Goal: Task Accomplishment & Management: Use online tool/utility

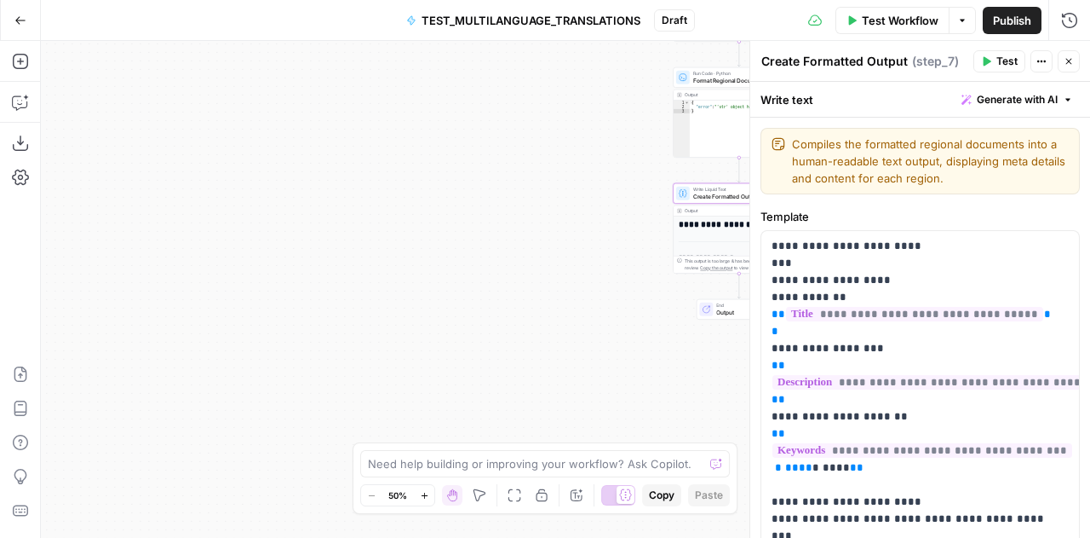
click at [1077, 60] on button "Close" at bounding box center [1069, 61] width 22 height 22
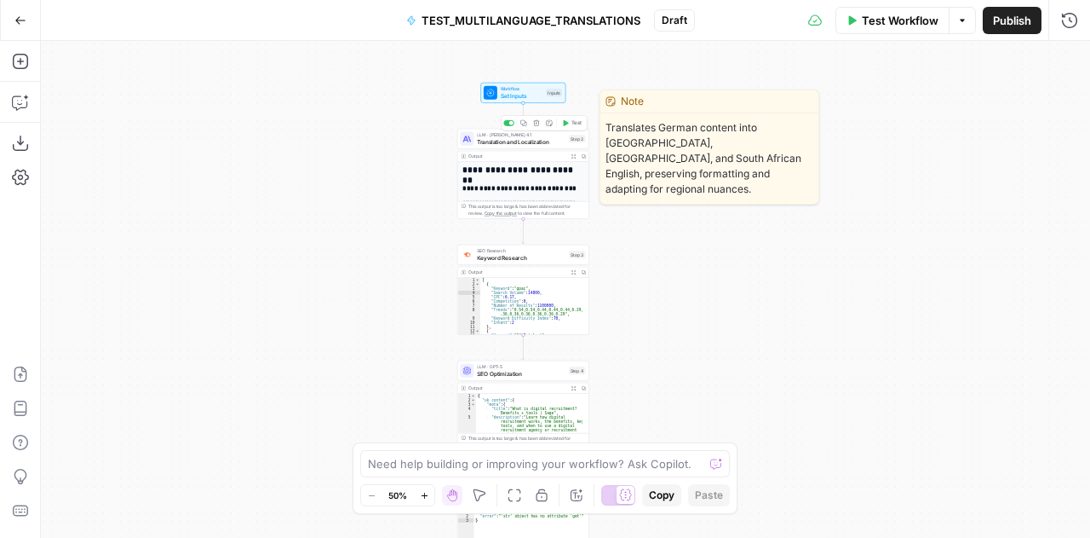
click at [486, 139] on span "Translation and Localization" at bounding box center [521, 141] width 89 height 9
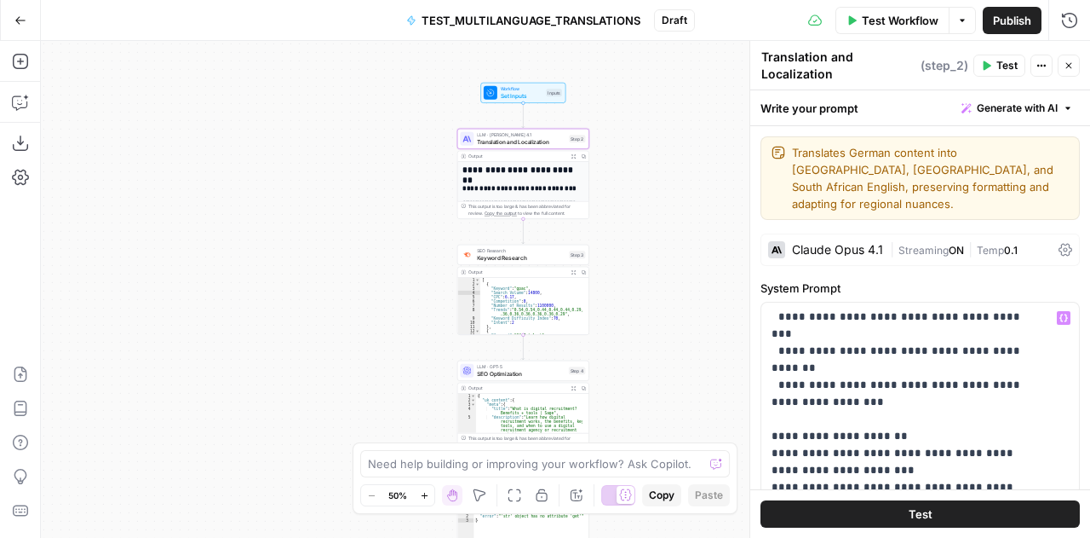
scroll to position [832, 0]
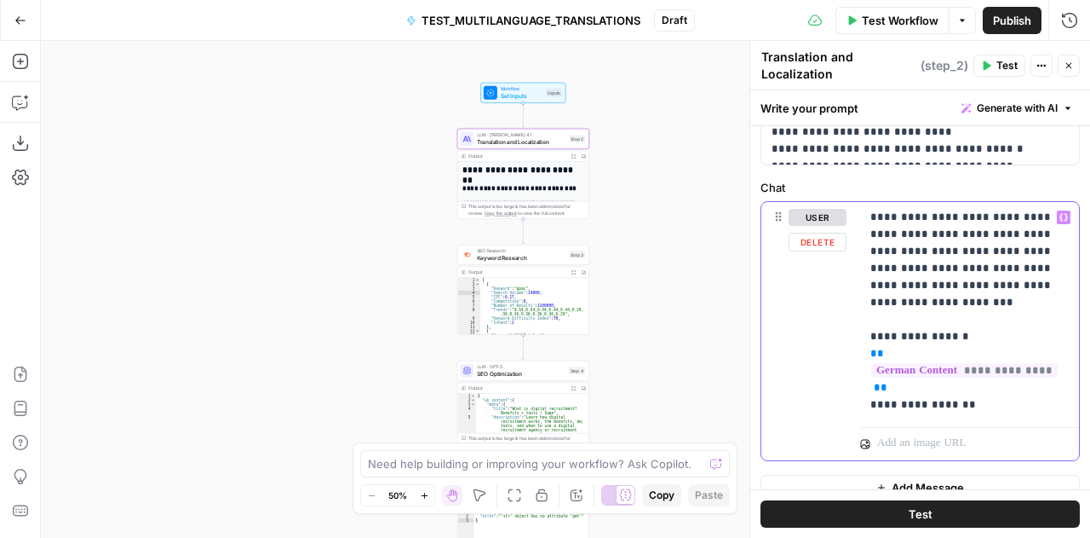
drag, startPoint x: 992, startPoint y: 409, endPoint x: 832, endPoint y: 316, distance: 184.4
click at [832, 316] on div "**********" at bounding box center [921, 331] width 318 height 259
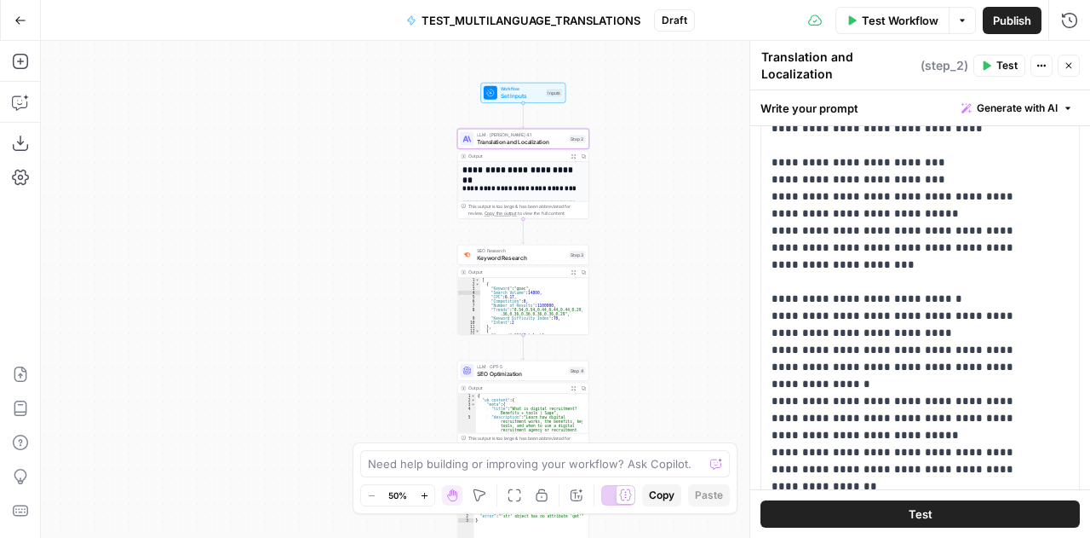
scroll to position [436, 0]
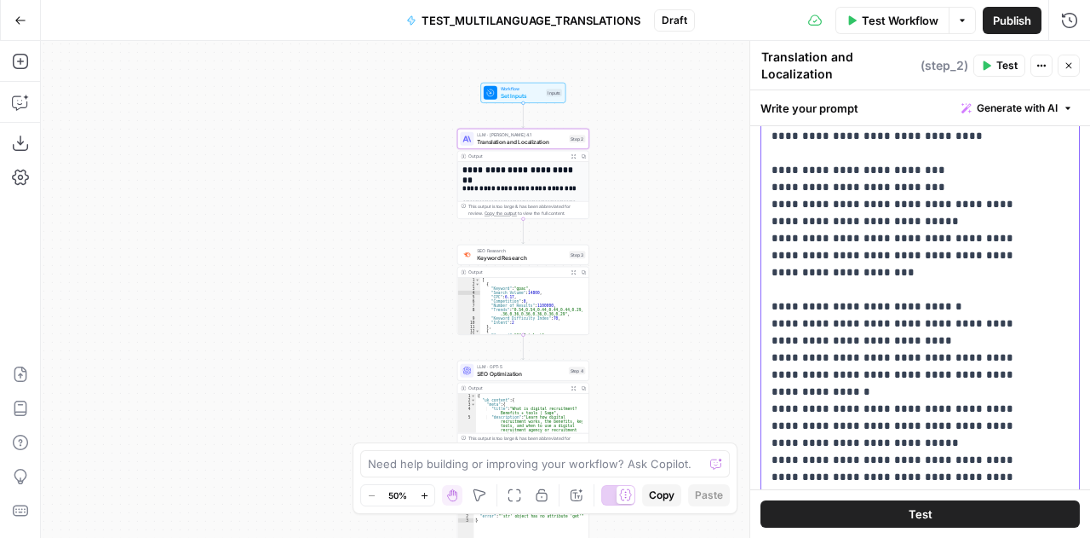
click at [1073, 65] on icon "button" at bounding box center [1069, 65] width 10 height 10
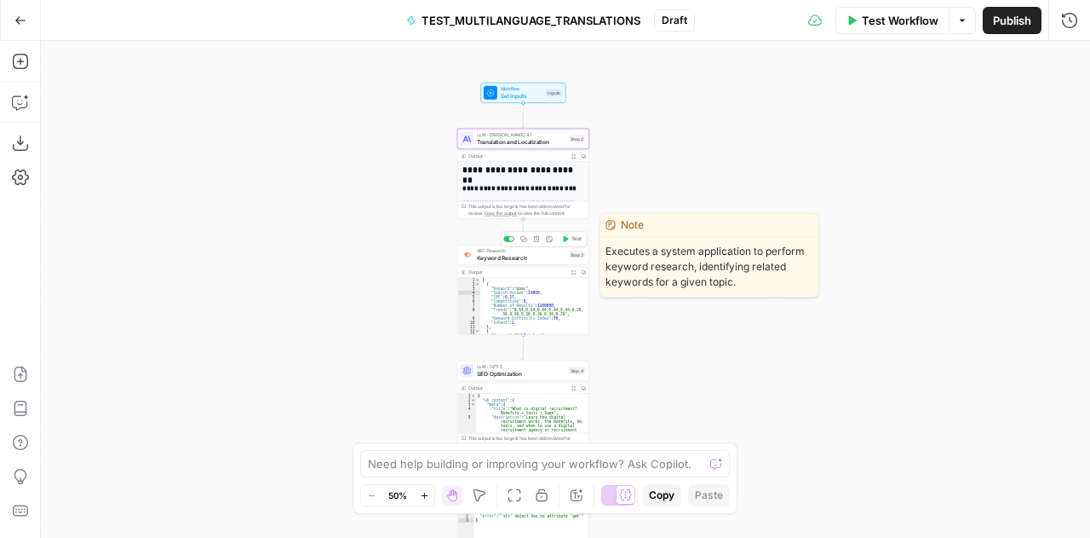
click at [501, 261] on span "Keyword Research" at bounding box center [521, 257] width 89 height 9
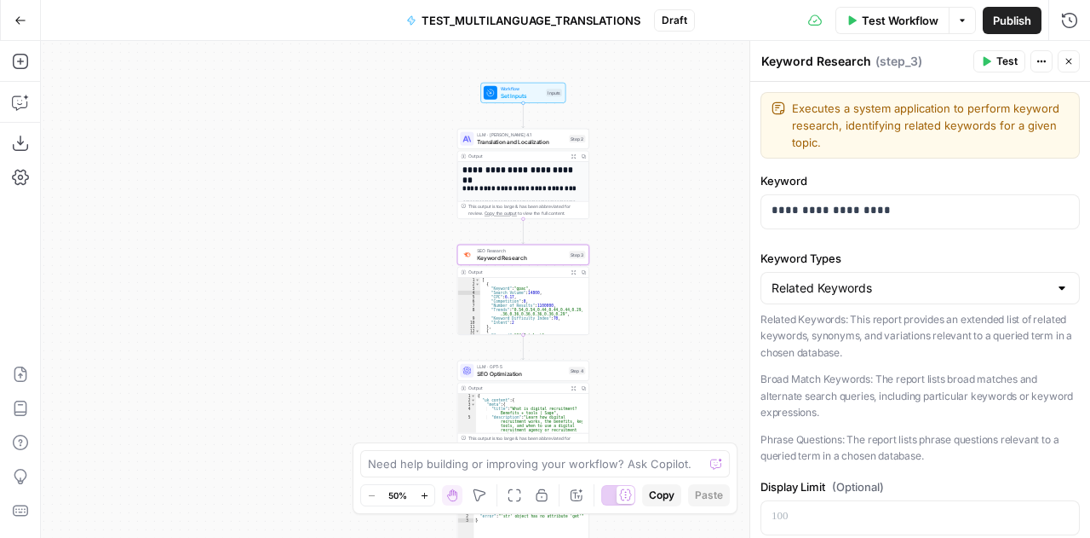
click at [924, 431] on p "Phrase Questions: The report lists phrase questions relevant to a queried term …" at bounding box center [920, 447] width 319 height 33
click at [863, 360] on div "Related Keywords: This report provides an extended list of related keywords, sy…" at bounding box center [920, 387] width 319 height 153
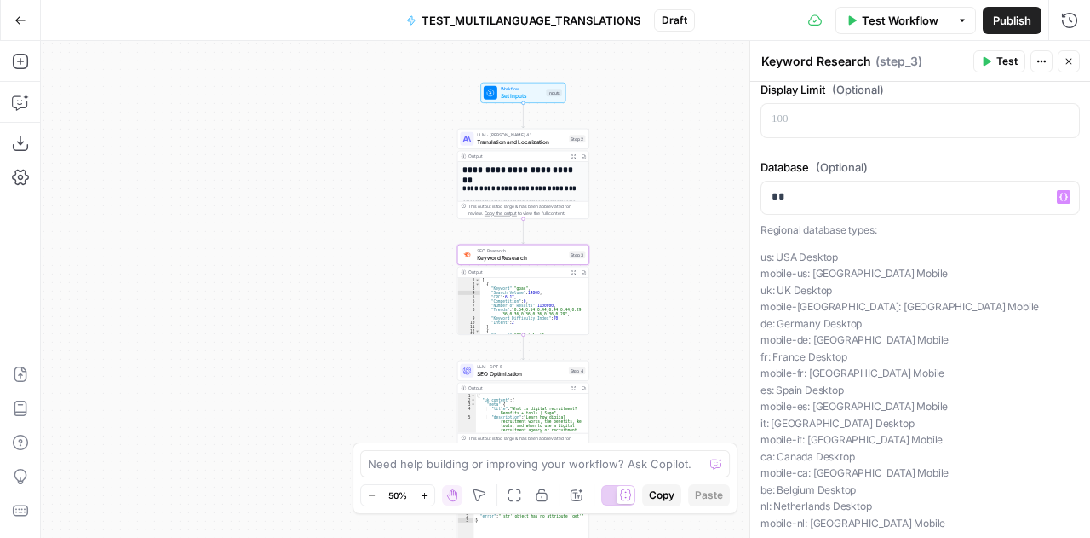
scroll to position [396, 0]
drag, startPoint x: 864, startPoint y: 308, endPoint x: 758, endPoint y: 257, distance: 117.0
click at [758, 257] on div "**********" at bounding box center [920, 289] width 341 height 497
click at [812, 268] on p "us: USA Desktop mobile-us: USA Mobile uk: UK Desktop mobile-uk: UK Mobile de: G…" at bounding box center [920, 391] width 319 height 283
drag, startPoint x: 869, startPoint y: 305, endPoint x: 760, endPoint y: 256, distance: 119.7
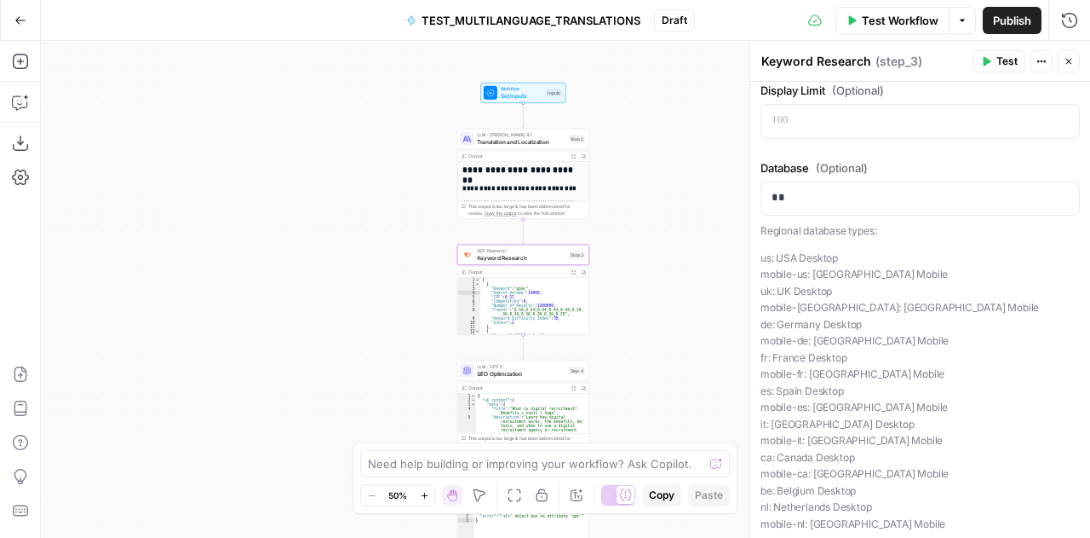
click at [761, 256] on p "us: USA Desktop mobile-us: USA Mobile uk: UK Desktop mobile-uk: UK Mobile de: G…" at bounding box center [920, 391] width 319 height 283
copy p "us: USA Desktop mobile-us: USA Mobile uk: UK Desktop mobile-uk: UK Mobile"
click at [790, 200] on p "**" at bounding box center [914, 197] width 285 height 17
click at [789, 200] on p "**" at bounding box center [914, 197] width 285 height 17
click at [776, 199] on p "**" at bounding box center [914, 197] width 285 height 17
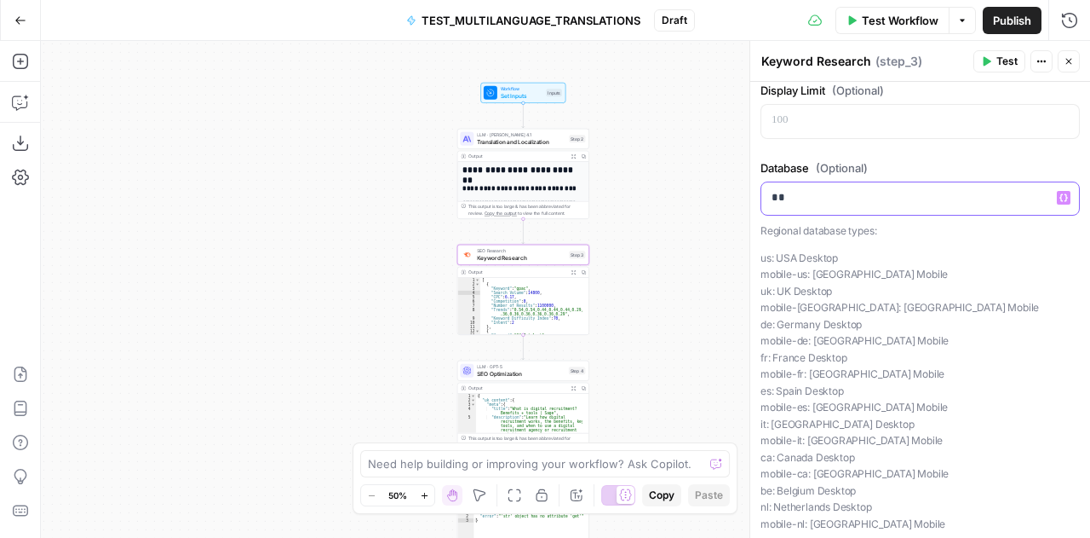
click at [776, 199] on p "**" at bounding box center [914, 197] width 285 height 17
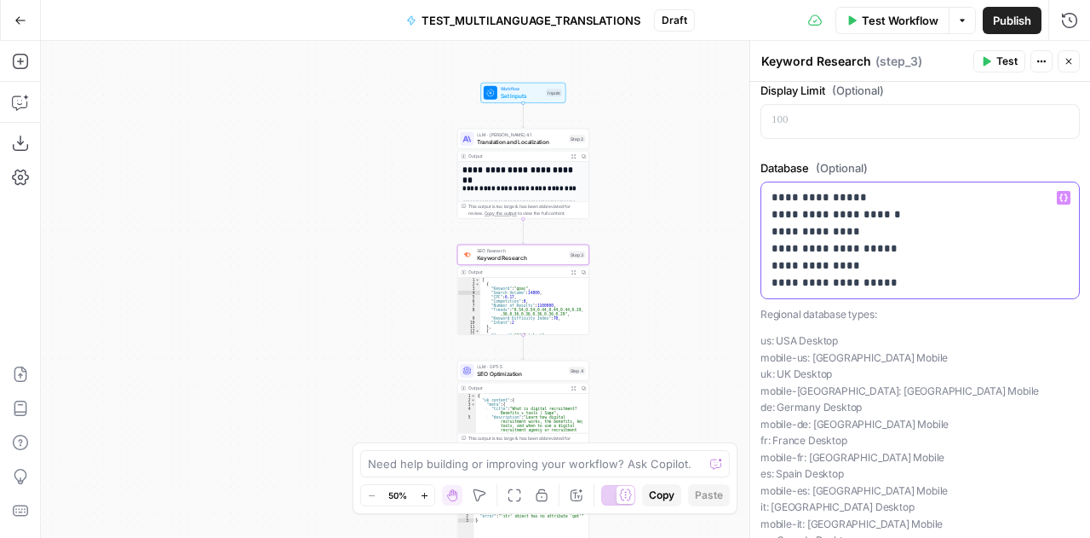
scroll to position [550, 0]
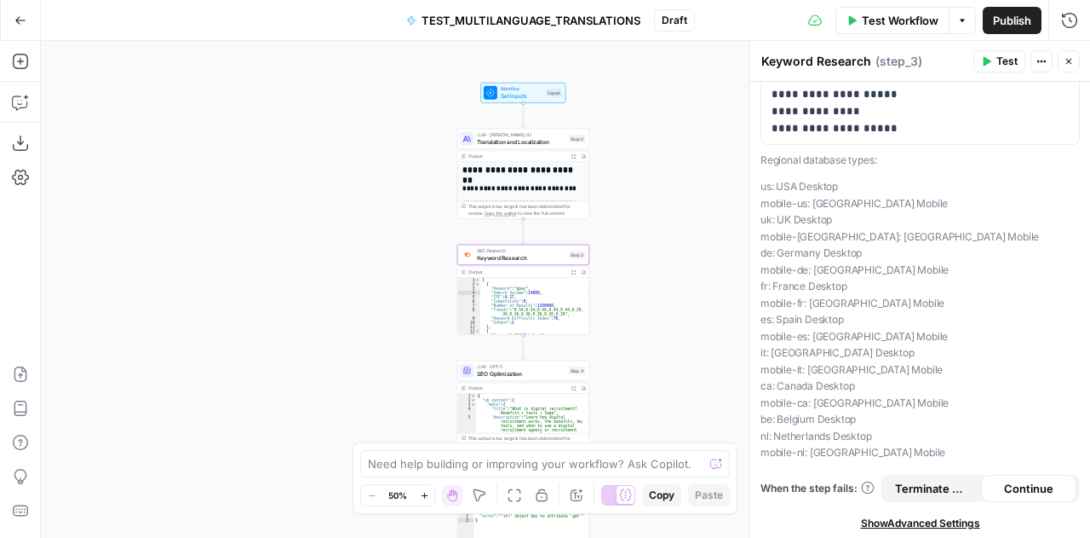
click at [886, 523] on span "Show Advanced Settings" at bounding box center [920, 522] width 119 height 15
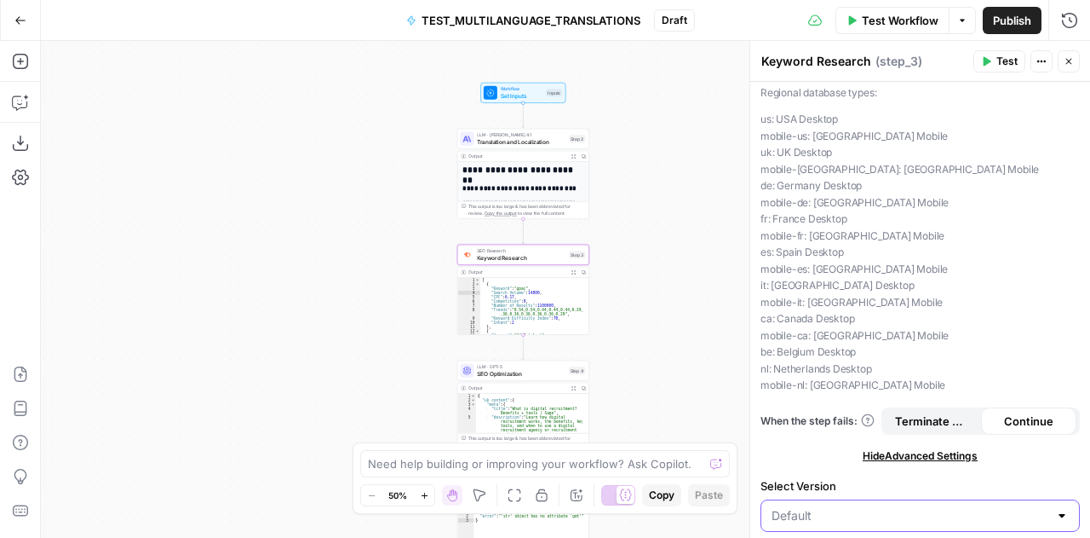
click at [867, 516] on input "Select Version" at bounding box center [910, 515] width 277 height 17
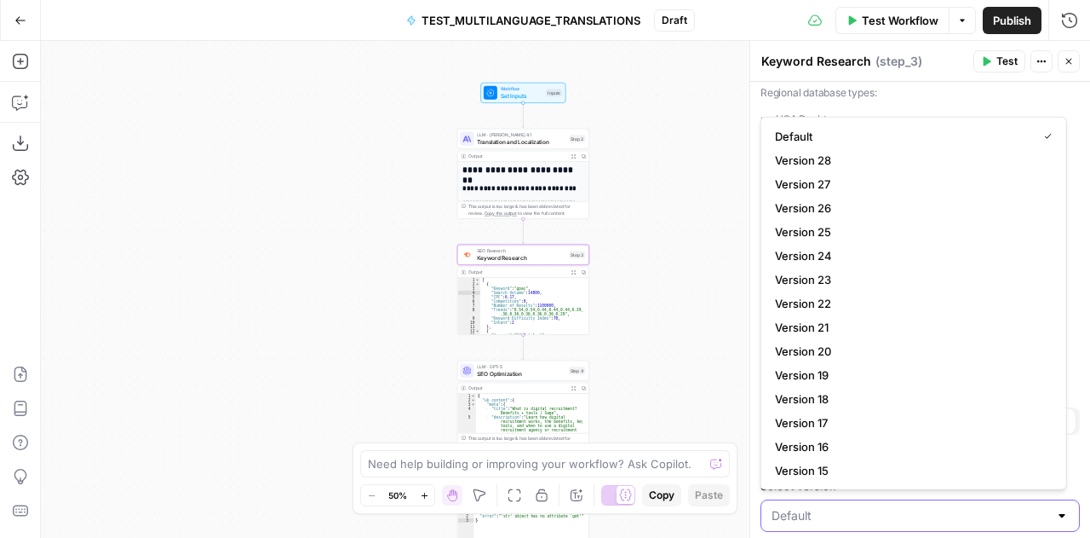
click at [867, 516] on input "Select Version" at bounding box center [910, 515] width 277 height 17
type input "Default"
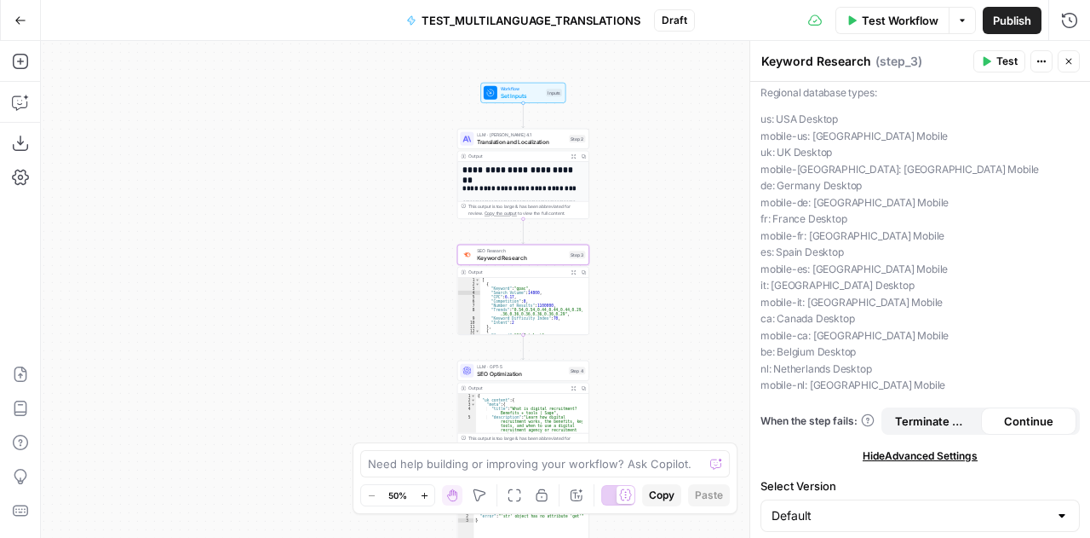
click at [789, 106] on div "Regional database types: us: USA Desktop mobile-us: USA Mobile uk: UK Desktop m…" at bounding box center [920, 238] width 319 height 309
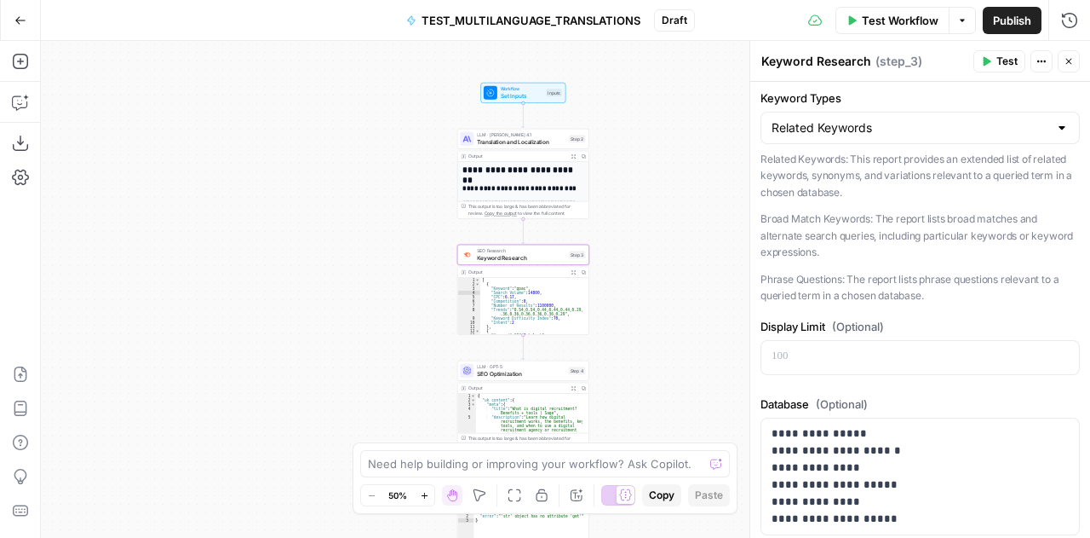
scroll to position [0, 0]
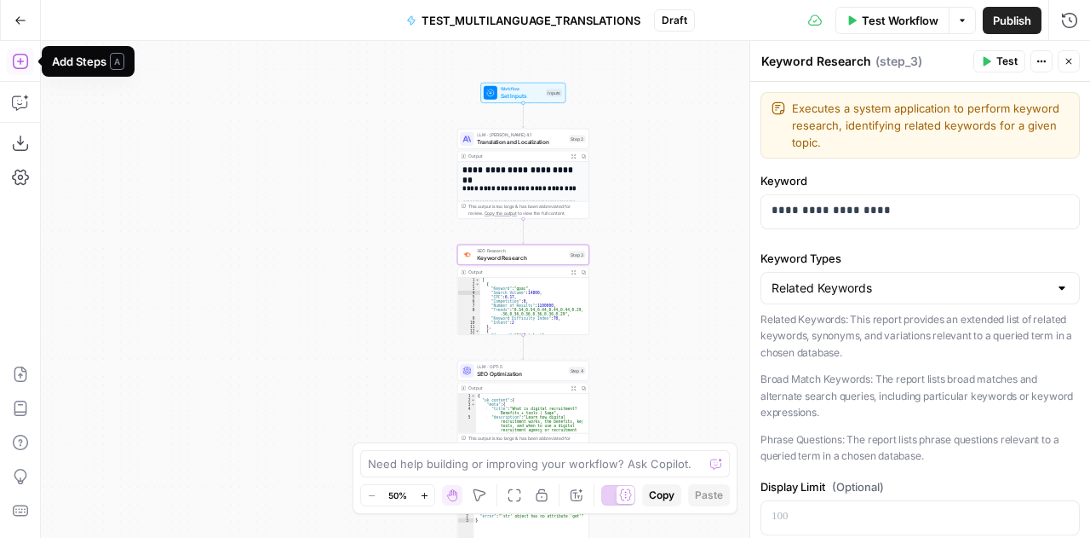
click at [28, 71] on button "Add Steps" at bounding box center [20, 61] width 27 height 27
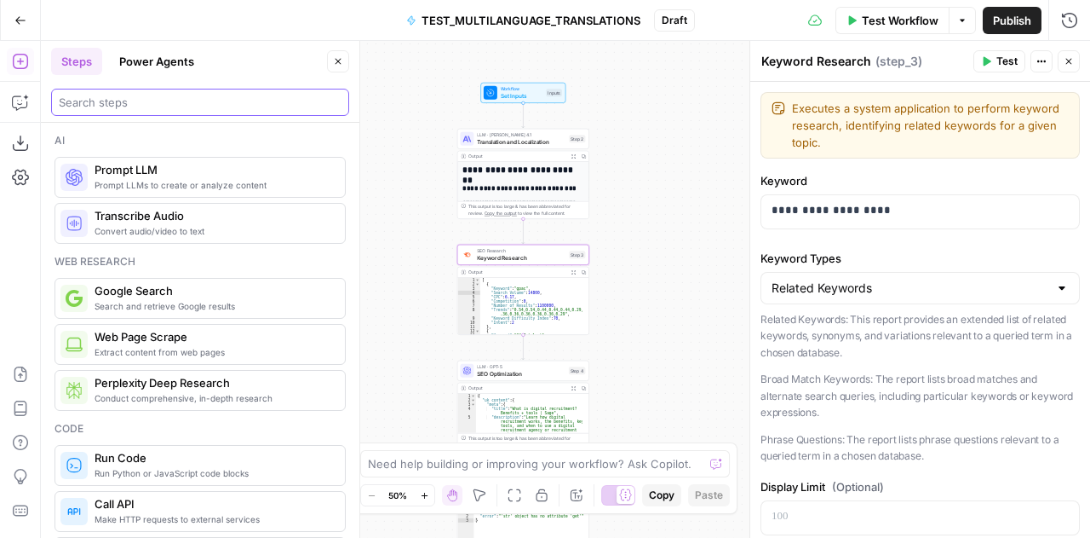
click at [111, 104] on input "search" at bounding box center [200, 102] width 283 height 17
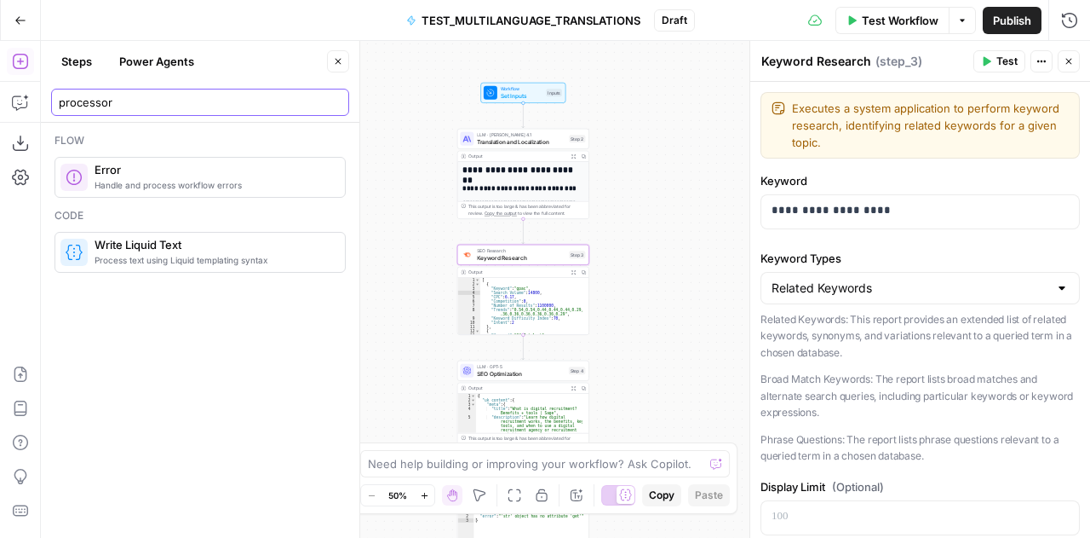
type input "processor"
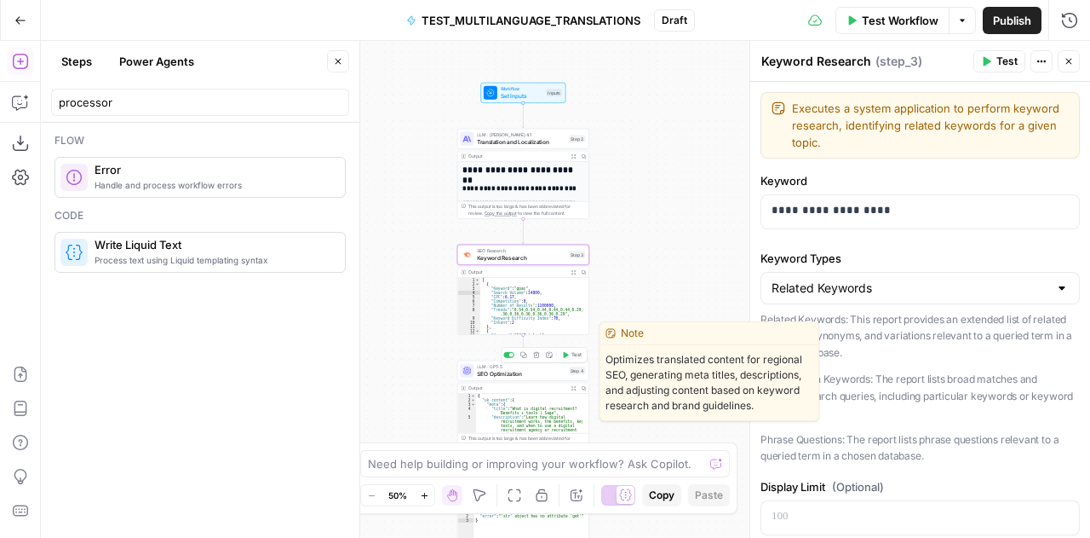
click at [496, 367] on span "LLM · GPT-5" at bounding box center [521, 366] width 89 height 7
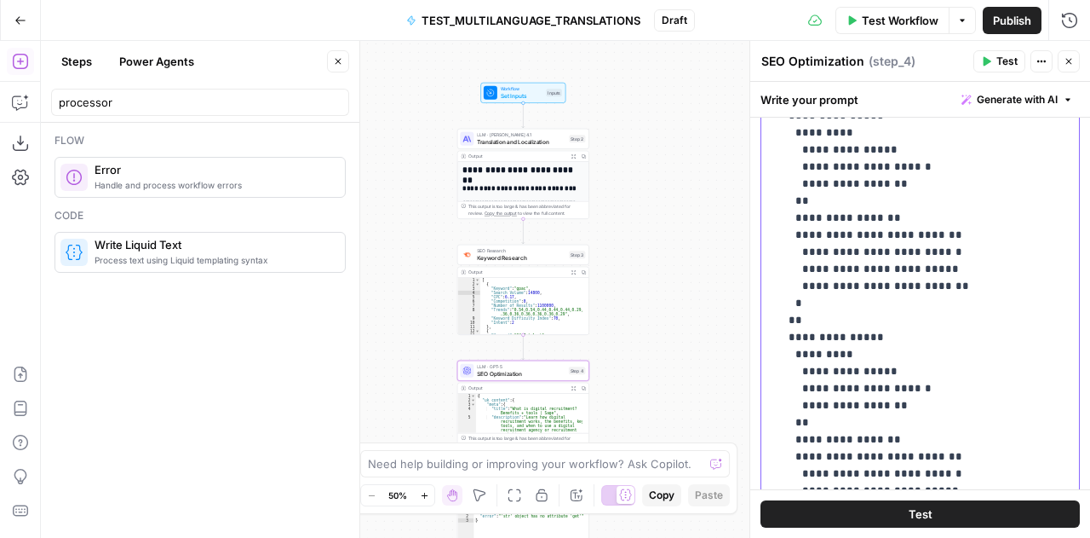
scroll to position [582, 0]
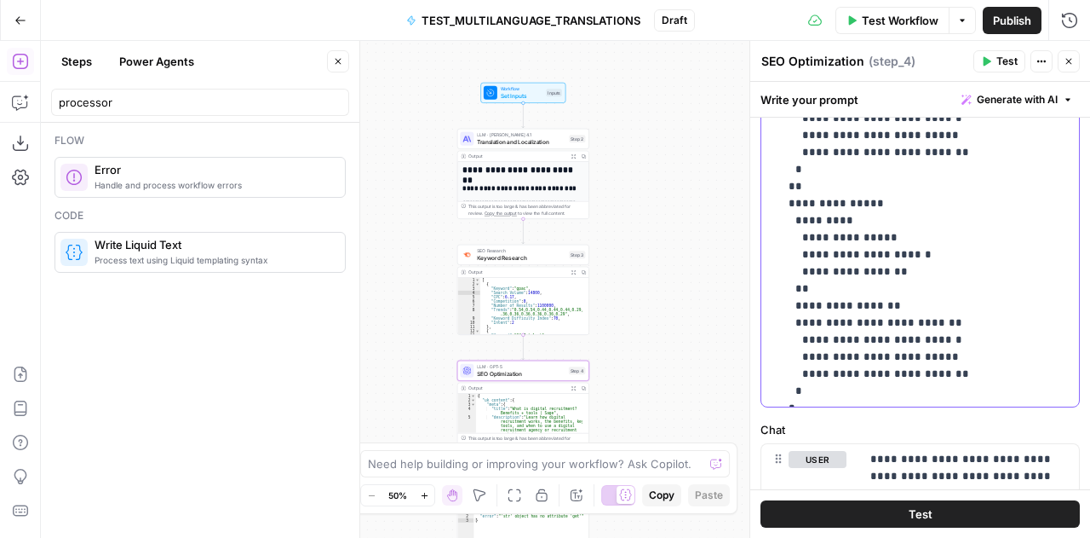
drag, startPoint x: 770, startPoint y: 394, endPoint x: 946, endPoint y: 272, distance: 214.1
click at [946, 272] on div "**********" at bounding box center [915, 59] width 306 height 694
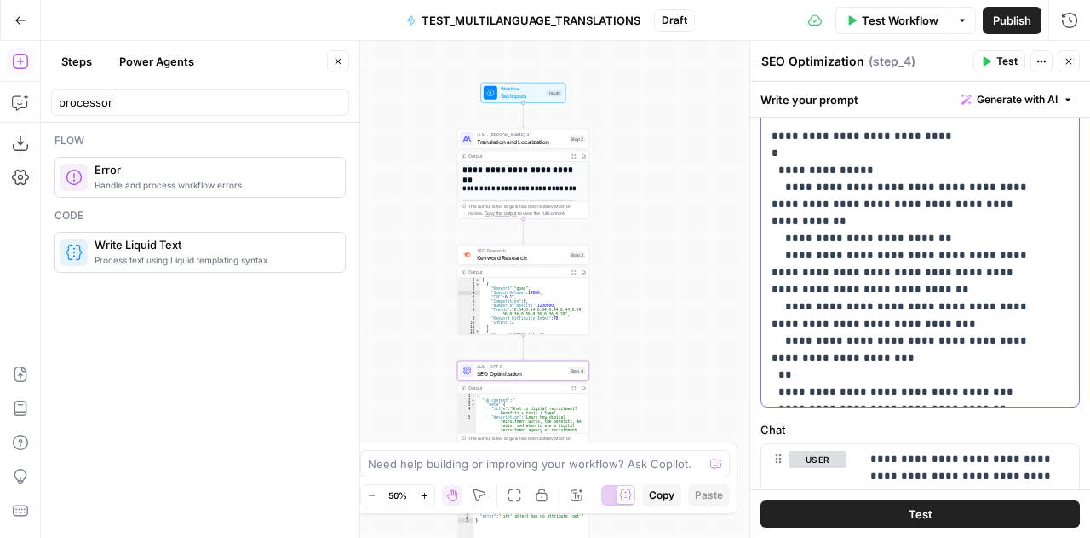
scroll to position [1756, 0]
click at [1067, 64] on icon "button" at bounding box center [1069, 61] width 10 height 10
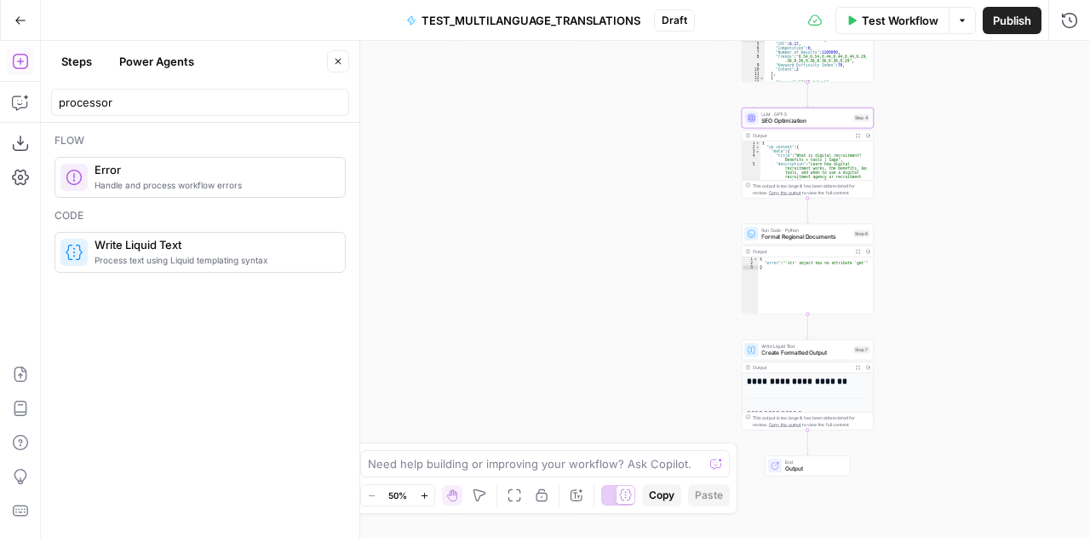
drag, startPoint x: 699, startPoint y: 298, endPoint x: 983, endPoint y: 93, distance: 350.9
click at [983, 93] on div "**********" at bounding box center [566, 289] width 1050 height 497
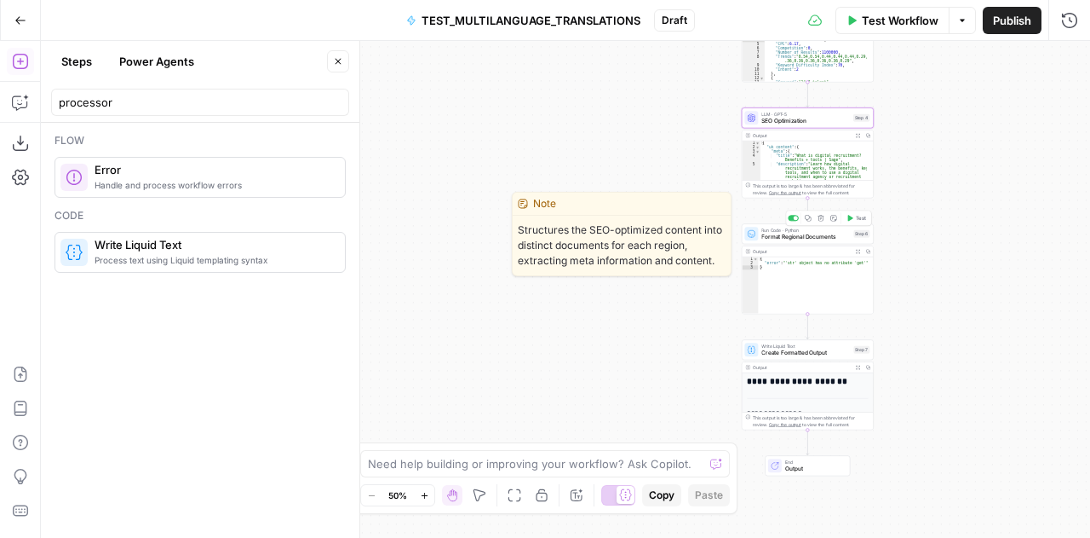
click at [778, 241] on div "Run Code · Python Format Regional Documents Step 6 Copy step Delete step Edit N…" at bounding box center [808, 233] width 132 height 20
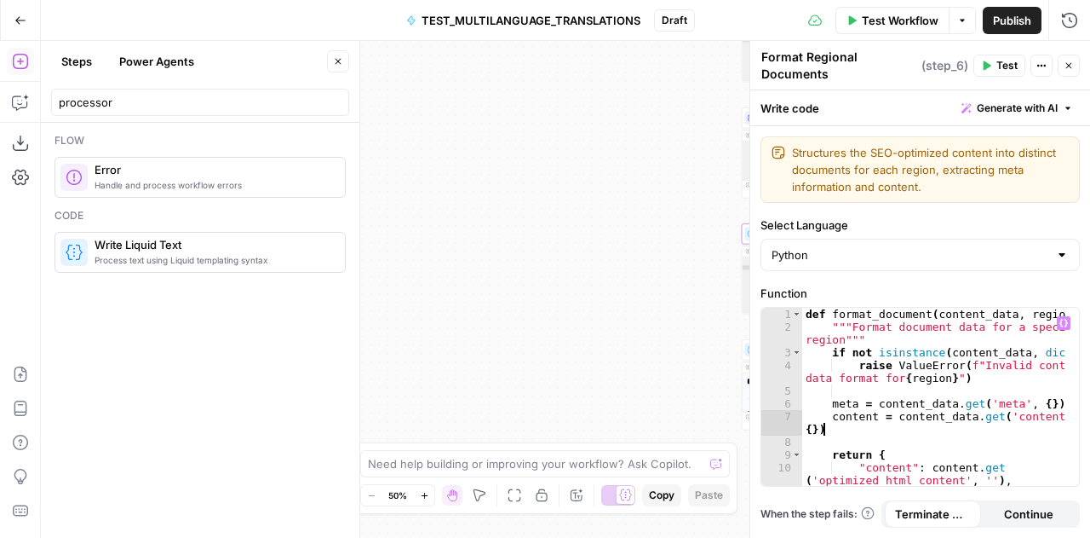
click at [932, 430] on div "def format_document ( content_data , region ) : """Format document data for a s…" at bounding box center [935, 417] width 265 height 219
type textarea "**********"
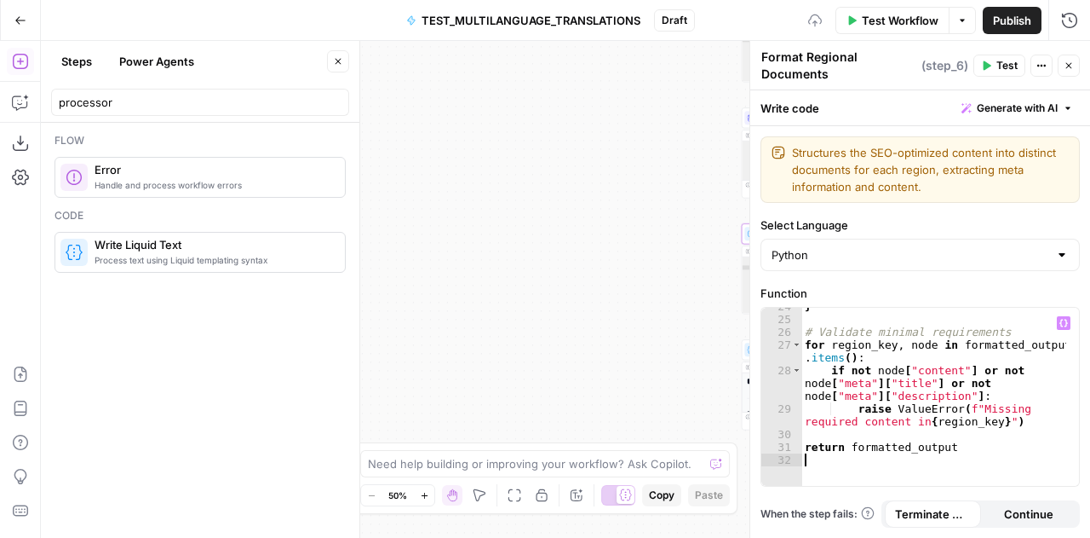
scroll to position [446, 0]
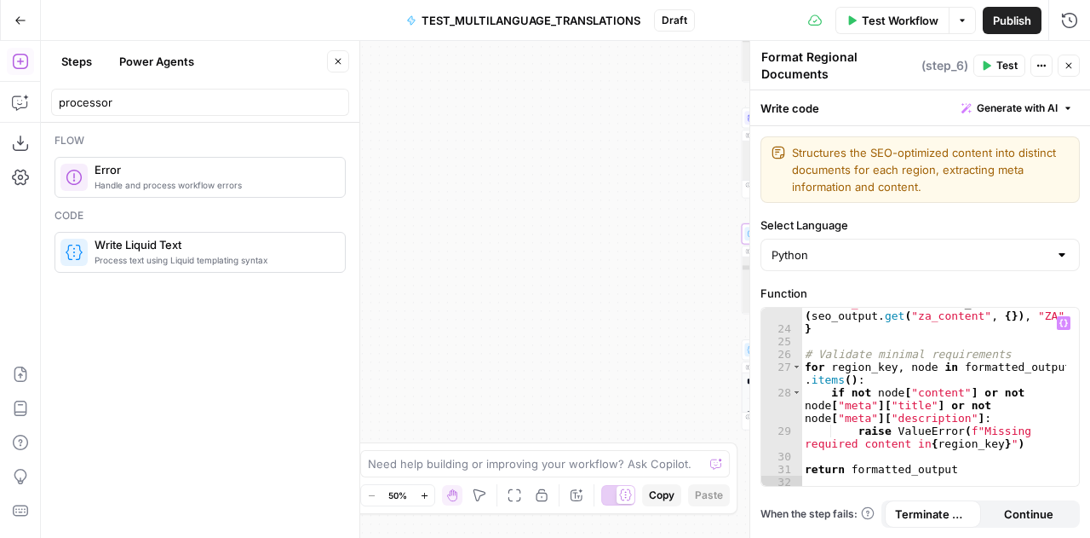
click at [1070, 62] on icon "button" at bounding box center [1069, 65] width 10 height 10
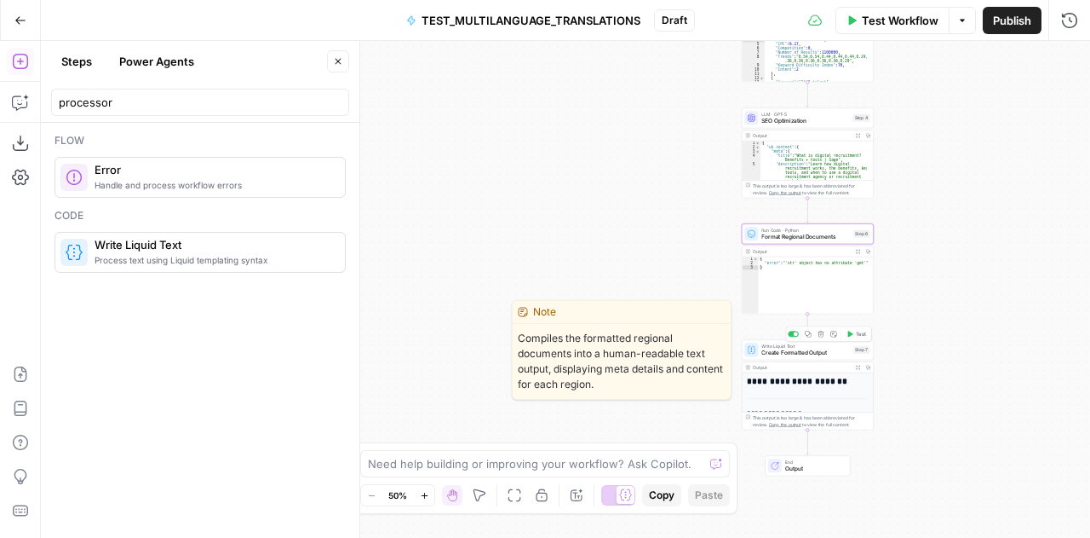
click at [800, 349] on span "Create Formatted Output" at bounding box center [806, 352] width 89 height 9
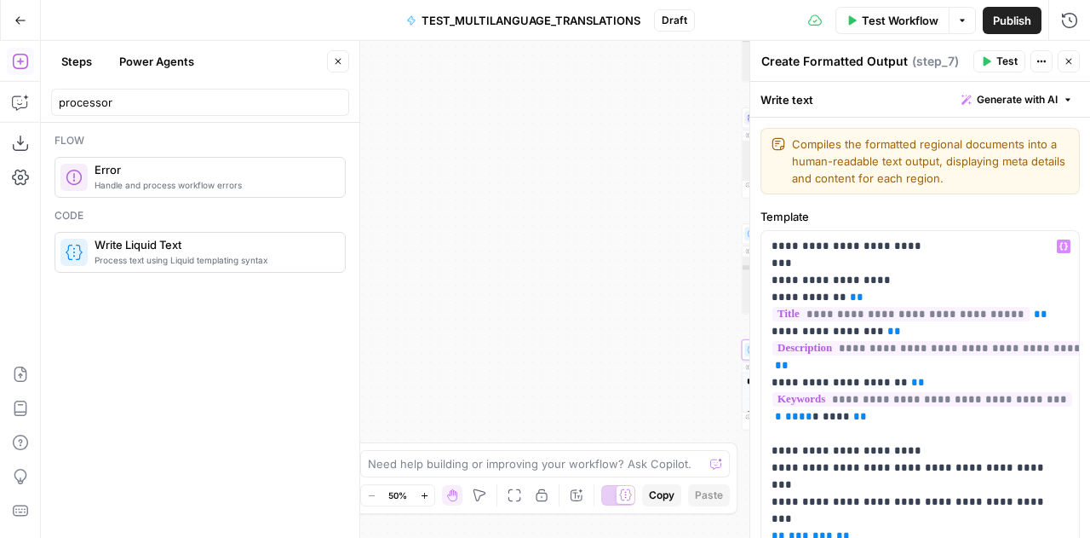
click at [1068, 60] on icon "button" at bounding box center [1070, 62] width 6 height 6
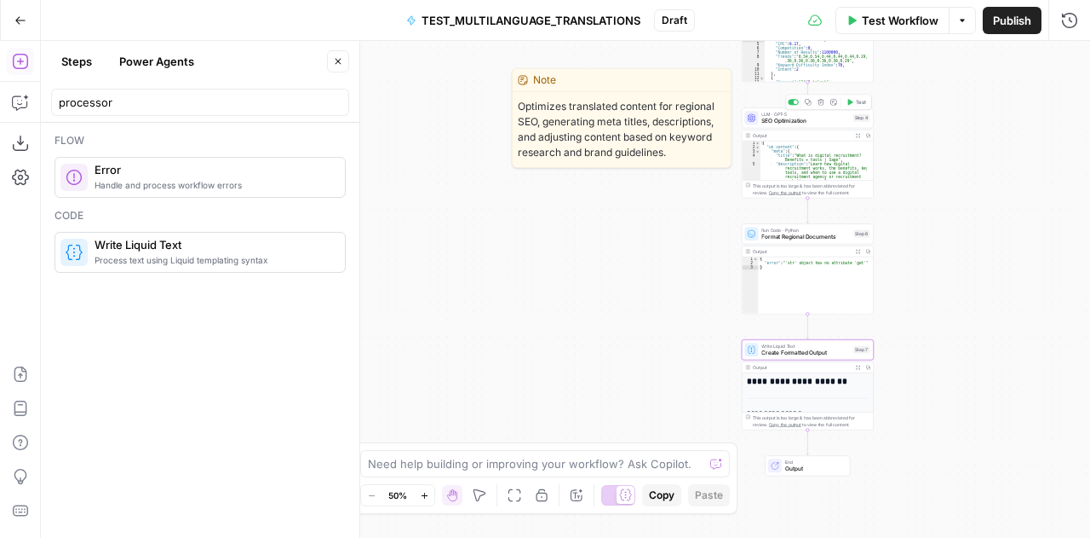
click at [799, 117] on span "SEO Optimization" at bounding box center [806, 121] width 89 height 9
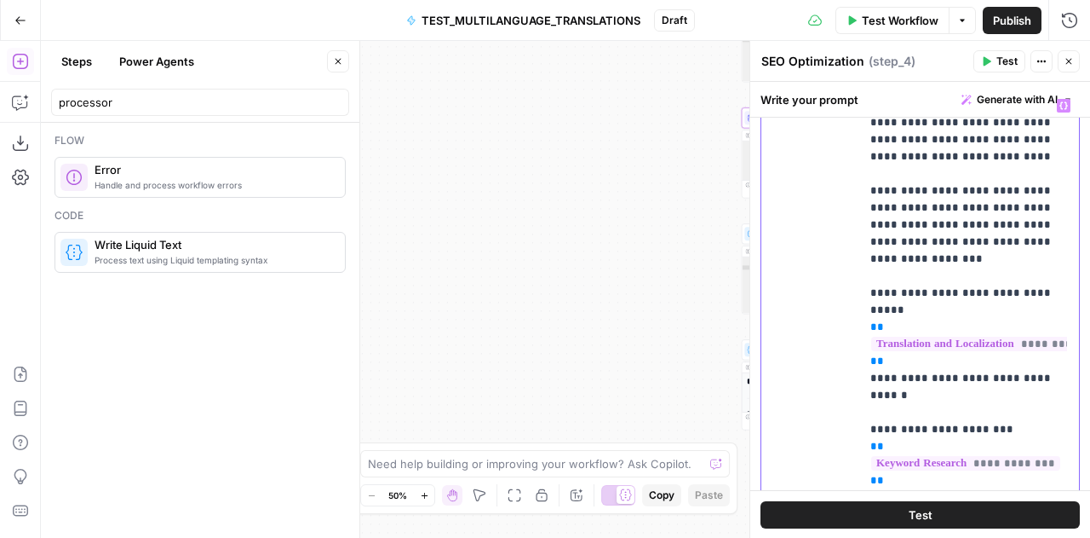
scroll to position [770, 0]
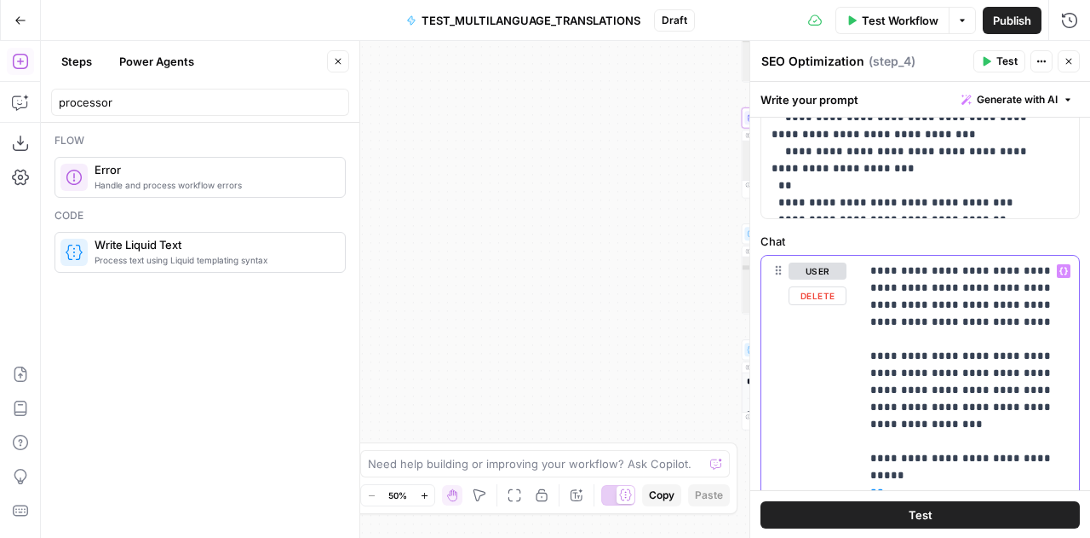
drag, startPoint x: 1021, startPoint y: 371, endPoint x: 869, endPoint y: 454, distance: 173.5
click at [869, 454] on div "**********" at bounding box center [963, 465] width 207 height 418
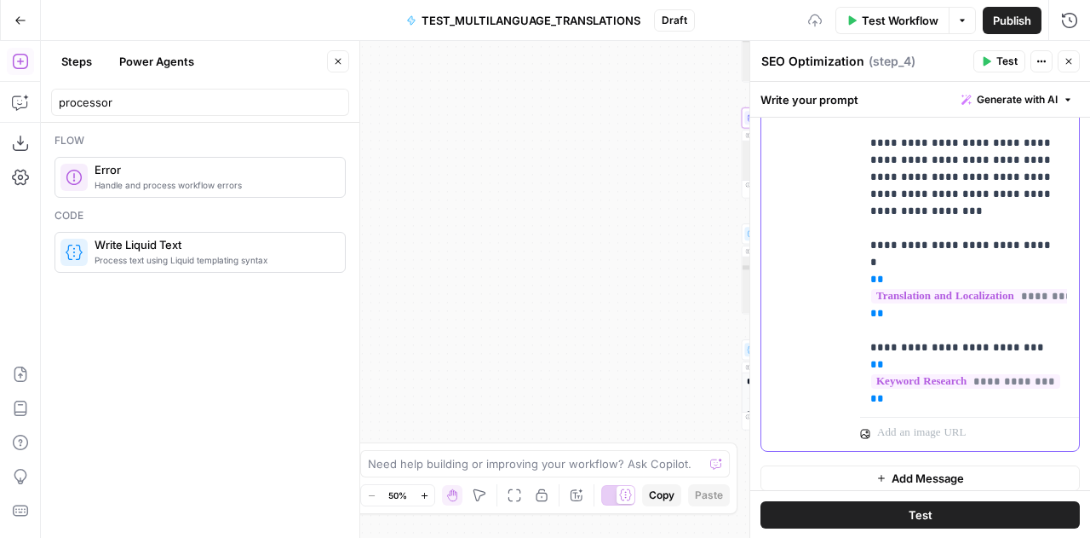
scroll to position [984, 0]
click at [101, 105] on input "processor" at bounding box center [200, 102] width 283 height 17
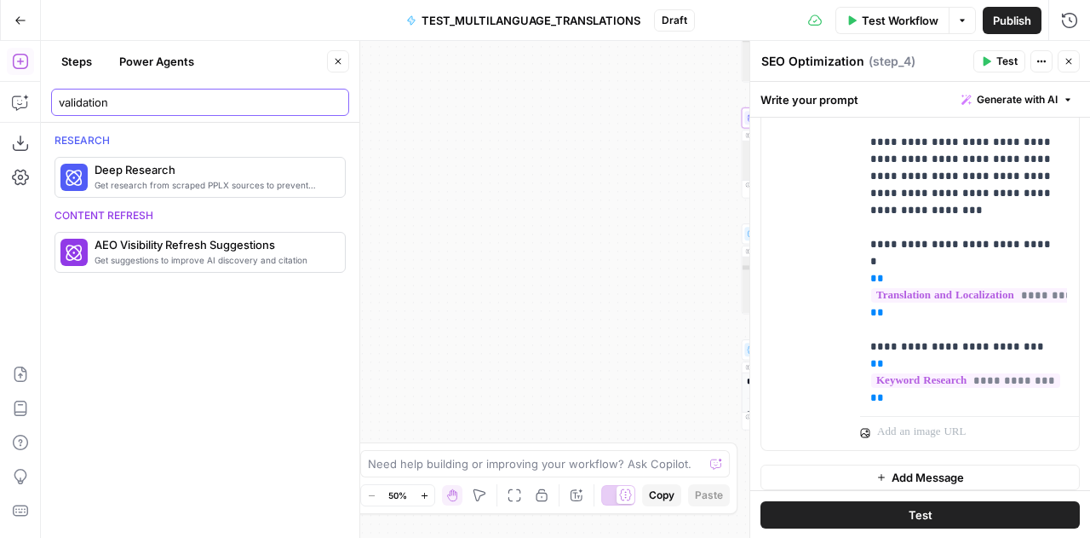
type input "validation"
click at [1031, 388] on div "**********" at bounding box center [963, 225] width 207 height 367
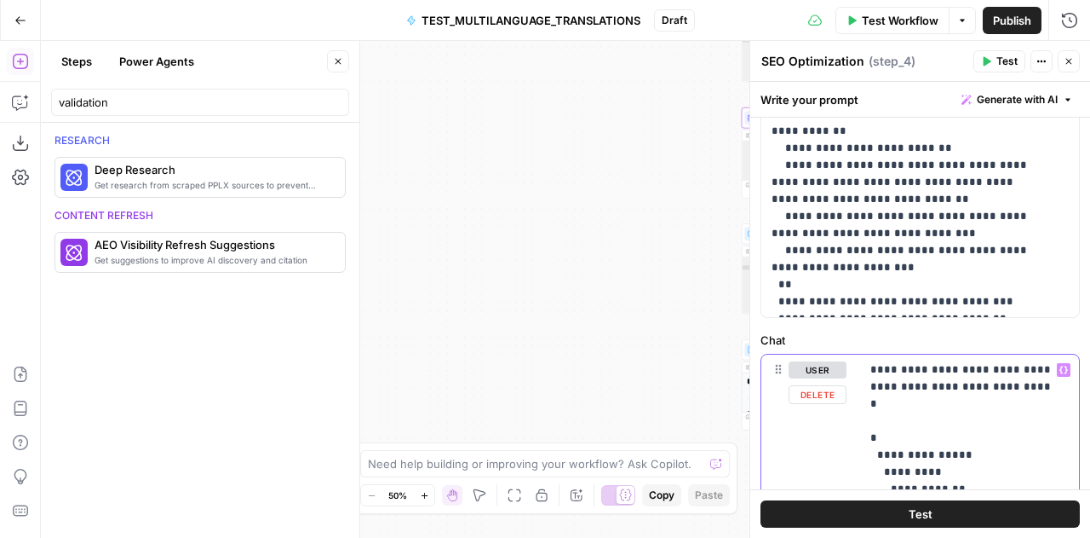
scroll to position [670, 0]
drag, startPoint x: 956, startPoint y: 306, endPoint x: 764, endPoint y: 214, distance: 212.6
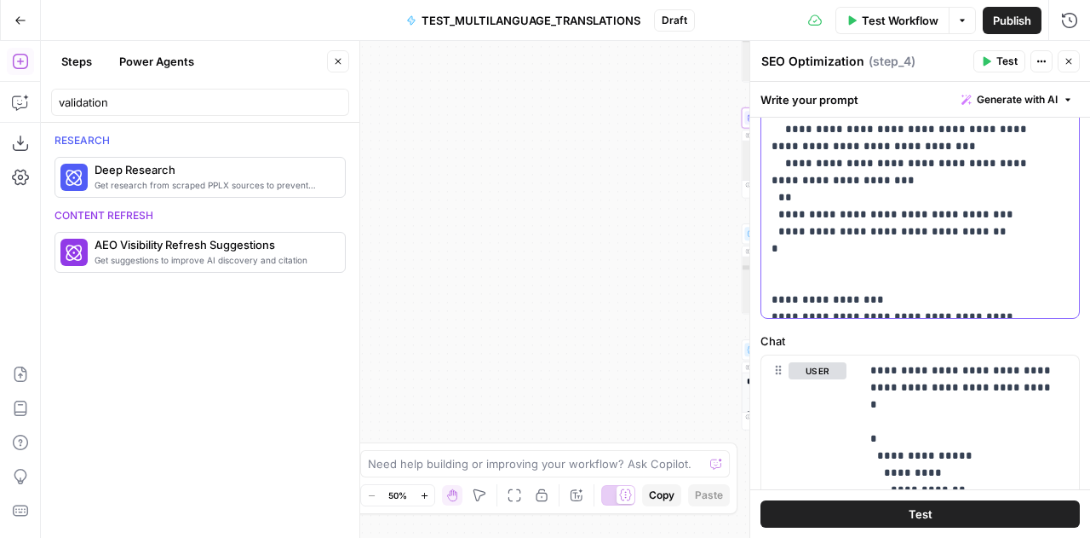
scroll to position [1852, 0]
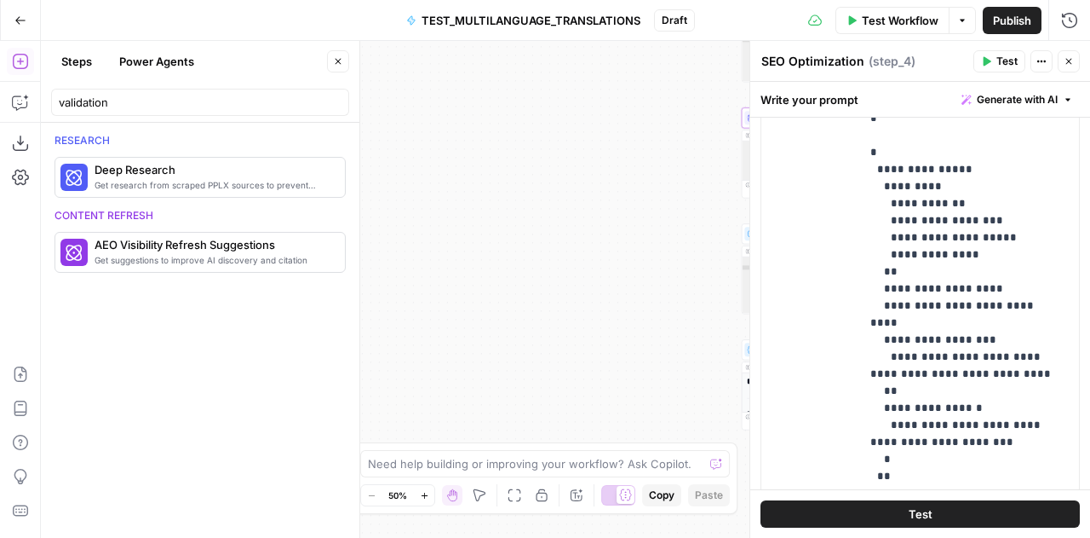
scroll to position [958, 0]
click at [903, 178] on p "**********" at bounding box center [964, 296] width 187 height 443
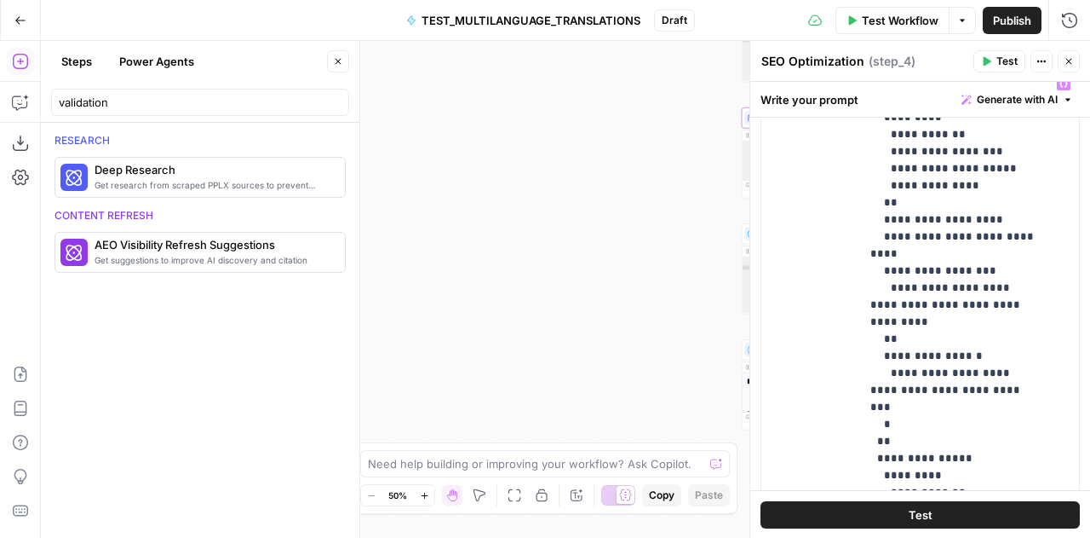
click at [1072, 60] on icon "button" at bounding box center [1069, 61] width 10 height 10
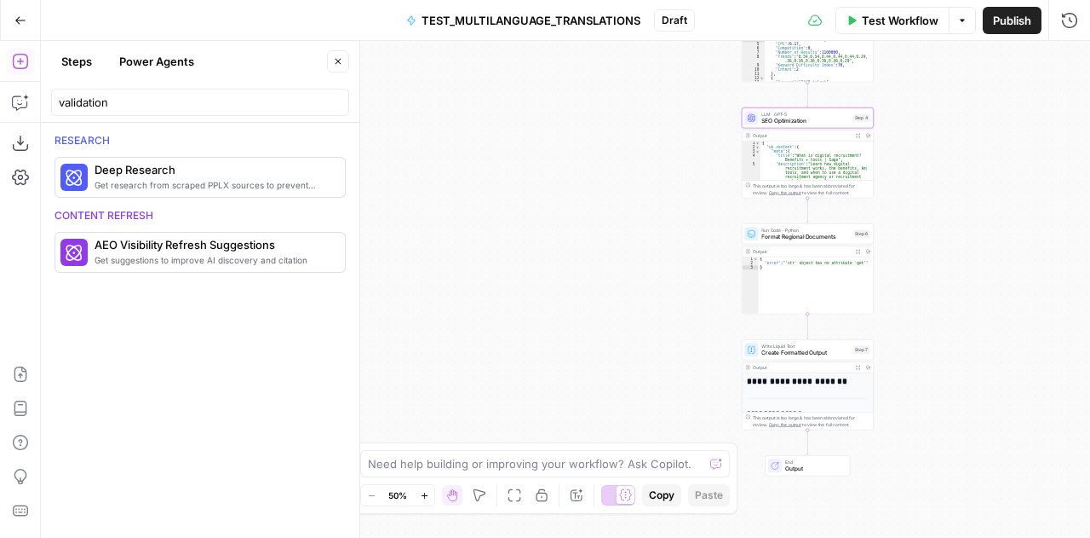
click at [336, 69] on button "Close" at bounding box center [338, 61] width 22 height 22
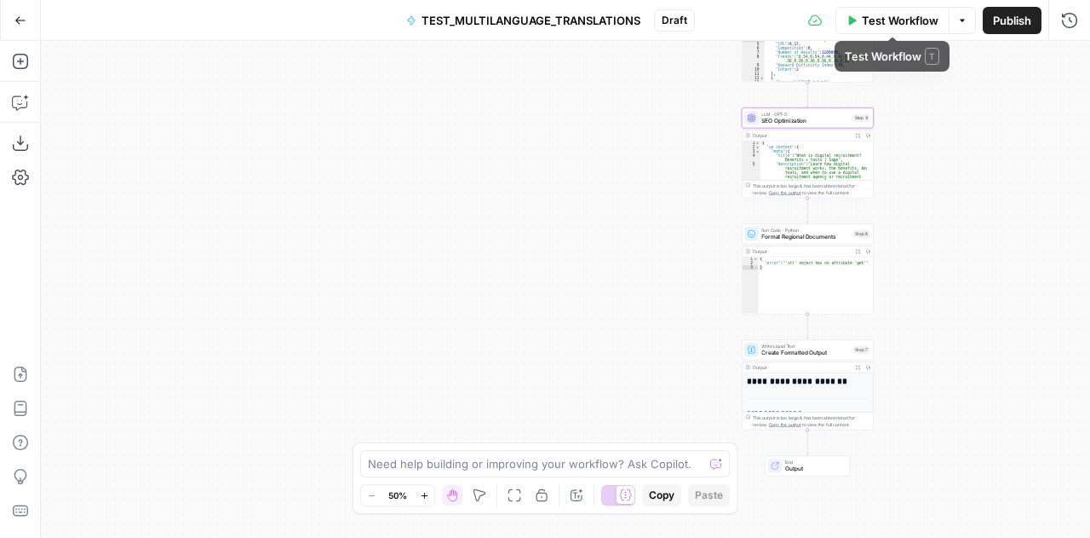
click at [874, 21] on span "Test Workflow" at bounding box center [900, 20] width 77 height 17
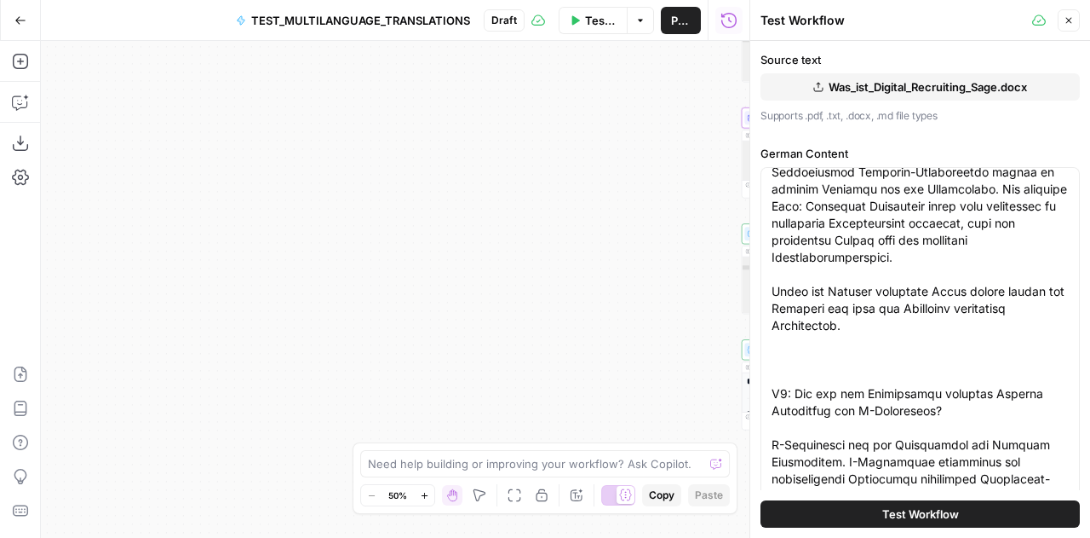
scroll to position [1389, 0]
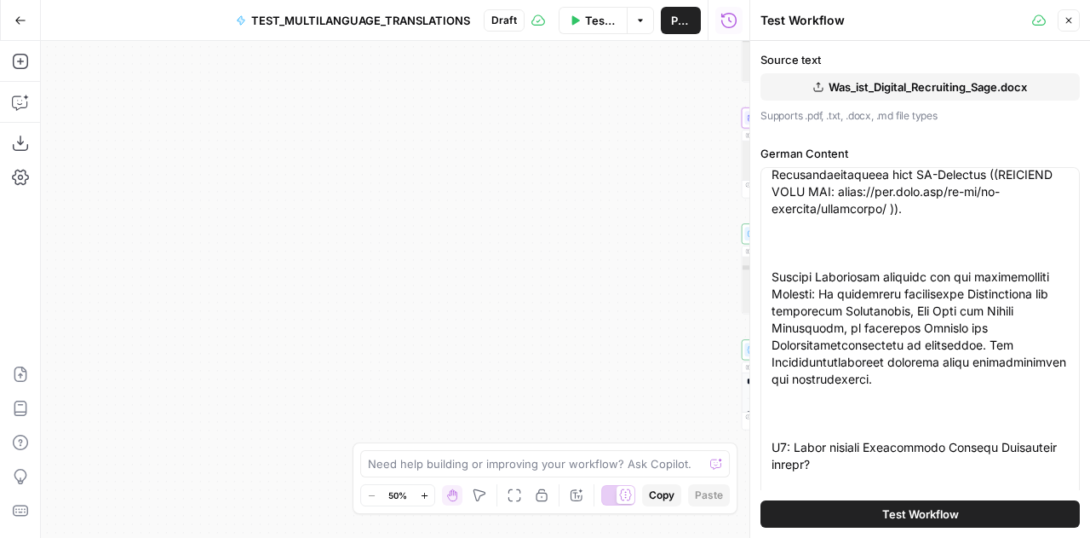
click at [887, 517] on span "Test Workflow" at bounding box center [921, 513] width 77 height 17
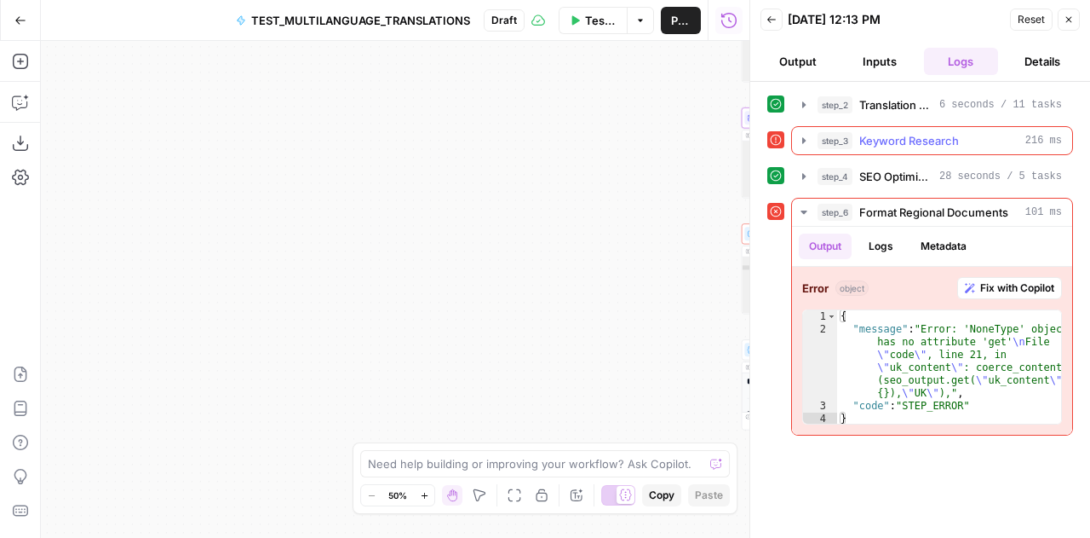
click at [797, 138] on icon "button" at bounding box center [804, 141] width 14 height 14
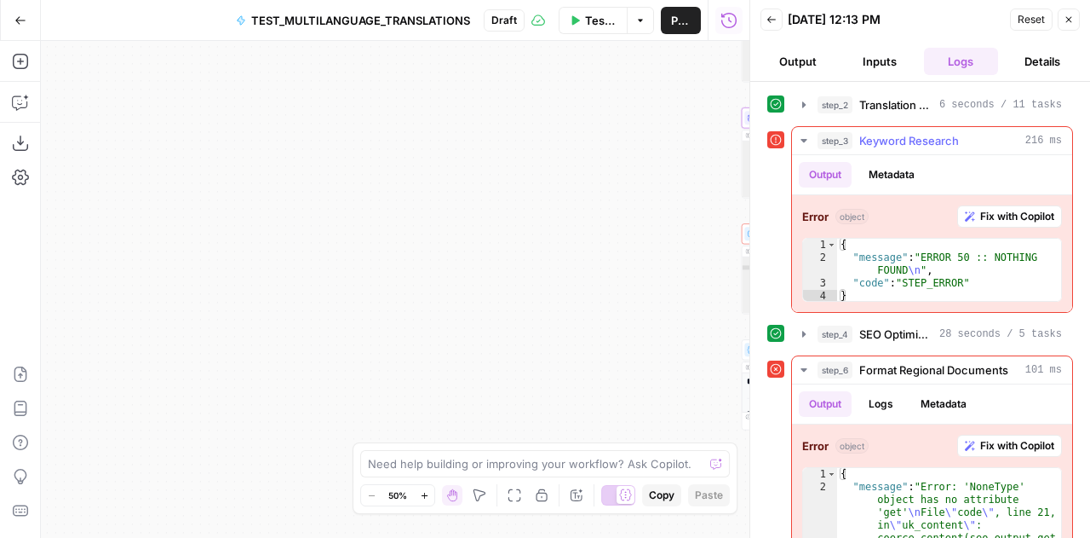
type textarea "**********"
click at [997, 266] on div "{ "message" : "ERROR 50 :: NOTHING FOUND \n " , "code" : "STEP_ERROR" }" at bounding box center [949, 283] width 224 height 89
click at [990, 215] on span "Fix with Copilot" at bounding box center [1018, 216] width 74 height 15
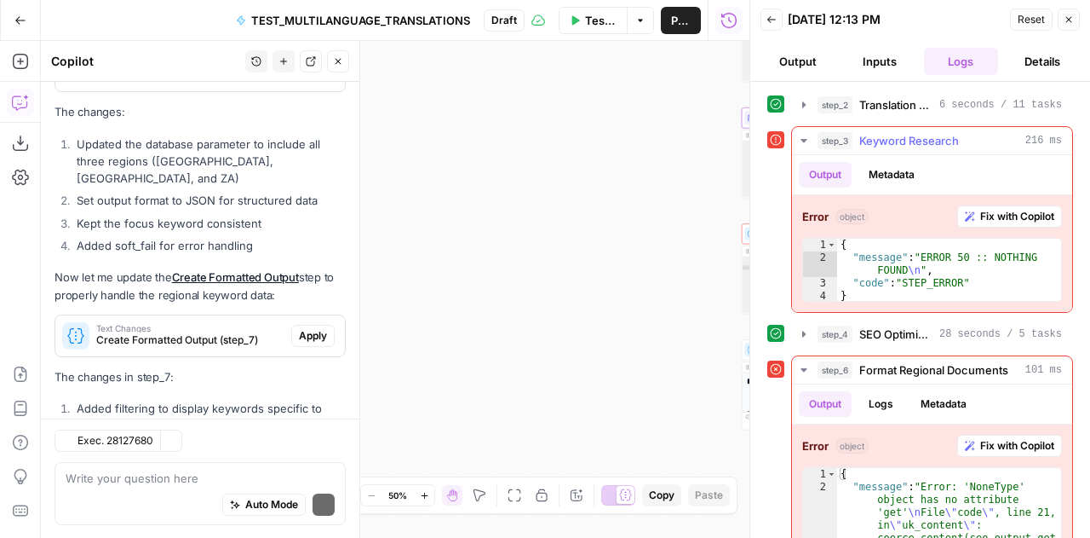
scroll to position [4580, 0]
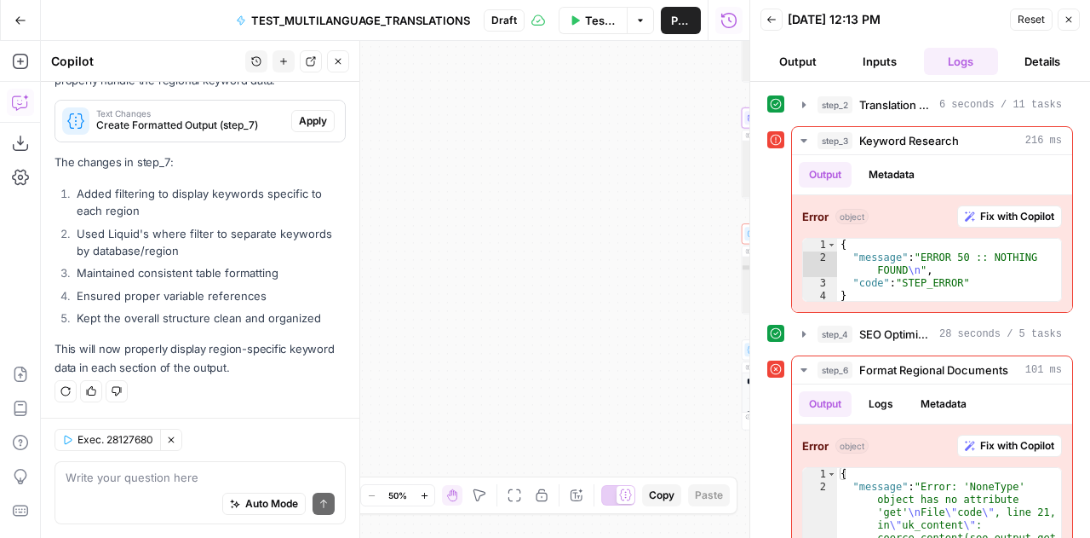
click at [142, 479] on textarea at bounding box center [200, 477] width 269 height 17
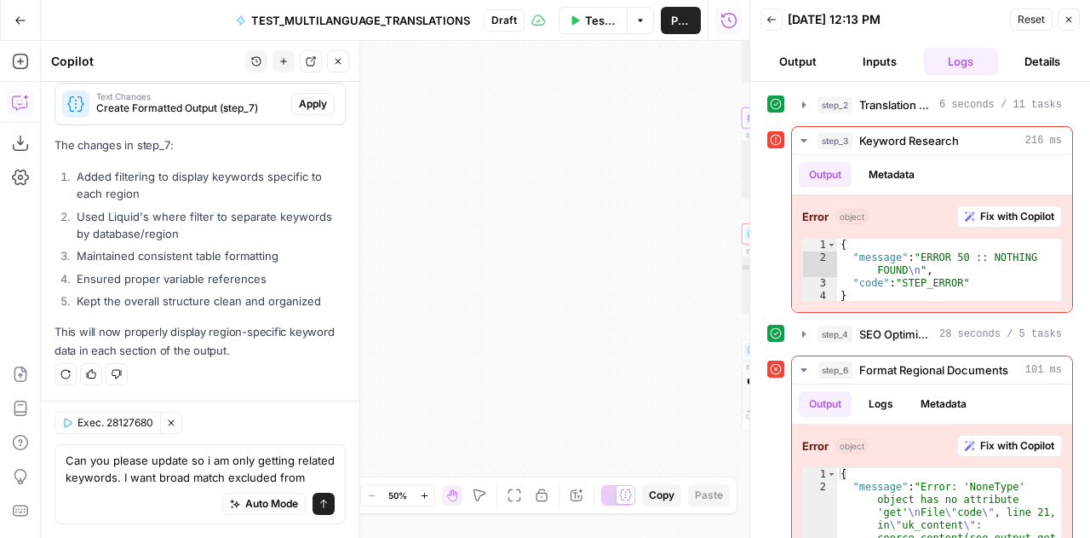
scroll to position [4614, 0]
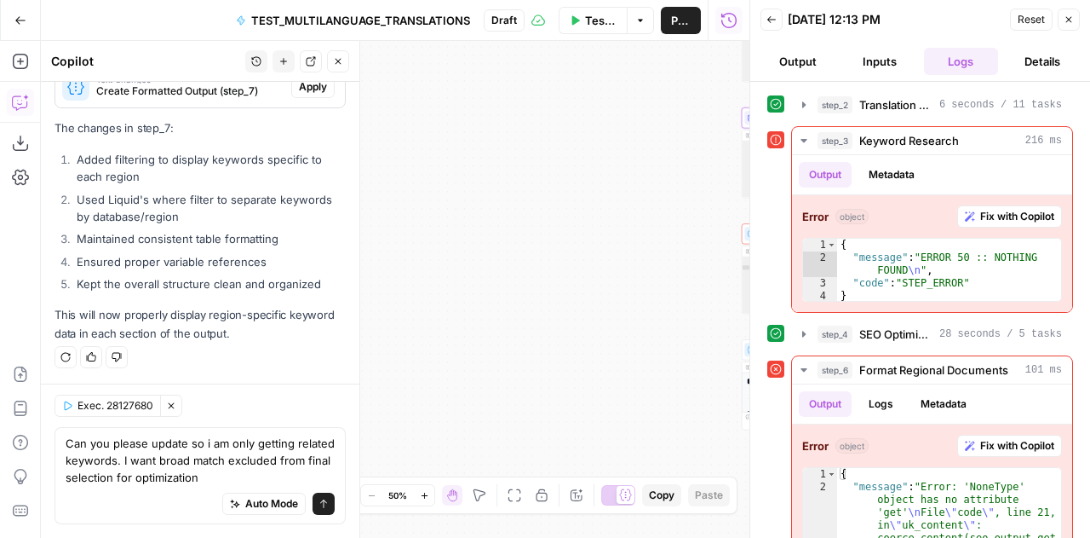
type textarea "Can you please update so i am only getting related keywords. I want broad match…"
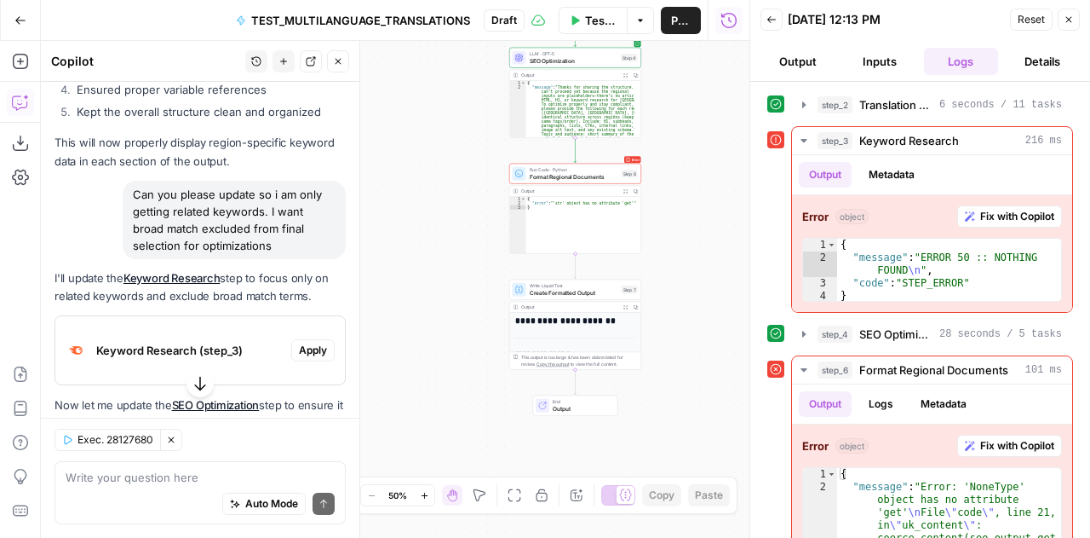
scroll to position [4915, 0]
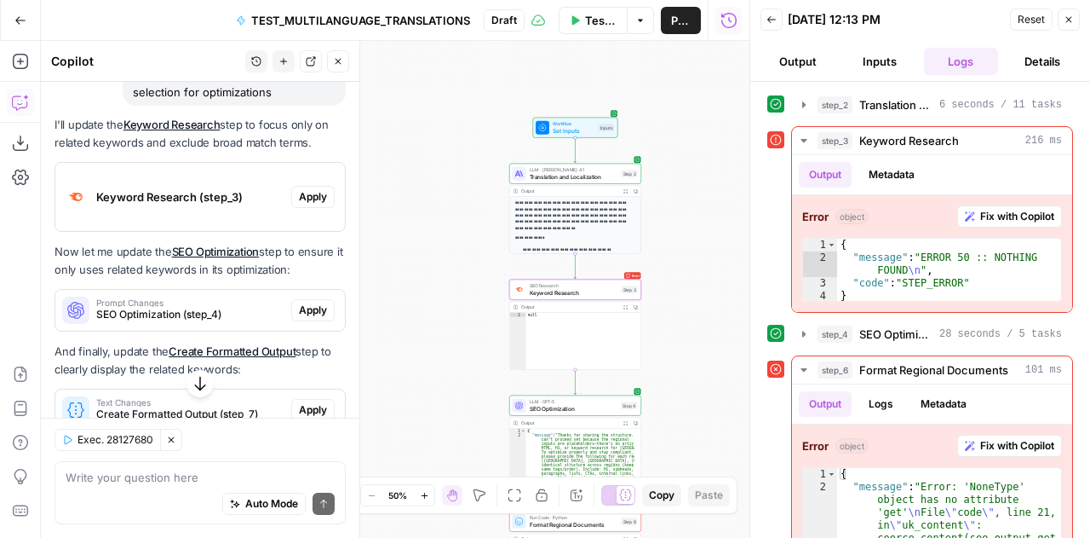
click at [299, 204] on span "Apply" at bounding box center [313, 196] width 28 height 15
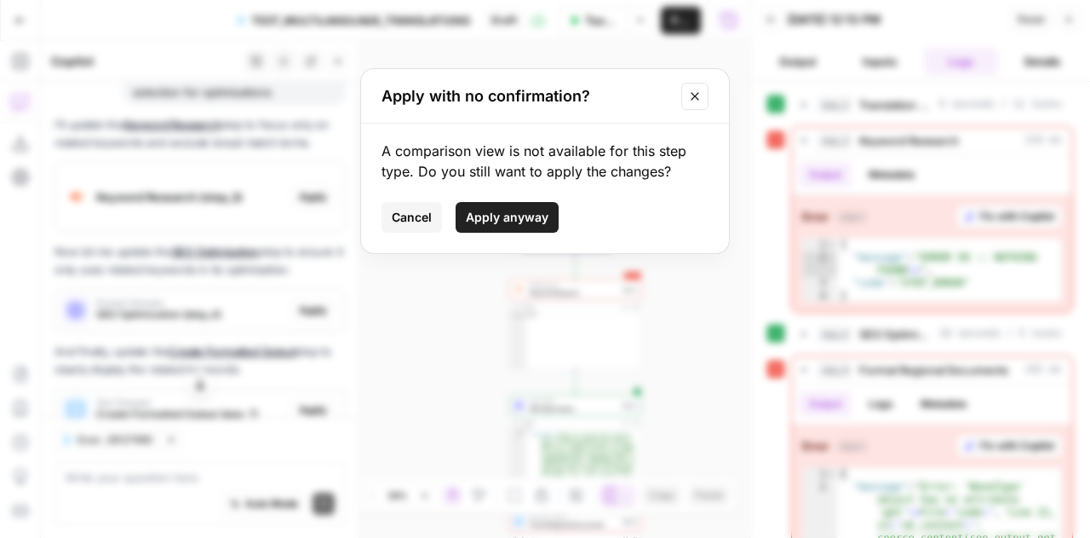
click at [509, 221] on span "Apply anyway" at bounding box center [507, 217] width 83 height 17
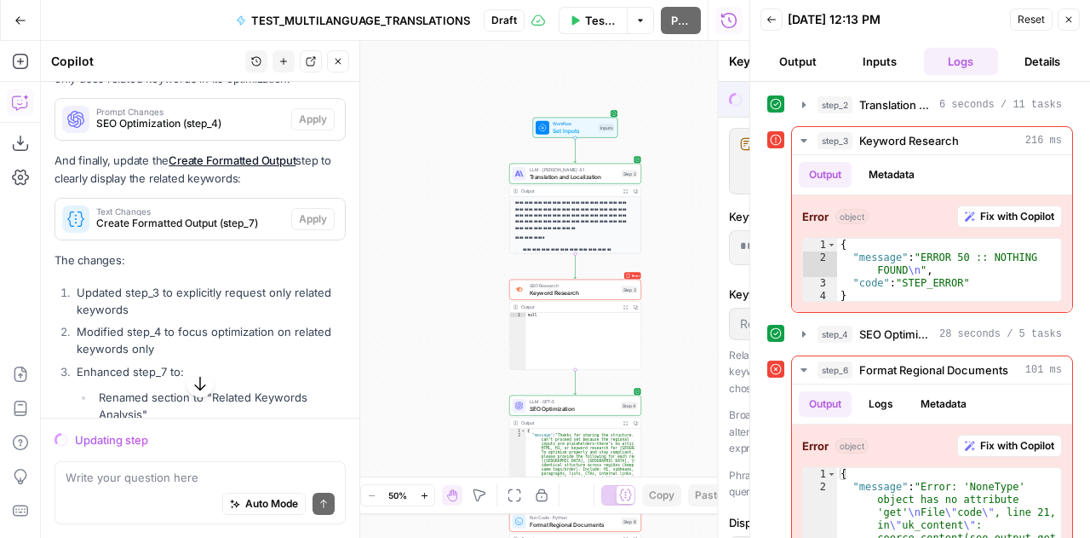
scroll to position [4724, 0]
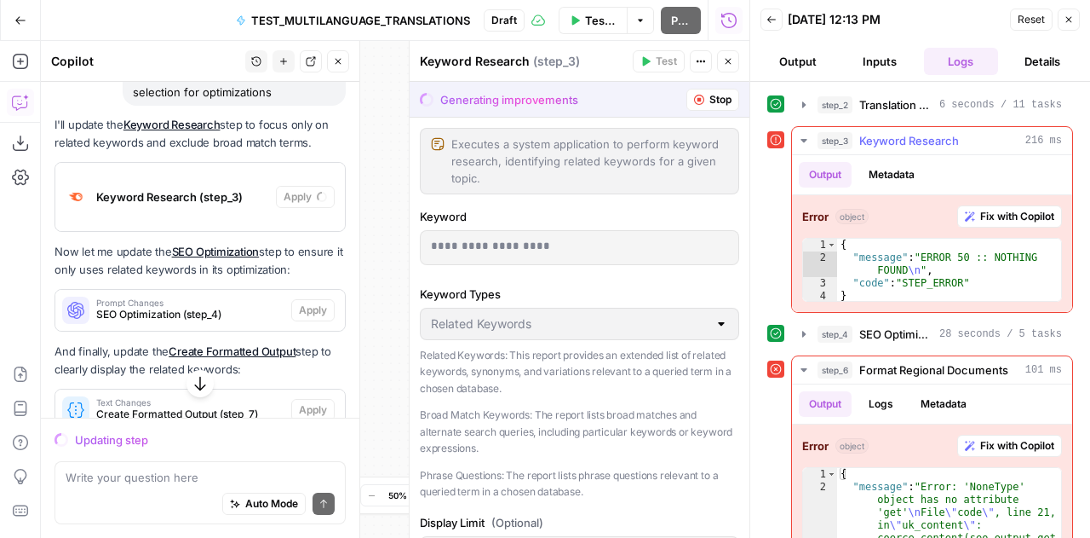
click at [804, 139] on icon "button" at bounding box center [804, 140] width 6 height 3
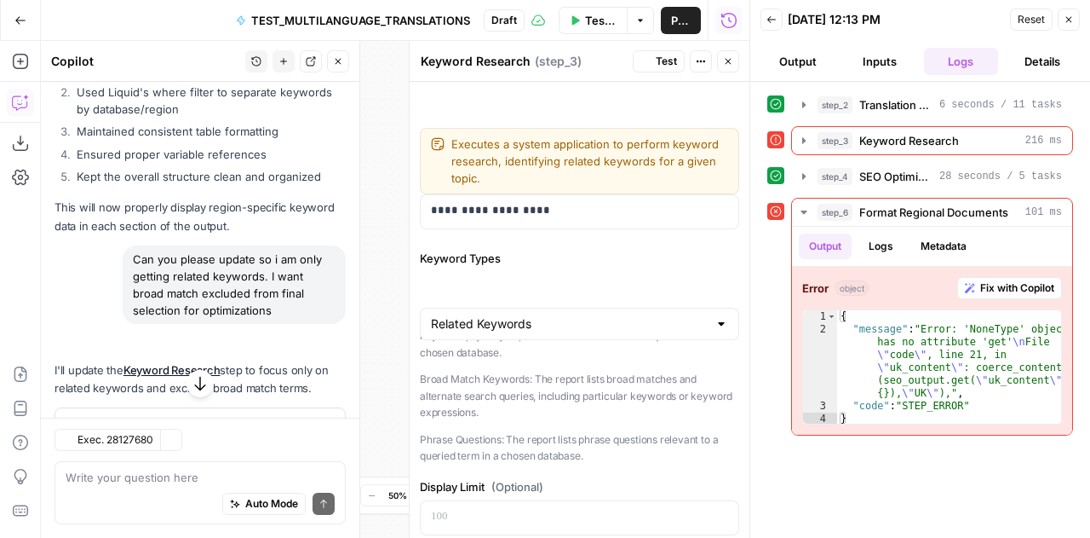
scroll to position [4942, 0]
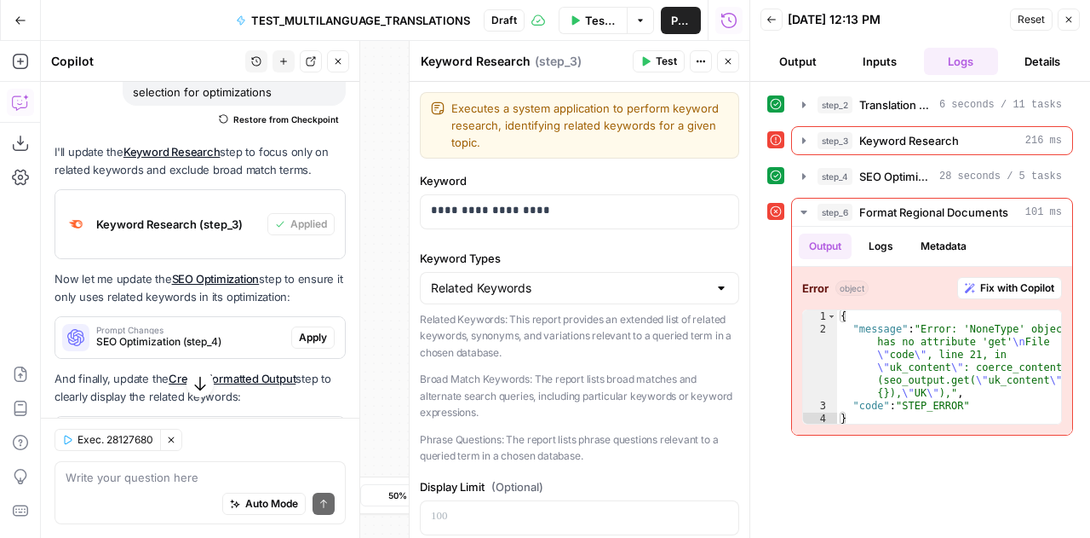
click at [303, 345] on span "Apply" at bounding box center [313, 337] width 28 height 15
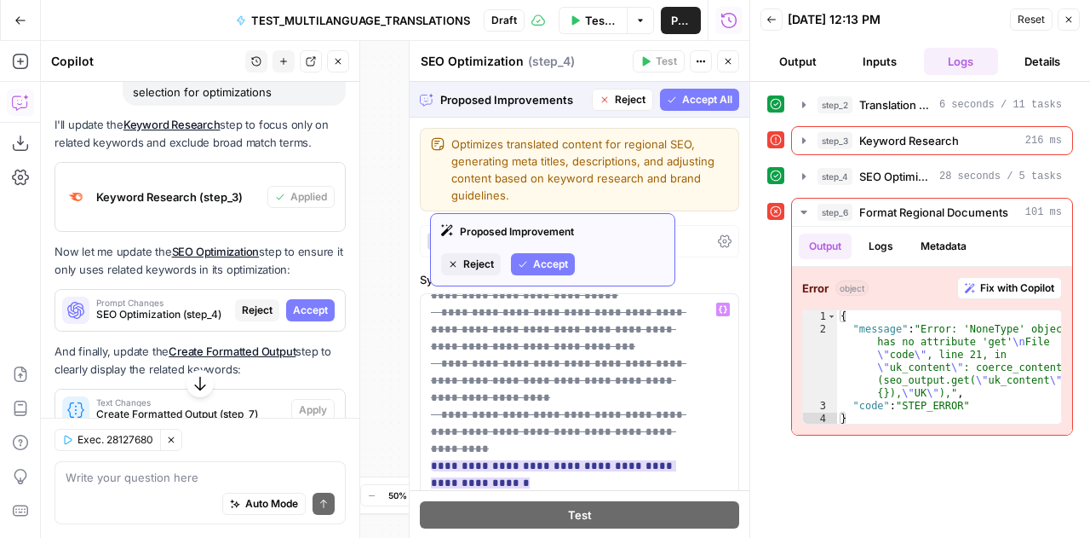
scroll to position [883, 0]
click at [555, 263] on span "Accept" at bounding box center [550, 263] width 35 height 15
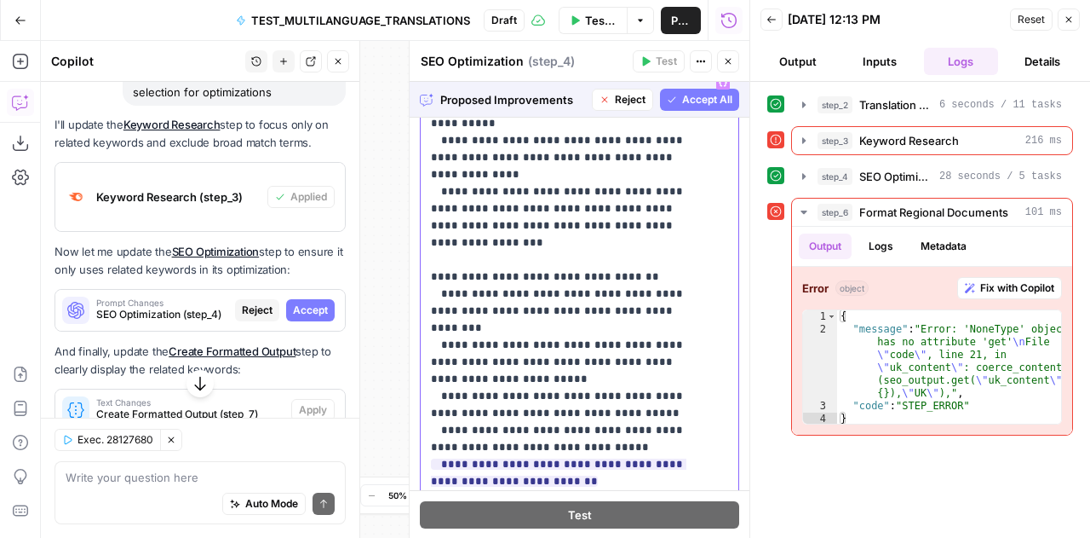
scroll to position [948, 0]
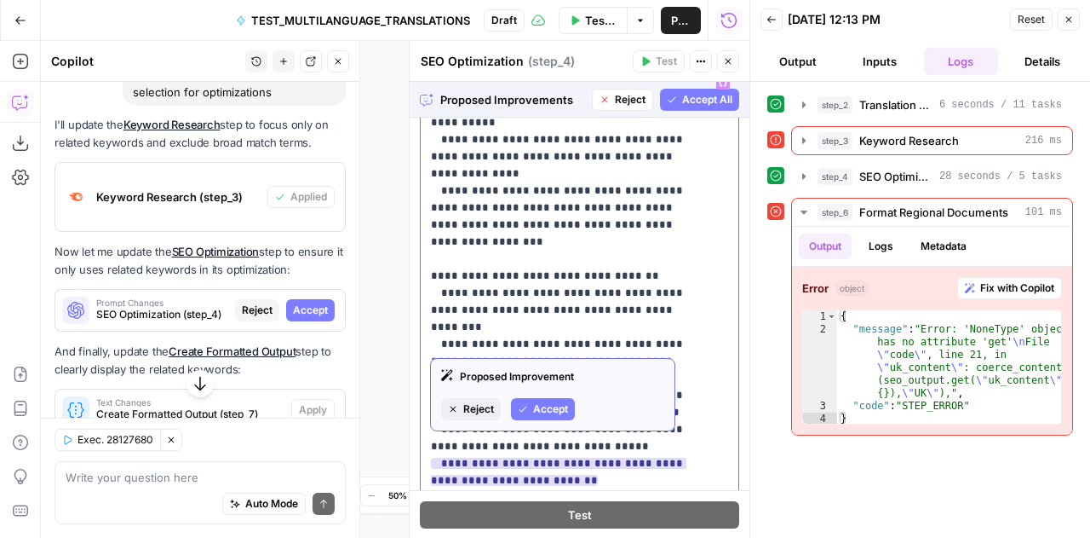
click at [662, 457] on ins "**********" at bounding box center [559, 471] width 256 height 28
click at [619, 457] on ins "**********" at bounding box center [559, 471] width 256 height 28
click at [598, 457] on ins "**********" at bounding box center [559, 479] width 256 height 45
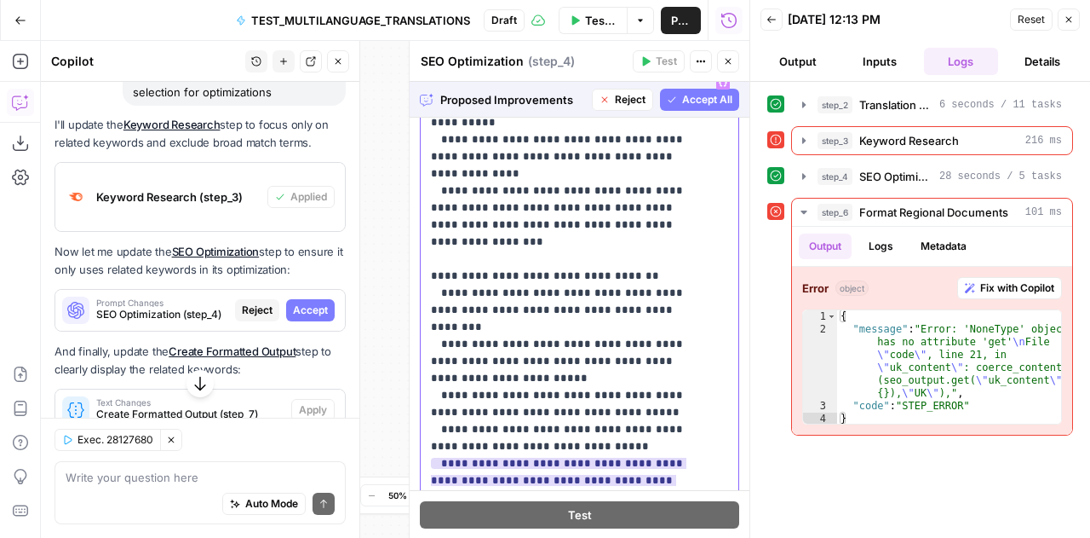
click at [598, 457] on ins "**********" at bounding box center [559, 479] width 256 height 45
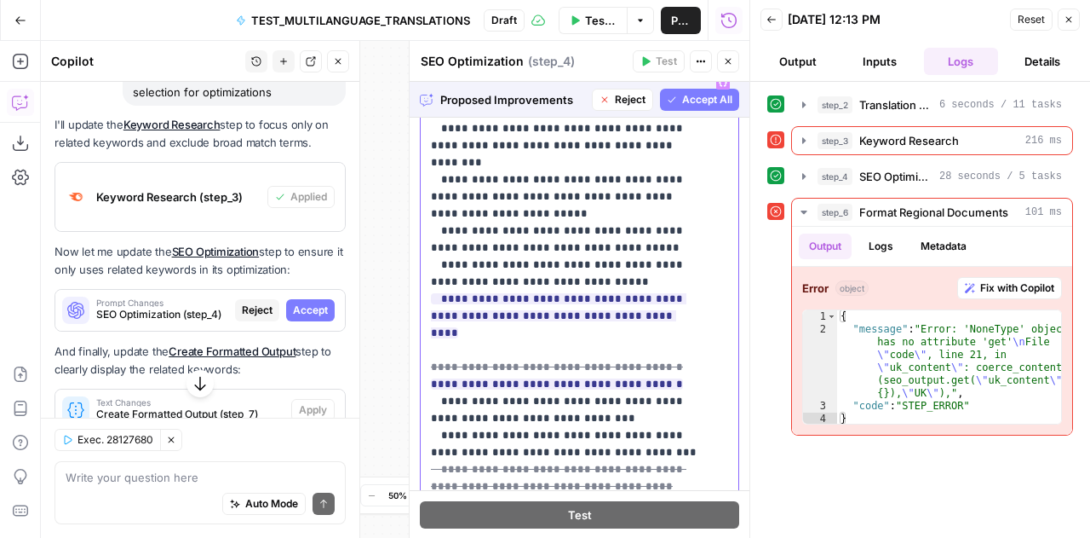
scroll to position [1114, 0]
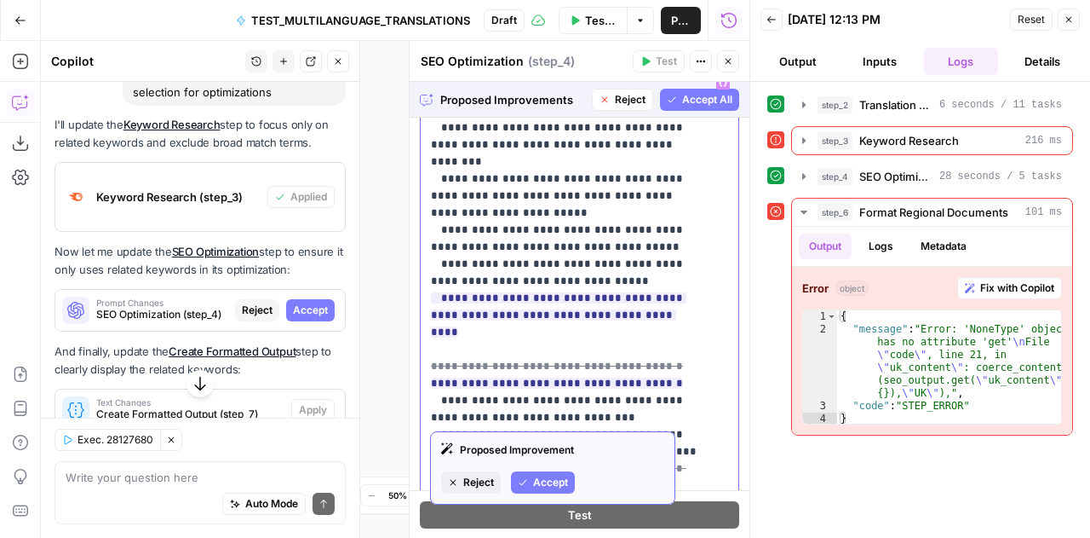
click at [555, 497] on ins "**********" at bounding box center [559, 536] width 256 height 79
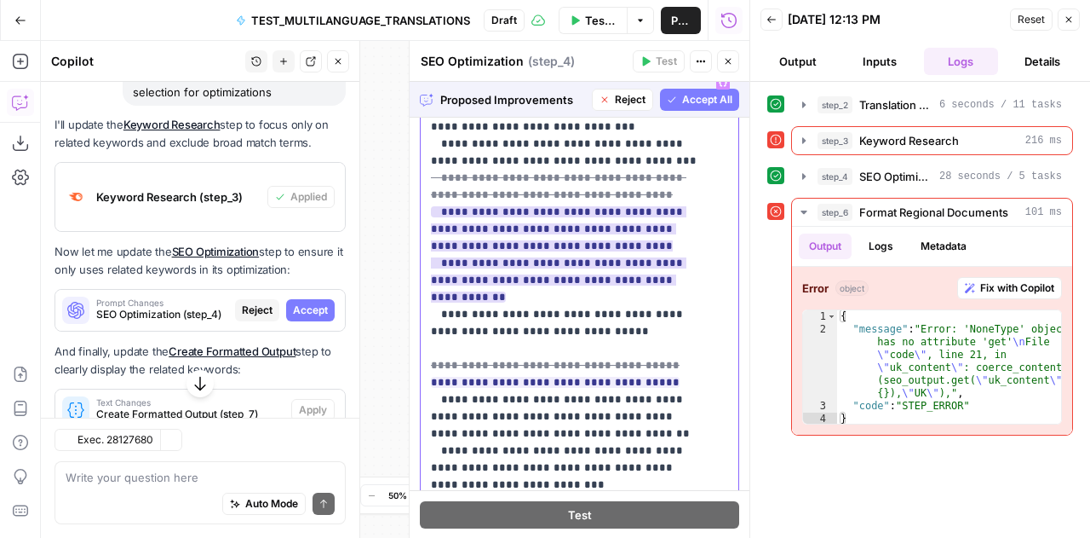
scroll to position [1405, 0]
click at [555, 400] on p "**********" at bounding box center [567, 424] width 272 height 3510
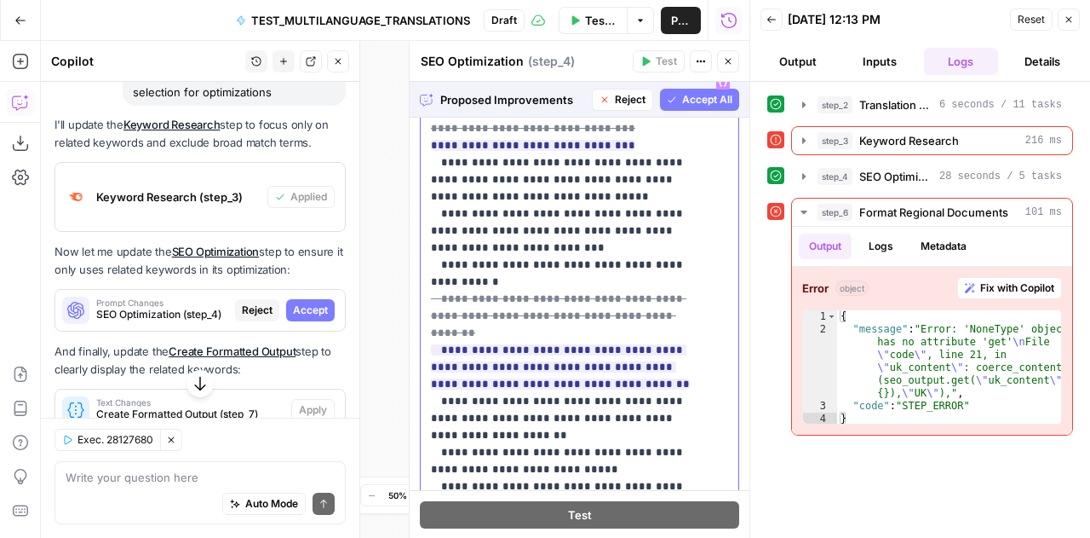
scroll to position [2153, 0]
click at [688, 103] on span "Accept All" at bounding box center [707, 99] width 50 height 15
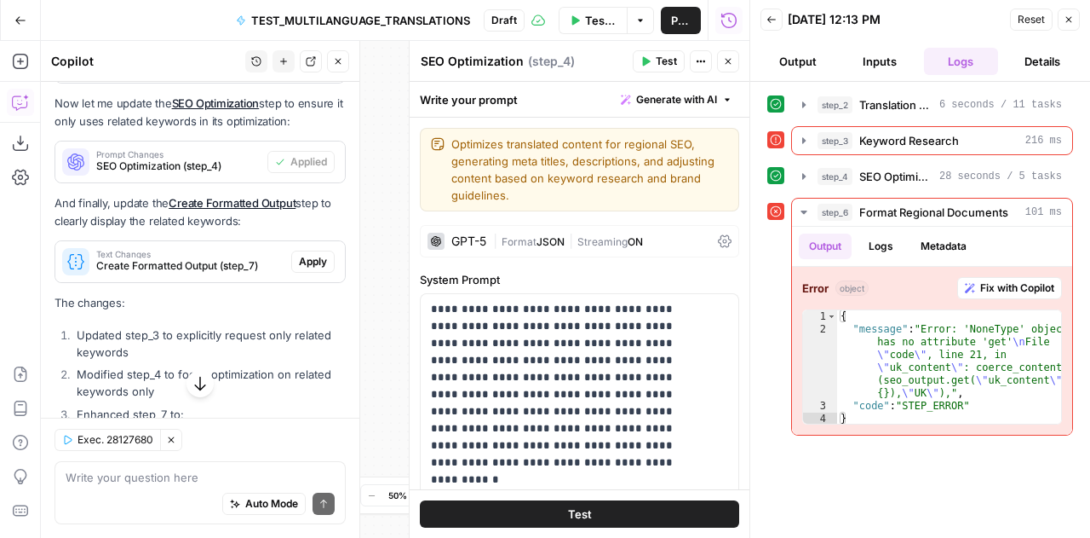
scroll to position [5119, 0]
click at [305, 268] on span "Apply" at bounding box center [313, 260] width 28 height 15
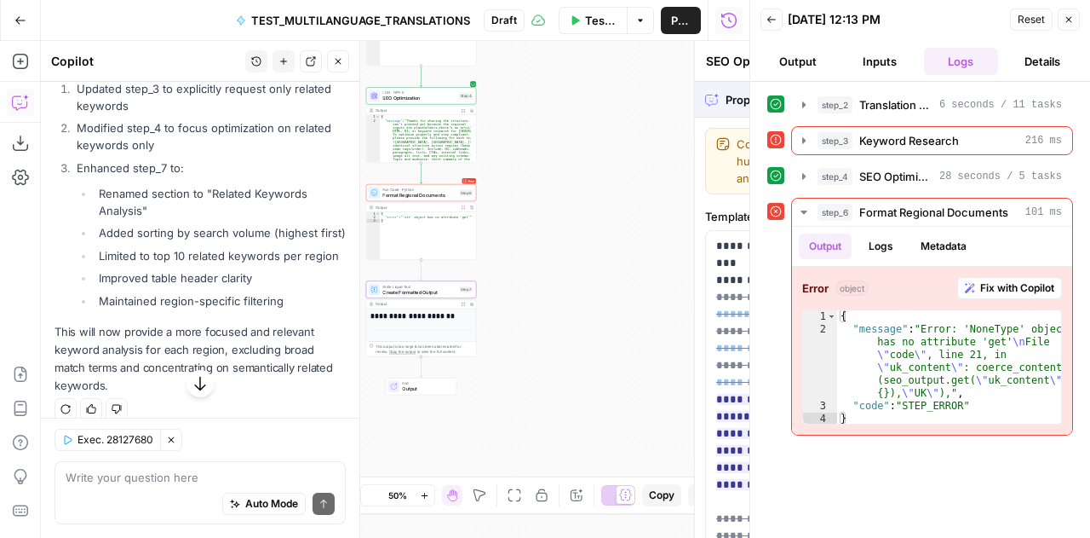
type textarea "Create Formatted Output"
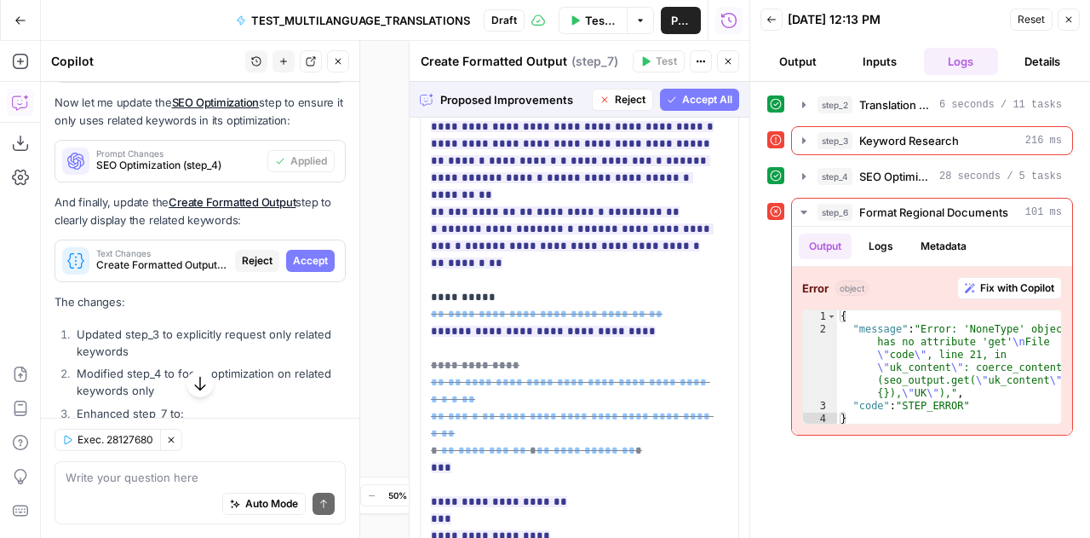
scroll to position [1308, 0]
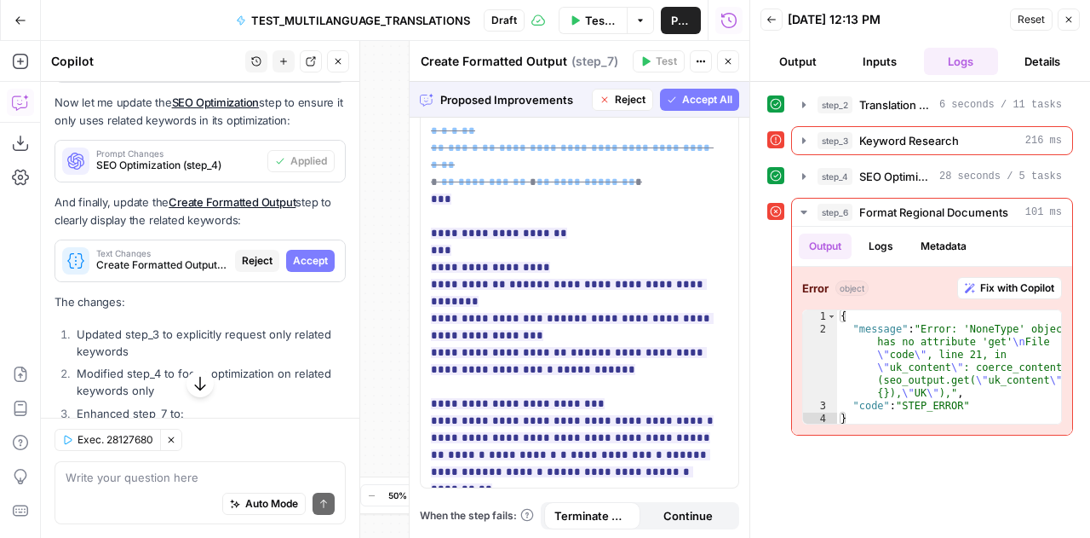
click at [682, 95] on span "Accept All" at bounding box center [707, 99] width 50 height 15
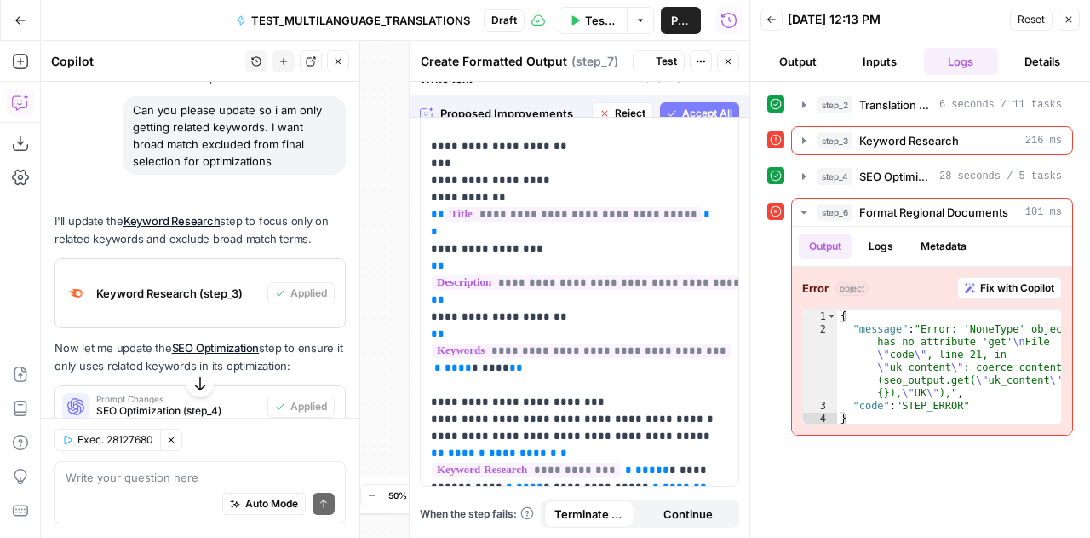
scroll to position [0, 0]
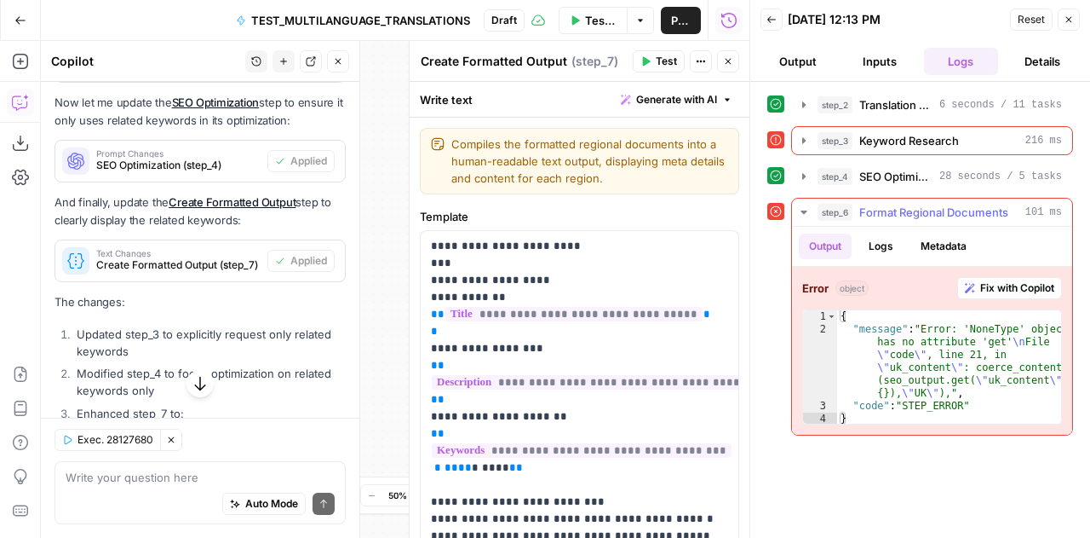
click at [1027, 280] on span "Fix with Copilot" at bounding box center [1018, 287] width 74 height 15
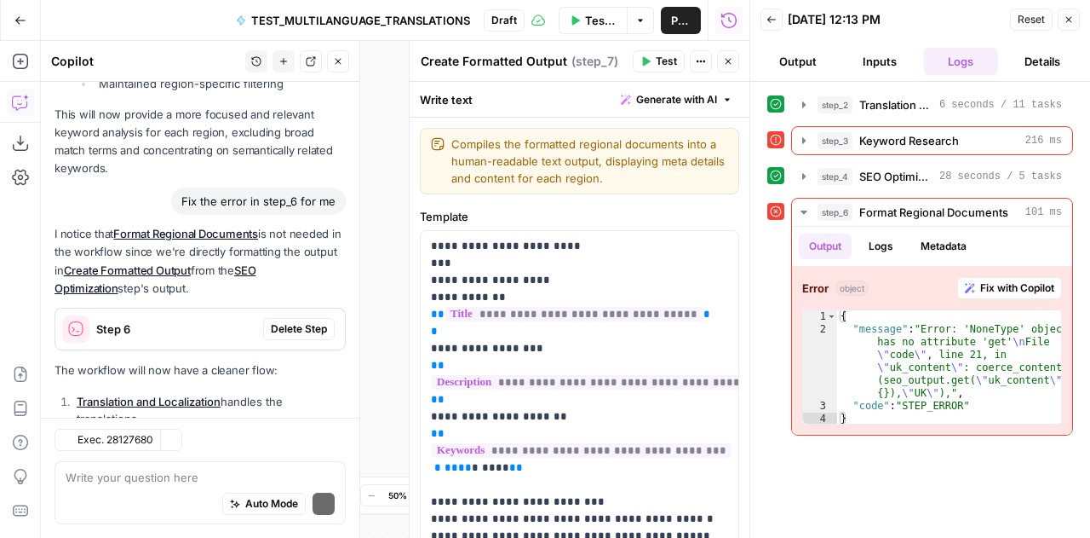
scroll to position [5875, 0]
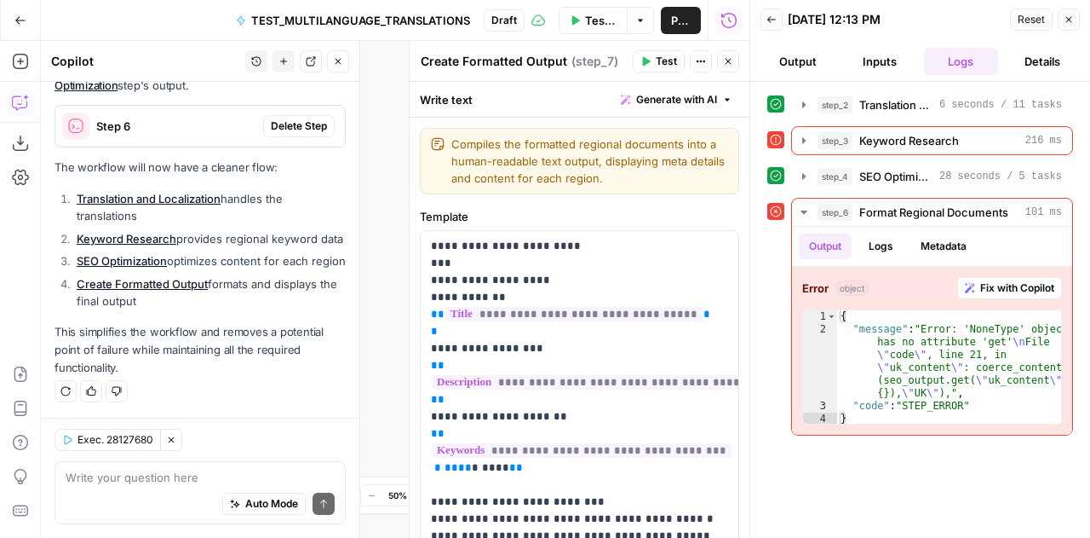
click at [281, 118] on span "Delete Step" at bounding box center [299, 125] width 56 height 15
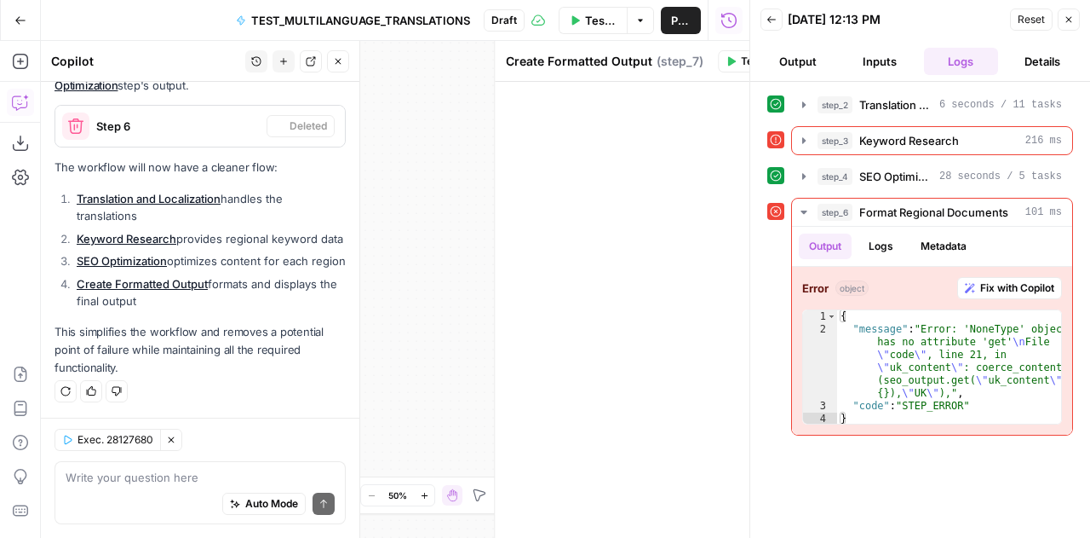
scroll to position [5882, 0]
click at [1073, 14] on icon "button" at bounding box center [1069, 19] width 10 height 10
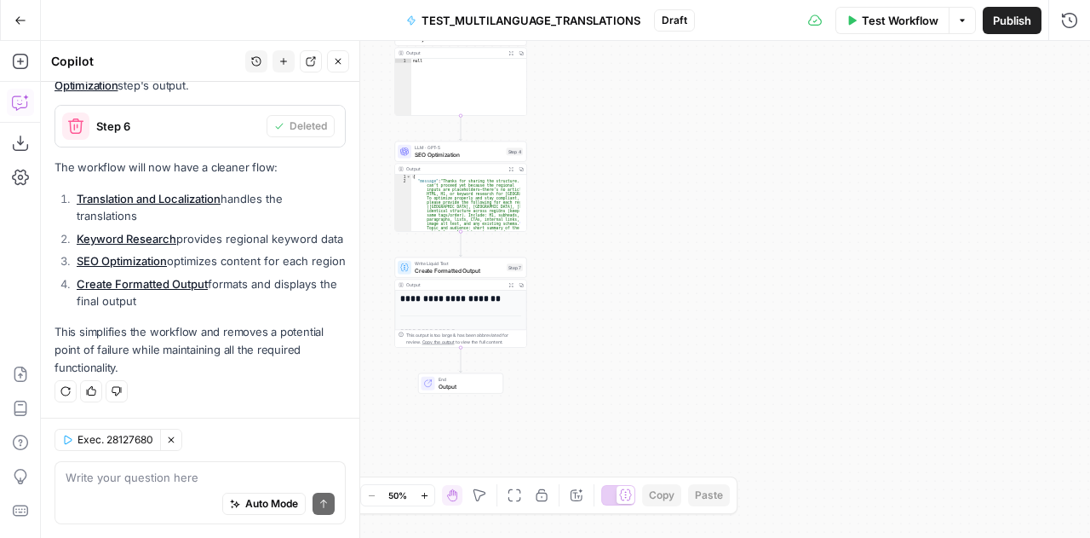
drag, startPoint x: 690, startPoint y: 291, endPoint x: 1090, endPoint y: 268, distance: 400.2
click at [1090, 268] on div "**********" at bounding box center [566, 289] width 1050 height 497
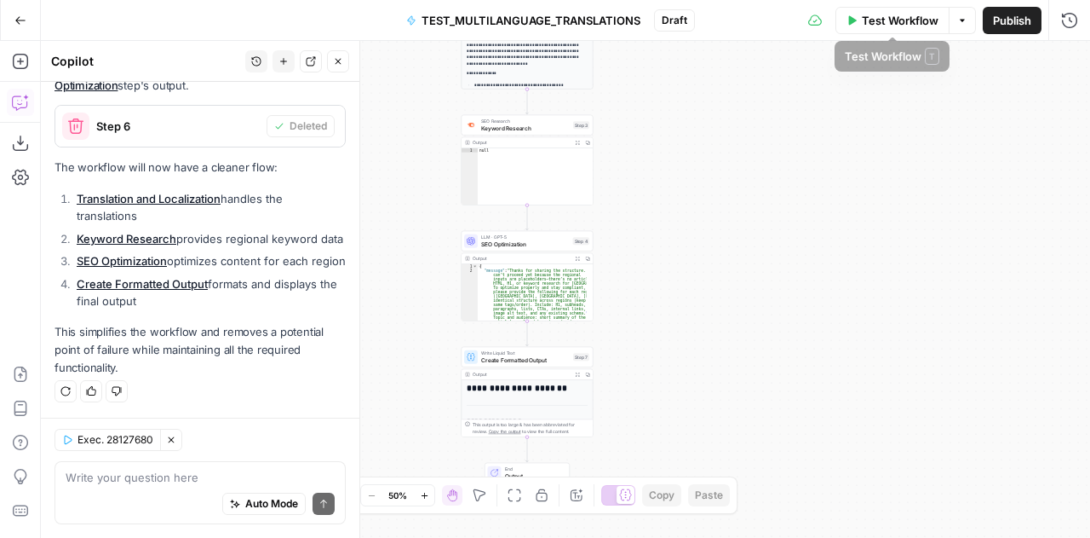
click at [882, 23] on span "Test Workflow" at bounding box center [900, 20] width 77 height 17
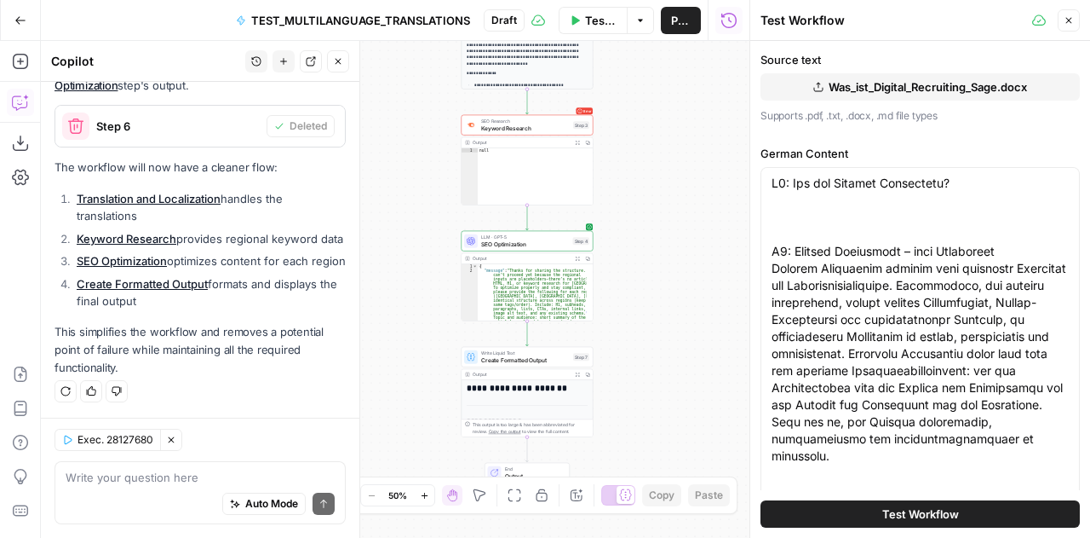
click at [901, 503] on button "Test Workflow" at bounding box center [920, 513] width 319 height 27
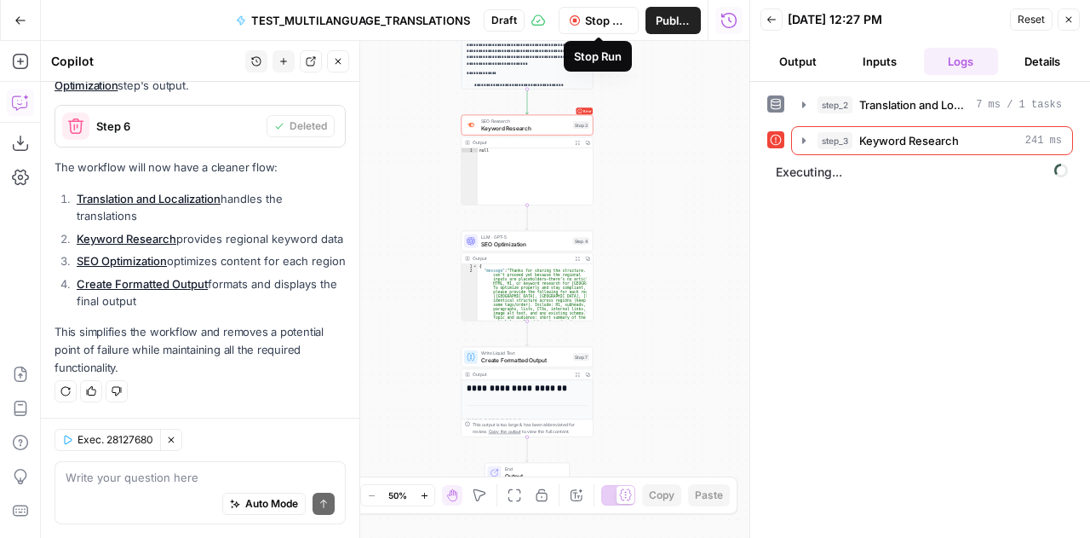
click at [603, 16] on span "Stop Run" at bounding box center [606, 20] width 43 height 17
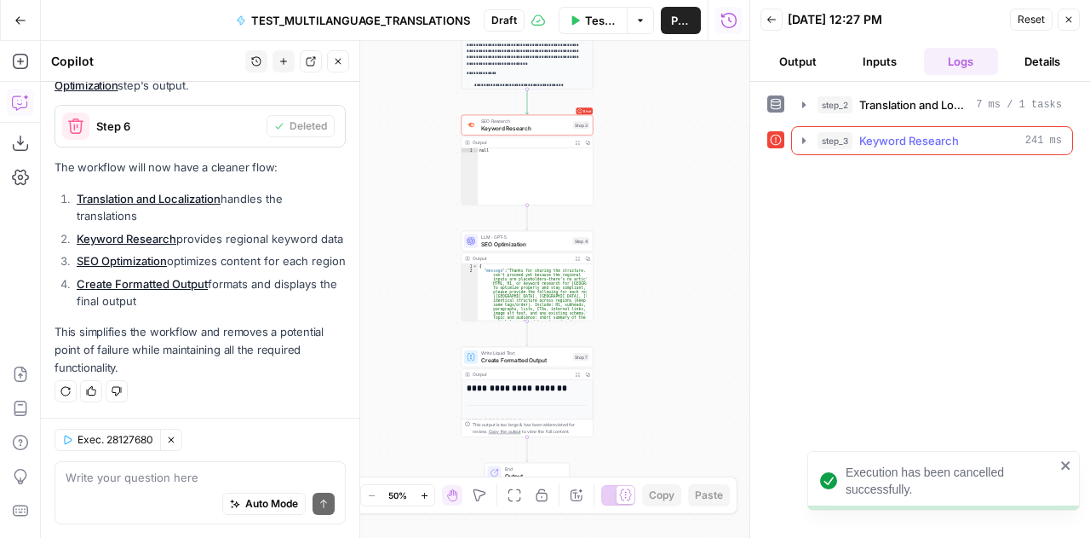
click at [801, 136] on icon "button" at bounding box center [804, 141] width 14 height 14
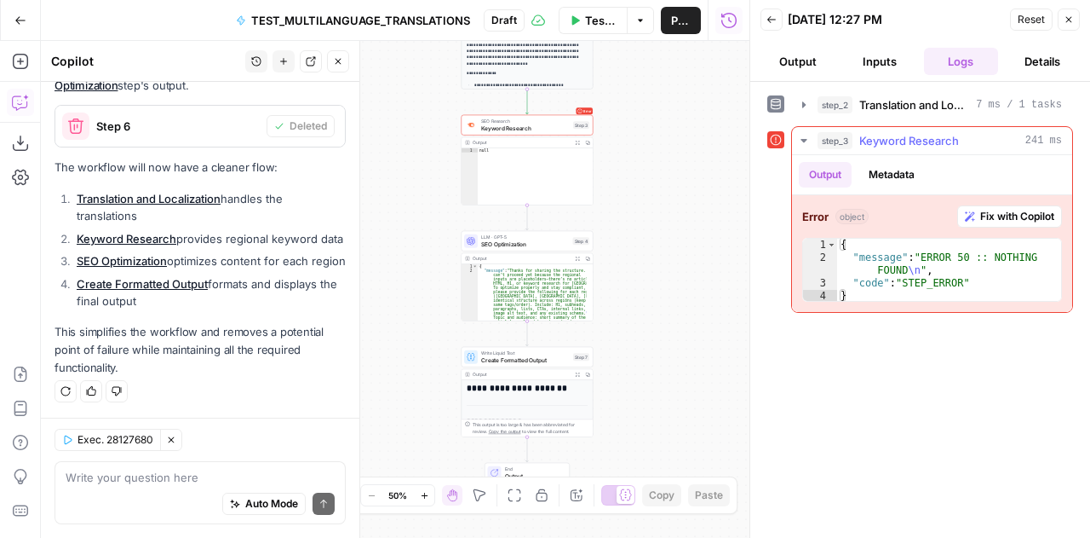
click at [1003, 212] on span "Fix with Copilot" at bounding box center [1018, 216] width 74 height 15
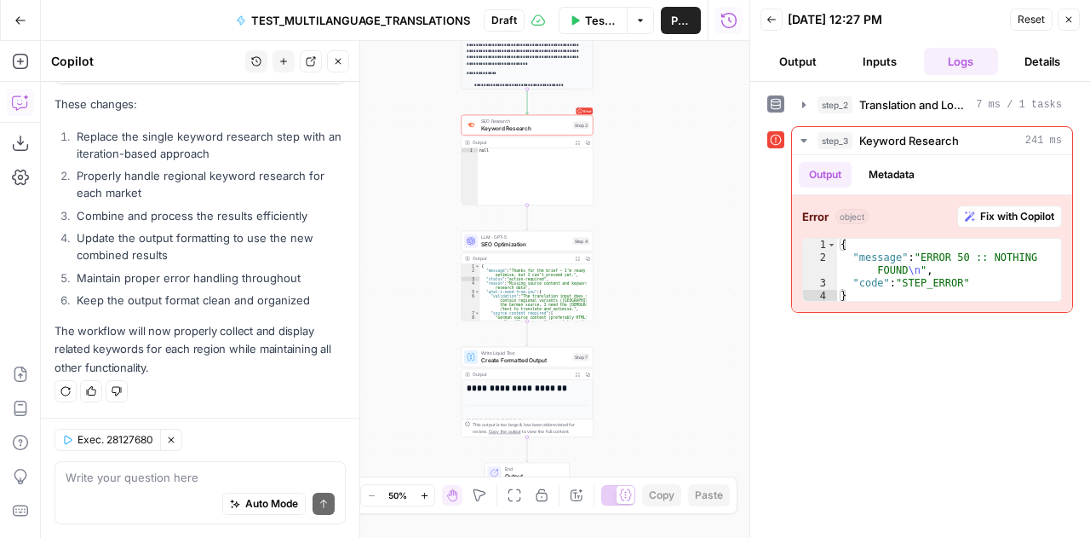
scroll to position [6416, 0]
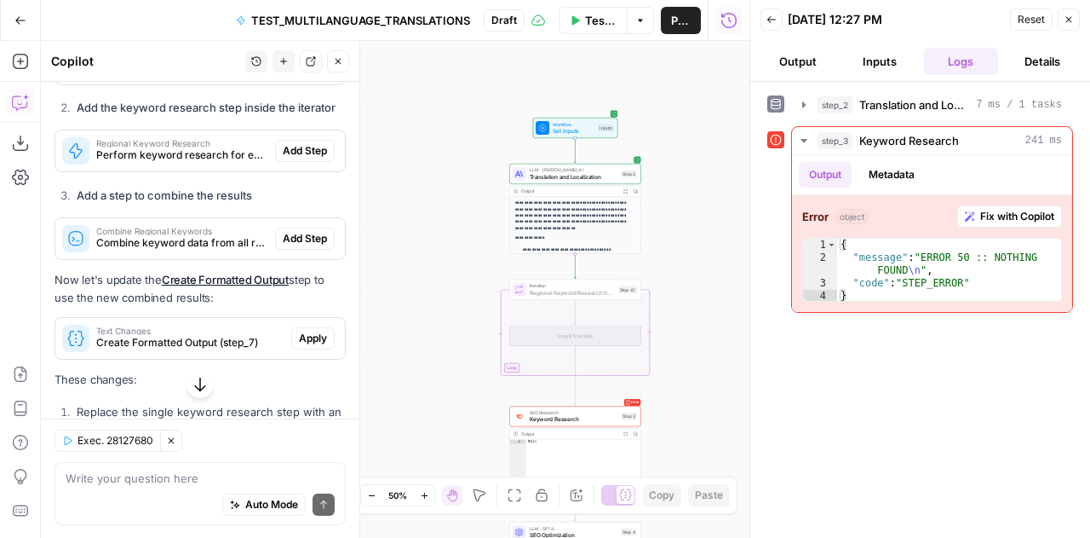
click at [283, 72] on span "Add Step" at bounding box center [305, 63] width 44 height 15
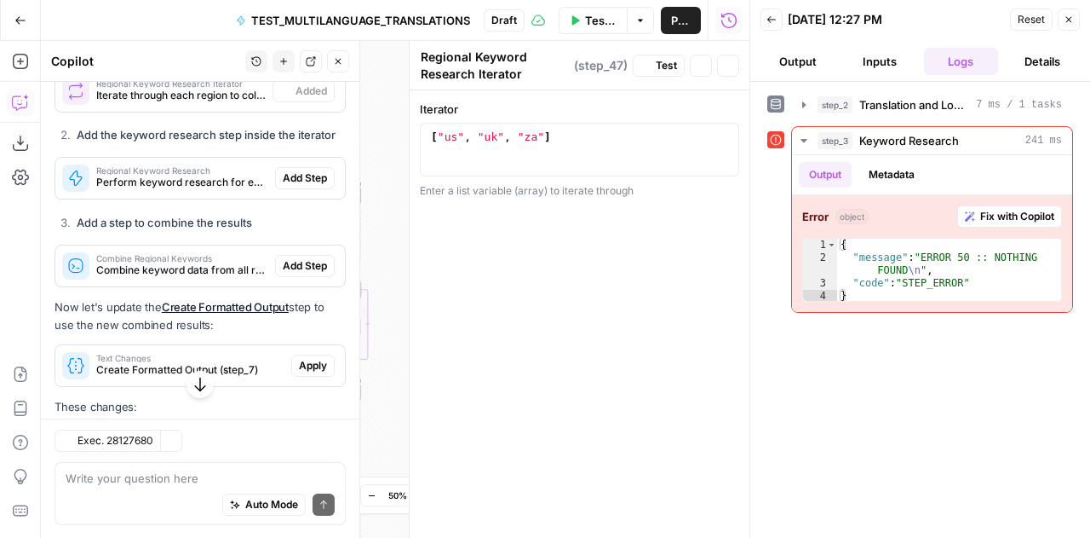
scroll to position [6443, 0]
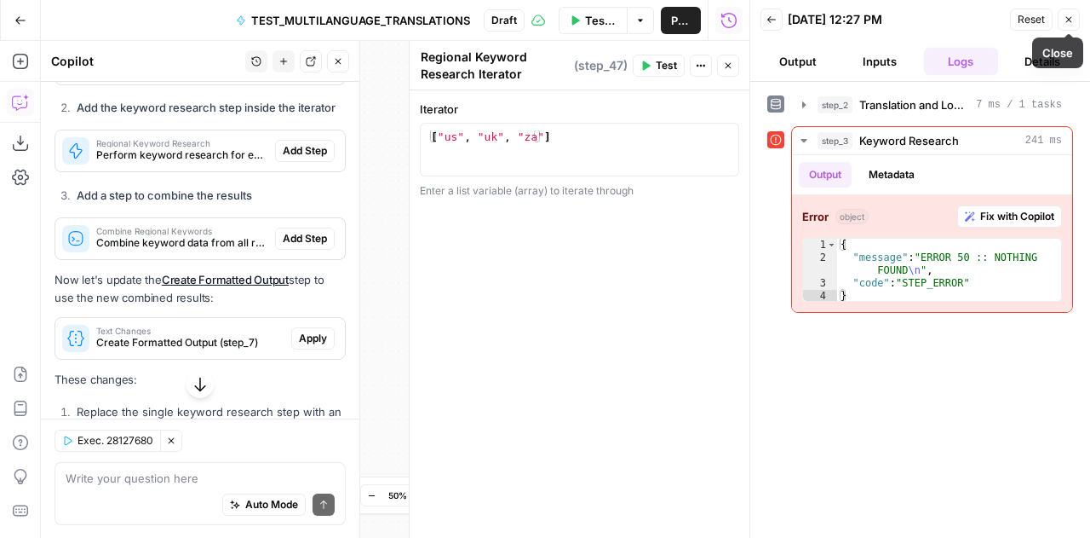
click at [1073, 20] on span "Close" at bounding box center [1073, 20] width 1 height 1
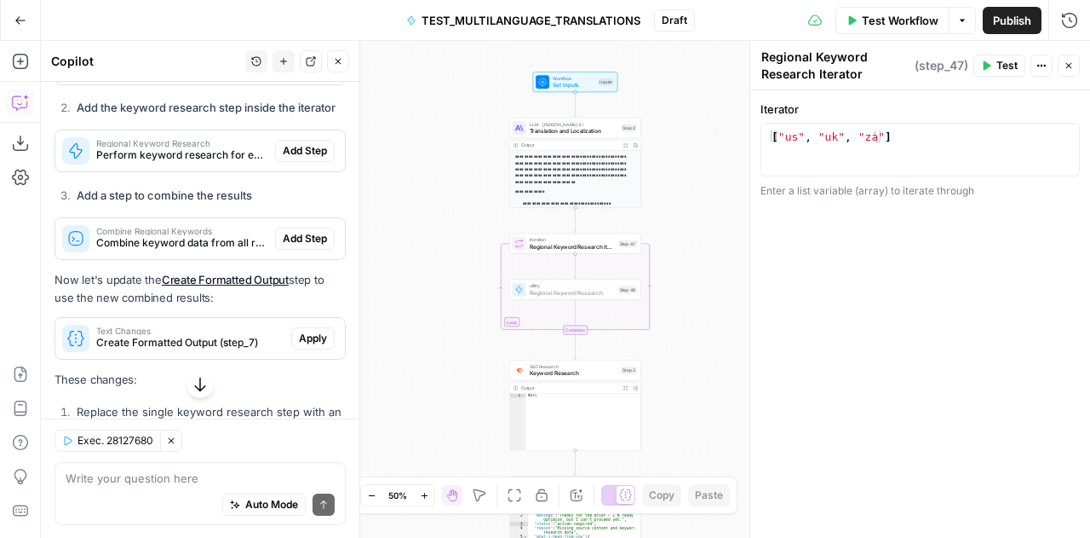
click at [286, 158] on span "Add Step" at bounding box center [305, 150] width 44 height 15
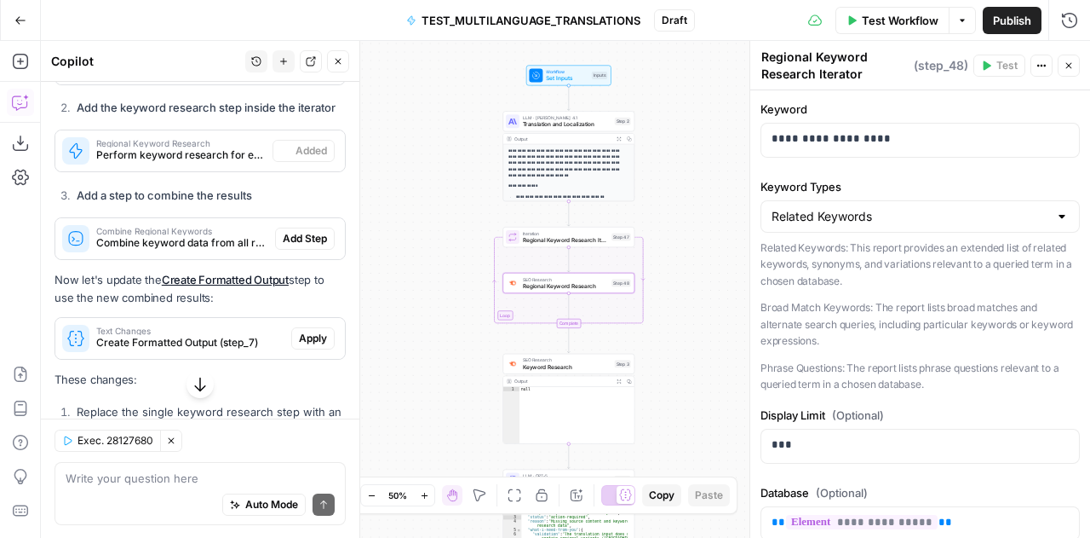
type textarea "Regional Keyword Research"
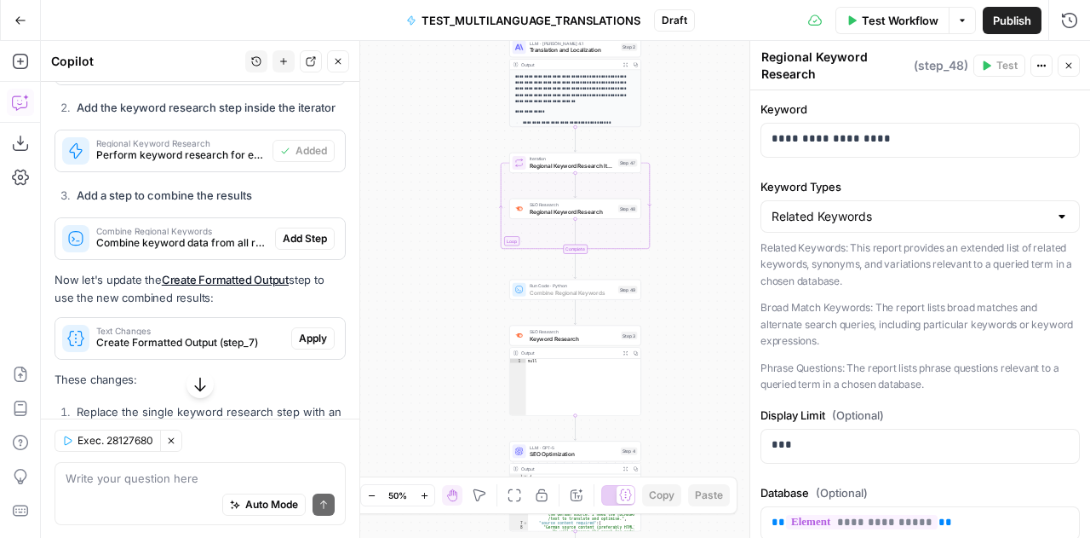
click at [308, 246] on span "Add Step" at bounding box center [305, 238] width 44 height 15
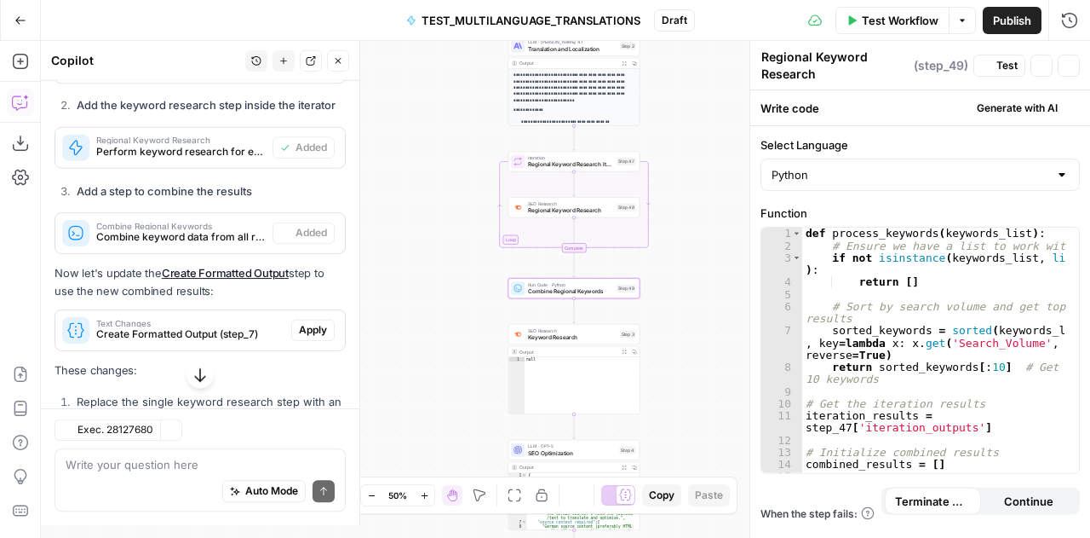
type textarea "Combine Regional Keywords"
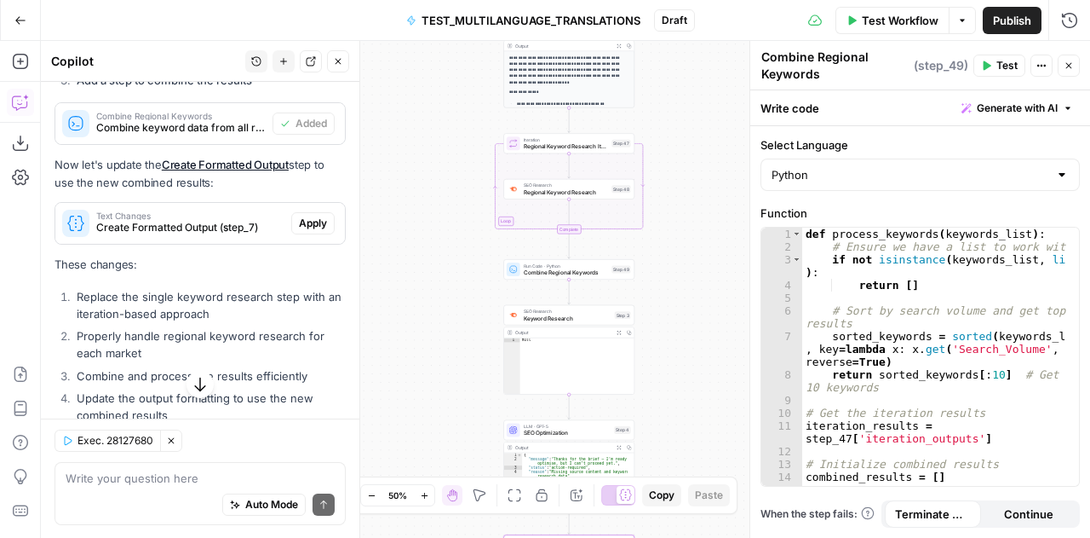
scroll to position [6562, 0]
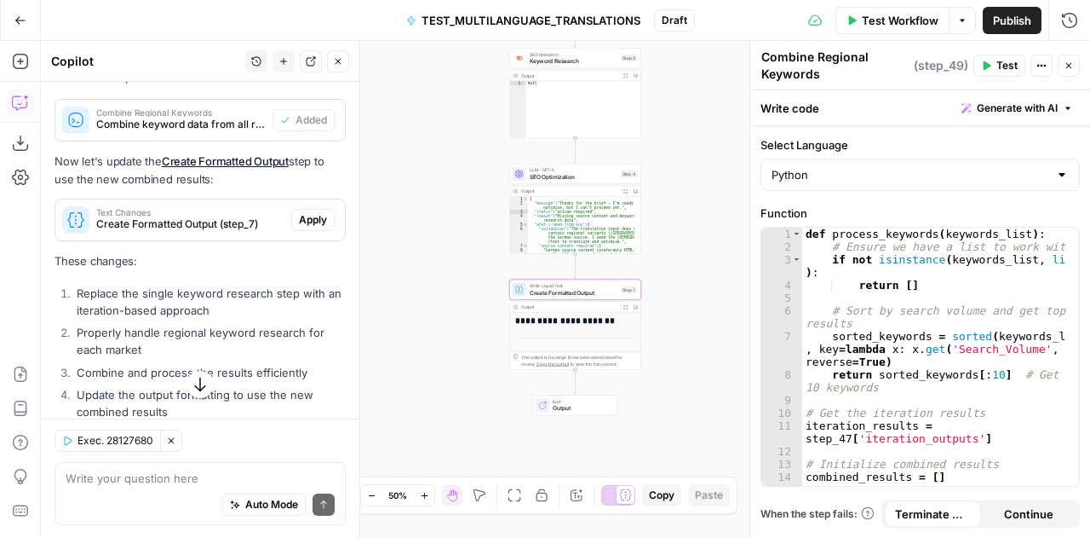
click at [299, 227] on span "Apply" at bounding box center [313, 219] width 28 height 15
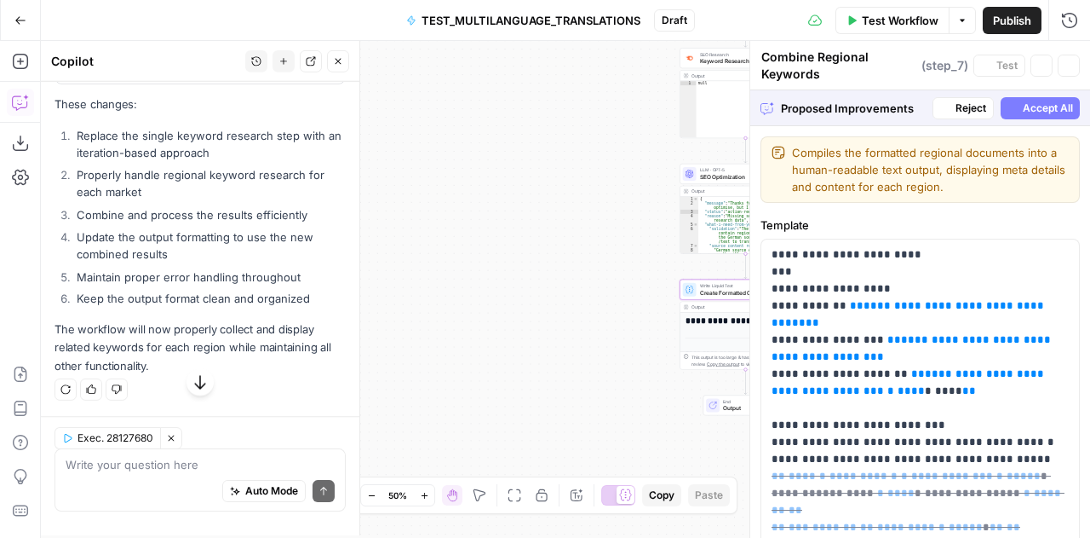
type textarea "Create Formatted Output"
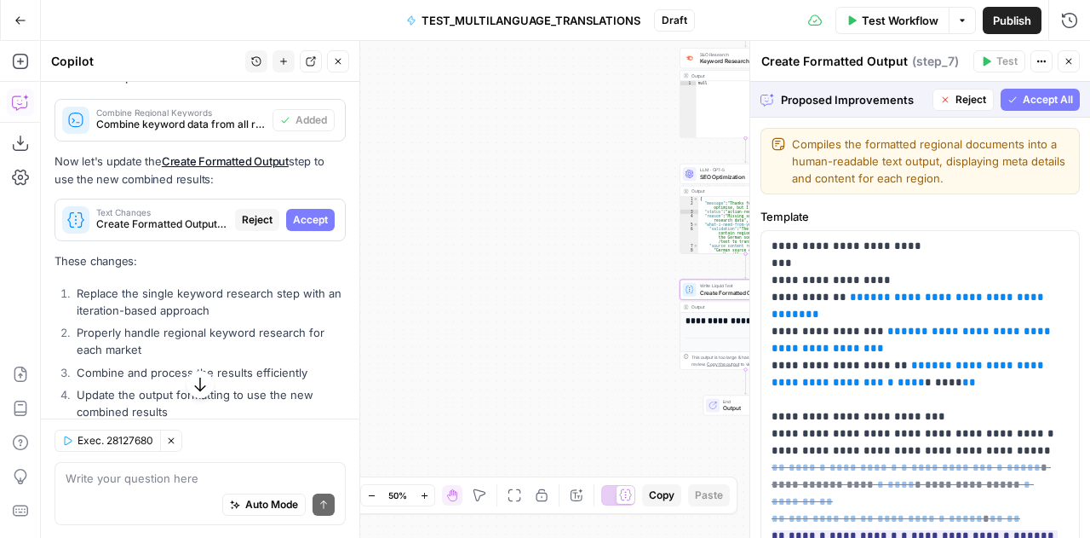
click at [297, 227] on span "Accept" at bounding box center [310, 219] width 35 height 15
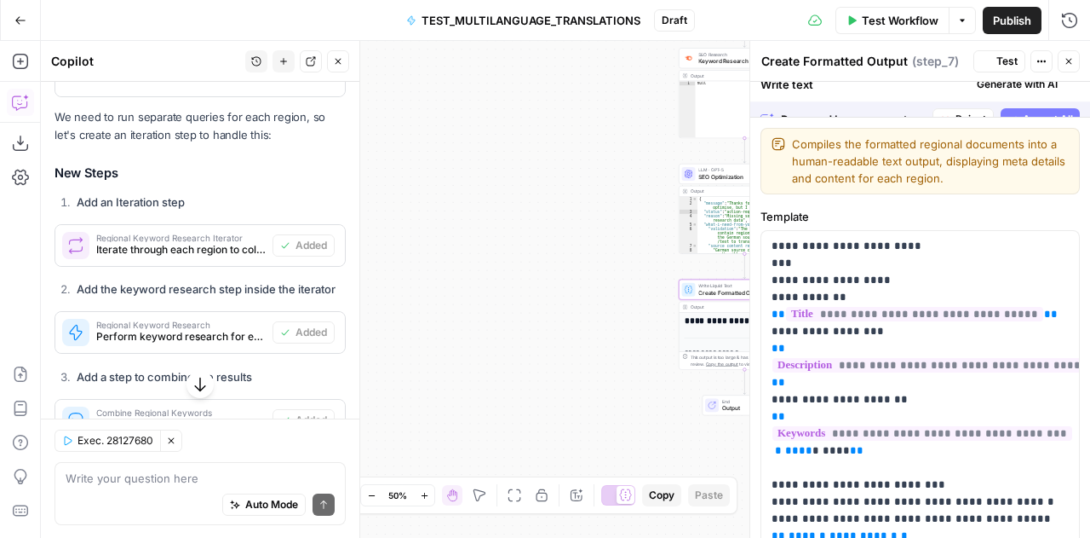
scroll to position [6562, 0]
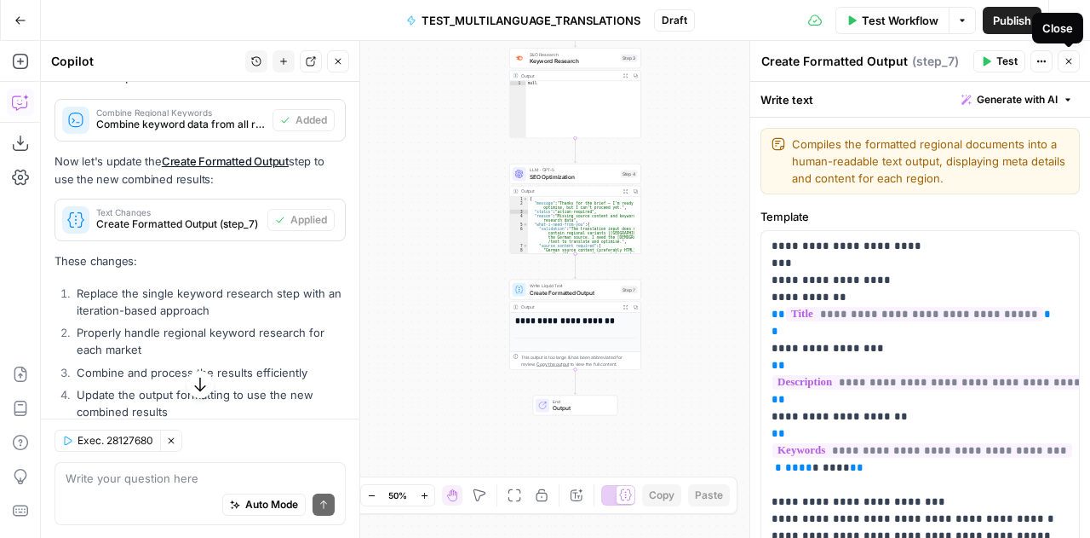
click at [1078, 59] on button "Close" at bounding box center [1069, 61] width 22 height 22
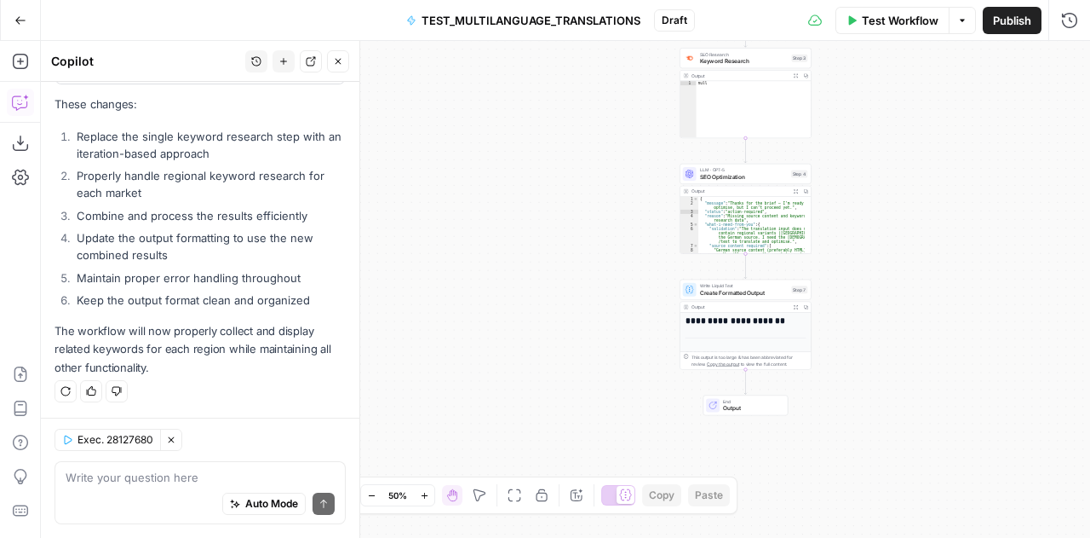
scroll to position [6715, 0]
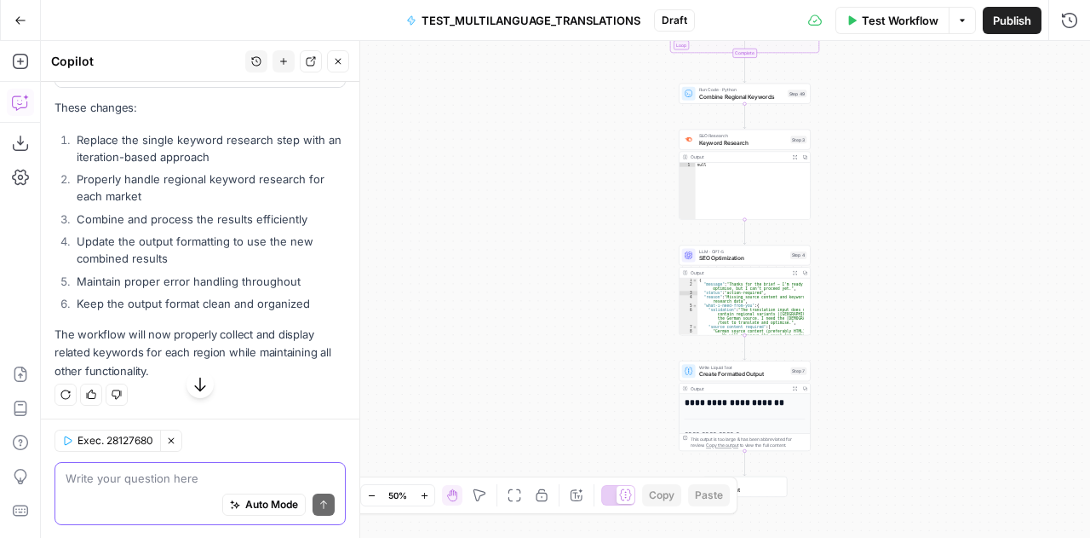
click at [138, 481] on textarea at bounding box center [200, 477] width 269 height 17
type textarea "Is the keyword research step still required?"
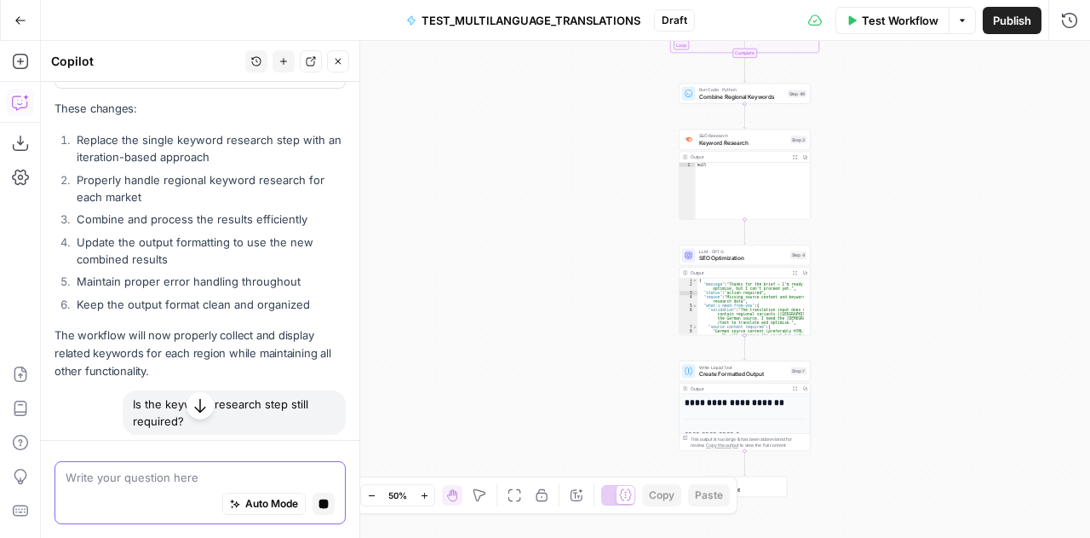
scroll to position [6550, 0]
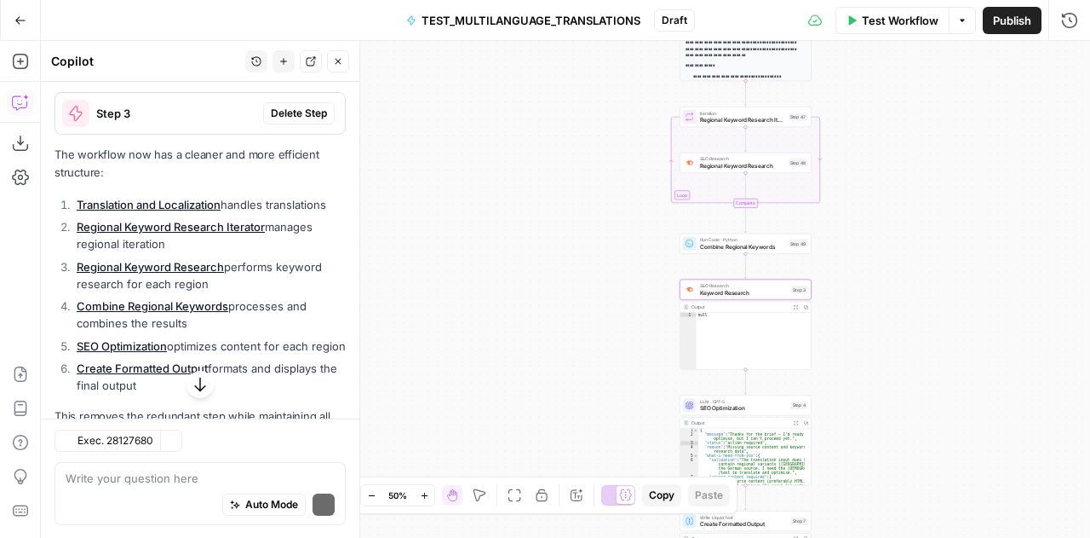
click at [287, 121] on span "Delete Step" at bounding box center [299, 113] width 56 height 15
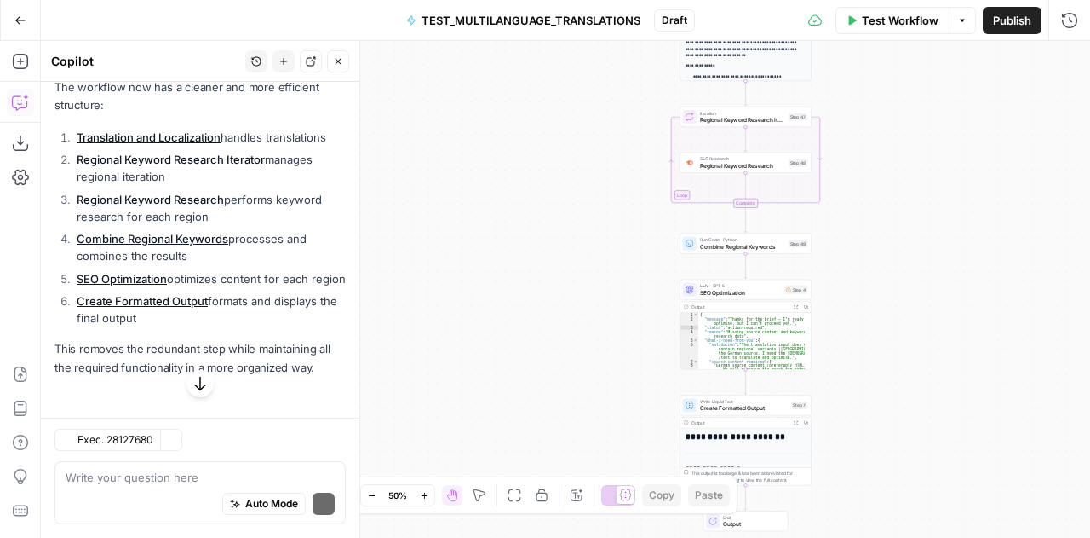
scroll to position [7037, 0]
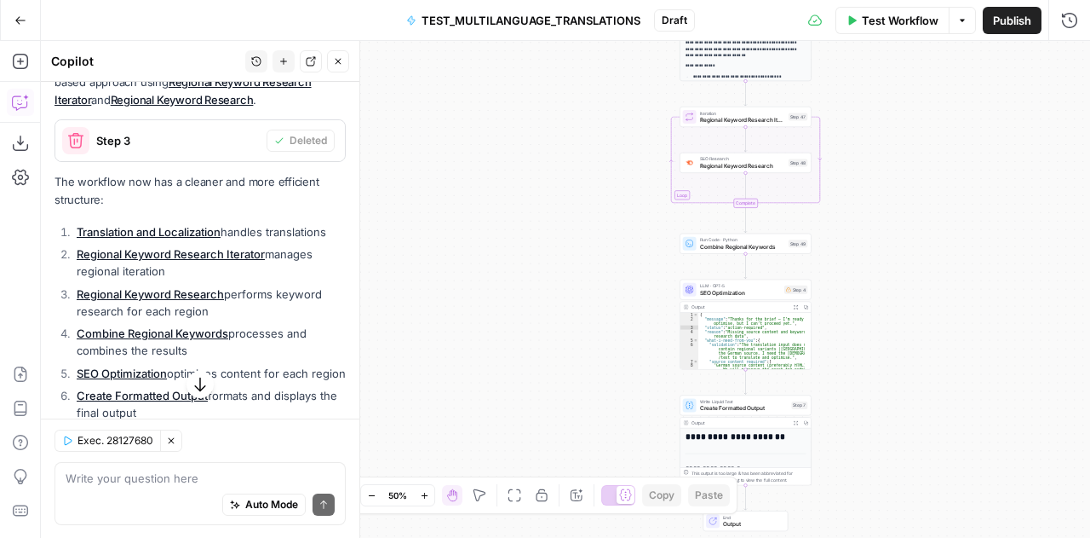
click at [287, 222] on div "No, the Keyword Research step is no longer required since we've replaced its fu…" at bounding box center [200, 254] width 291 height 434
click at [148, 485] on textarea at bounding box center [200, 477] width 269 height 17
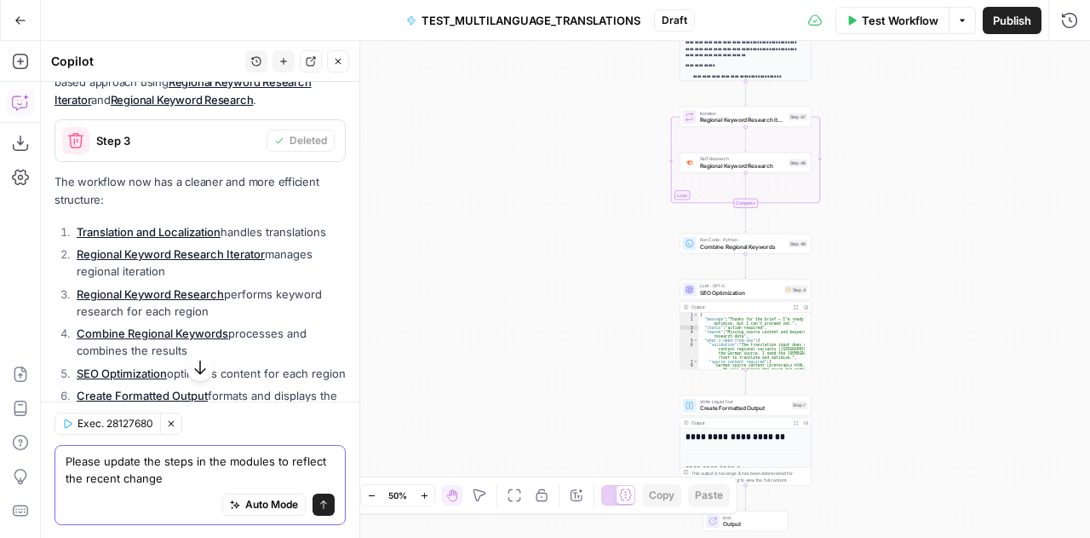
type textarea "Please update the steps in the modules to reflect the recent changes"
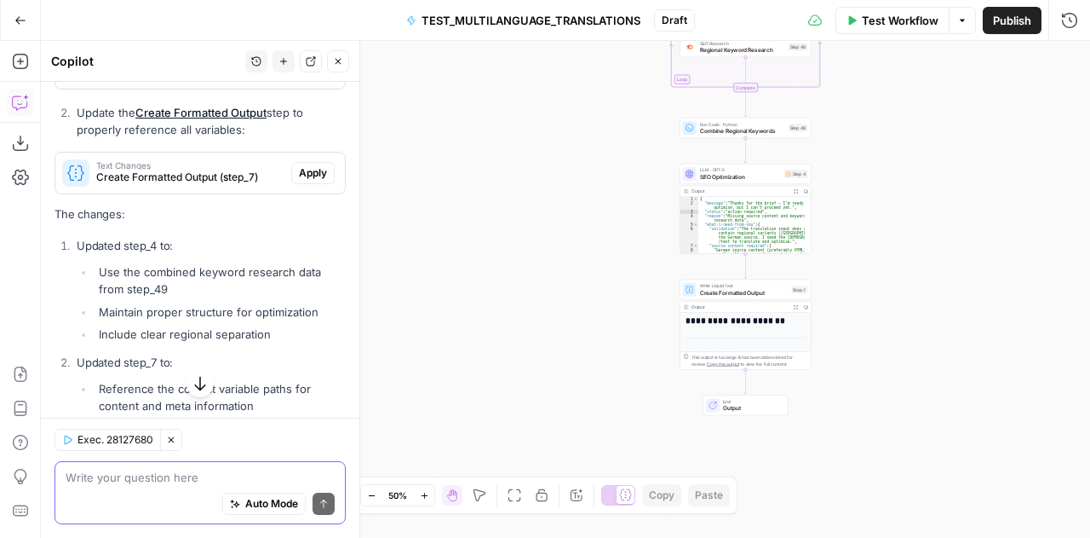
scroll to position [7623, 0]
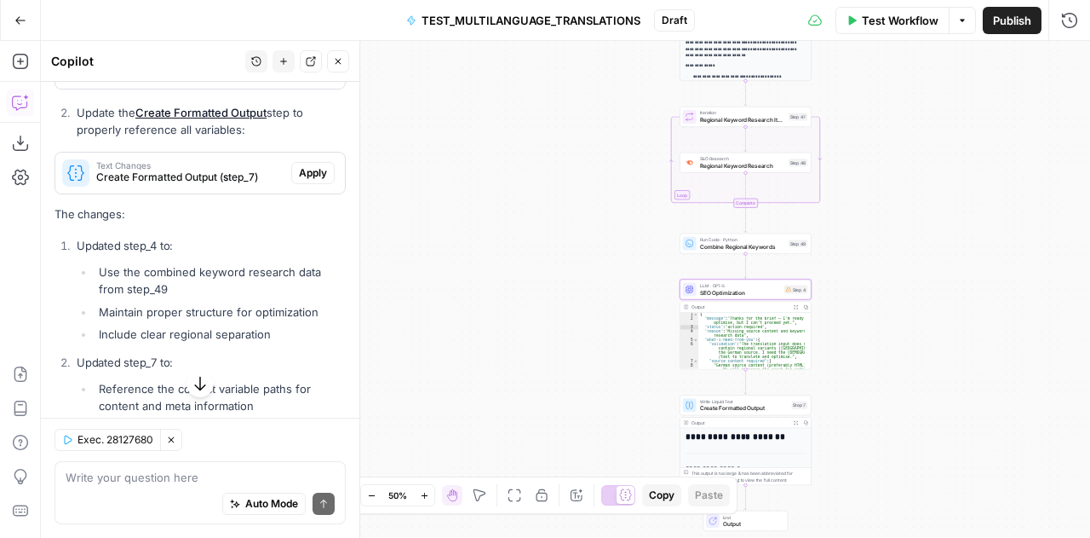
click at [299, 76] on span "Apply" at bounding box center [313, 67] width 28 height 15
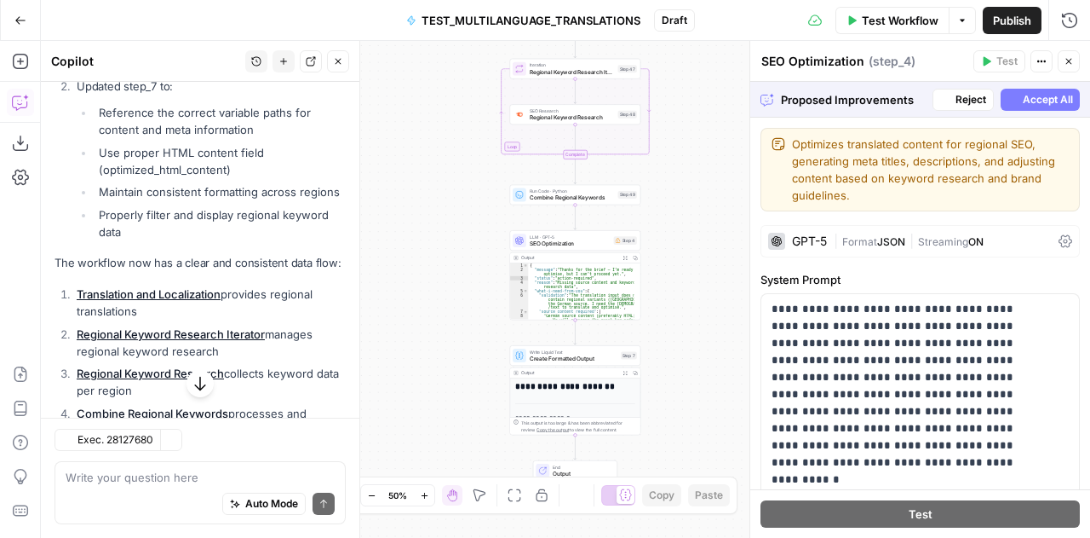
scroll to position [7572, 0]
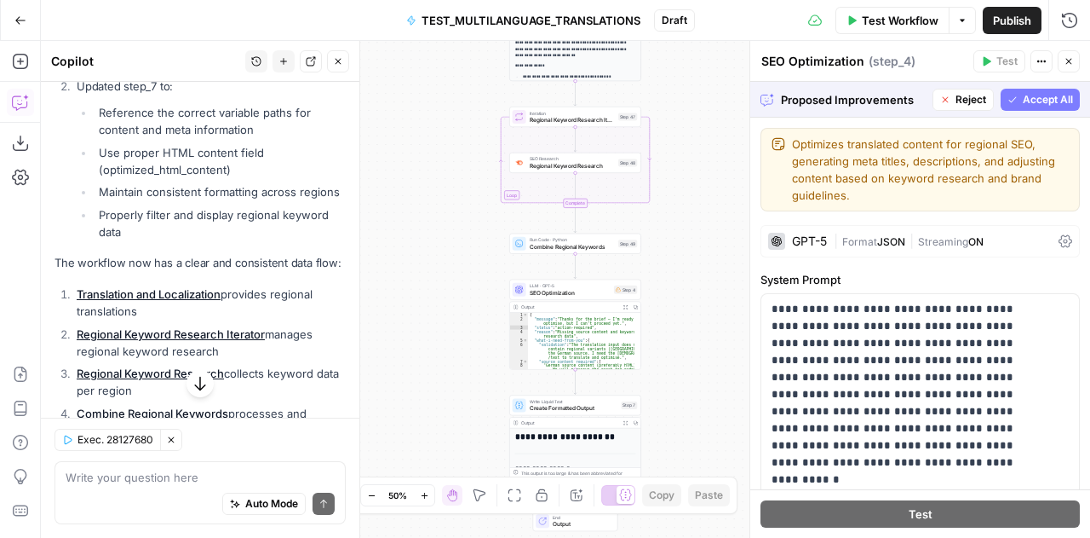
click at [1025, 96] on span "Accept All" at bounding box center [1048, 99] width 50 height 15
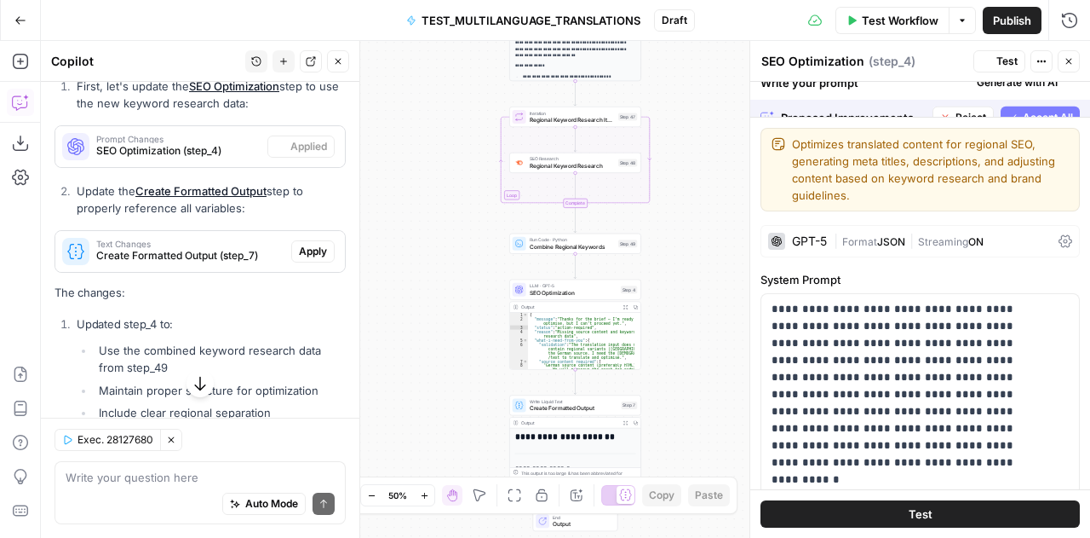
scroll to position [7927, 0]
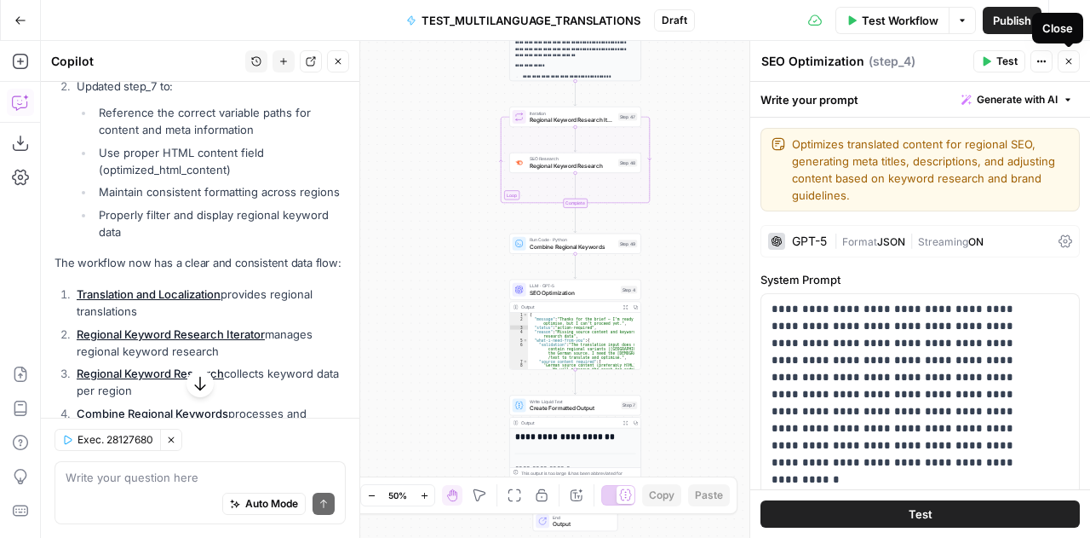
click at [1076, 66] on button "Close" at bounding box center [1069, 61] width 22 height 22
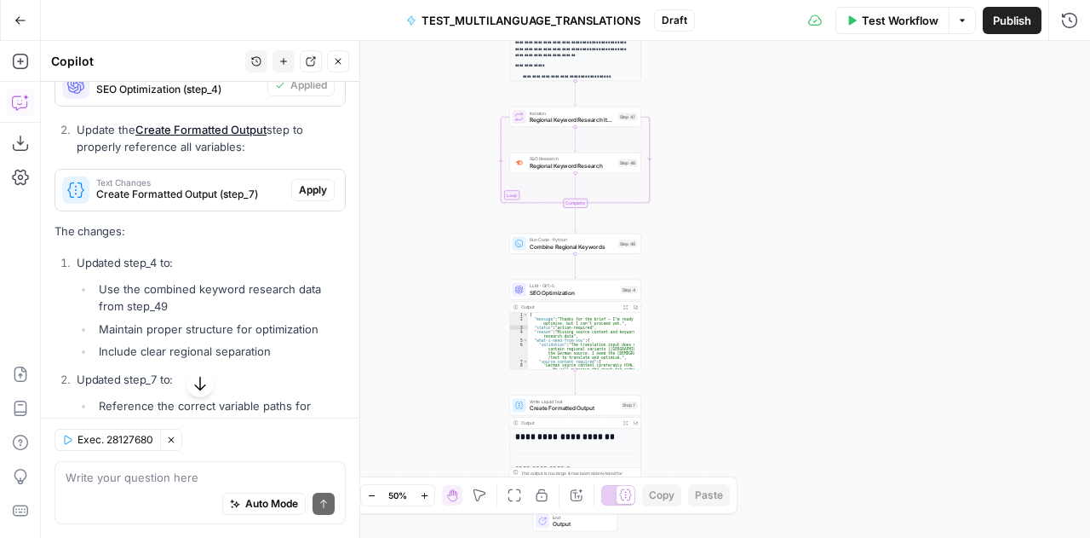
scroll to position [7632, 0]
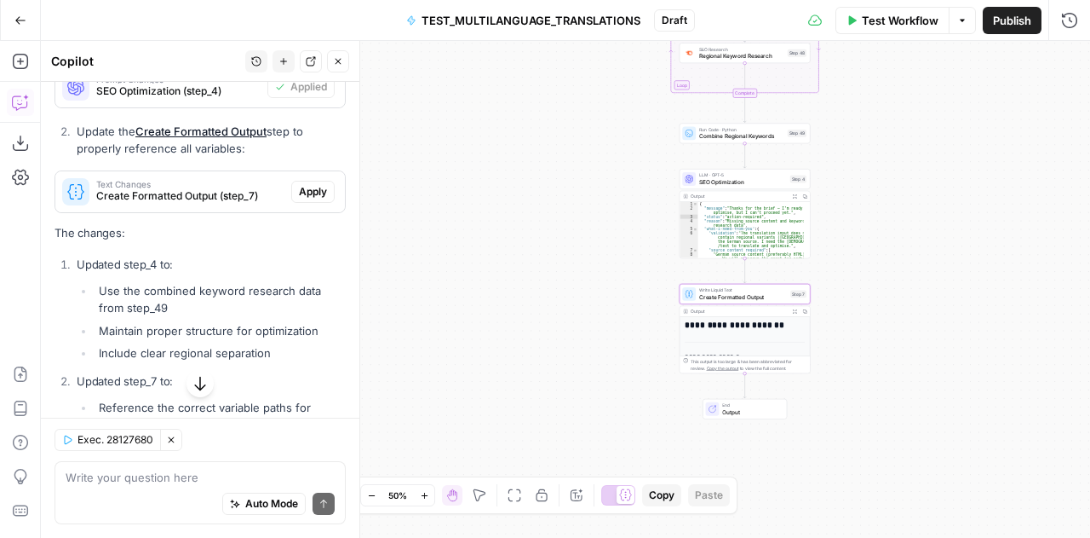
click at [299, 199] on span "Apply" at bounding box center [313, 191] width 28 height 15
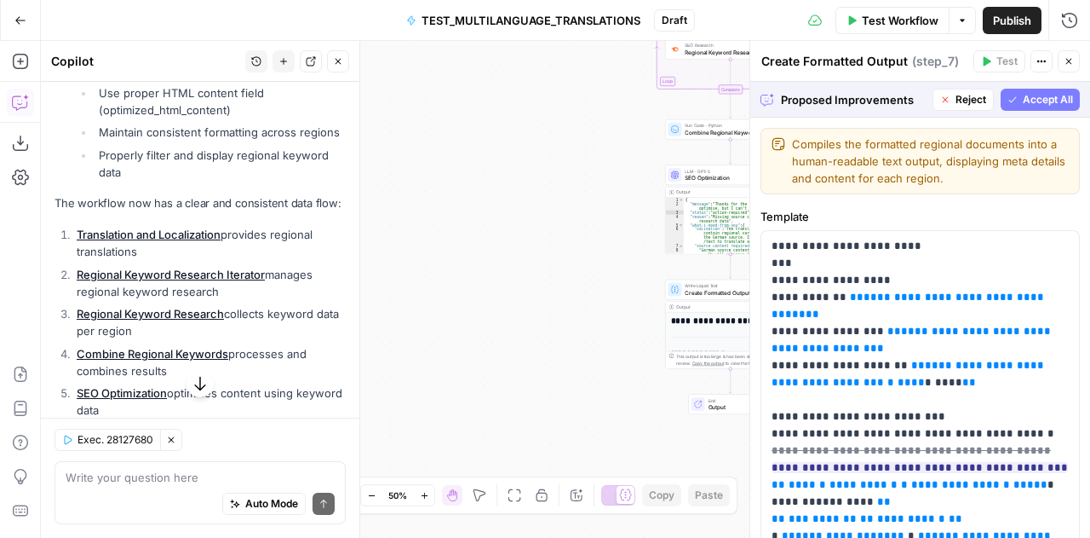
scroll to position [7305, 0]
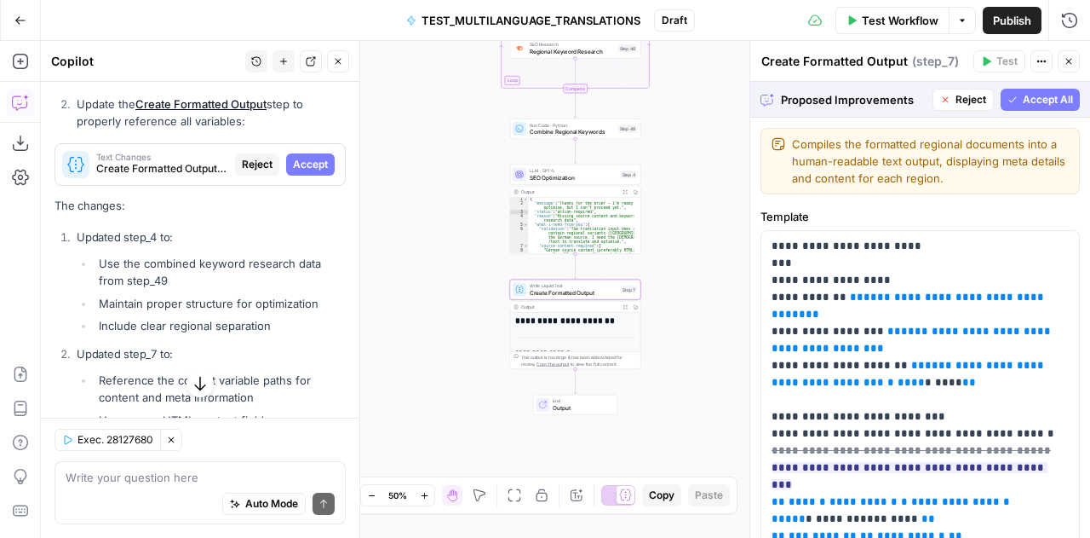
click at [299, 172] on span "Accept" at bounding box center [310, 164] width 35 height 15
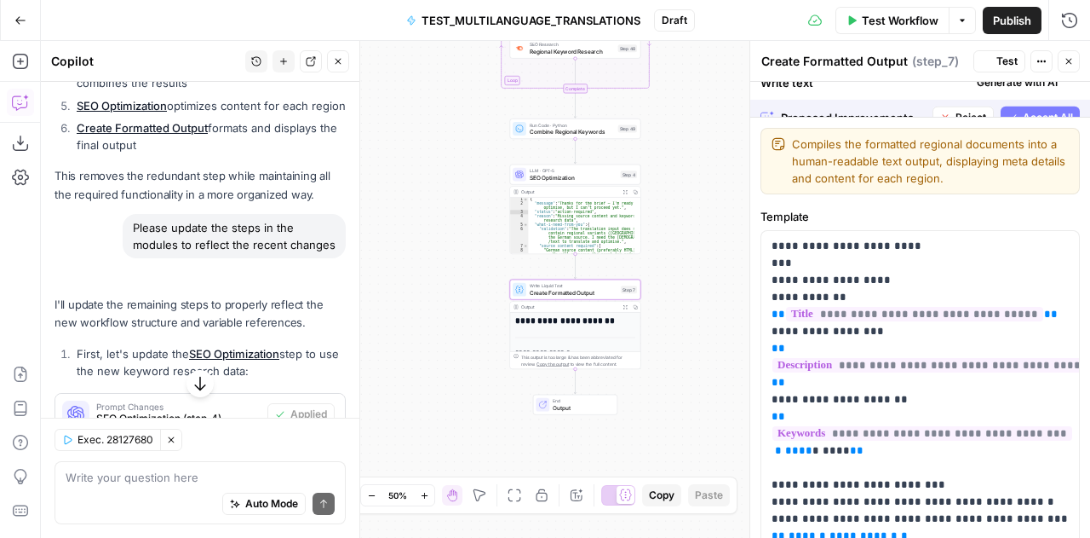
scroll to position [7659, 0]
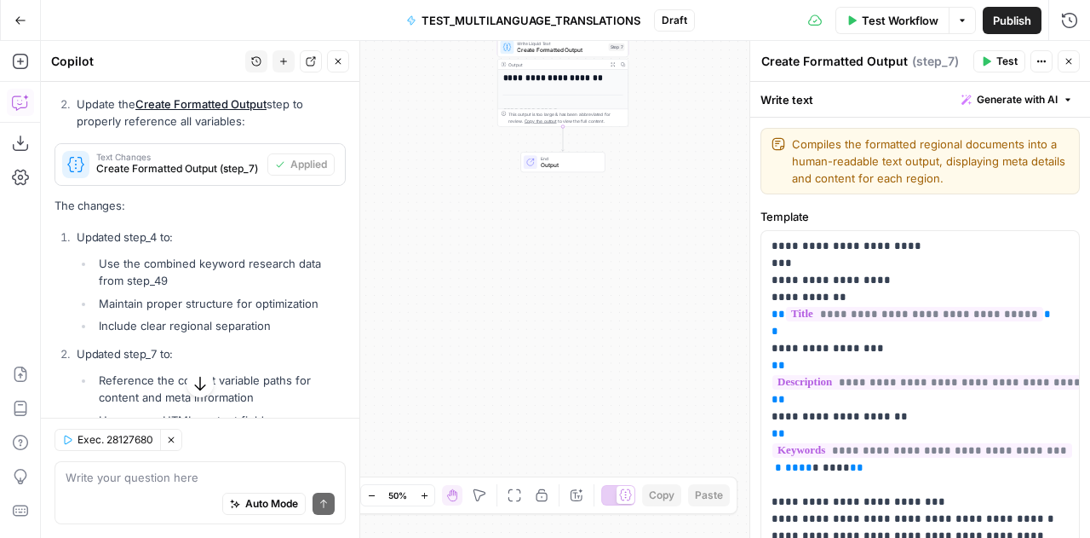
click at [1003, 55] on span "Test" at bounding box center [1007, 61] width 21 height 15
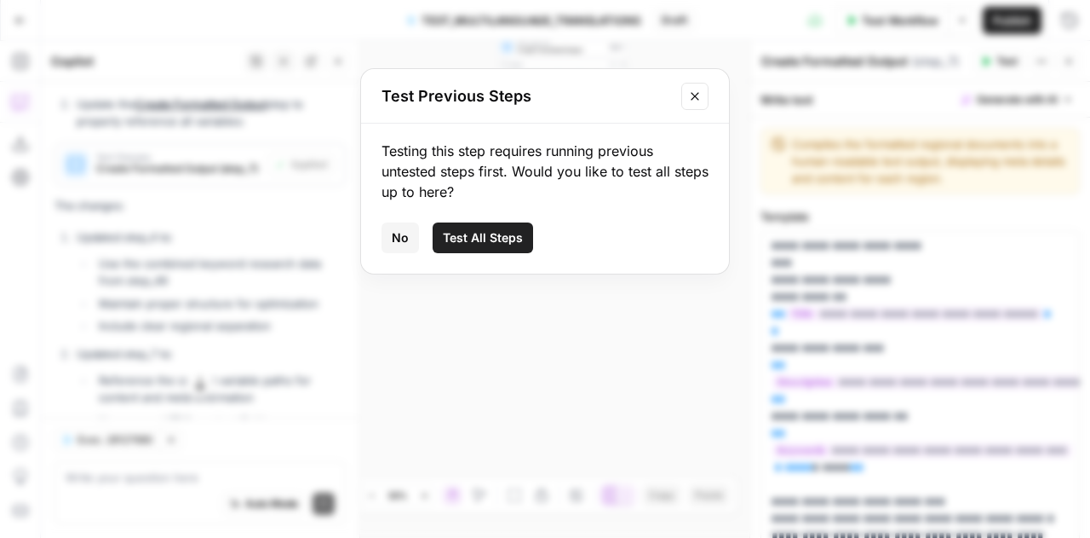
click at [494, 227] on button "Test All Steps" at bounding box center [483, 237] width 101 height 31
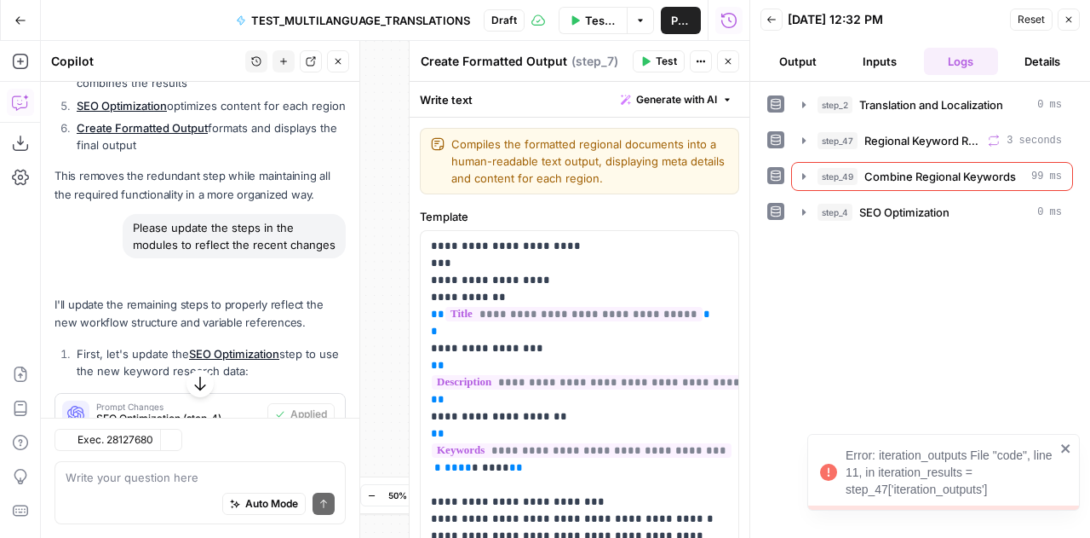
scroll to position [7659, 0]
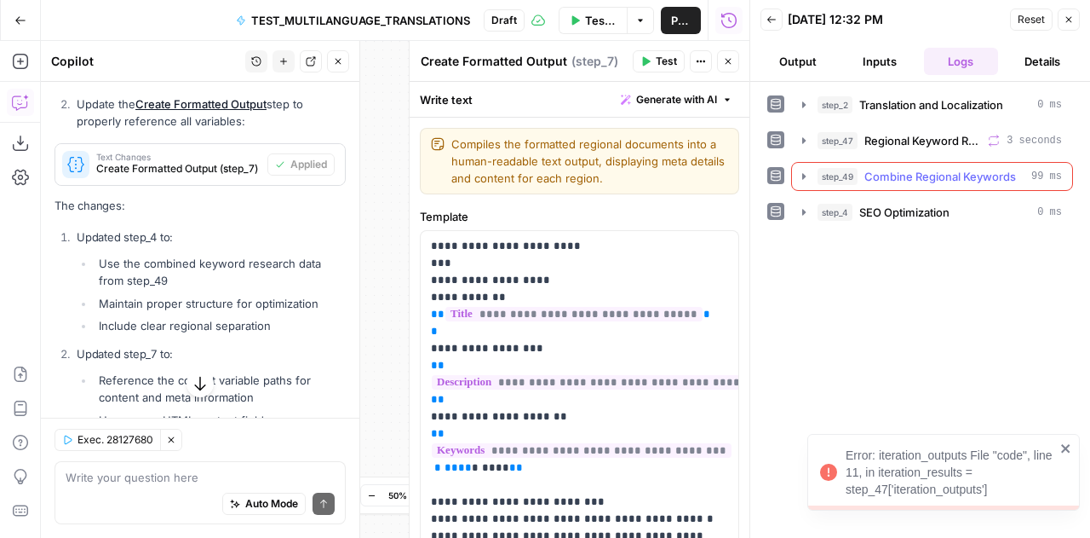
click at [805, 176] on icon "button" at bounding box center [804, 177] width 14 height 14
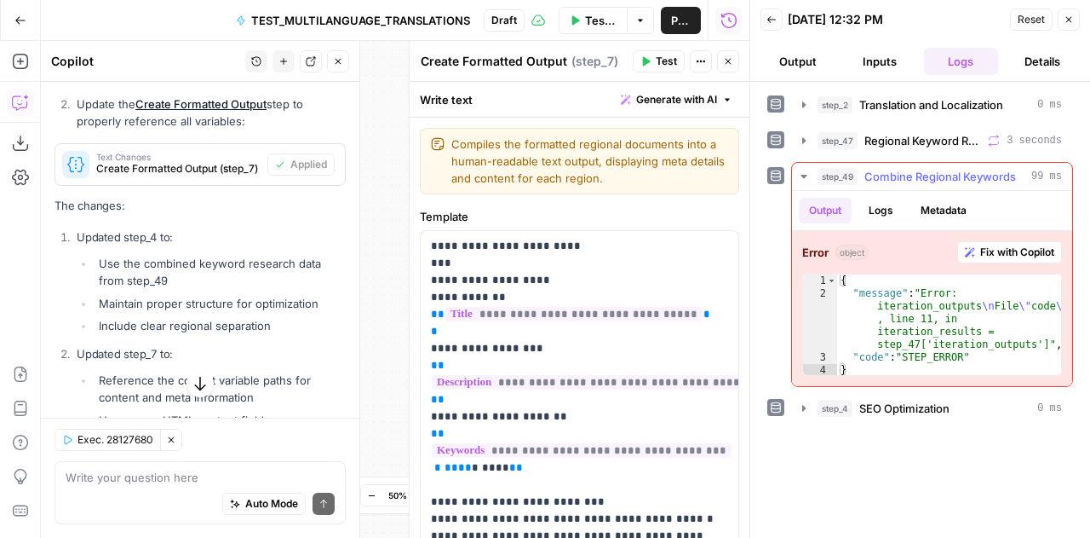
click at [998, 255] on span "Fix with Copilot" at bounding box center [1018, 252] width 74 height 15
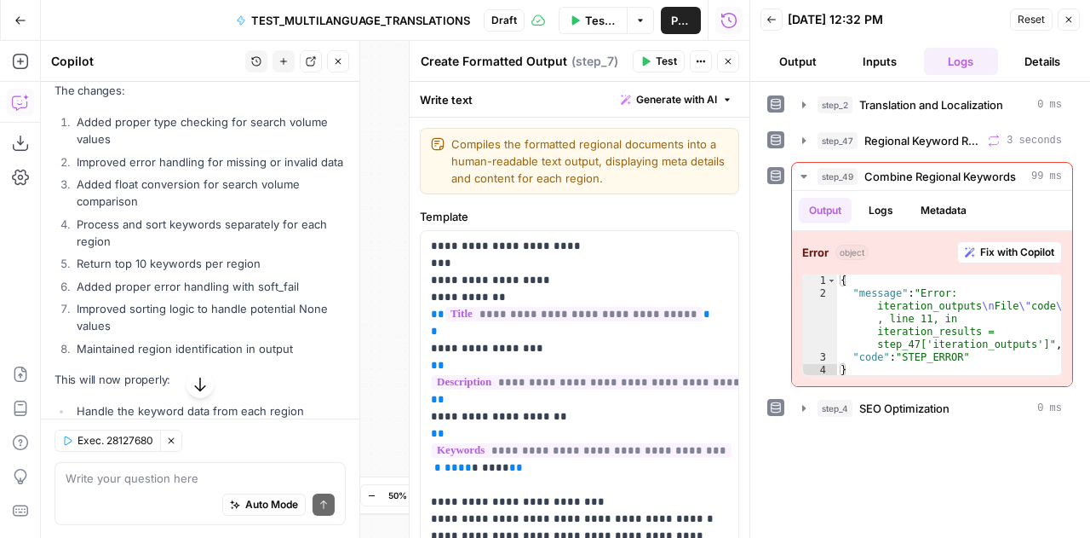
scroll to position [8574, 0]
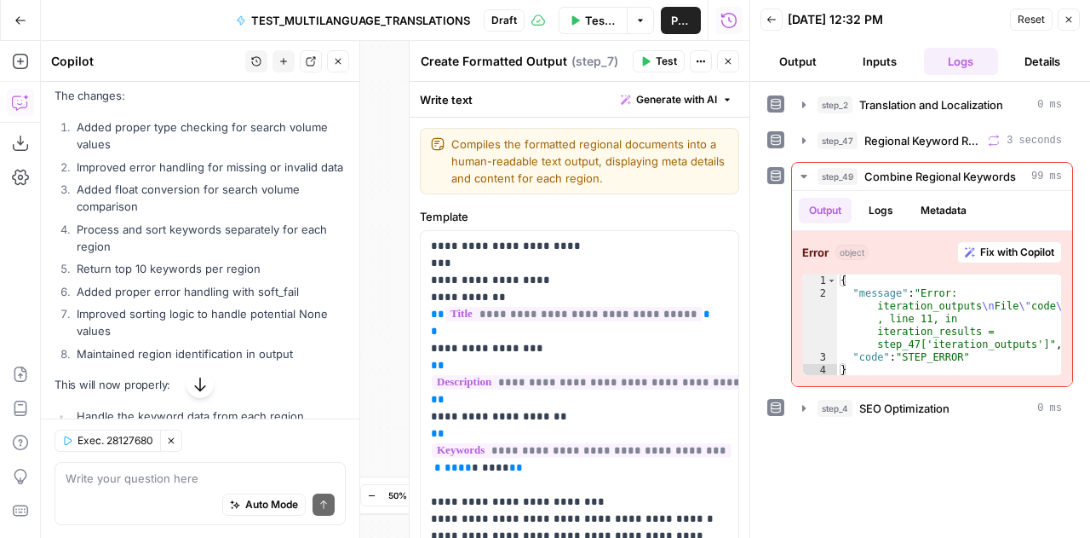
click at [299, 62] on span "Apply" at bounding box center [313, 54] width 28 height 15
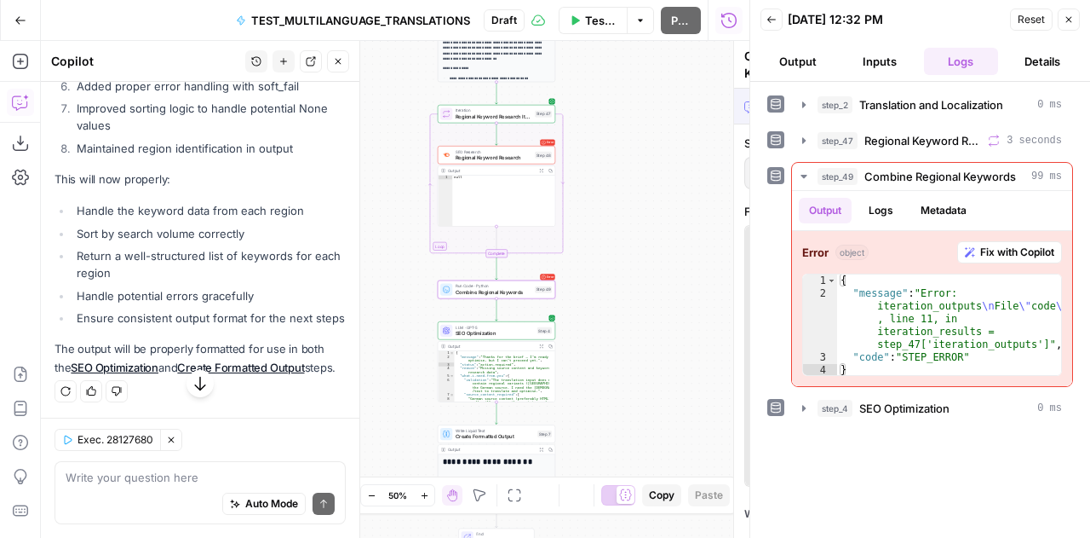
scroll to position [8220, 0]
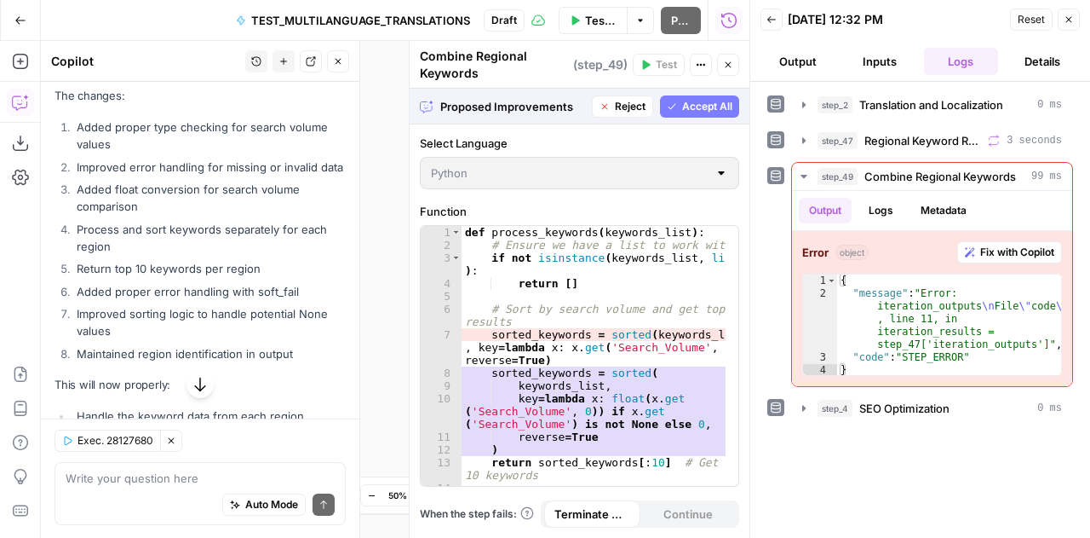
click at [717, 113] on span "Accept All" at bounding box center [707, 106] width 50 height 15
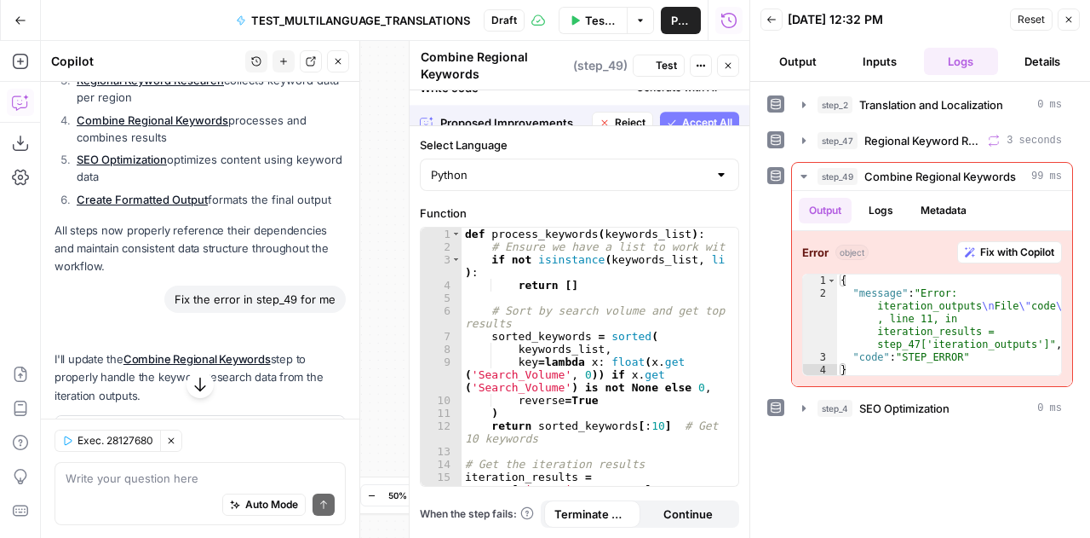
scroll to position [8574, 0]
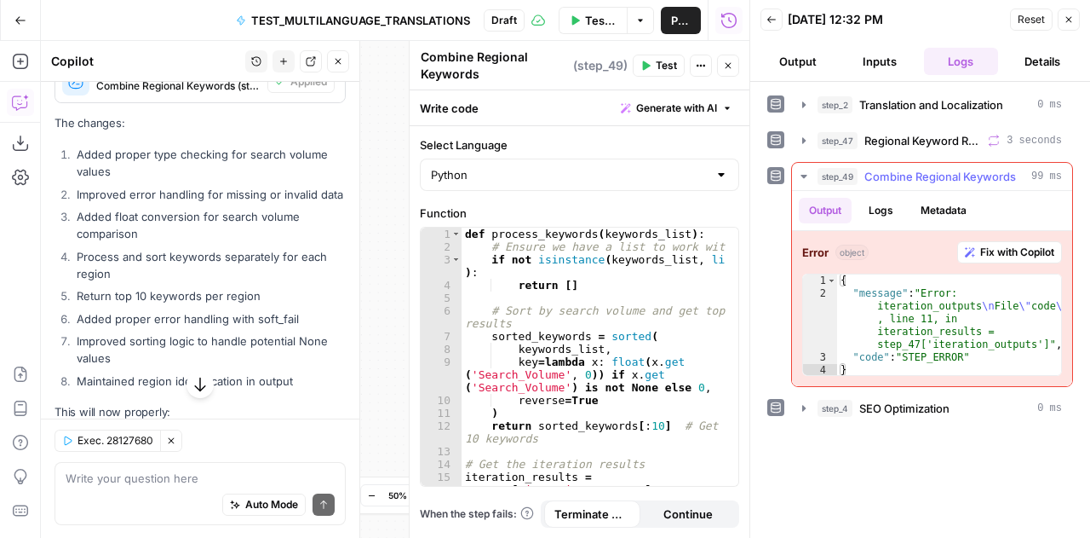
click at [801, 176] on icon "button" at bounding box center [804, 177] width 14 height 14
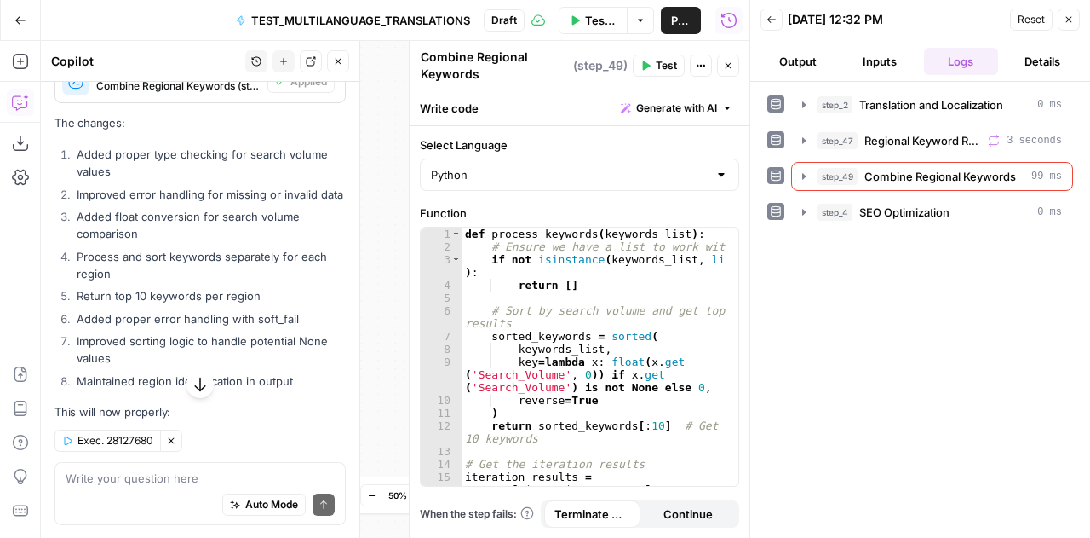
click at [578, 20] on icon "button" at bounding box center [576, 19] width 8 height 9
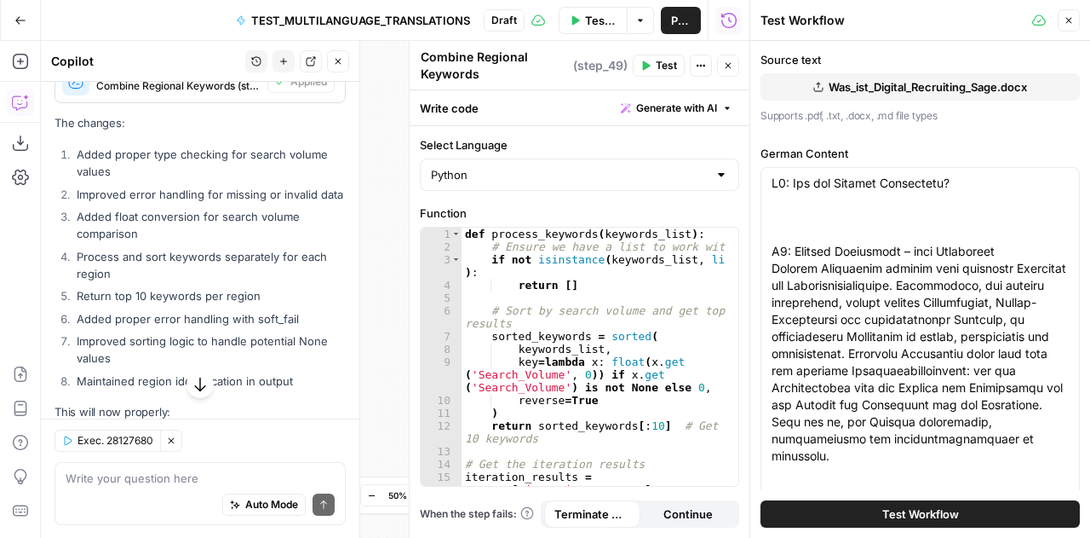
click at [578, 20] on icon "button" at bounding box center [576, 19] width 8 height 9
click at [898, 521] on span "Test Workflow" at bounding box center [921, 513] width 77 height 17
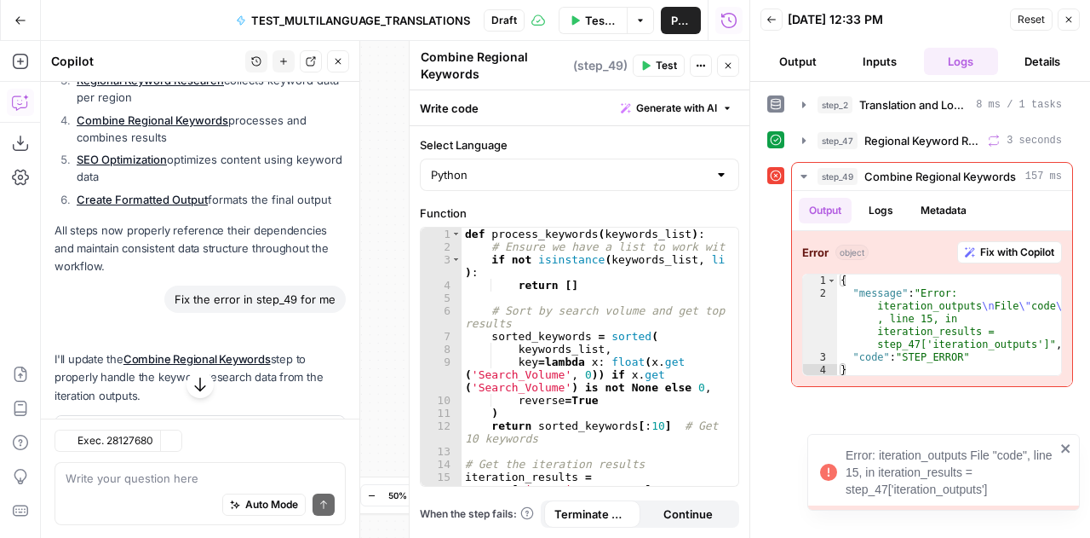
scroll to position [8574, 0]
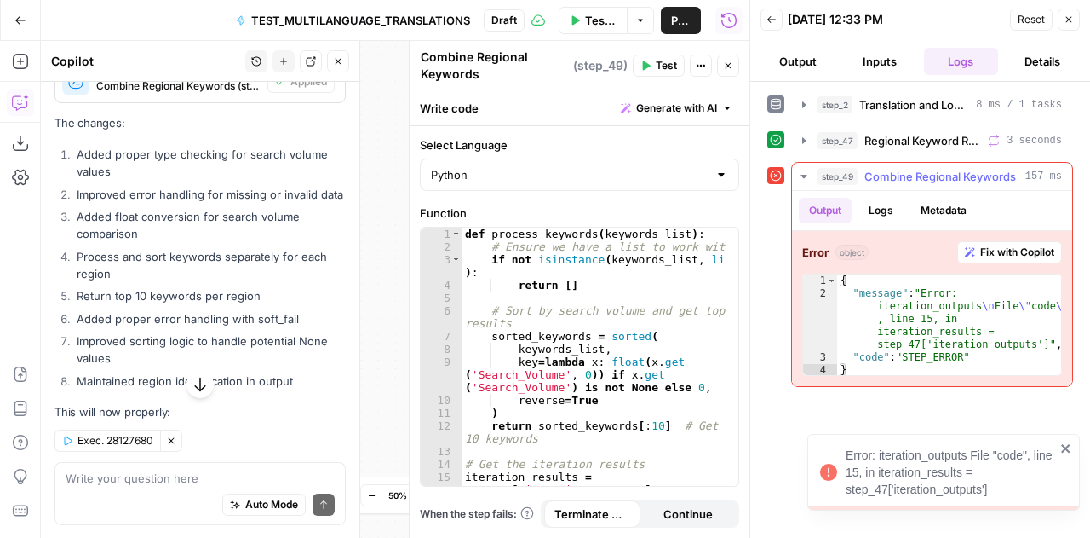
click at [1007, 250] on span "Fix with Copilot" at bounding box center [1018, 252] width 74 height 15
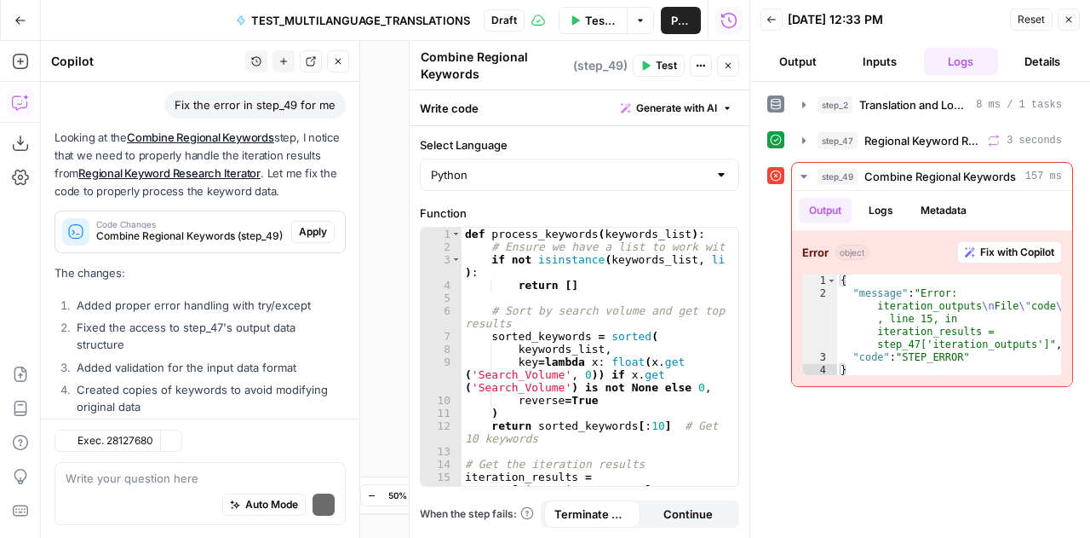
scroll to position [9539, 0]
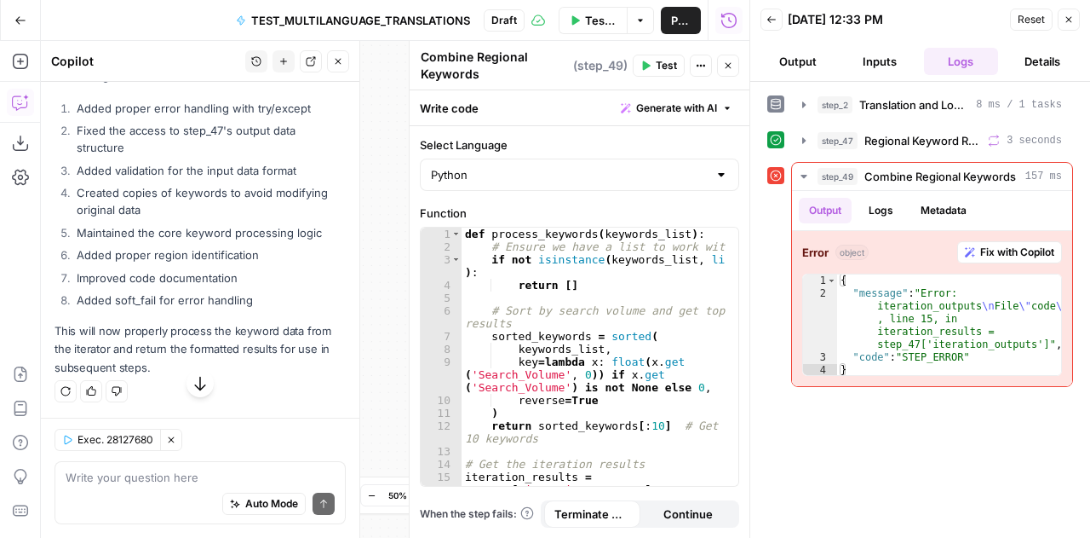
click at [303, 43] on span "Apply" at bounding box center [313, 34] width 28 height 15
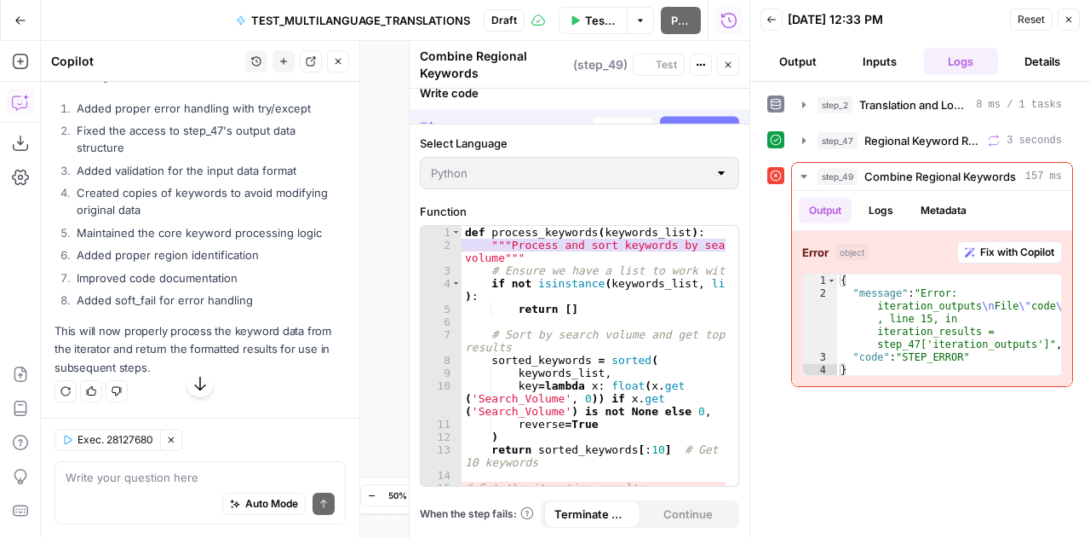
scroll to position [8921, 0]
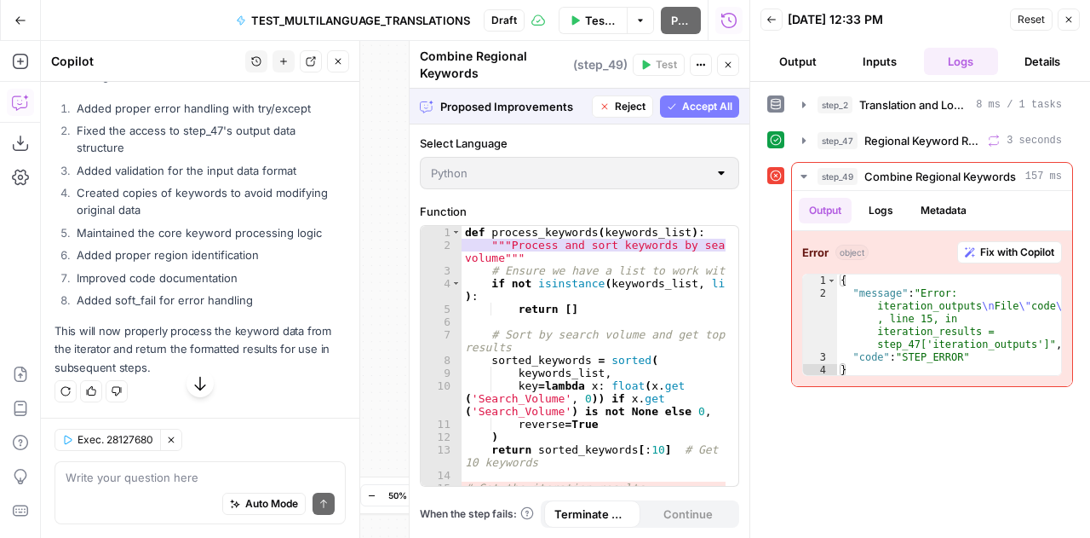
click at [303, 43] on span "Accept" at bounding box center [310, 34] width 35 height 15
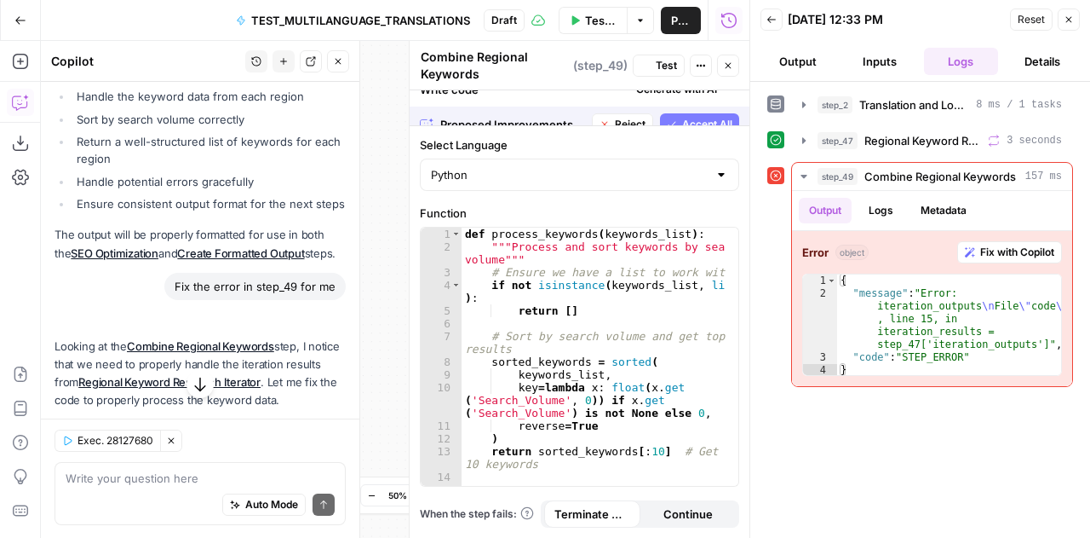
scroll to position [9302, 0]
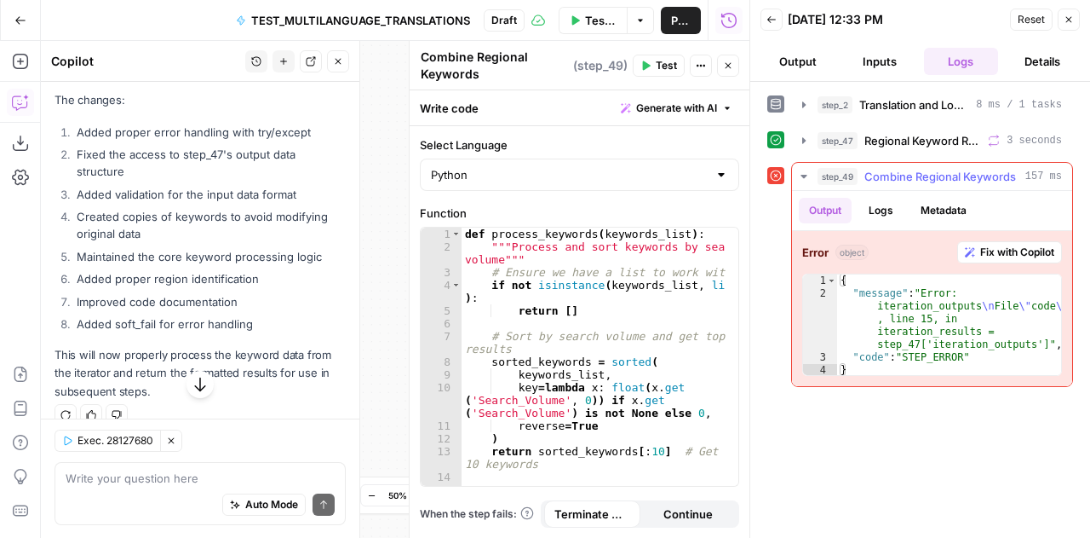
click at [803, 175] on icon "button" at bounding box center [804, 176] width 6 height 3
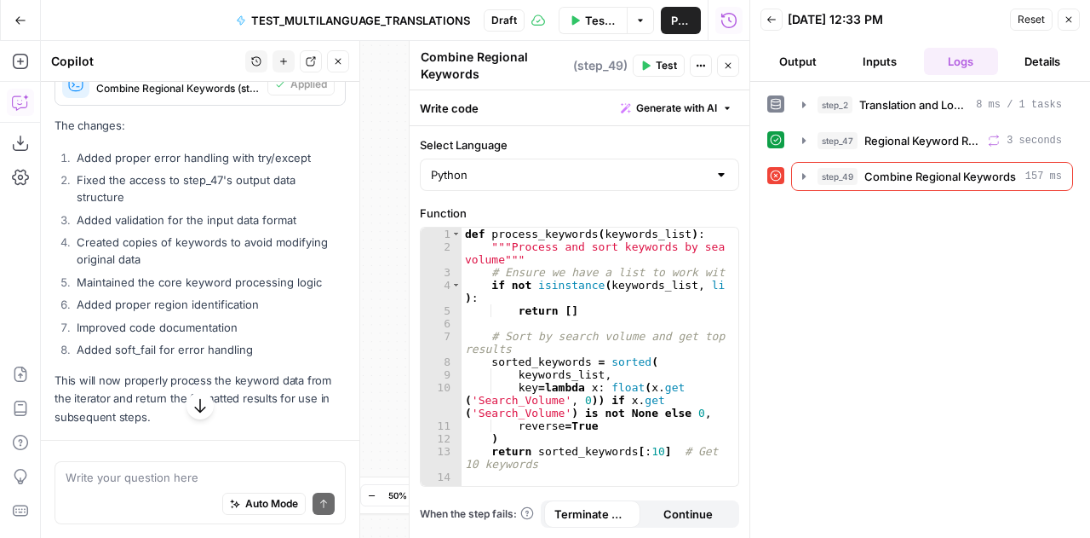
scroll to position [8921, 0]
click at [1078, 18] on button "Close" at bounding box center [1069, 20] width 22 height 22
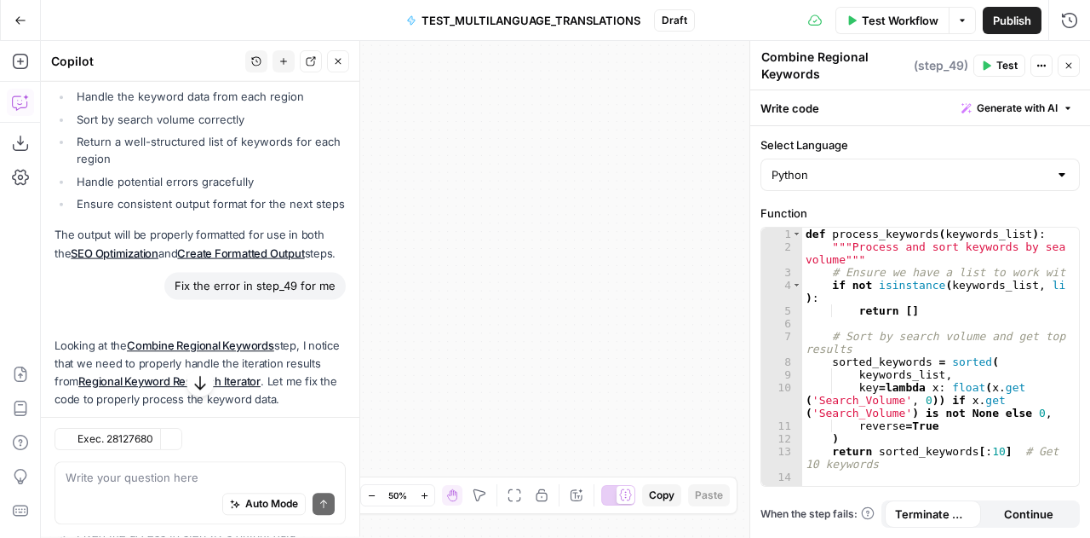
scroll to position [9302, 0]
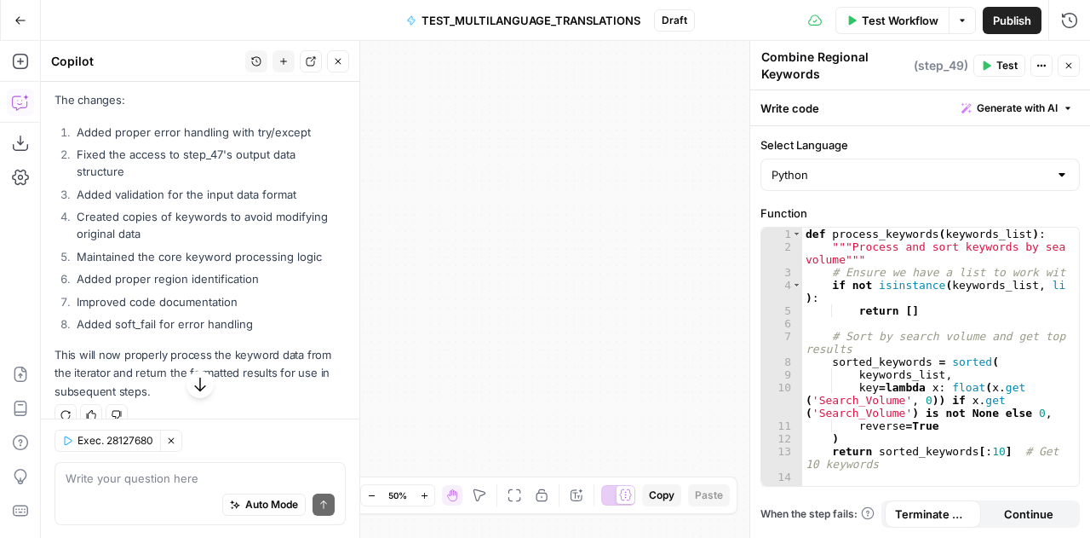
click at [1067, 70] on icon "button" at bounding box center [1069, 65] width 10 height 10
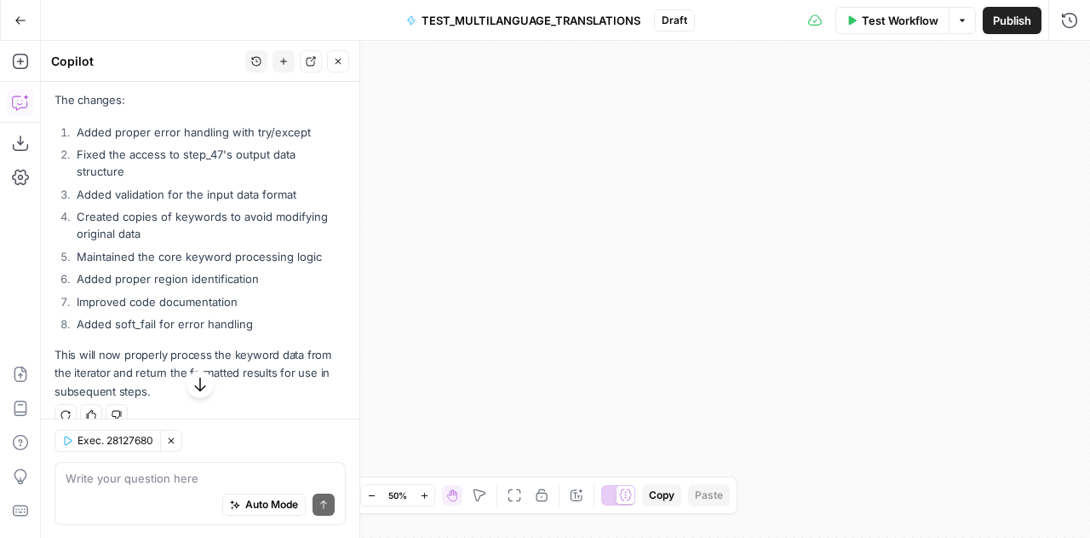
click at [342, 57] on icon "button" at bounding box center [338, 61] width 10 height 10
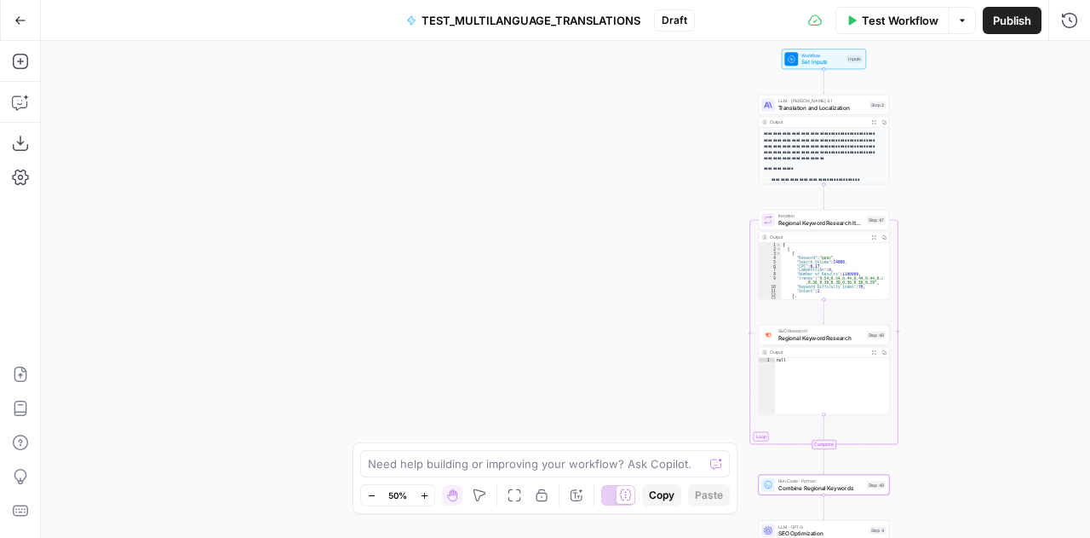
drag, startPoint x: 460, startPoint y: 262, endPoint x: 1062, endPoint y: 296, distance: 603.2
click at [1062, 296] on div "**********" at bounding box center [566, 289] width 1050 height 497
click at [829, 106] on div "Expand Output" at bounding box center [874, 93] width 100 height 31
click at [801, 105] on span "Translation and Localization" at bounding box center [823, 107] width 88 height 9
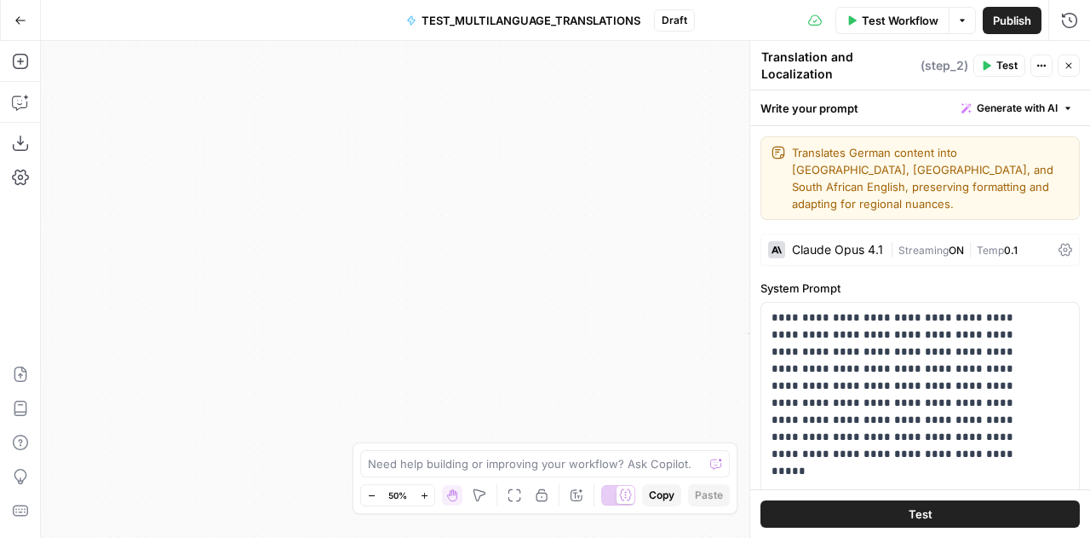
click at [804, 62] on textarea "Translation and Localization" at bounding box center [839, 66] width 155 height 34
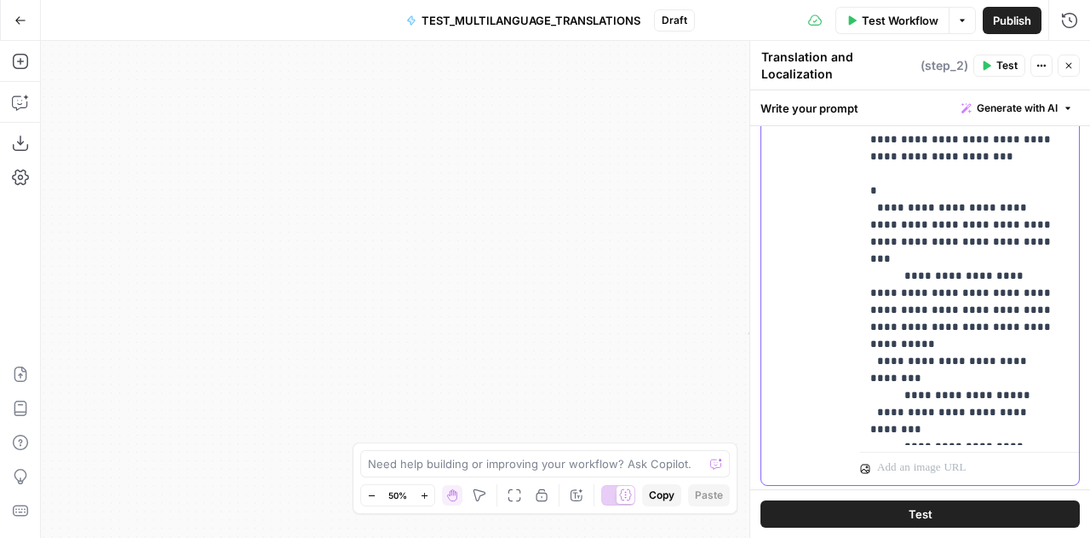
scroll to position [1004, 0]
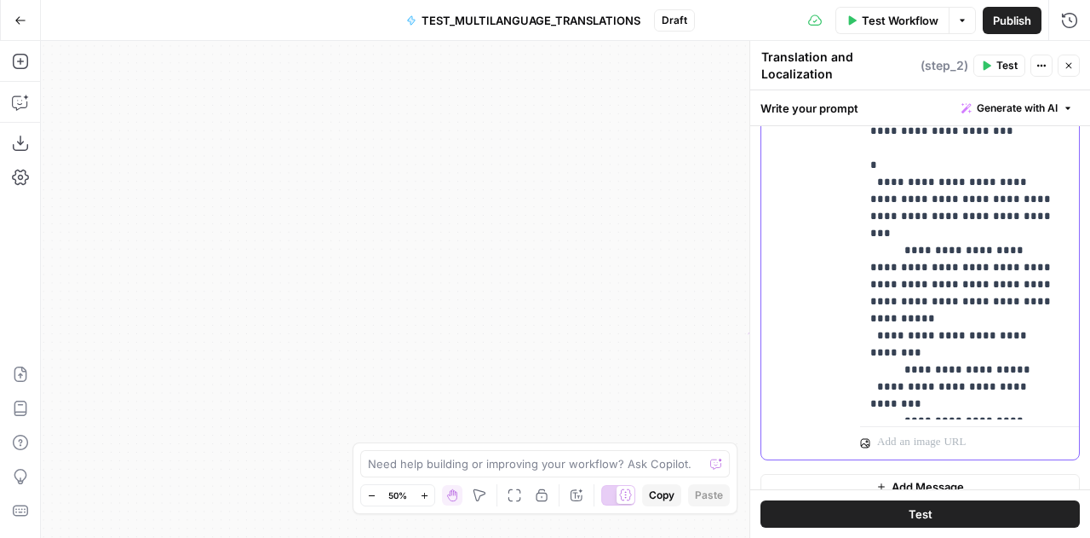
drag, startPoint x: 865, startPoint y: 211, endPoint x: 1010, endPoint y: 371, distance: 215.9
click at [1010, 371] on div "**********" at bounding box center [969, 225] width 219 height 388
copy p "**********"
click at [1070, 61] on icon "button" at bounding box center [1069, 65] width 10 height 10
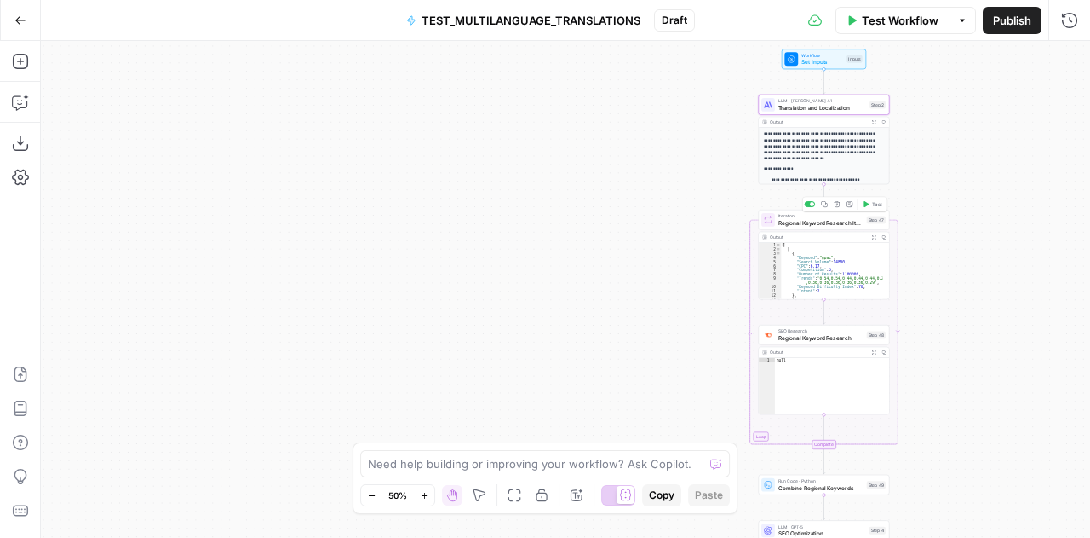
click at [803, 228] on div "Iteration Regional Keyword Research Iterator Step 47 Copy step Delete step Add …" at bounding box center [824, 220] width 131 height 20
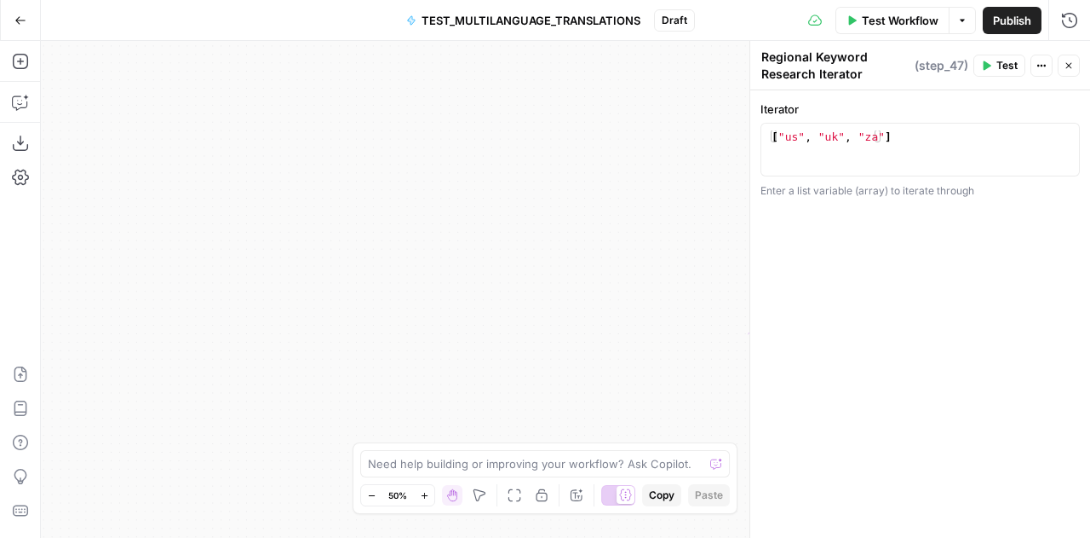
click at [1068, 60] on icon "button" at bounding box center [1069, 65] width 10 height 10
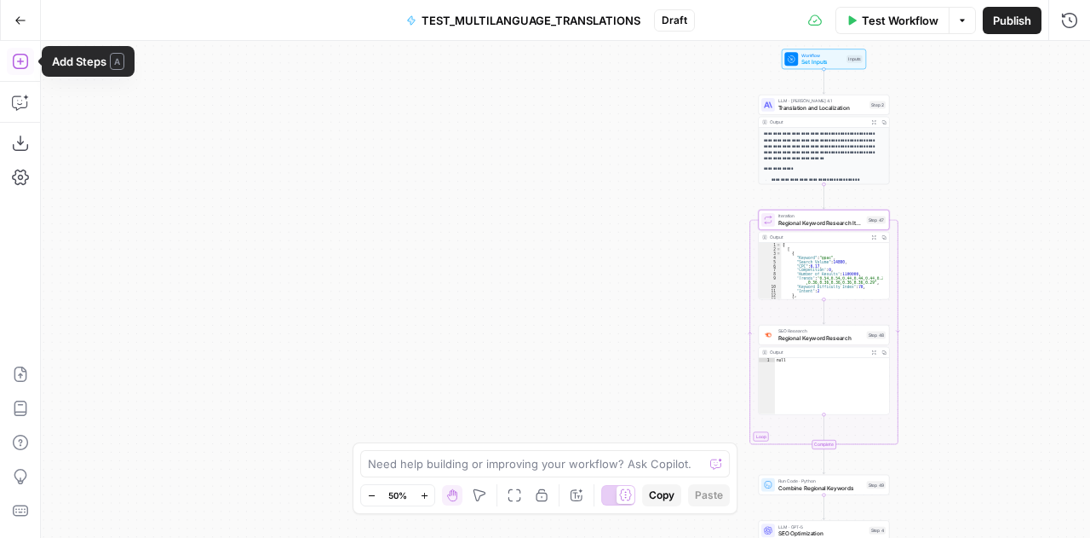
click at [13, 64] on icon "button" at bounding box center [19, 61] width 15 height 15
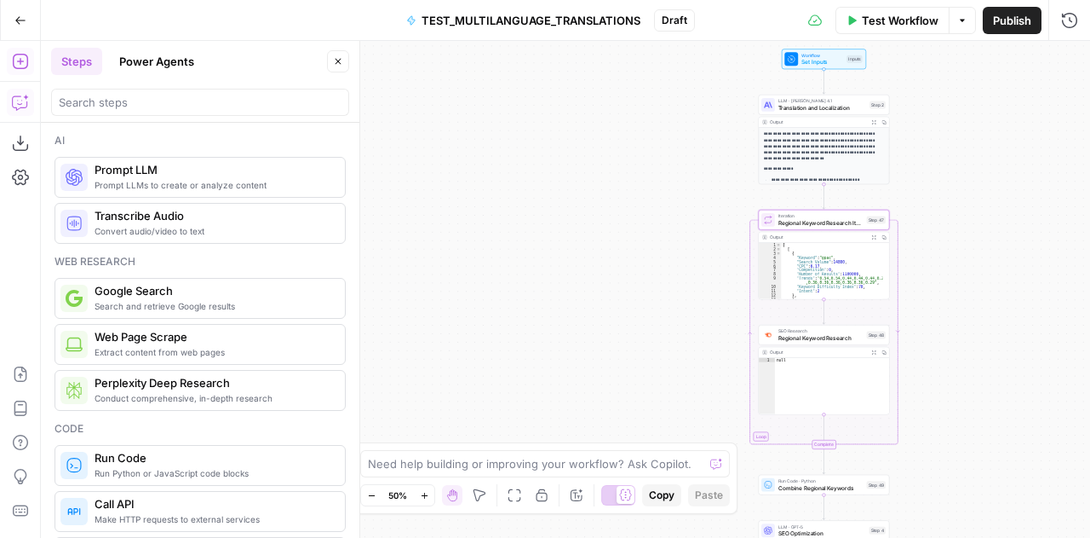
click at [23, 96] on icon "button" at bounding box center [20, 102] width 17 height 17
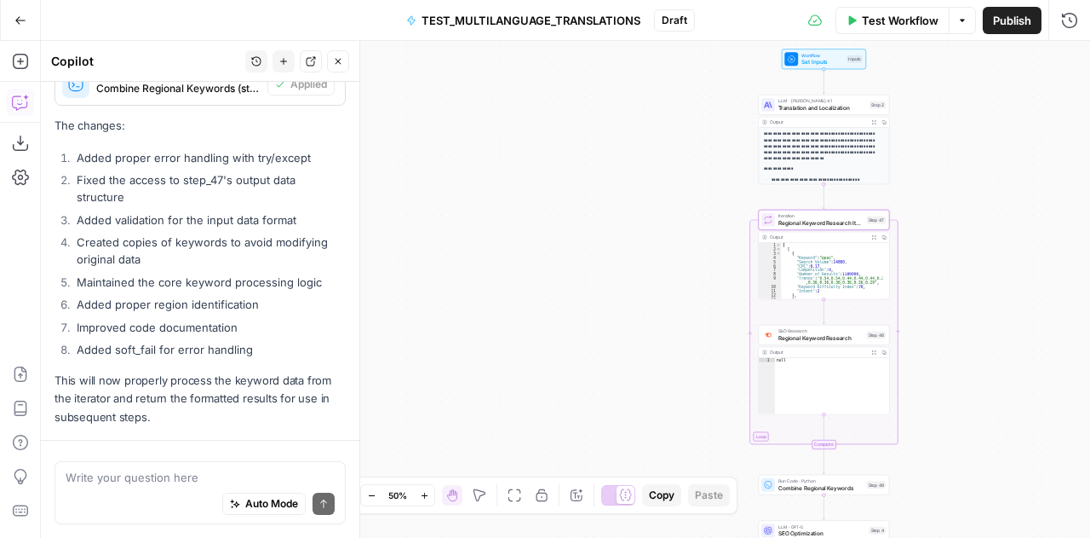
scroll to position [9567, 0]
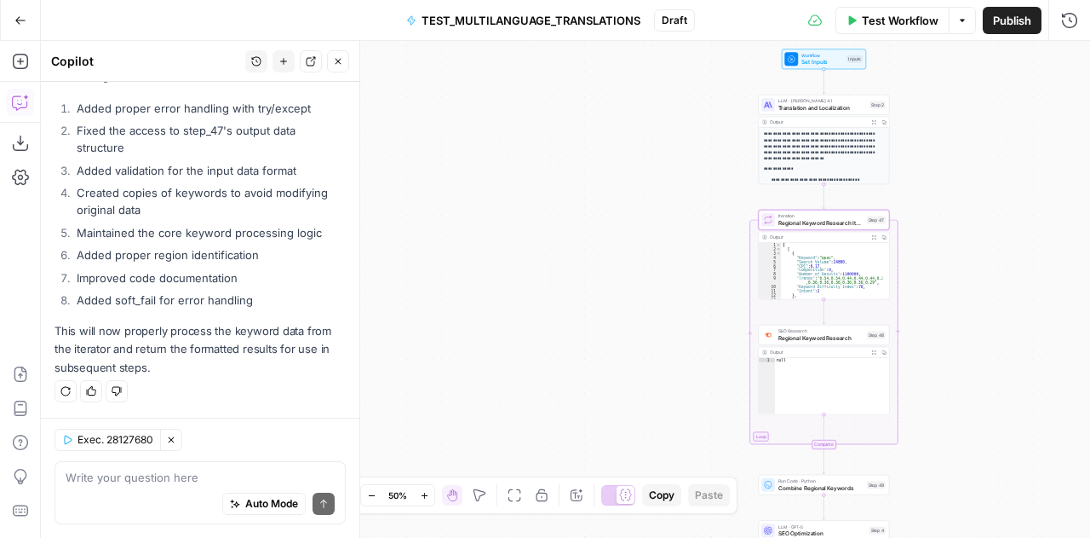
click at [148, 480] on textarea at bounding box center [200, 477] width 269 height 17
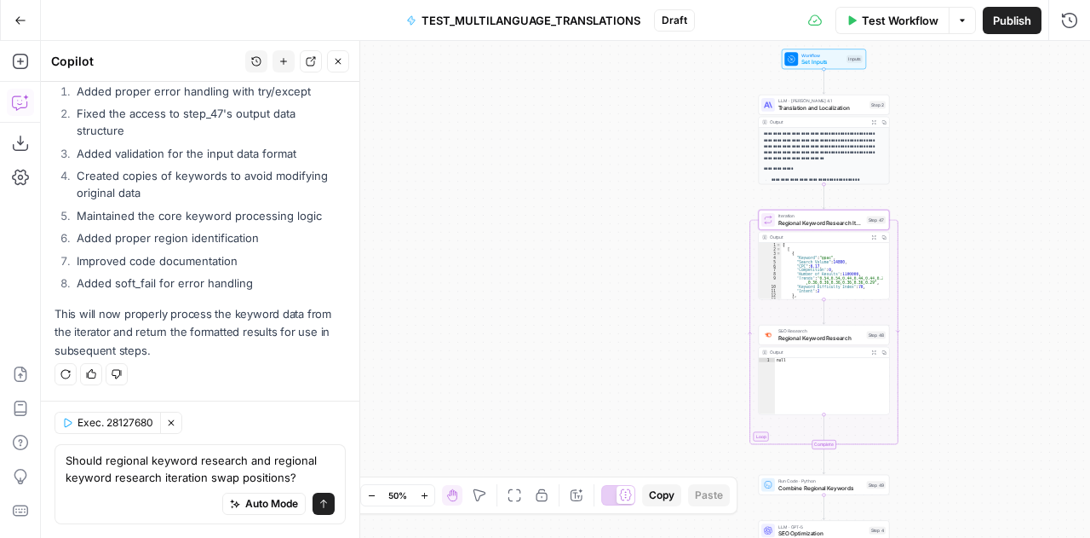
type textarea "Should regional keyword research and regional keyword research iteration swap p…"
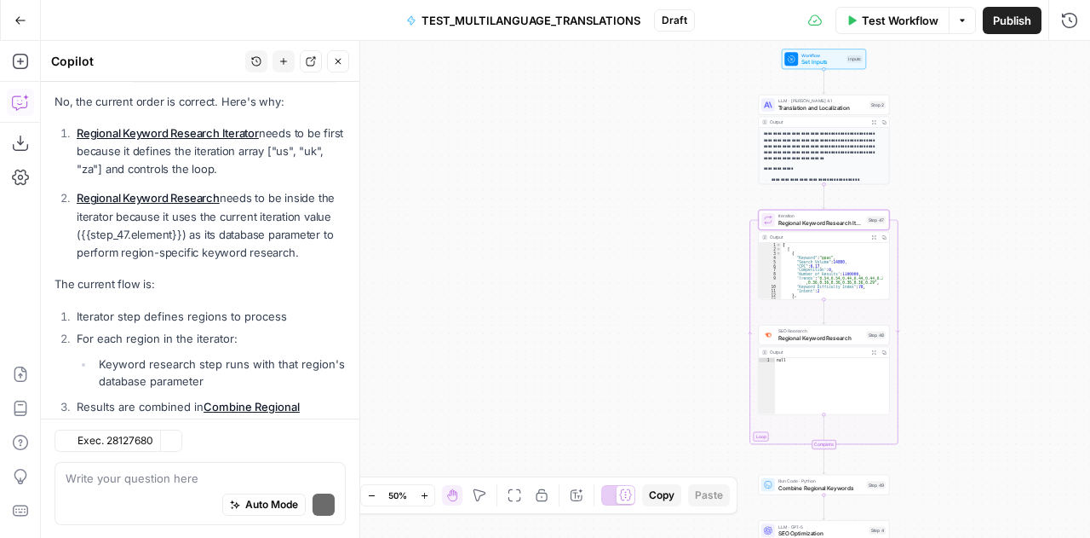
scroll to position [10157, 0]
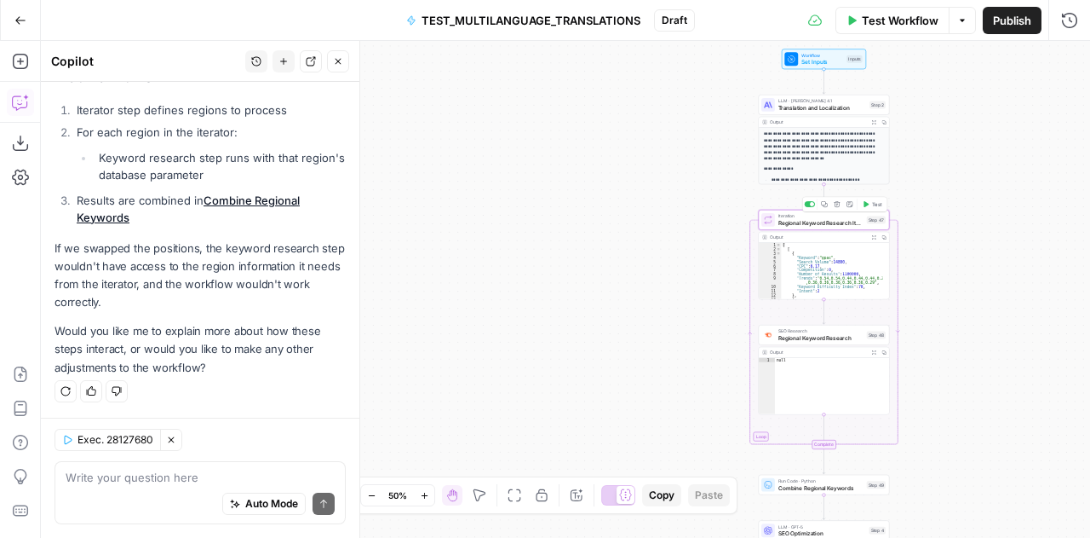
click at [789, 219] on span "Regional Keyword Research Iterator" at bounding box center [821, 222] width 85 height 9
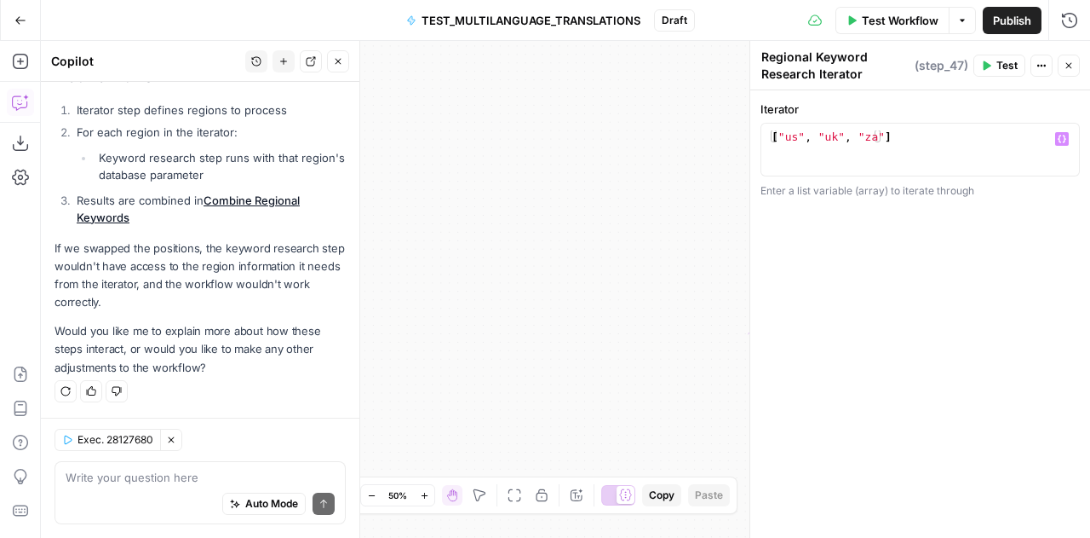
type textarea "**********"
drag, startPoint x: 896, startPoint y: 139, endPoint x: 766, endPoint y: 138, distance: 130.4
click at [766, 138] on div "**********" at bounding box center [920, 150] width 319 height 54
click at [1068, 69] on icon "button" at bounding box center [1069, 65] width 10 height 10
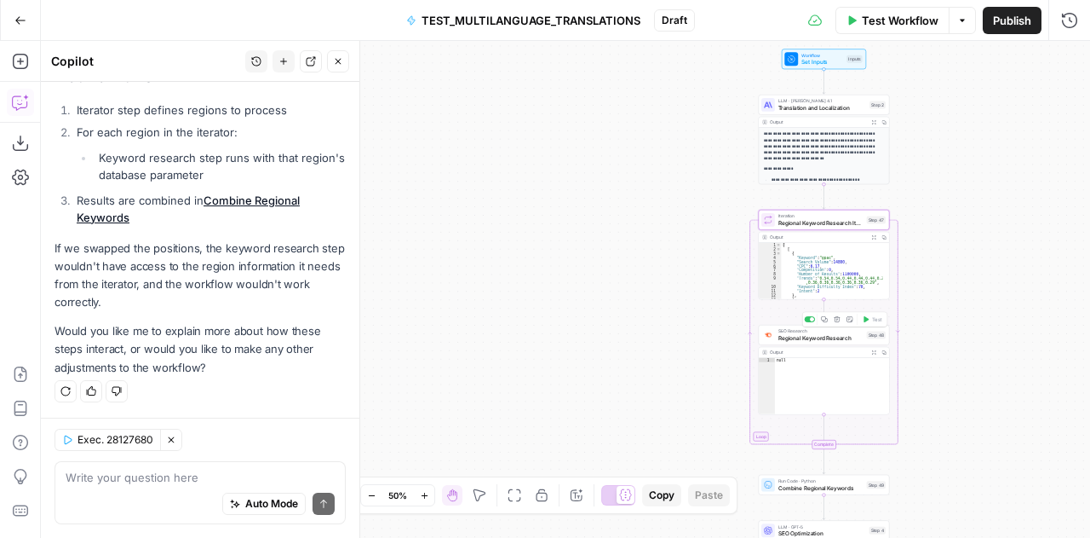
click at [793, 341] on span "Regional Keyword Research" at bounding box center [821, 337] width 85 height 9
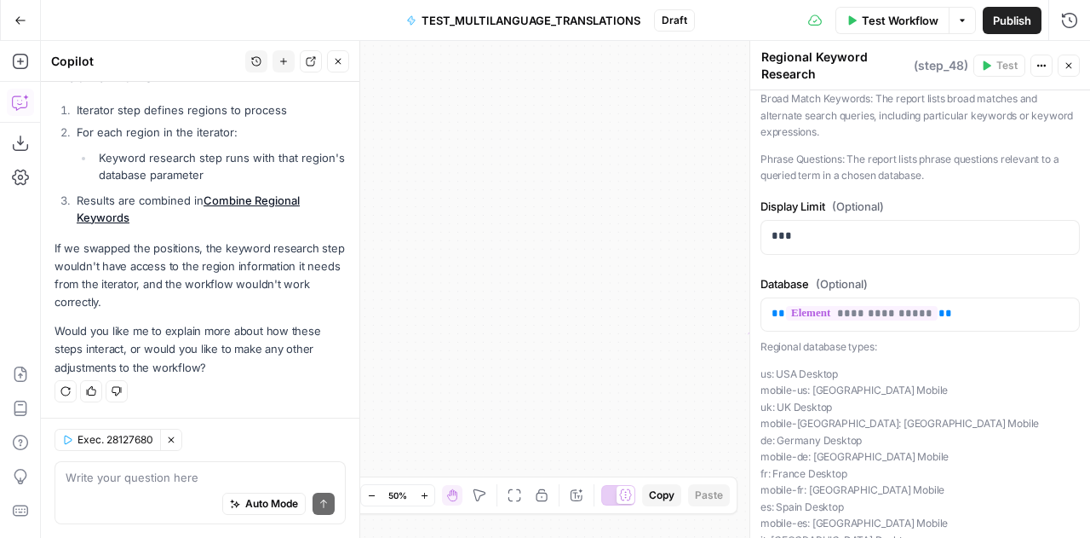
scroll to position [208, 0]
click at [944, 307] on p "**********" at bounding box center [920, 314] width 297 height 17
click at [569, 207] on div "**********" at bounding box center [566, 289] width 1050 height 497
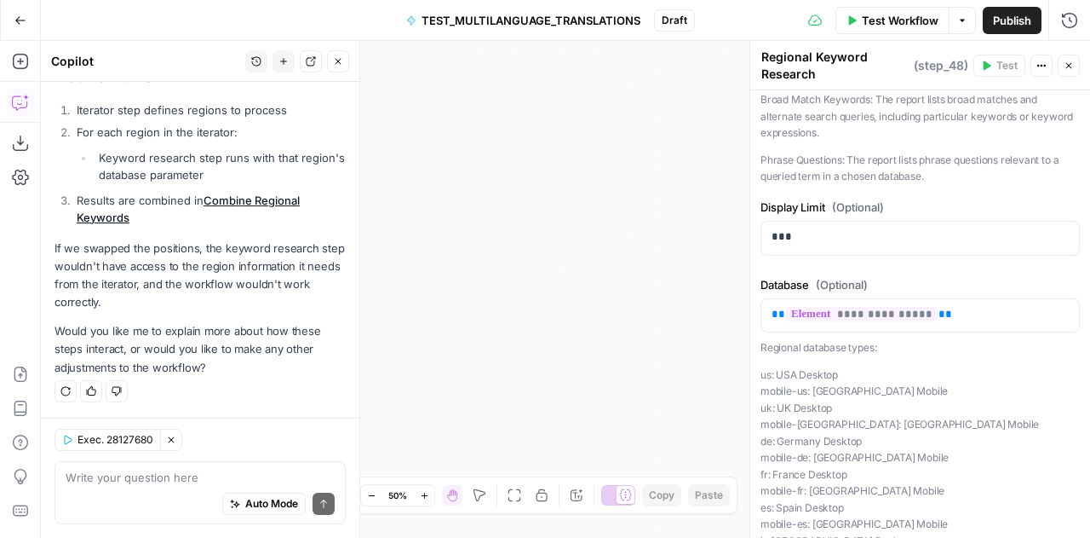
click at [569, 207] on div "**********" at bounding box center [566, 289] width 1050 height 497
click at [1068, 66] on icon "button" at bounding box center [1070, 66] width 6 height 6
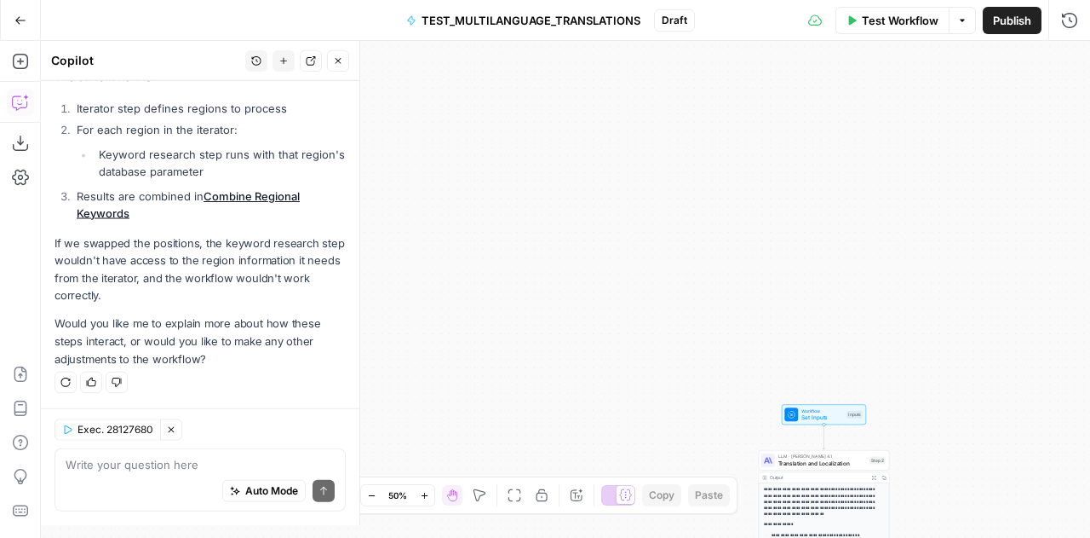
scroll to position [10157, 0]
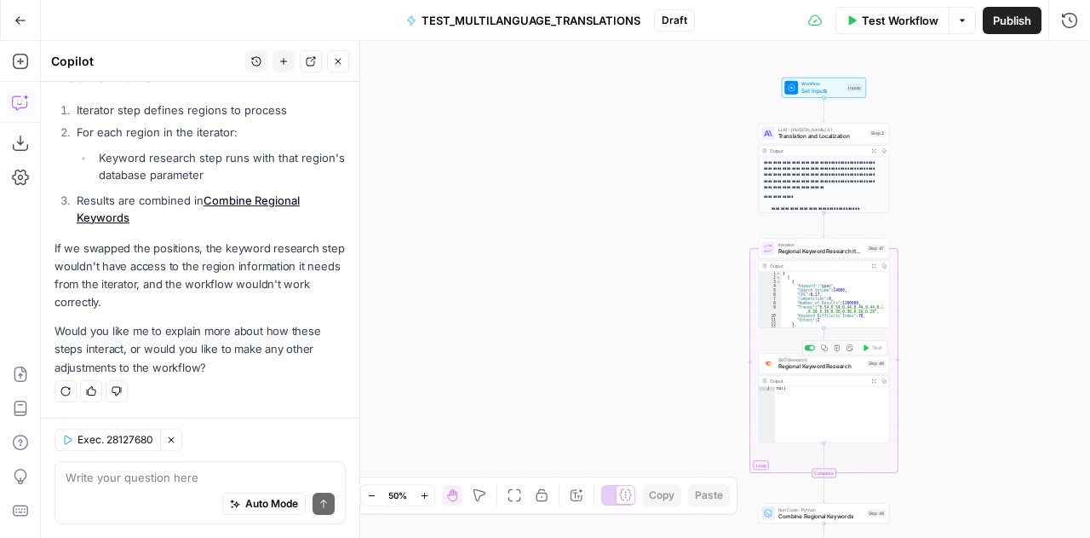
click at [810, 365] on span "Regional Keyword Research" at bounding box center [821, 366] width 85 height 9
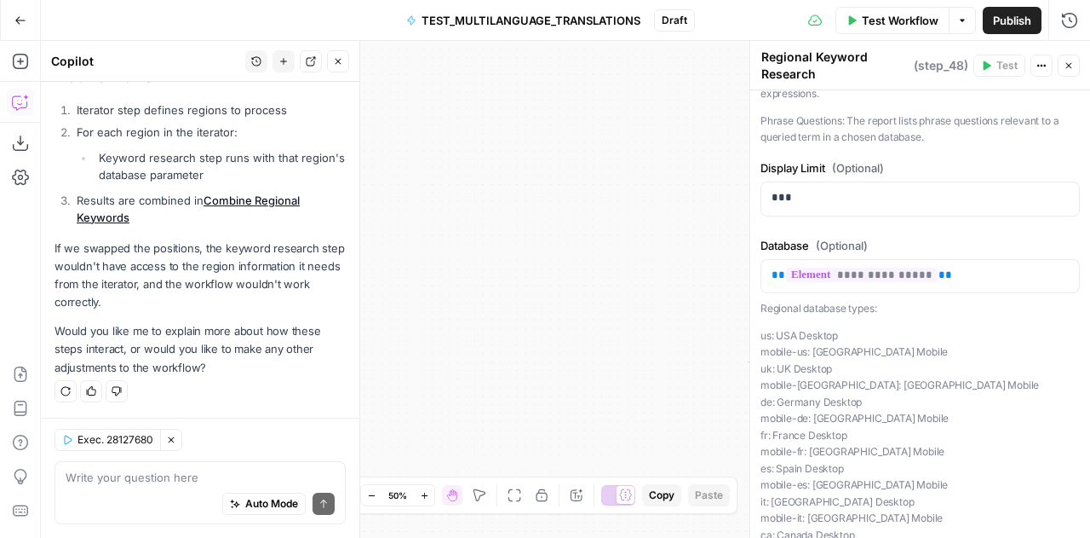
scroll to position [248, 0]
click at [961, 273] on p "**********" at bounding box center [920, 274] width 297 height 17
copy p "**********"
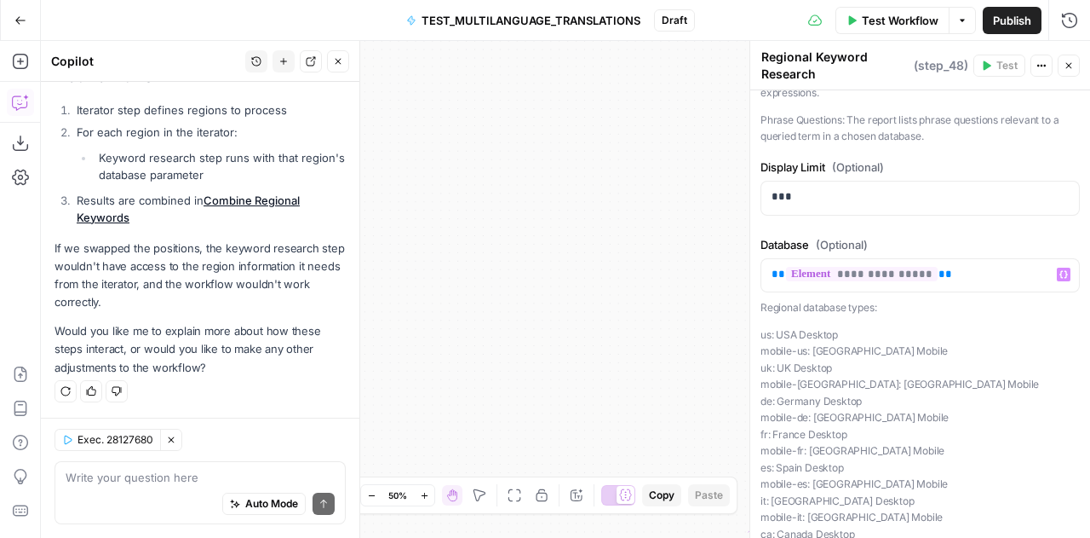
click at [481, 165] on div "**********" at bounding box center [566, 289] width 1050 height 497
click at [1077, 64] on button "Close" at bounding box center [1069, 66] width 22 height 22
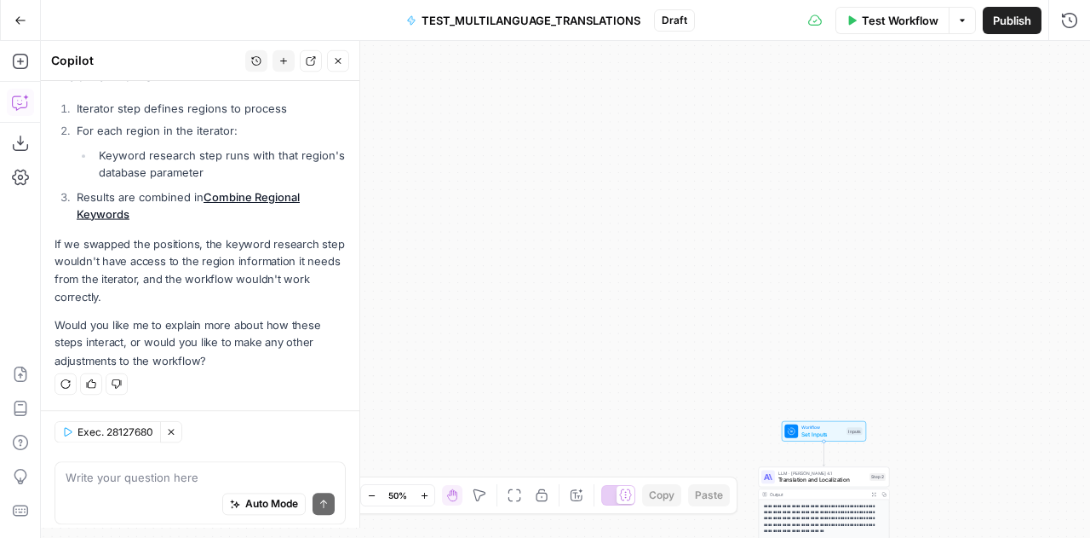
scroll to position [10157, 0]
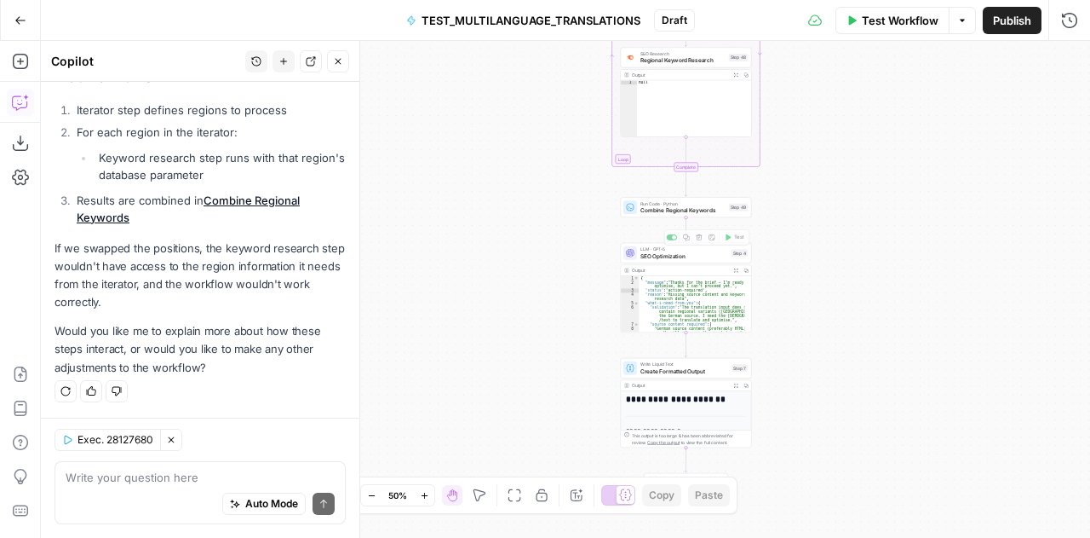
click at [658, 208] on span "Combine Regional Keywords" at bounding box center [683, 210] width 85 height 9
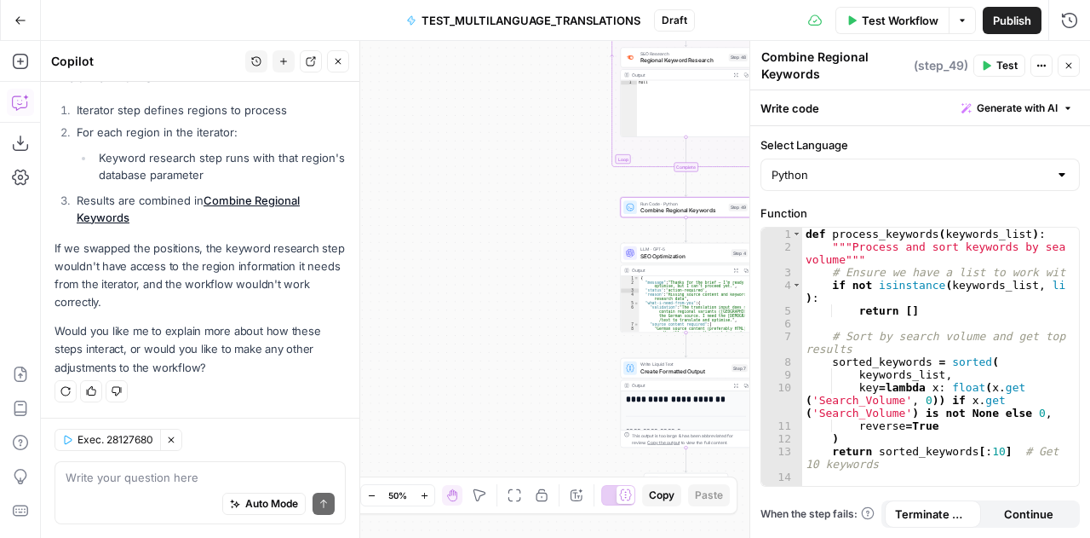
click at [787, 70] on textarea "Combine Regional Keywords" at bounding box center [836, 66] width 148 height 34
click at [945, 280] on div "def process_keywords ( keywords_list ) : """Process and sort keywords by search…" at bounding box center [935, 376] width 265 height 299
type textarea "**********"
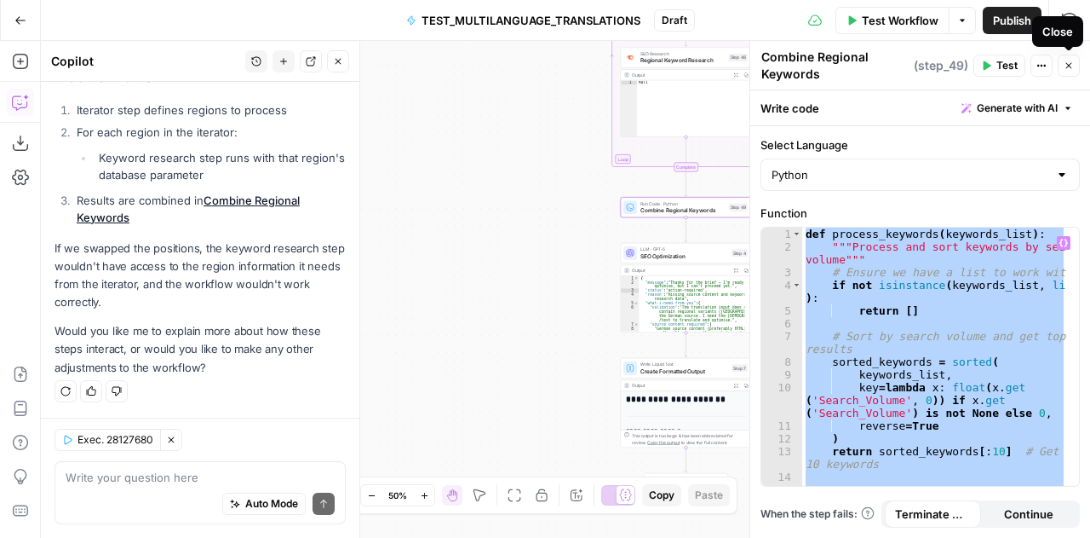
click at [1070, 67] on icon "button" at bounding box center [1069, 65] width 10 height 10
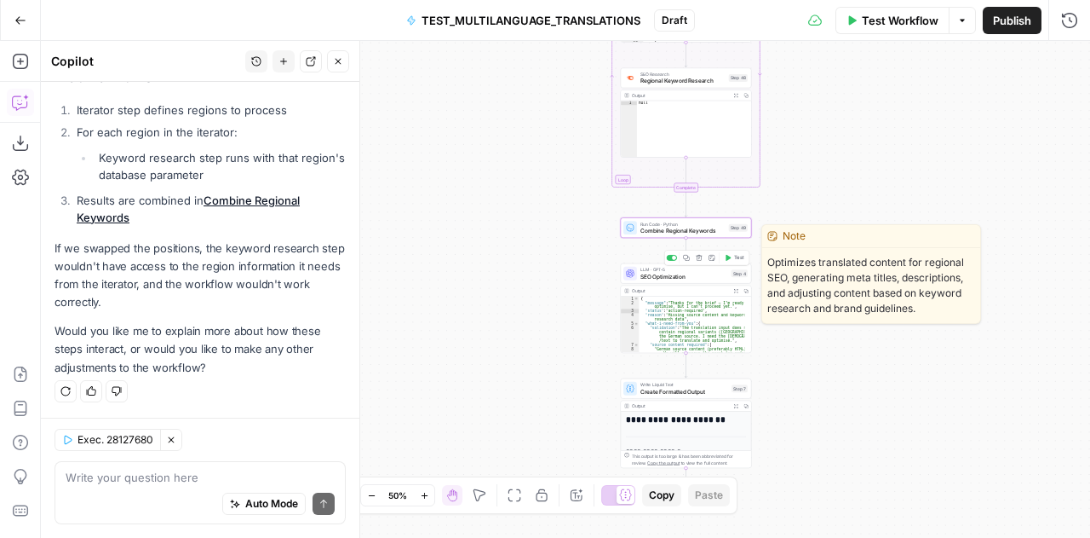
click at [647, 275] on span "SEO Optimization" at bounding box center [685, 276] width 88 height 9
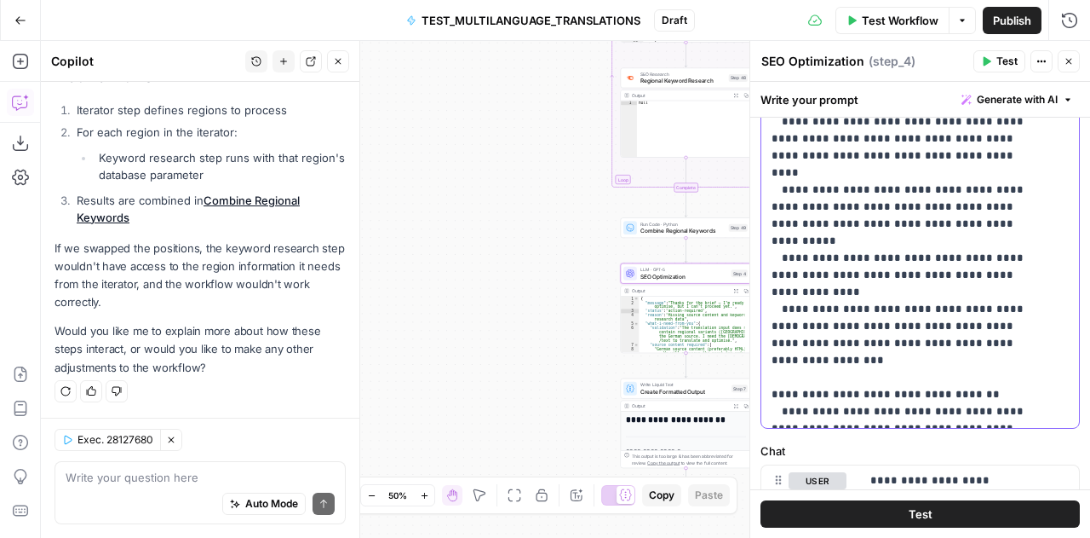
scroll to position [0, 0]
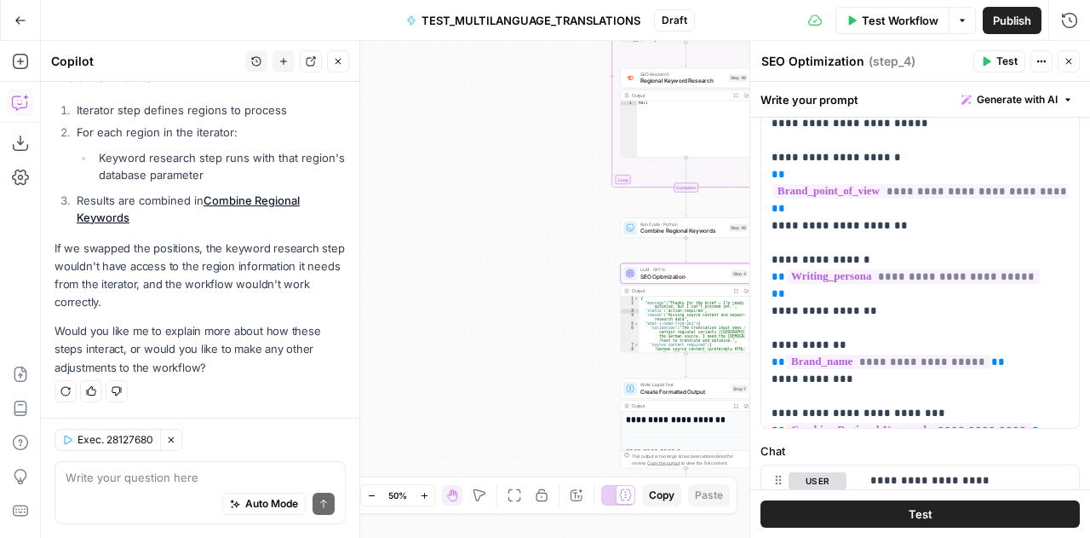
click at [864, 95] on div "Write your prompt Generate with AI" at bounding box center [921, 99] width 340 height 35
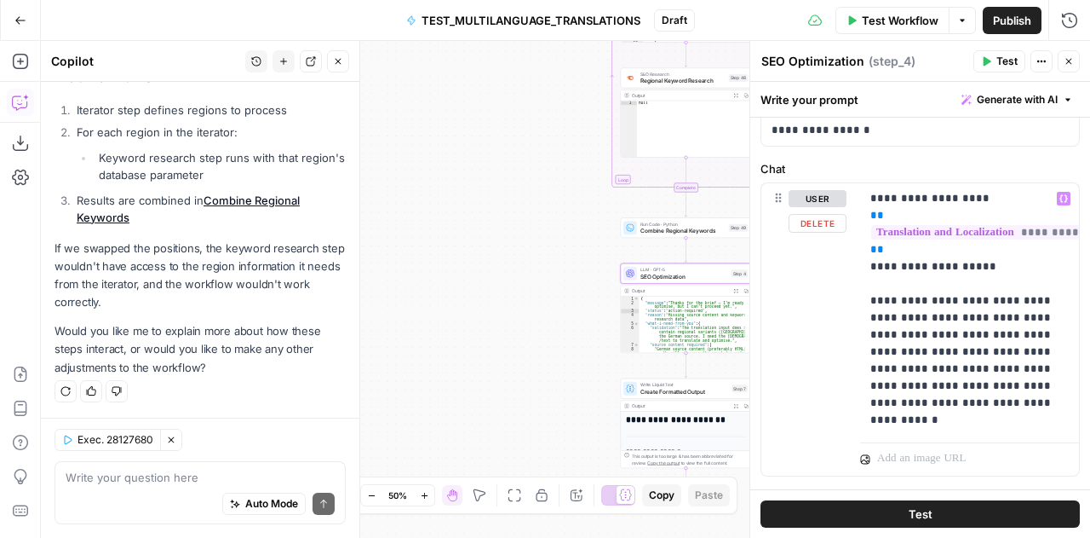
scroll to position [852, 0]
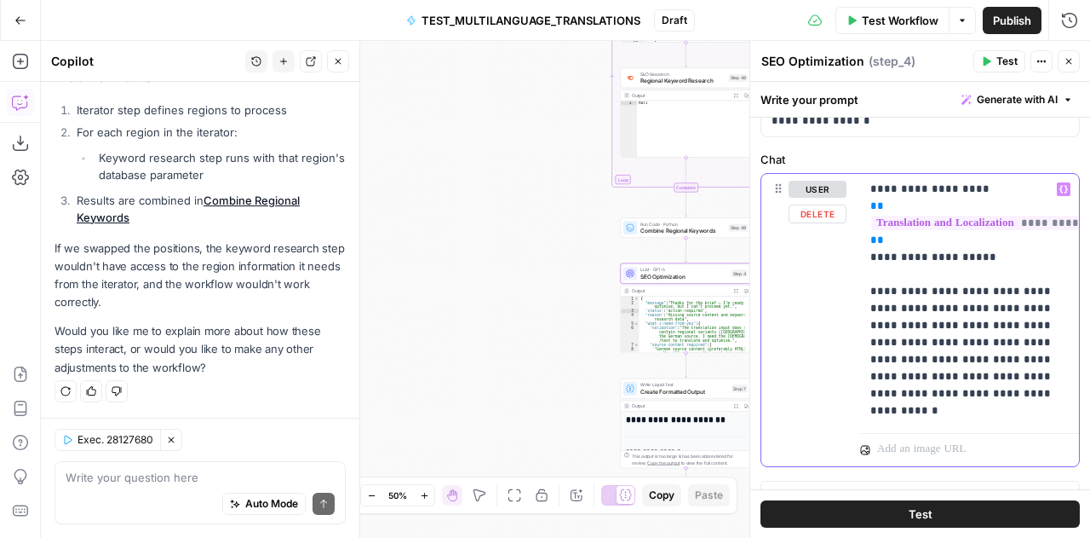
drag, startPoint x: 971, startPoint y: 385, endPoint x: 954, endPoint y: 412, distance: 32.1
click at [954, 412] on p "**********" at bounding box center [964, 300] width 187 height 239
drag, startPoint x: 954, startPoint y: 412, endPoint x: 970, endPoint y: 411, distance: 16.3
drag, startPoint x: 970, startPoint y: 411, endPoint x: 1015, endPoint y: 406, distance: 44.5
click at [1015, 406] on p "**********" at bounding box center [964, 300] width 187 height 239
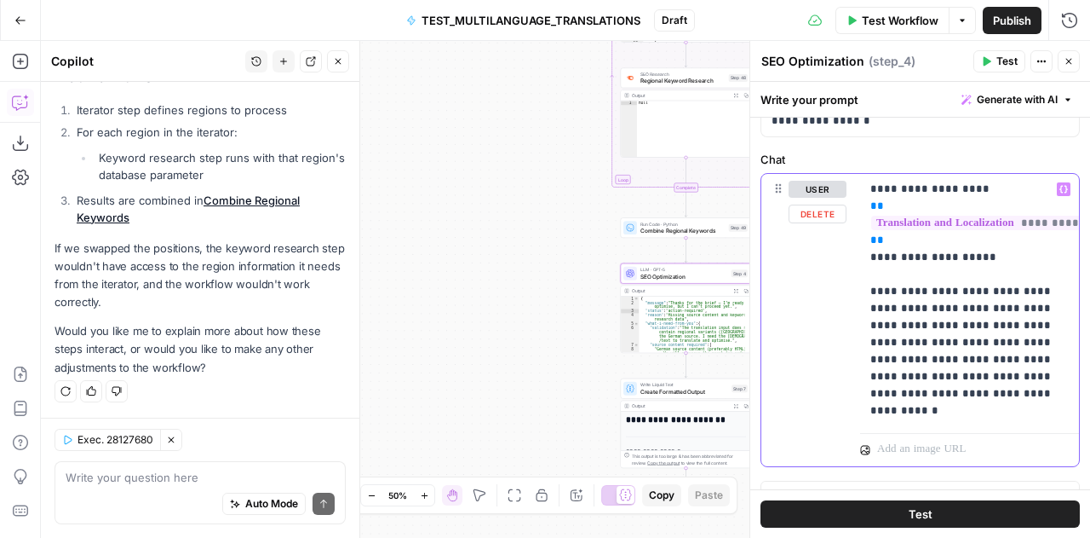
click at [1015, 406] on p "**********" at bounding box center [964, 300] width 187 height 239
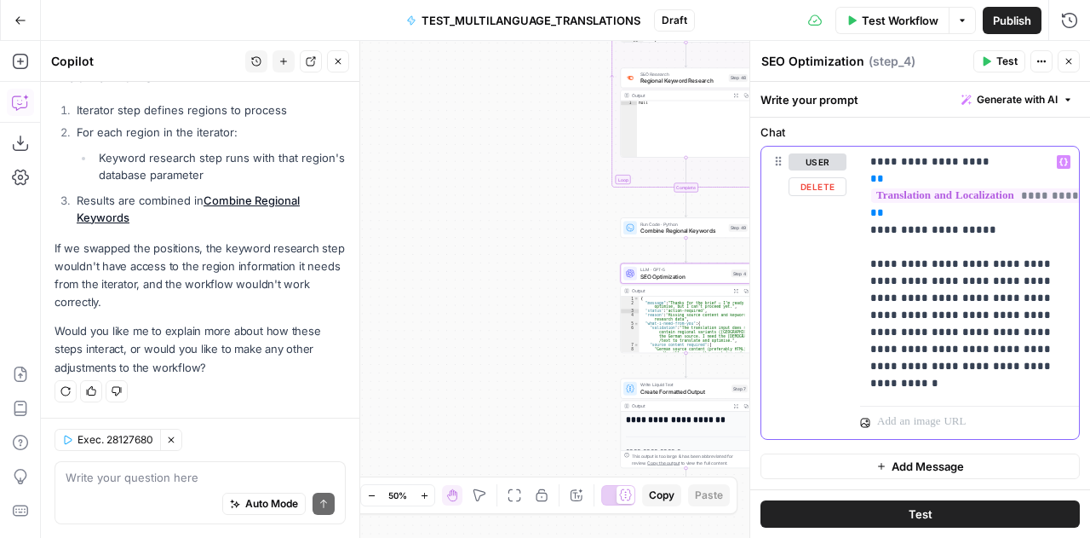
scroll to position [889, 0]
drag, startPoint x: 958, startPoint y: 369, endPoint x: 871, endPoint y: 146, distance: 239.5
click at [871, 153] on p "**********" at bounding box center [964, 272] width 187 height 239
copy p "**********"
click at [1070, 60] on icon "button" at bounding box center [1070, 62] width 6 height 6
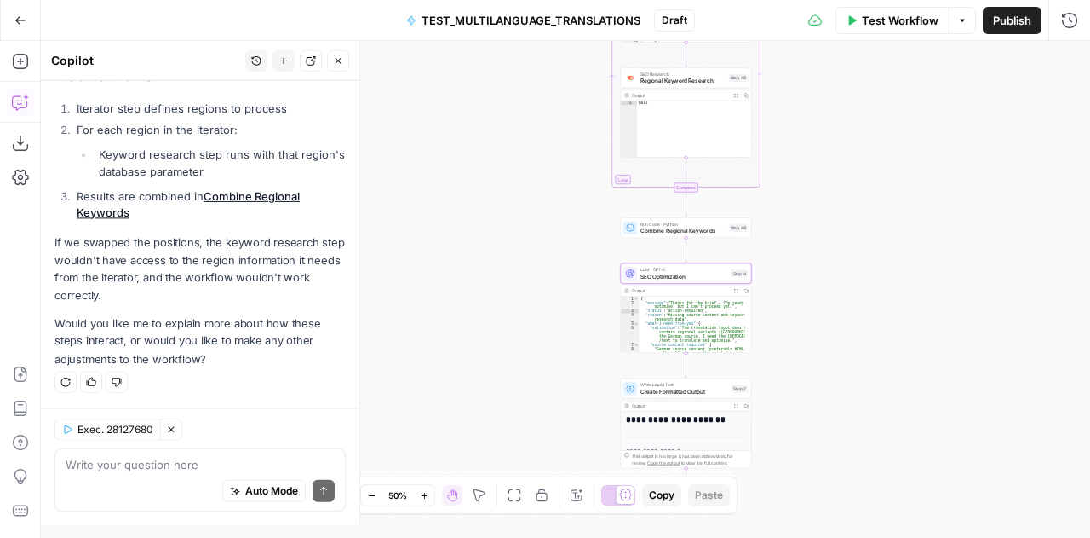
scroll to position [10157, 0]
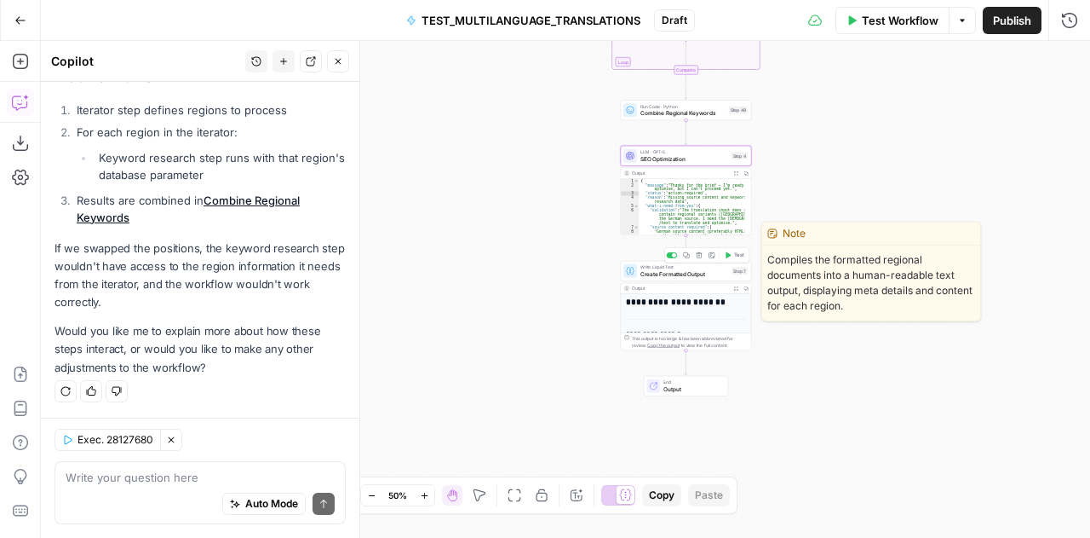
click at [654, 271] on span "Create Formatted Output" at bounding box center [685, 273] width 88 height 9
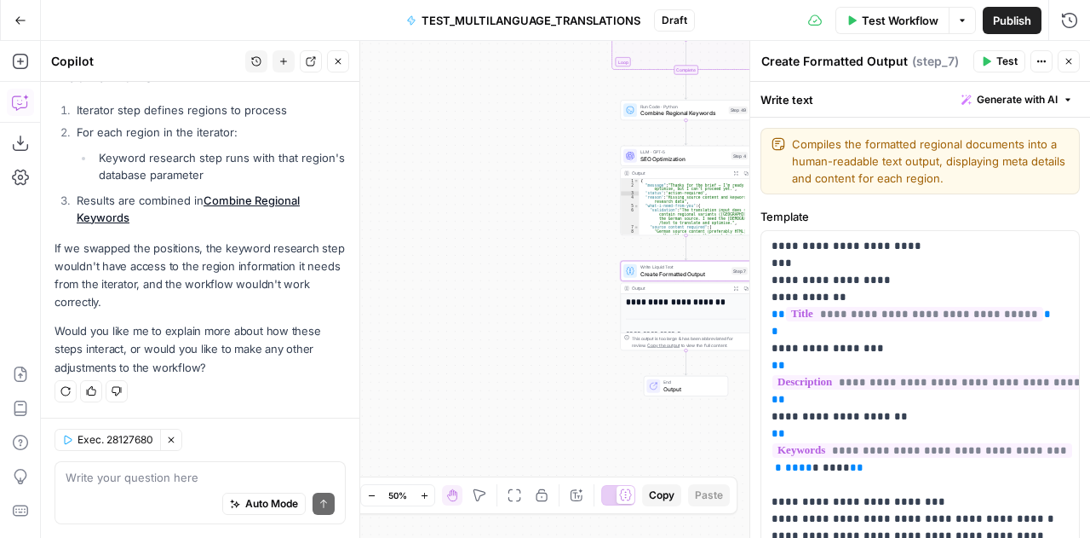
click at [811, 59] on textarea "Create Formatted Output" at bounding box center [835, 61] width 147 height 17
click at [1068, 58] on icon "button" at bounding box center [1069, 61] width 10 height 10
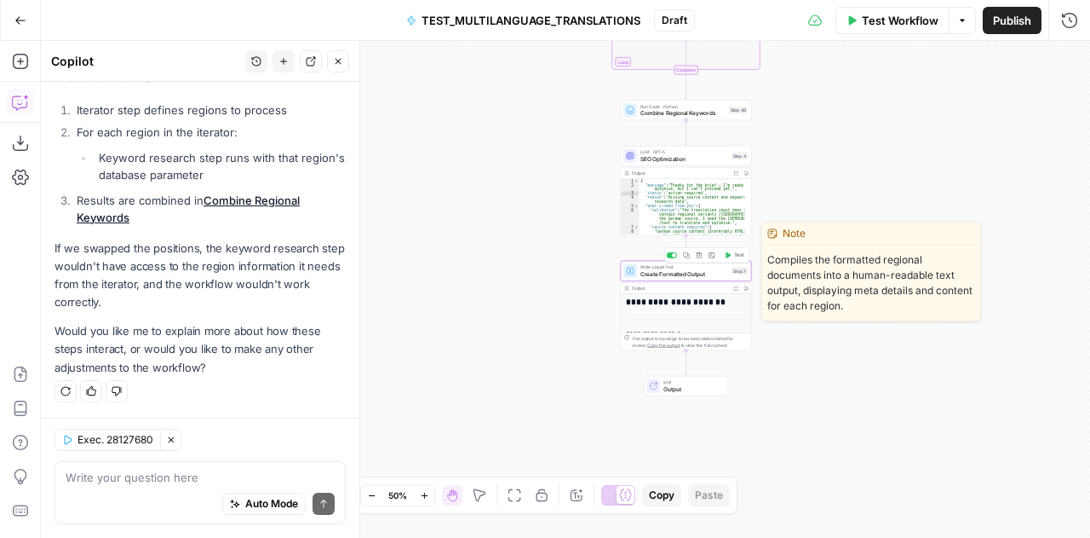
click at [665, 273] on span "Create Formatted Output" at bounding box center [685, 273] width 88 height 9
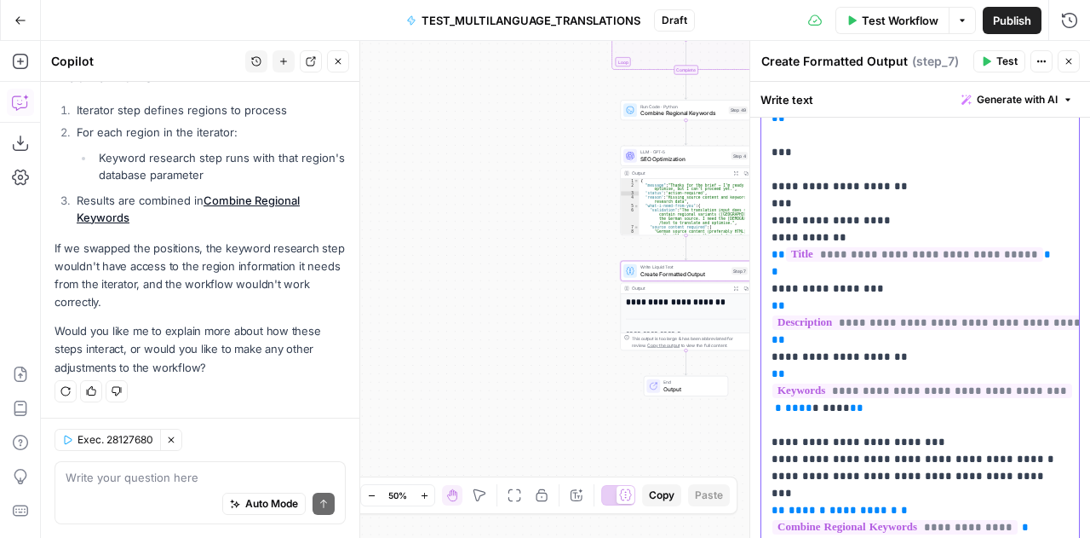
scroll to position [1303, 0]
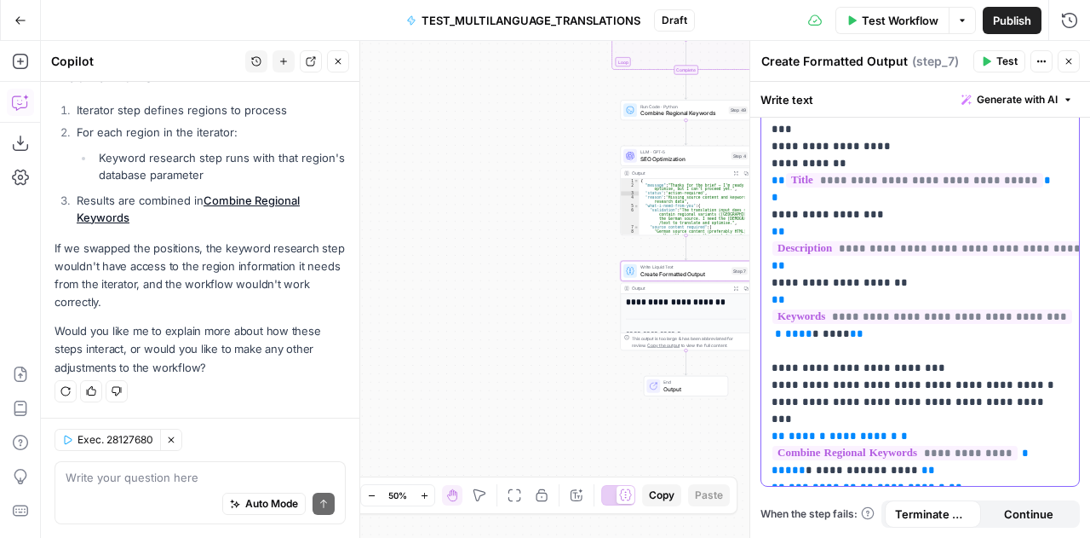
drag, startPoint x: 765, startPoint y: 246, endPoint x: 937, endPoint y: 465, distance: 278.5
copy p "**********"
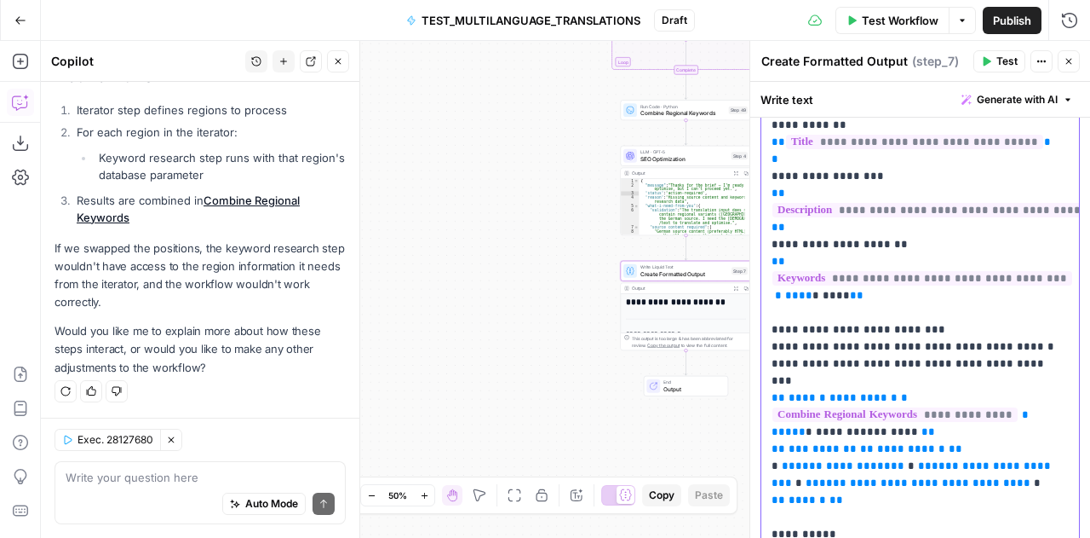
scroll to position [0, 0]
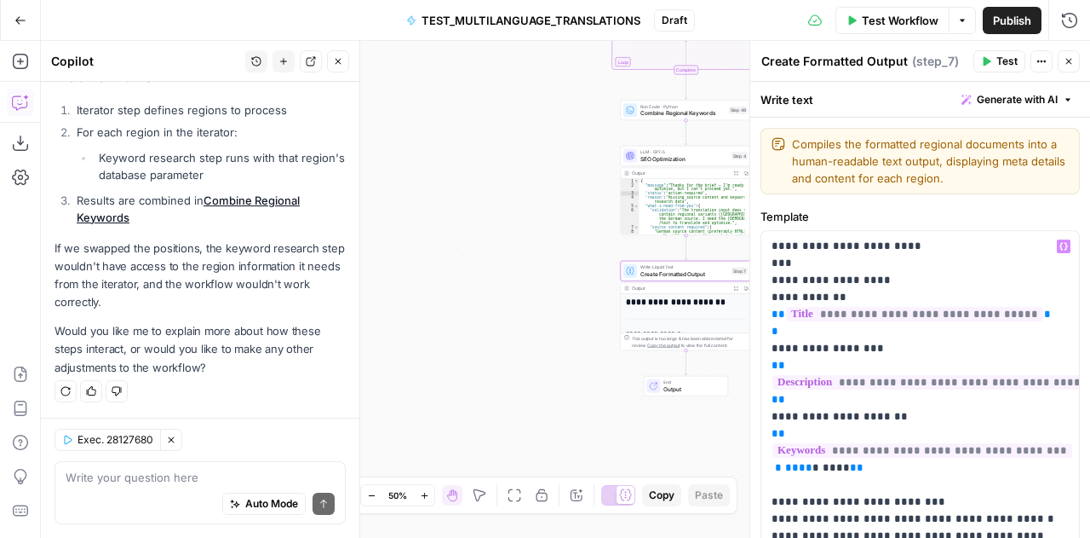
click at [1071, 58] on icon "button" at bounding box center [1069, 61] width 10 height 10
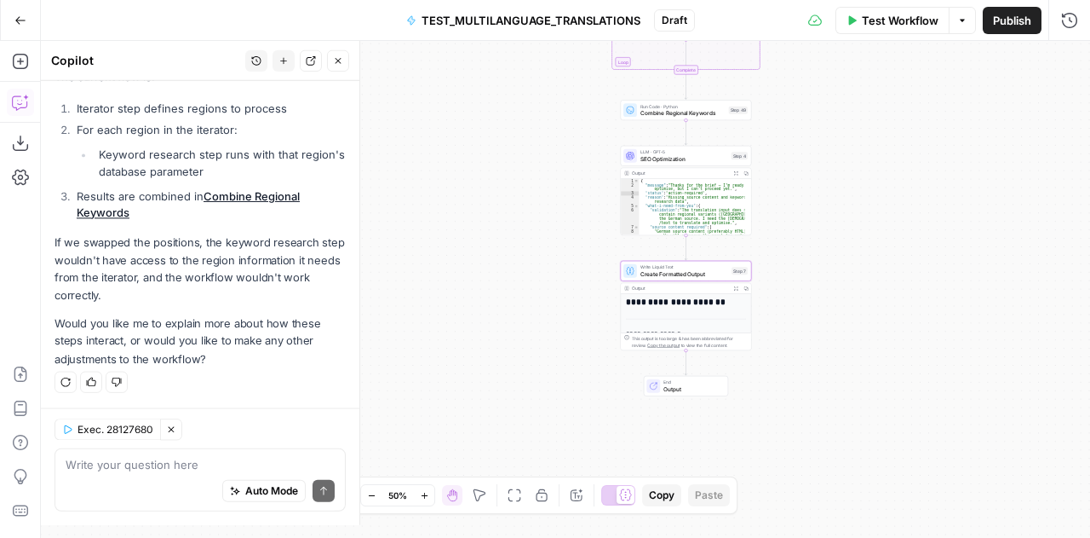
scroll to position [10157, 0]
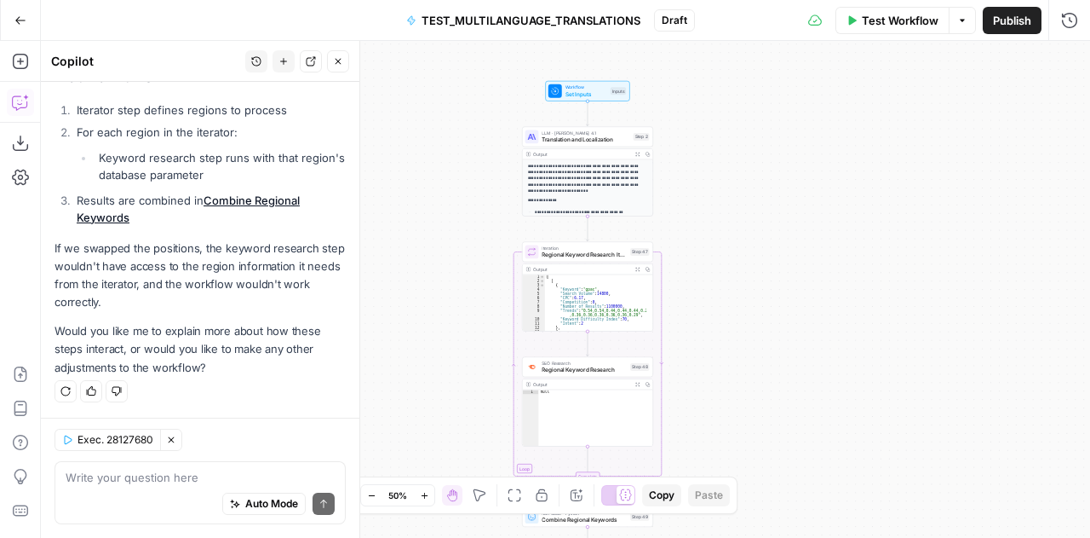
drag, startPoint x: 853, startPoint y: 219, endPoint x: 555, endPoint y: 172, distance: 301.0
click at [555, 172] on p "**********" at bounding box center [585, 178] width 114 height 31
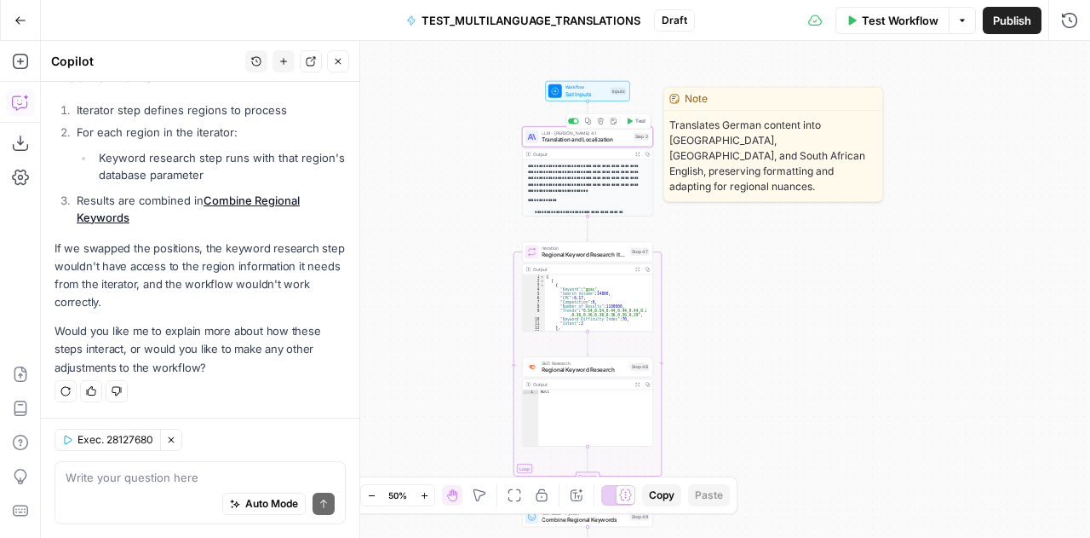
click at [567, 139] on span "Translation and Localization" at bounding box center [586, 139] width 88 height 9
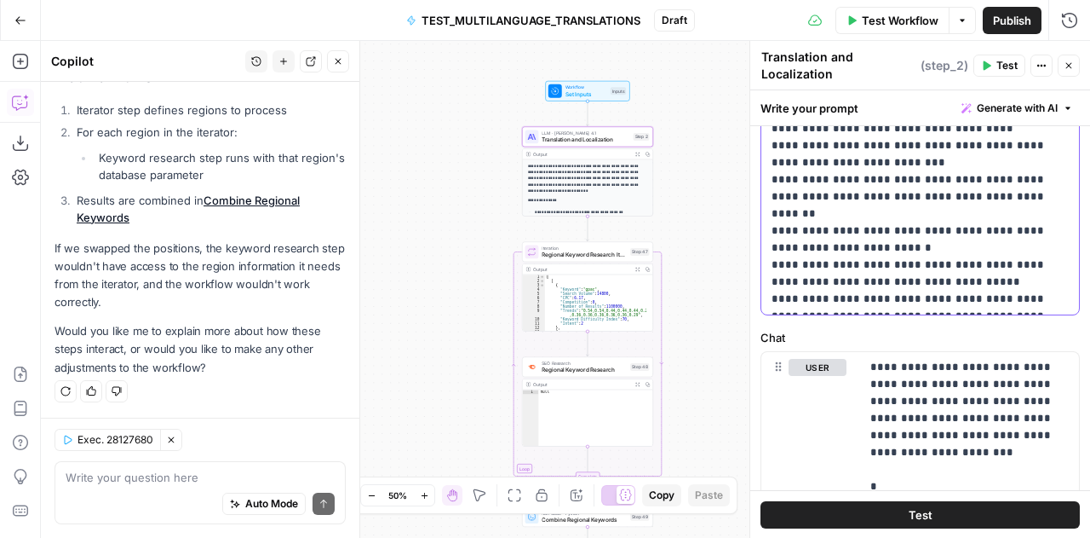
scroll to position [312, 0]
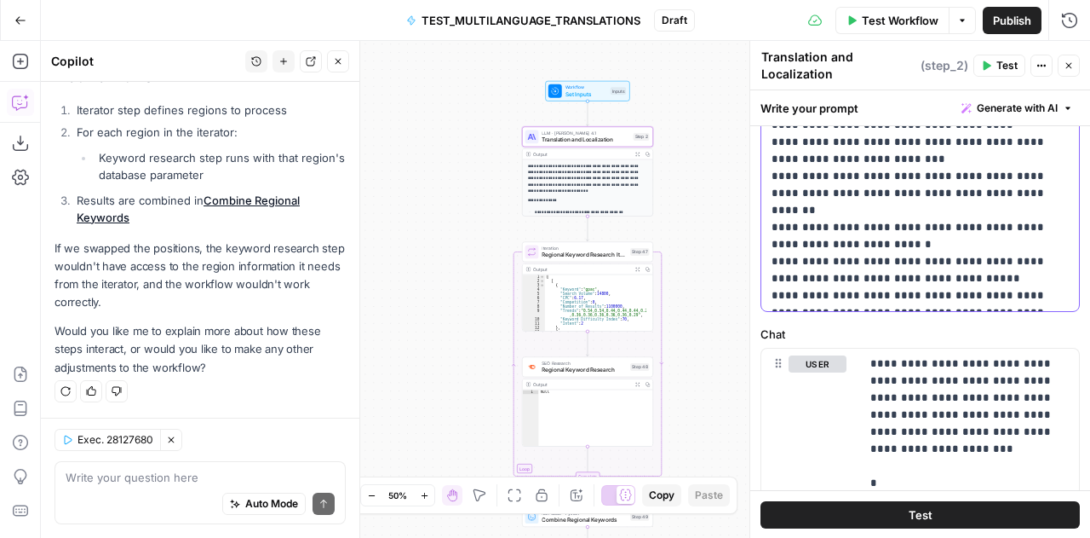
click at [906, 264] on p "**********" at bounding box center [914, 150] width 285 height 307
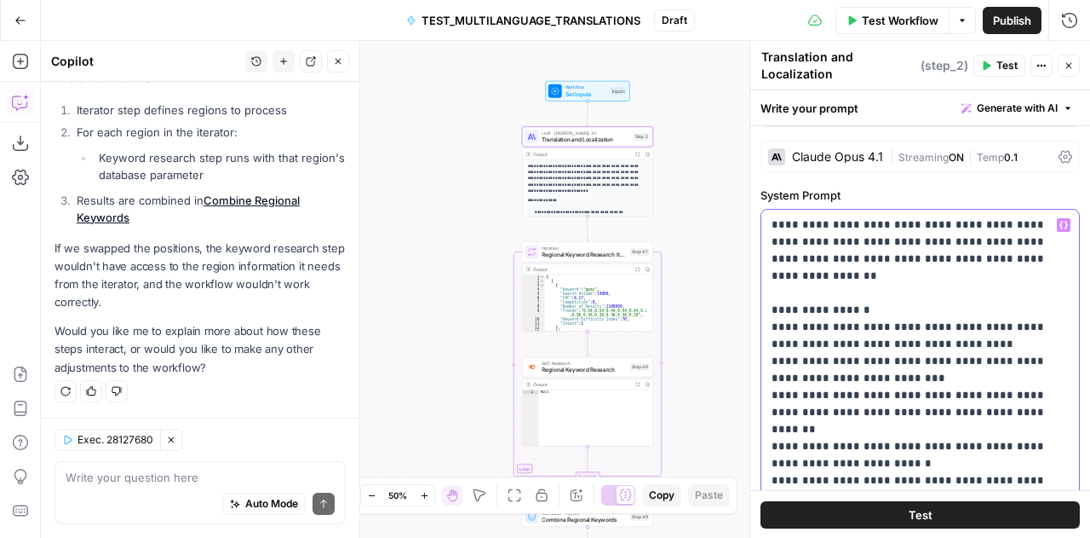
click at [906, 264] on p "**********" at bounding box center [914, 369] width 285 height 307
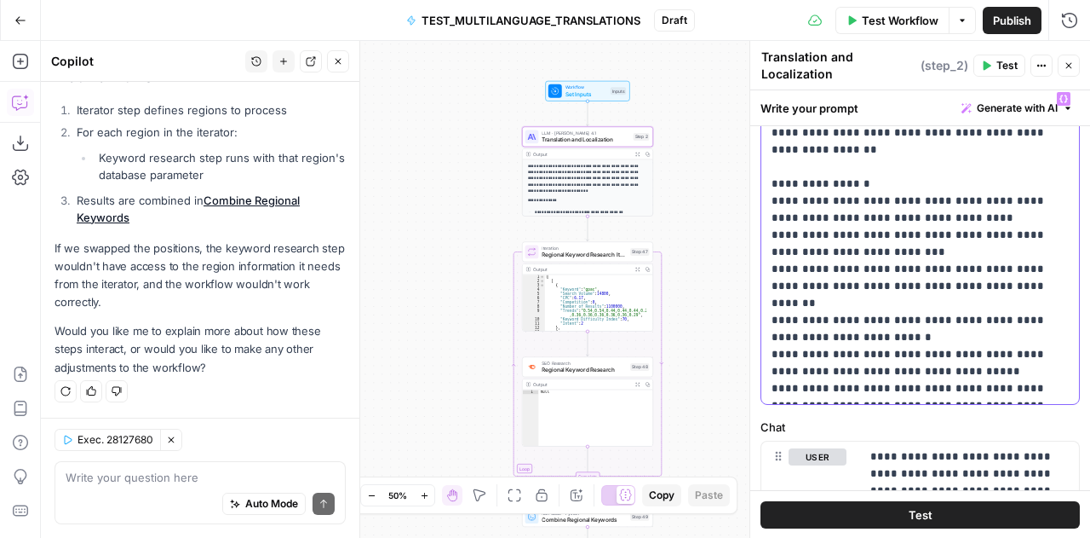
scroll to position [193, 0]
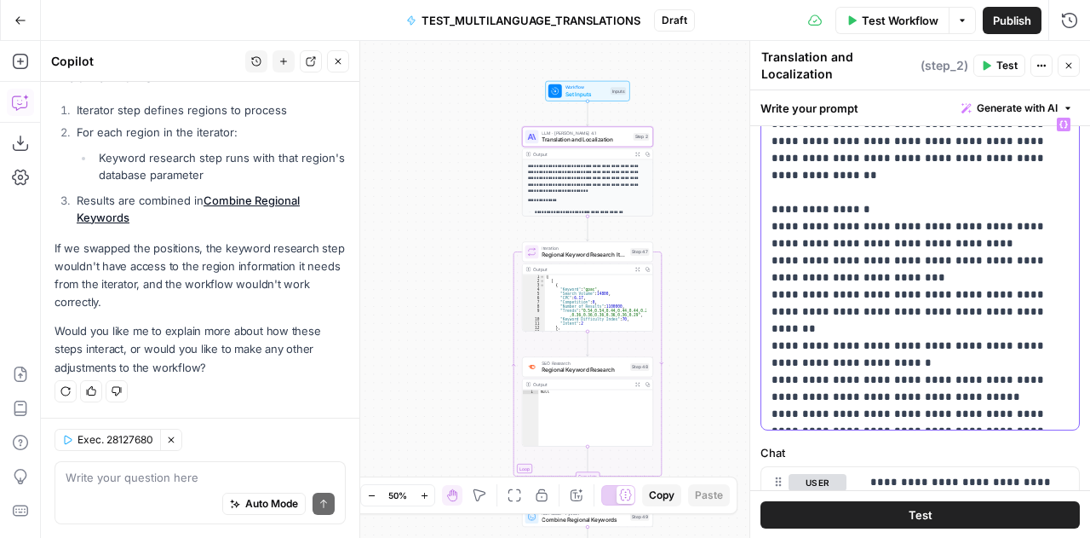
click at [1020, 376] on p "**********" at bounding box center [914, 269] width 285 height 307
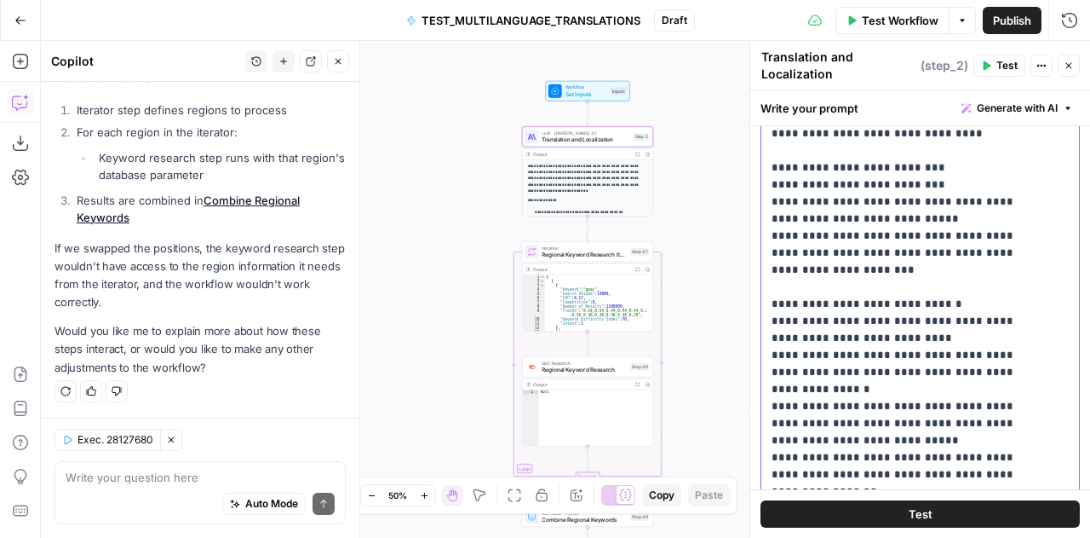
scroll to position [1397, 0]
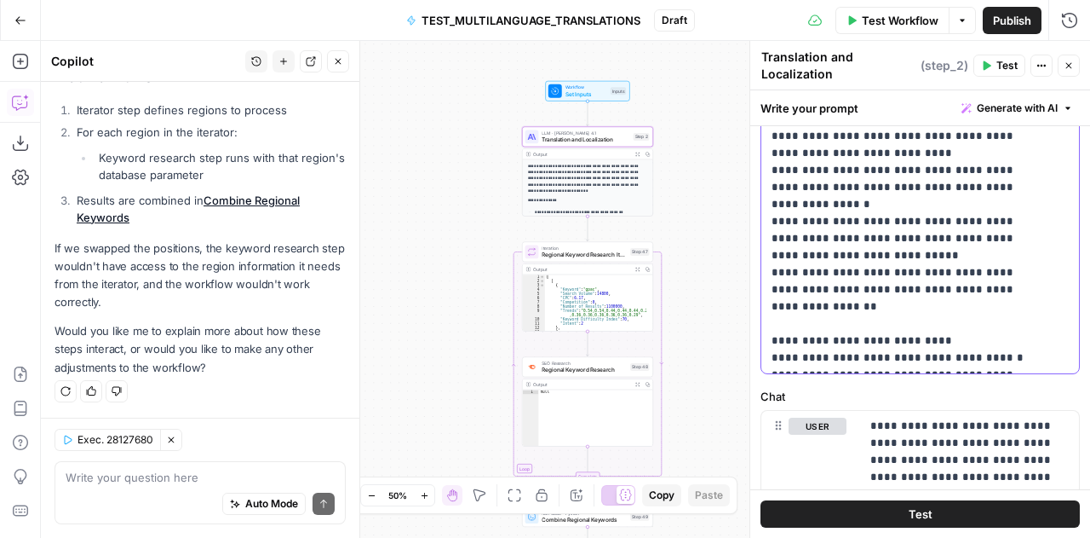
scroll to position [618, 0]
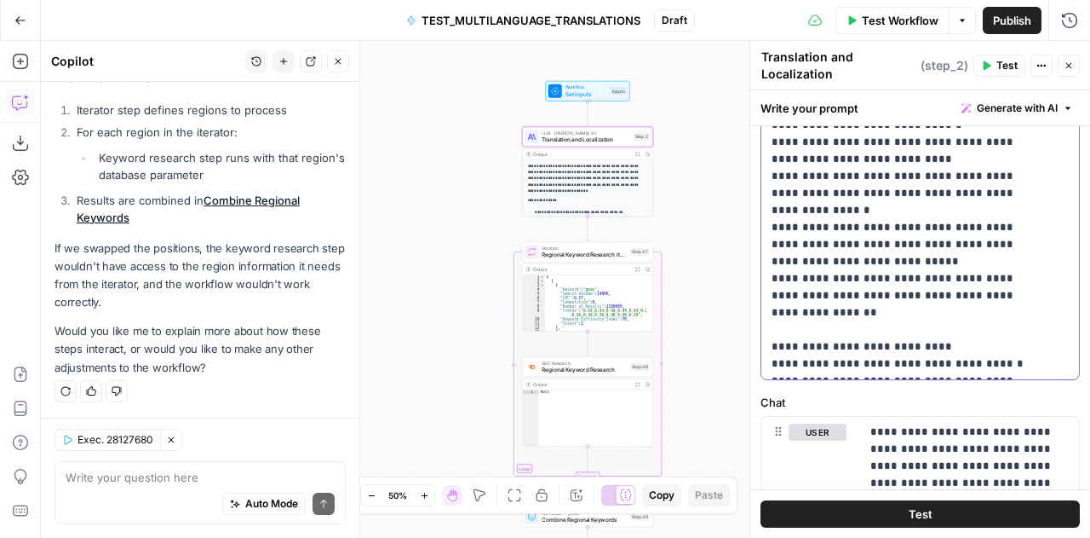
drag, startPoint x: 1041, startPoint y: 342, endPoint x: 770, endPoint y: 305, distance: 273.4
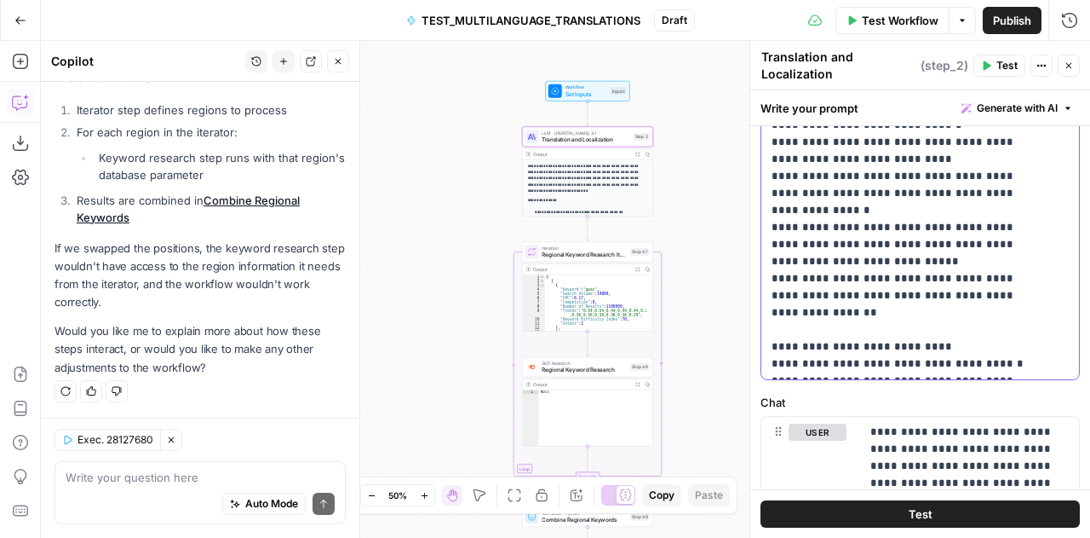
click at [770, 305] on div "**********" at bounding box center [915, 32] width 306 height 694
drag, startPoint x: 843, startPoint y: 311, endPoint x: 757, endPoint y: 308, distance: 86.9
click at [757, 308] on div "**********" at bounding box center [920, 289] width 341 height 497
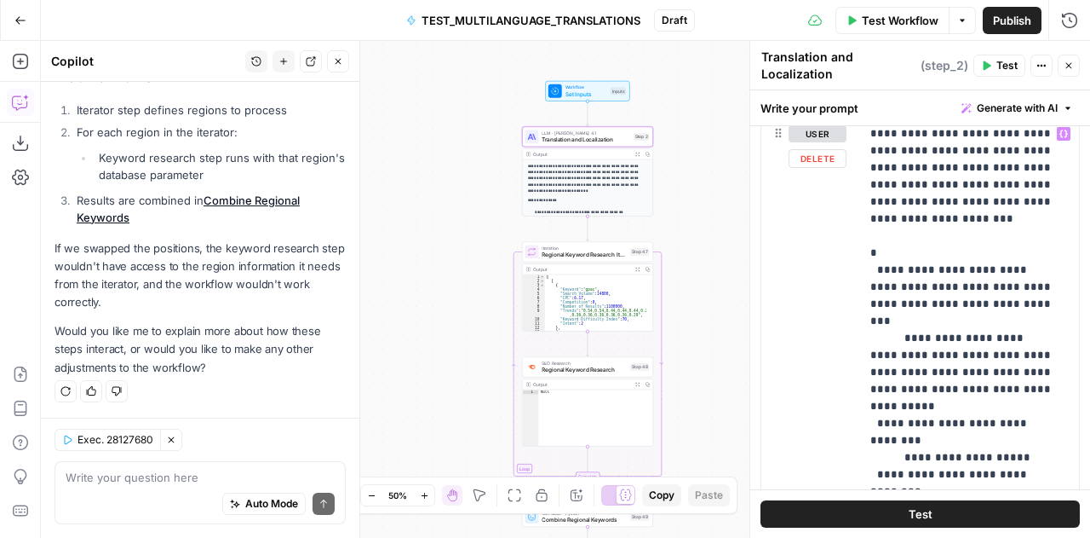
scroll to position [919, 0]
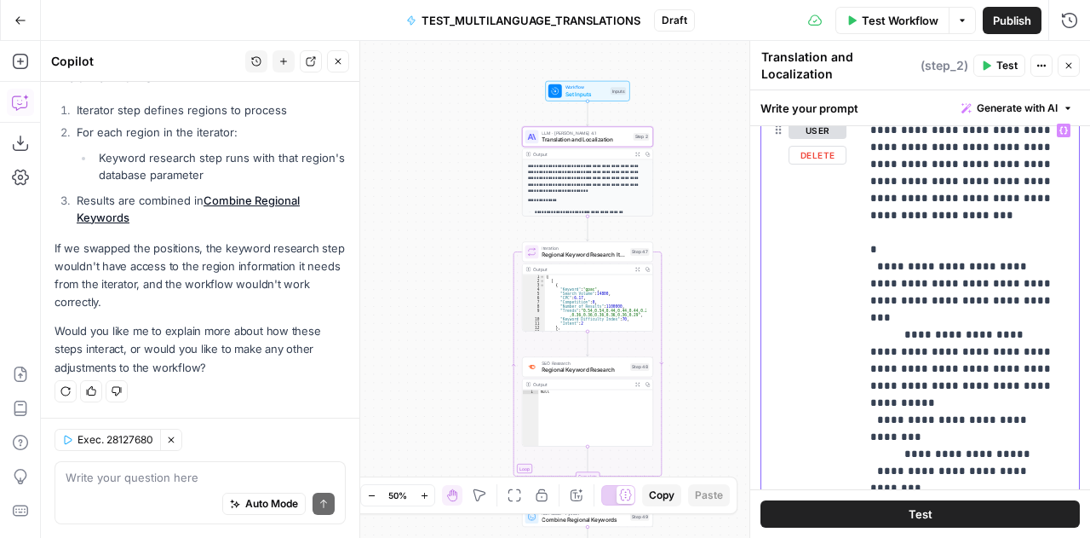
drag, startPoint x: 862, startPoint y: 229, endPoint x: 1030, endPoint y: 479, distance: 300.8
click at [1030, 479] on div "**********" at bounding box center [969, 309] width 219 height 388
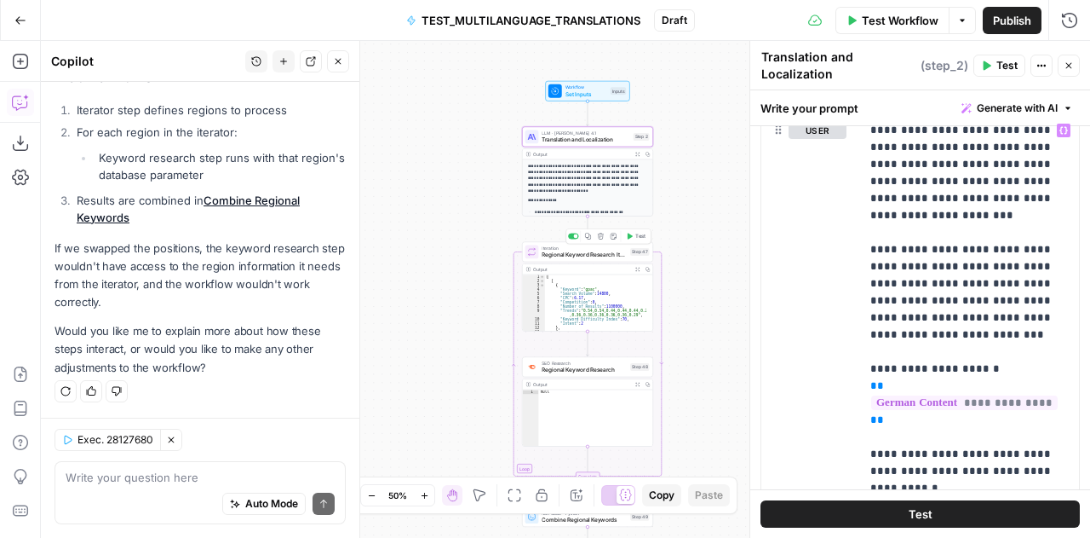
click at [581, 254] on span "Regional Keyword Research Iterator" at bounding box center [584, 254] width 85 height 9
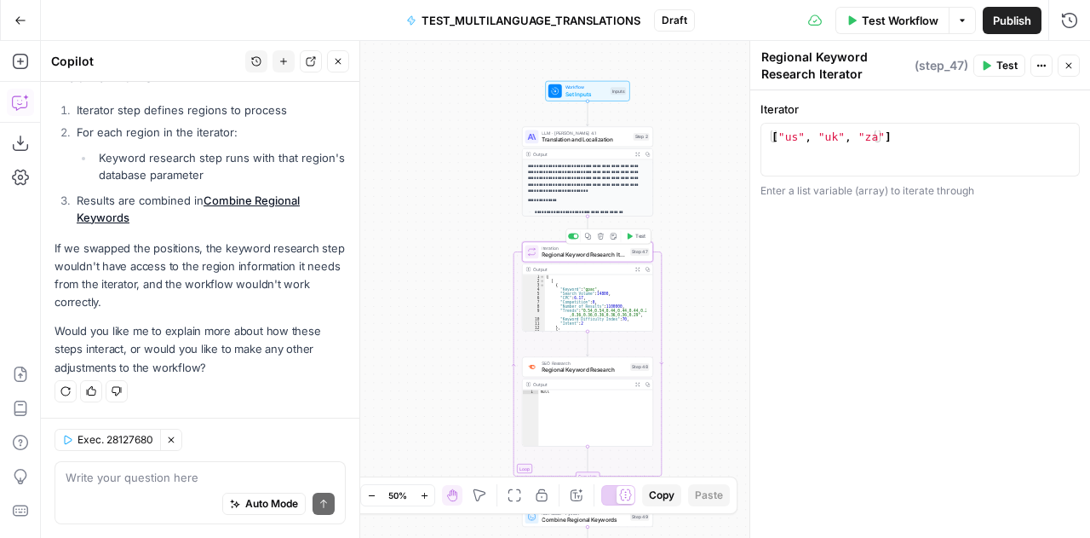
scroll to position [10184, 0]
type textarea "**********"
click at [890, 139] on div "[ "us" , "uk" , "za" ]" at bounding box center [920, 162] width 305 height 64
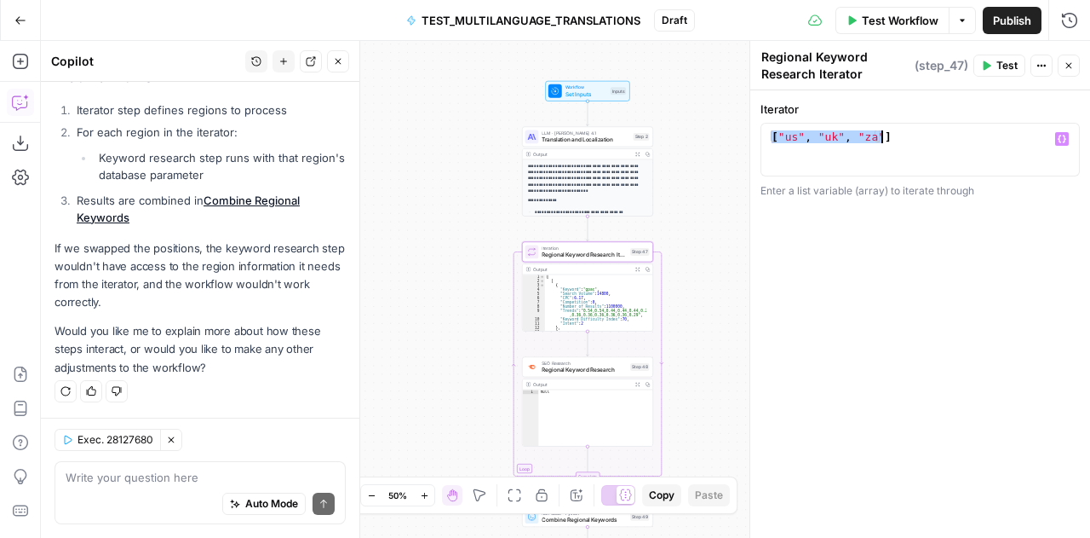
paste textarea
type textarea "**********"
click at [594, 367] on span "Regional Keyword Research" at bounding box center [584, 369] width 85 height 9
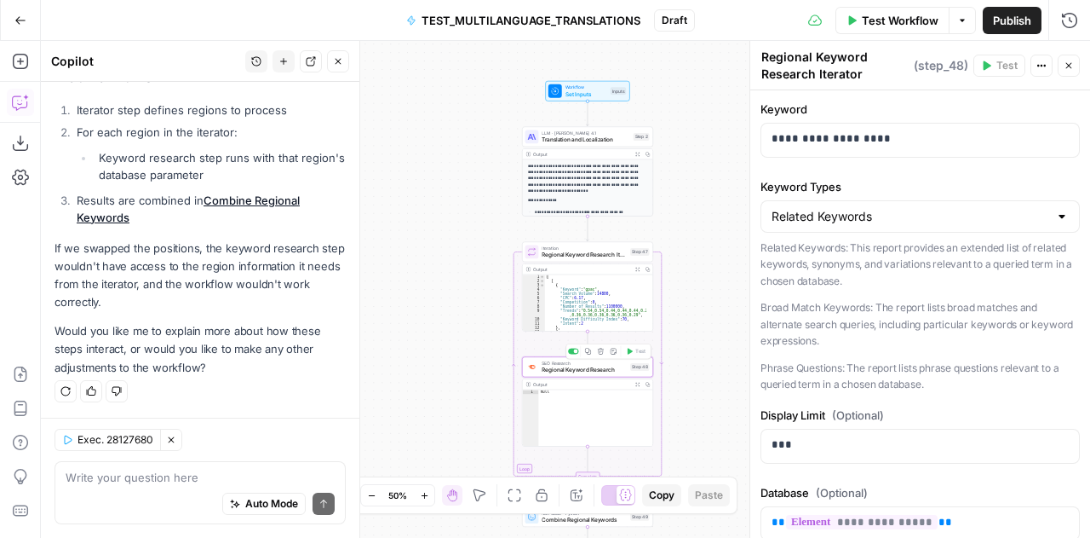
type textarea "Regional Keyword Research"
click at [588, 253] on span "Regional Keyword Research Iterator" at bounding box center [584, 254] width 85 height 9
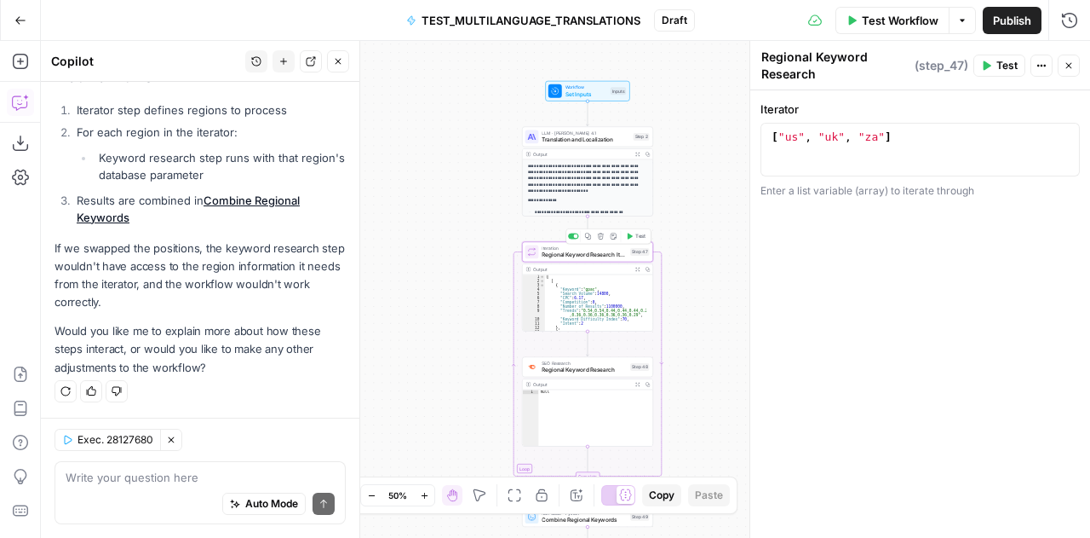
type textarea "Regional Keyword Research Iterator"
click at [576, 370] on span "Regional Keyword Research" at bounding box center [584, 369] width 85 height 9
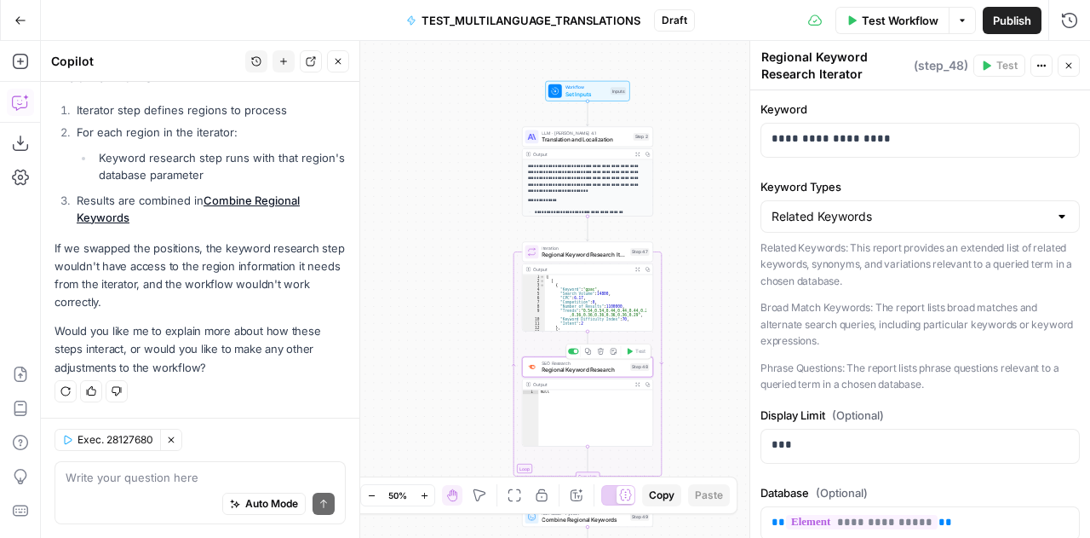
type textarea "Regional Keyword Research"
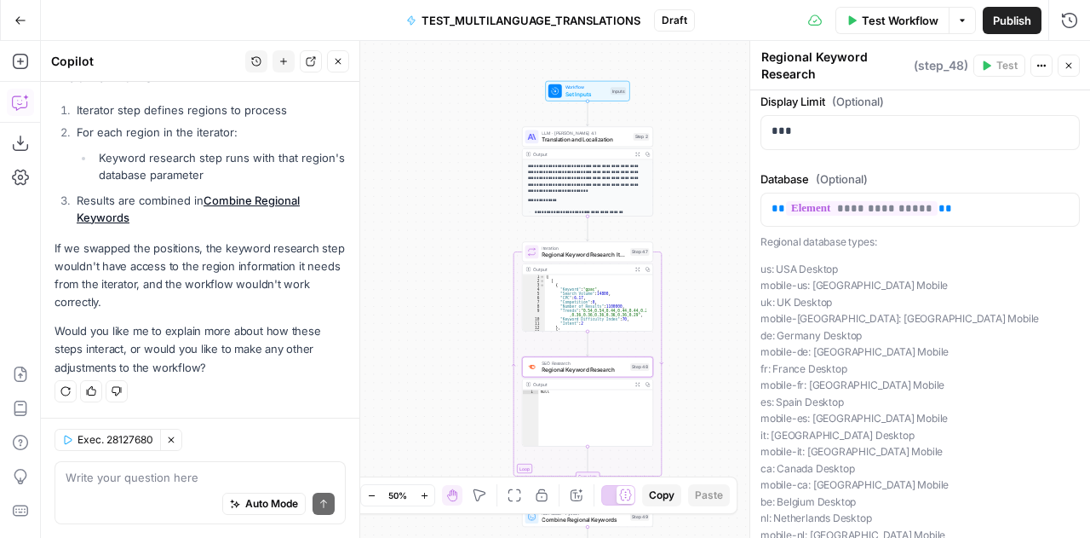
scroll to position [312, 0]
click at [970, 210] on p "**********" at bounding box center [920, 210] width 297 height 17
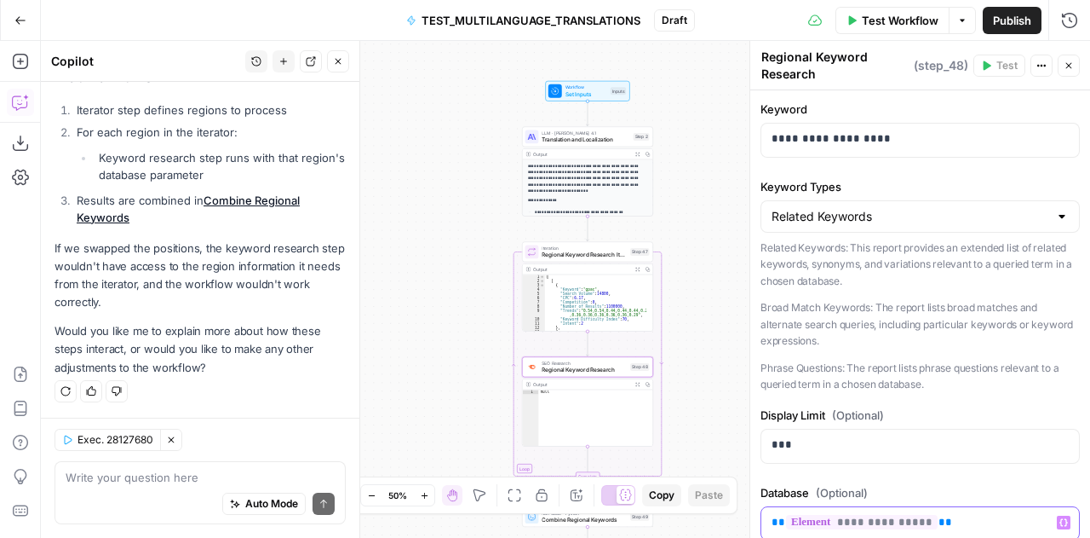
scroll to position [1, 0]
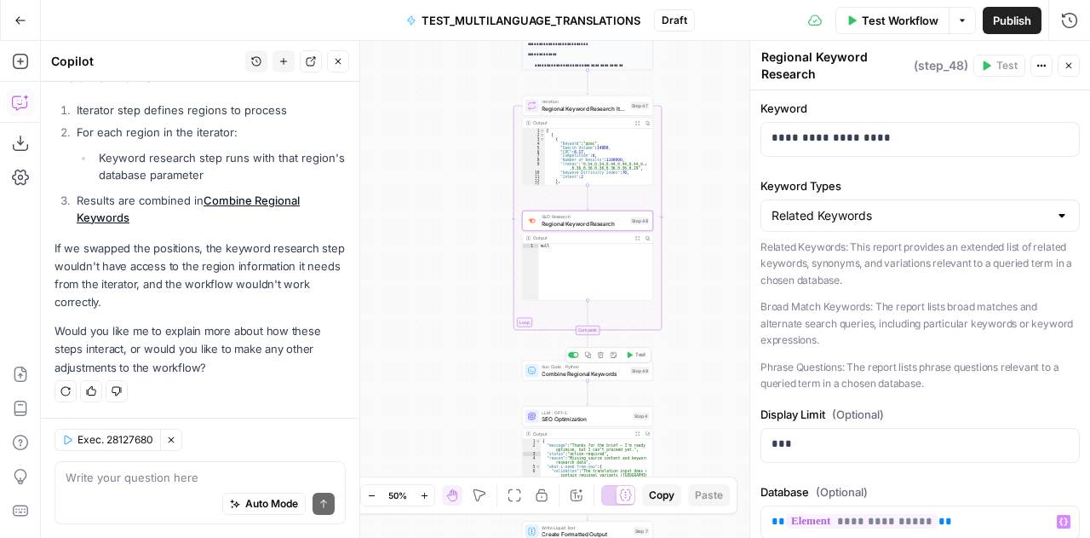
click at [556, 374] on span "Combine Regional Keywords" at bounding box center [584, 373] width 85 height 9
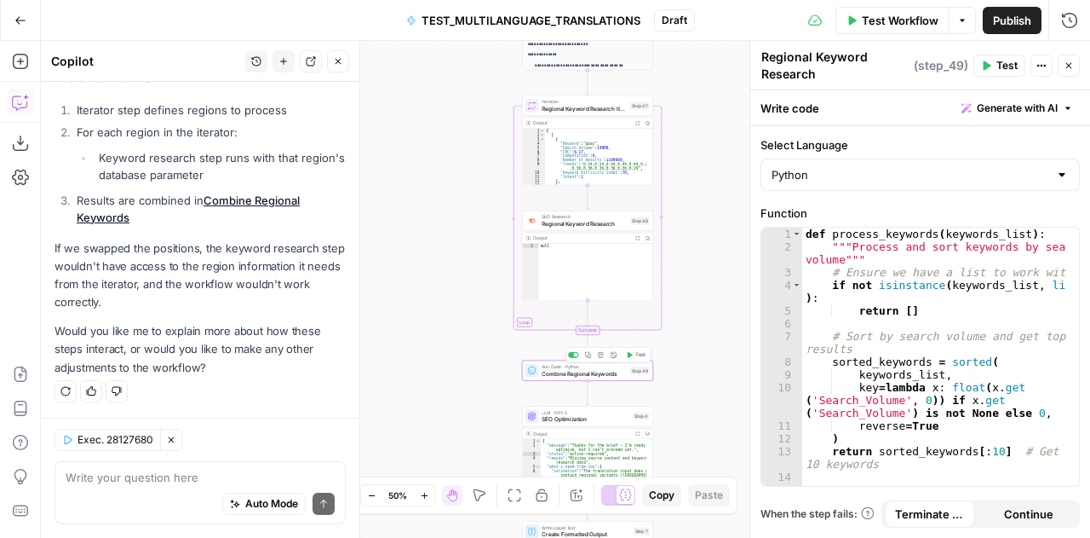
type textarea "Combine Regional Keywords"
click at [896, 326] on div "def process_keywords ( keywords_list ) : """Process and sort keywords by search…" at bounding box center [935, 376] width 265 height 299
type textarea "**********"
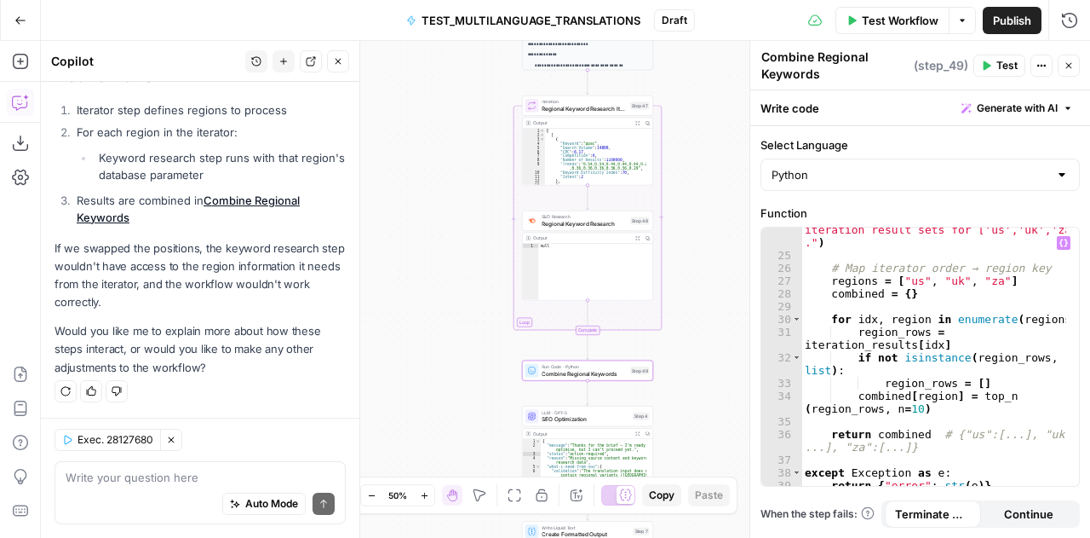
scroll to position [490, 0]
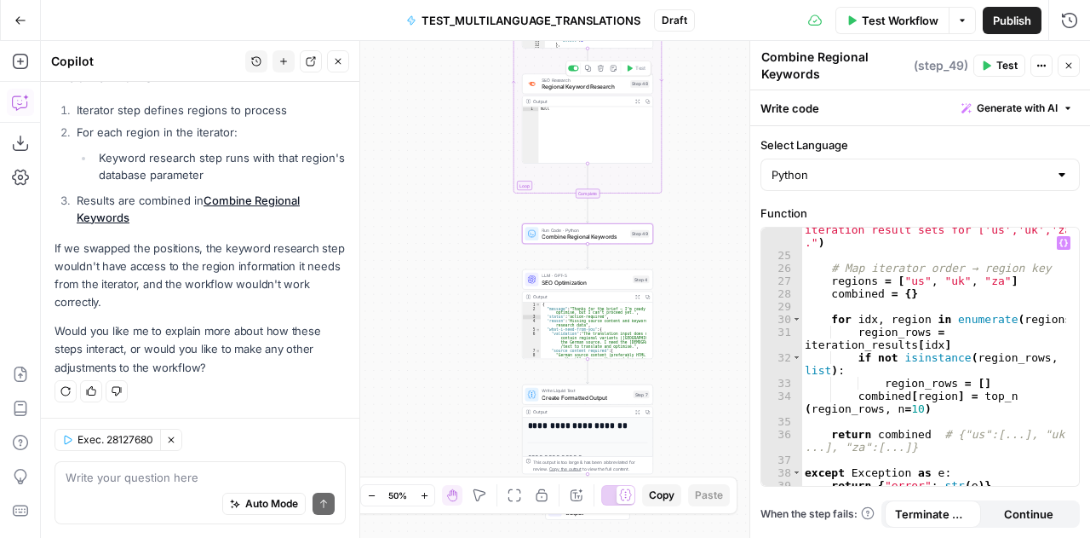
click at [563, 79] on span "SEO Research" at bounding box center [584, 80] width 85 height 7
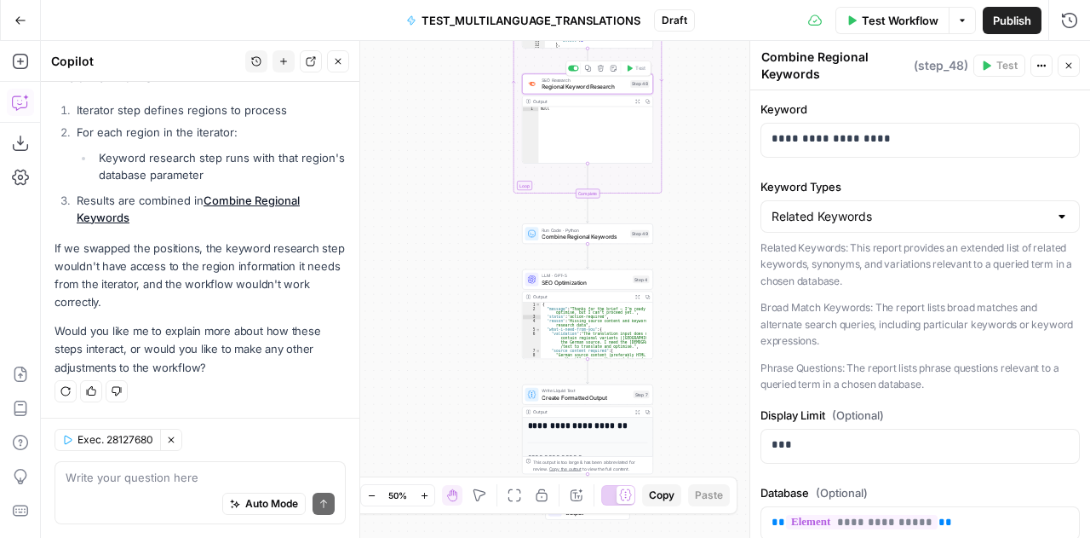
type textarea "Regional Keyword Research"
click at [563, 79] on span "SEO Research" at bounding box center [584, 80] width 85 height 7
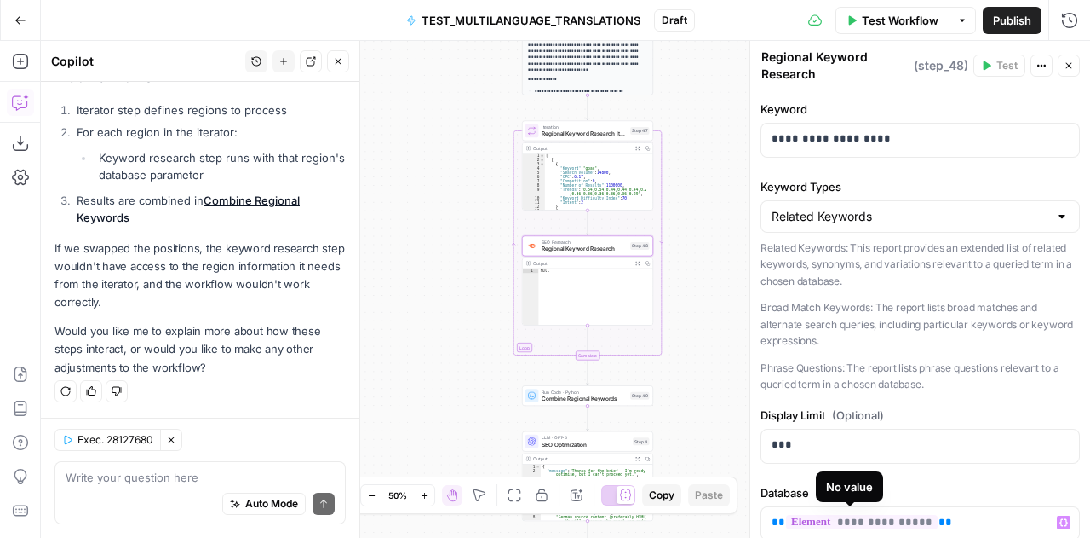
click at [871, 519] on span "**********" at bounding box center [862, 522] width 152 height 14
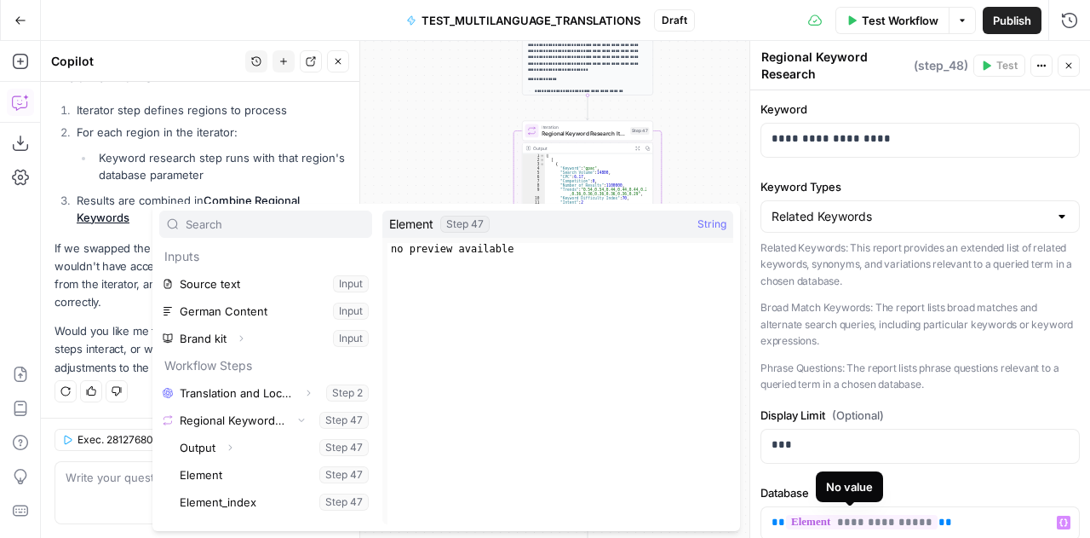
click at [871, 517] on span "**********" at bounding box center [862, 522] width 152 height 14
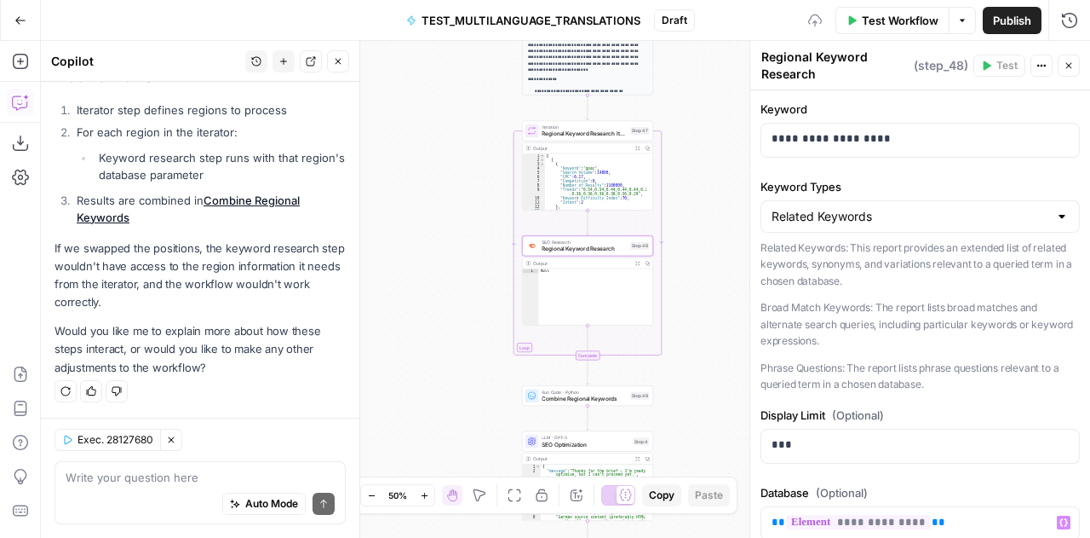
click at [974, 478] on div "**********" at bounding box center [921, 513] width 340 height 846
click at [1072, 66] on icon "button" at bounding box center [1069, 65] width 10 height 10
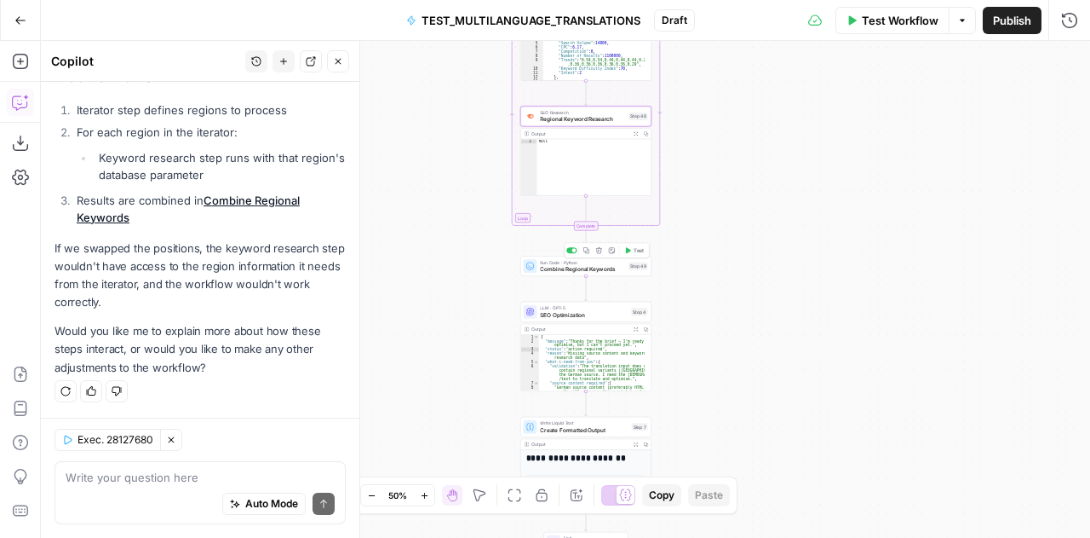
click at [554, 269] on span "Combine Regional Keywords" at bounding box center [582, 269] width 85 height 9
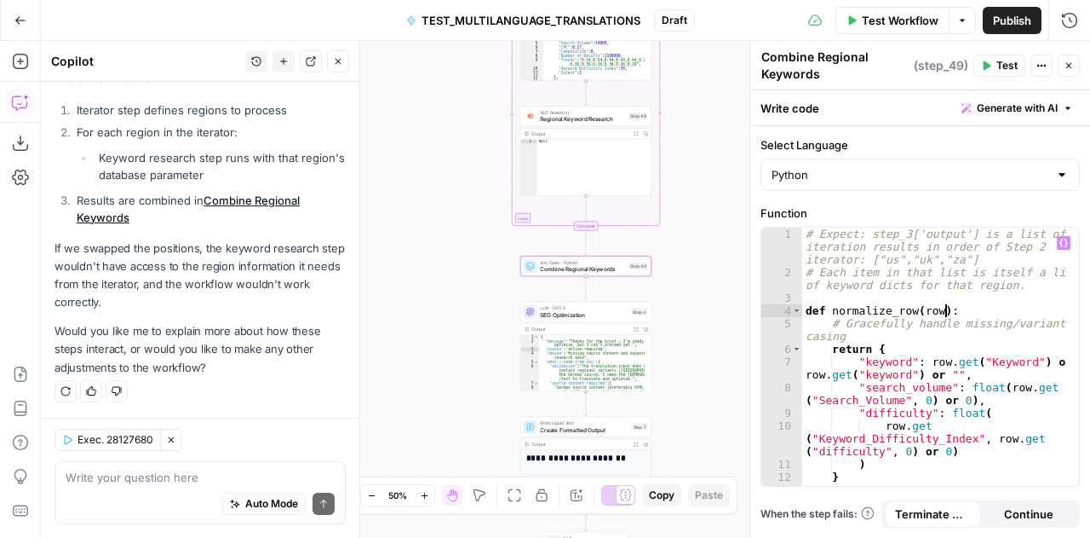
click at [947, 310] on div "# Expect: step_3['output'] is a list of iteration results in order of Step 2 it…" at bounding box center [935, 383] width 265 height 312
type textarea "**********"
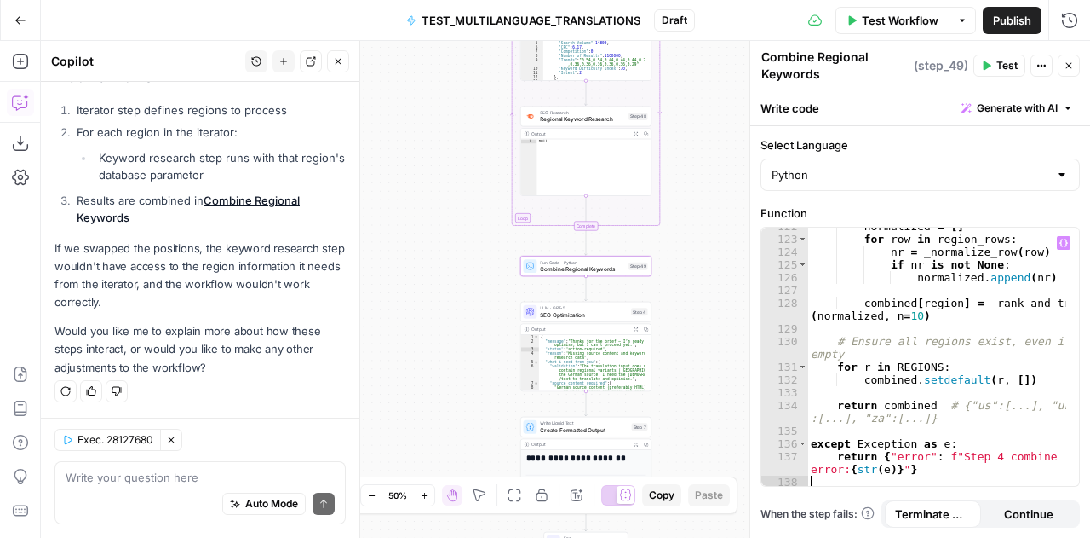
scroll to position [2116, 0]
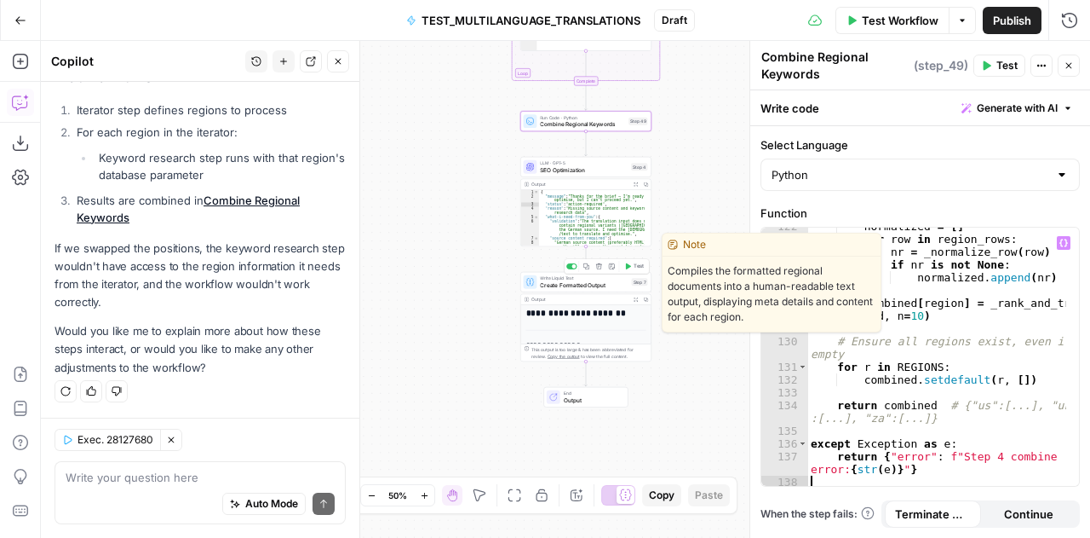
click at [559, 282] on span "Create Formatted Output" at bounding box center [584, 284] width 88 height 9
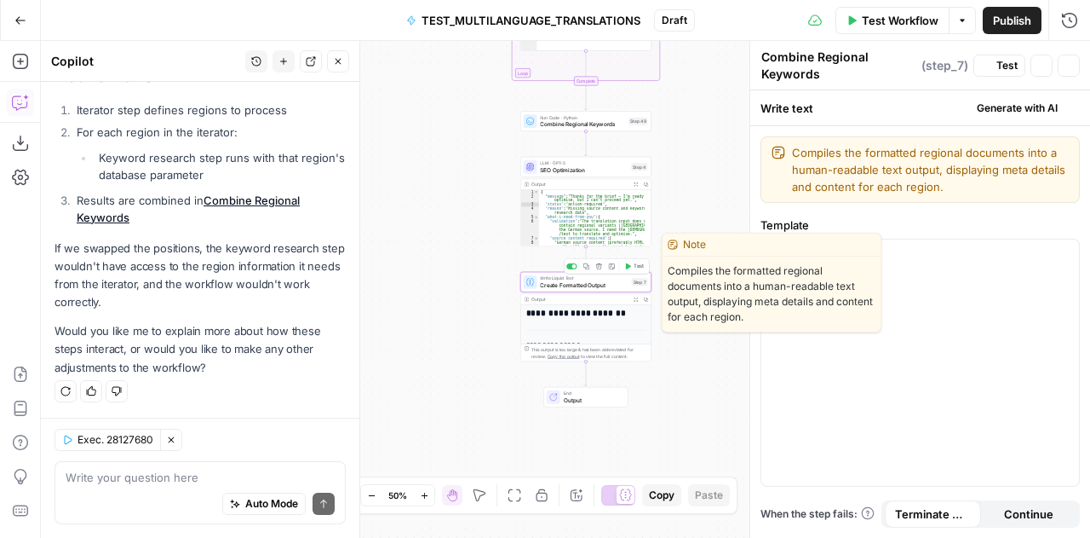
scroll to position [10184, 0]
type textarea "Create Formatted Output"
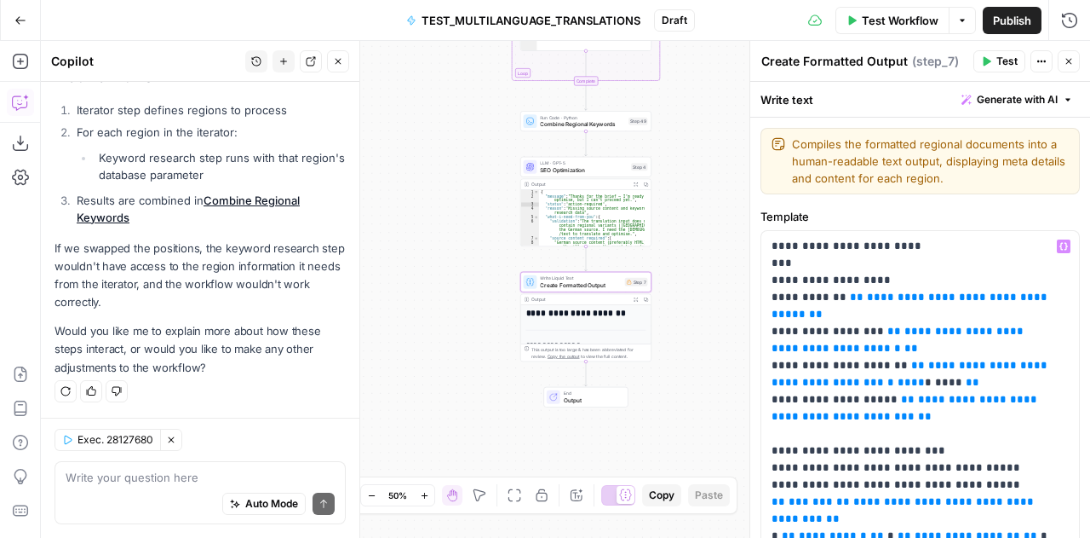
click at [1070, 56] on icon "button" at bounding box center [1069, 61] width 10 height 10
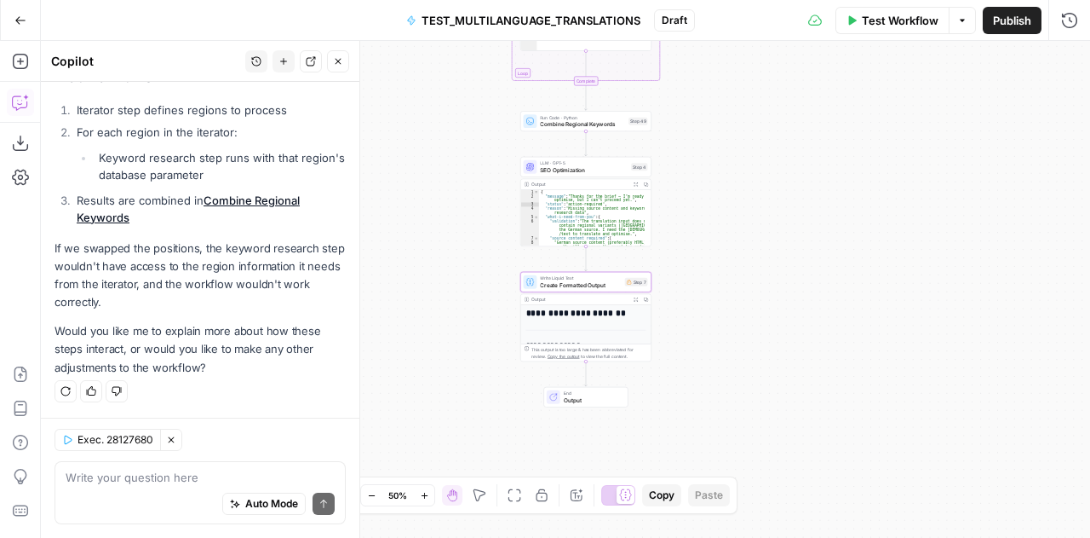
click at [585, 313] on h1 "**********" at bounding box center [584, 313] width 114 height 10
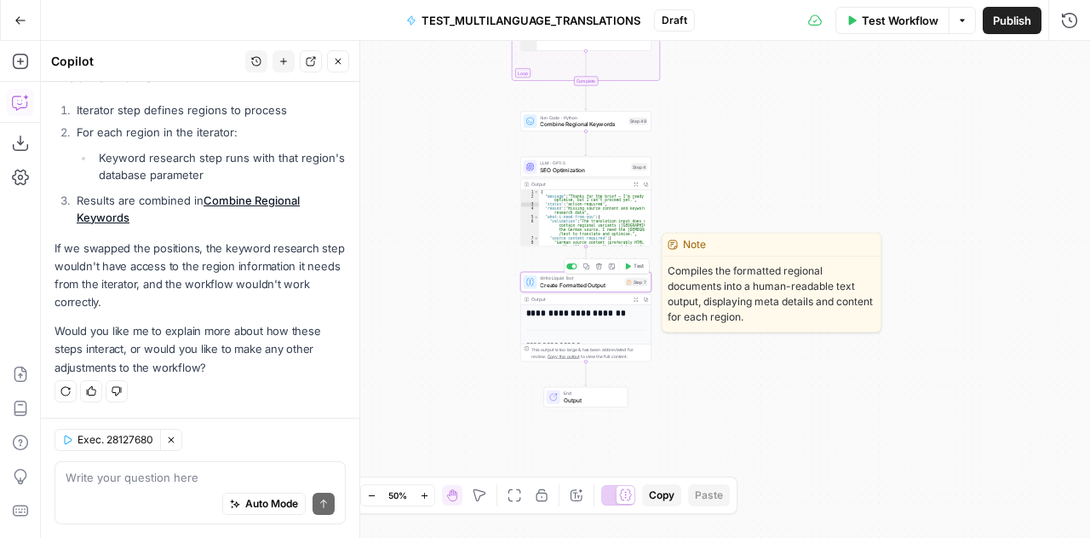
click at [571, 285] on span "Create Formatted Output" at bounding box center [580, 284] width 81 height 9
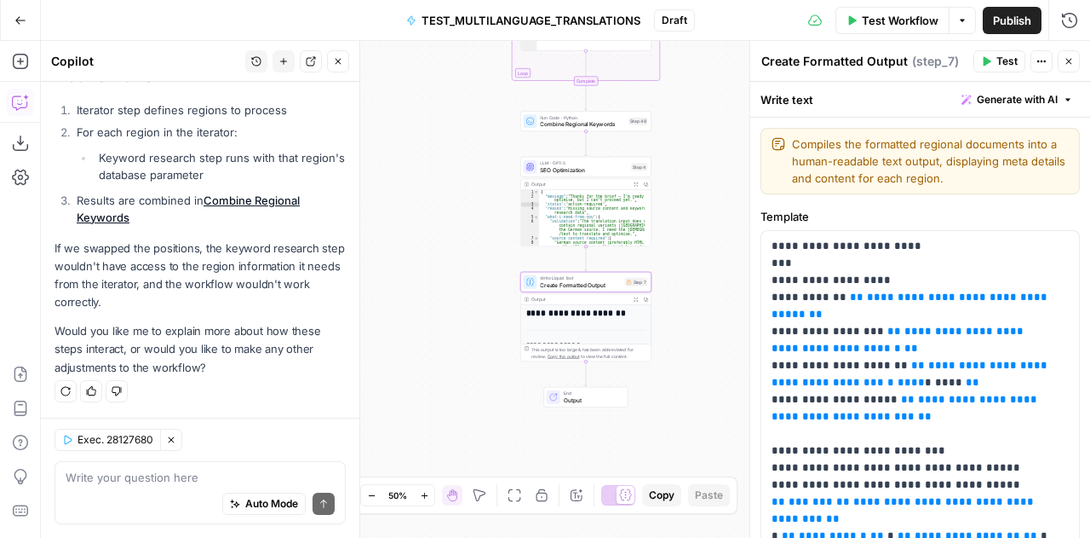
click at [1071, 66] on icon "button" at bounding box center [1069, 61] width 10 height 10
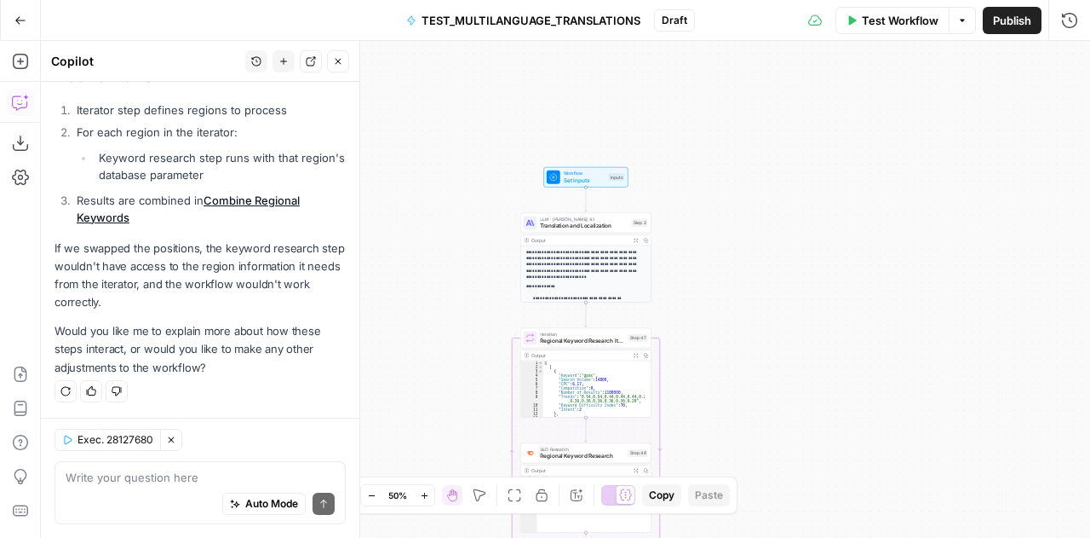
click at [892, 21] on span "Test Workflow" at bounding box center [900, 20] width 77 height 17
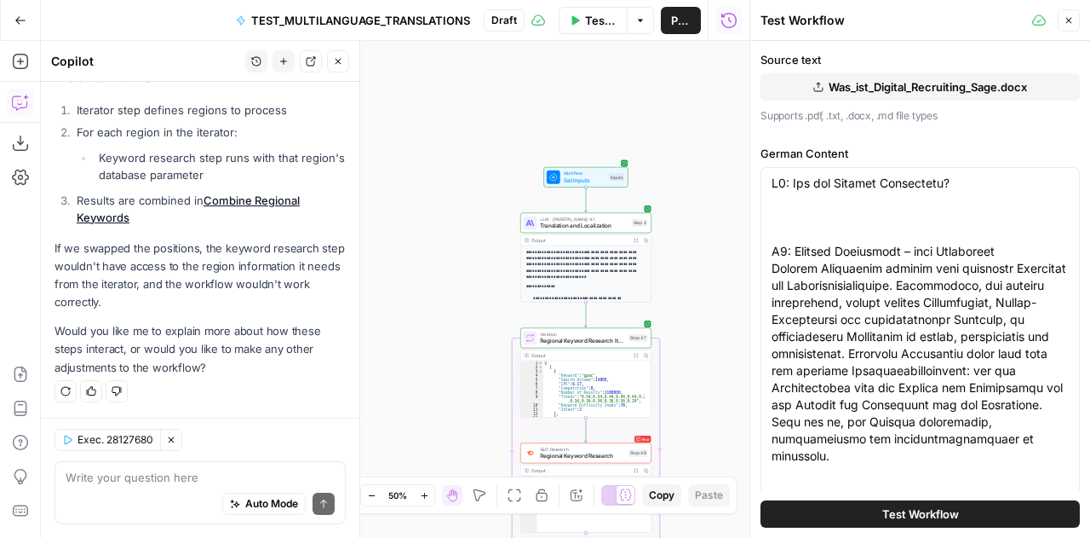
click at [918, 521] on span "Test Workflow" at bounding box center [921, 513] width 77 height 17
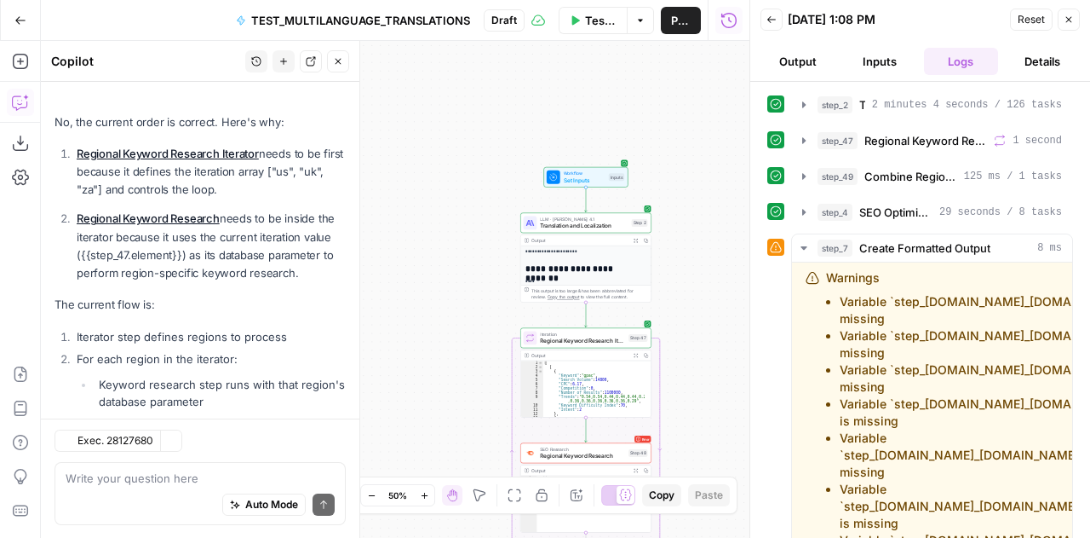
scroll to position [10184, 0]
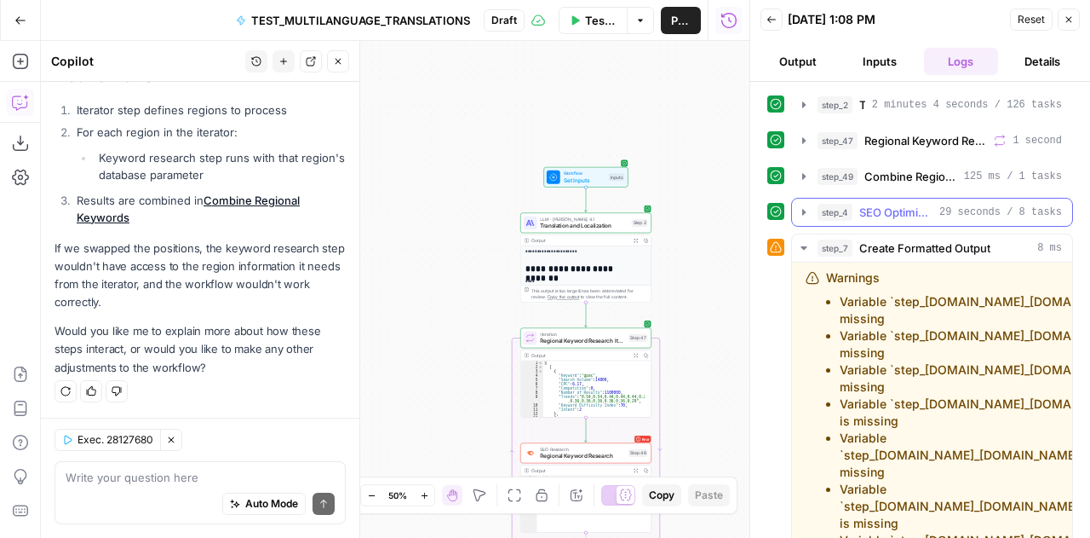
click at [886, 212] on span "SEO Optimization" at bounding box center [896, 212] width 73 height 17
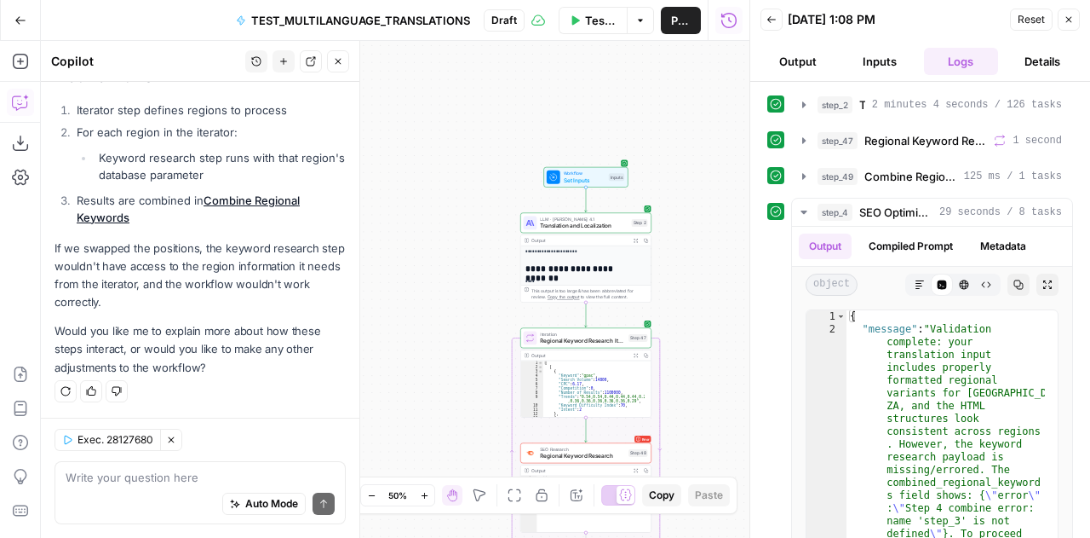
click at [796, 59] on button "Output" at bounding box center [798, 61] width 75 height 27
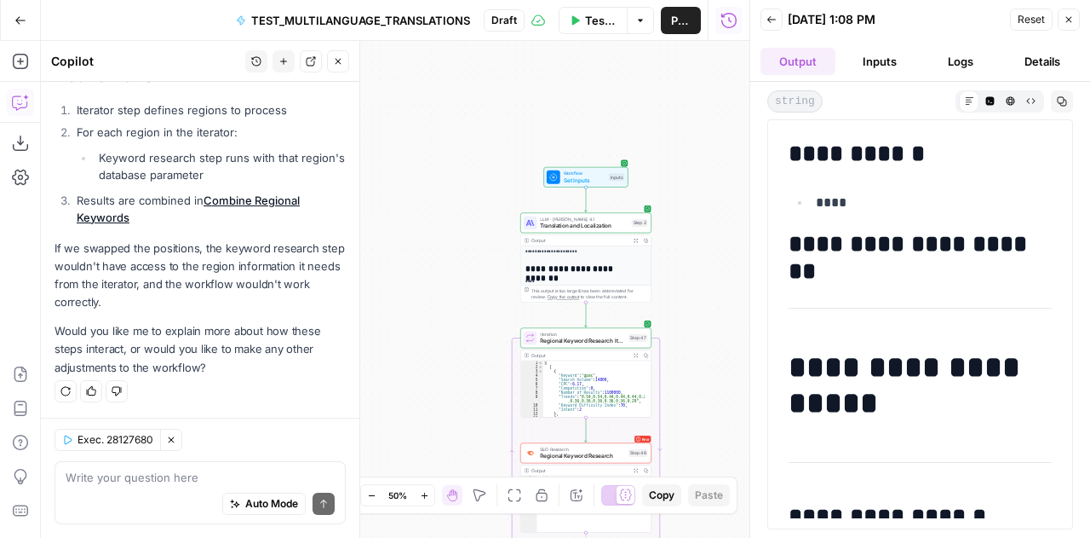
scroll to position [2024, 0]
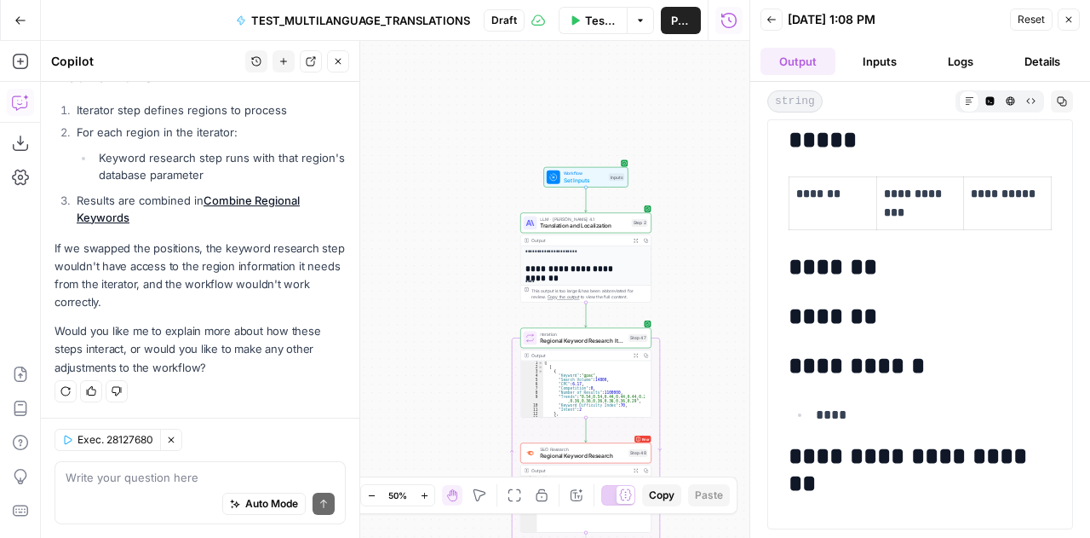
click at [889, 76] on header "Back 08/28/25 at 1:08 PM Reset Close Output Inputs Logs Details" at bounding box center [921, 41] width 340 height 82
click at [956, 71] on button "Logs" at bounding box center [961, 61] width 75 height 27
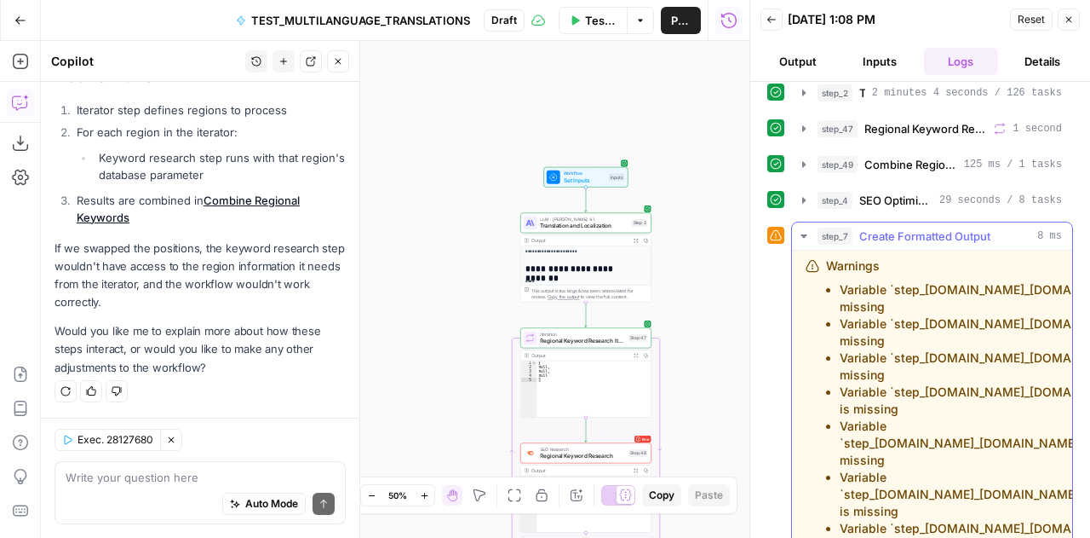
scroll to position [0, 0]
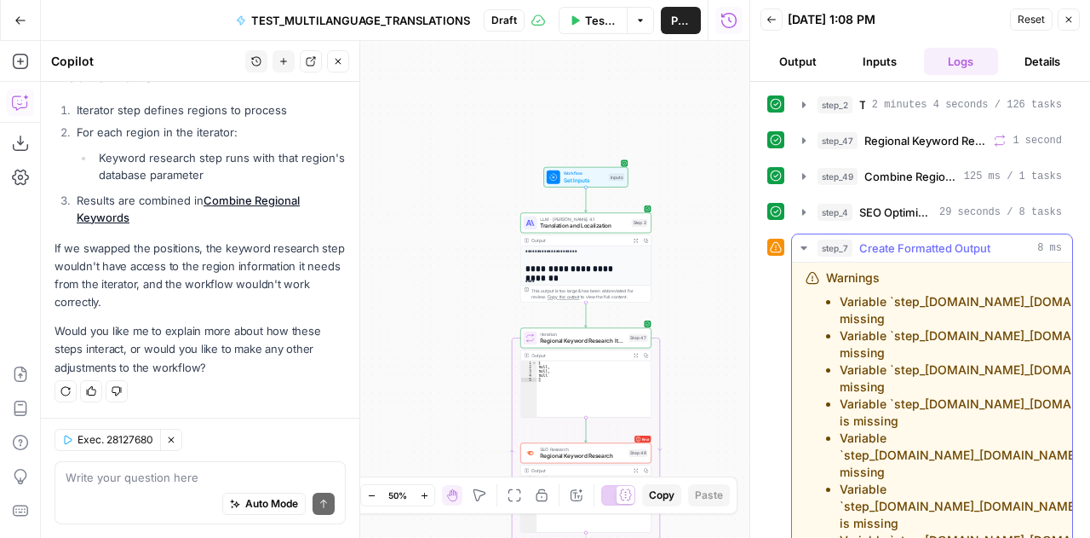
click at [920, 327] on li "Variable `step_5.output.uk_content.meta.description` is missing" at bounding box center [1000, 344] width 321 height 34
click at [869, 315] on li "Variable `step_5.output.uk_content.meta.title` is missing" at bounding box center [1000, 310] width 321 height 34
click at [143, 492] on div "Auto Mode Send" at bounding box center [200, 504] width 269 height 37
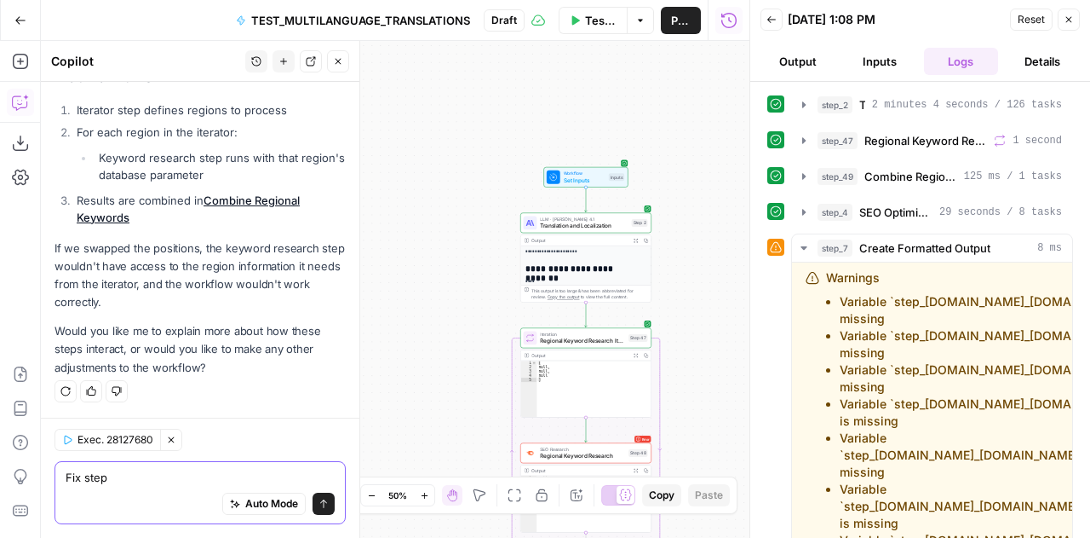
type textarea "Fix step 5"
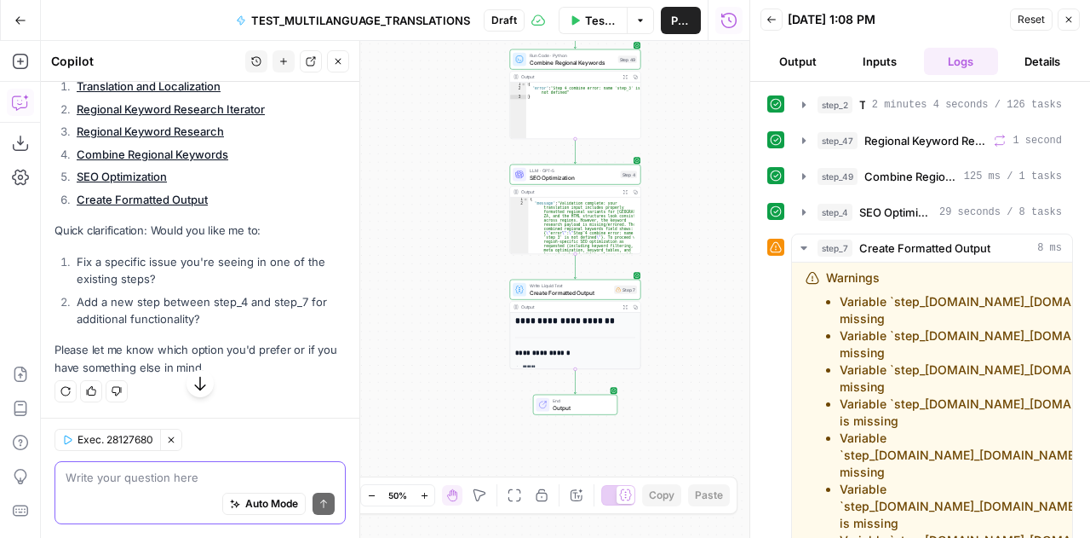
scroll to position [10580, 0]
click at [136, 499] on div "Auto Mode Send" at bounding box center [200, 504] width 269 height 37
type textarea "Sorry, fix step 6 create formatted output"
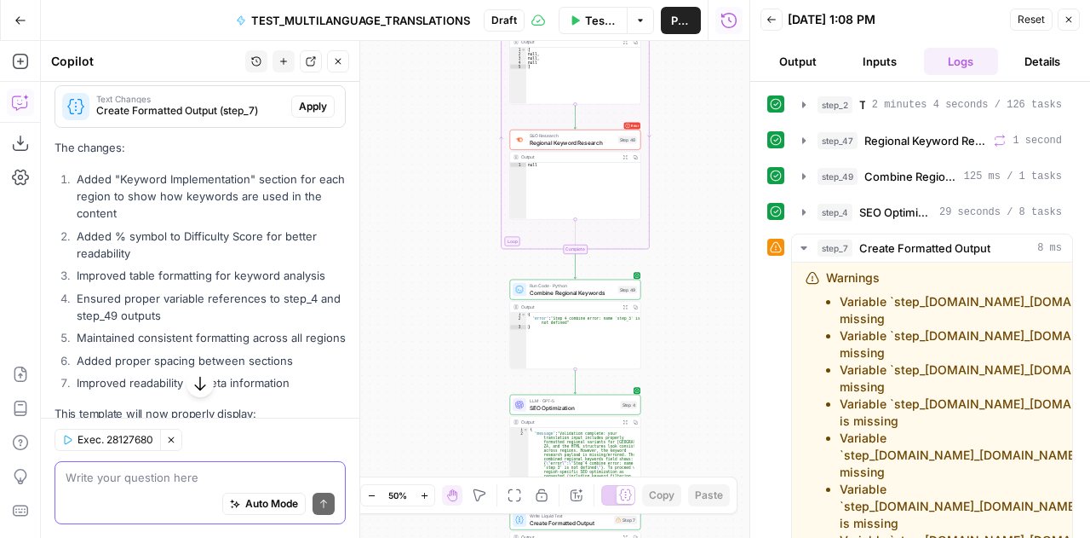
scroll to position [10762, 0]
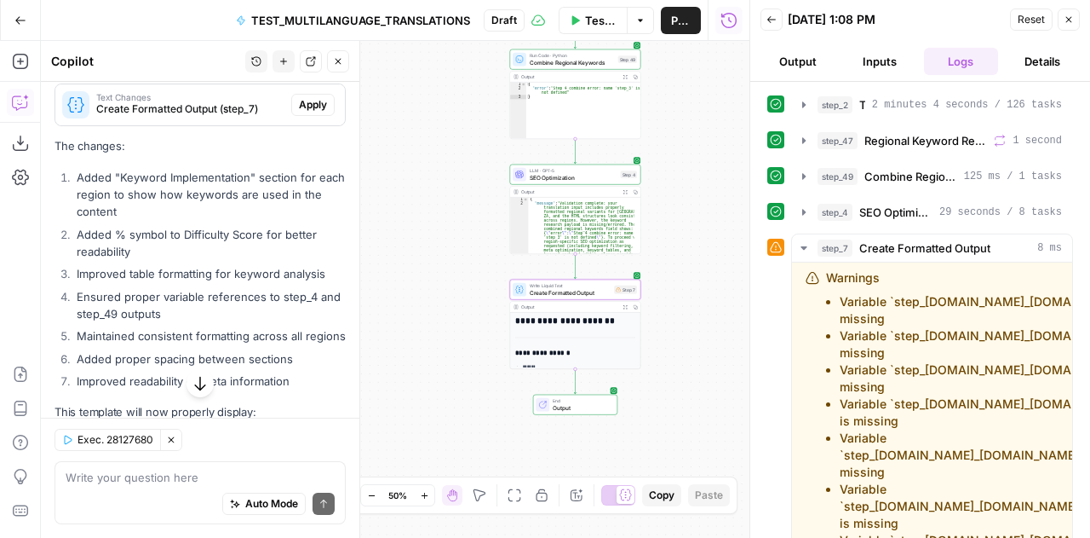
click at [300, 112] on span "Apply" at bounding box center [313, 104] width 28 height 15
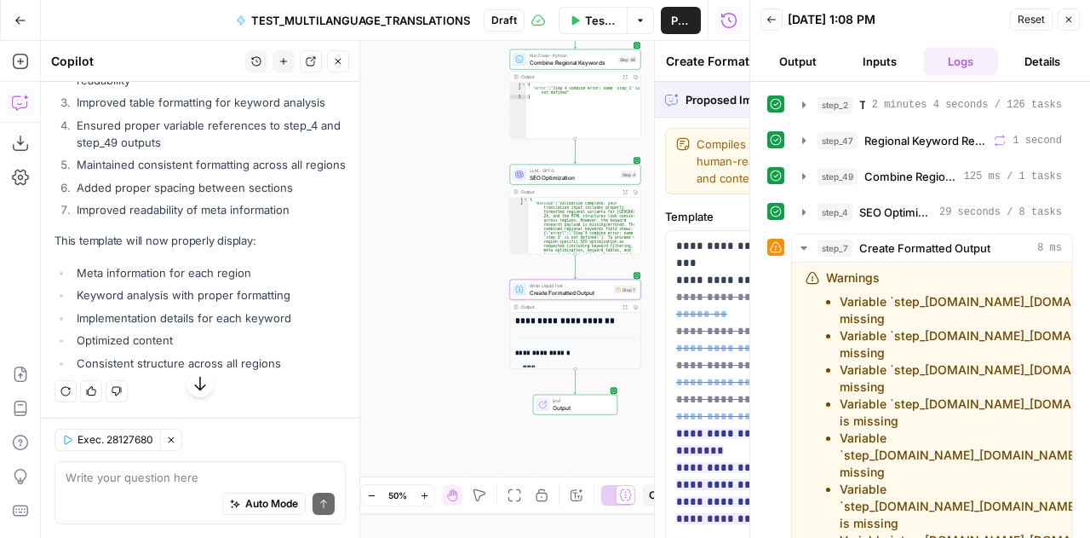
scroll to position [10326, 0]
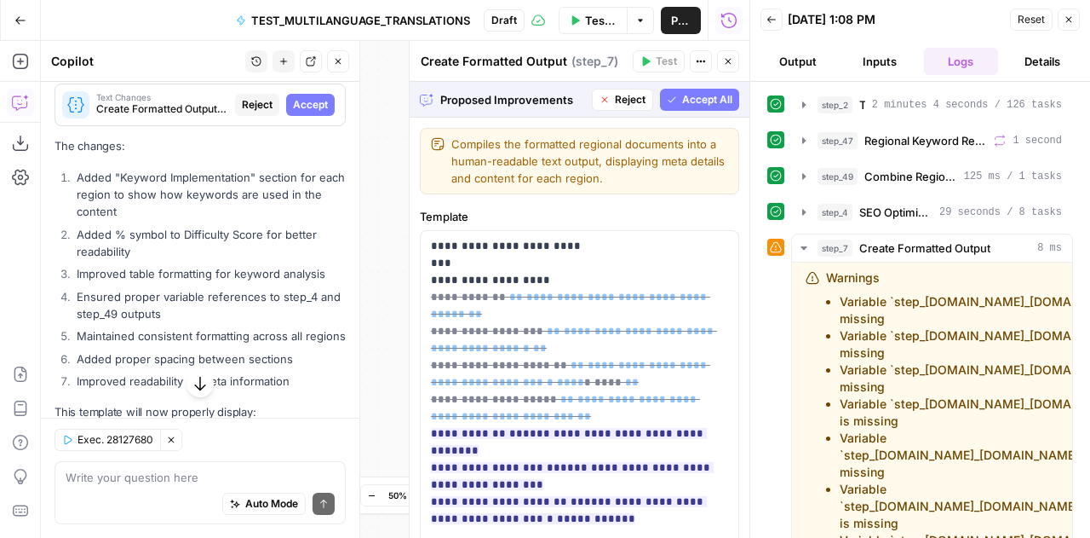
click at [296, 112] on span "Accept" at bounding box center [310, 104] width 35 height 15
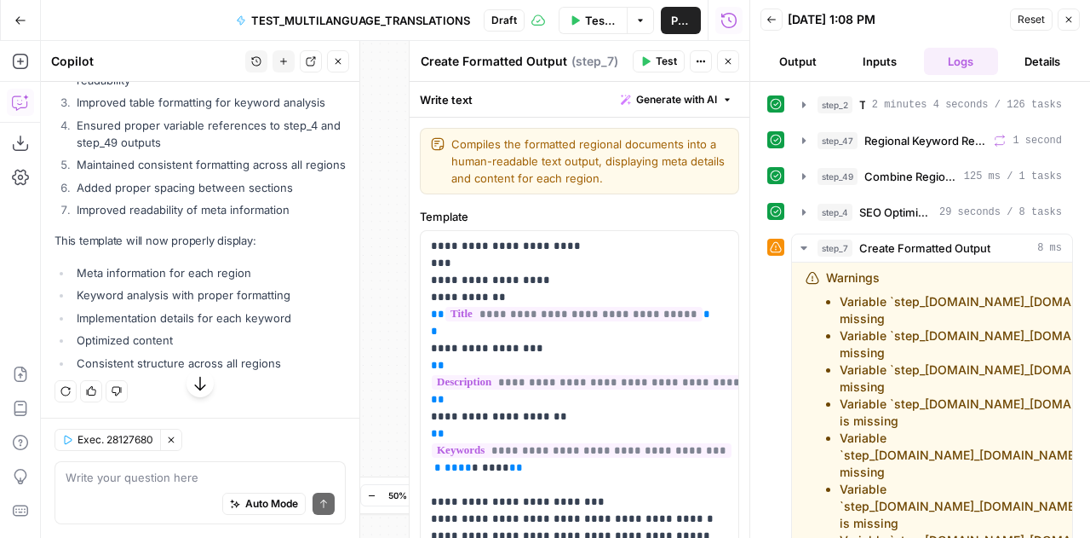
scroll to position [11282, 0]
click at [1031, 25] on span "Reset" at bounding box center [1031, 19] width 27 height 15
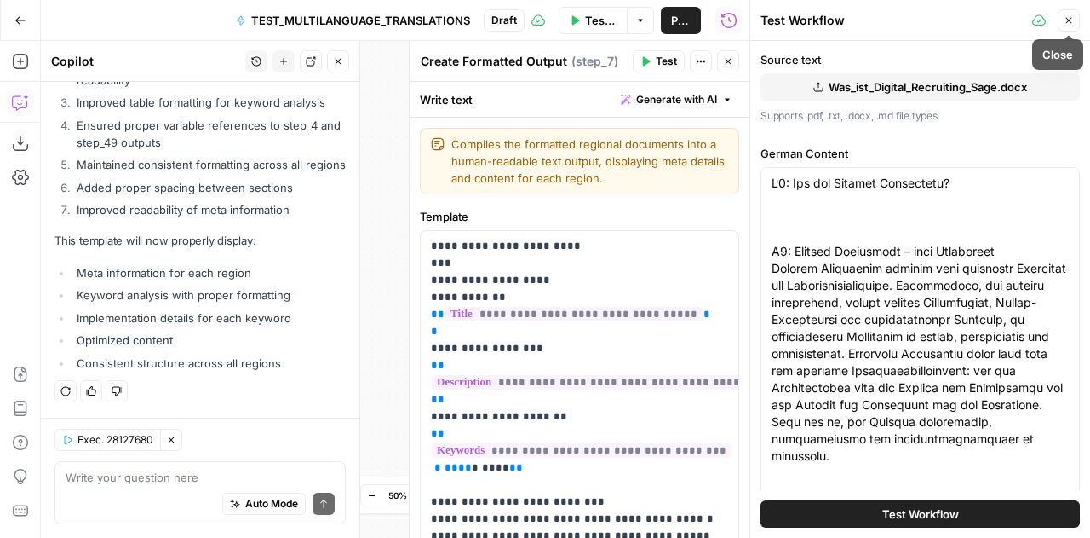
click at [1073, 17] on icon "button" at bounding box center [1069, 20] width 10 height 10
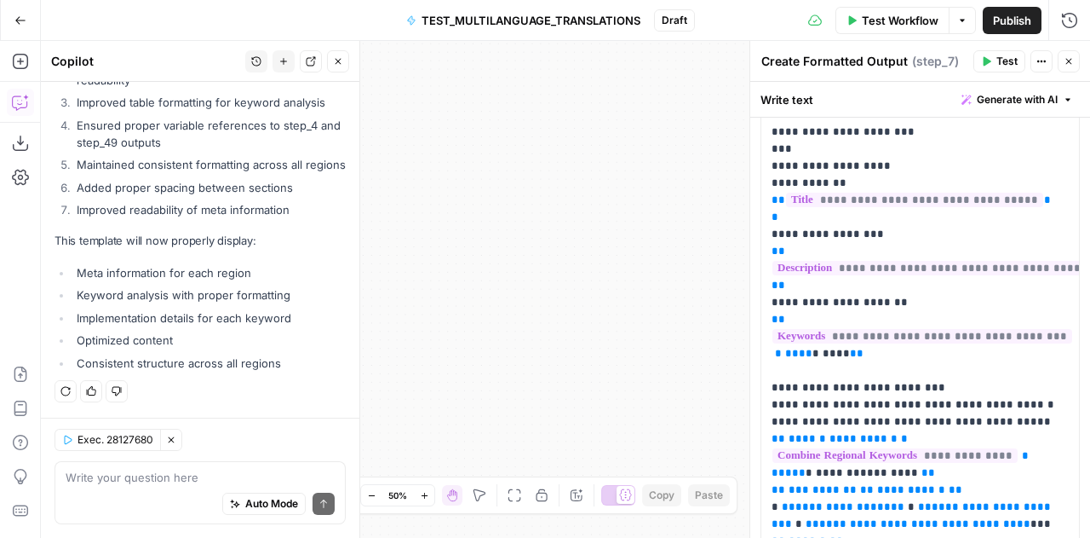
scroll to position [814, 0]
click at [572, 141] on div "**********" at bounding box center [566, 289] width 1050 height 497
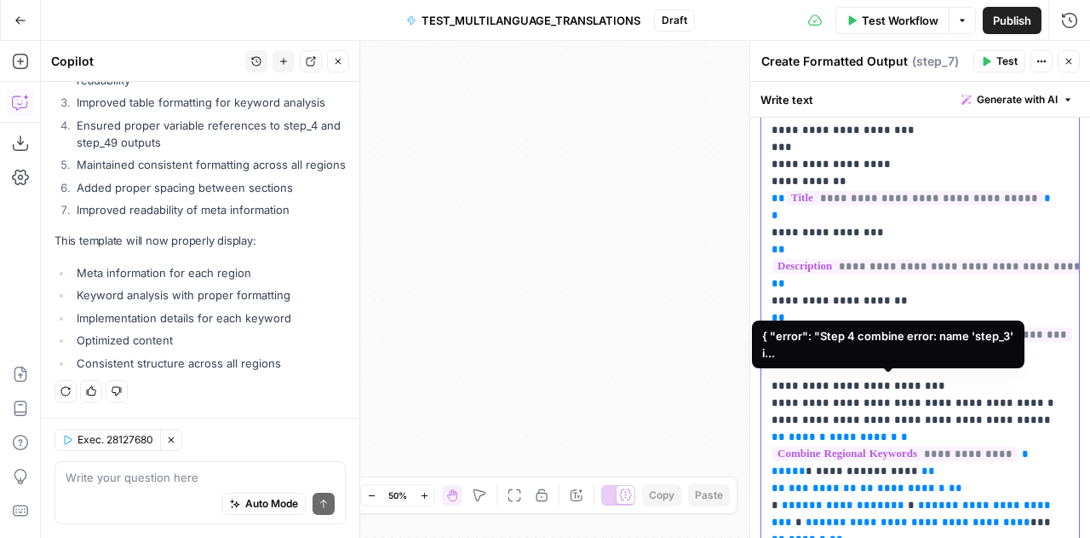
scroll to position [0, 101]
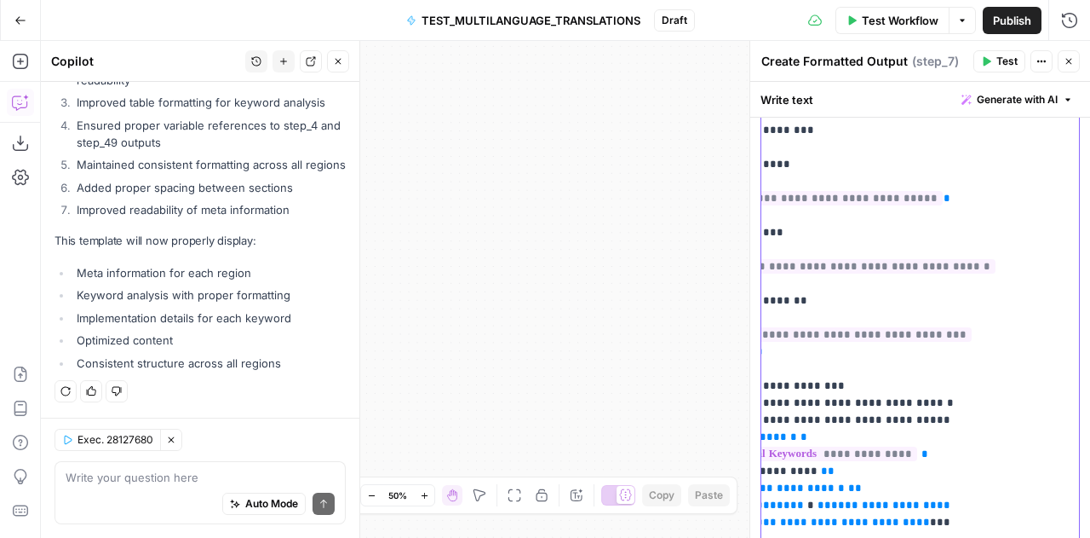
drag, startPoint x: 1009, startPoint y: 384, endPoint x: 1090, endPoint y: 442, distance: 99.5
click at [1090, 442] on div "**********" at bounding box center [921, 310] width 340 height 456
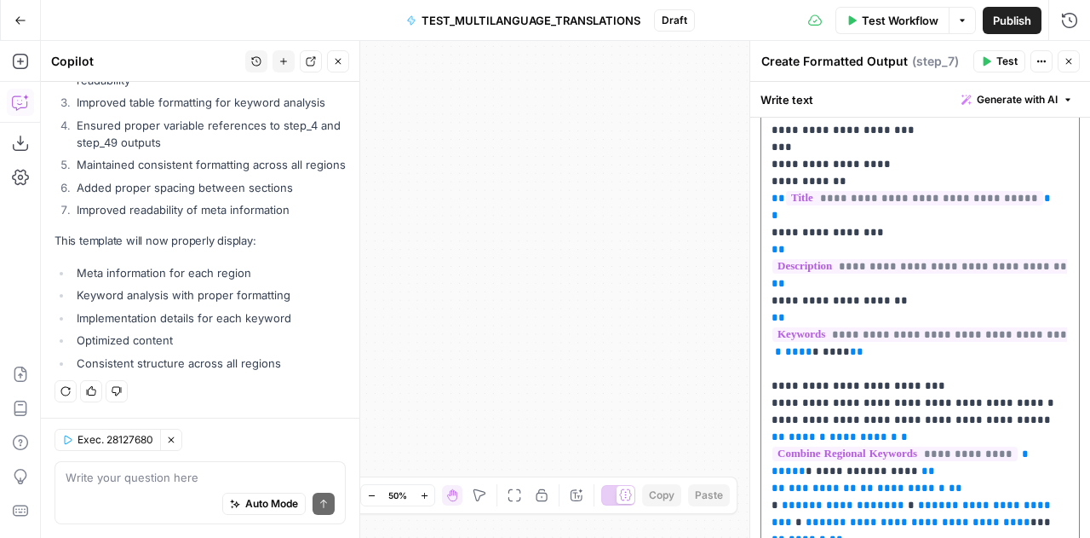
click at [970, 489] on p "**********" at bounding box center [914, 394] width 285 height 1942
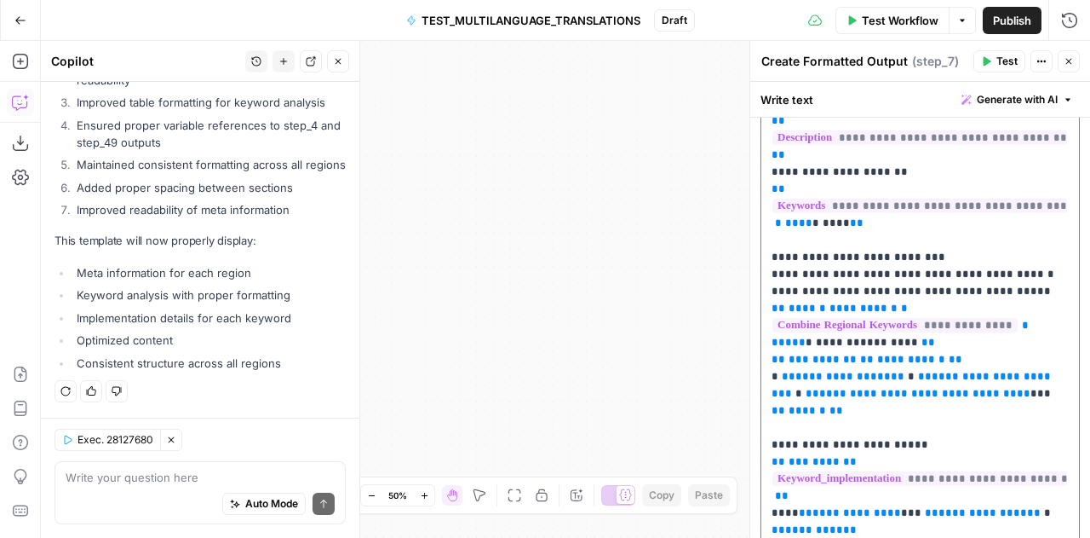
scroll to position [247, 0]
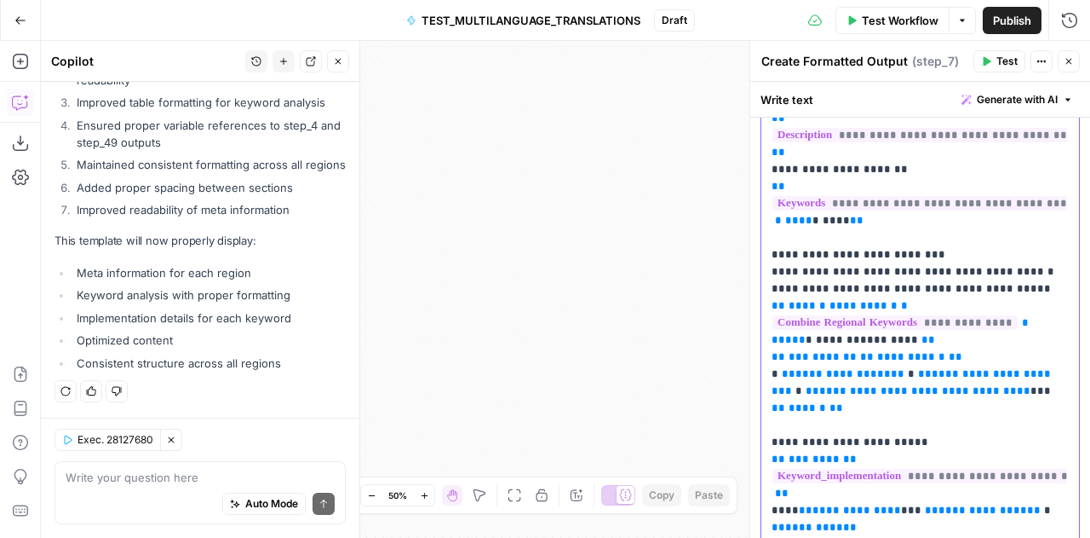
drag, startPoint x: 874, startPoint y: 377, endPoint x: 767, endPoint y: 269, distance: 152.4
copy p "**********"
click at [1070, 59] on icon "button" at bounding box center [1069, 61] width 10 height 10
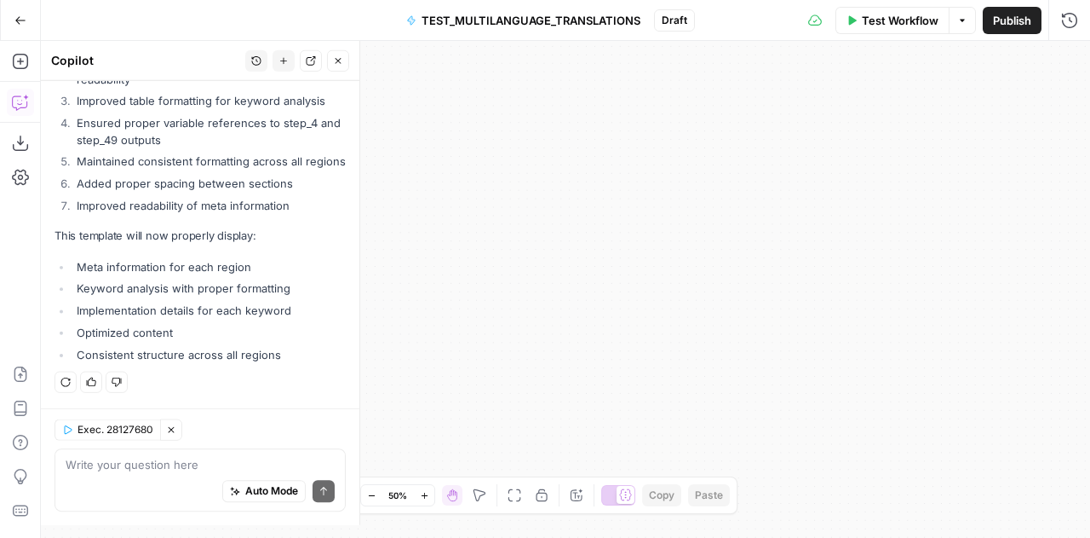
scroll to position [11282, 0]
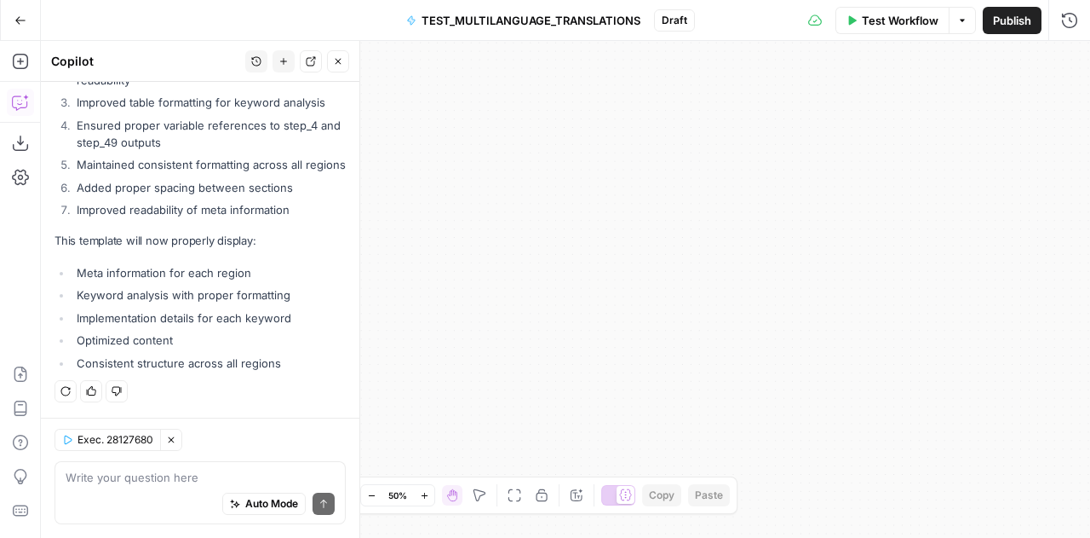
click at [332, 64] on button "Close" at bounding box center [338, 61] width 22 height 22
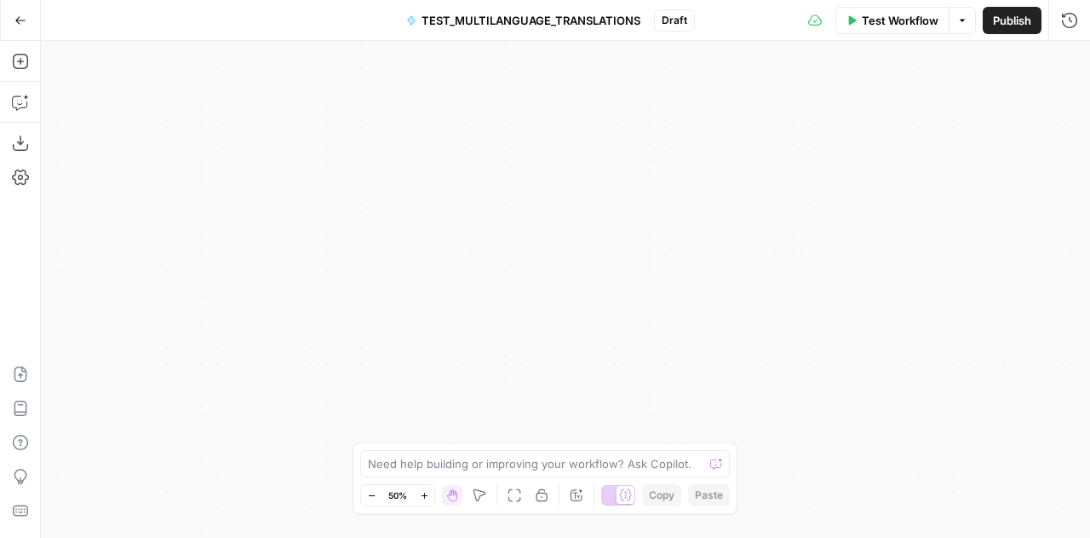
click at [465, 256] on div "**********" at bounding box center [566, 289] width 1050 height 497
drag, startPoint x: 575, startPoint y: 248, endPoint x: 889, endPoint y: 371, distance: 336.7
click at [889, 371] on div "**********" at bounding box center [566, 289] width 1050 height 497
click at [420, 496] on icon "button" at bounding box center [424, 495] width 9 height 9
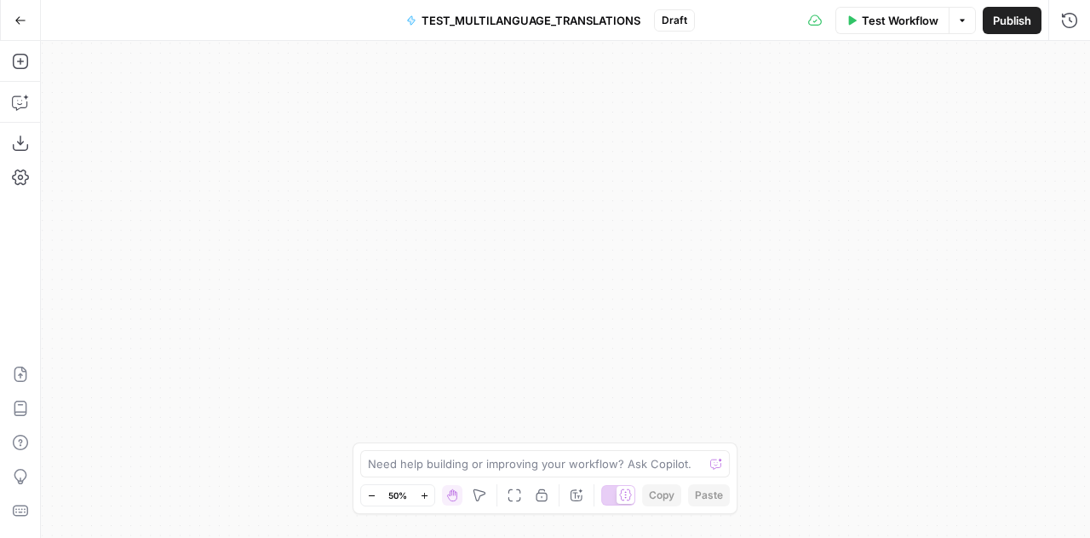
click at [420, 496] on icon "button" at bounding box center [424, 495] width 9 height 9
click at [370, 493] on icon "button" at bounding box center [371, 495] width 9 height 9
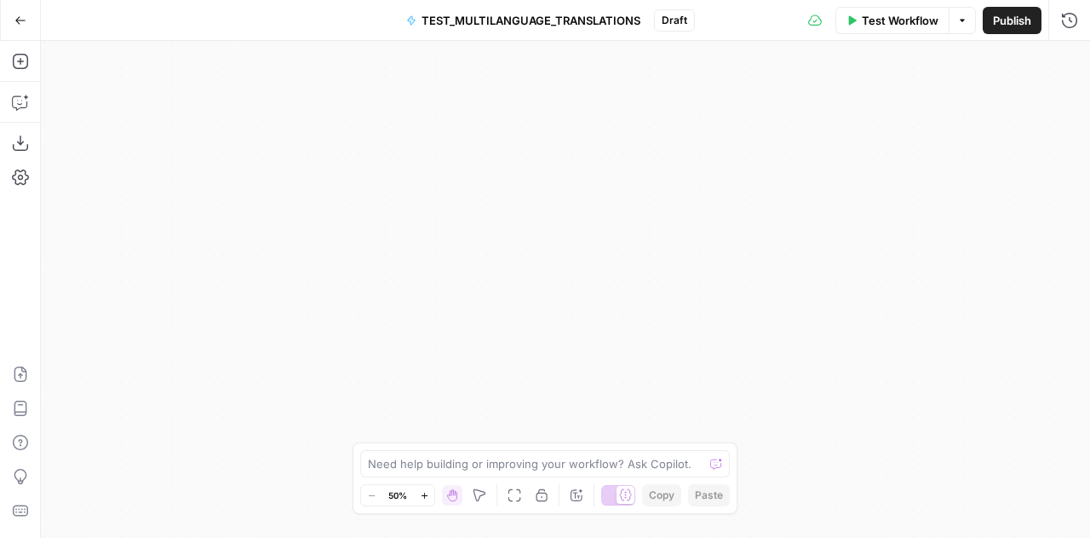
click at [24, 20] on icon "button" at bounding box center [20, 20] width 10 height 8
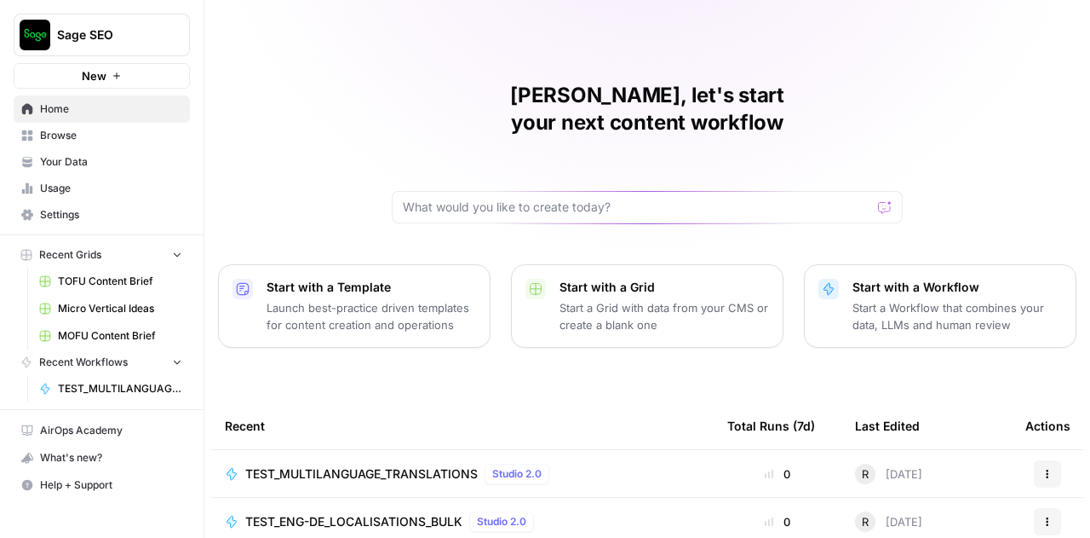
click at [88, 389] on span "TEST_MULTILANGUAGE_TRANSLATIONS" at bounding box center [120, 388] width 124 height 15
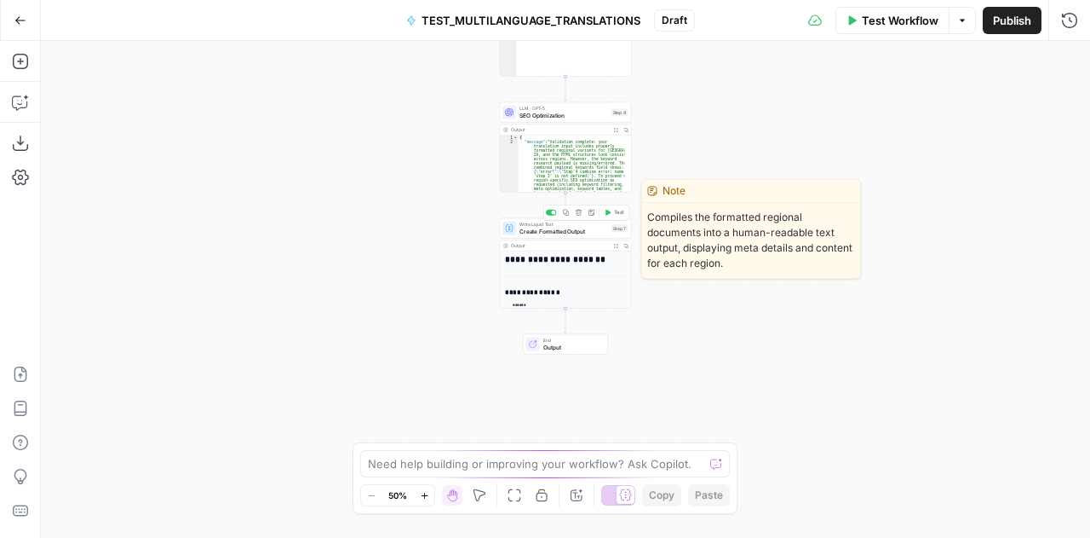
click at [542, 231] on span "Create Formatted Output" at bounding box center [564, 231] width 89 height 9
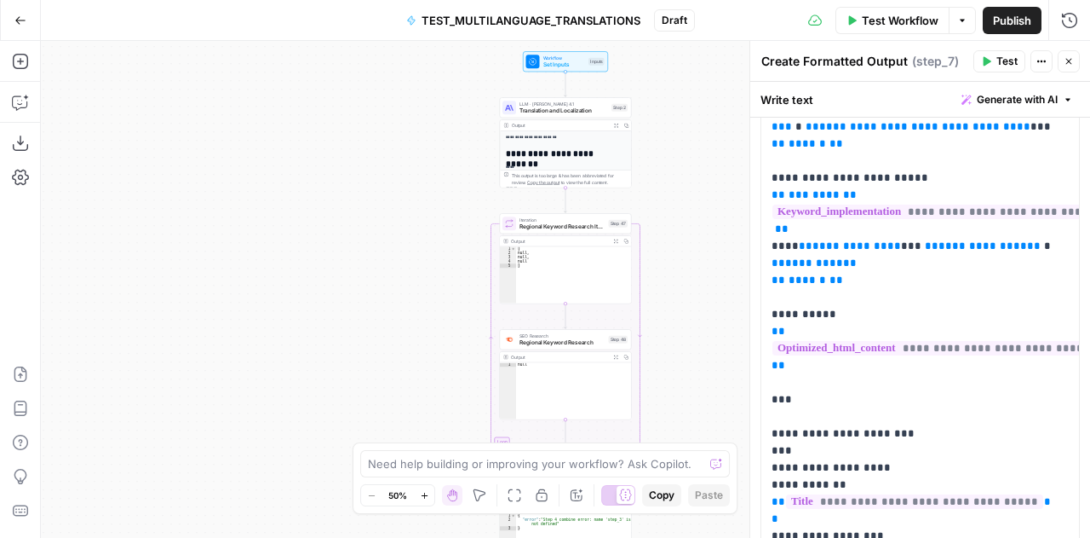
scroll to position [513, 0]
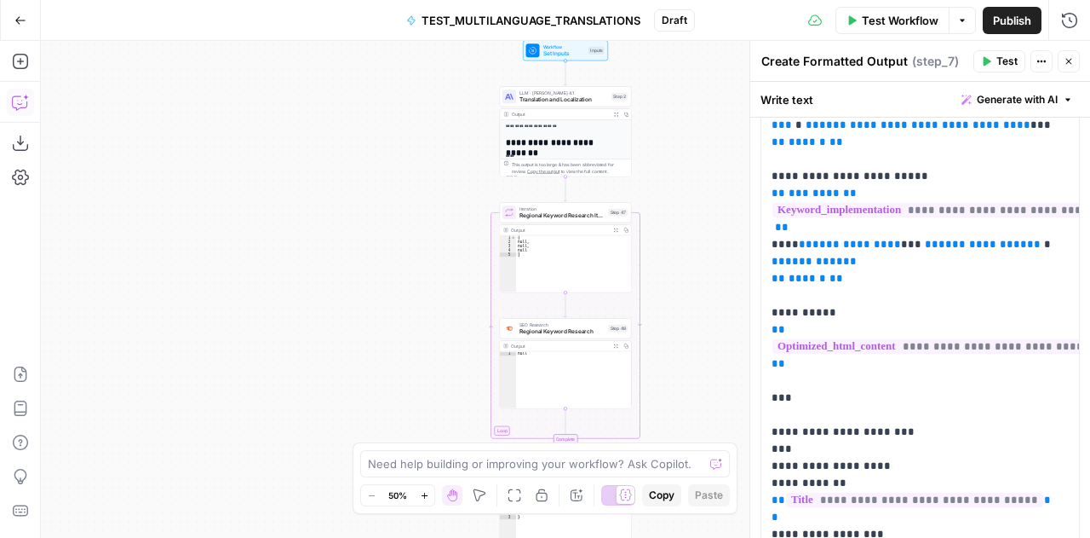
click at [26, 111] on button "Copilot" at bounding box center [20, 102] width 27 height 27
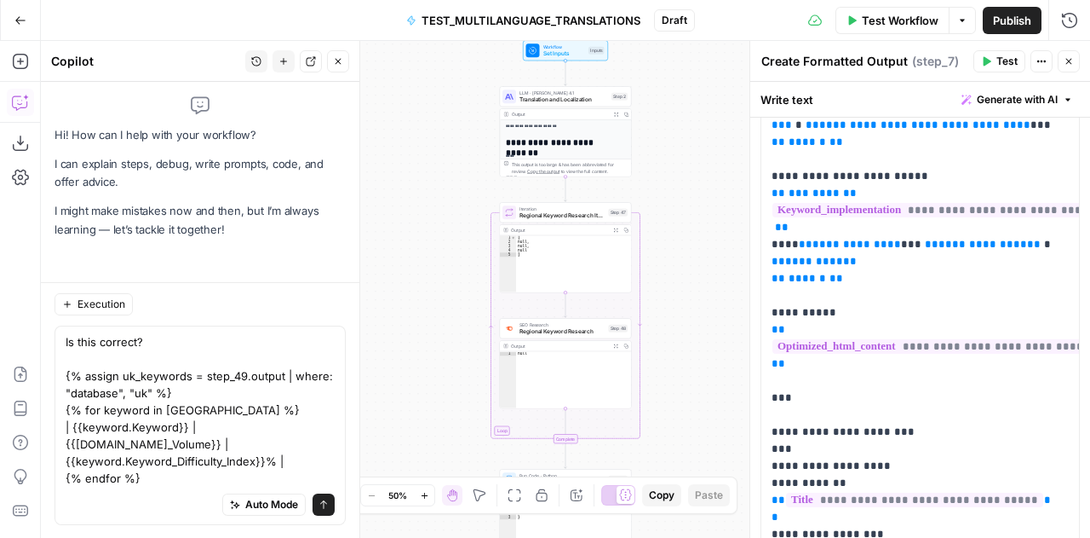
scroll to position [29, 0]
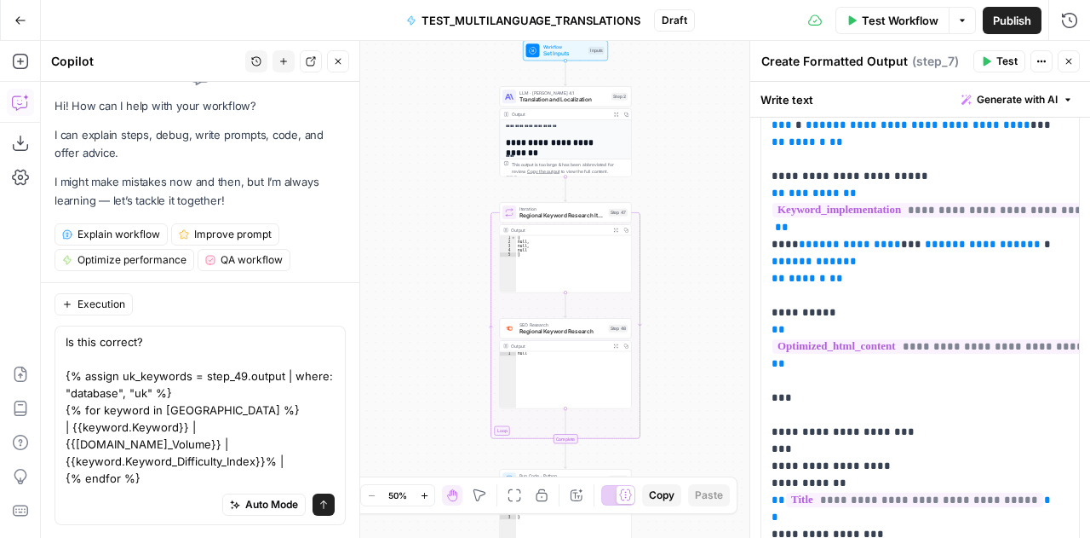
click at [176, 335] on textarea "Is this correct? {% assign uk_keywords = step_49.output | where: "database", "u…" at bounding box center [200, 408] width 269 height 153
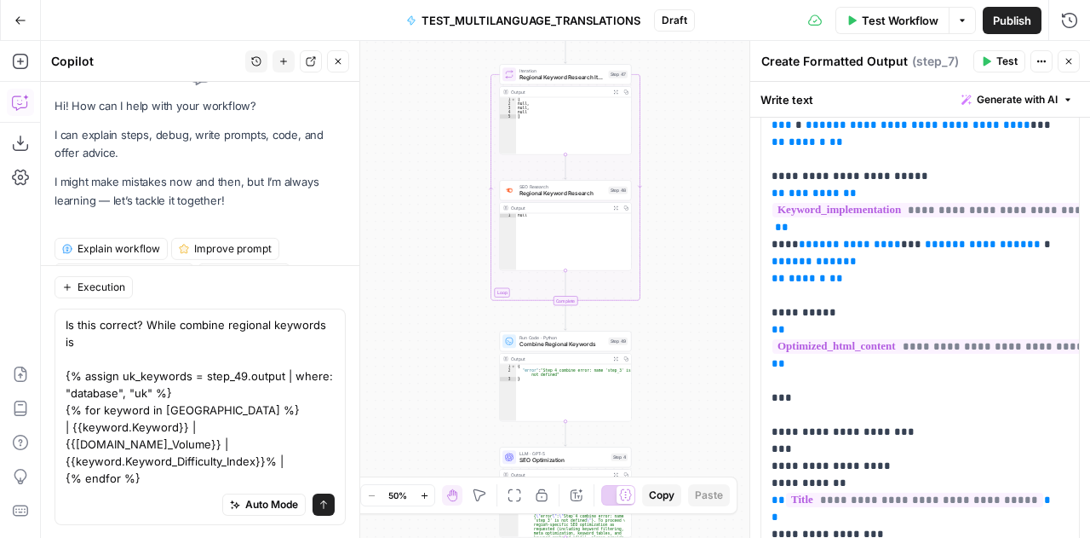
scroll to position [46, 0]
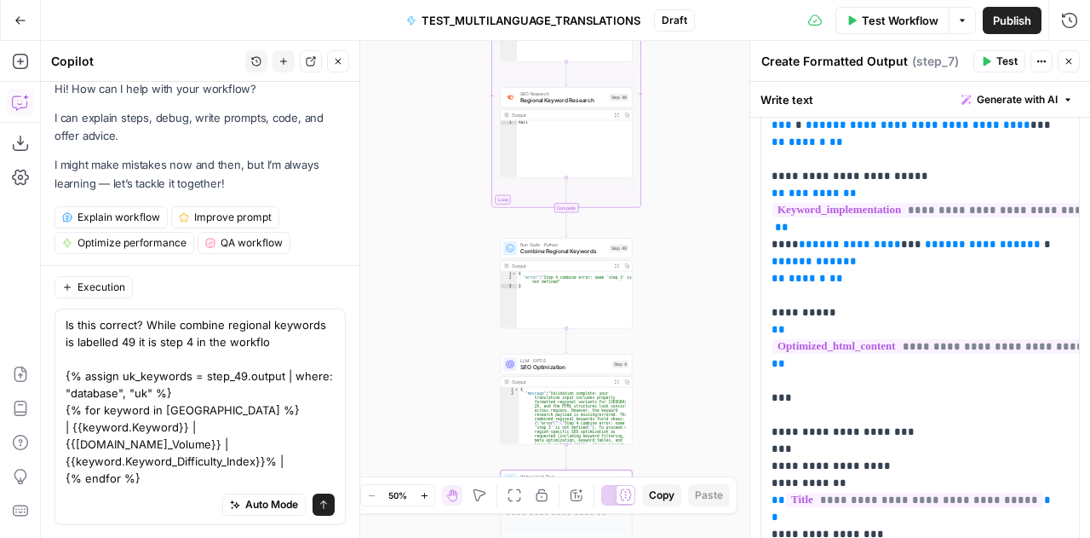
type textarea "Is this correct? While combine regional keywords is labelled 49 it is step 4 in…"
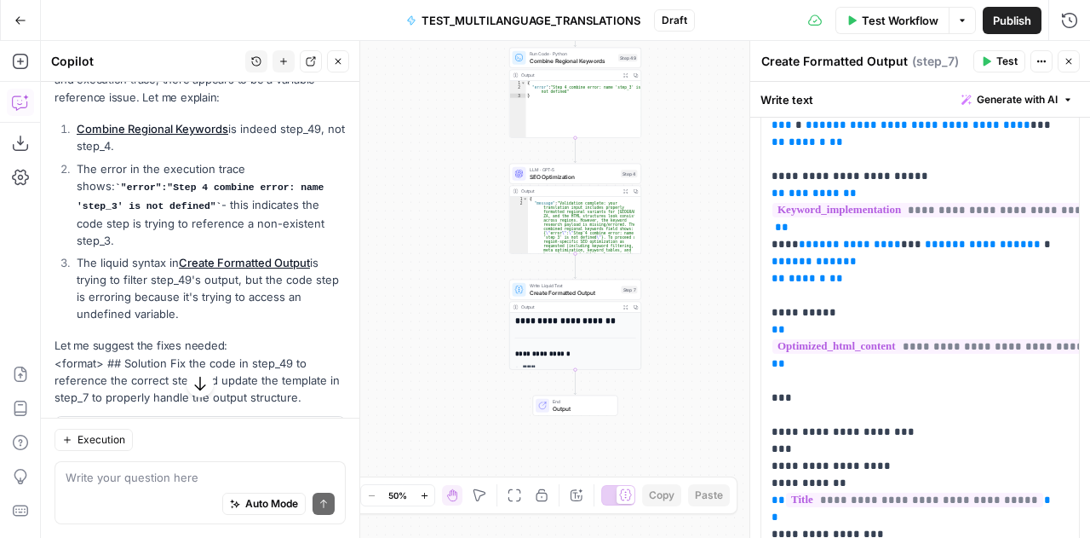
scroll to position [426, 0]
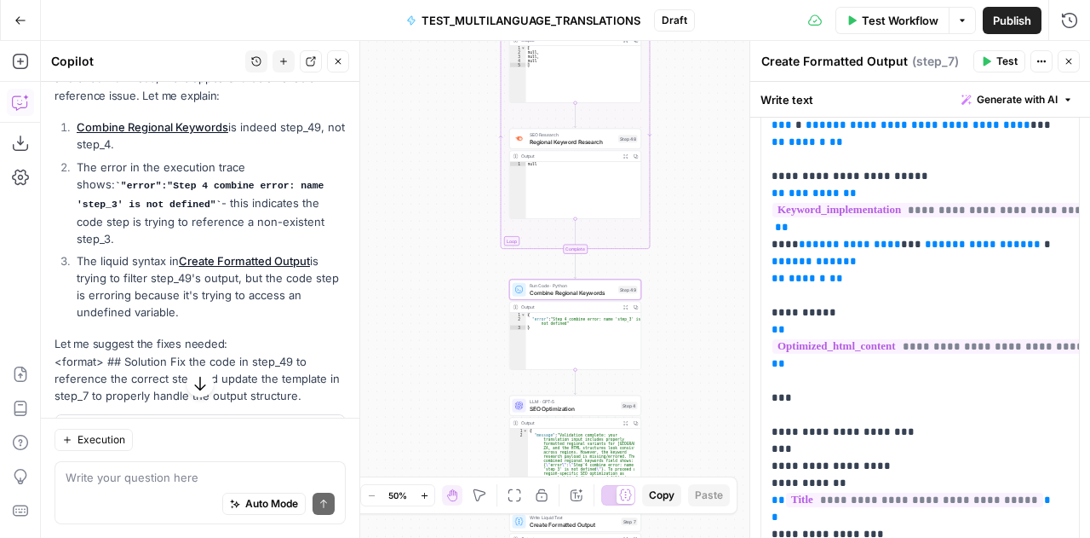
click at [299, 428] on span "Apply" at bounding box center [313, 435] width 28 height 15
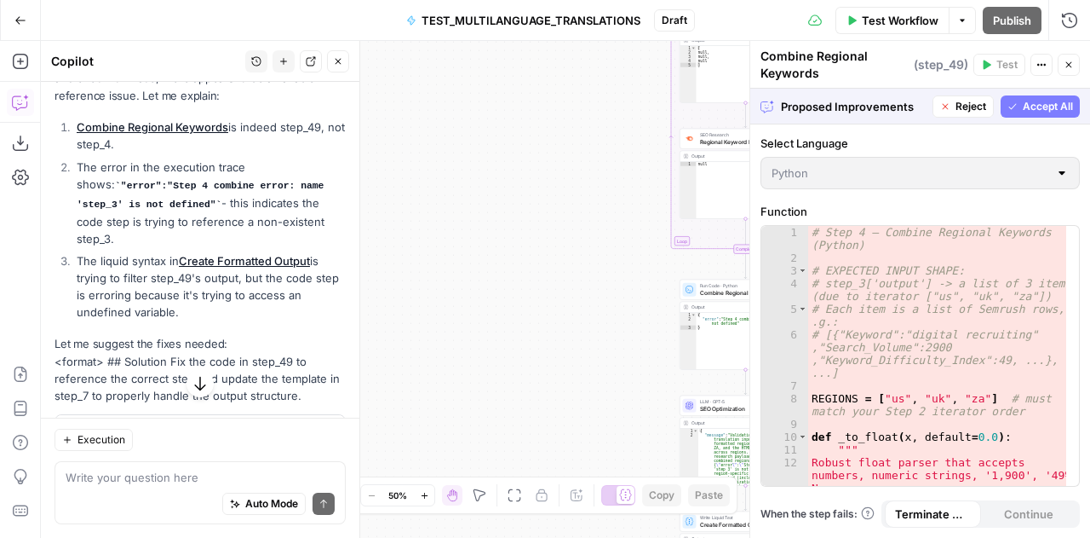
click at [1048, 105] on span "Accept All" at bounding box center [1048, 106] width 50 height 15
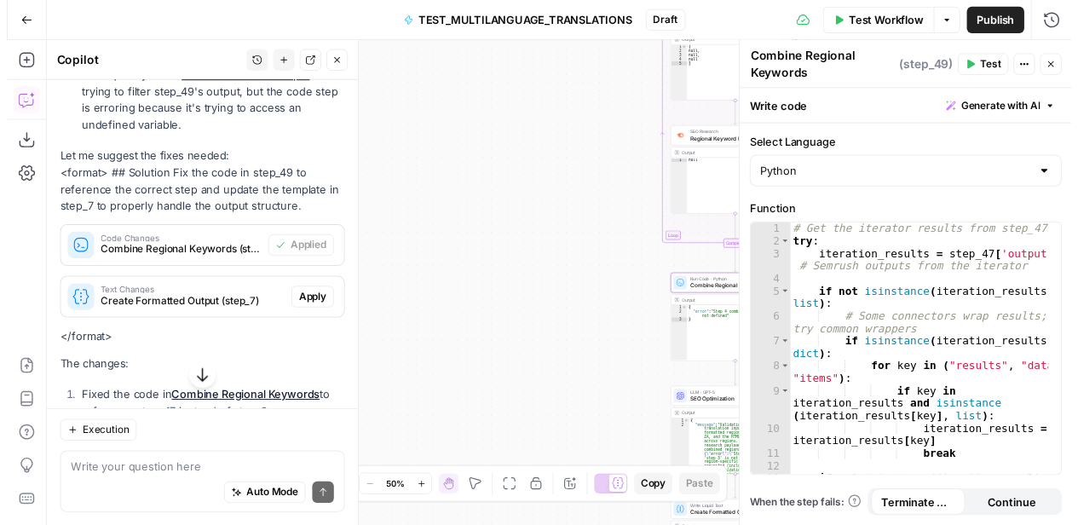
scroll to position [639, 0]
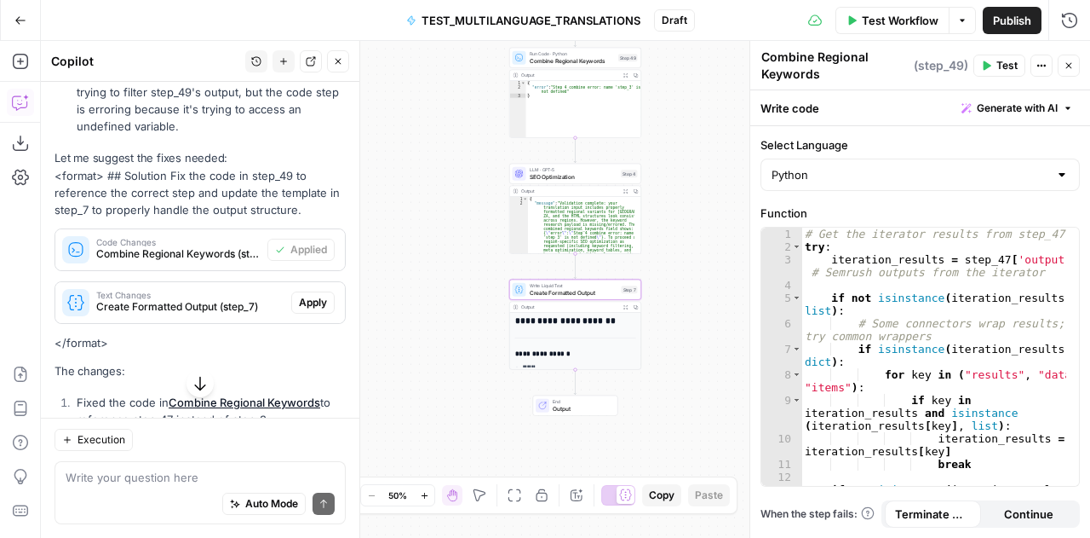
click at [306, 295] on span "Apply" at bounding box center [313, 302] width 28 height 15
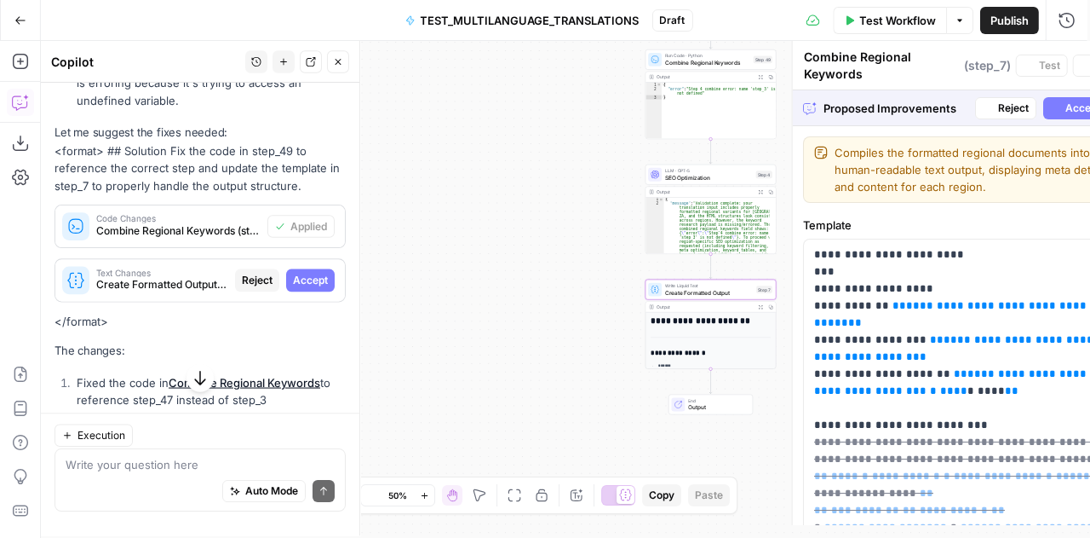
type textarea "Create Formatted Output"
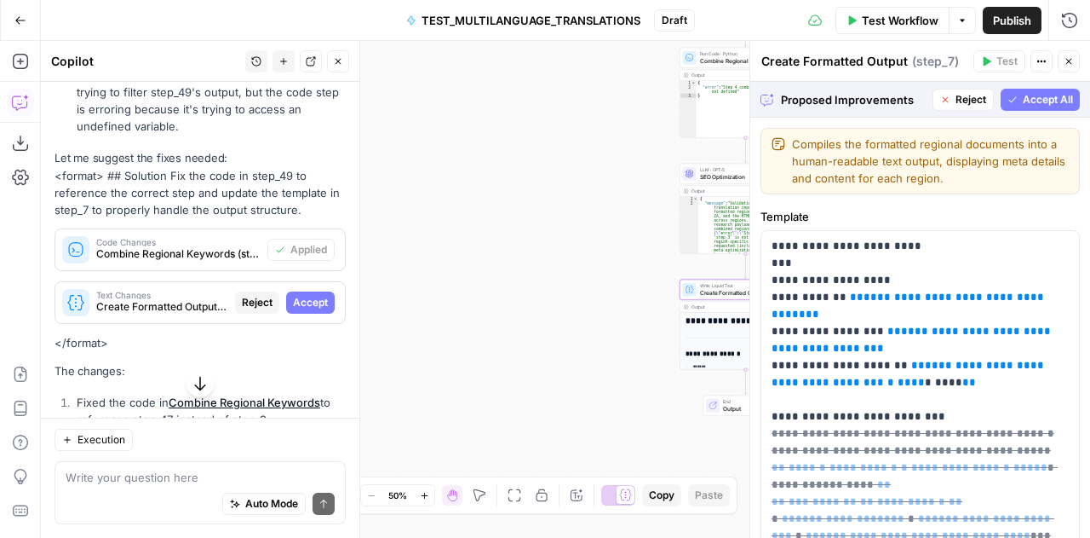
click at [306, 295] on span "Accept" at bounding box center [310, 302] width 35 height 15
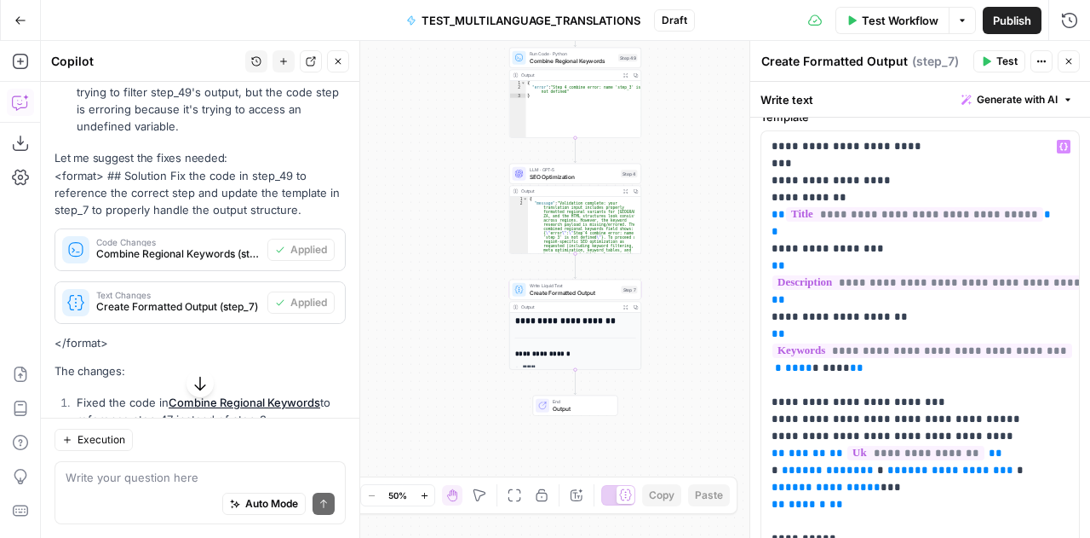
scroll to position [101, 0]
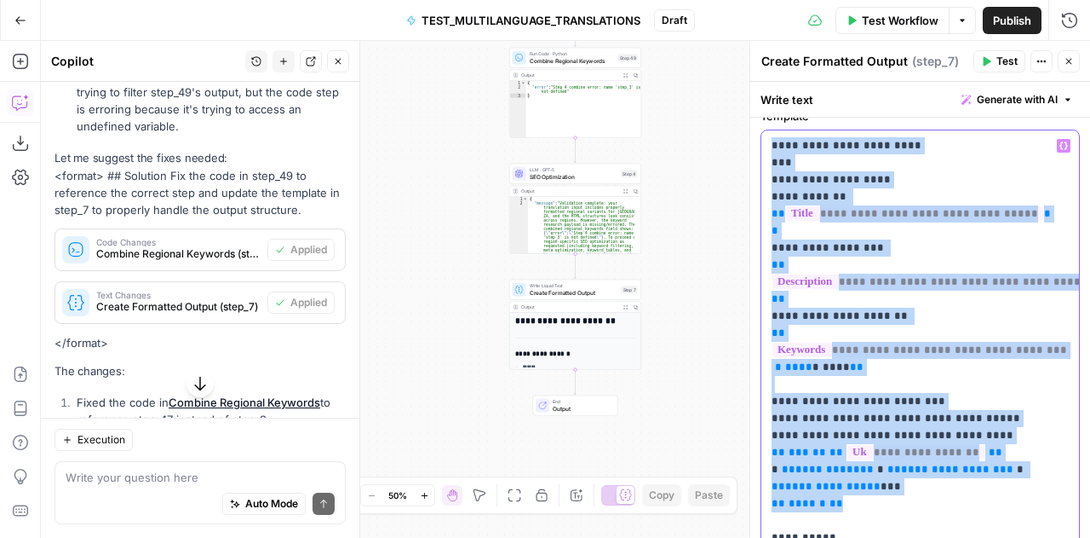
drag, startPoint x: 878, startPoint y: 474, endPoint x: 768, endPoint y: 146, distance: 346.2
copy p "**********"
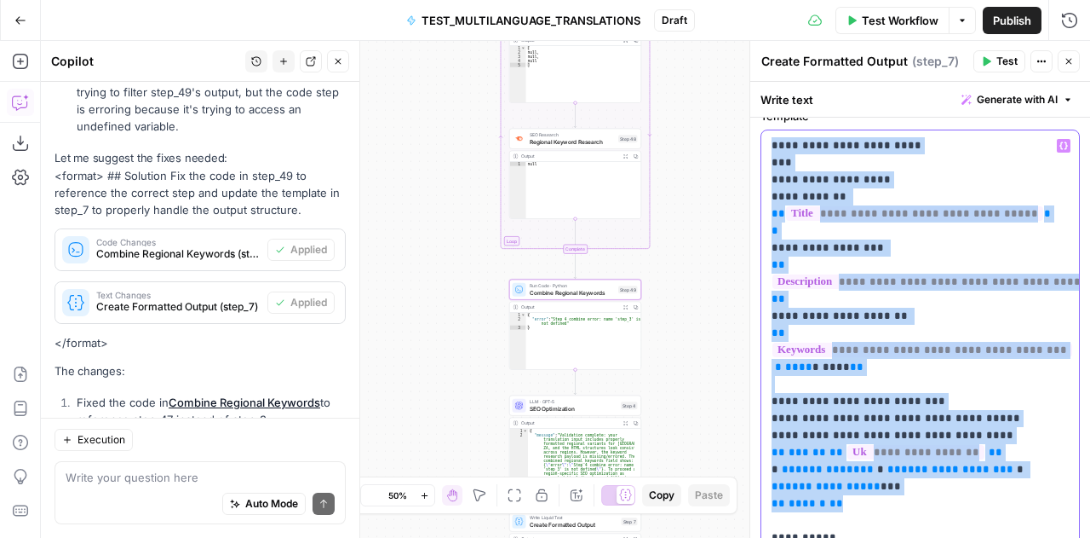
scroll to position [837, 0]
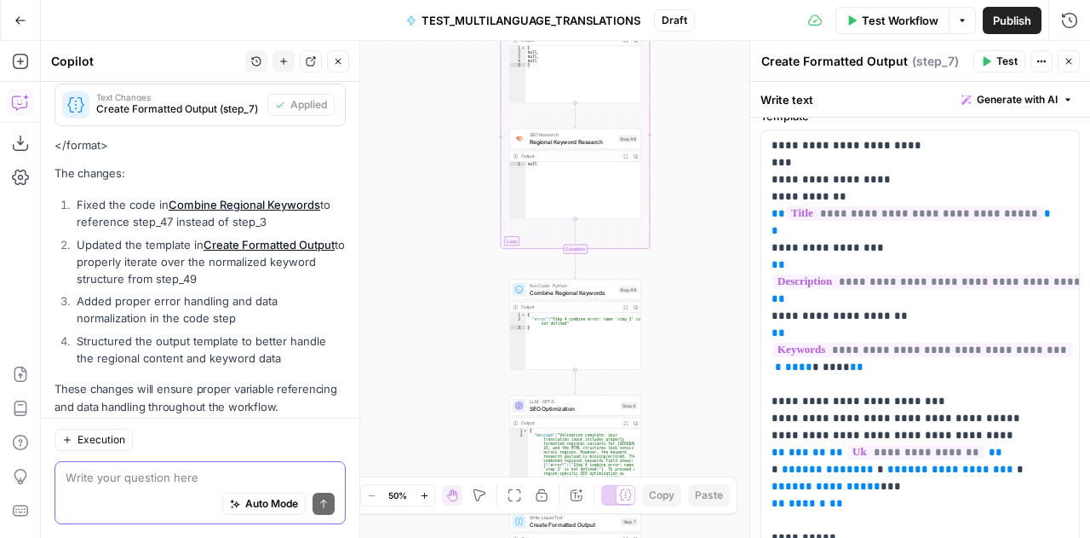
click at [115, 475] on textarea at bounding box center [200, 477] width 269 height 17
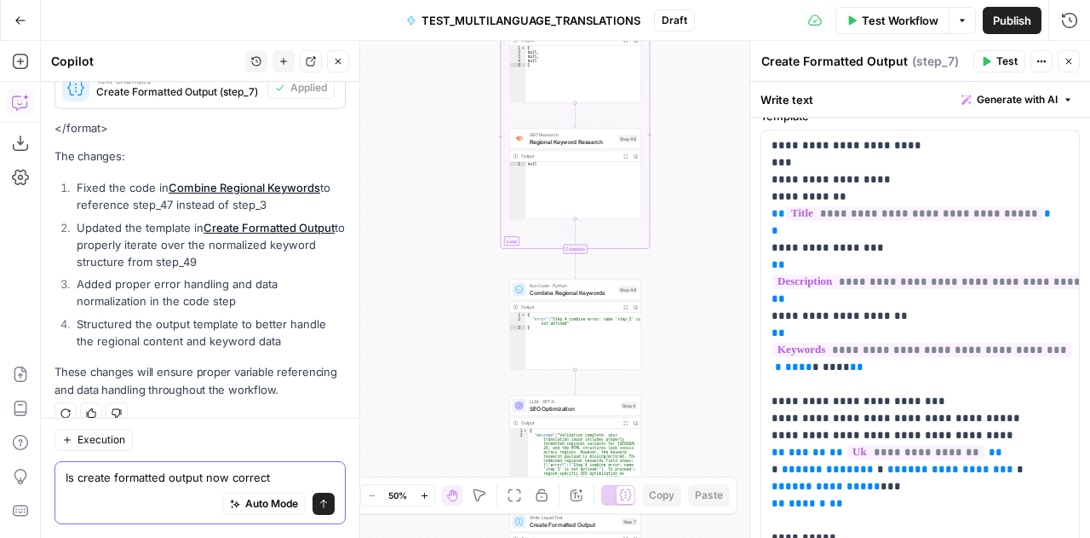
paste textarea "# [GEOGRAPHIC_DATA] Version --- ## Meta Information - **Title**: {{step_[DOMAIN…"
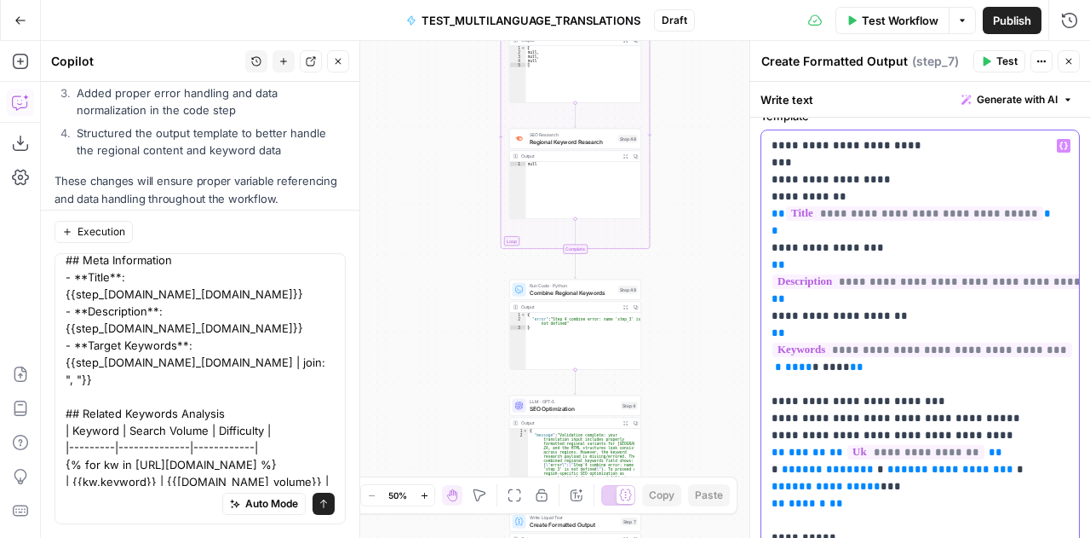
scroll to position [0, 0]
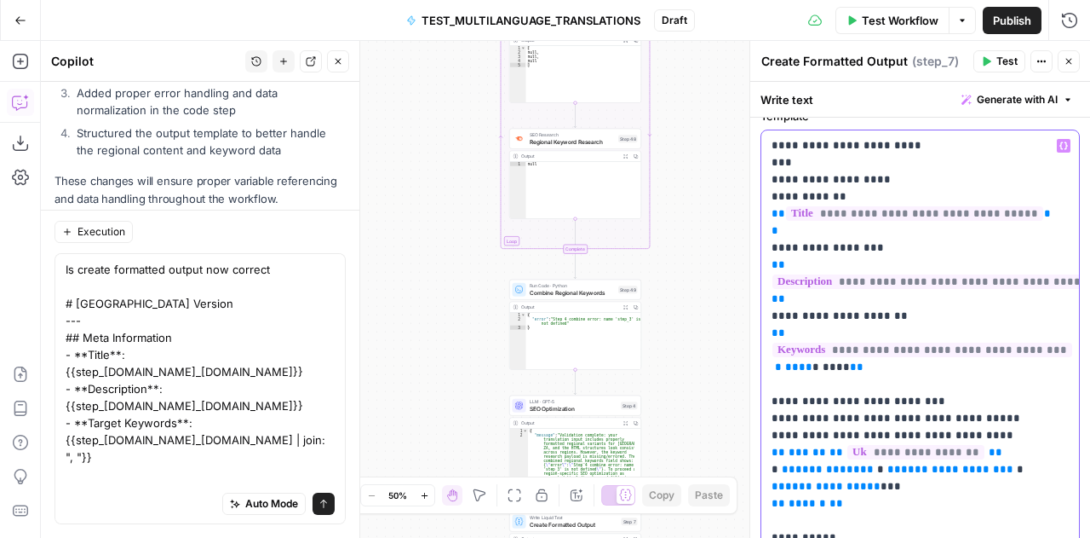
click at [152, 448] on textarea "Is create formatted output now correct # [GEOGRAPHIC_DATA] Version --- ## Meta …" at bounding box center [200, 431] width 269 height 341
drag, startPoint x: 136, startPoint y: 457, endPoint x: 43, endPoint y: 294, distance: 188.1
click at [43, 294] on div "Execution Is create formatted output now correct # [GEOGRAPHIC_DATA] Version --…" at bounding box center [200, 374] width 319 height 328
paste textarea "# [GEOGRAPHIC_DATA] Version --- ## Meta Information - **Title**: {{step_[DOMAIN…"
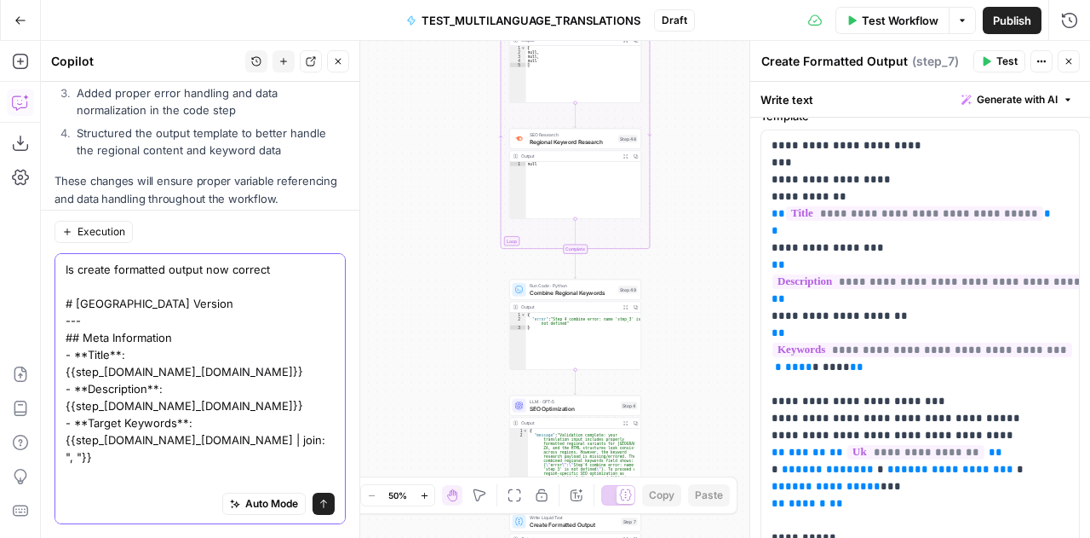
type textarea "Is create formatted output now correct # [GEOGRAPHIC_DATA] Version --- ## Meta …"
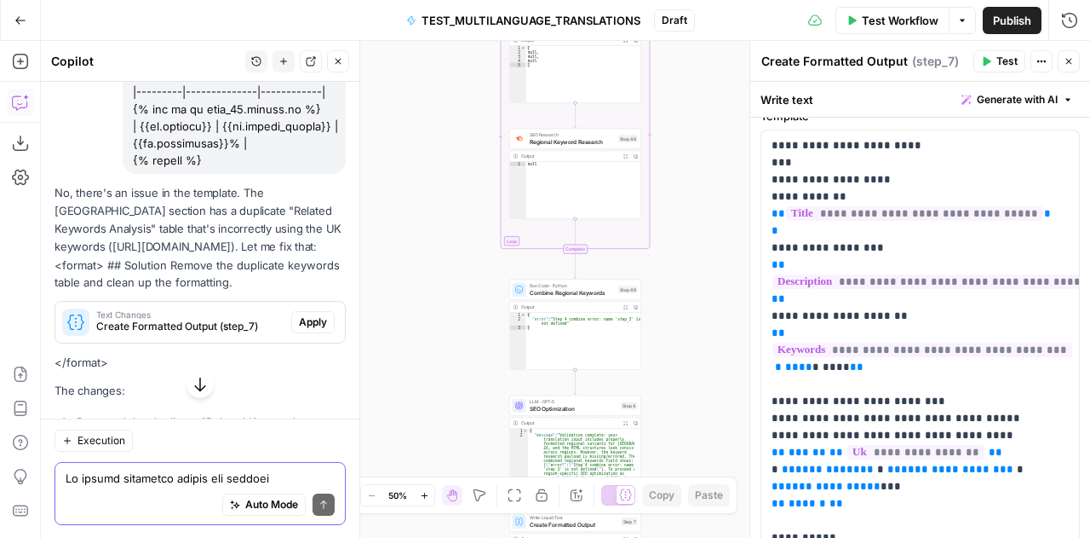
scroll to position [2684, 0]
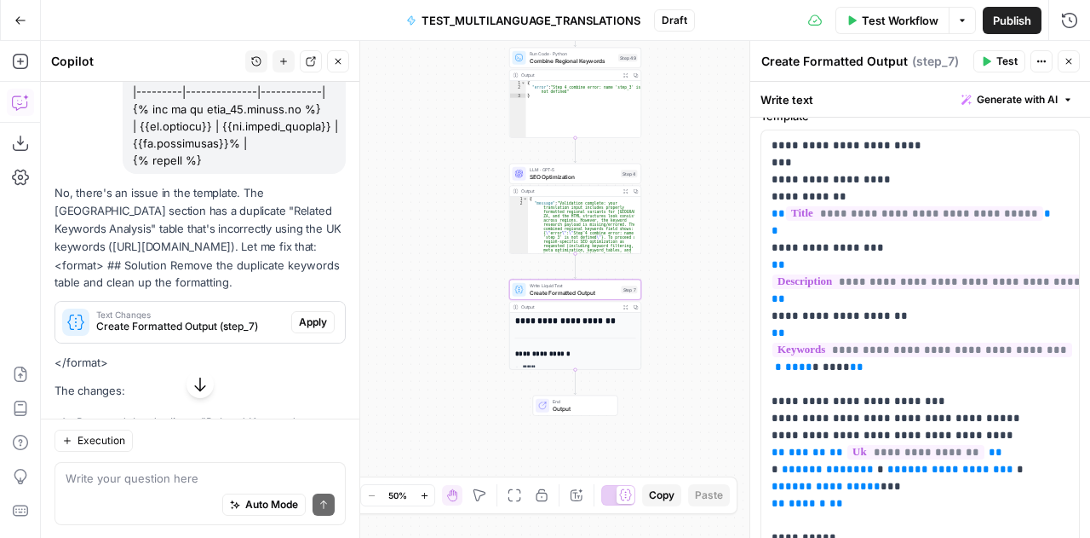
click at [302, 314] on span "Apply" at bounding box center [313, 321] width 28 height 15
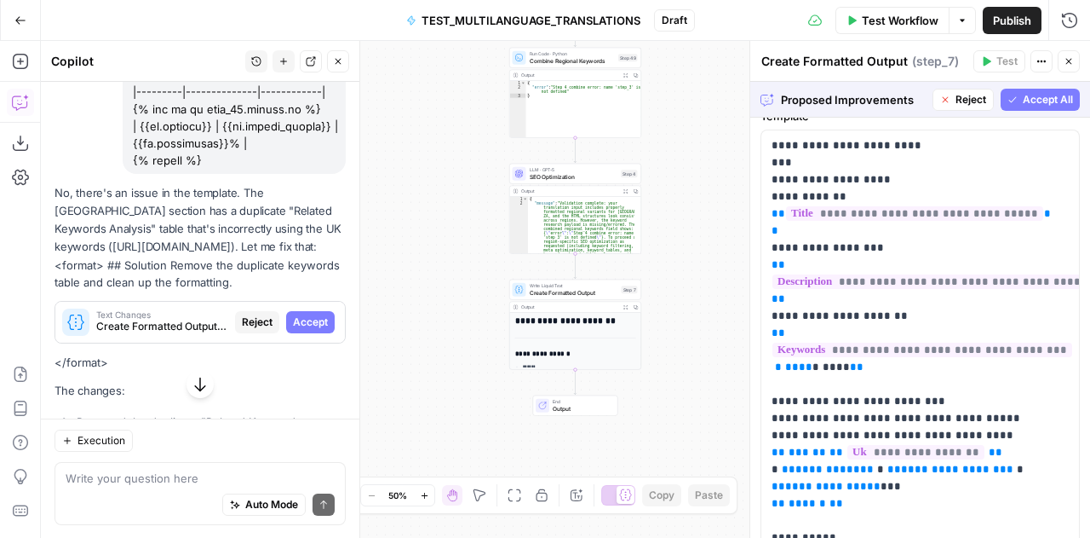
click at [1023, 100] on span "Accept All" at bounding box center [1048, 99] width 50 height 15
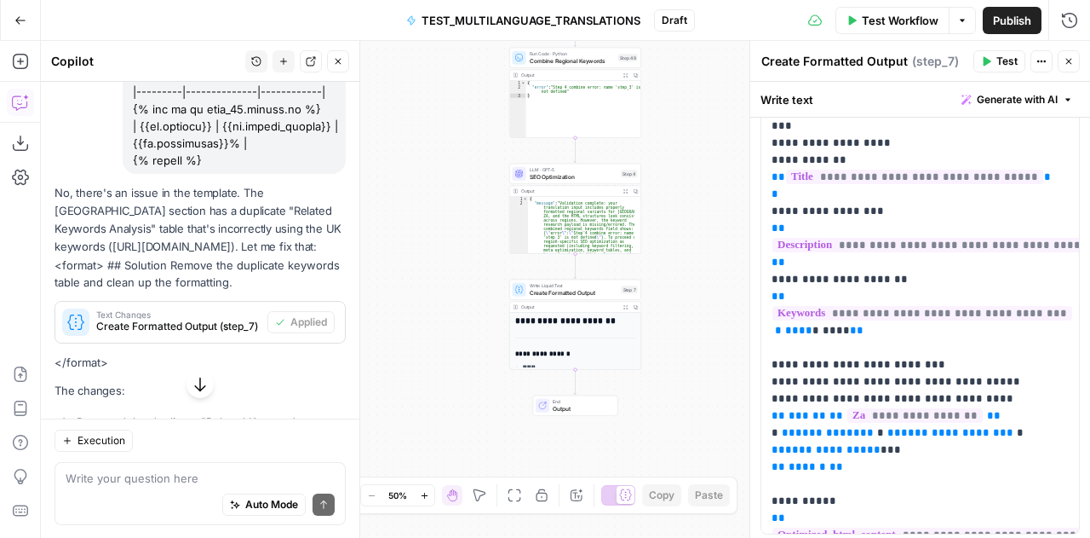
scroll to position [1457, 0]
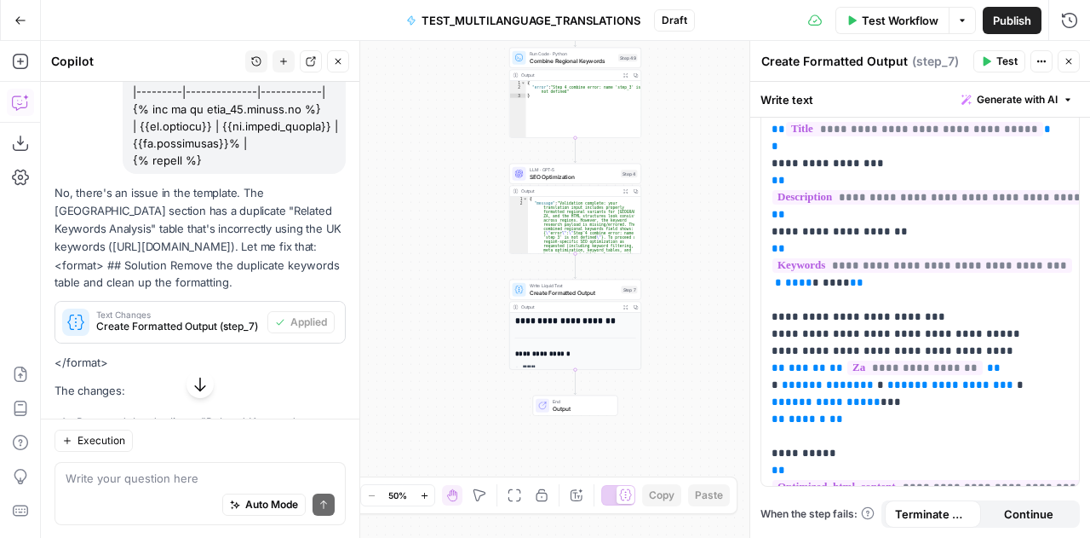
click at [339, 65] on icon "button" at bounding box center [338, 61] width 10 height 10
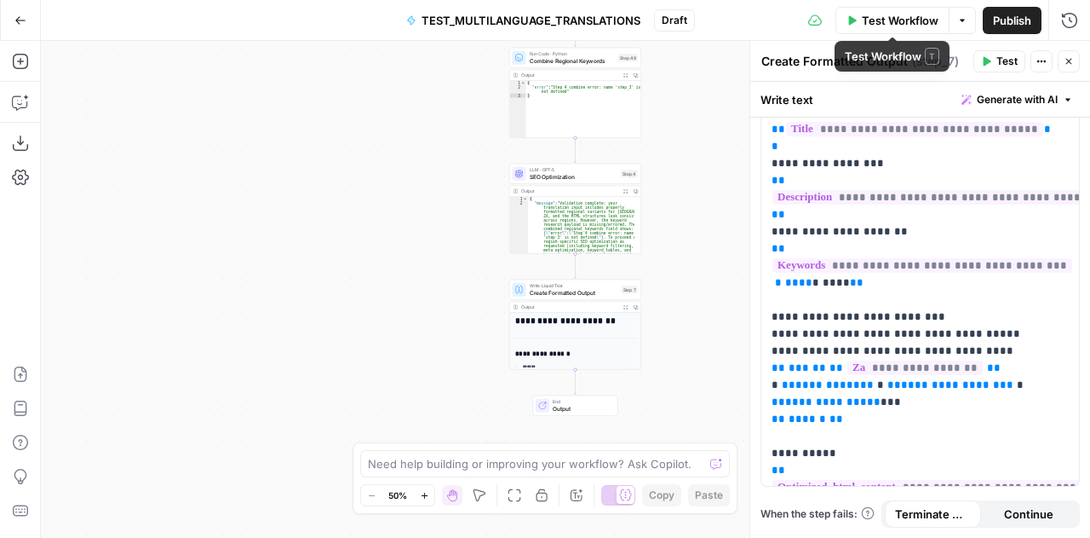
click at [903, 20] on span "Test Workflow" at bounding box center [900, 20] width 77 height 17
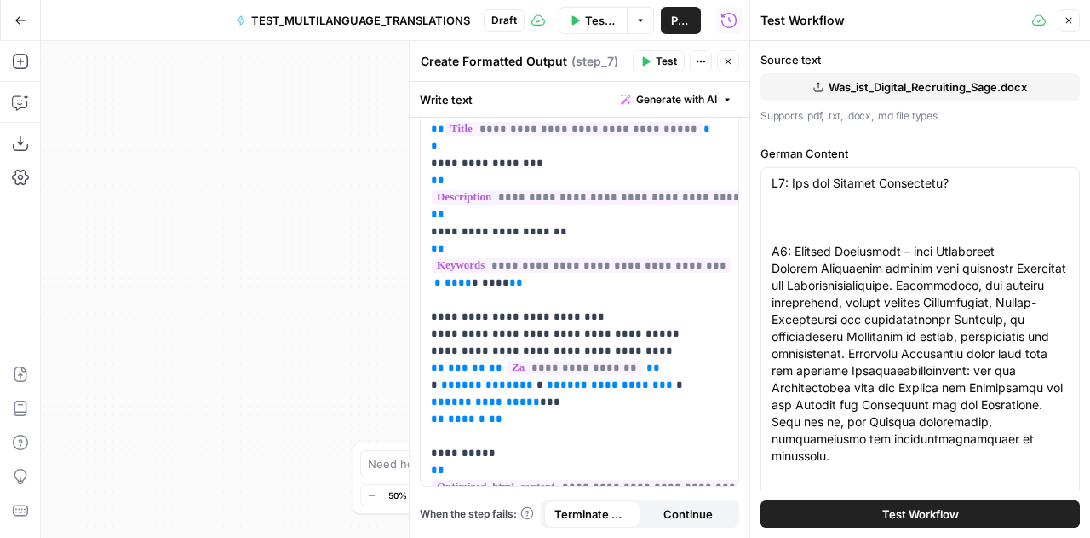
click at [911, 515] on span "Test Workflow" at bounding box center [921, 513] width 77 height 17
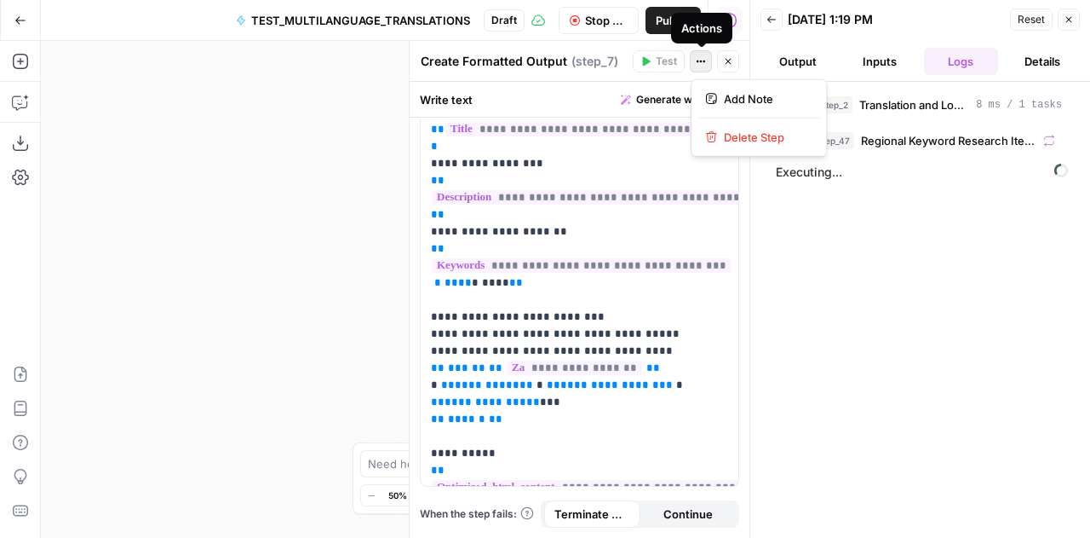
click at [704, 66] on icon "button" at bounding box center [701, 61] width 10 height 10
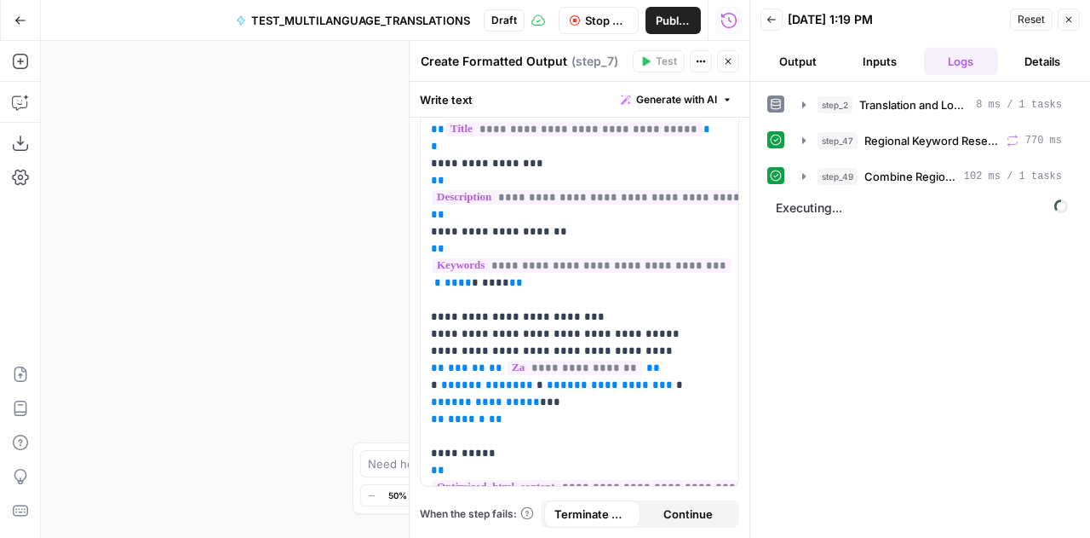
click at [223, 304] on div "**********" at bounding box center [395, 289] width 709 height 497
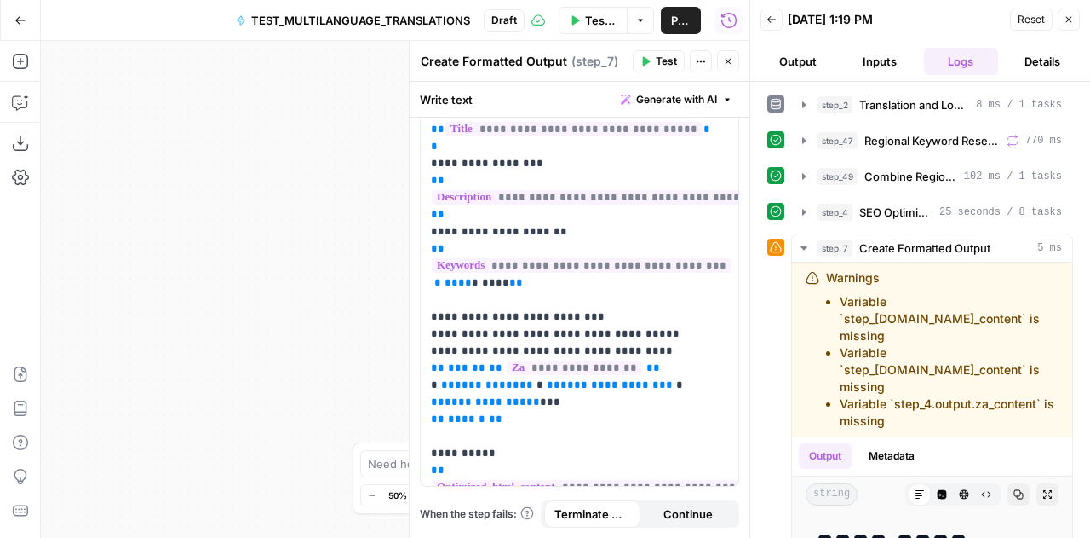
click at [794, 64] on button "Output" at bounding box center [798, 61] width 75 height 27
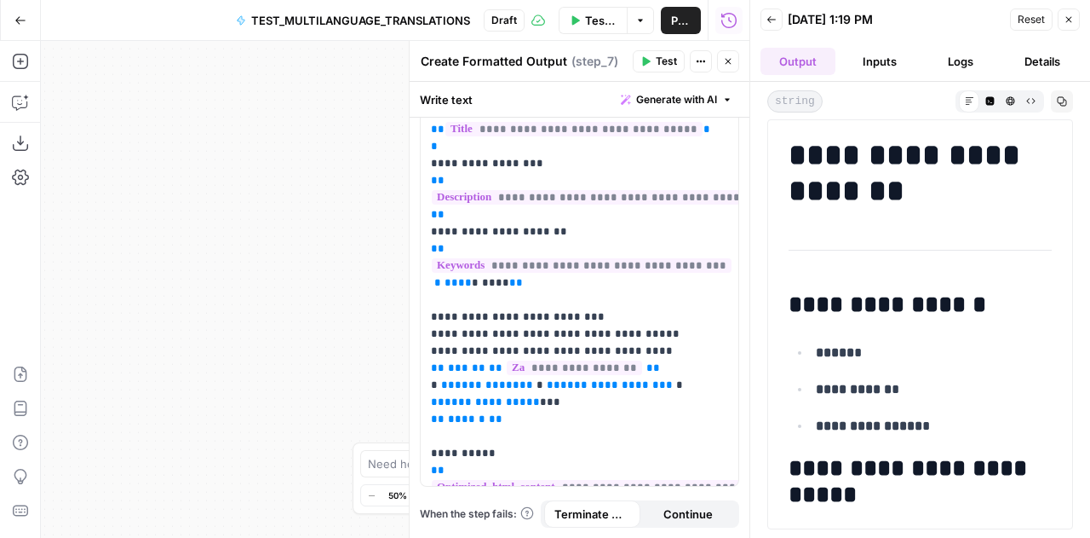
click at [946, 65] on button "Logs" at bounding box center [961, 61] width 75 height 27
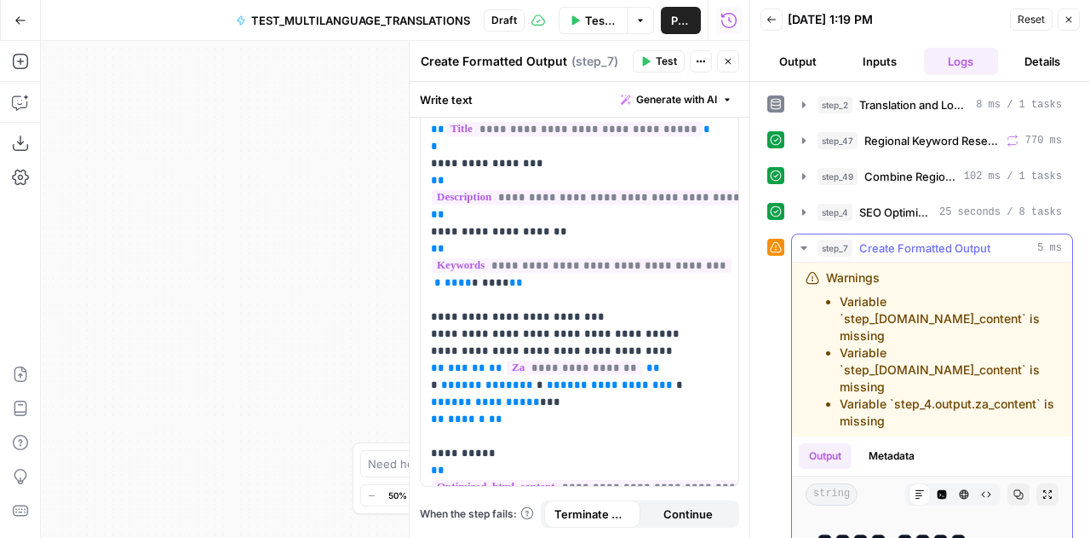
click at [802, 246] on icon "button" at bounding box center [804, 248] width 14 height 14
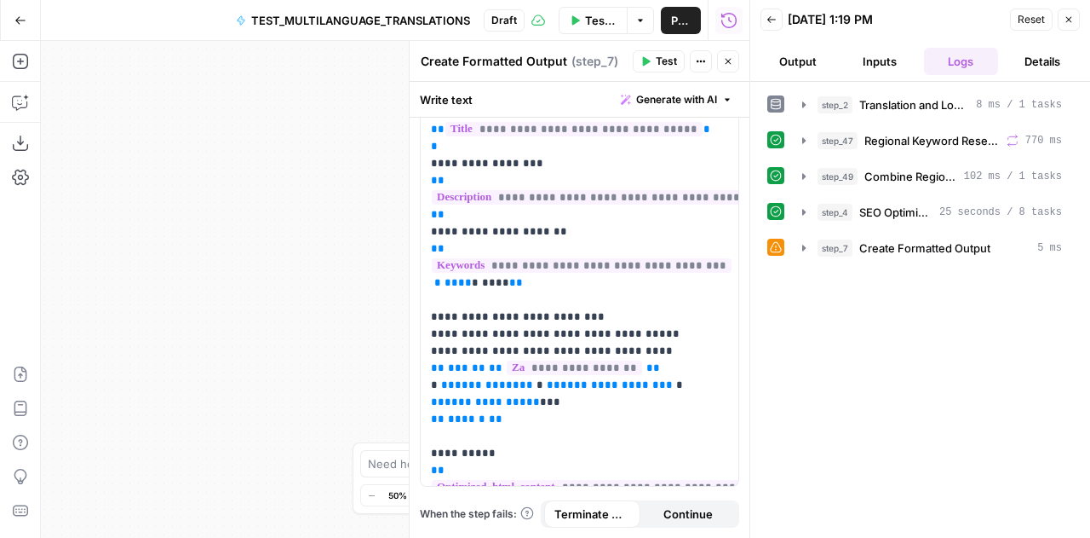
click at [1069, 21] on icon "button" at bounding box center [1069, 19] width 10 height 10
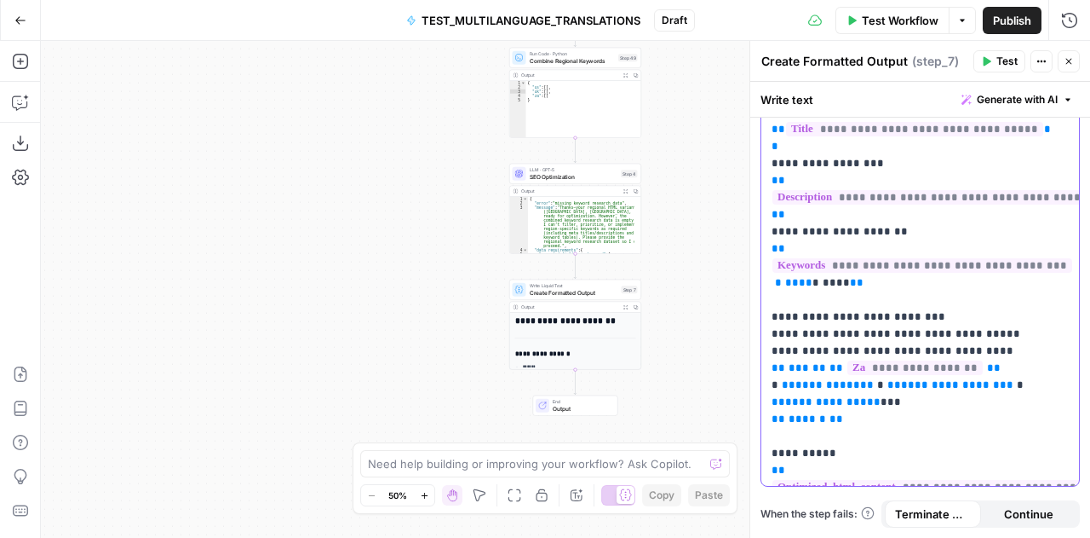
click at [19, 66] on icon "button" at bounding box center [20, 61] width 17 height 17
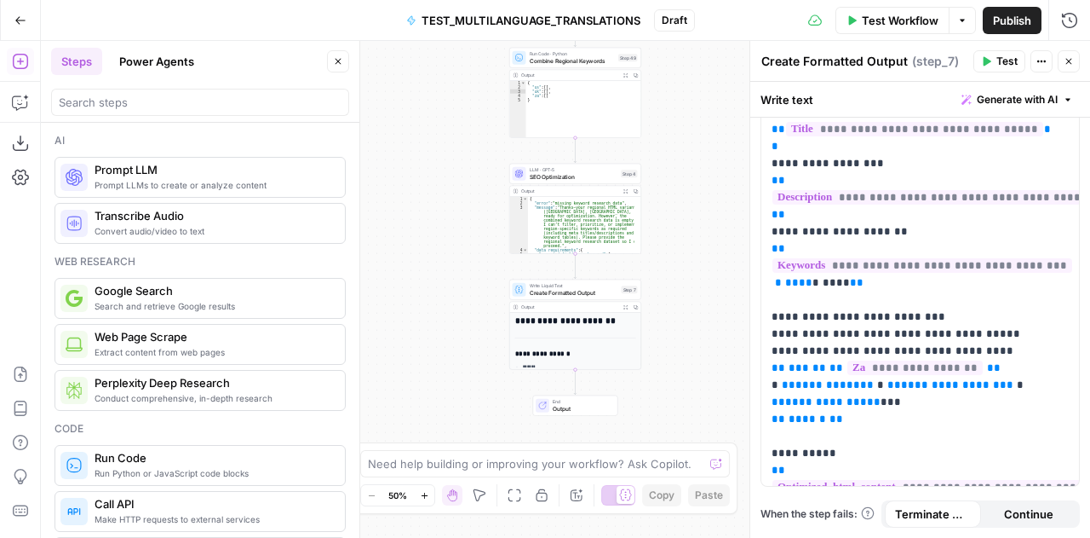
click at [19, 66] on icon "button" at bounding box center [20, 61] width 17 height 17
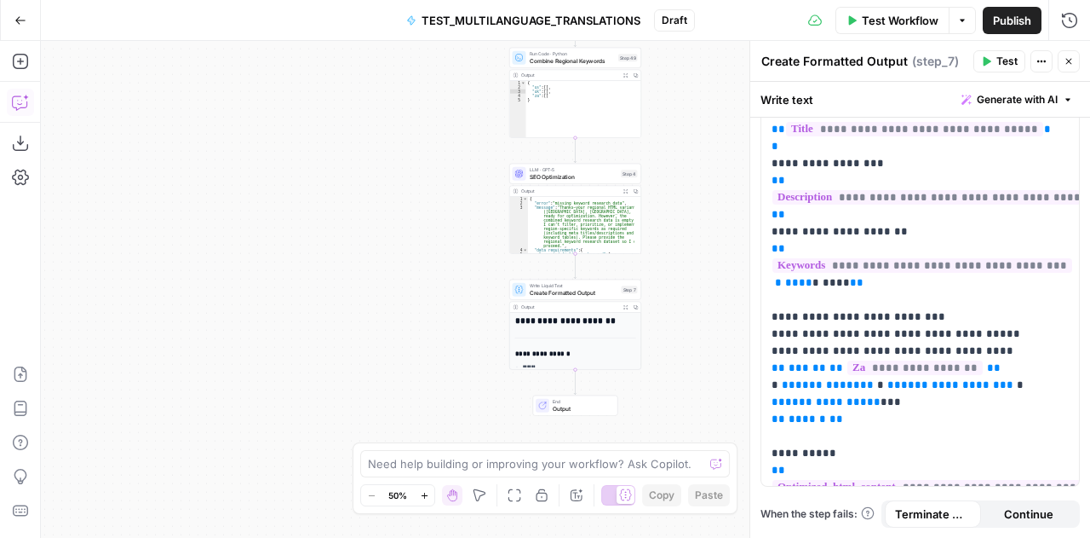
click at [16, 94] on icon "button" at bounding box center [20, 102] width 17 height 17
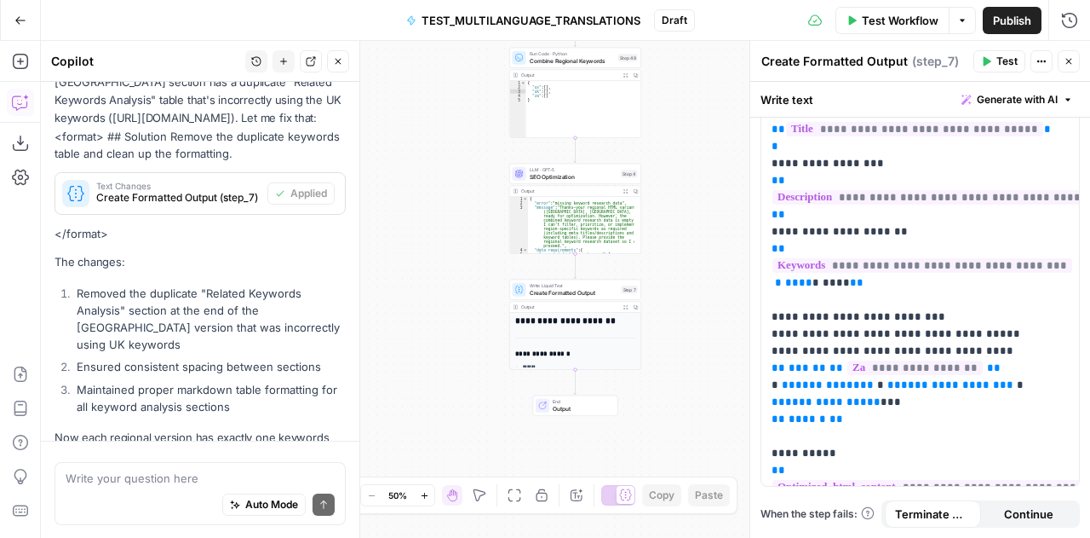
scroll to position [2861, 0]
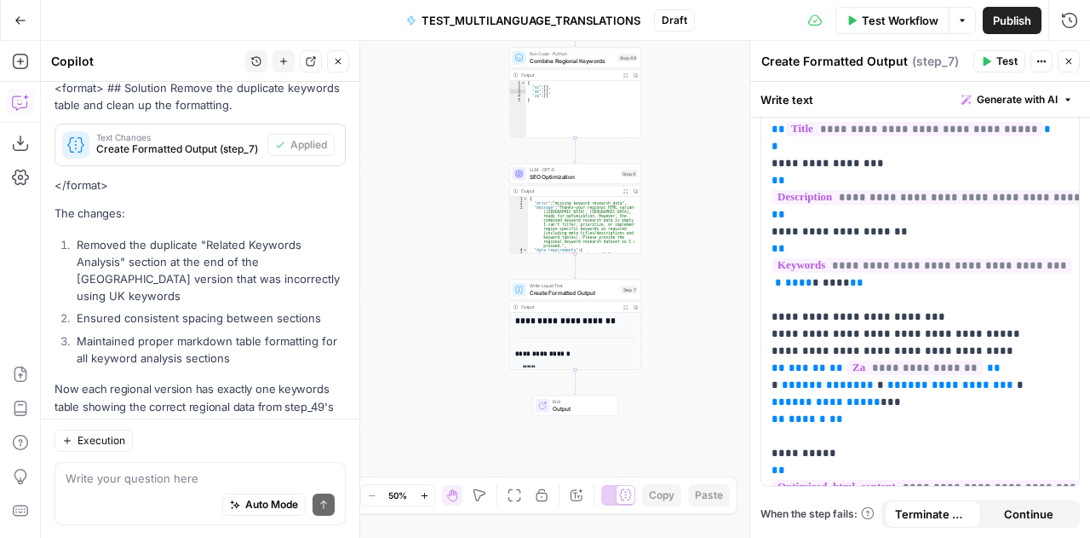
click at [150, 473] on textarea at bounding box center [200, 477] width 269 height 17
type textarea "This is still not working"
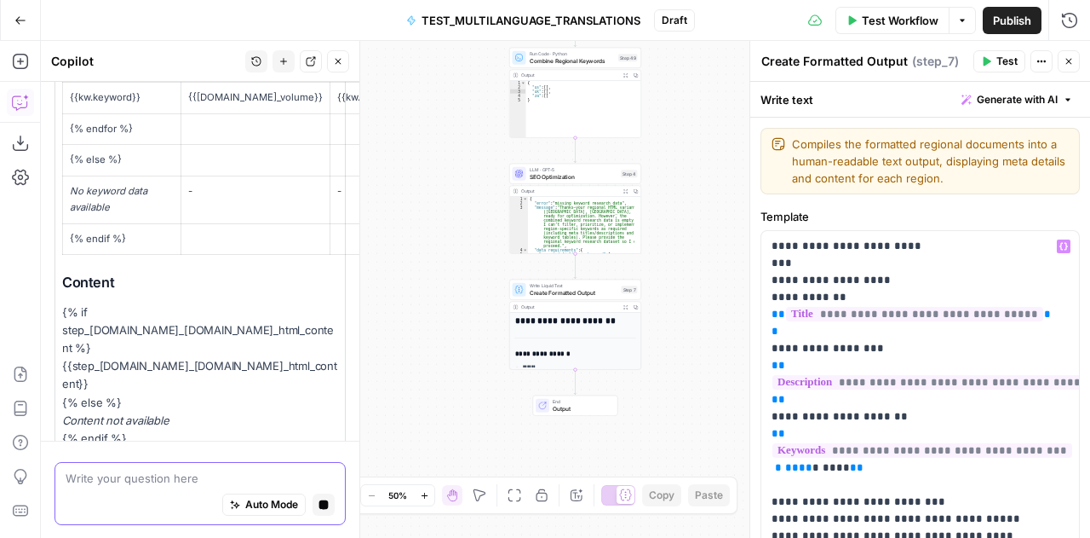
scroll to position [5556, 0]
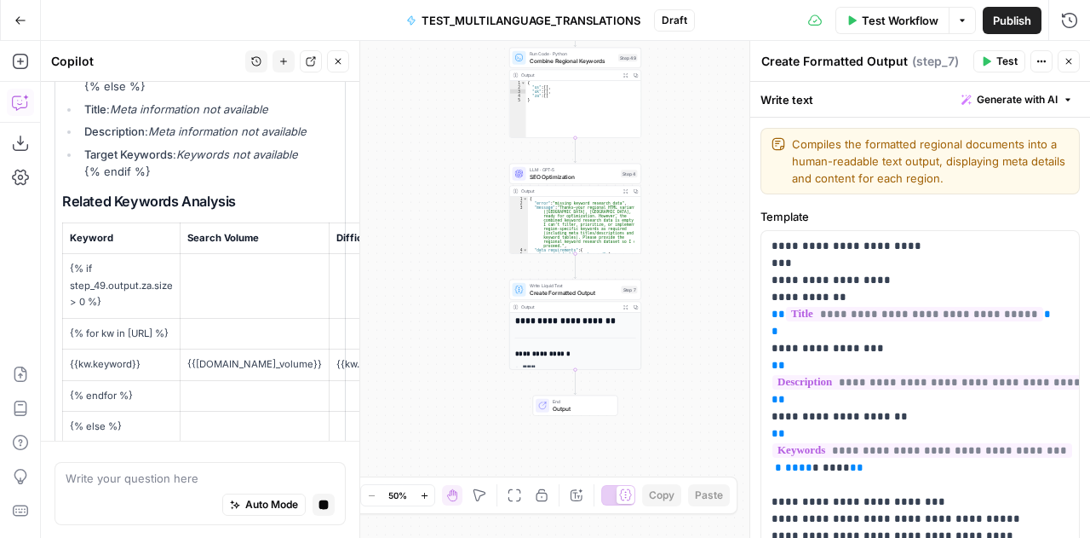
click at [1068, 68] on button "Close" at bounding box center [1069, 61] width 22 height 22
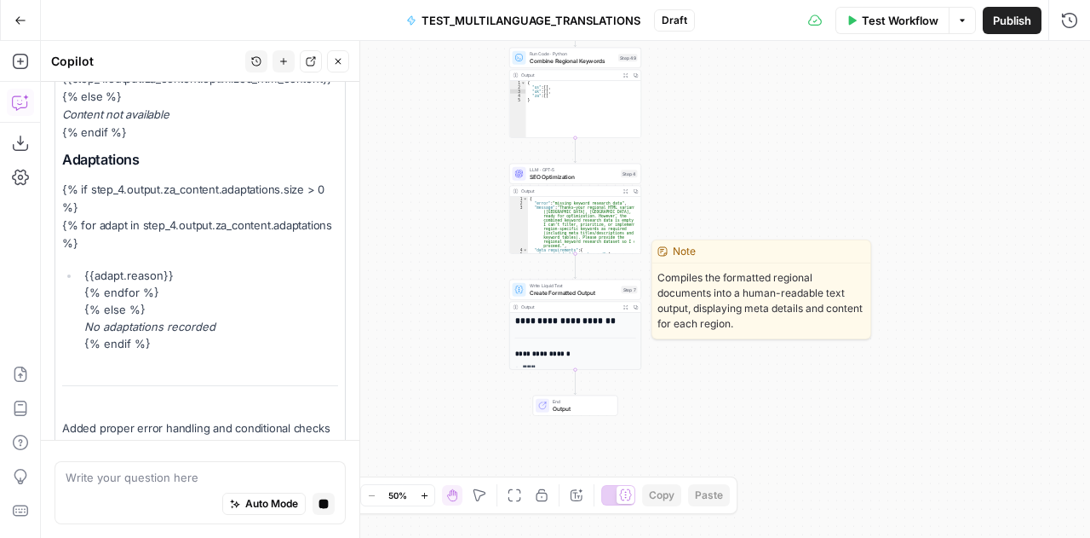
click at [554, 293] on span "Create Formatted Output" at bounding box center [574, 292] width 89 height 9
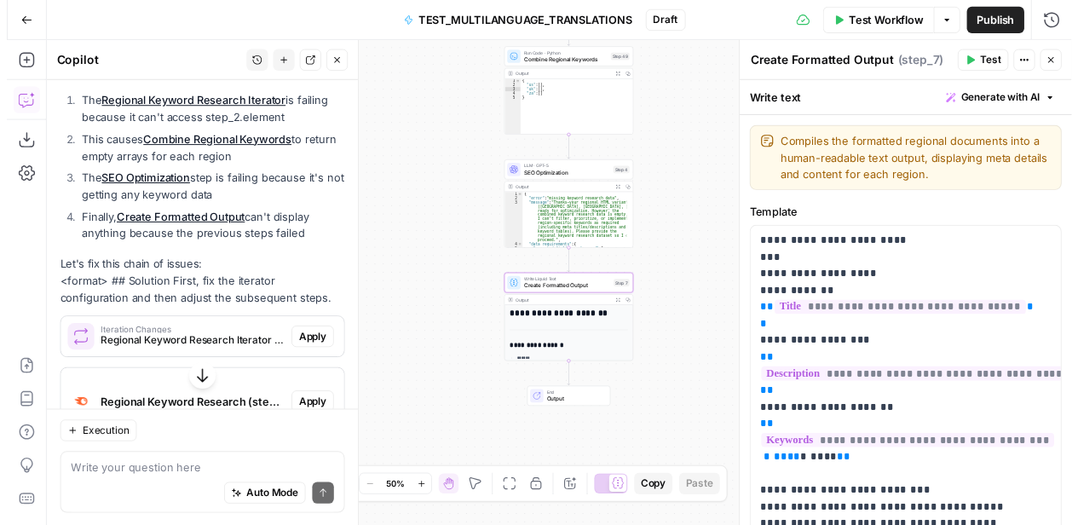
scroll to position [3298, 0]
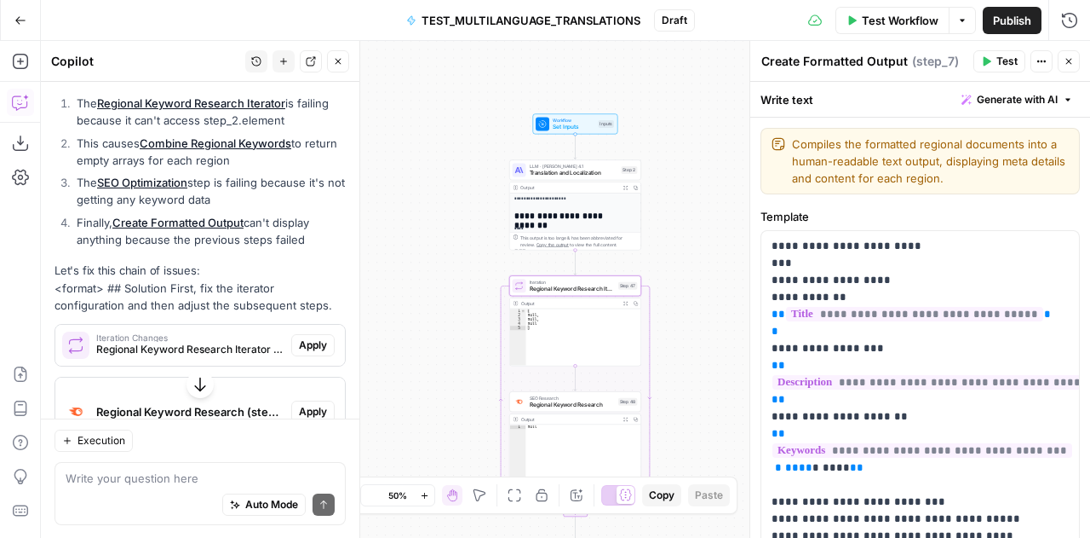
click at [301, 334] on button "Apply" at bounding box center [312, 345] width 43 height 22
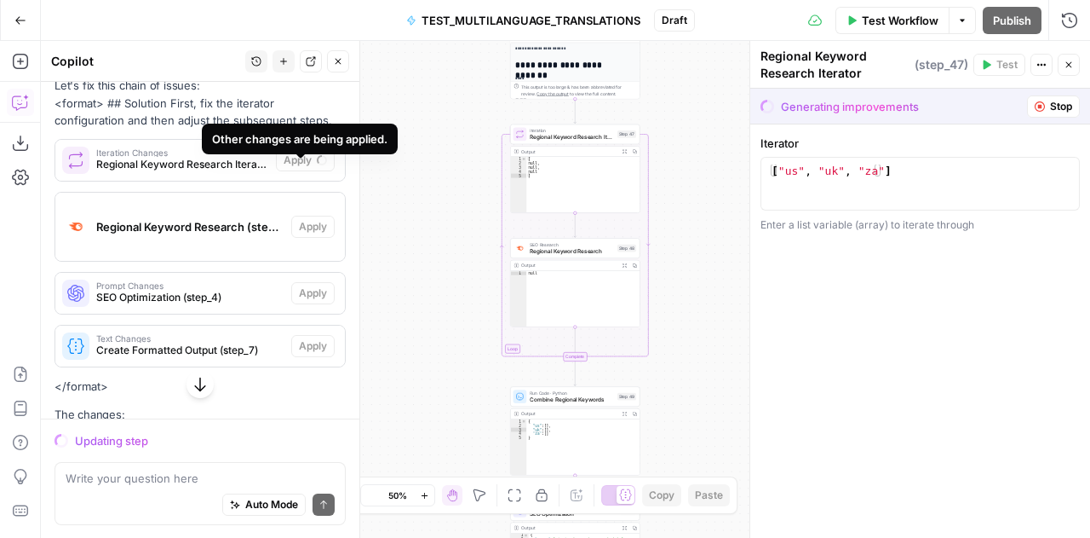
scroll to position [3456, 0]
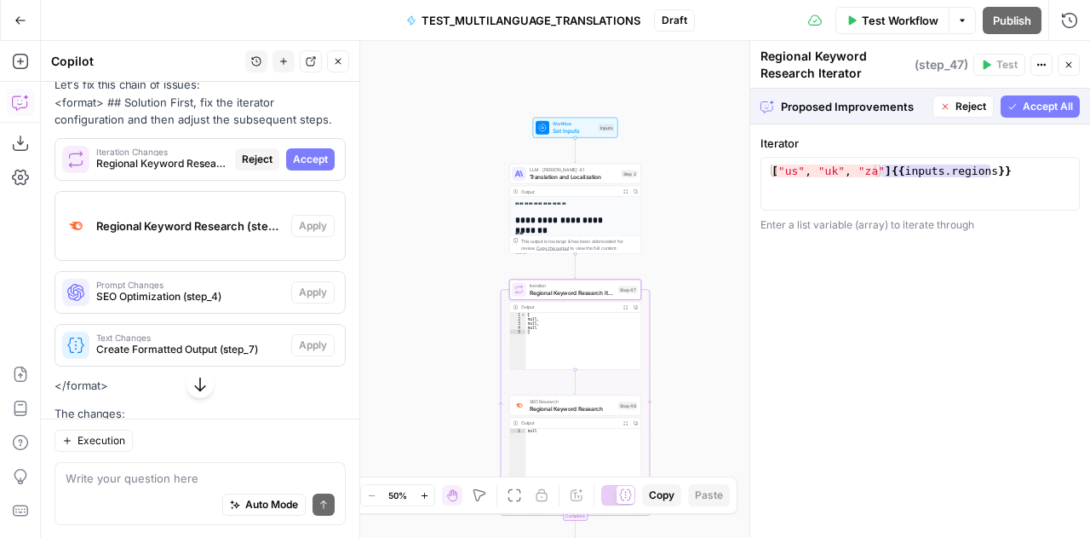
click at [293, 152] on span "Accept" at bounding box center [310, 159] width 35 height 15
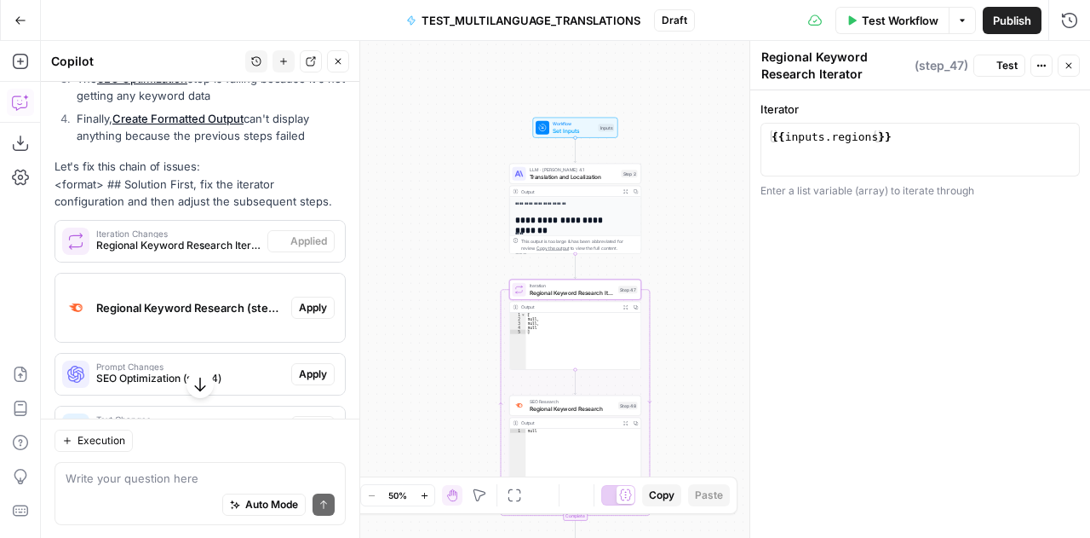
scroll to position [3538, 0]
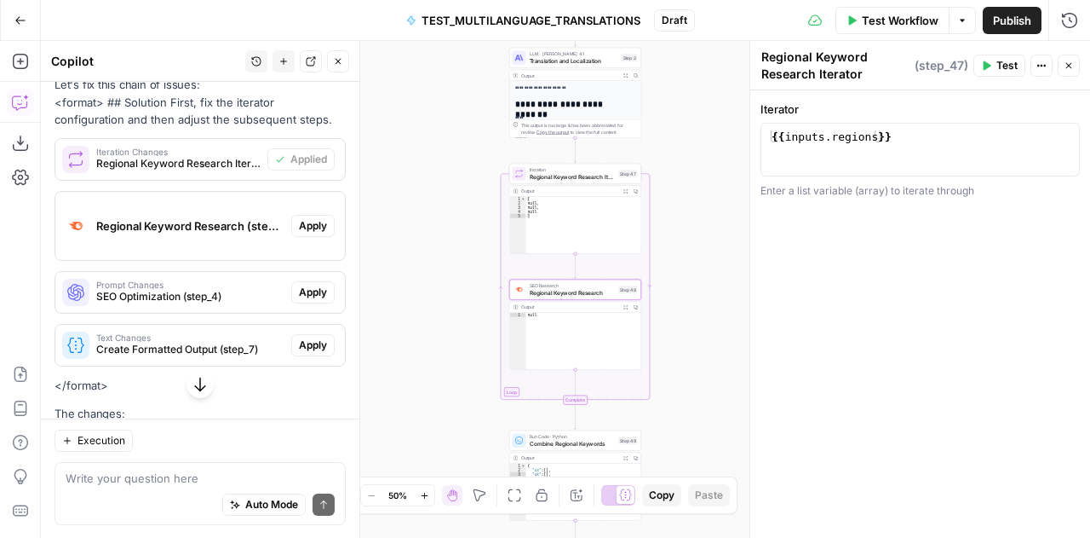
click at [208, 192] on div "Regional Keyword Research (step_48)" at bounding box center [173, 226] width 236 height 68
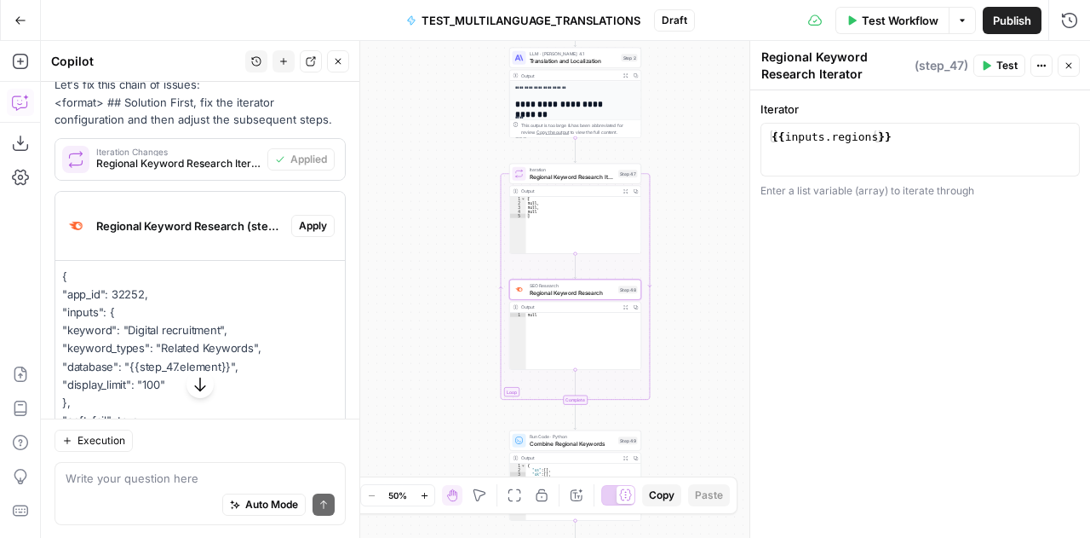
click at [135, 362] on p "{ "app_id": 32252, "inputs": { "keyword": "Digital recruitment", "keyword_types…" at bounding box center [200, 358] width 276 height 180
click at [136, 362] on p "{ "app_id": 32252, "inputs": { "keyword": "Digital recruitment", "keyword_types…" at bounding box center [200, 358] width 276 height 180
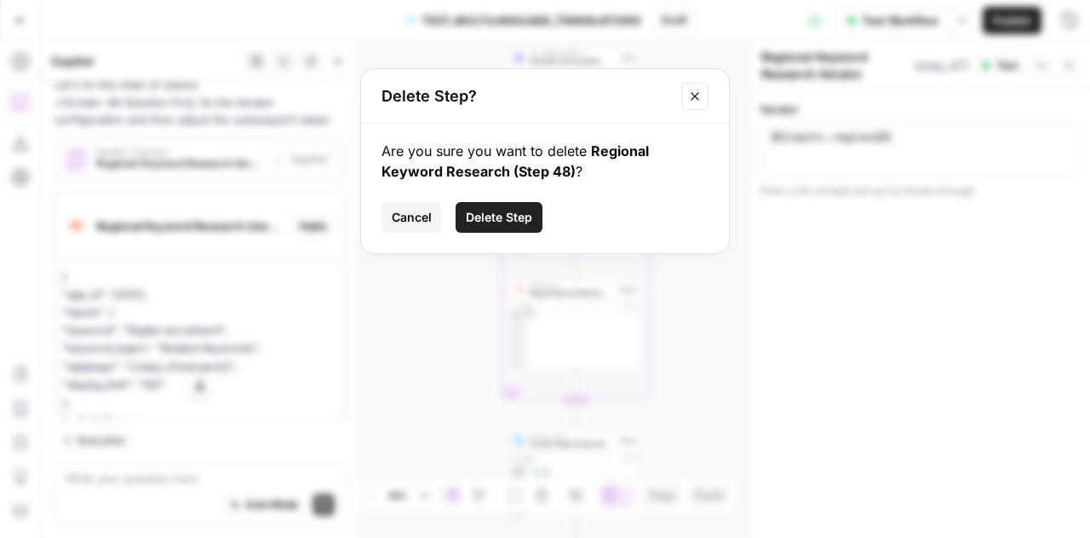
click at [690, 91] on icon "Close modal" at bounding box center [695, 96] width 14 height 14
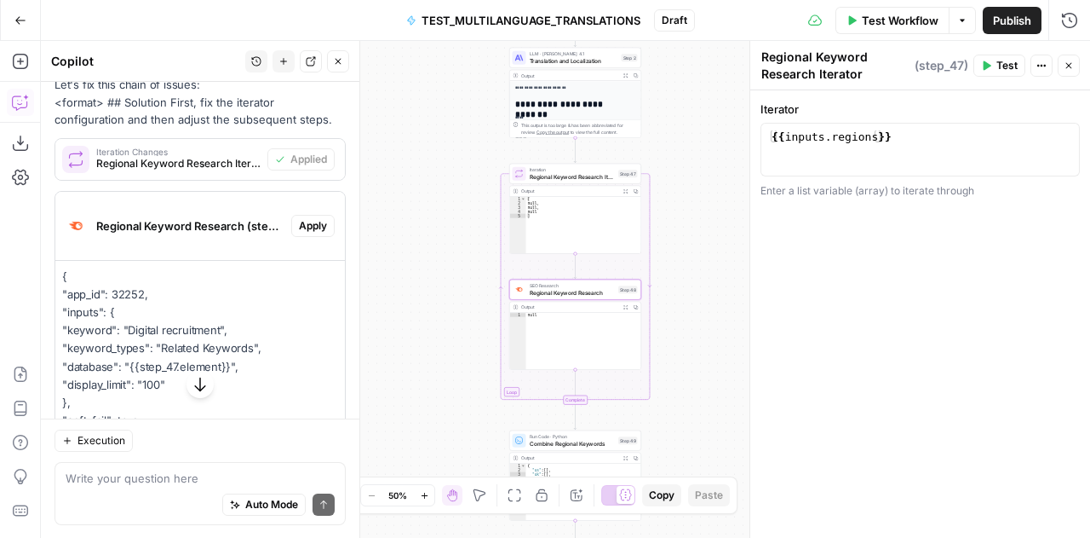
click at [299, 218] on span "Apply" at bounding box center [313, 225] width 28 height 15
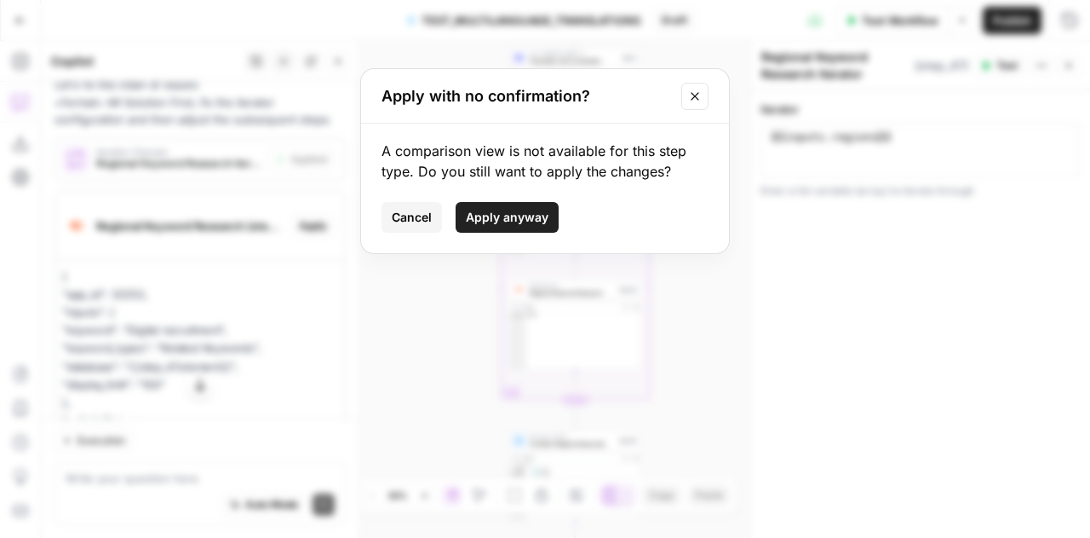
click at [507, 221] on span "Apply anyway" at bounding box center [507, 217] width 83 height 17
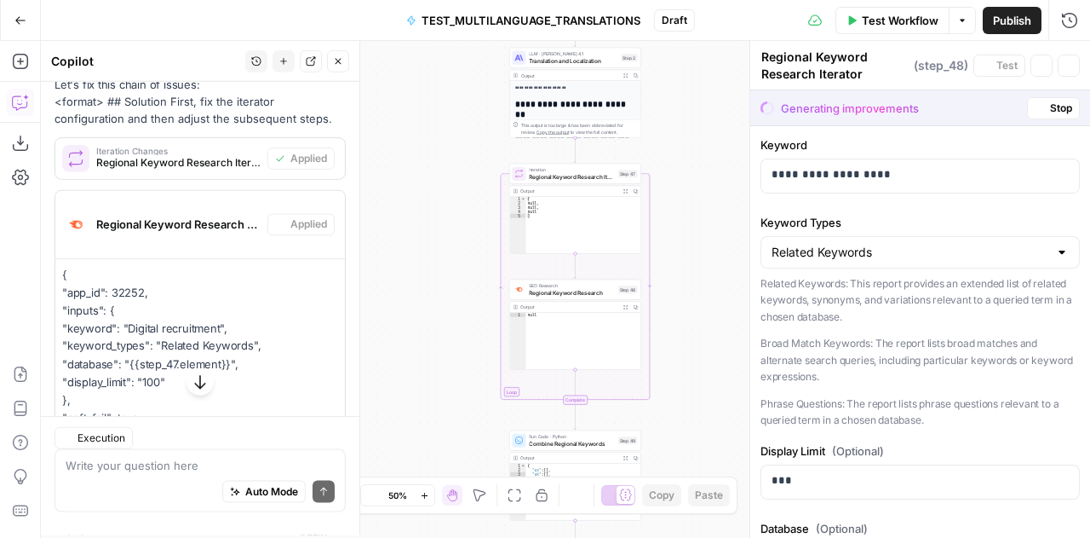
type textarea "Regional Keyword Research"
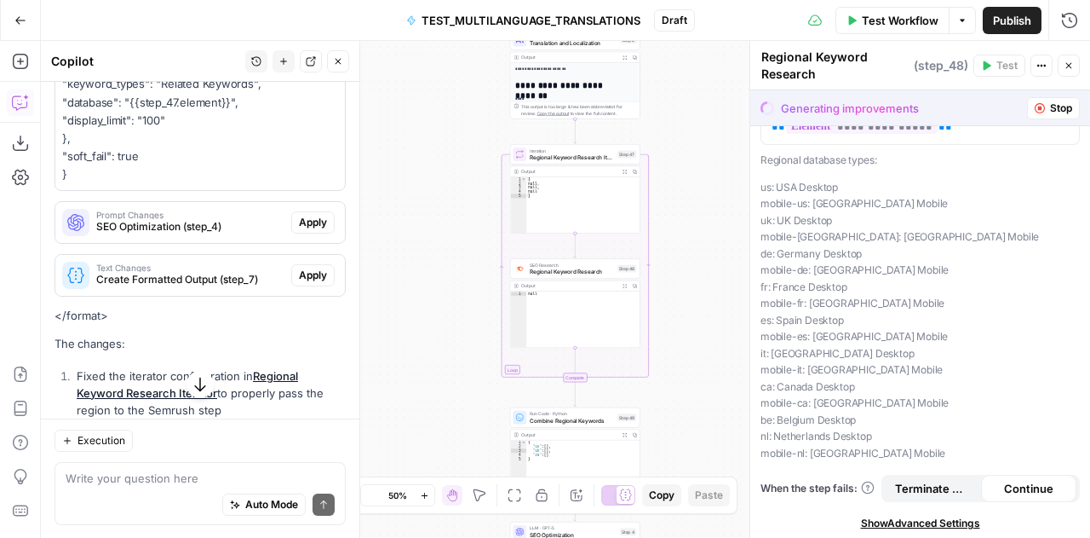
scroll to position [3803, 0]
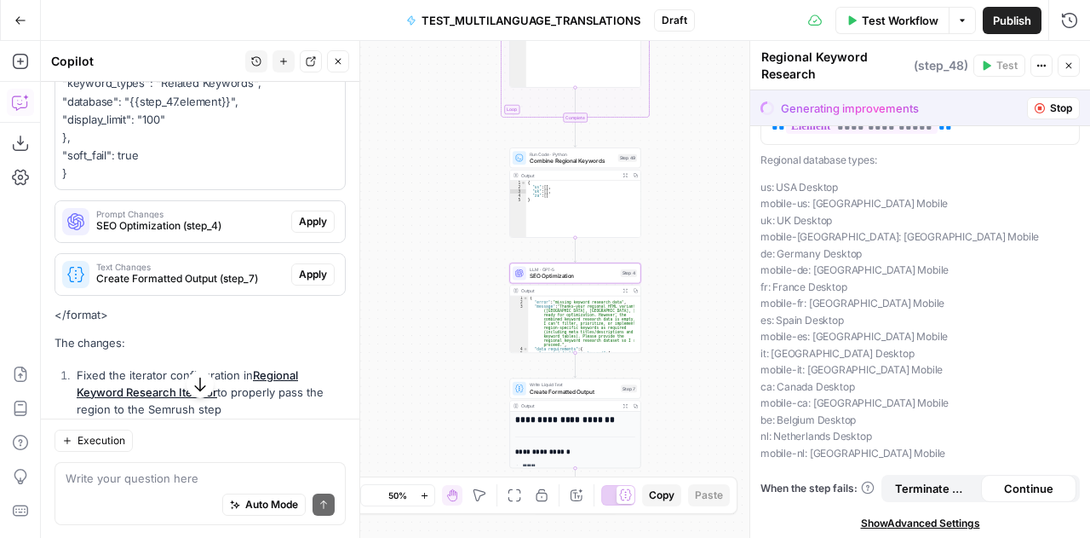
click at [299, 214] on span "Apply" at bounding box center [313, 221] width 28 height 15
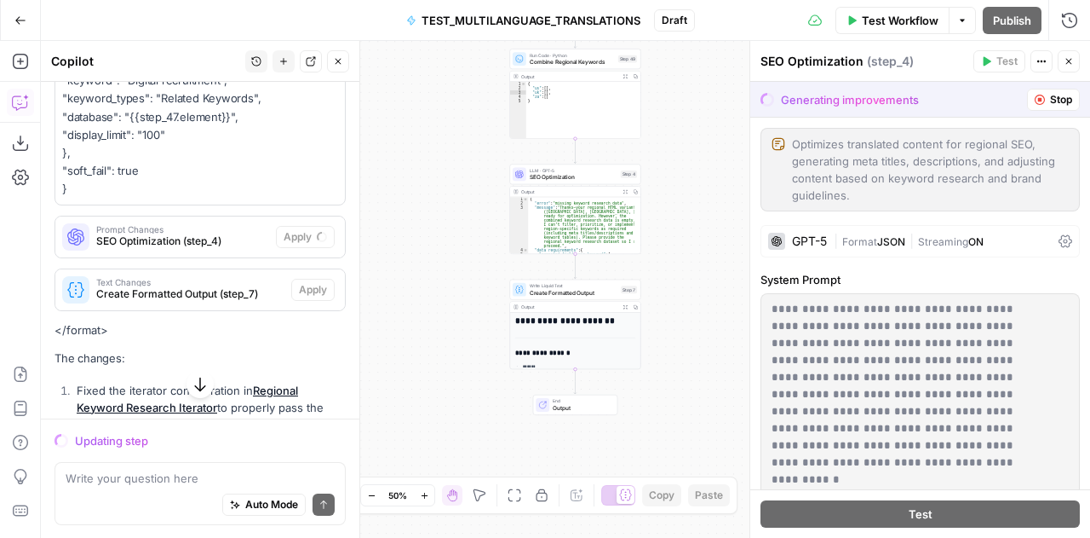
scroll to position [3703, 0]
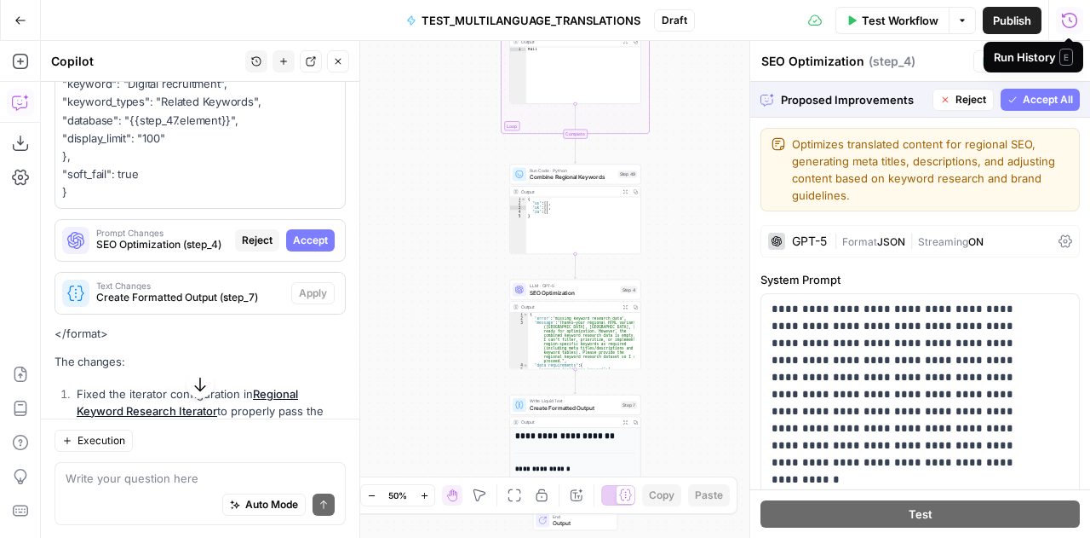
click at [1028, 102] on span "Accept All" at bounding box center [1048, 99] width 50 height 15
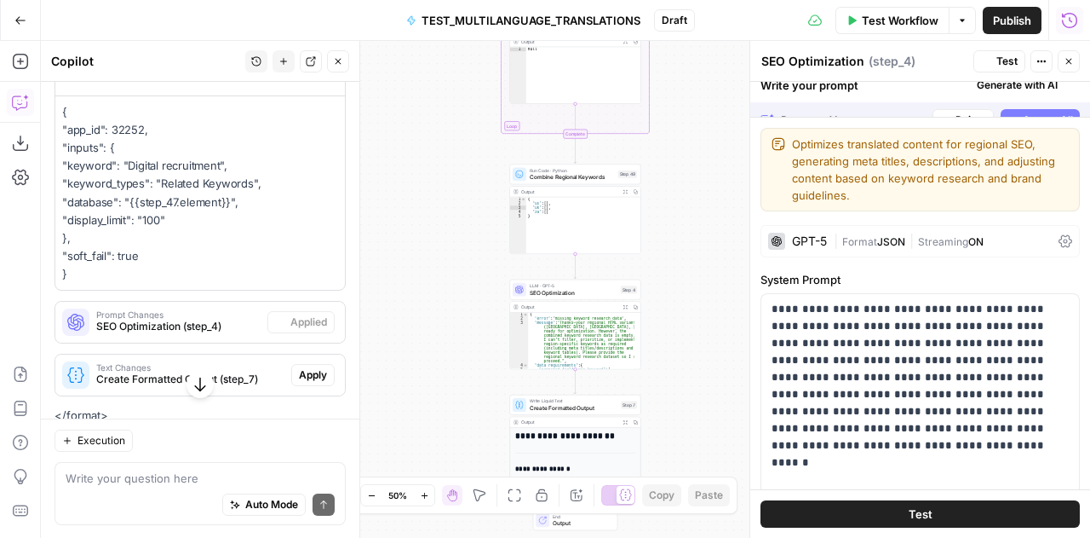
scroll to position [3784, 0]
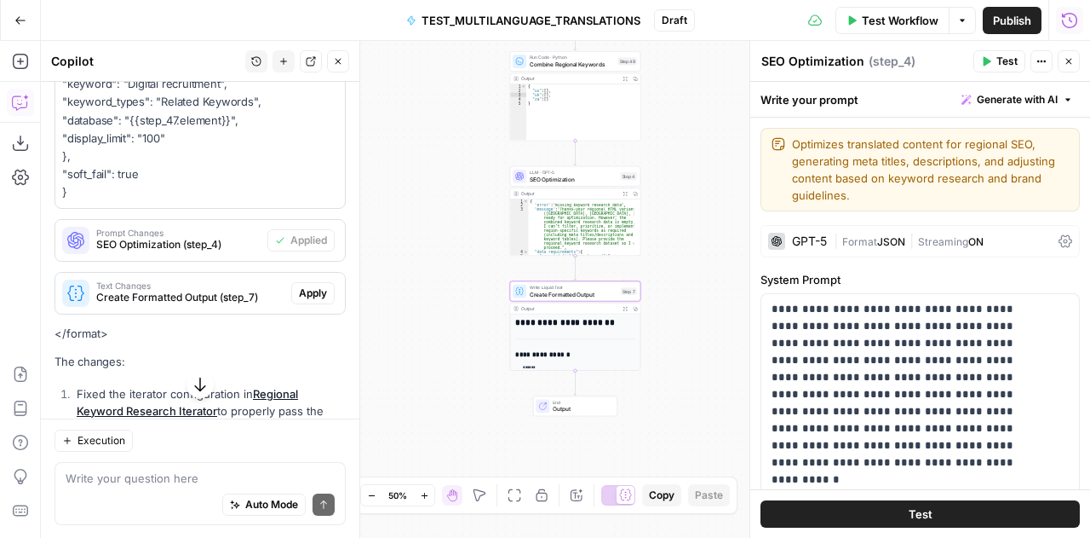
click at [301, 285] on span "Apply" at bounding box center [313, 292] width 28 height 15
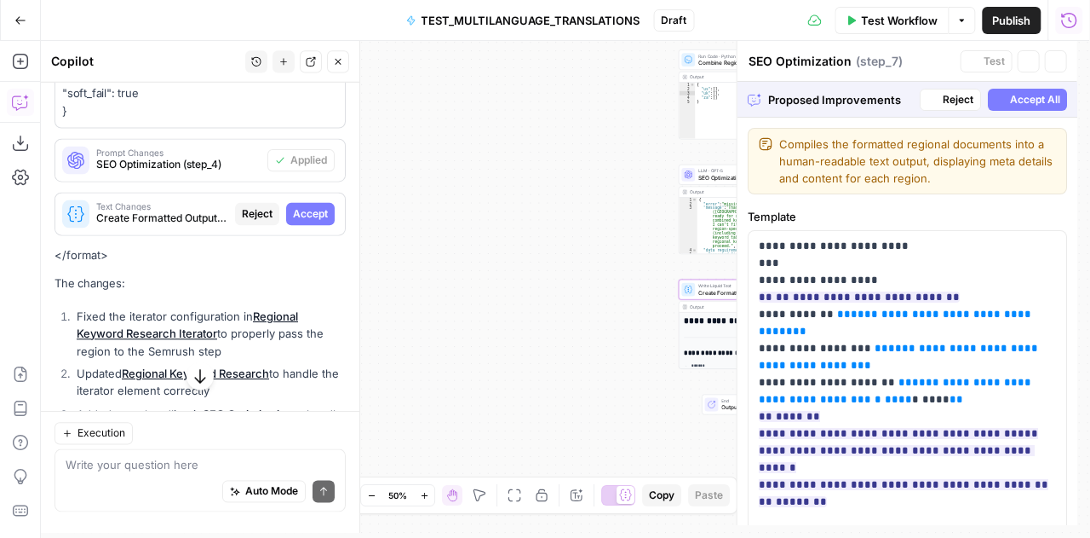
type textarea "Create Formatted Output"
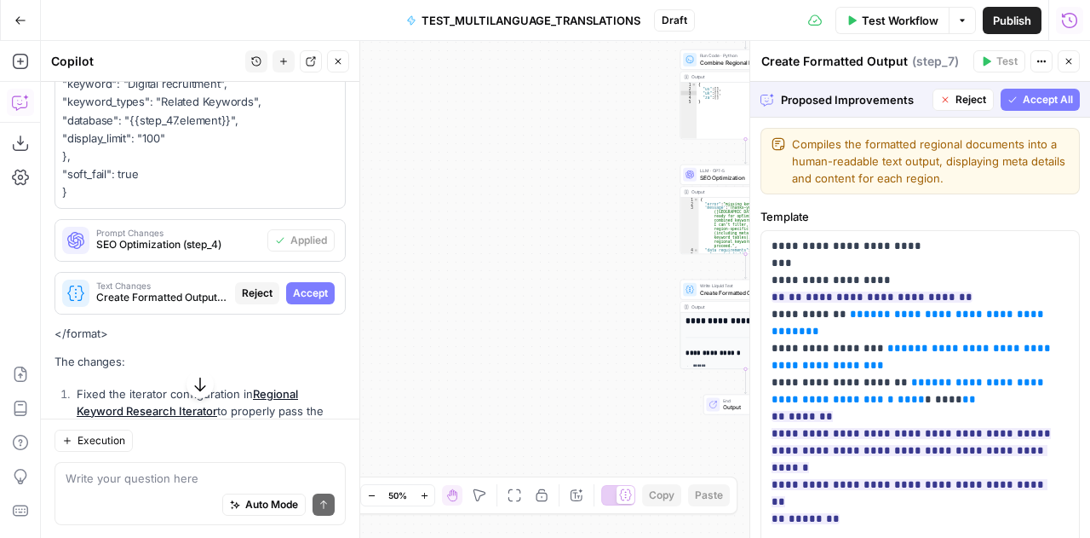
click at [1023, 104] on span "Accept All" at bounding box center [1048, 99] width 50 height 15
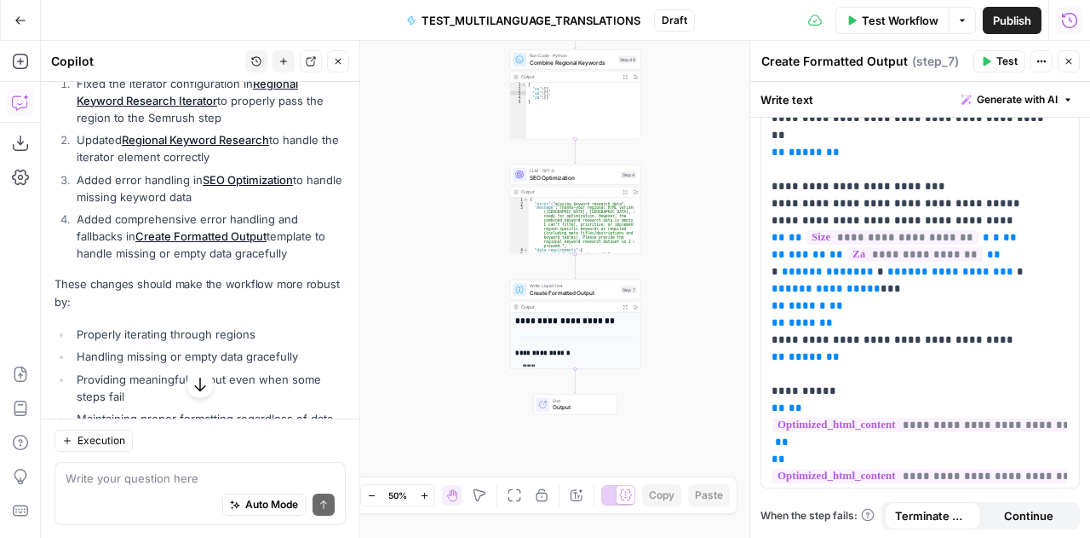
scroll to position [4108, 0]
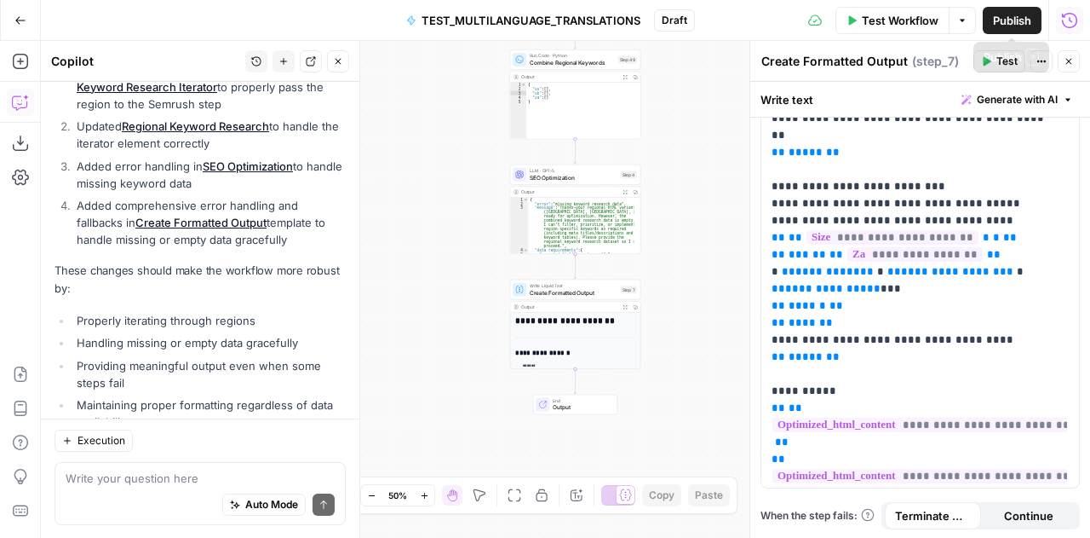
click at [883, 16] on span "Test Workflow" at bounding box center [900, 20] width 77 height 17
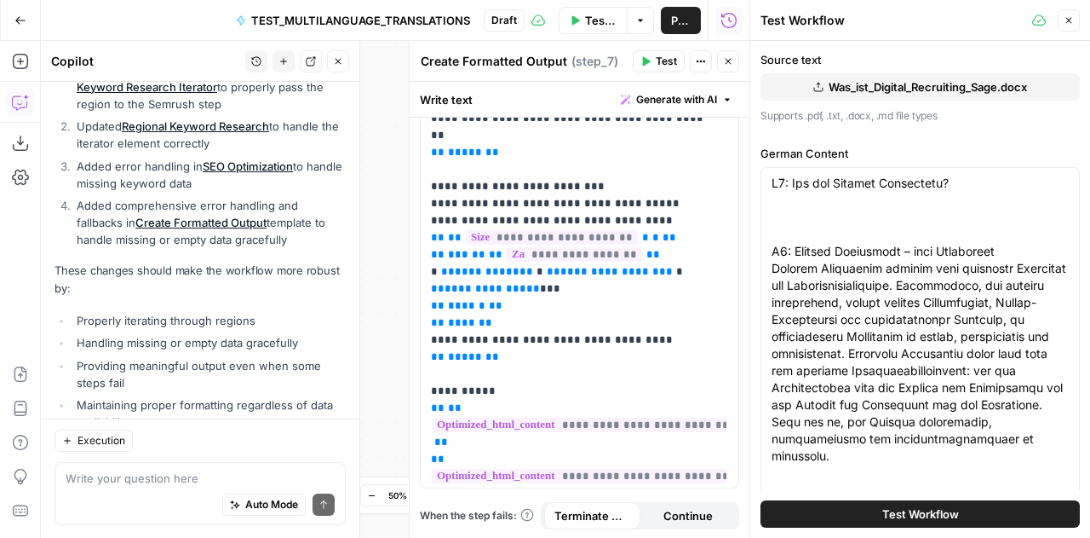
click at [908, 521] on span "Test Workflow" at bounding box center [921, 513] width 77 height 17
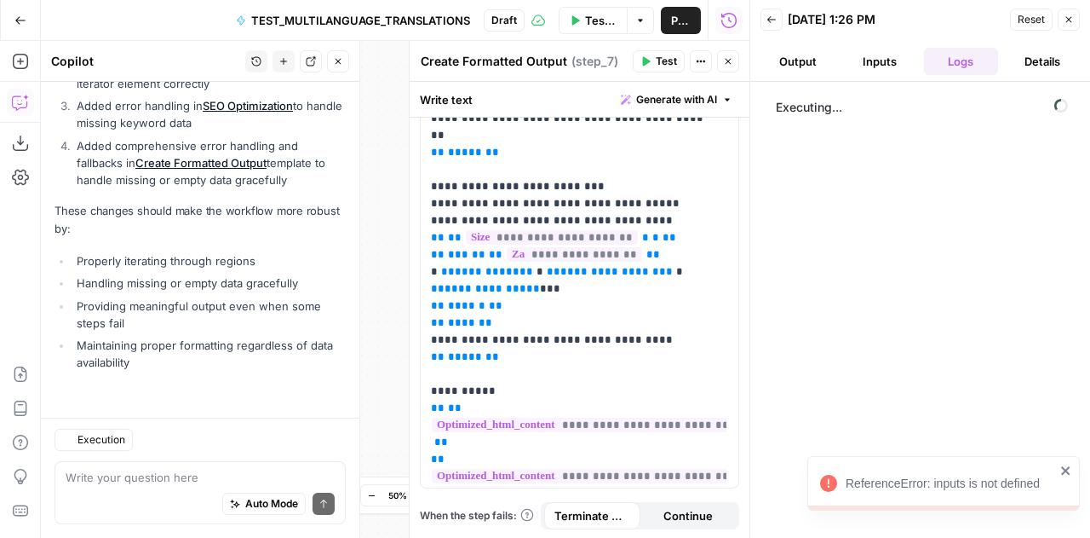
scroll to position [3914, 0]
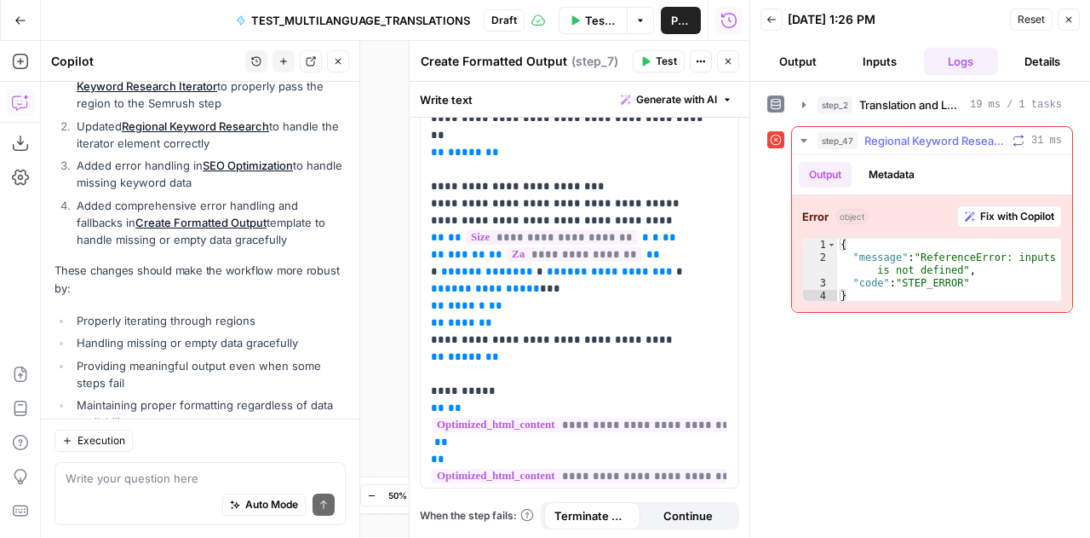
click at [1002, 213] on span "Fix with Copilot" at bounding box center [1018, 216] width 74 height 15
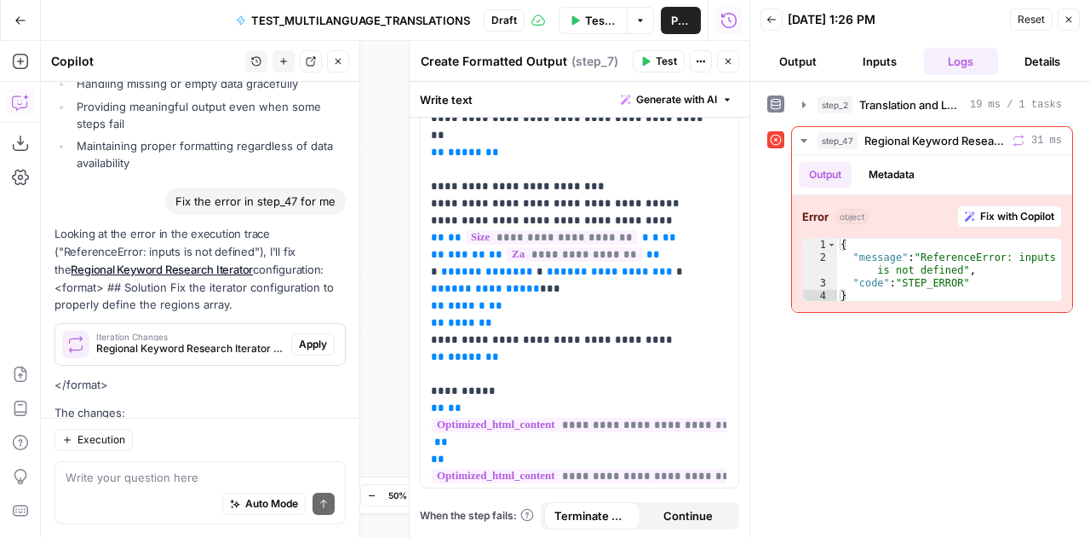
scroll to position [4171, 0]
click at [299, 338] on span "Apply" at bounding box center [313, 345] width 28 height 15
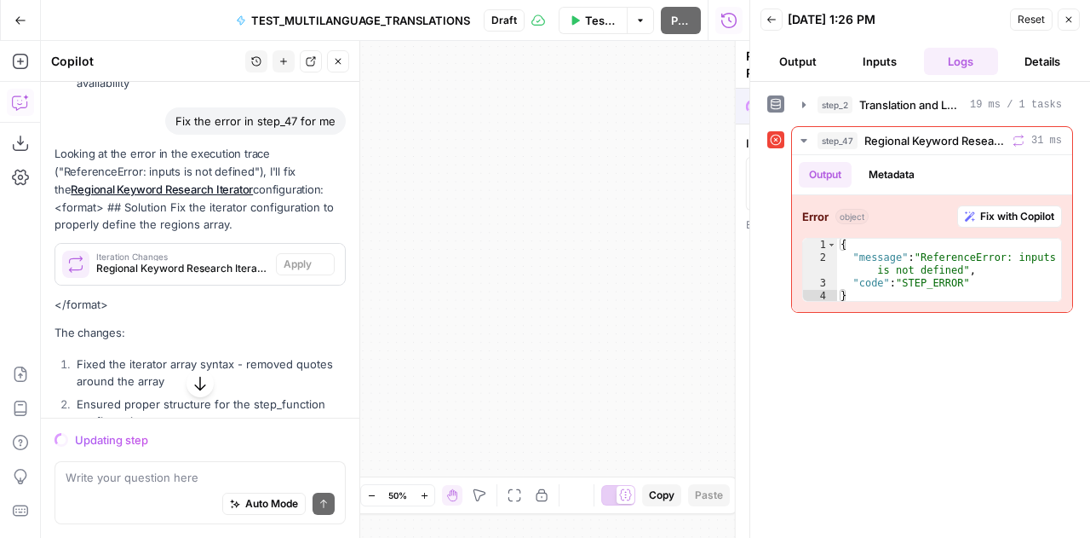
scroll to position [4089, 0]
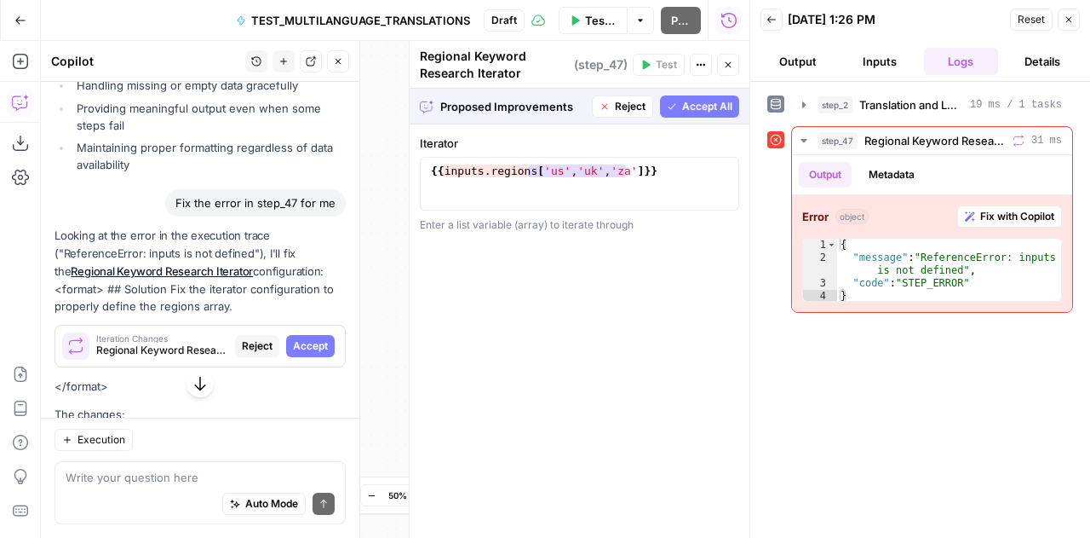
click at [708, 105] on span "Accept All" at bounding box center [707, 106] width 50 height 15
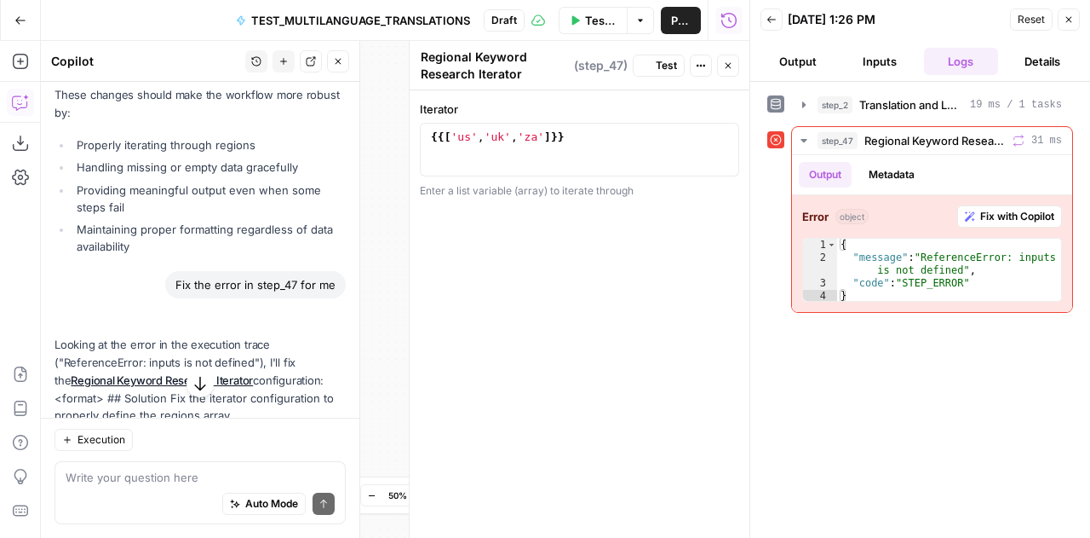
scroll to position [4171, 0]
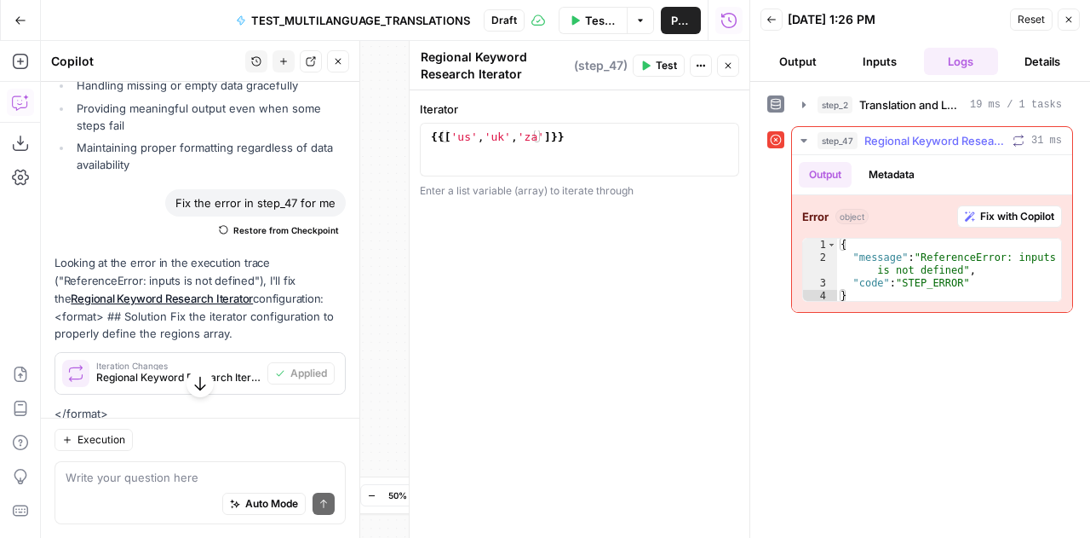
click at [807, 135] on icon "button" at bounding box center [804, 141] width 14 height 14
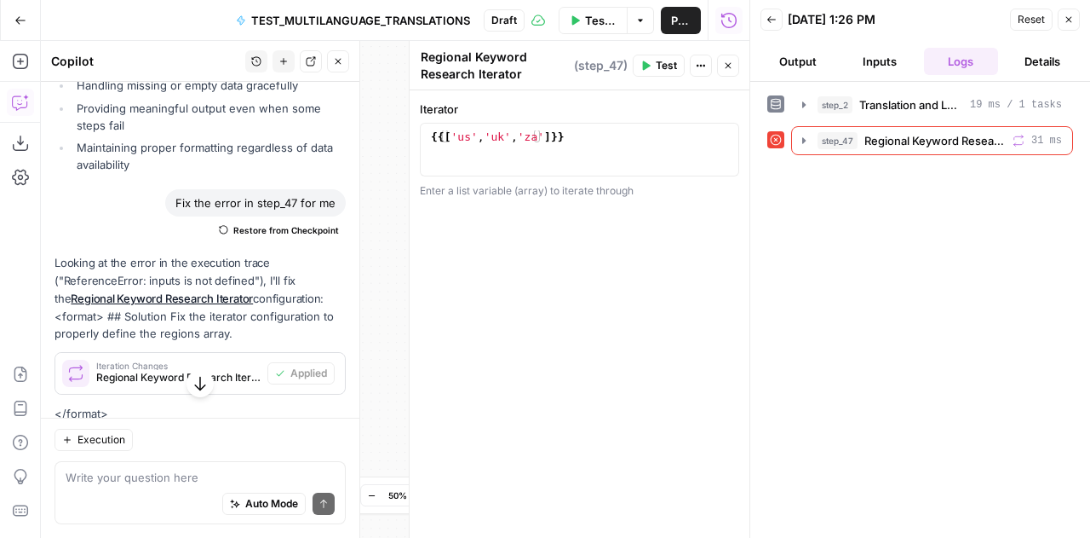
click at [610, 18] on span "Test Workflow" at bounding box center [601, 20] width 32 height 17
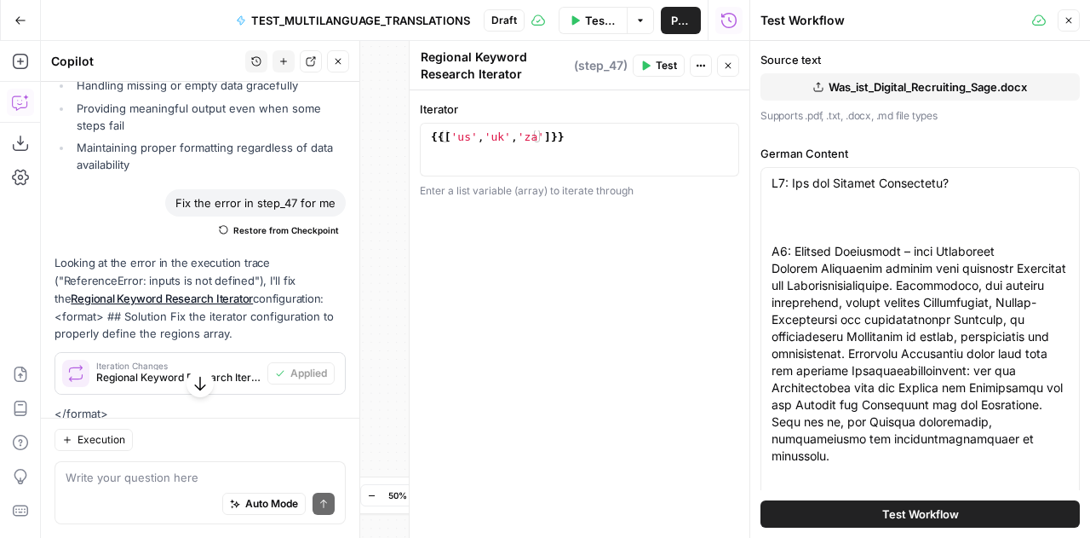
click at [913, 521] on span "Test Workflow" at bounding box center [921, 513] width 77 height 17
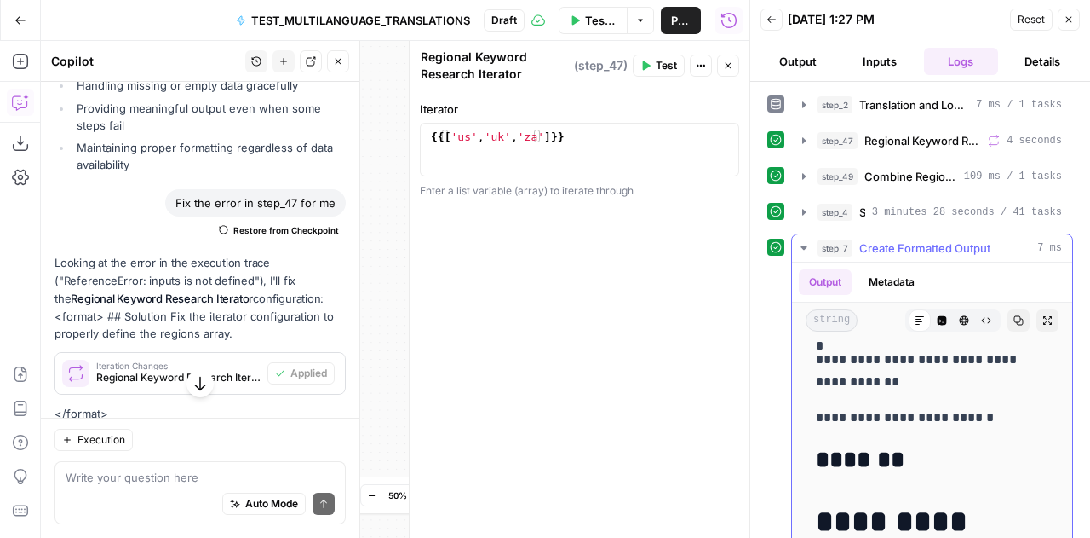
scroll to position [9188, 0]
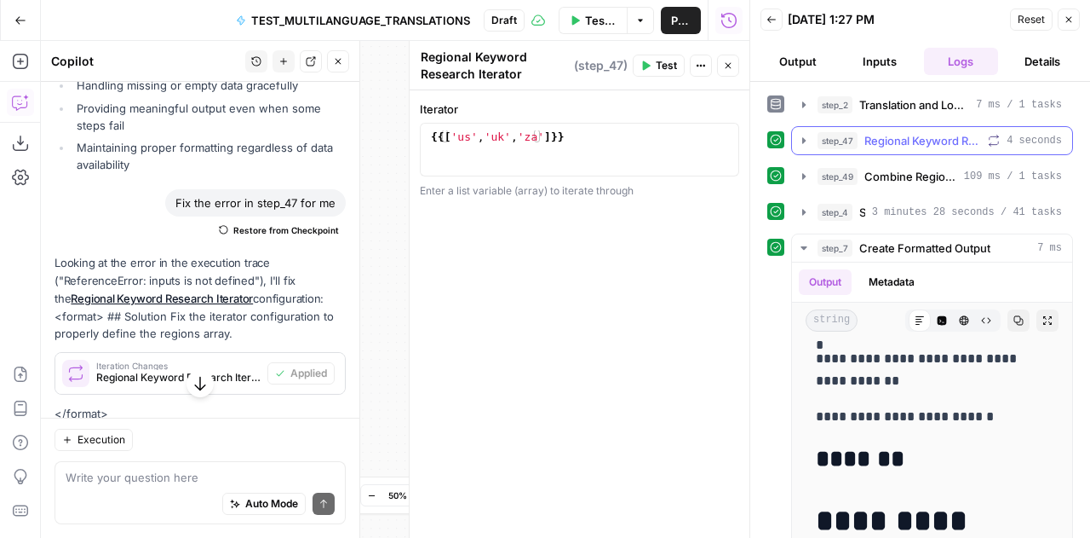
click at [804, 142] on icon "button" at bounding box center [804, 141] width 14 height 14
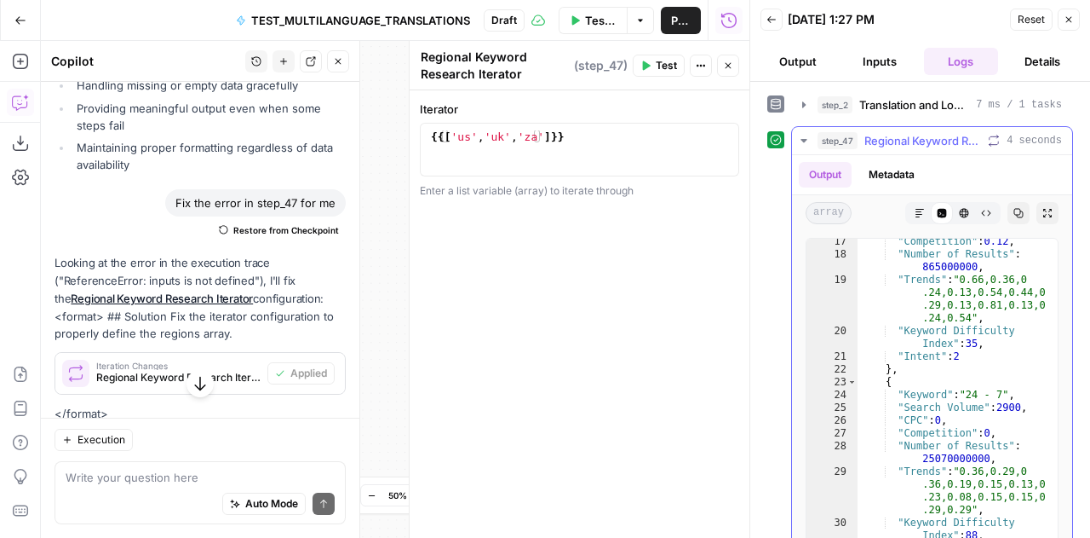
scroll to position [195, 0]
click at [804, 170] on button "Output" at bounding box center [825, 175] width 53 height 26
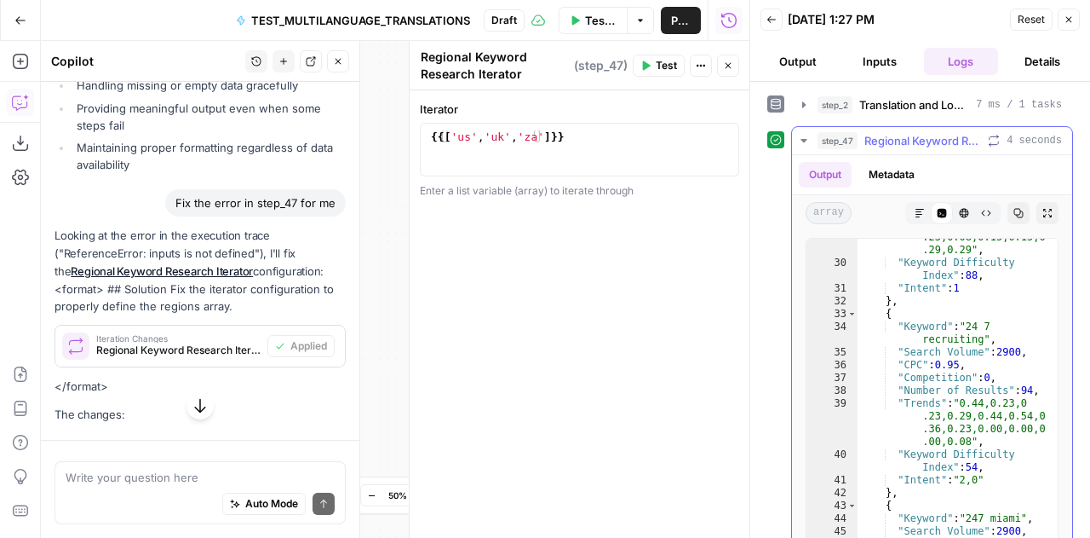
scroll to position [4171, 0]
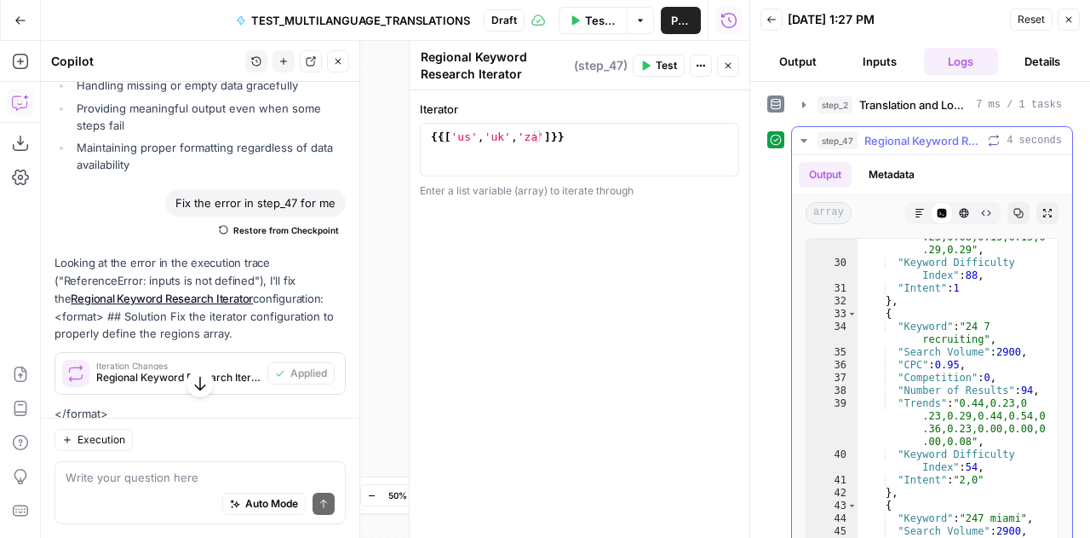
click at [806, 142] on icon "button" at bounding box center [804, 141] width 14 height 14
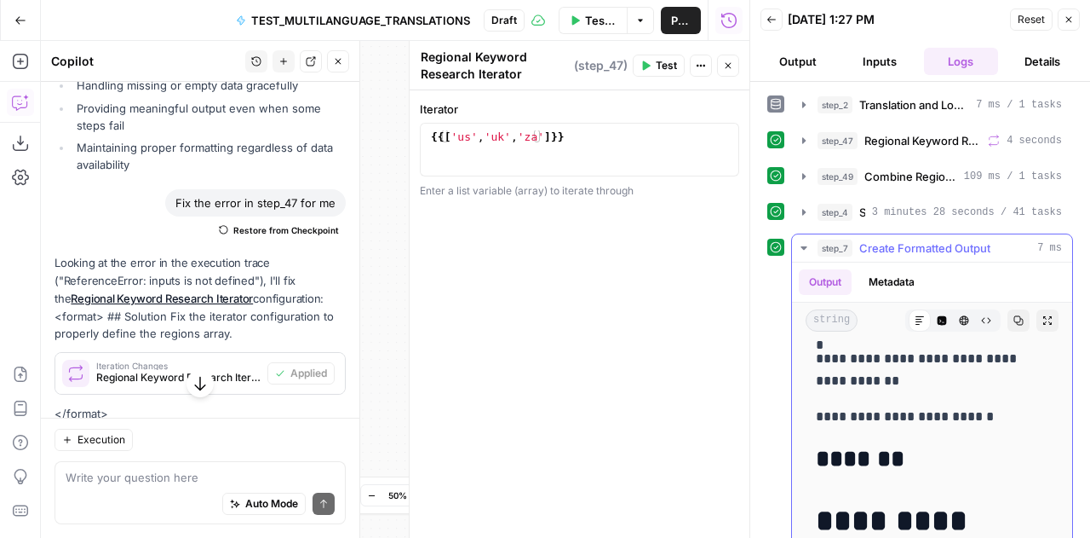
click at [922, 451] on h2 "*******" at bounding box center [919, 459] width 207 height 27
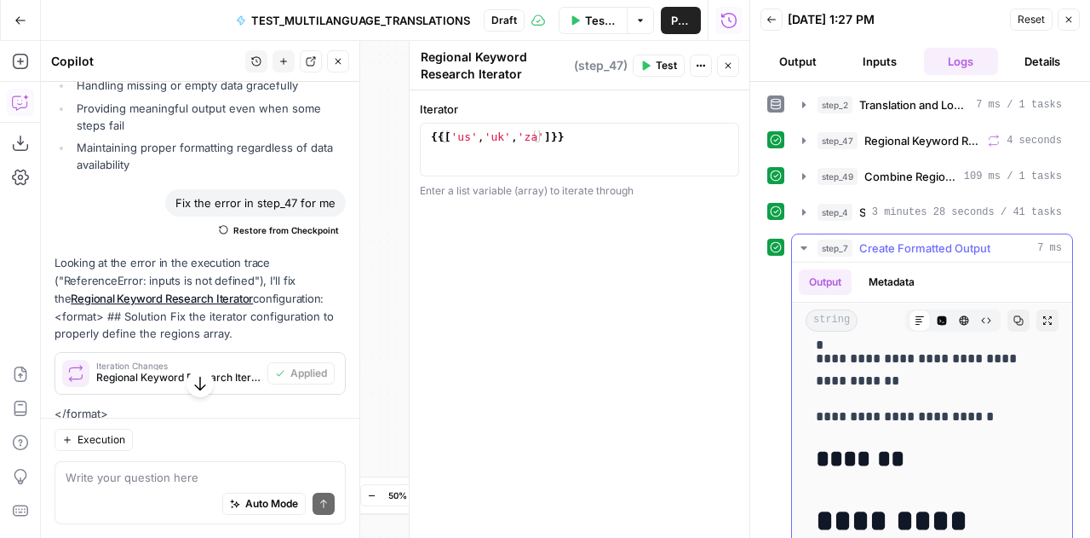
click at [1015, 316] on icon "button" at bounding box center [1019, 320] width 9 height 9
click at [804, 246] on icon "button" at bounding box center [804, 247] width 6 height 3
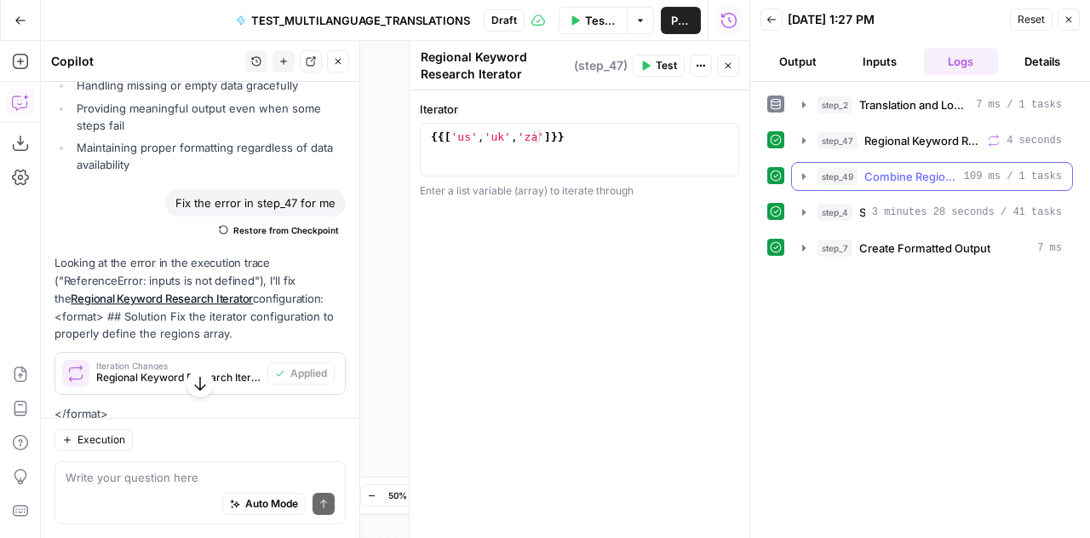
click at [803, 178] on icon "button" at bounding box center [804, 177] width 14 height 14
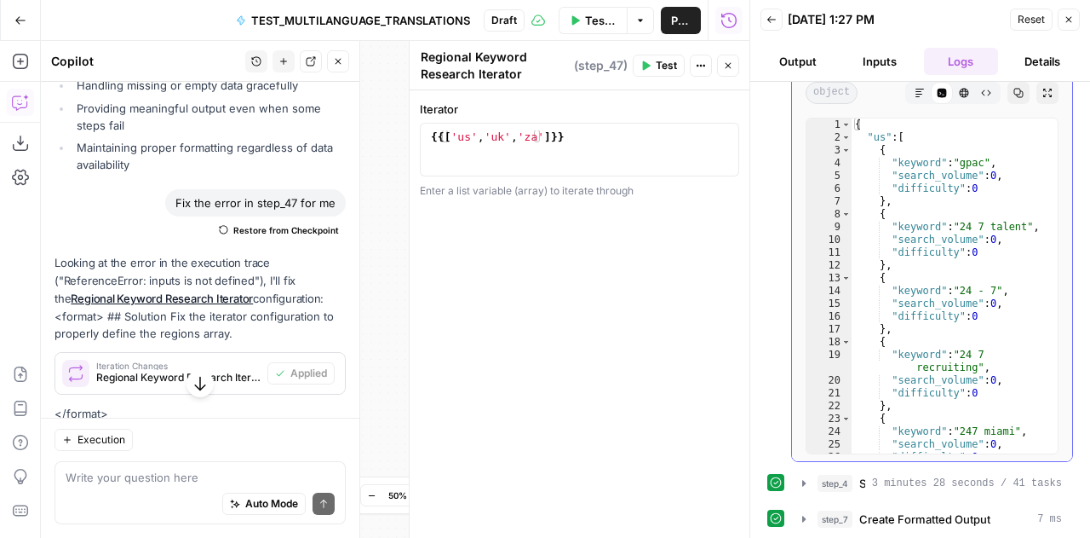
scroll to position [0, 0]
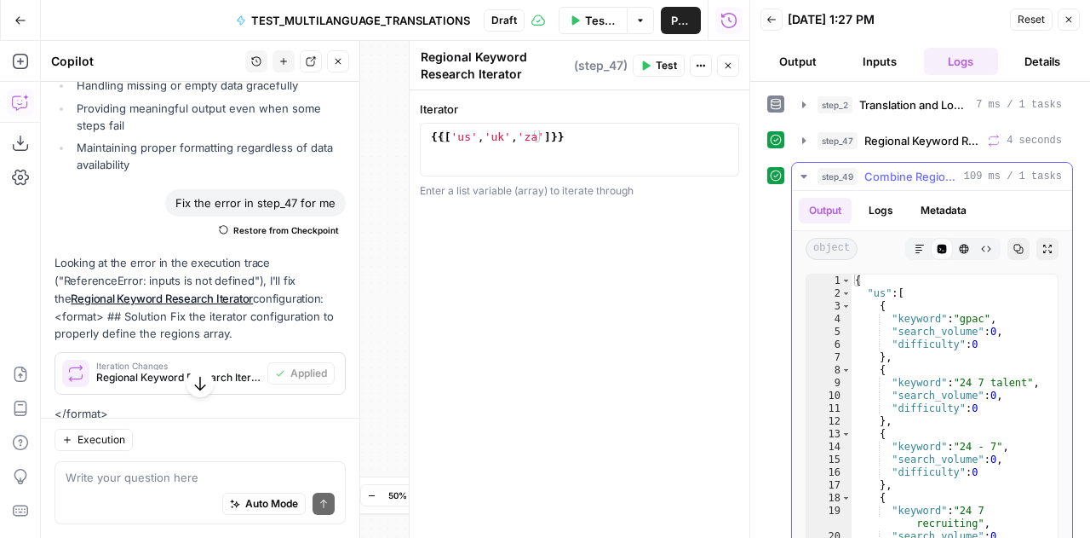
click at [807, 174] on icon "button" at bounding box center [804, 177] width 14 height 14
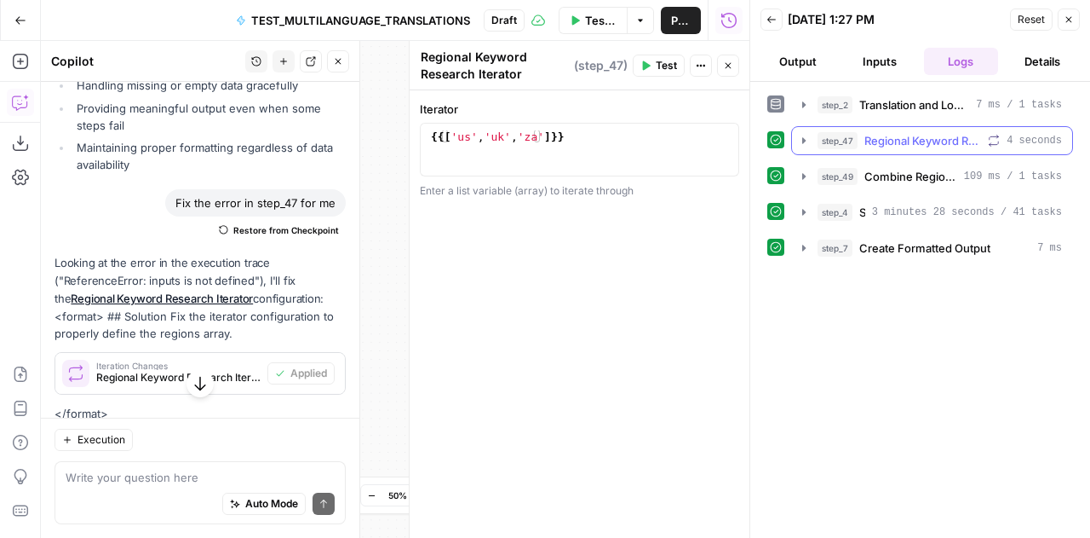
click at [804, 135] on icon "button" at bounding box center [804, 141] width 14 height 14
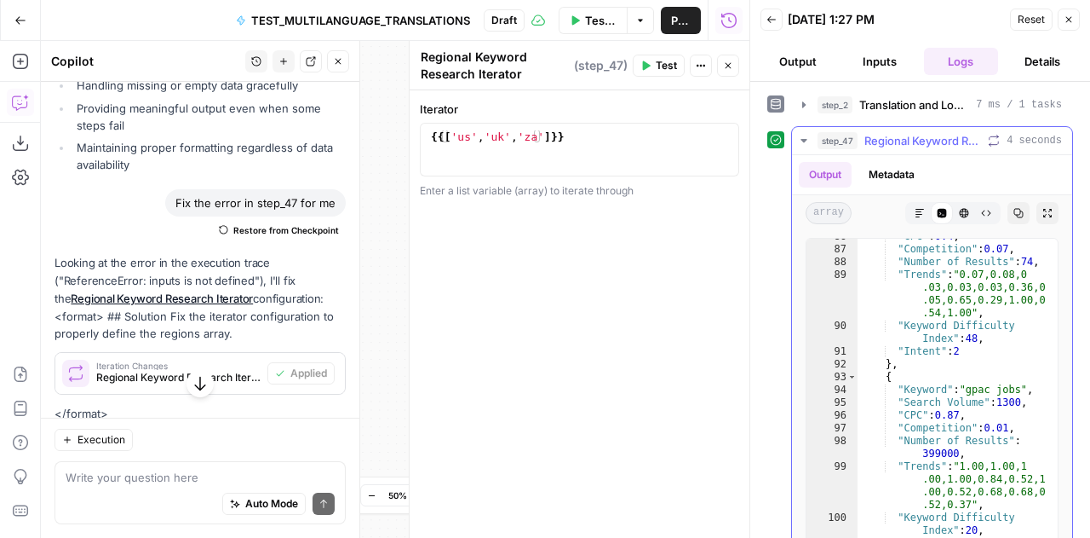
scroll to position [1111, 0]
click at [24, 26] on icon "button" at bounding box center [20, 20] width 12 height 12
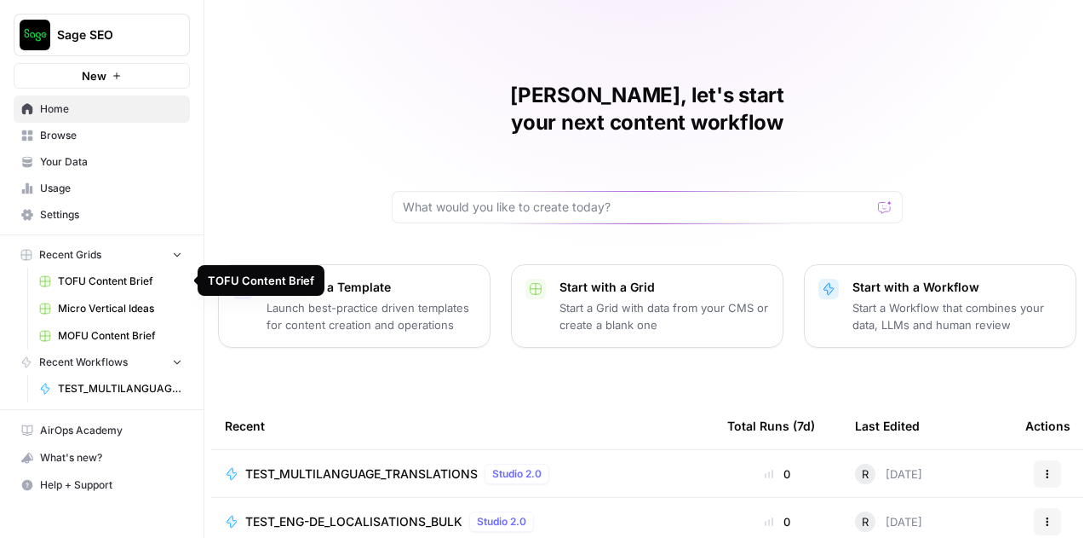
click at [94, 279] on span "TOFU Content Brief" at bounding box center [120, 280] width 124 height 15
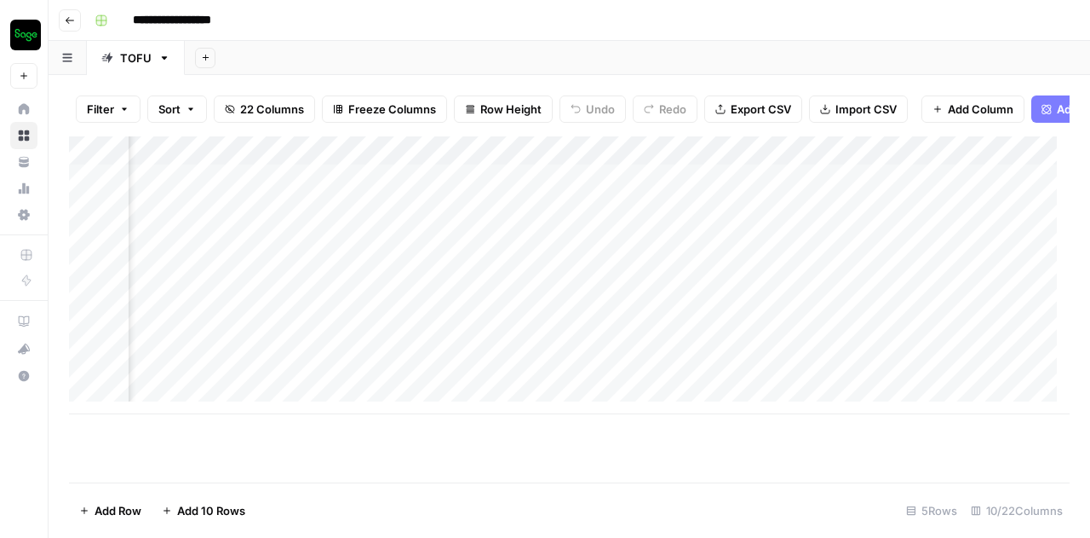
scroll to position [0, 1179]
click at [876, 191] on div "Add Column" at bounding box center [569, 275] width 1001 height 278
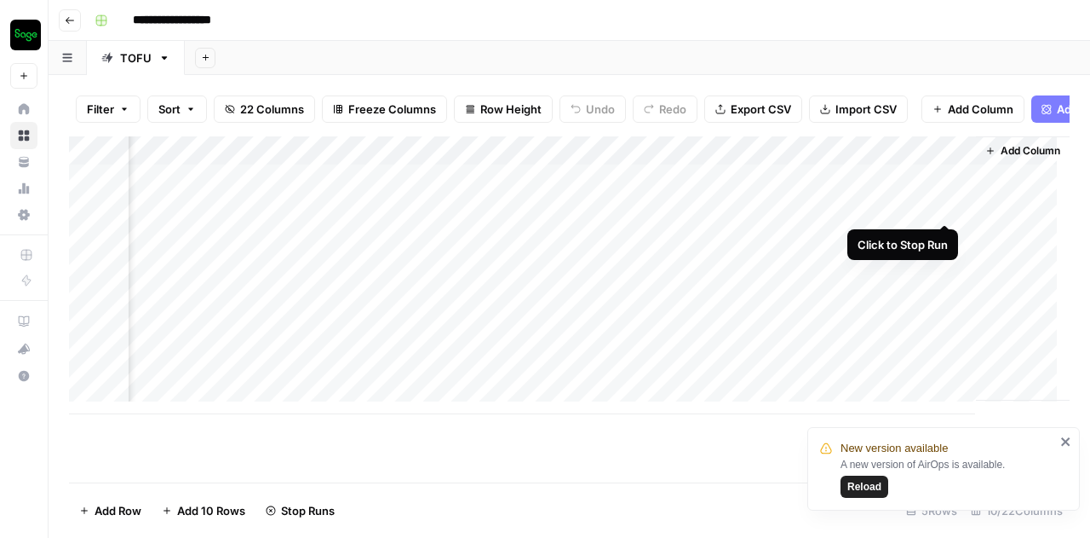
click at [946, 190] on div "Add Column" at bounding box center [569, 275] width 1001 height 278
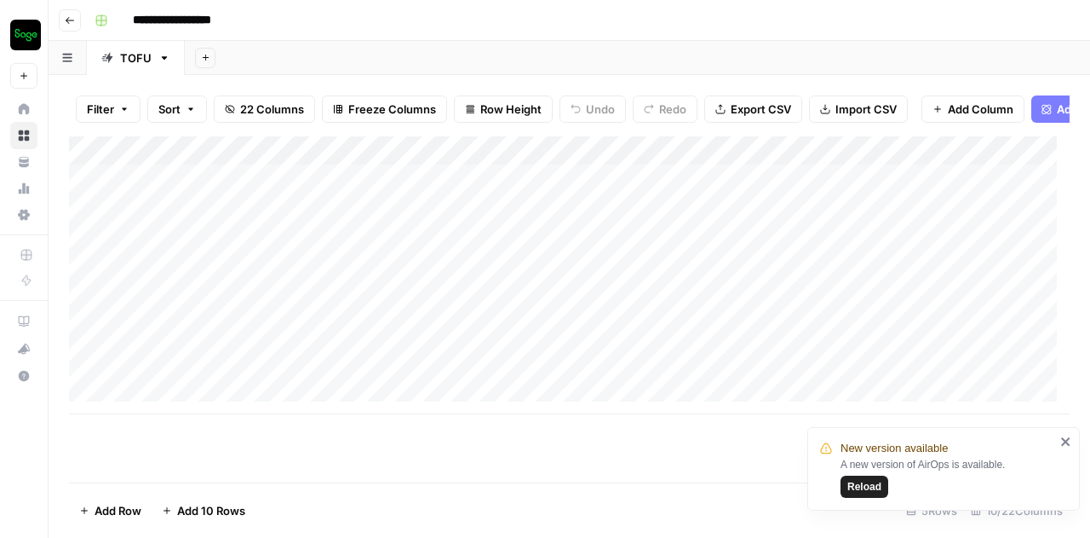
scroll to position [0, 0]
click at [68, 16] on icon "button" at bounding box center [70, 20] width 10 height 10
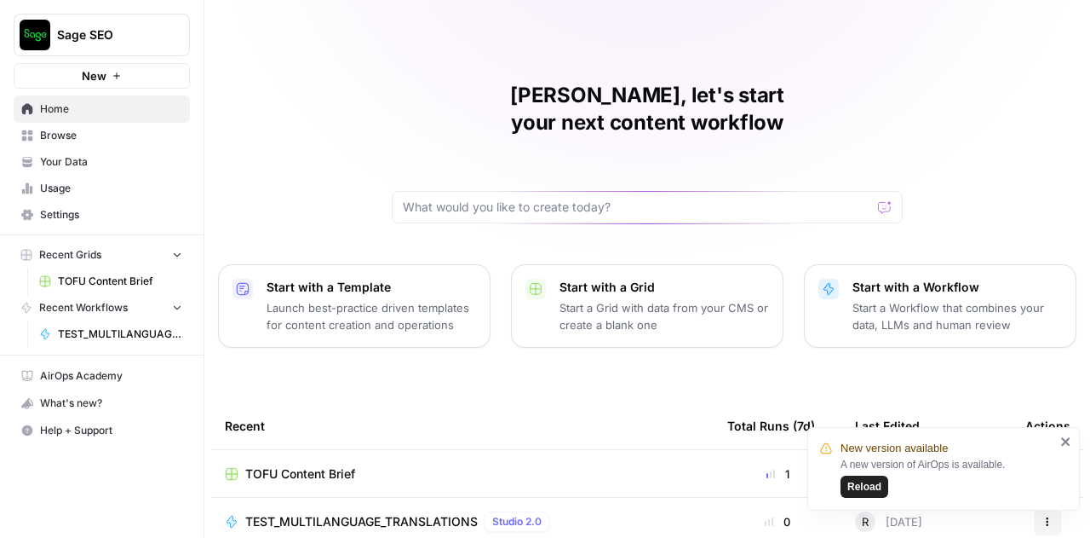
click at [60, 112] on span "Home" at bounding box center [111, 108] width 142 height 15
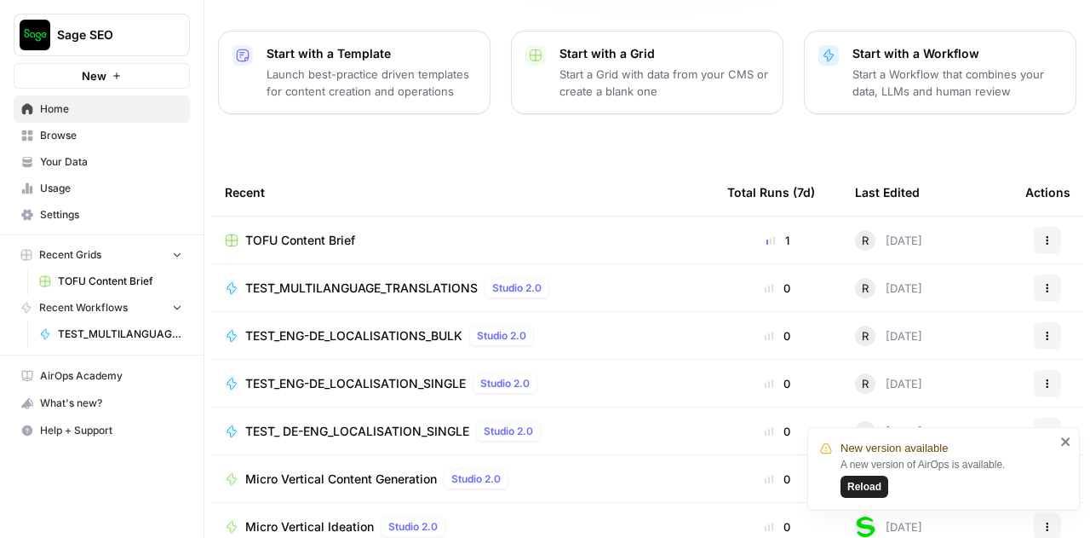
scroll to position [245, 0]
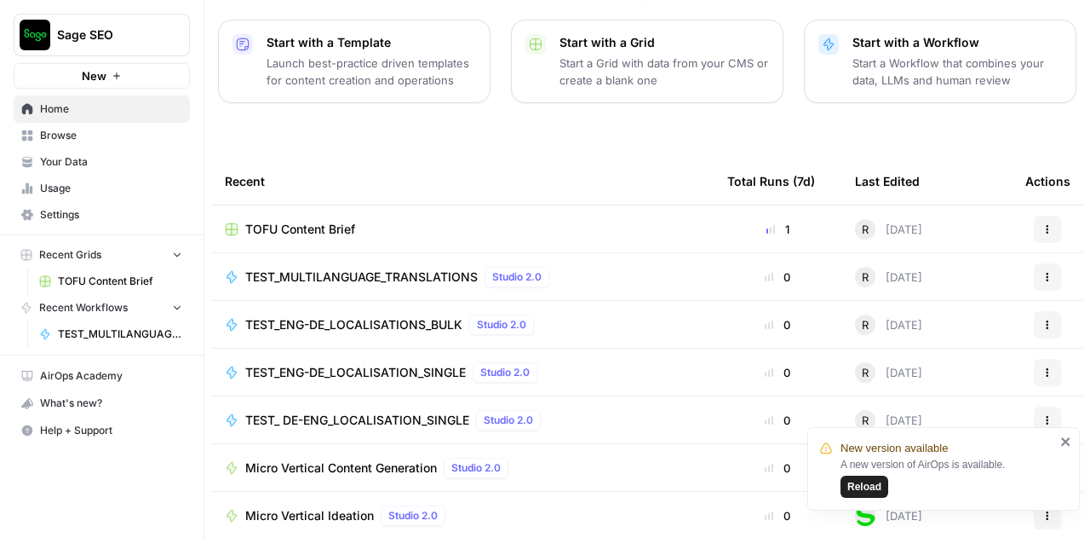
click at [339, 316] on span "TEST_ENG-DE_LOCALISATIONS_BULK" at bounding box center [353, 324] width 217 height 17
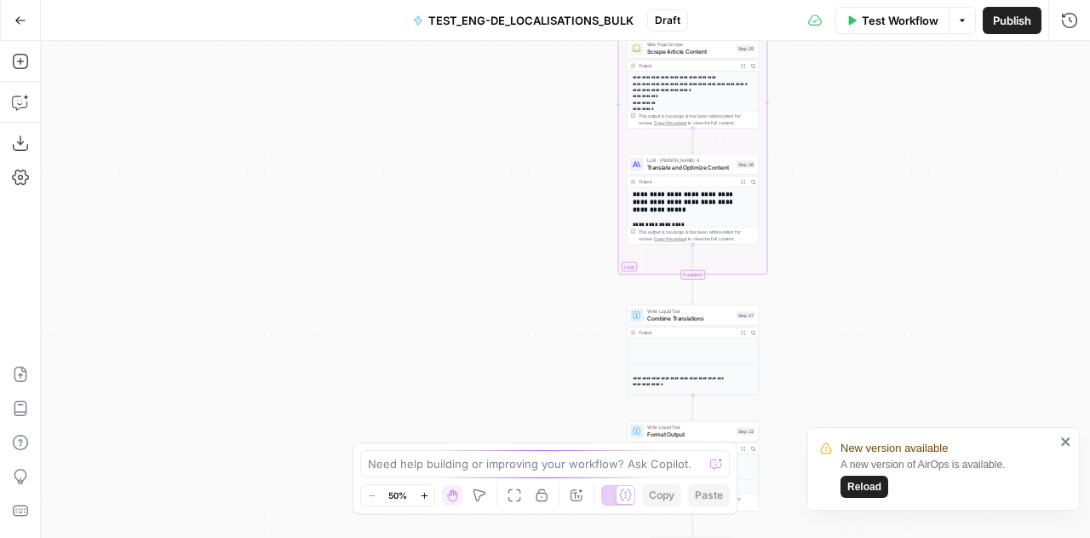
click at [20, 30] on button "Go Back" at bounding box center [20, 20] width 31 height 31
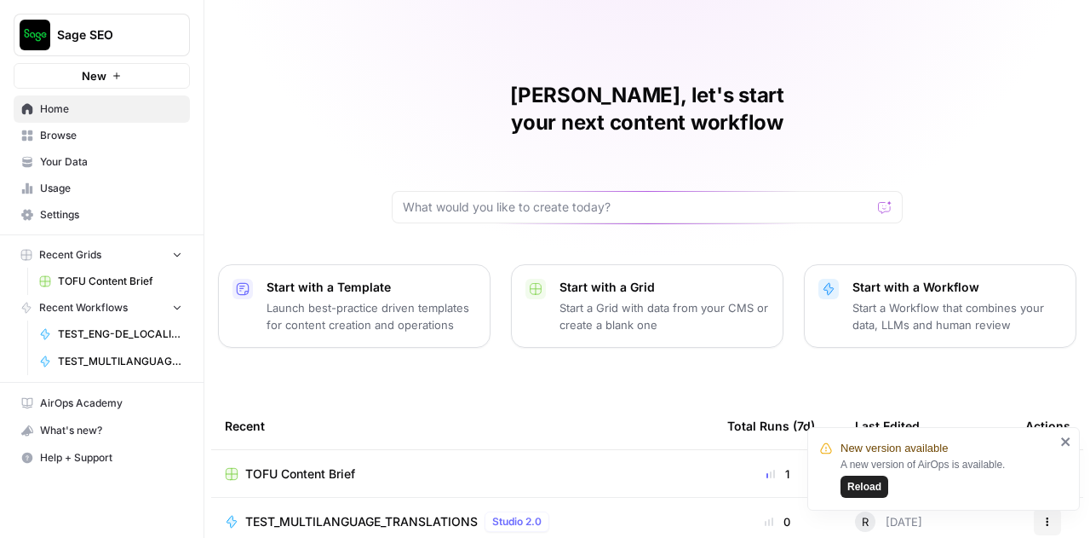
scroll to position [245, 0]
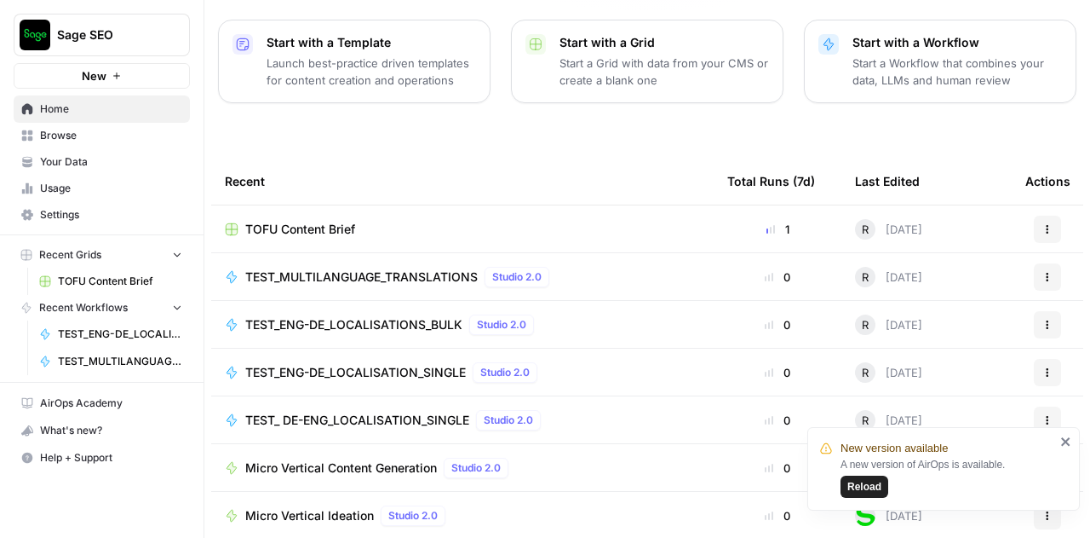
click at [345, 364] on span "TEST_ENG-DE_LOCALISATION_SINGLE" at bounding box center [355, 372] width 221 height 17
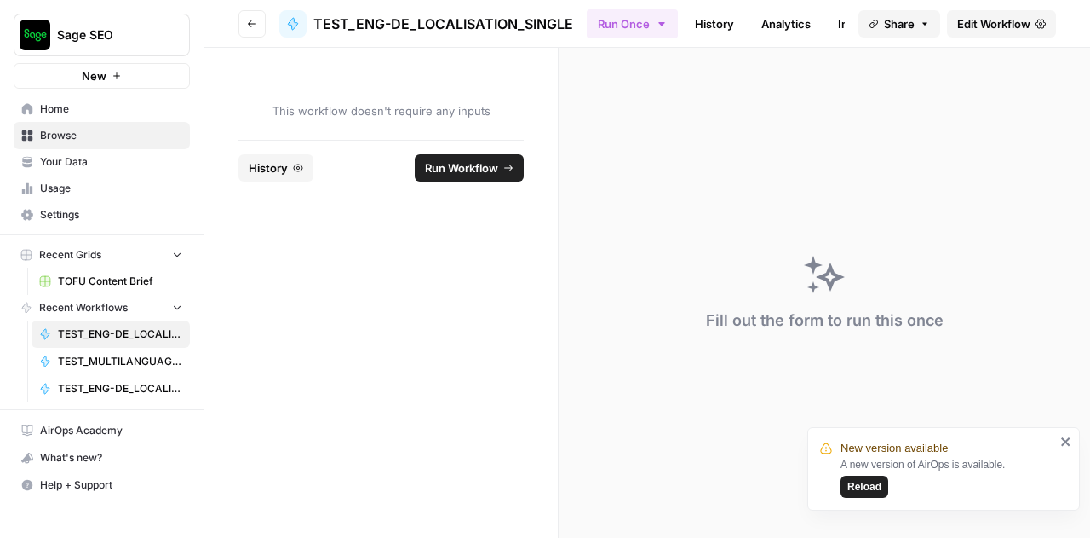
click at [1012, 23] on span "Edit Workflow" at bounding box center [994, 23] width 73 height 17
click at [257, 25] on button "Go back" at bounding box center [252, 23] width 27 height 27
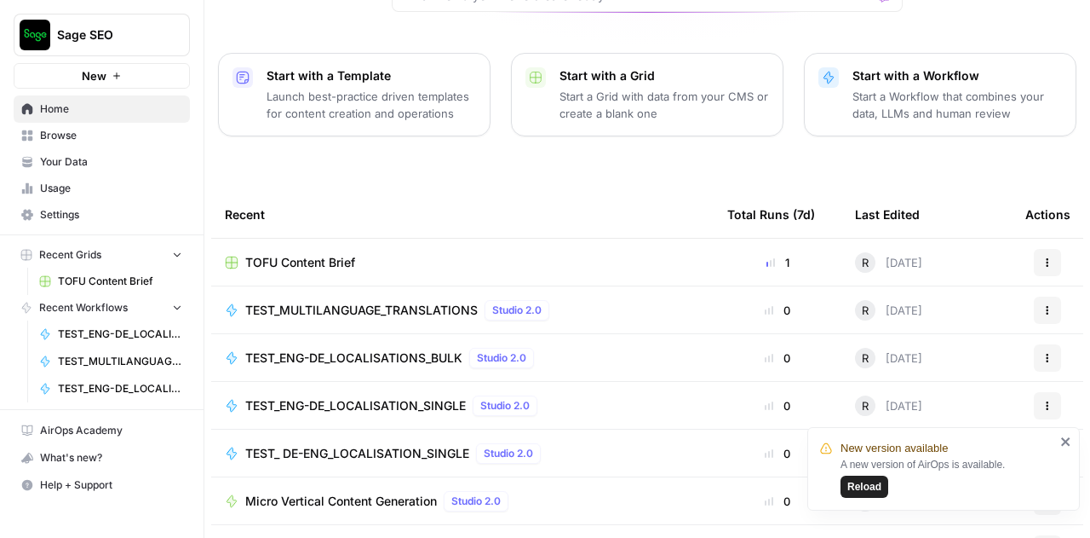
scroll to position [245, 0]
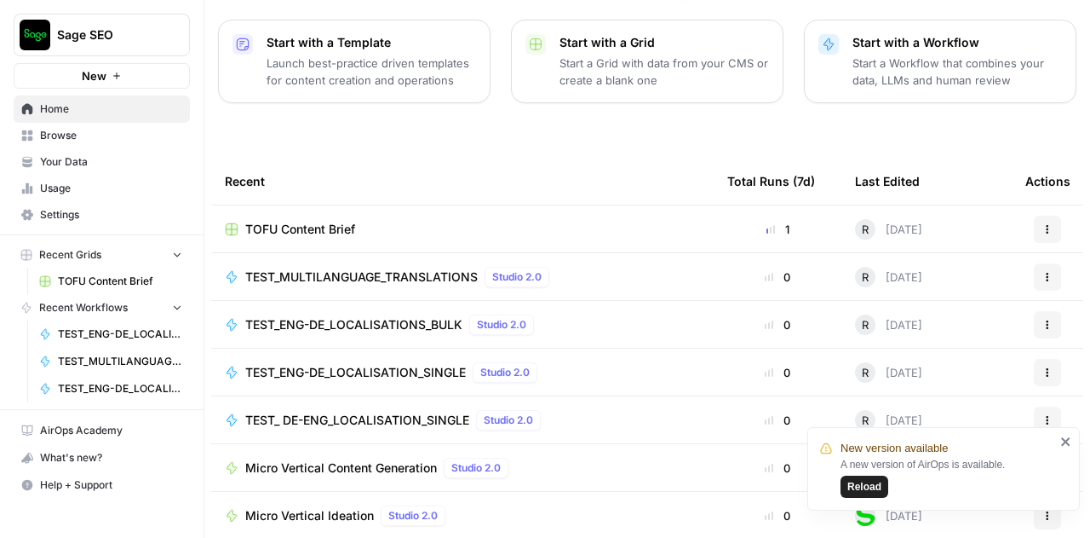
click at [299, 459] on span "Micro Vertical Content Generation" at bounding box center [341, 467] width 192 height 17
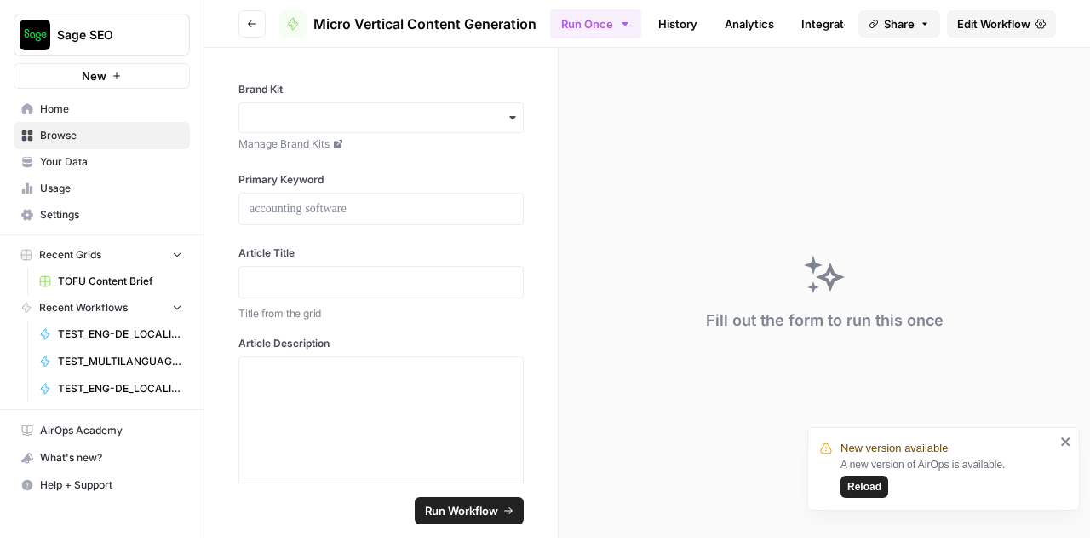
click at [991, 20] on span "Edit Workflow" at bounding box center [994, 23] width 73 height 17
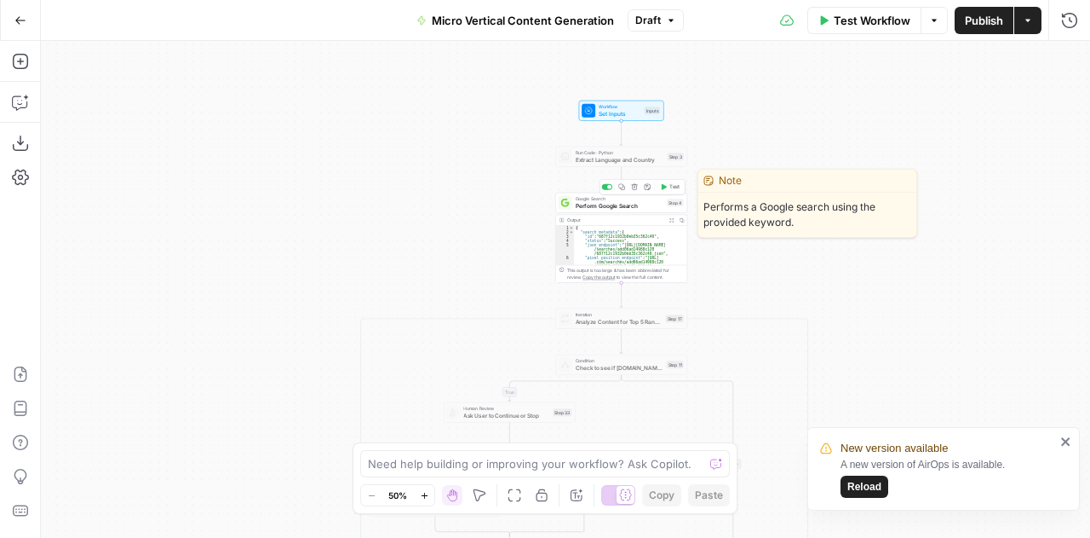
click at [598, 207] on span "Perform Google Search" at bounding box center [620, 205] width 89 height 9
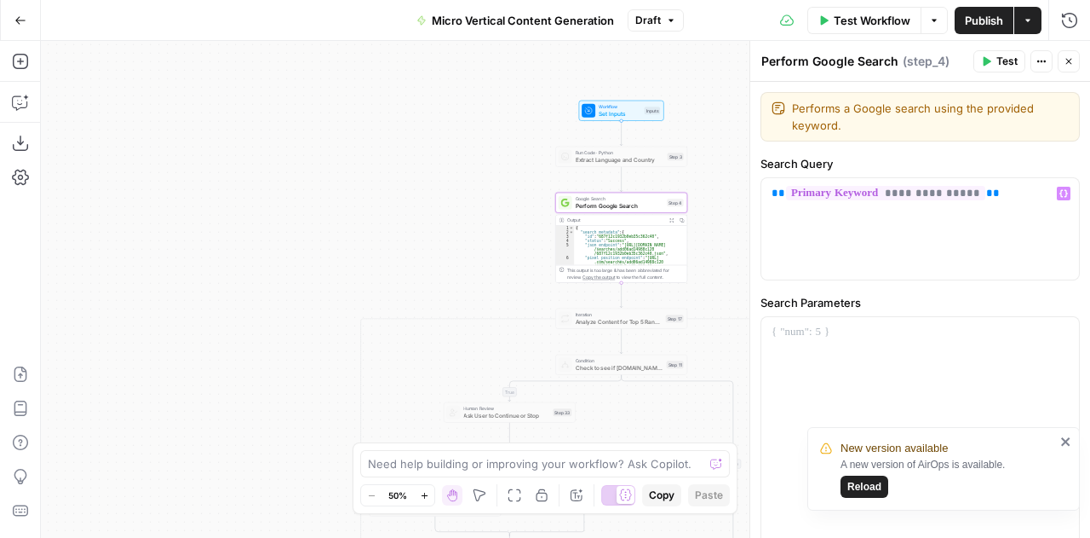
scroll to position [181, 0]
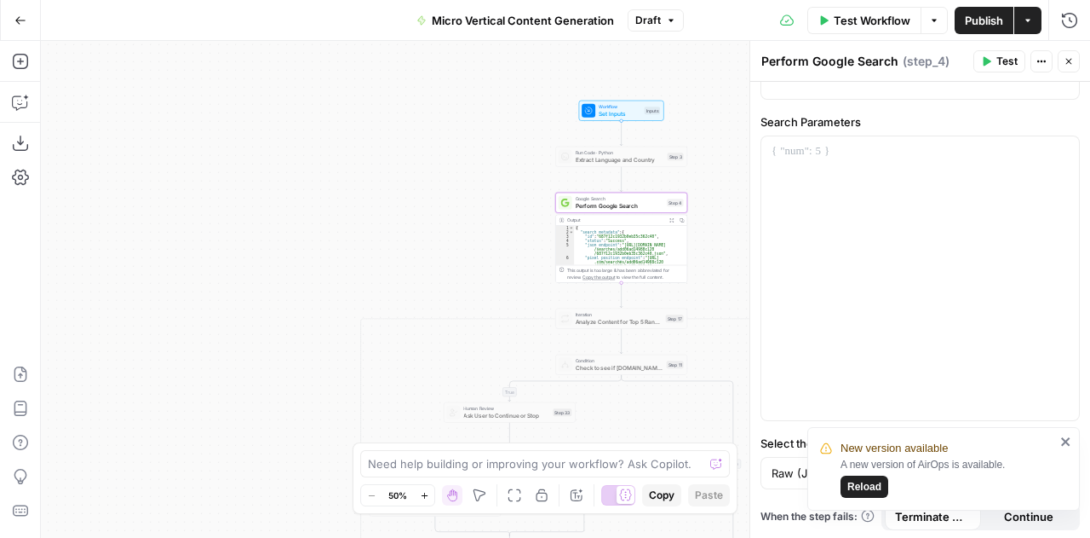
click at [1067, 440] on icon "close" at bounding box center [1066, 441] width 9 height 9
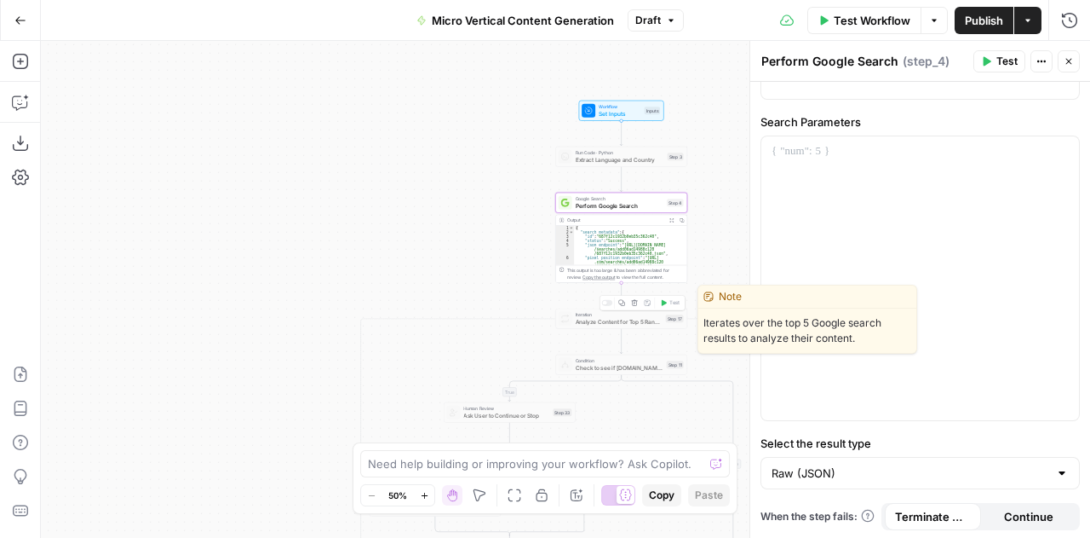
click at [585, 319] on span "Analyze Content for Top 5 Ranking Pages" at bounding box center [619, 321] width 87 height 9
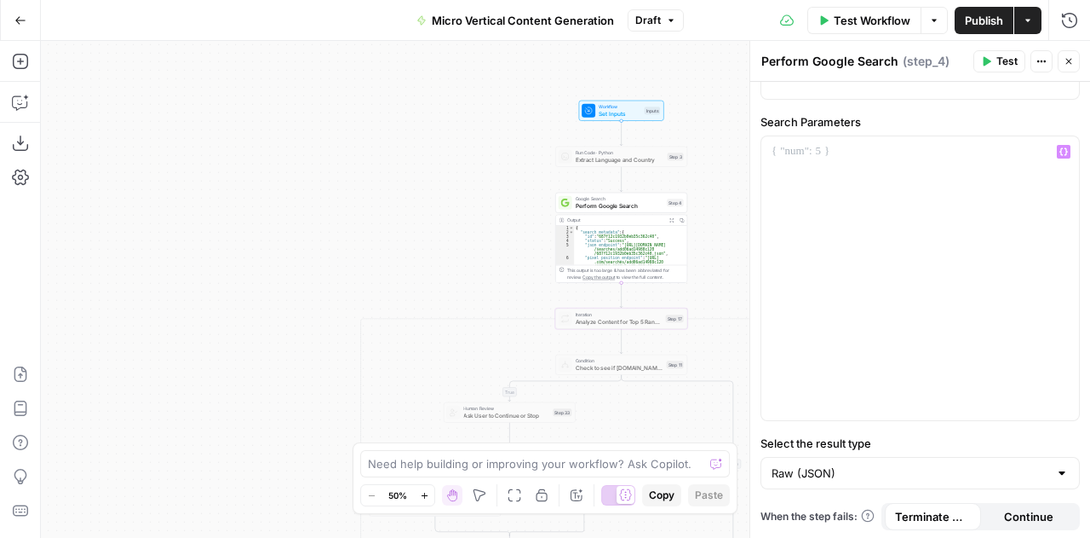
scroll to position [0, 0]
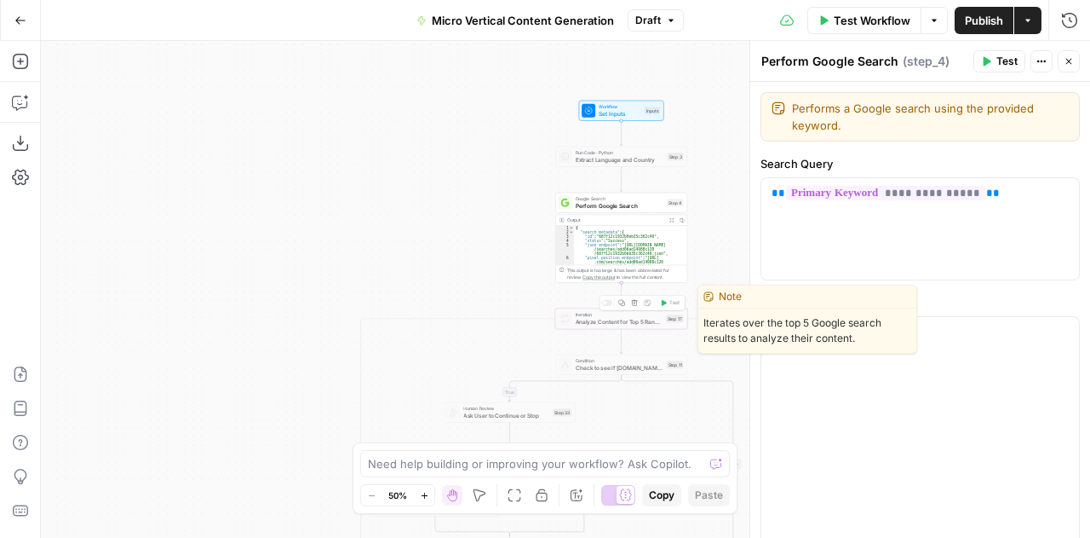
click at [587, 325] on span "Analyze Content for Top 5 Ranking Pages" at bounding box center [619, 321] width 87 height 9
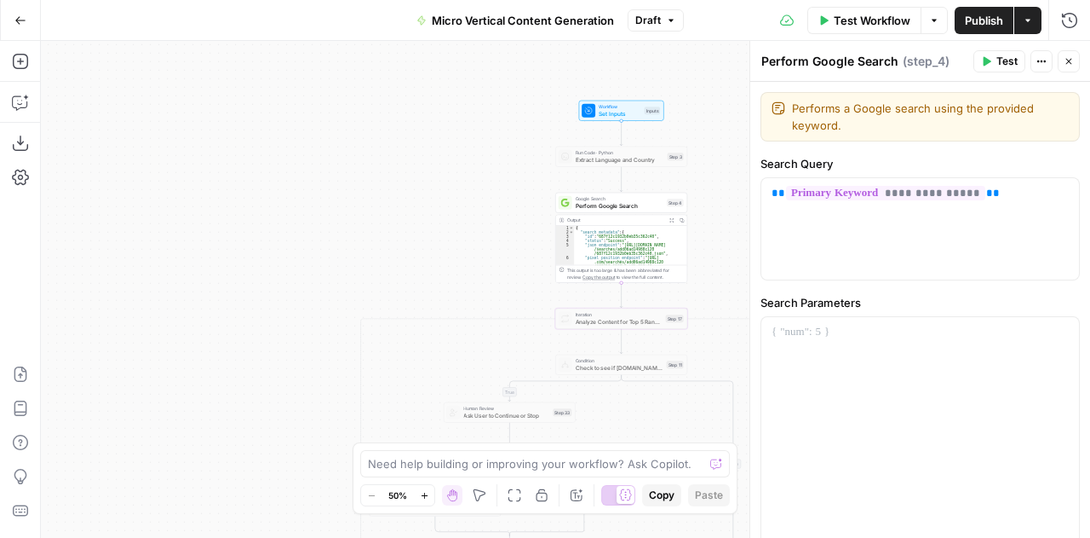
click at [1070, 60] on icon "button" at bounding box center [1070, 62] width 6 height 6
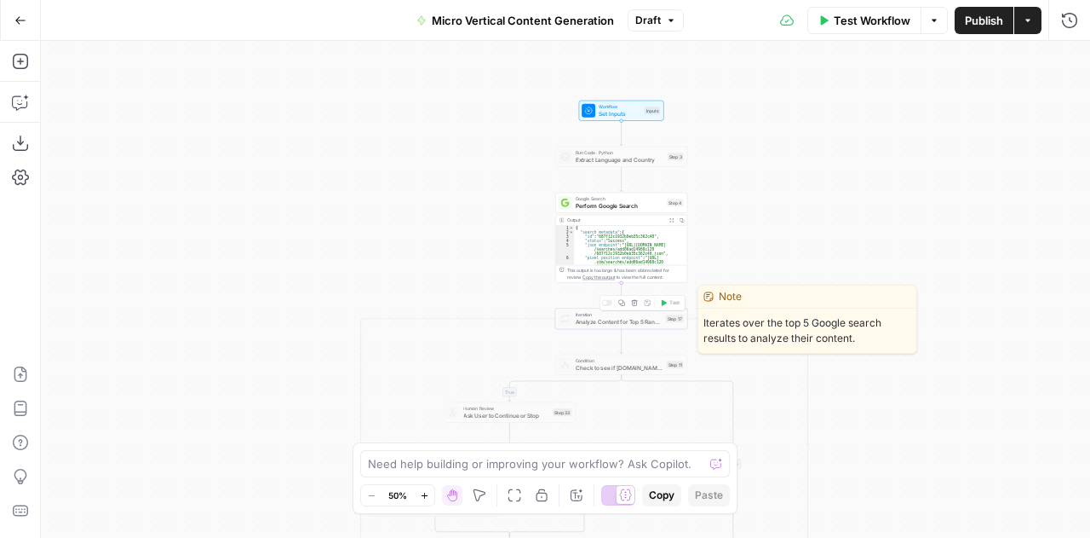
click at [586, 321] on span "Analyze Content for Top 5 Ranking Pages" at bounding box center [619, 321] width 87 height 9
click at [649, 322] on span "Analyze Content for Top 5 Ranking Pages" at bounding box center [619, 321] width 87 height 9
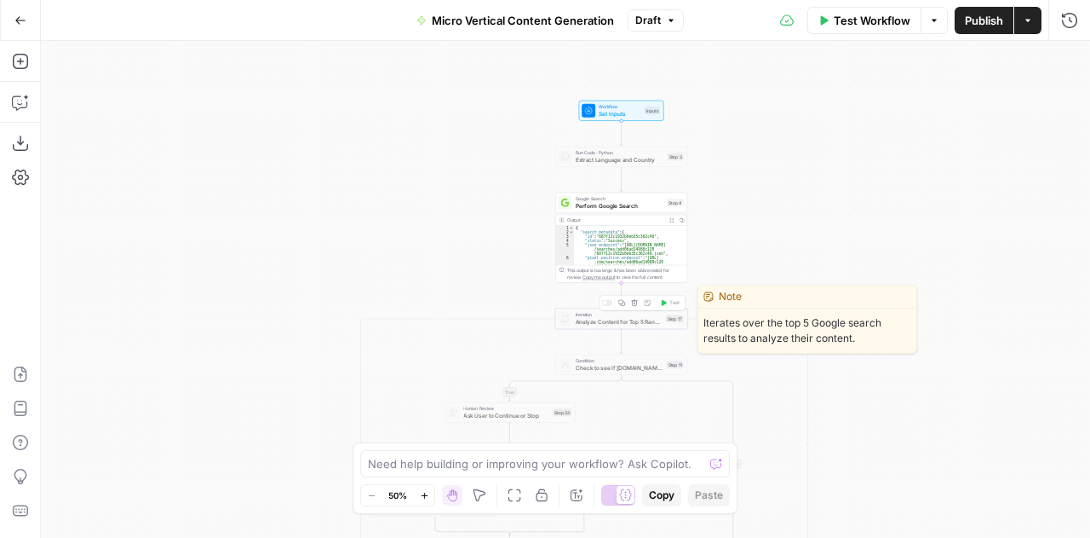
click at [649, 322] on span "Analyze Content for Top 5 Ranking Pages" at bounding box center [619, 321] width 87 height 9
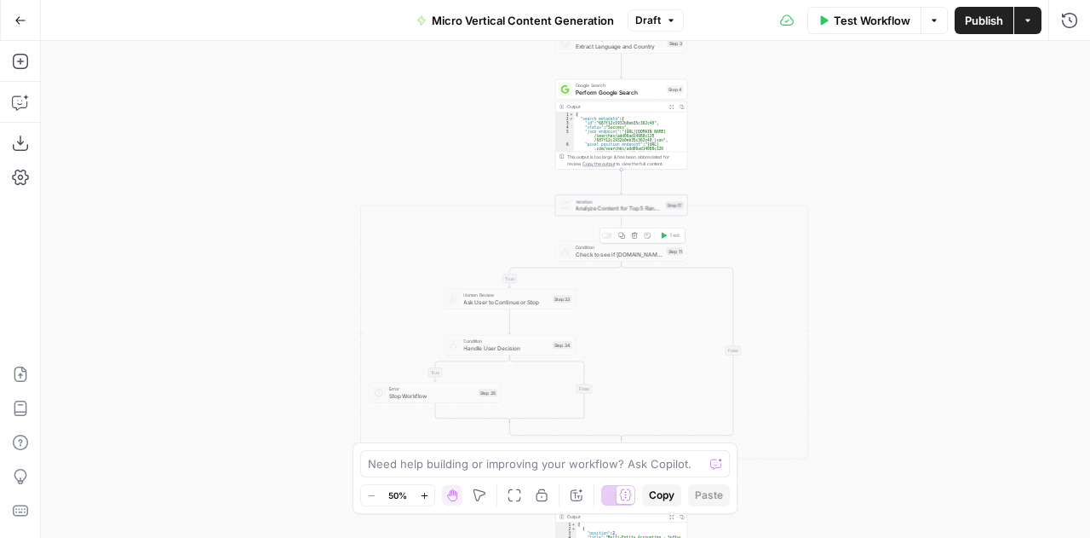
click at [593, 253] on span "Check to see if Sage.com is already in the first 10 results" at bounding box center [620, 254] width 88 height 9
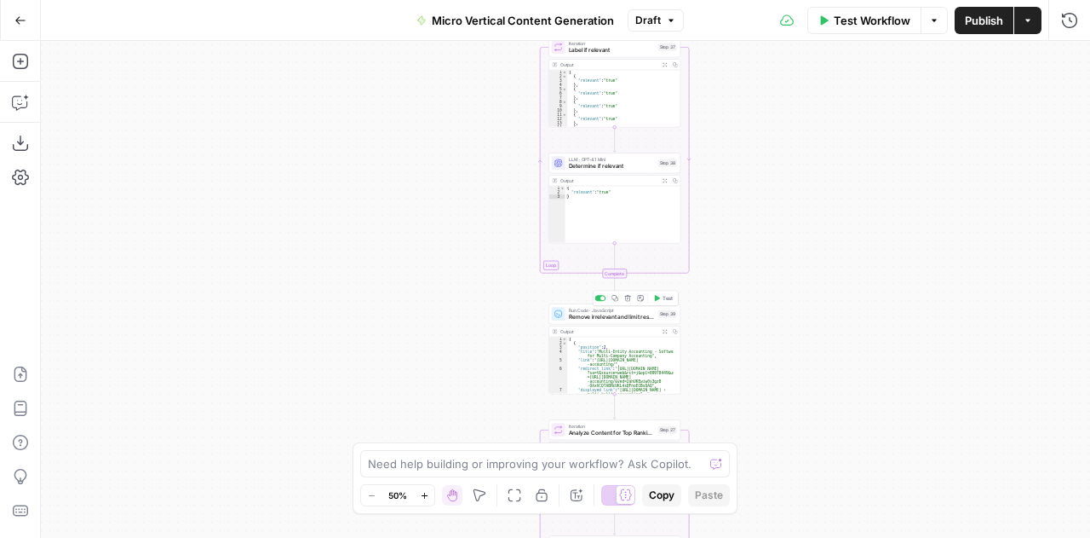
click at [591, 319] on span "Remove irrelevant and limit results" at bounding box center [612, 317] width 86 height 9
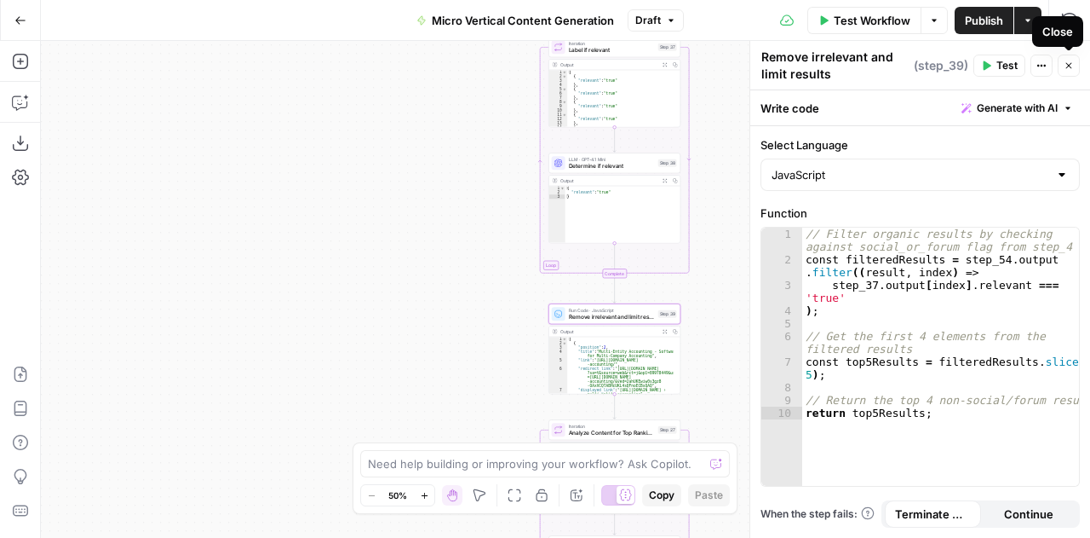
click at [1067, 68] on icon "button" at bounding box center [1069, 65] width 10 height 10
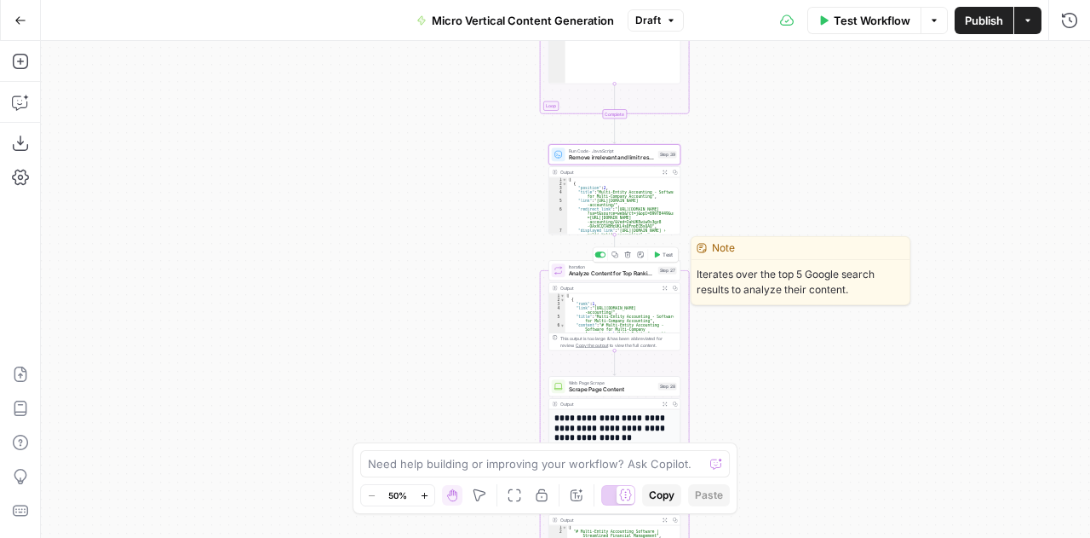
click at [588, 277] on div "Iteration Analyze Content for Top Ranking Pages Step 27 Copy step Delete step E…" at bounding box center [615, 270] width 132 height 20
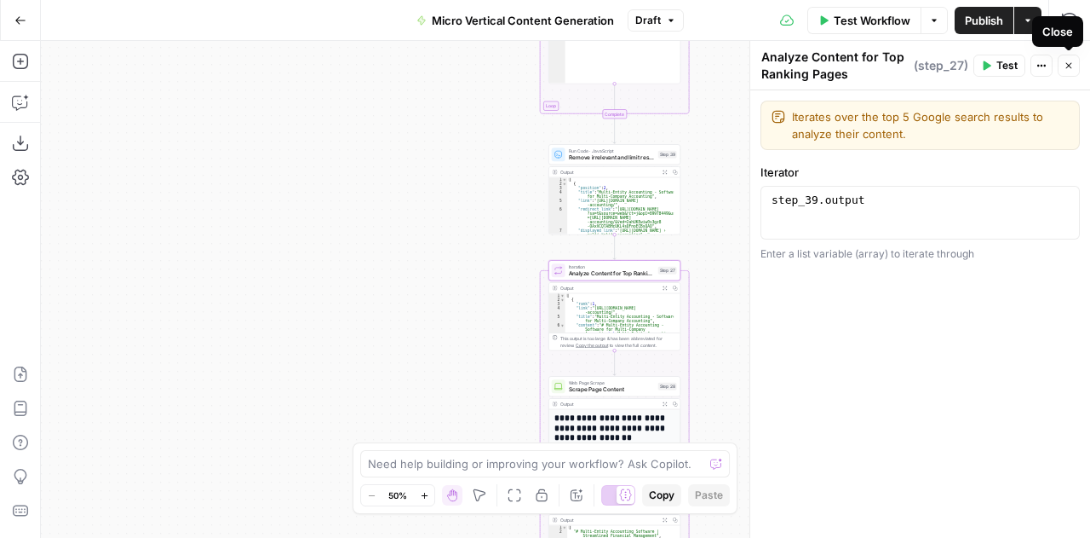
click at [1067, 66] on icon "button" at bounding box center [1069, 65] width 10 height 10
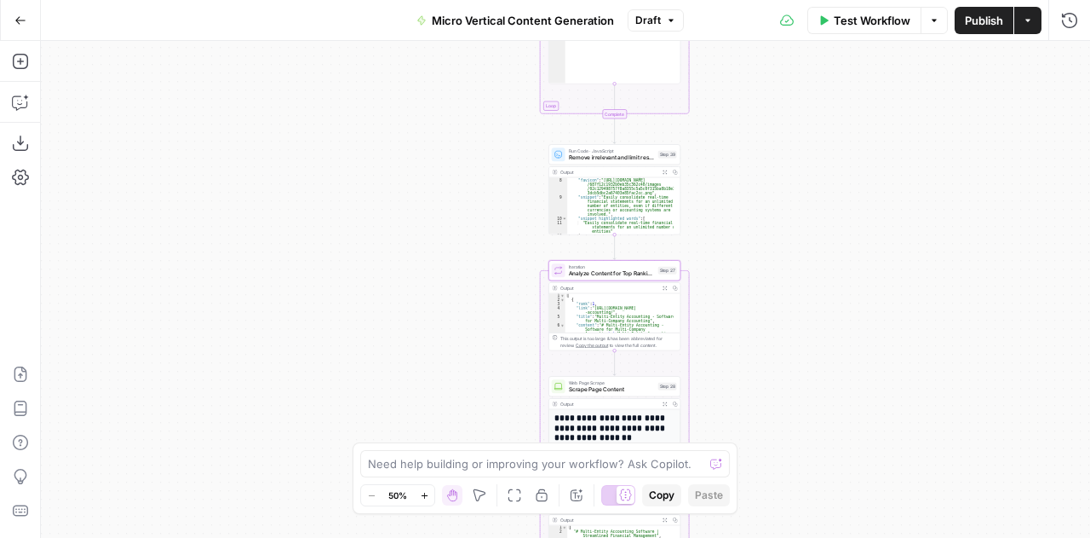
scroll to position [125, 0]
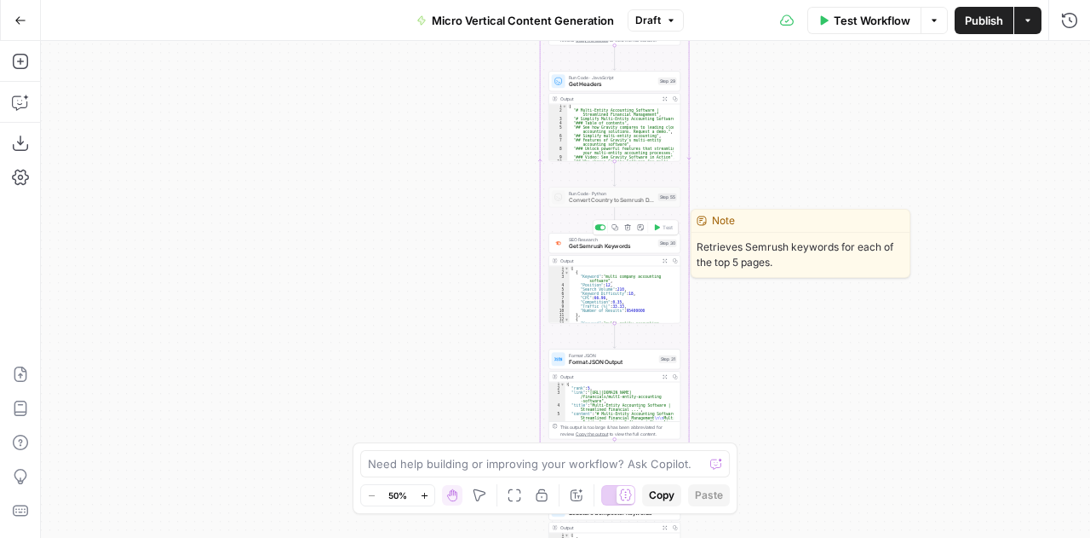
click at [581, 243] on span "Get Semrush Keywords" at bounding box center [612, 246] width 86 height 9
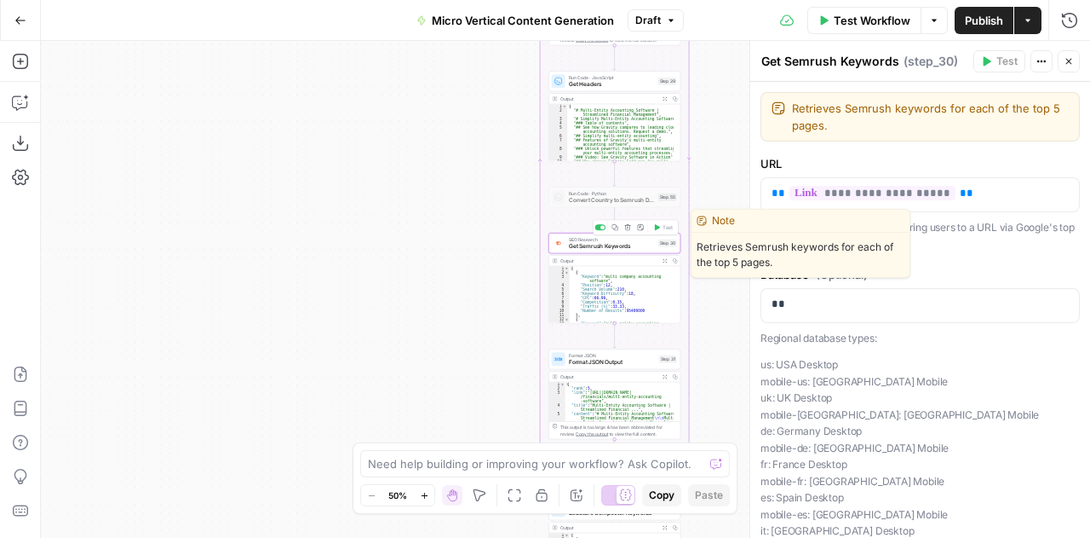
click at [581, 243] on span "Get Semrush Keywords" at bounding box center [612, 246] width 86 height 9
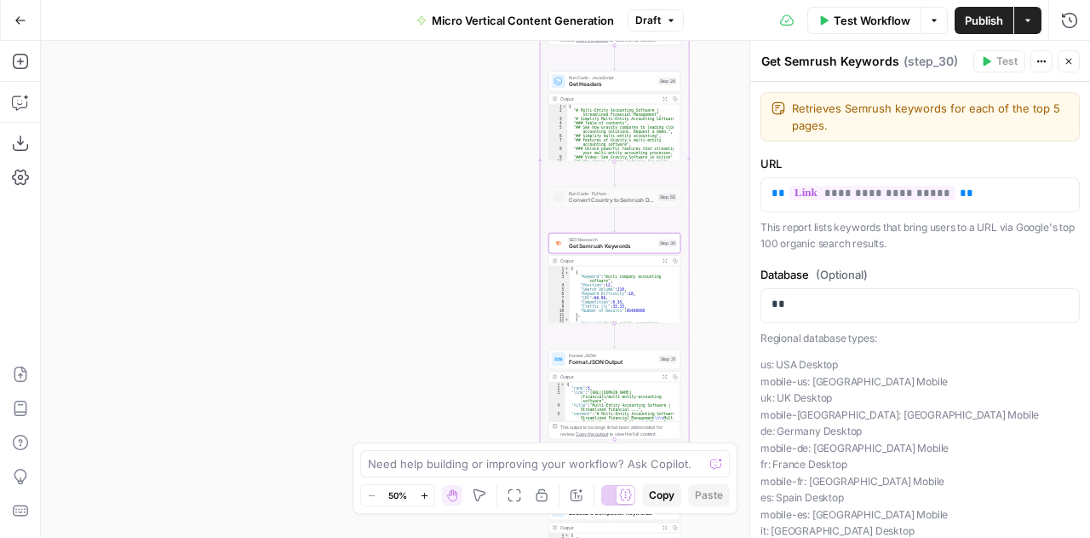
click at [388, 335] on div "true true true false false false Workflow Set Inputs Inputs Run Code · Python E…" at bounding box center [566, 289] width 1050 height 497
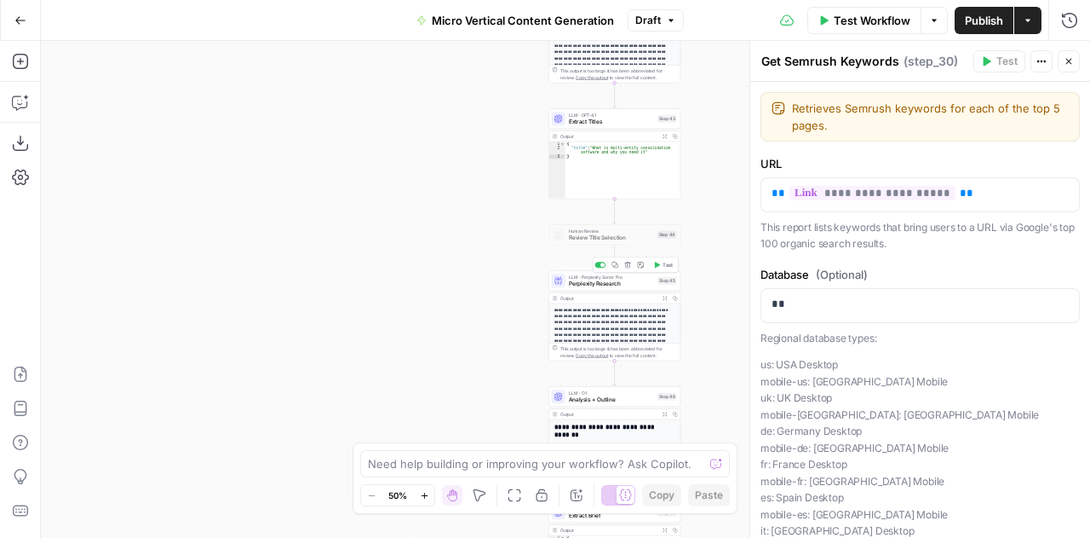
click at [603, 284] on span "Perplexity Research" at bounding box center [612, 283] width 86 height 9
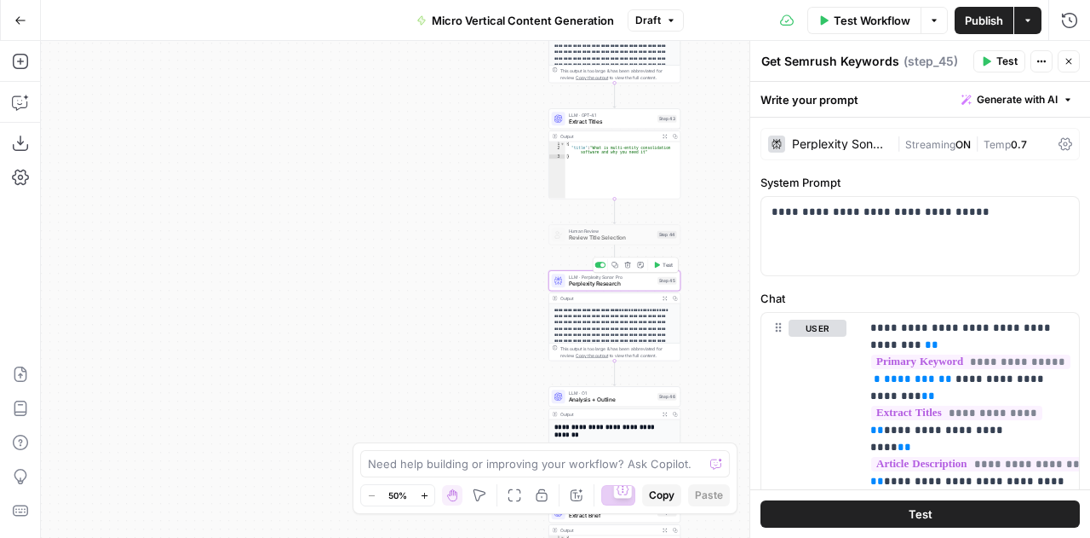
type textarea "Perplexity Research"
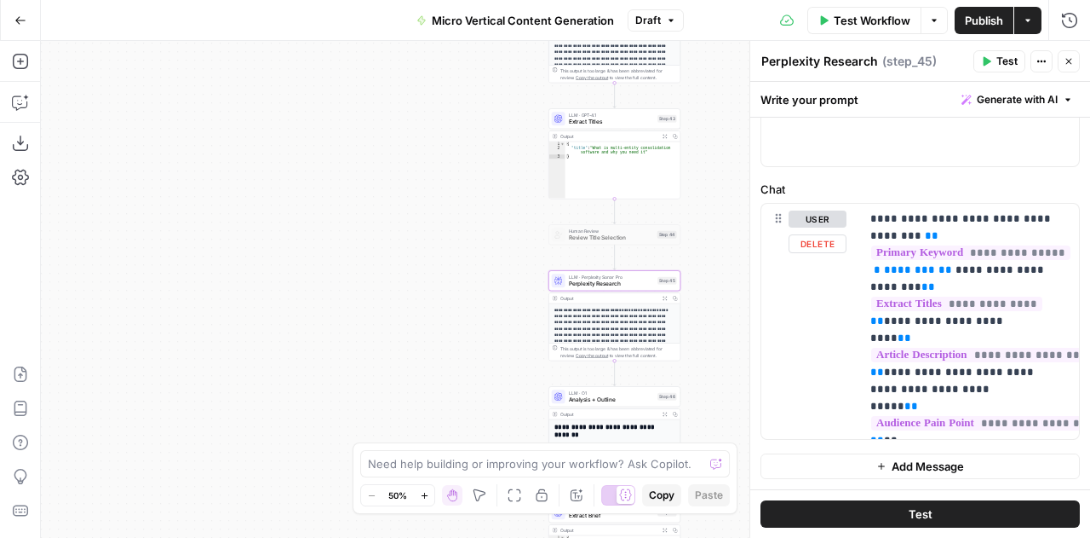
scroll to position [0, 0]
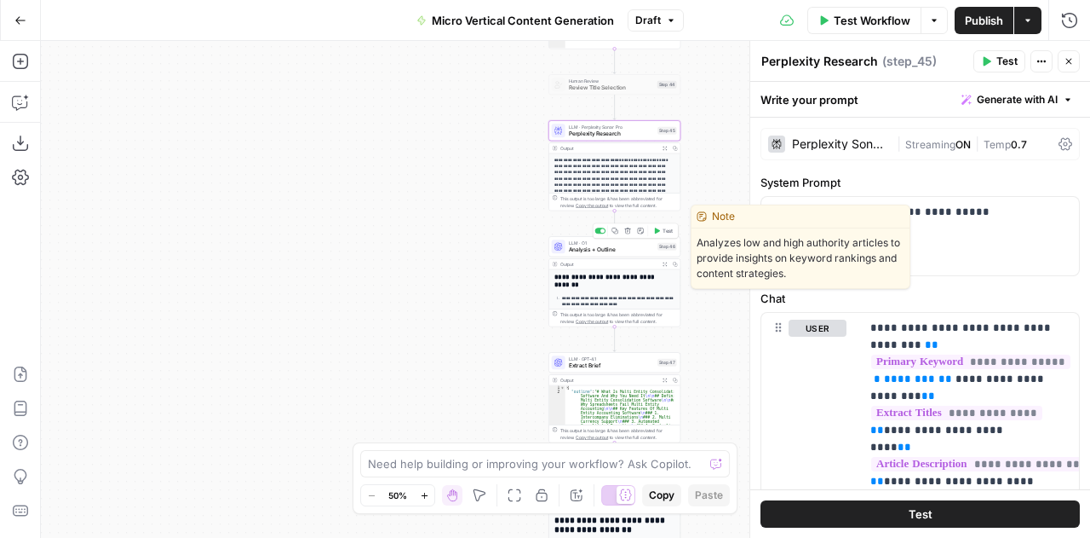
click at [573, 250] on span "Analysis + Outline" at bounding box center [612, 249] width 86 height 9
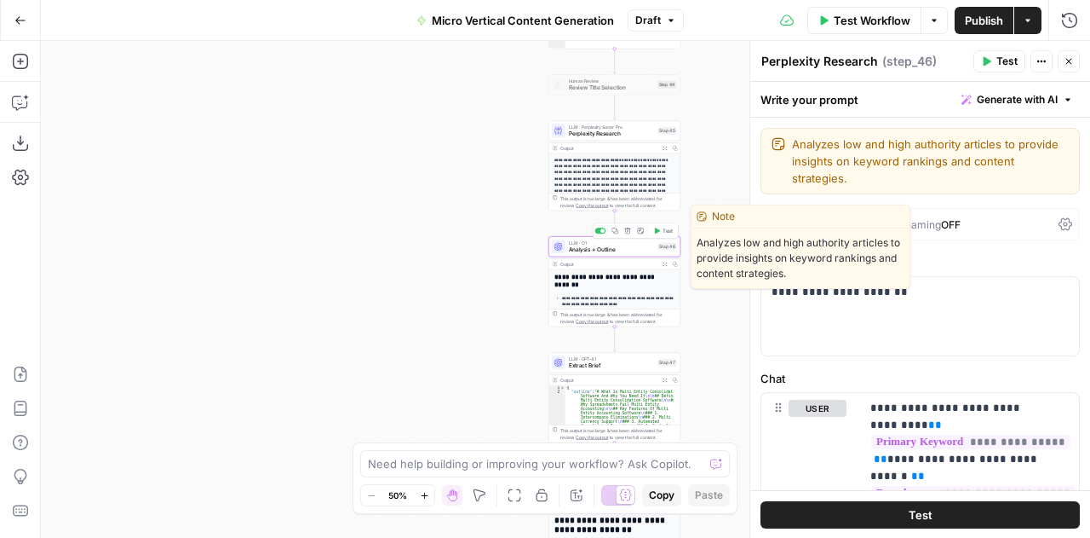
type textarea "Analysis + Outline"
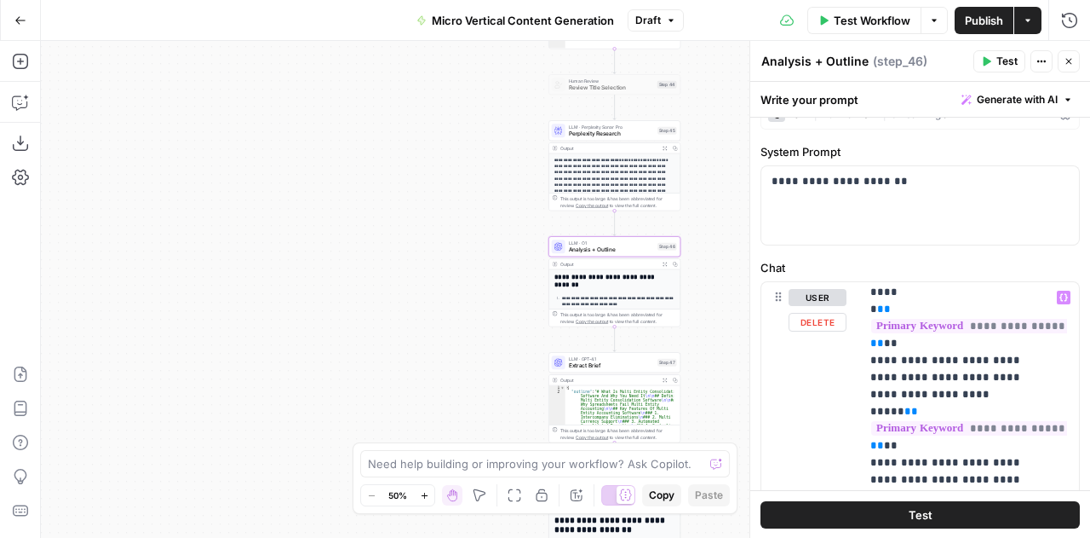
scroll to position [1914, 0]
click at [1073, 61] on span "Close" at bounding box center [1073, 61] width 1 height 1
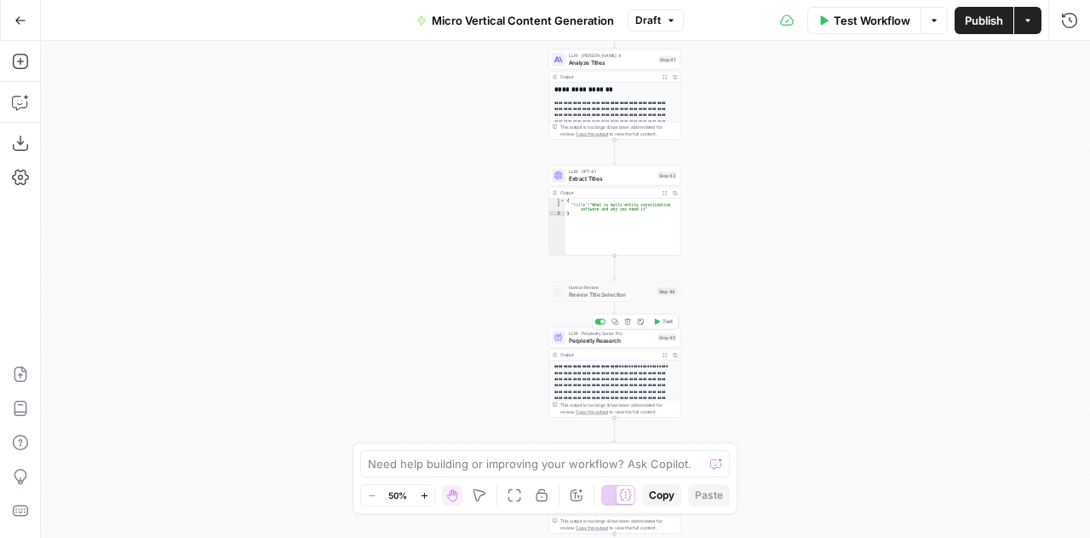
click at [582, 340] on span "Perplexity Research" at bounding box center [612, 340] width 86 height 9
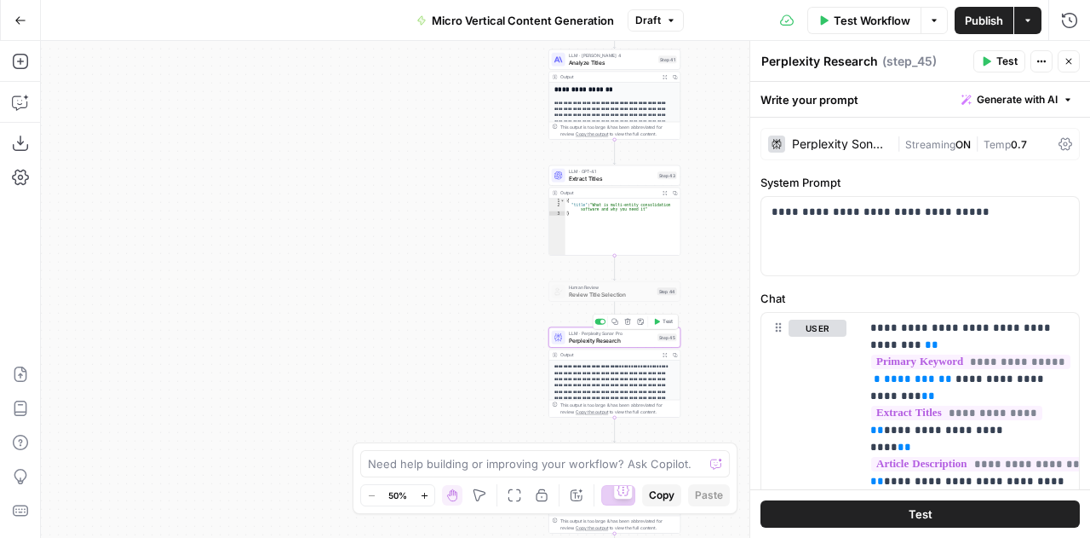
click at [582, 340] on span "Perplexity Research" at bounding box center [612, 340] width 86 height 9
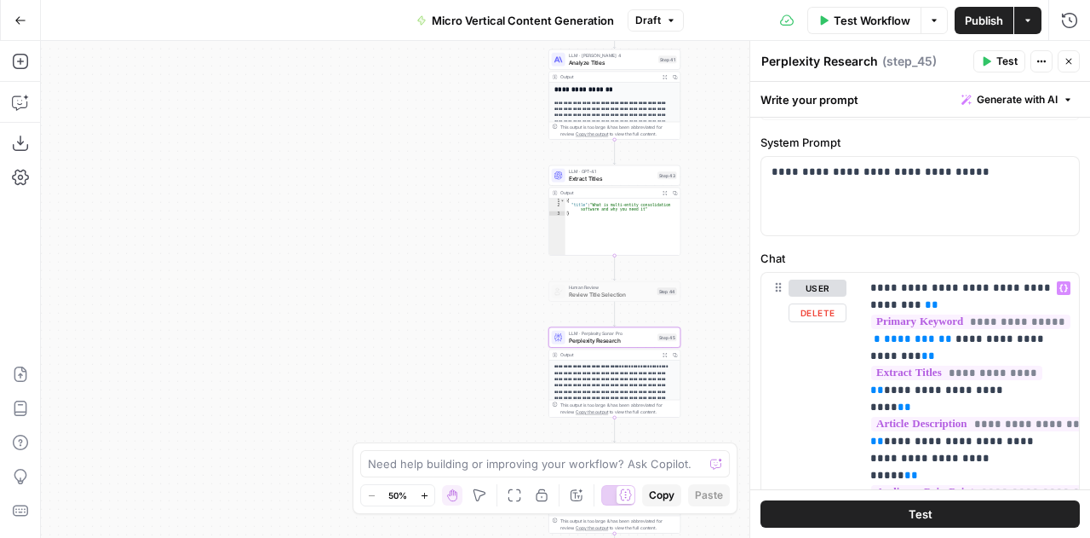
scroll to position [119, 0]
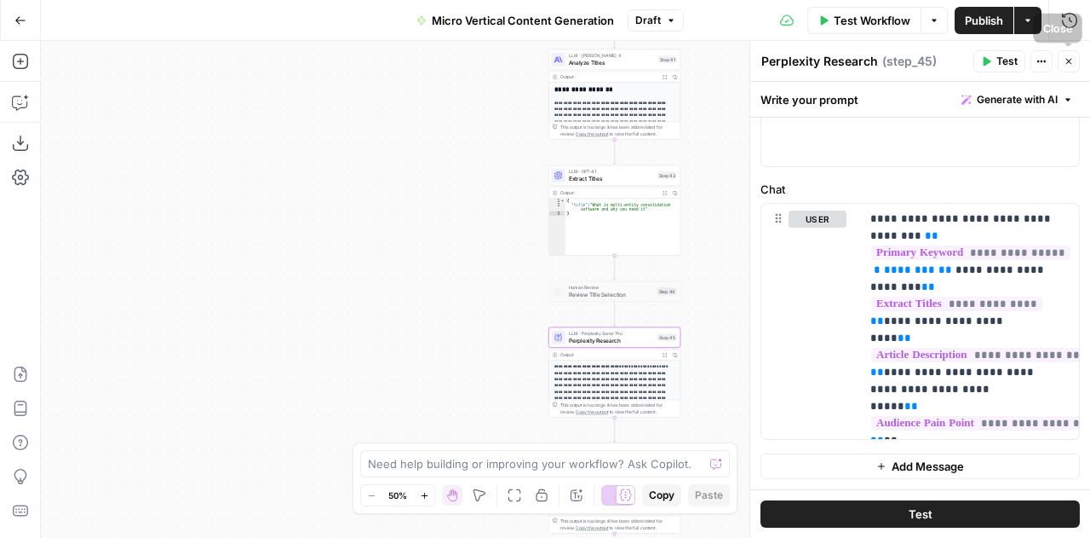
click at [1067, 67] on button "Close" at bounding box center [1069, 61] width 22 height 22
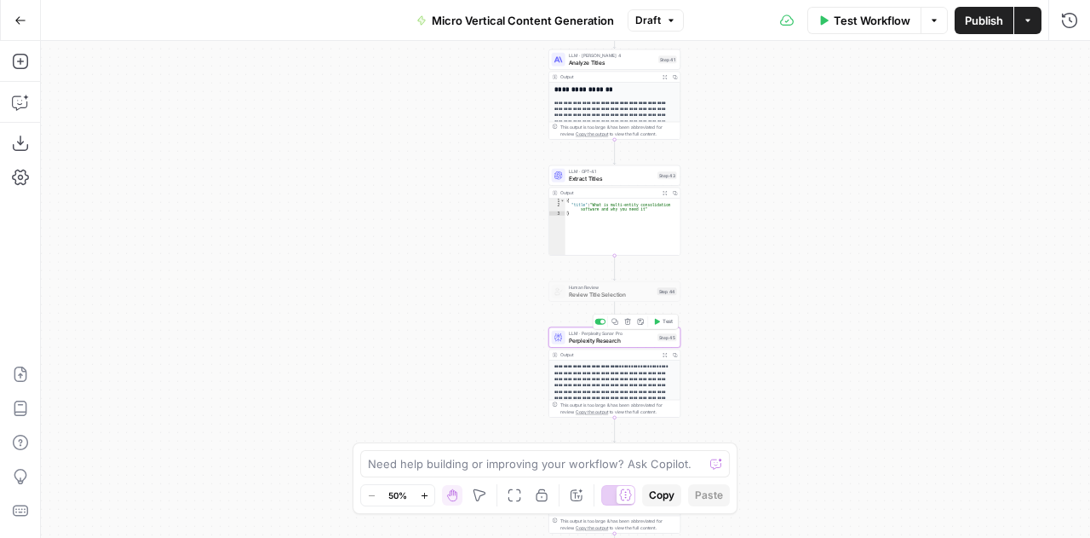
click at [586, 340] on span "Perplexity Research" at bounding box center [612, 340] width 86 height 9
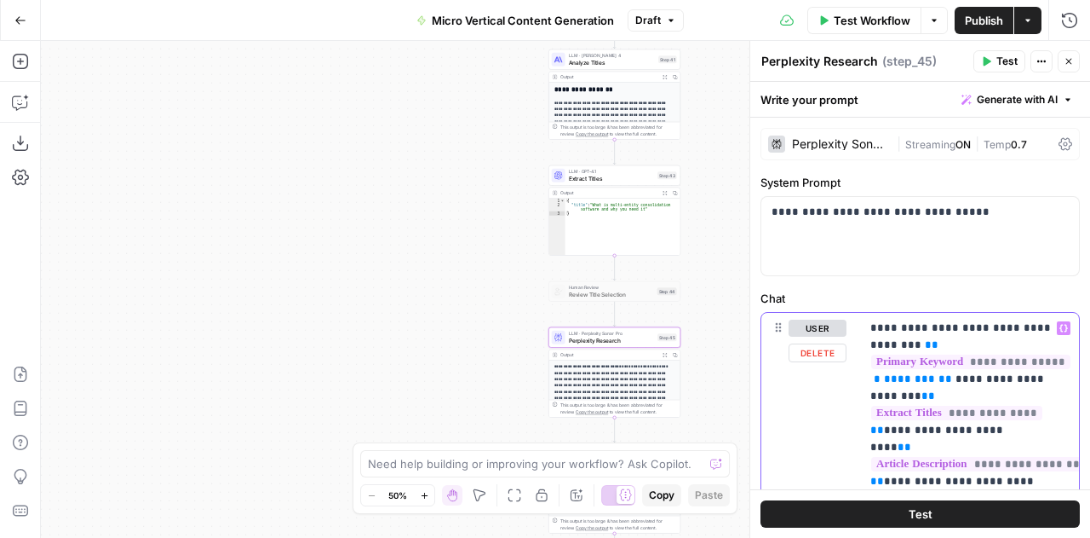
drag, startPoint x: 870, startPoint y: 326, endPoint x: 998, endPoint y: 430, distance: 165.4
click at [998, 430] on p "**********" at bounding box center [964, 430] width 187 height 222
copy p "**********"
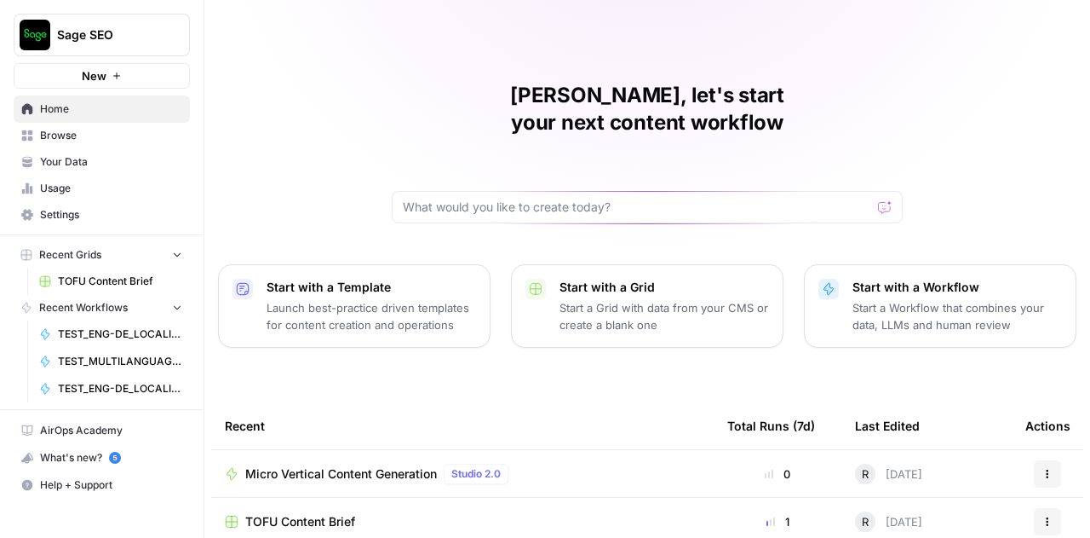
click at [104, 354] on span "TEST_MULTILANGUAGE_TRANSLATIONS" at bounding box center [120, 361] width 124 height 15
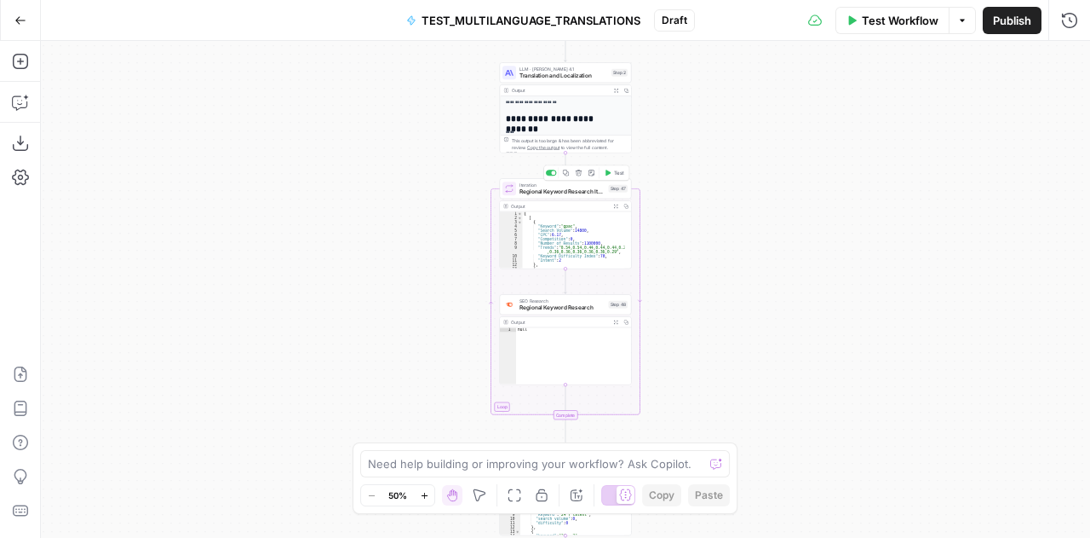
click at [579, 178] on button "Delete step" at bounding box center [578, 172] width 11 height 11
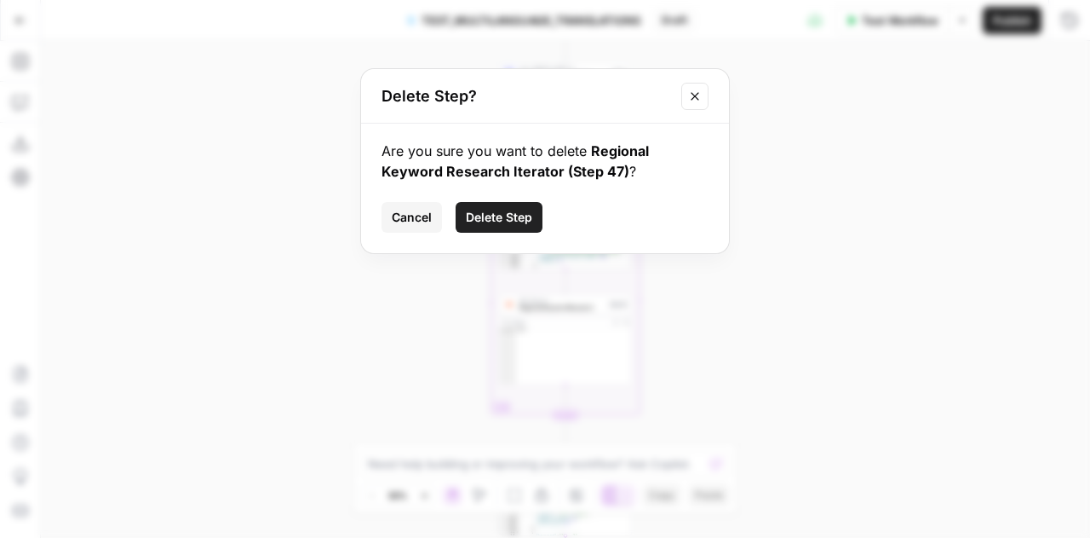
click at [499, 213] on span "Delete Step" at bounding box center [499, 217] width 66 height 17
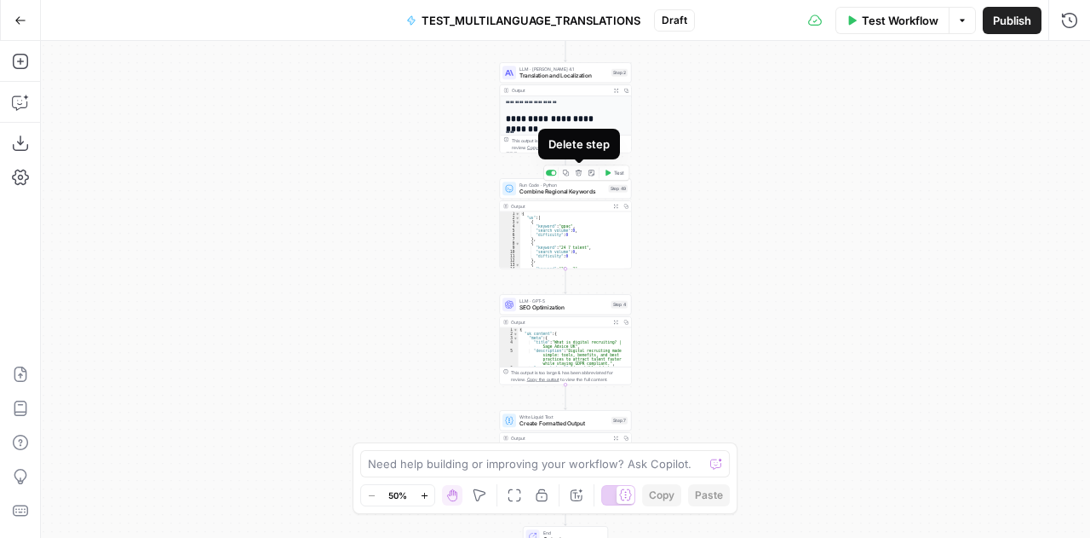
click at [577, 174] on icon "button" at bounding box center [579, 173] width 6 height 6
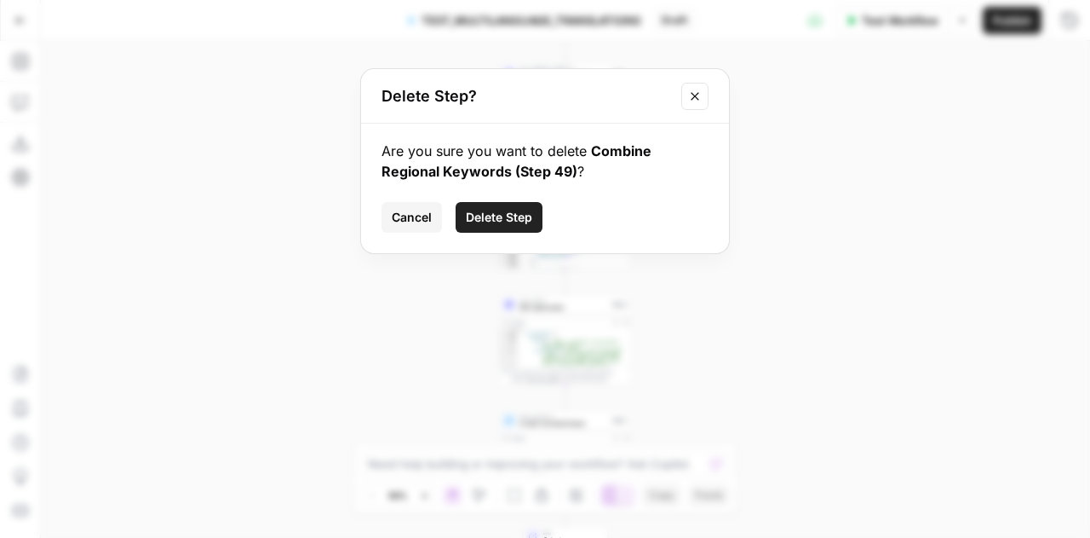
click at [506, 214] on span "Delete Step" at bounding box center [499, 217] width 66 height 17
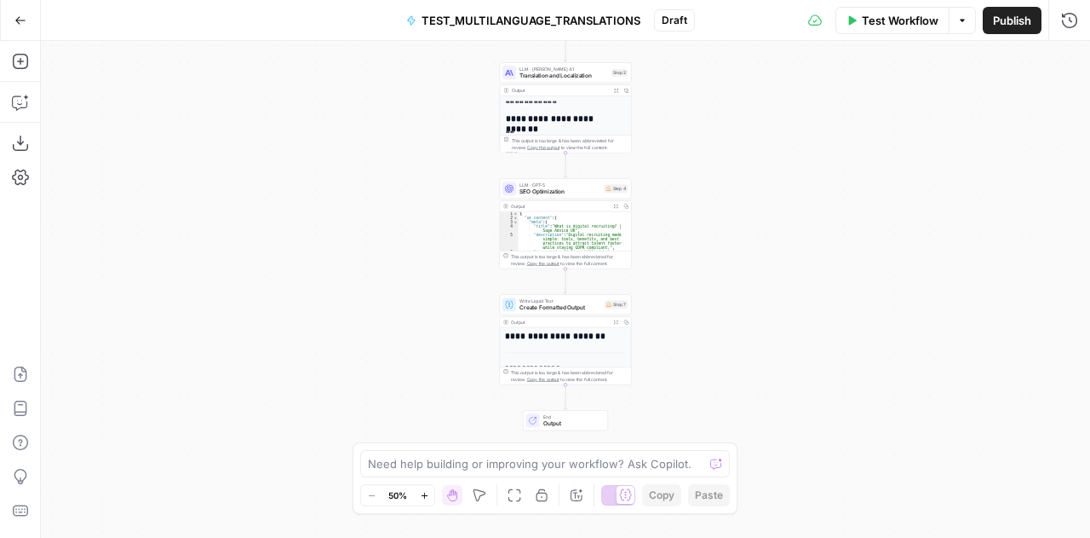
scroll to position [144, 0]
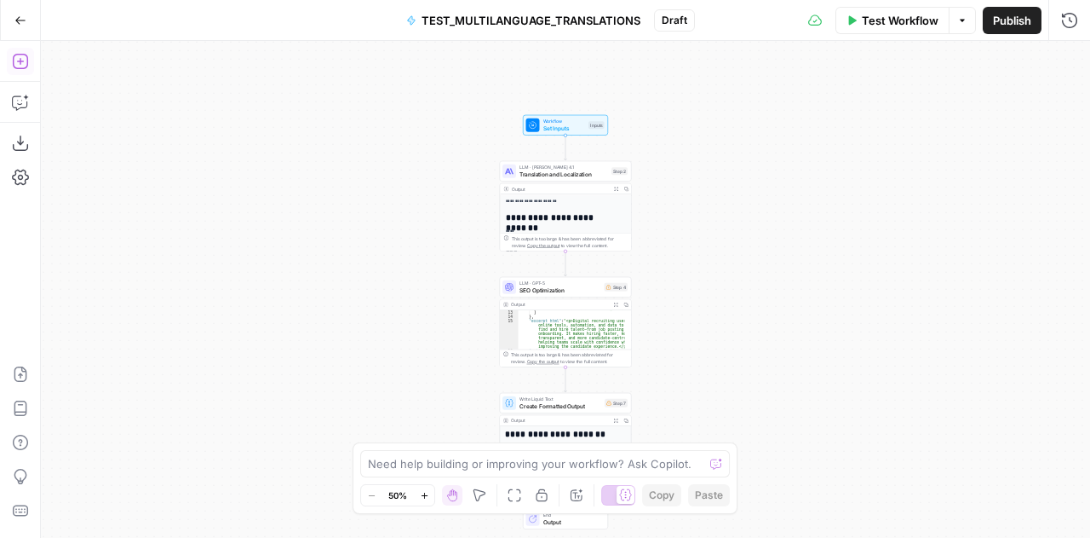
click at [15, 71] on button "Add Steps" at bounding box center [20, 61] width 27 height 27
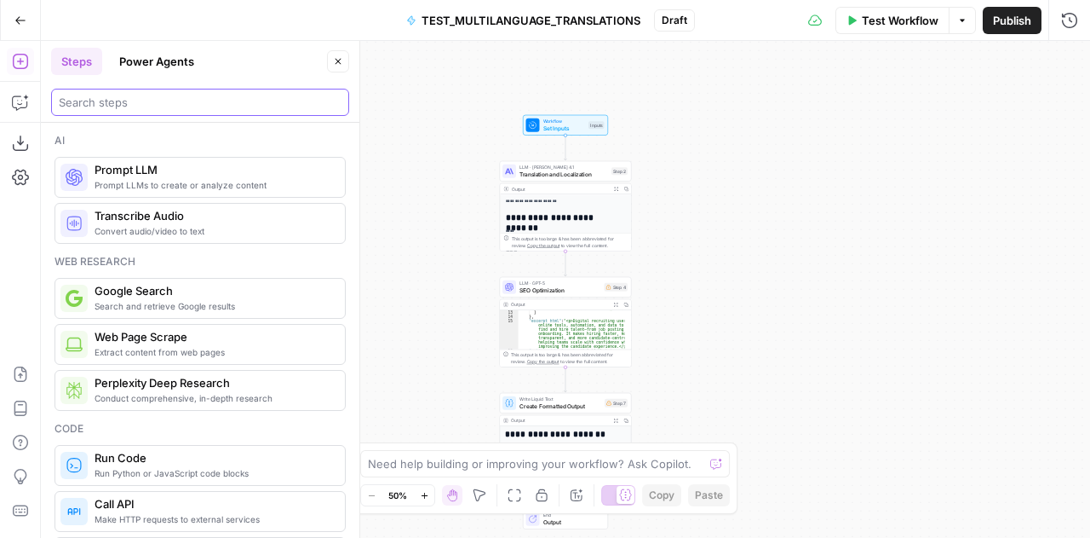
click at [210, 101] on input "search" at bounding box center [200, 102] width 283 height 17
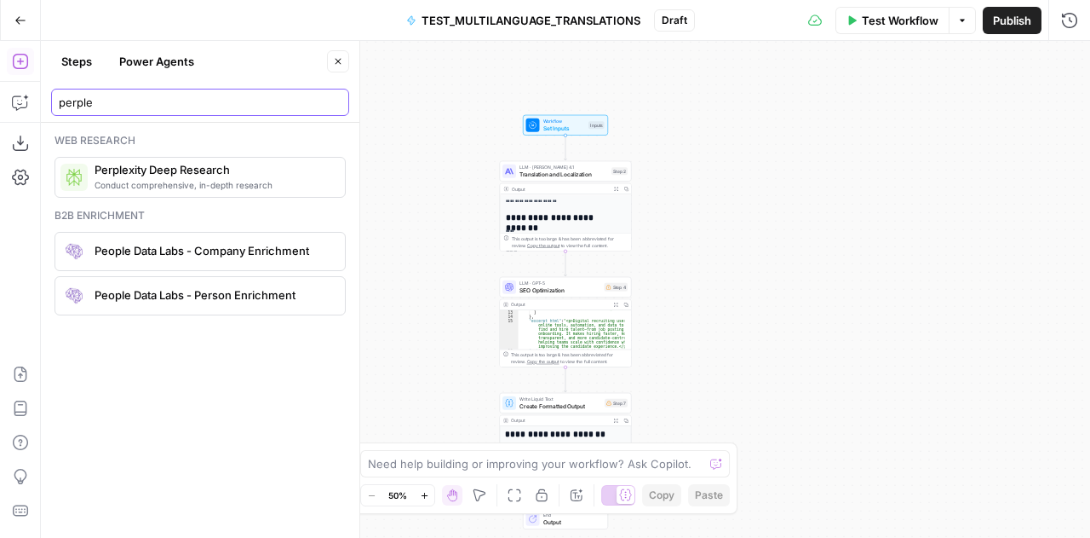
type input "perple"
click at [152, 181] on span "Conduct comprehensive, in-depth research" at bounding box center [213, 185] width 237 height 14
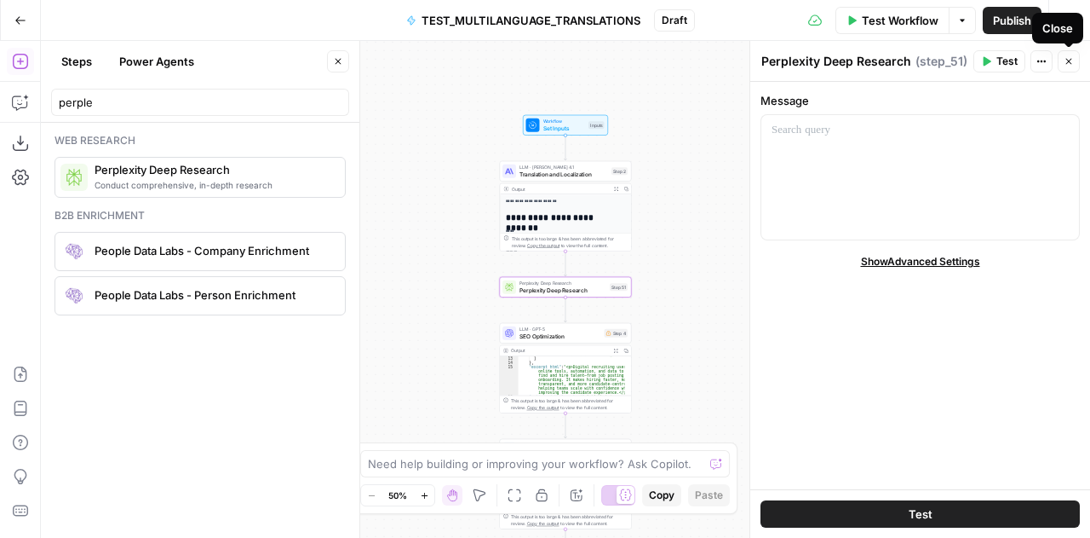
click at [1063, 66] on button "Close" at bounding box center [1069, 61] width 22 height 22
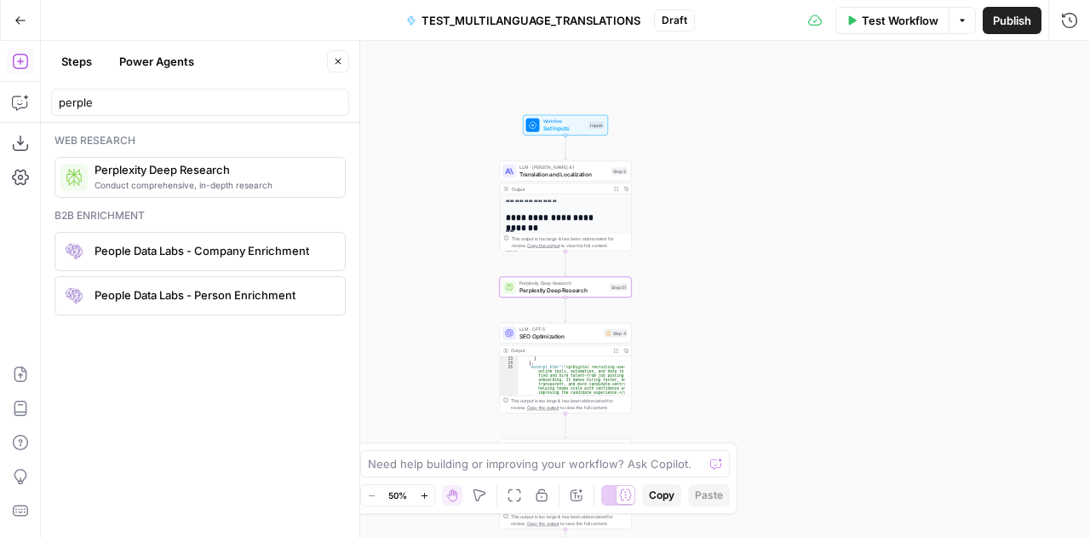
click at [10, 27] on button "Go Back" at bounding box center [20, 20] width 31 height 31
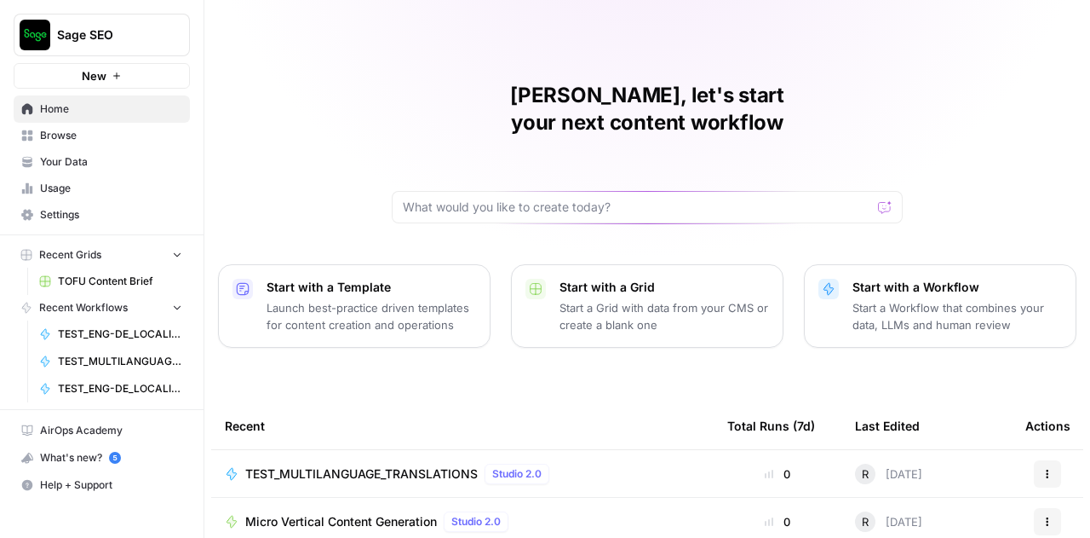
click at [177, 303] on icon "button" at bounding box center [177, 307] width 12 height 12
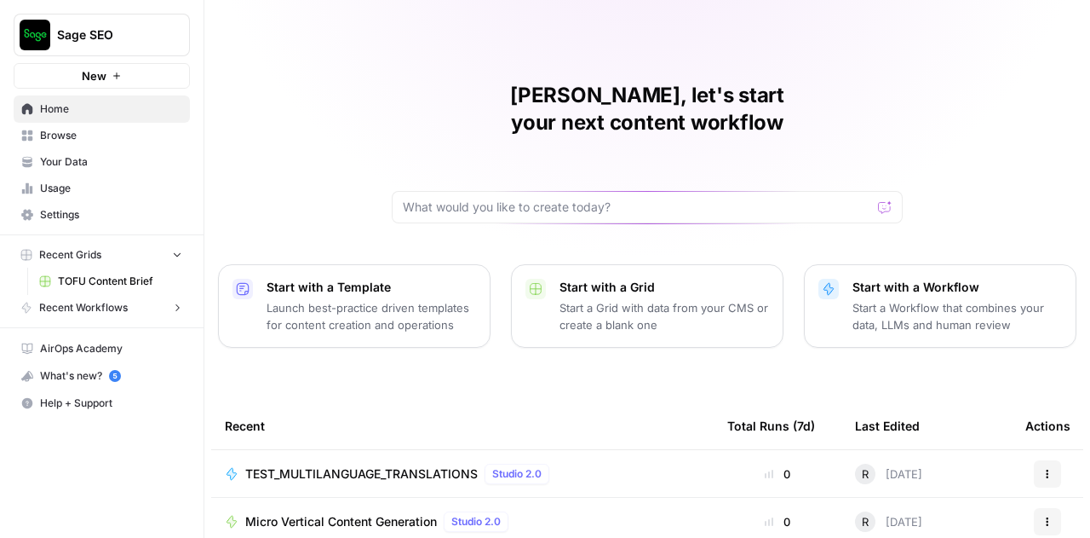
click at [177, 303] on icon "button" at bounding box center [177, 308] width 12 height 12
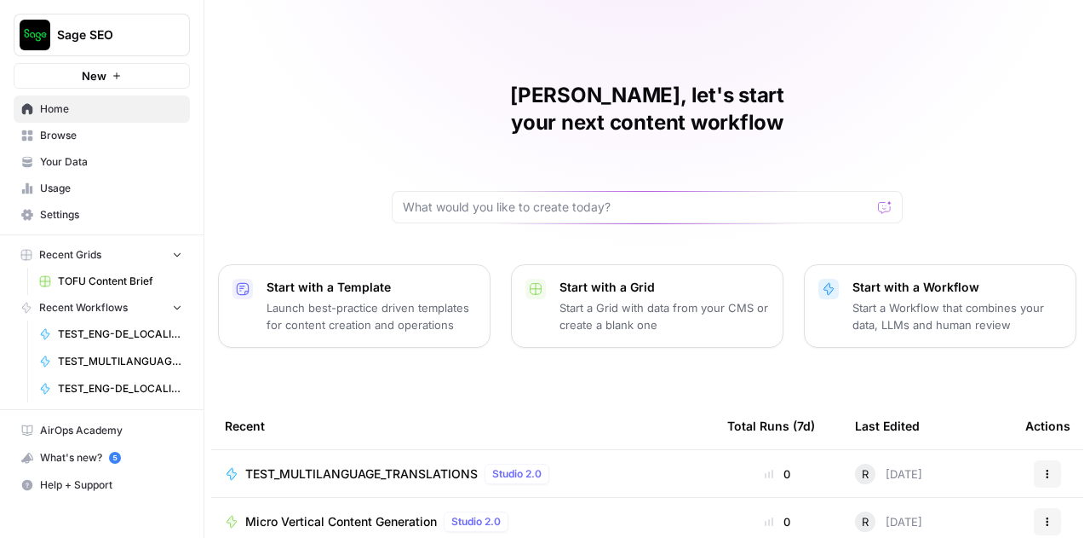
click at [113, 357] on span "TEST_MULTILANGUAGE_TRANSLATIONS" at bounding box center [120, 361] width 124 height 15
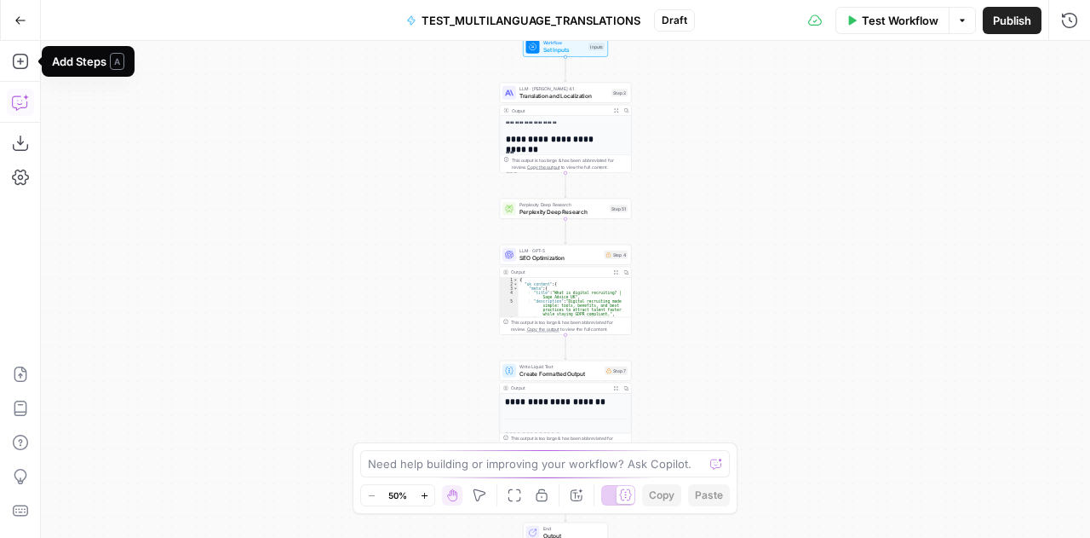
click at [21, 94] on icon "button" at bounding box center [20, 102] width 17 height 17
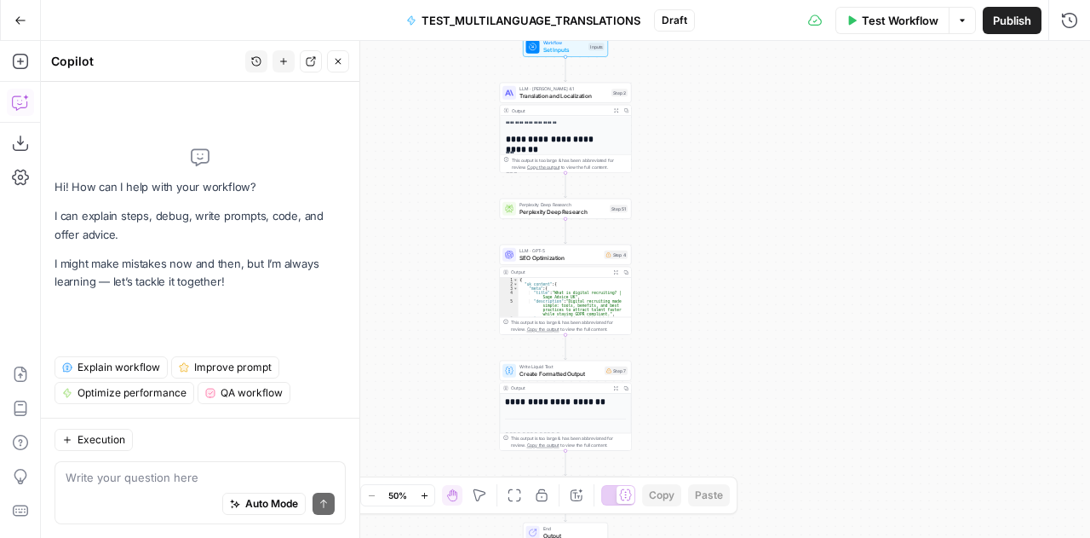
click at [138, 484] on textarea at bounding box center [200, 477] width 269 height 17
type textarea "I"
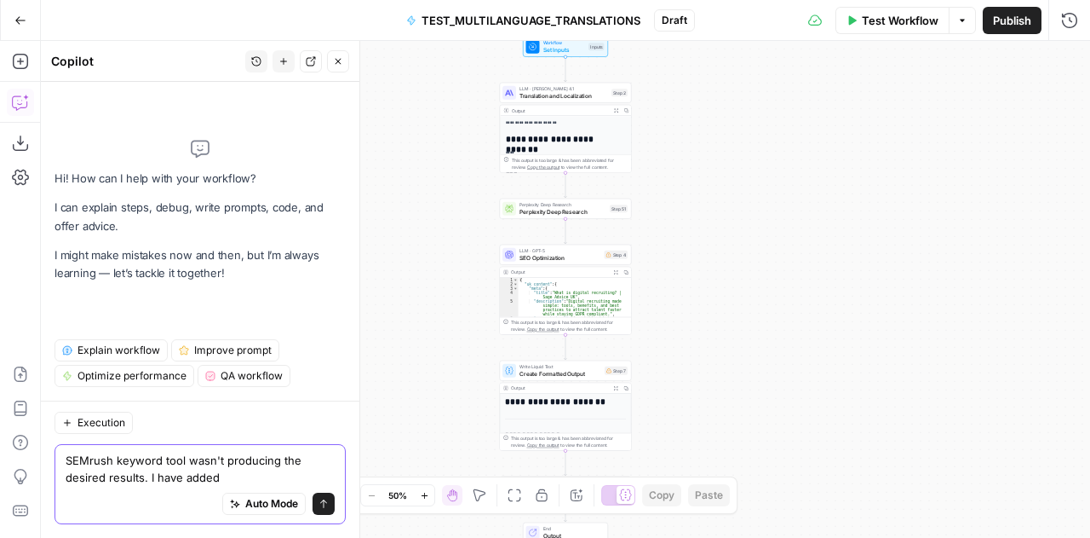
paste textarea "Perplexity's Sonar Pro"
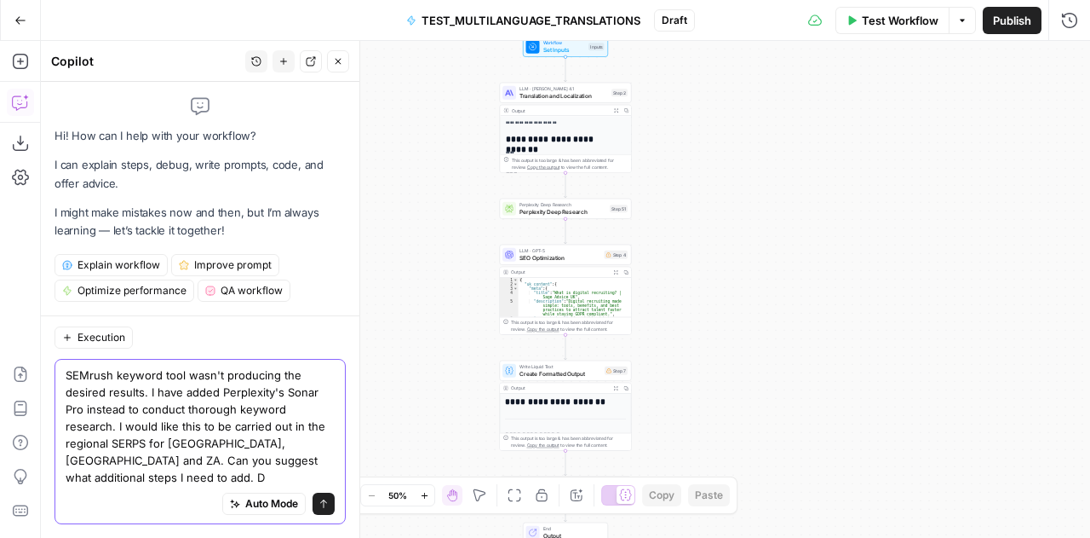
type textarea "SEMrush keyword tool wasn't producing the desired results. I have added Perplex…"
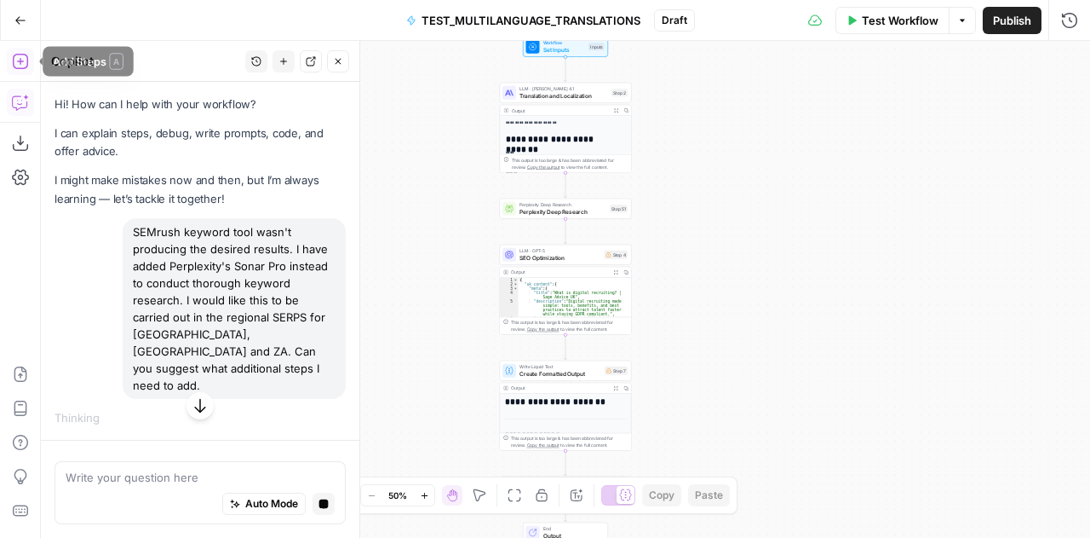
click at [17, 66] on icon "button" at bounding box center [20, 61] width 17 height 17
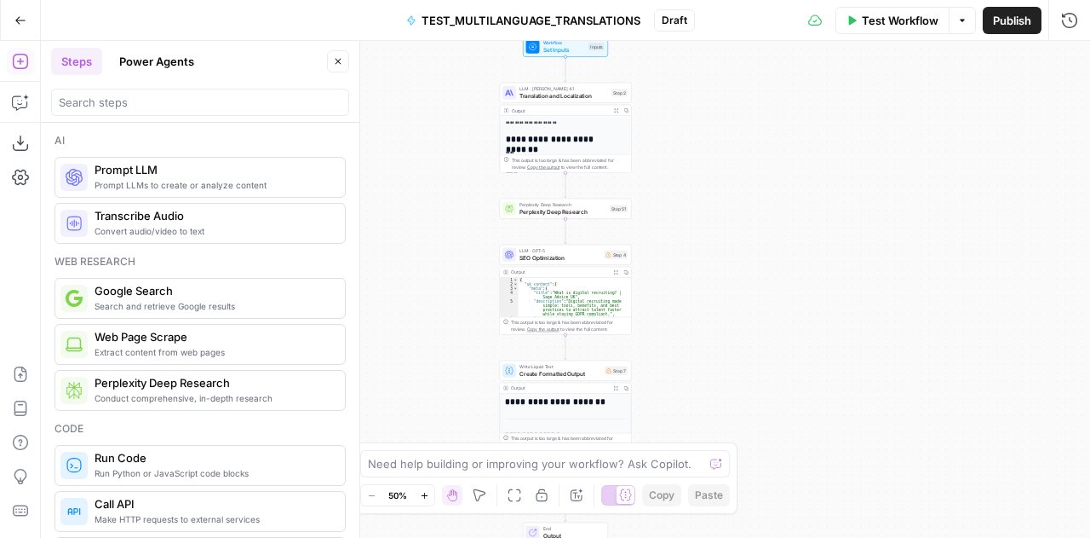
click at [143, 114] on div at bounding box center [200, 102] width 298 height 27
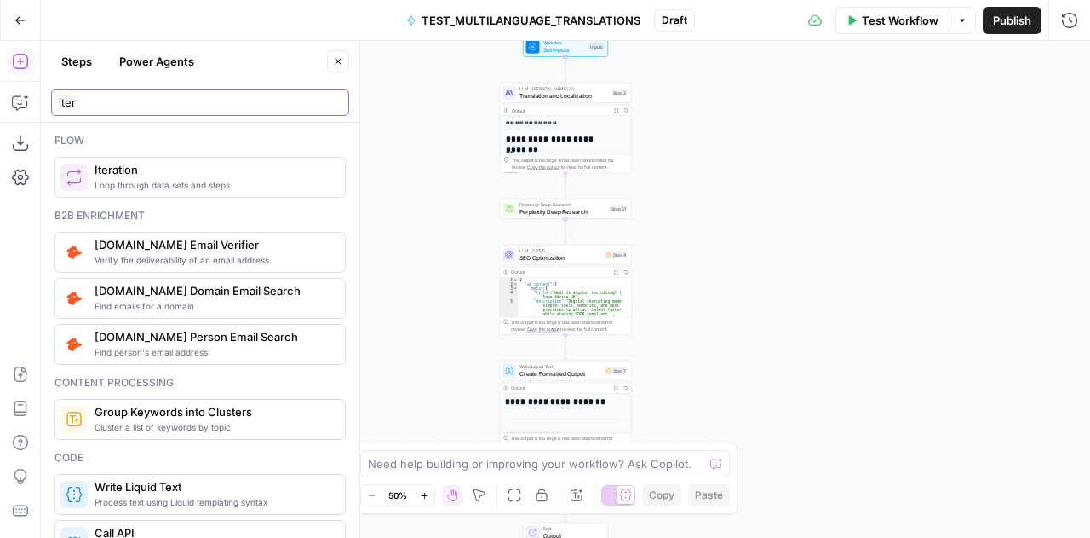
type input "iter"
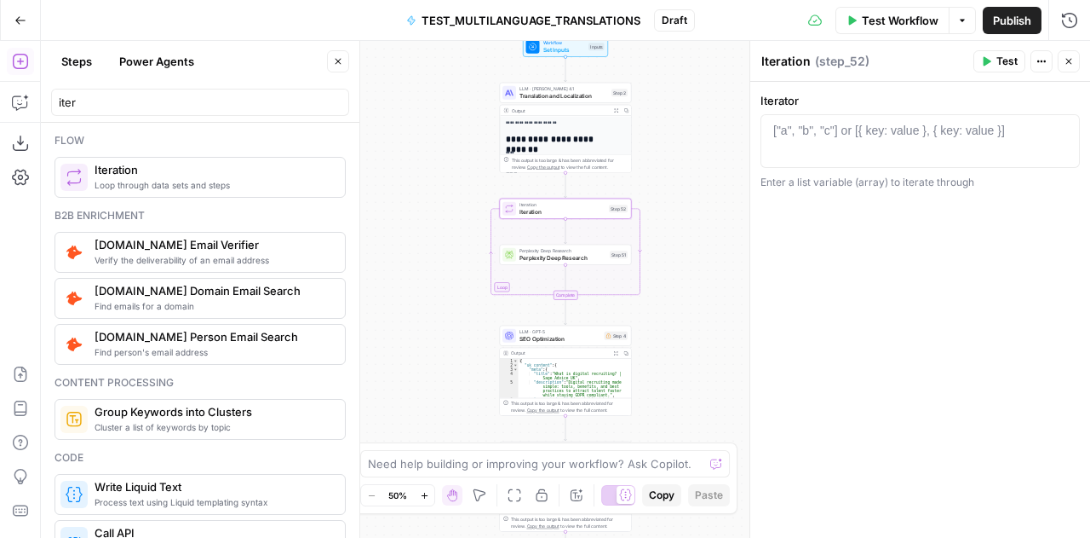
click at [818, 135] on div "["a", "b", "c"] or [{ key: value }, { key: value }]" at bounding box center [890, 130] width 232 height 17
paste textarea "**********"
type textarea "**********"
click at [336, 61] on icon "button" at bounding box center [338, 61] width 10 height 10
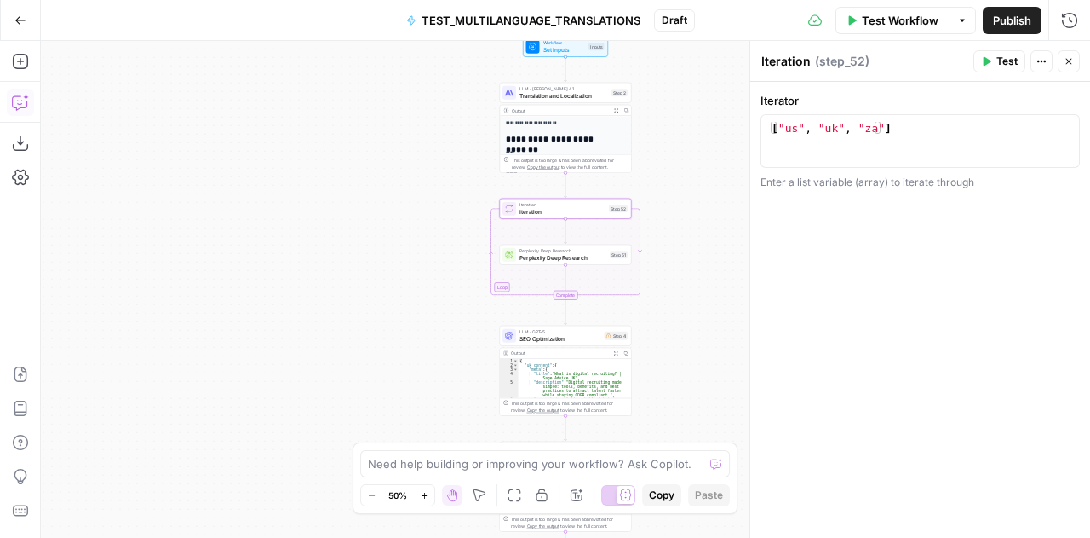
click at [31, 91] on button "Copilot" at bounding box center [20, 102] width 27 height 27
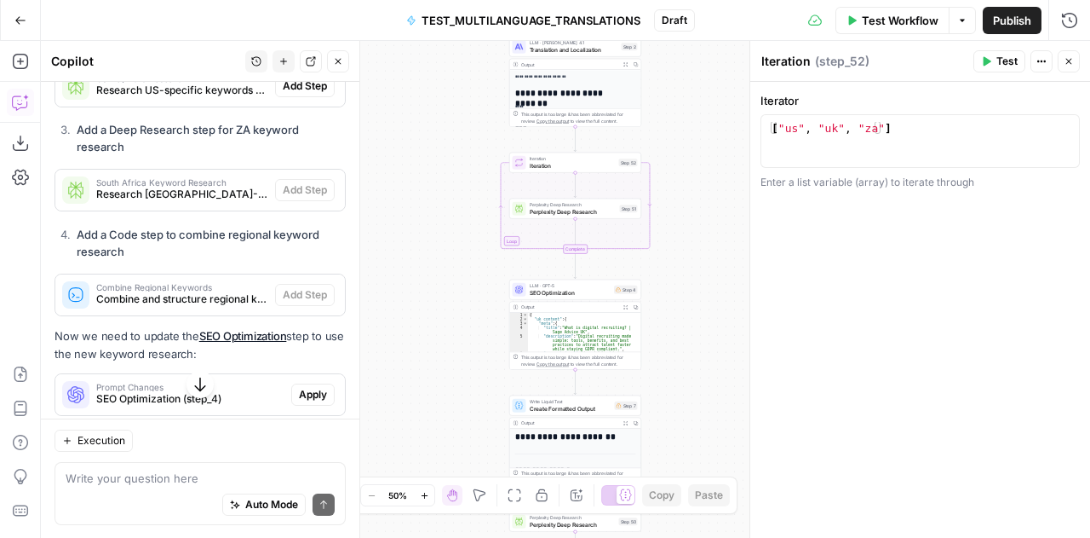
scroll to position [451, 0]
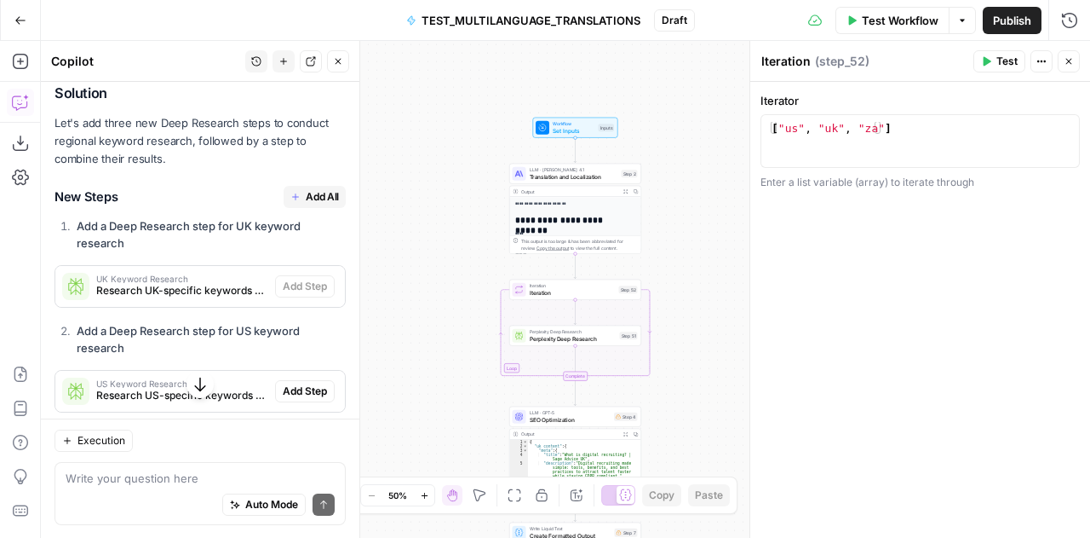
click at [306, 189] on span "Add All" at bounding box center [322, 196] width 33 height 15
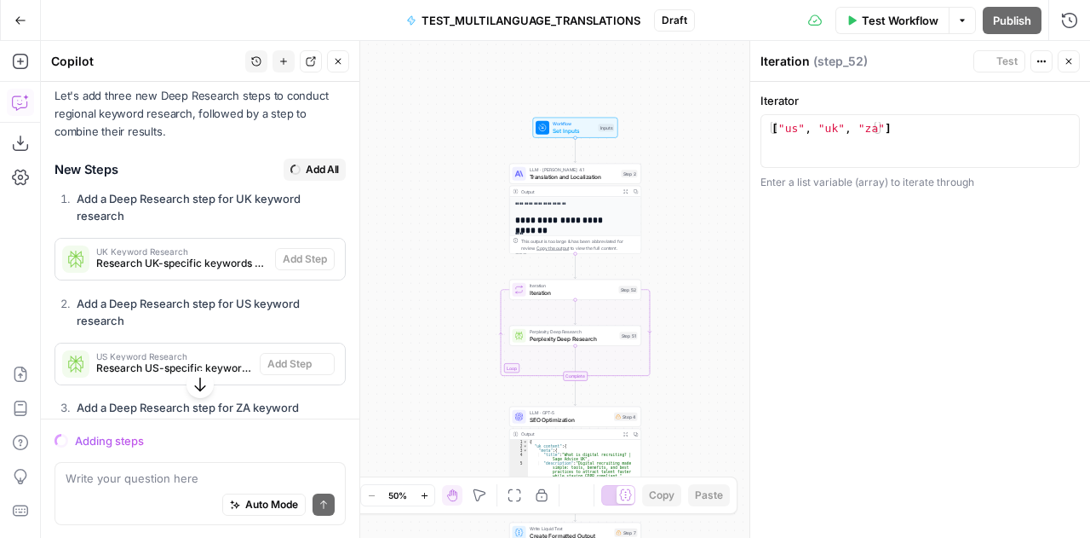
scroll to position [423, 0]
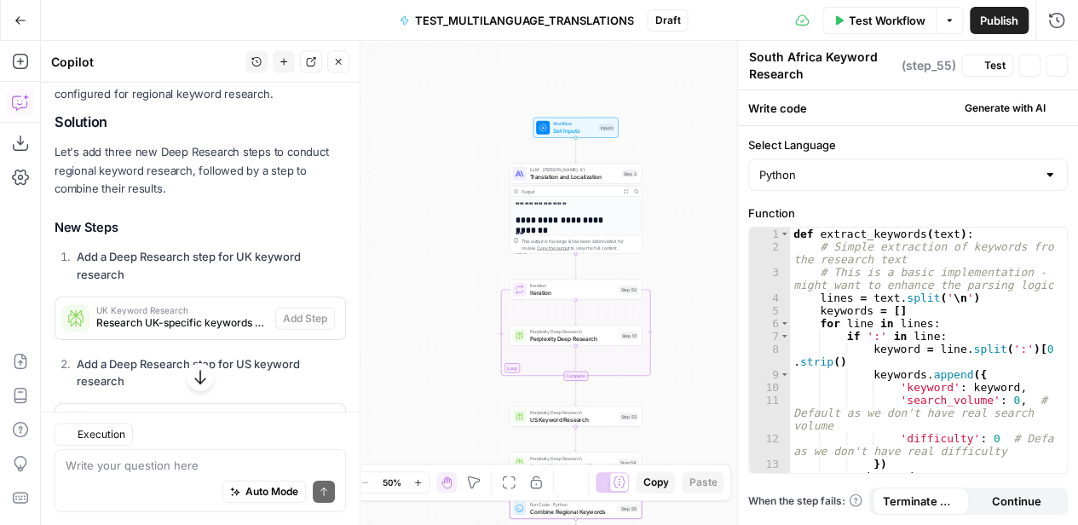
type textarea "Combine Regional Keywords"
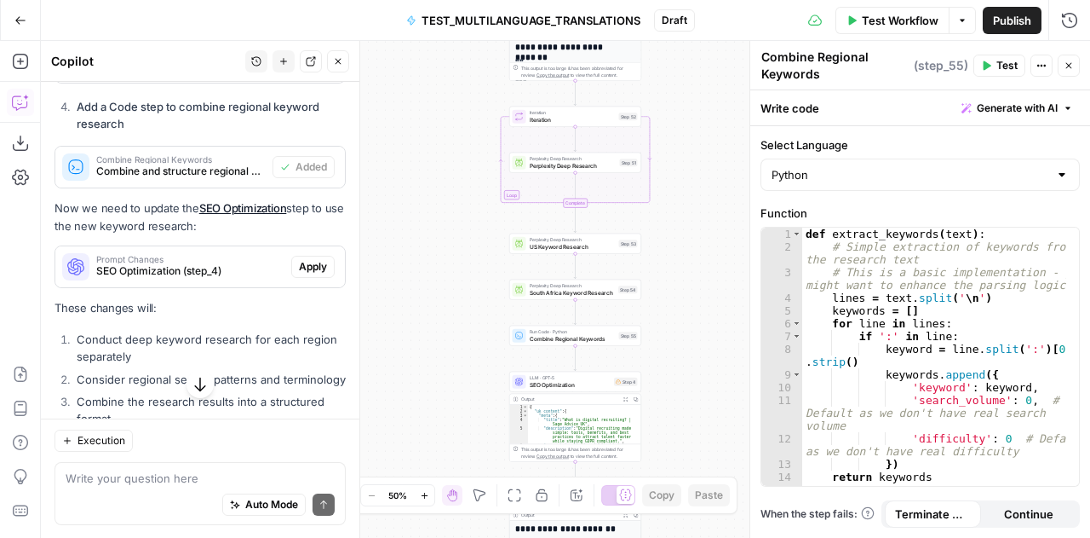
scroll to position [884, 0]
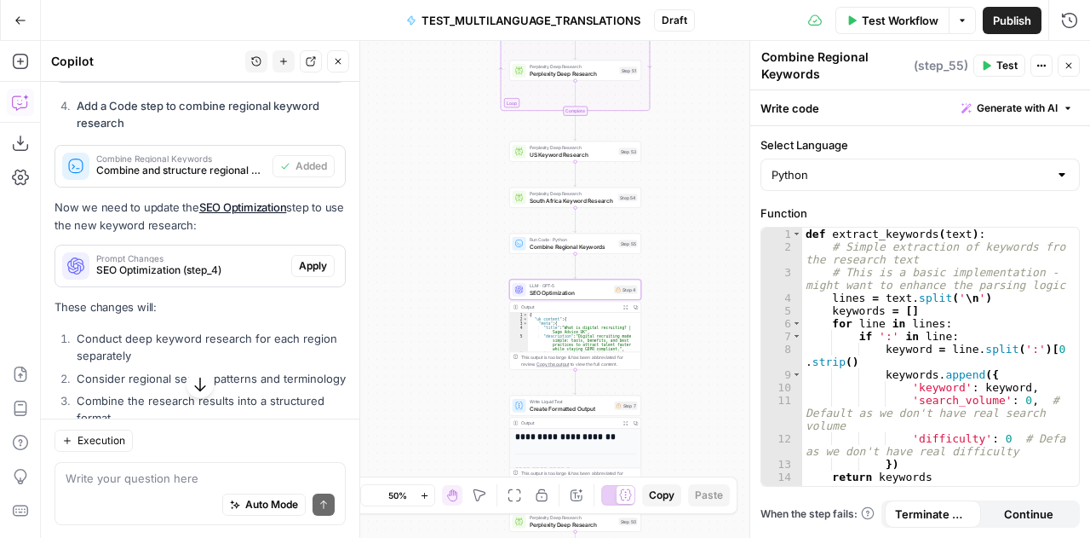
click at [299, 258] on span "Apply" at bounding box center [313, 265] width 28 height 15
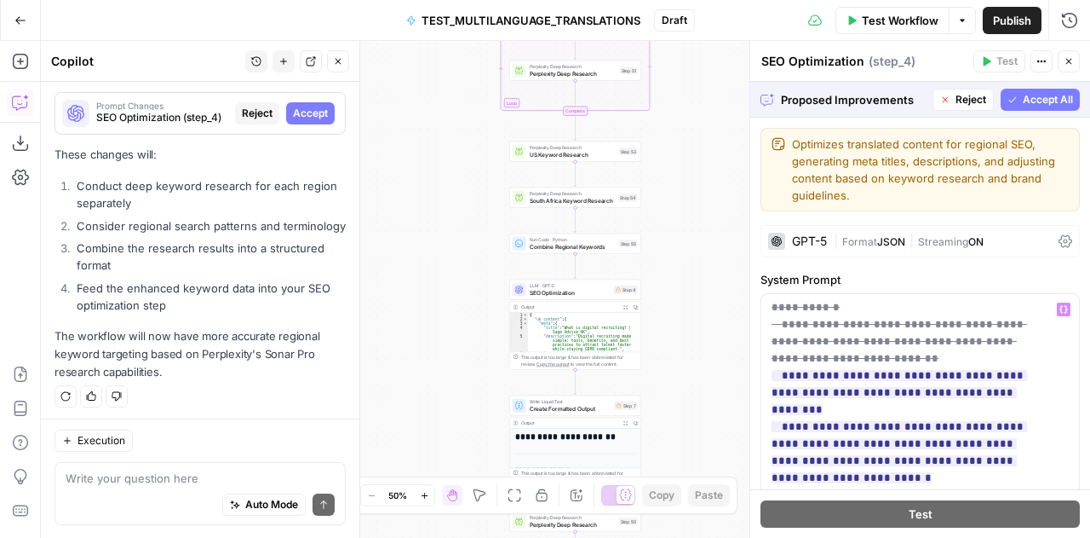
scroll to position [825, 0]
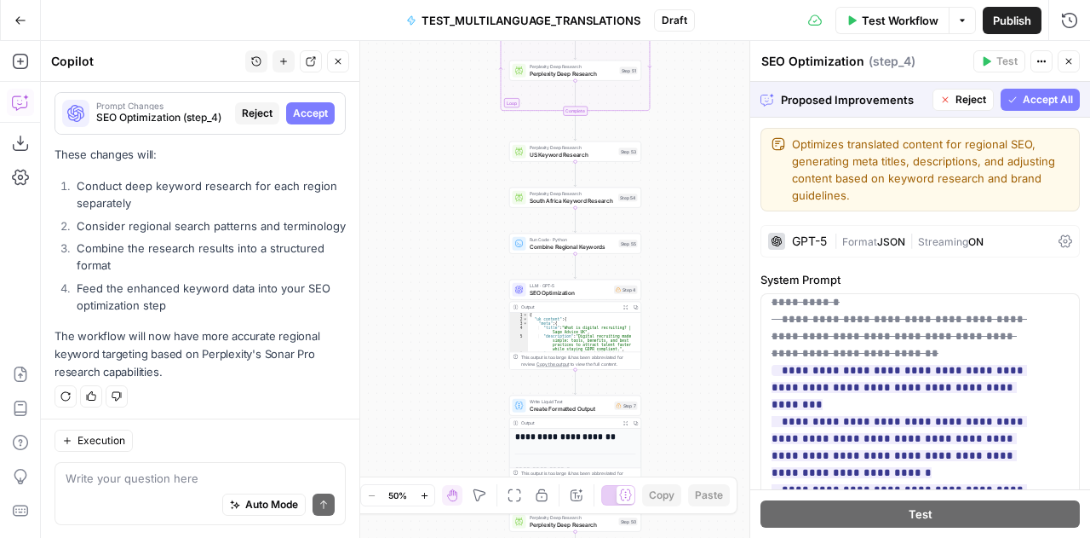
click at [1023, 101] on span "Accept All" at bounding box center [1048, 99] width 50 height 15
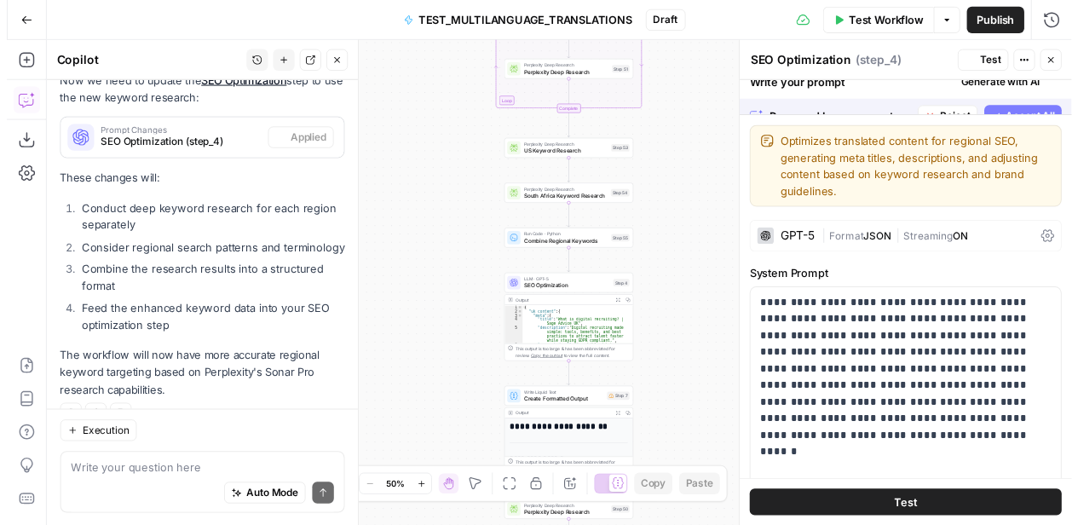
scroll to position [1037, 0]
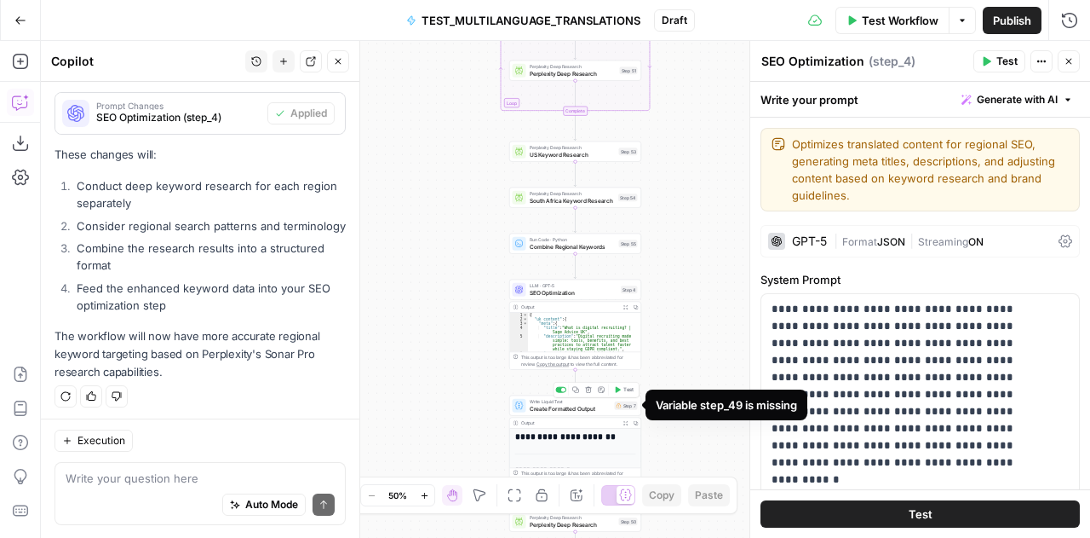
click at [624, 408] on div "Step 7" at bounding box center [626, 405] width 23 height 9
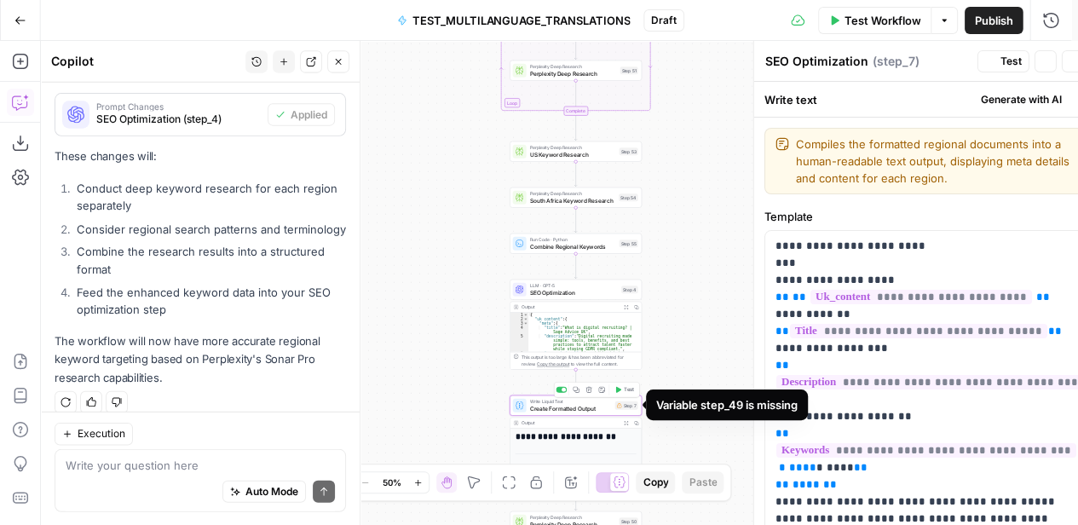
type textarea "Create Formatted Output"
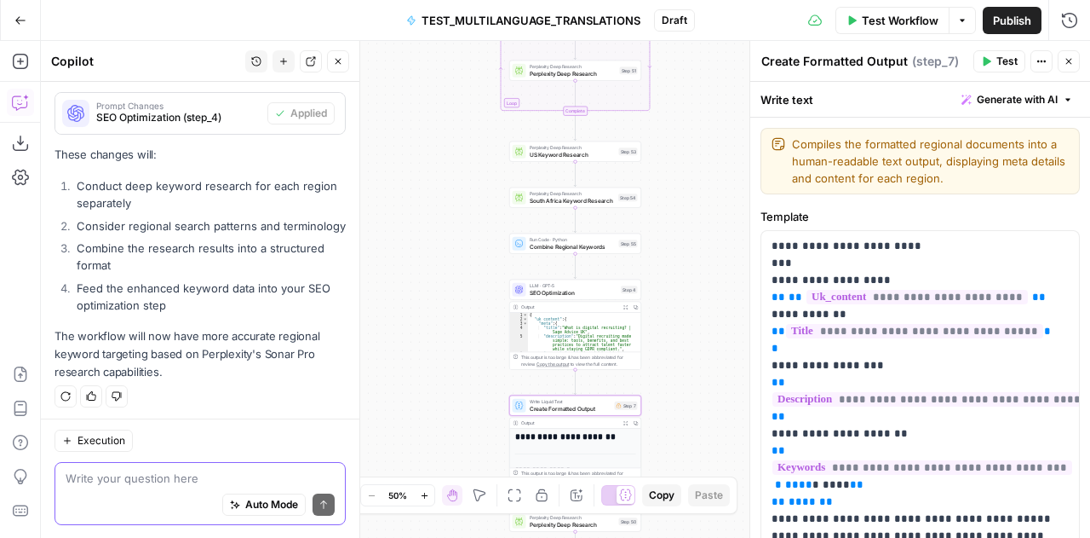
click at [216, 471] on textarea at bounding box center [200, 477] width 269 height 17
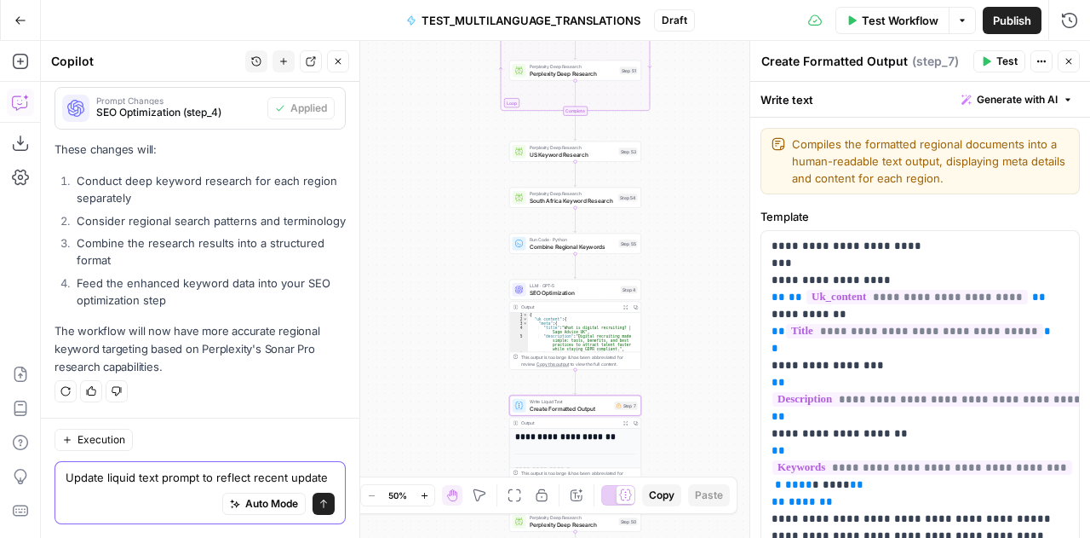
type textarea "Update liquid text prompt to reflect recent updates"
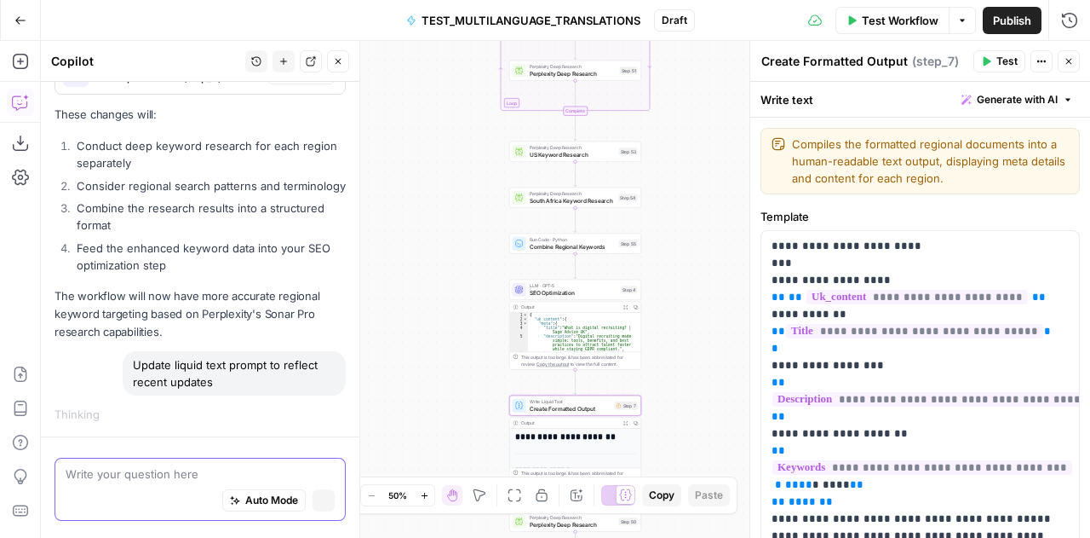
scroll to position [1036, 0]
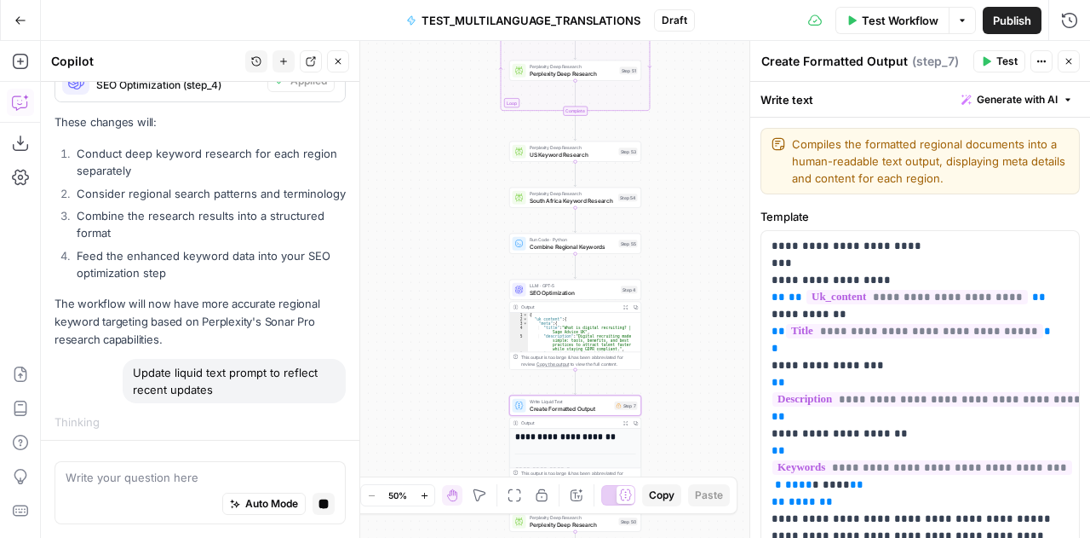
click at [1072, 59] on icon "button" at bounding box center [1070, 62] width 6 height 6
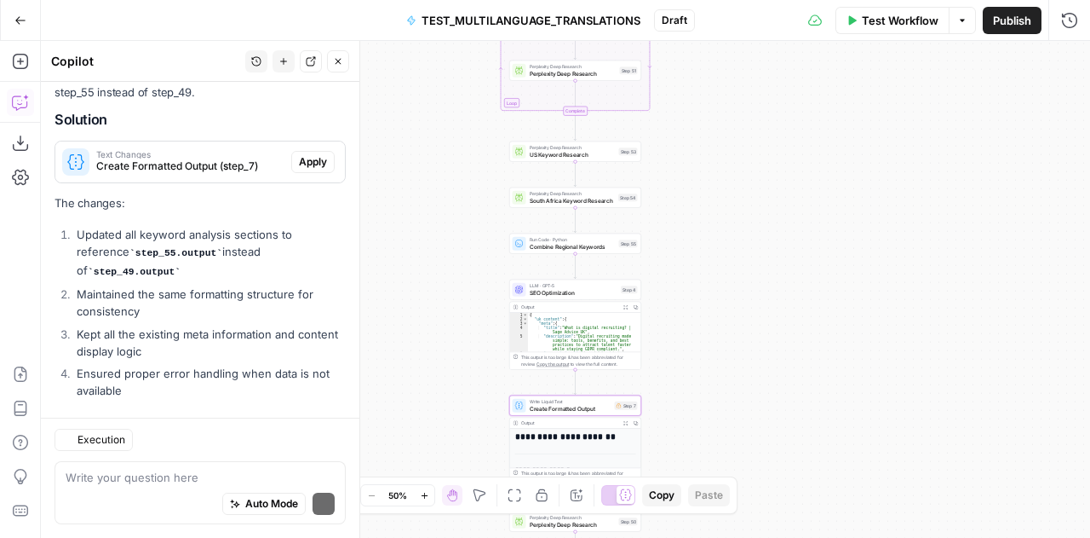
scroll to position [1518, 0]
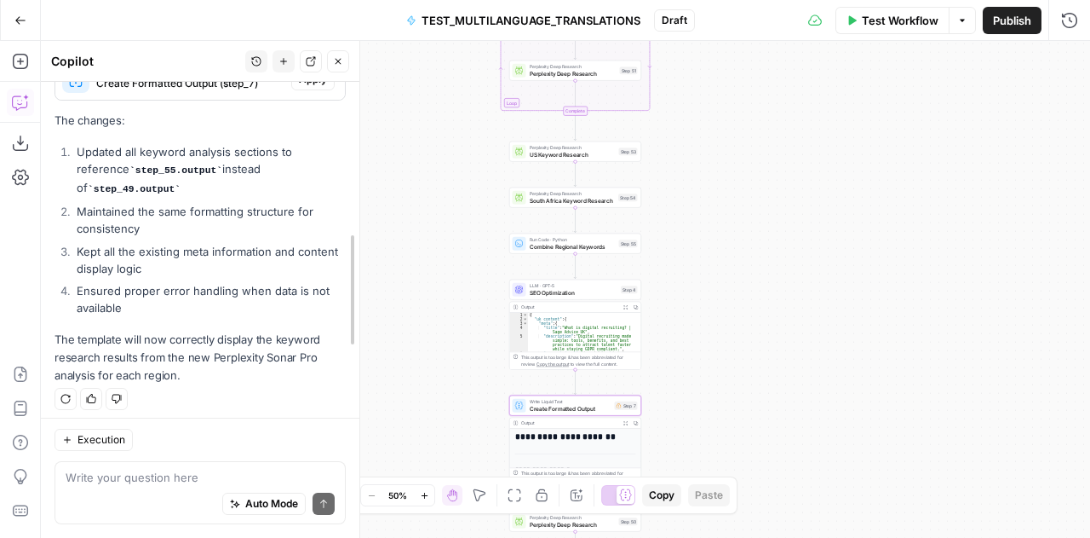
click at [361, 152] on div at bounding box center [359, 289] width 17 height 497
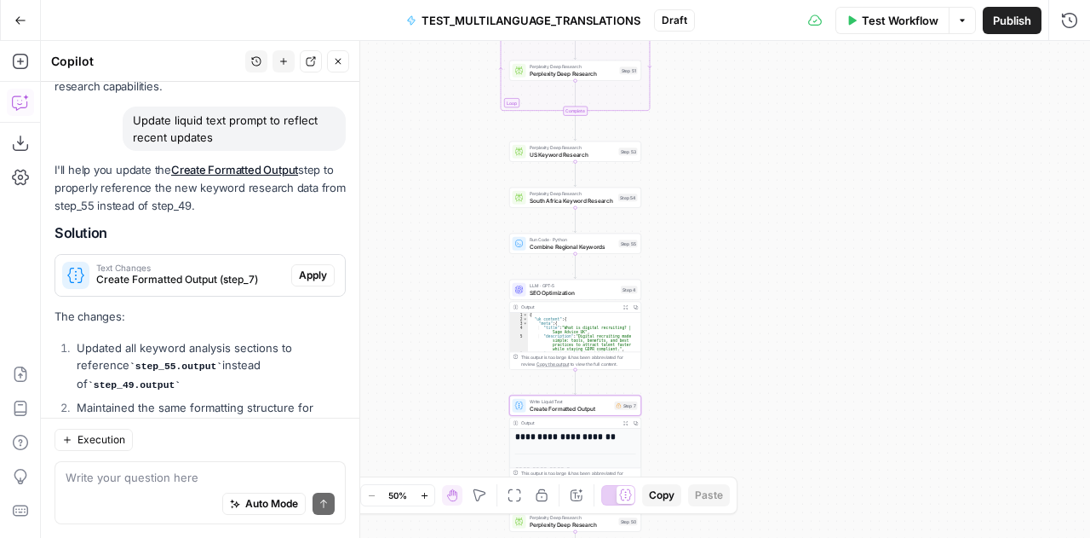
scroll to position [1321, 0]
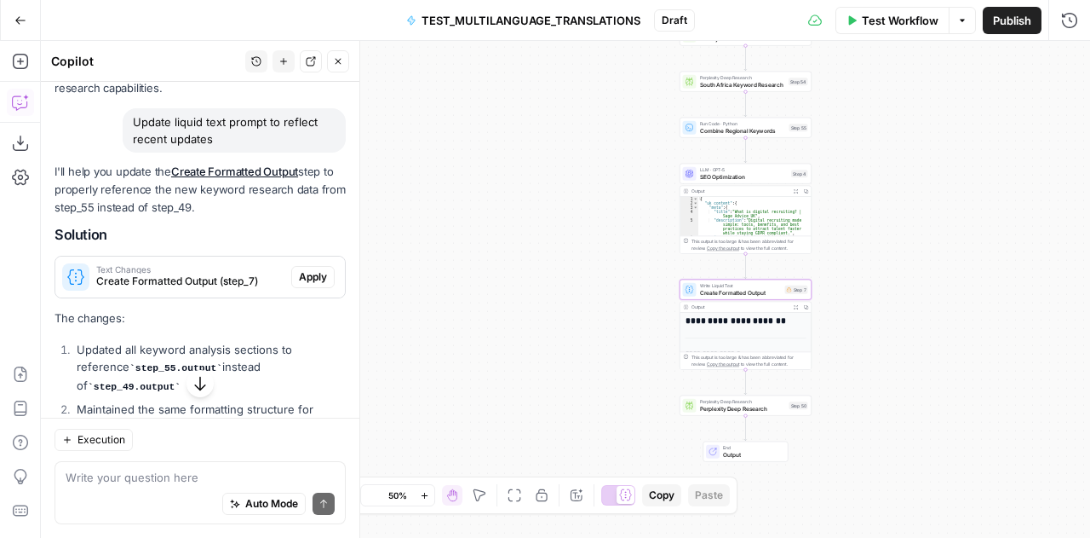
click at [300, 269] on span "Apply" at bounding box center [313, 276] width 28 height 15
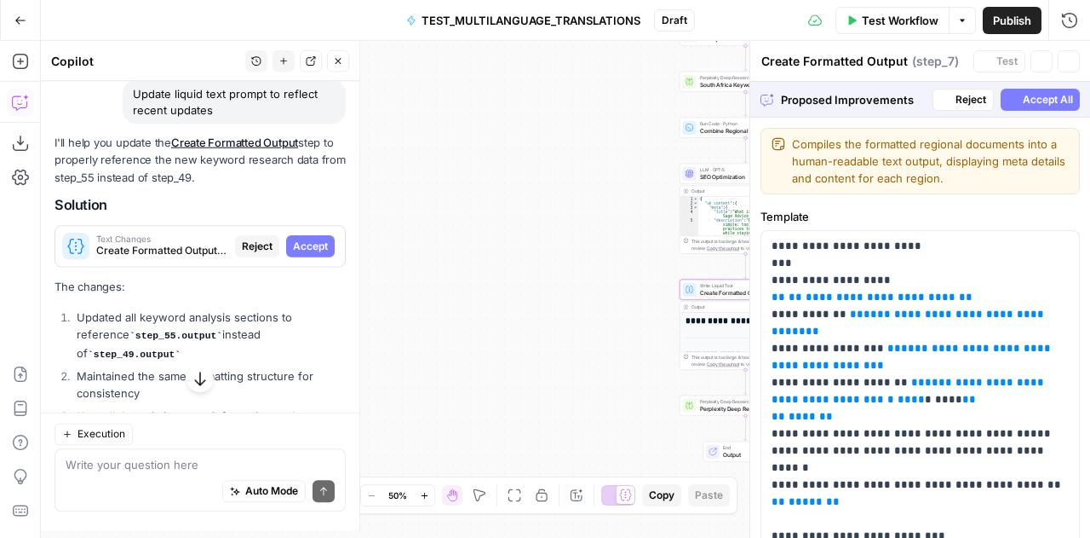
scroll to position [1293, 0]
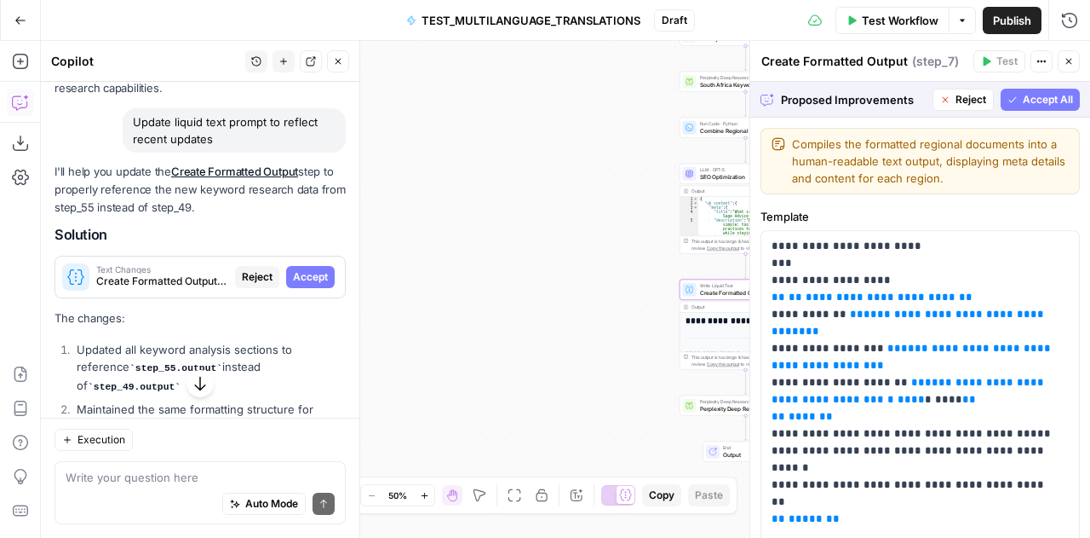
click at [300, 269] on span "Accept" at bounding box center [310, 276] width 35 height 15
click at [300, 269] on div "I'll help you update the Create Formatted Output step to properly reference the…" at bounding box center [200, 372] width 291 height 419
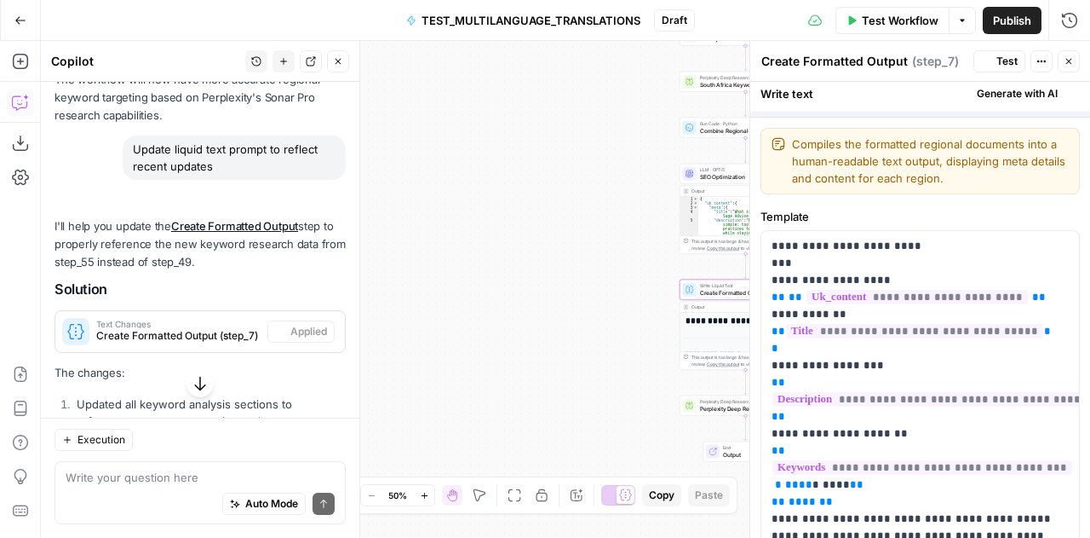
scroll to position [1321, 0]
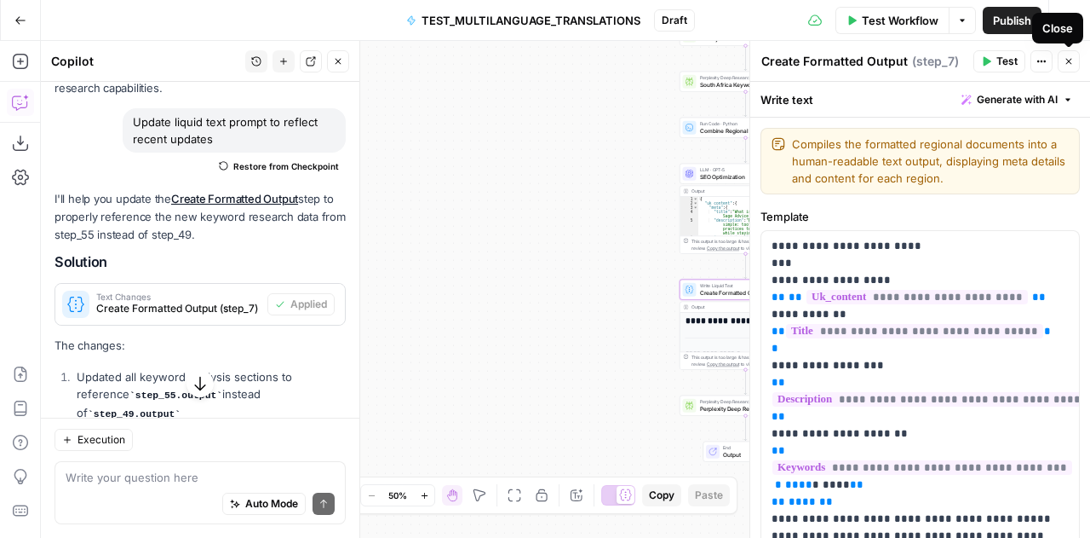
click at [1075, 62] on button "Close" at bounding box center [1069, 61] width 22 height 22
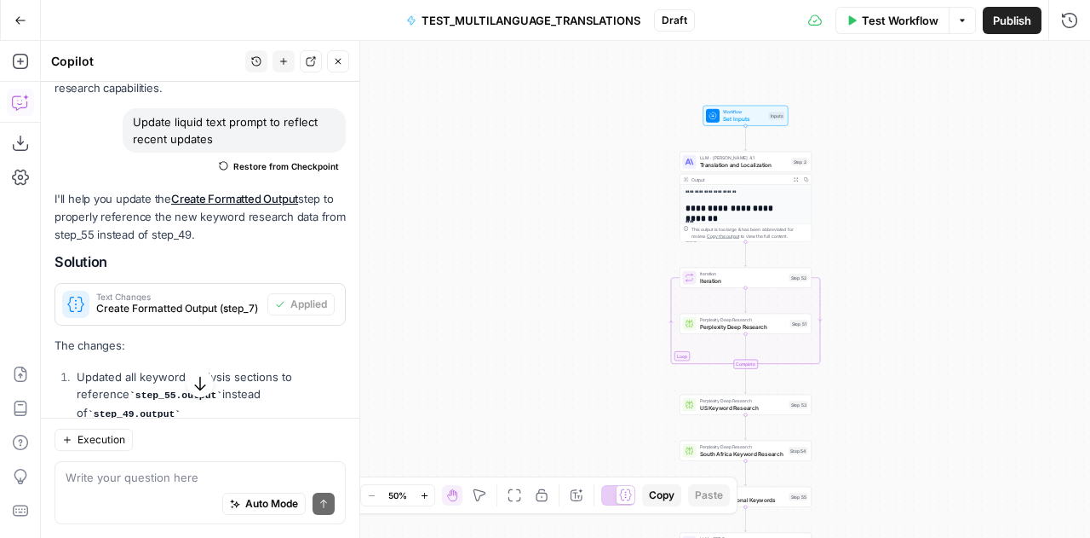
click at [152, 490] on div "Auto Mode Send" at bounding box center [200, 504] width 269 height 37
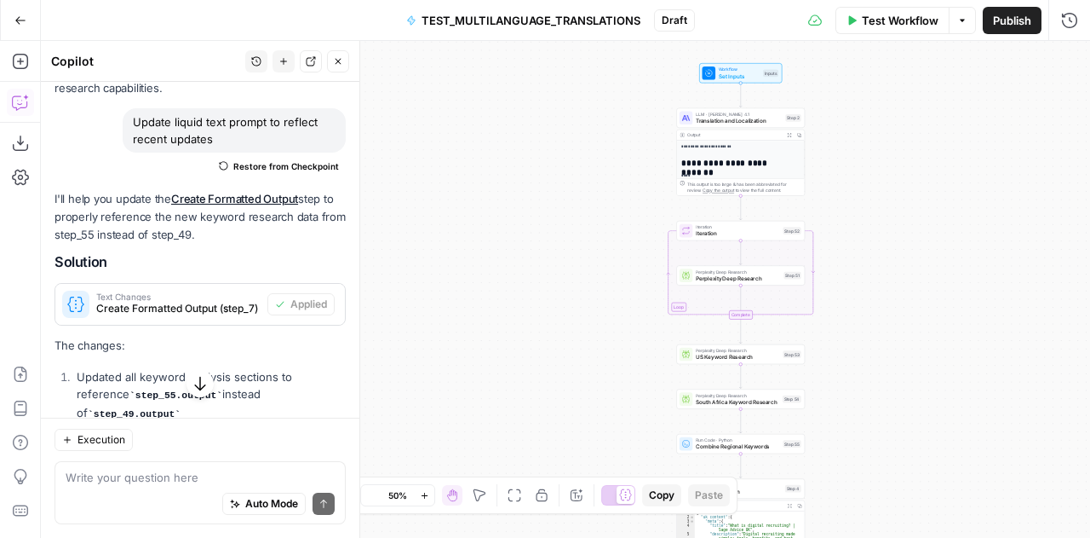
click at [187, 302] on span "Create Formatted Output (step_7)" at bounding box center [178, 308] width 164 height 15
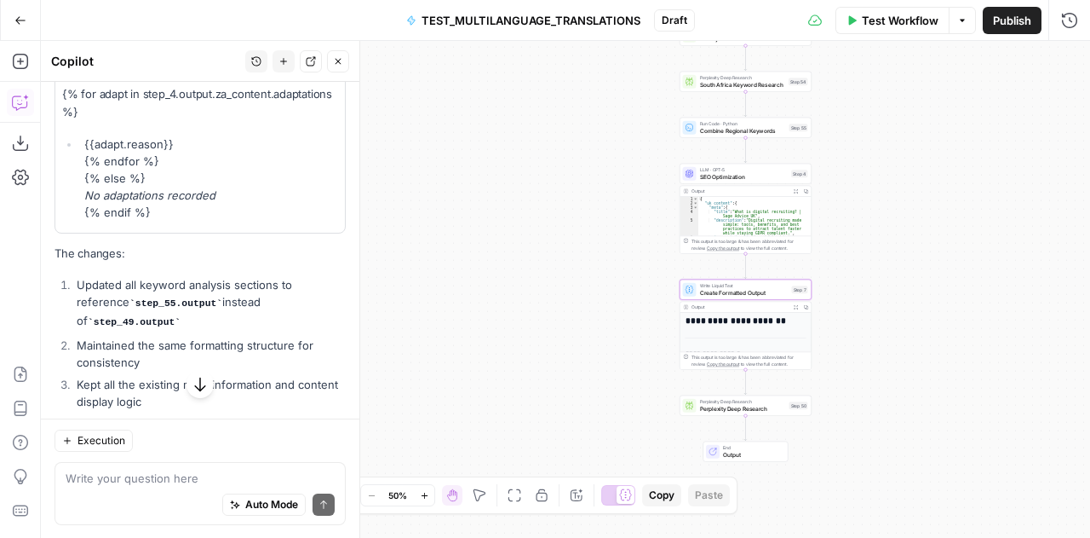
scroll to position [5073, 0]
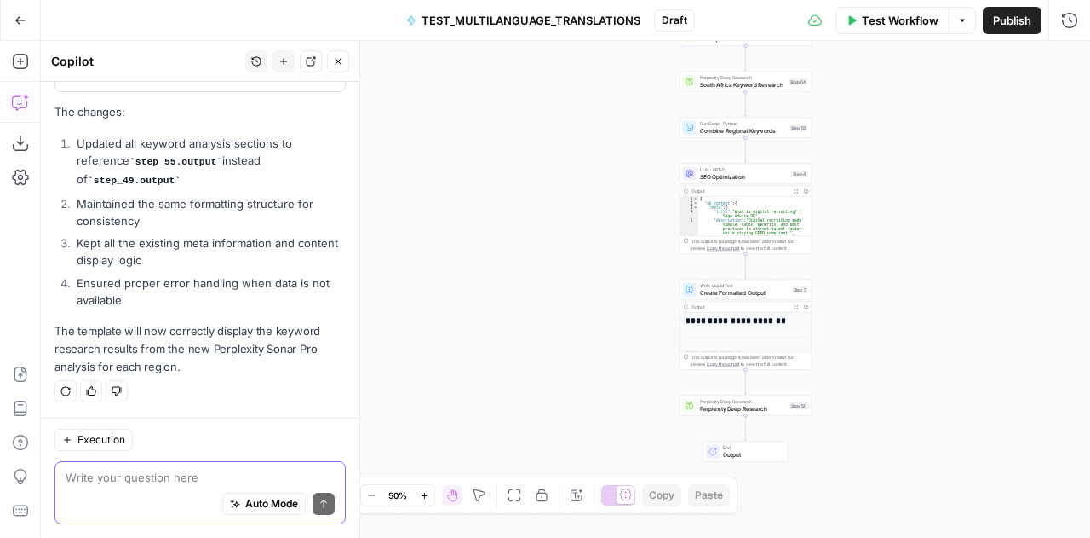
click at [113, 469] on textarea at bounding box center [200, 477] width 269 height 17
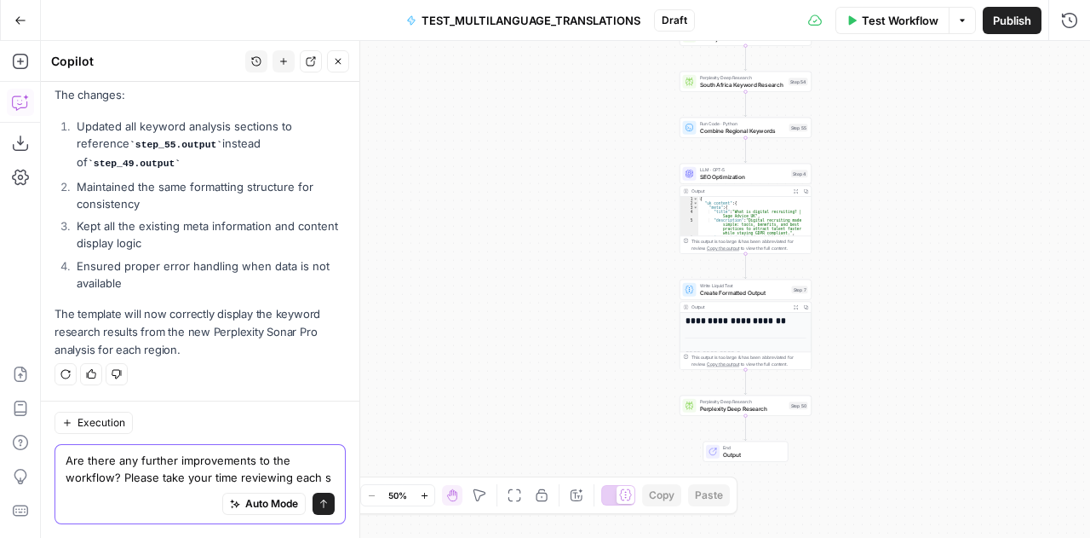
scroll to position [5107, 0]
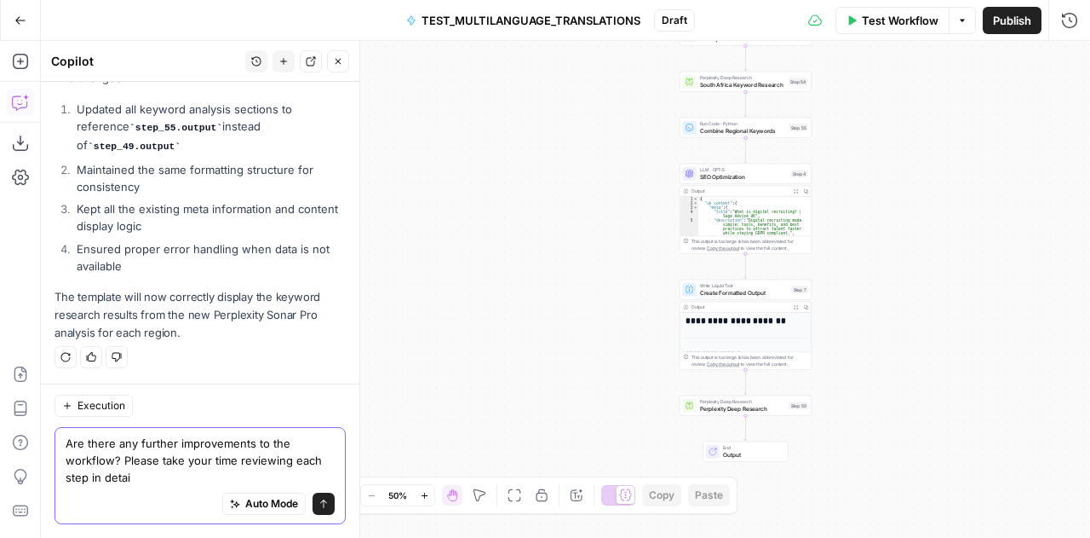
type textarea "Are there any further improvements to the workflow? Please take your time revie…"
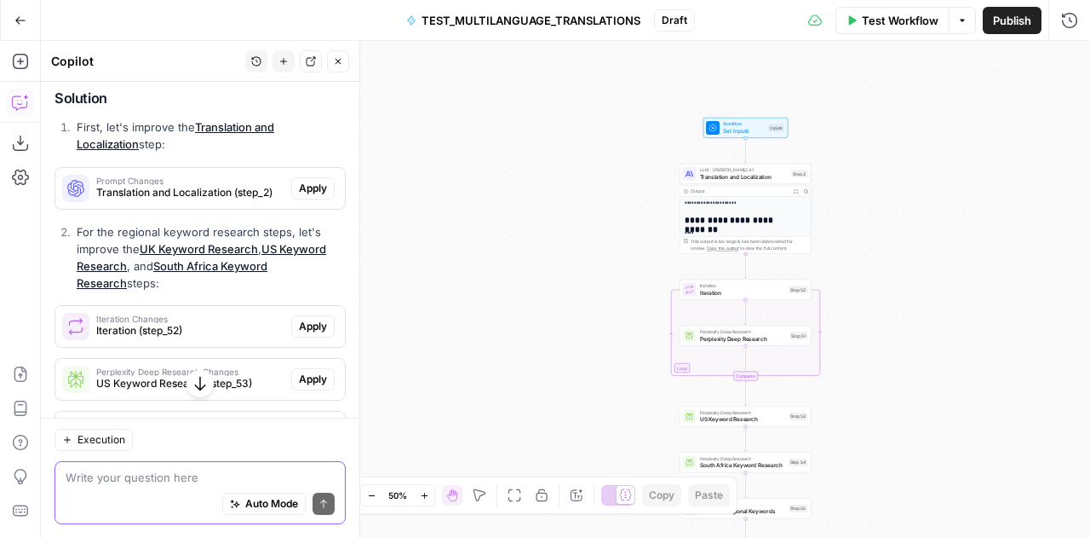
scroll to position [5471, 0]
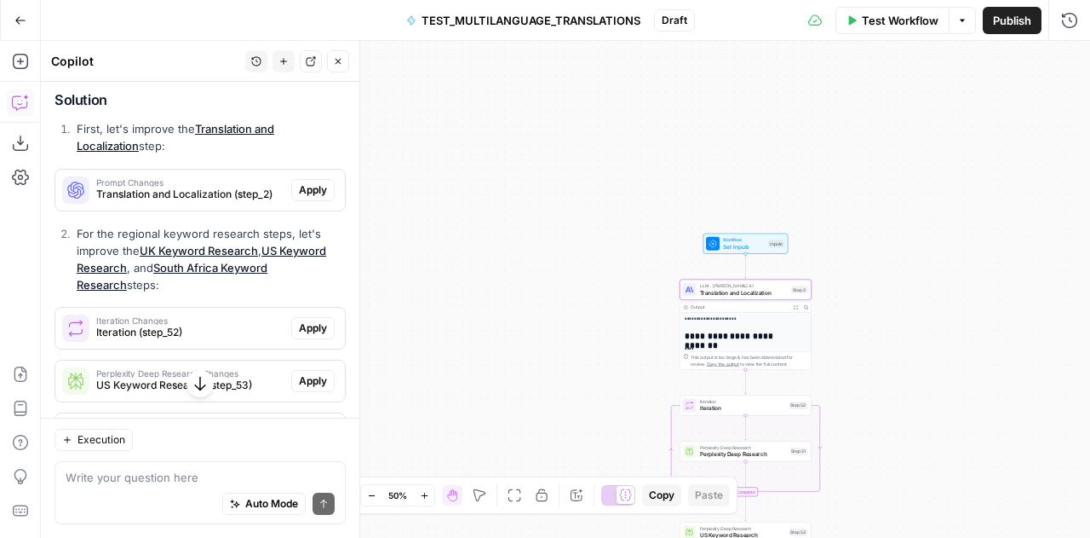
click at [305, 193] on span "Apply" at bounding box center [313, 189] width 28 height 15
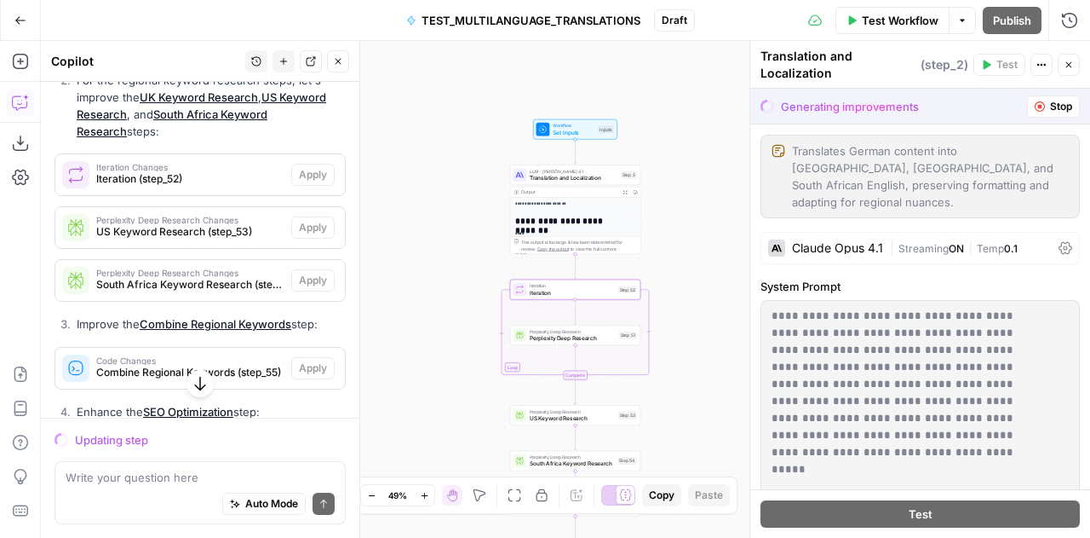
scroll to position [5401, 0]
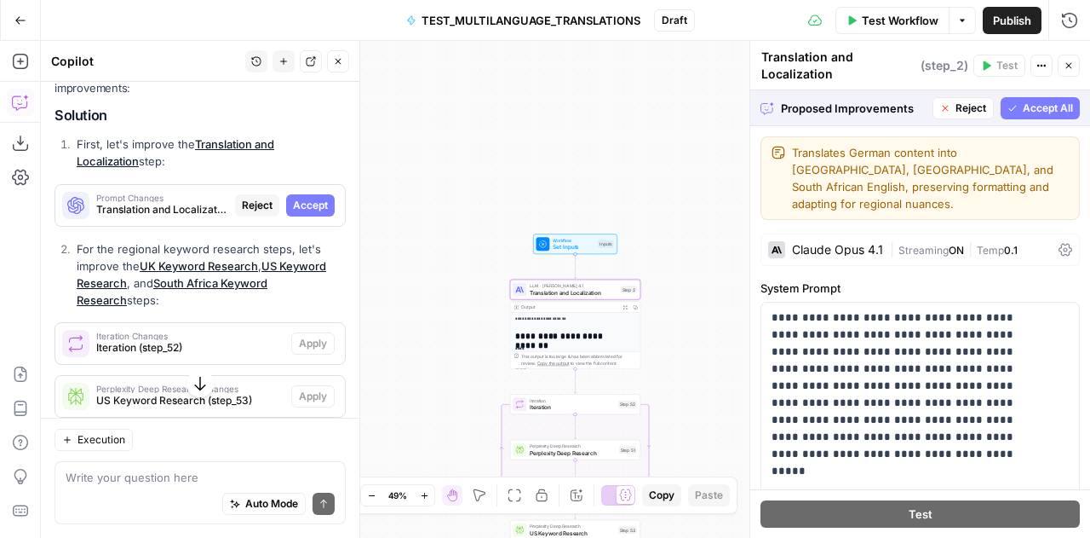
click at [298, 210] on span "Accept" at bounding box center [310, 205] width 35 height 15
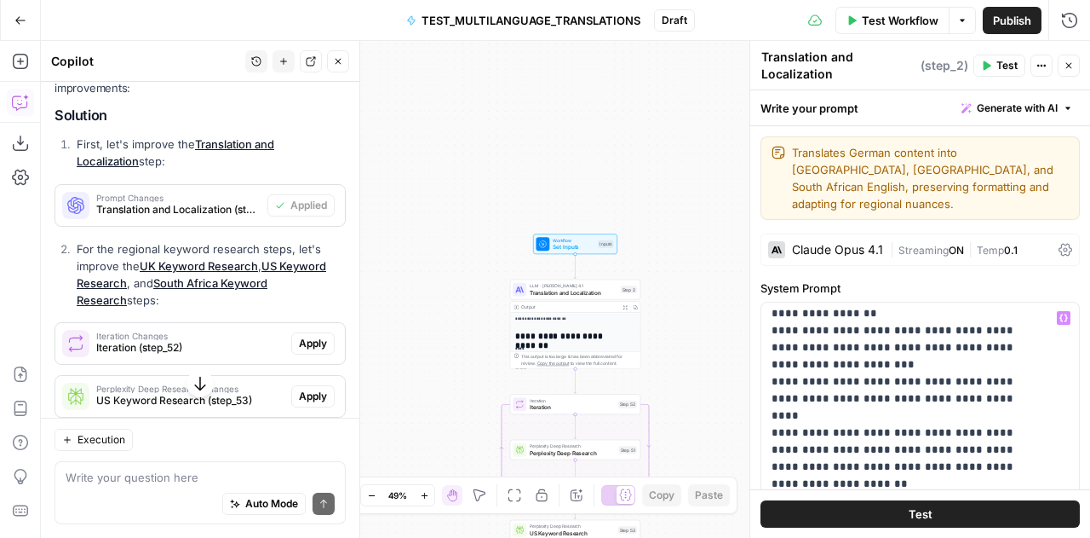
scroll to position [376, 0]
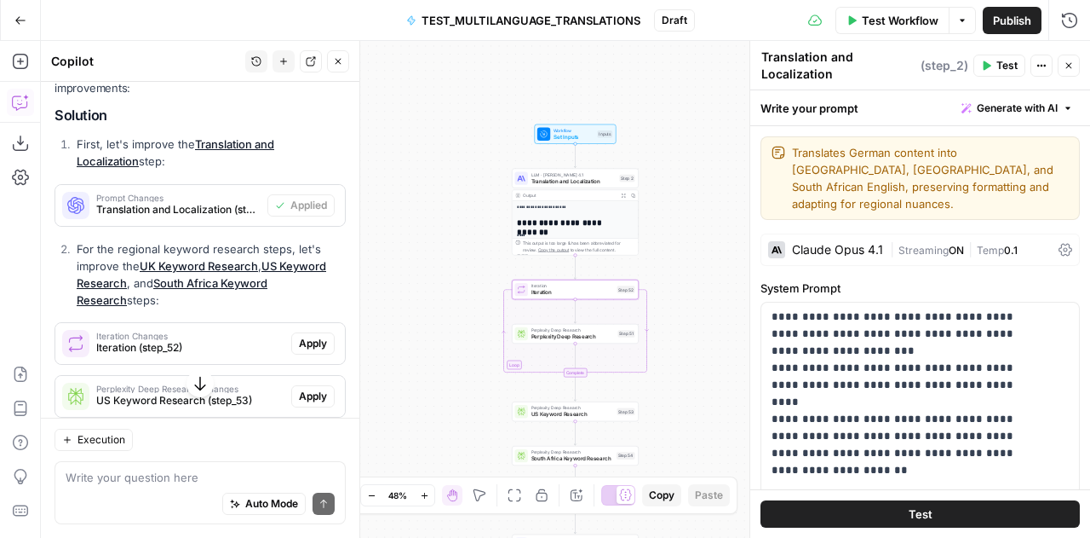
click at [304, 342] on span "Apply" at bounding box center [313, 343] width 28 height 15
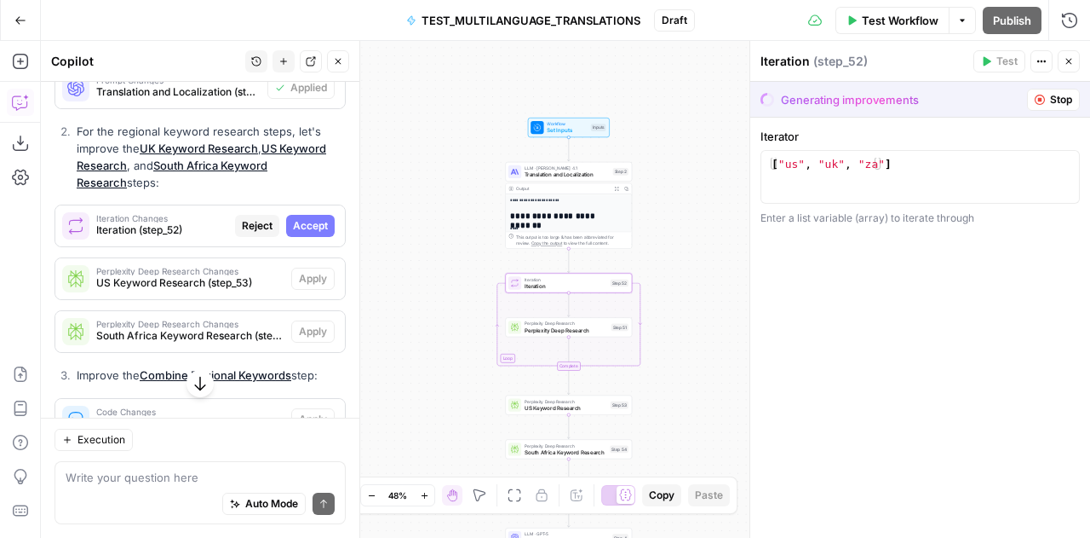
scroll to position [5521, 0]
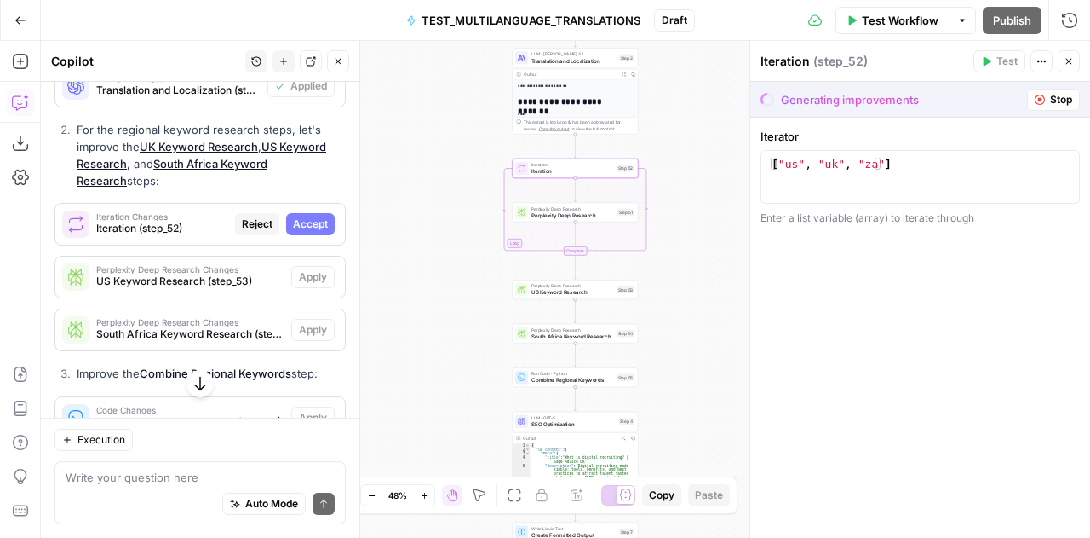
click at [296, 227] on span "Accept" at bounding box center [310, 223] width 35 height 15
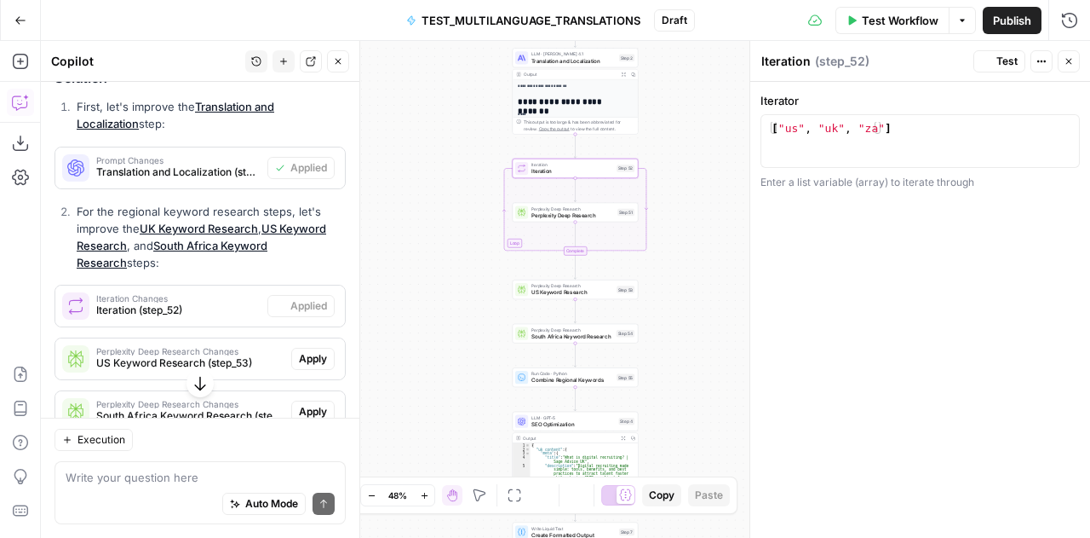
scroll to position [5602, 0]
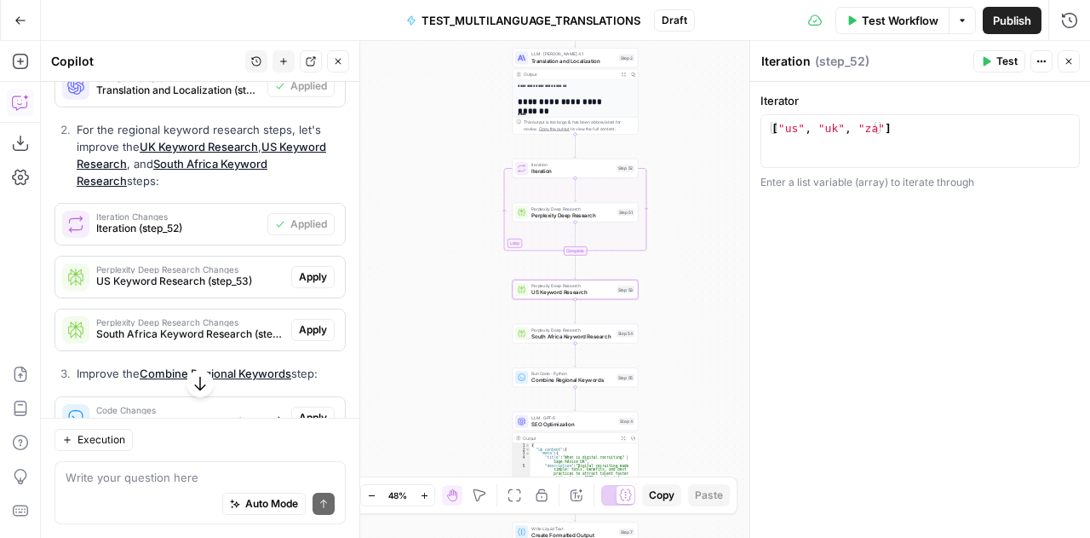
click at [300, 268] on button "Apply" at bounding box center [312, 277] width 43 height 22
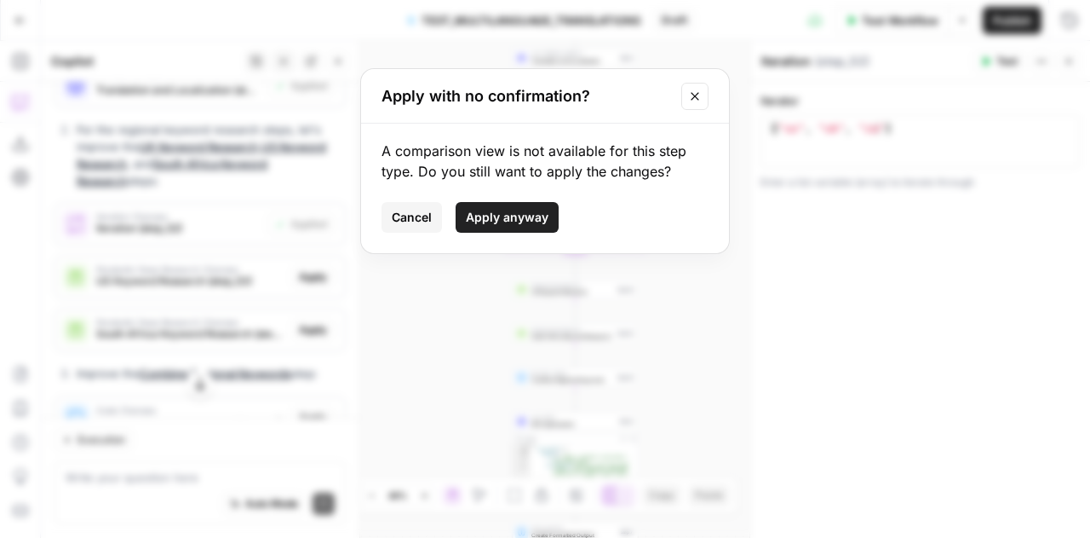
click at [491, 215] on span "Apply anyway" at bounding box center [507, 217] width 83 height 17
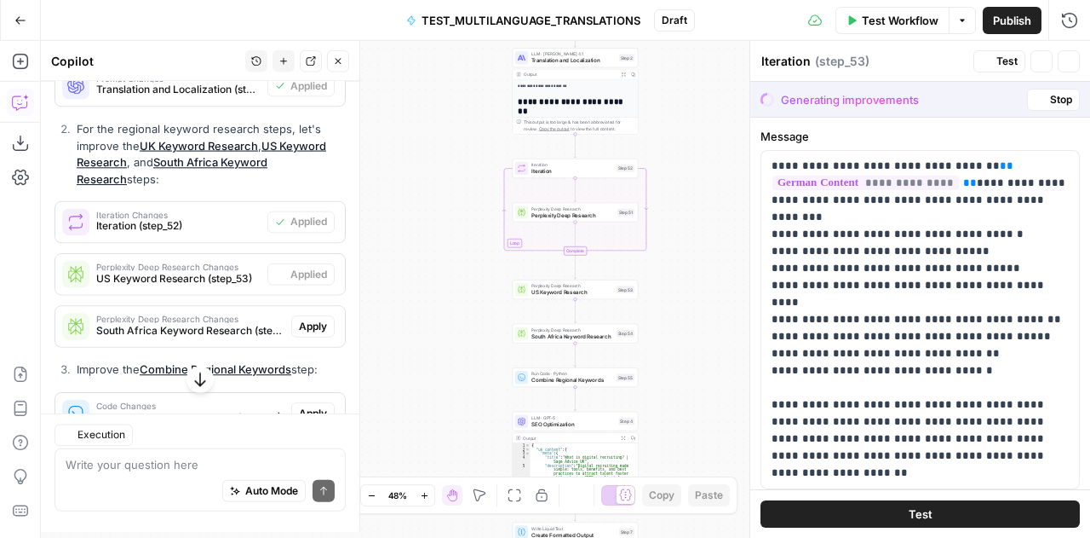
type textarea "US Keyword Research"
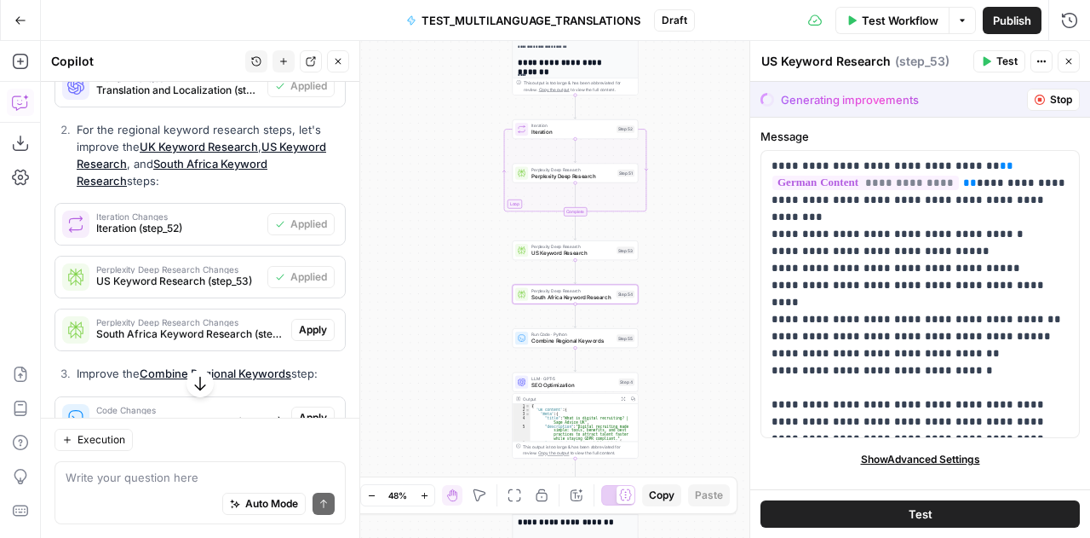
click at [291, 328] on button "Apply" at bounding box center [312, 330] width 43 height 22
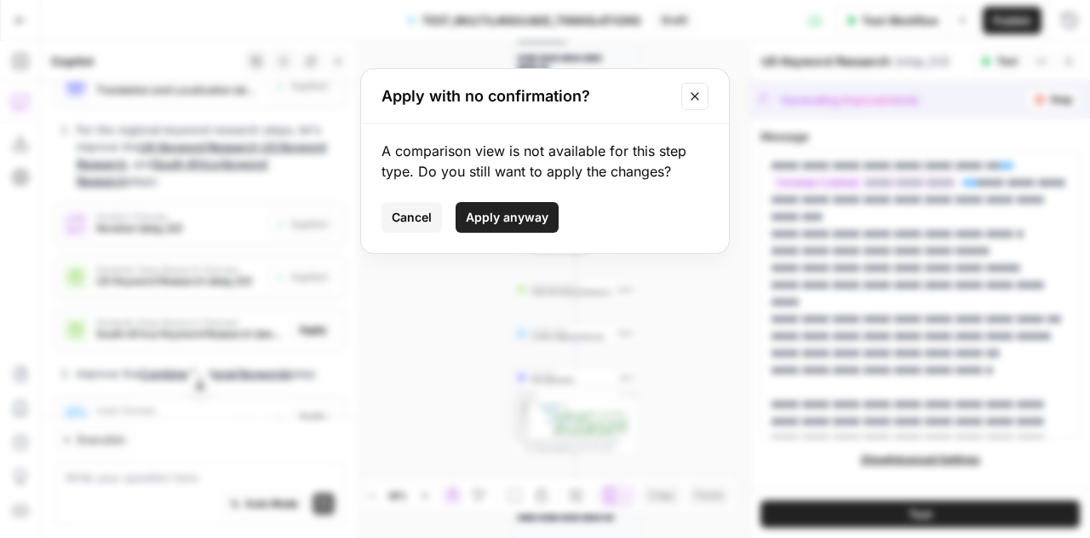
click at [493, 222] on span "Apply anyway" at bounding box center [507, 217] width 83 height 17
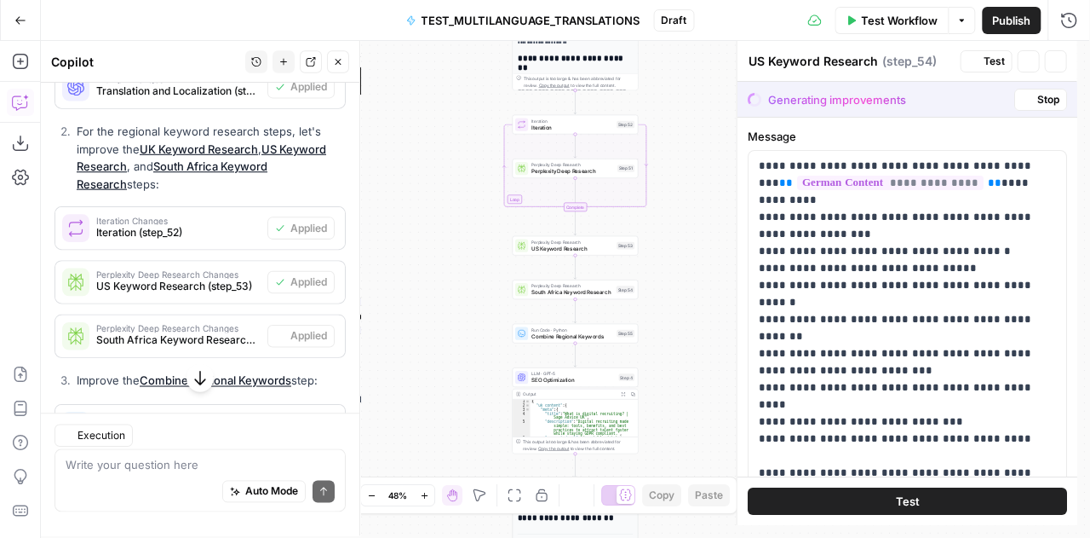
type textarea "South Africa Keyword Research"
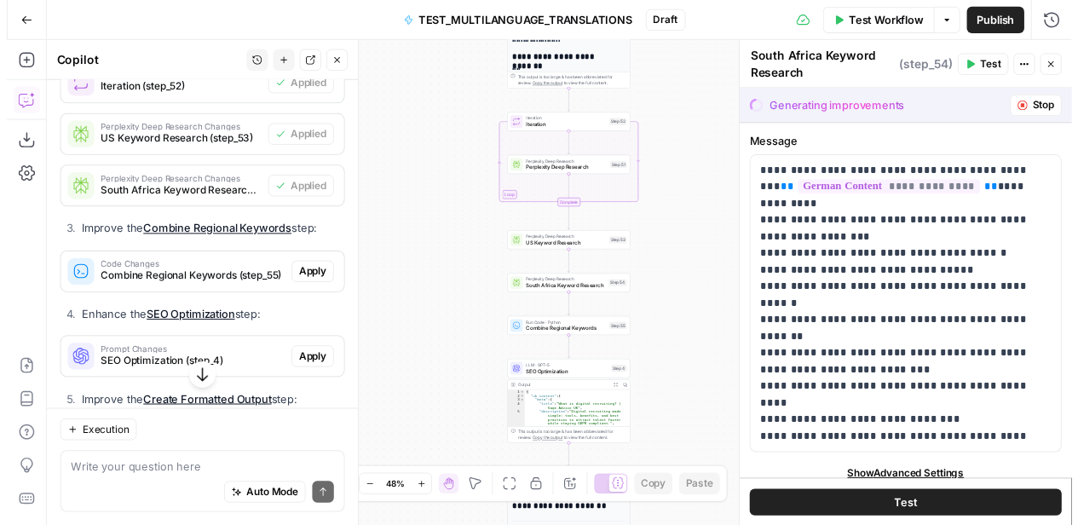
scroll to position [5752, 0]
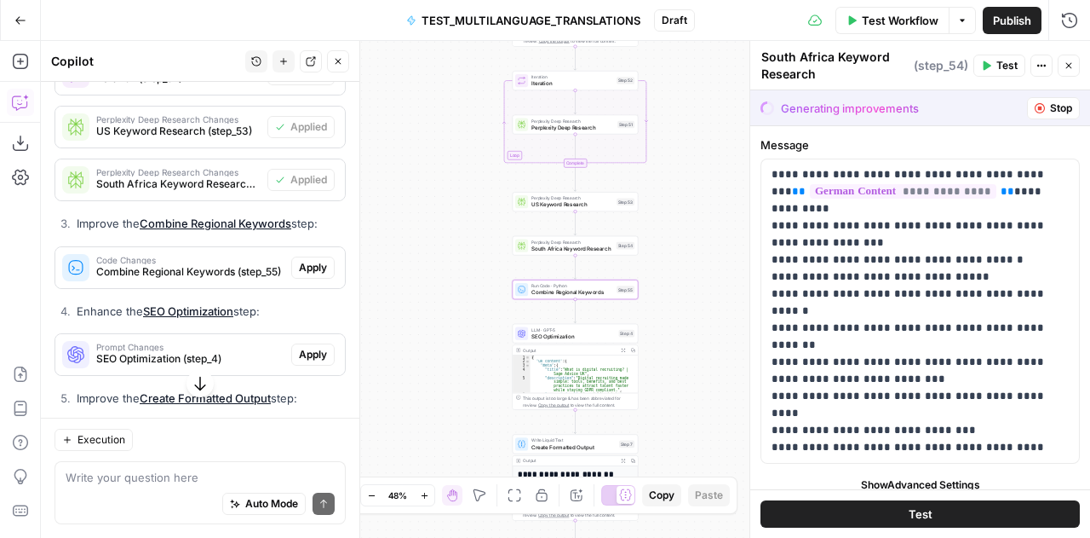
click at [305, 266] on span "Apply" at bounding box center [313, 267] width 28 height 15
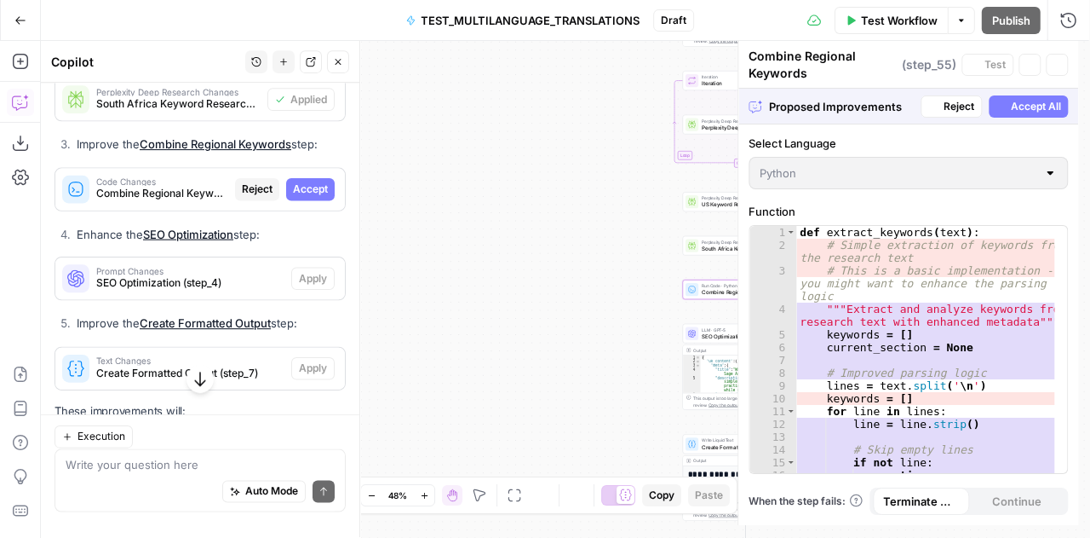
scroll to position [5671, 0]
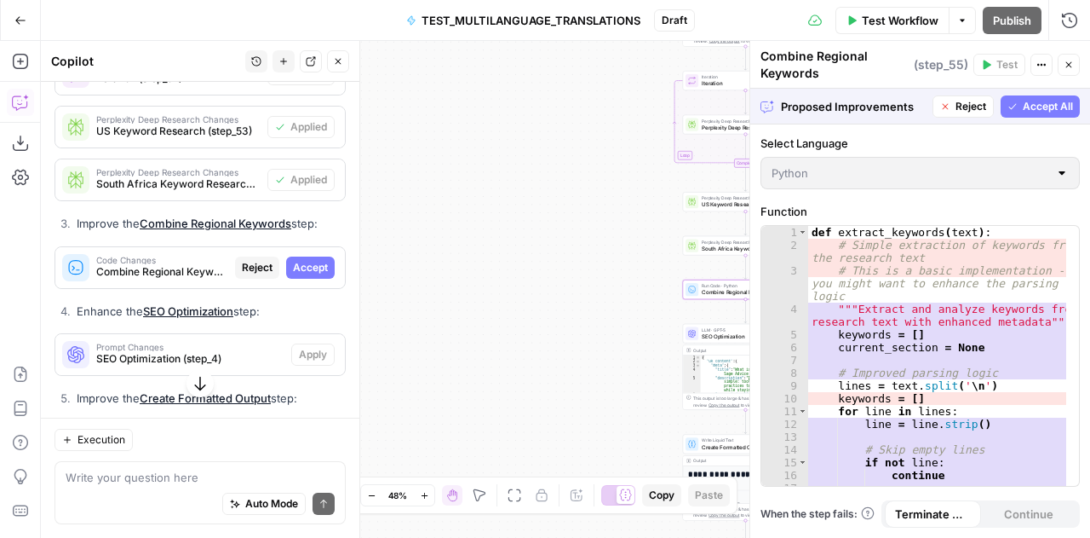
click at [305, 266] on span "Accept" at bounding box center [310, 267] width 35 height 15
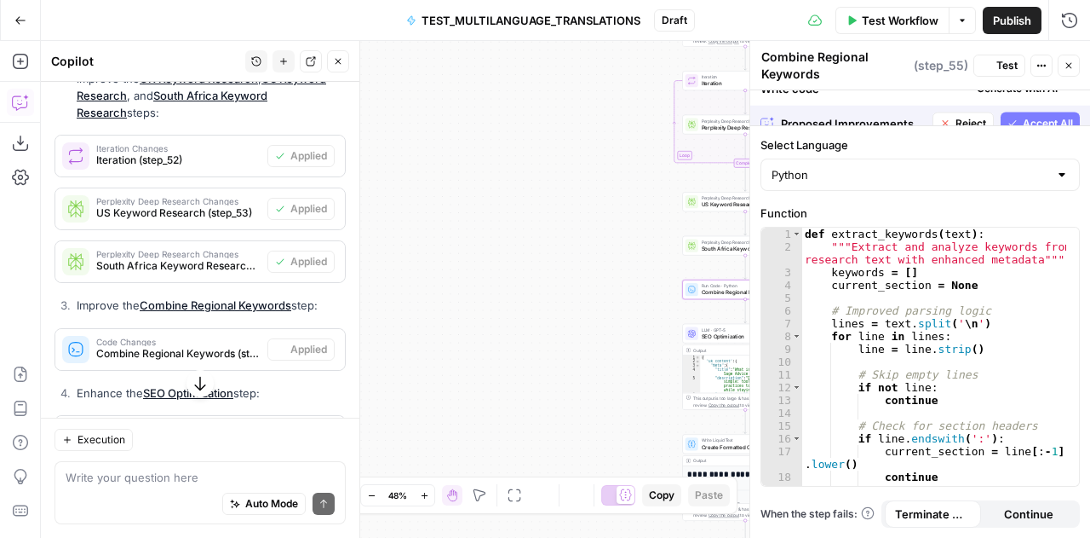
scroll to position [5752, 0]
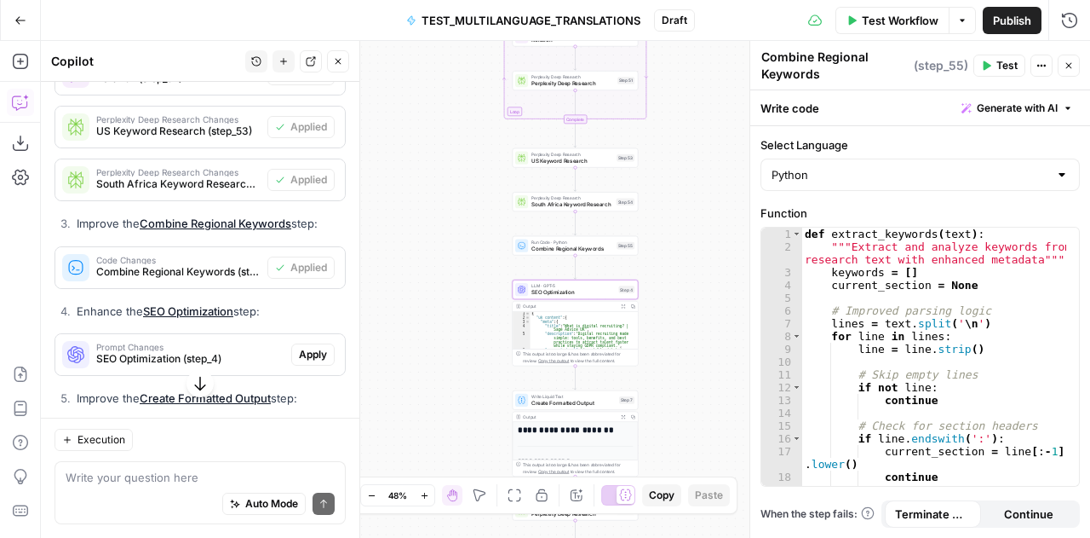
click at [303, 348] on span "Apply" at bounding box center [313, 354] width 28 height 15
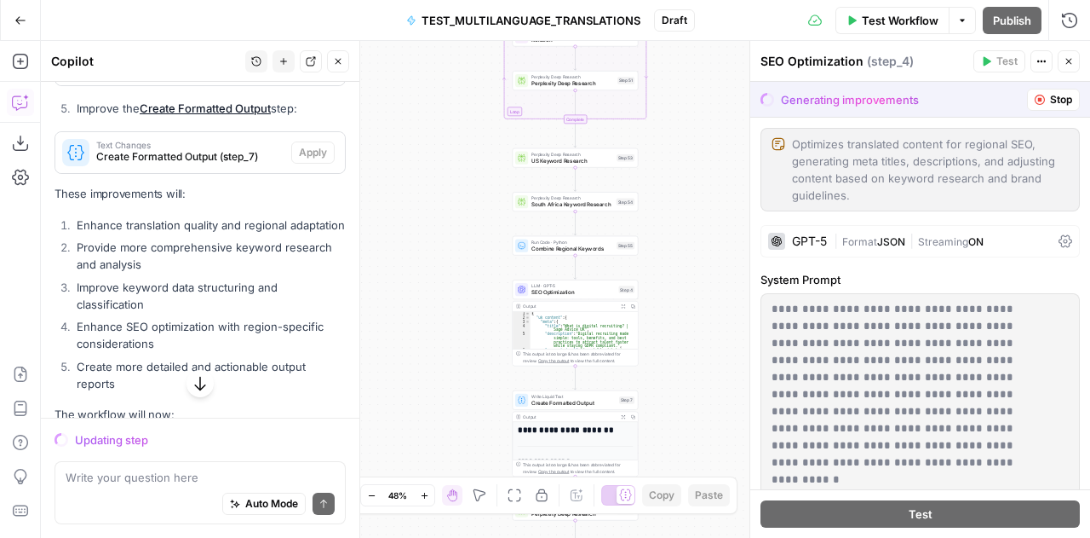
scroll to position [5986, 0]
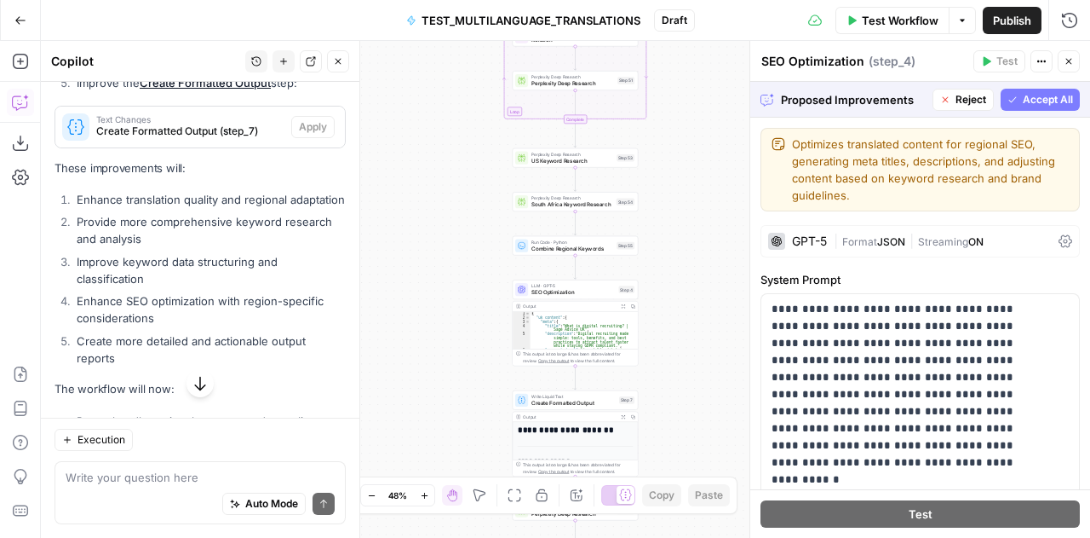
click at [1023, 106] on span "Accept All" at bounding box center [1048, 99] width 50 height 15
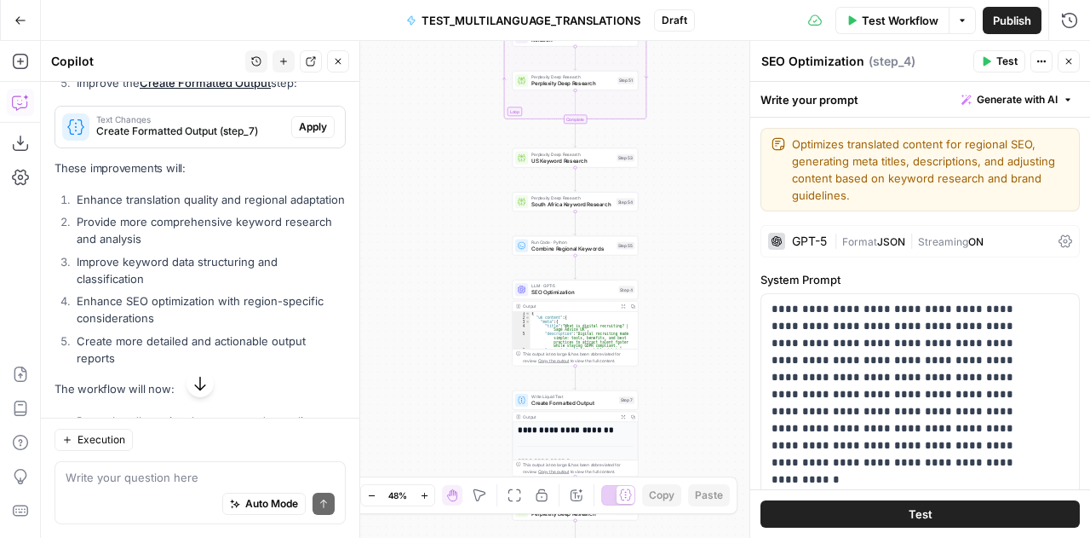
scroll to position [6081, 0]
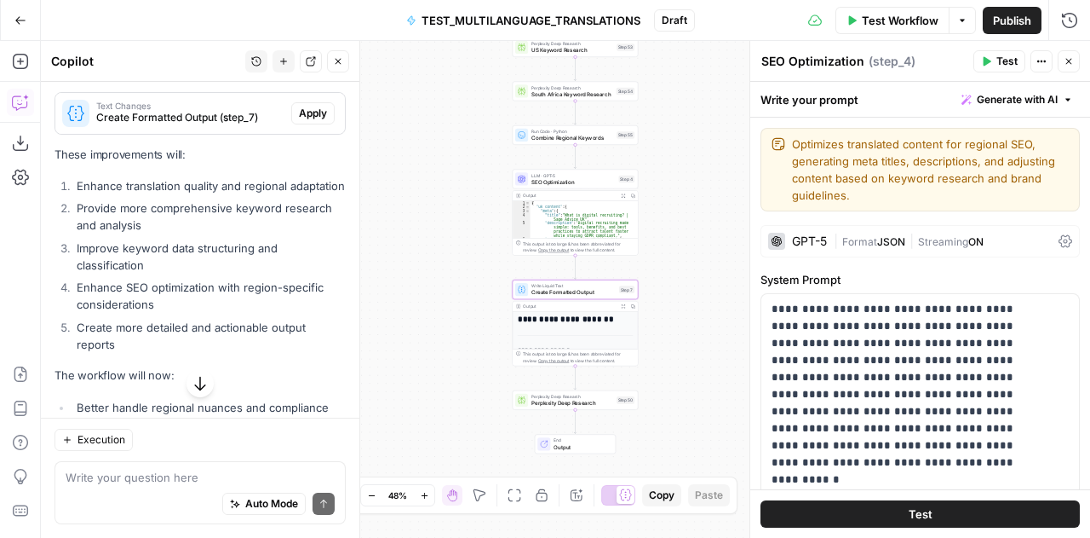
click at [302, 112] on span "Apply" at bounding box center [313, 113] width 28 height 15
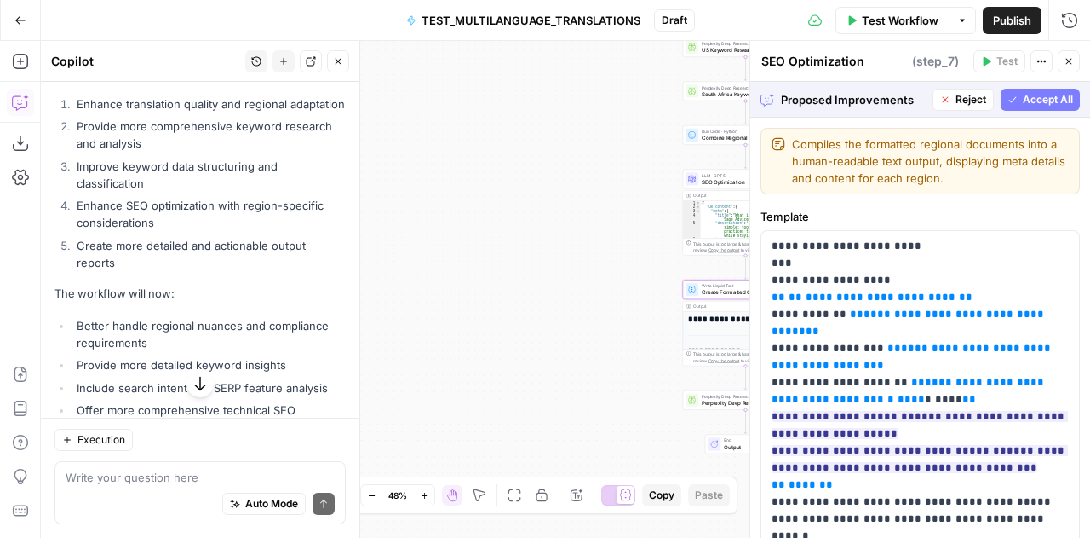
scroll to position [5999, 0]
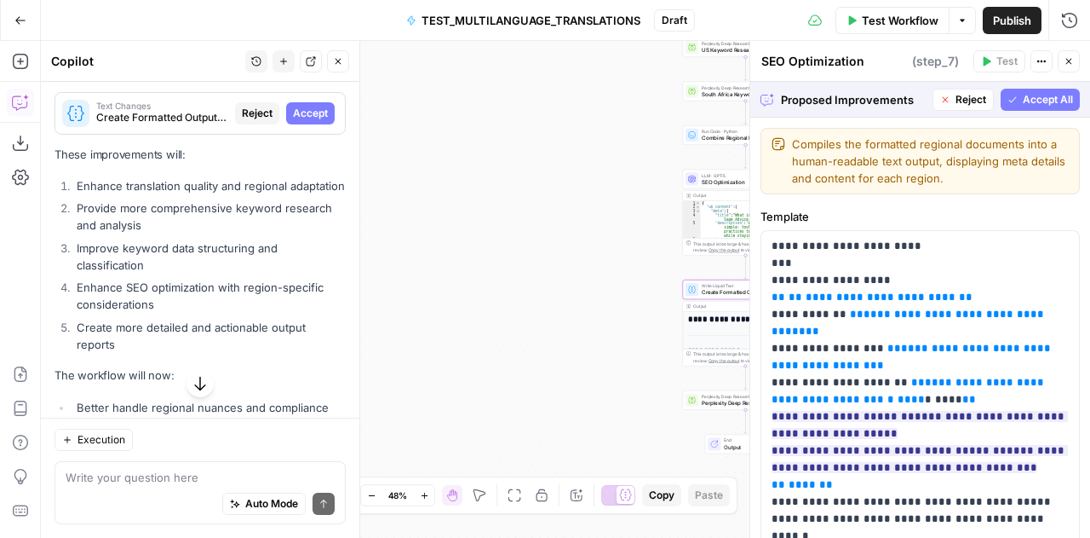
type textarea "Create Formatted Output"
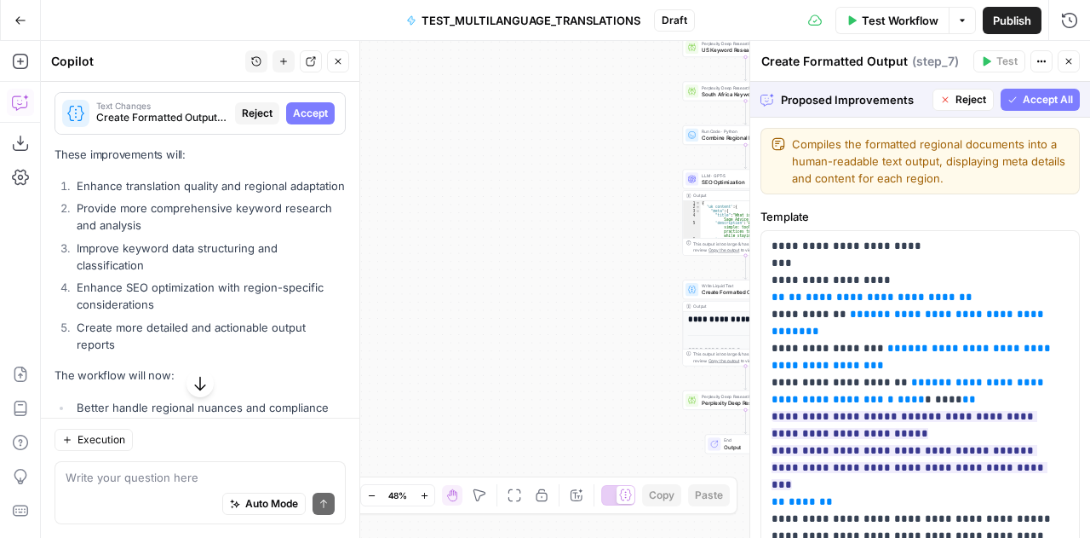
click at [1036, 97] on span "Accept All" at bounding box center [1048, 99] width 50 height 15
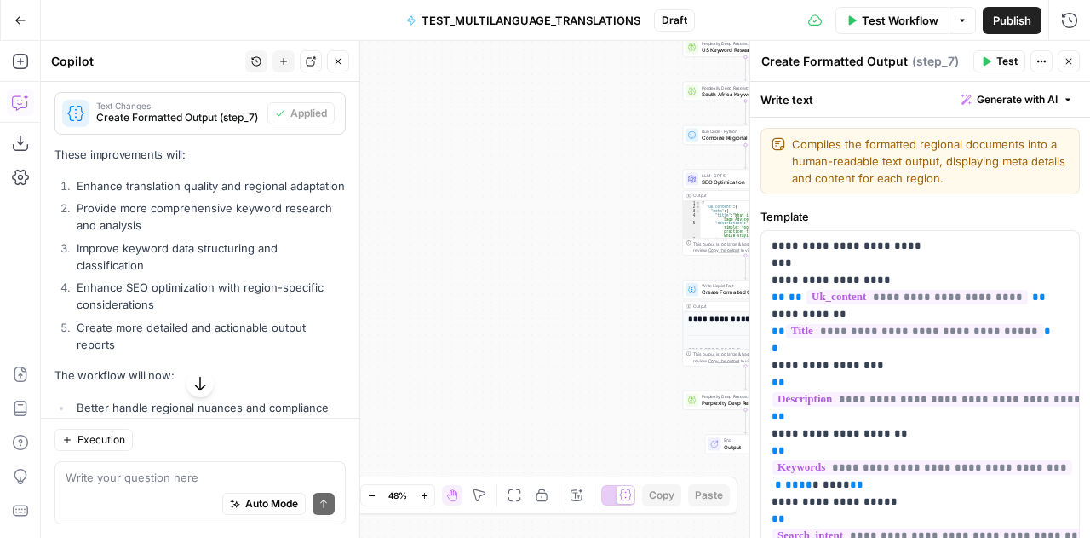
scroll to position [6321, 0]
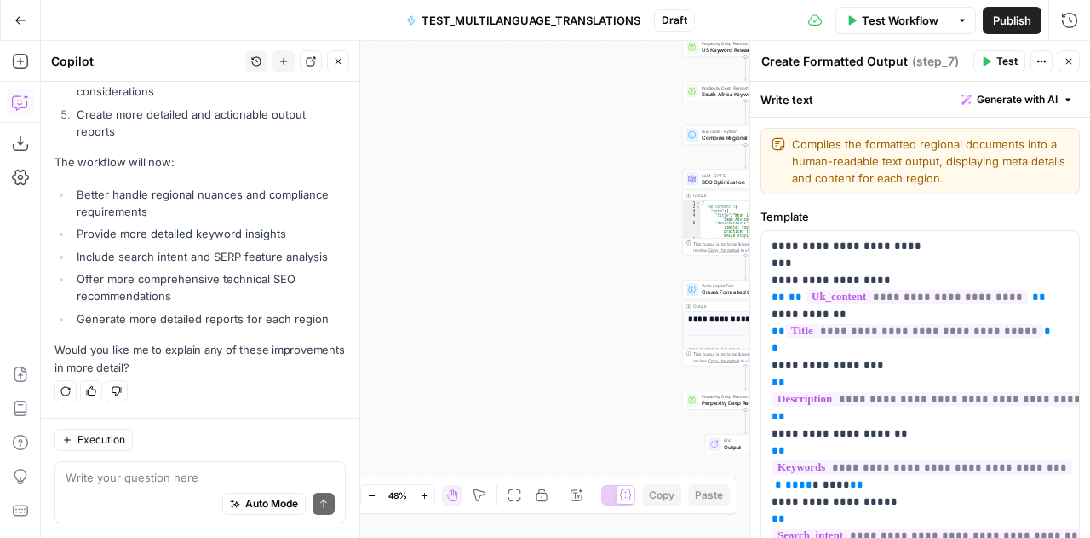
click at [1073, 60] on icon "button" at bounding box center [1069, 61] width 10 height 10
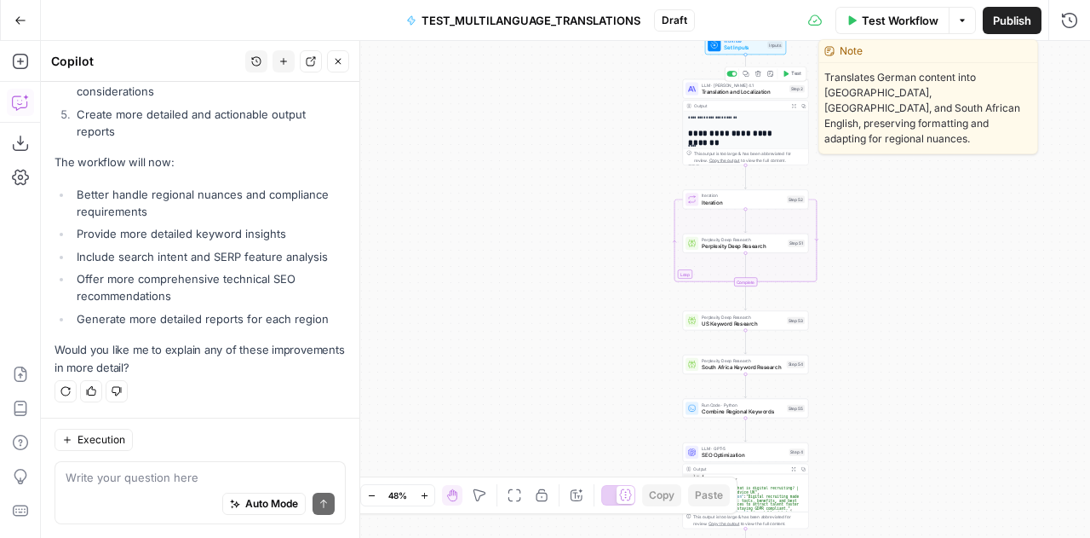
click at [728, 91] on span "Translation and Localization" at bounding box center [744, 92] width 84 height 9
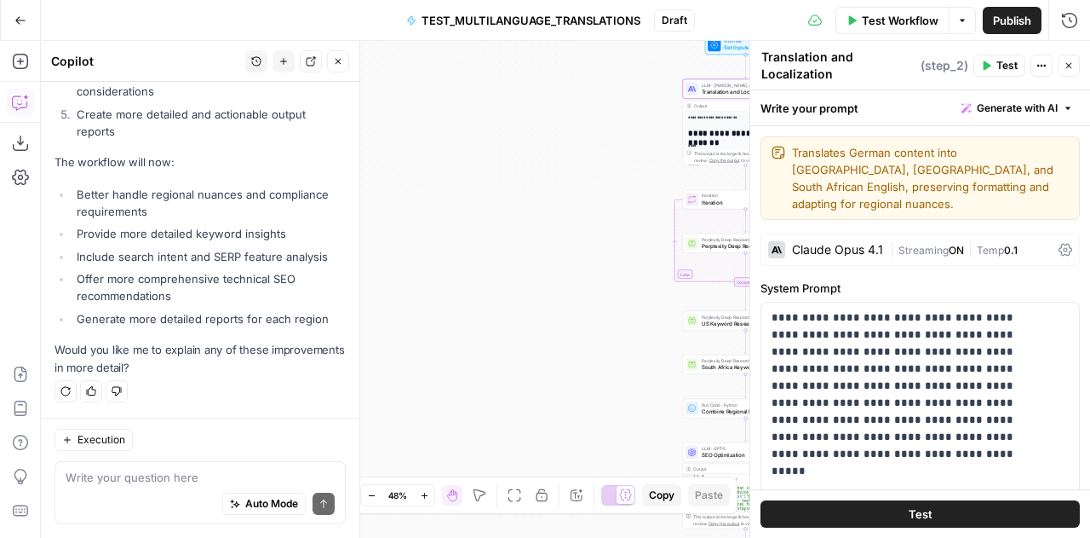
click at [802, 66] on textarea "Translation and Localization" at bounding box center [839, 66] width 155 height 34
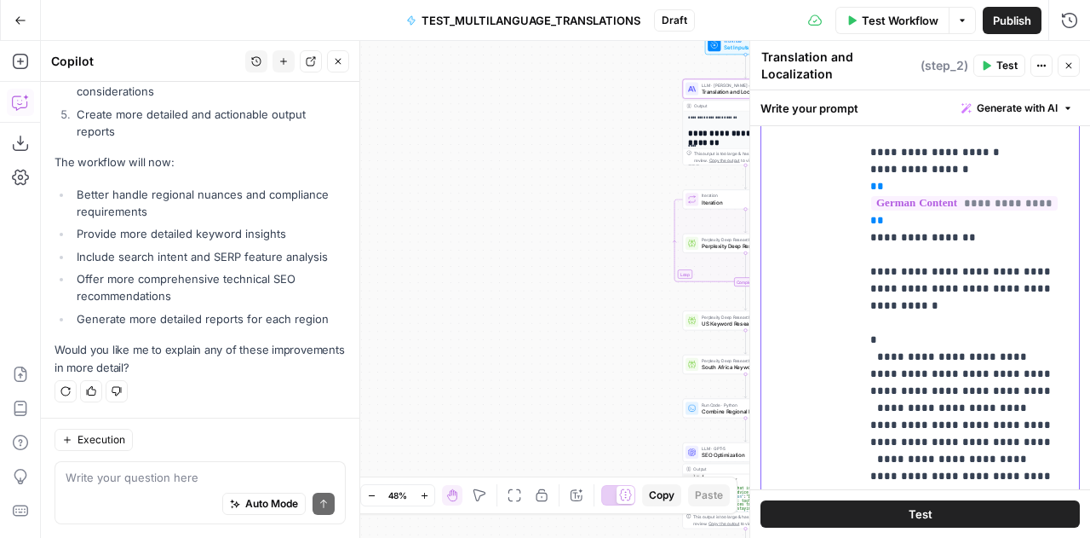
scroll to position [1242, 0]
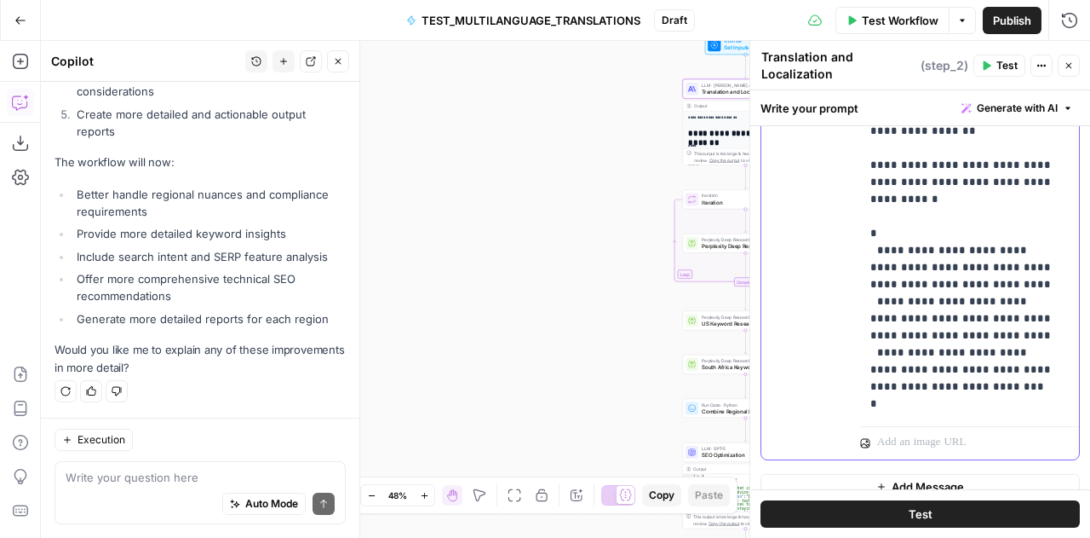
drag, startPoint x: 871, startPoint y: 212, endPoint x: 971, endPoint y: 378, distance: 194.2
click at [971, 378] on p "**********" at bounding box center [964, 105] width 187 height 613
copy p "**********"
click at [1069, 69] on icon "button" at bounding box center [1069, 65] width 10 height 10
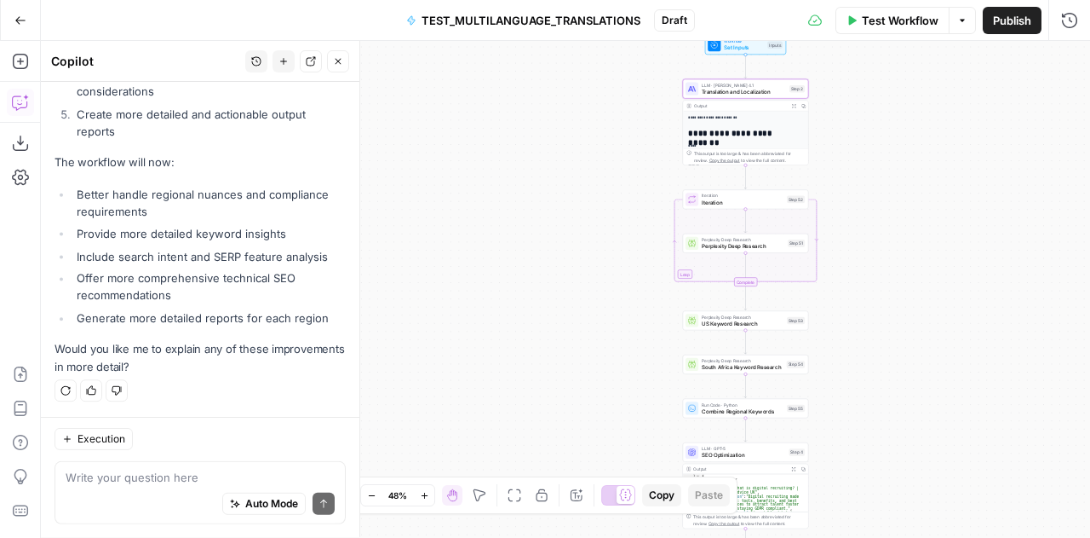
scroll to position [6321, 0]
click at [696, 202] on div at bounding box center [692, 199] width 13 height 13
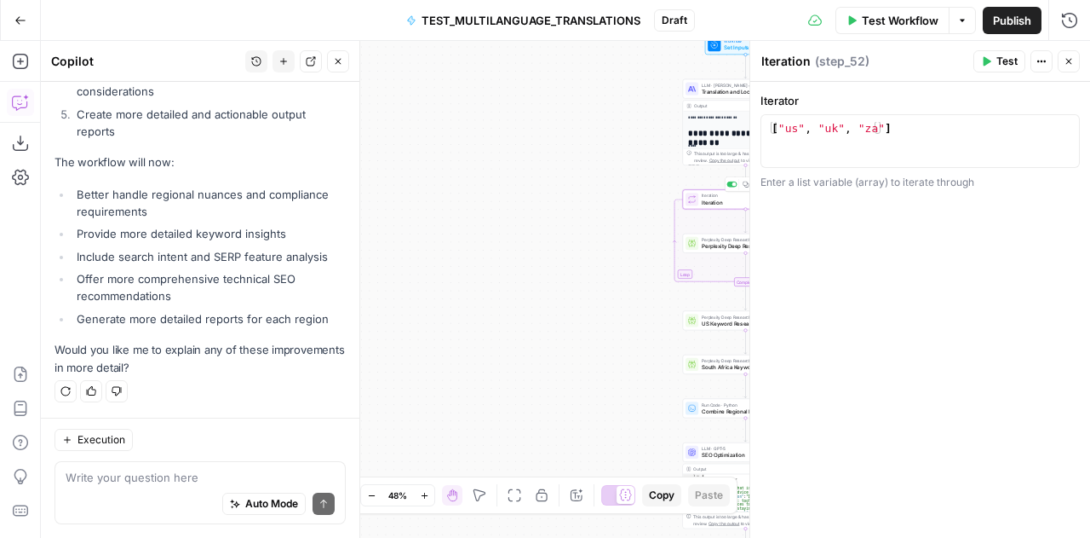
type textarea "**********"
drag, startPoint x: 944, startPoint y: 125, endPoint x: 762, endPoint y: 131, distance: 181.6
click at [762, 131] on div "**********" at bounding box center [920, 141] width 319 height 54
click at [1066, 62] on icon "button" at bounding box center [1069, 61] width 10 height 10
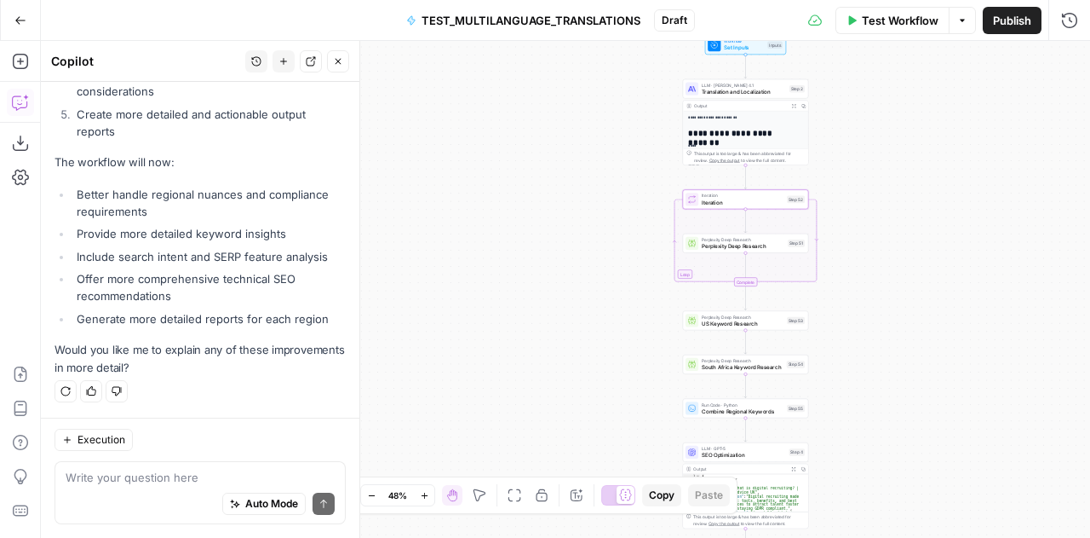
click at [711, 245] on span "Perplexity Deep Research" at bounding box center [743, 246] width 83 height 9
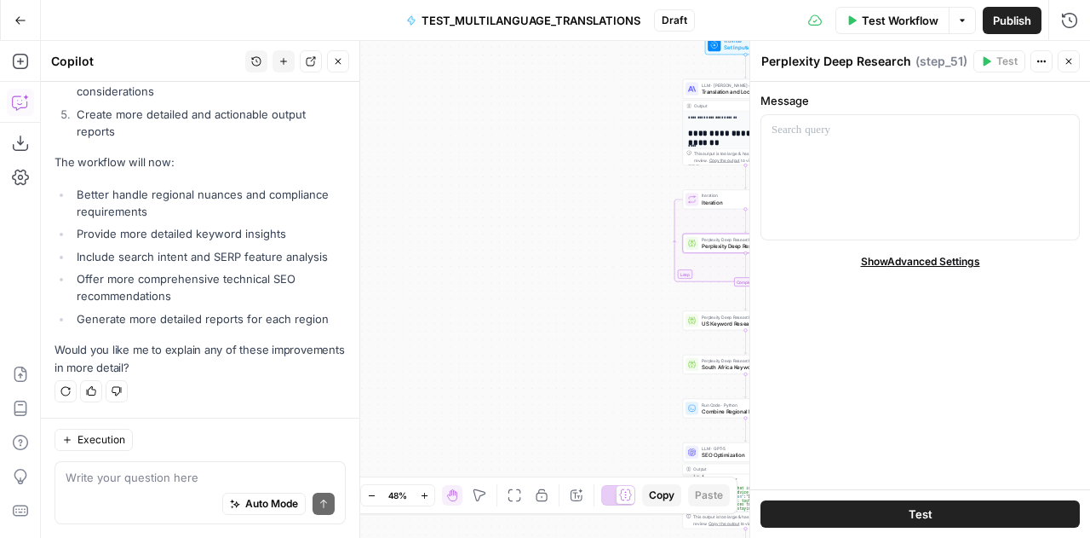
click at [848, 59] on textarea "Perplexity Deep Research" at bounding box center [837, 61] width 150 height 17
click at [1067, 59] on icon "button" at bounding box center [1070, 62] width 6 height 6
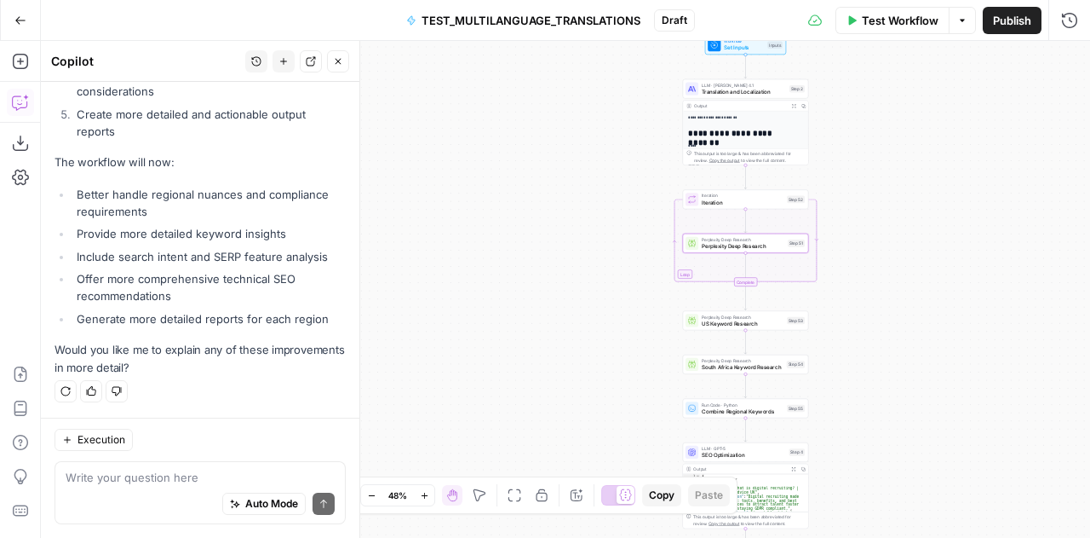
click at [722, 250] on span "Perplexity Deep Research" at bounding box center [743, 246] width 83 height 9
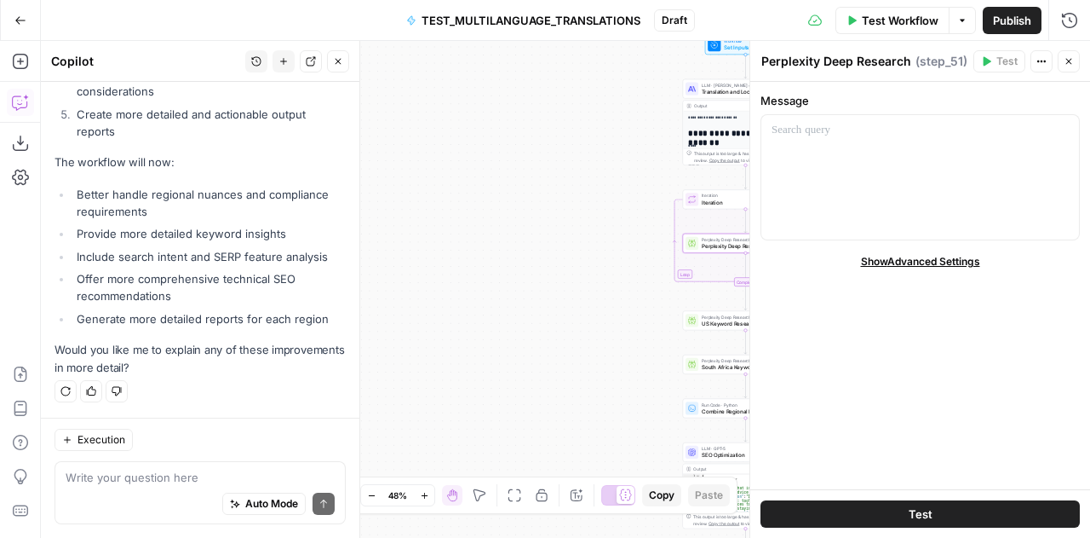
click at [1071, 59] on icon "button" at bounding box center [1070, 62] width 6 height 6
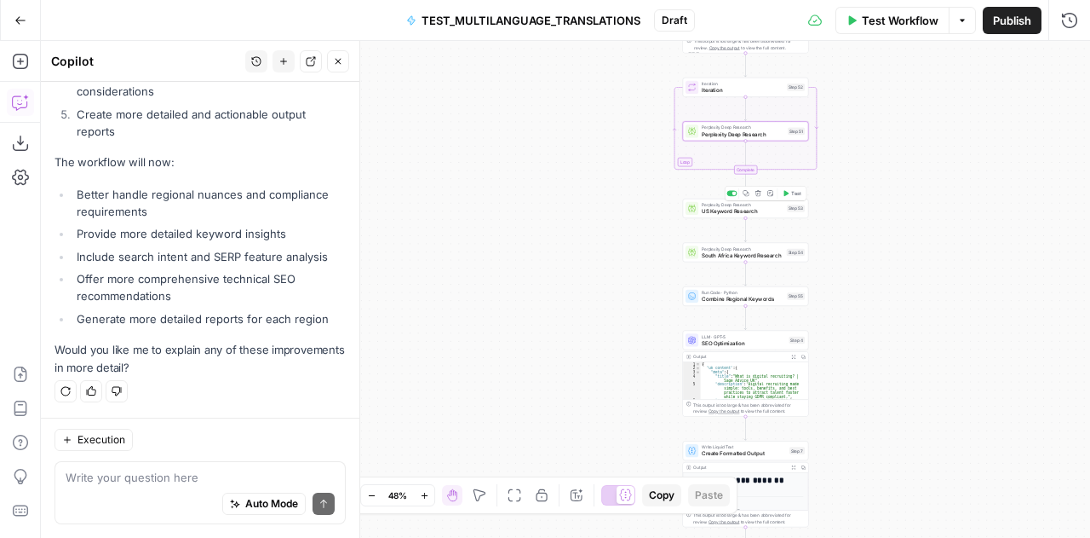
click at [704, 207] on span "US Keyword Research" at bounding box center [743, 211] width 82 height 9
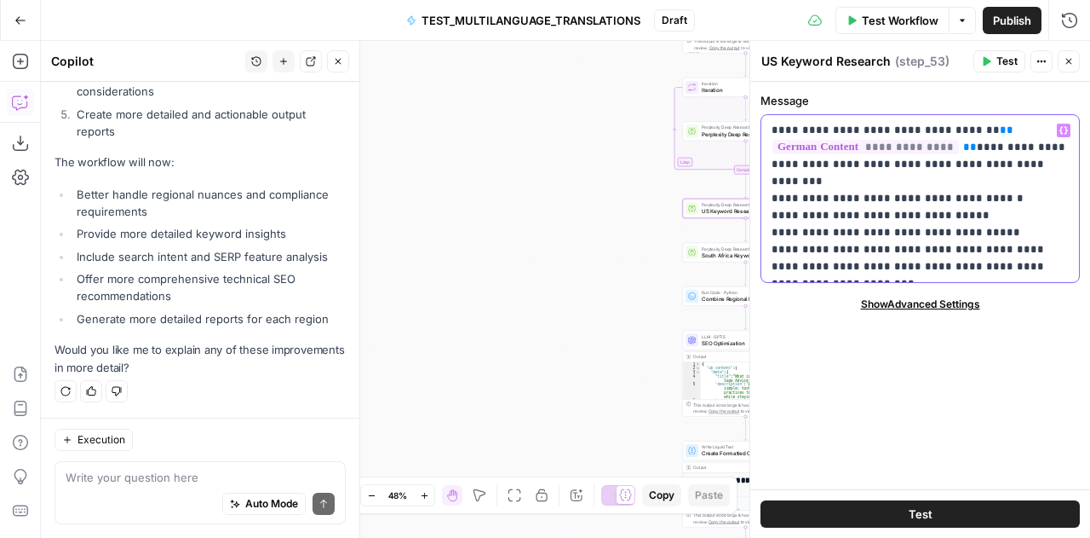
drag, startPoint x: 857, startPoint y: 268, endPoint x: 756, endPoint y: 118, distance: 181.0
click at [756, 118] on div "**********" at bounding box center [920, 289] width 341 height 497
copy p "**********"
click at [1074, 62] on button "Close" at bounding box center [1069, 61] width 22 height 22
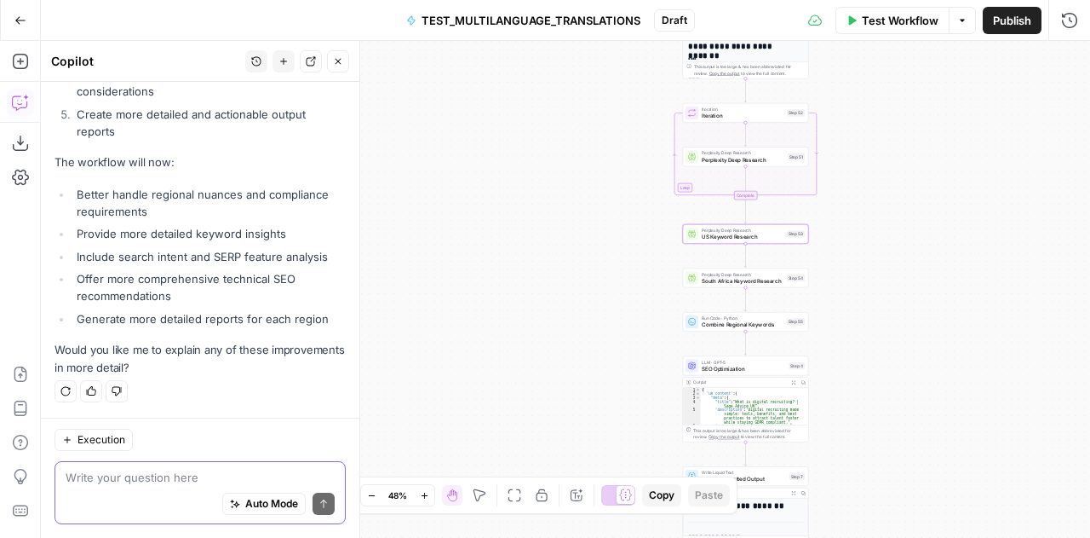
click at [136, 469] on textarea at bounding box center [200, 477] width 269 height 17
type textarea "Should there be a UK keyword research step"
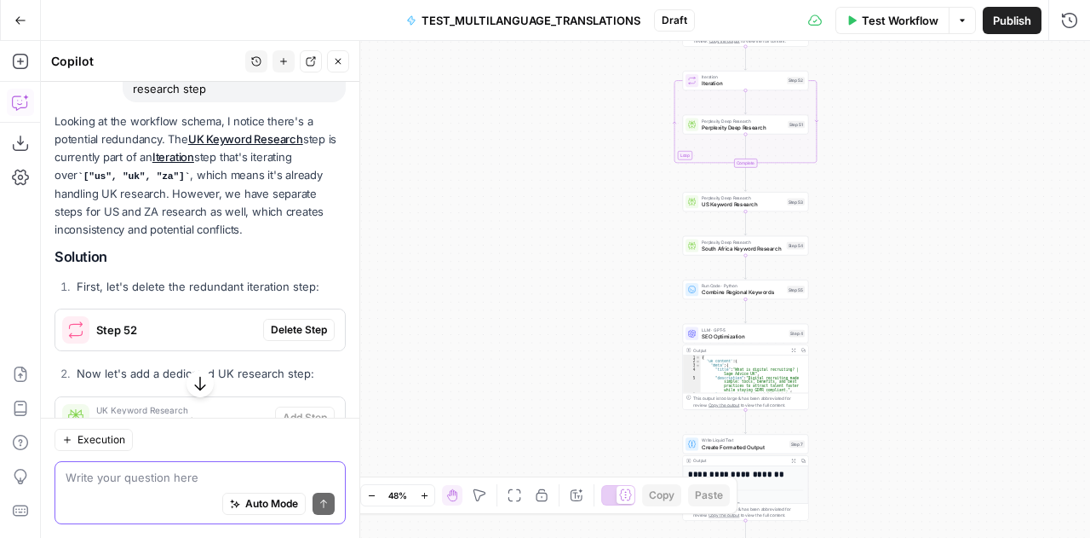
scroll to position [6622, 0]
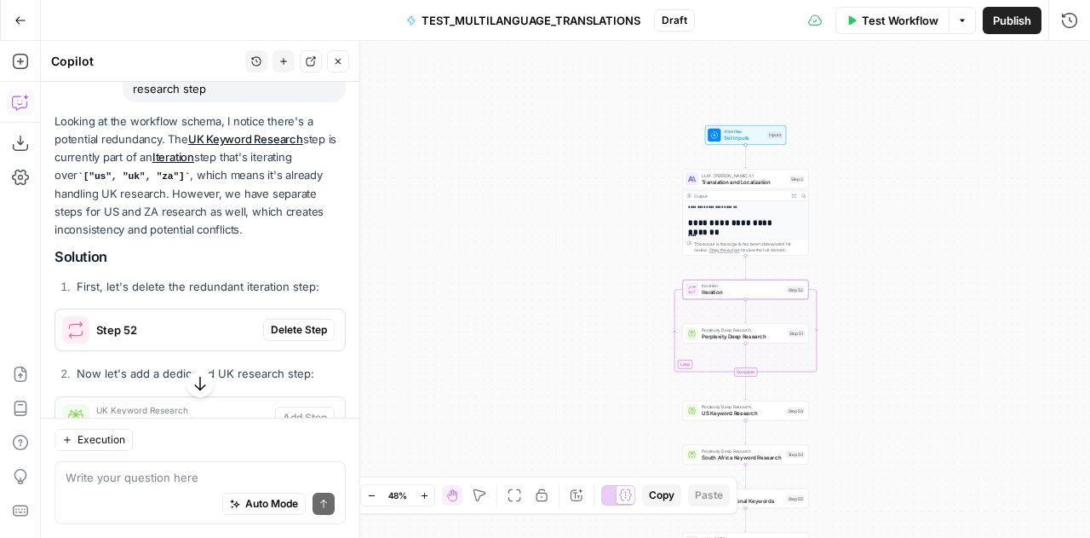
click at [279, 337] on span "Delete Step" at bounding box center [299, 329] width 56 height 15
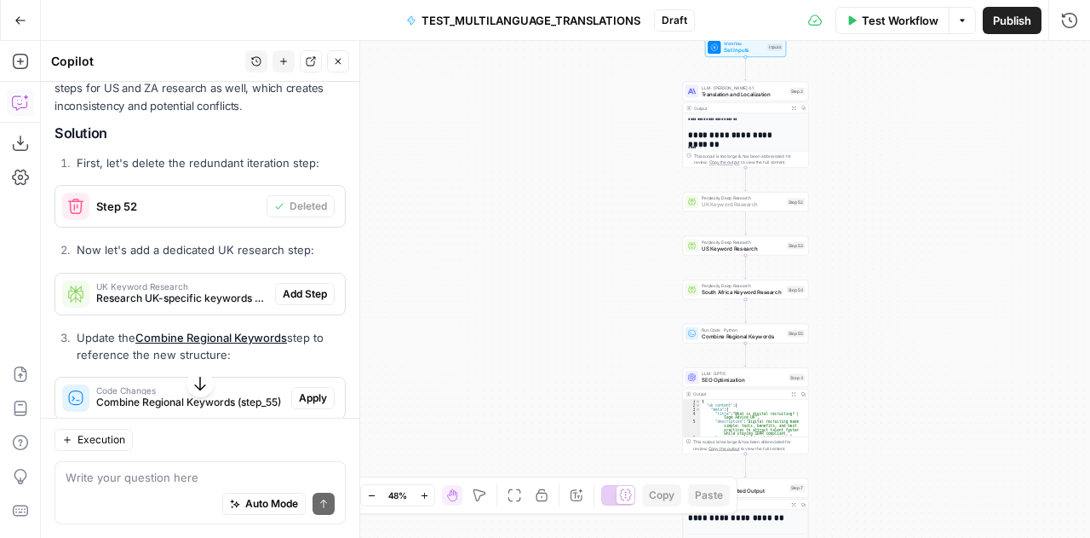
scroll to position [6784, 0]
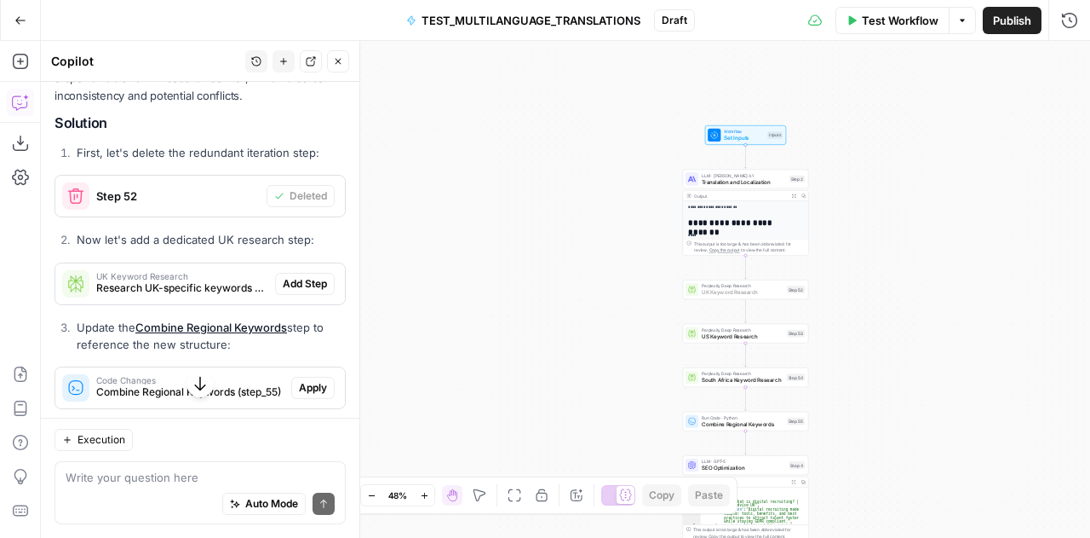
click at [300, 291] on span "Add Step" at bounding box center [305, 283] width 44 height 15
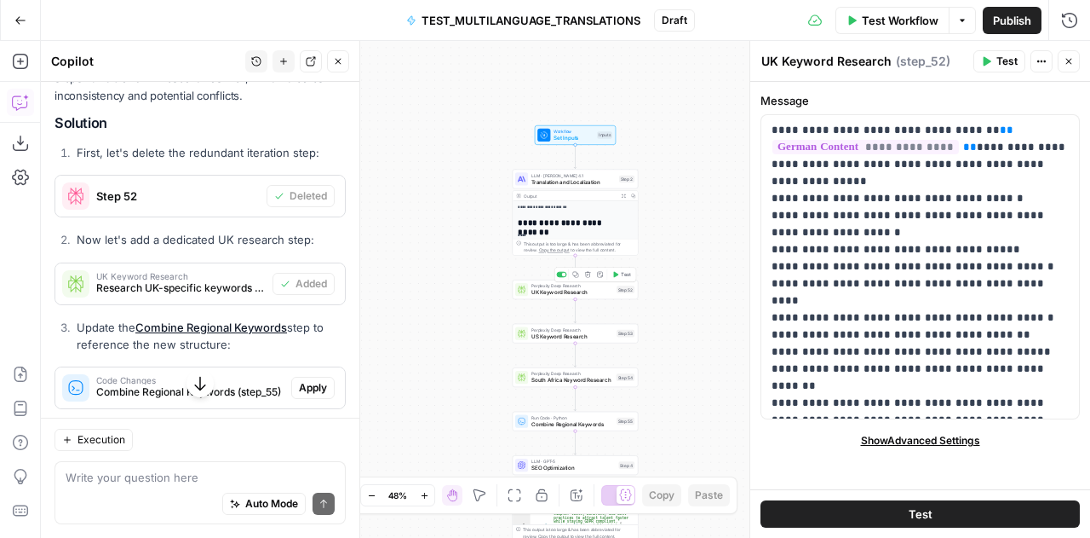
click at [543, 291] on span "UK Keyword Research" at bounding box center [573, 292] width 82 height 9
drag, startPoint x: 879, startPoint y: 400, endPoint x: 772, endPoint y: 125, distance: 294.6
click at [772, 125] on p "**********" at bounding box center [921, 267] width 298 height 290
copy p "**********"
click at [952, 278] on p "**********" at bounding box center [921, 267] width 298 height 290
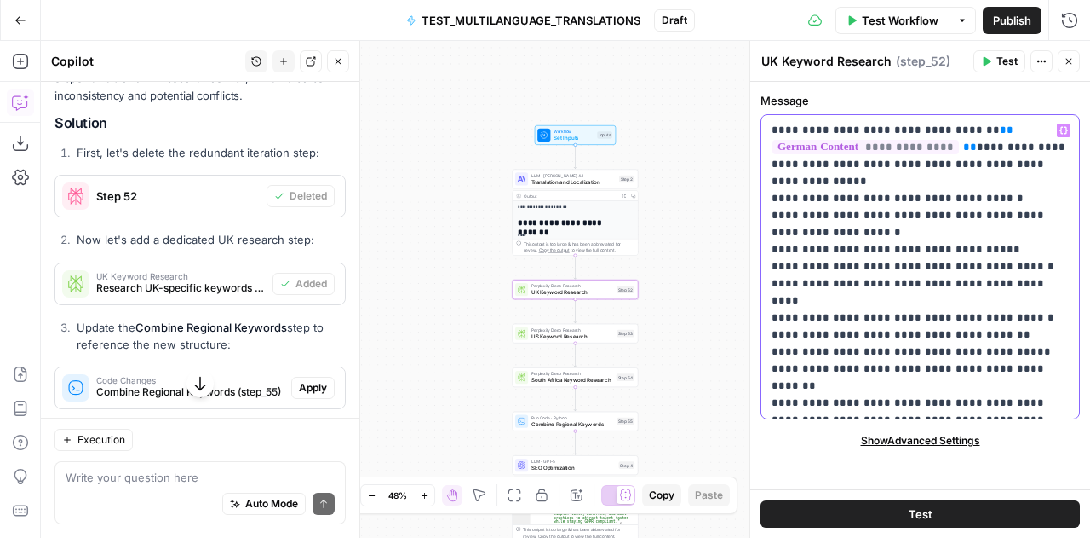
click at [808, 384] on p "**********" at bounding box center [921, 267] width 298 height 290
click at [886, 386] on p "**********" at bounding box center [921, 267] width 298 height 290
click at [770, 371] on div "**********" at bounding box center [921, 266] width 318 height 303
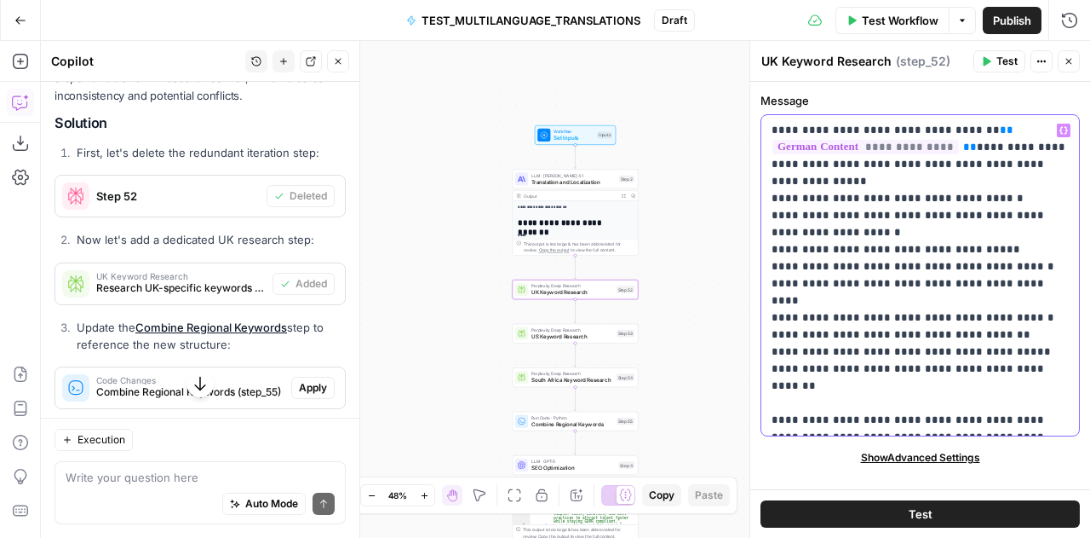
click at [929, 409] on p "**********" at bounding box center [921, 275] width 298 height 307
drag, startPoint x: 820, startPoint y: 421, endPoint x: 940, endPoint y: 423, distance: 119.3
click at [940, 423] on p "**********" at bounding box center [921, 275] width 298 height 307
click at [908, 314] on p "**********" at bounding box center [921, 275] width 298 height 307
click at [547, 335] on span "US Keyword Research" at bounding box center [573, 336] width 82 height 9
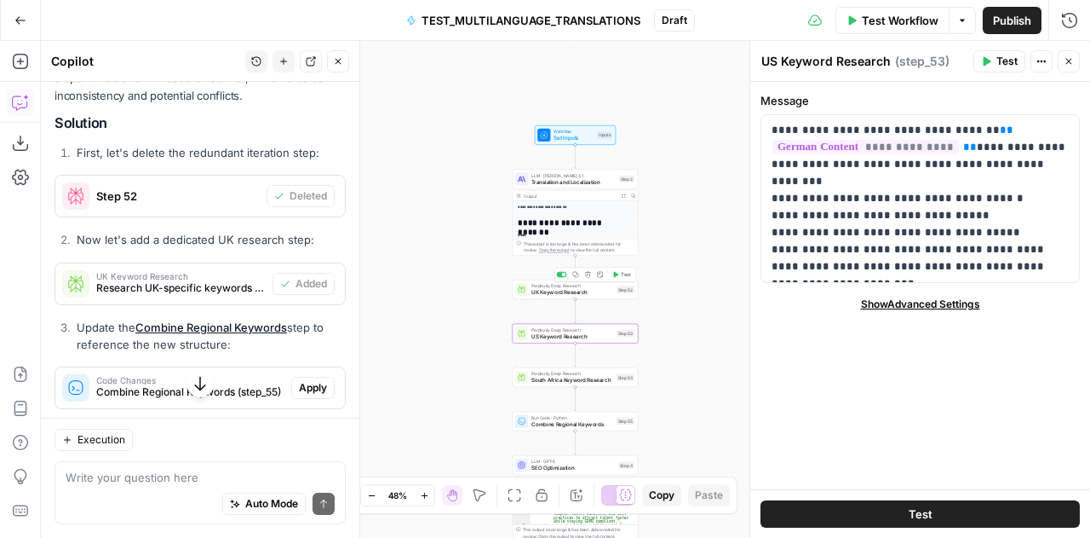
click at [535, 292] on span "UK Keyword Research" at bounding box center [573, 292] width 82 height 9
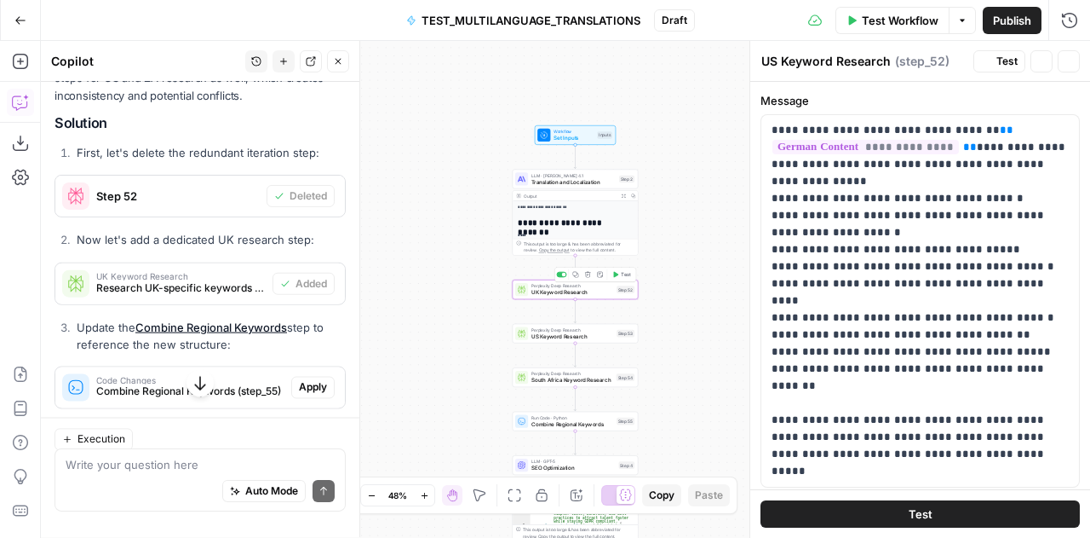
type textarea "UK Keyword Research"
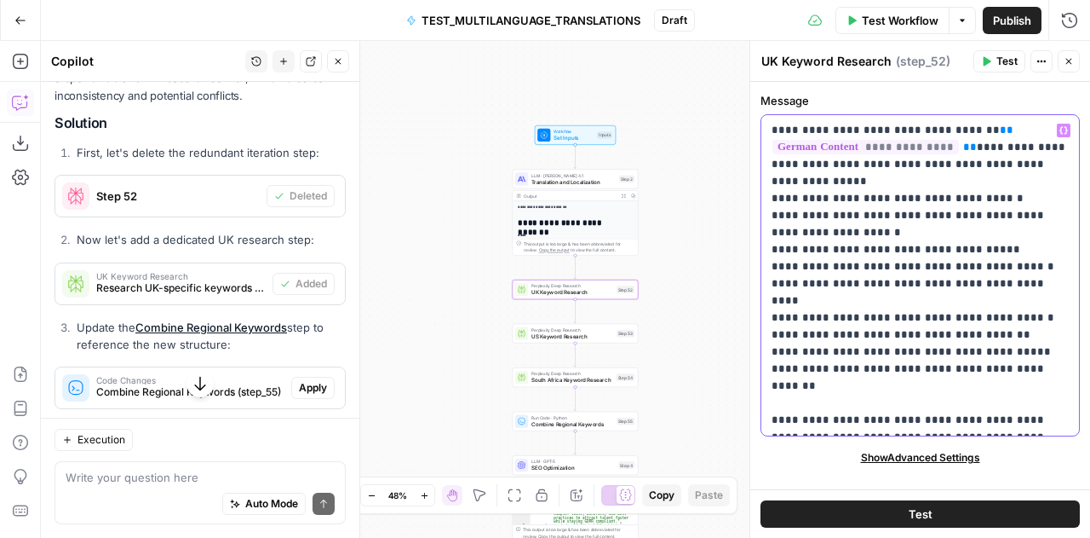
drag, startPoint x: 974, startPoint y: 420, endPoint x: 770, endPoint y: 166, distance: 325.4
click at [770, 166] on div "**********" at bounding box center [921, 275] width 318 height 320
copy p "**********"
click at [547, 336] on span "US Keyword Research" at bounding box center [573, 336] width 82 height 9
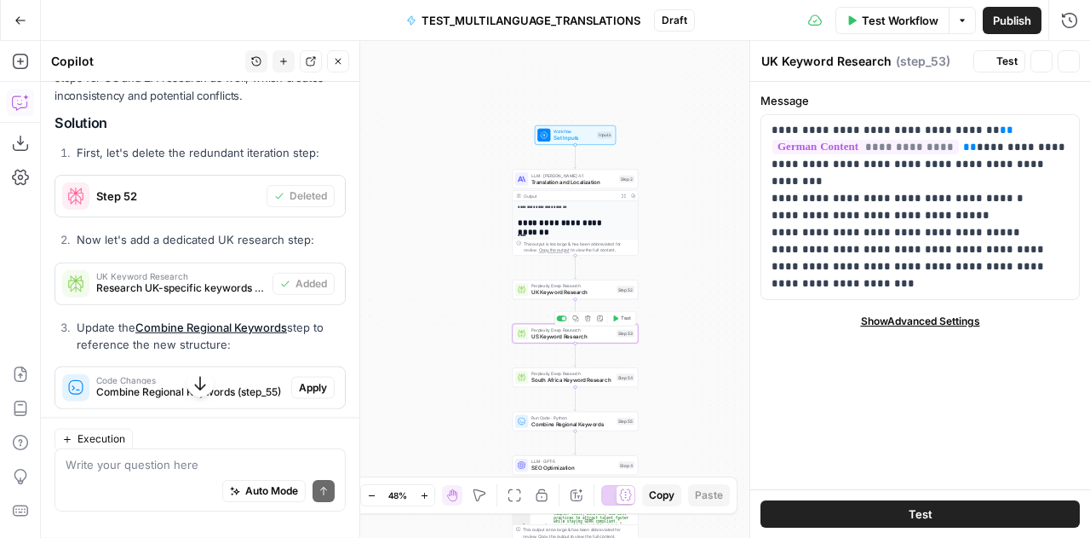
type textarea "US Keyword Research"
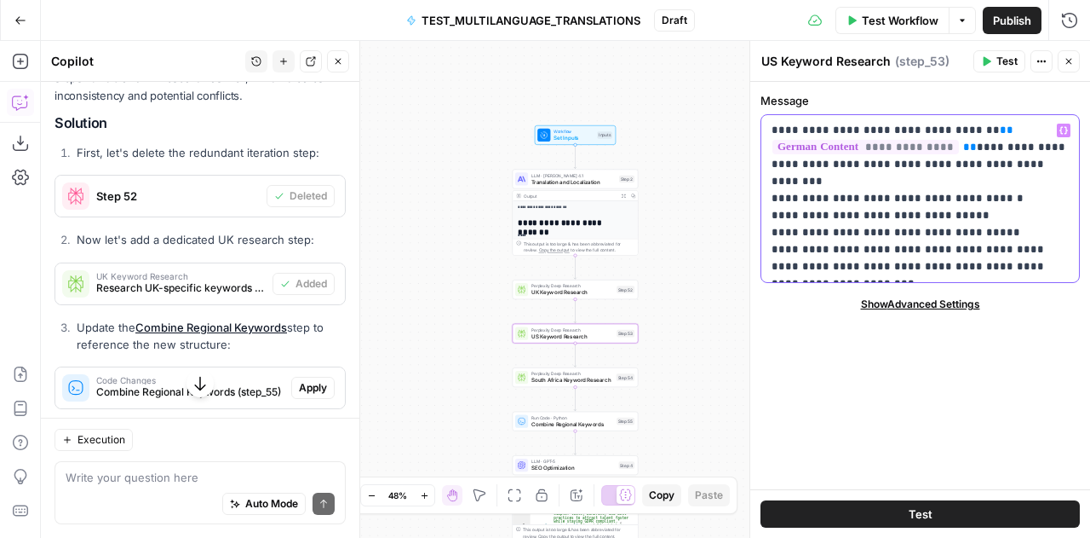
drag, startPoint x: 861, startPoint y: 263, endPoint x: 765, endPoint y: 164, distance: 138.0
click at [765, 164] on div "**********" at bounding box center [921, 198] width 318 height 167
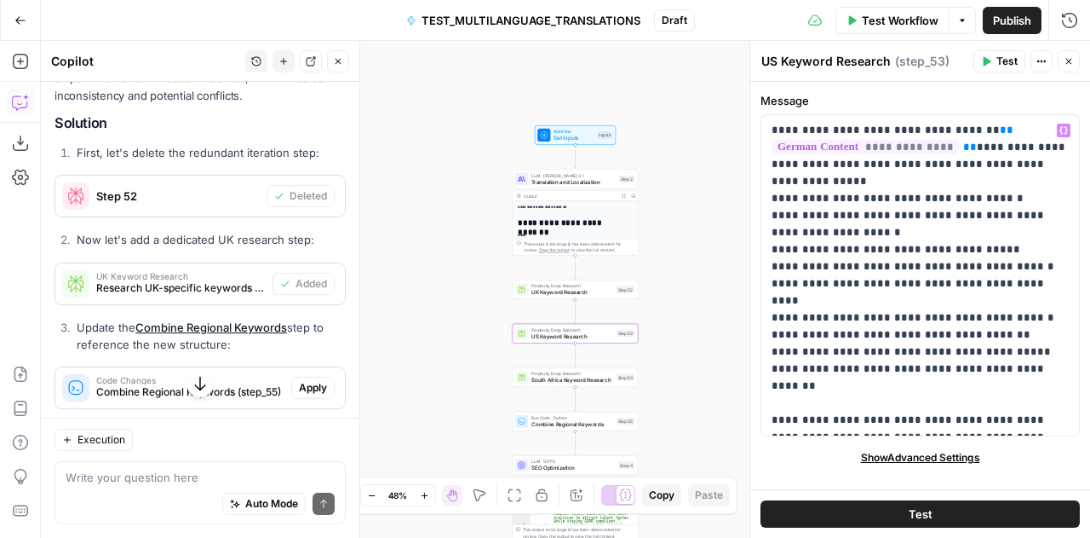
click at [548, 291] on span "UK Keyword Research" at bounding box center [573, 292] width 82 height 9
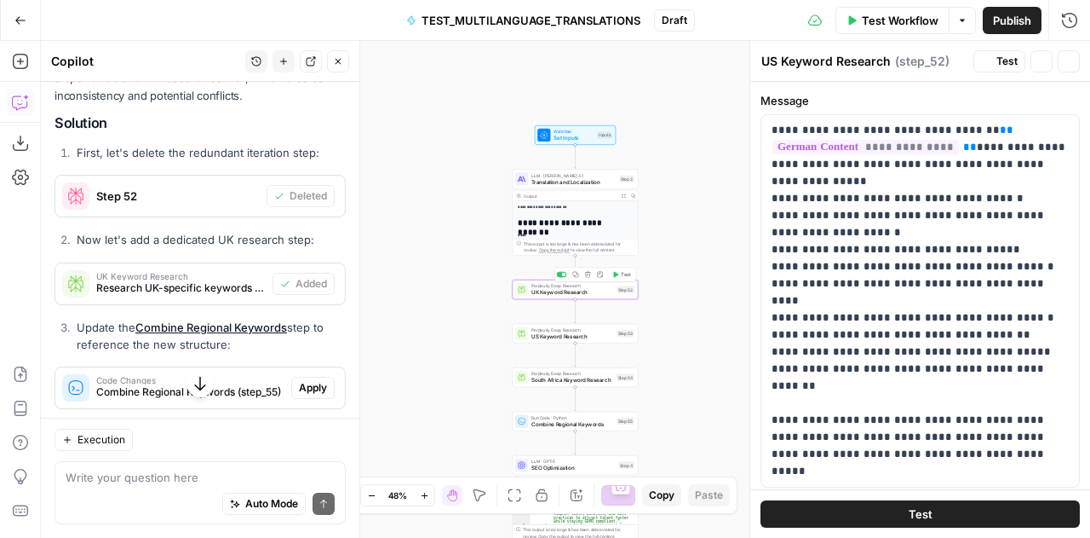
type textarea "UK Keyword Research"
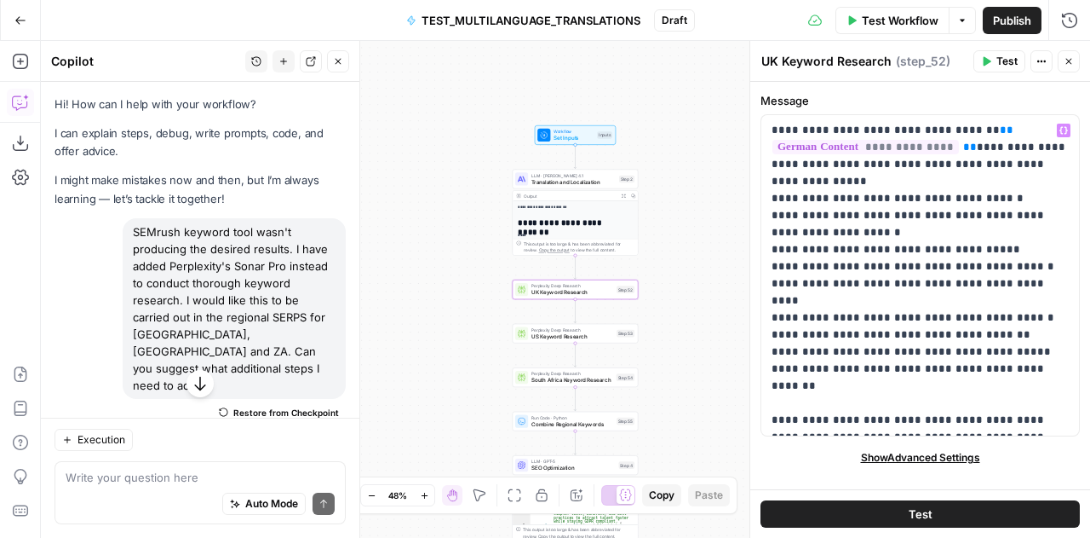
scroll to position [6784, 0]
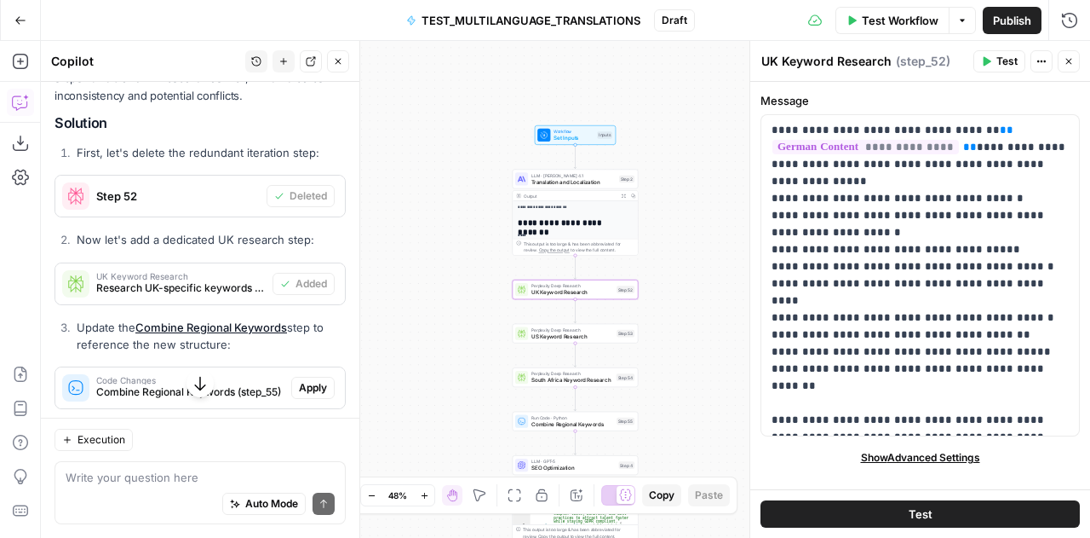
click at [555, 334] on span "US Keyword Research" at bounding box center [573, 336] width 82 height 9
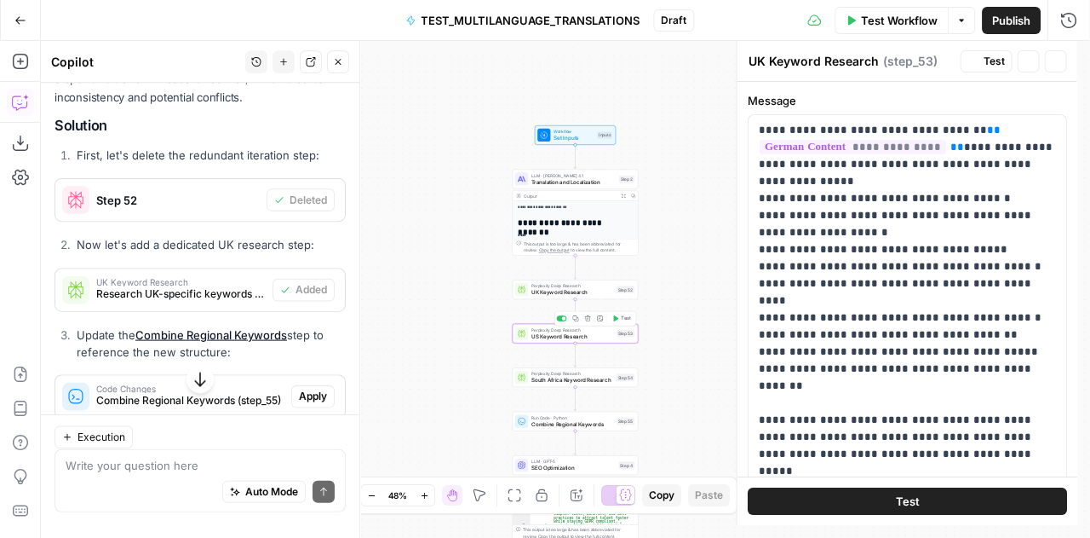
type textarea "US Keyword Research"
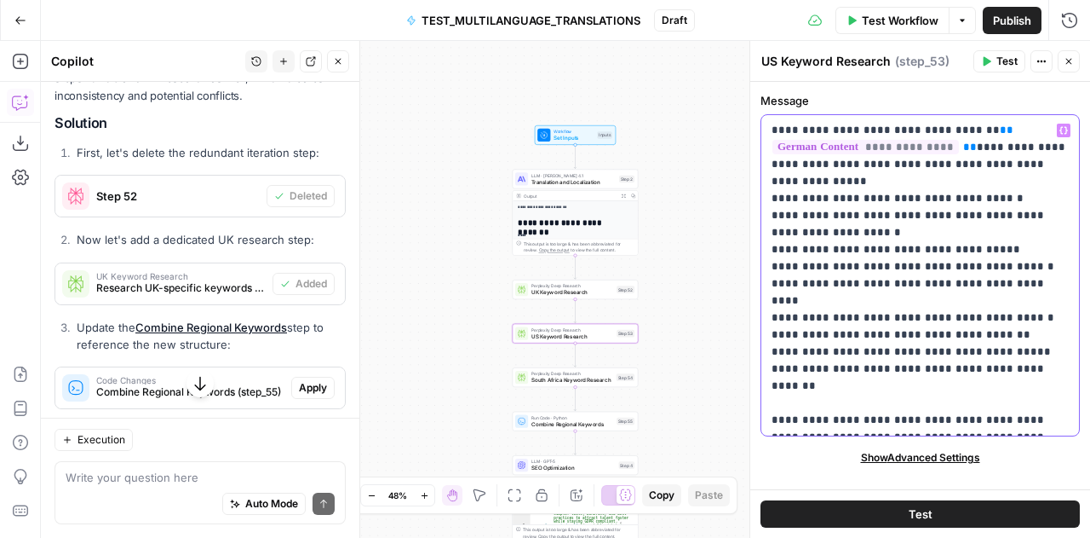
click at [991, 220] on p "**********" at bounding box center [921, 275] width 298 height 307
click at [942, 250] on p "**********" at bounding box center [921, 275] width 298 height 307
click at [966, 267] on p "**********" at bounding box center [921, 275] width 298 height 307
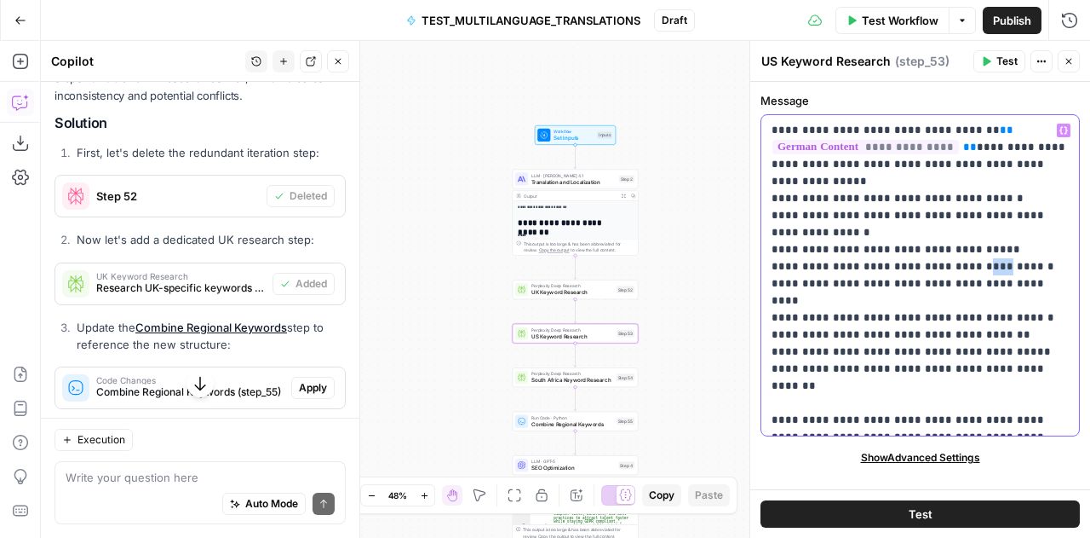
click at [966, 267] on p "**********" at bounding box center [921, 275] width 298 height 307
click at [930, 265] on p "**********" at bounding box center [921, 275] width 298 height 307
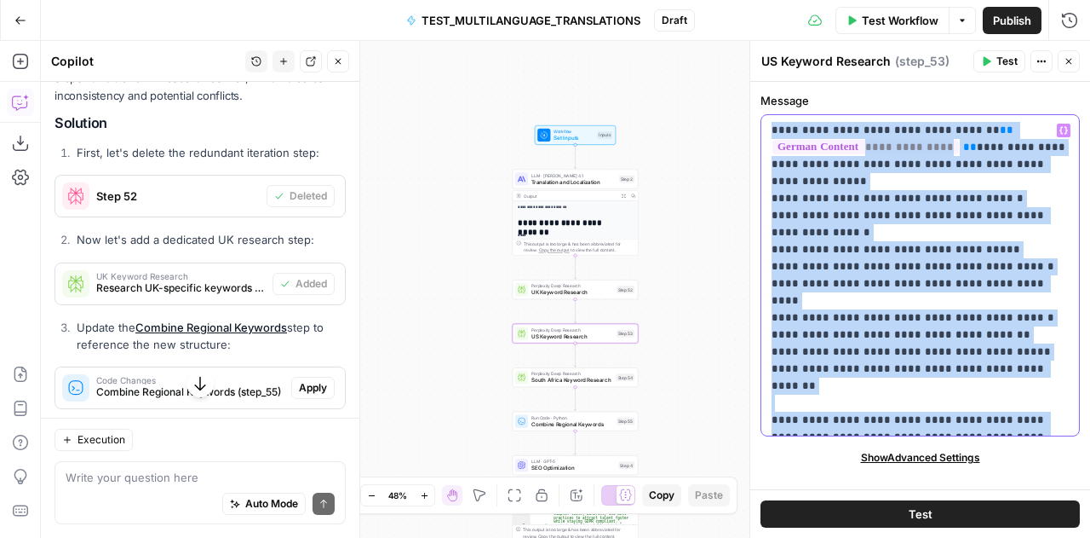
click at [930, 265] on p "**********" at bounding box center [921, 275] width 298 height 307
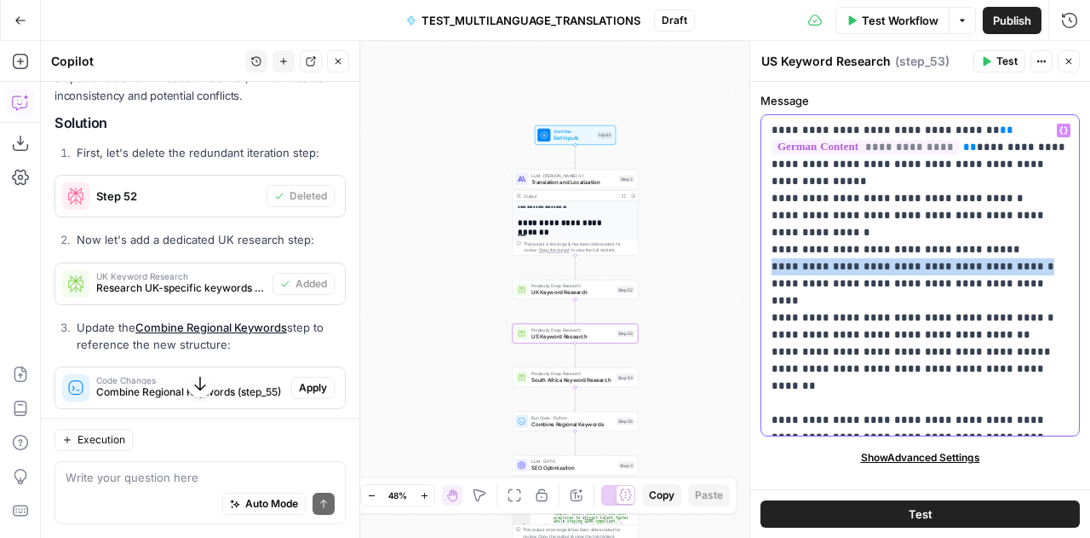
drag, startPoint x: 1020, startPoint y: 265, endPoint x: 763, endPoint y: 273, distance: 256.6
click at [763, 273] on div "**********" at bounding box center [921, 275] width 318 height 320
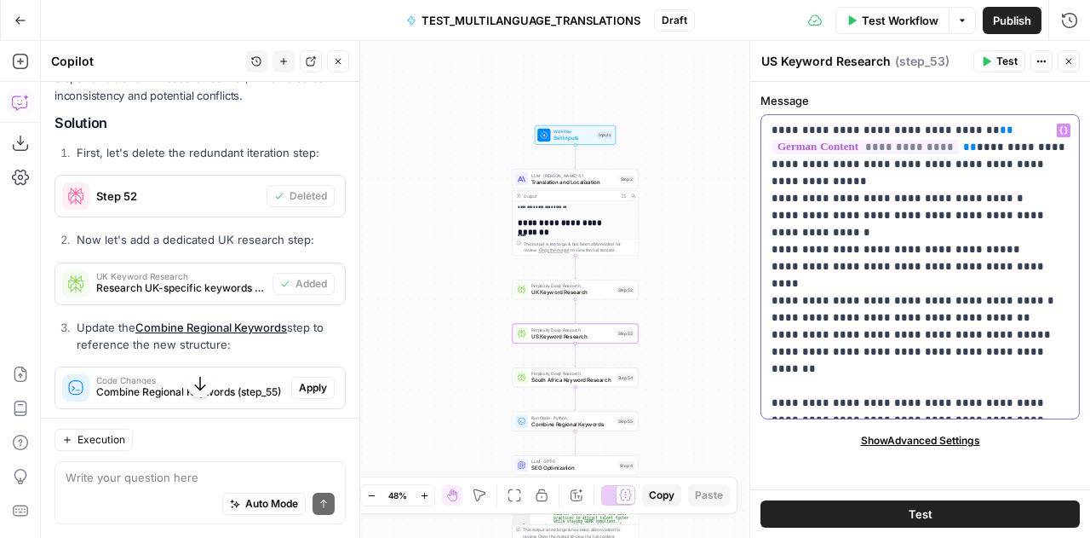
click at [775, 269] on p "**********" at bounding box center [921, 267] width 298 height 290
click at [791, 268] on p "**********" at bounding box center [921, 267] width 298 height 290
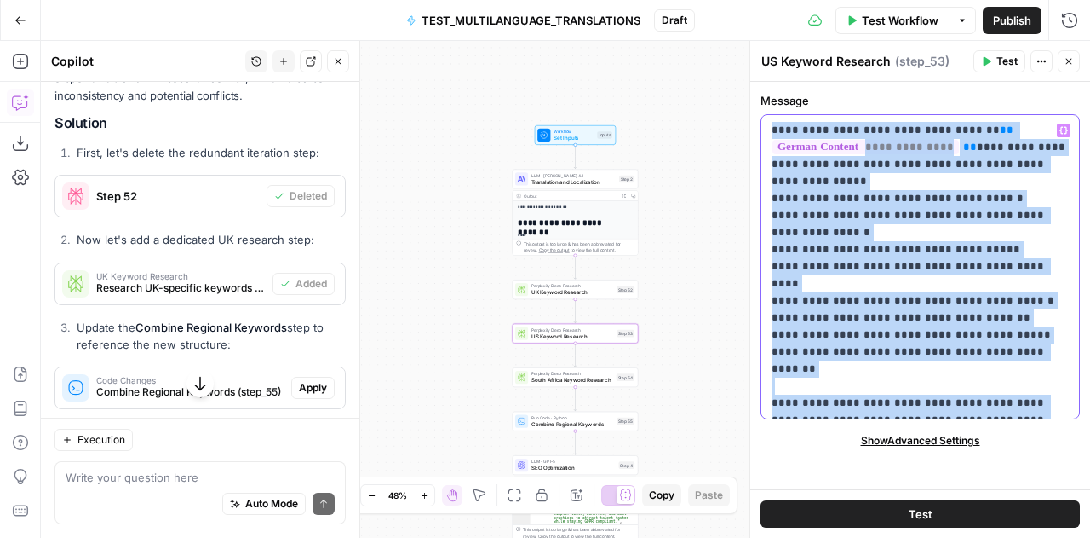
click at [791, 268] on p "**********" at bounding box center [921, 267] width 298 height 290
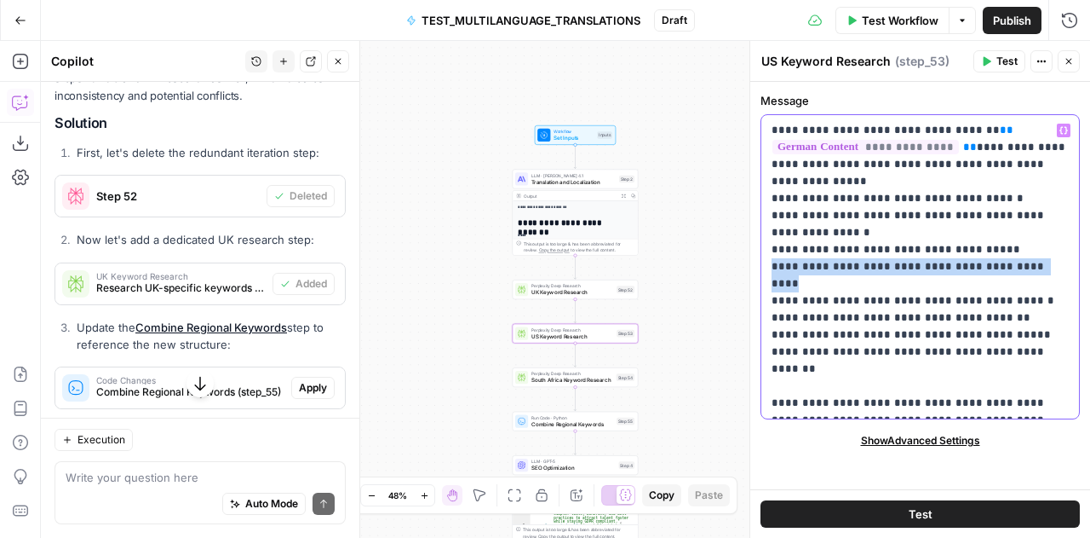
drag, startPoint x: 1058, startPoint y: 266, endPoint x: 751, endPoint y: 272, distance: 307.6
click at [751, 272] on div "**********" at bounding box center [920, 289] width 341 height 497
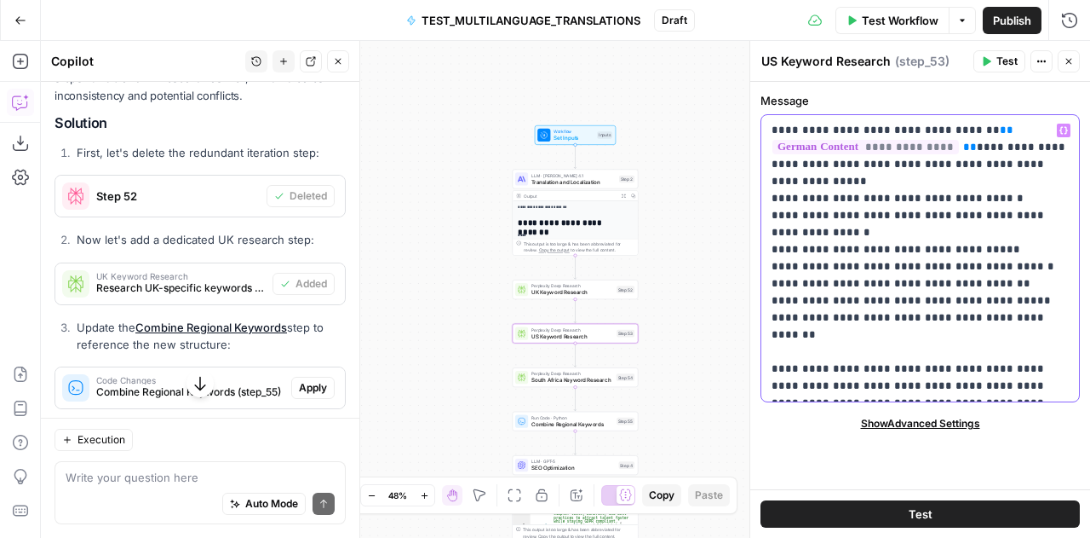
click at [777, 267] on p "**********" at bounding box center [921, 258] width 298 height 273
click at [957, 268] on p "**********" at bounding box center [921, 258] width 298 height 273
click at [983, 285] on p "**********" at bounding box center [921, 258] width 298 height 273
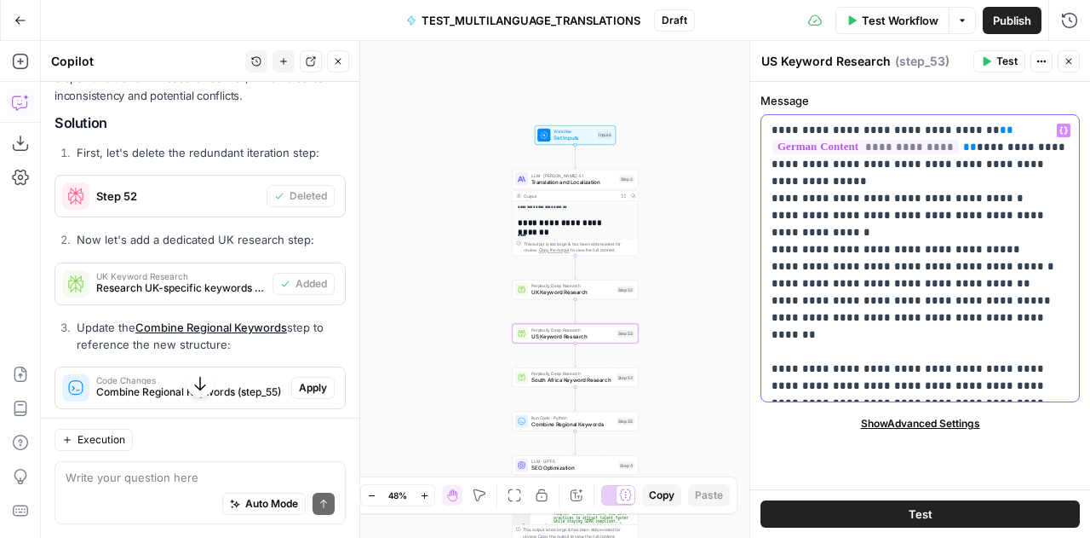
click at [968, 300] on p "**********" at bounding box center [921, 258] width 298 height 273
click at [960, 316] on p "**********" at bounding box center [921, 258] width 298 height 273
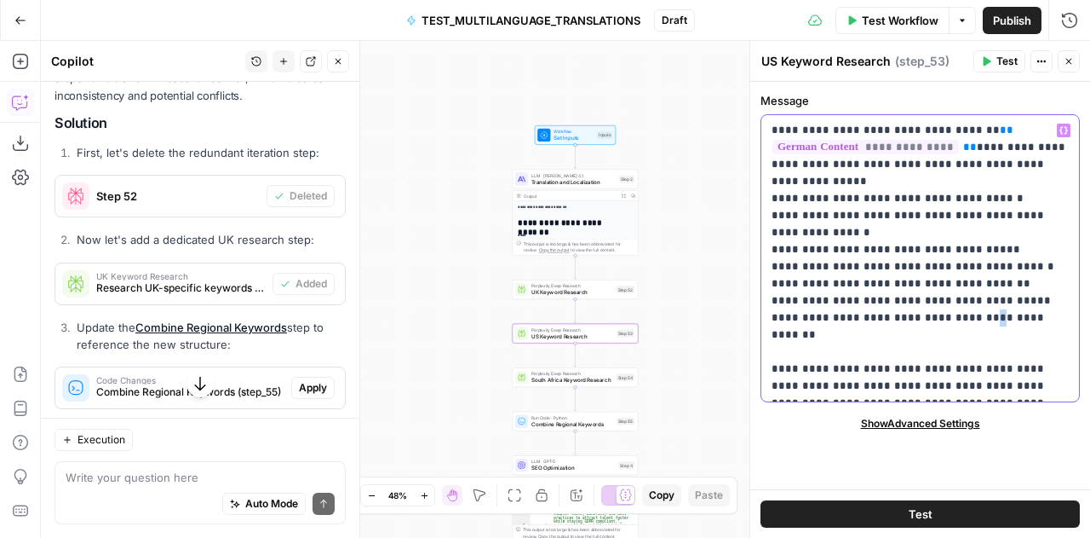
click at [960, 316] on p "**********" at bounding box center [921, 258] width 298 height 273
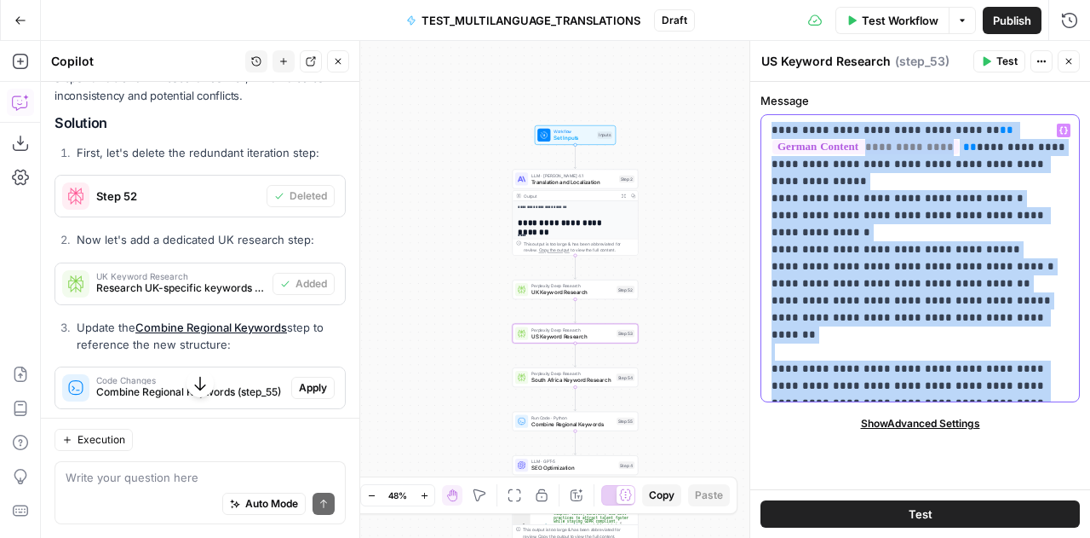
click at [960, 316] on p "**********" at bounding box center [921, 258] width 298 height 273
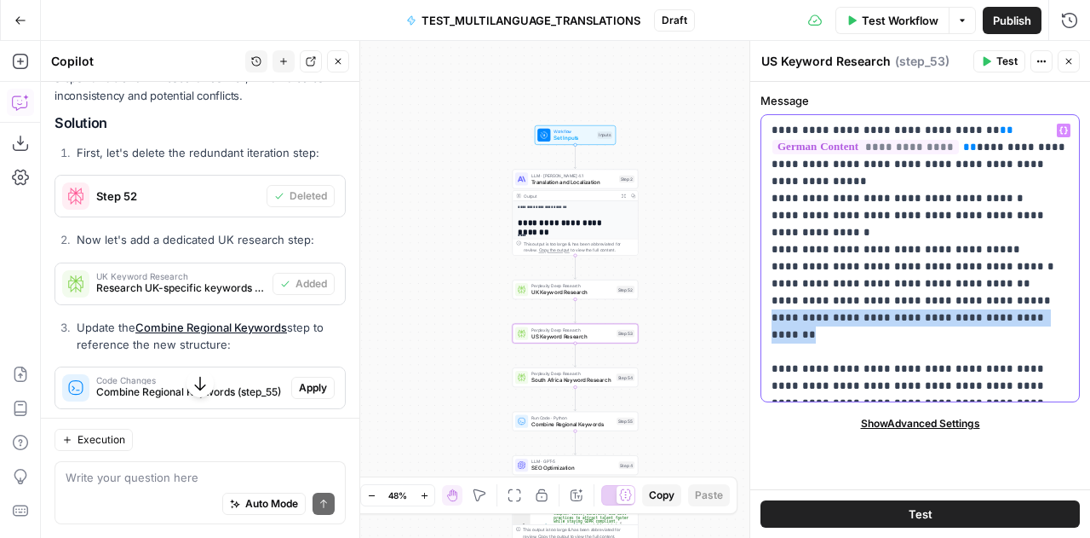
drag, startPoint x: 1044, startPoint y: 321, endPoint x: 772, endPoint y: 318, distance: 272.6
click at [772, 318] on p "**********" at bounding box center [921, 258] width 298 height 273
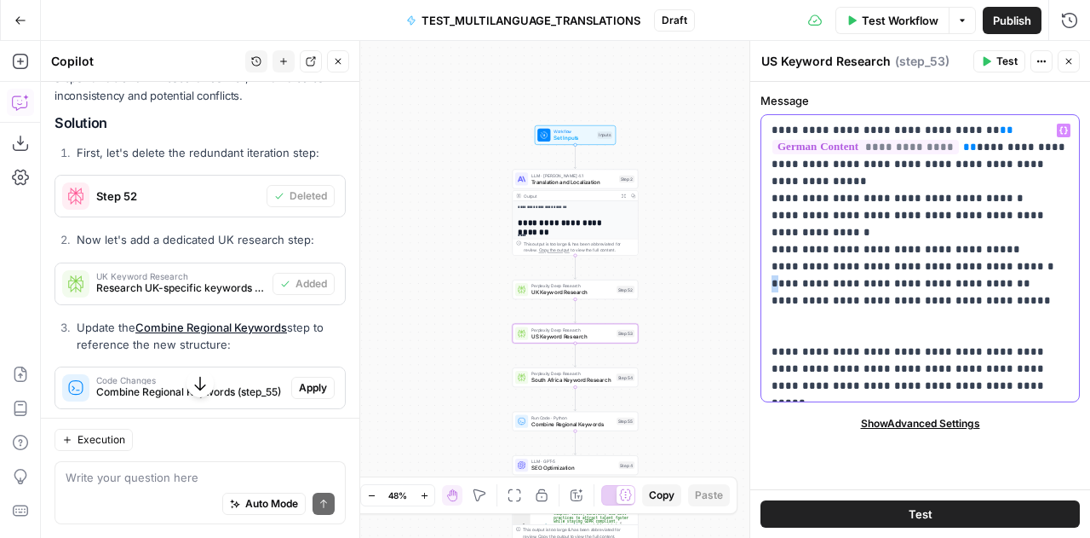
click at [772, 282] on p "**********" at bounding box center [921, 258] width 298 height 273
drag, startPoint x: 776, startPoint y: 304, endPoint x: 765, endPoint y: 304, distance: 11.1
click at [765, 304] on div "**********" at bounding box center [921, 258] width 318 height 286
click at [768, 318] on div "**********" at bounding box center [921, 258] width 318 height 286
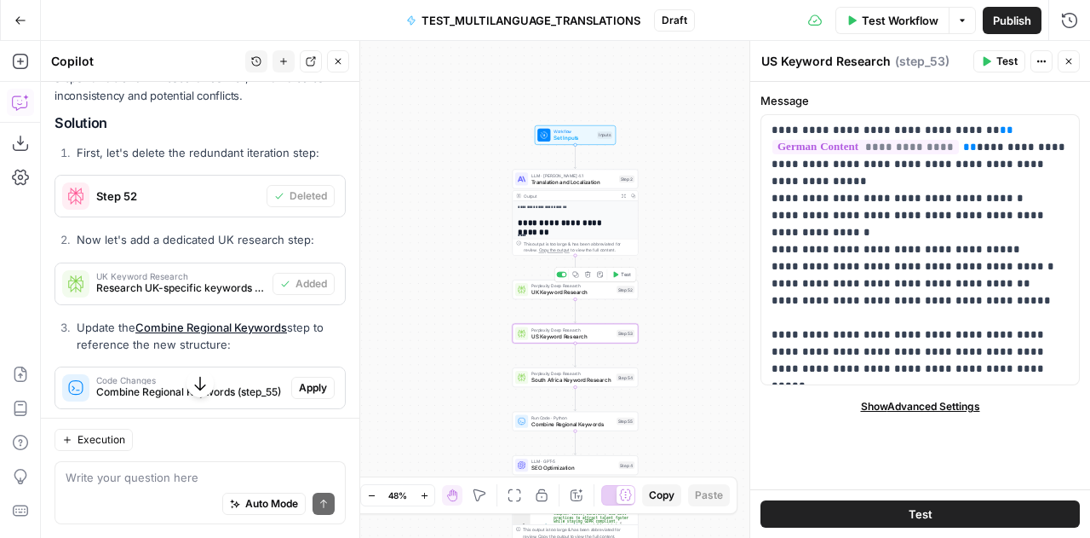
click at [535, 291] on span "UK Keyword Research" at bounding box center [573, 292] width 82 height 9
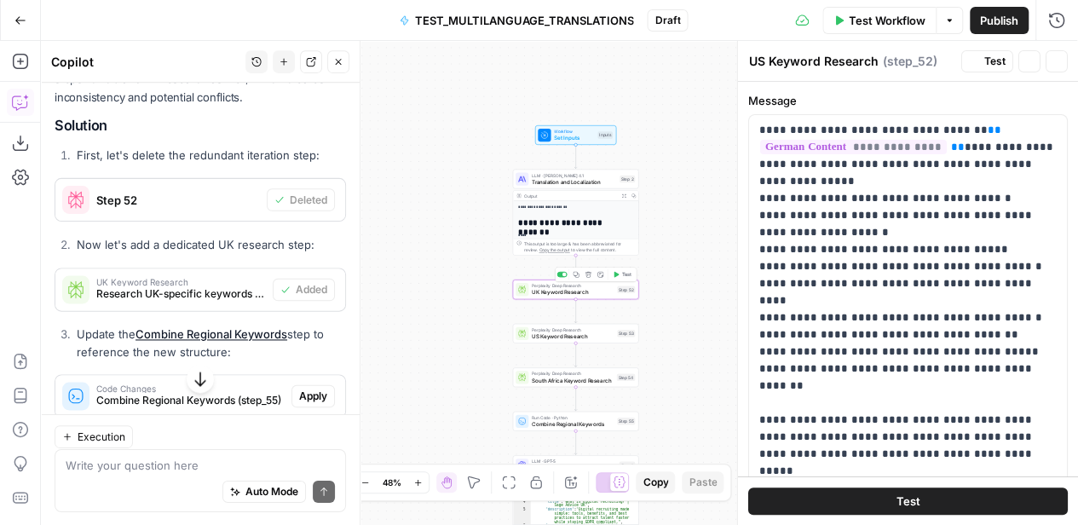
type textarea "UK Keyword Research"
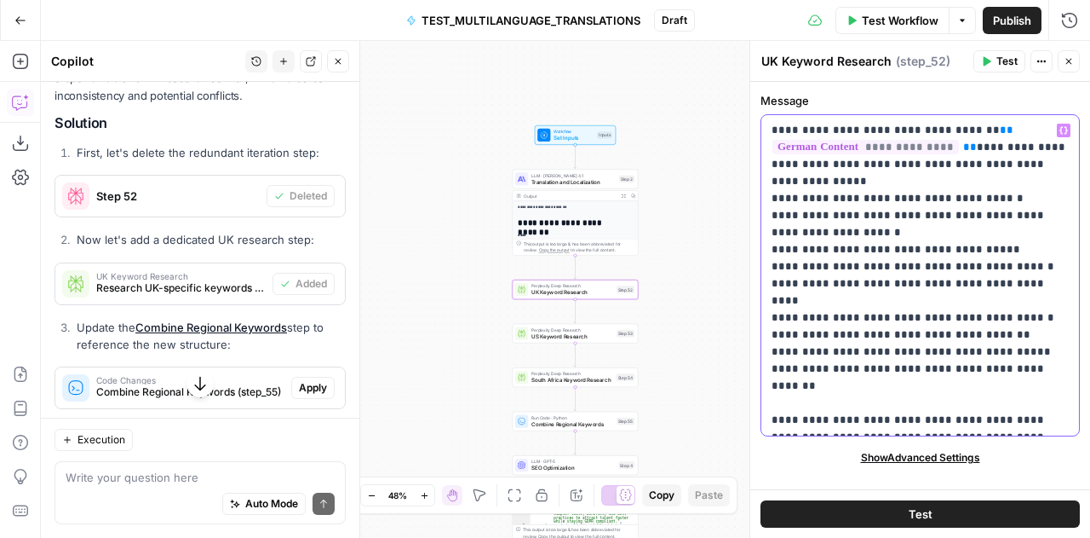
click at [929, 250] on p "**********" at bounding box center [921, 275] width 298 height 307
click at [821, 216] on p "**********" at bounding box center [921, 275] width 298 height 307
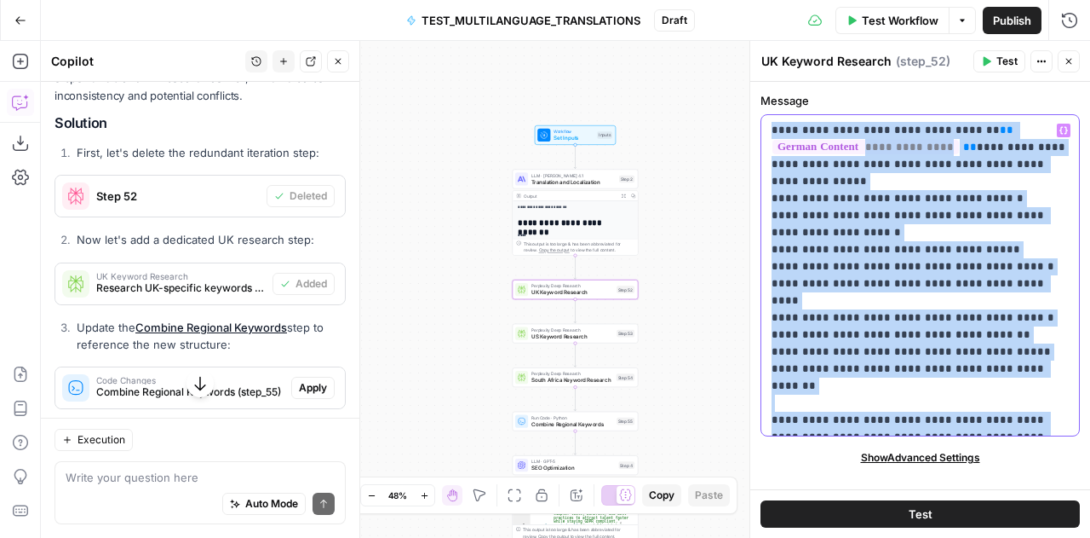
click at [821, 216] on p "**********" at bounding box center [921, 275] width 298 height 307
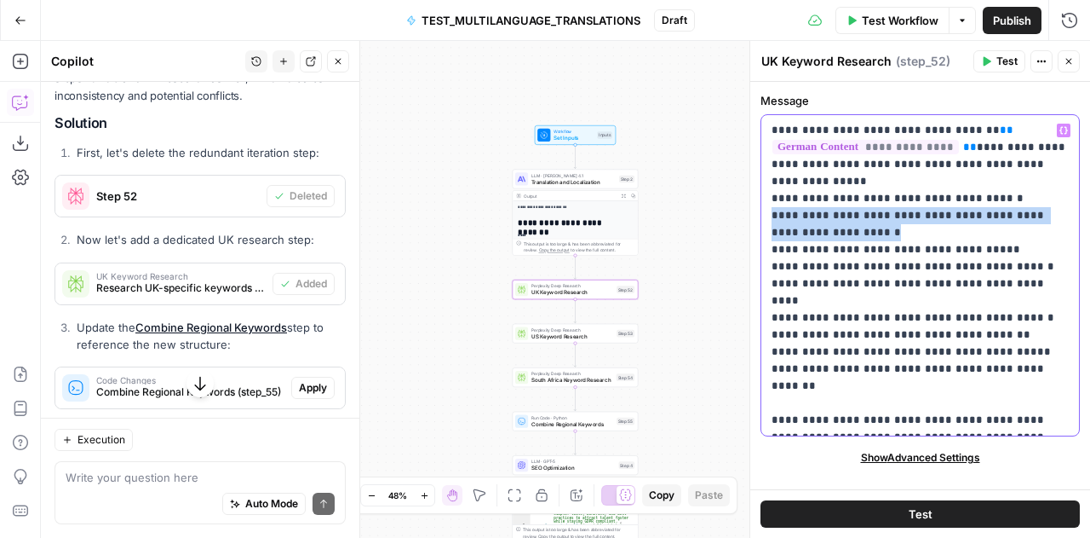
drag, startPoint x: 826, startPoint y: 233, endPoint x: 770, endPoint y: 212, distance: 59.3
click at [770, 212] on div "**********" at bounding box center [921, 275] width 318 height 320
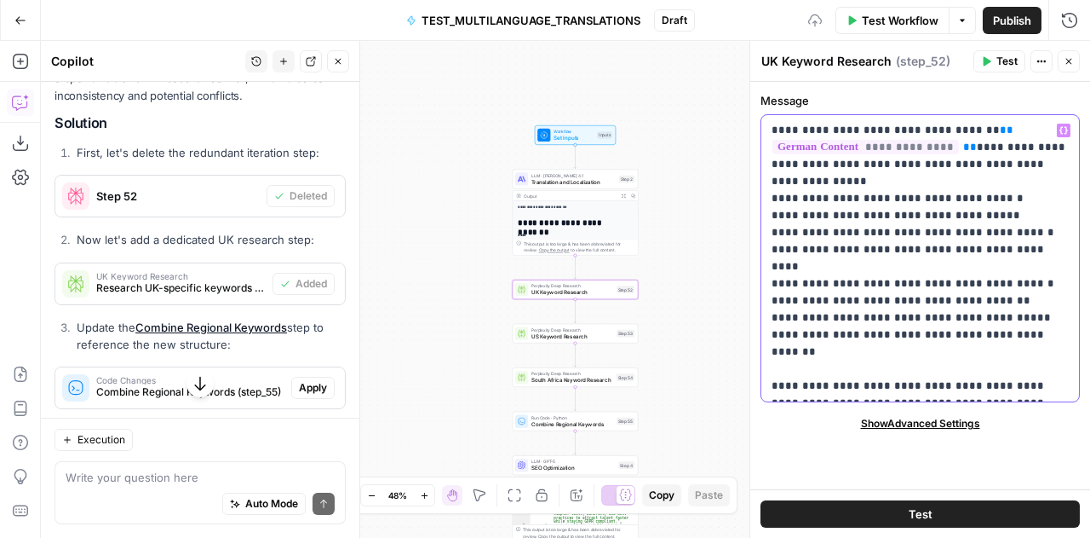
click at [777, 214] on p "**********" at bounding box center [921, 258] width 298 height 273
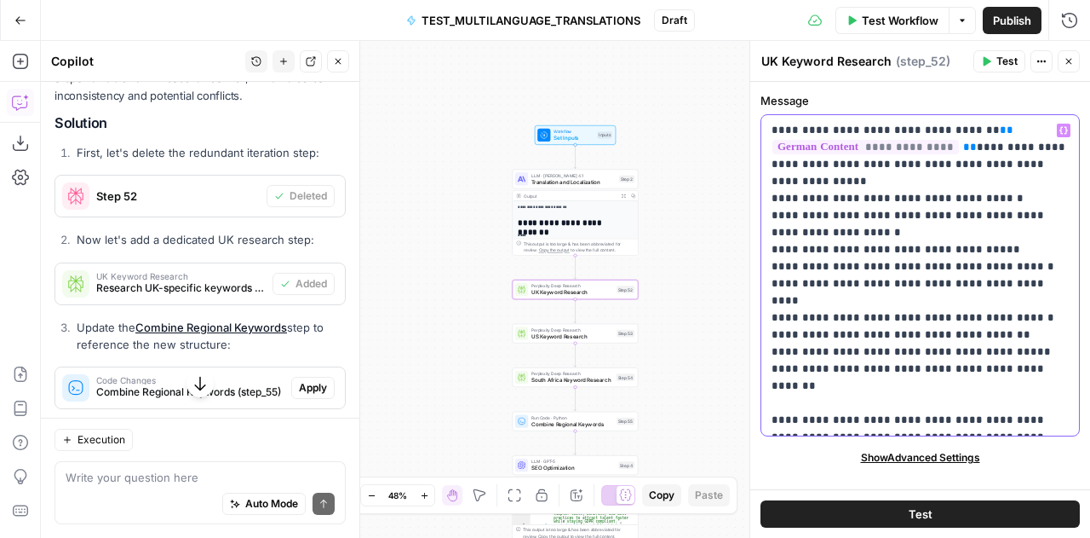
click at [942, 228] on p "**********" at bounding box center [921, 275] width 298 height 307
drag, startPoint x: 828, startPoint y: 220, endPoint x: 785, endPoint y: 213, distance: 44.0
click at [785, 213] on p "**********" at bounding box center [921, 275] width 298 height 307
drag, startPoint x: 935, startPoint y: 216, endPoint x: 934, endPoint y: 227, distance: 10.4
click at [934, 227] on p "**********" at bounding box center [921, 275] width 298 height 307
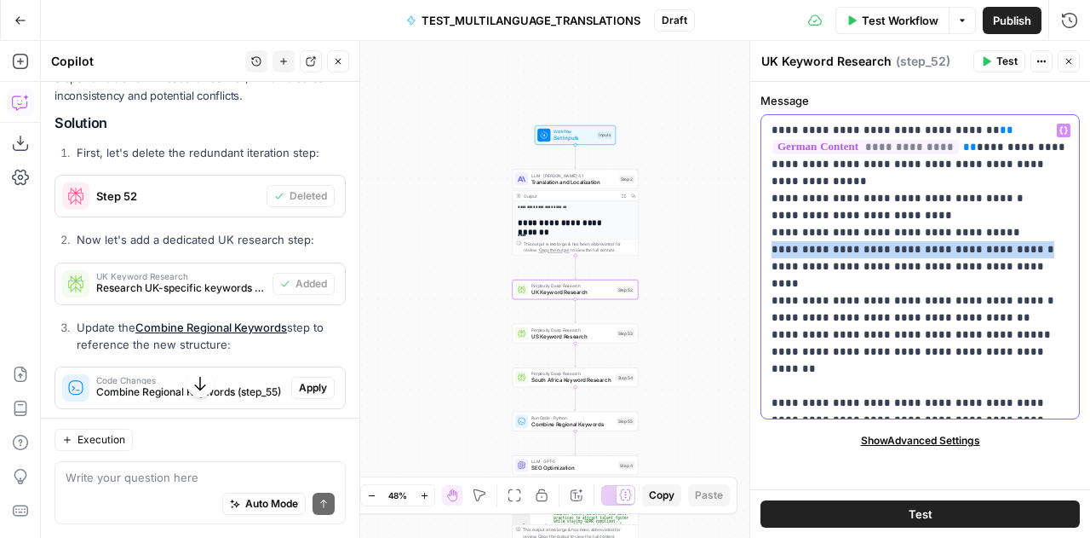
drag, startPoint x: 1028, startPoint y: 247, endPoint x: 761, endPoint y: 256, distance: 267.7
click at [762, 256] on div "**********" at bounding box center [921, 266] width 318 height 303
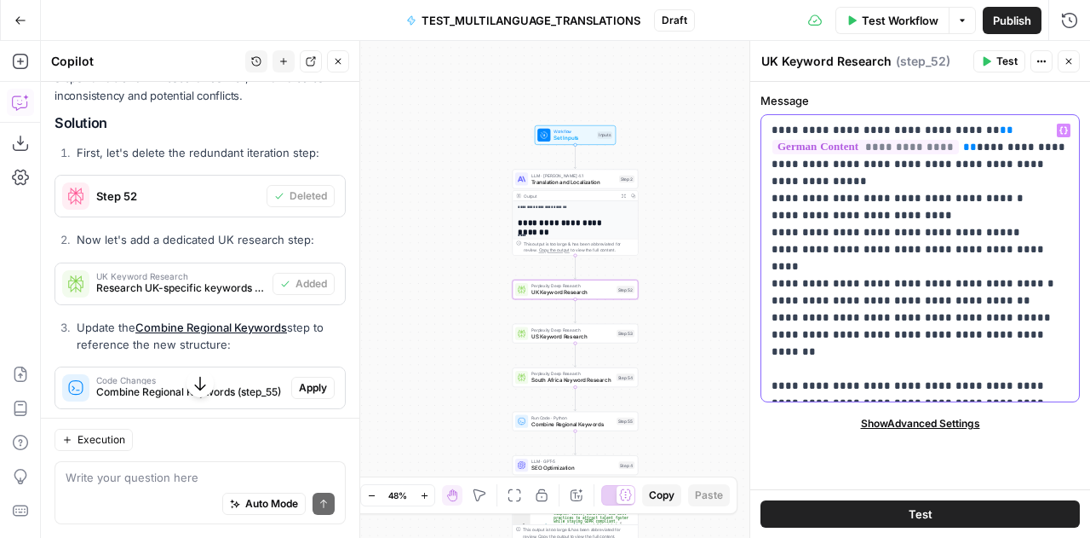
click at [776, 251] on p "**********" at bounding box center [921, 258] width 298 height 273
click at [776, 268] on p "**********" at bounding box center [921, 258] width 298 height 273
click at [779, 284] on p "**********" at bounding box center [921, 258] width 298 height 273
click at [777, 303] on p "**********" at bounding box center [921, 258] width 298 height 273
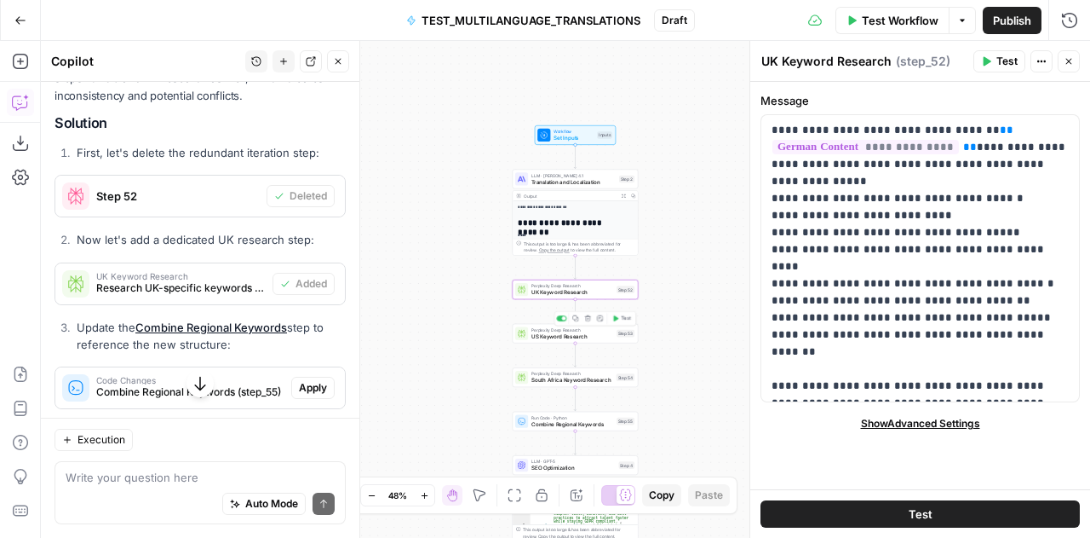
click at [570, 337] on span "US Keyword Research" at bounding box center [573, 336] width 82 height 9
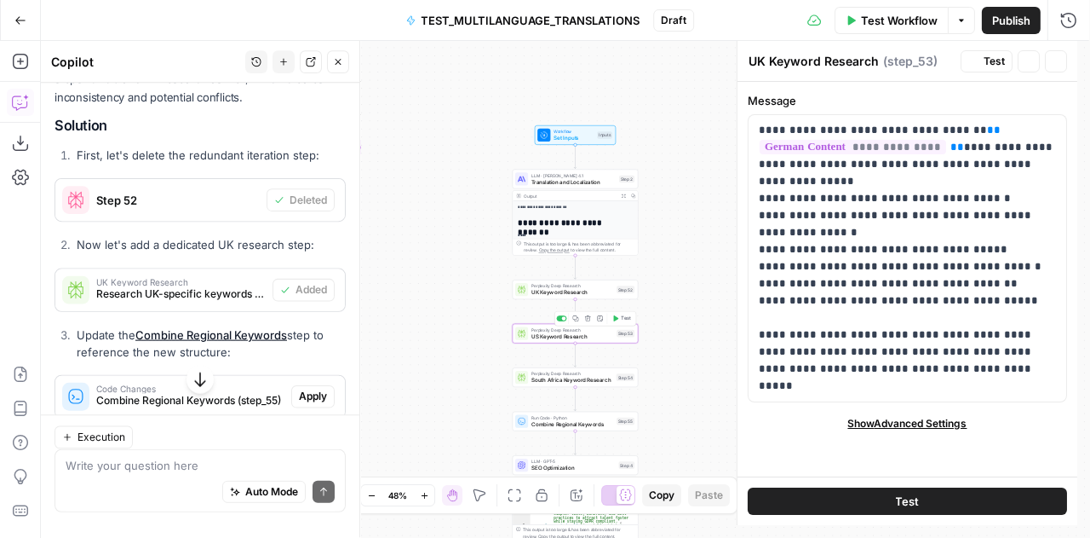
type textarea "US Keyword Research"
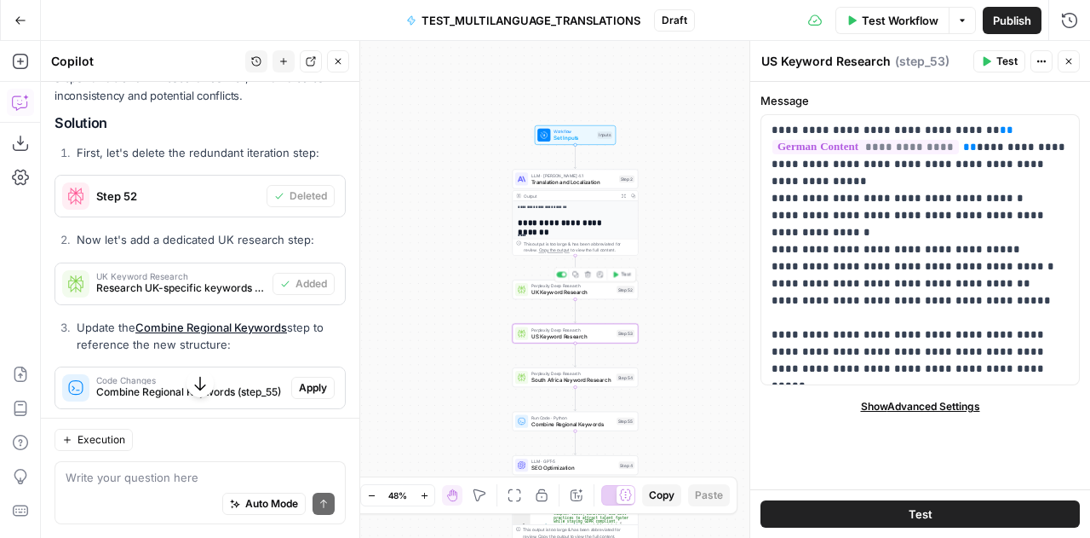
click at [527, 294] on div at bounding box center [521, 289] width 13 height 13
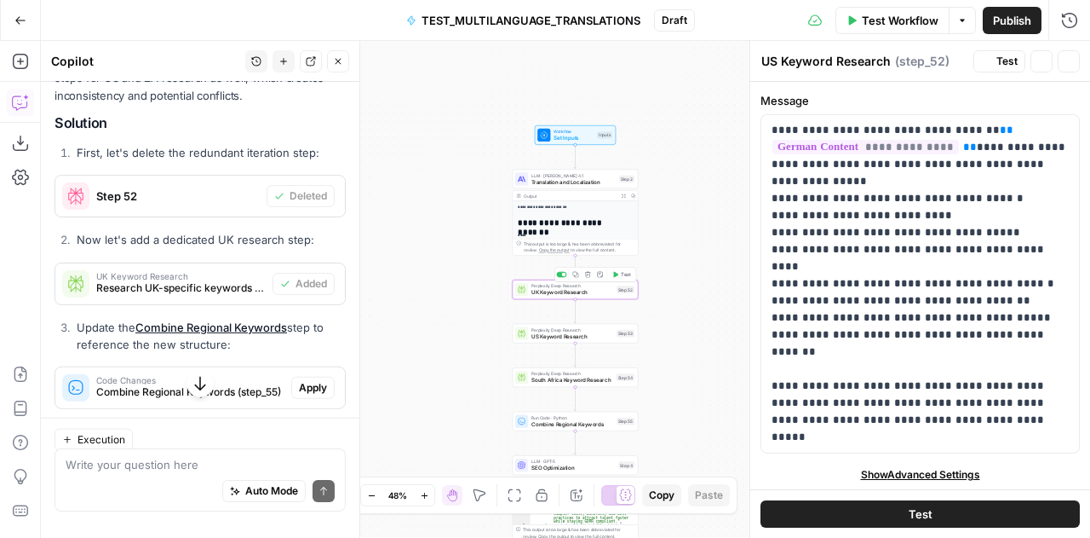
type textarea "UK Keyword Research"
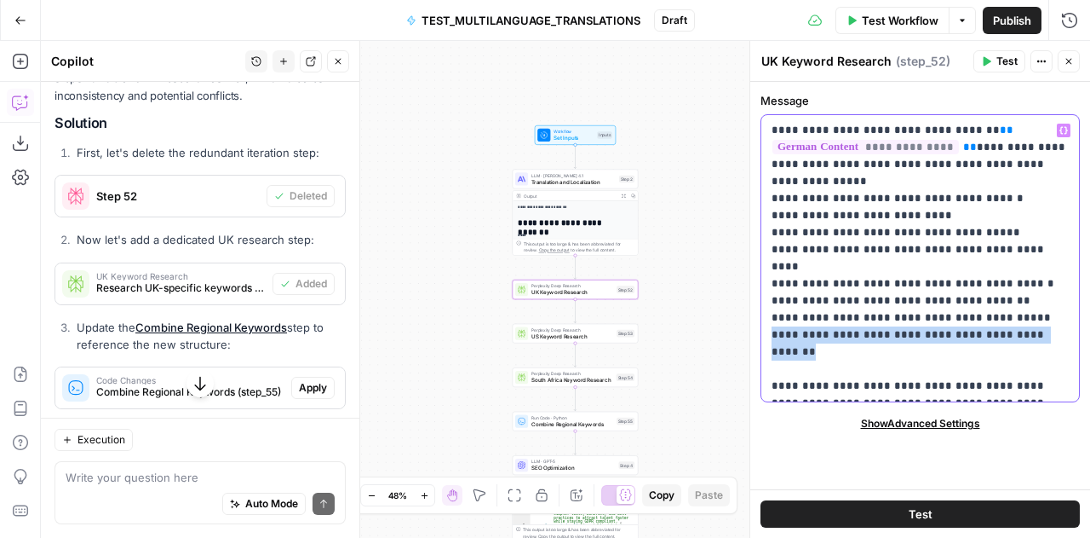
drag, startPoint x: 1048, startPoint y: 321, endPoint x: 755, endPoint y: 319, distance: 293.1
click at [755, 319] on div "**********" at bounding box center [920, 289] width 341 height 497
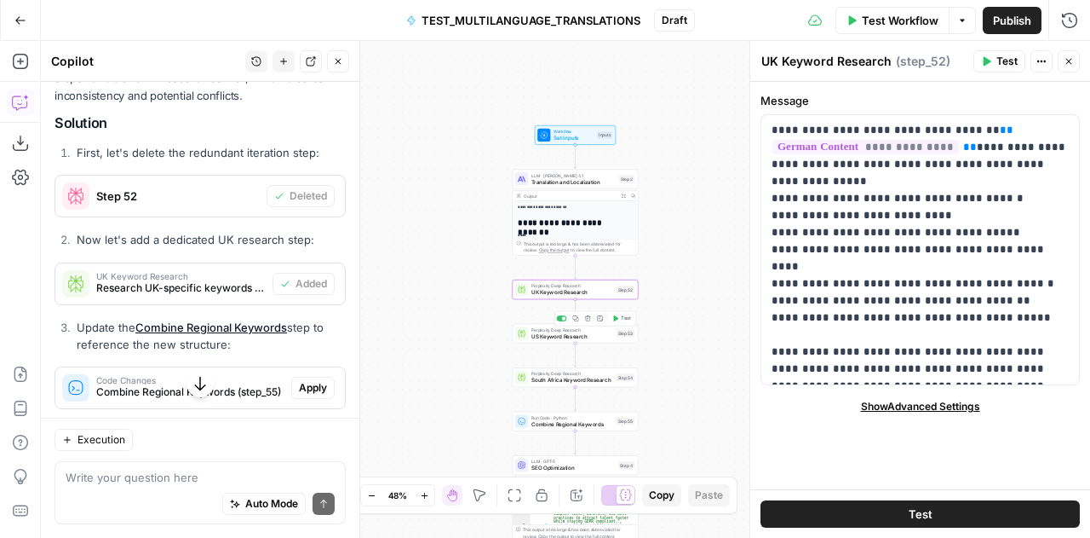
click at [532, 333] on span "US Keyword Research" at bounding box center [573, 336] width 82 height 9
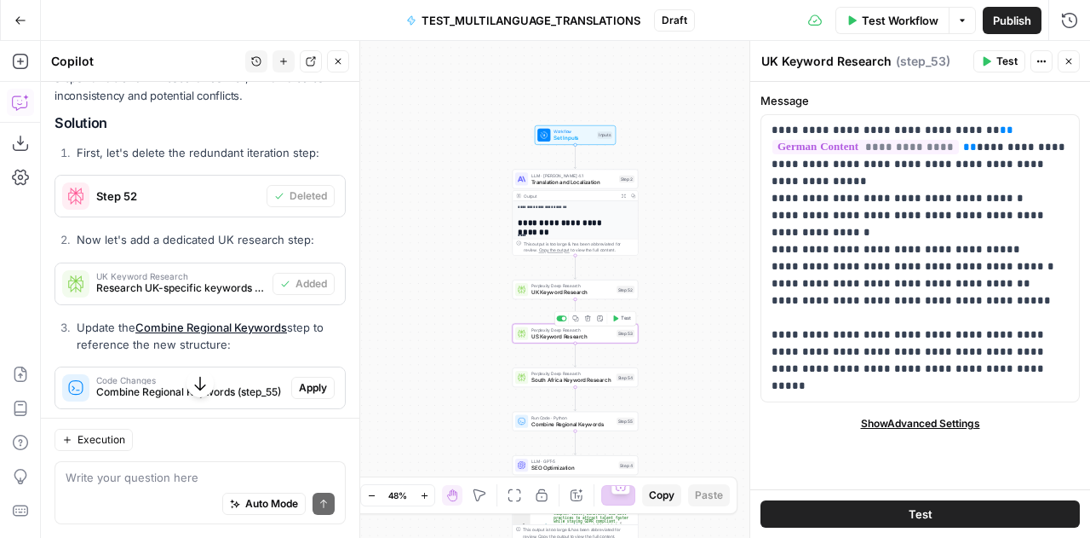
type textarea "US Keyword Research"
click at [537, 377] on span "South Africa Keyword Research" at bounding box center [573, 380] width 82 height 9
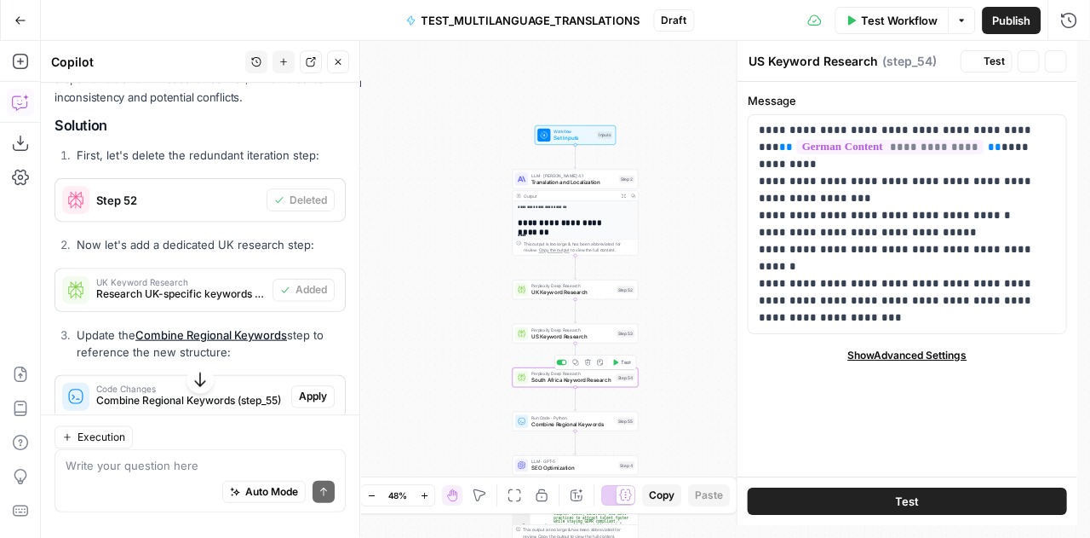
type textarea "South Africa Keyword Research"
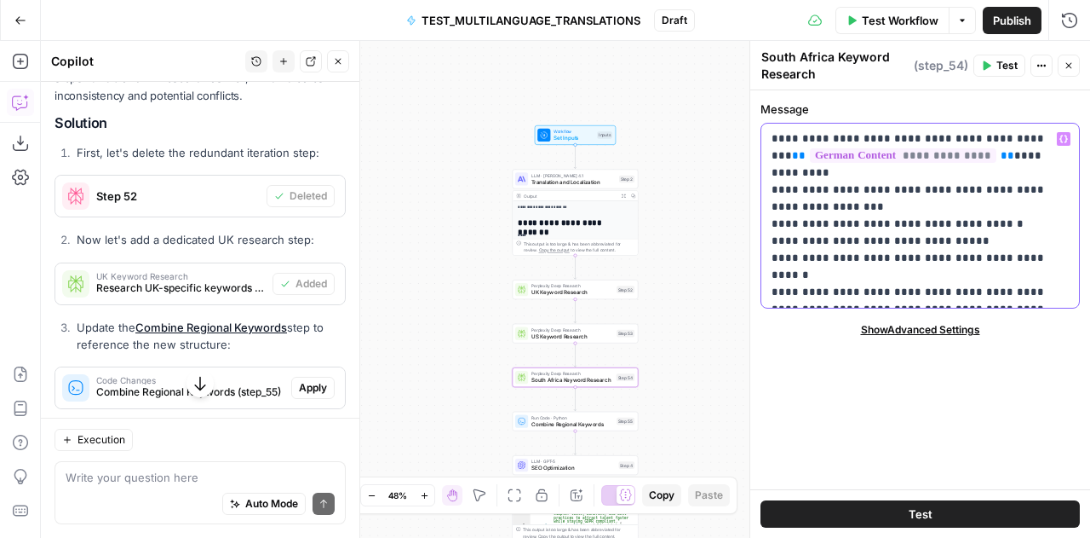
click at [1067, 239] on p "**********" at bounding box center [921, 215] width 298 height 170
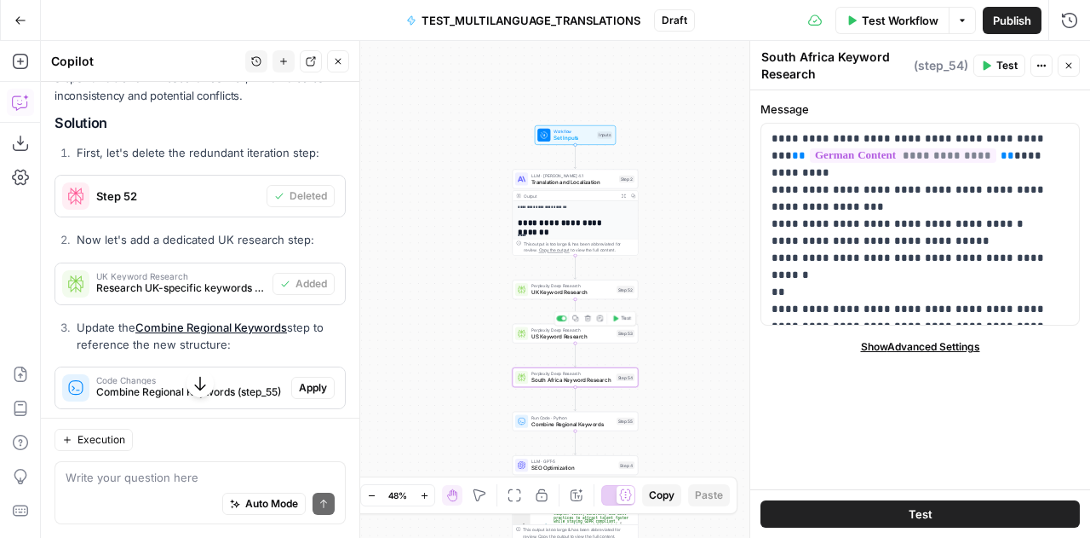
click at [535, 334] on span "US Keyword Research" at bounding box center [573, 336] width 82 height 9
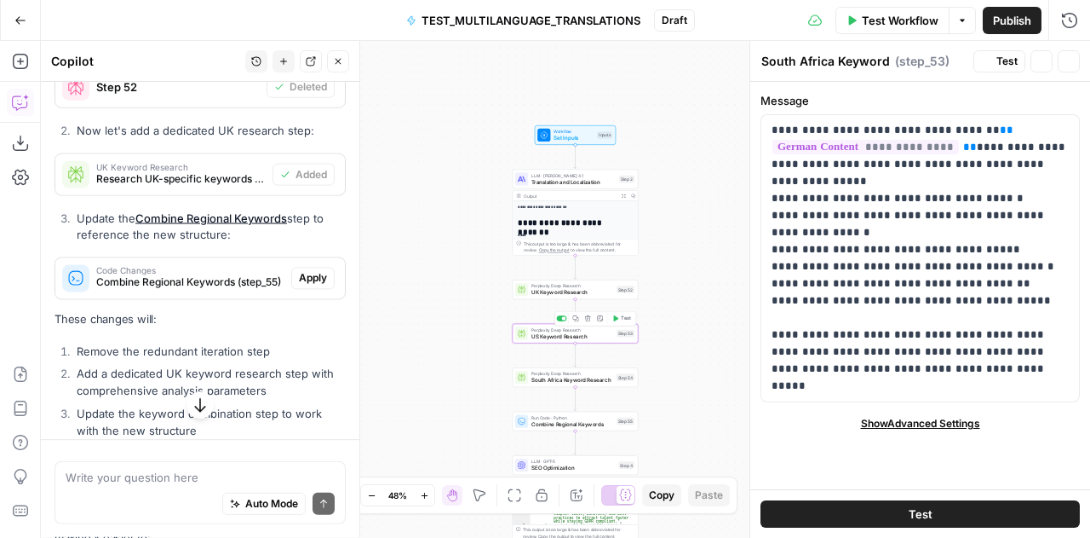
type textarea "US Keyword Research"
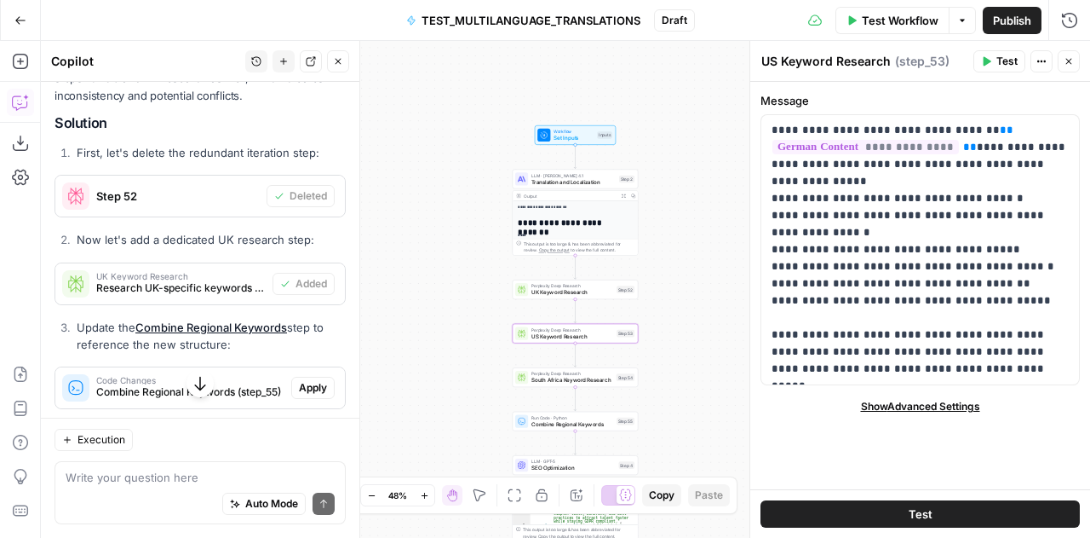
click at [533, 378] on span "South Africa Keyword Research" at bounding box center [573, 380] width 82 height 9
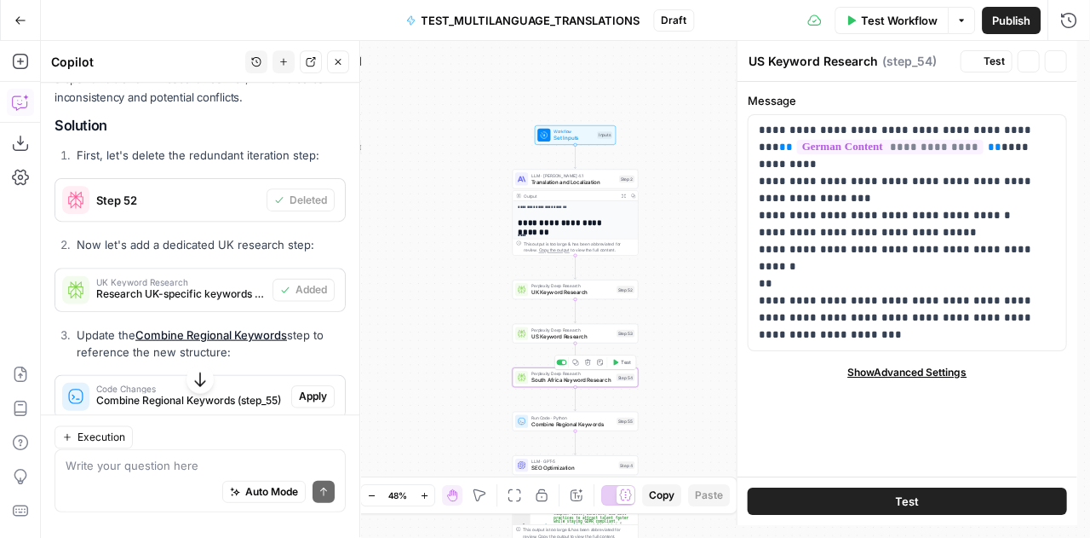
type textarea "South Africa Keyword Research"
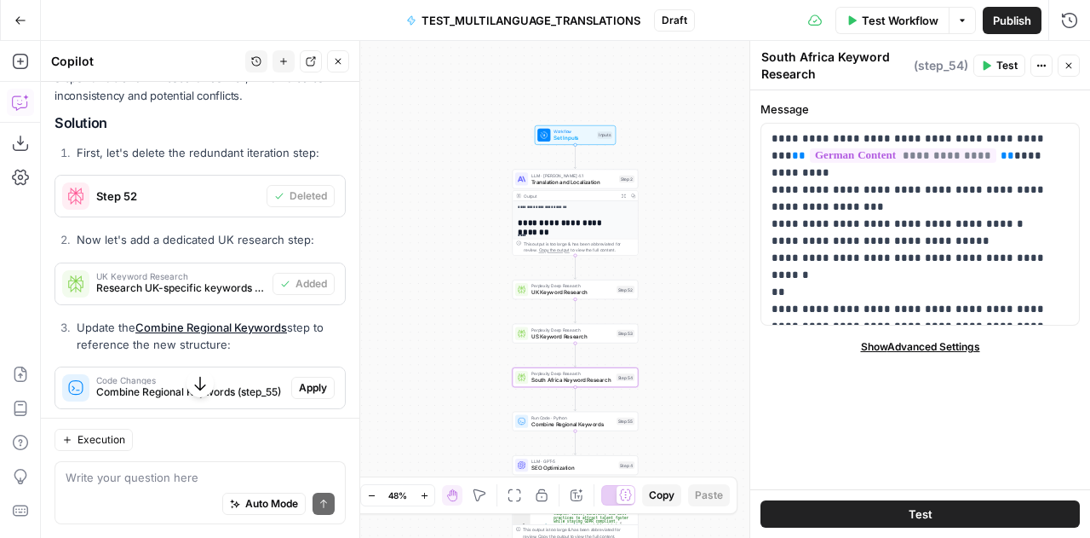
click at [532, 332] on span "US Keyword Research" at bounding box center [573, 336] width 82 height 9
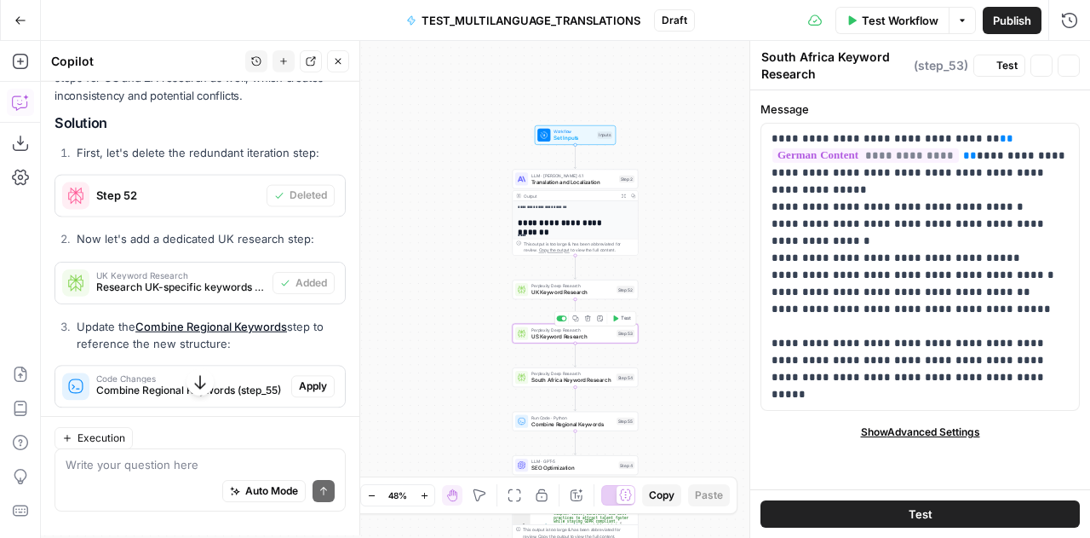
type textarea "US Keyword Research"
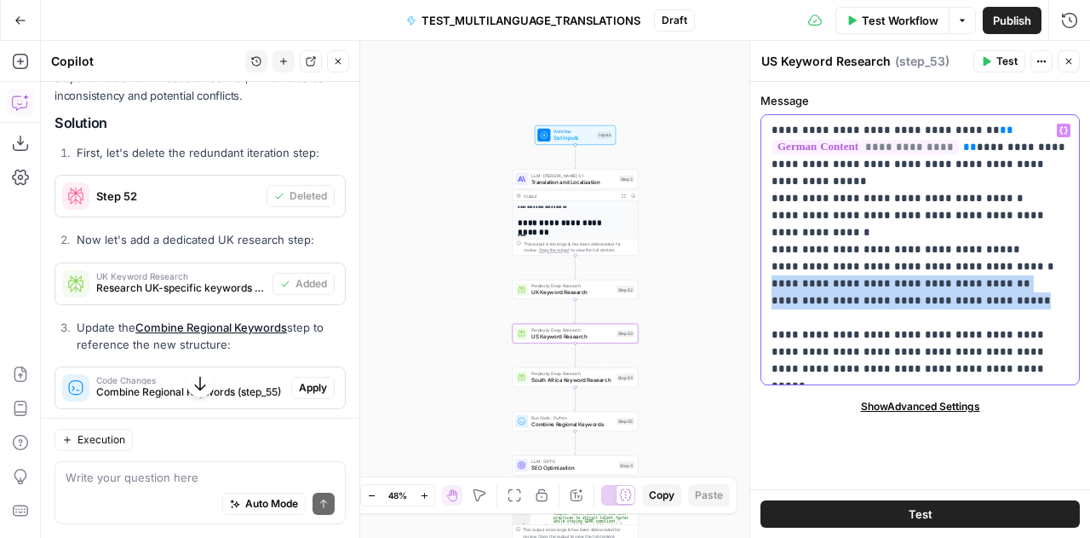
drag, startPoint x: 1024, startPoint y: 299, endPoint x: 762, endPoint y: 286, distance: 262.7
click at [762, 286] on div "**********" at bounding box center [921, 249] width 318 height 269
copy p "**********"
click at [535, 379] on span "South Africa Keyword Research" at bounding box center [573, 380] width 82 height 9
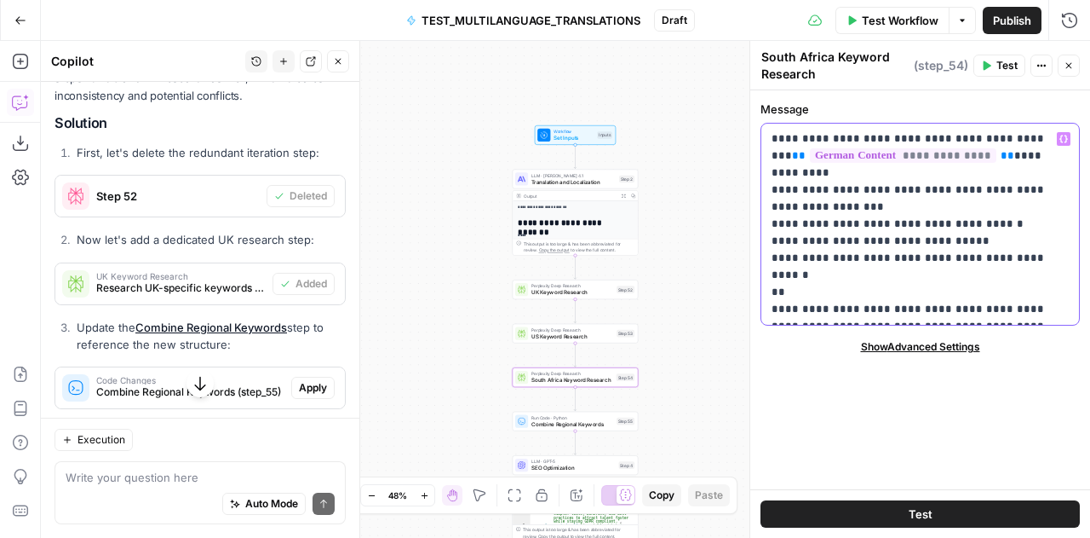
click at [795, 258] on p "**********" at bounding box center [921, 223] width 298 height 187
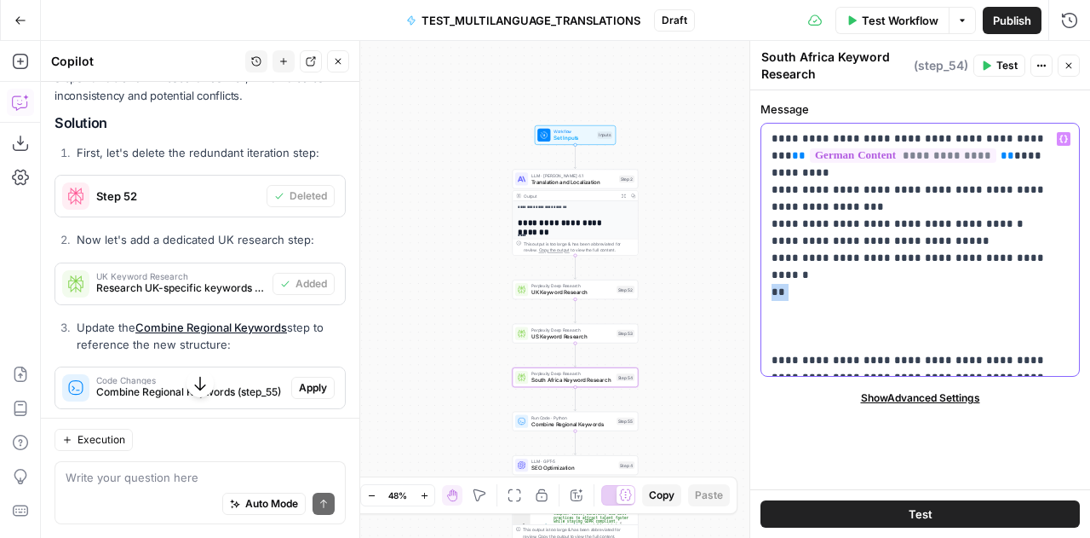
drag, startPoint x: 795, startPoint y: 258, endPoint x: 763, endPoint y: 258, distance: 31.5
click at [763, 258] on div "**********" at bounding box center [921, 250] width 318 height 252
paste div
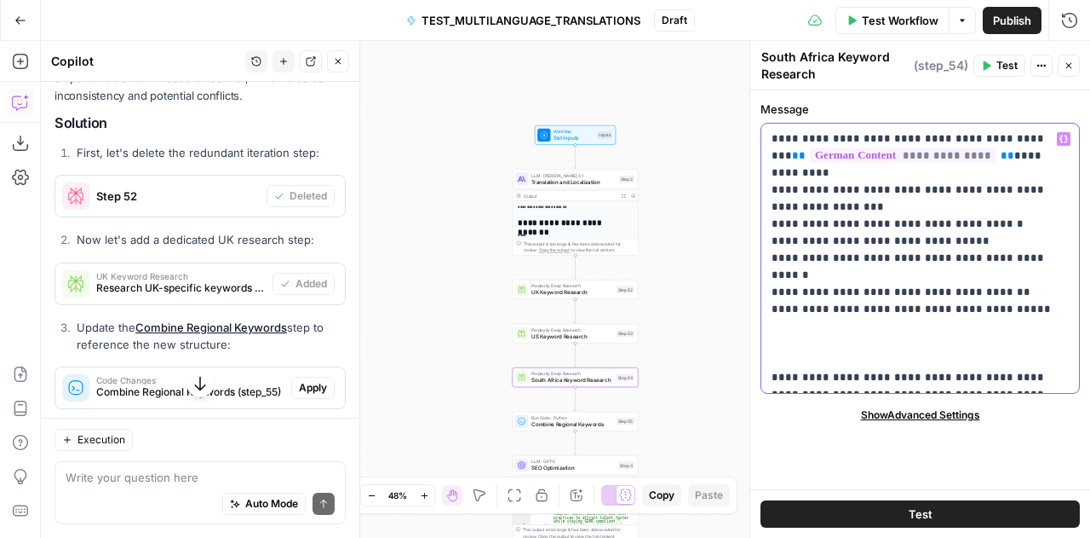
click at [777, 256] on p "**********" at bounding box center [921, 258] width 298 height 256
click at [964, 270] on p "**********" at bounding box center [921, 258] width 298 height 256
click at [784, 300] on p "**********" at bounding box center [921, 258] width 298 height 256
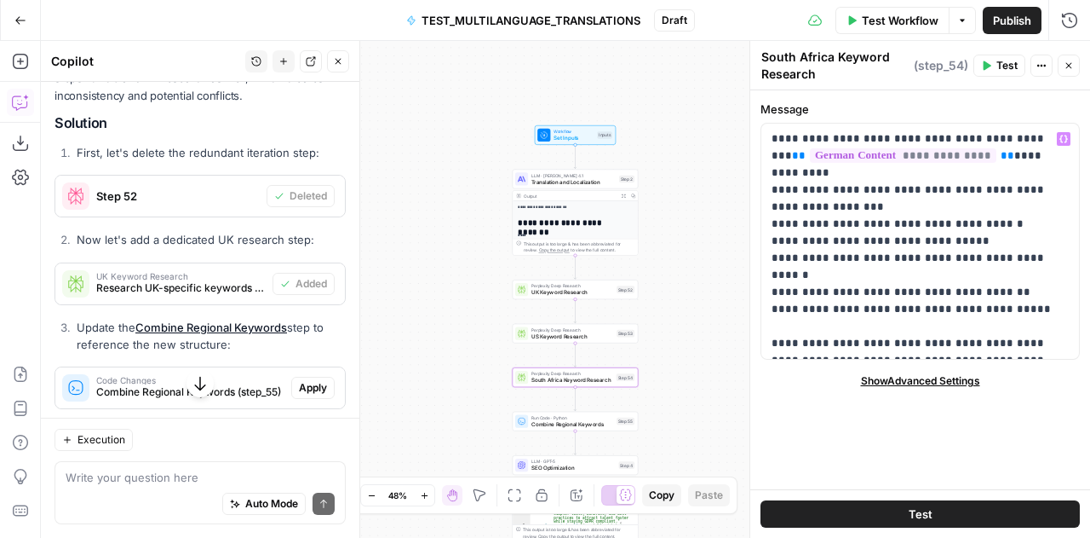
click at [542, 291] on span "UK Keyword Research" at bounding box center [573, 292] width 82 height 9
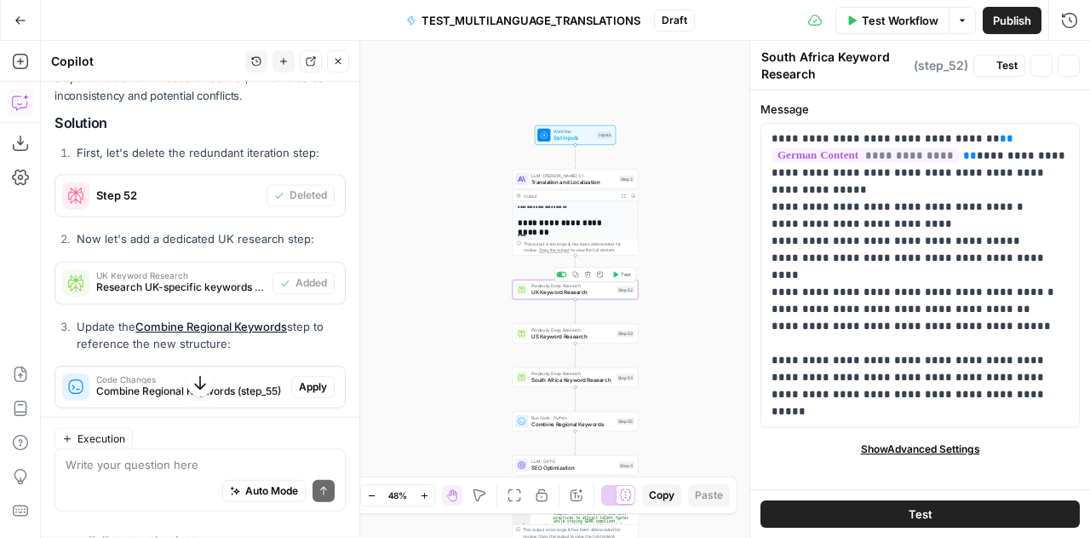
type textarea "UK Keyword Research"
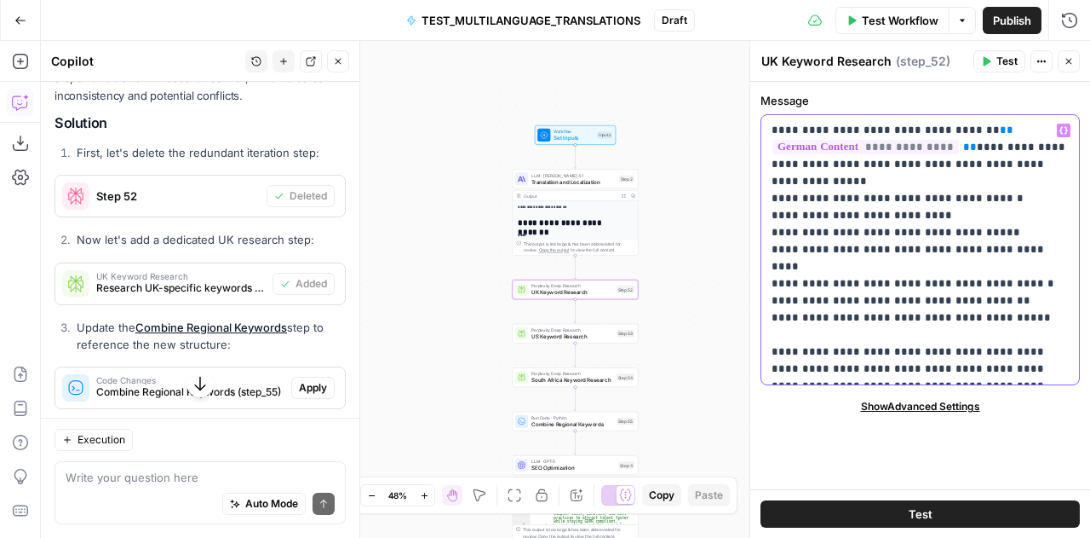
drag, startPoint x: 988, startPoint y: 365, endPoint x: 761, endPoint y: 125, distance: 330.9
click at [762, 125] on div "**********" at bounding box center [921, 249] width 318 height 269
copy p "**********"
click at [901, 224] on p "**********" at bounding box center [921, 250] width 298 height 256
click at [540, 330] on span "Perplexity Deep Research" at bounding box center [573, 329] width 82 height 7
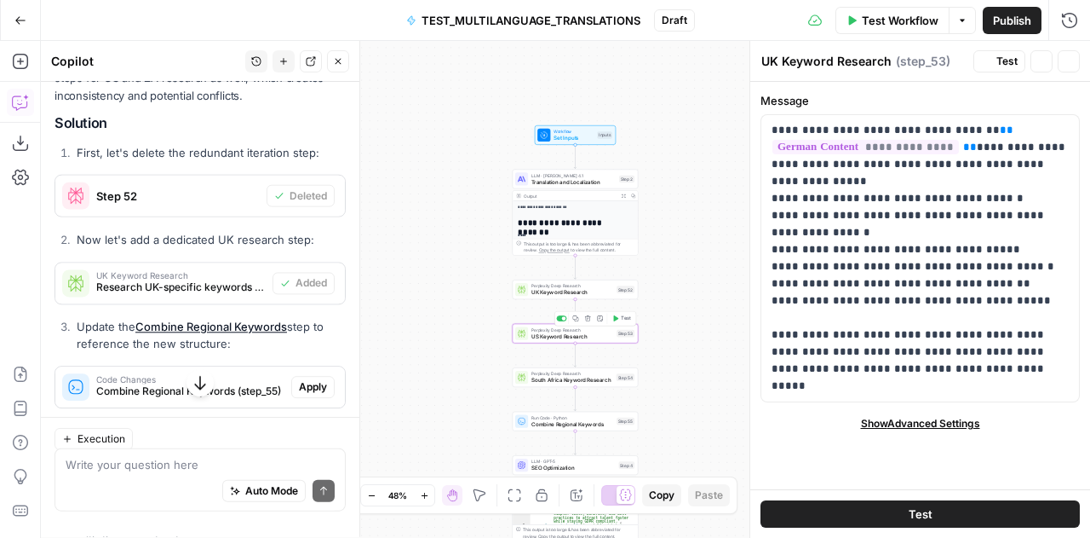
type textarea "US Keyword Research"
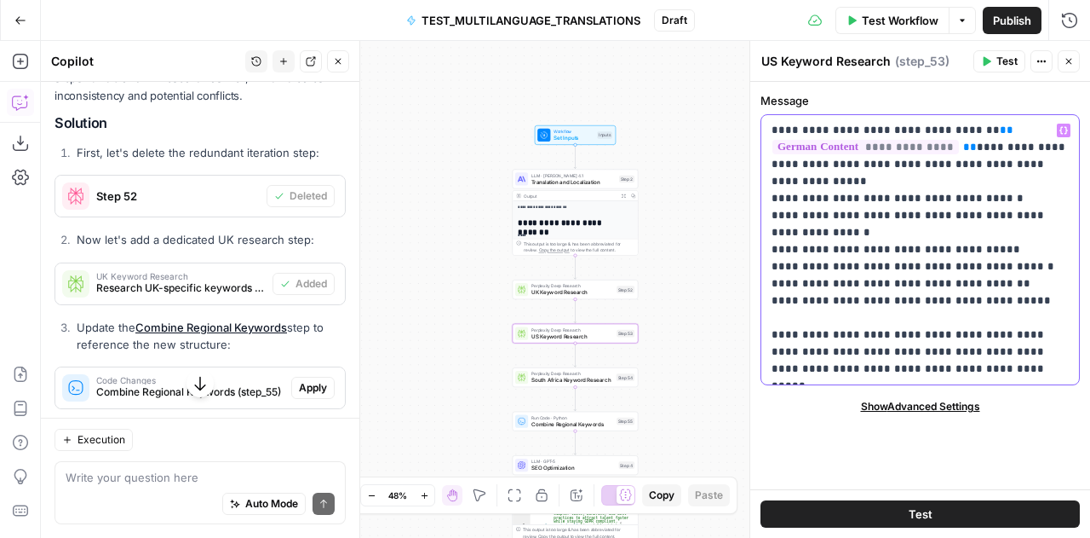
drag, startPoint x: 980, startPoint y: 373, endPoint x: 768, endPoint y: 134, distance: 319.3
click at [768, 134] on div "**********" at bounding box center [921, 249] width 318 height 269
copy p "**********"
click at [534, 379] on span "South Africa Keyword Research" at bounding box center [573, 380] width 82 height 9
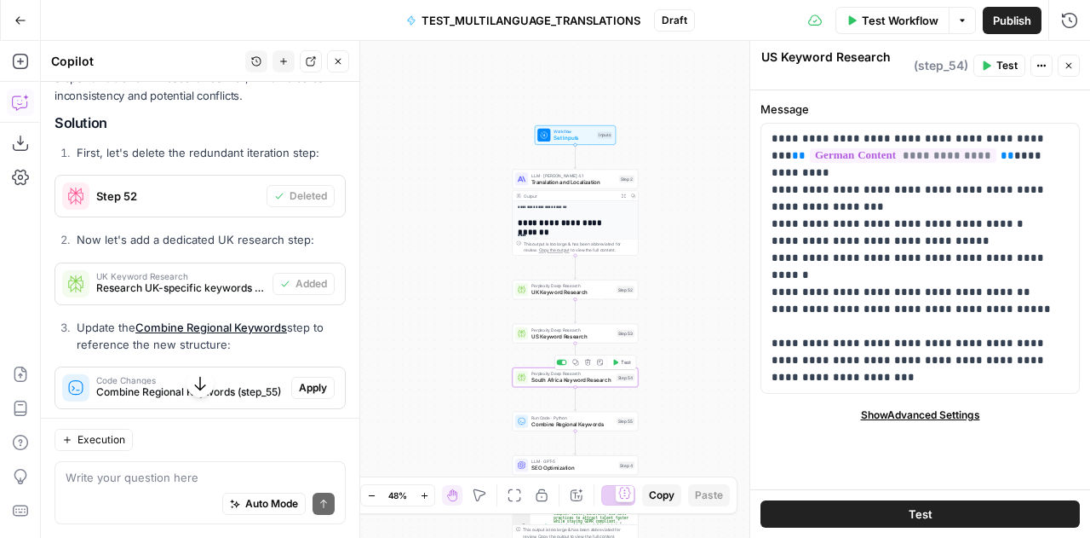
type textarea "South Africa Keyword Research"
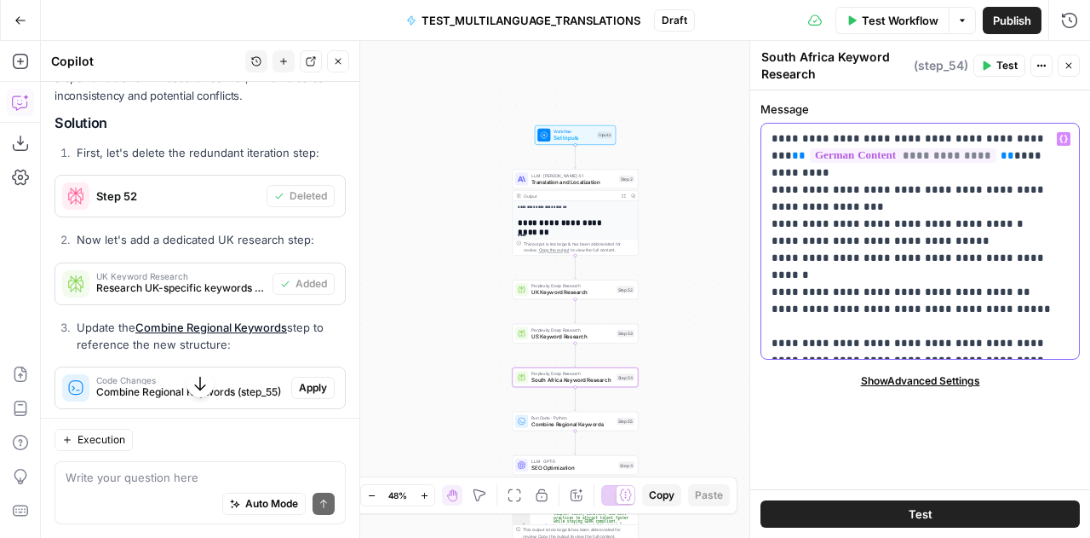
drag, startPoint x: 859, startPoint y: 350, endPoint x: 765, endPoint y: 135, distance: 235.0
click at [765, 135] on div "**********" at bounding box center [921, 241] width 318 height 235
copy p "**********"
click at [1071, 69] on icon "button" at bounding box center [1069, 65] width 10 height 10
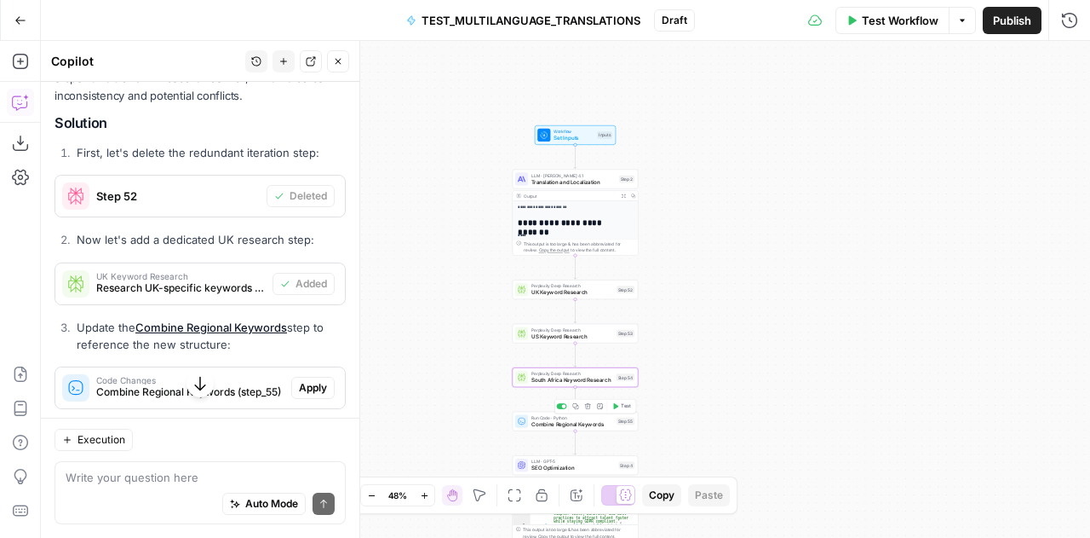
click at [532, 422] on span "Combine Regional Keywords" at bounding box center [573, 424] width 82 height 9
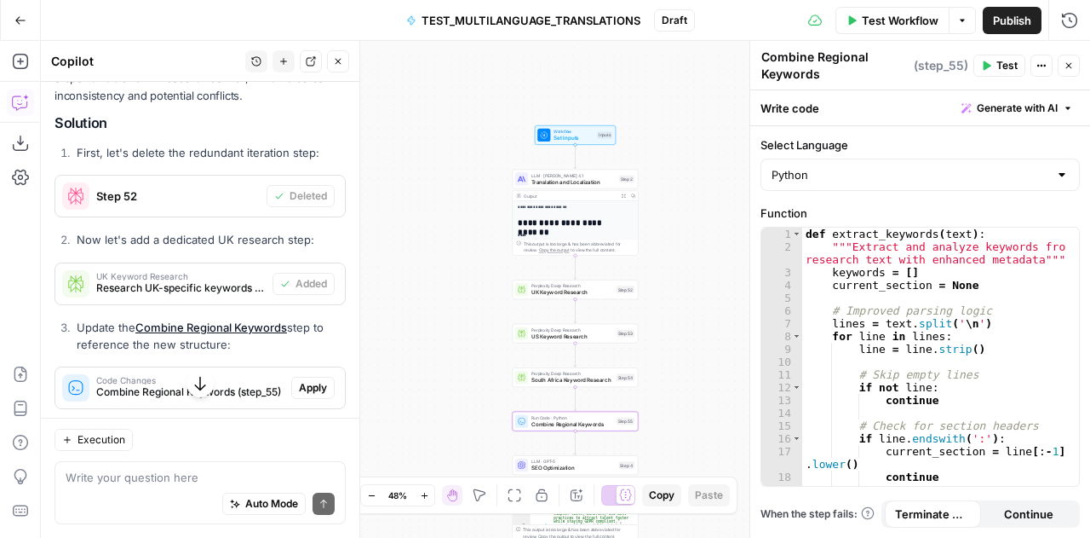
click at [792, 61] on textarea "Combine Regional Keywords" at bounding box center [836, 66] width 148 height 34
click at [963, 386] on div "def extract_keywords ( text ) : """Extract and analyze keywords from research t…" at bounding box center [935, 370] width 265 height 286
type textarea "**********"
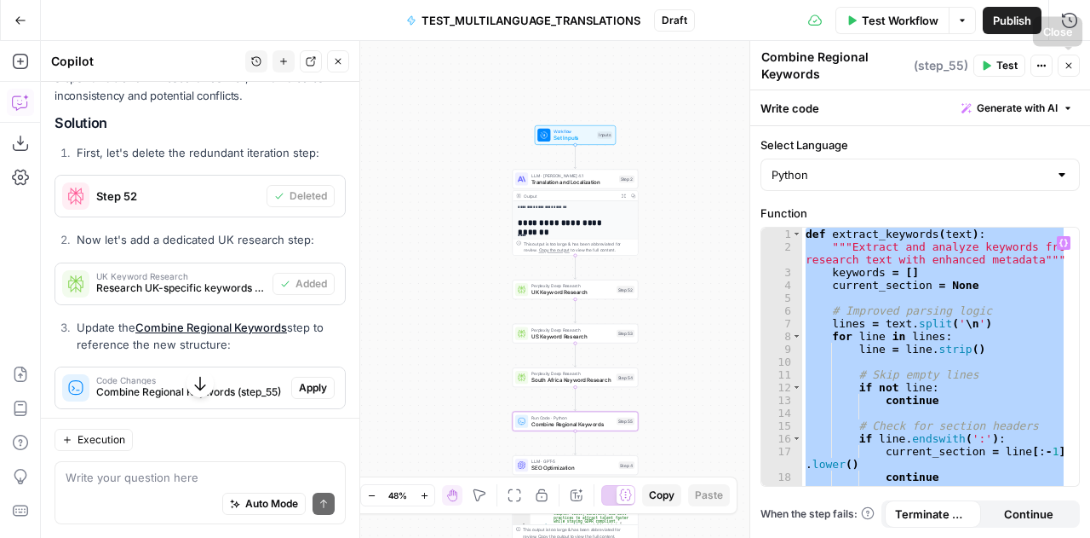
click at [1072, 66] on icon "button" at bounding box center [1069, 65] width 10 height 10
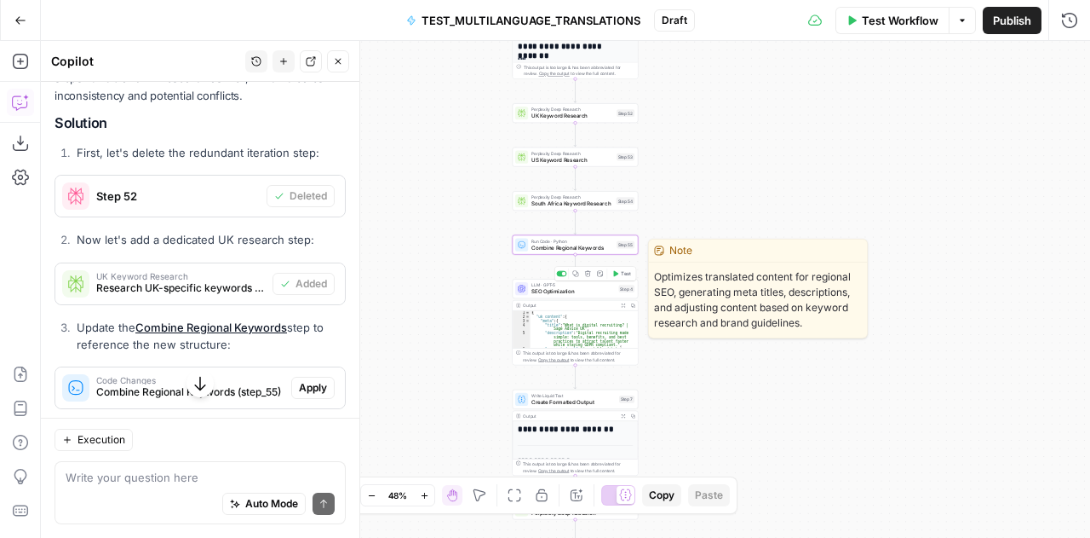
click at [533, 290] on span "SEO Optimization" at bounding box center [574, 291] width 84 height 9
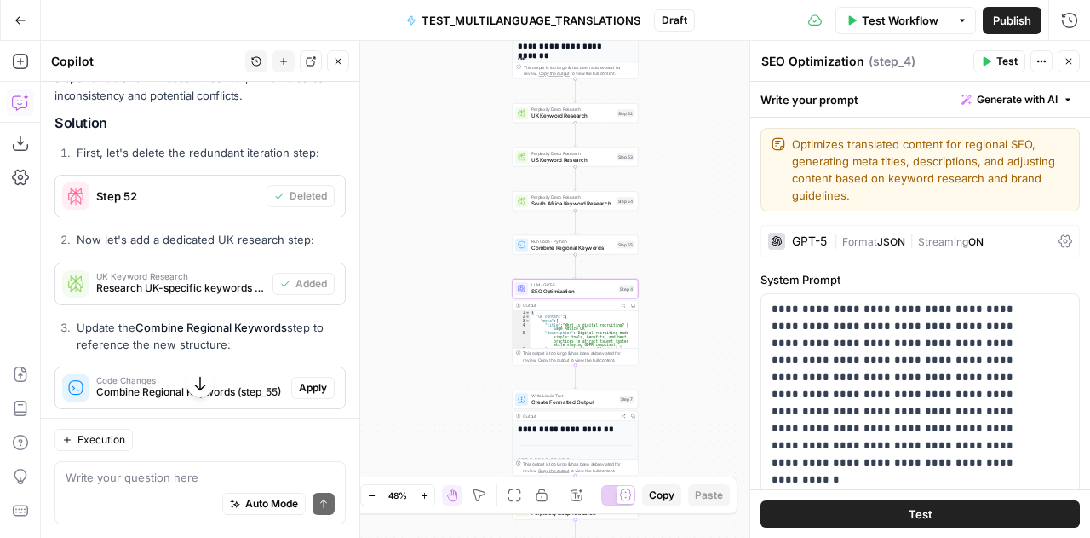
click at [832, 59] on textarea "SEO Optimization" at bounding box center [813, 61] width 103 height 17
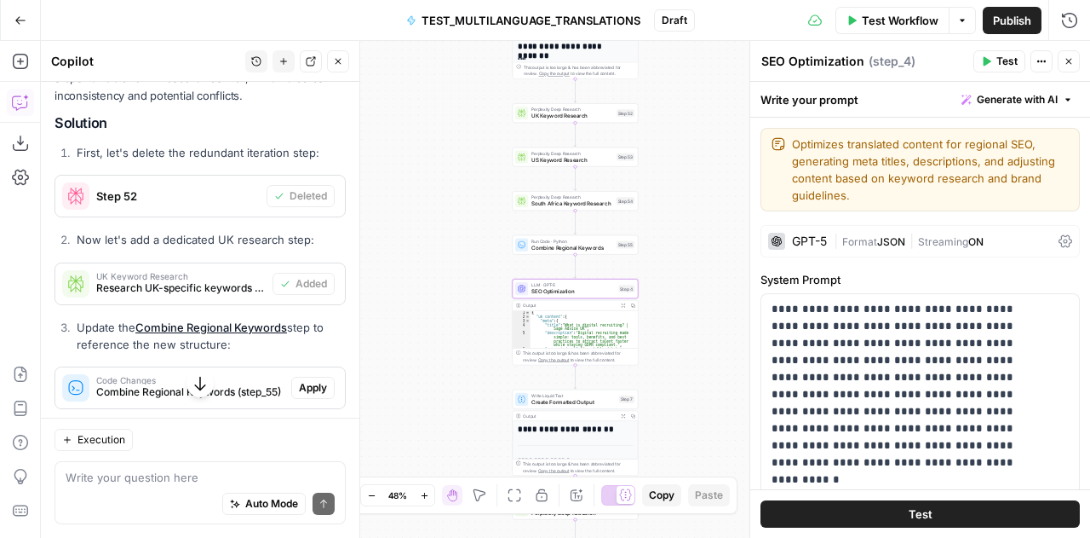
click at [832, 59] on textarea "SEO Optimization" at bounding box center [813, 61] width 103 height 17
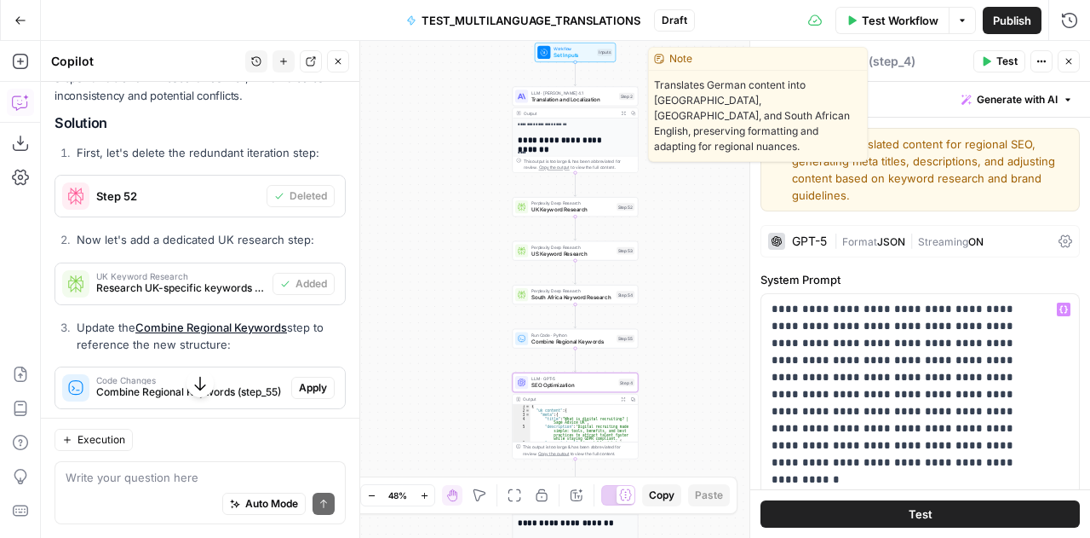
click at [546, 95] on span "Translation and Localization" at bounding box center [574, 99] width 84 height 9
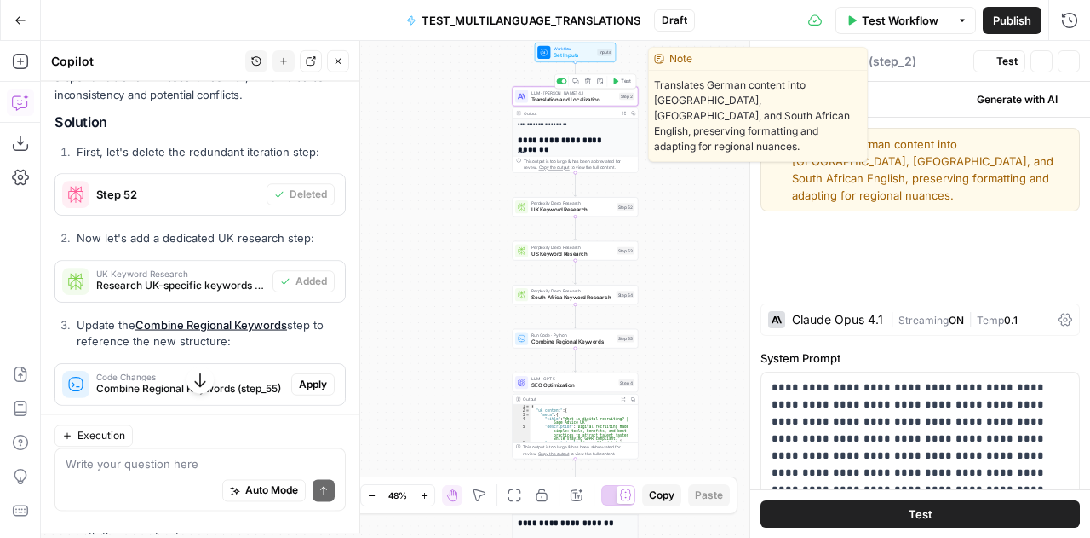
type textarea "Translation and Localization"
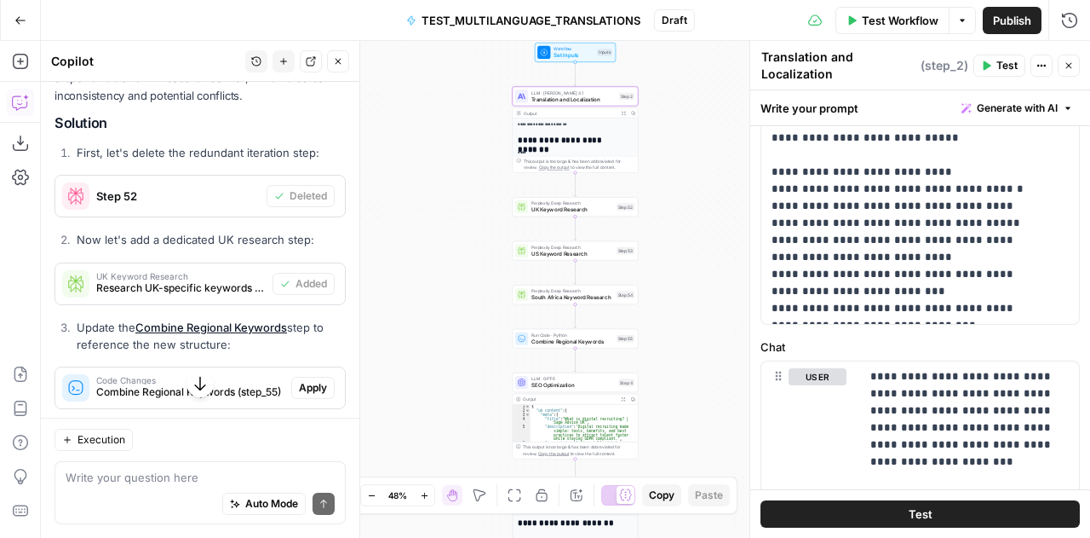
scroll to position [674, 0]
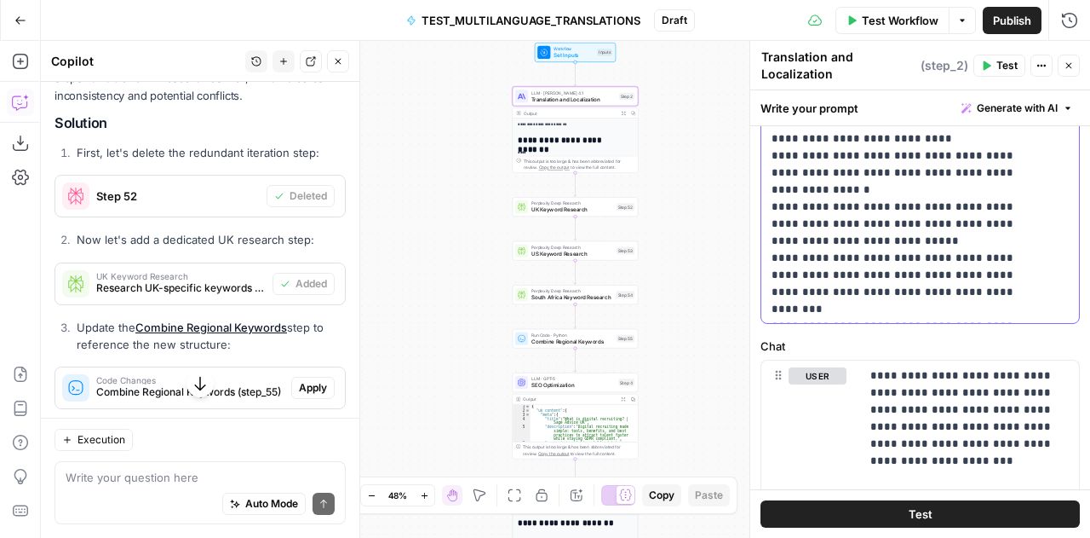
scroll to position [1965, 0]
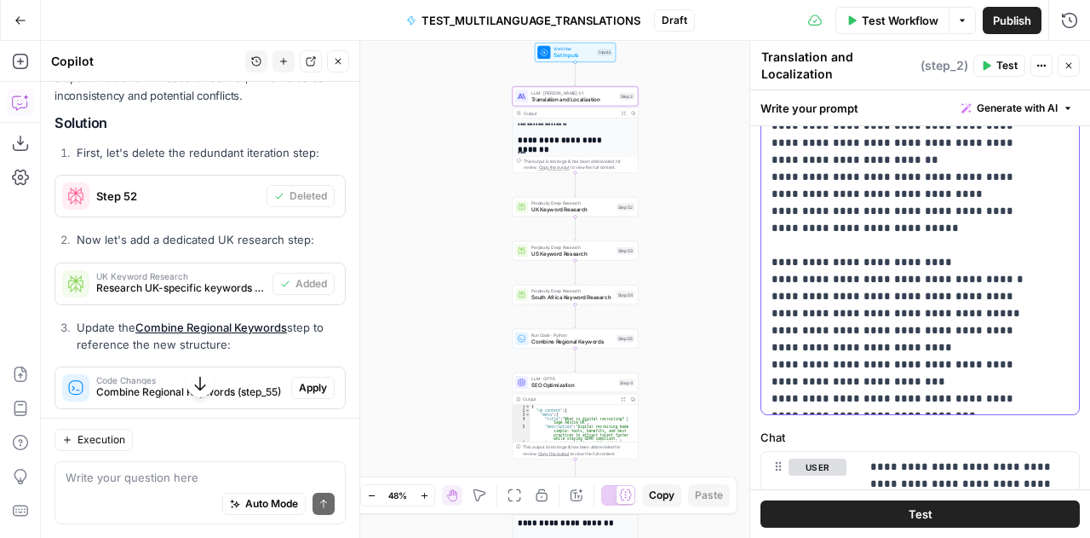
scroll to position [570, 0]
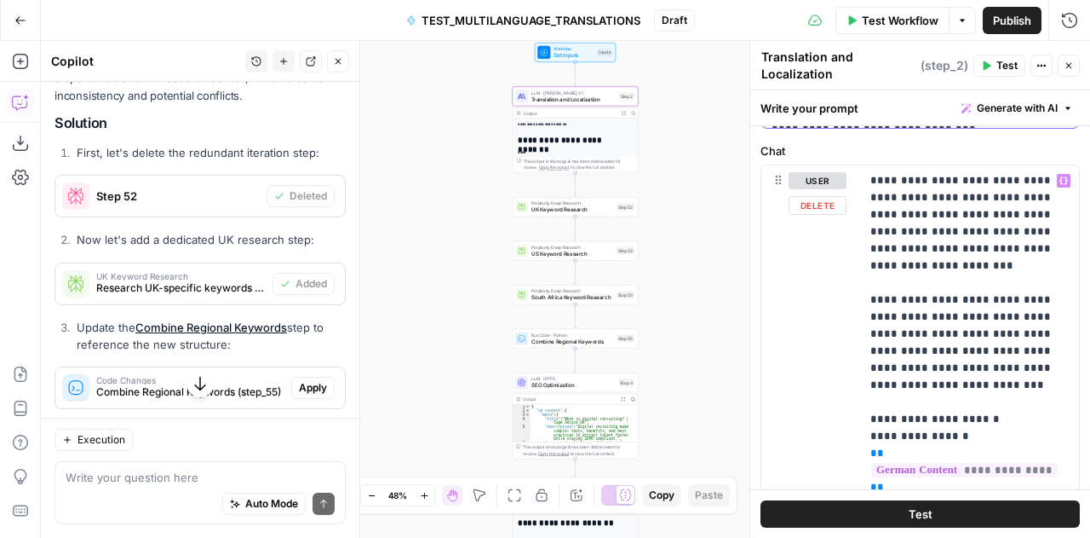
scroll to position [870, 0]
click at [962, 346] on p "**********" at bounding box center [964, 477] width 187 height 613
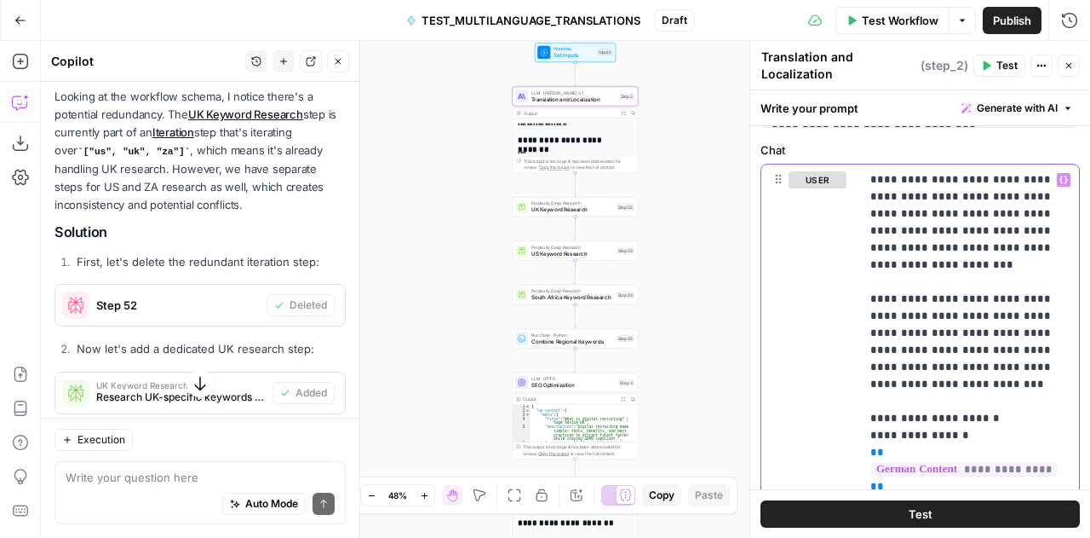
scroll to position [6784, 0]
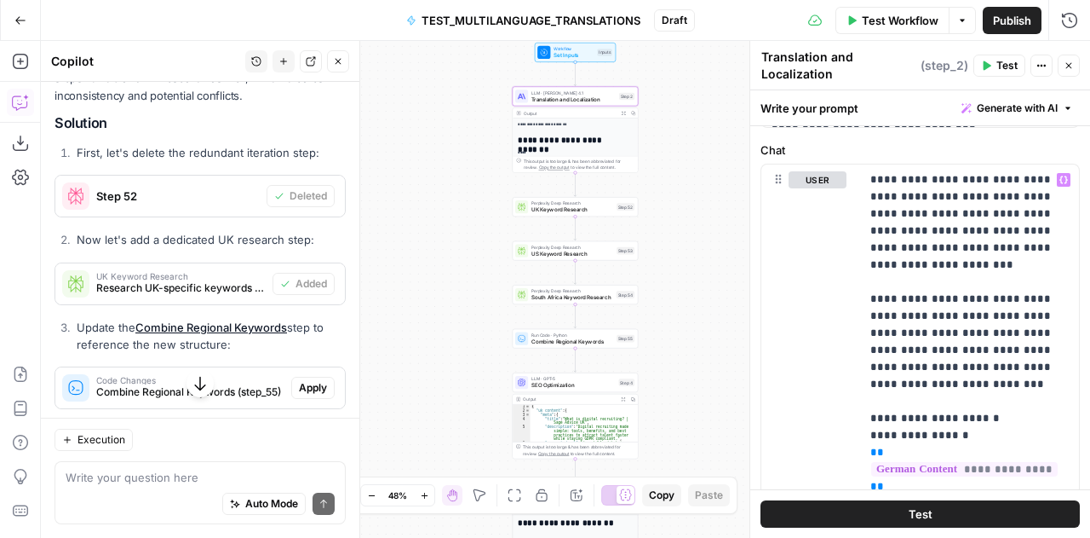
click at [1070, 72] on button "Close" at bounding box center [1069, 66] width 22 height 22
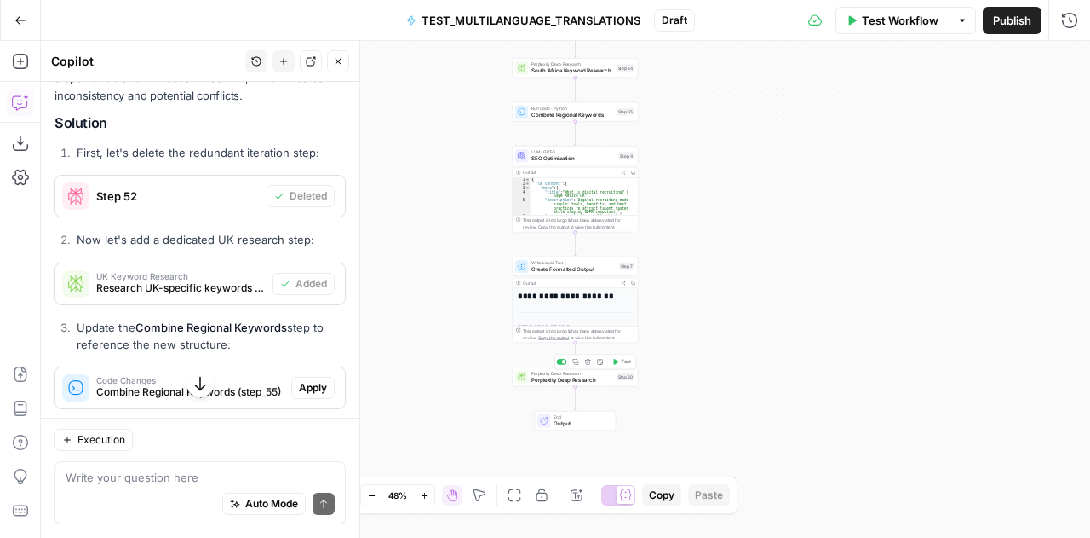
click at [547, 376] on span "Perplexity Deep Research" at bounding box center [573, 380] width 82 height 9
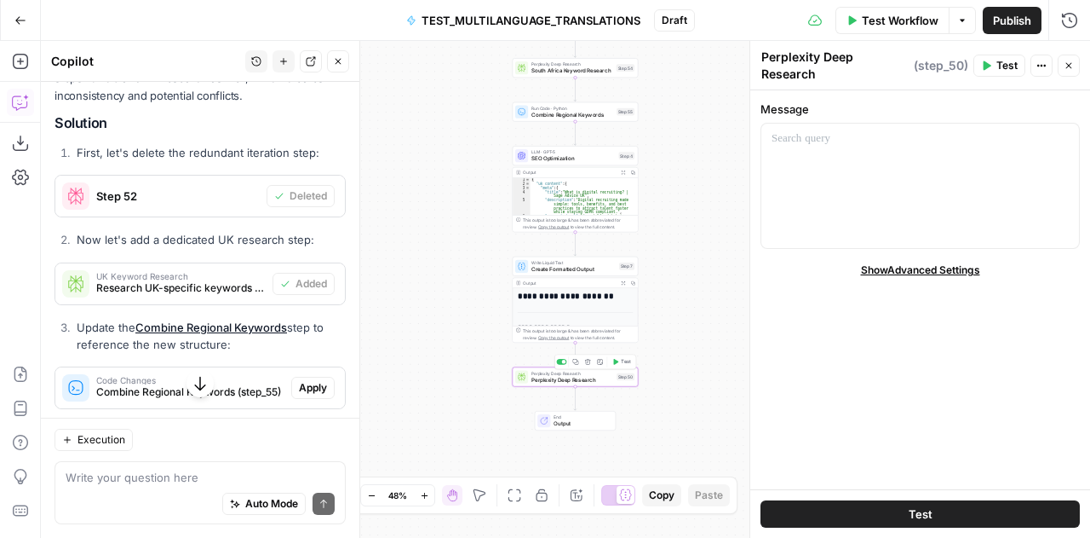
click at [589, 361] on icon "button" at bounding box center [588, 362] width 6 height 6
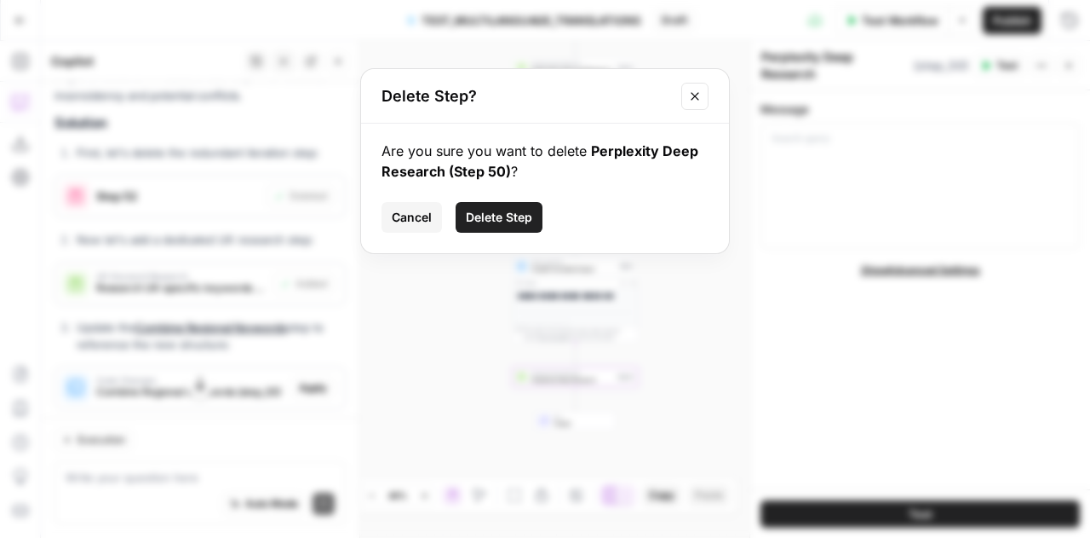
click at [494, 220] on span "Delete Step" at bounding box center [499, 217] width 66 height 17
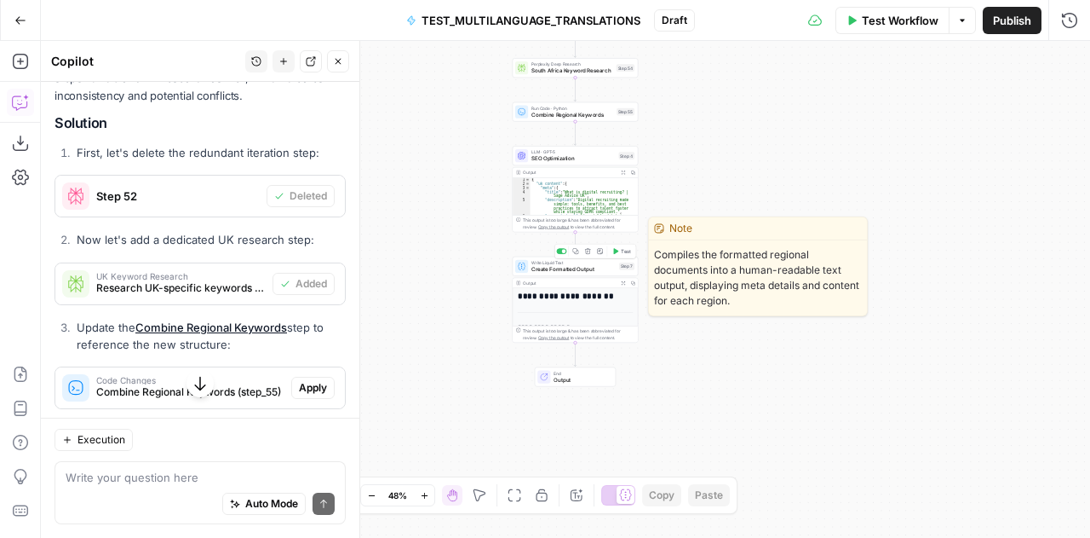
click at [545, 269] on span "Create Formatted Output" at bounding box center [574, 269] width 84 height 9
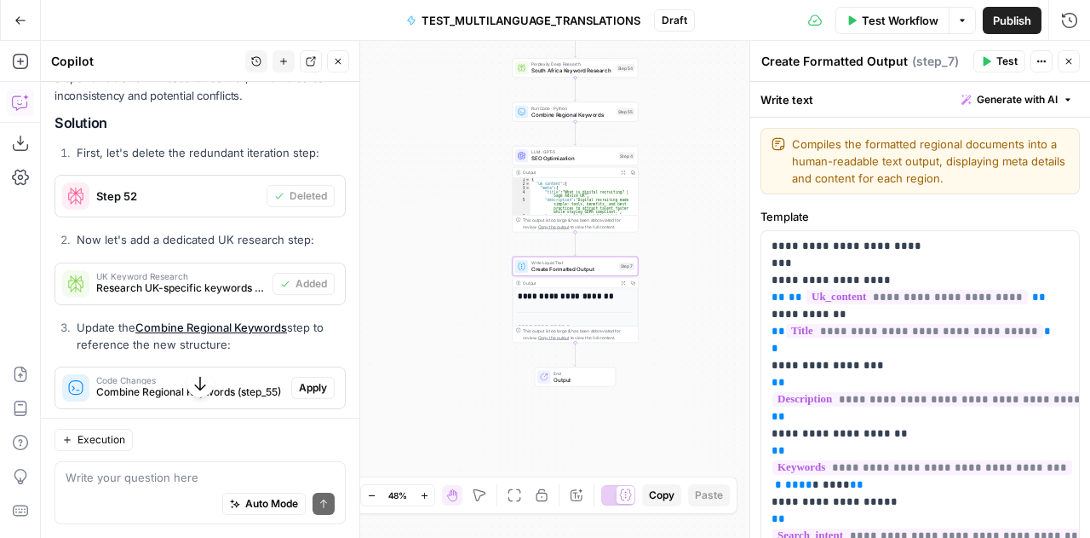
click at [813, 61] on textarea "Create Formatted Output" at bounding box center [835, 61] width 147 height 17
click at [1066, 65] on icon "button" at bounding box center [1069, 61] width 10 height 10
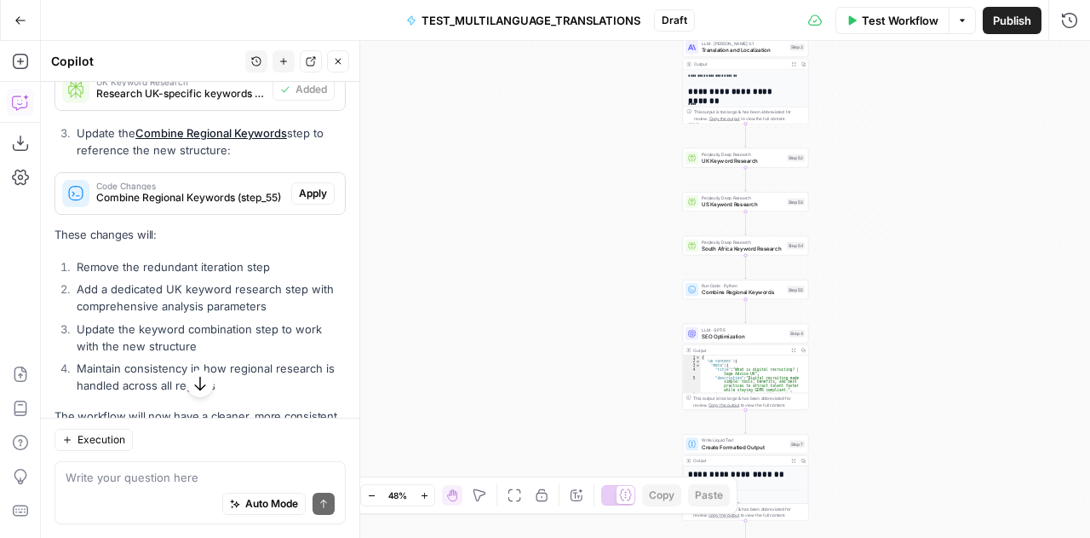
scroll to position [6979, 0]
click at [309, 200] on span "Apply" at bounding box center [313, 192] width 28 height 15
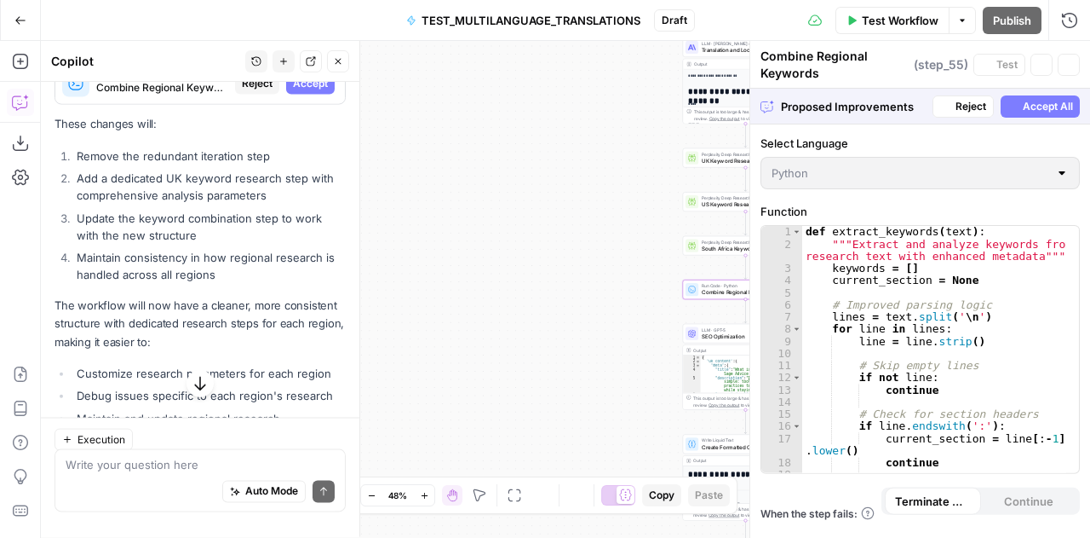
scroll to position [6870, 0]
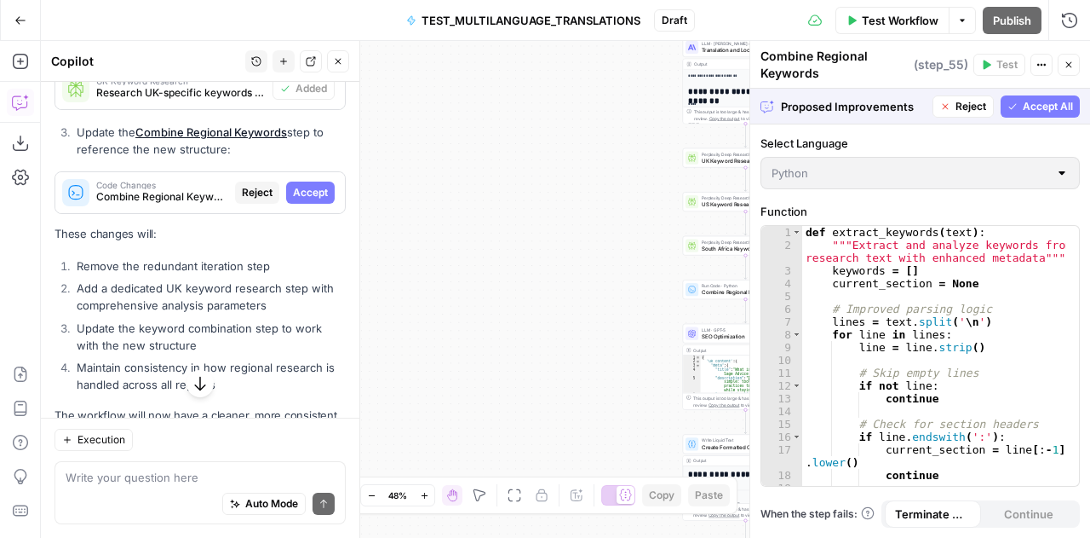
click at [1034, 110] on span "Accept All" at bounding box center [1048, 106] width 50 height 15
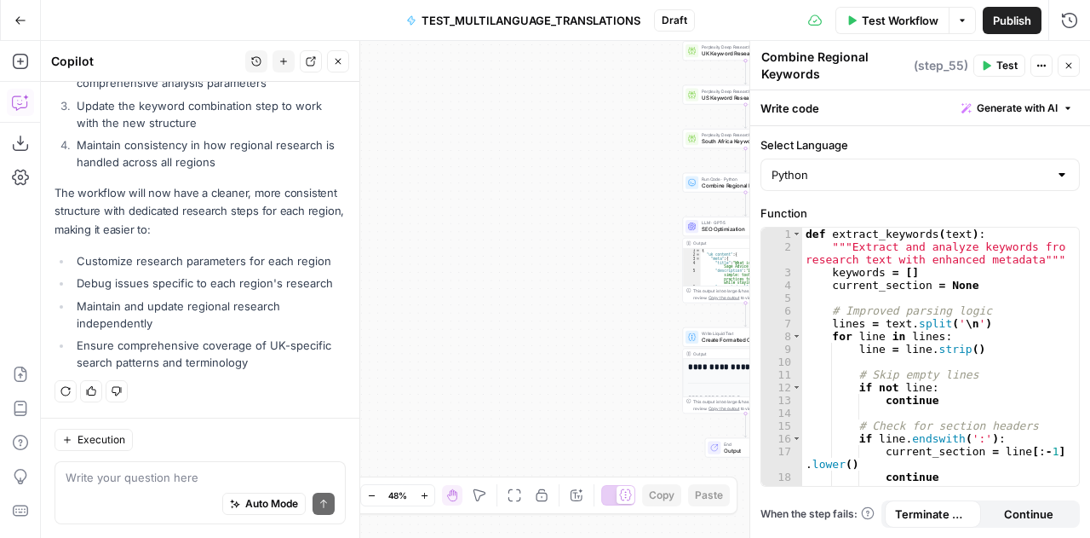
scroll to position [7227, 0]
click at [935, 354] on div "def extract_keywords ( text ) : """Extract and analyze keywords from research t…" at bounding box center [935, 370] width 265 height 286
type textarea "**********"
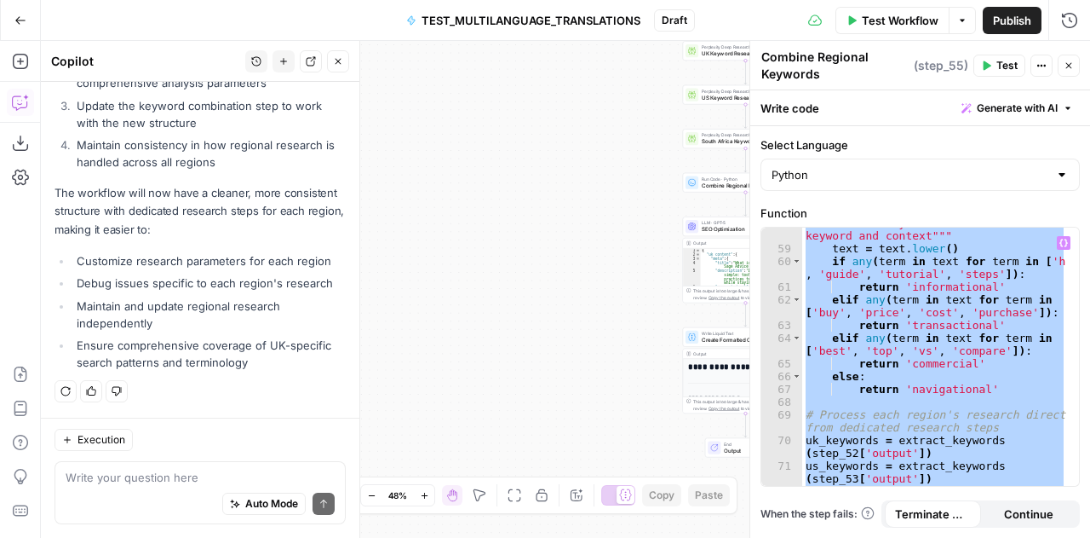
scroll to position [944, 0]
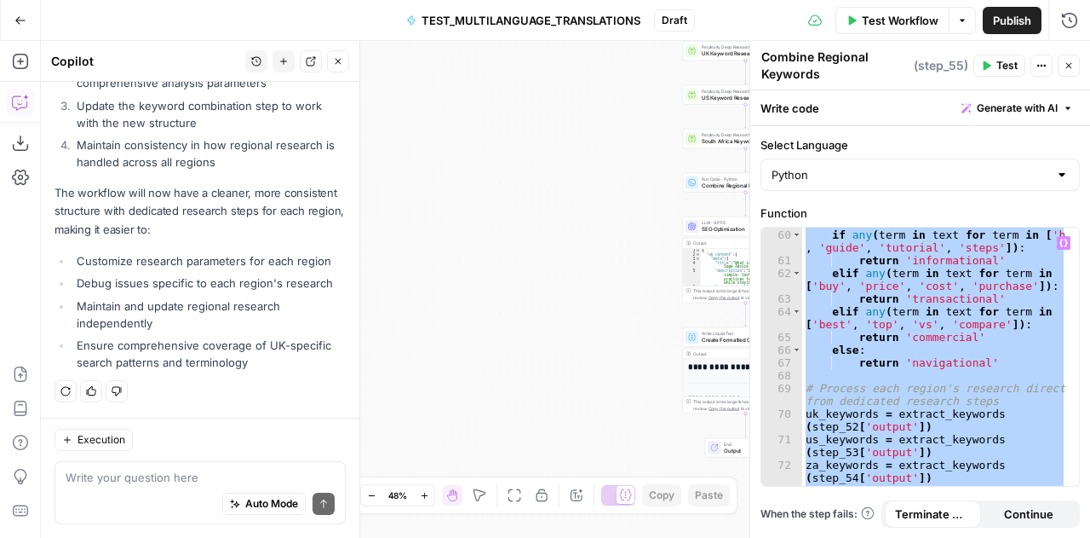
click at [1068, 62] on icon "button" at bounding box center [1069, 65] width 10 height 10
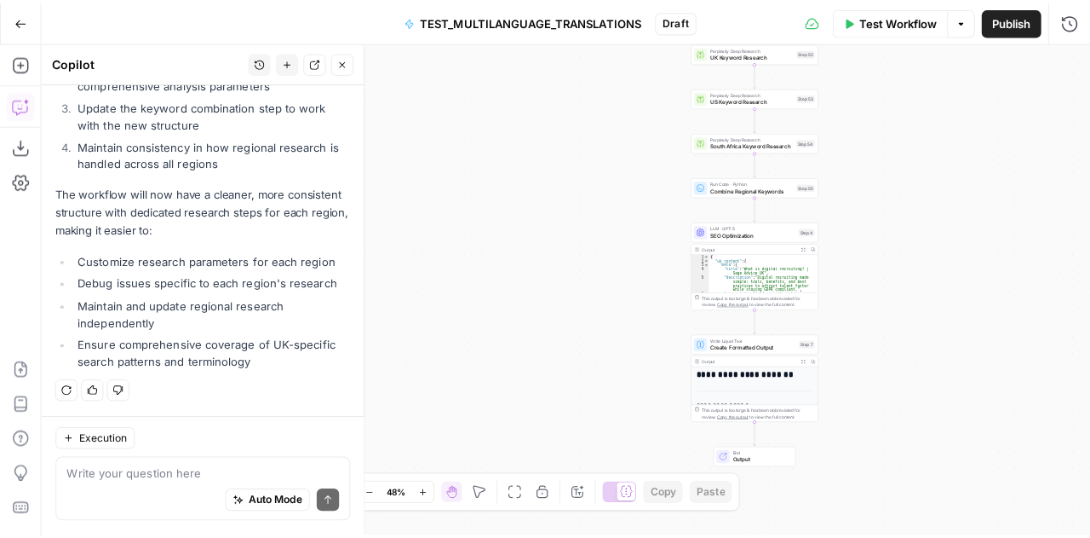
scroll to position [7227, 0]
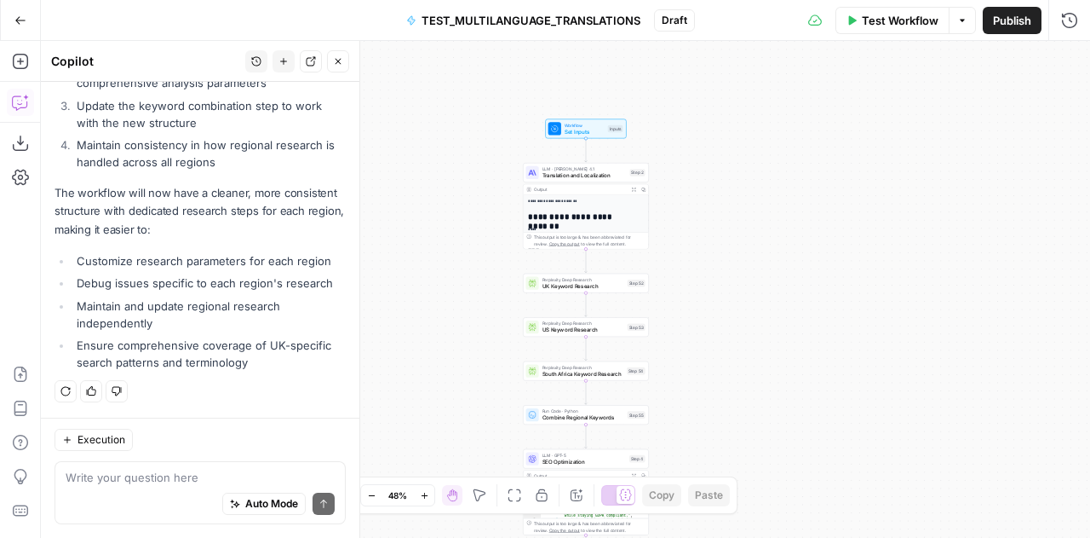
click at [344, 62] on button "Close" at bounding box center [338, 61] width 22 height 22
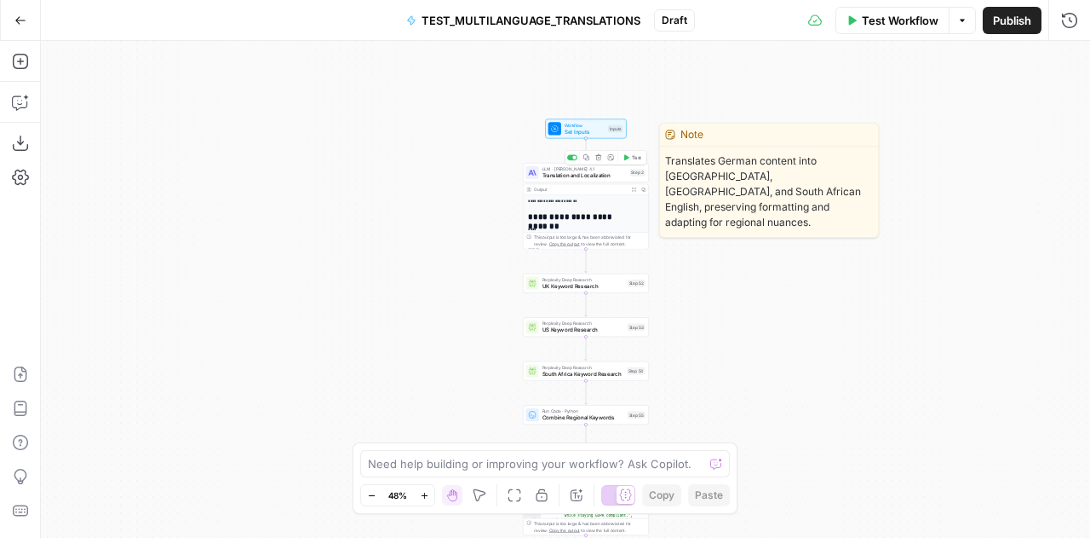
click at [571, 173] on span "Translation and Localization" at bounding box center [585, 175] width 84 height 9
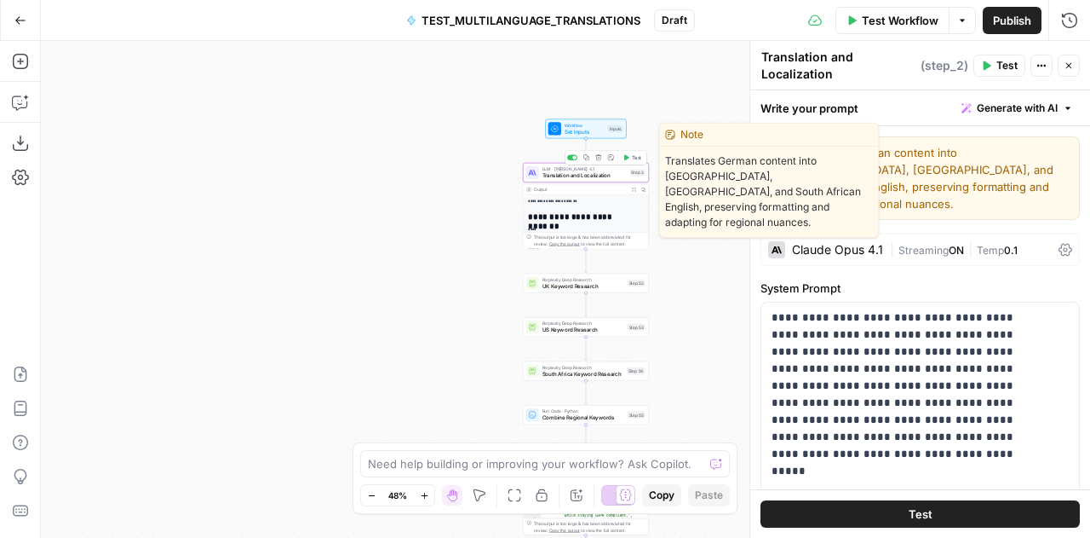
click at [571, 173] on span "Translation and Localization" at bounding box center [585, 175] width 84 height 9
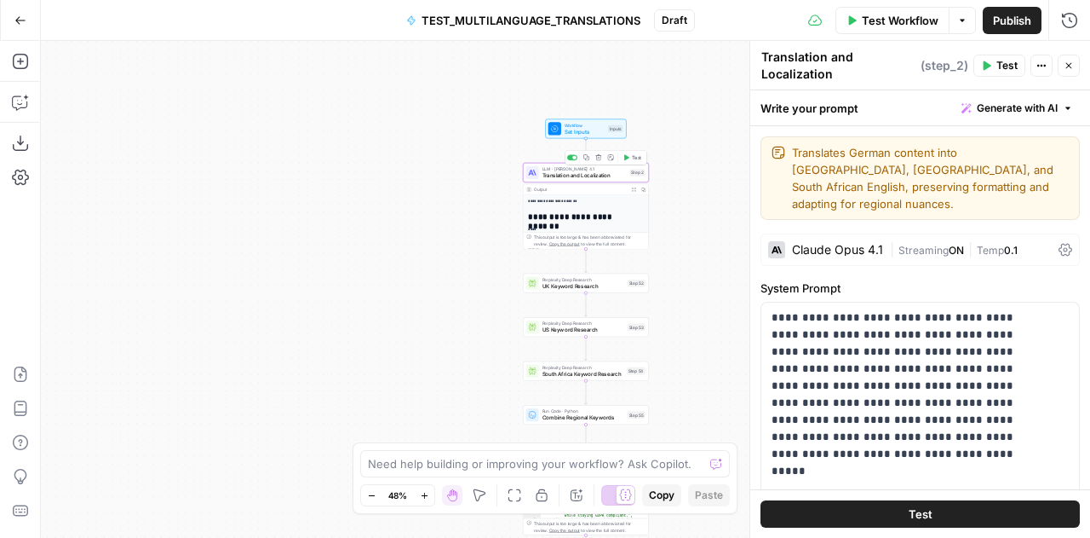
click at [818, 54] on textarea "Translation and Localization" at bounding box center [839, 66] width 155 height 34
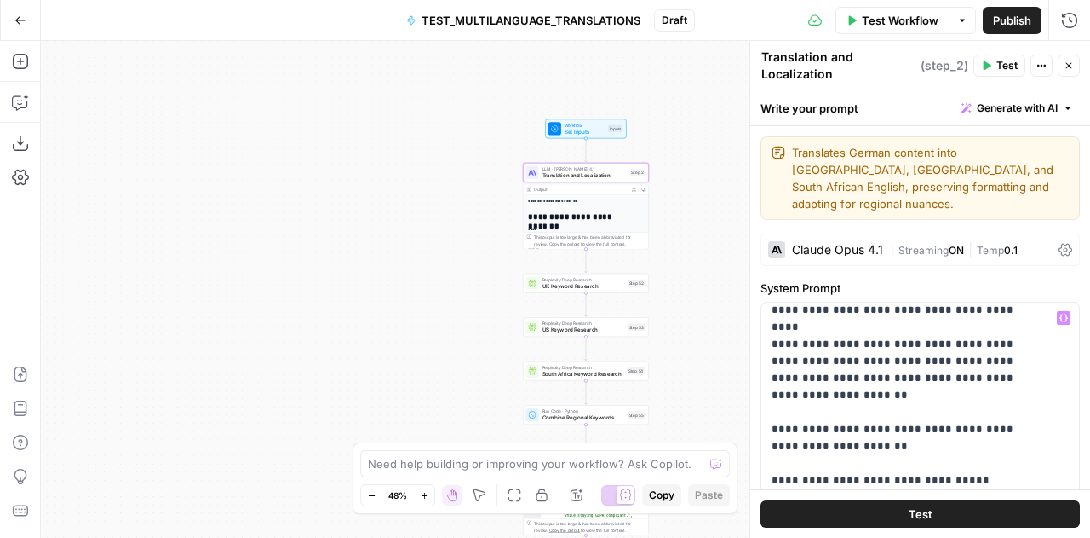
scroll to position [453, 0]
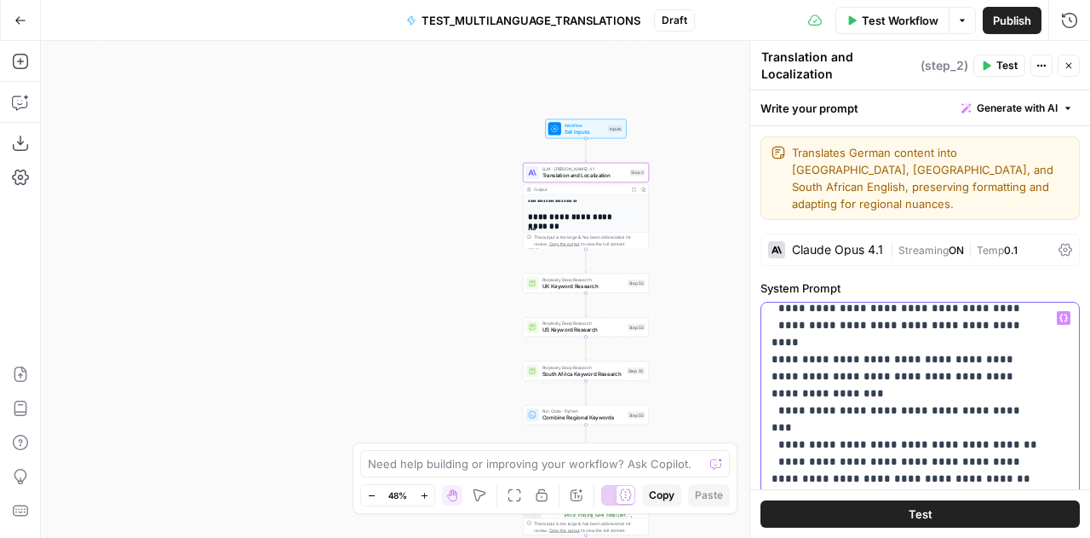
scroll to position [0, 0]
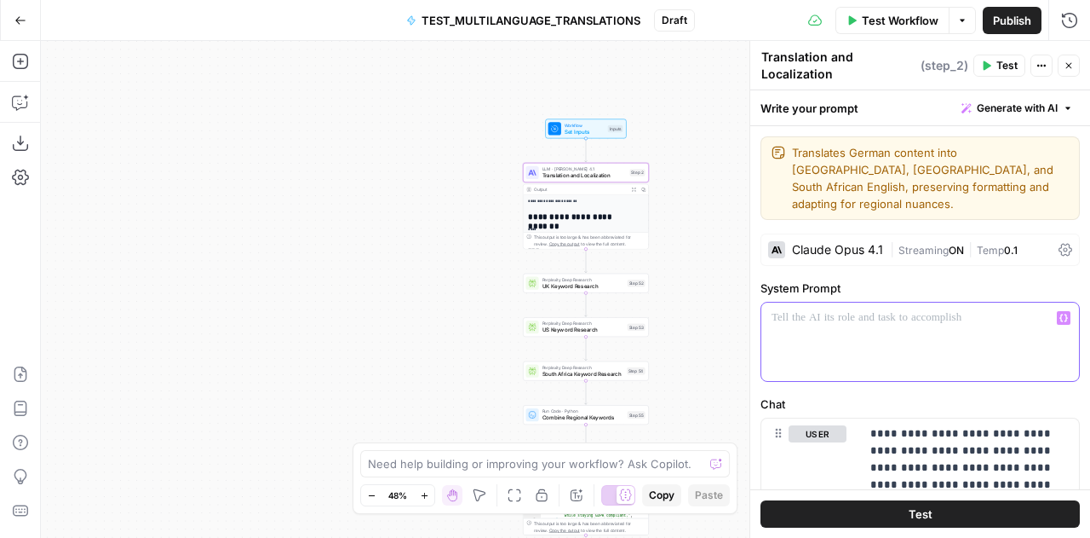
click at [838, 308] on div at bounding box center [915, 341] width 306 height 78
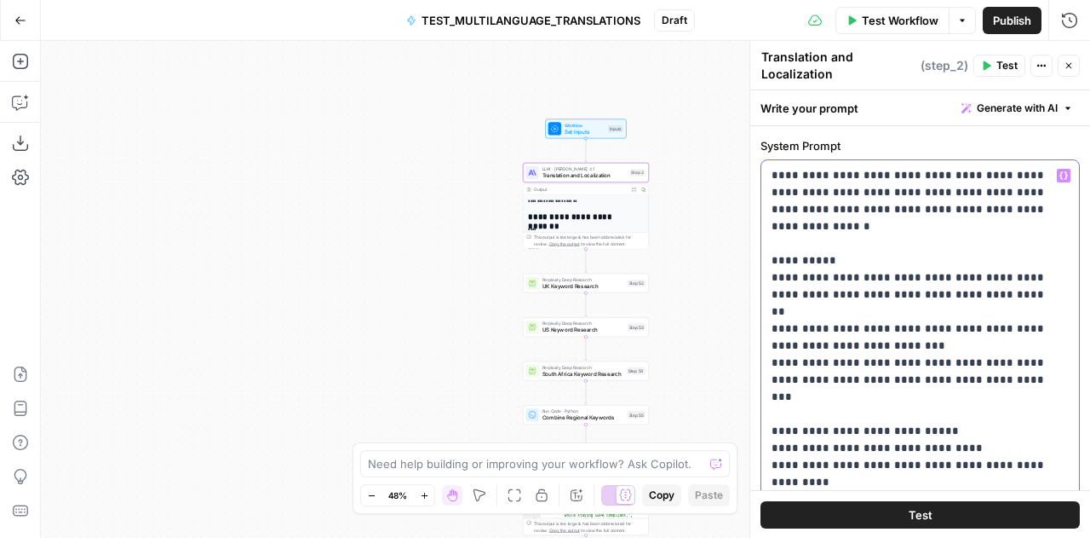
scroll to position [141, 0]
click at [1020, 309] on p "**********" at bounding box center [914, 466] width 285 height 596
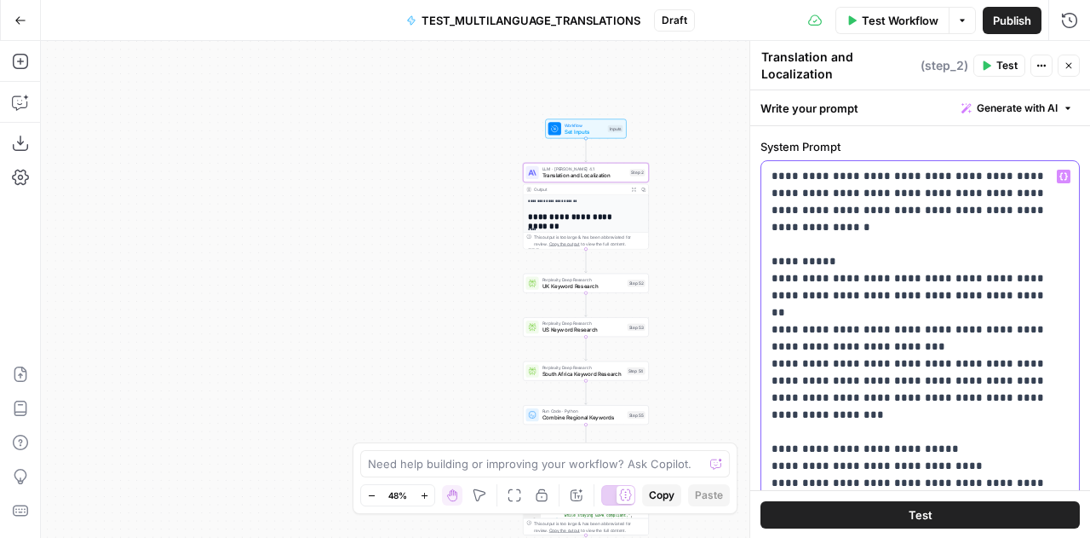
drag, startPoint x: 856, startPoint y: 346, endPoint x: 900, endPoint y: 344, distance: 43.5
click at [900, 344] on p "**********" at bounding box center [914, 474] width 285 height 613
drag, startPoint x: 825, startPoint y: 345, endPoint x: 918, endPoint y: 342, distance: 93.7
drag, startPoint x: 918, startPoint y: 342, endPoint x: 922, endPoint y: 354, distance: 11.6
click at [922, 354] on p "**********" at bounding box center [914, 474] width 285 height 613
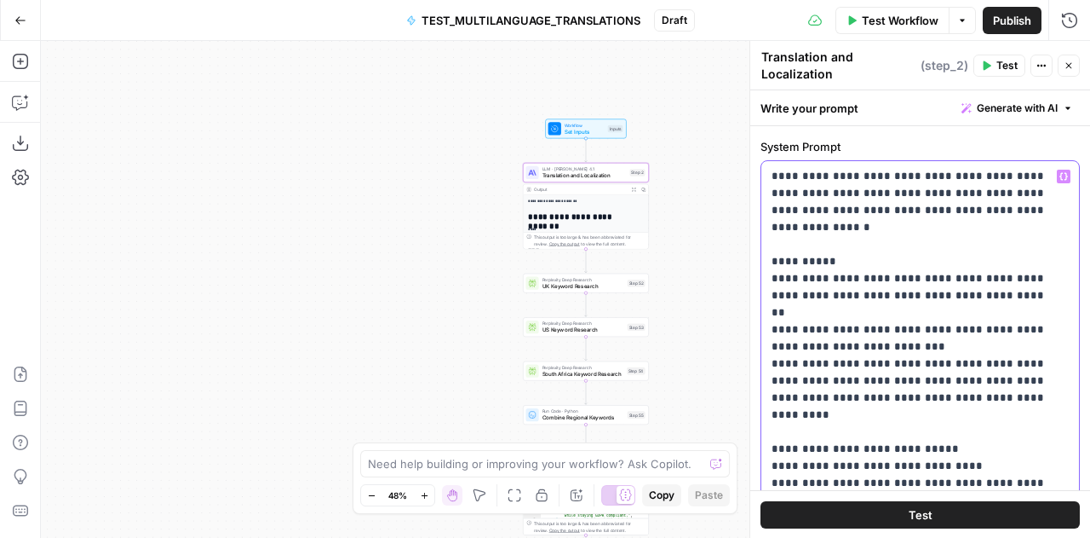
drag, startPoint x: 916, startPoint y: 345, endPoint x: 826, endPoint y: 340, distance: 89.6
click at [826, 340] on p "**********" at bounding box center [914, 474] width 285 height 613
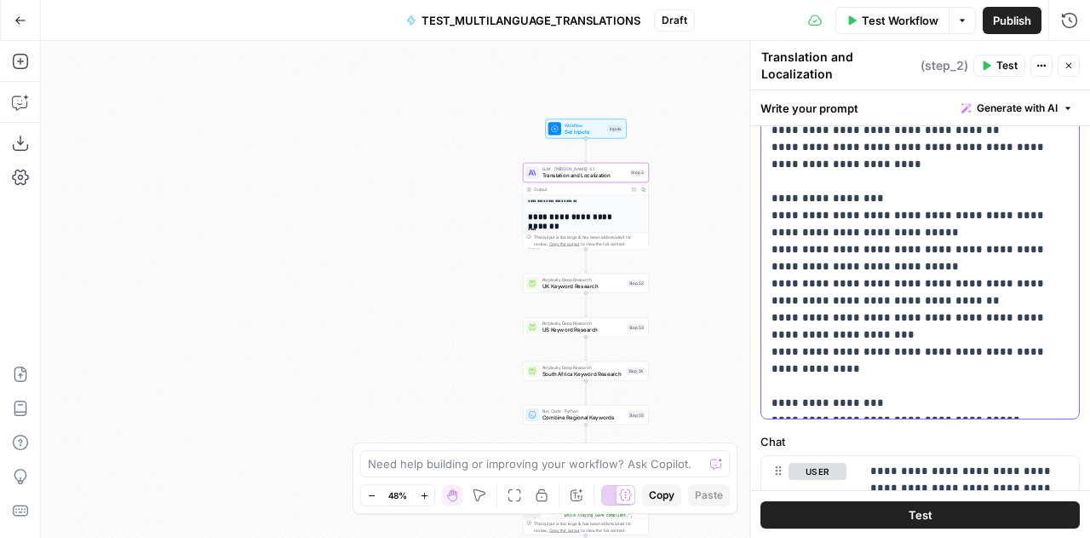
scroll to position [524, 0]
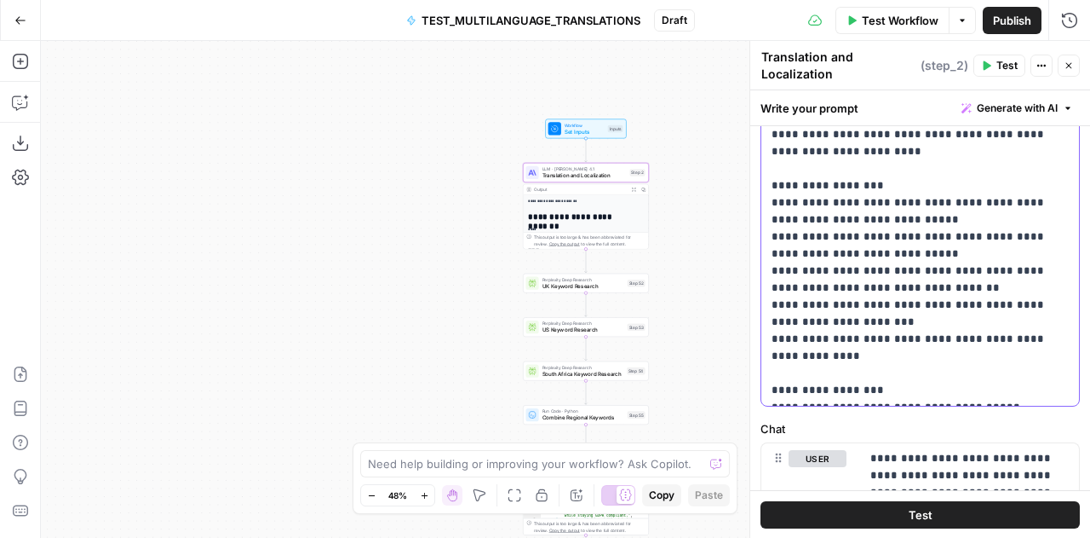
click at [905, 338] on p "**********" at bounding box center [914, 91] width 285 height 613
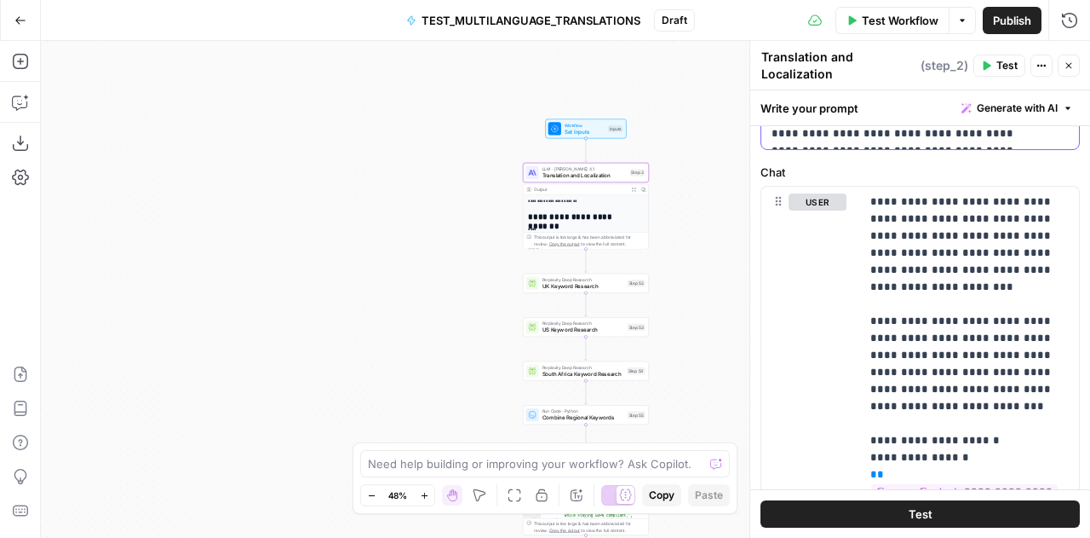
scroll to position [849, 0]
click at [909, 296] on p "**********" at bounding box center [964, 499] width 187 height 613
drag, startPoint x: 862, startPoint y: 296, endPoint x: 1042, endPoint y: 447, distance: 235.2
click at [1042, 447] on div "**********" at bounding box center [969, 499] width 219 height 627
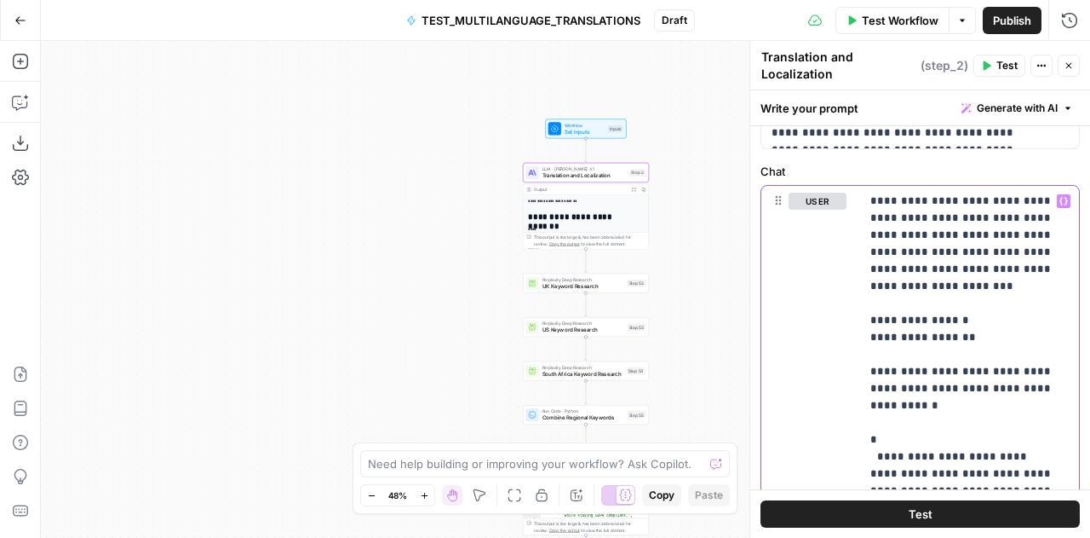
drag, startPoint x: 860, startPoint y: 302, endPoint x: 1077, endPoint y: 509, distance: 299.5
click at [1077, 509] on div "**********" at bounding box center [921, 313] width 340 height 447
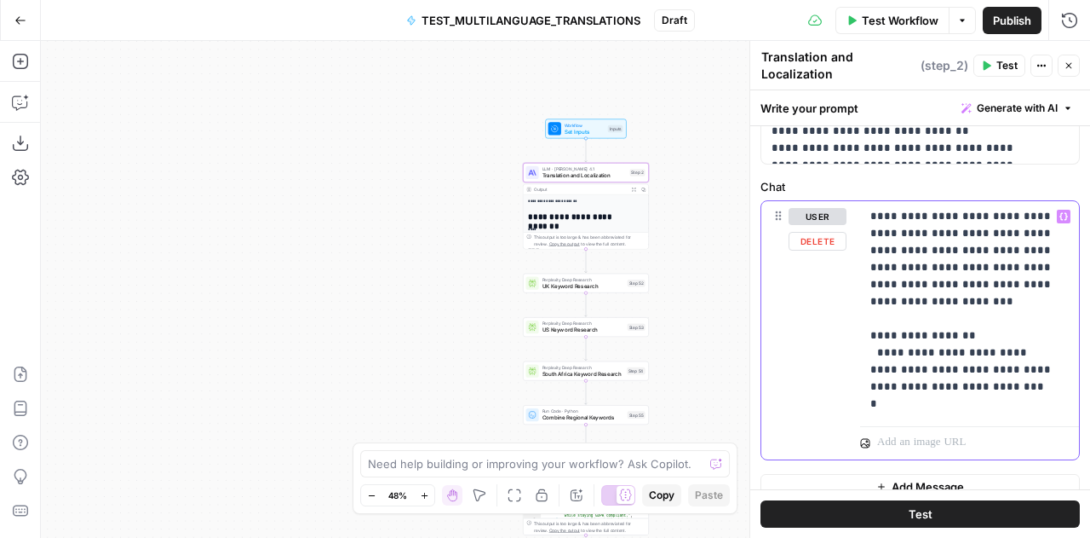
drag, startPoint x: 900, startPoint y: 388, endPoint x: 860, endPoint y: 313, distance: 84.6
click at [860, 313] on div "**********" at bounding box center [969, 310] width 219 height 218
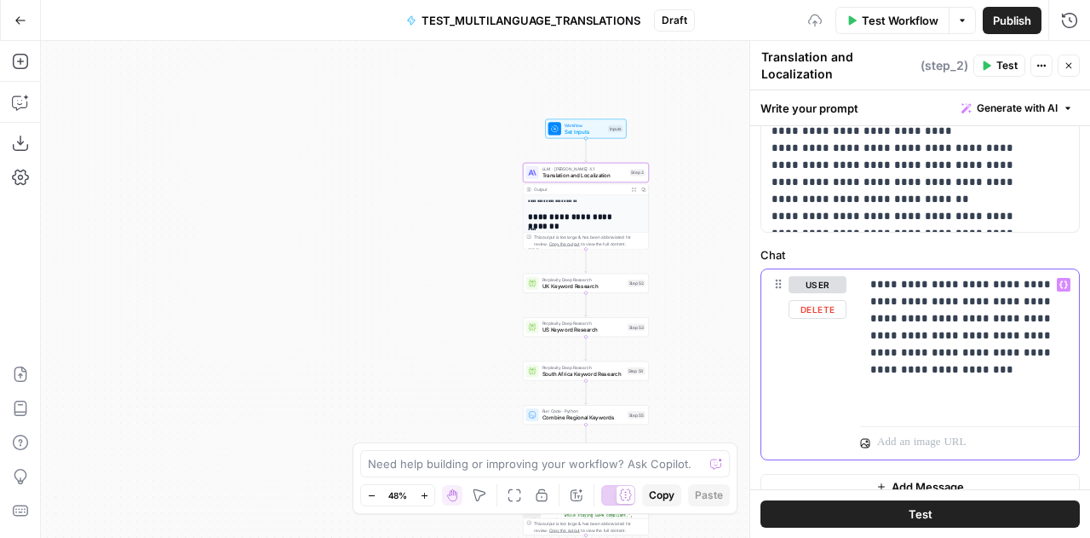
scroll to position [849, 0]
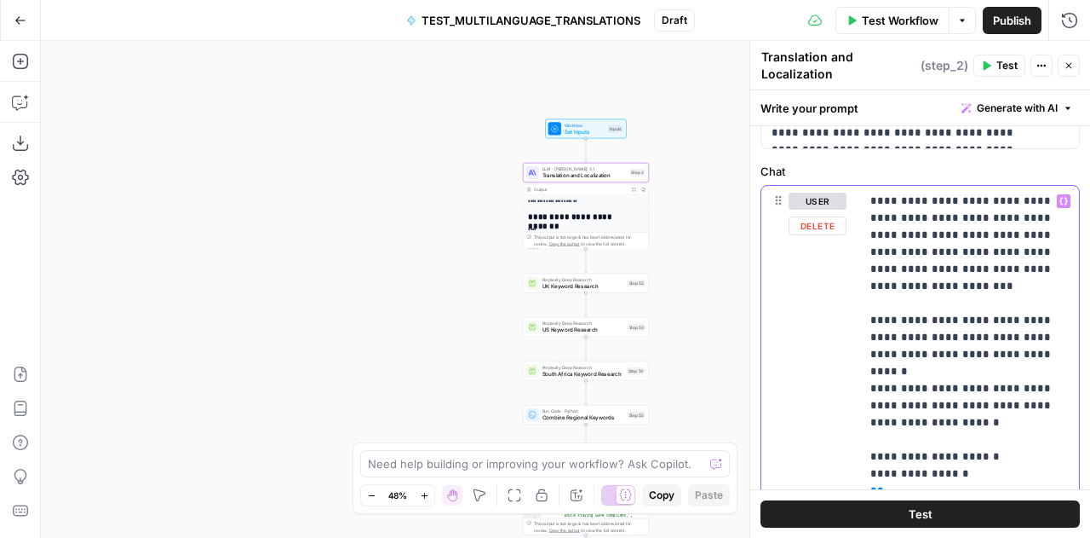
drag, startPoint x: 970, startPoint y: 270, endPoint x: 848, endPoint y: 180, distance: 151.6
click at [848, 186] on div "**********" at bounding box center [921, 503] width 318 height 634
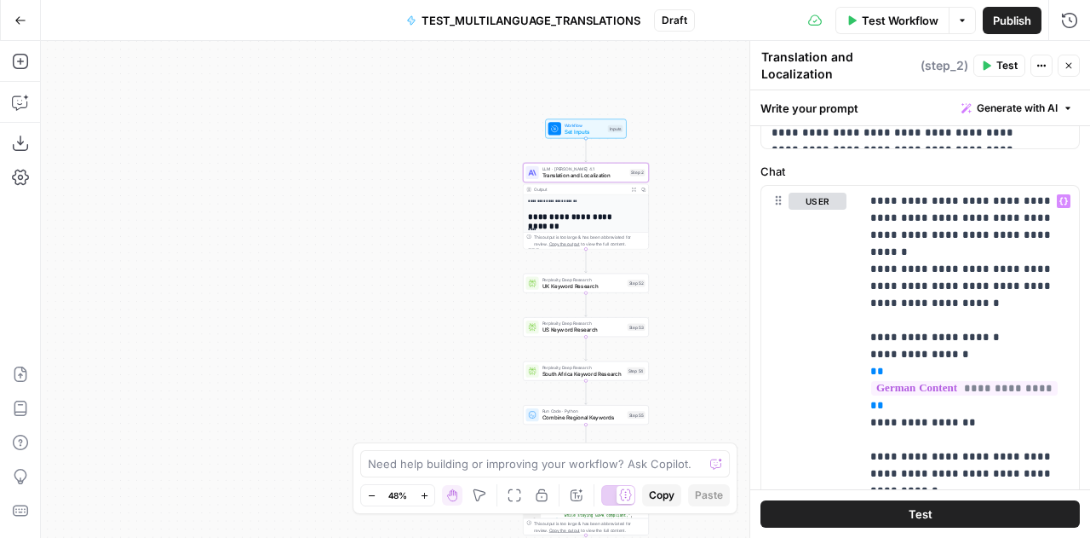
click at [1073, 62] on icon "button" at bounding box center [1069, 65] width 10 height 10
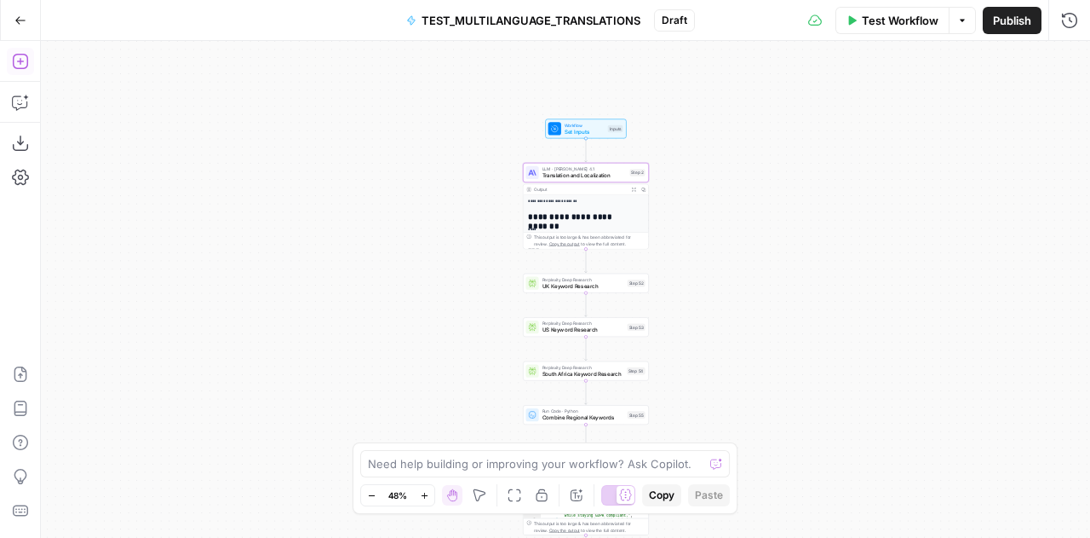
click at [19, 60] on icon "button" at bounding box center [20, 61] width 17 height 17
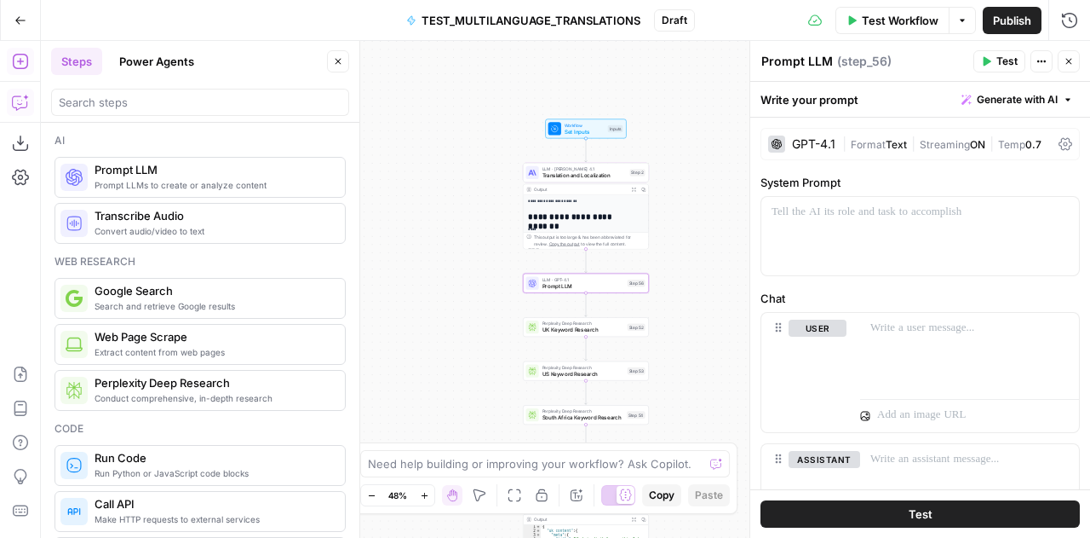
click at [800, 97] on div "Write your prompt Generate with AI" at bounding box center [921, 99] width 340 height 35
click at [791, 71] on div "Prompt LLM Prompt LLM" at bounding box center [797, 61] width 80 height 20
click at [787, 60] on textarea "Prompt LLM" at bounding box center [798, 61] width 72 height 17
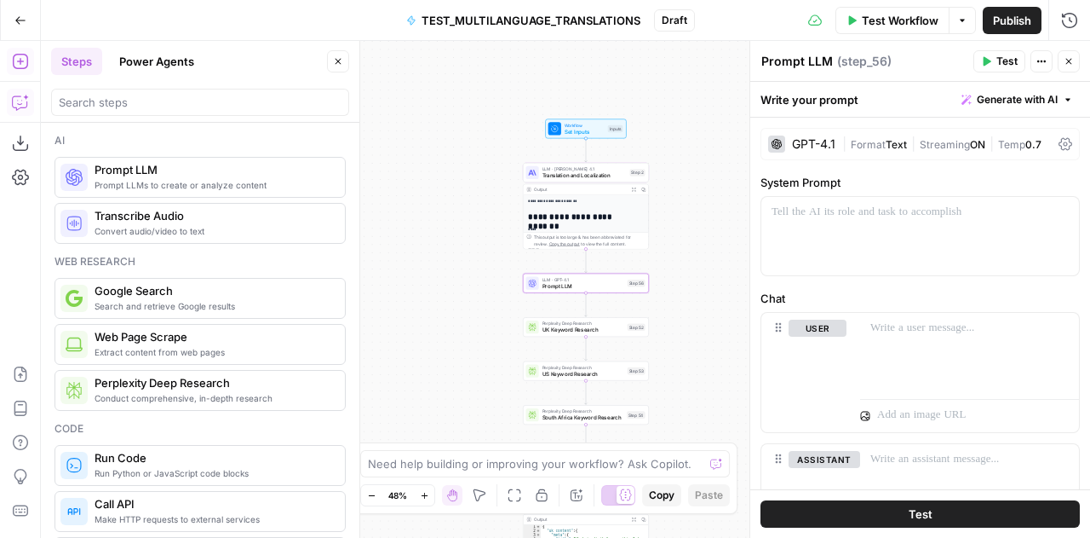
paste textarea "Topic Extract"
type textarea "Topic Extract"
click at [834, 229] on div at bounding box center [921, 236] width 318 height 78
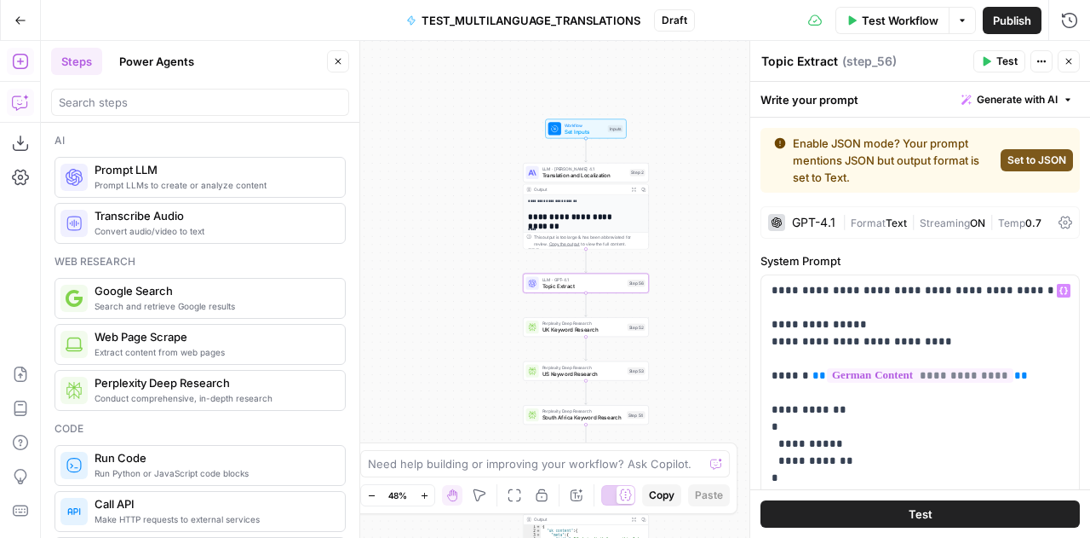
click at [1008, 159] on span "Set to JSON" at bounding box center [1037, 159] width 59 height 15
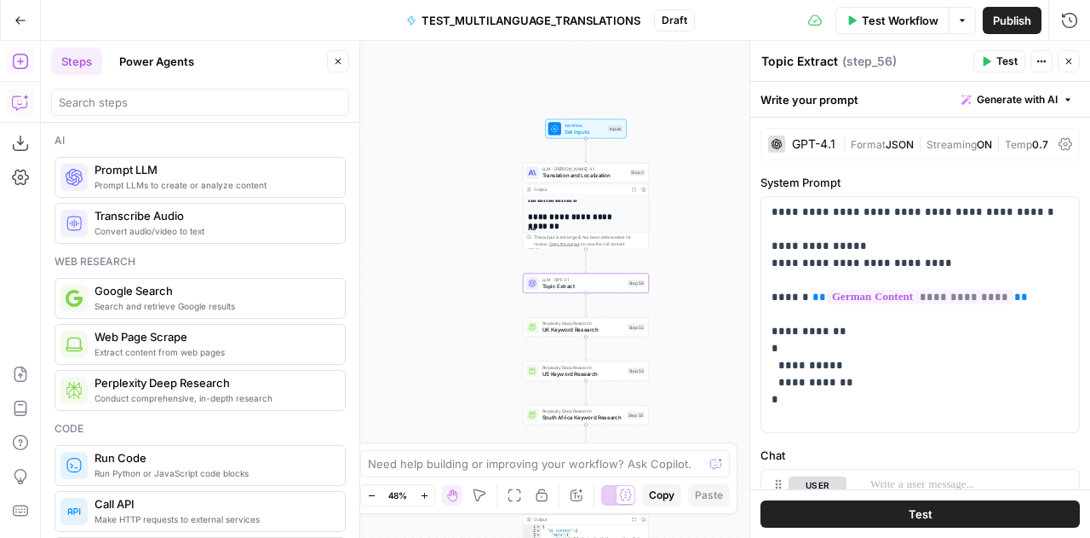
click at [808, 151] on div "GPT-4.1" at bounding box center [801, 143] width 67 height 17
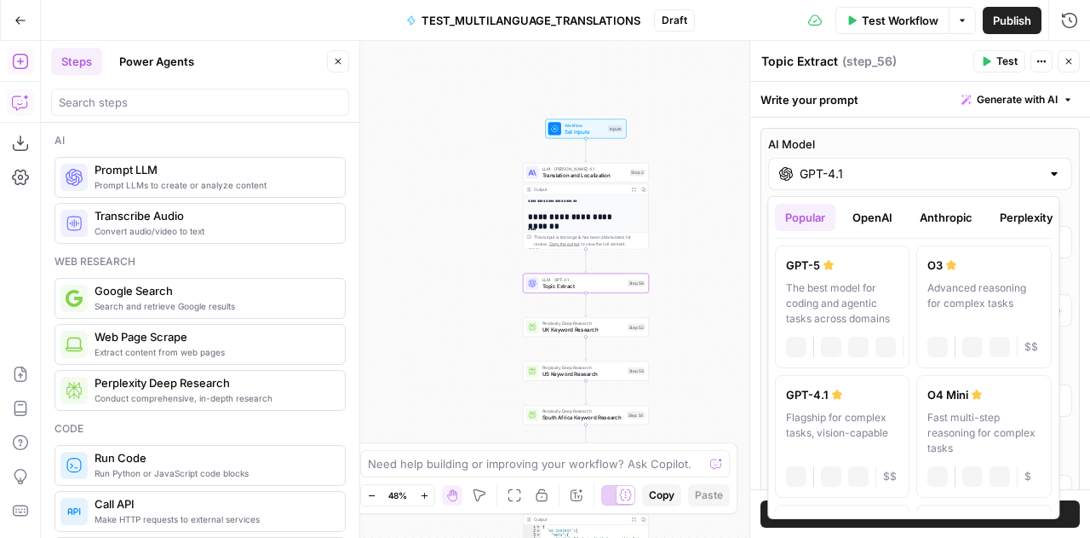
click at [949, 181] on input "GPT-4.1" at bounding box center [920, 173] width 241 height 17
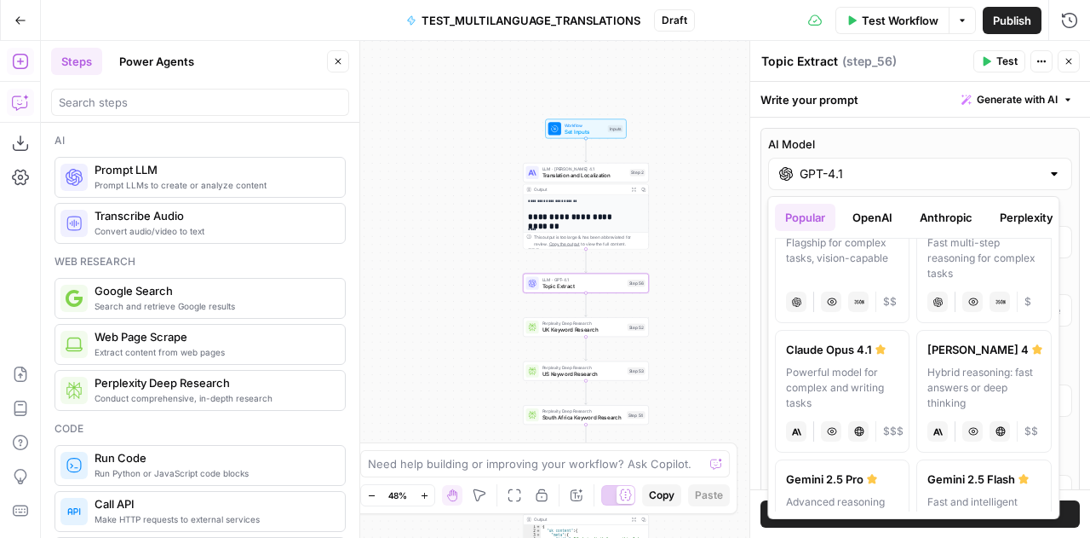
scroll to position [179, 0]
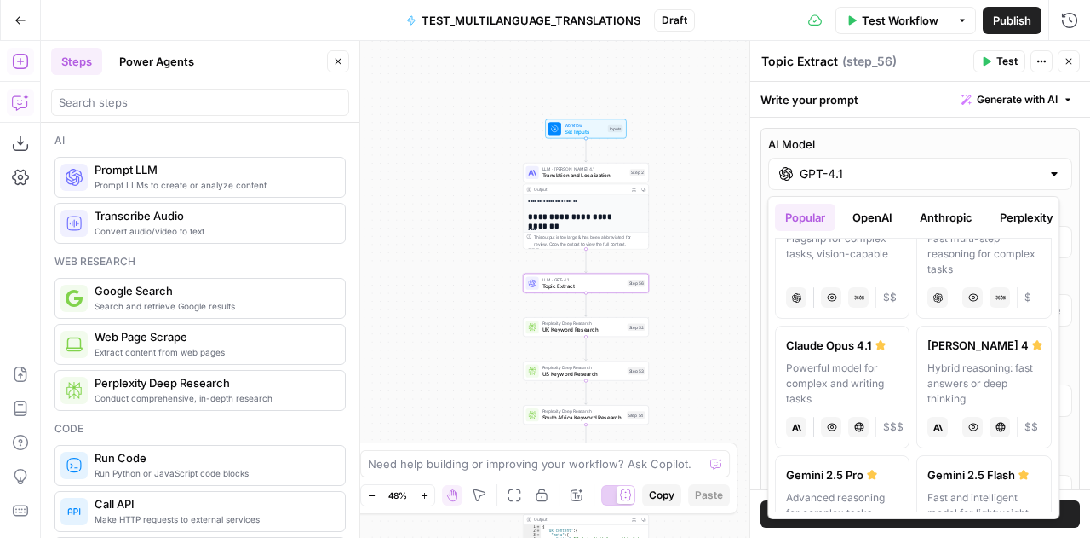
click at [821, 377] on div "Powerful model for complex and writing tasks" at bounding box center [842, 383] width 112 height 46
type input "Claude Opus 4.1"
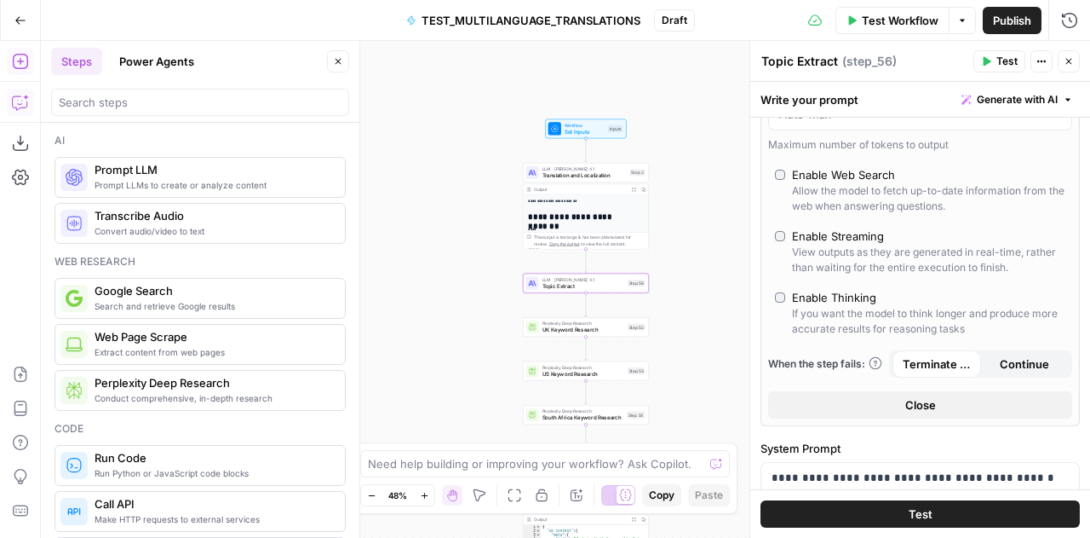
scroll to position [0, 0]
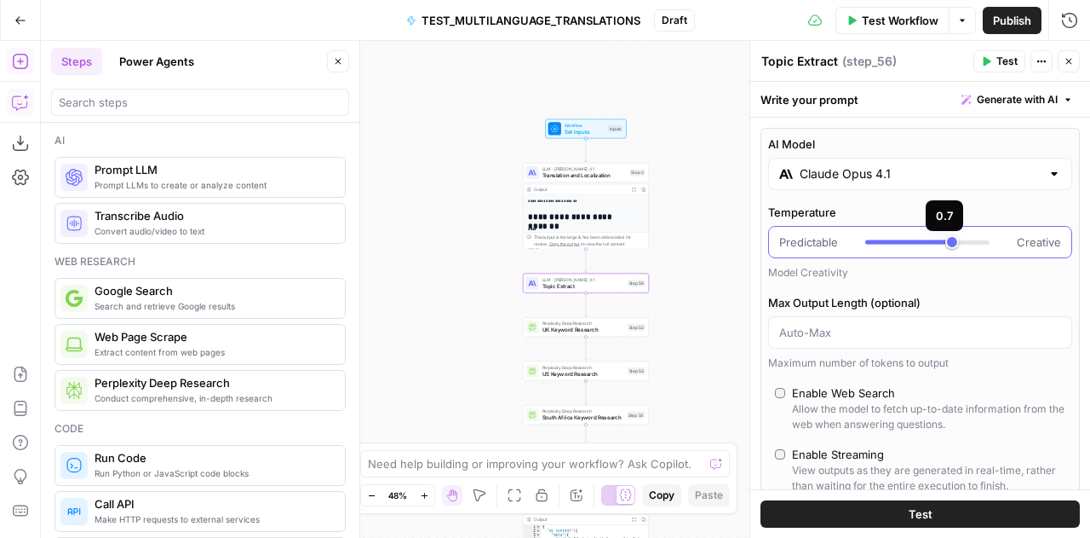
click at [869, 241] on div at bounding box center [909, 242] width 87 height 4
click at [872, 240] on div at bounding box center [928, 242] width 124 height 4
type input "***"
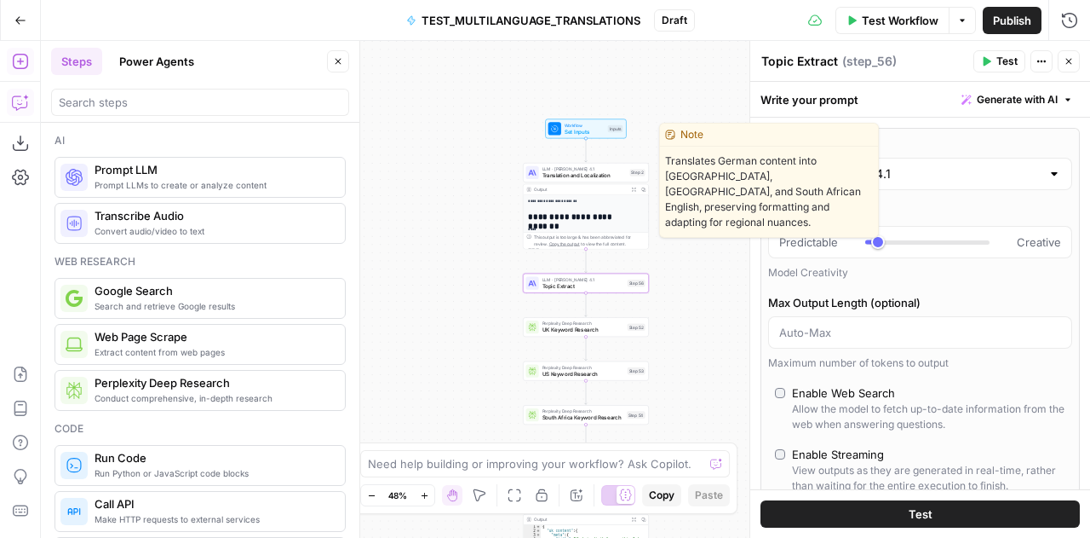
click at [561, 173] on span "Translation and Localization" at bounding box center [585, 175] width 84 height 9
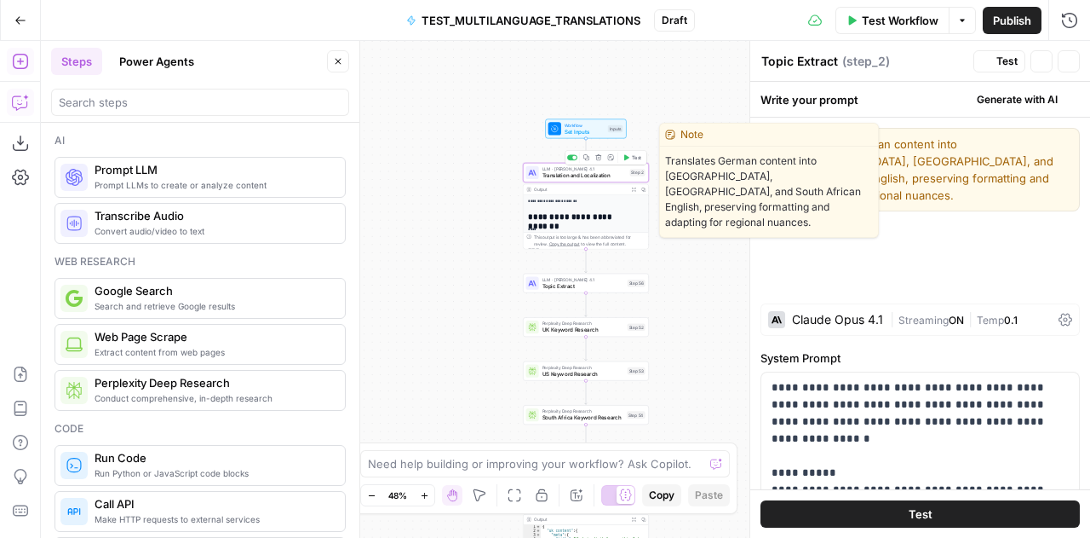
type textarea "Translation and Localization"
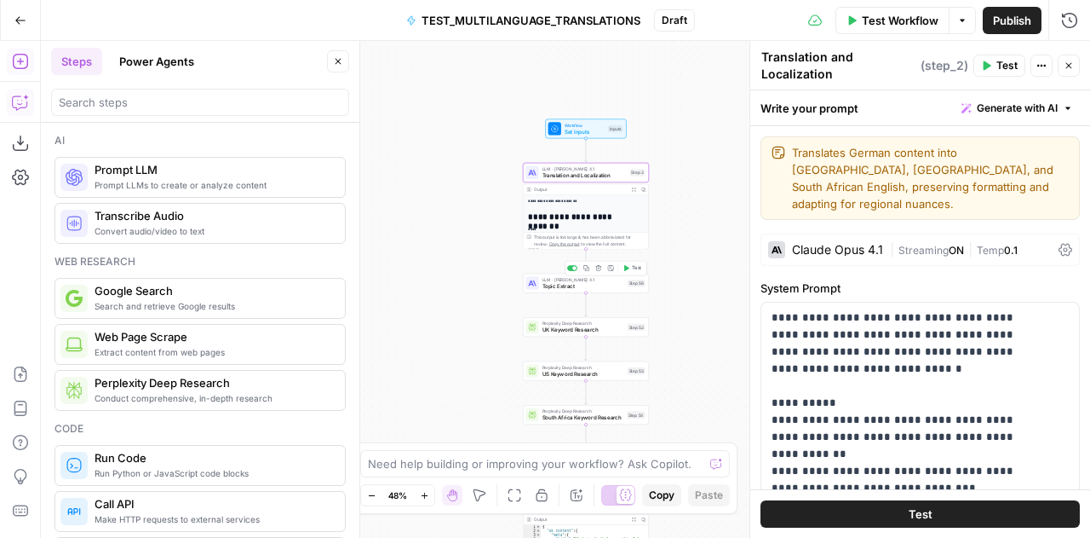
click at [550, 285] on span "Topic Extract" at bounding box center [584, 286] width 82 height 9
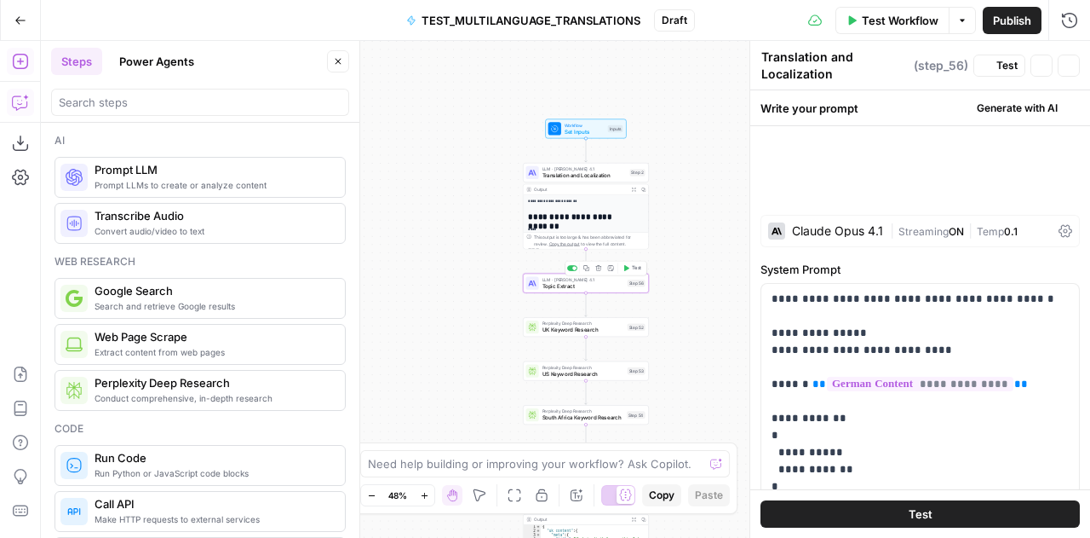
type textarea "Topic Extract"
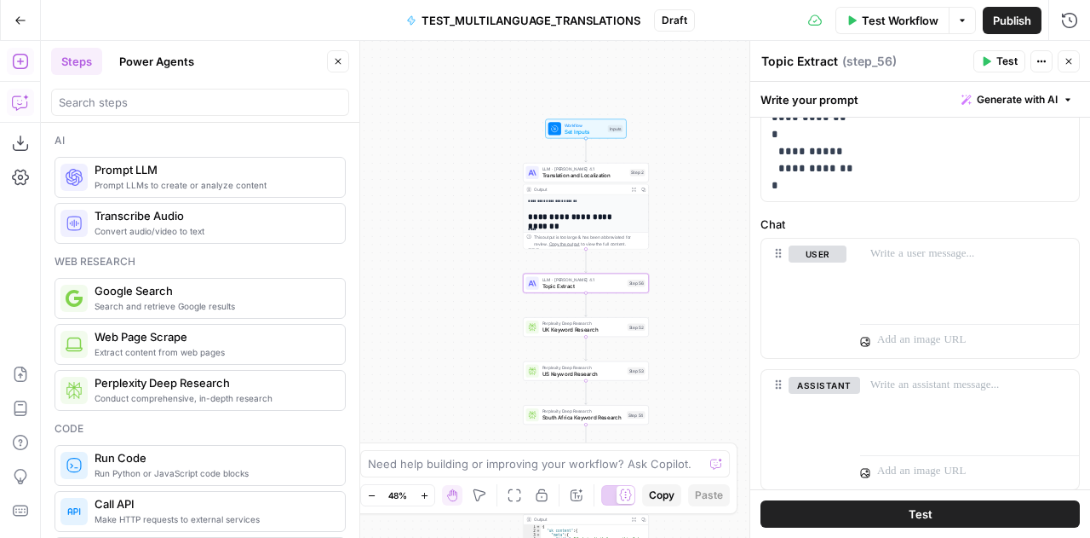
scroll to position [223, 0]
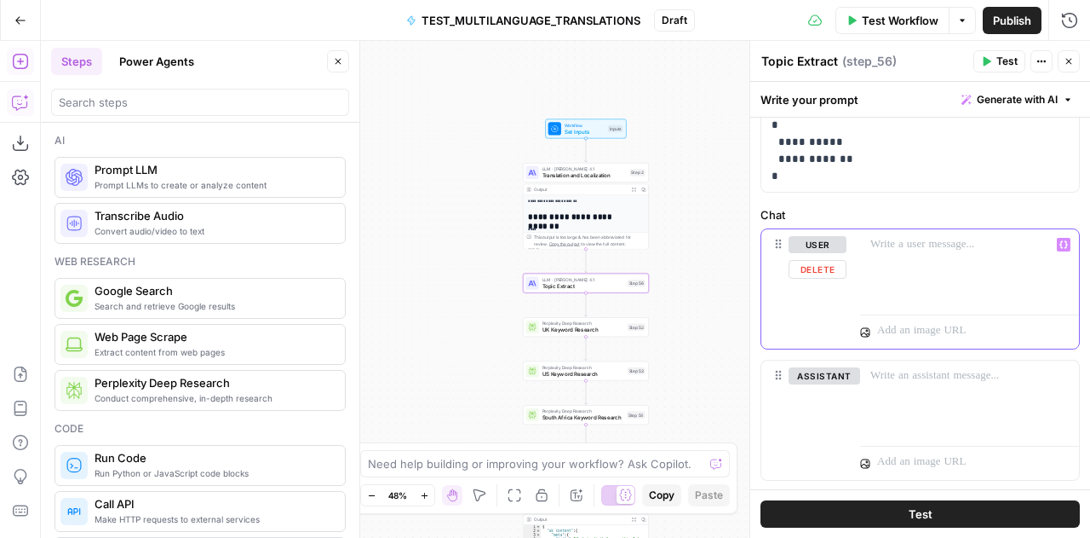
click at [908, 265] on div at bounding box center [969, 268] width 219 height 78
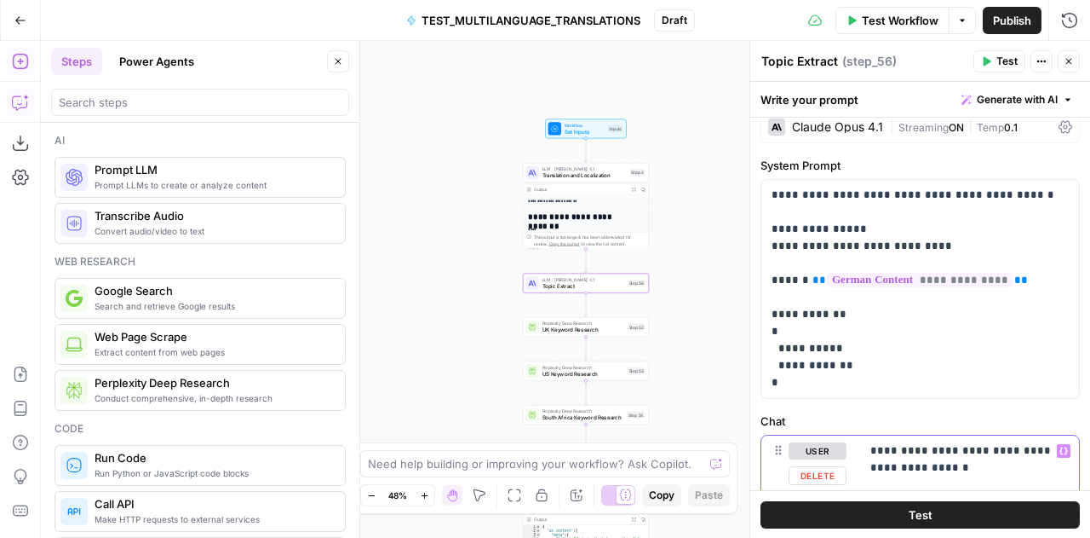
scroll to position [16, 0]
click at [870, 298] on p "**********" at bounding box center [914, 289] width 285 height 204
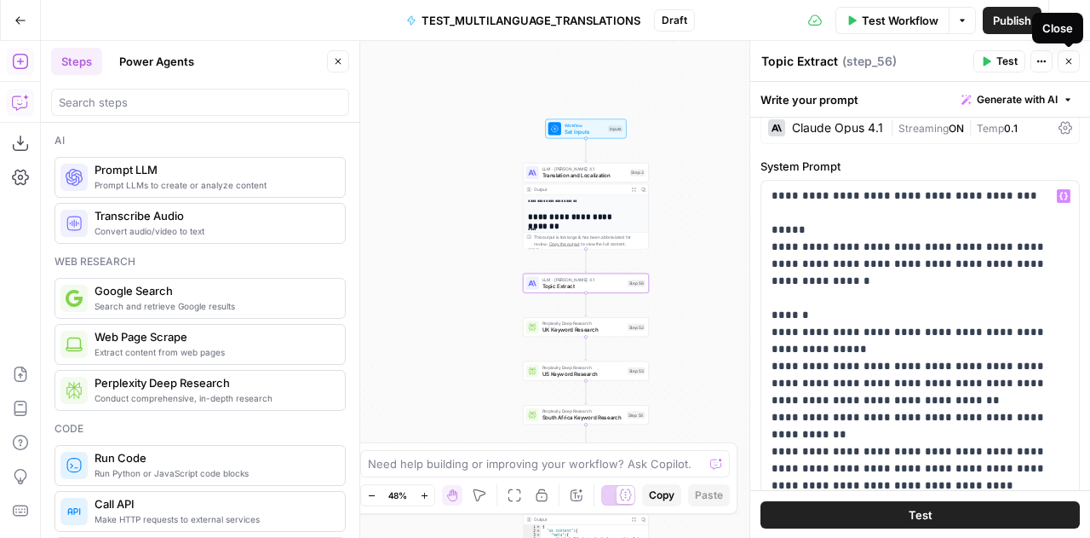
click at [1071, 59] on icon "button" at bounding box center [1070, 62] width 6 height 6
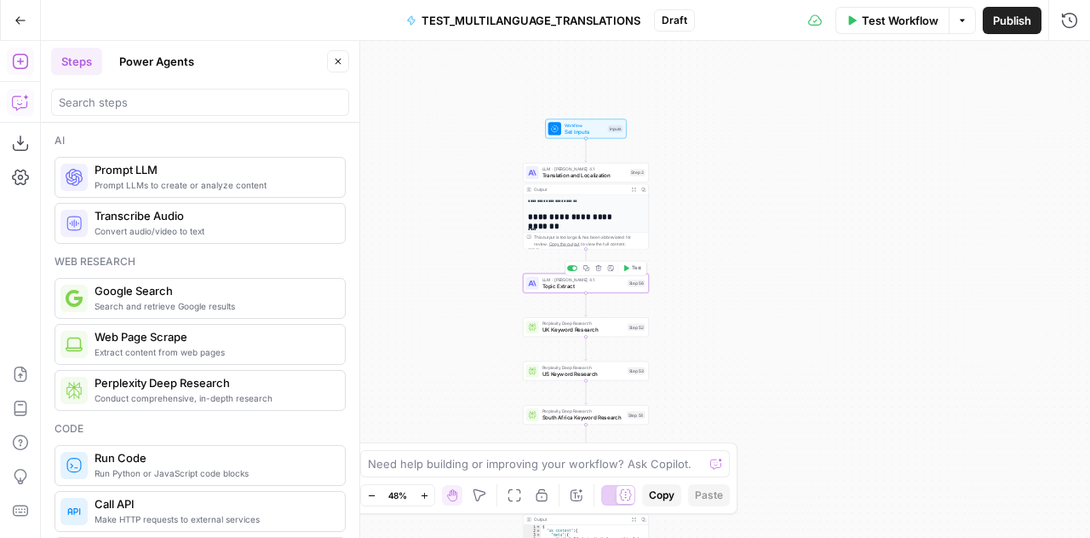
click at [544, 285] on span "Topic Extract" at bounding box center [584, 286] width 82 height 9
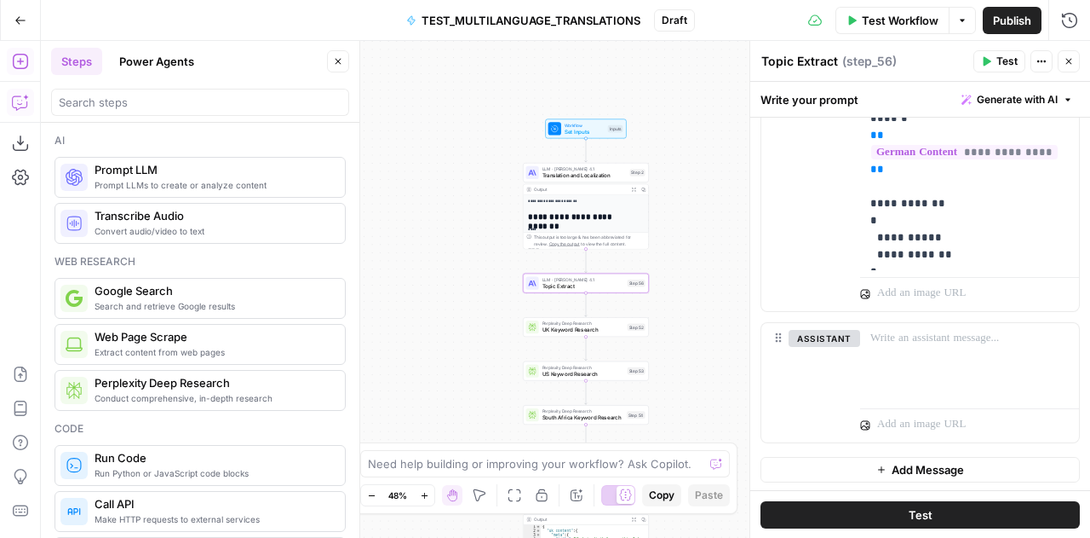
scroll to position [740, 0]
click at [550, 331] on span "UK Keyword Research" at bounding box center [584, 329] width 82 height 9
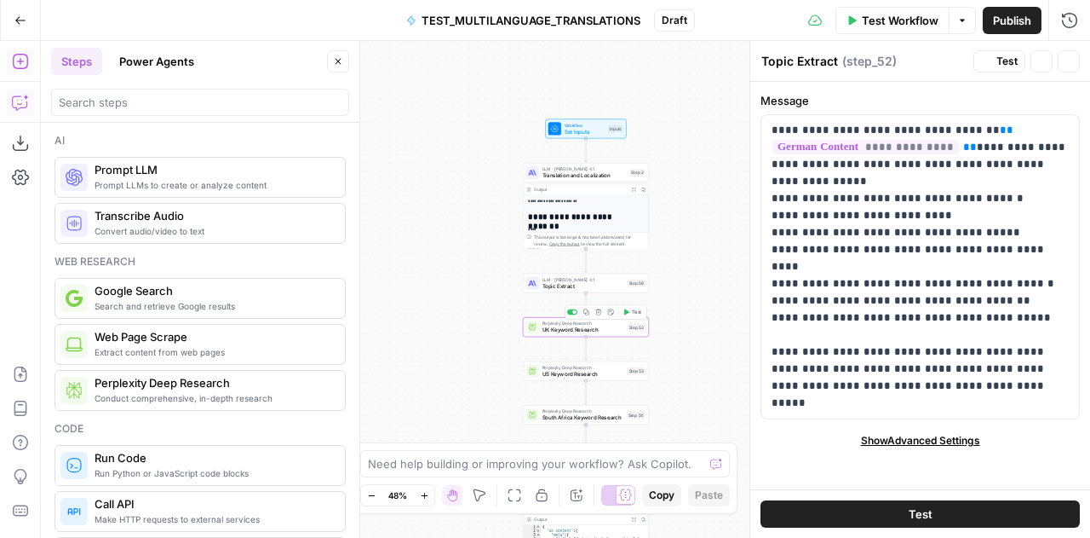
type textarea "UK Keyword Research"
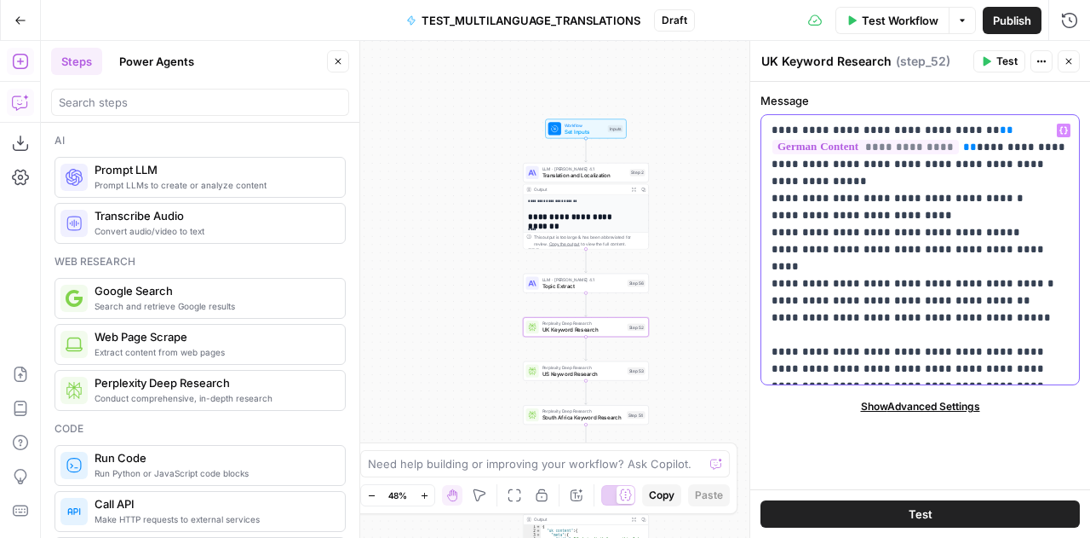
drag, startPoint x: 982, startPoint y: 376, endPoint x: 758, endPoint y: 133, distance: 330.4
click at [758, 133] on div "**********" at bounding box center [920, 289] width 341 height 497
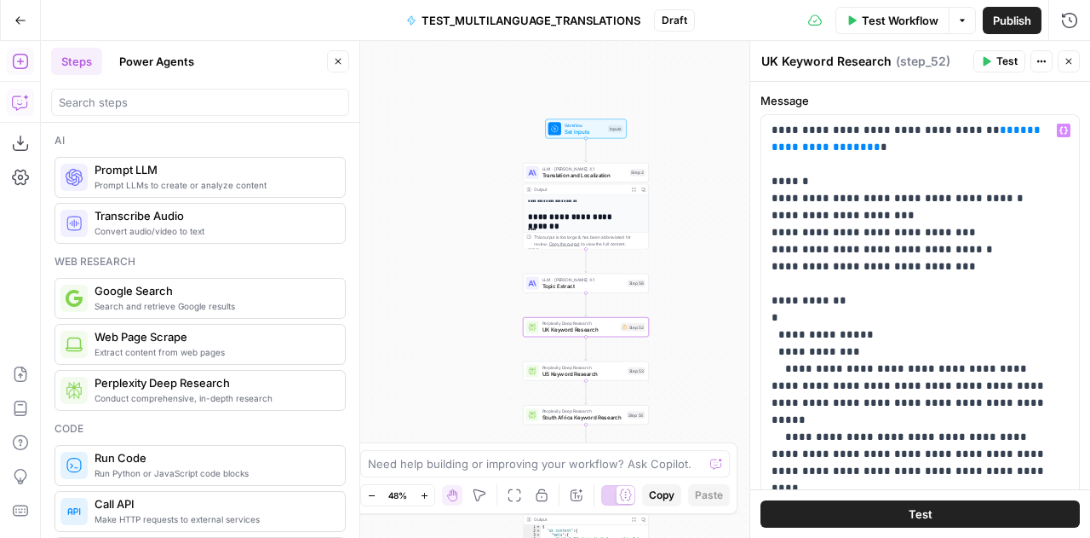
click at [538, 374] on div at bounding box center [532, 371] width 13 height 13
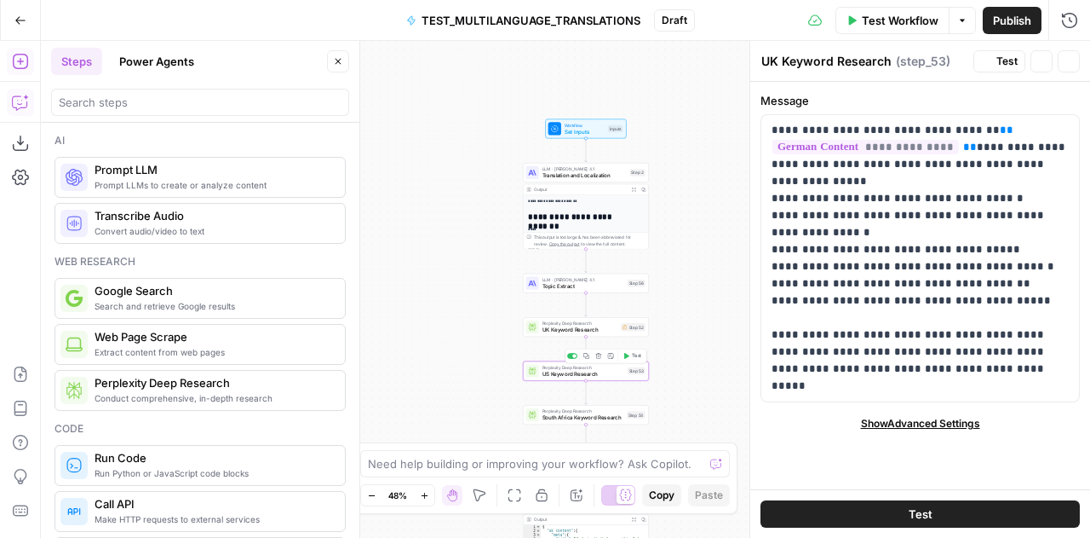
type textarea "US Keyword Research"
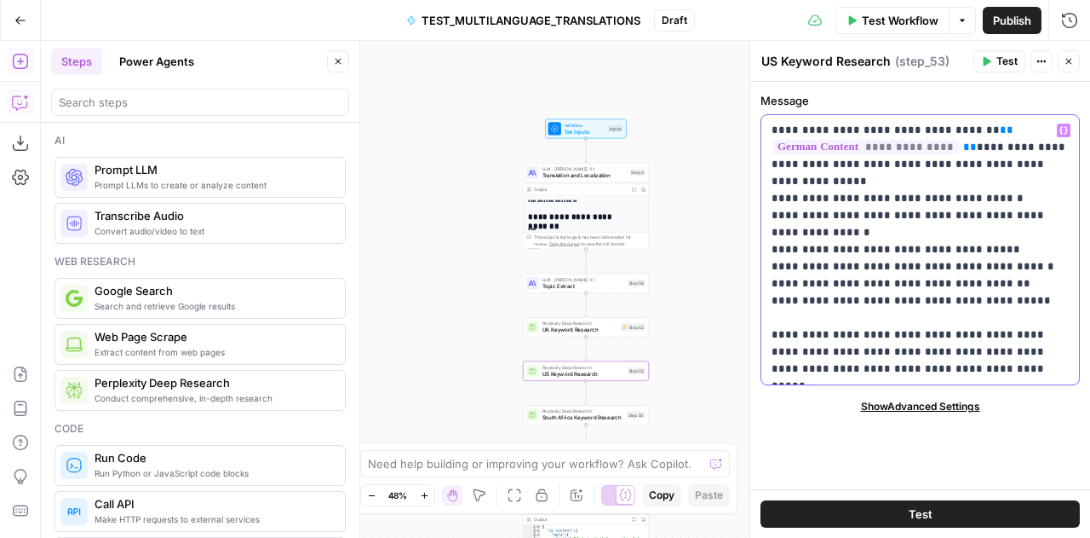
click at [880, 321] on p "**********" at bounding box center [921, 250] width 298 height 256
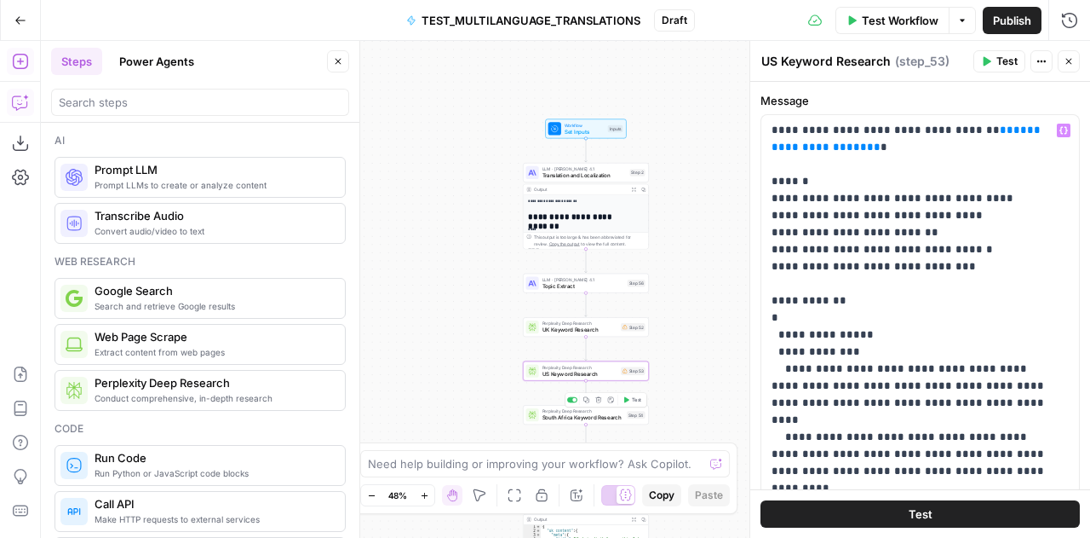
click at [543, 417] on span "South Africa Keyword Research" at bounding box center [584, 417] width 82 height 9
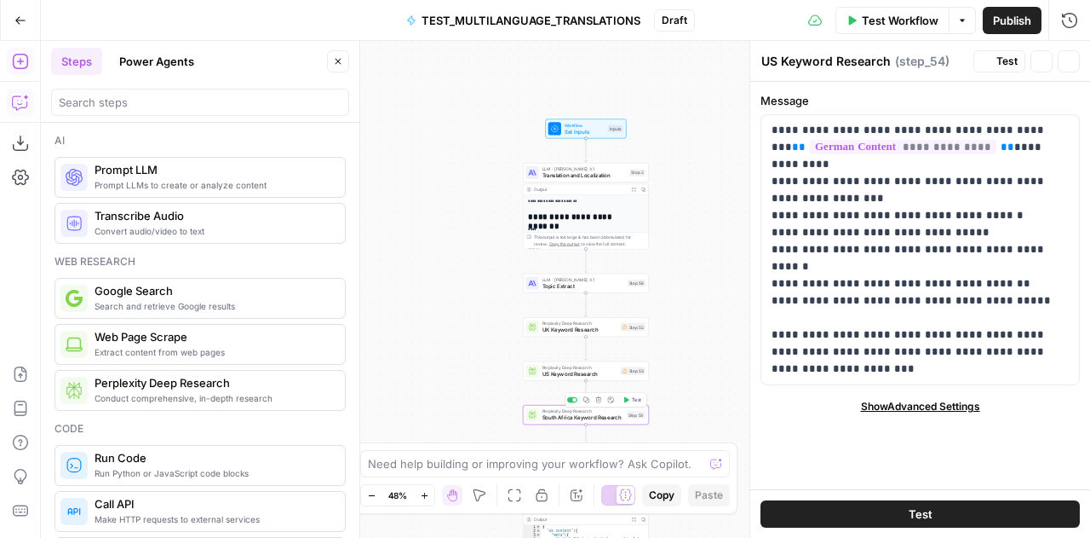
type textarea "South Africa Keyword Research"
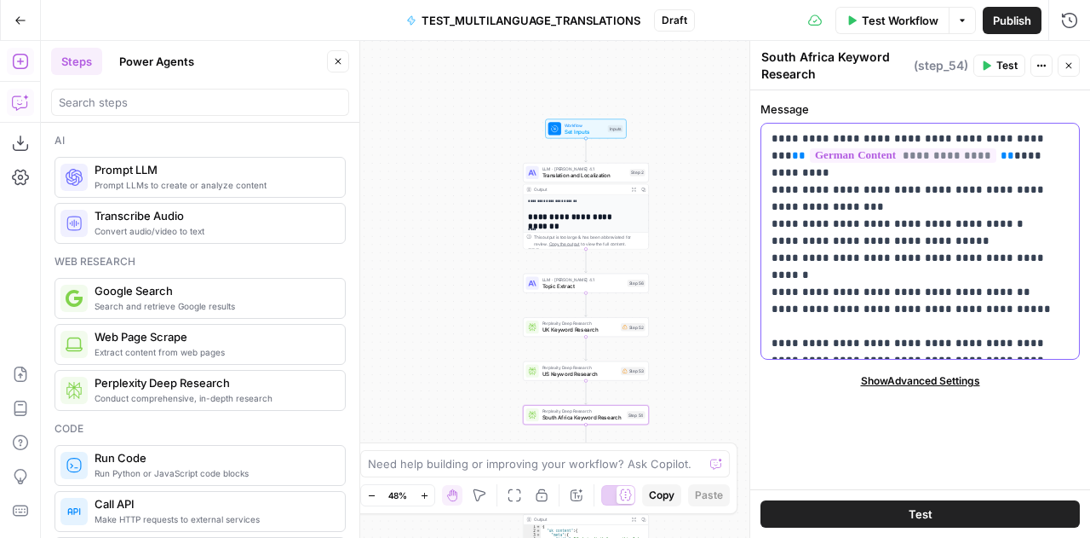
click at [849, 293] on p "**********" at bounding box center [921, 241] width 298 height 222
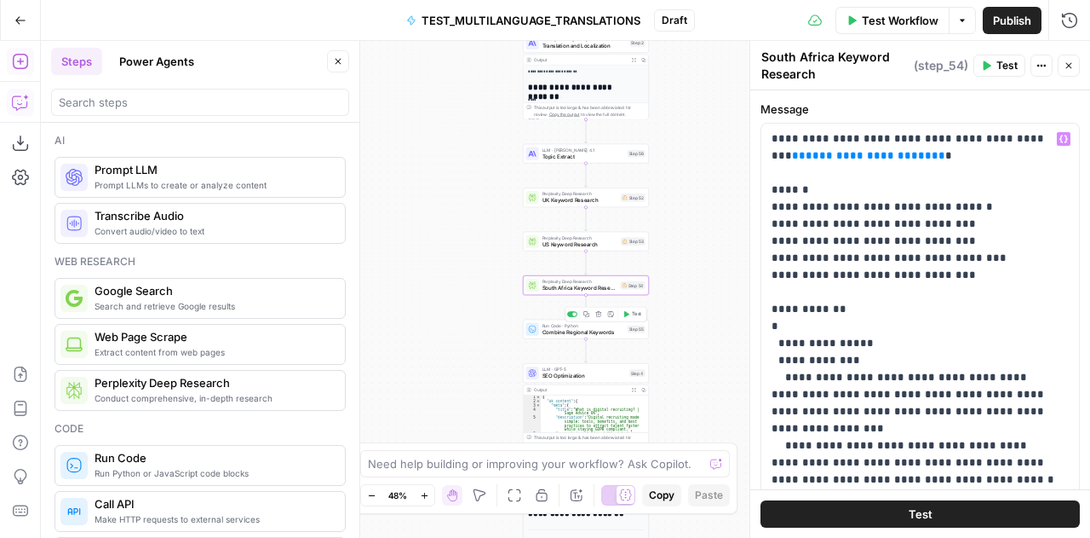
click at [545, 331] on span "Combine Regional Keywords" at bounding box center [584, 332] width 82 height 9
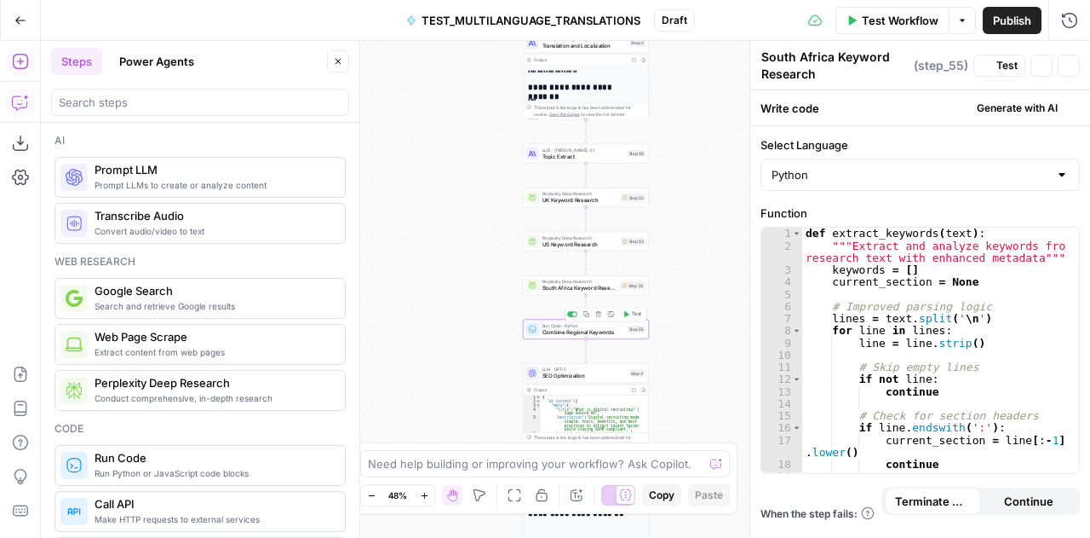
type textarea "Combine Regional Keywords"
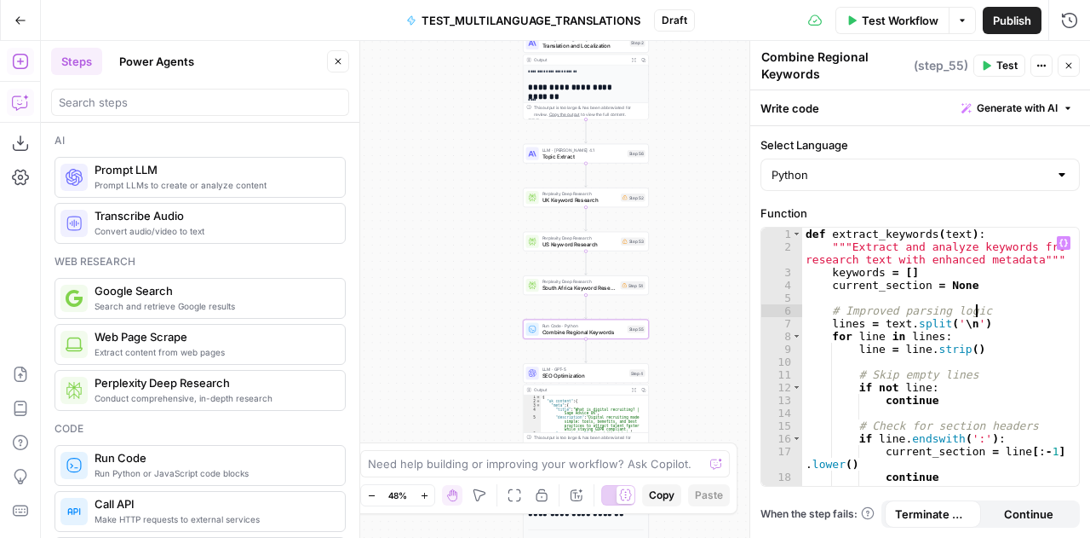
click at [1038, 306] on div "def extract_keywords ( text ) : """Extract and analyze keywords from research t…" at bounding box center [935, 370] width 265 height 286
type textarea "**********"
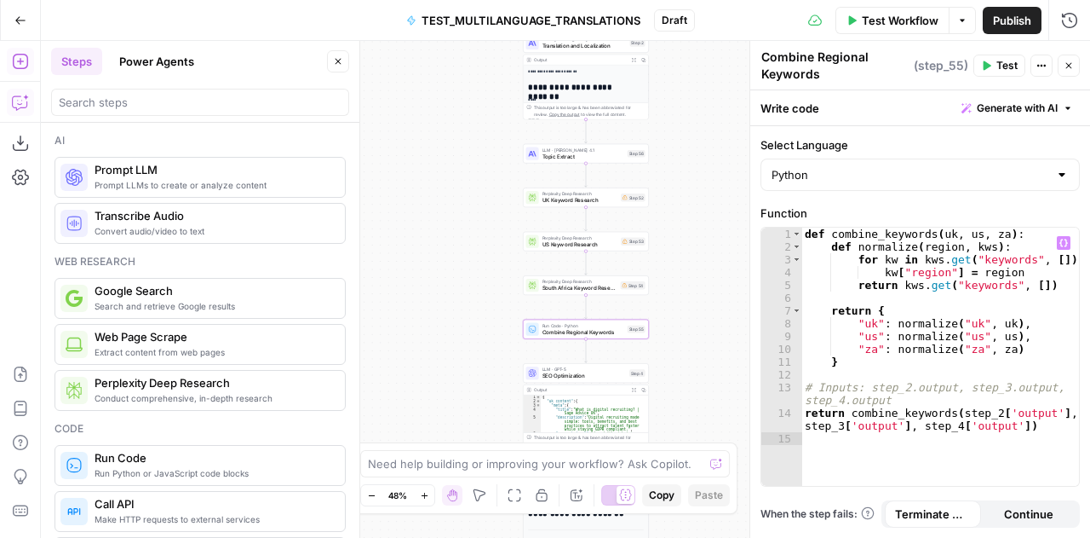
click at [1072, 67] on icon "button" at bounding box center [1070, 66] width 6 height 6
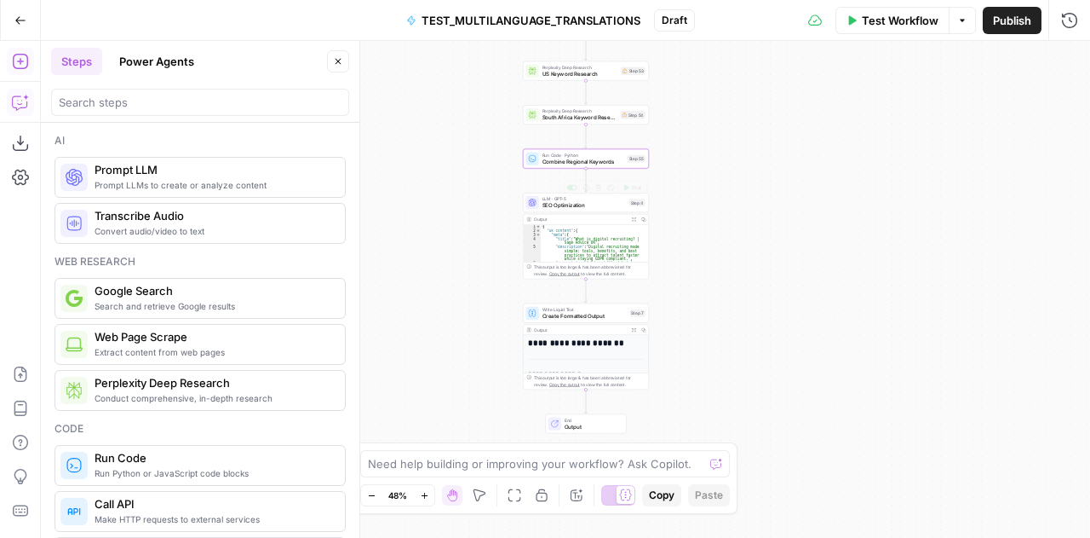
type textarea "*"
click at [581, 227] on div "{ "uk_content" : { "meta" : { "title" : "What is digital recruiting? | Sage Adv…" at bounding box center [592, 249] width 102 height 50
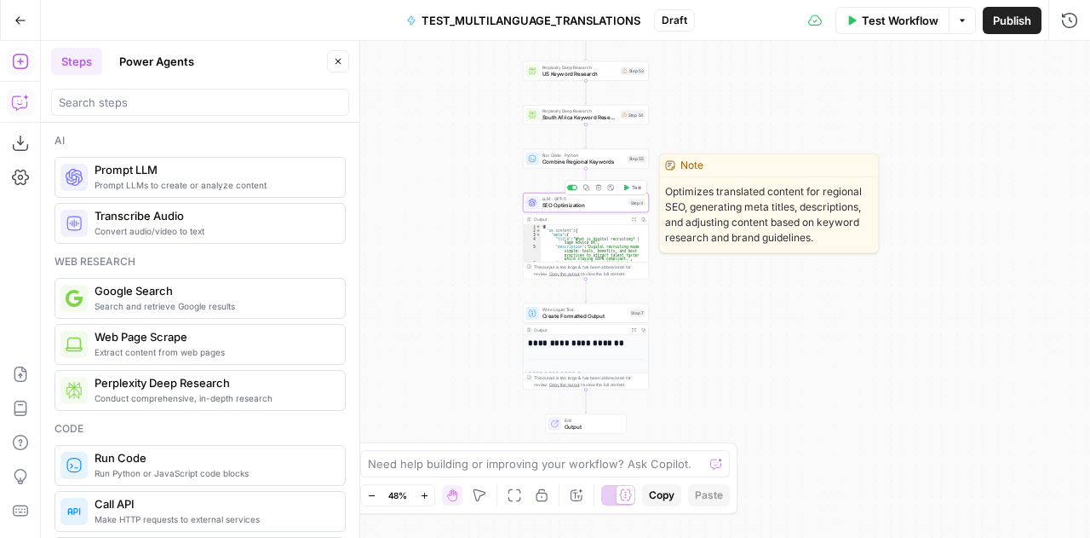
click at [573, 205] on span "SEO Optimization" at bounding box center [585, 205] width 84 height 9
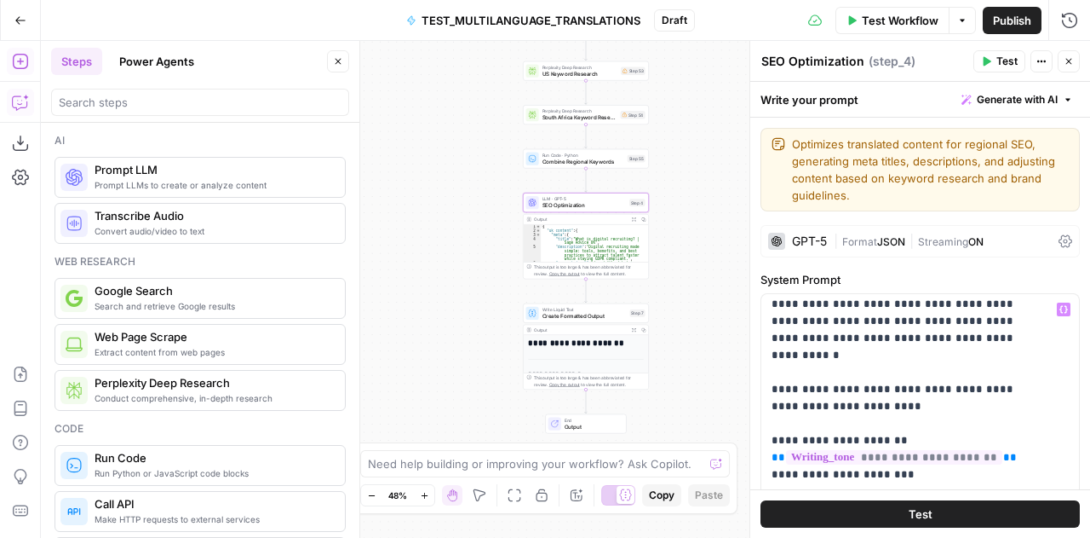
scroll to position [125, 0]
drag, startPoint x: 767, startPoint y: 352, endPoint x: 1038, endPoint y: 454, distance: 289.6
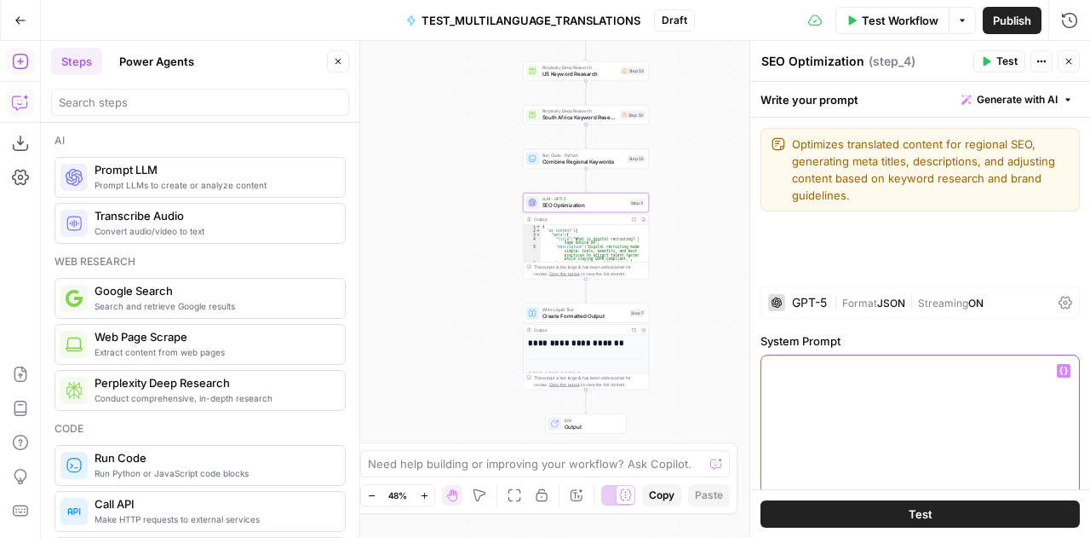
scroll to position [0, 0]
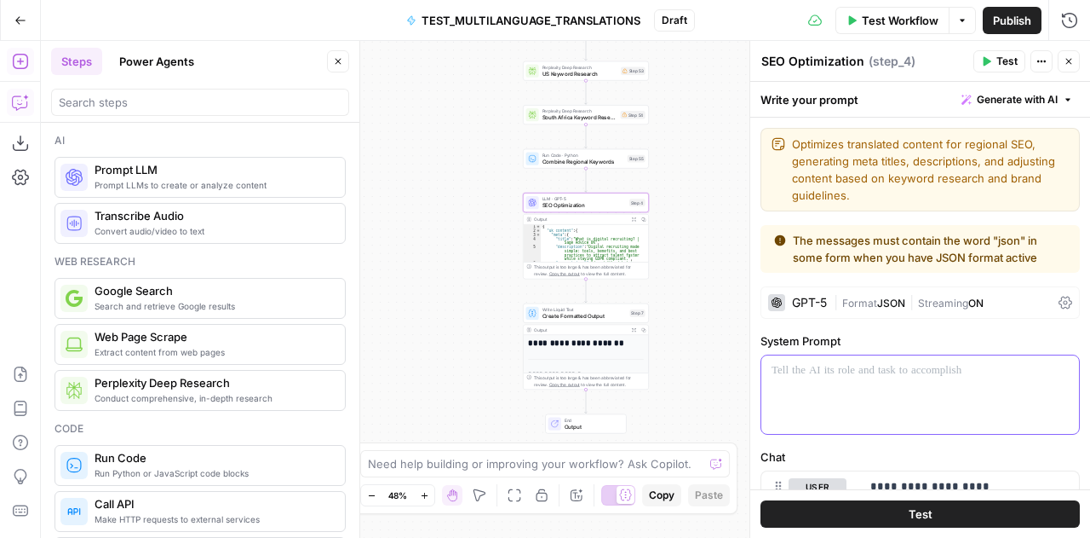
click at [814, 375] on p at bounding box center [914, 370] width 285 height 17
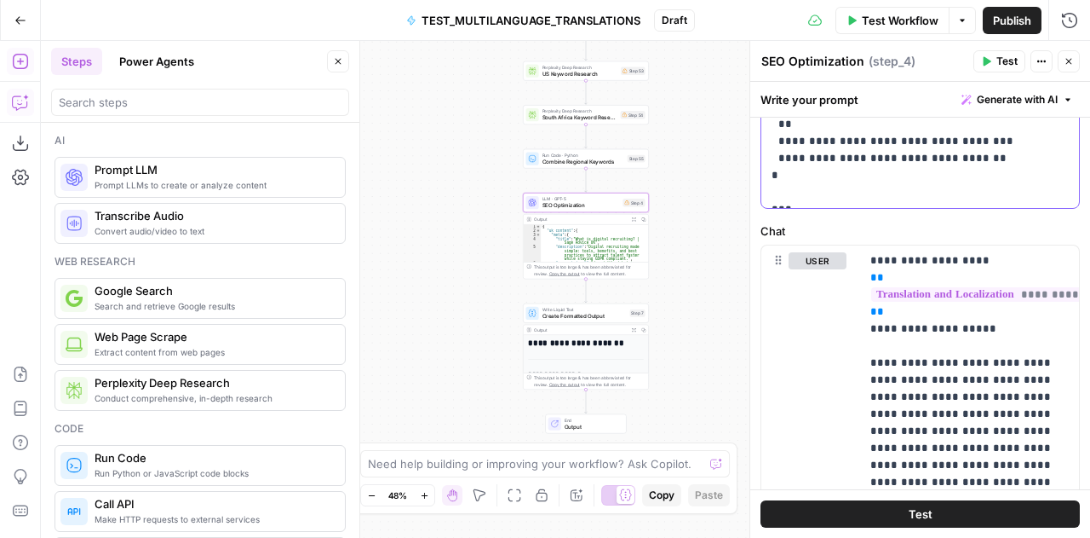
scroll to position [833, 0]
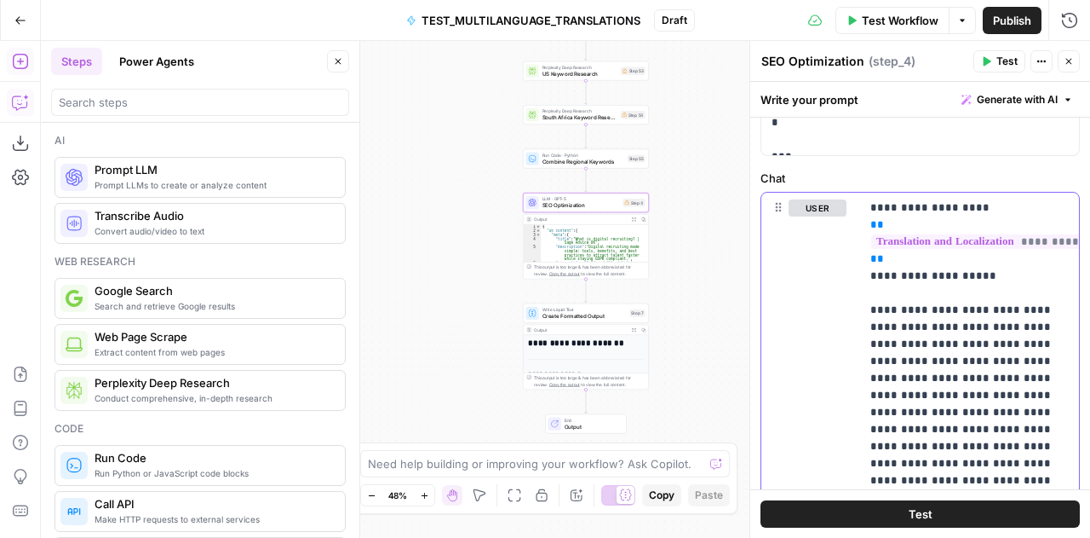
click at [963, 348] on p "**********" at bounding box center [964, 378] width 187 height 358
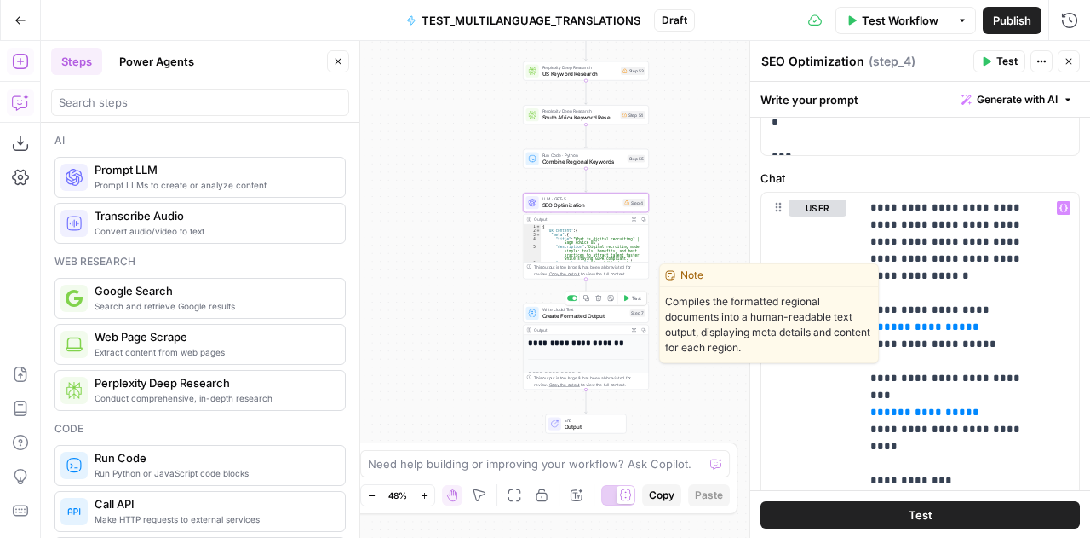
click at [555, 313] on span "Create Formatted Output" at bounding box center [585, 316] width 84 height 9
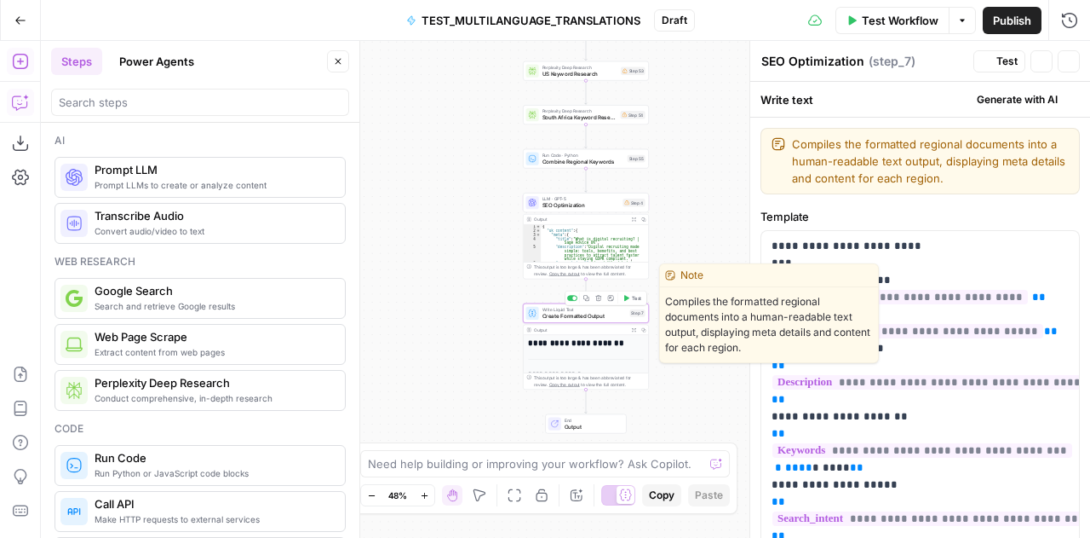
type textarea "Create Formatted Output"
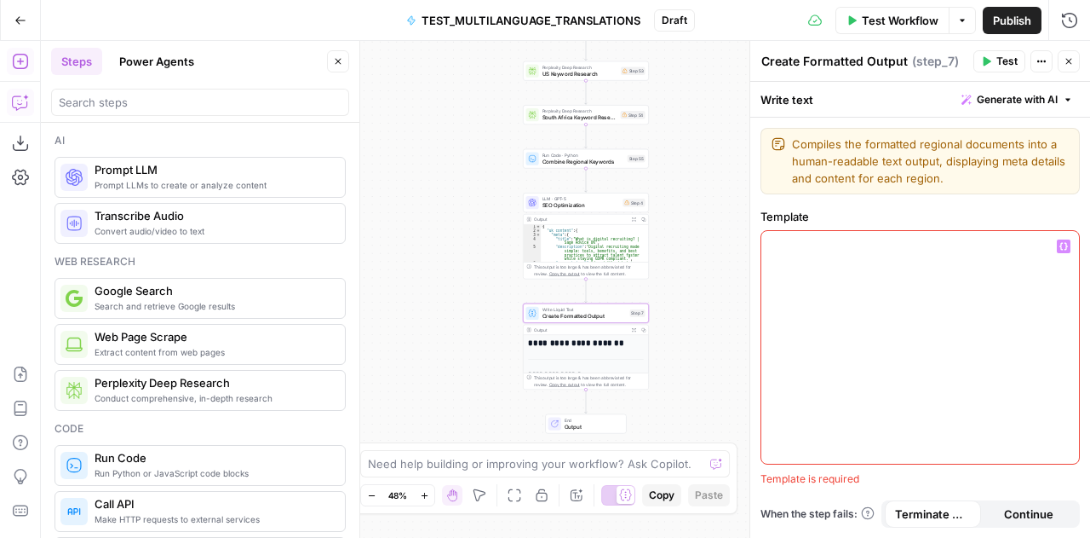
click at [830, 285] on div at bounding box center [921, 347] width 318 height 233
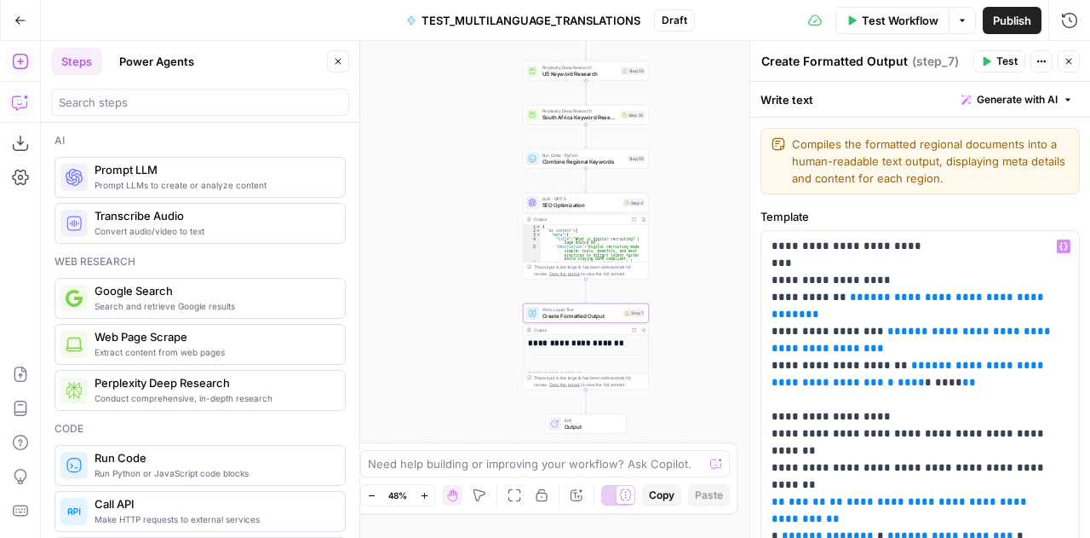
click at [1074, 62] on button "Close" at bounding box center [1069, 61] width 22 height 22
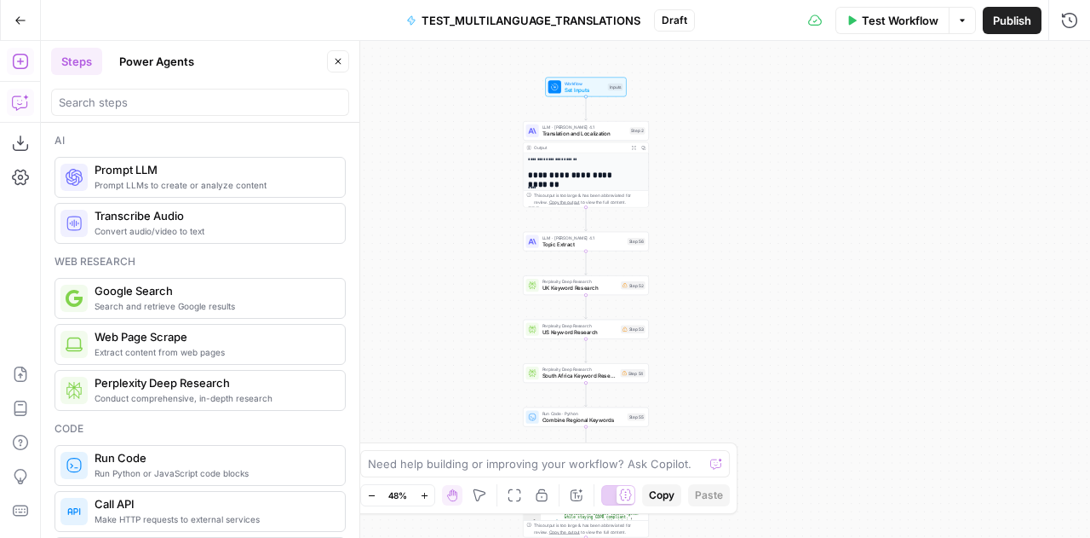
click at [567, 90] on span "Set Inputs" at bounding box center [585, 90] width 40 height 9
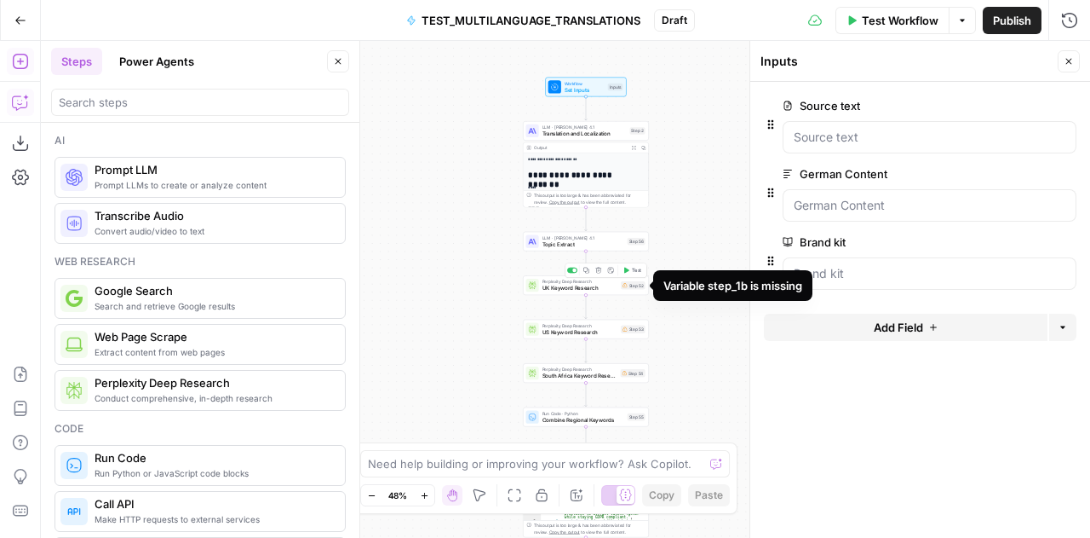
drag, startPoint x: 634, startPoint y: 285, endPoint x: 551, endPoint y: 290, distance: 82.8
click at [551, 290] on span "UK Keyword Research" at bounding box center [581, 288] width 76 height 9
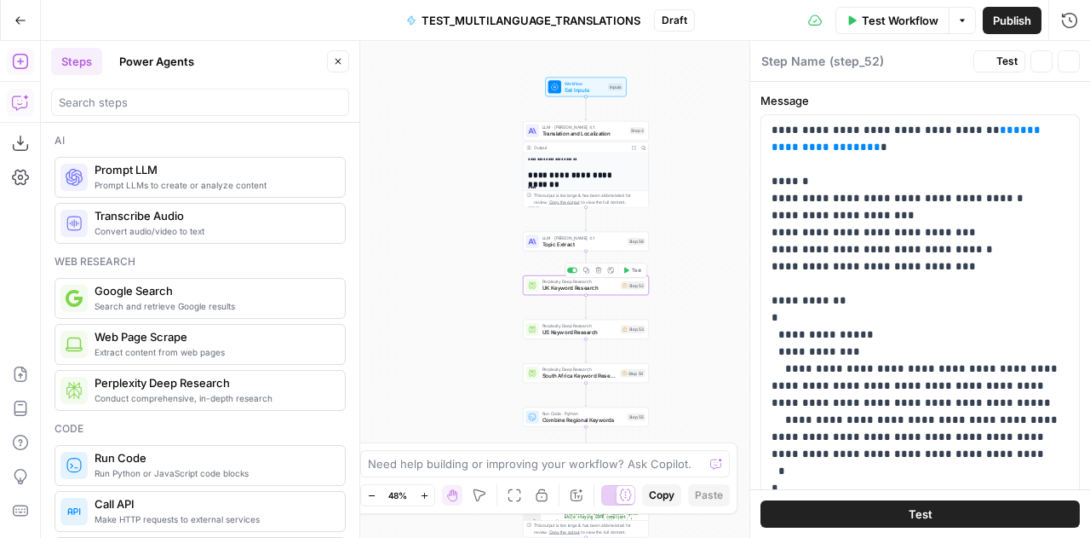
type textarea "UK Keyword Research"
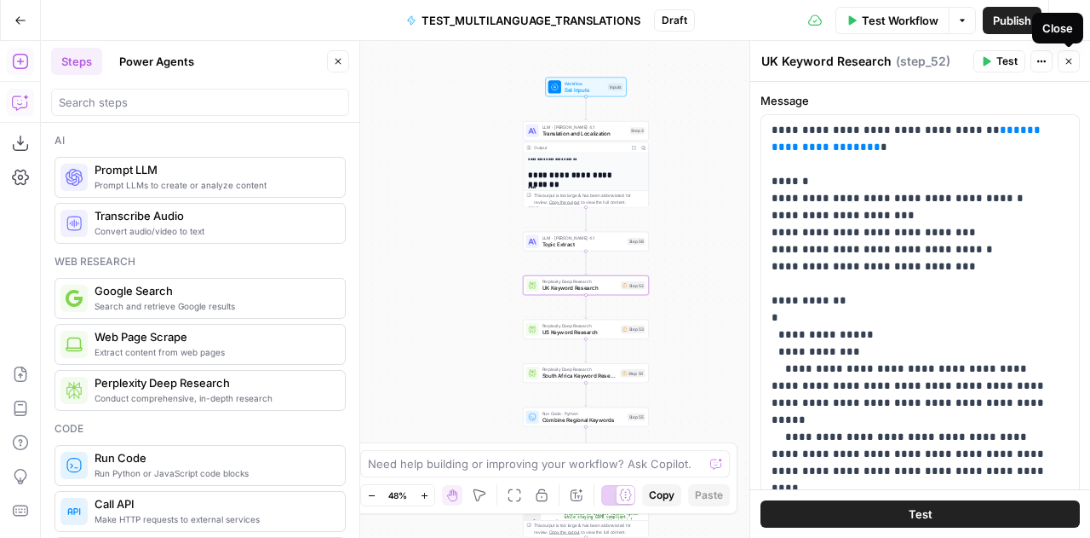
click at [1072, 62] on icon "button" at bounding box center [1069, 61] width 10 height 10
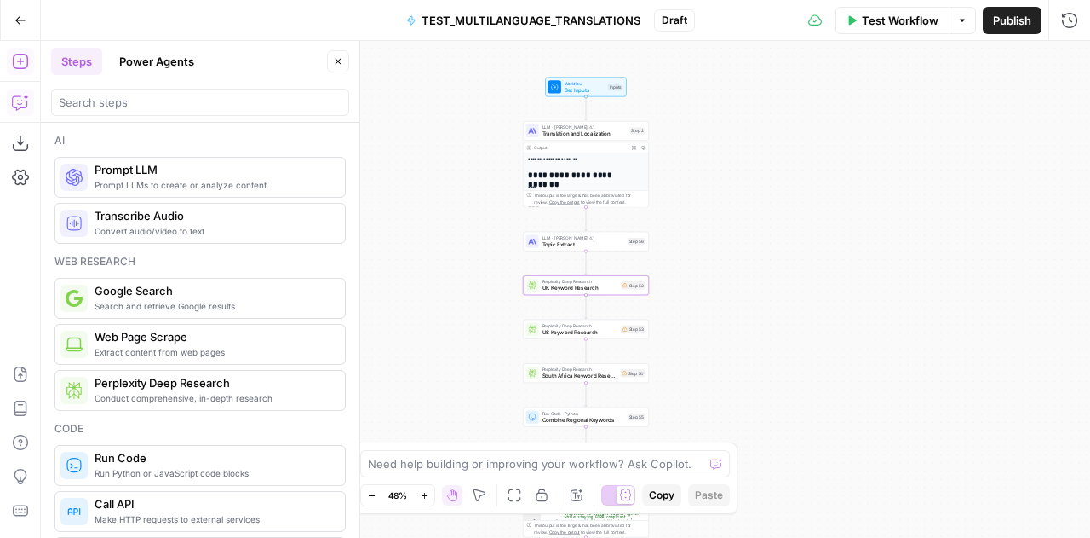
click at [880, 28] on button "Test Workflow" at bounding box center [893, 20] width 114 height 27
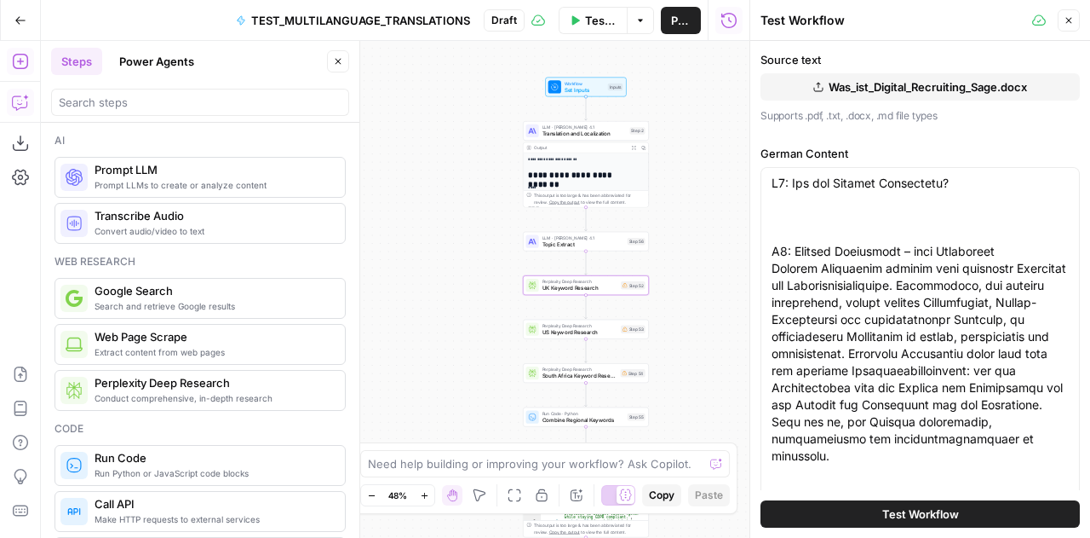
type input "Sage"
click at [891, 514] on span "Test Workflow" at bounding box center [921, 513] width 77 height 17
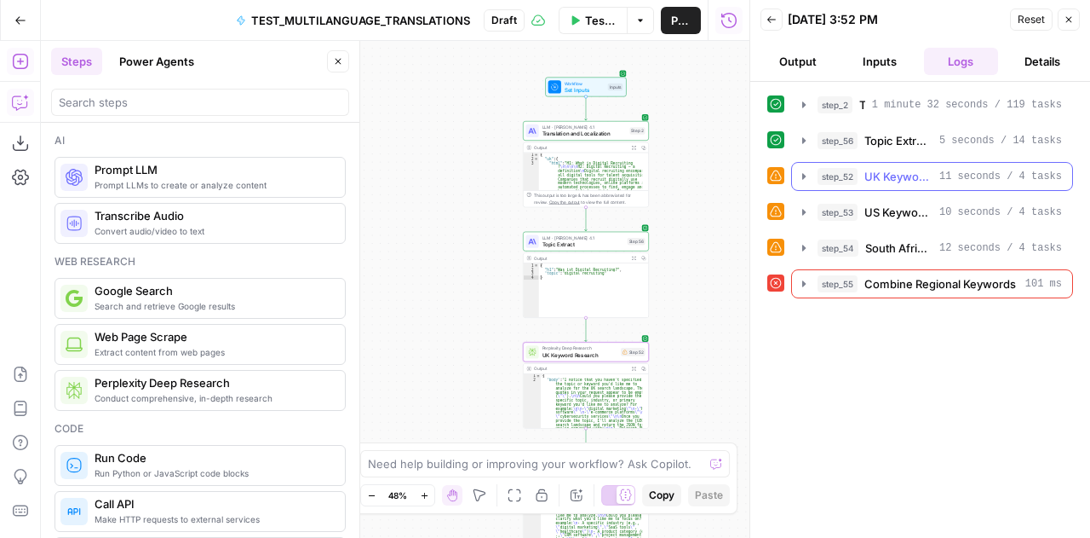
click at [801, 173] on icon "button" at bounding box center [804, 177] width 14 height 14
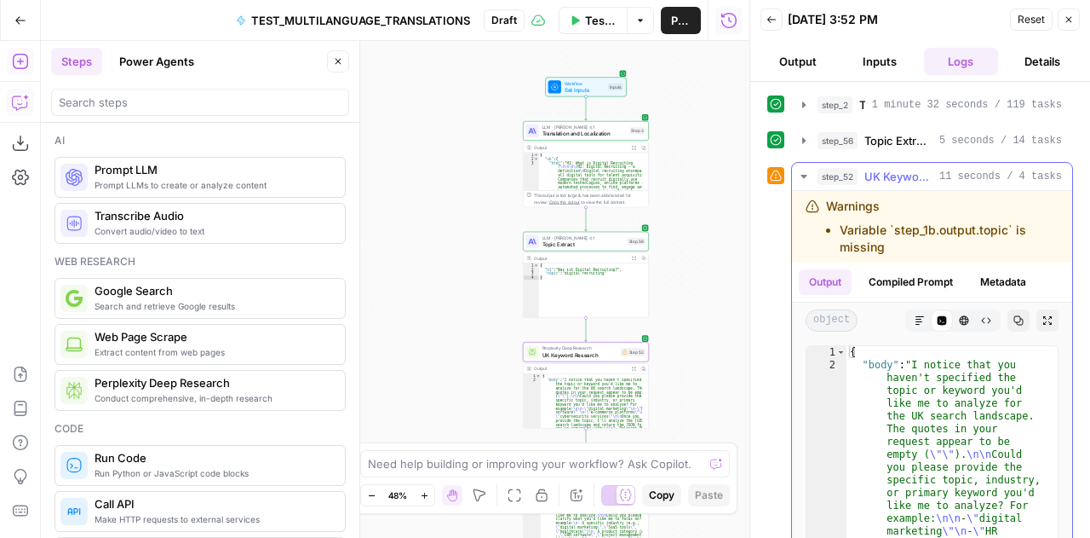
type textarea "**********"
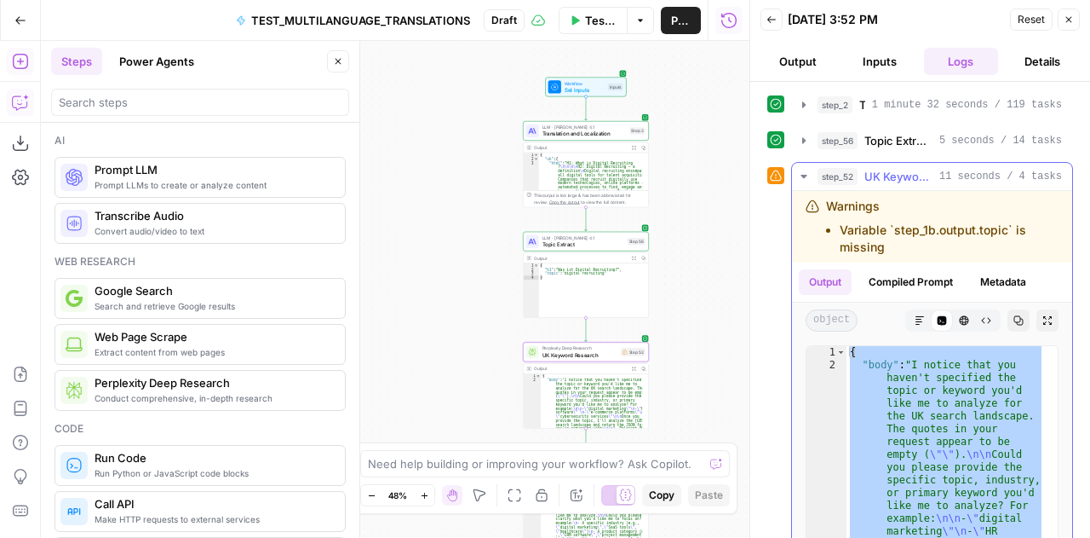
click at [804, 177] on icon "button" at bounding box center [804, 177] width 14 height 14
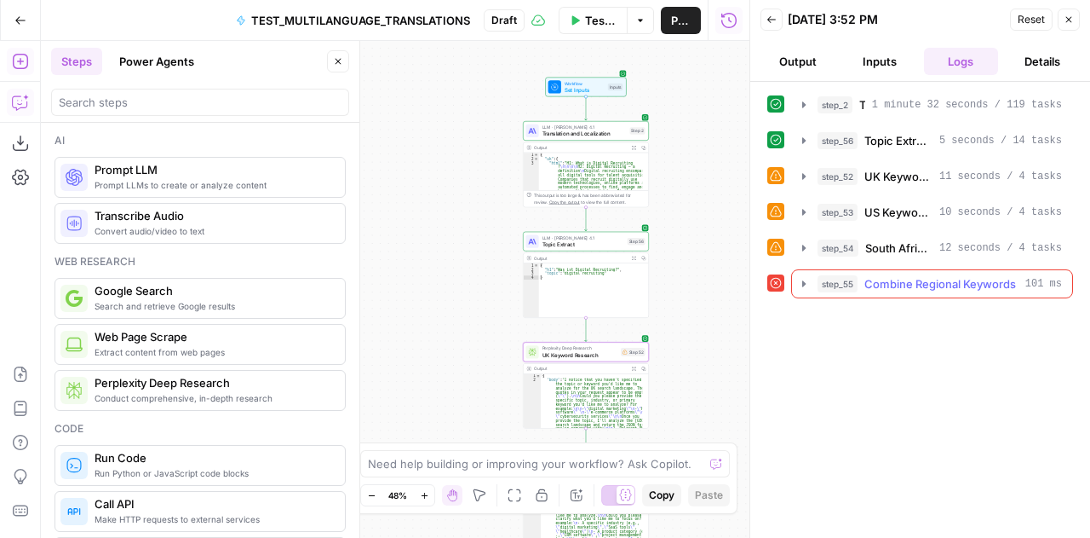
click at [804, 277] on icon "button" at bounding box center [804, 284] width 14 height 14
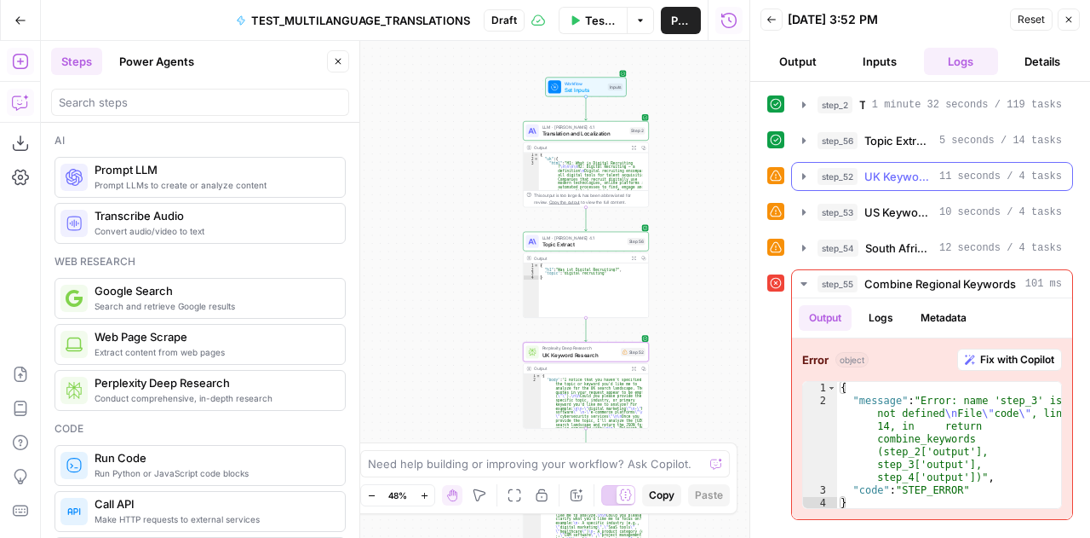
click at [803, 175] on icon "button" at bounding box center [804, 176] width 3 height 6
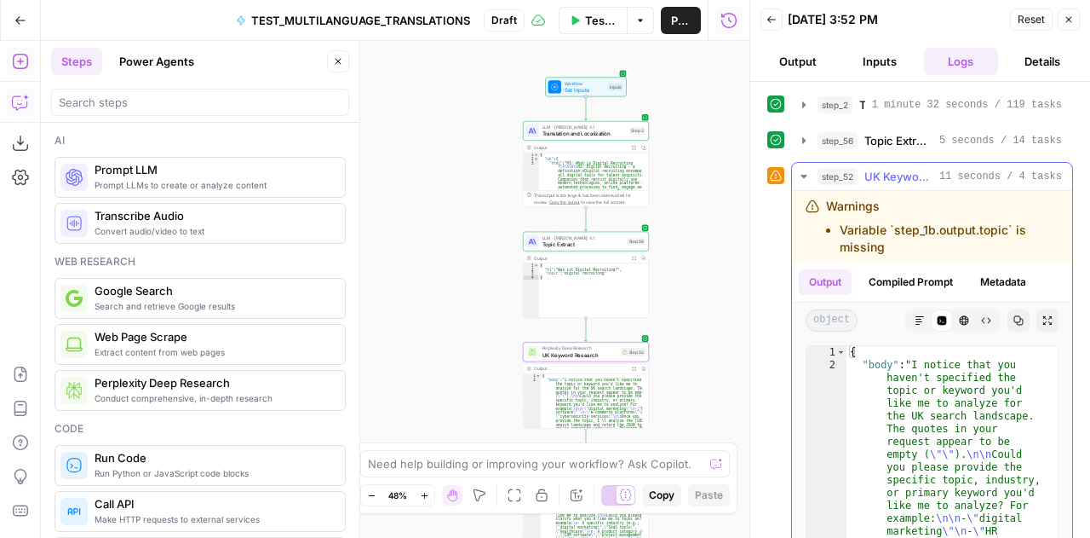
drag, startPoint x: 889, startPoint y: 245, endPoint x: 833, endPoint y: 229, distance: 58.5
click at [833, 229] on ul "Variable `step_1b.output.topic` is missing" at bounding box center [942, 239] width 233 height 34
copy li "Variable `step_1b.output.topic` is missing"
click at [1022, 14] on span "Reset" at bounding box center [1031, 19] width 27 height 15
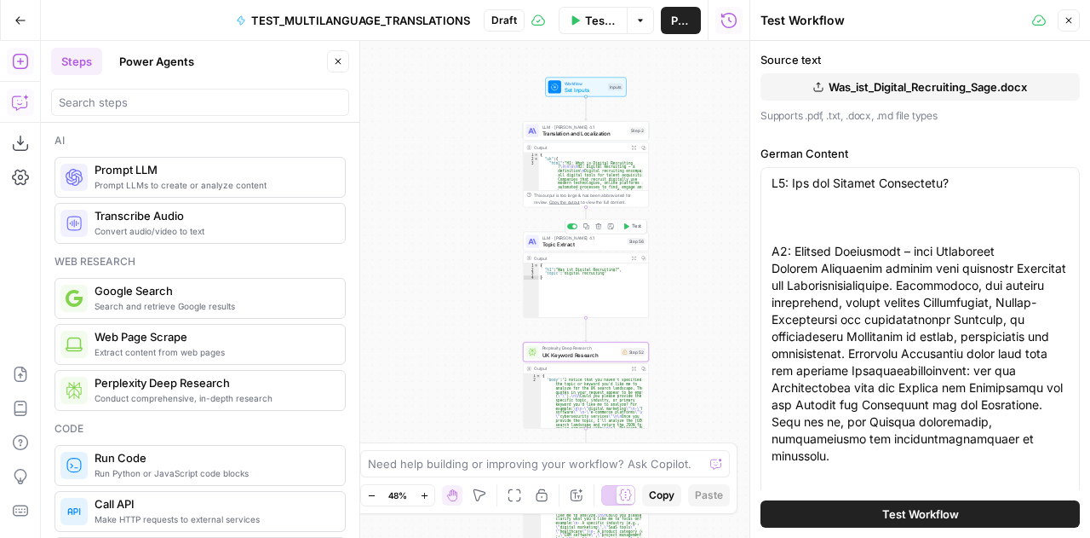
click at [555, 245] on span "Topic Extract" at bounding box center [584, 244] width 82 height 9
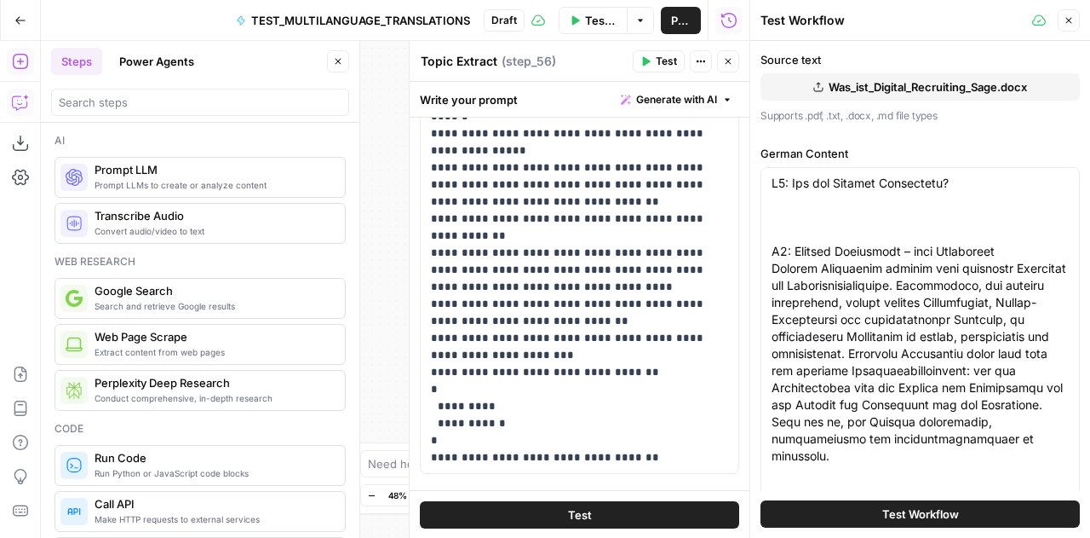
scroll to position [216, 0]
drag, startPoint x: 429, startPoint y: 369, endPoint x: 668, endPoint y: 456, distance: 254.7
click at [668, 456] on div "**********" at bounding box center [580, 226] width 318 height 491
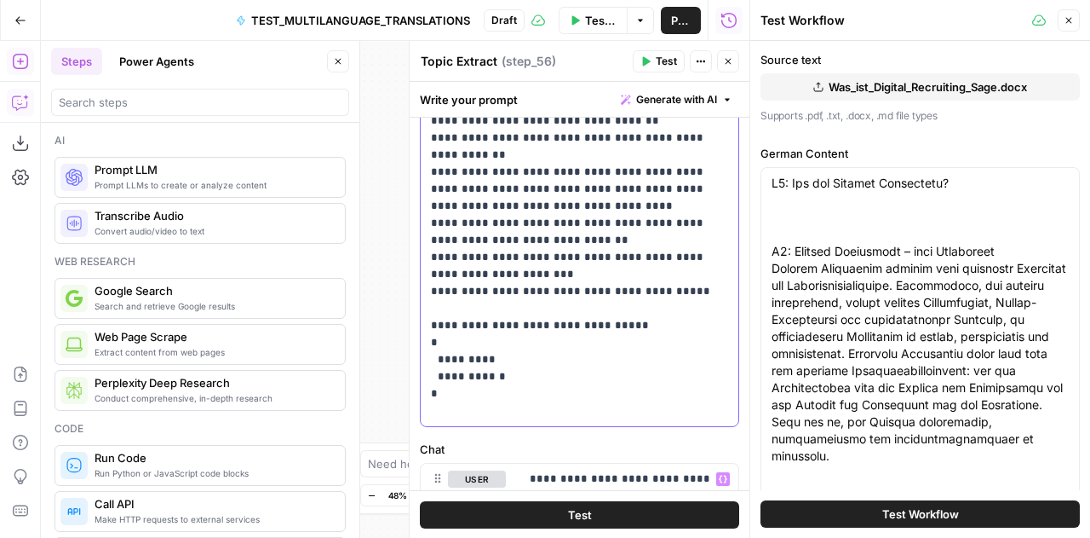
scroll to position [295, 0]
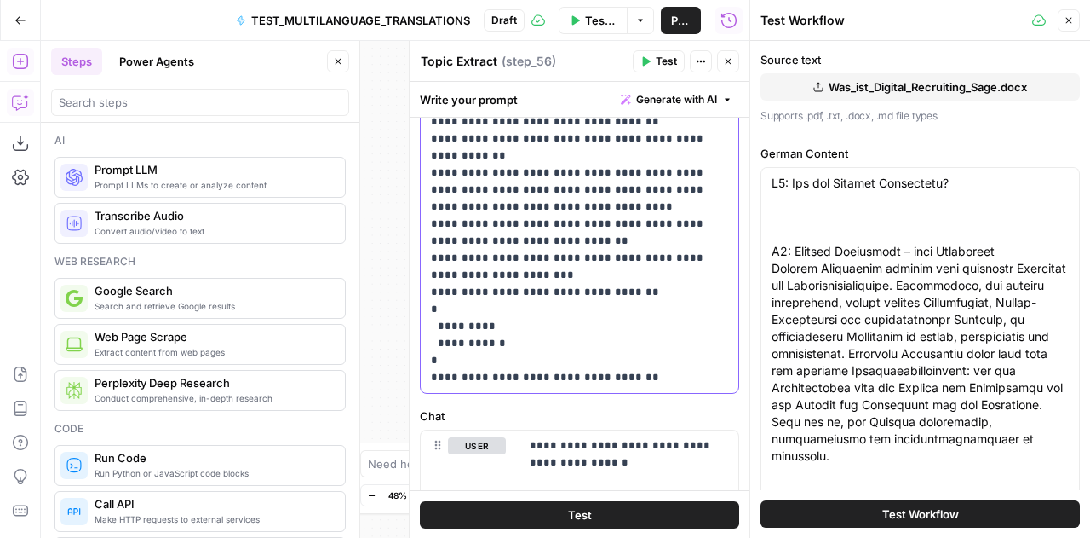
click at [504, 348] on p "**********" at bounding box center [573, 147] width 285 height 477
drag, startPoint x: 457, startPoint y: 363, endPoint x: 421, endPoint y: 310, distance: 63.8
click at [421, 310] on div "**********" at bounding box center [580, 147] width 318 height 491
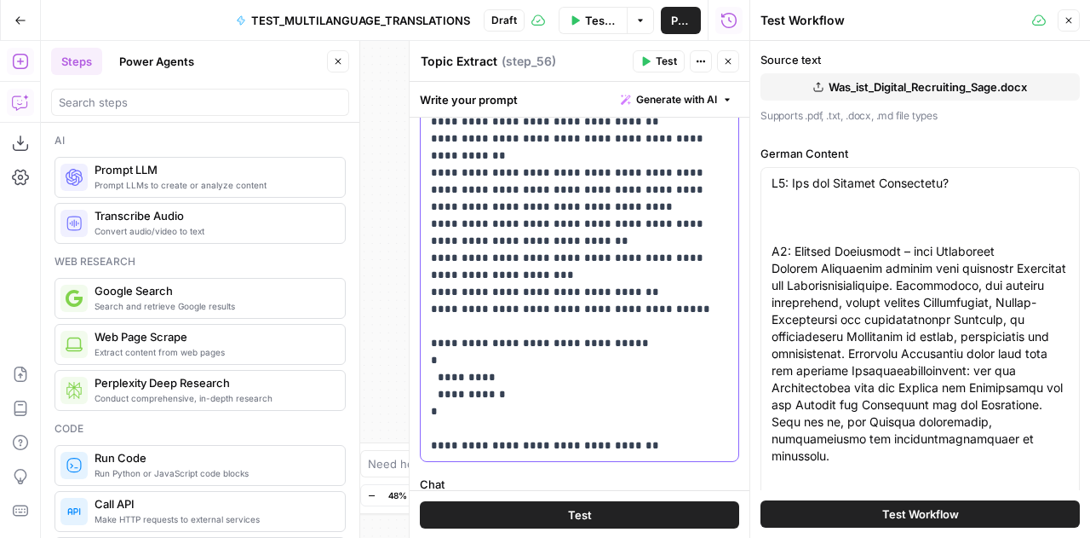
drag, startPoint x: 629, startPoint y: 342, endPoint x: 412, endPoint y: 316, distance: 218.0
click at [412, 316] on div "**********" at bounding box center [579, 289] width 341 height 497
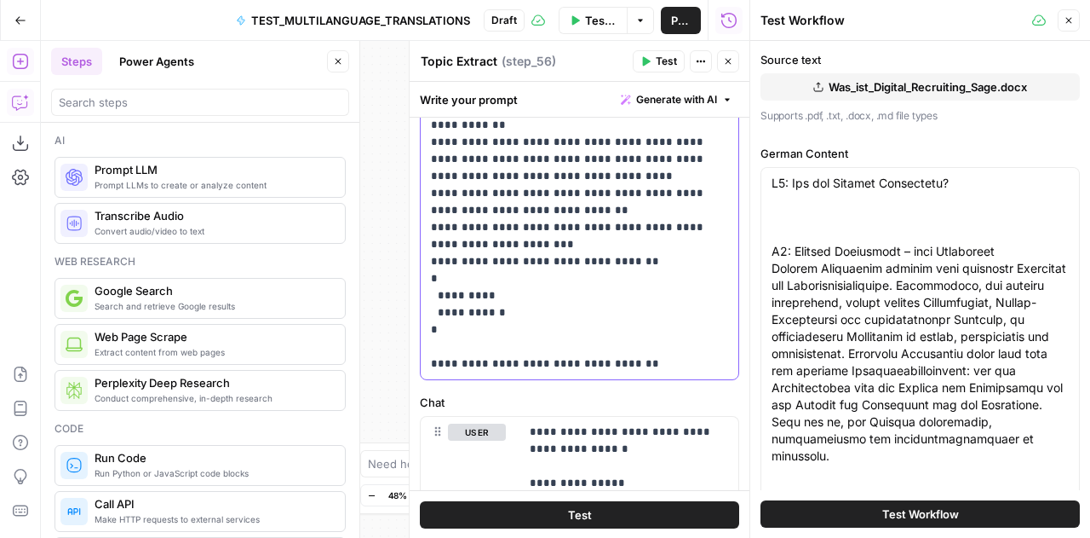
scroll to position [326, 0]
click at [1069, 15] on icon "button" at bounding box center [1069, 20] width 10 height 10
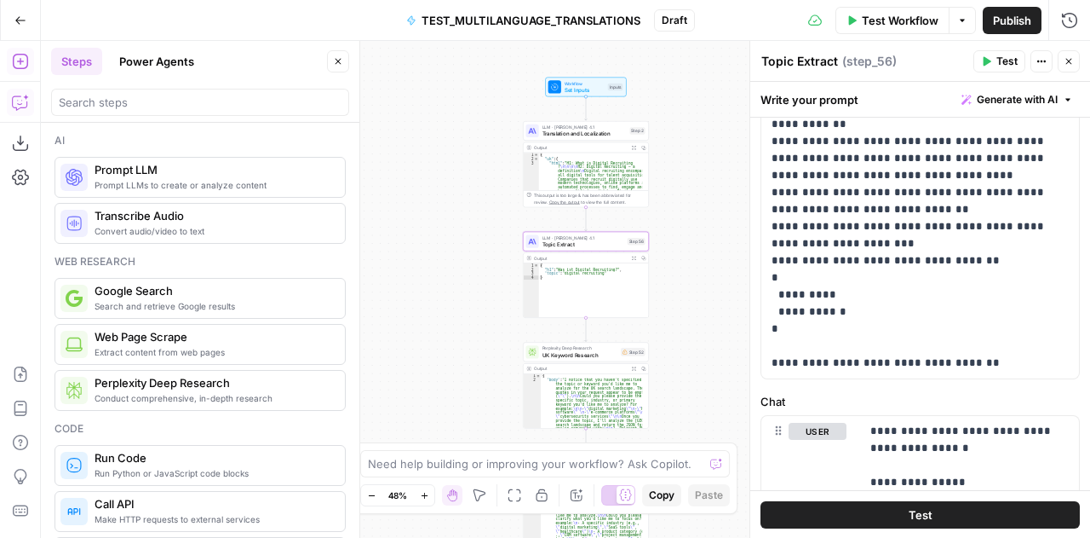
click at [1075, 64] on button "Close" at bounding box center [1069, 61] width 22 height 22
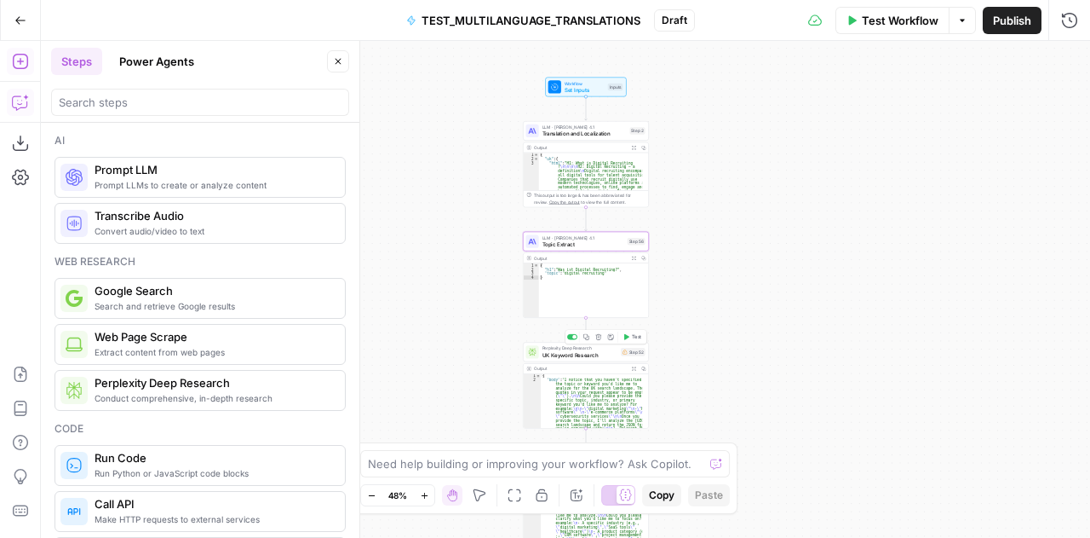
click at [551, 355] on span "UK Keyword Research" at bounding box center [581, 354] width 76 height 9
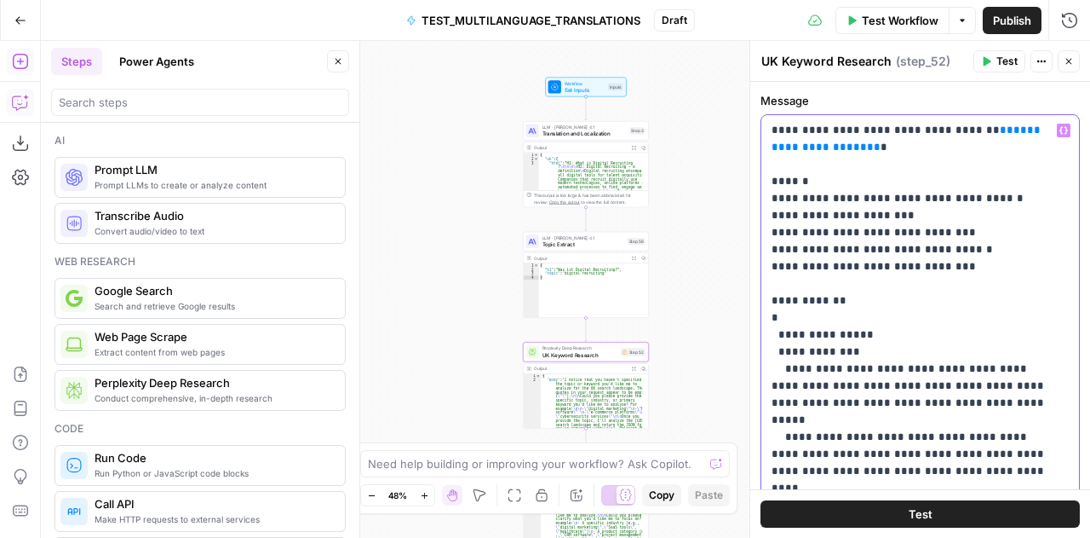
drag, startPoint x: 907, startPoint y: 144, endPoint x: 762, endPoint y: 124, distance: 147.1
click at [762, 124] on div "**********" at bounding box center [921, 309] width 318 height 388
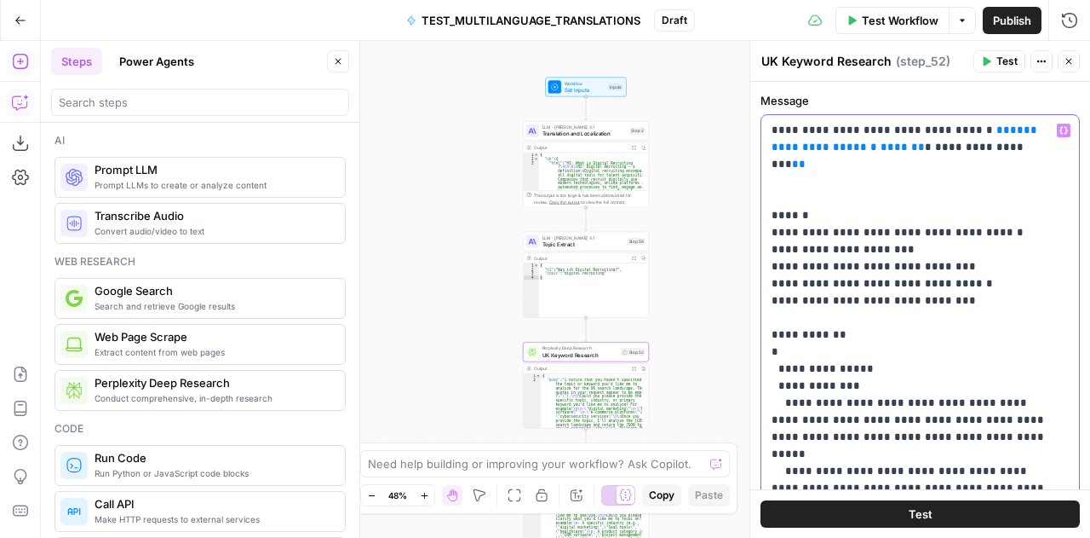
drag, startPoint x: 943, startPoint y: 150, endPoint x: 1026, endPoint y: 154, distance: 82.7
click at [1026, 154] on p "**********" at bounding box center [914, 318] width 285 height 392
drag, startPoint x: 1053, startPoint y: 147, endPoint x: 891, endPoint y: 130, distance: 162.8
click at [891, 130] on p "**********" at bounding box center [914, 318] width 285 height 392
copy p "**********"
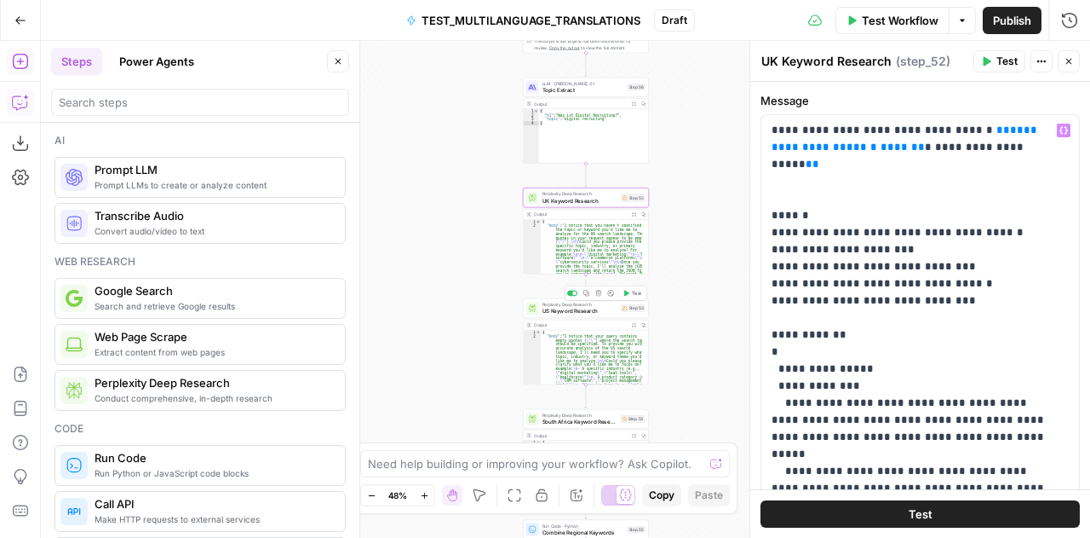
click at [547, 313] on span "US Keyword Research" at bounding box center [581, 311] width 76 height 9
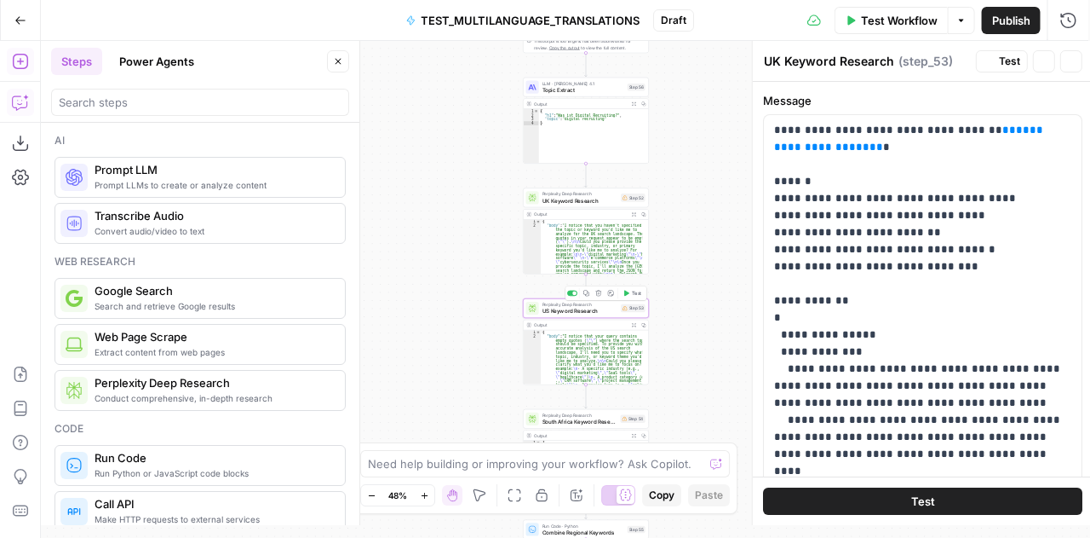
type textarea "US Keyword Research"
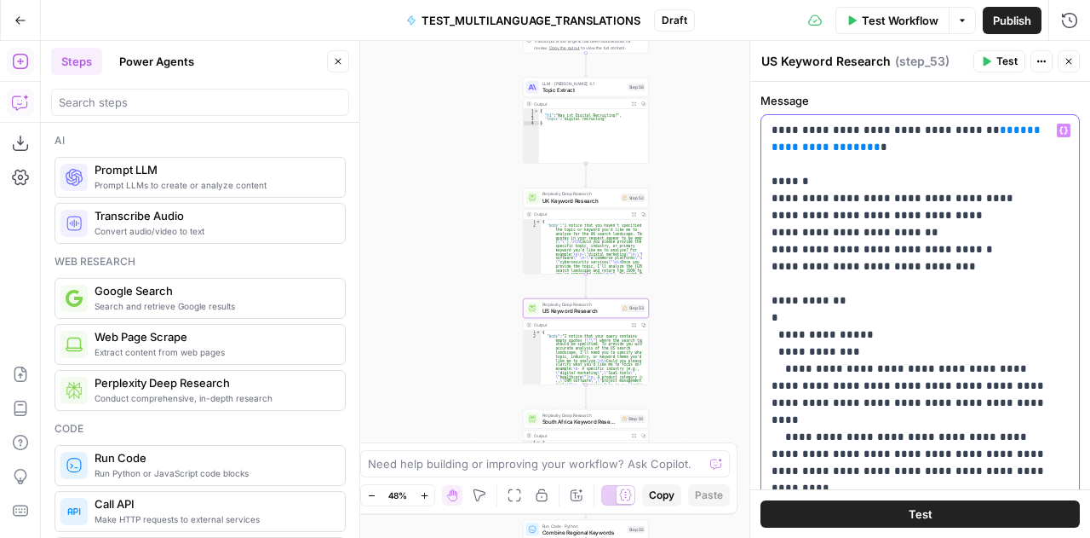
drag, startPoint x: 894, startPoint y: 129, endPoint x: 901, endPoint y: 146, distance: 18.4
click at [901, 146] on p "**********" at bounding box center [914, 309] width 285 height 375
paste div
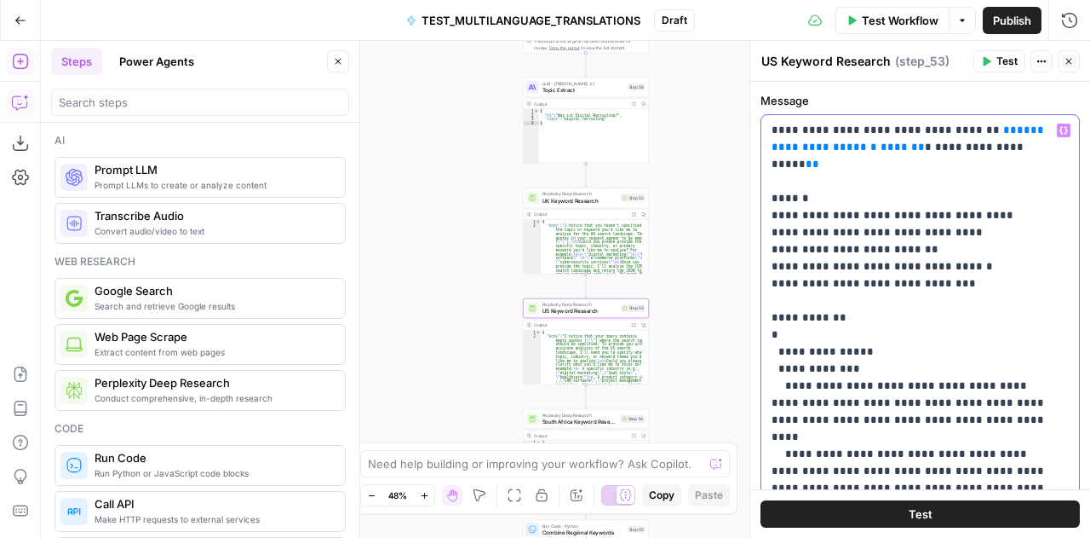
click at [900, 134] on p "**********" at bounding box center [914, 309] width 285 height 375
click at [895, 127] on p "**********" at bounding box center [914, 309] width 285 height 375
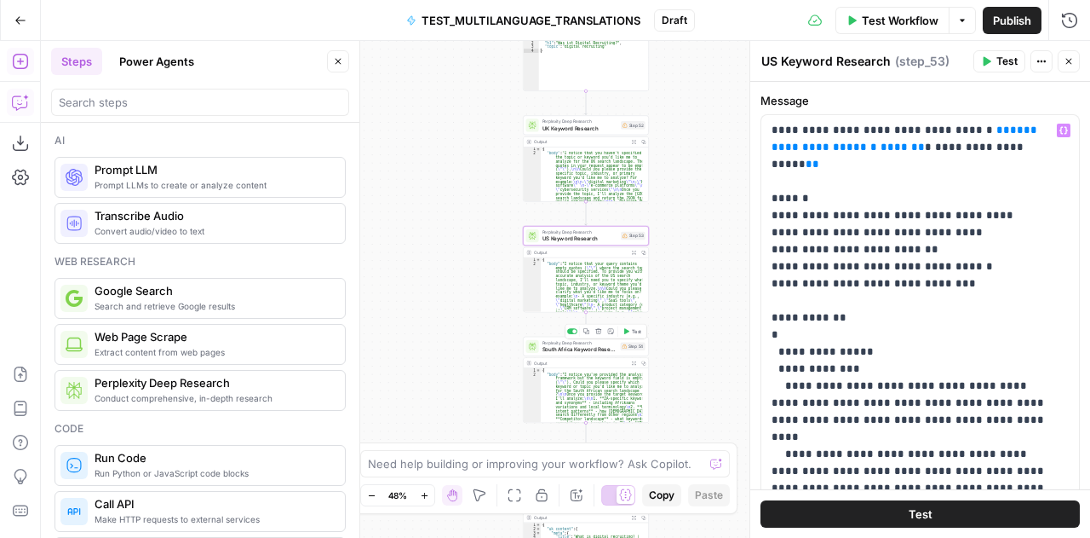
click at [555, 351] on span "South Africa Keyword Research" at bounding box center [580, 349] width 75 height 9
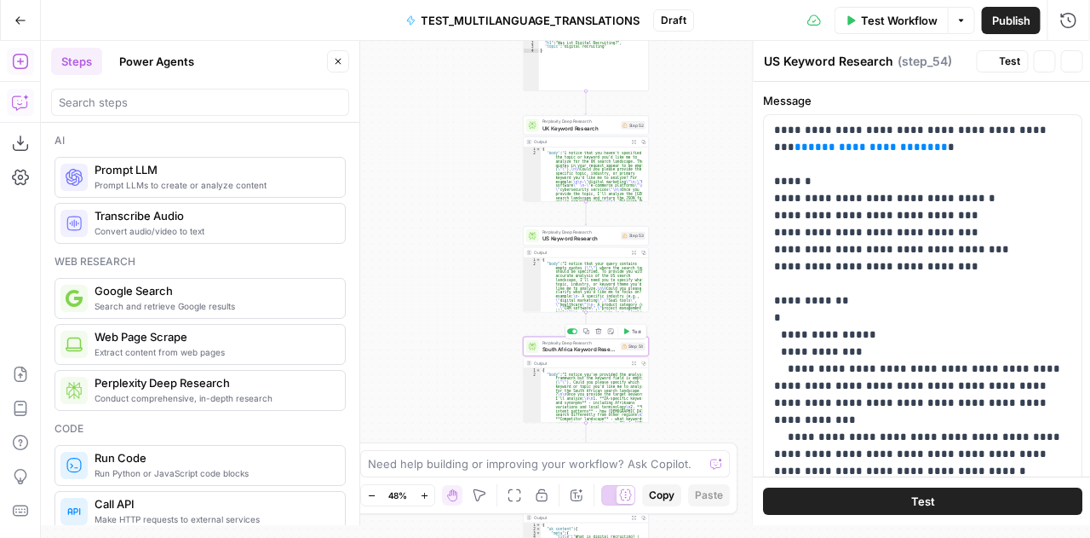
type textarea "South Africa Keyword Research"
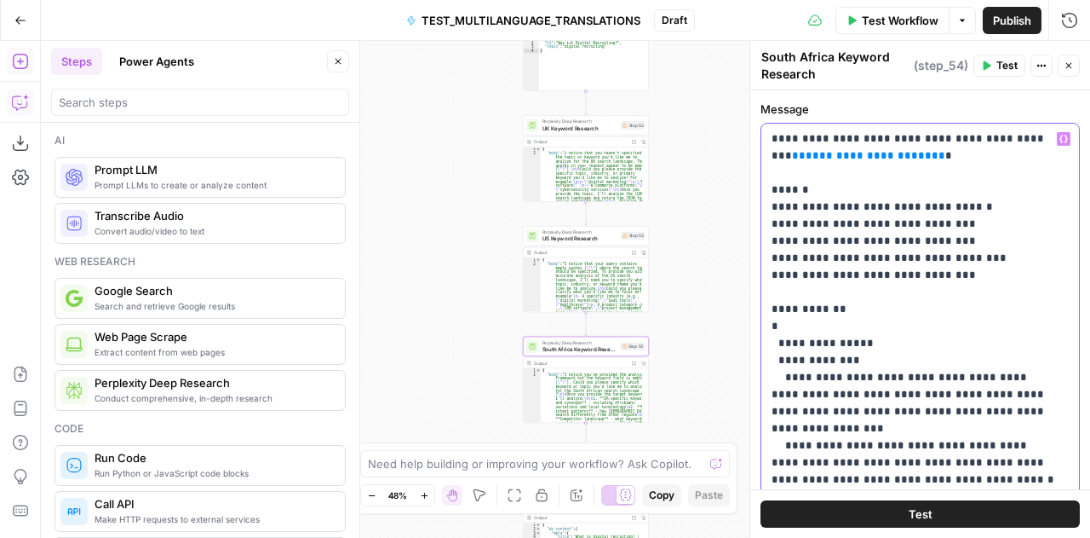
drag, startPoint x: 949, startPoint y: 135, endPoint x: 951, endPoint y: 154, distance: 18.8
click at [951, 154] on p "**********" at bounding box center [914, 317] width 285 height 375
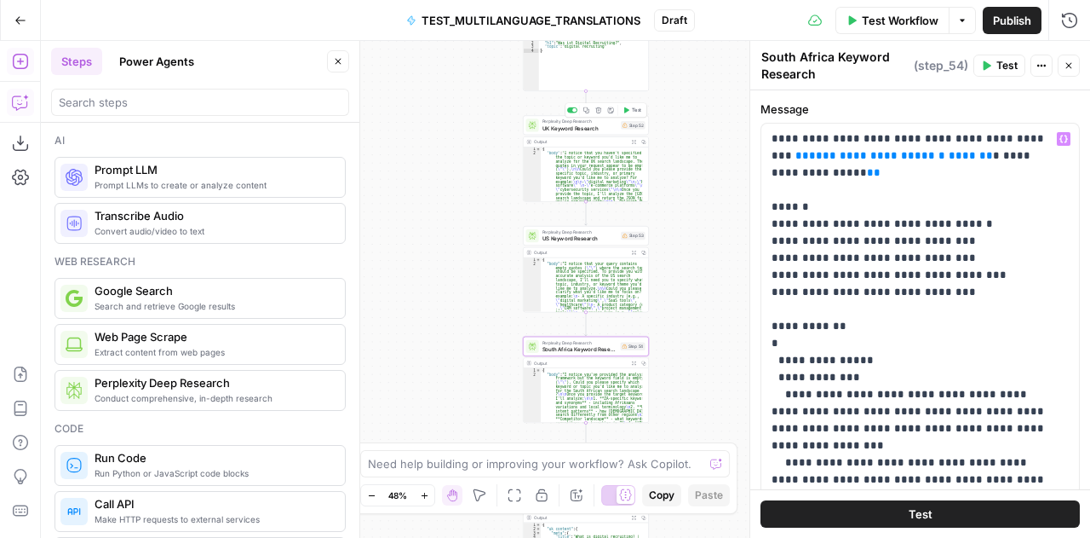
click at [573, 126] on span "UK Keyword Research" at bounding box center [581, 128] width 76 height 9
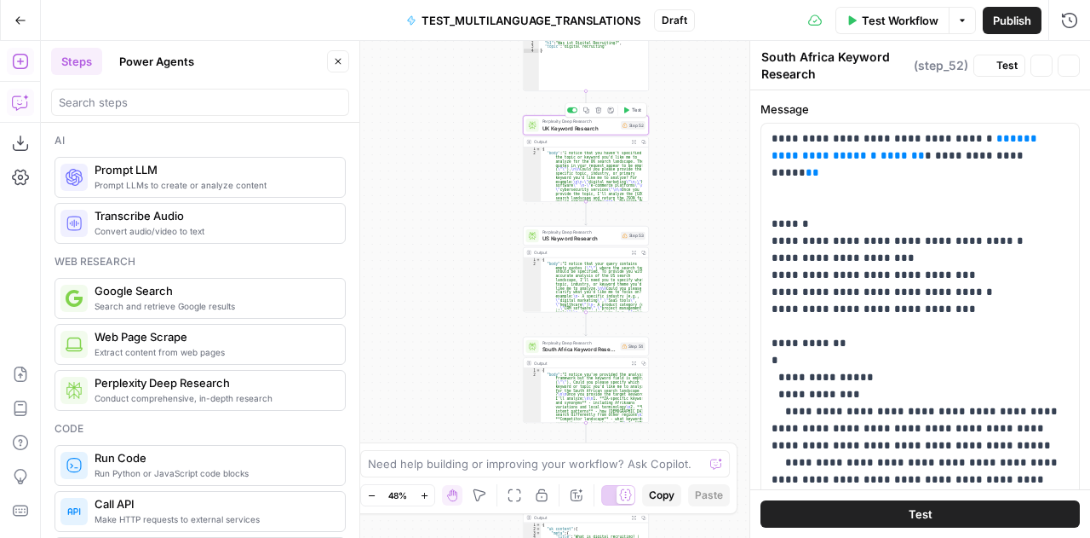
type textarea "UK Keyword Research"
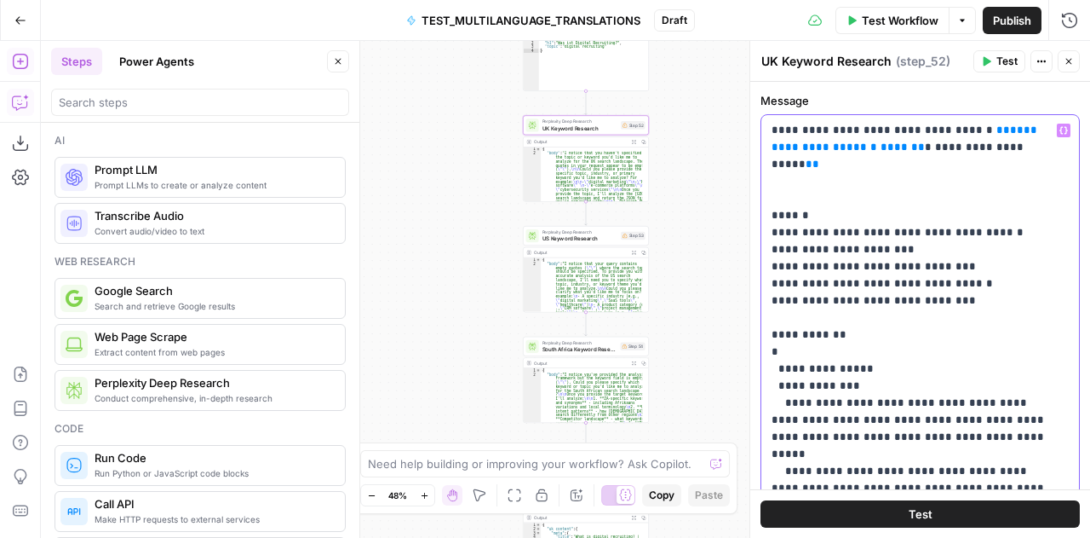
click at [1026, 149] on span "**********" at bounding box center [900, 155] width 256 height 28
click at [561, 238] on span "US Keyword Research" at bounding box center [581, 238] width 76 height 9
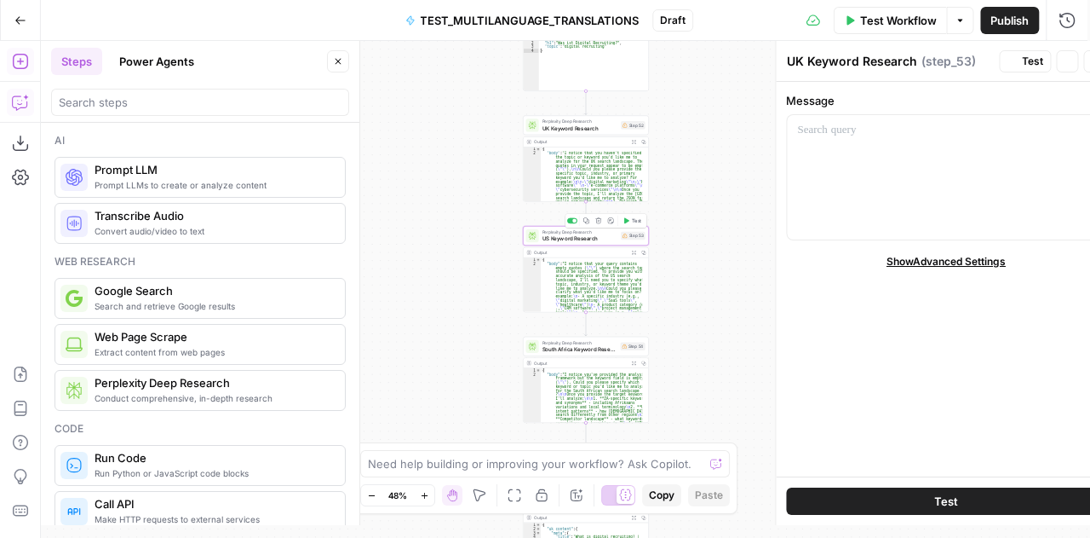
type textarea "US Keyword Research"
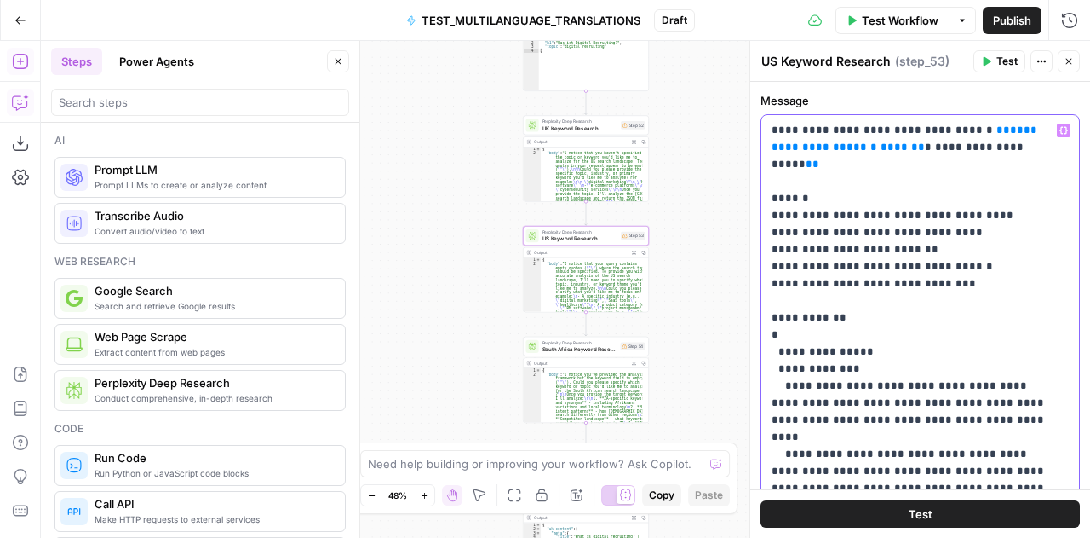
click at [1024, 149] on span "**********" at bounding box center [900, 155] width 256 height 28
click at [558, 347] on span "South Africa Keyword Research" at bounding box center [580, 349] width 75 height 9
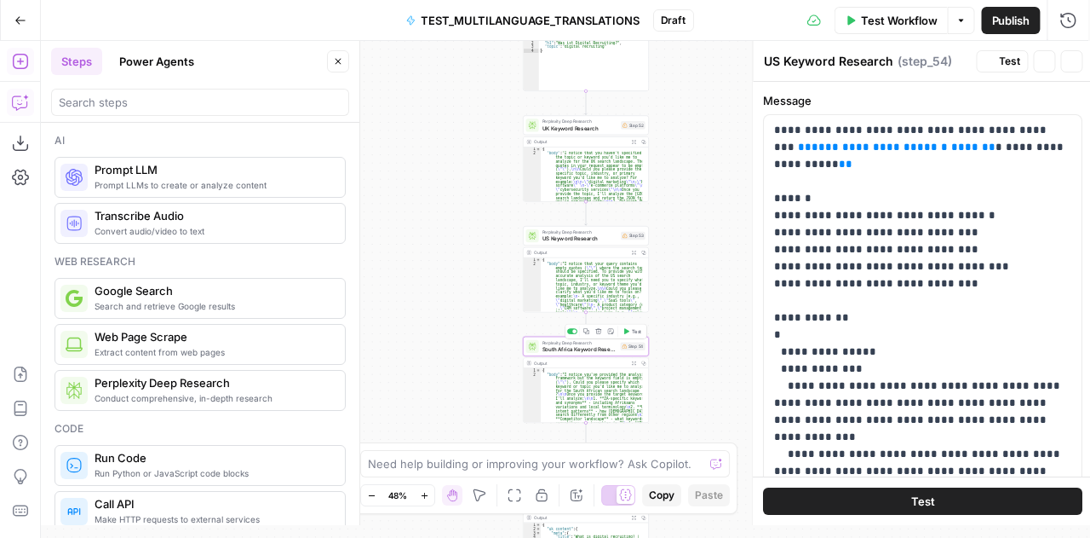
type textarea "South Africa Keyword Research"
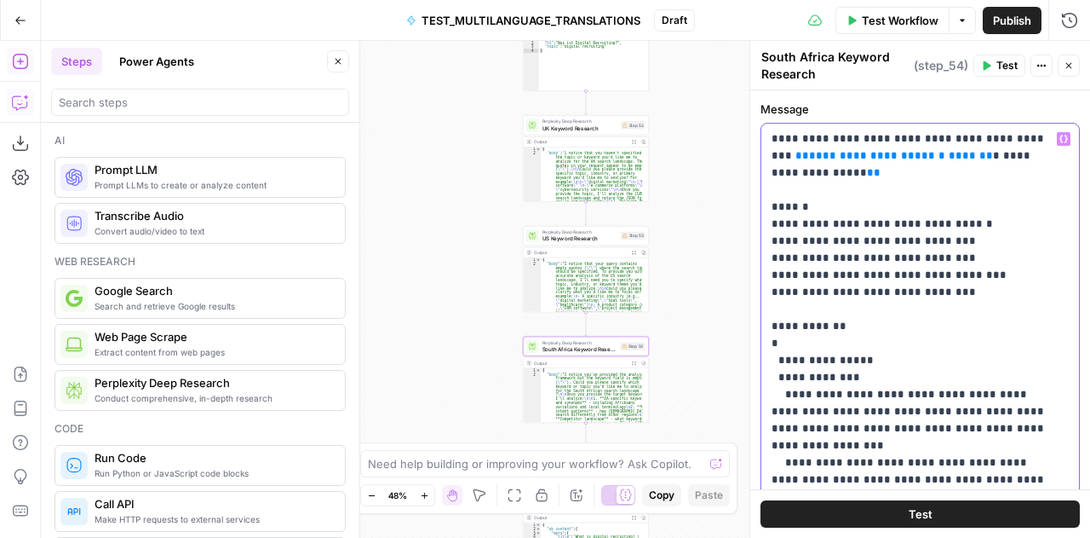
click at [1027, 158] on span "**********" at bounding box center [903, 164] width 262 height 28
click at [1073, 66] on span "Close" at bounding box center [1073, 66] width 1 height 1
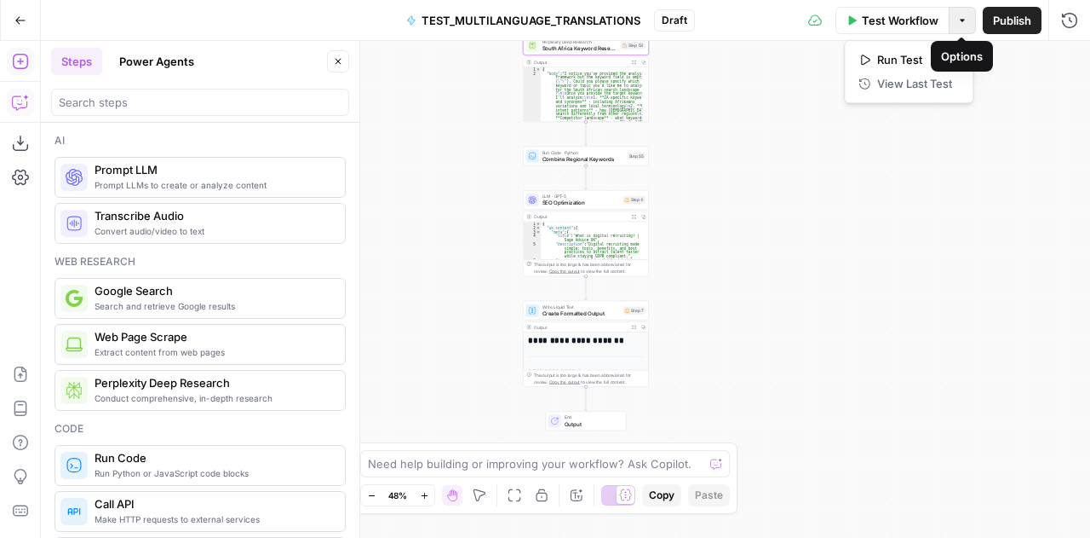
click at [962, 25] on icon "button" at bounding box center [963, 20] width 10 height 10
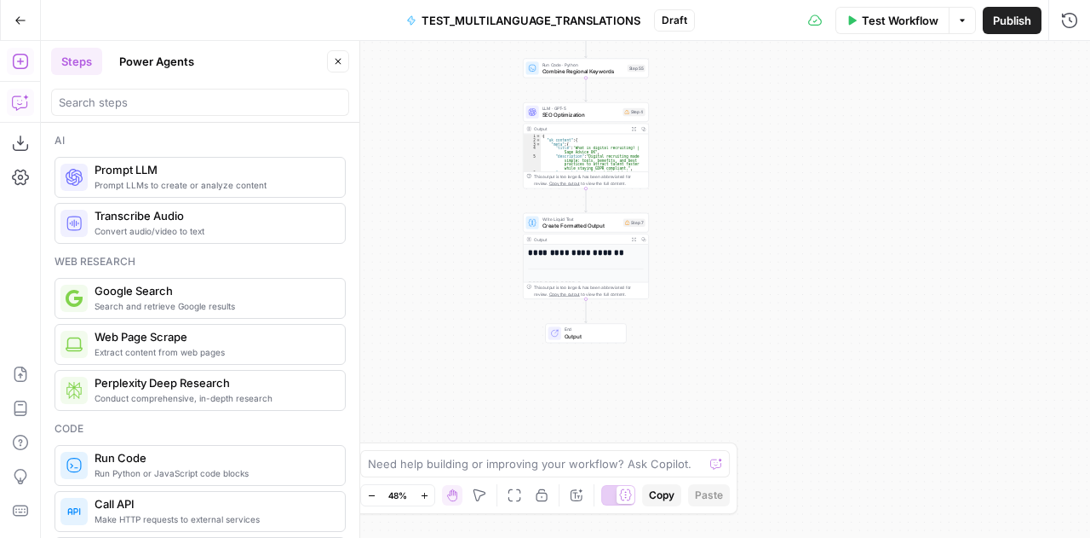
click at [587, 254] on h1 "**********" at bounding box center [582, 252] width 109 height 9
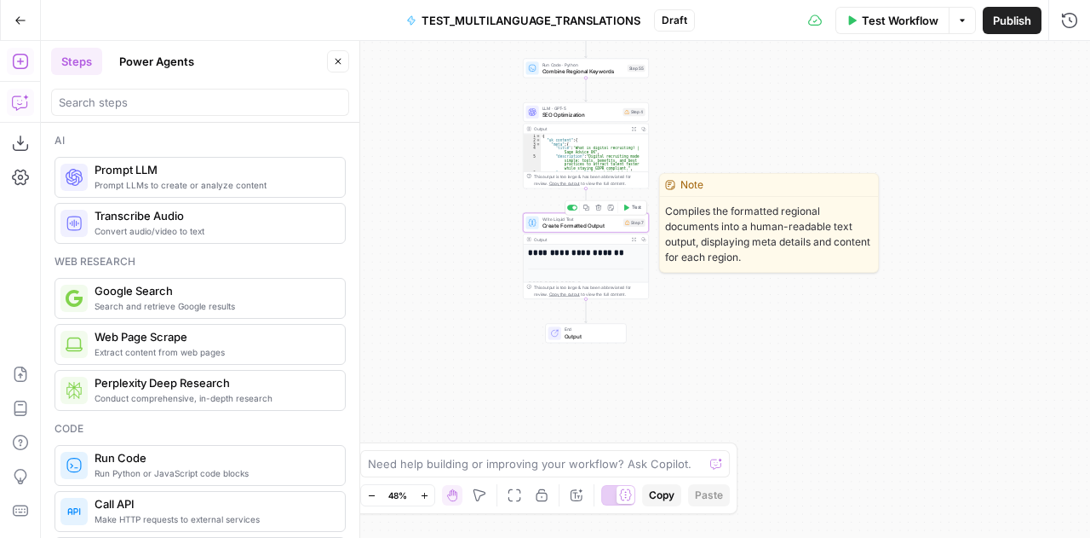
click at [550, 226] on span "Create Formatted Output" at bounding box center [582, 226] width 78 height 9
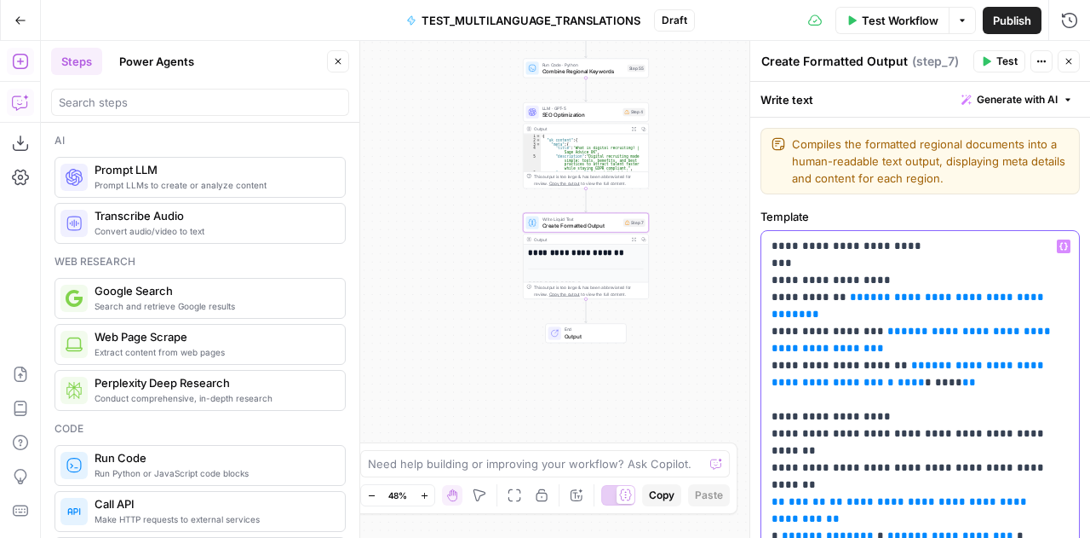
scroll to position [217, 0]
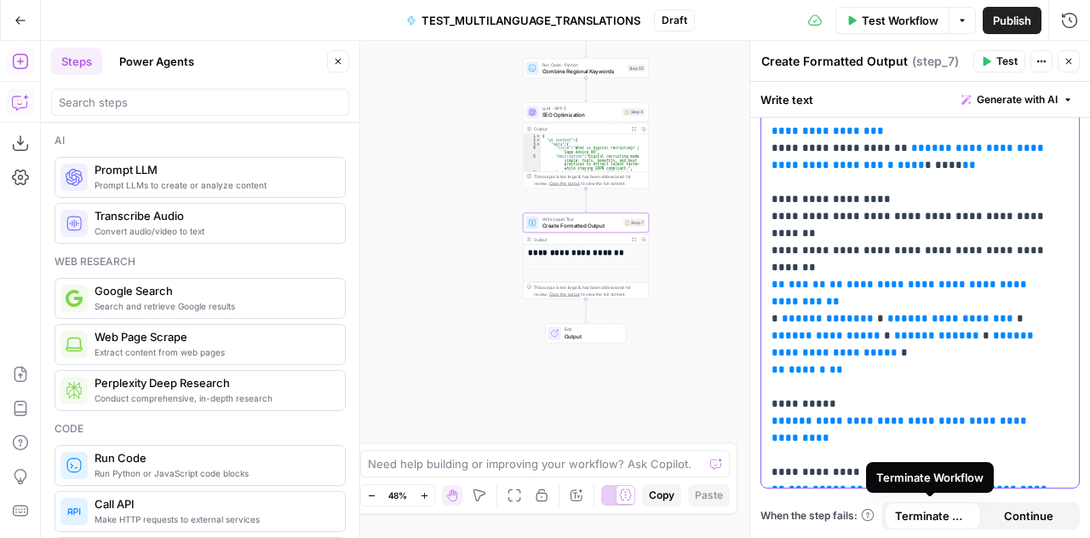
drag, startPoint x: 768, startPoint y: 248, endPoint x: 917, endPoint y: 510, distance: 301.4
click at [0, 0] on form "**********" at bounding box center [0, 0] width 0 height 0
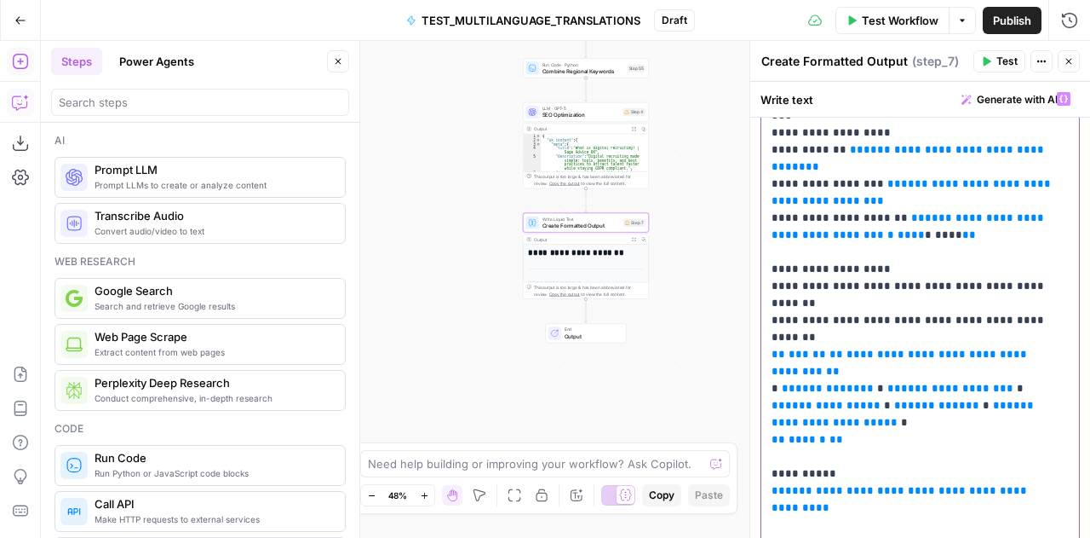
scroll to position [0, 0]
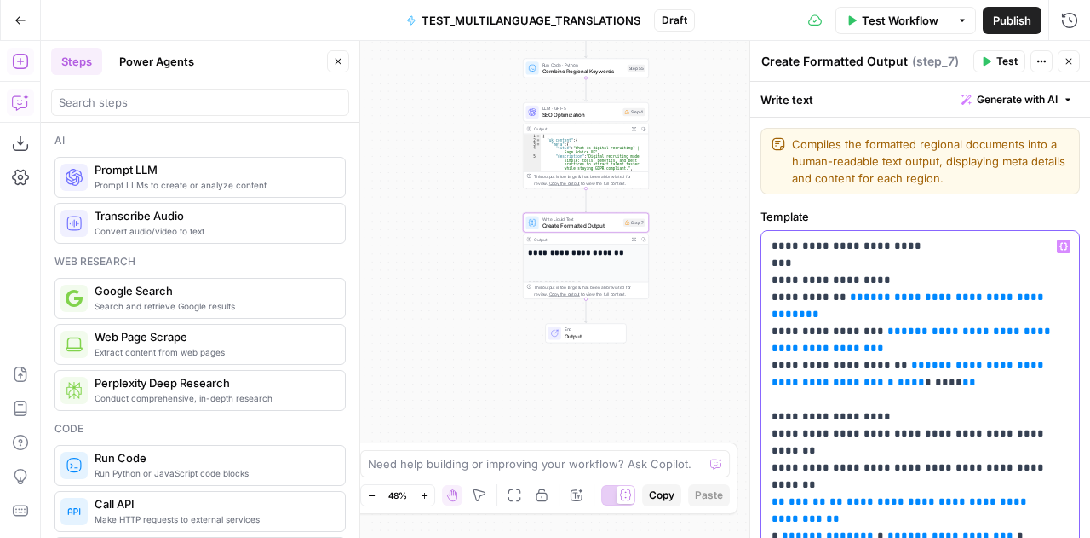
copy p "**********"
click at [1071, 62] on icon "button" at bounding box center [1069, 61] width 10 height 10
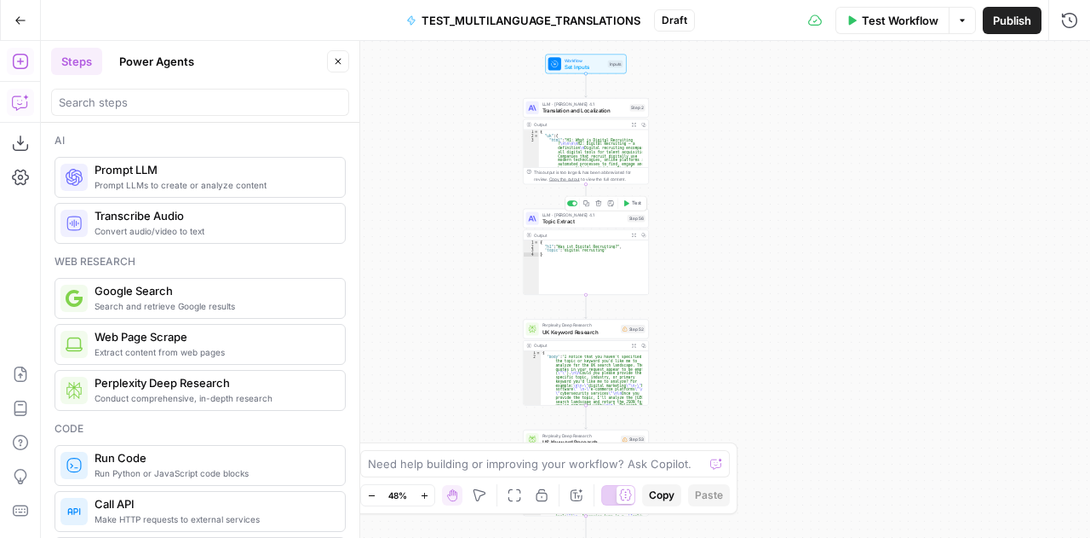
click at [550, 224] on span "Topic Extract" at bounding box center [584, 221] width 82 height 9
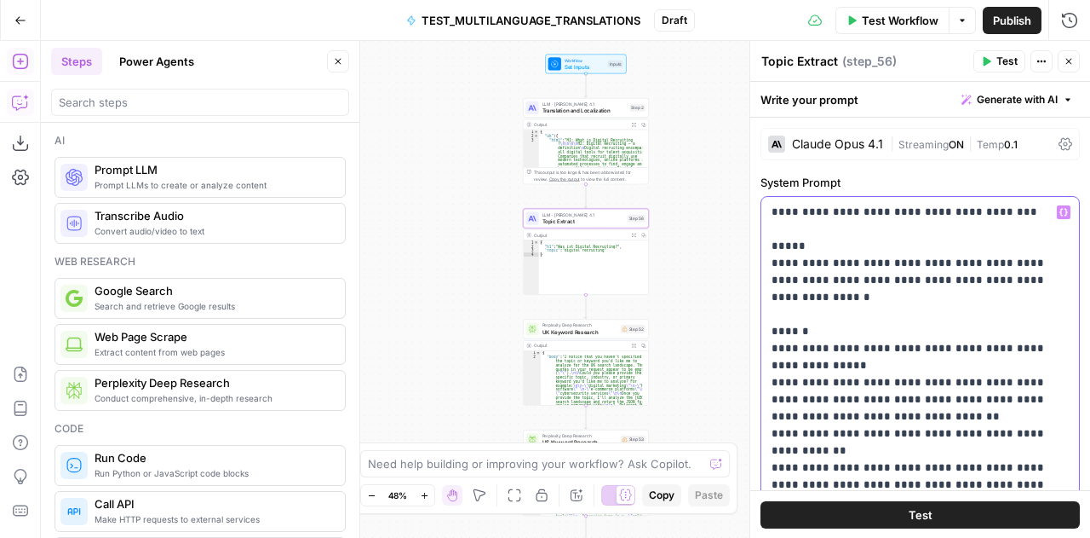
click at [932, 295] on p "**********" at bounding box center [914, 451] width 285 height 494
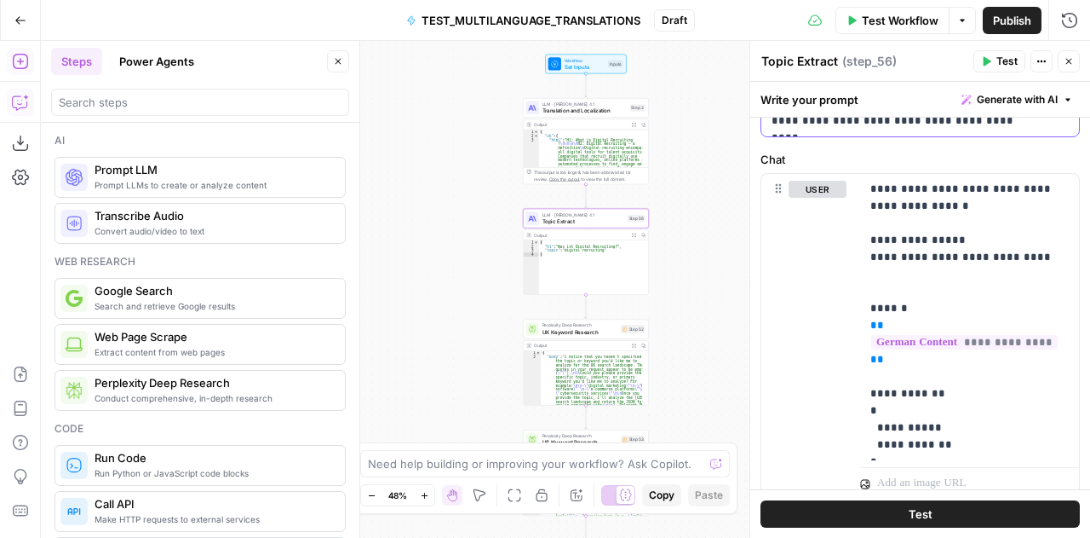
scroll to position [755, 0]
click at [831, 281] on div "user Delete" at bounding box center [818, 338] width 58 height 314
click at [951, 238] on p "**********" at bounding box center [964, 317] width 187 height 273
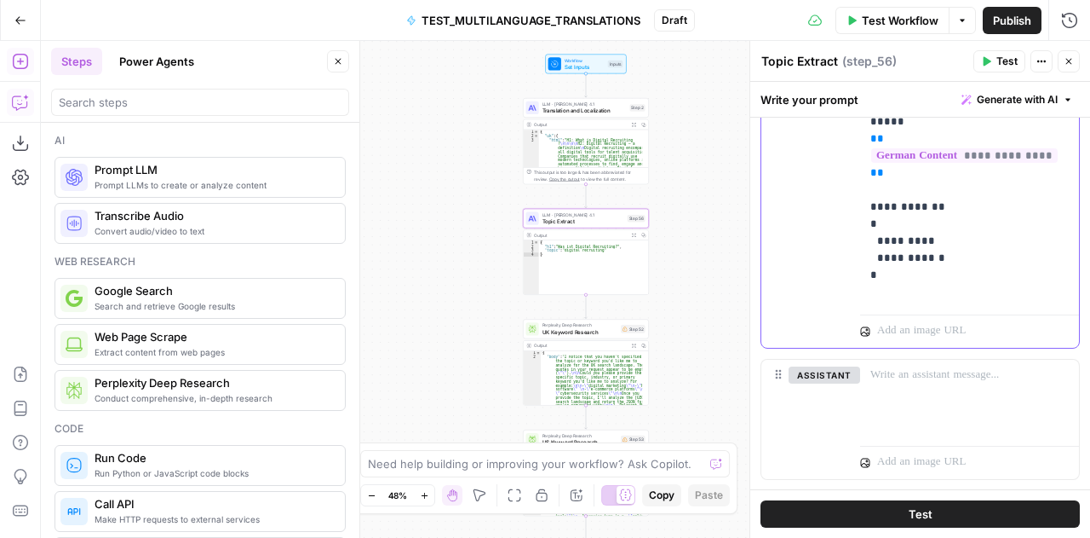
scroll to position [927, 0]
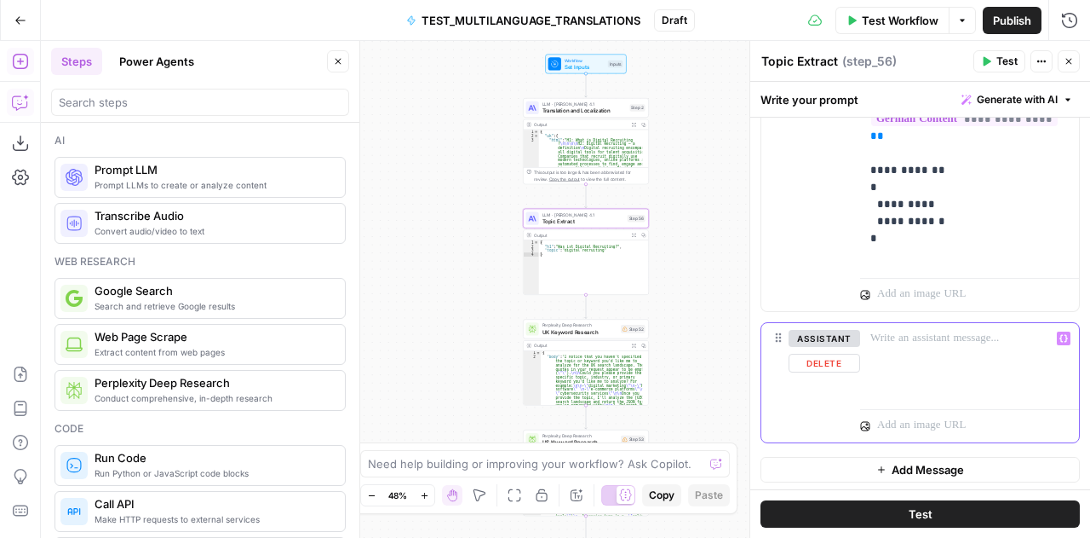
click at [932, 352] on div at bounding box center [969, 362] width 219 height 78
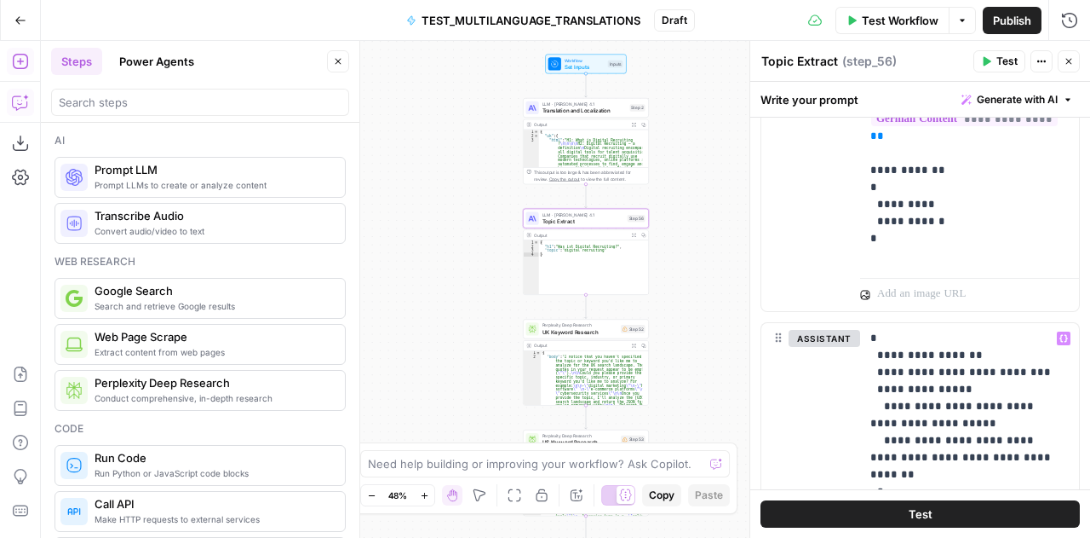
click at [1074, 59] on button "Close" at bounding box center [1069, 61] width 22 height 22
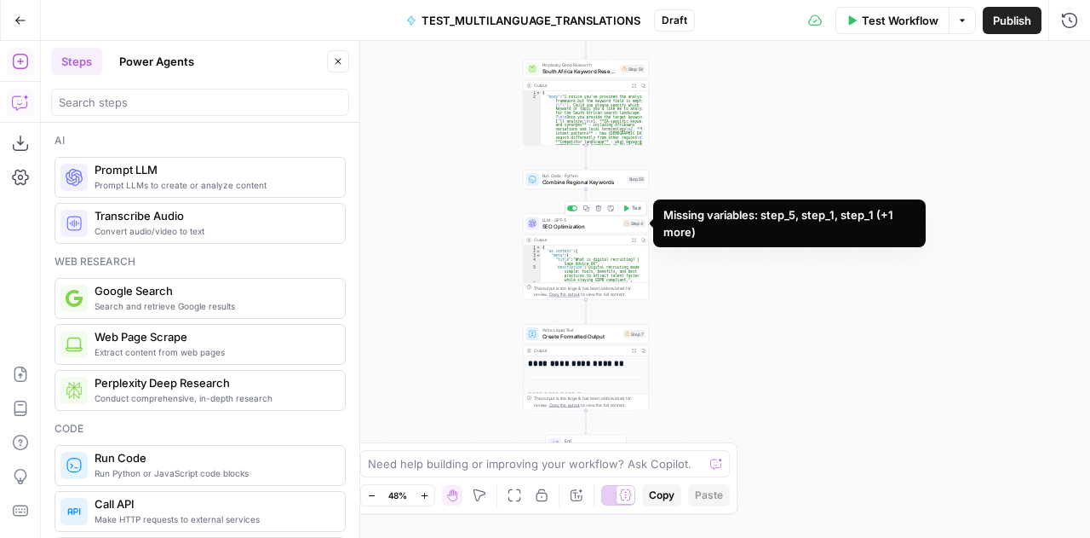
click at [711, 222] on div "Missing variables: step_5, step_1, step_1 (+1 more)" at bounding box center [790, 223] width 252 height 34
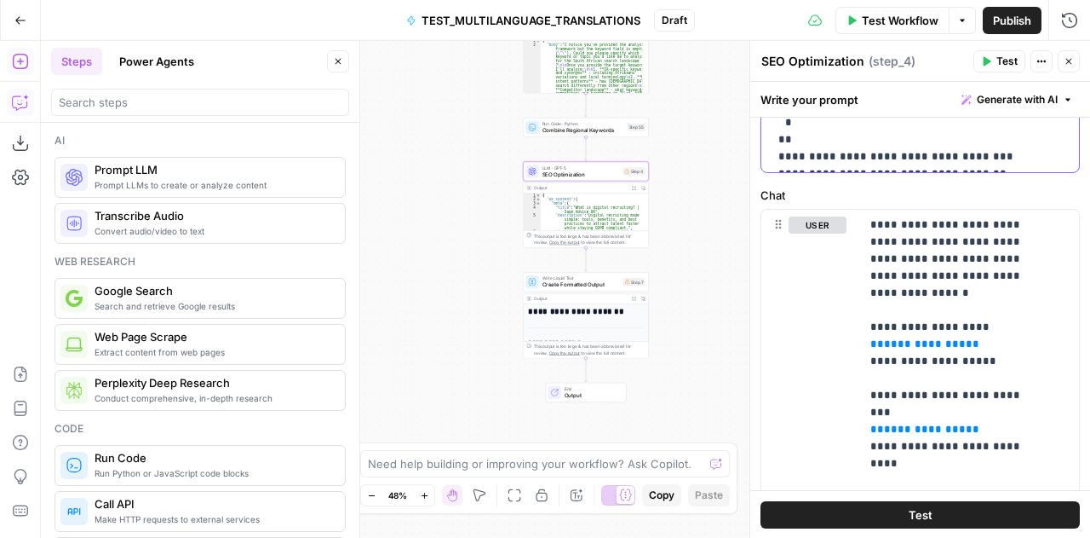
scroll to position [817, 0]
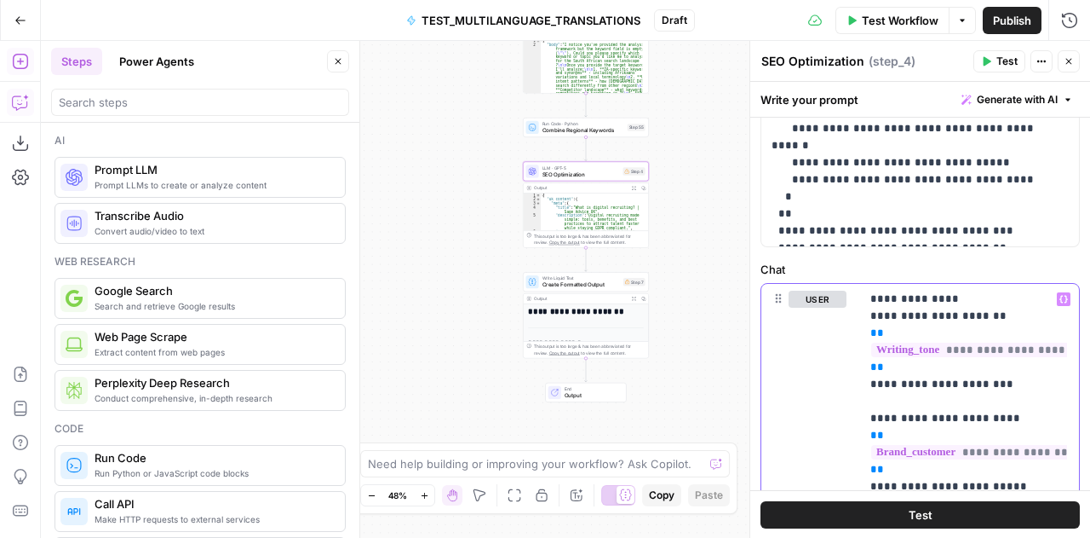
scroll to position [1318, 0]
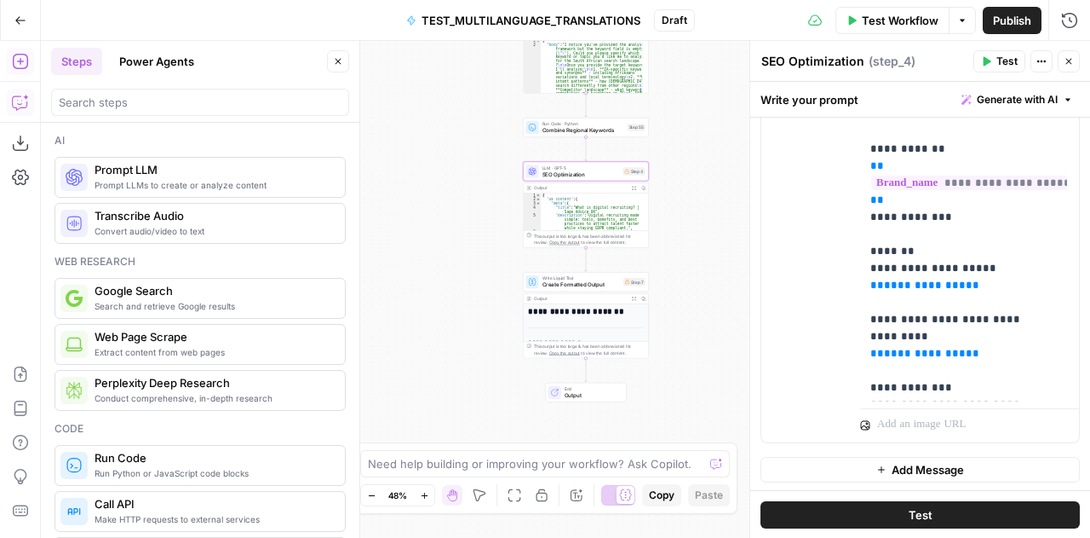
click at [945, 467] on span "Add Message" at bounding box center [928, 469] width 72 height 17
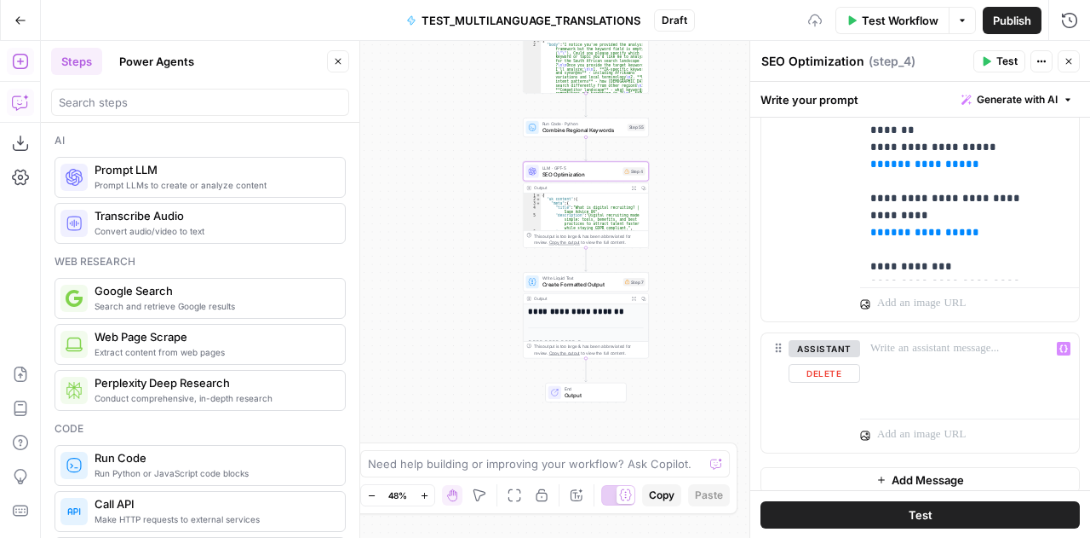
scroll to position [1448, 0]
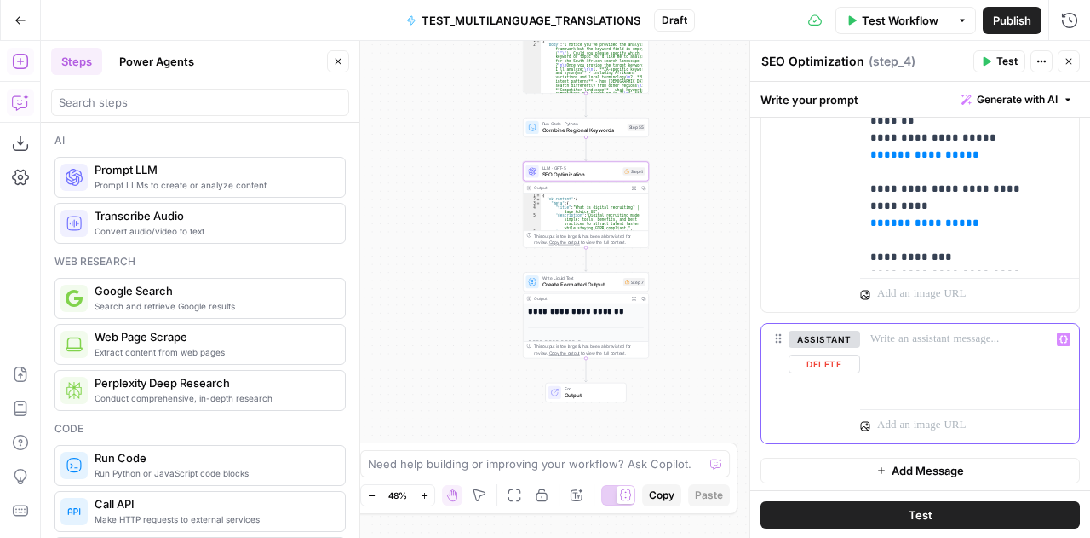
click at [910, 367] on div at bounding box center [969, 363] width 219 height 78
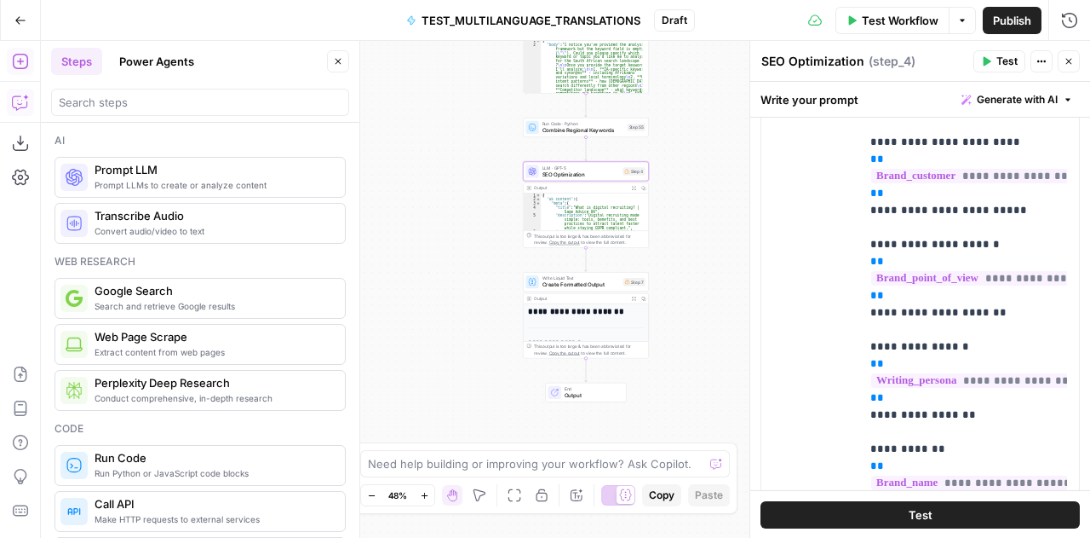
scroll to position [1016, 0]
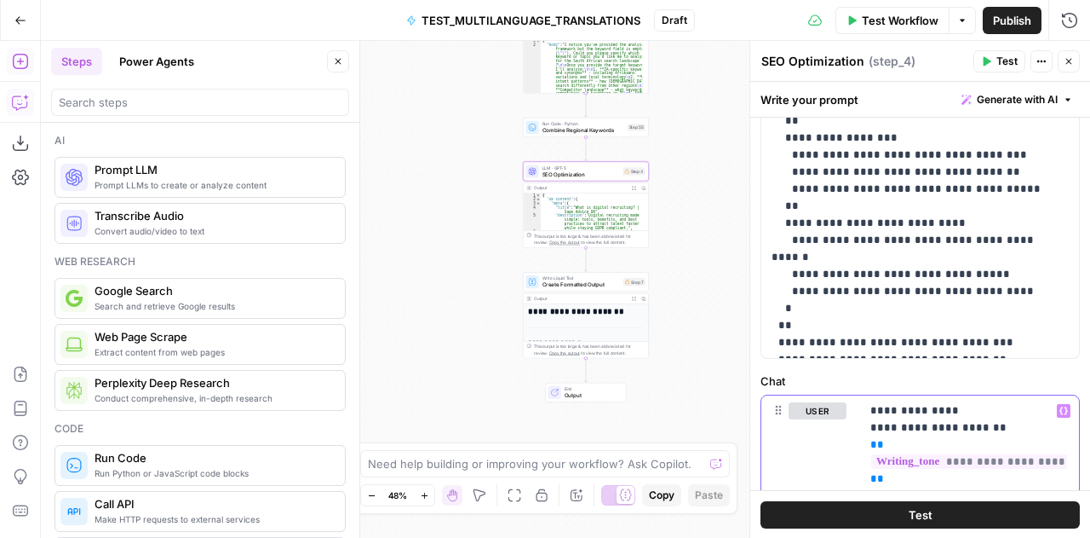
scroll to position [630, 0]
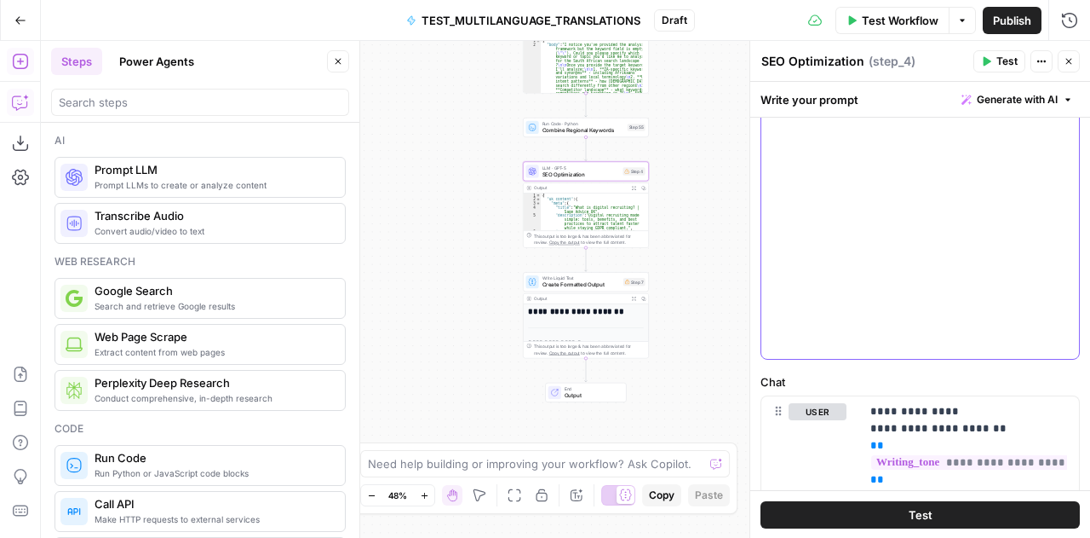
scroll to position [0, 0]
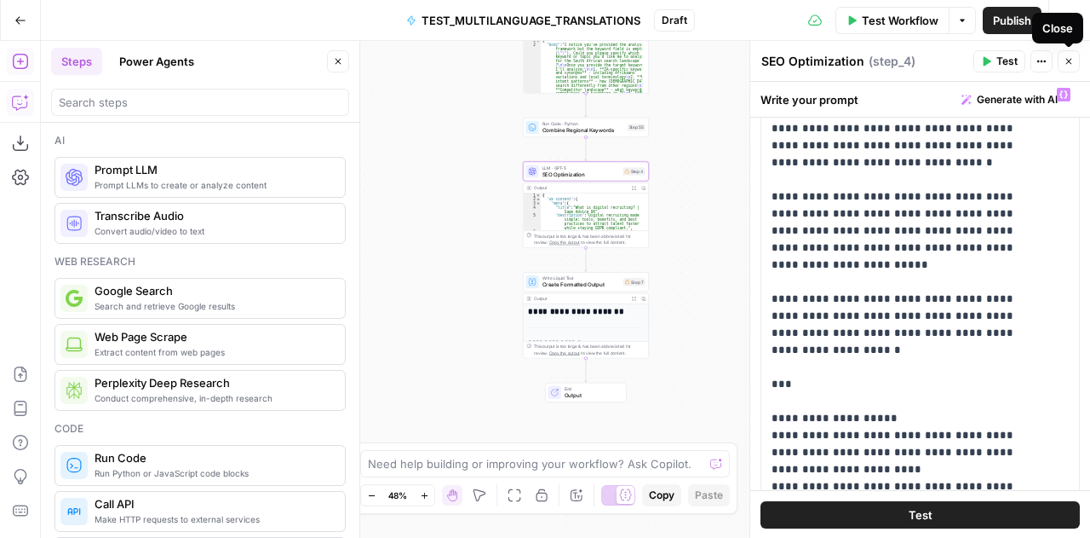
click at [1068, 66] on icon "button" at bounding box center [1069, 61] width 10 height 10
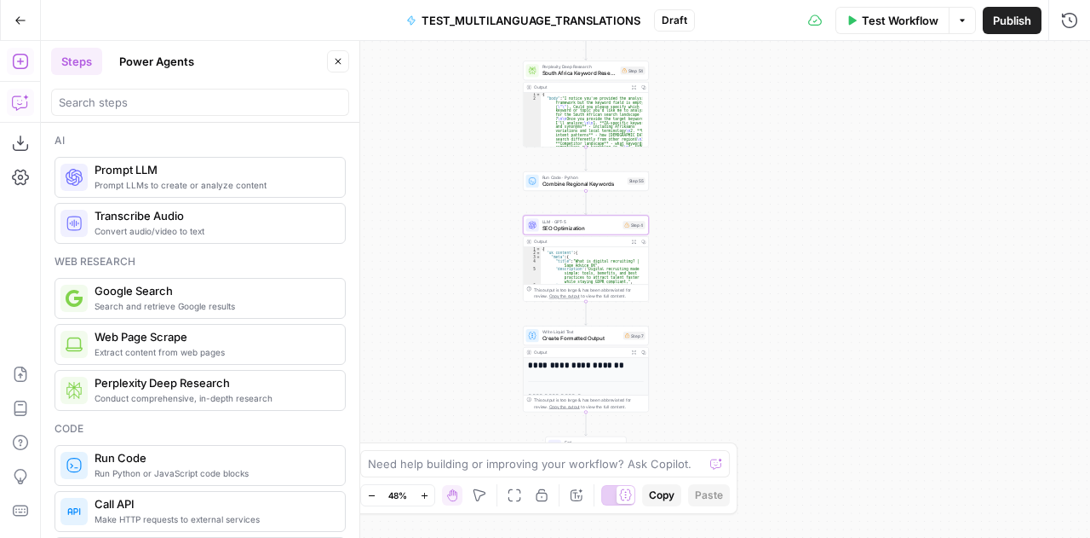
click at [558, 337] on span "Create Formatted Output" at bounding box center [582, 338] width 78 height 9
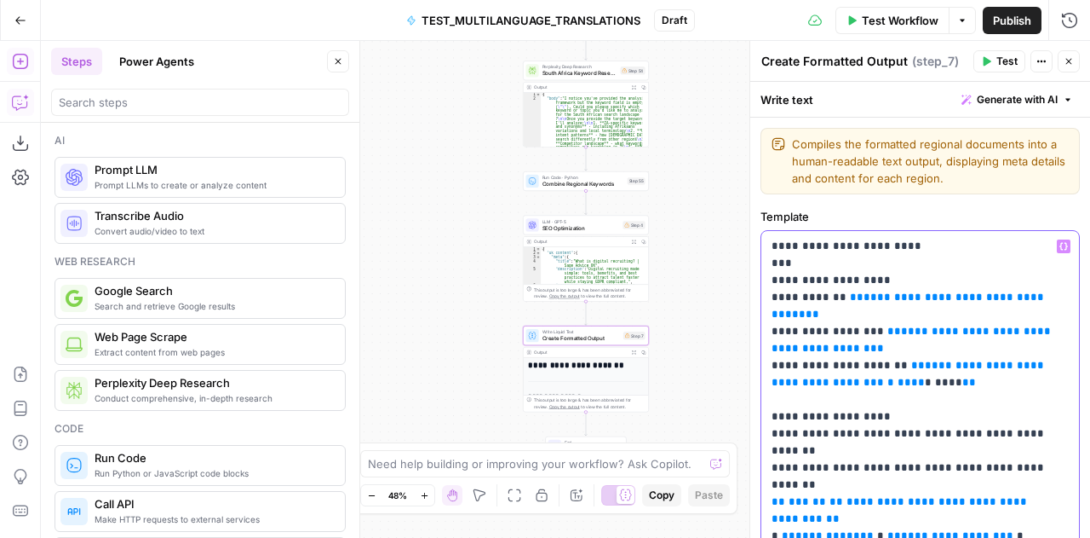
click at [895, 257] on p "**********" at bounding box center [914, 468] width 285 height 460
click at [939, 277] on p "**********" at bounding box center [914, 468] width 285 height 460
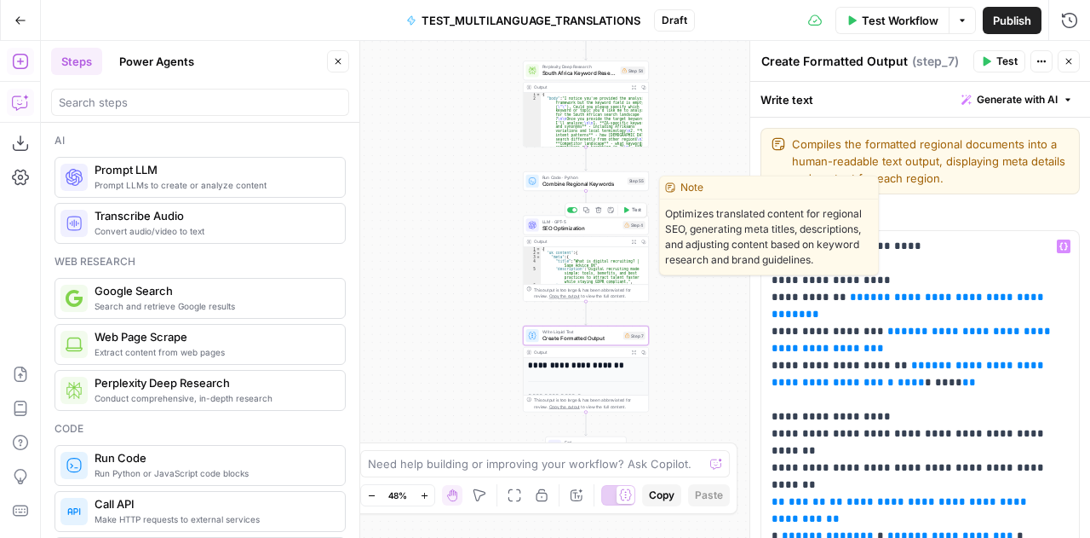
click at [548, 230] on span "SEO Optimization" at bounding box center [582, 228] width 78 height 9
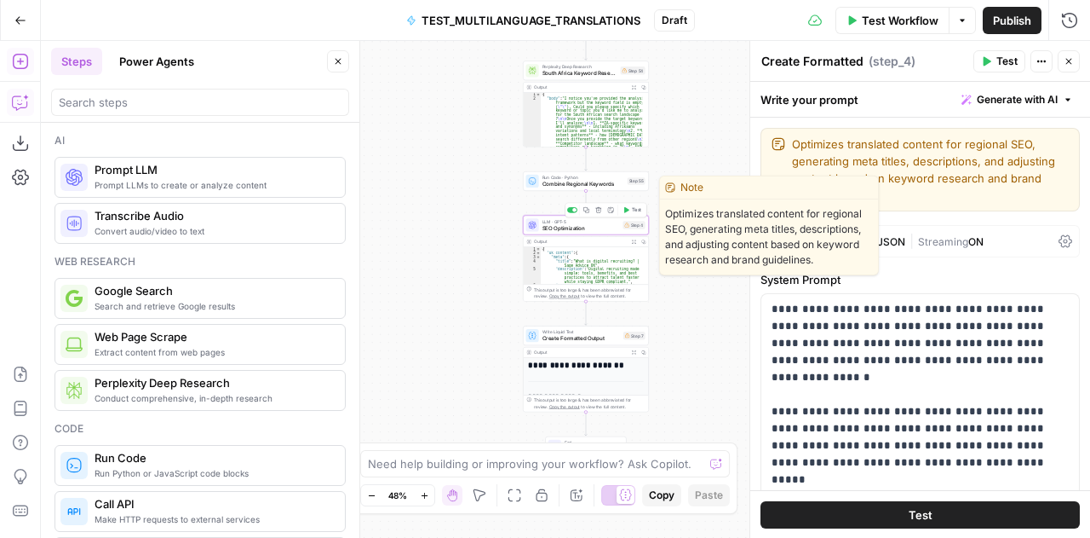
type textarea "SEO Optimization"
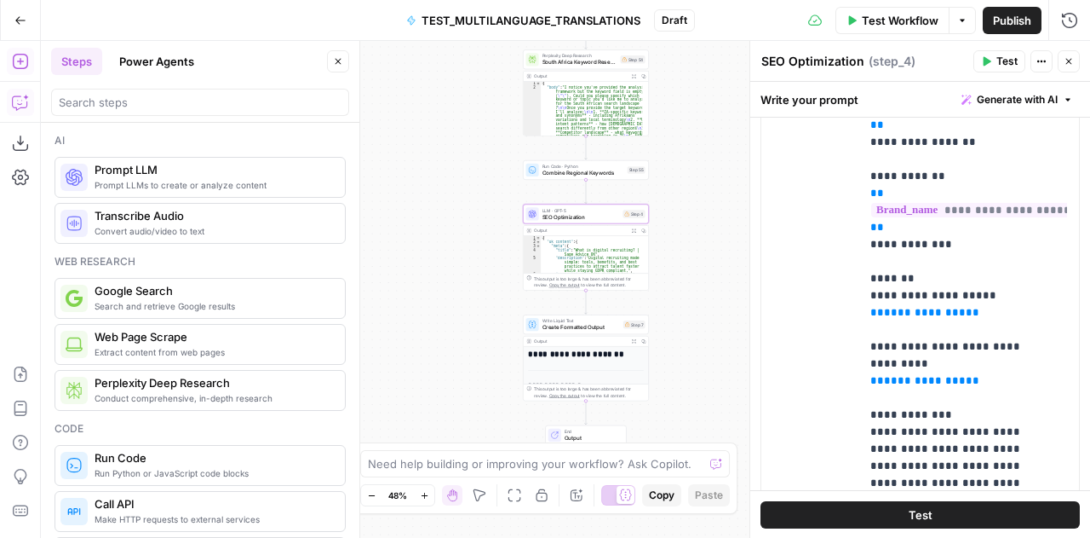
scroll to position [300, 0]
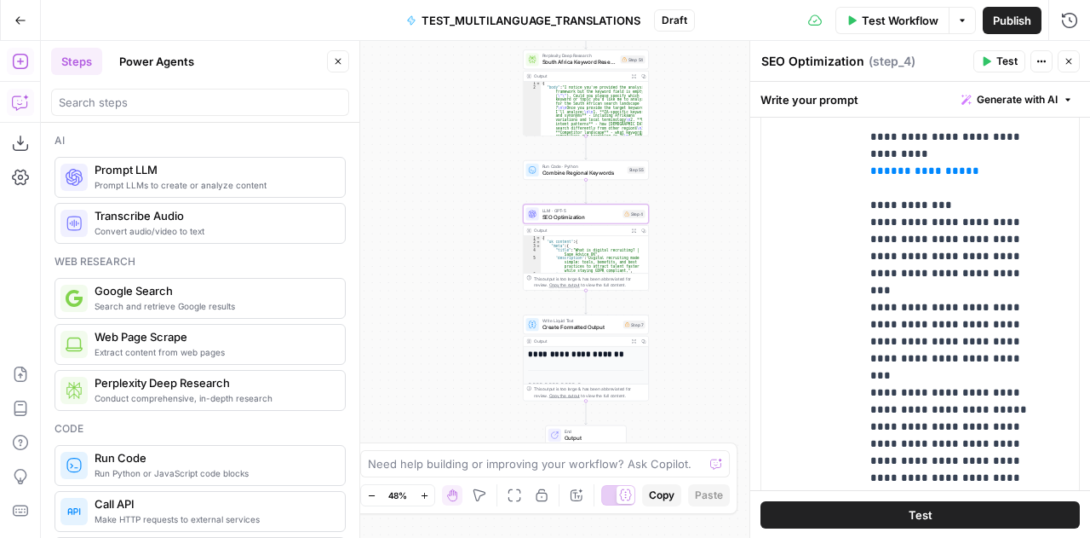
click at [1073, 64] on icon "button" at bounding box center [1069, 61] width 10 height 10
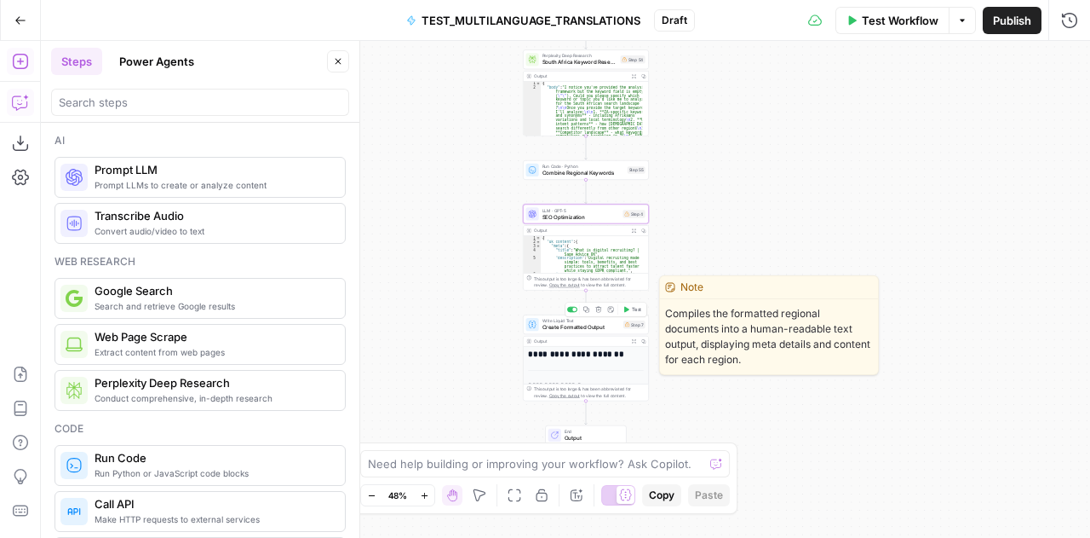
click at [566, 326] on span "Create Formatted Output" at bounding box center [582, 327] width 78 height 9
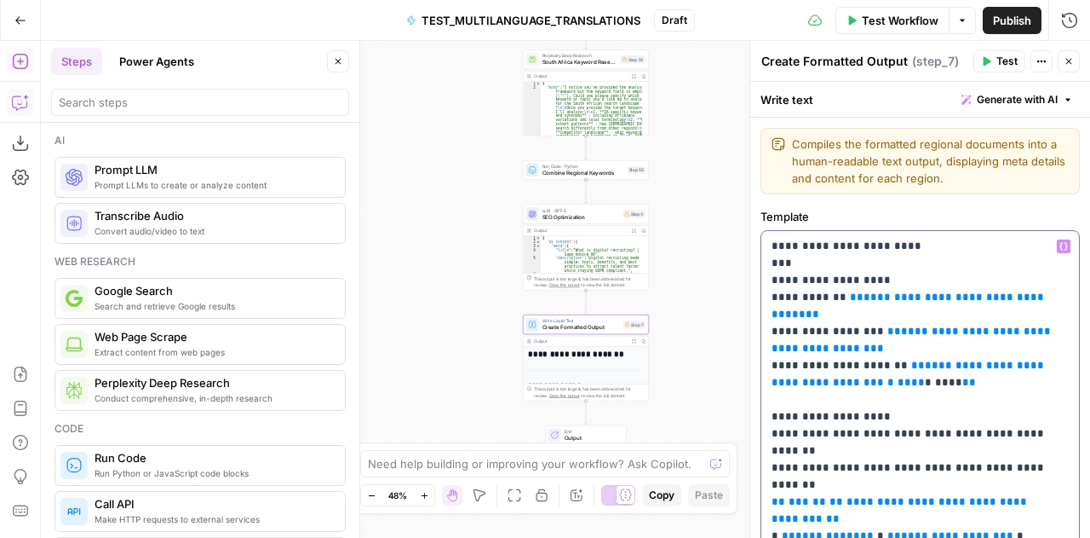
click at [929, 316] on p "**********" at bounding box center [914, 468] width 285 height 460
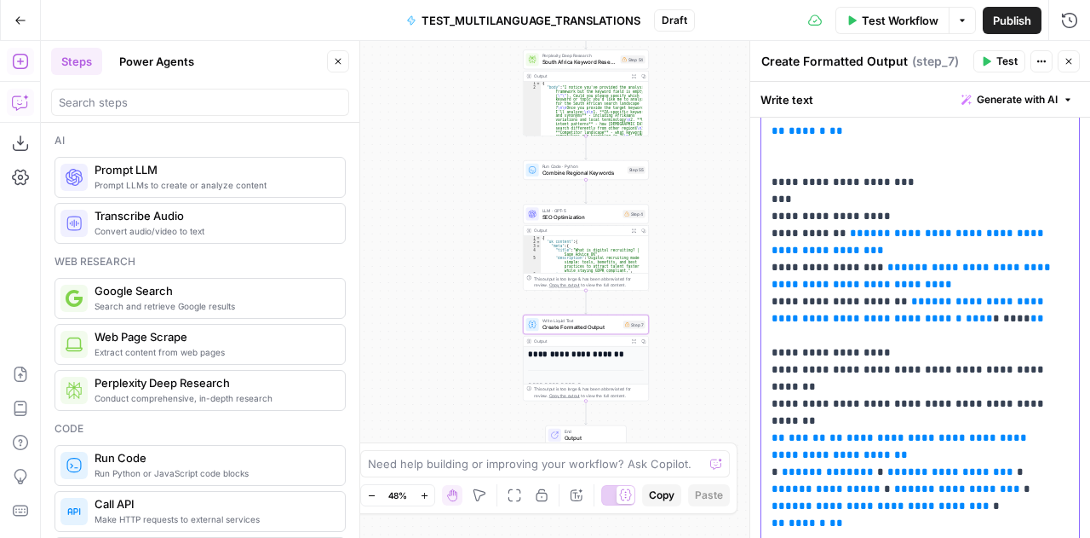
scroll to position [625, 0]
click at [1073, 62] on icon "button" at bounding box center [1069, 61] width 10 height 10
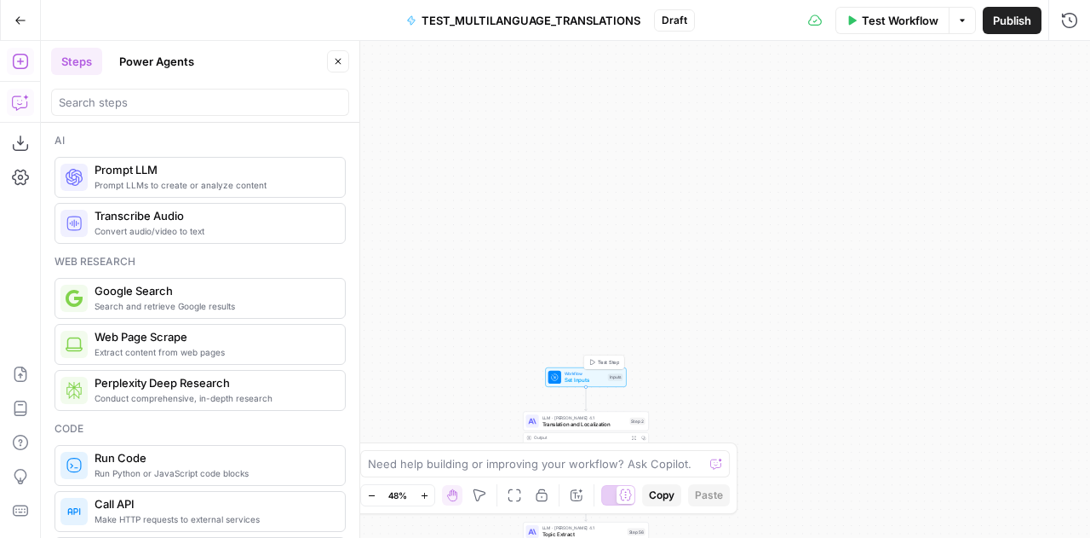
click at [563, 371] on div "Workflow Set Inputs Inputs Test Step" at bounding box center [586, 377] width 75 height 14
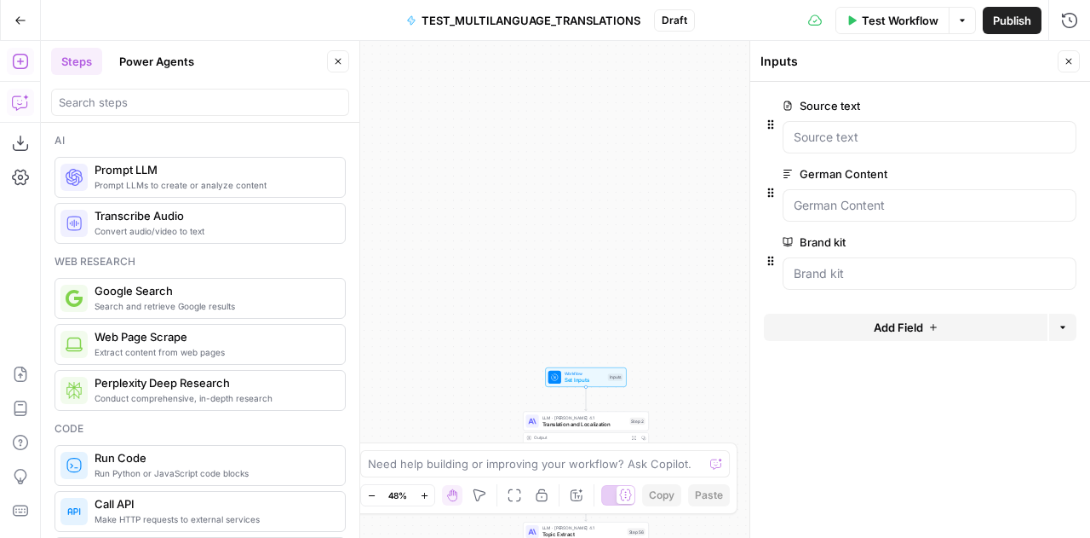
click at [876, 19] on span "Test Workflow" at bounding box center [900, 20] width 77 height 17
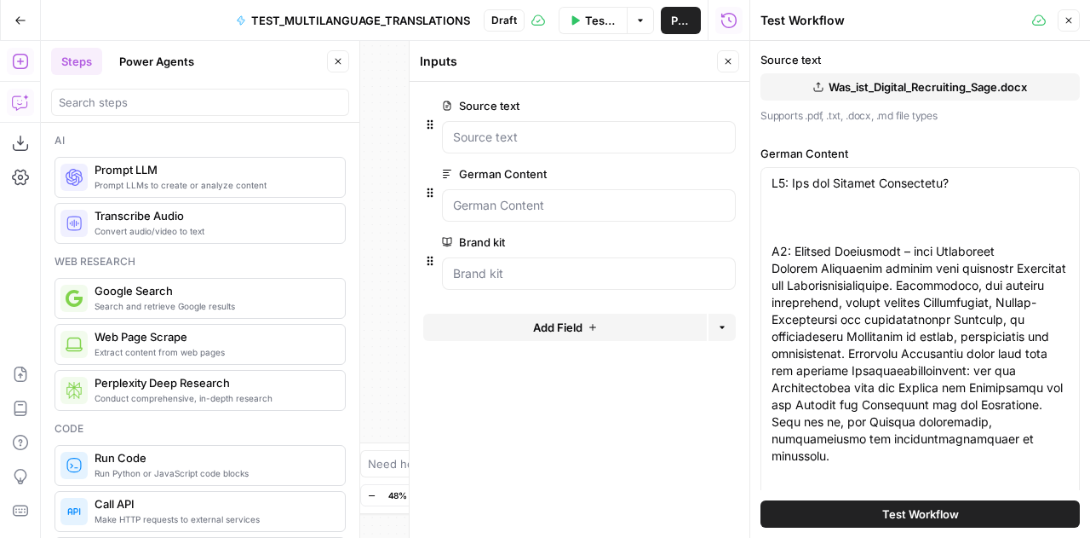
click at [908, 509] on span "Test Workflow" at bounding box center [921, 513] width 77 height 17
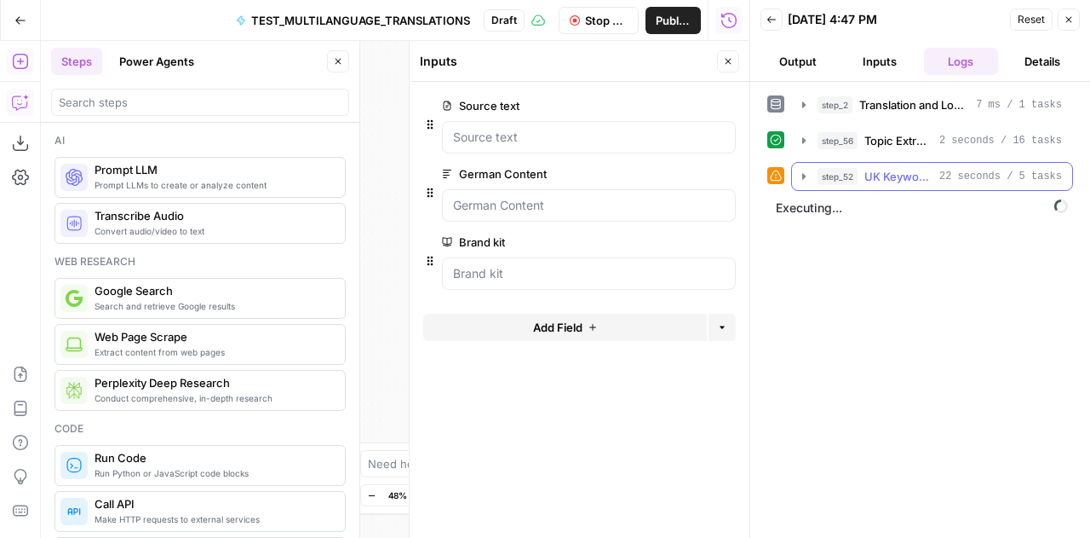
click at [801, 171] on icon "button" at bounding box center [804, 177] width 14 height 14
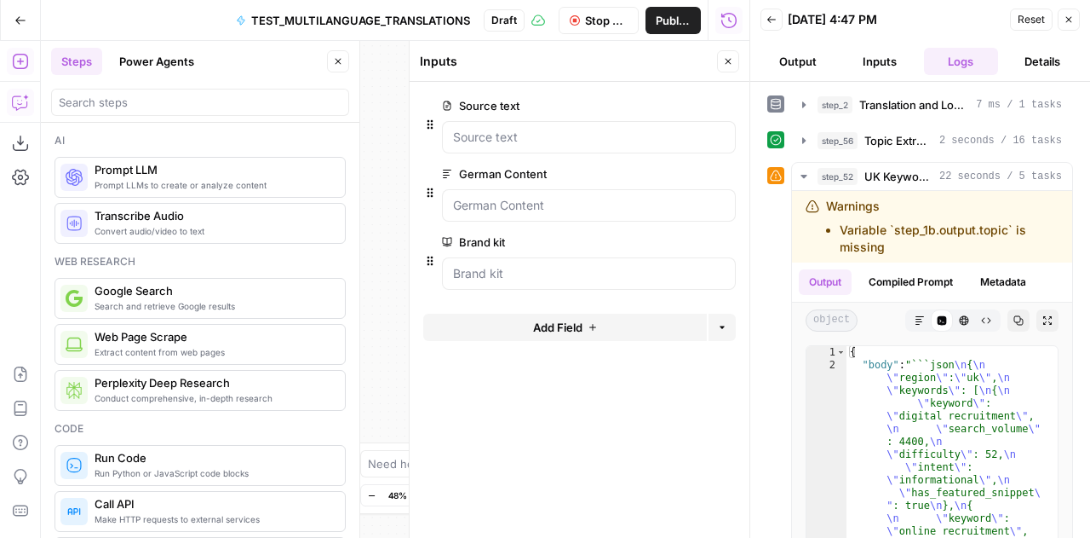
click at [605, 32] on button "Stop Run" at bounding box center [599, 20] width 81 height 27
click at [857, 237] on li "Variable `step_1b.output.topic` is missing" at bounding box center [949, 239] width 219 height 34
copy div "Variable `step_1b.output.topic` is missing"
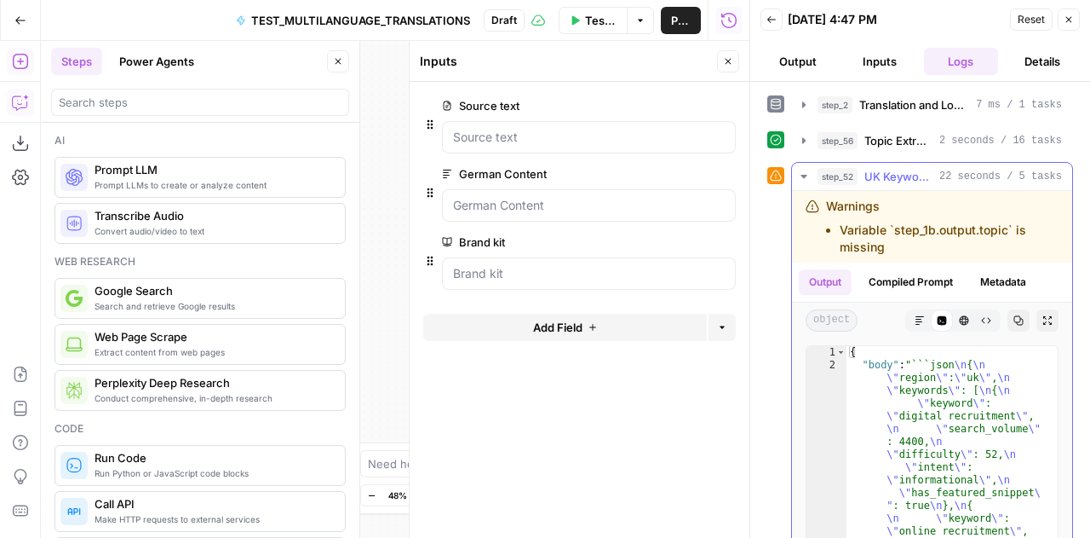
click at [939, 286] on button "Compiled Prompt" at bounding box center [911, 282] width 105 height 26
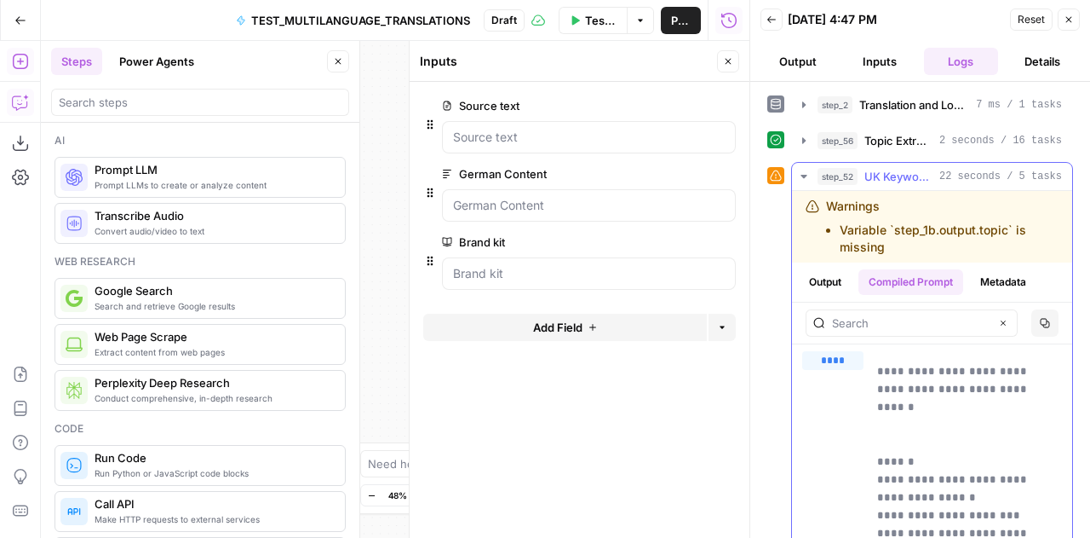
click at [826, 284] on button "Output" at bounding box center [825, 282] width 53 height 26
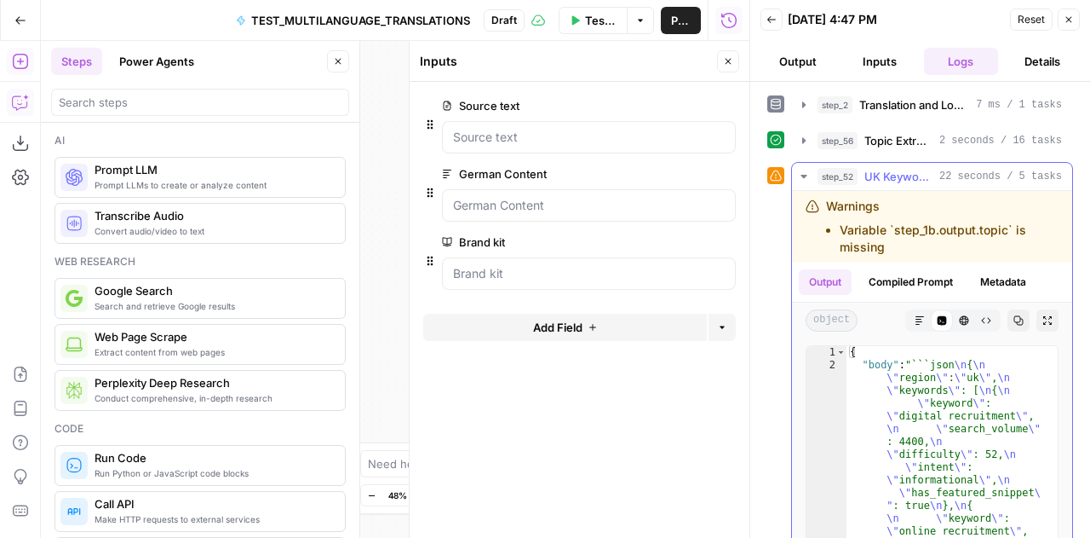
type textarea "**********"
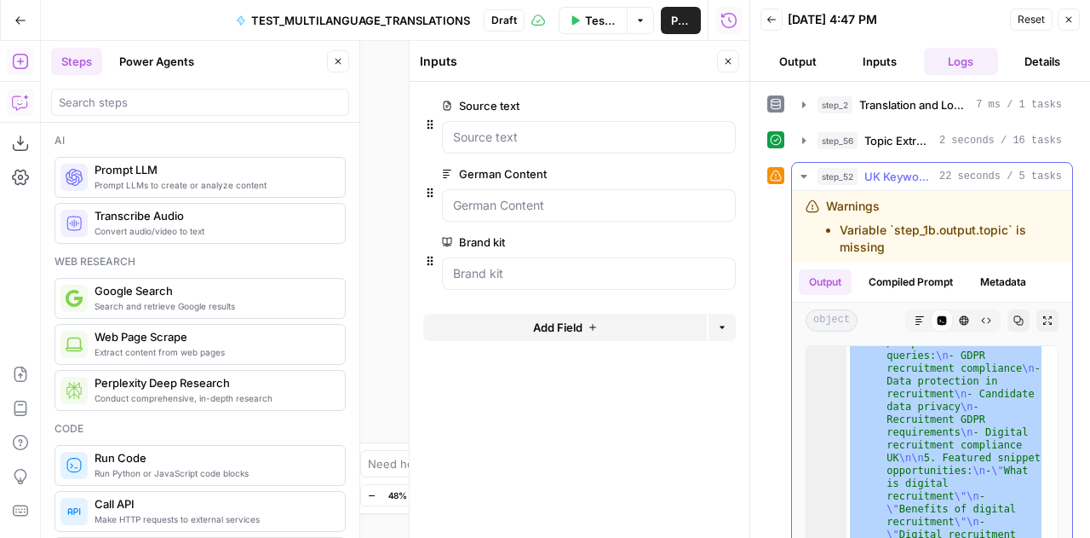
scroll to position [157, 0]
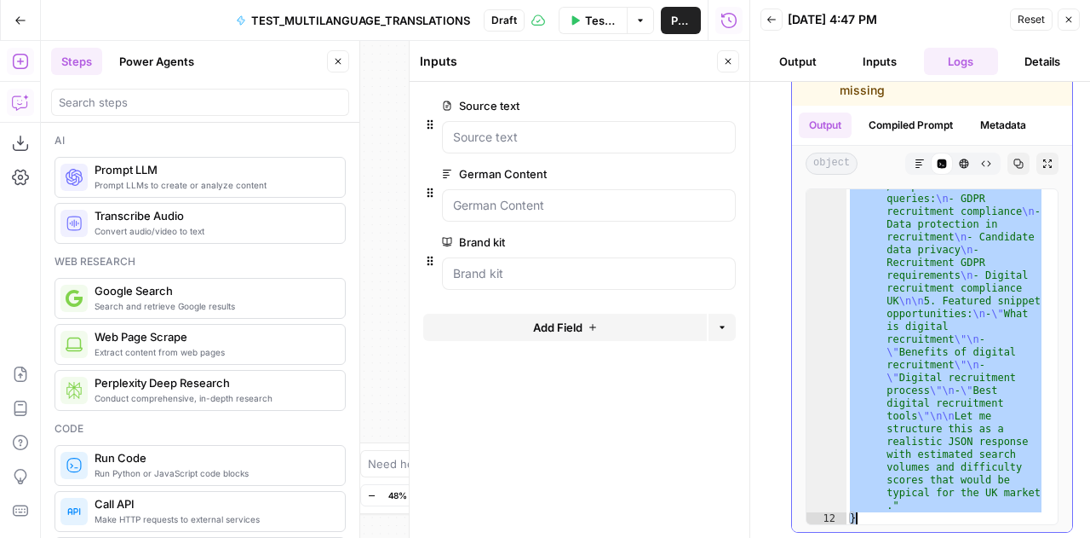
click at [904, 118] on button "Compiled Prompt" at bounding box center [911, 125] width 105 height 26
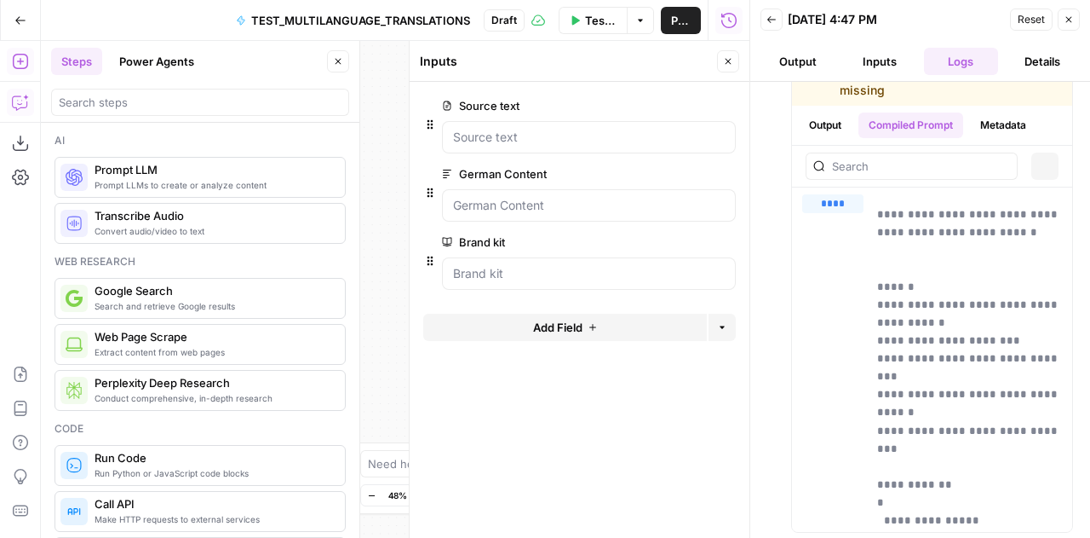
scroll to position [0, 0]
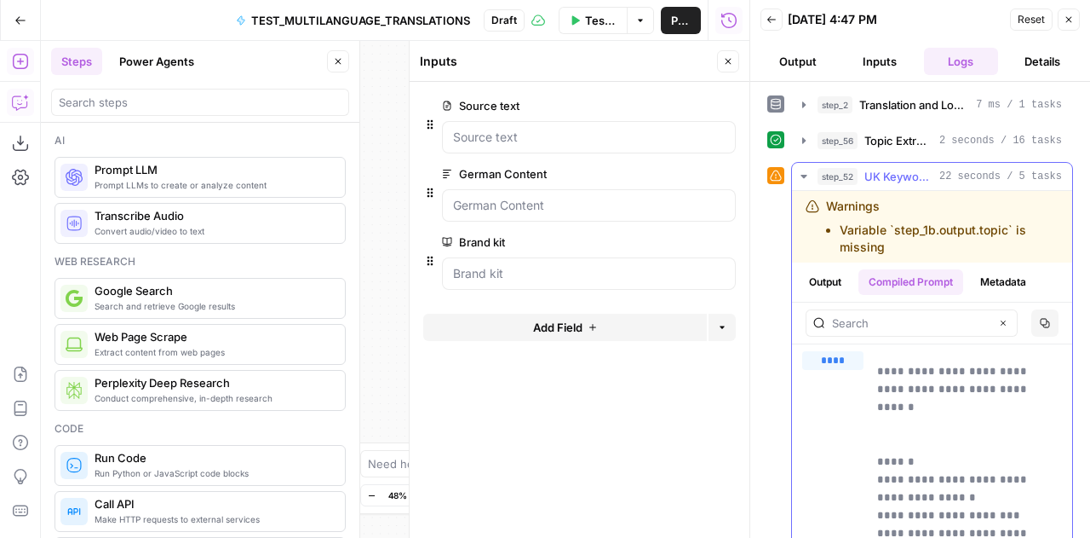
click at [835, 377] on span "****" at bounding box center [840, 384] width 21 height 14
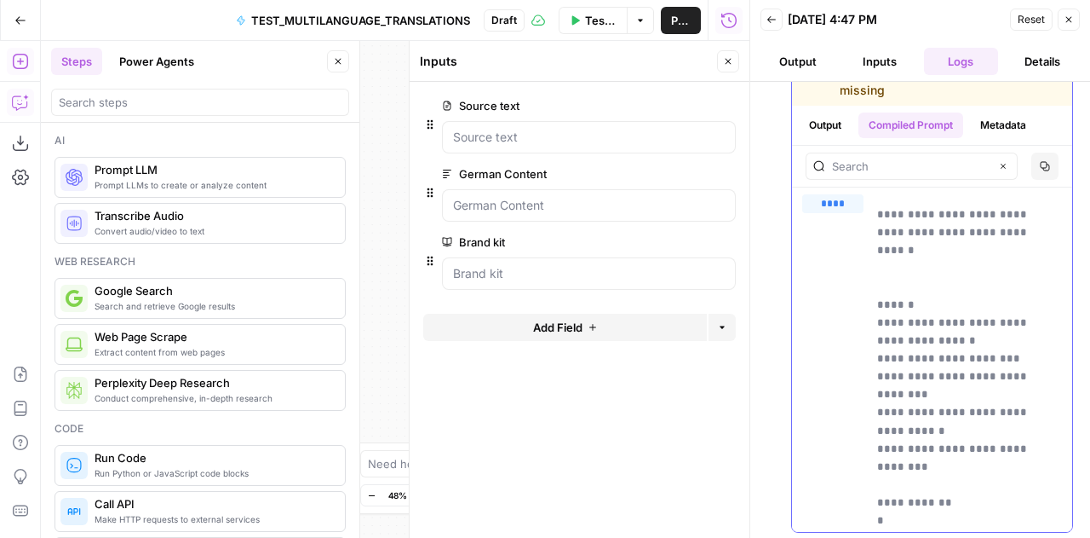
click at [833, 146] on div "Clear Copy" at bounding box center [932, 166] width 280 height 41
click at [820, 122] on button "Output" at bounding box center [825, 125] width 53 height 26
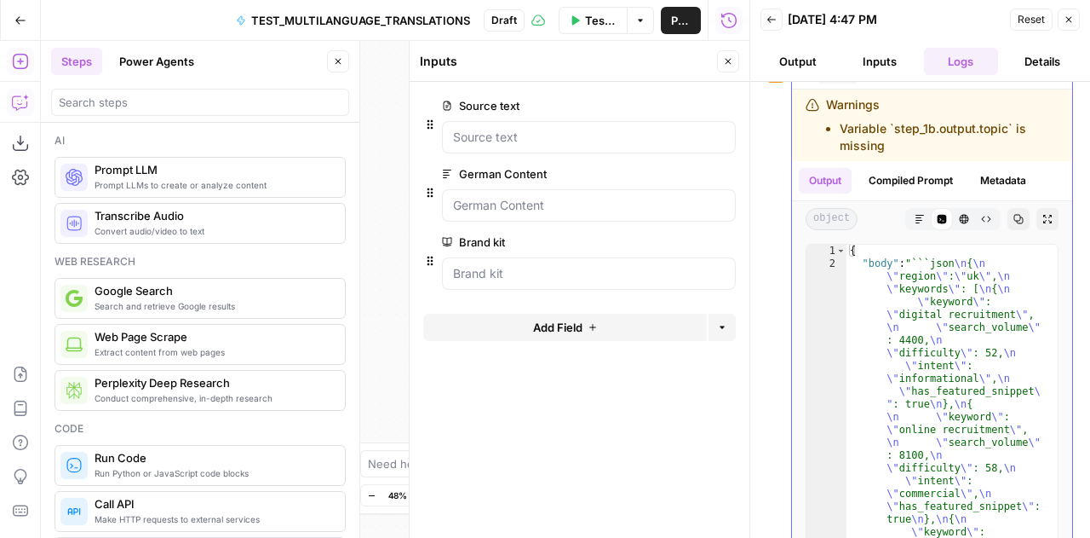
scroll to position [104, 0]
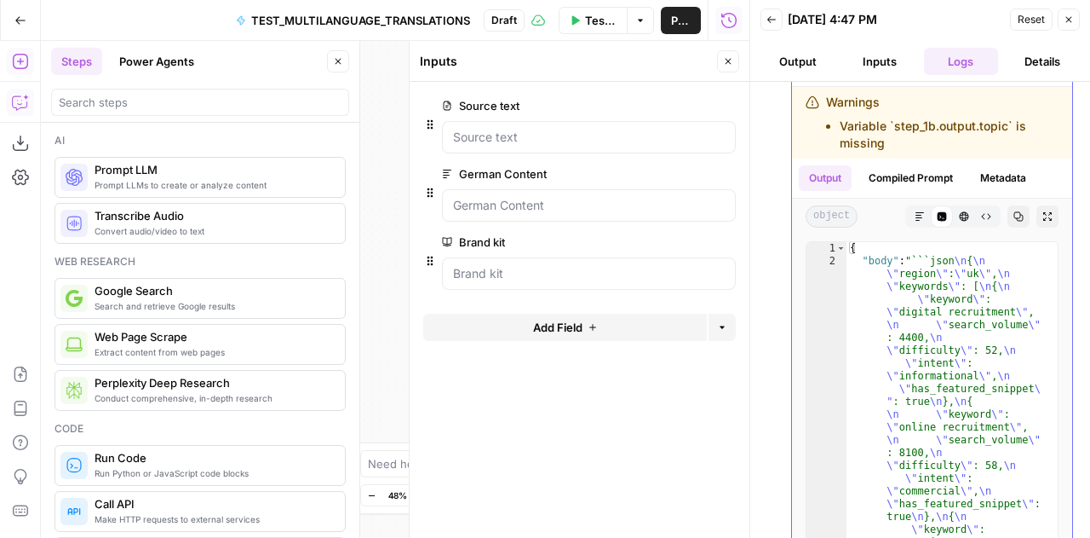
type textarea "**********"
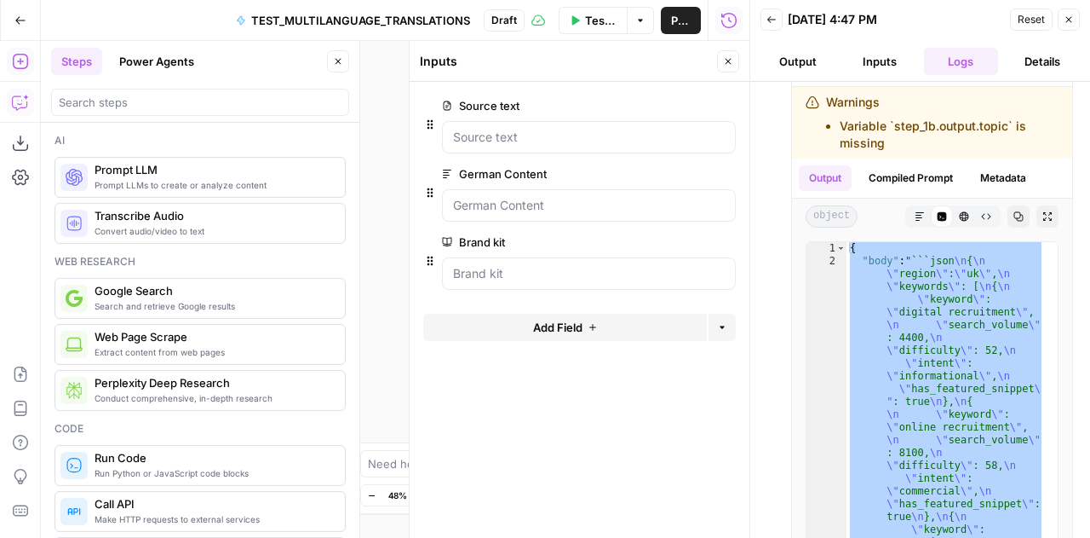
click at [1028, 16] on span "Reset" at bounding box center [1031, 19] width 27 height 15
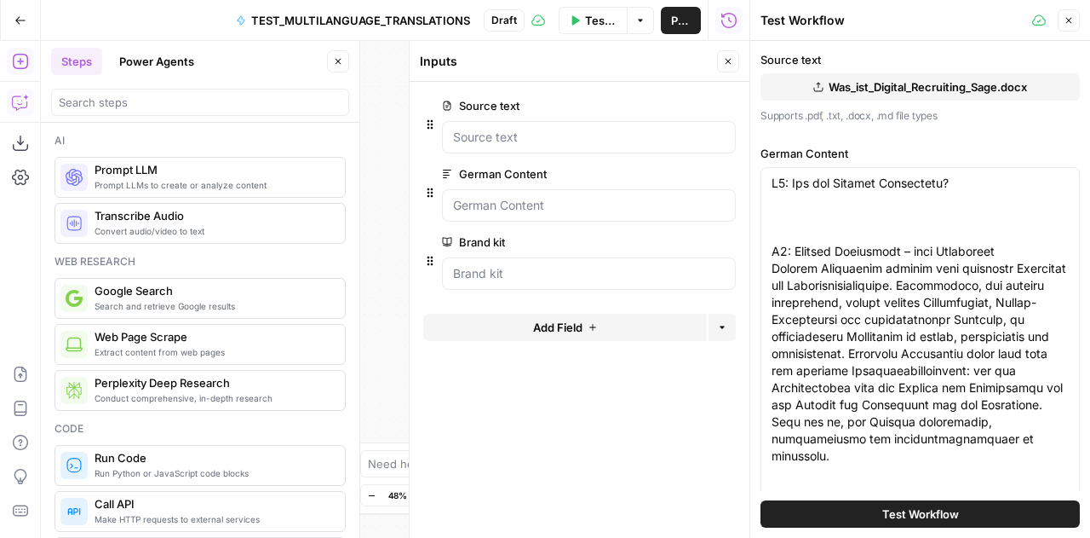
click at [728, 67] on button "Close" at bounding box center [728, 61] width 22 height 22
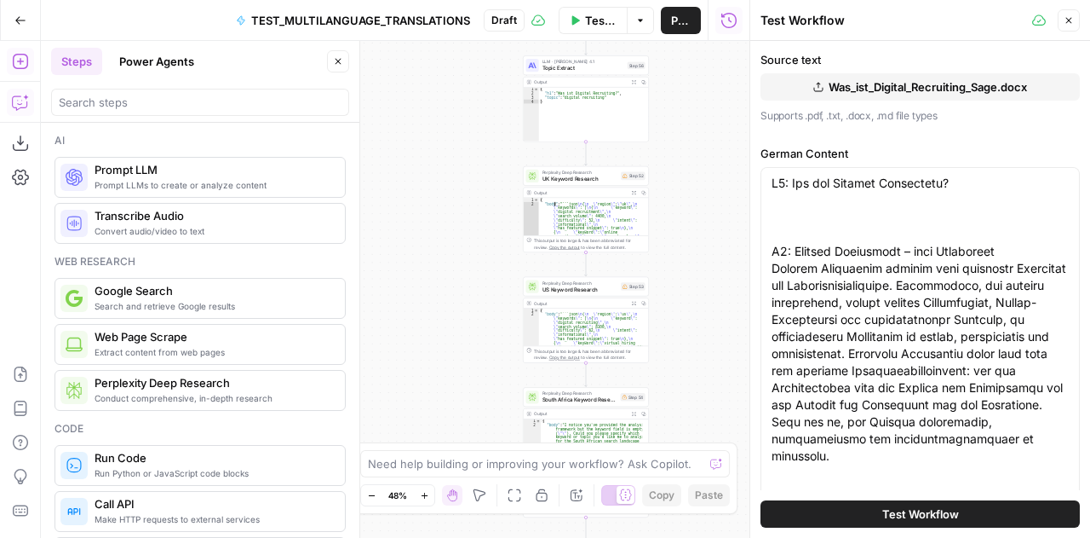
type textarea "**********"
click at [570, 214] on div "{ "body" : "```json \n { \n \" region \" : \" uk \" , \n \" keywords \" : [ \n …" at bounding box center [591, 440] width 104 height 485
click at [553, 178] on span "UK Keyword Research" at bounding box center [581, 179] width 76 height 9
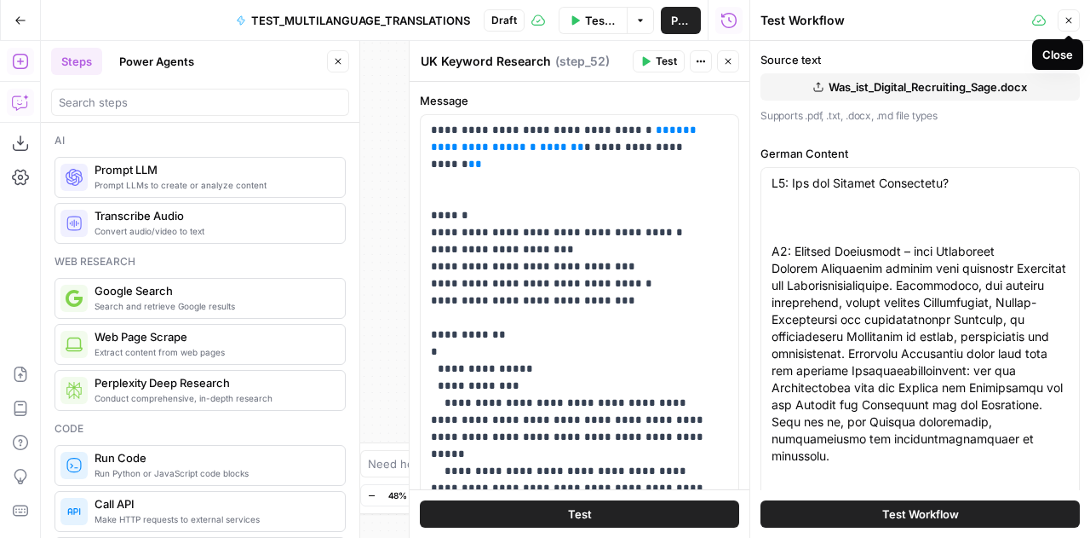
click at [1072, 23] on icon "button" at bounding box center [1069, 20] width 10 height 10
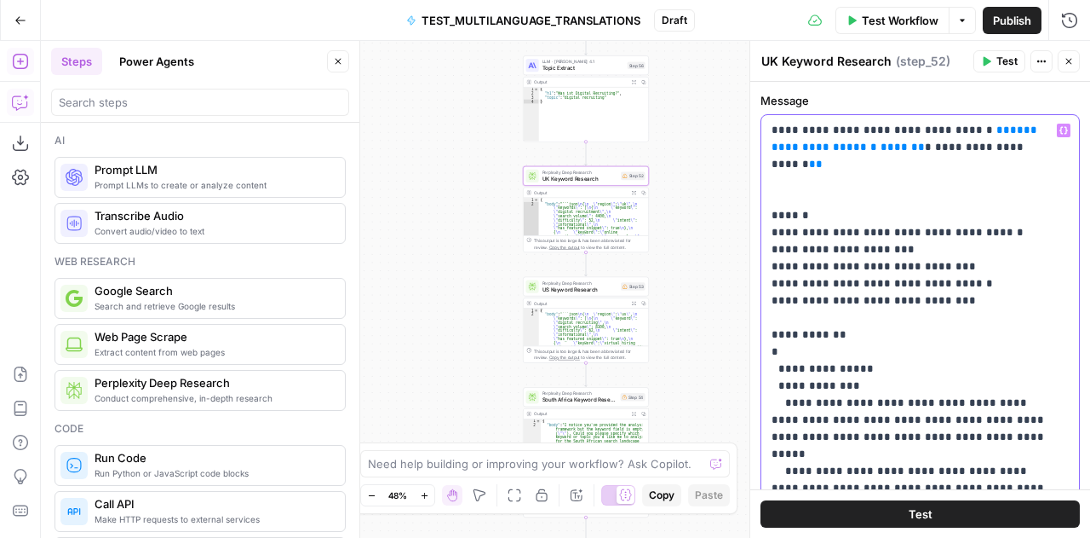
click at [946, 267] on p "**********" at bounding box center [914, 318] width 285 height 392
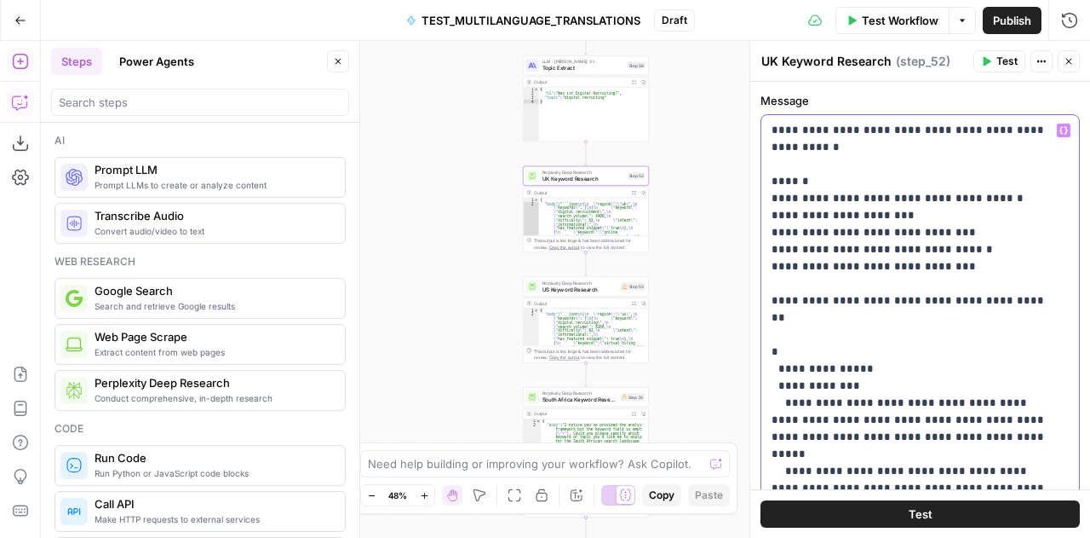
drag, startPoint x: 855, startPoint y: 130, endPoint x: 1026, endPoint y: 527, distance: 431.2
click at [1026, 527] on div "**********" at bounding box center [921, 310] width 340 height 456
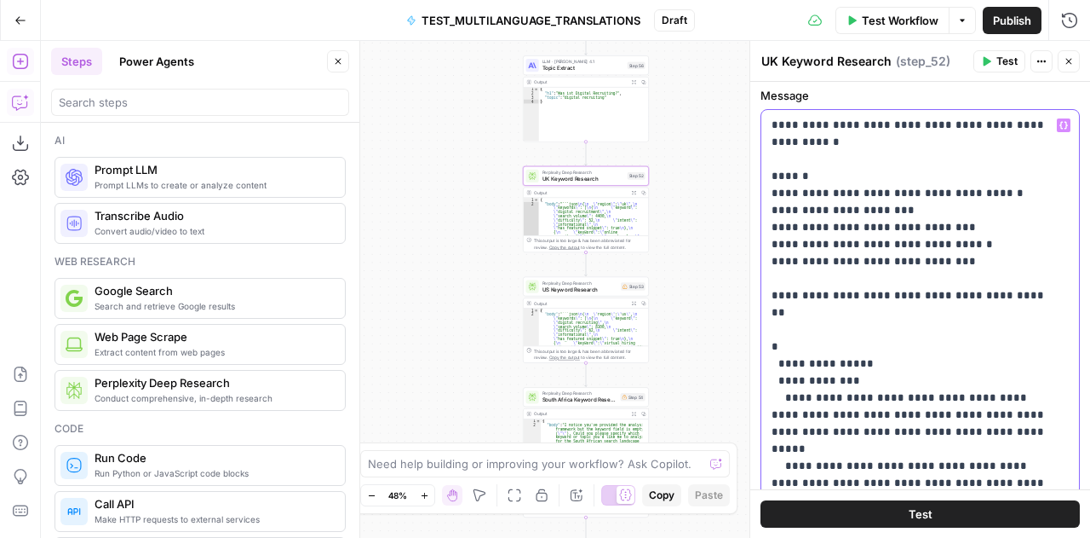
scroll to position [87, 0]
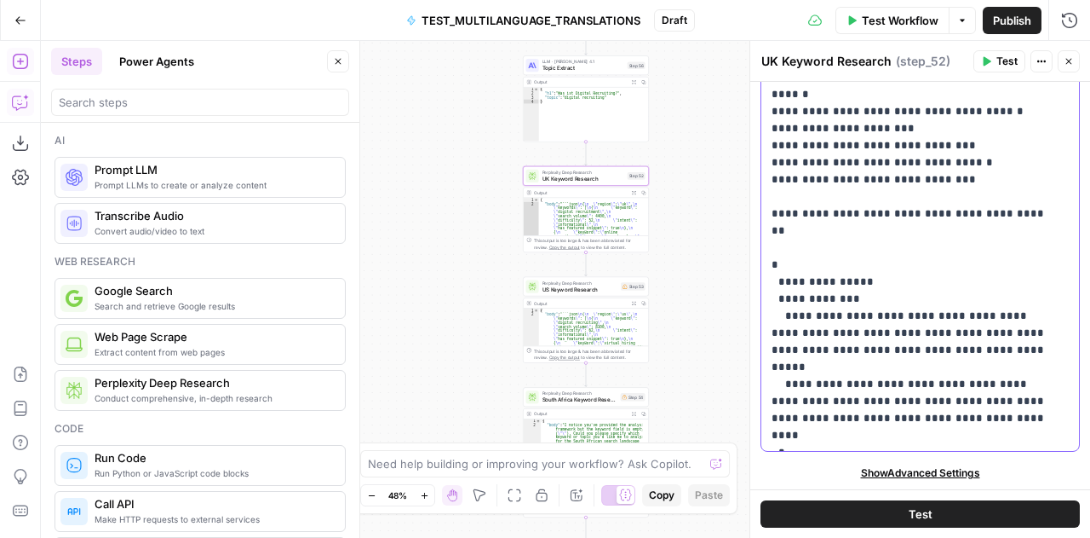
copy p "**********"
click at [555, 289] on span "US Keyword Research" at bounding box center [581, 289] width 76 height 9
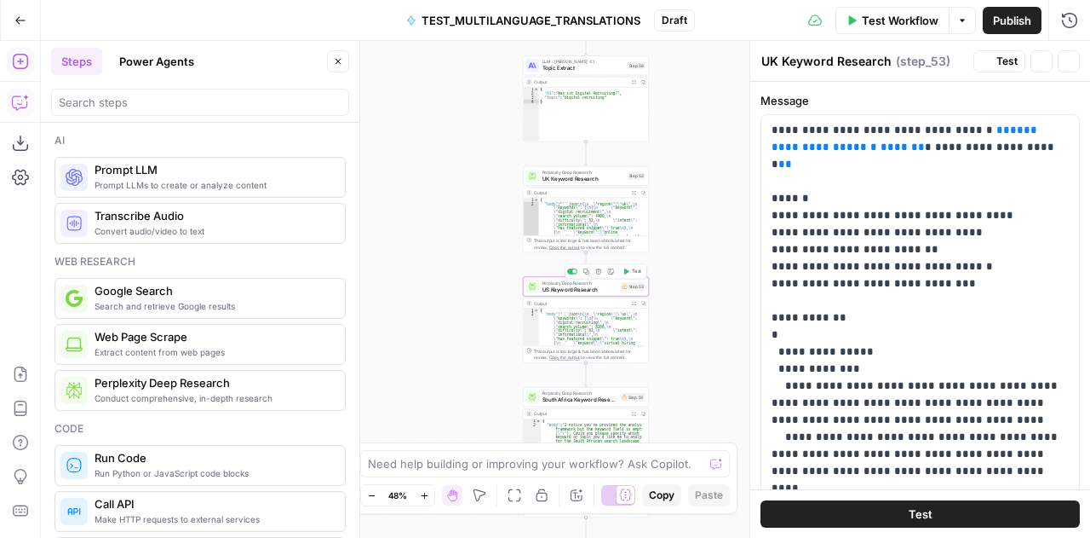
type textarea "US Keyword Research"
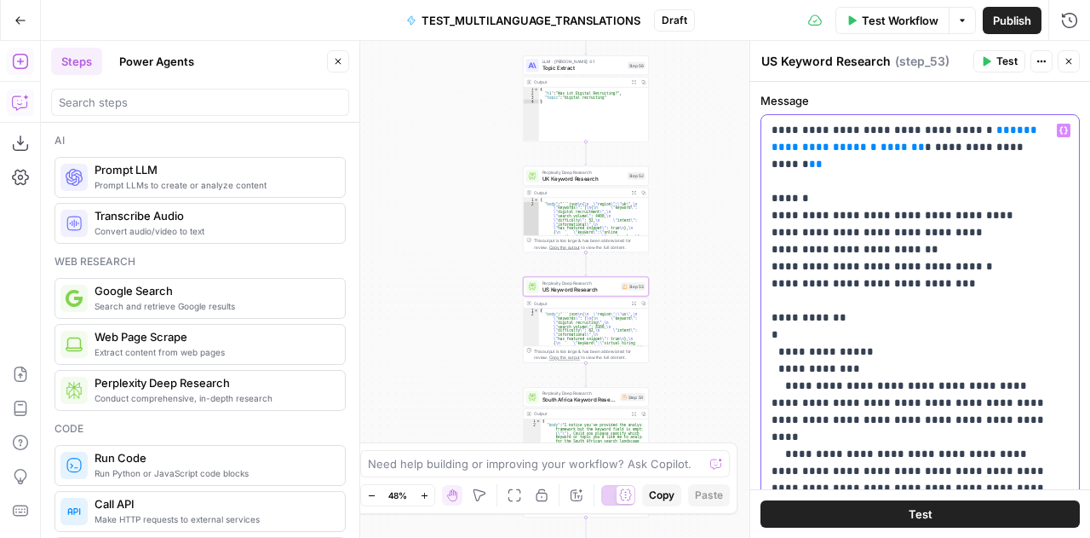
scroll to position [53, 0]
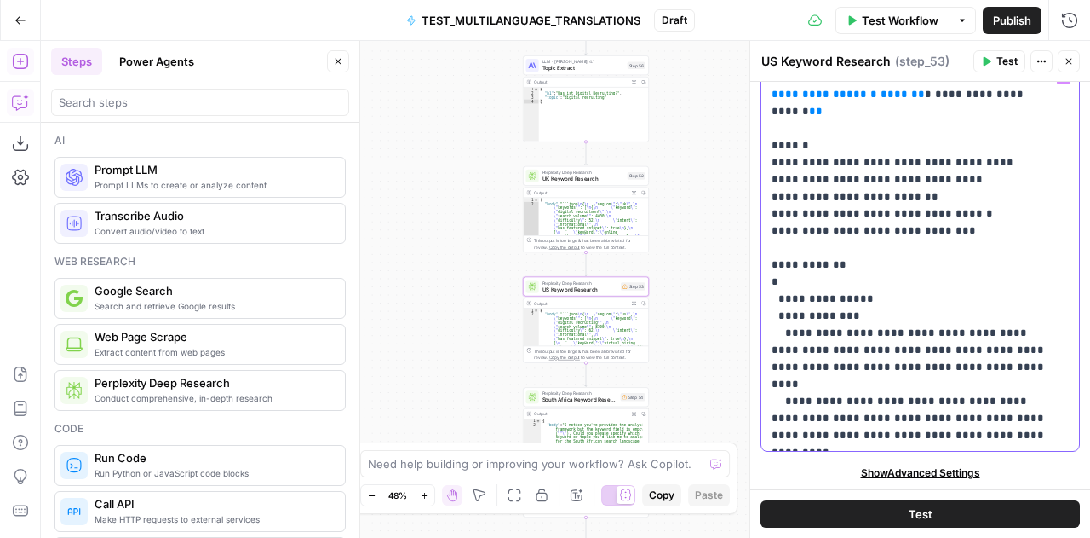
drag, startPoint x: 855, startPoint y: 124, endPoint x: 977, endPoint y: 558, distance: 451.5
click at [977, 537] on html "Sage SEO New Home Browse Your Data Usage Settings Recent Grids TOFU Content Bri…" at bounding box center [545, 269] width 1090 height 538
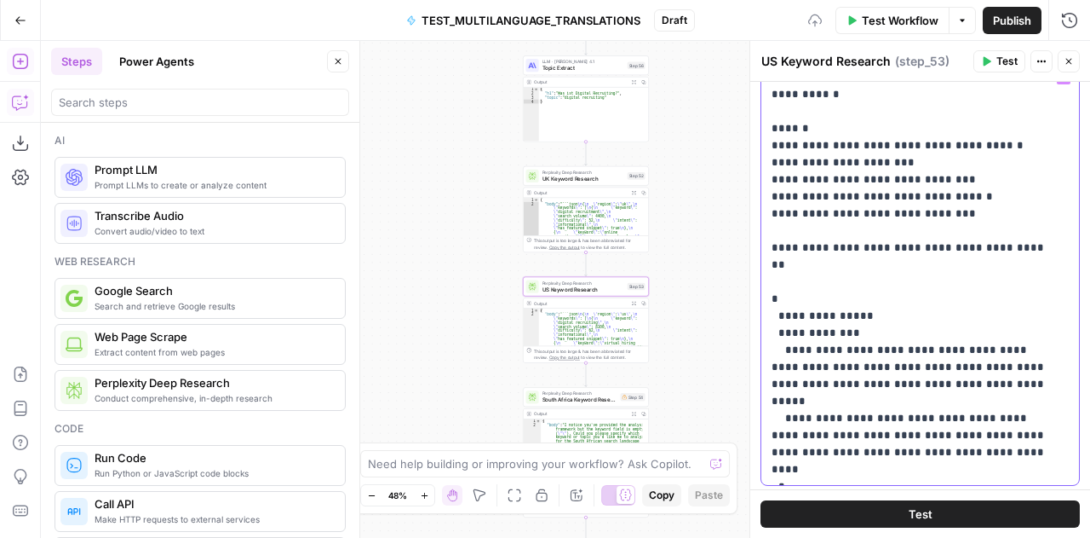
scroll to position [0, 0]
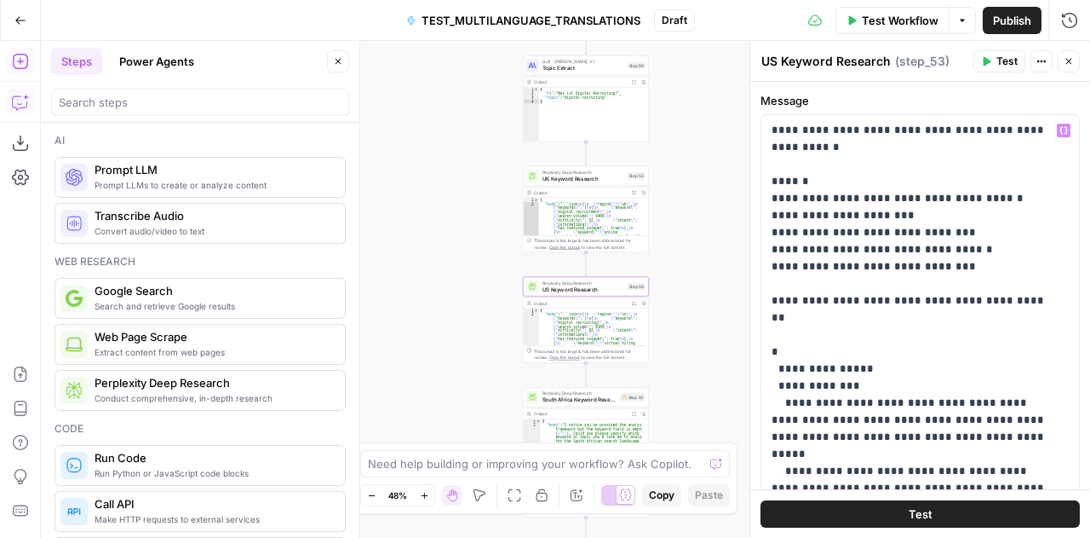
click at [571, 397] on span "South Africa Keyword Research" at bounding box center [580, 399] width 75 height 9
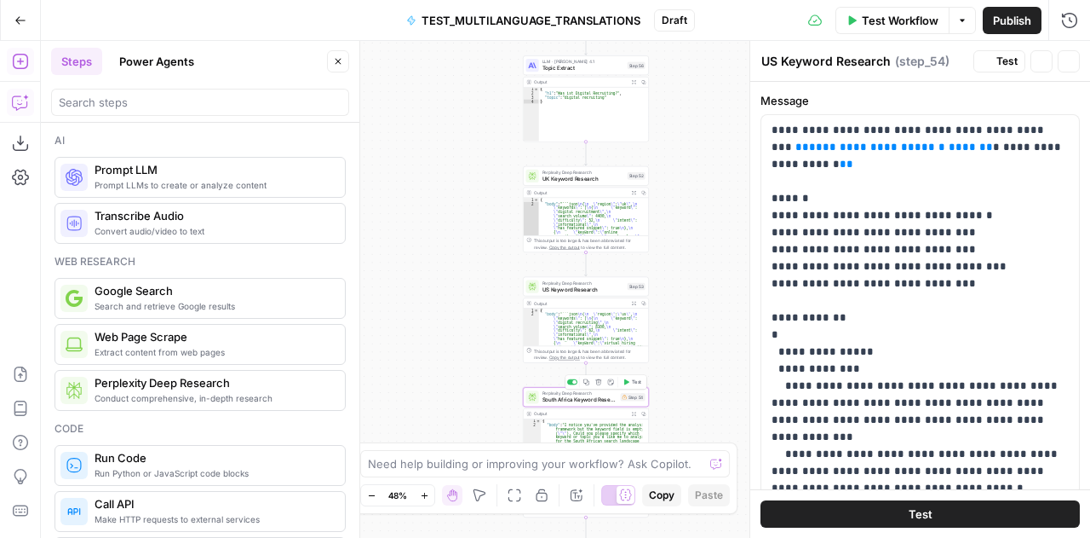
type textarea "South Africa Keyword Research"
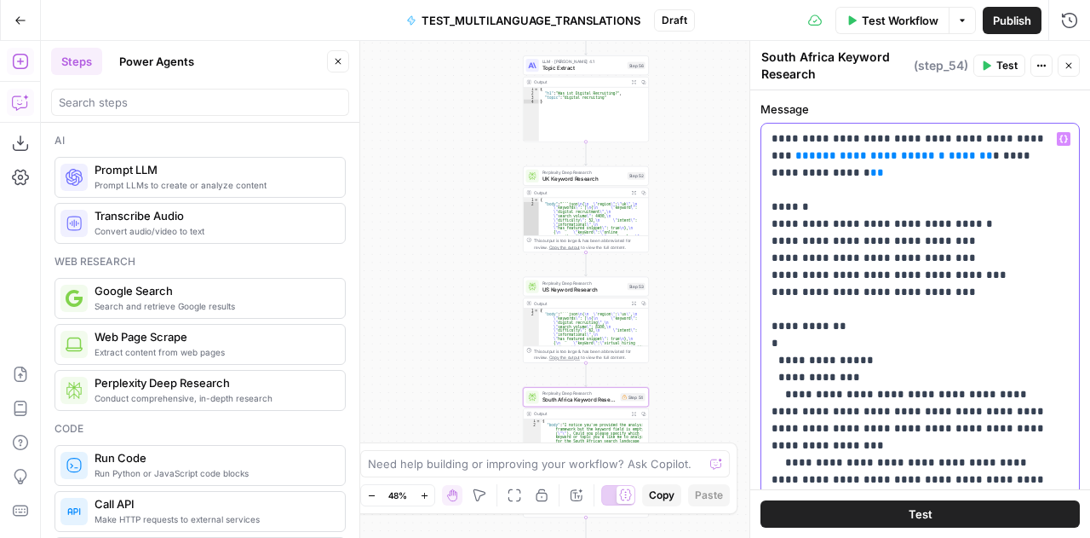
scroll to position [61, 0]
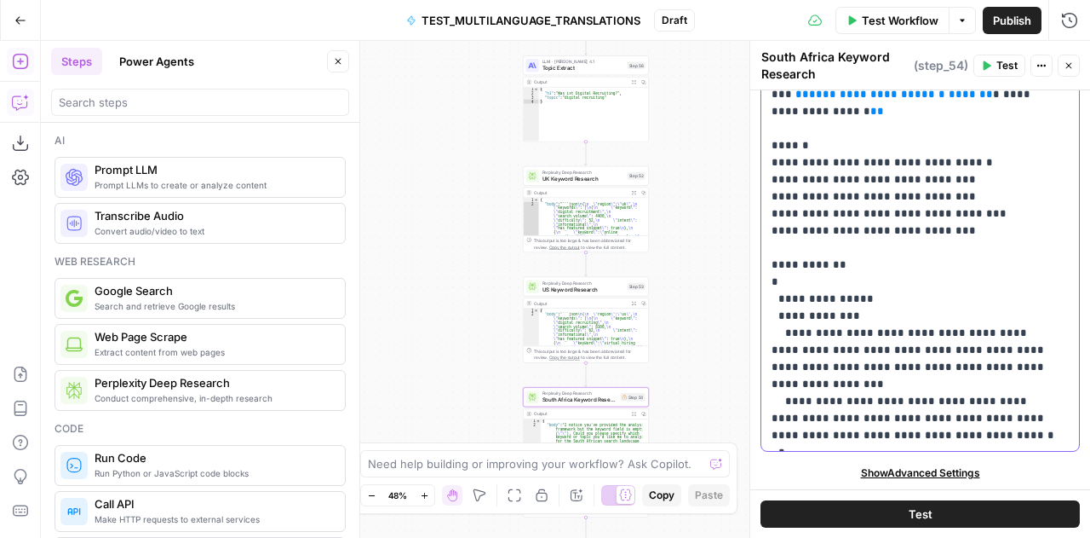
drag, startPoint x: 913, startPoint y: 136, endPoint x: 1000, endPoint y: 578, distance: 449.8
click at [1000, 537] on html "Sage SEO New Home Browse Your Data Usage Settings Recent Grids TOFU Content Bri…" at bounding box center [545, 269] width 1090 height 538
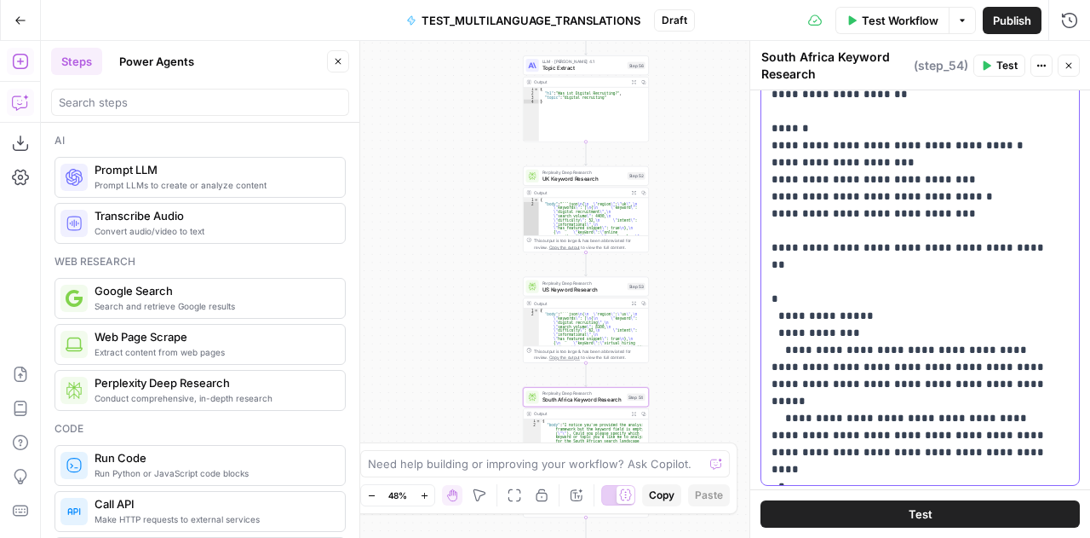
scroll to position [0, 0]
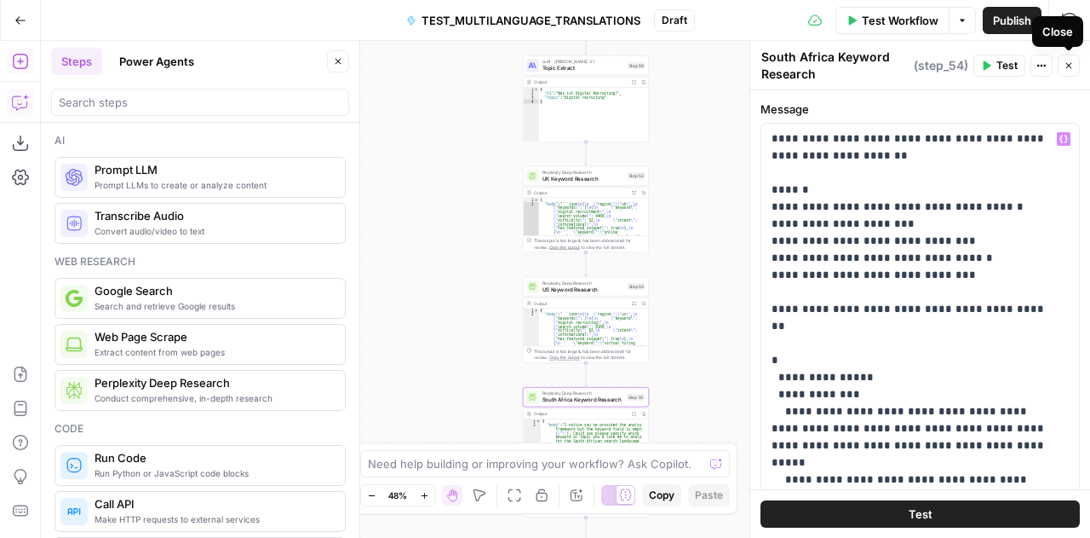
click at [1073, 61] on icon "button" at bounding box center [1069, 65] width 10 height 10
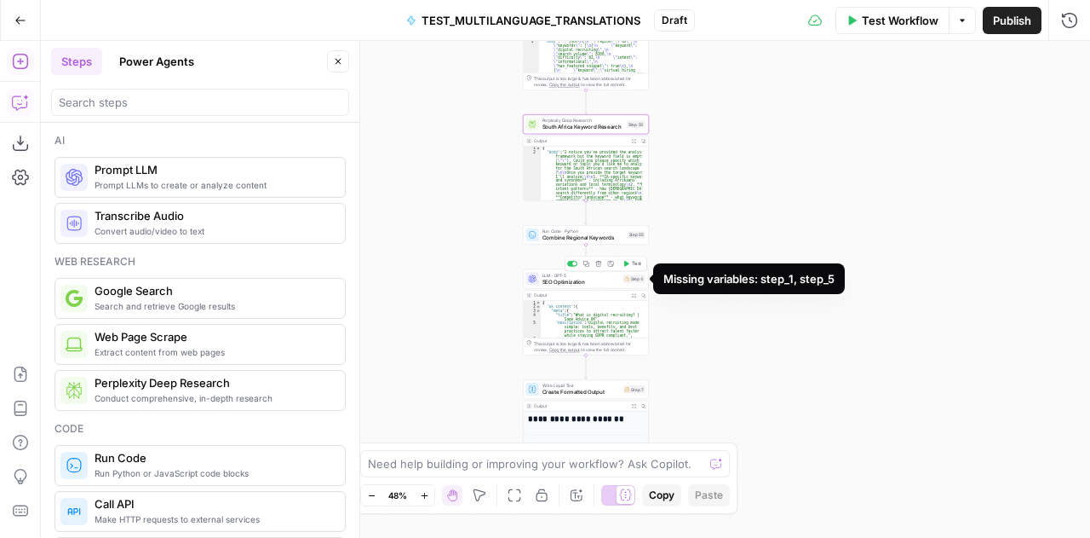
click at [637, 279] on div "Step 4" at bounding box center [634, 278] width 22 height 9
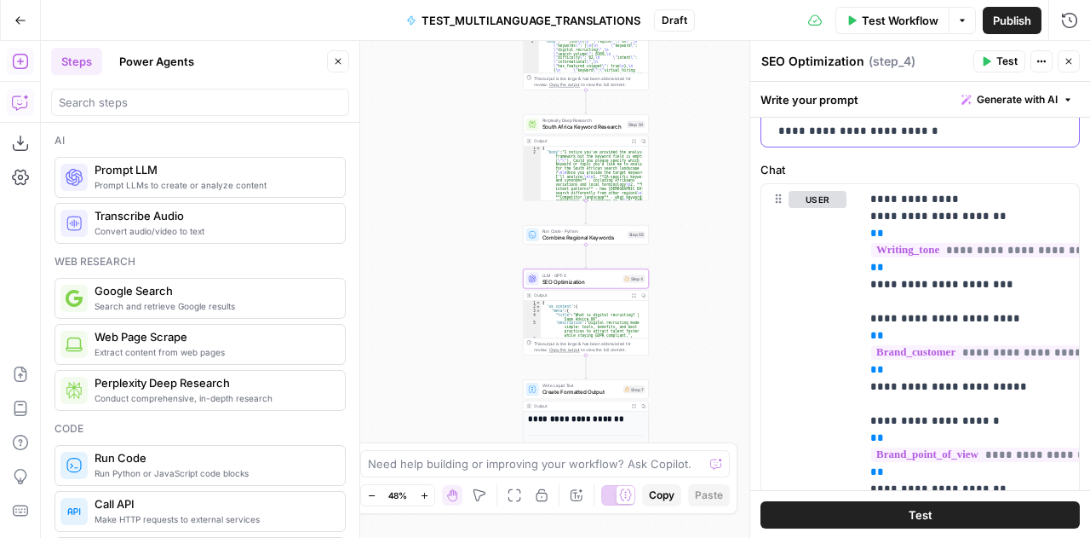
scroll to position [845, 0]
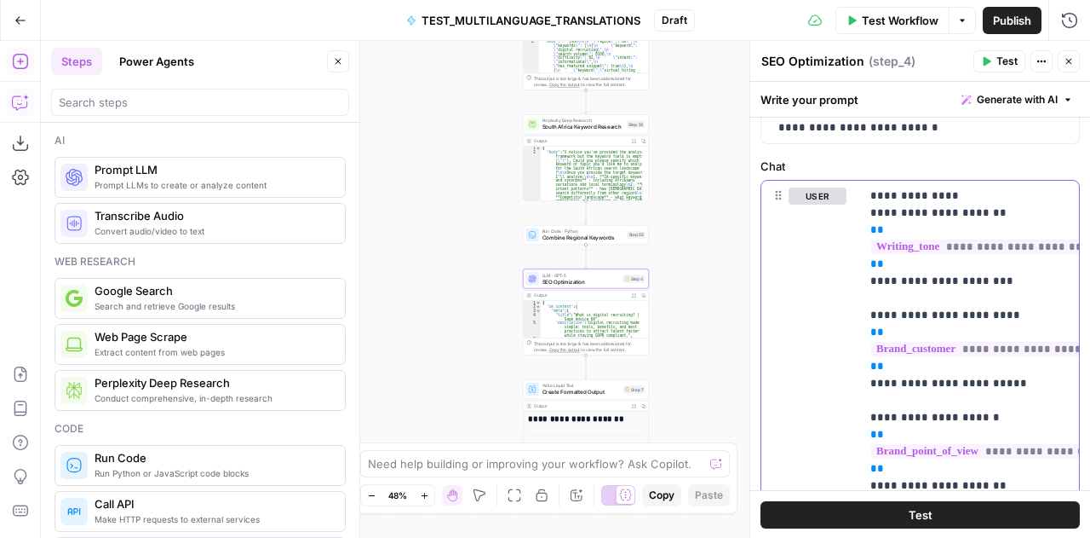
click at [970, 347] on span "**********" at bounding box center [995, 349] width 246 height 14
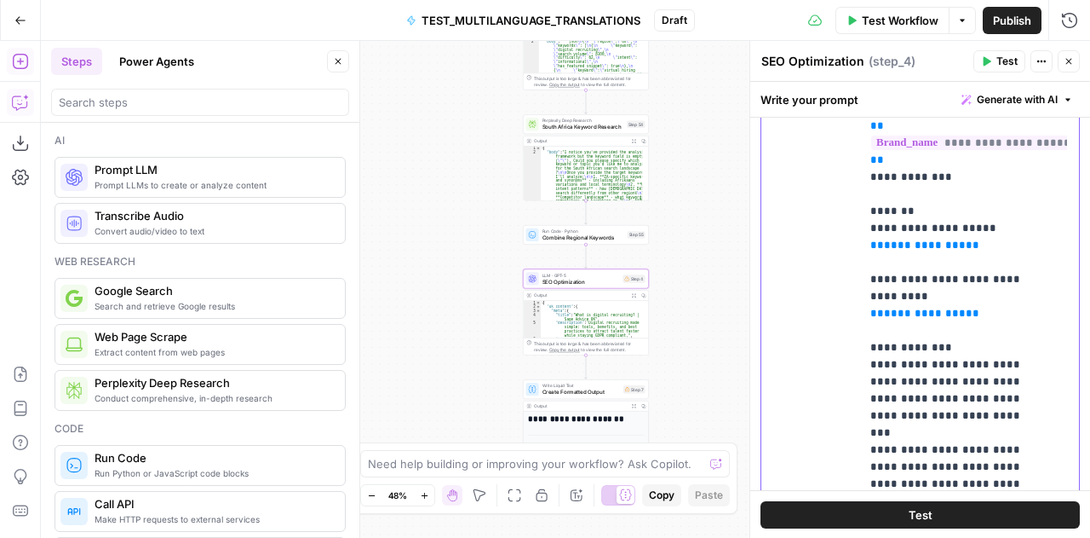
scroll to position [193, 0]
click at [1010, 400] on p "**********" at bounding box center [957, 220] width 173 height 1090
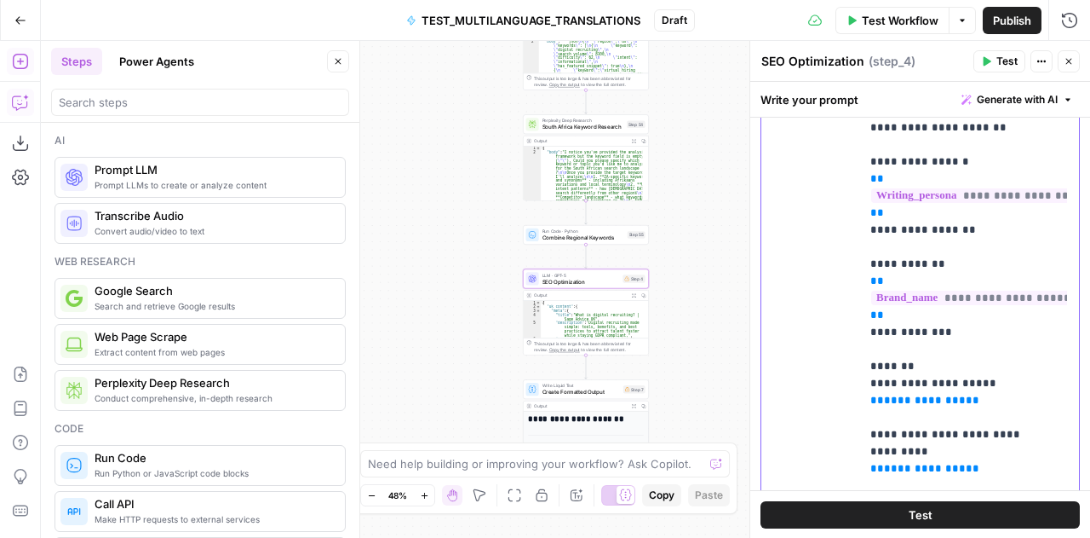
scroll to position [37, 0]
click at [997, 369] on p "**********" at bounding box center [957, 375] width 173 height 1090
click at [986, 260] on p "**********" at bounding box center [957, 375] width 173 height 1090
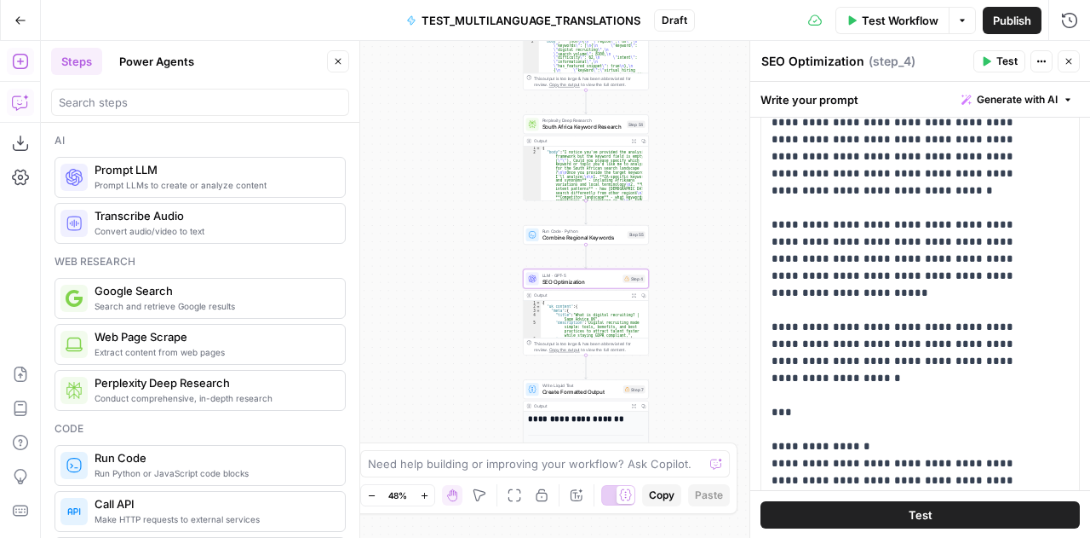
scroll to position [193, 0]
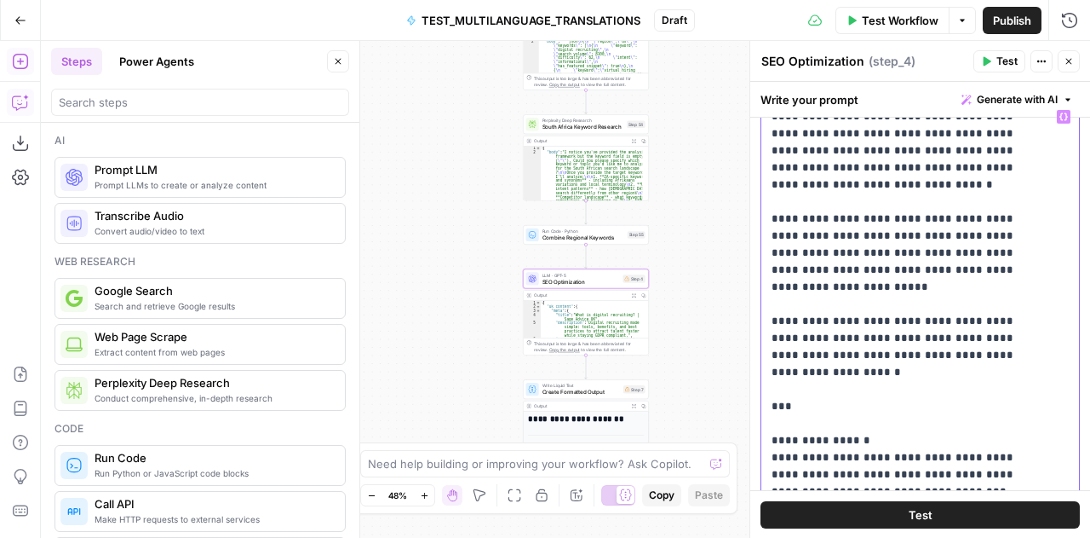
drag, startPoint x: 981, startPoint y: 318, endPoint x: 768, endPoint y: 282, distance: 216.0
click at [768, 282] on div "**********" at bounding box center [915, 448] width 306 height 694
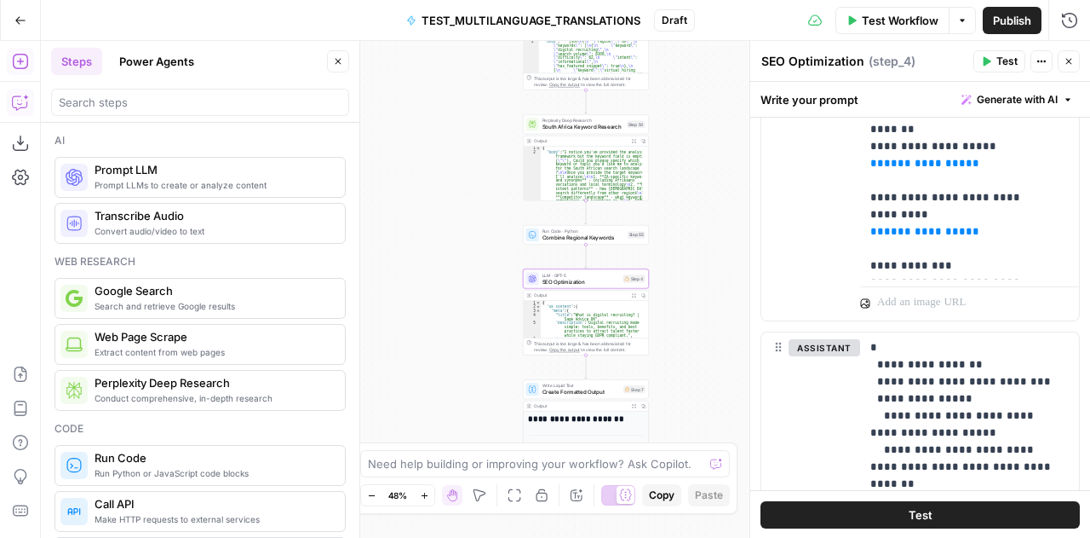
scroll to position [1442, 0]
click at [961, 401] on p "**********" at bounding box center [964, 422] width 187 height 170
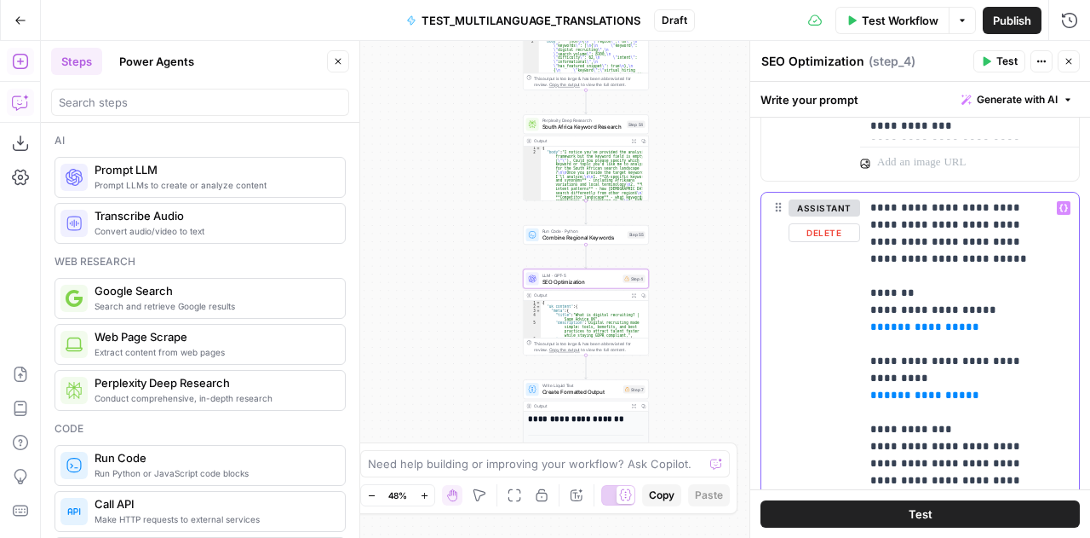
scroll to position [1578, 0]
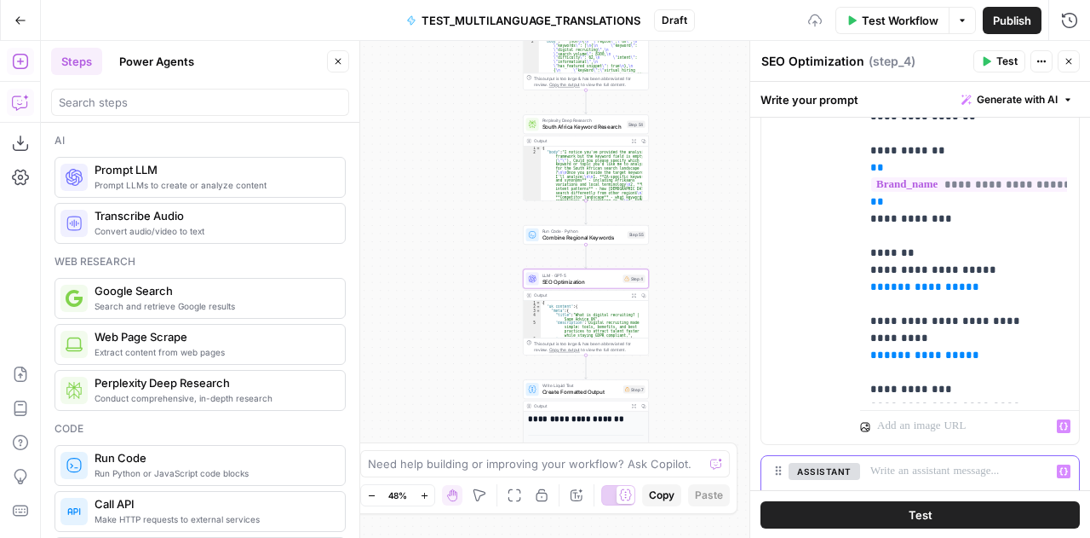
scroll to position [1314, 0]
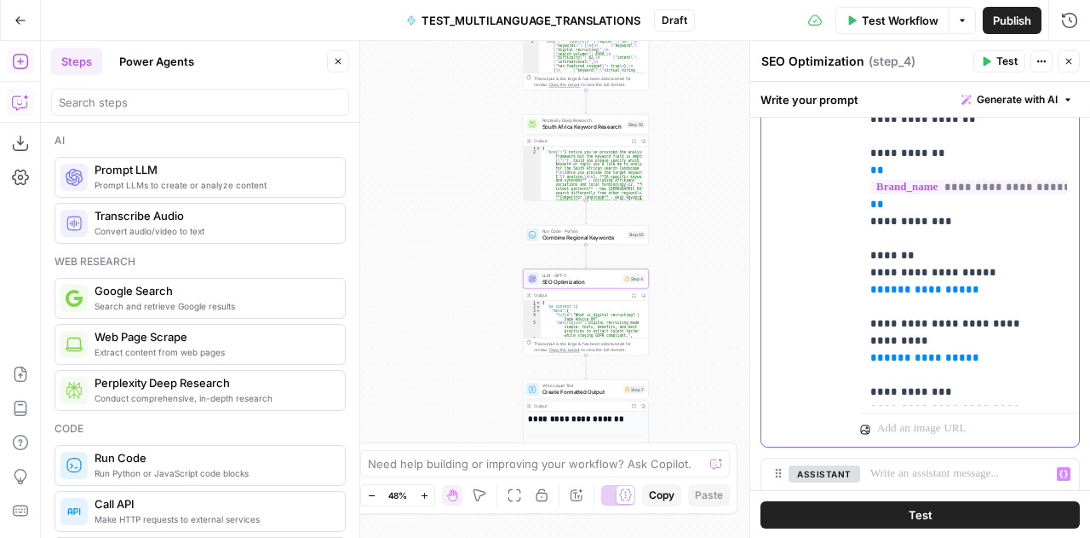
click at [935, 289] on span "**********" at bounding box center [925, 289] width 82 height 11
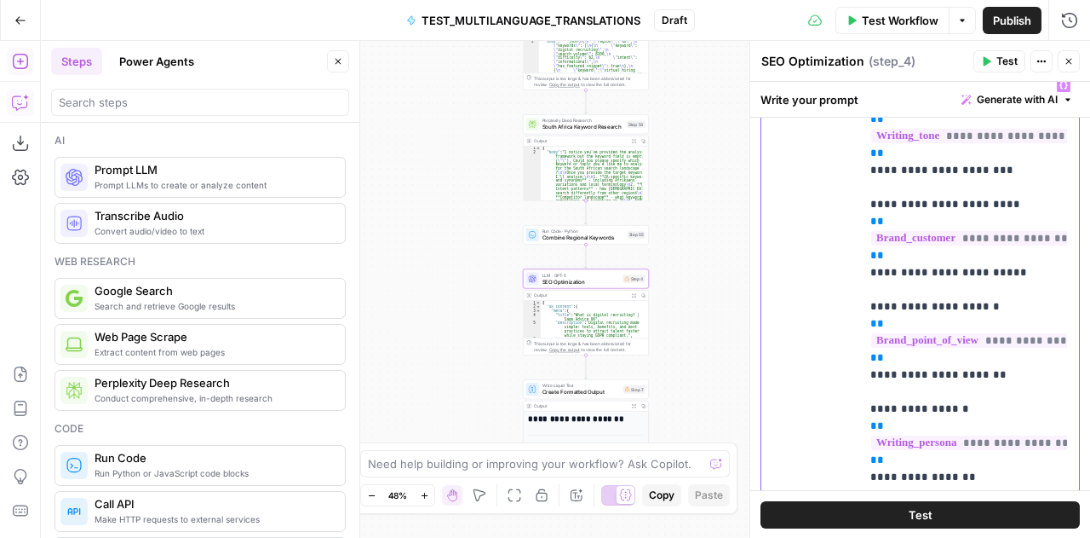
scroll to position [955, 0]
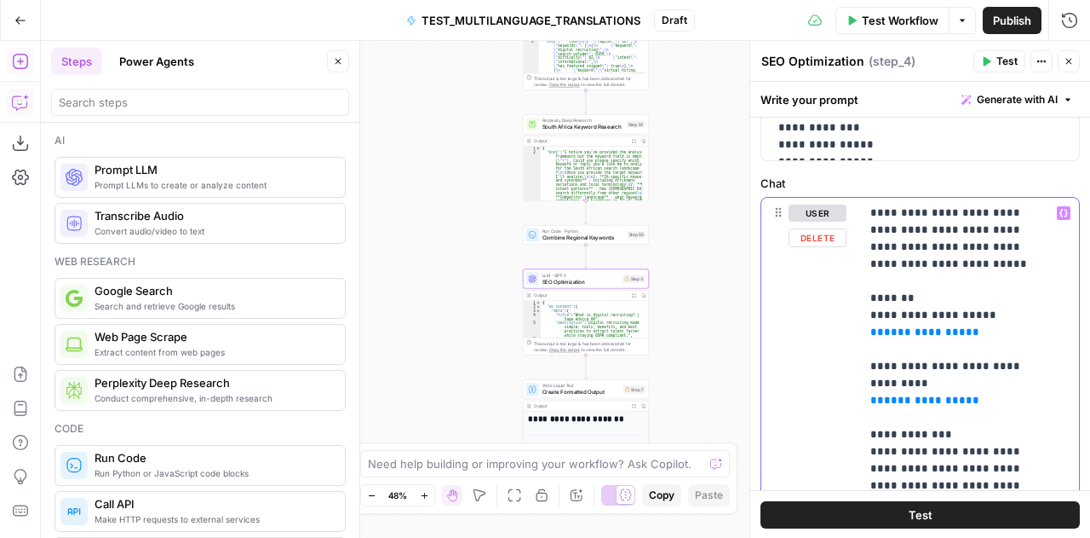
scroll to position [827, 0]
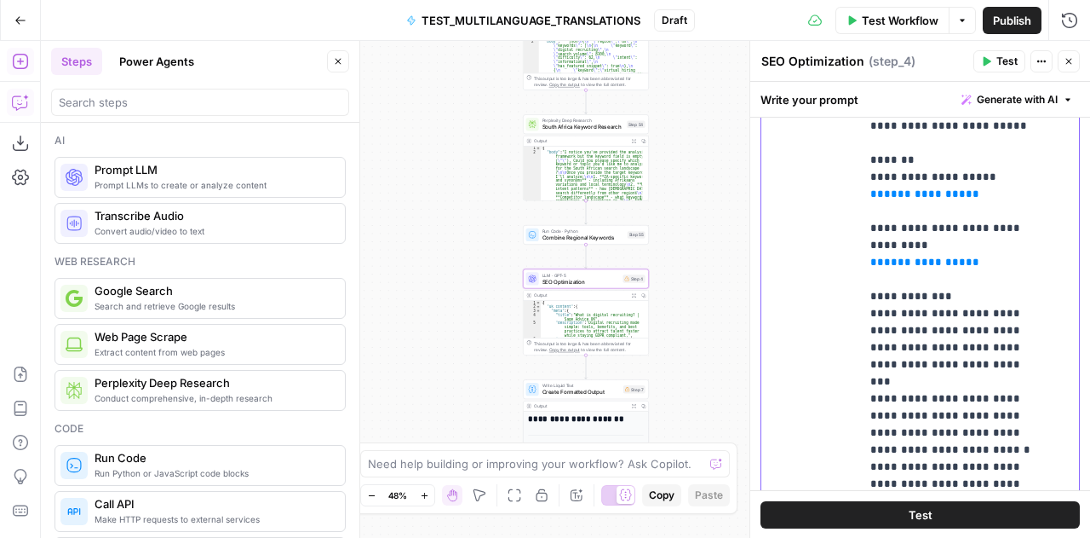
scroll to position [965, 0]
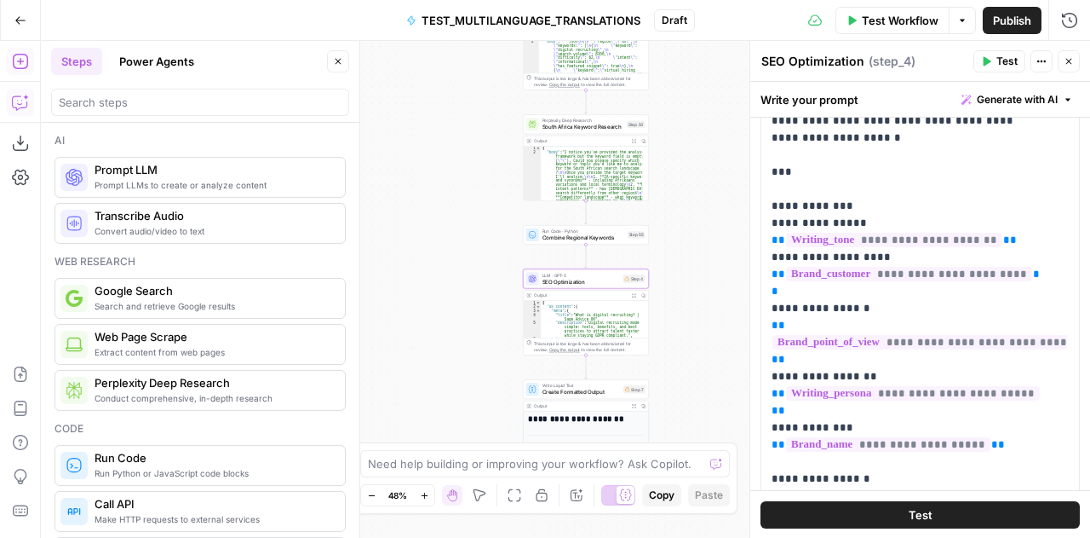
scroll to position [0, 0]
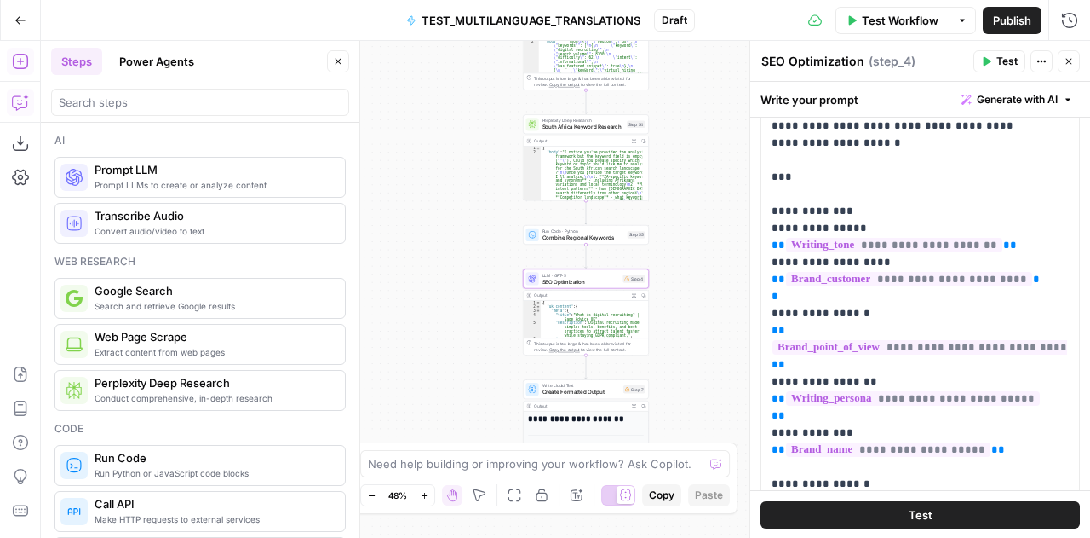
click at [1071, 61] on icon "button" at bounding box center [1069, 61] width 10 height 10
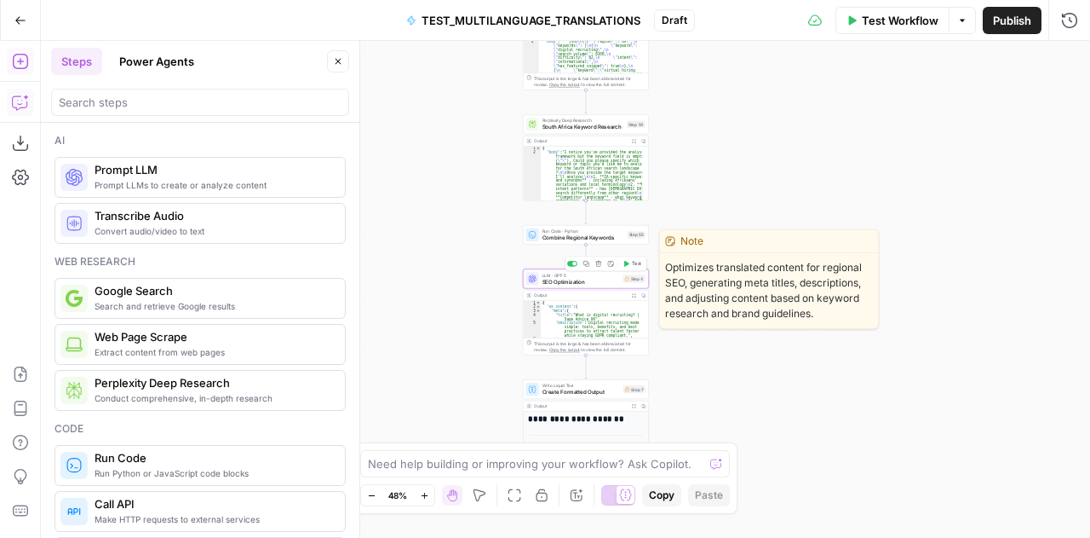
click at [547, 282] on span "SEO Optimization" at bounding box center [582, 282] width 78 height 9
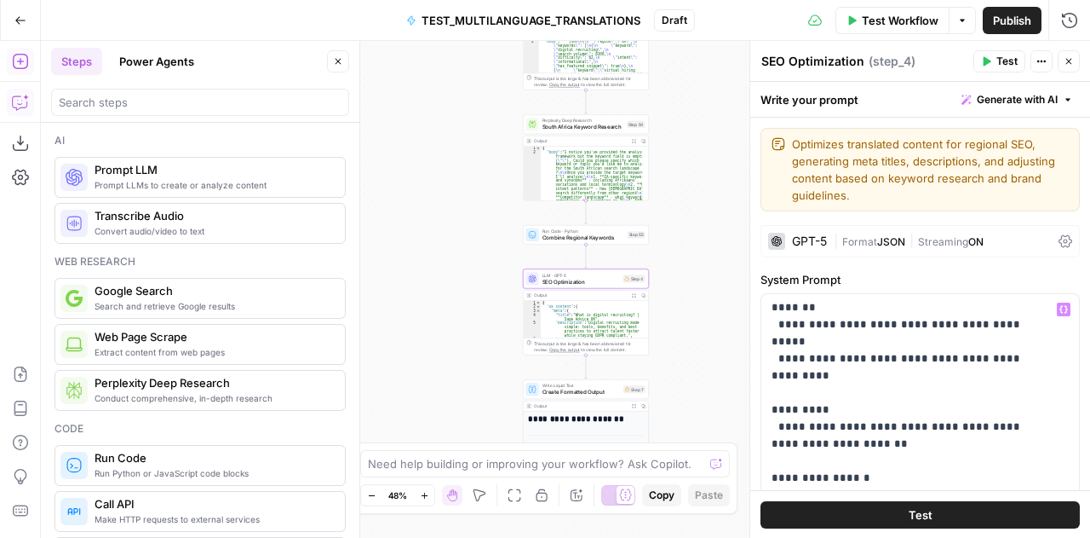
scroll to position [1551, 0]
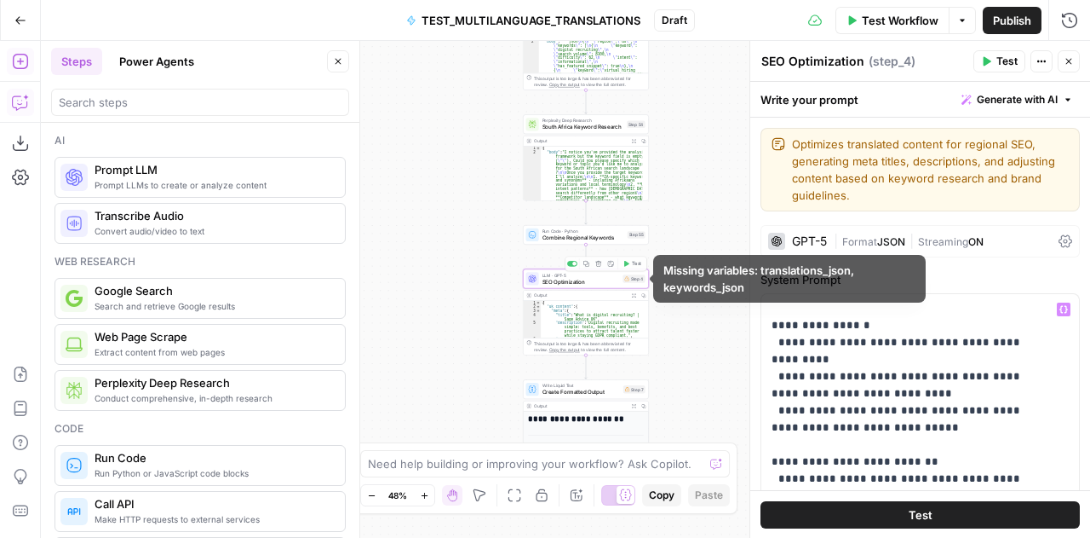
click at [690, 281] on div "Workflow Set Inputs Inputs LLM · Claude Opus 4.1 Translation and Localization S…" at bounding box center [566, 289] width 1050 height 497
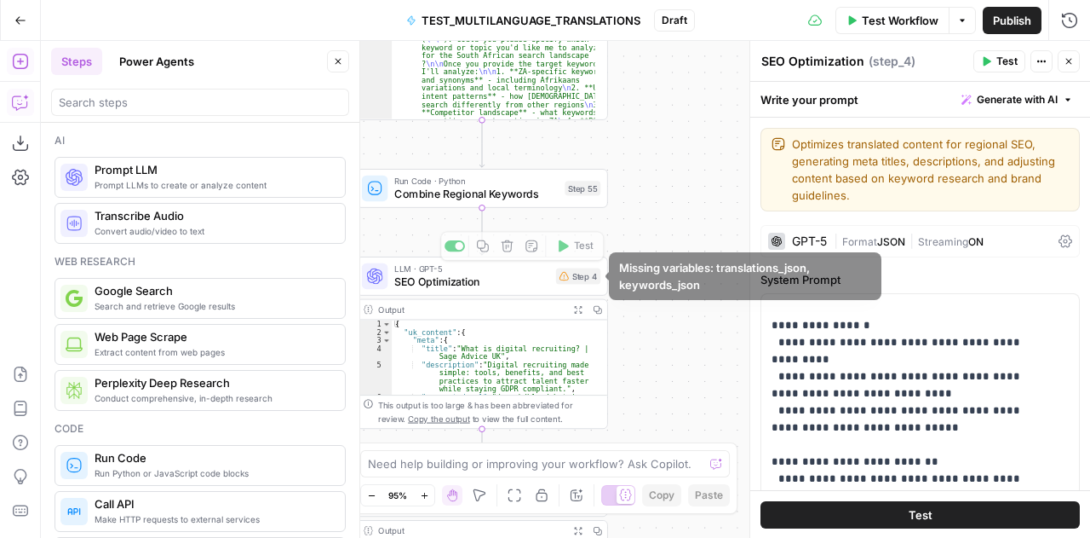
click at [636, 274] on body "Sage SEO New Home Browse Your Data Usage Settings Recent Grids TOFU Content Bri…" at bounding box center [545, 269] width 1090 height 538
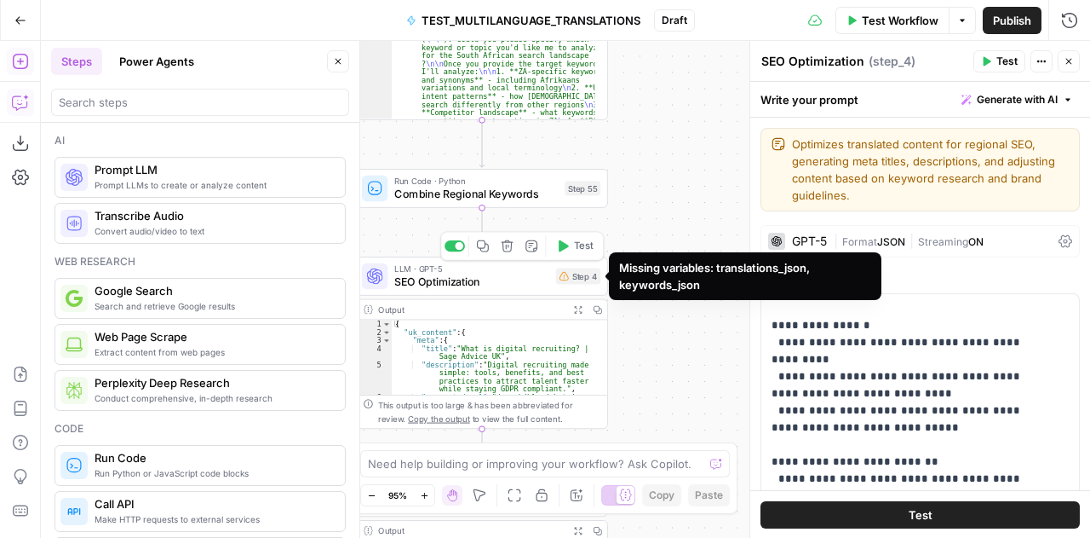
drag, startPoint x: 620, startPoint y: 268, endPoint x: 704, endPoint y: 282, distance: 84.6
click at [704, 282] on div "Missing variables: translations_json, keywords_json" at bounding box center [745, 276] width 252 height 34
copy div "Missing variables: translations_json, keywords_json"
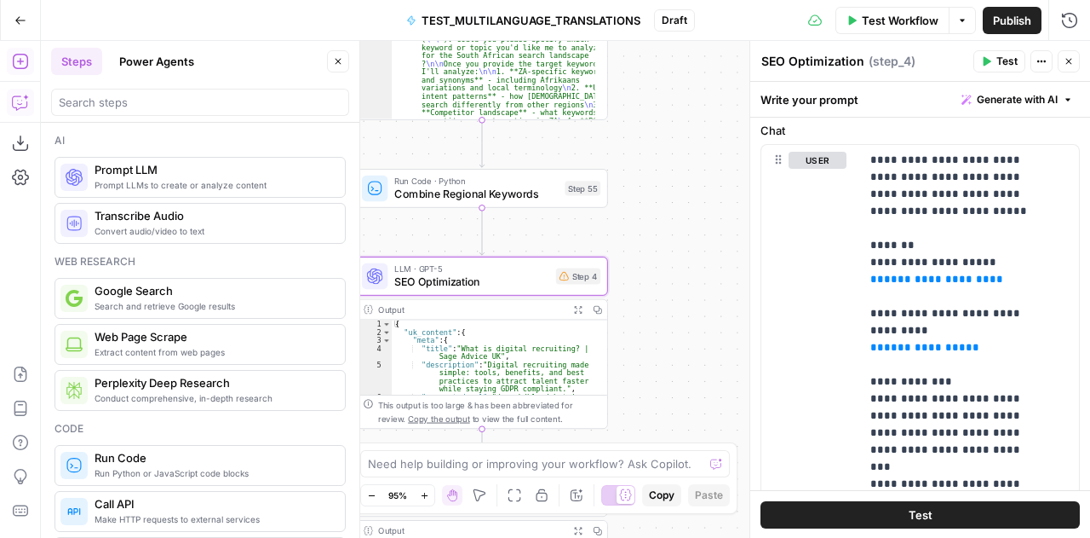
scroll to position [893, 0]
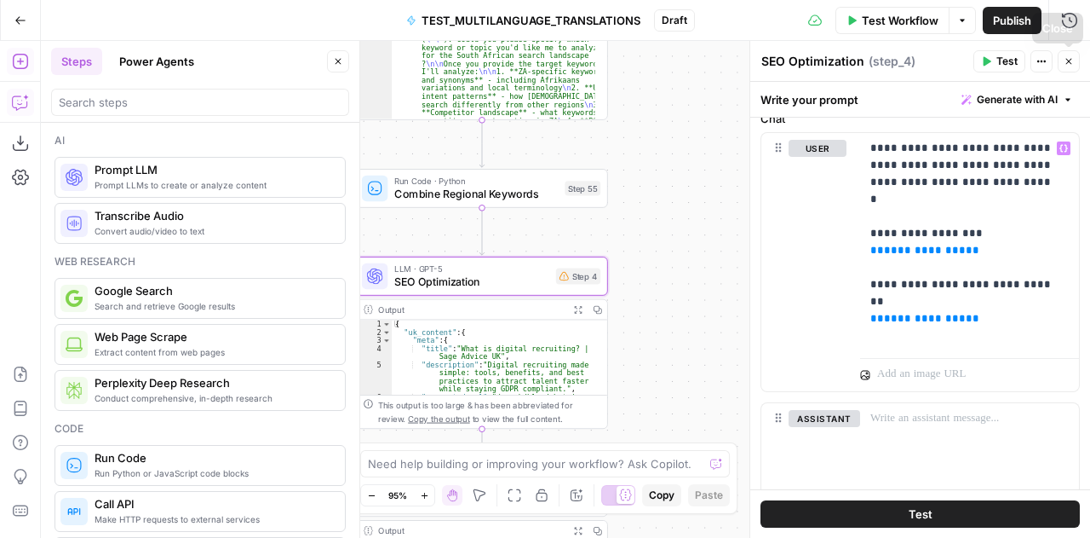
click at [1073, 67] on button "Close" at bounding box center [1069, 61] width 22 height 22
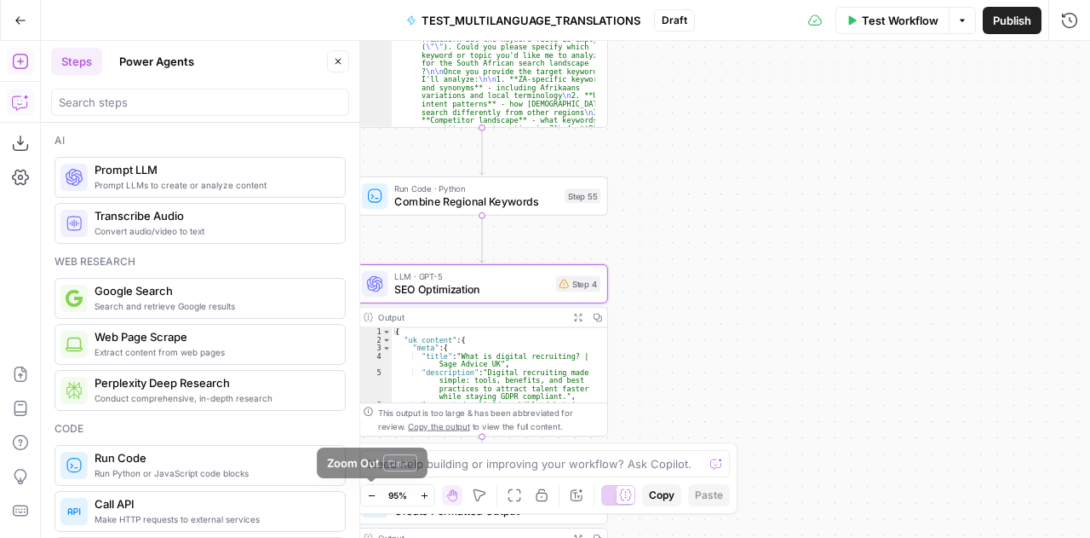
click at [372, 497] on icon "button" at bounding box center [371, 495] width 9 height 9
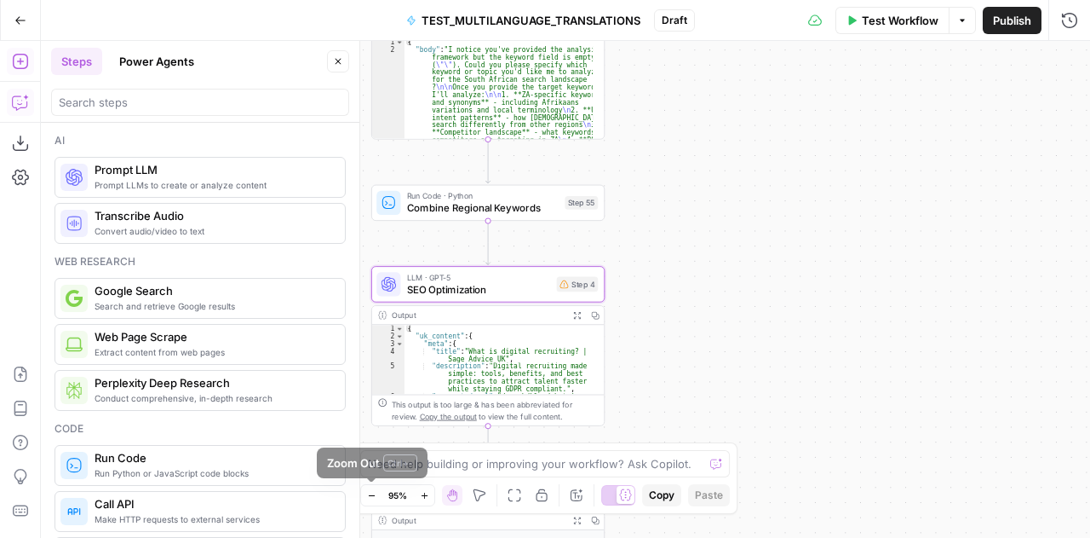
click at [372, 497] on icon "button" at bounding box center [371, 495] width 9 height 9
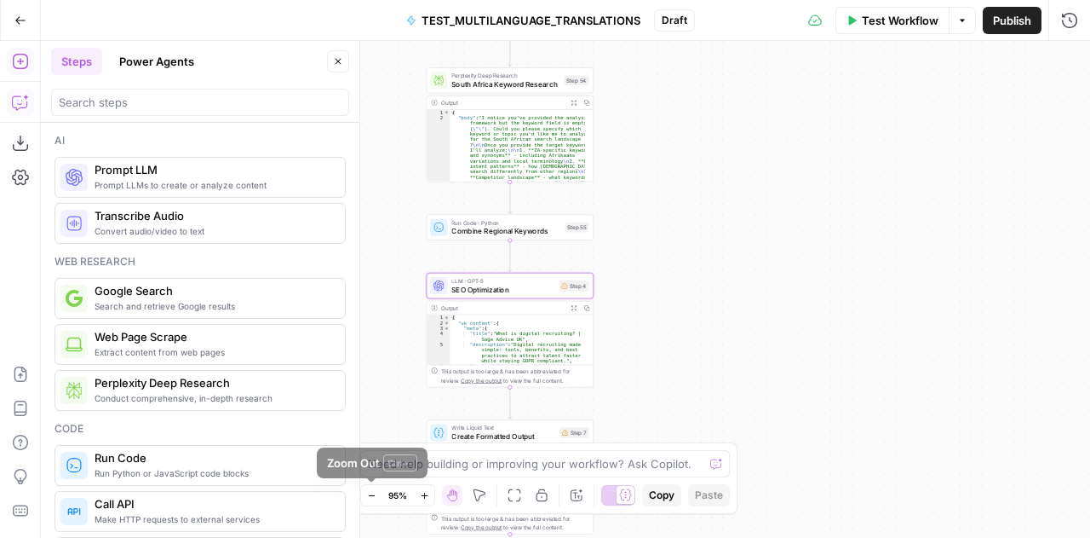
click at [372, 497] on icon "button" at bounding box center [371, 495] width 9 height 9
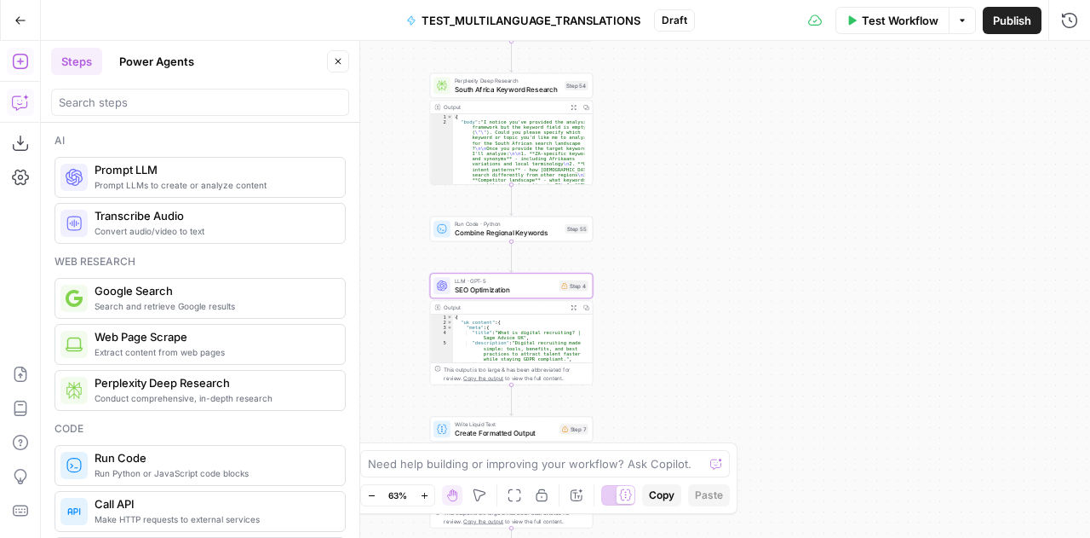
click at [372, 497] on icon "button" at bounding box center [371, 495] width 9 height 9
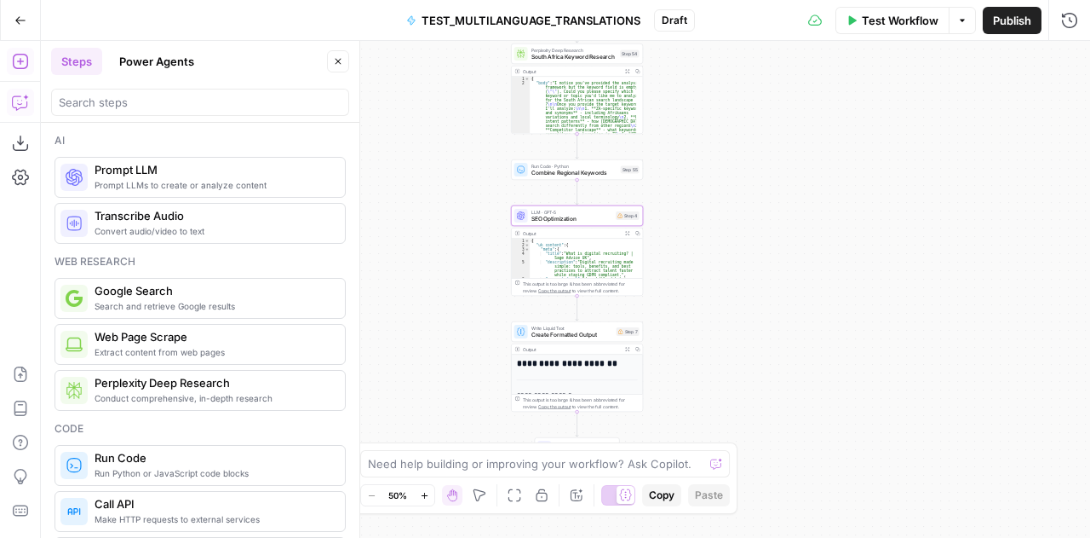
drag, startPoint x: 809, startPoint y: 367, endPoint x: 864, endPoint y: 296, distance: 89.8
click at [864, 296] on div "Workflow Set Inputs Inputs LLM · Claude Opus 4.1 Translation and Localization S…" at bounding box center [566, 289] width 1050 height 497
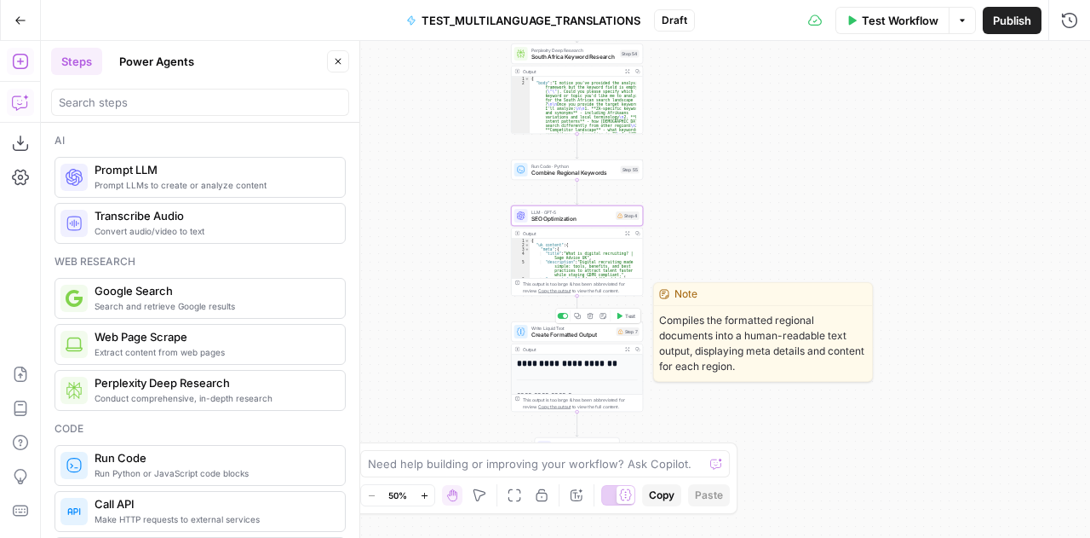
click at [552, 335] on span "Create Formatted Output" at bounding box center [573, 335] width 82 height 9
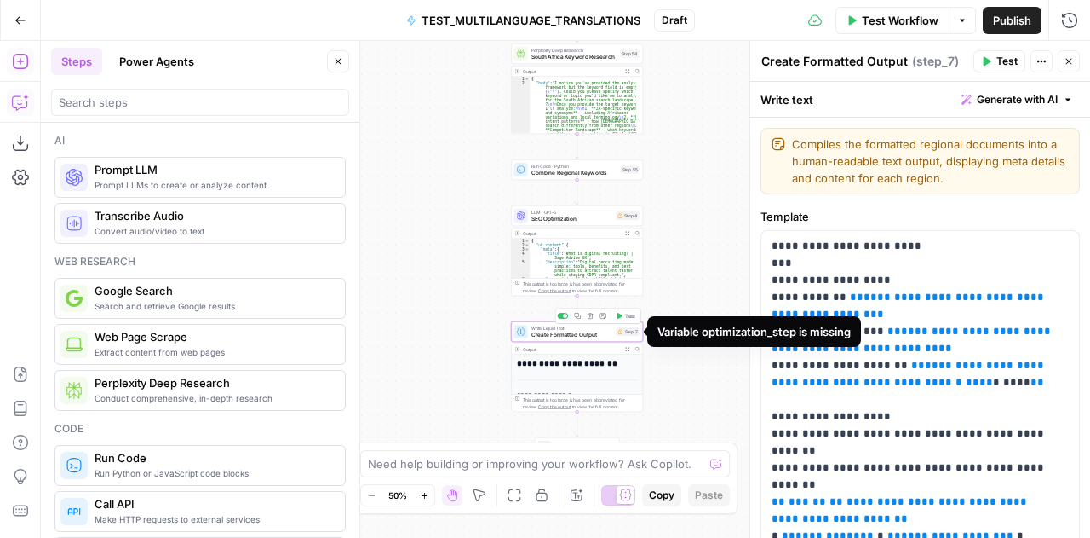
click at [702, 333] on div "Variable optimization_step is missing" at bounding box center [754, 331] width 193 height 17
copy body "Variable optimization_step is missing"
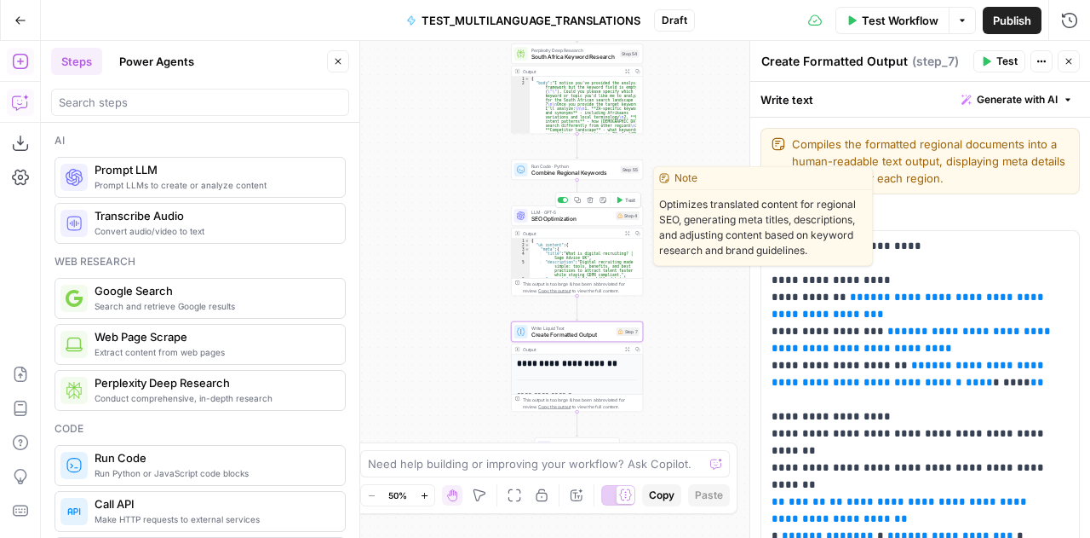
click at [544, 217] on span "SEO Optimization" at bounding box center [573, 219] width 82 height 9
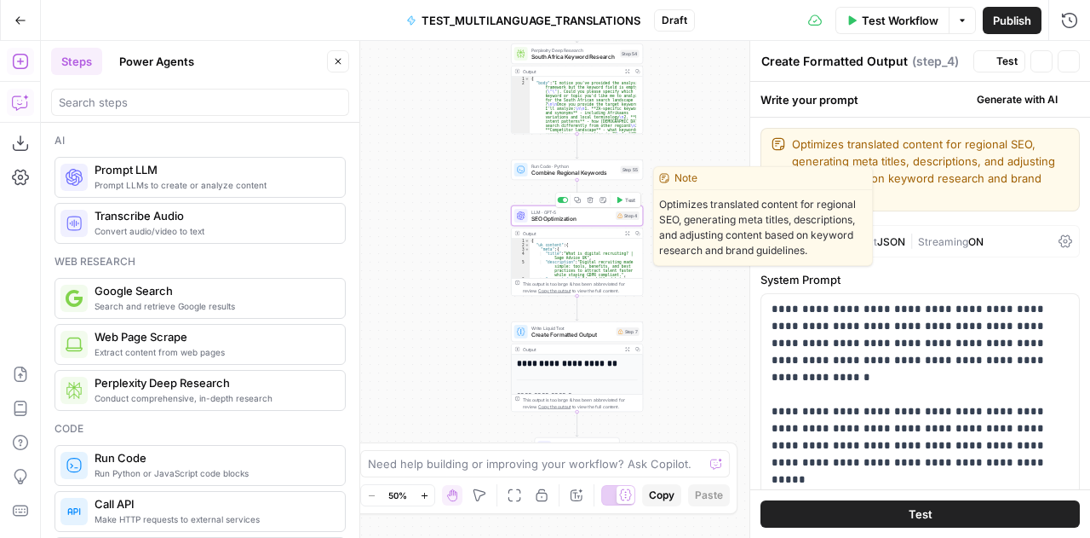
type textarea "SEO Optimization"
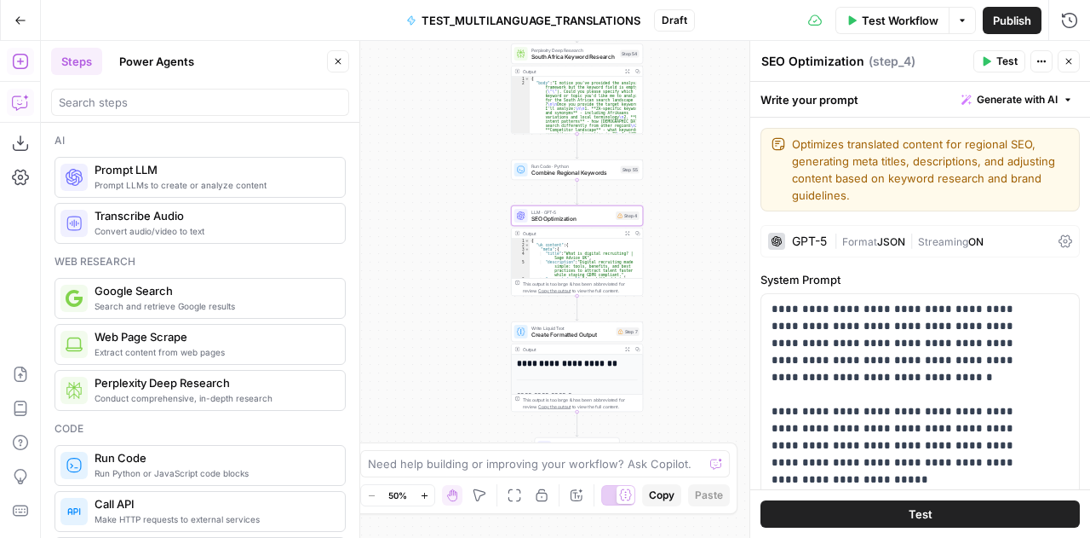
click at [840, 62] on textarea "SEO Optimization" at bounding box center [813, 61] width 103 height 17
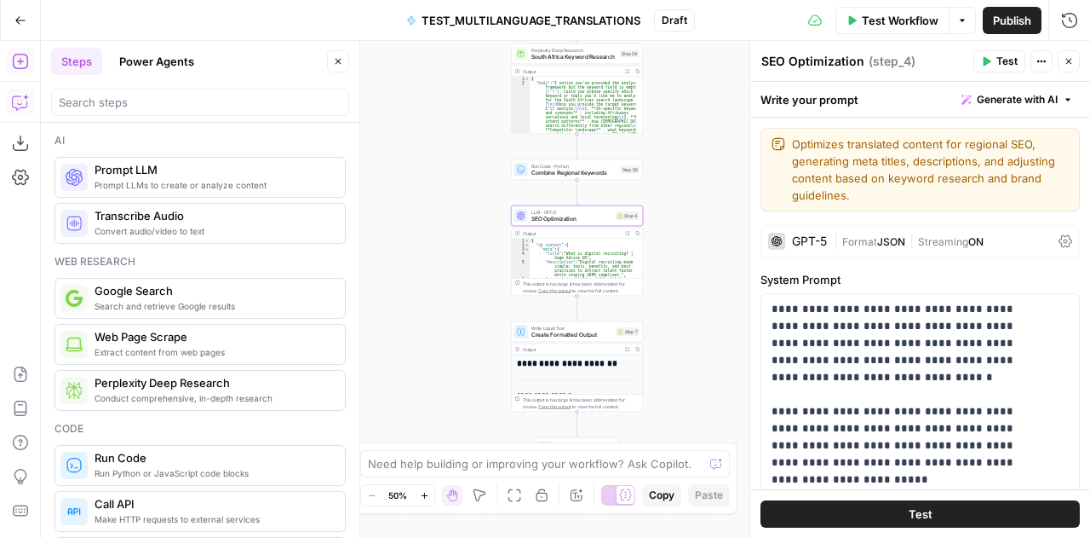
click at [840, 62] on textarea "SEO Optimization" at bounding box center [813, 61] width 103 height 17
click at [565, 369] on div "**********" at bounding box center [577, 503] width 131 height 298
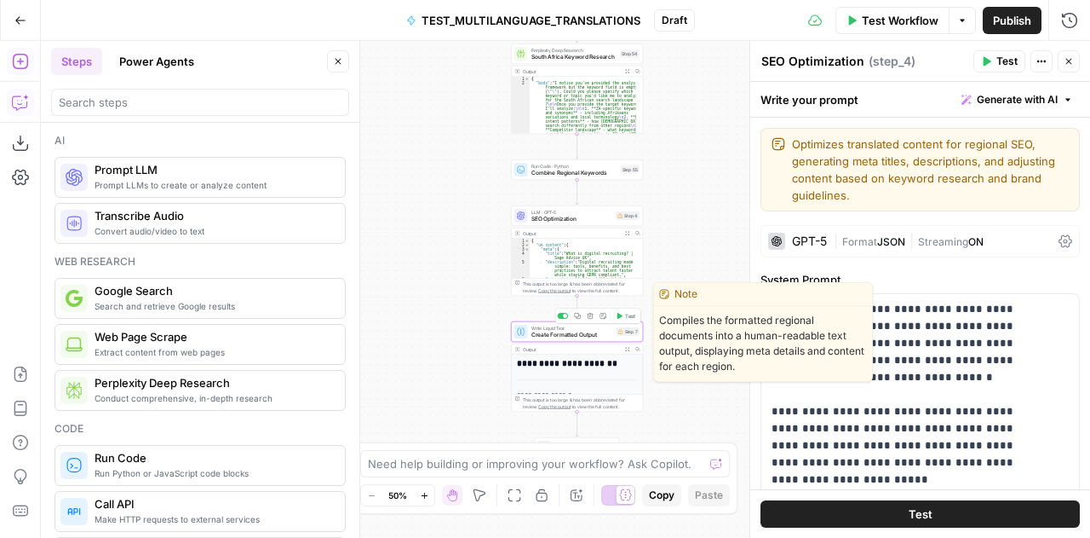
click at [537, 331] on span "Create Formatted Output" at bounding box center [573, 335] width 82 height 9
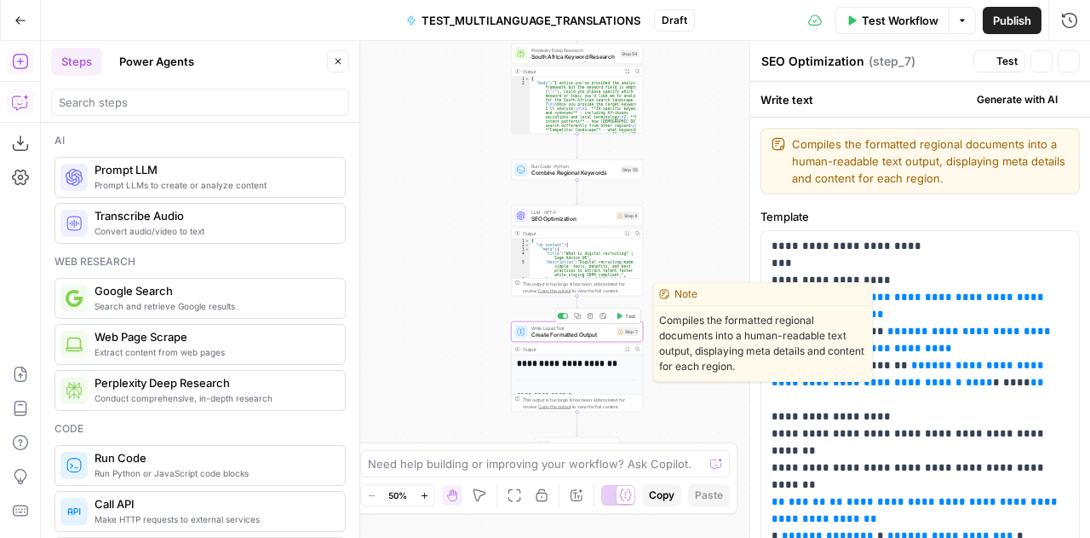
type textarea "Create Formatted Output"
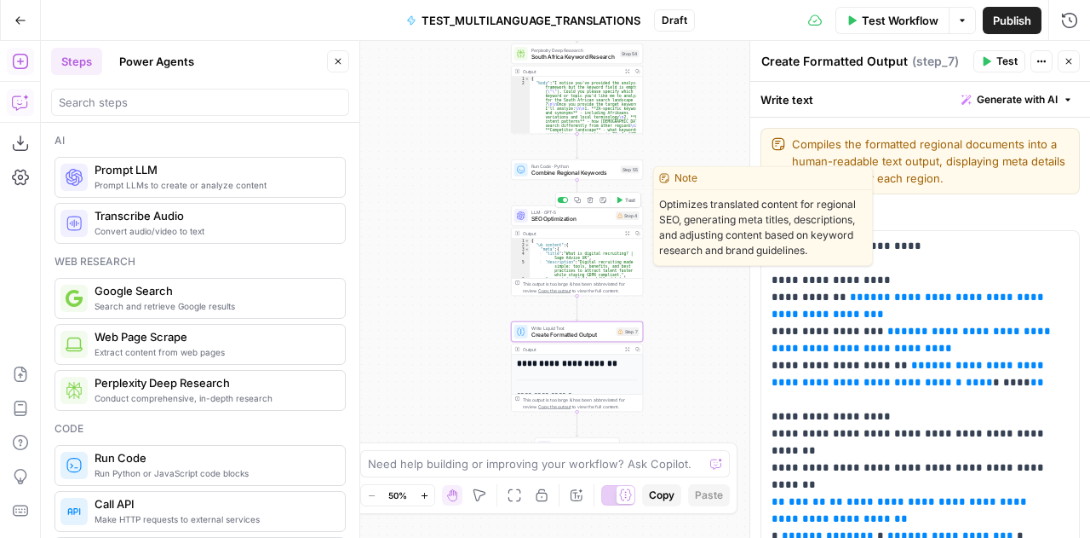
click at [559, 218] on span "SEO Optimization" at bounding box center [573, 219] width 82 height 9
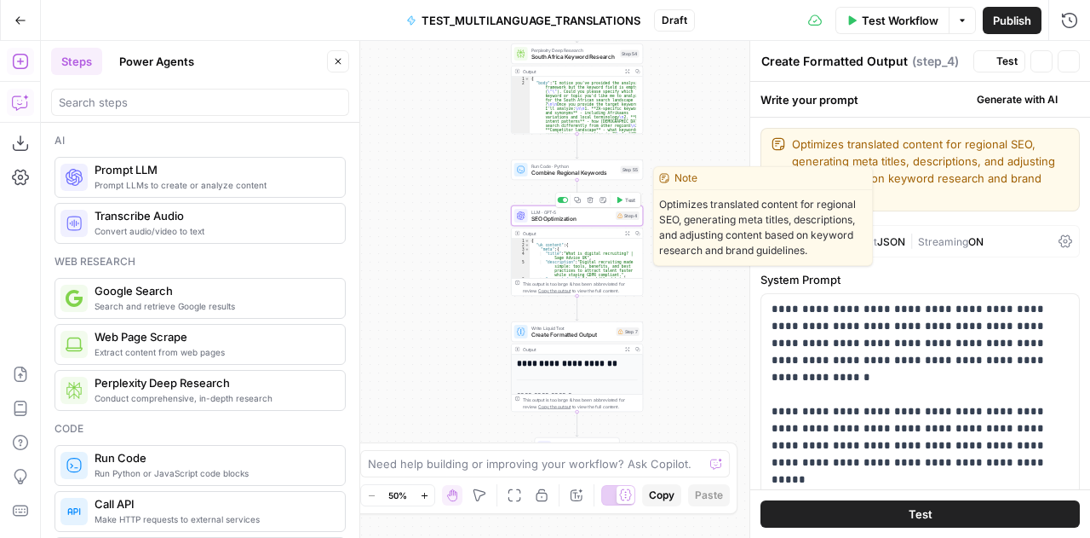
type textarea "SEO Optimization"
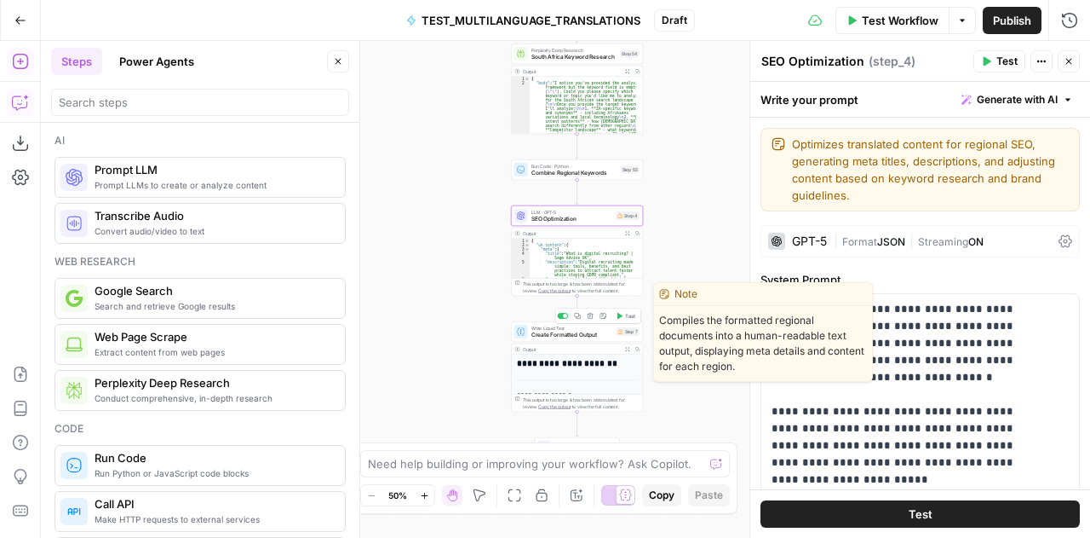
click at [552, 337] on span "Create Formatted Output" at bounding box center [573, 335] width 82 height 9
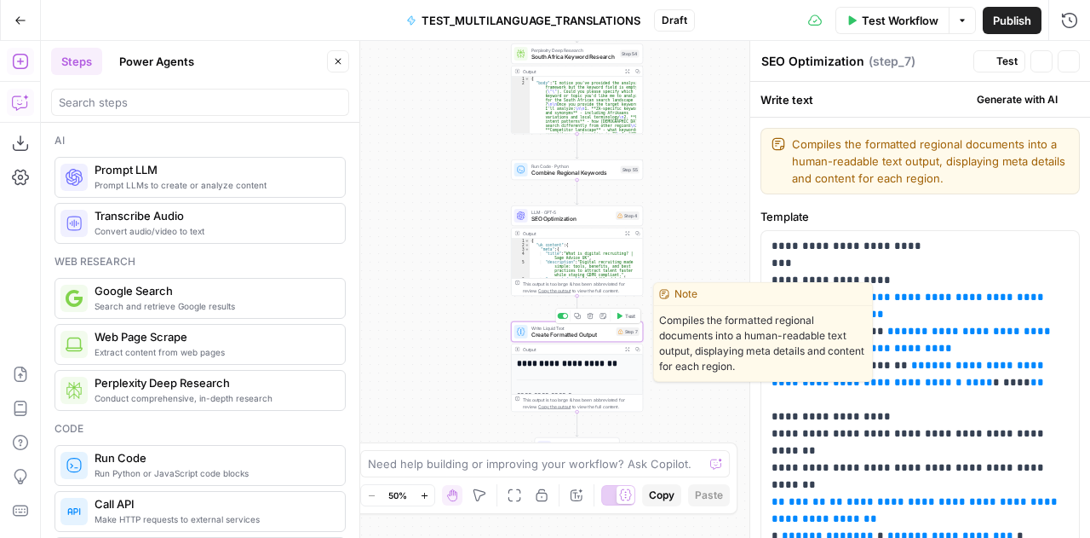
type textarea "Create Formatted Output"
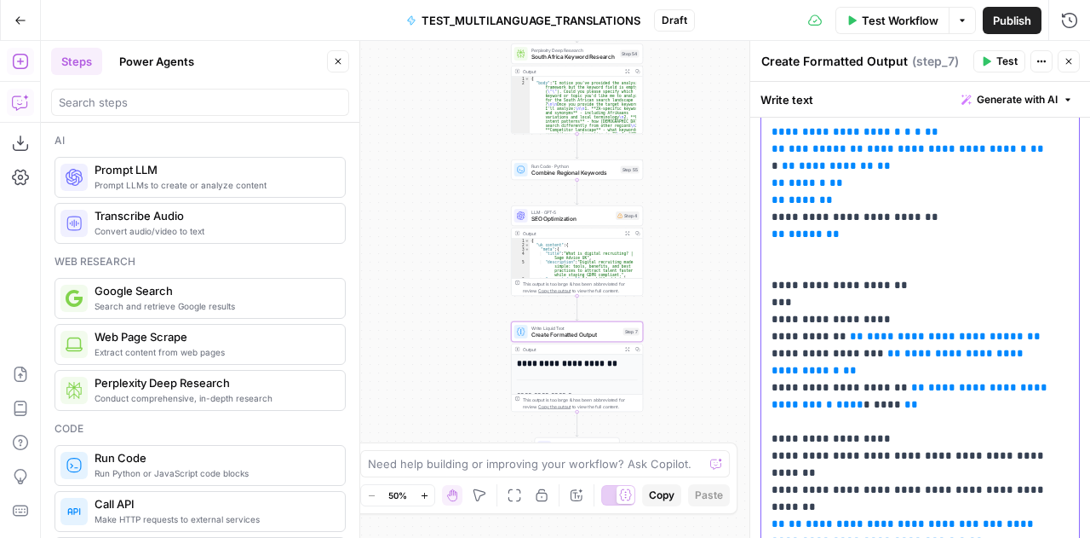
scroll to position [1904, 0]
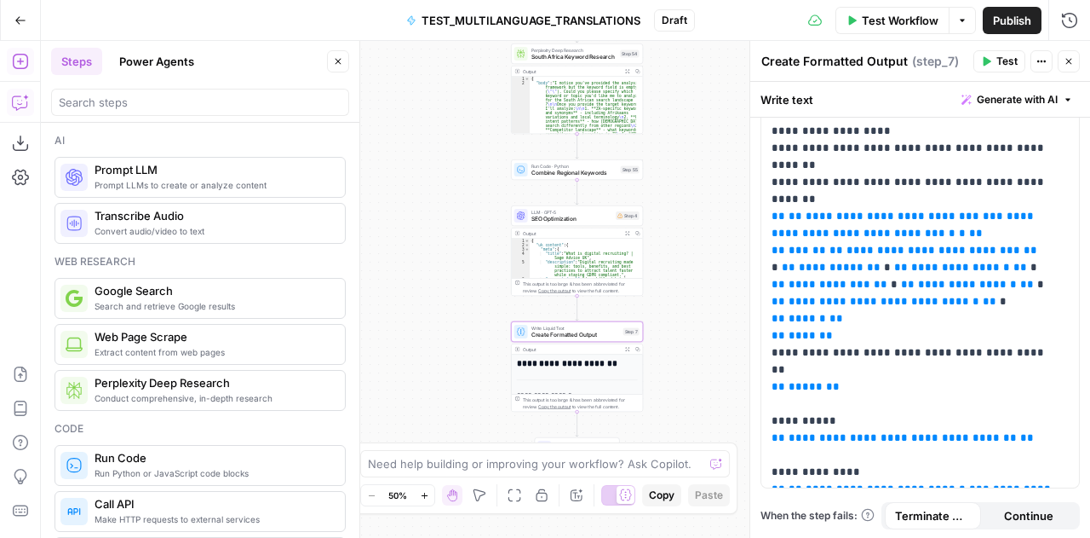
click at [709, 249] on div "Workflow Set Inputs Inputs LLM · Claude Opus 4.1 Translation and Localization S…" at bounding box center [566, 289] width 1050 height 497
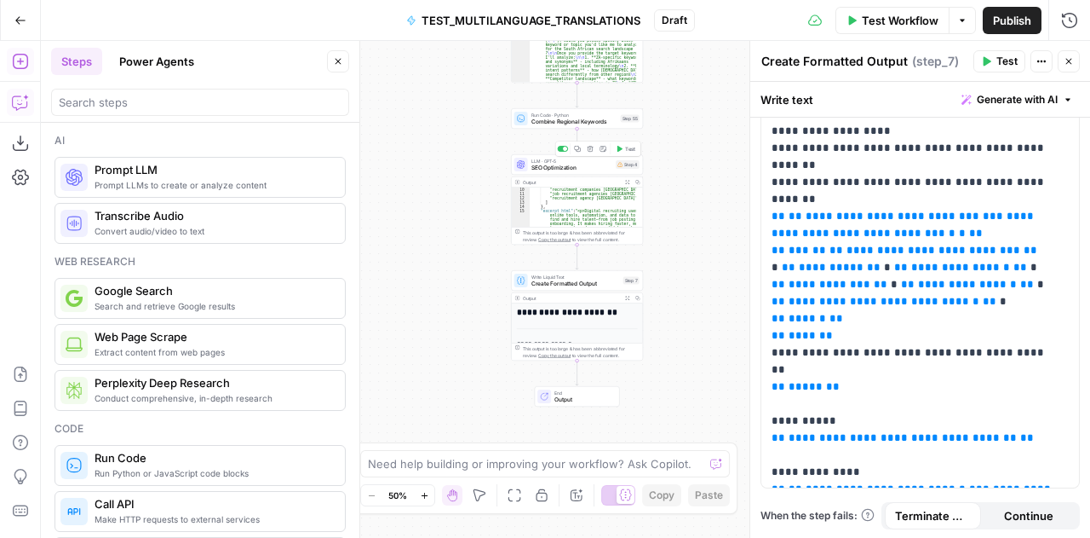
type textarea "*"
click at [573, 212] on div ""recruitment companies london" , "job recruitment agencies london" , "recruitme…" at bounding box center [583, 224] width 107 height 74
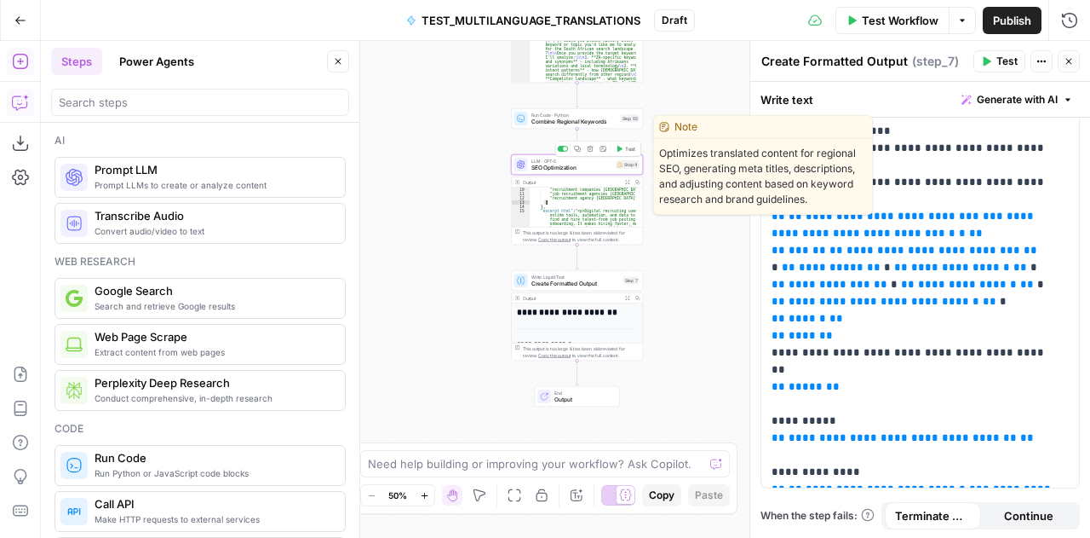
click at [557, 166] on span "SEO Optimization" at bounding box center [573, 168] width 82 height 9
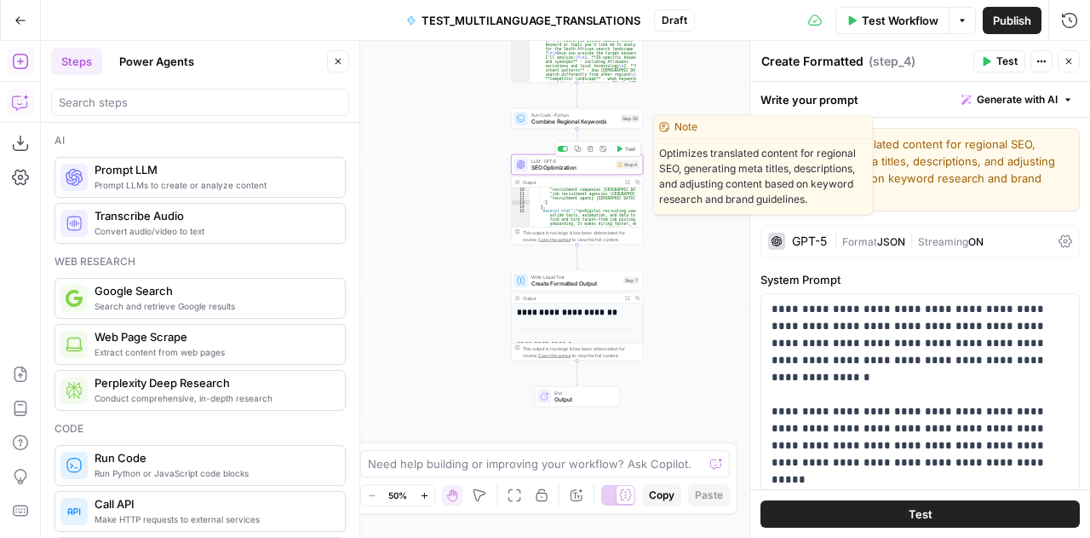
type textarea "SEO Optimization"
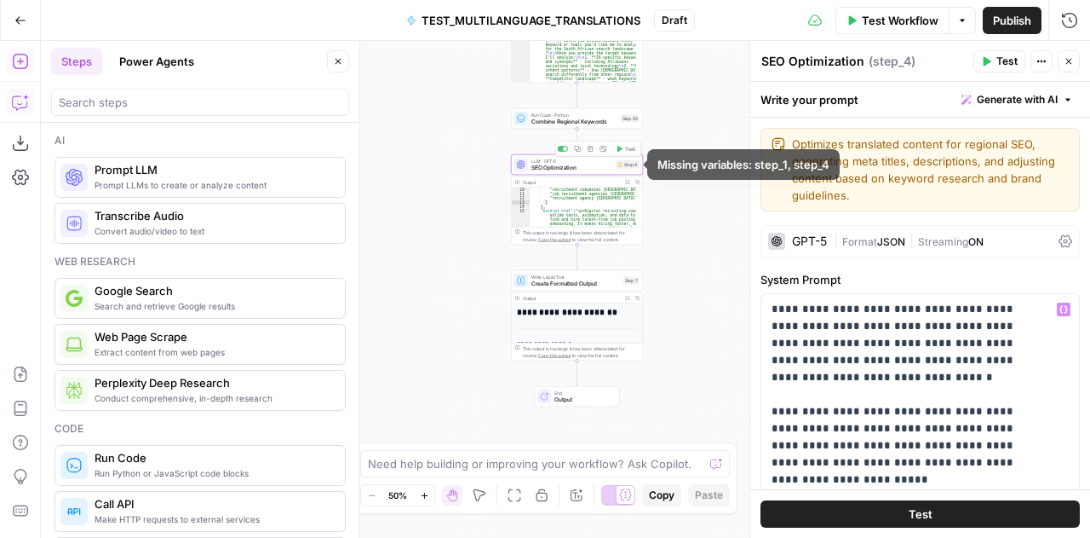
click at [687, 164] on div "Workflow Set Inputs Inputs LLM · Claude Opus 4.1 Translation and Localization S…" at bounding box center [566, 289] width 1050 height 497
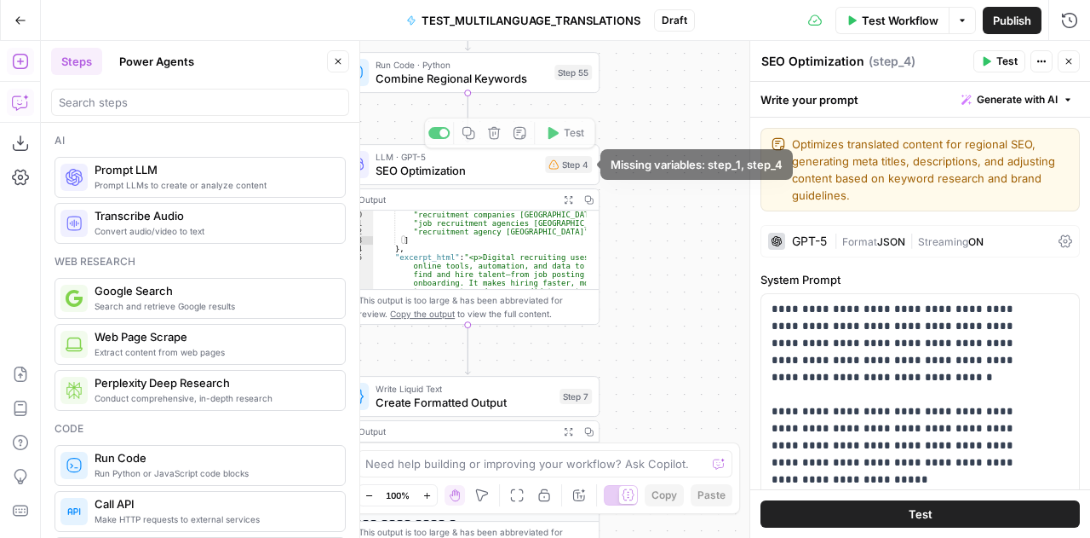
click at [627, 164] on body "Sage SEO New Home Browse Your Data Usage Settings Recent Grids TOFU Content Bri…" at bounding box center [545, 269] width 1090 height 538
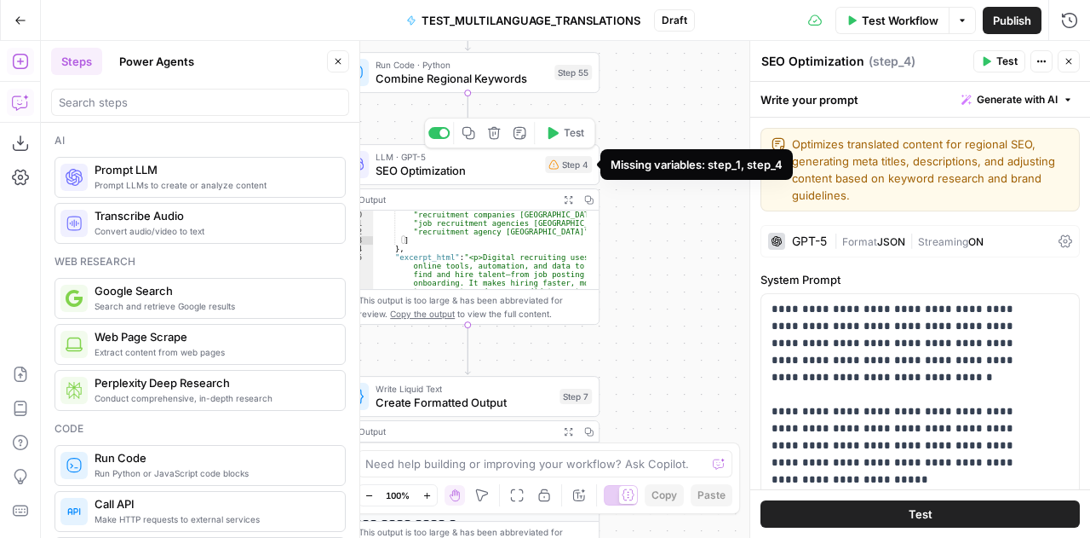
drag, startPoint x: 613, startPoint y: 164, endPoint x: 782, endPoint y: 170, distance: 168.8
click at [782, 170] on div "Missing variables: step_1, step_4" at bounding box center [697, 164] width 172 height 17
copy div "Missing variables: step_1, step_4"
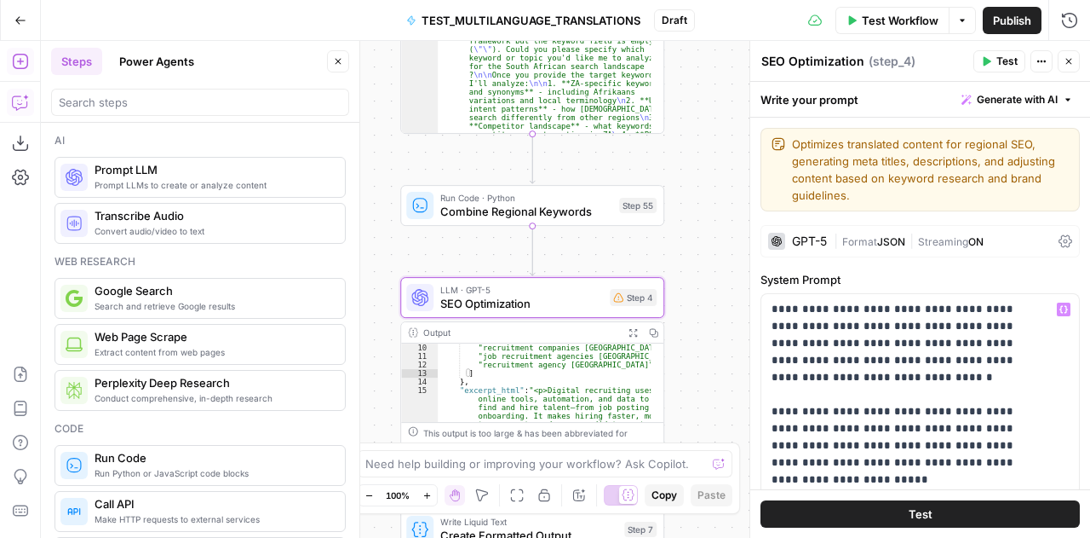
click at [1068, 62] on icon "button" at bounding box center [1070, 62] width 6 height 6
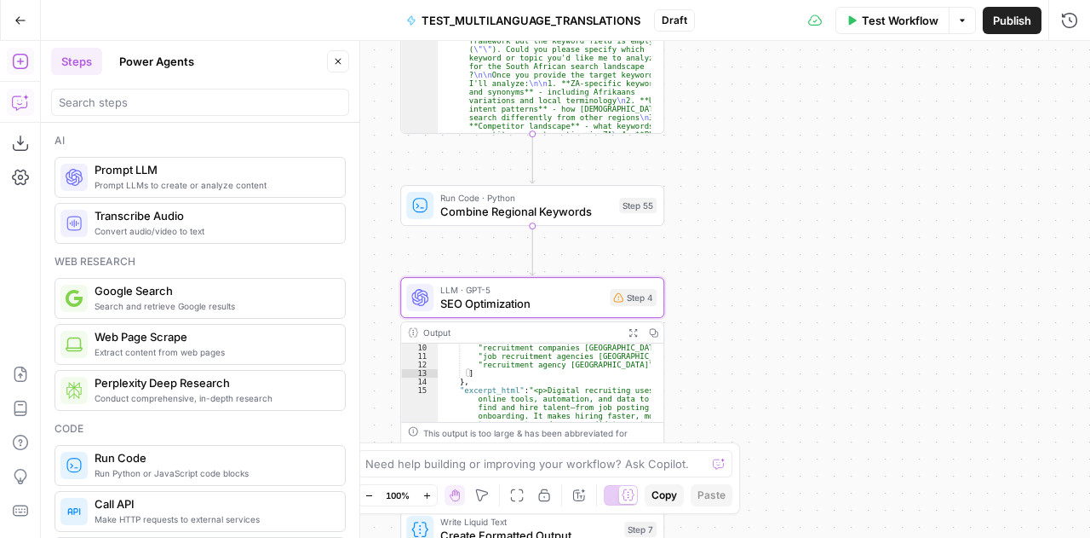
click at [368, 495] on icon "button" at bounding box center [369, 495] width 9 height 9
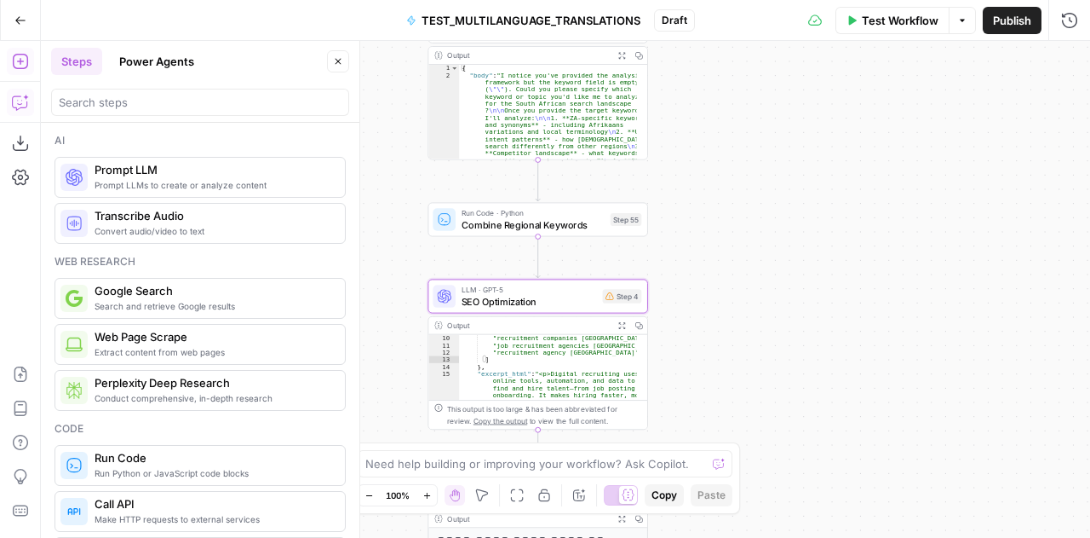
click at [368, 495] on icon "button" at bounding box center [369, 495] width 9 height 9
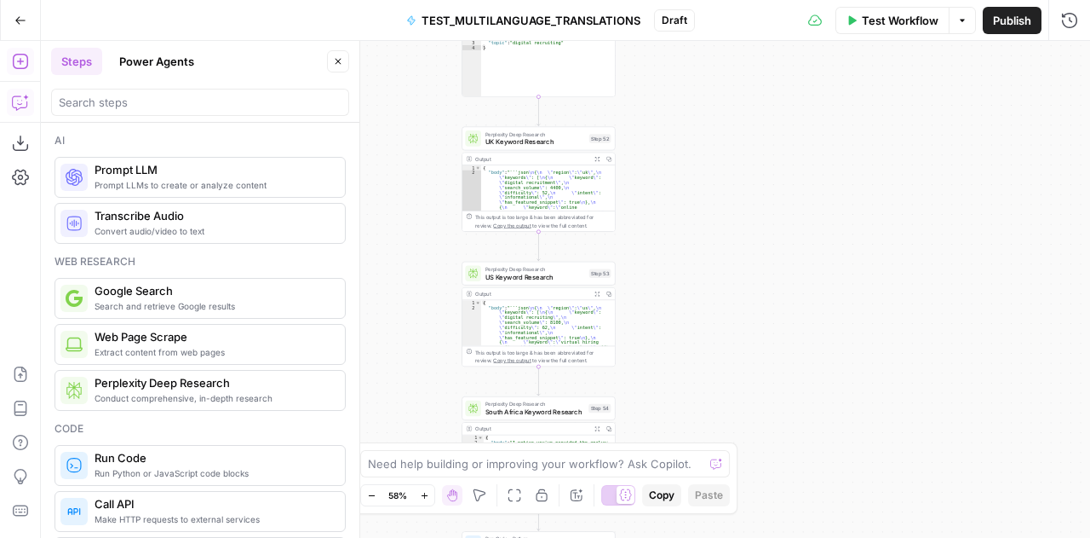
drag, startPoint x: 860, startPoint y: 275, endPoint x: 849, endPoint y: 578, distance: 302.6
click at [849, 537] on html "Sage SEO New Home Browse Your Data Usage Settings Recent Grids TOFU Content Bri…" at bounding box center [545, 269] width 1090 height 538
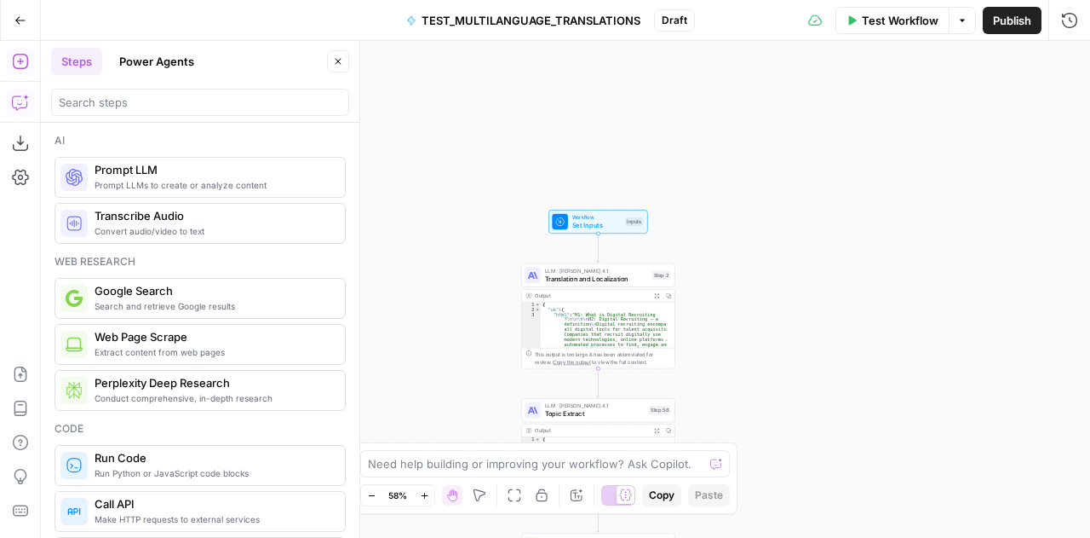
drag, startPoint x: 711, startPoint y: 171, endPoint x: 777, endPoint y: 578, distance: 411.8
click at [777, 537] on html "Sage SEO New Home Browse Your Data Usage Settings Recent Grids TOFU Content Bri…" at bounding box center [545, 269] width 1090 height 538
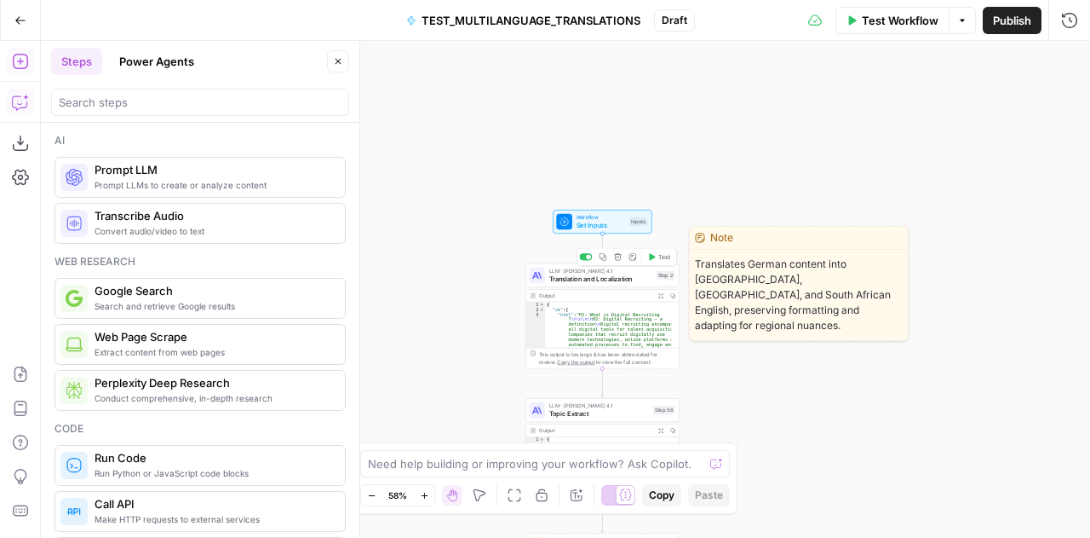
click at [575, 280] on span "Translation and Localization" at bounding box center [601, 278] width 103 height 10
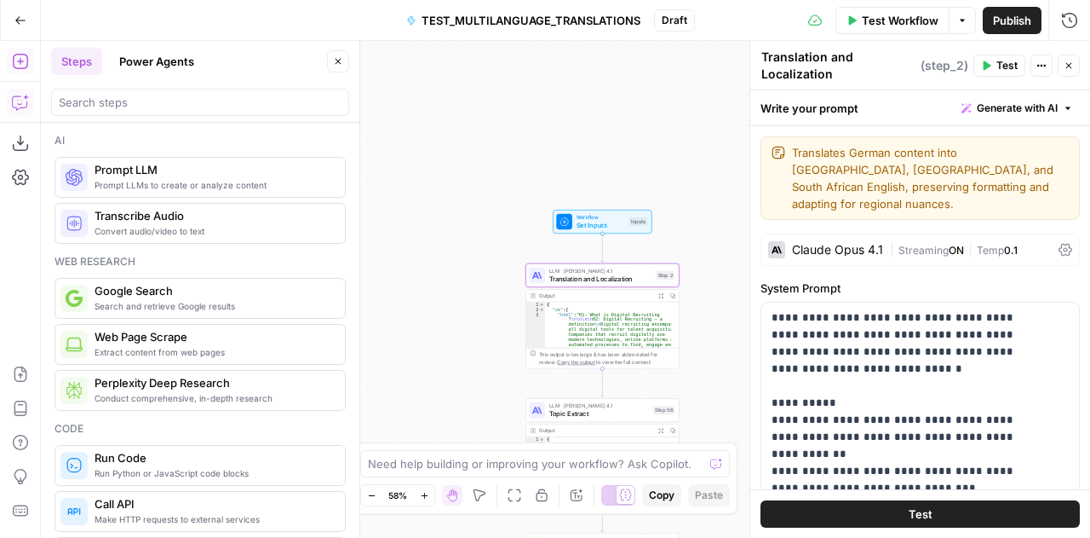
click at [814, 55] on textarea "Translation and Localization" at bounding box center [839, 66] width 155 height 34
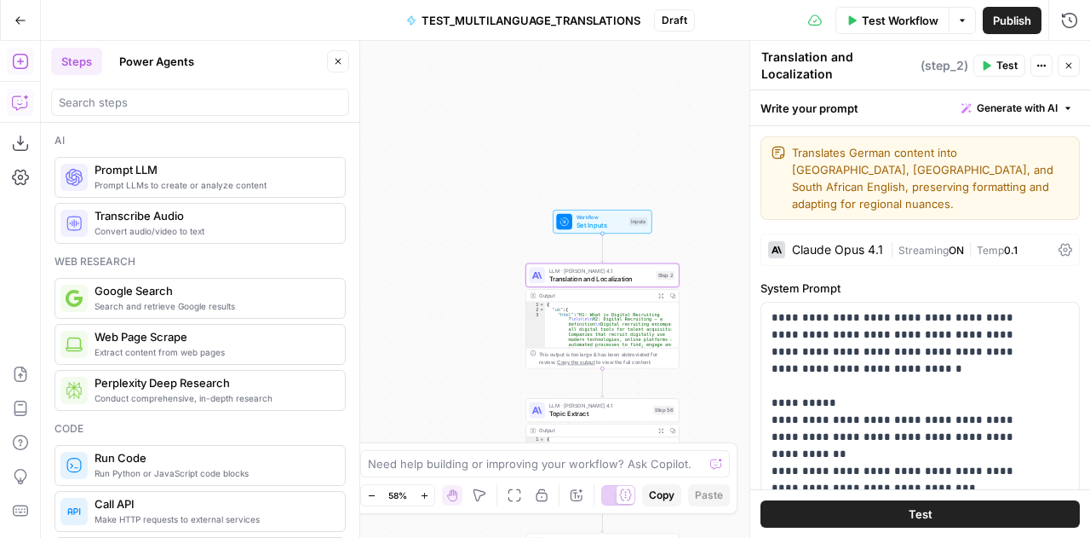
click at [814, 55] on textarea "Translation and Localization" at bounding box center [839, 66] width 155 height 34
paste textarea "translation_llm"
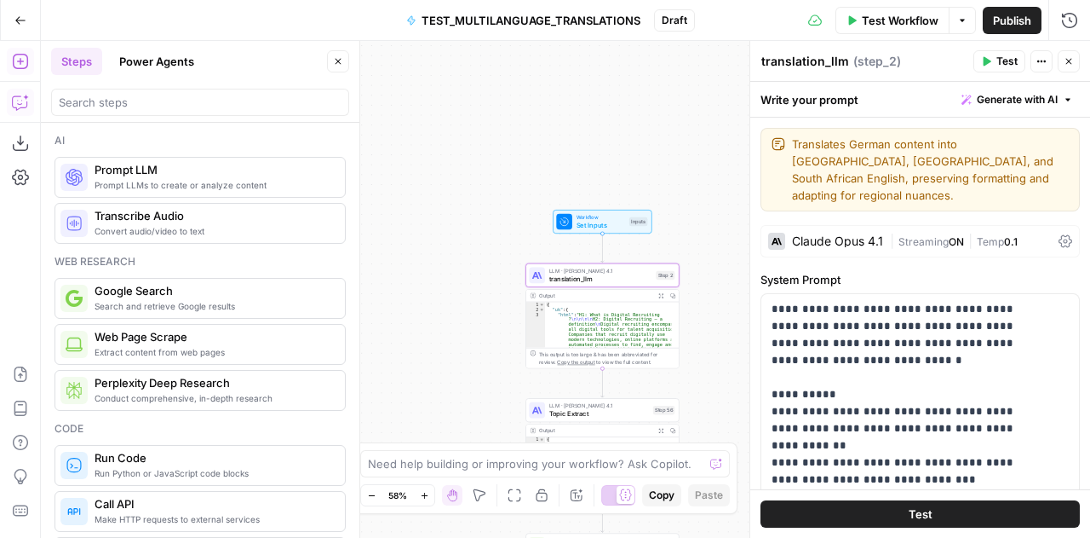
type textarea "translation_llm"
click at [615, 106] on div "Workflow Set Inputs Inputs LLM · Claude Opus 4.1 translation_llm Step 2 Output …" at bounding box center [566, 289] width 1050 height 497
click at [1074, 65] on button "Close" at bounding box center [1069, 61] width 22 height 22
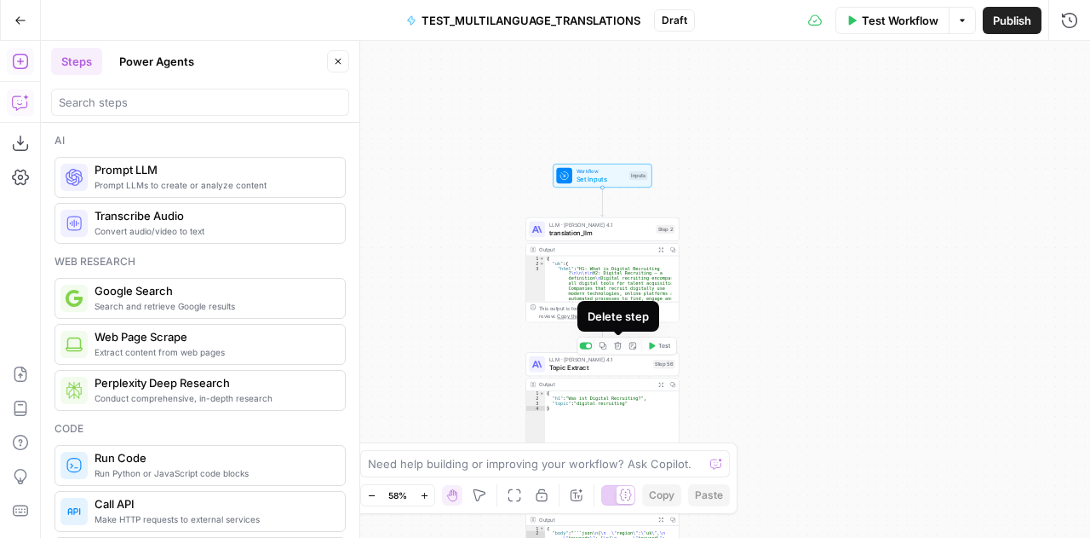
click at [620, 350] on button "Delete step" at bounding box center [618, 345] width 13 height 13
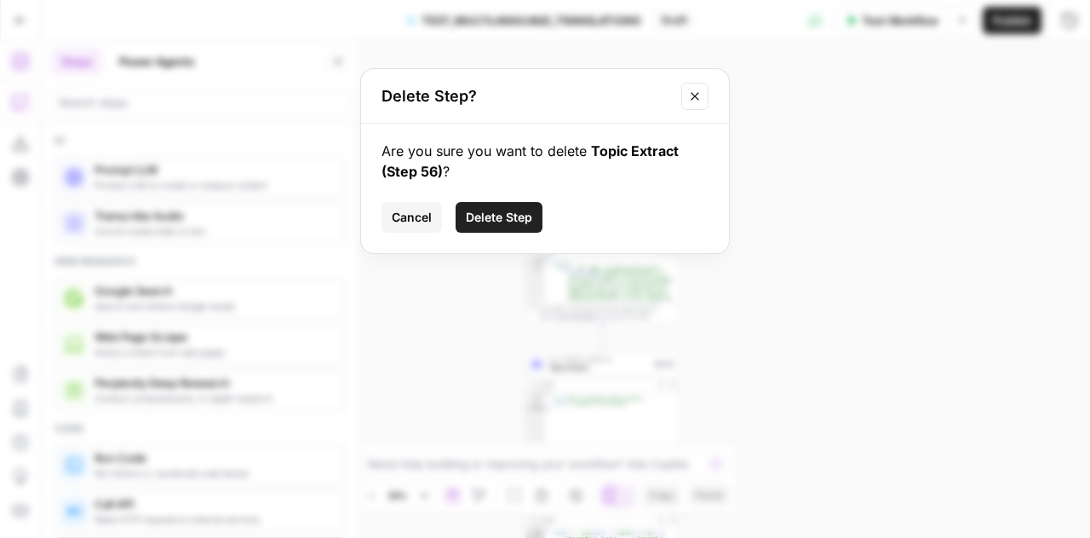
click at [478, 211] on span "Delete Step" at bounding box center [499, 217] width 66 height 17
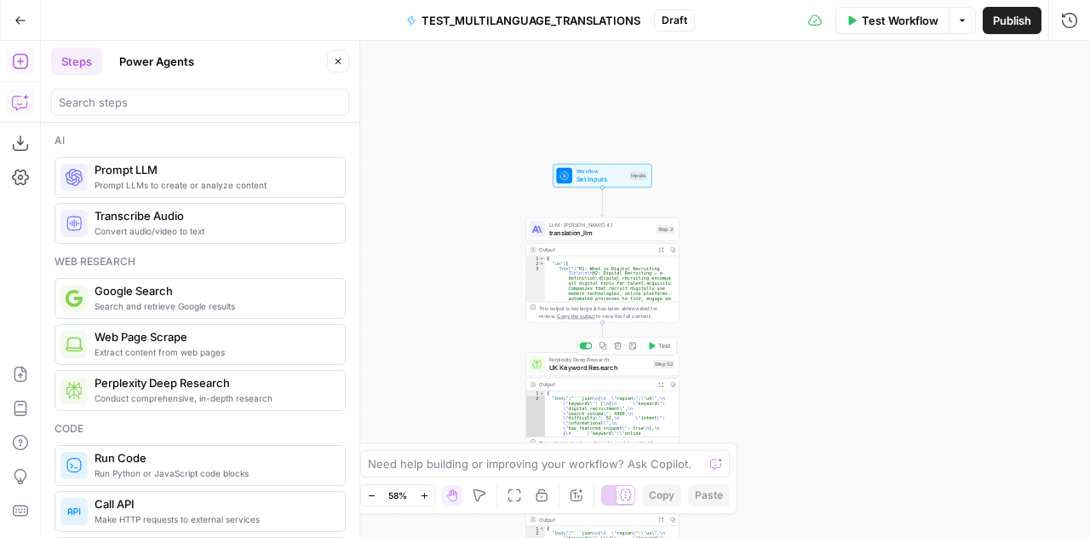
click at [582, 366] on span "UK Keyword Research" at bounding box center [600, 367] width 101 height 10
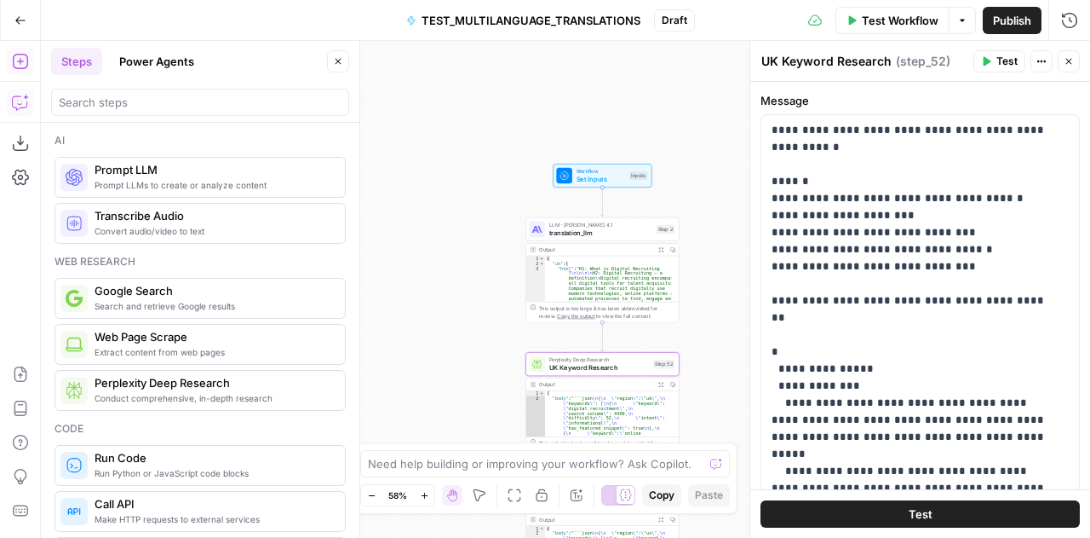
click at [803, 59] on textarea "UK Keyword Research" at bounding box center [827, 61] width 130 height 17
paste textarea "kw_uk"
type textarea "kw_uk"
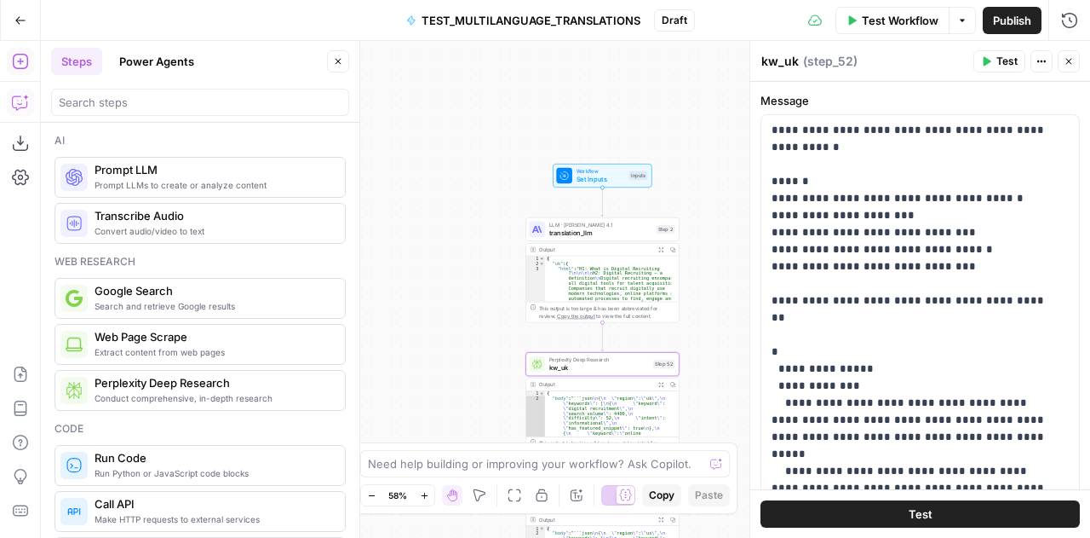
click at [708, 374] on div "Workflow Set Inputs Inputs LLM · Claude Opus 4.1 translation_llm Step 2 Output …" at bounding box center [566, 289] width 1050 height 497
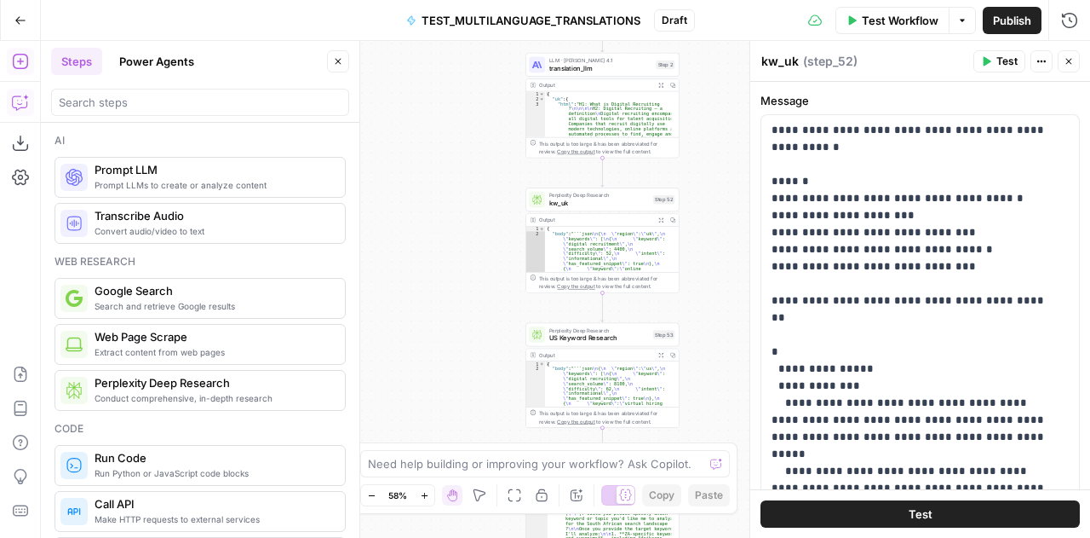
click at [575, 333] on span "US Keyword Research" at bounding box center [600, 338] width 101 height 10
click at [839, 62] on textarea "US Keyword Research" at bounding box center [826, 61] width 129 height 17
paste textarea "kw_us"
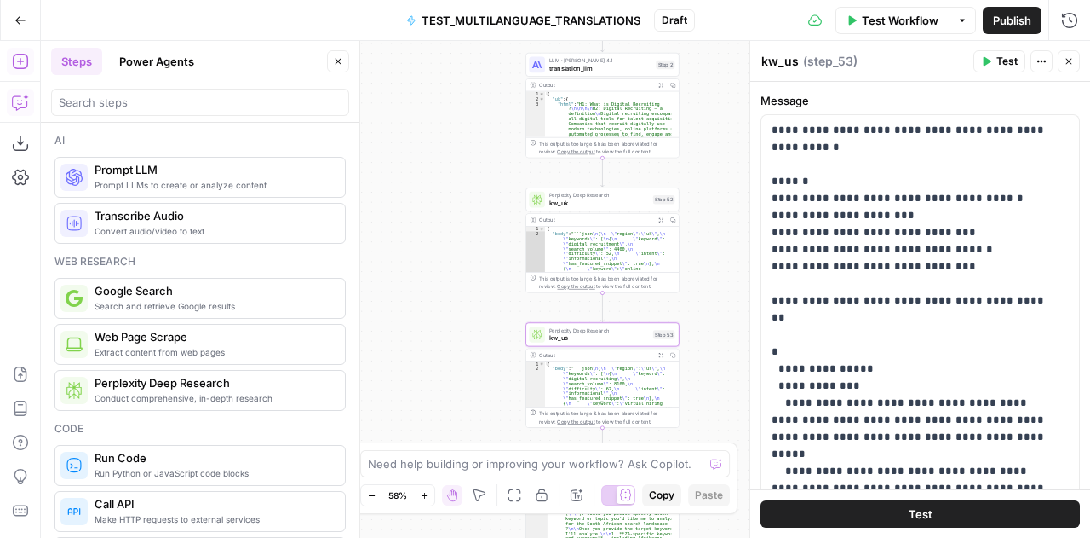
type textarea "kw_us"
click at [716, 161] on div "Workflow Set Inputs Inputs LLM · Claude Opus 4.1 translation_llm Step 2 Output …" at bounding box center [566, 289] width 1050 height 497
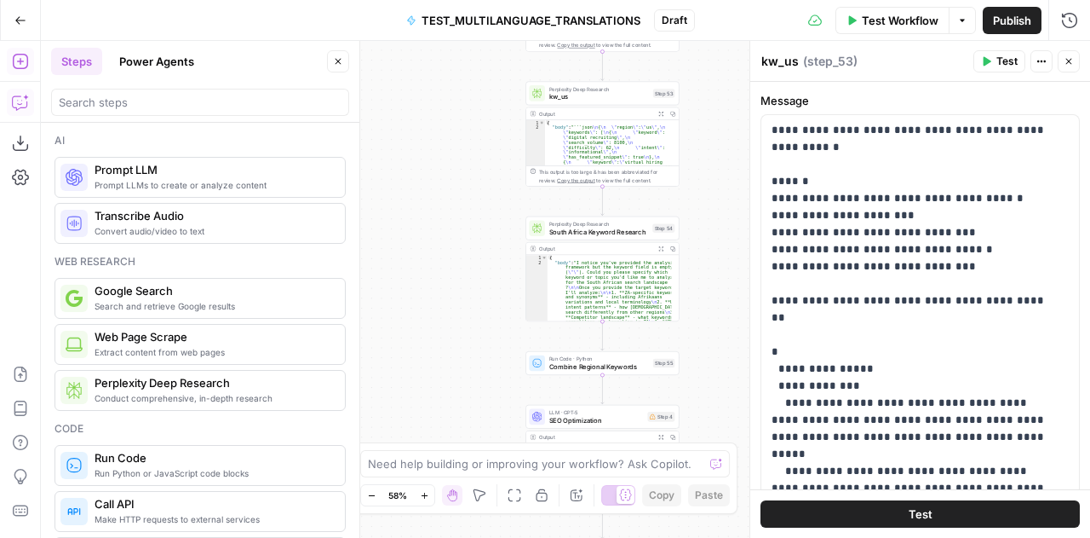
click at [576, 231] on span "South Africa Keyword Research" at bounding box center [600, 232] width 100 height 10
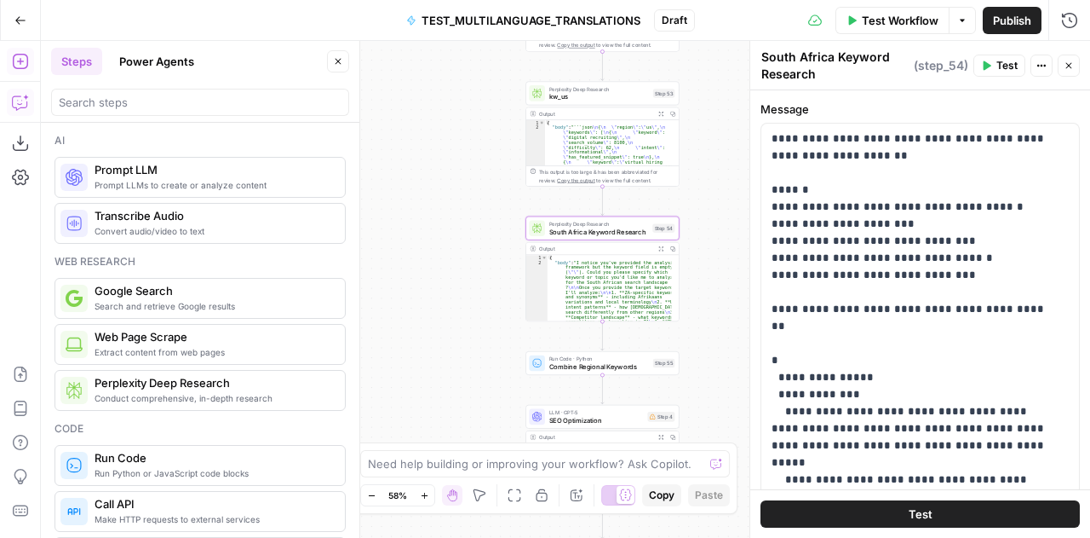
click at [823, 65] on textarea "South Africa Keyword Research" at bounding box center [836, 66] width 148 height 34
paste textarea "kw_za"
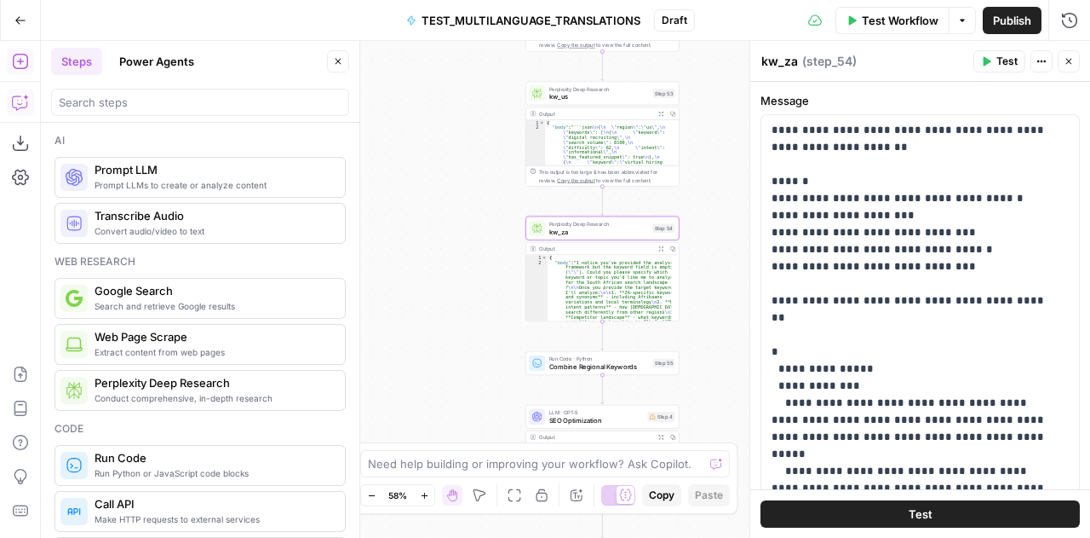
type textarea "kw_za"
click at [564, 371] on span "Combine Regional Keywords" at bounding box center [600, 366] width 101 height 10
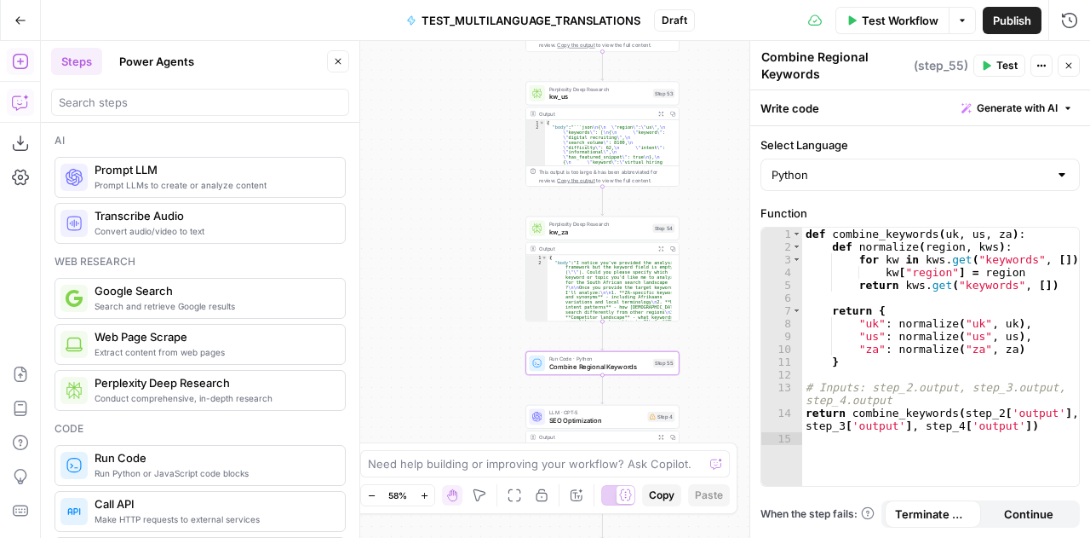
click at [794, 66] on textarea "Combine Regional Keywords" at bounding box center [836, 66] width 148 height 34
paste textarea "combined_k"
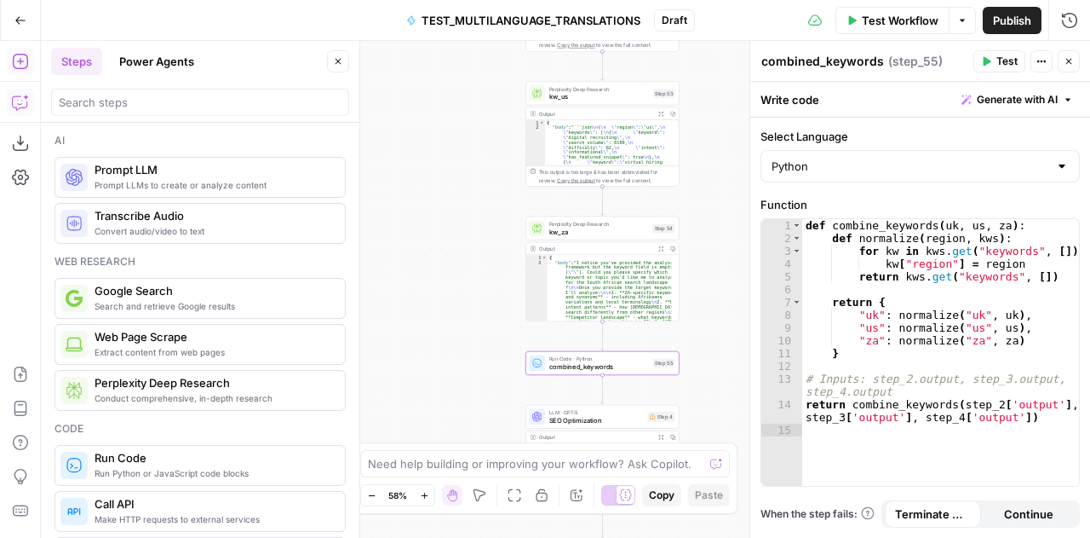
type textarea "combined_keywords"
click at [559, 415] on span "SEO Optimization" at bounding box center [597, 420] width 95 height 10
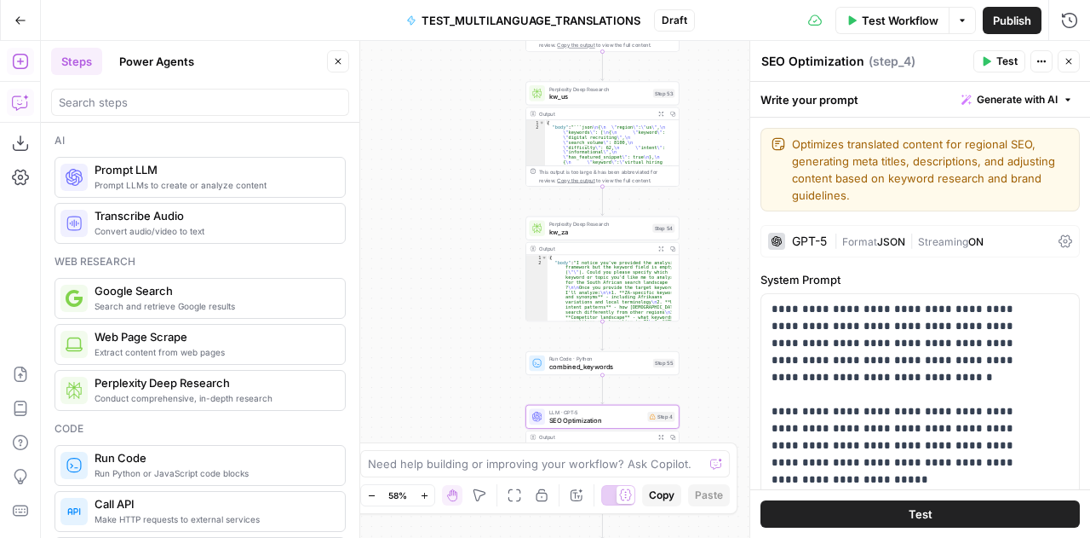
click at [789, 63] on textarea "SEO Optimization" at bounding box center [813, 61] width 103 height 17
paste textarea "optimization_step"
type textarea "optimization_step"
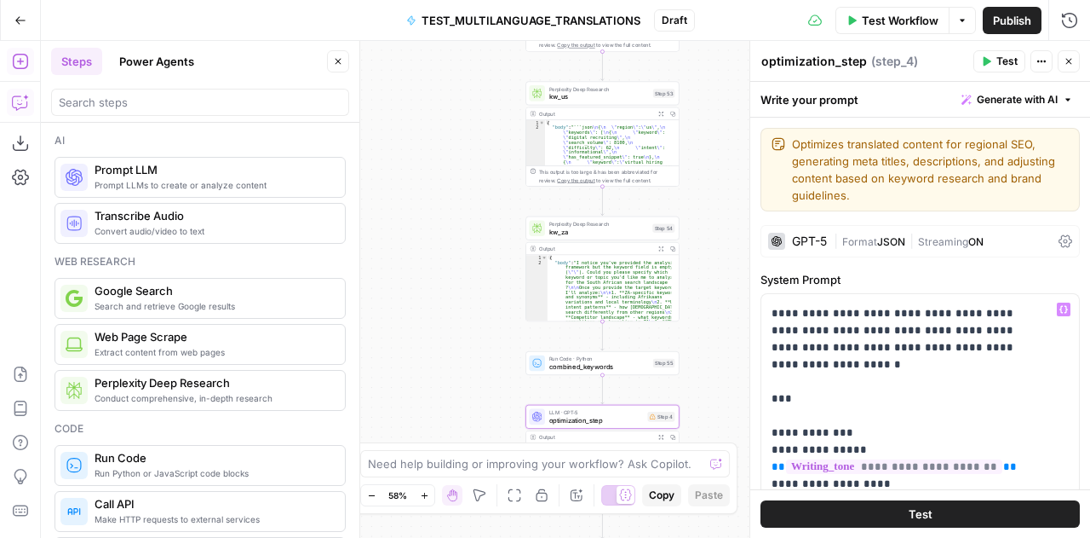
scroll to position [199, 0]
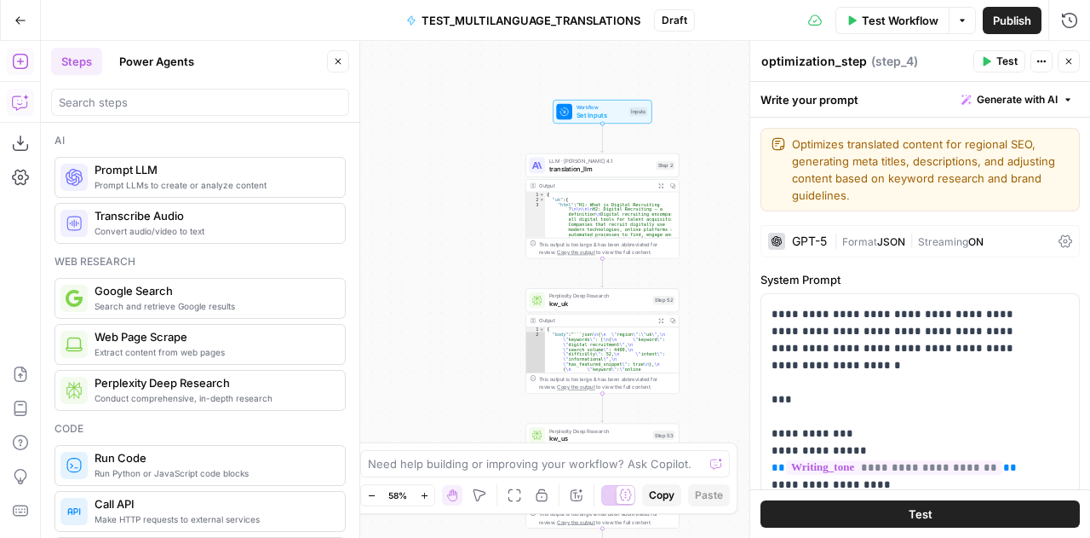
type textarea "*******"
drag, startPoint x: 702, startPoint y: 166, endPoint x: 566, endPoint y: 203, distance: 141.1
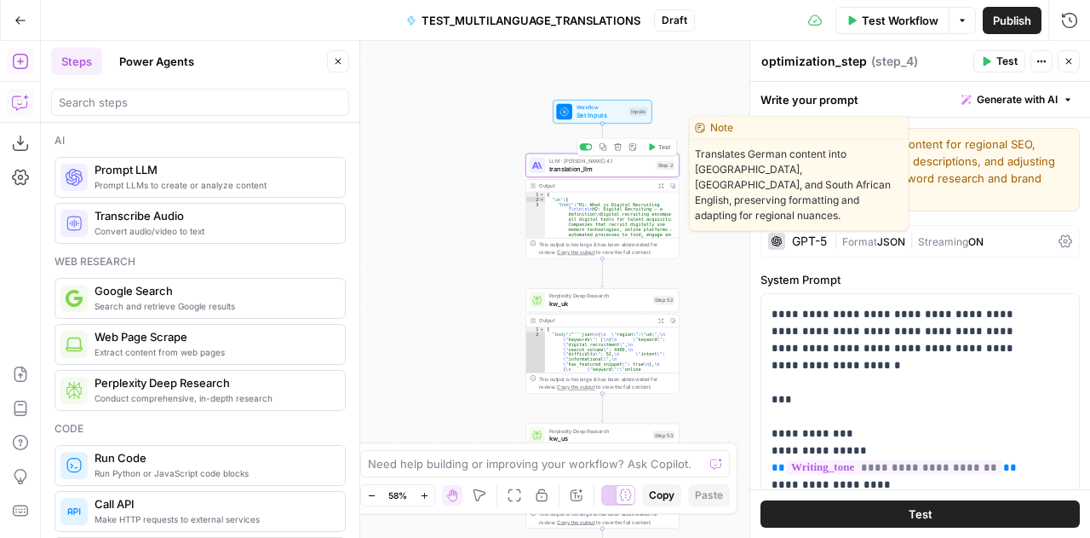
click at [576, 161] on span "LLM · [PERSON_NAME] 4.1" at bounding box center [601, 161] width 103 height 8
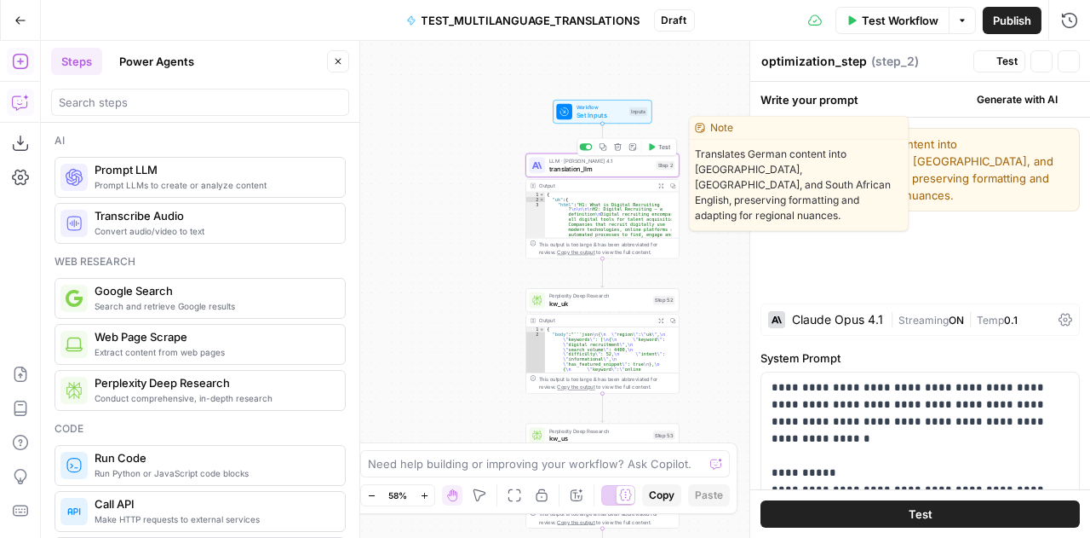
type textarea "translation_llm"
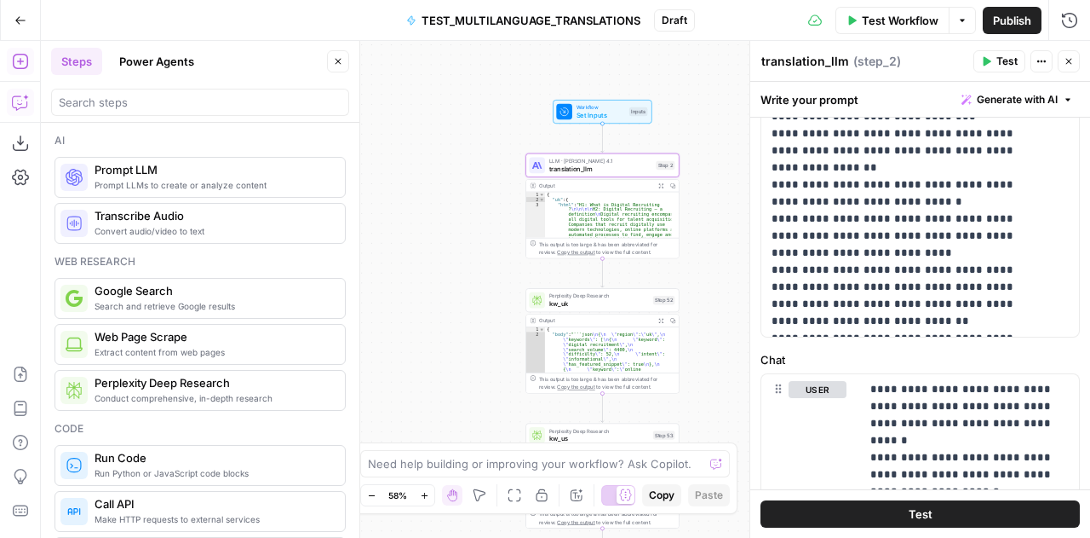
scroll to position [651, 0]
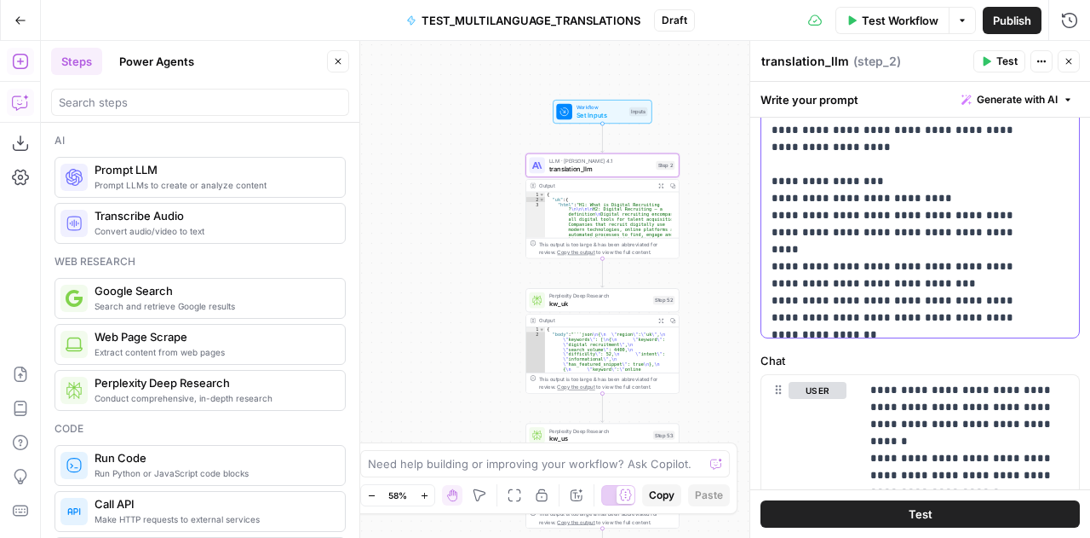
click at [897, 227] on p "**********" at bounding box center [908, 28] width 272 height 937
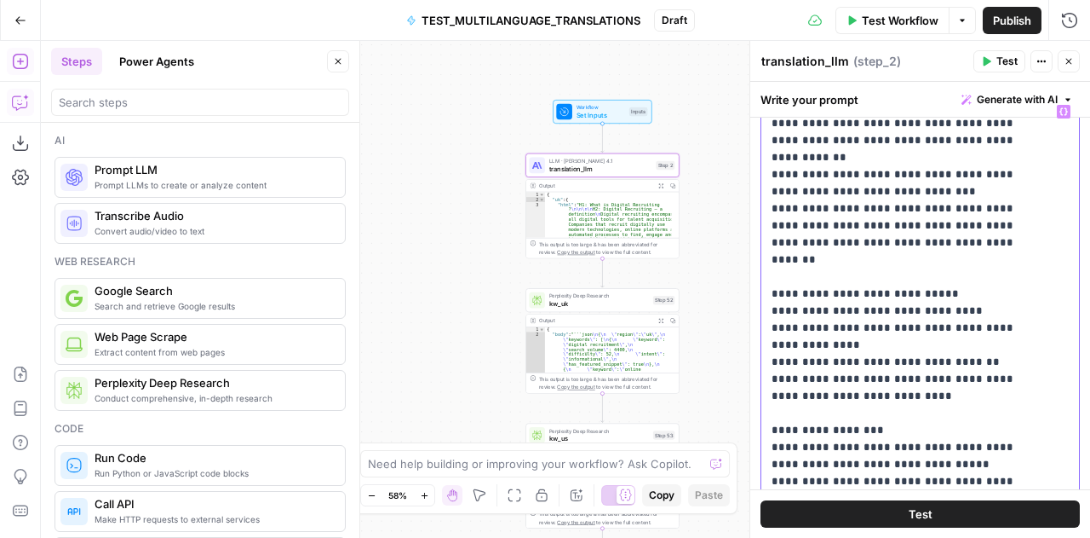
scroll to position [0, 0]
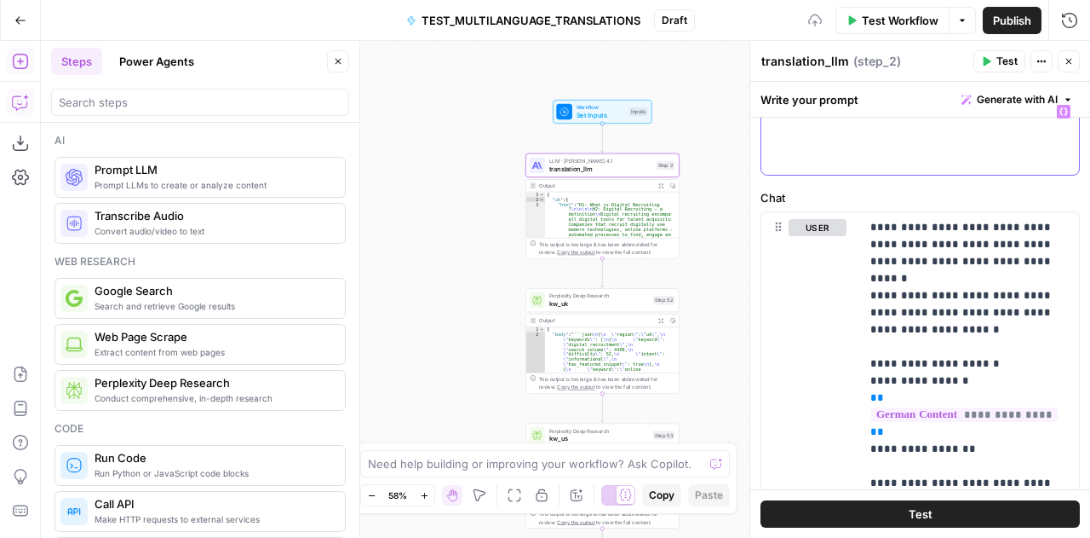
click at [869, 135] on div at bounding box center [915, 135] width 306 height 78
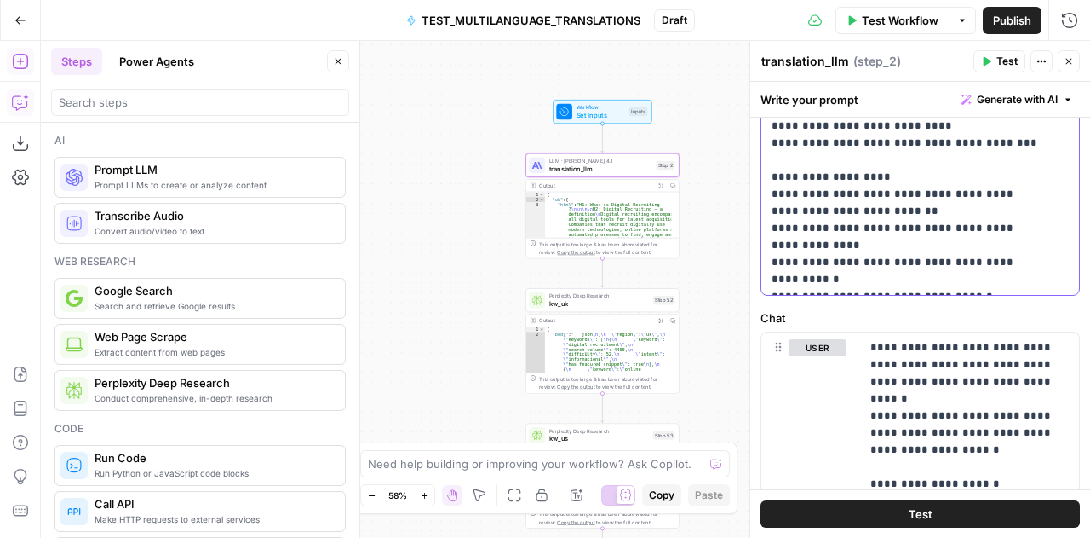
scroll to position [712, 0]
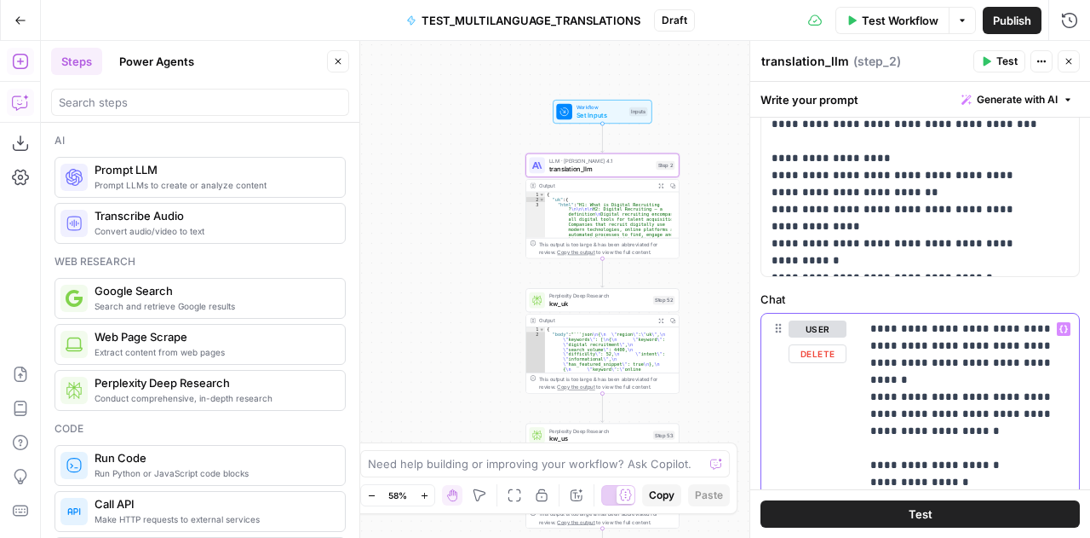
click at [974, 362] on p "**********" at bounding box center [964, 541] width 187 height 443
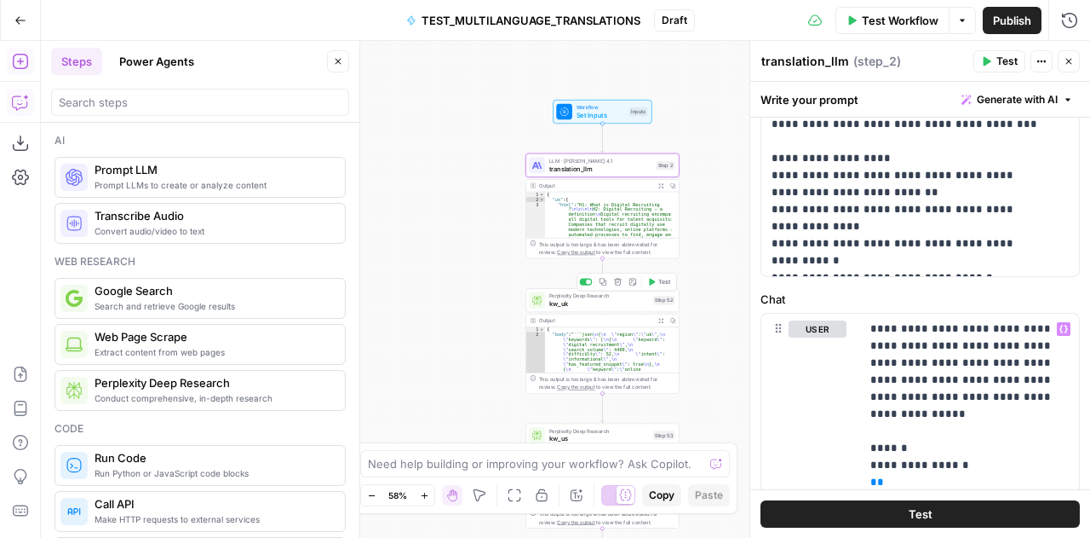
click at [559, 296] on span "Perplexity Deep Research" at bounding box center [600, 295] width 101 height 8
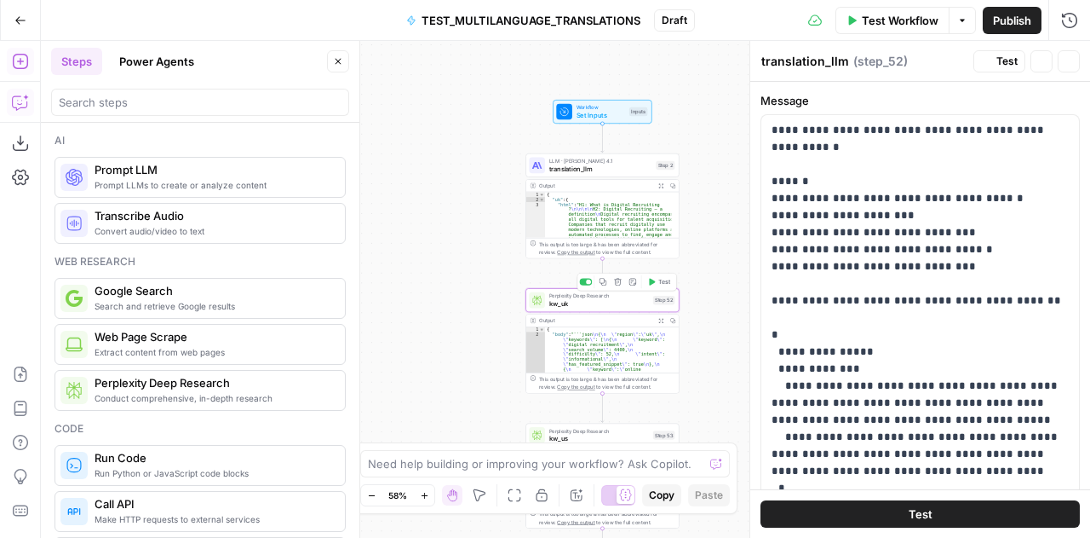
type textarea "kw_uk"
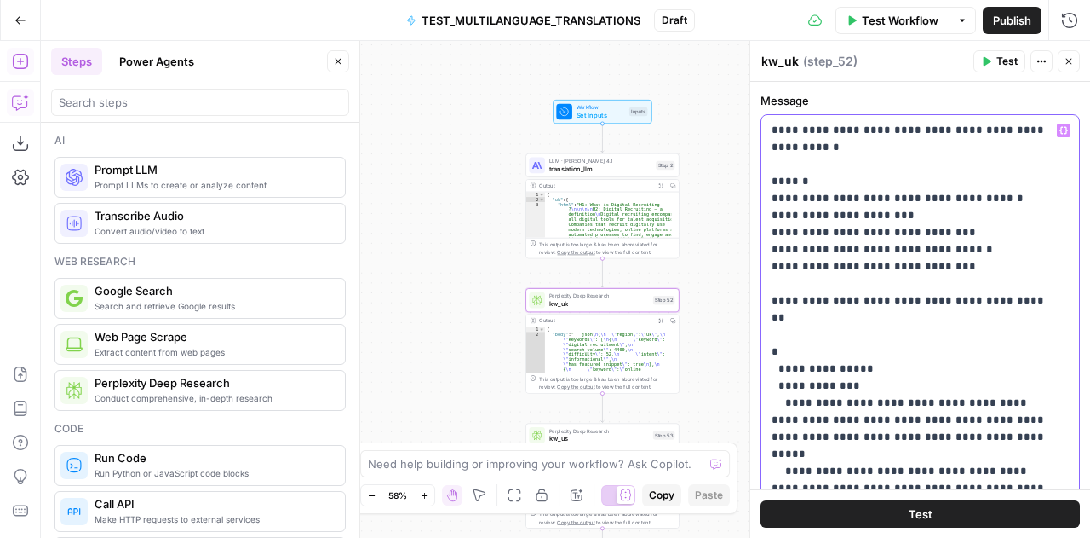
click at [866, 268] on p "**********" at bounding box center [914, 318] width 285 height 392
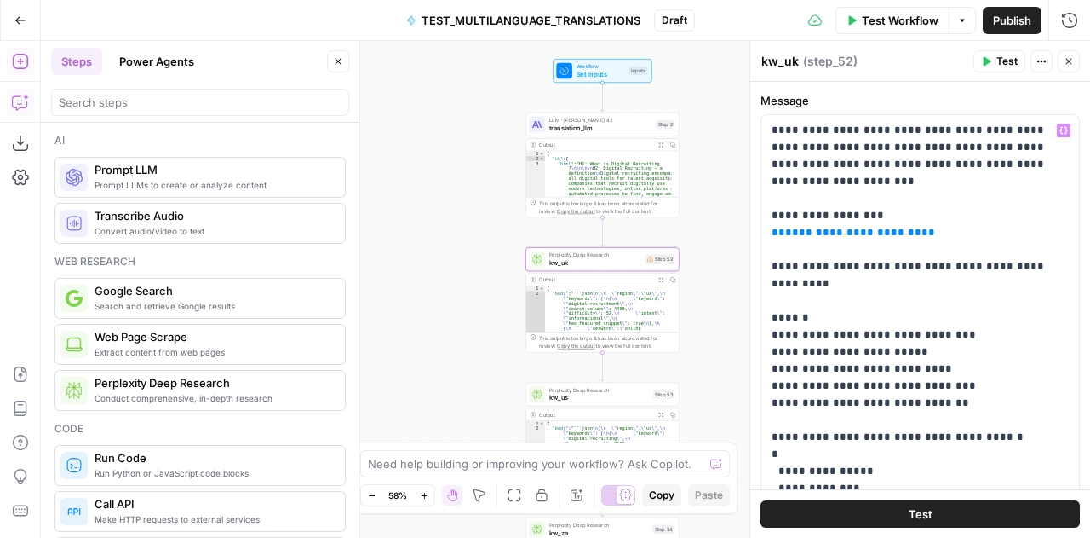
click at [573, 393] on span "kw_us" at bounding box center [600, 398] width 101 height 10
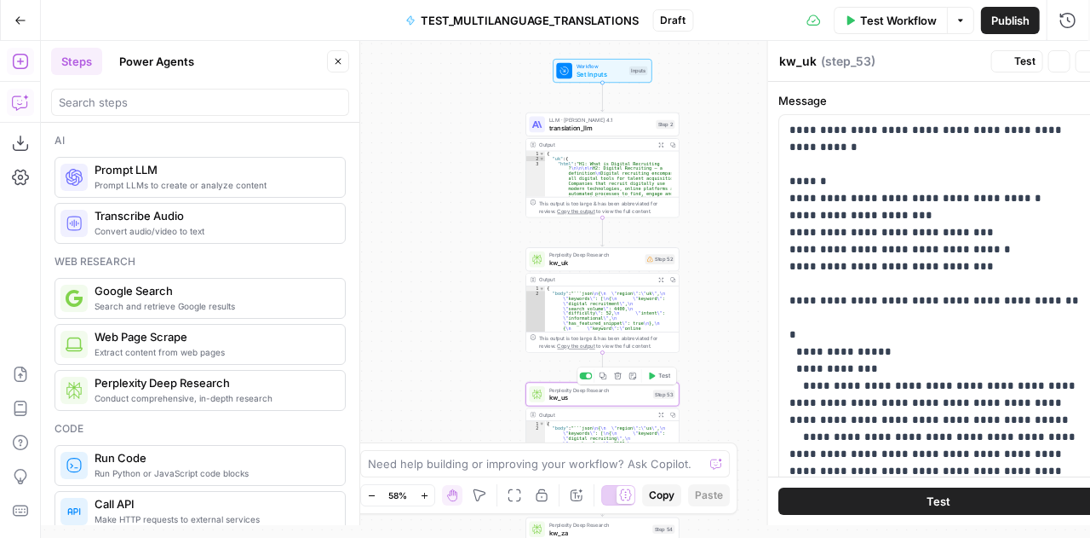
type textarea "kw_us"
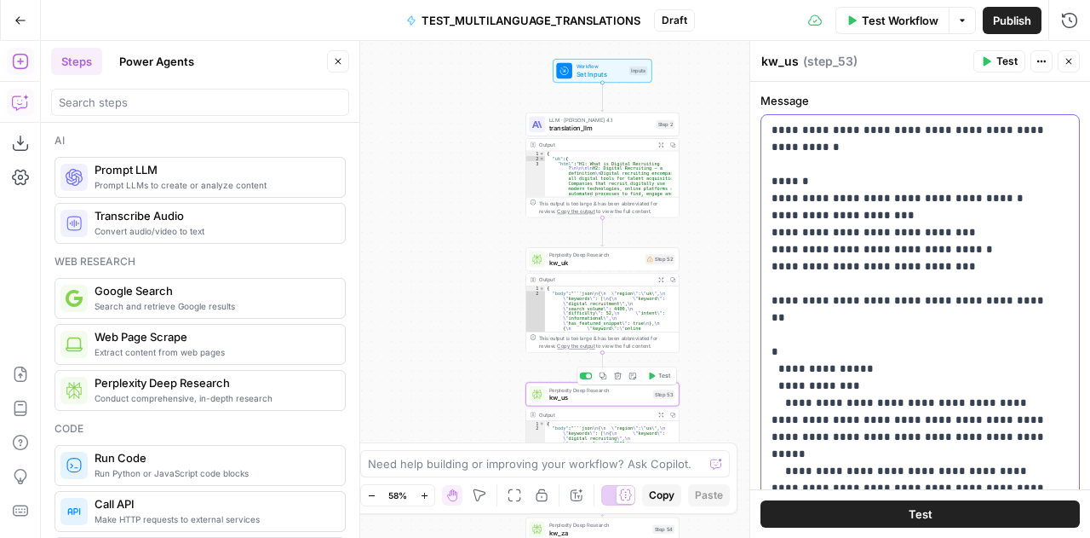
click at [924, 381] on p "**********" at bounding box center [914, 318] width 285 height 392
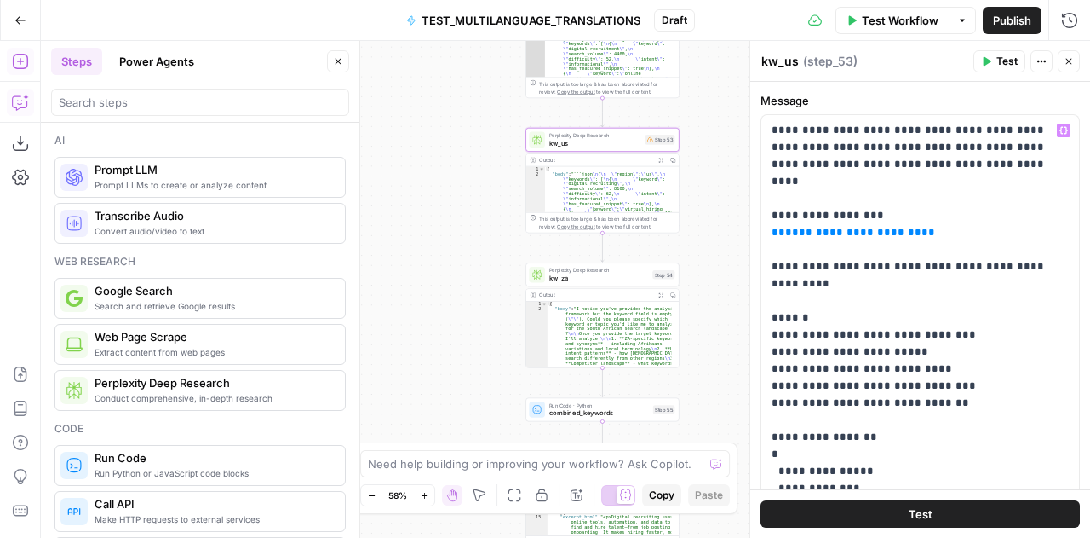
click at [551, 278] on span "kw_za" at bounding box center [600, 278] width 100 height 10
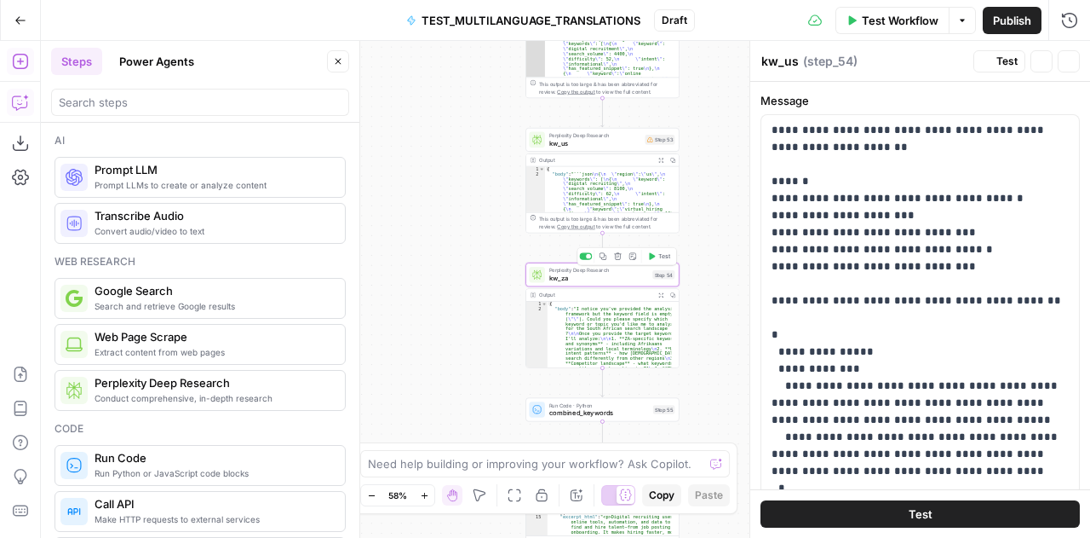
type textarea "kw_za"
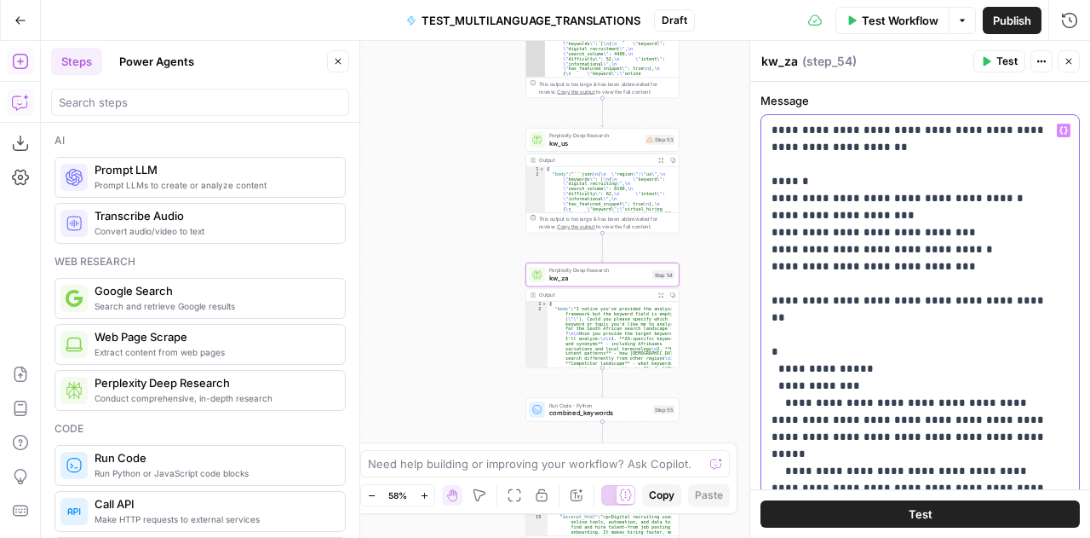
click at [848, 337] on p "**********" at bounding box center [914, 318] width 285 height 392
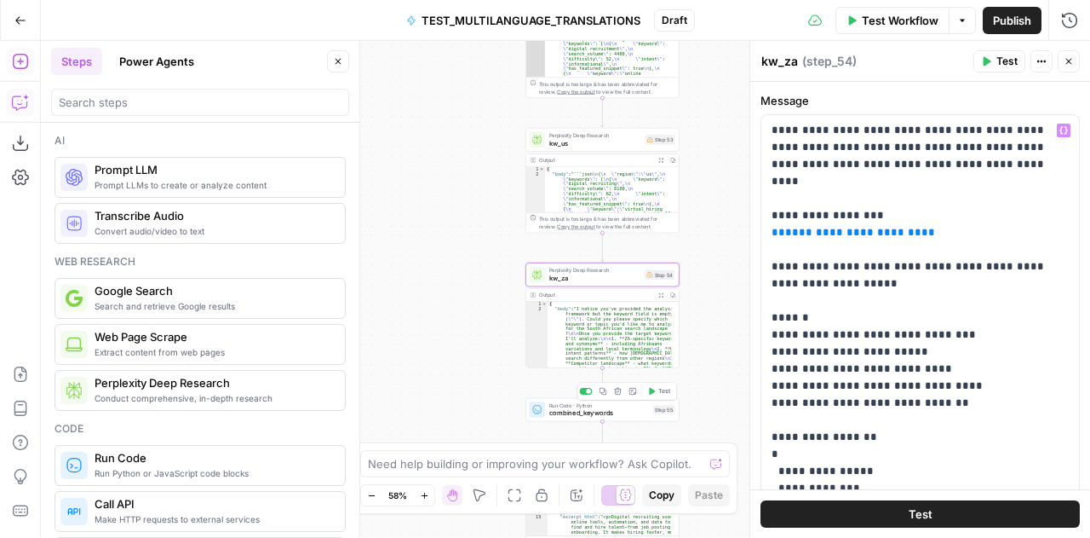
click at [556, 410] on span "combined_keywords" at bounding box center [600, 413] width 101 height 10
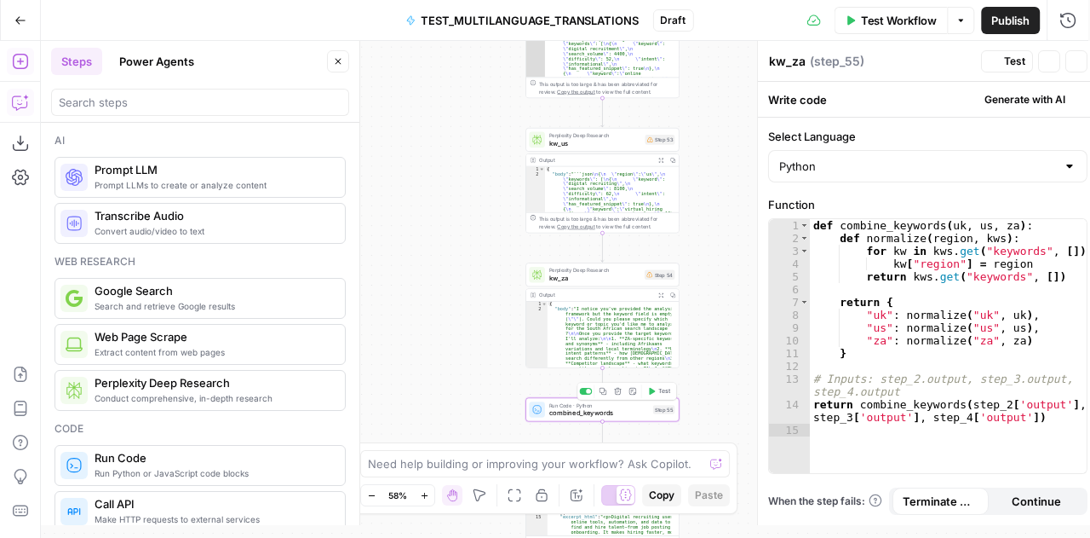
type textarea "combined_keywords"
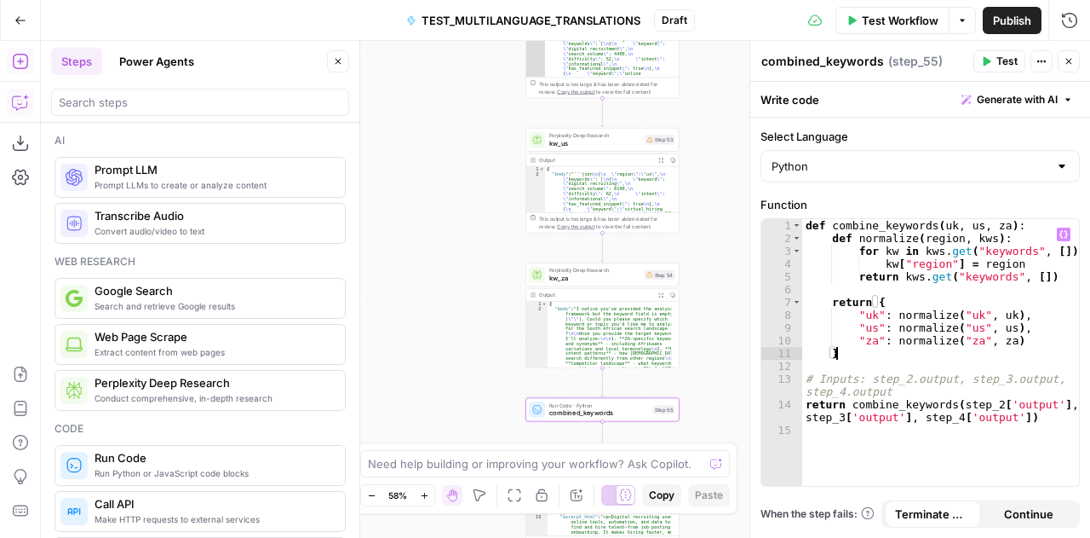
click at [941, 350] on div "def combine_keywords ( uk , us , za ) : def normalize ( region , kws ) : for kw…" at bounding box center [942, 366] width 278 height 294
type textarea "**********"
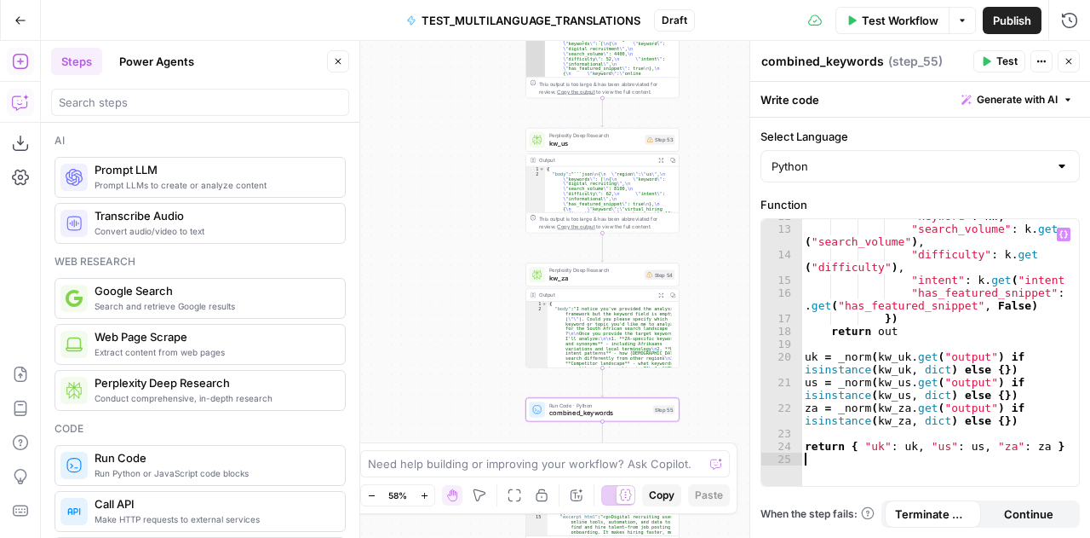
scroll to position [165, 0]
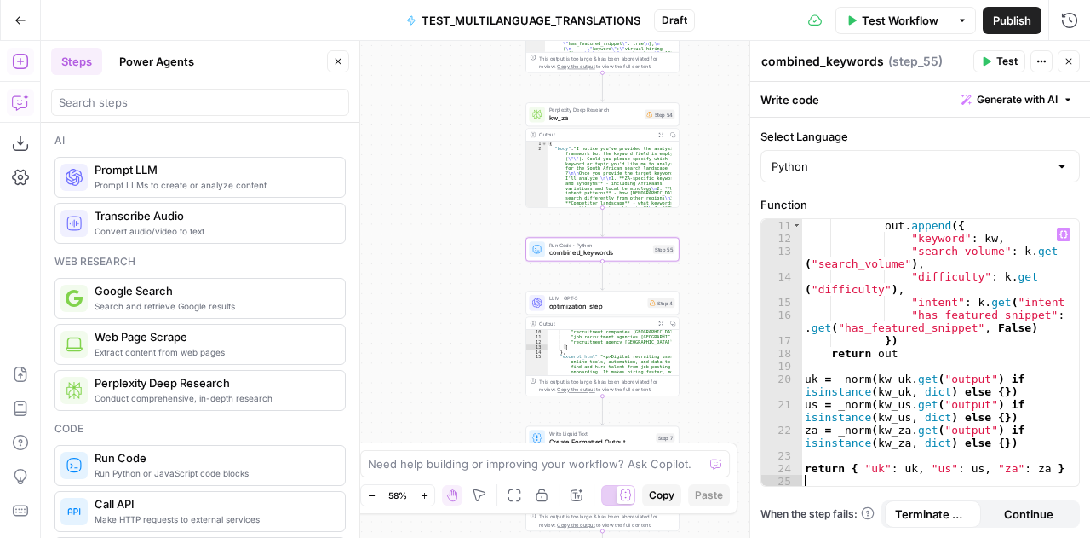
click at [554, 250] on span "combined_keywords" at bounding box center [600, 253] width 101 height 10
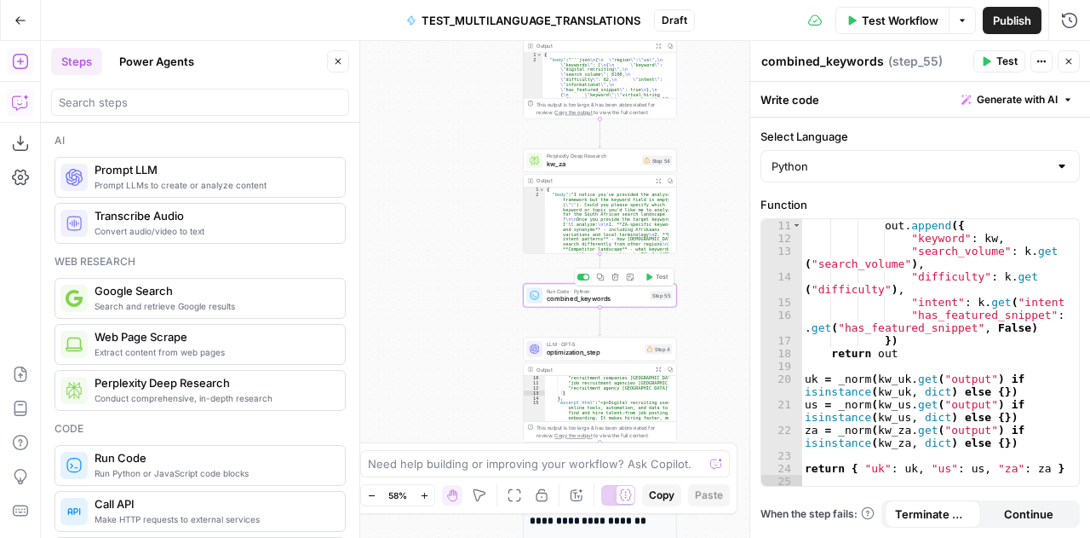
click at [564, 299] on span "combined_keywords" at bounding box center [597, 299] width 101 height 10
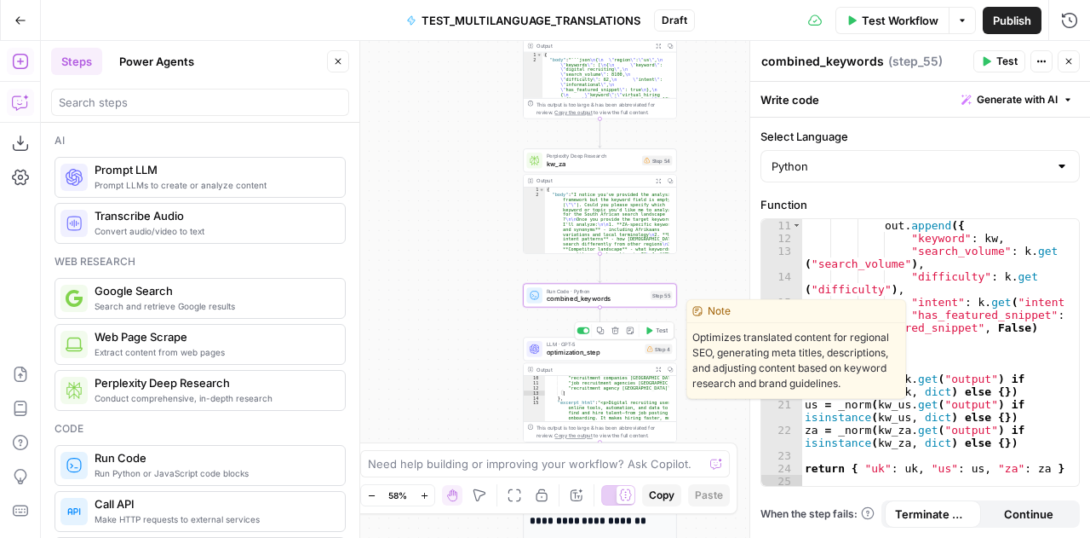
click at [573, 349] on span "optimization_step" at bounding box center [594, 353] width 95 height 10
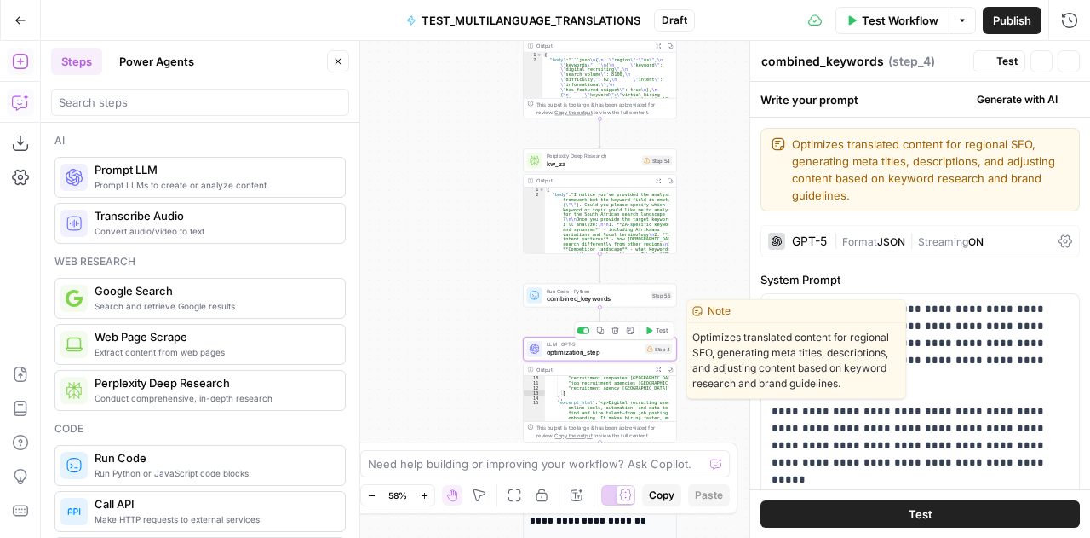
type textarea "optimization_step"
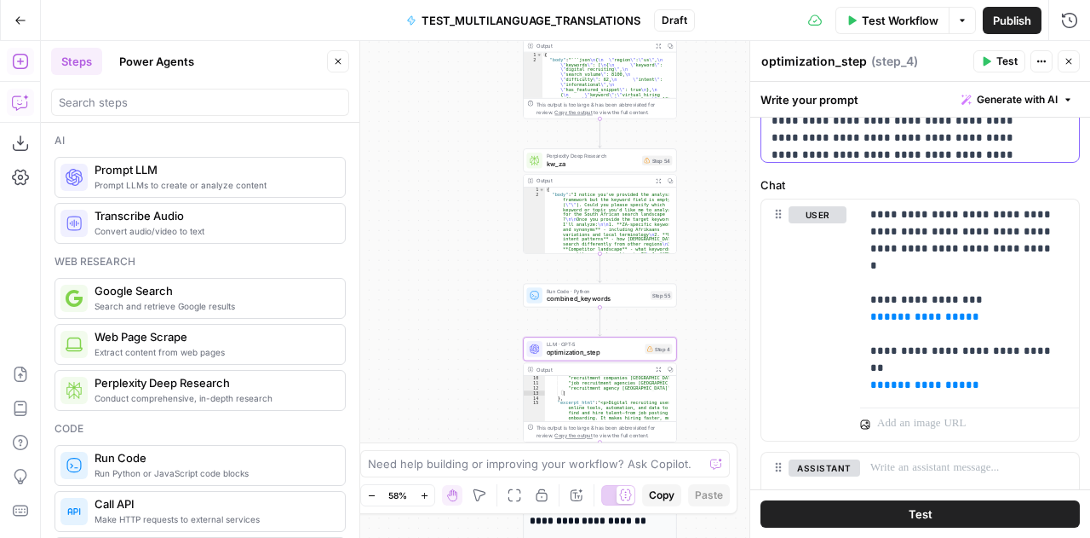
scroll to position [828, 0]
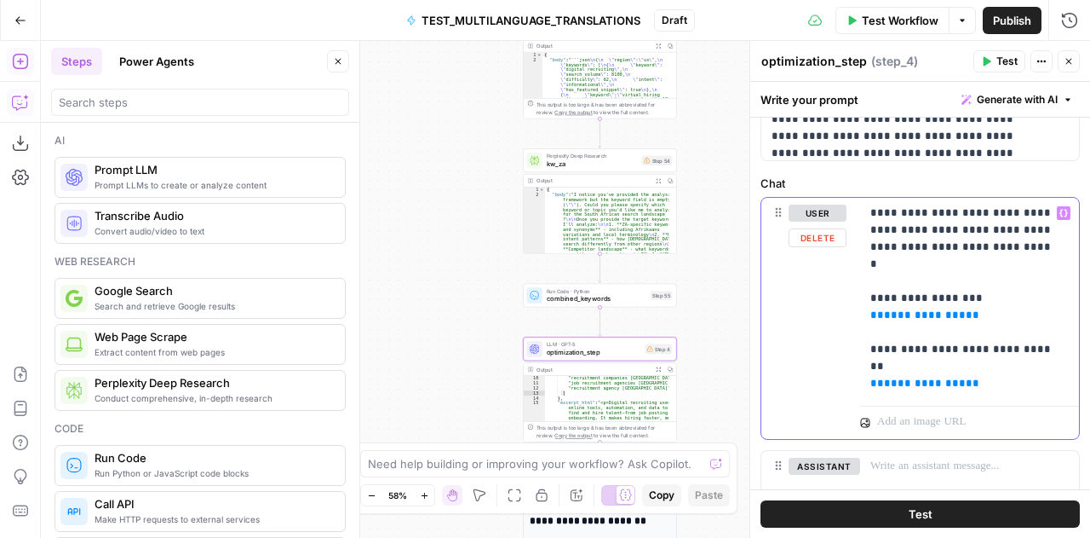
click at [947, 233] on p "**********" at bounding box center [964, 297] width 187 height 187
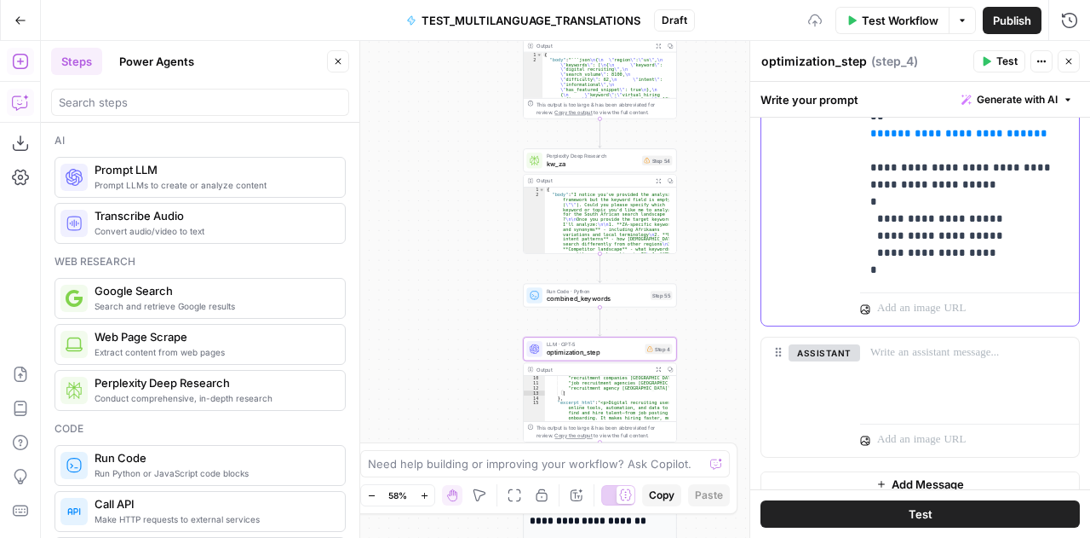
scroll to position [1177, 0]
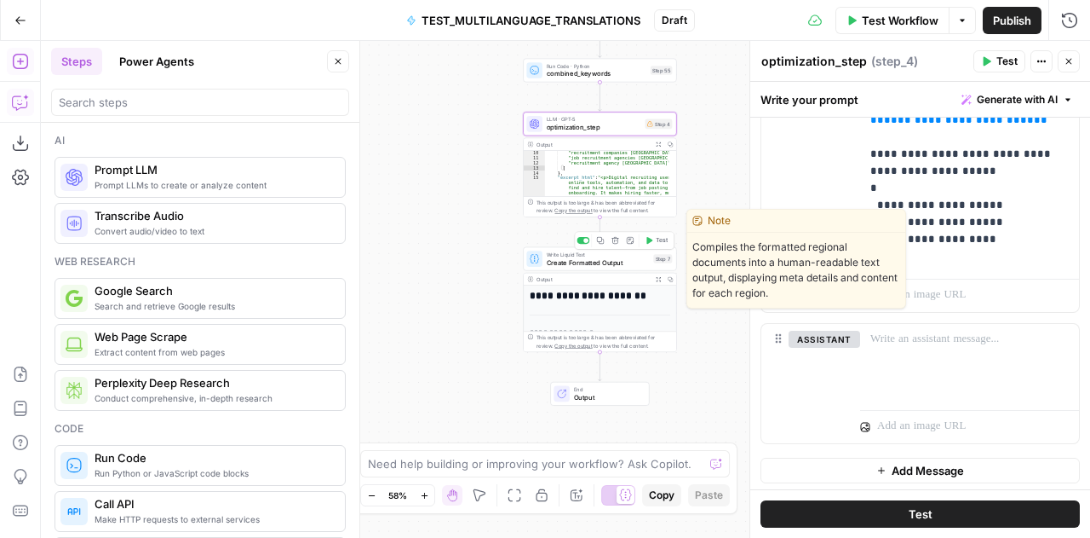
click at [570, 259] on span "Create Formatted Output" at bounding box center [598, 262] width 103 height 10
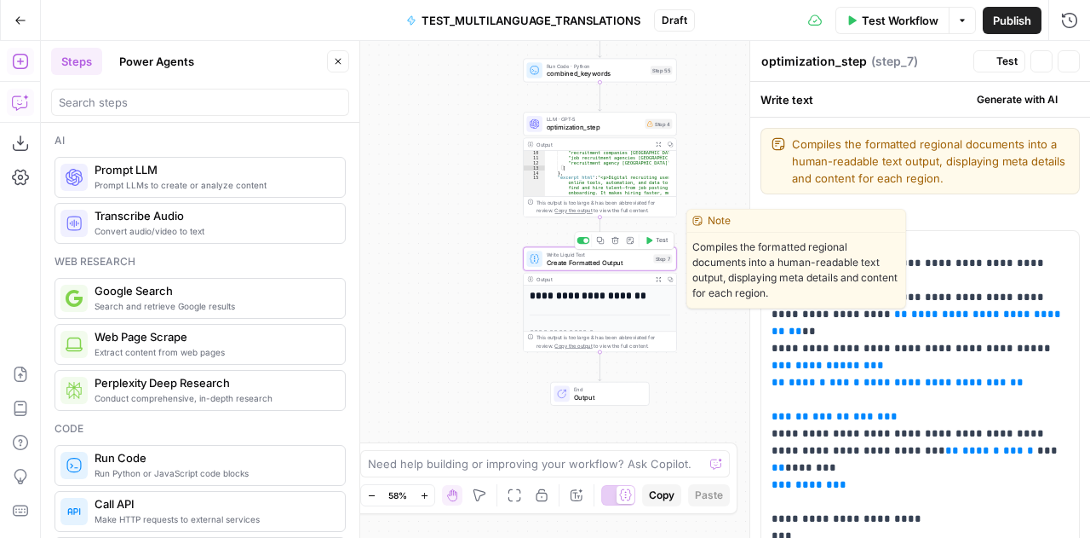
type textarea "Create Formatted Output"
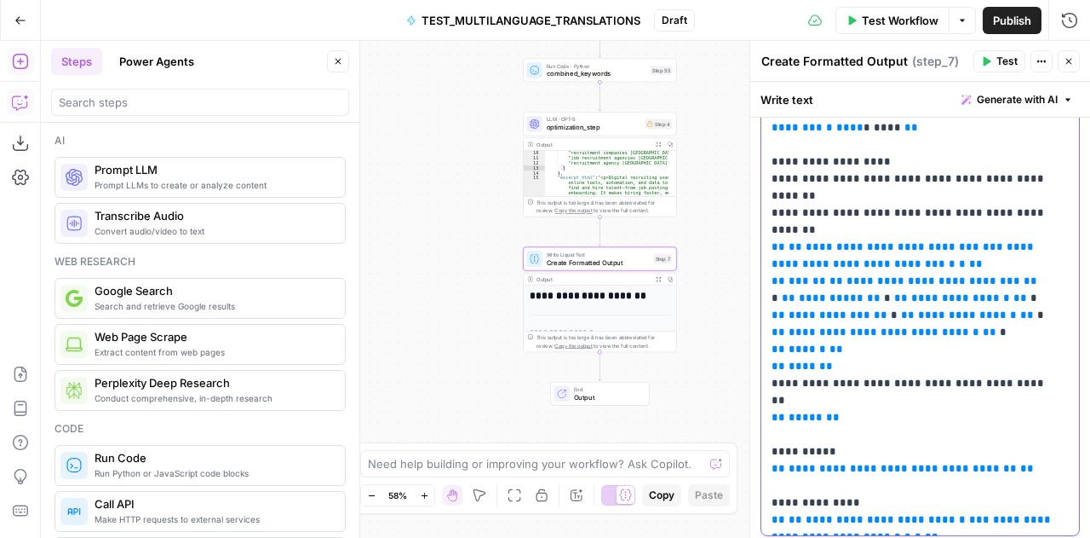
scroll to position [1887, 0]
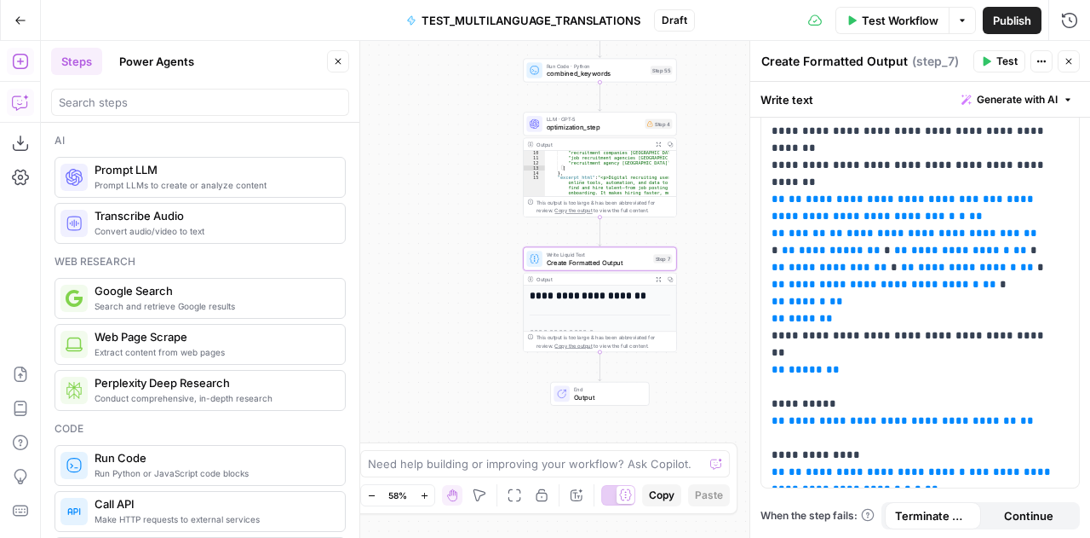
click at [457, 221] on div "Workflow Set Inputs Inputs LLM · Claude Opus 4.1 translation_llm Step 2 Output …" at bounding box center [566, 289] width 1050 height 497
click at [1070, 61] on icon "button" at bounding box center [1069, 61] width 10 height 10
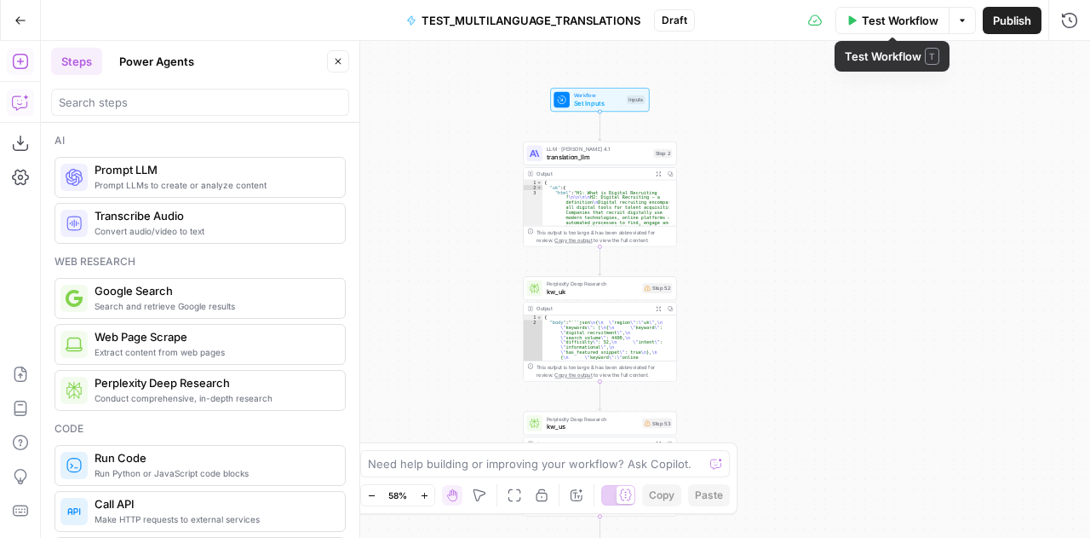
click at [917, 16] on span "Test Workflow" at bounding box center [900, 20] width 77 height 17
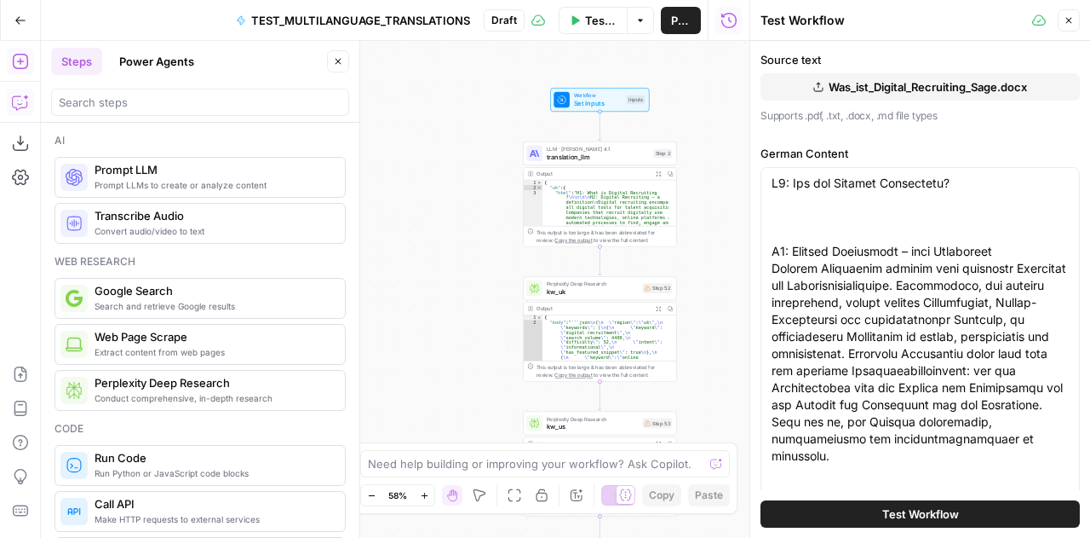
click at [915, 515] on span "Test Workflow" at bounding box center [921, 513] width 77 height 17
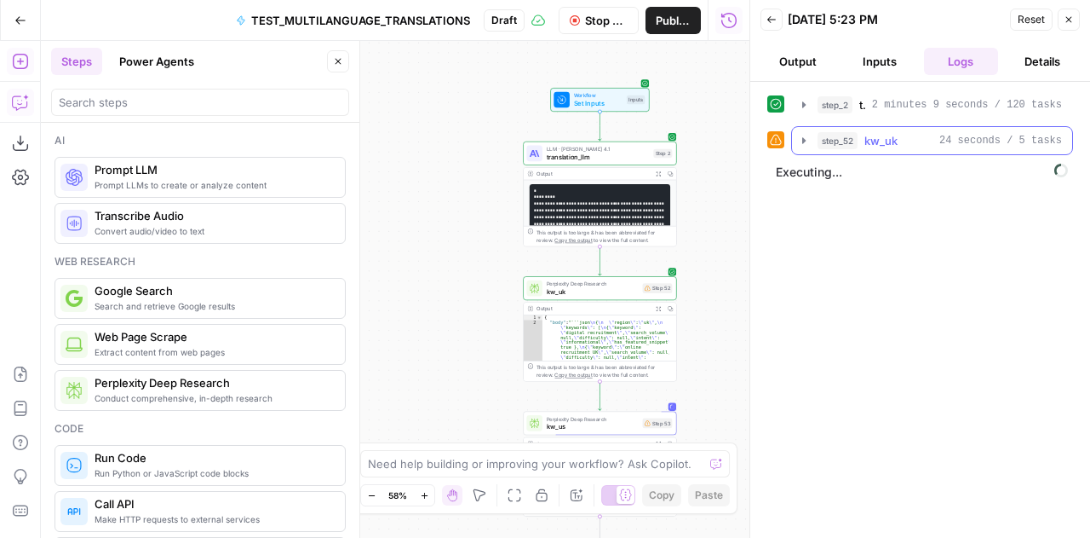
click at [803, 135] on icon "button" at bounding box center [804, 141] width 14 height 14
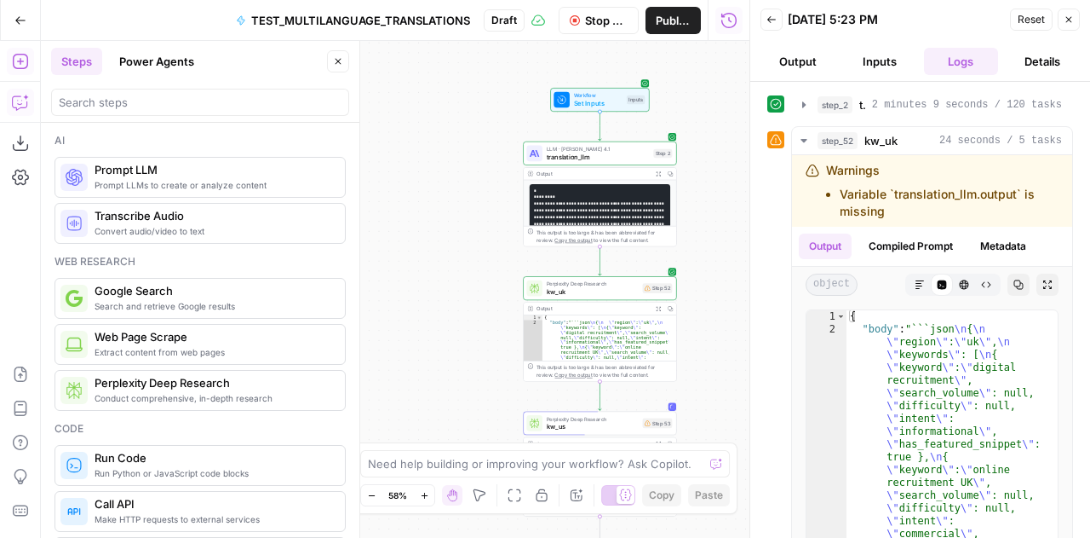
click at [593, 25] on span "Stop Run" at bounding box center [606, 20] width 43 height 17
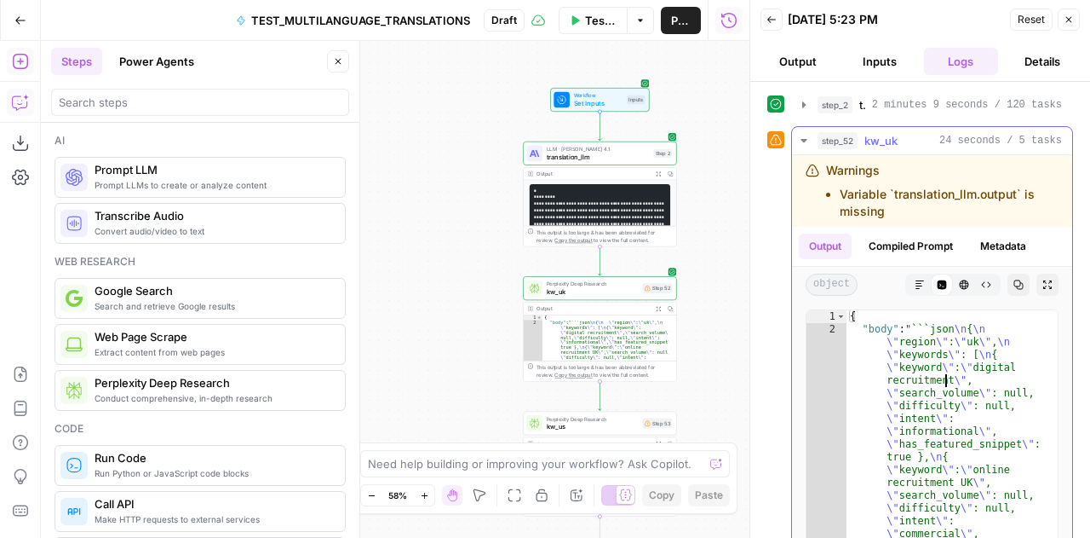
type textarea "**********"
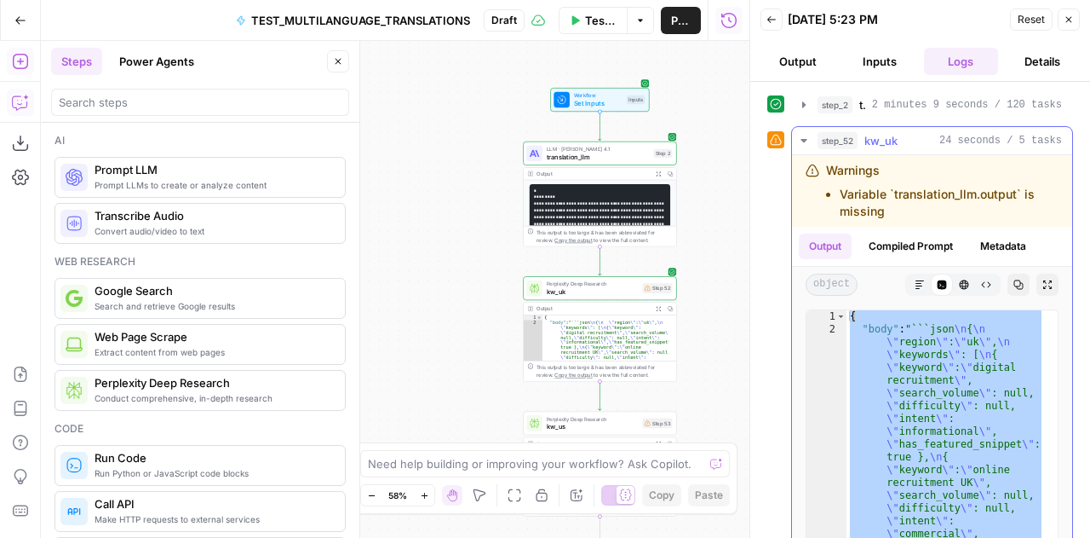
click at [935, 241] on button "Compiled Prompt" at bounding box center [911, 246] width 105 height 26
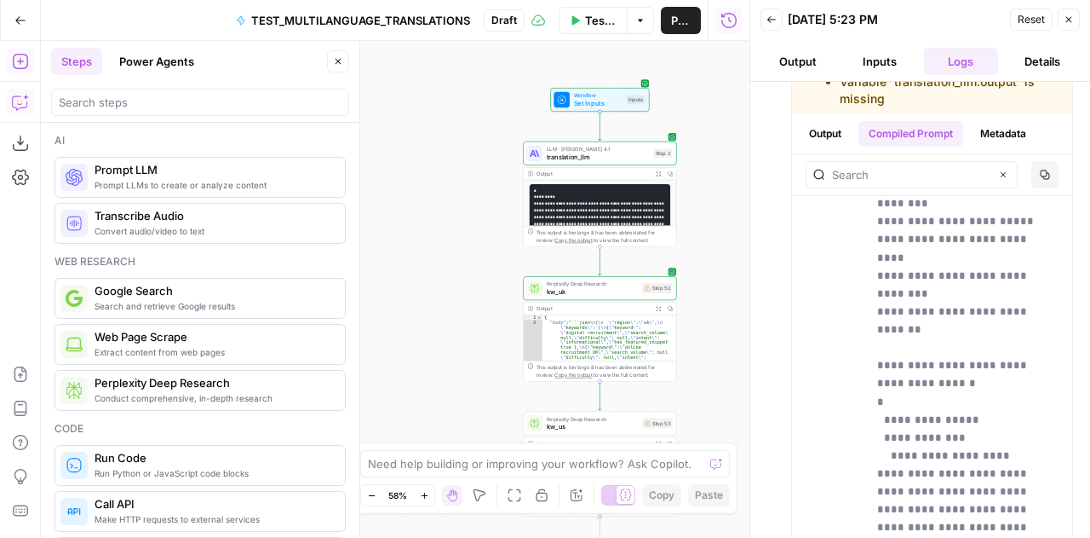
scroll to position [122, 0]
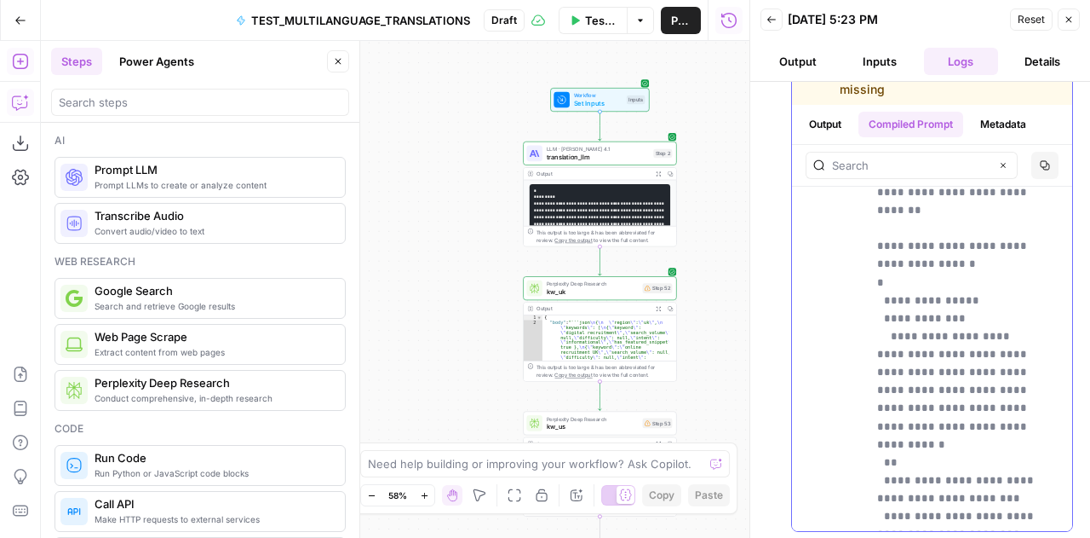
drag, startPoint x: 878, startPoint y: 331, endPoint x: 992, endPoint y: 526, distance: 225.3
click at [992, 526] on div "**********" at bounding box center [932, 141] width 280 height 780
copy p "**********"
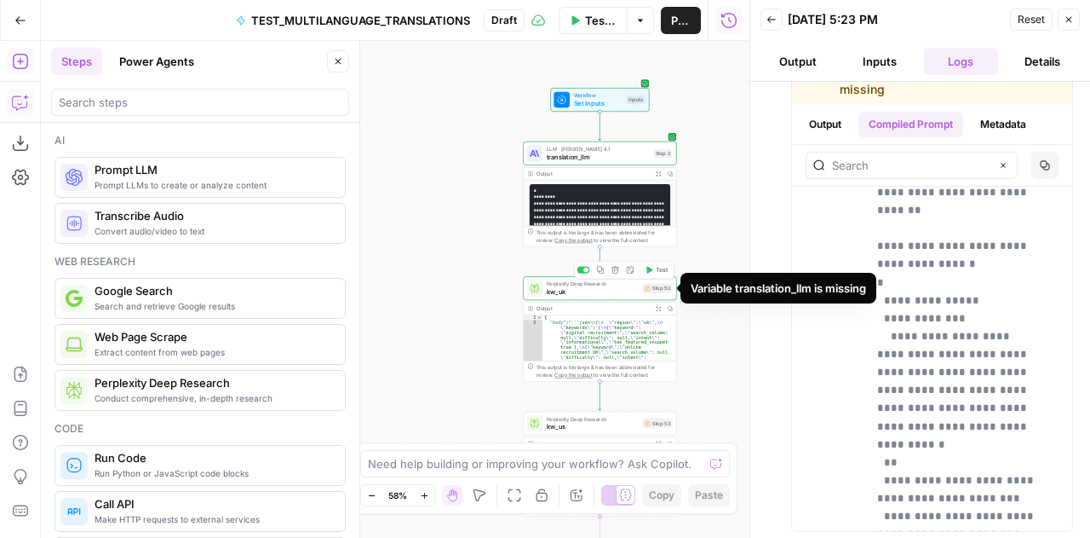
click at [732, 290] on div "Variable translation_llm is missing" at bounding box center [779, 287] width 176 height 17
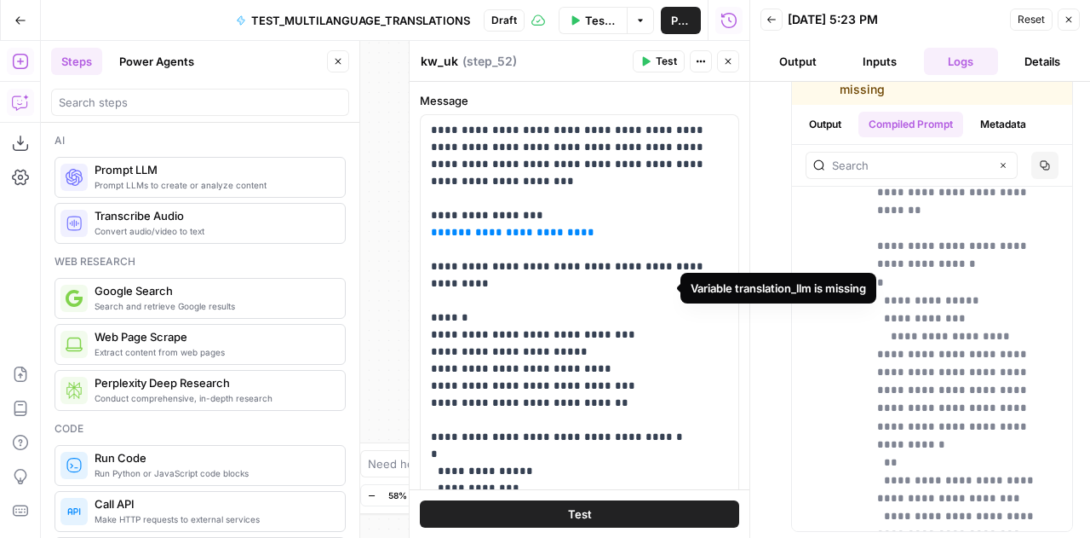
click at [732, 290] on div "Variable translation_llm is missing" at bounding box center [779, 287] width 176 height 17
copy body "Variable translation_llm is missing"
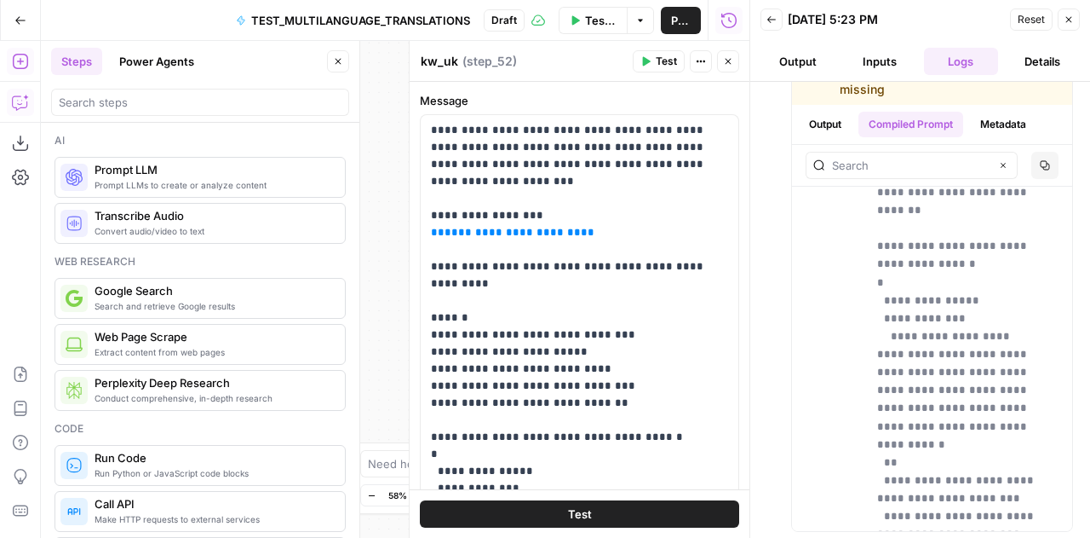
click at [1075, 20] on button "Close" at bounding box center [1069, 20] width 22 height 22
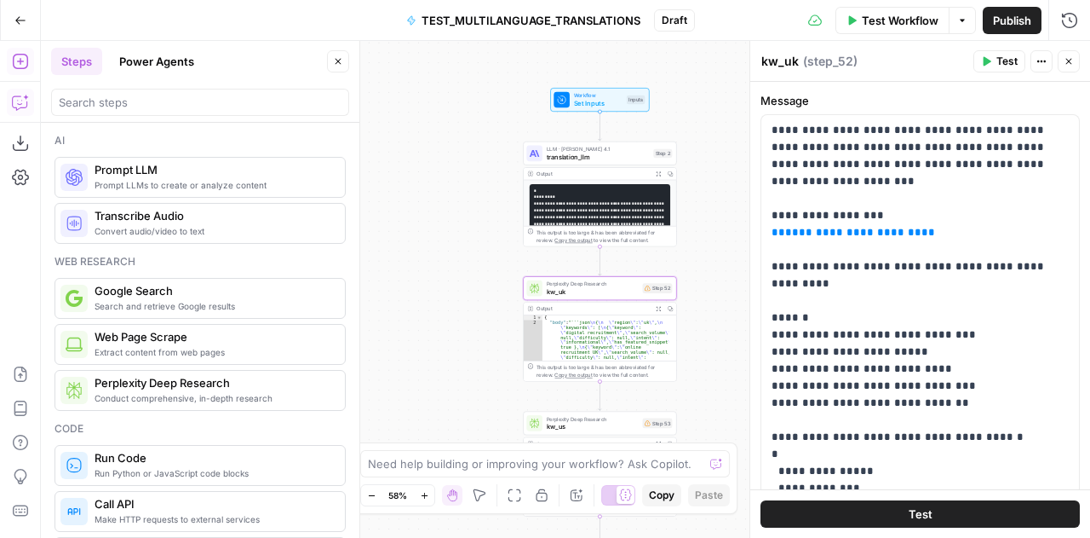
click at [1073, 64] on icon "button" at bounding box center [1069, 61] width 10 height 10
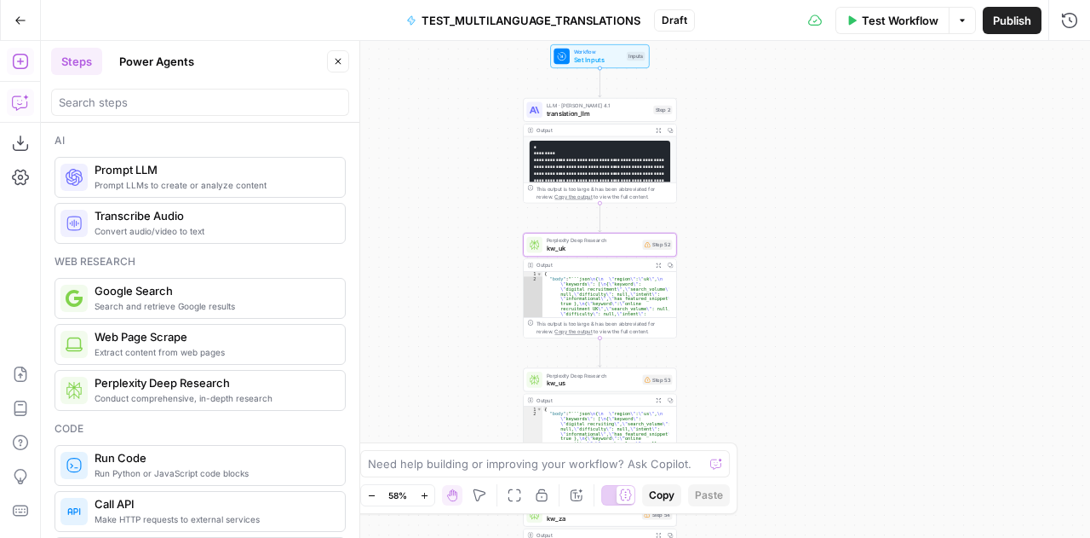
click at [909, 205] on div "**********" at bounding box center [566, 289] width 1050 height 497
click at [24, 96] on icon "button" at bounding box center [20, 102] width 17 height 17
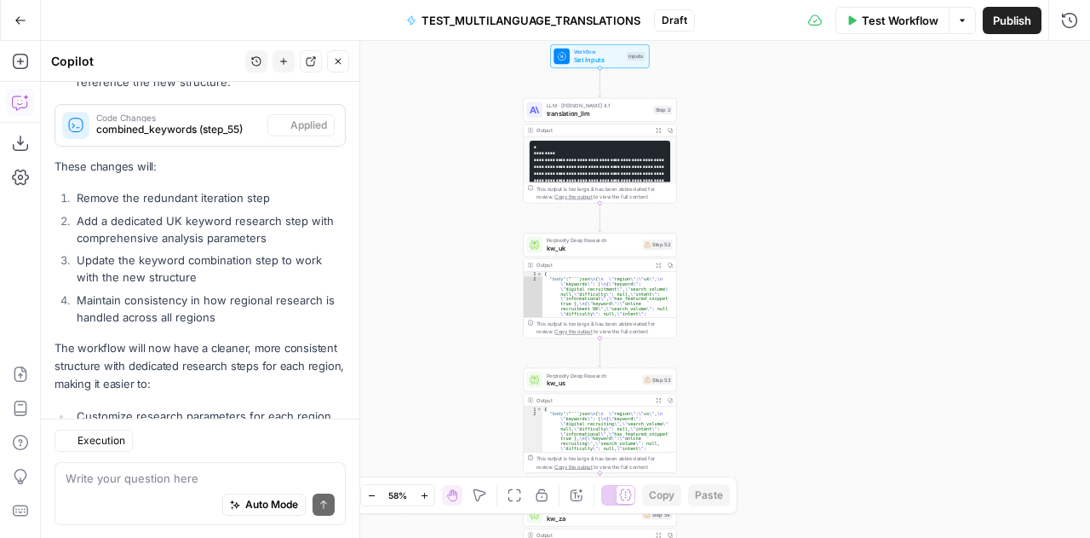
scroll to position [3699, 0]
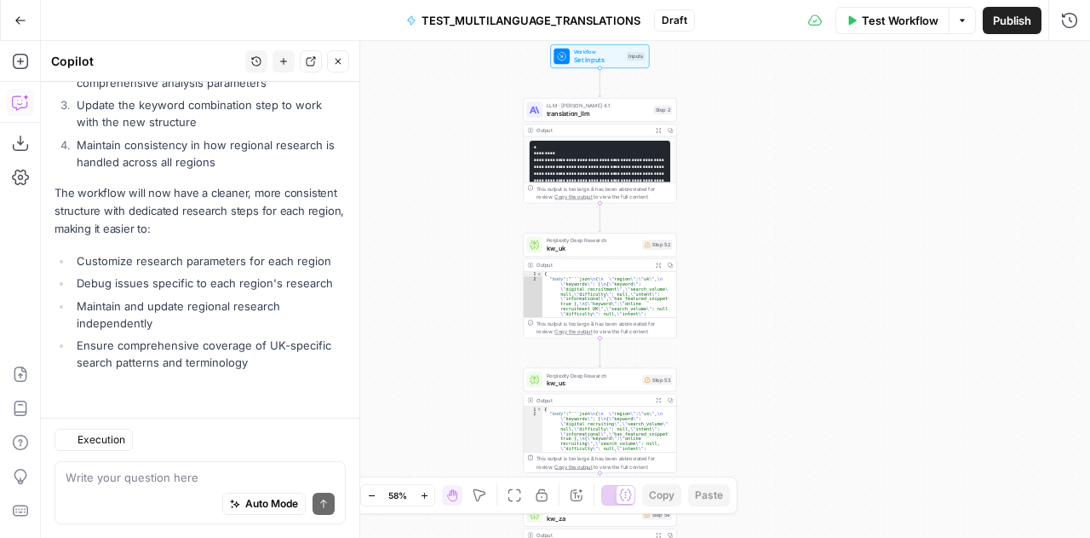
click at [135, 480] on textarea at bounding box center [200, 477] width 269 height 17
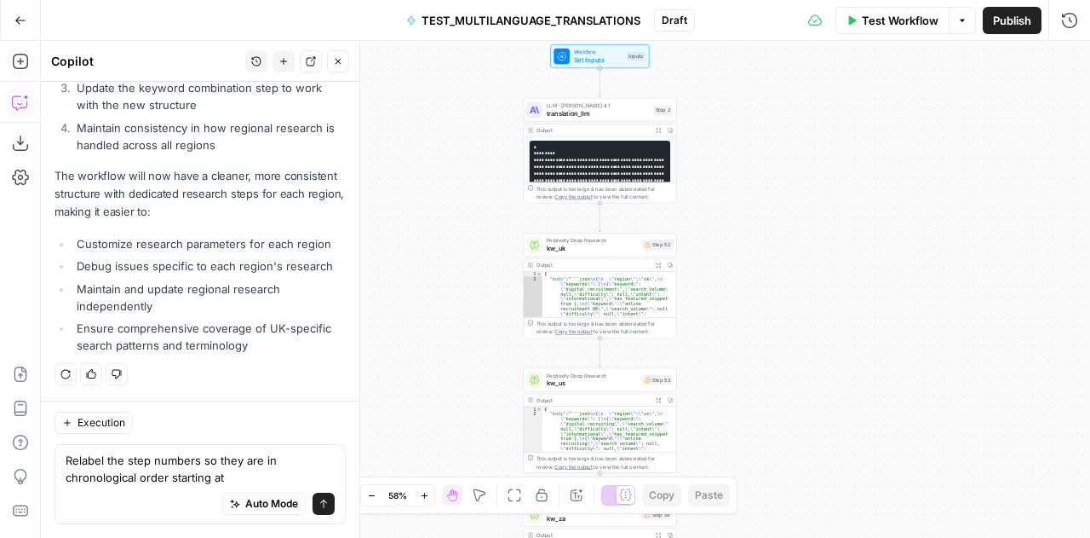
type textarea "Relabel the step numbers so they are in chronological order starting at 1"
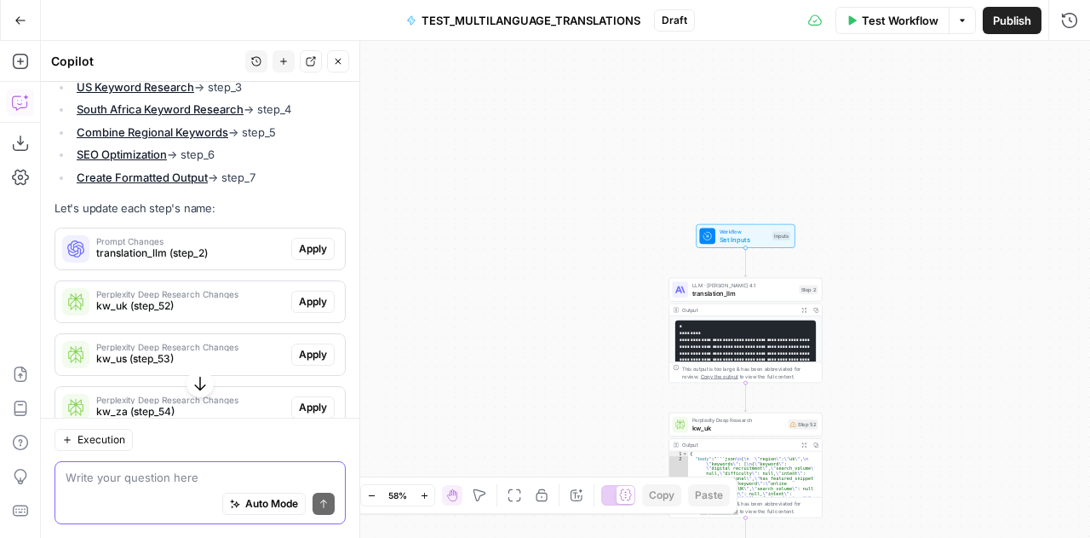
scroll to position [4295, 0]
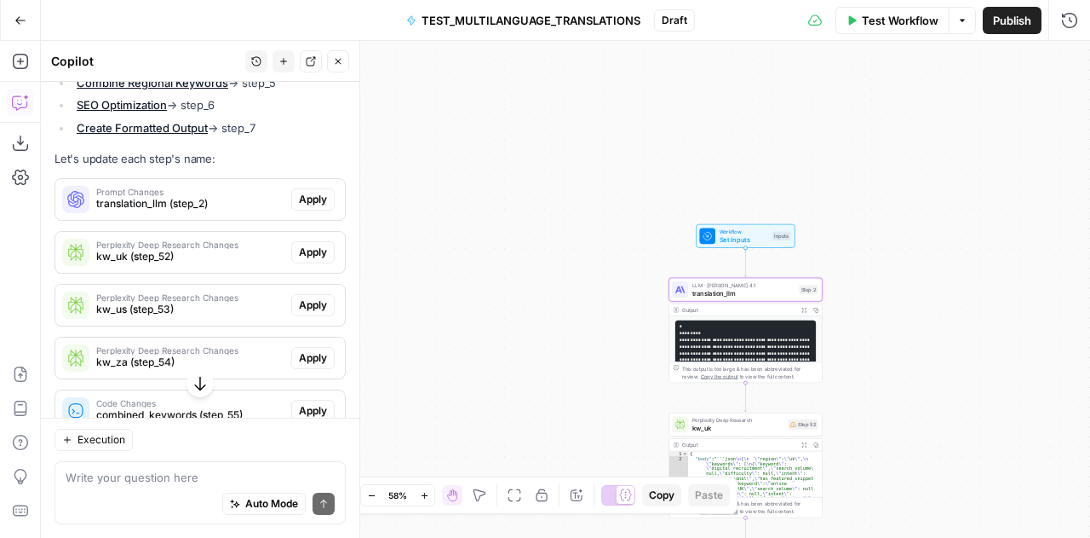
click at [299, 207] on span "Apply" at bounding box center [313, 199] width 28 height 15
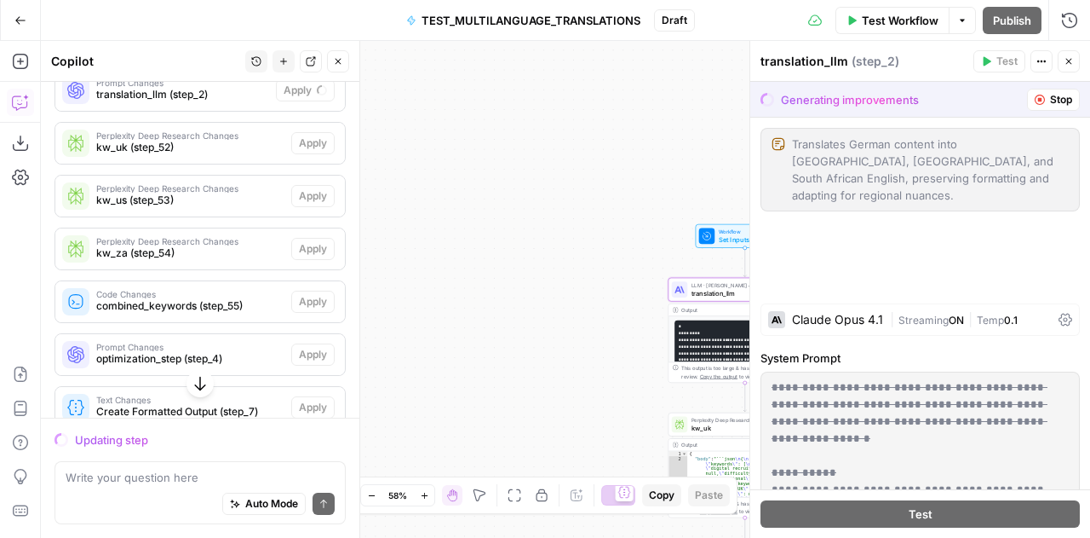
scroll to position [4186, 0]
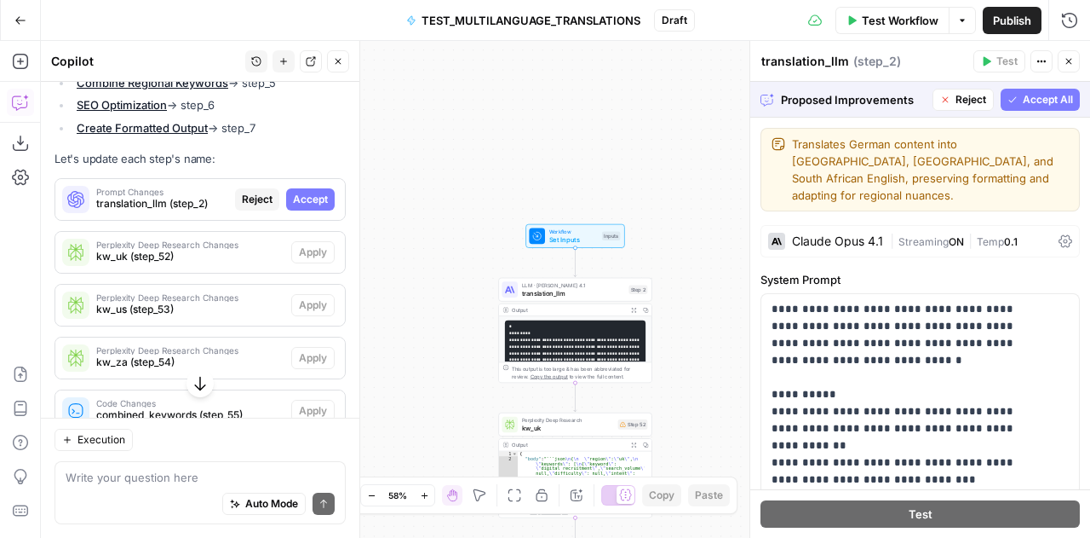
click at [1042, 98] on span "Accept All" at bounding box center [1048, 99] width 50 height 15
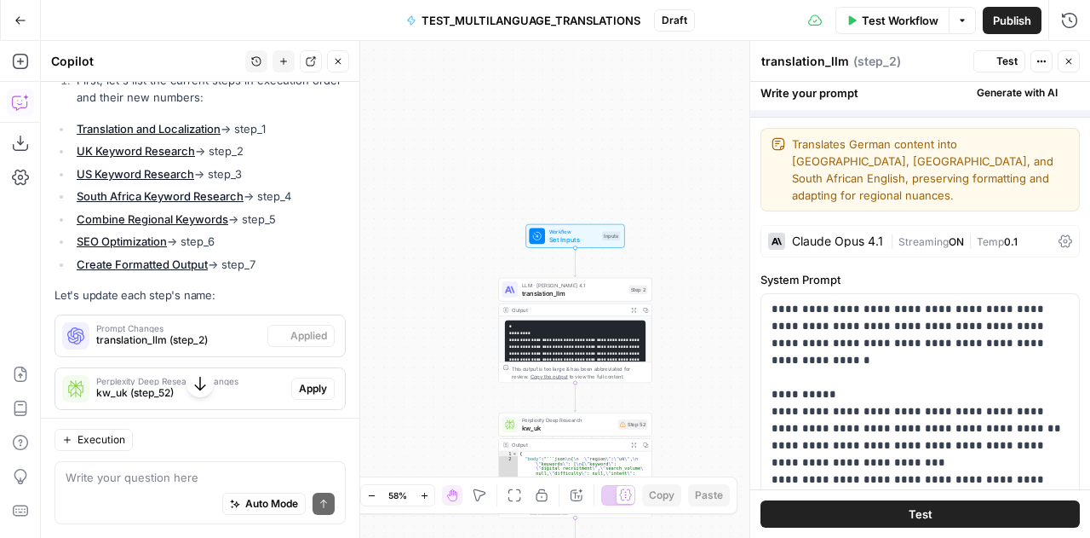
scroll to position [4322, 0]
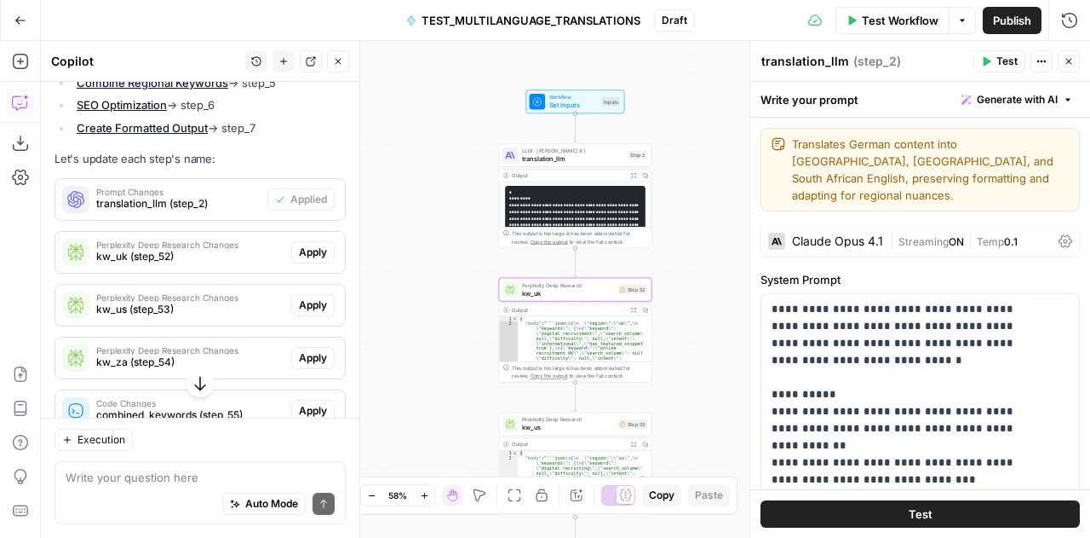
click at [300, 260] on span "Apply" at bounding box center [313, 252] width 28 height 15
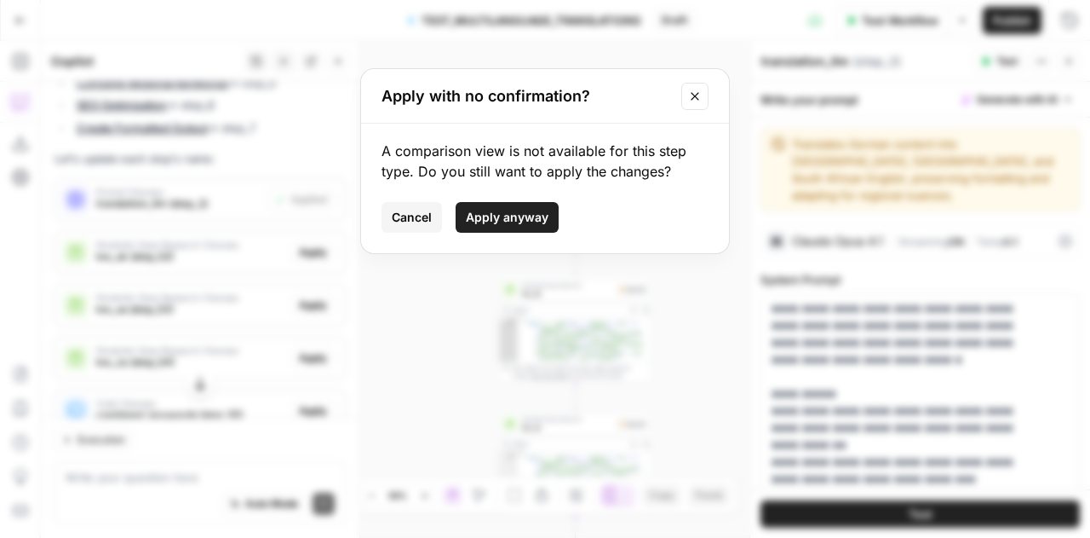
click at [480, 224] on span "Apply anyway" at bounding box center [507, 217] width 83 height 17
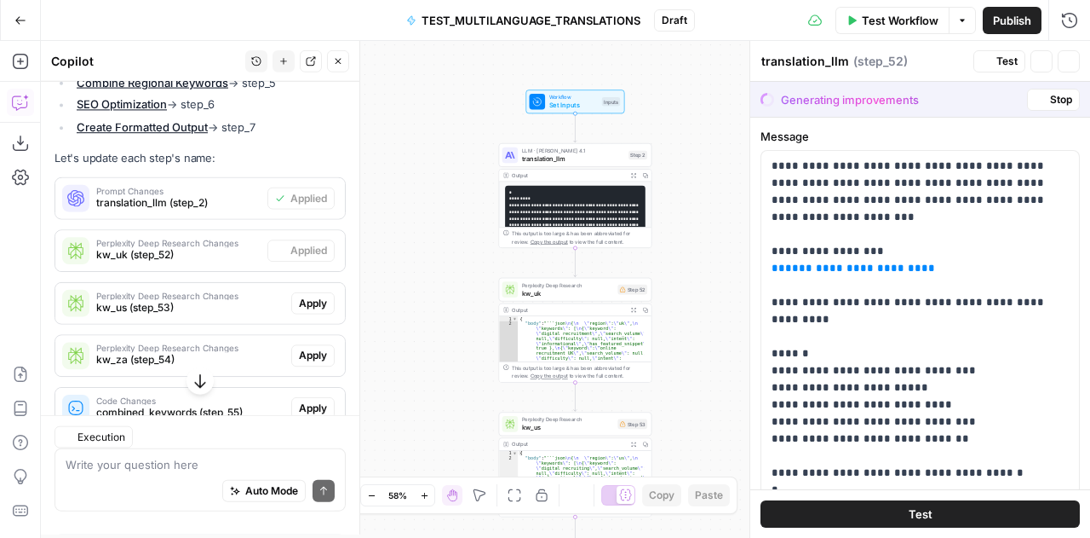
type textarea "kw_uk"
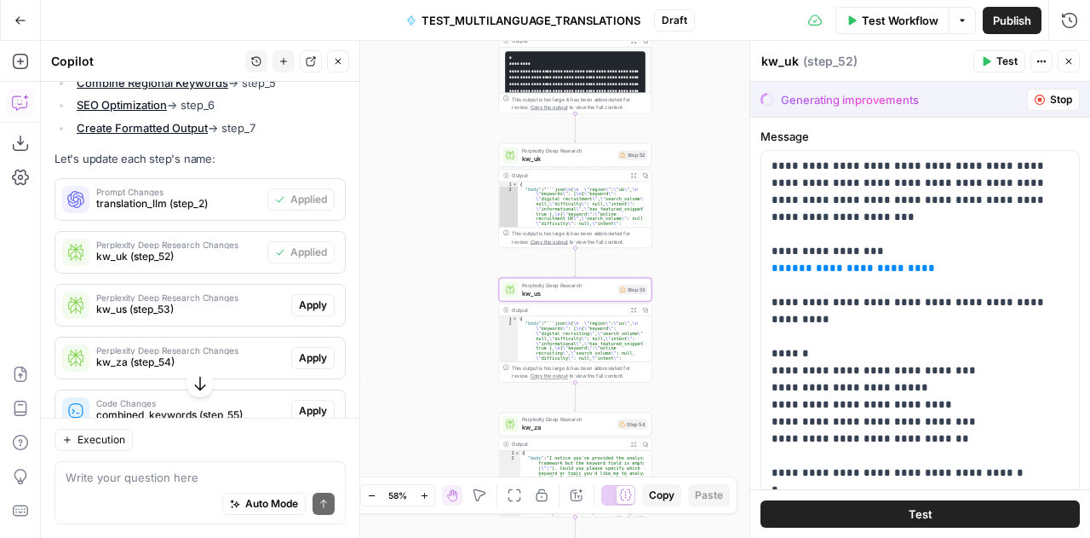
click at [299, 313] on span "Apply" at bounding box center [313, 304] width 28 height 15
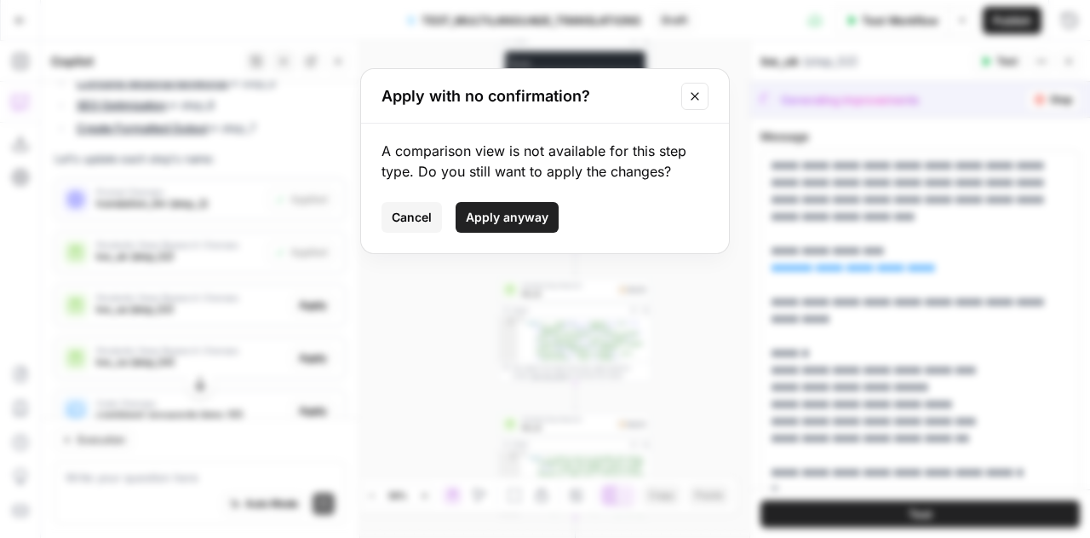
drag, startPoint x: 492, startPoint y: 235, endPoint x: 498, endPoint y: 213, distance: 22.9
click at [498, 213] on div "A comparison view is not available for this step type. Do you still want to app…" at bounding box center [545, 188] width 368 height 129
click at [498, 213] on span "Apply anyway" at bounding box center [507, 217] width 83 height 17
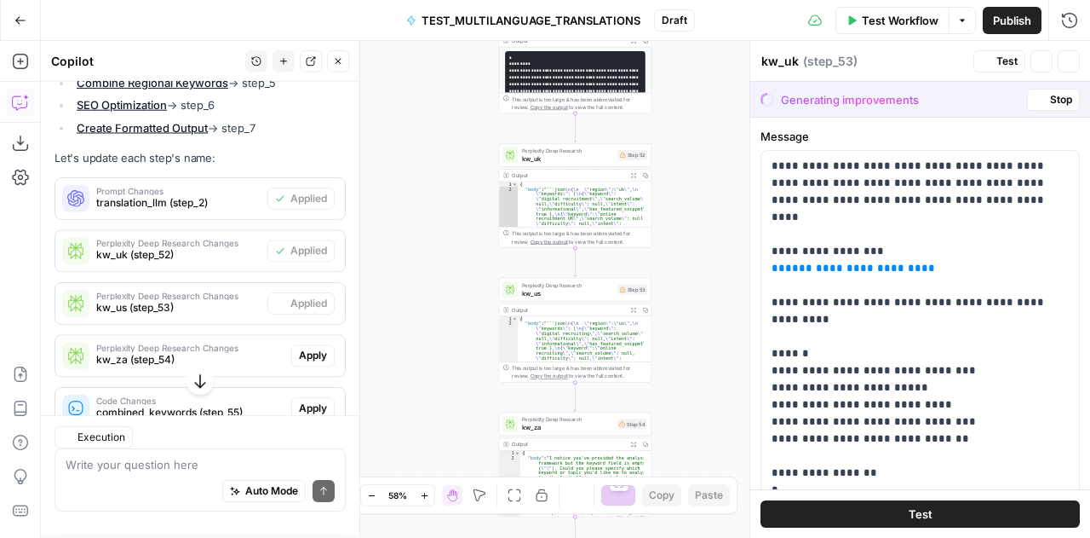
type textarea "kw_us"
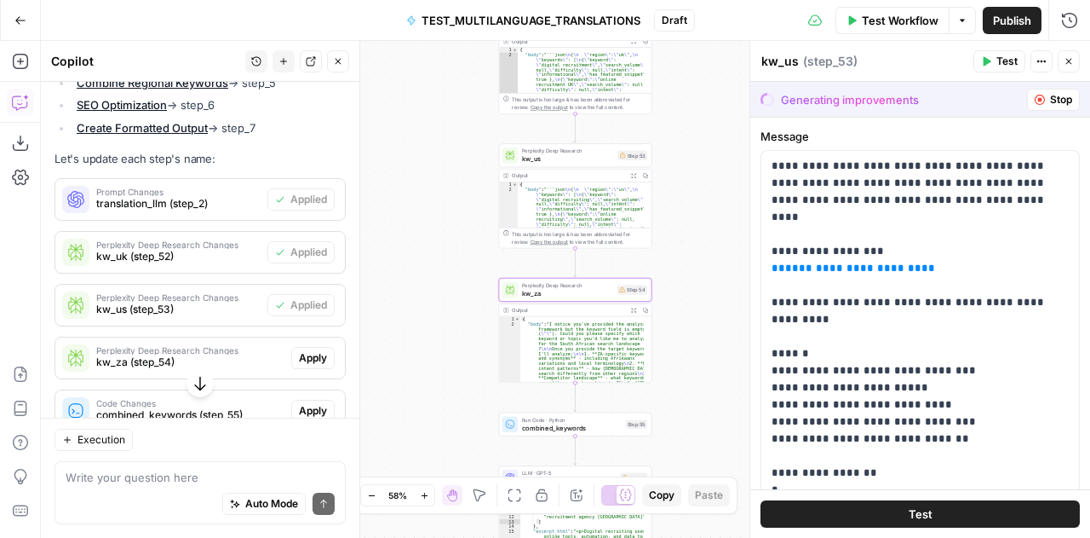
click at [301, 362] on div "Perplexity Deep Research Changes kw_za (step_54) Apply" at bounding box center [200, 357] width 290 height 41
click at [301, 365] on span "Apply" at bounding box center [313, 357] width 28 height 15
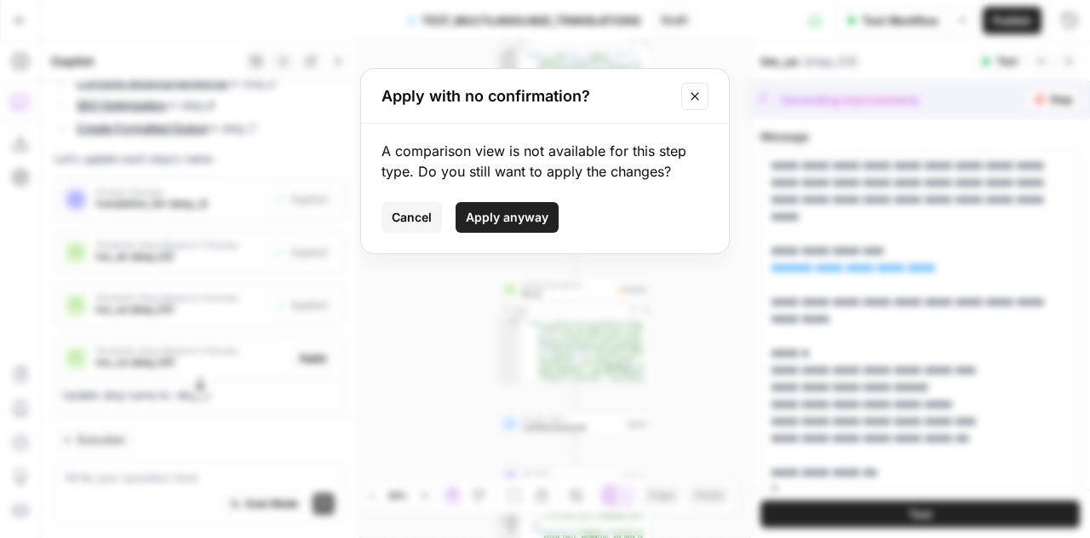
click at [505, 218] on span "Apply anyway" at bounding box center [507, 217] width 83 height 17
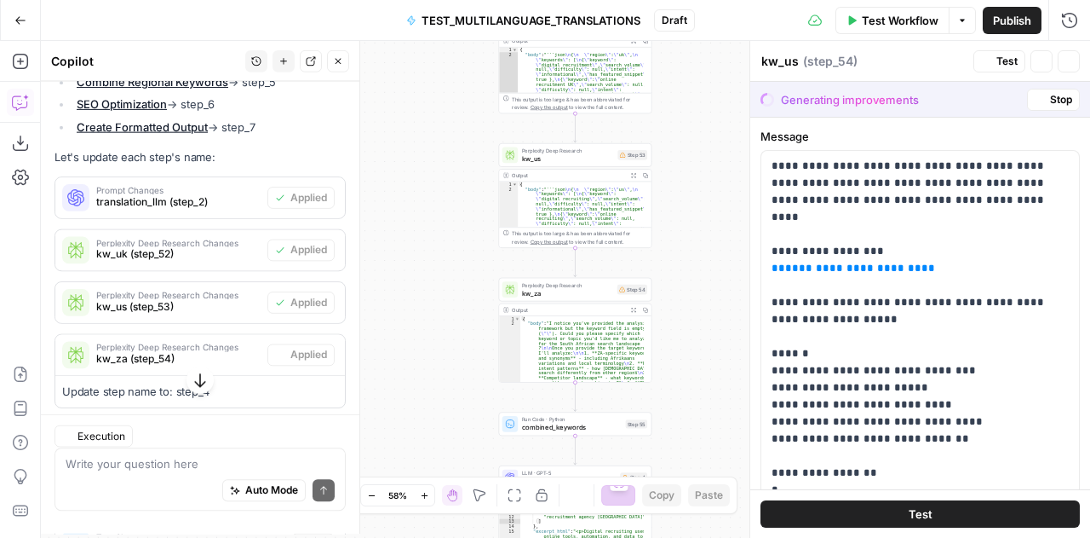
type textarea "kw_za"
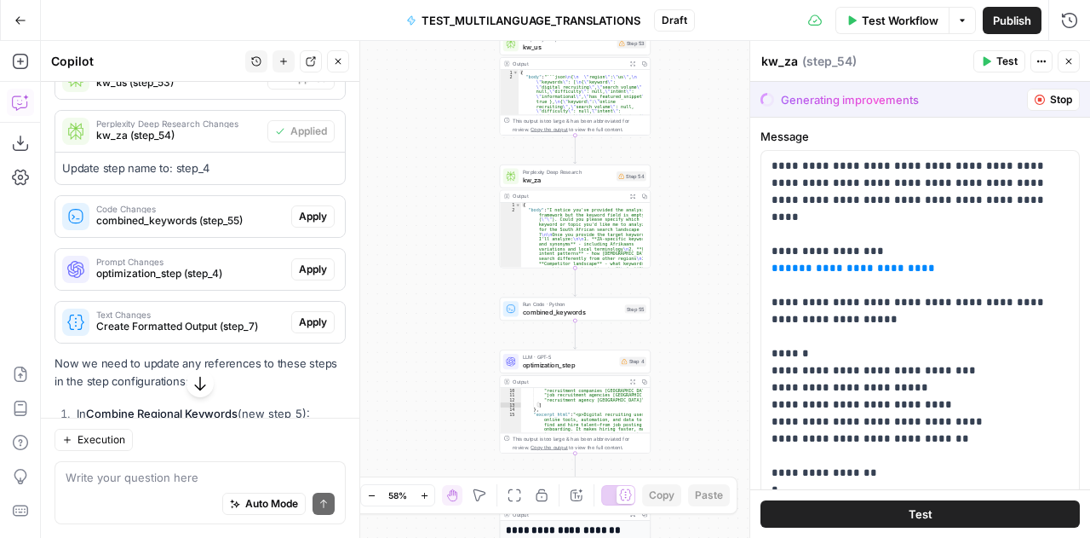
scroll to position [4550, 0]
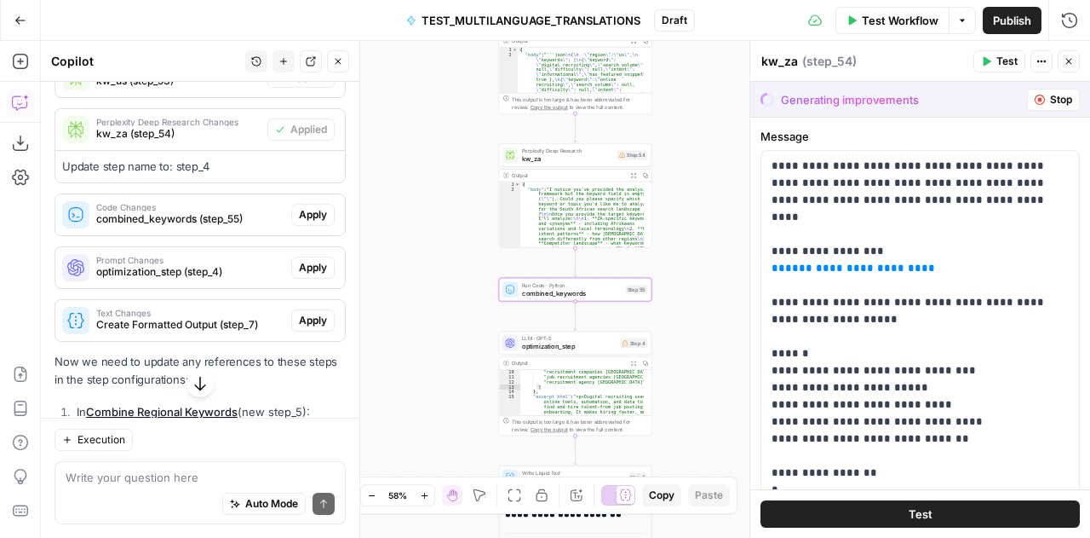
click at [300, 222] on span "Apply" at bounding box center [313, 214] width 28 height 15
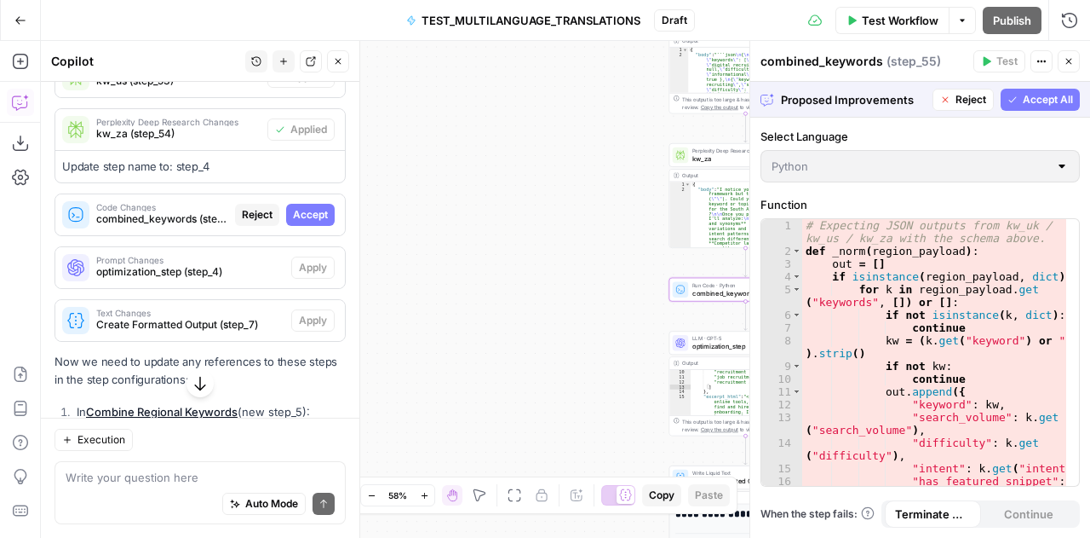
click at [300, 222] on span "Accept" at bounding box center [310, 214] width 35 height 15
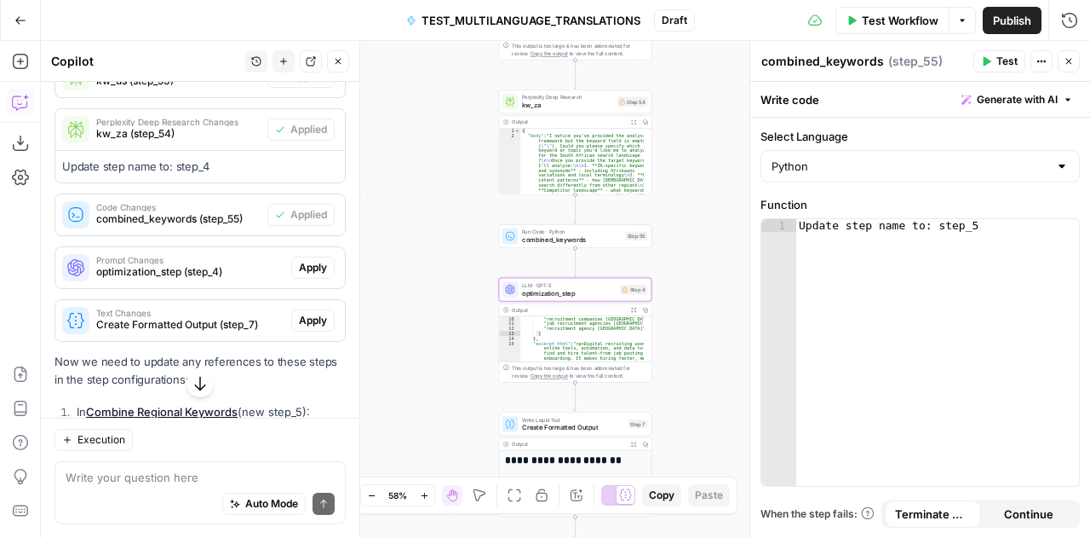
click at [299, 275] on span "Apply" at bounding box center [313, 267] width 28 height 15
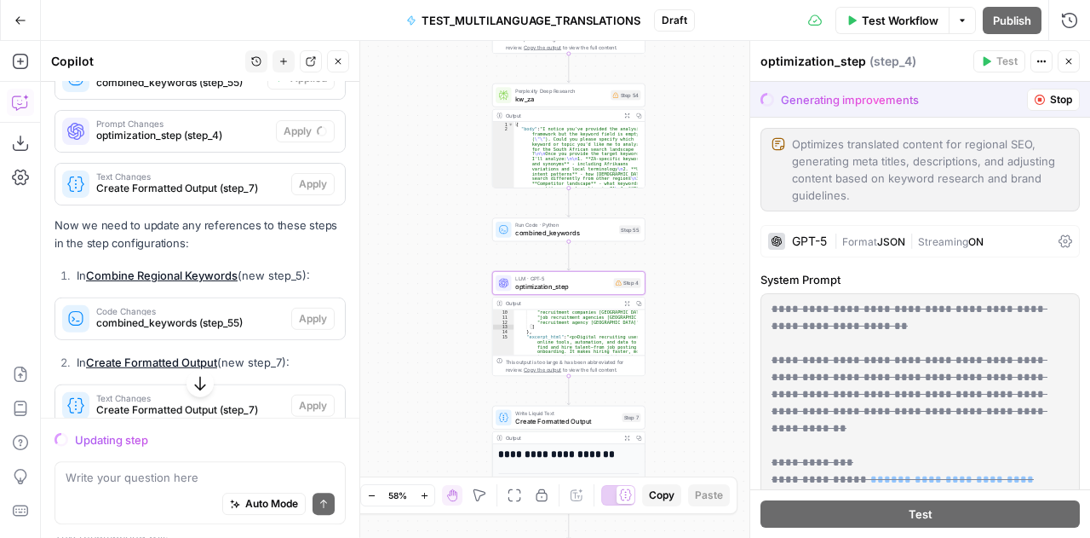
scroll to position [4414, 0]
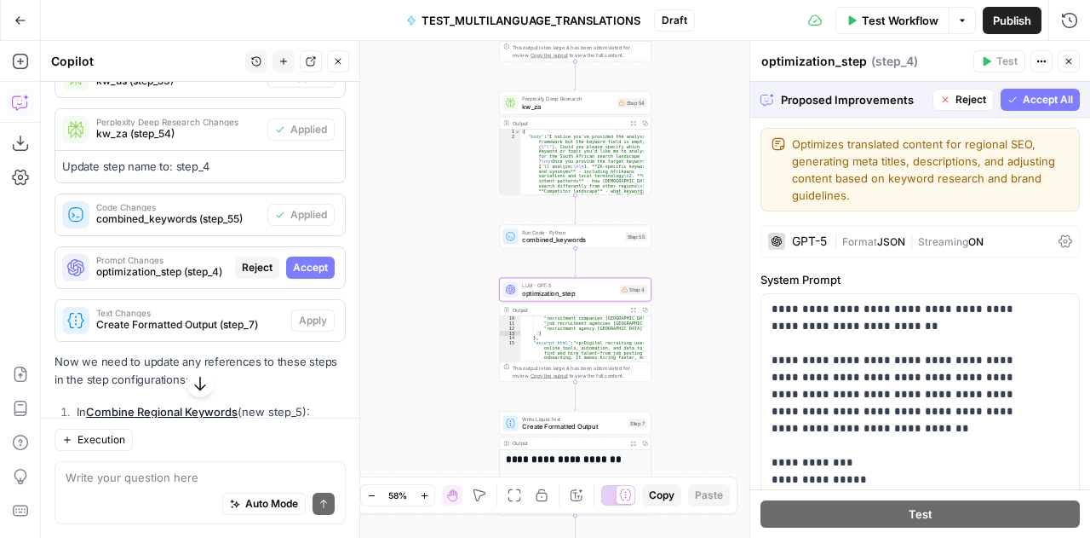
click at [296, 275] on span "Accept" at bounding box center [310, 267] width 35 height 15
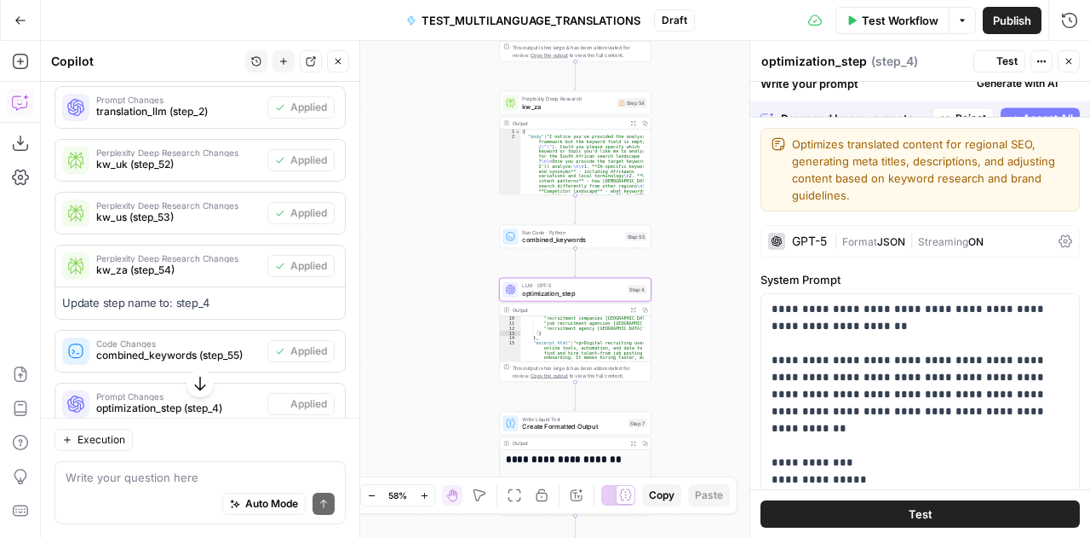
scroll to position [4550, 0]
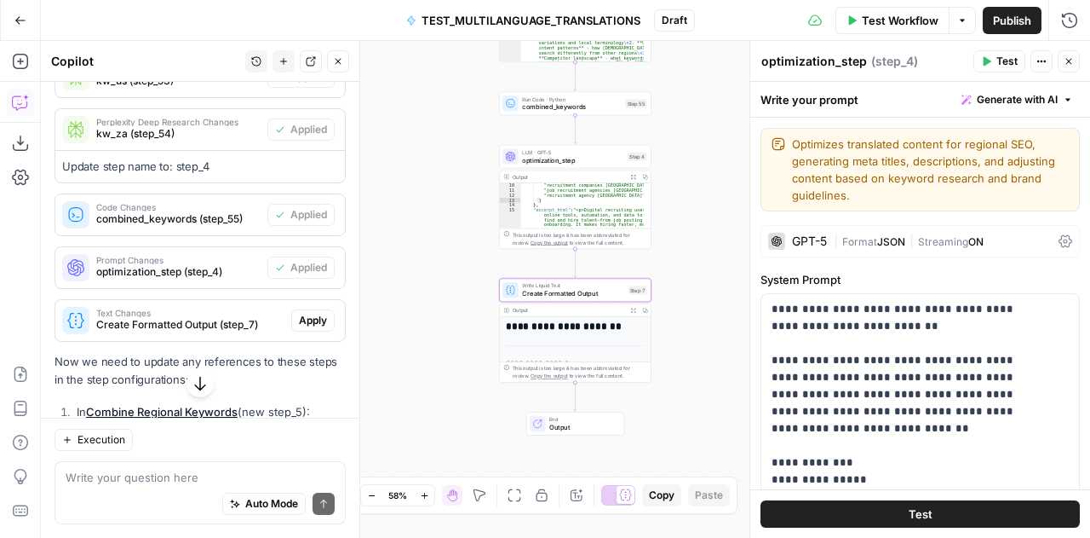
click at [299, 328] on span "Apply" at bounding box center [313, 320] width 28 height 15
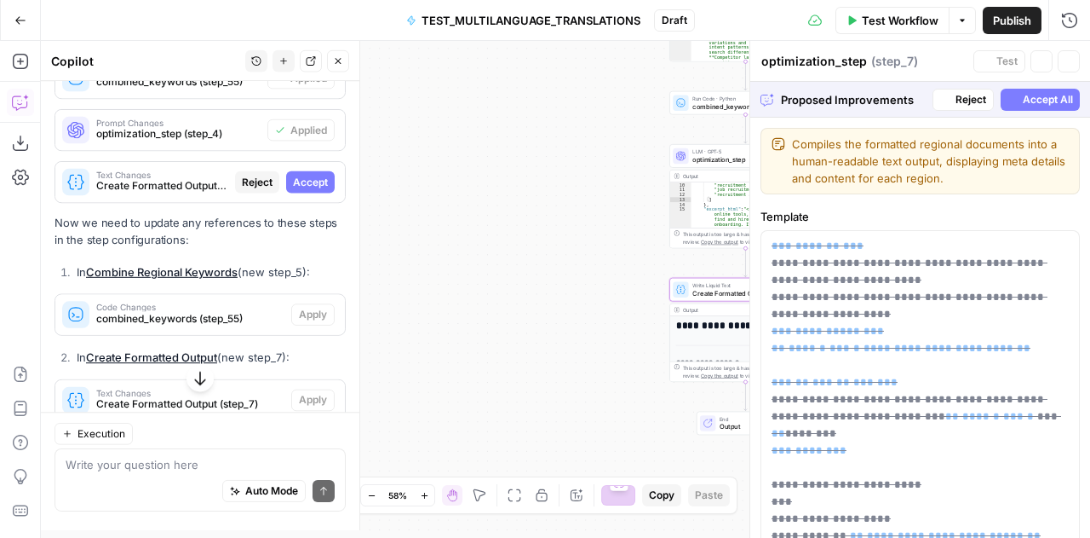
type textarea "Create Formatted Output"
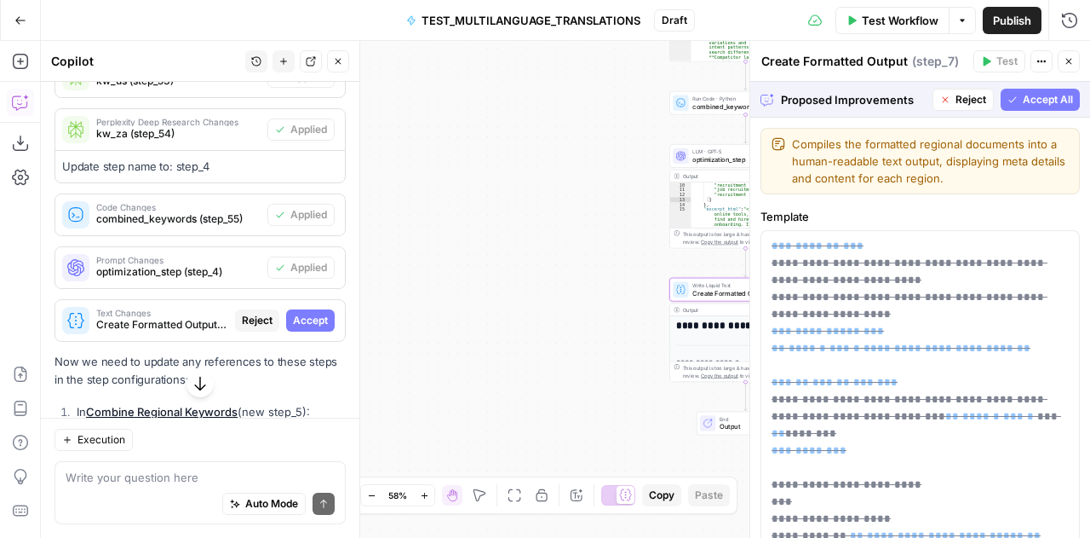
click at [296, 328] on span "Accept" at bounding box center [310, 320] width 35 height 15
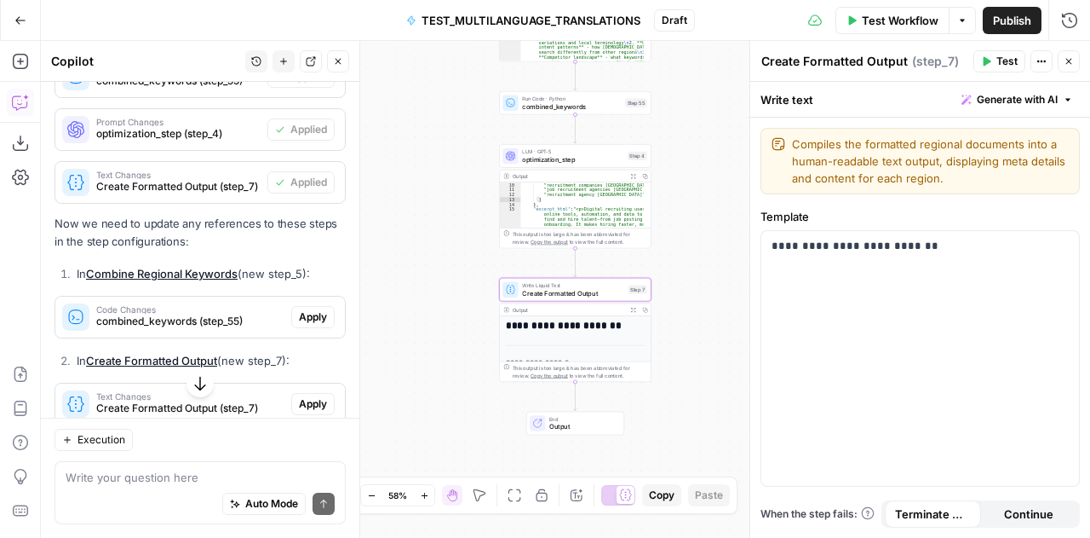
scroll to position [4689, 0]
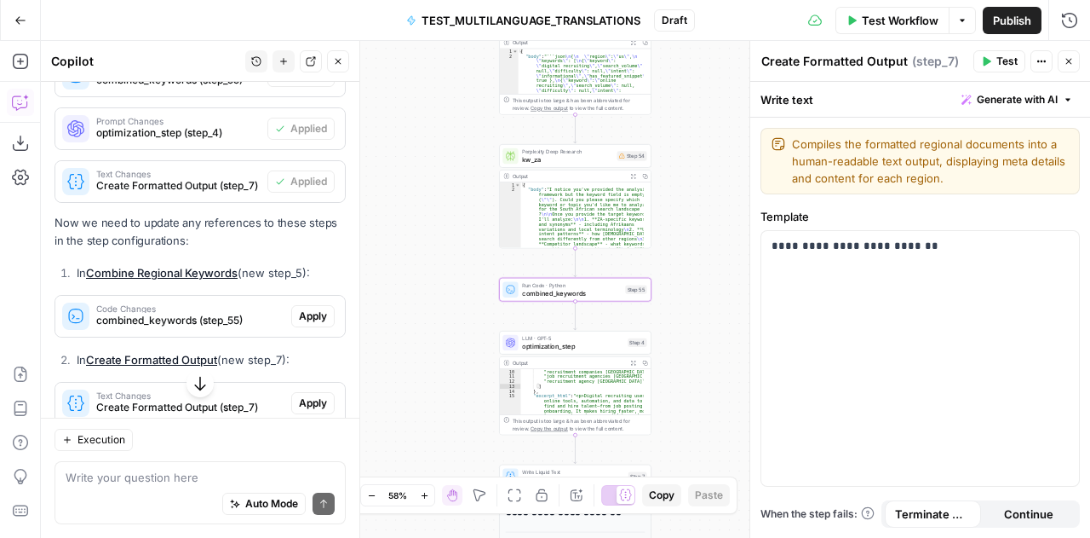
click at [299, 324] on span "Apply" at bounding box center [313, 315] width 28 height 15
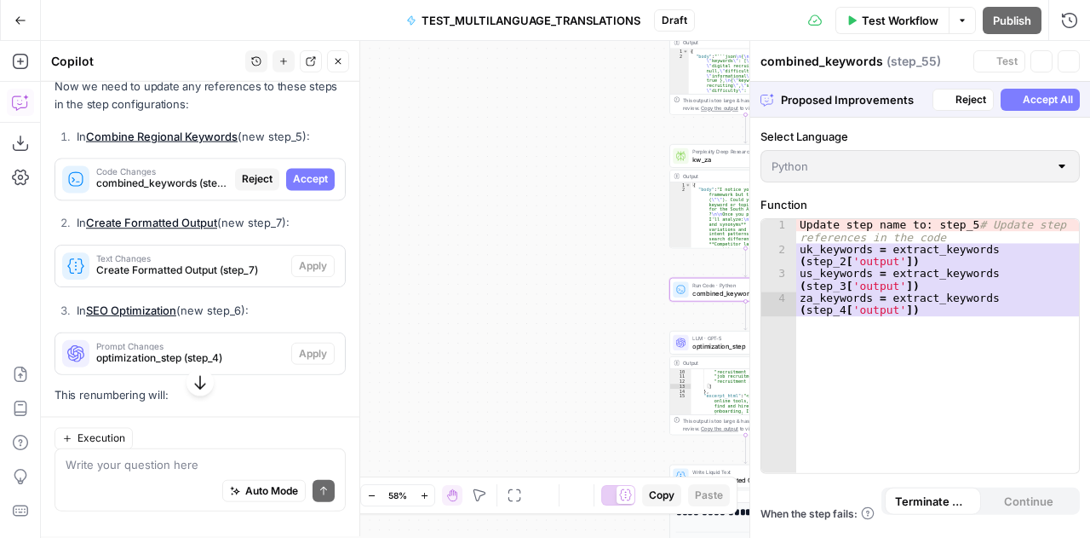
scroll to position [4553, 0]
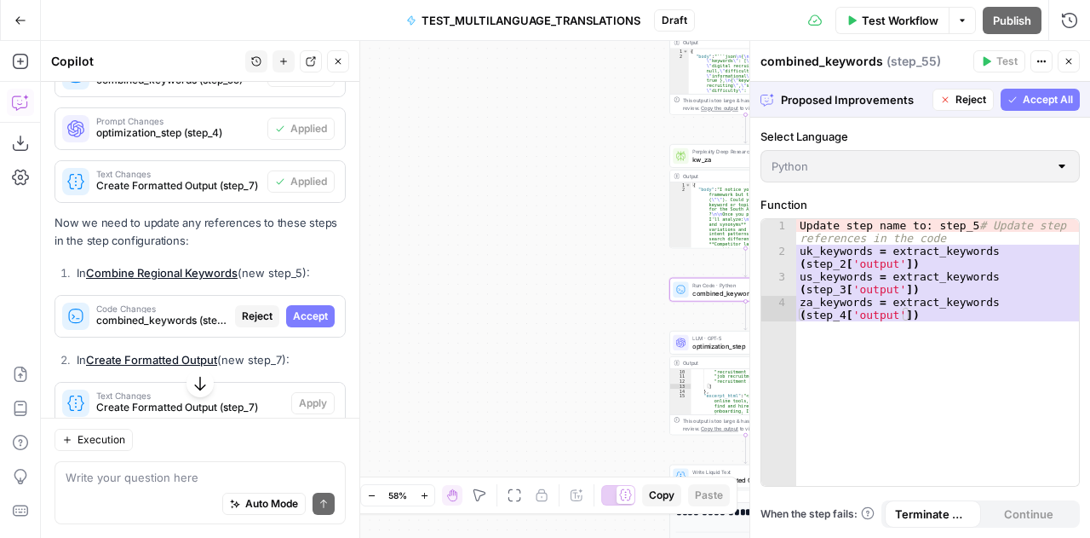
click at [296, 324] on span "Accept" at bounding box center [310, 315] width 35 height 15
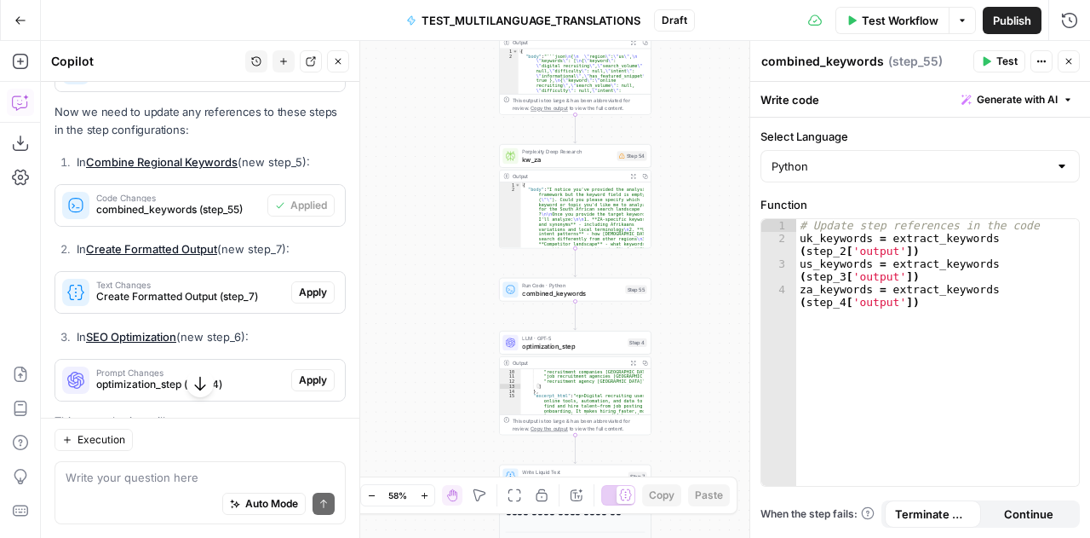
scroll to position [4801, 0]
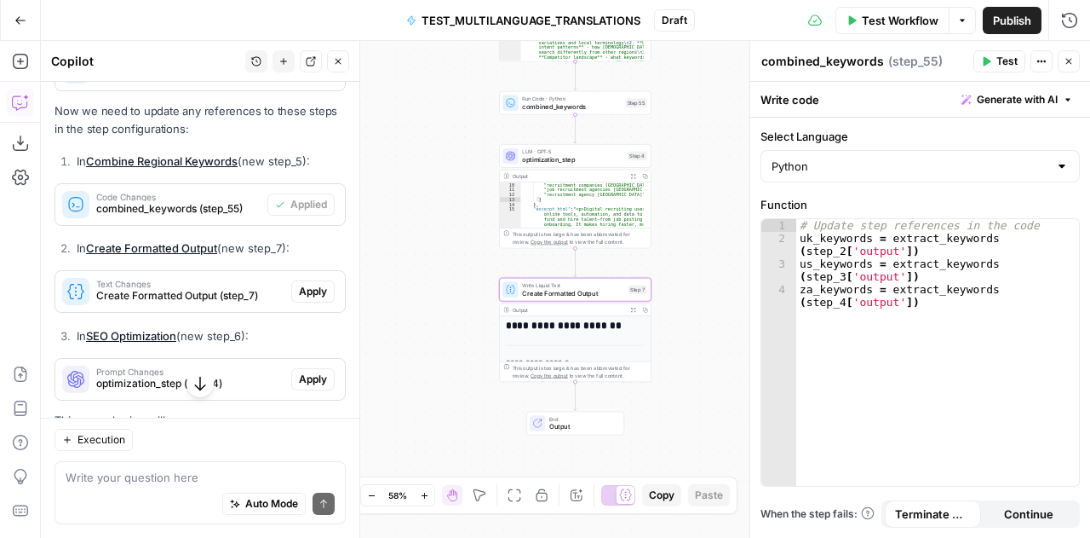
click at [299, 299] on span "Apply" at bounding box center [313, 291] width 28 height 15
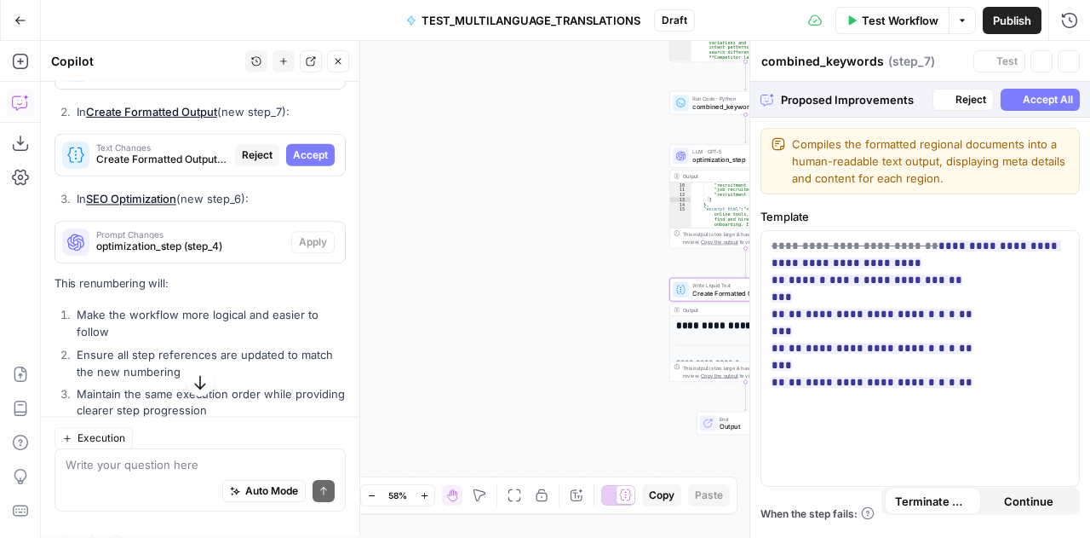
type textarea "Create Formatted Output"
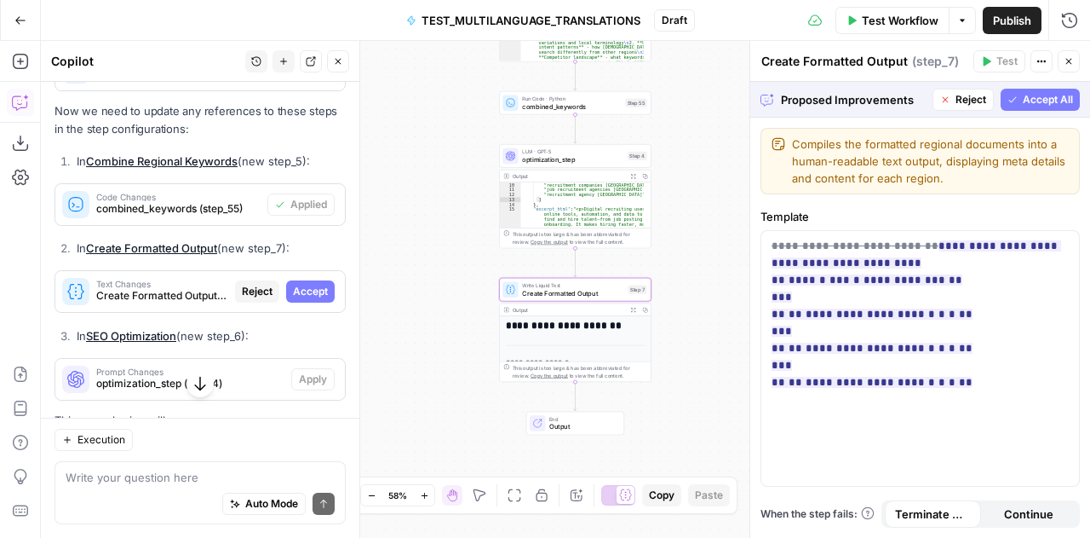
click at [301, 299] on span "Accept" at bounding box center [310, 291] width 35 height 15
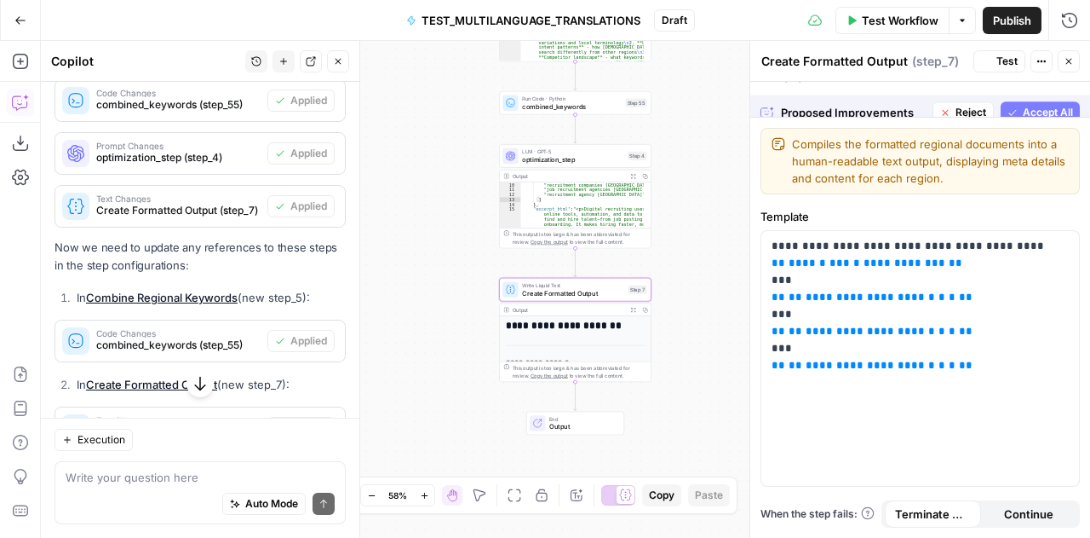
scroll to position [4801, 0]
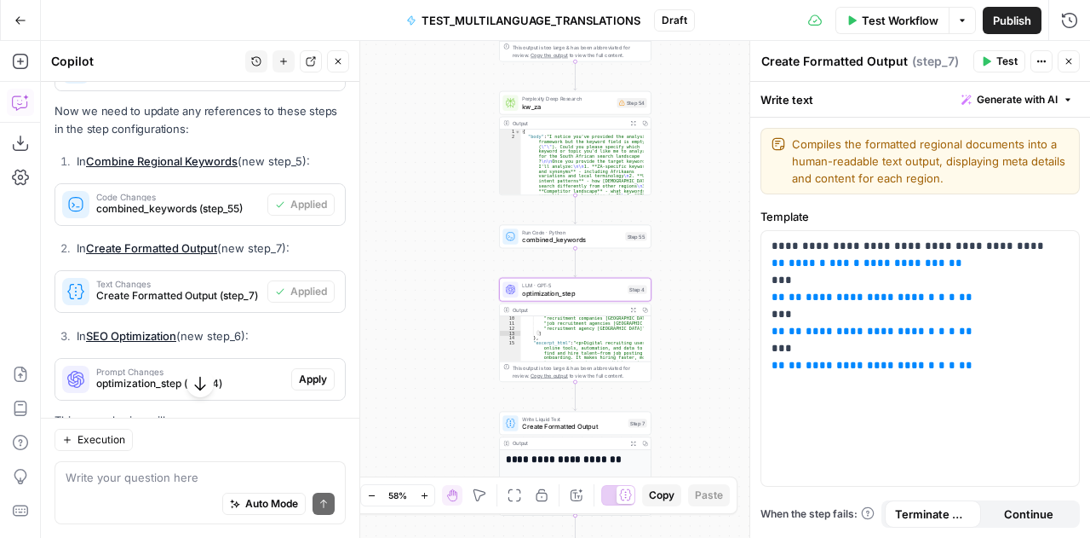
click at [299, 387] on span "Apply" at bounding box center [313, 378] width 28 height 15
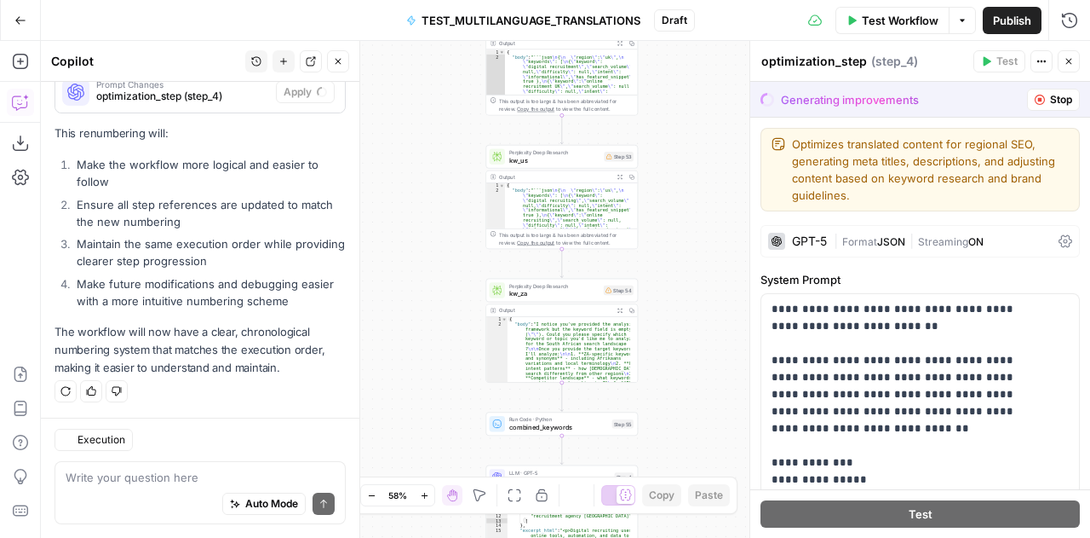
scroll to position [4967, 0]
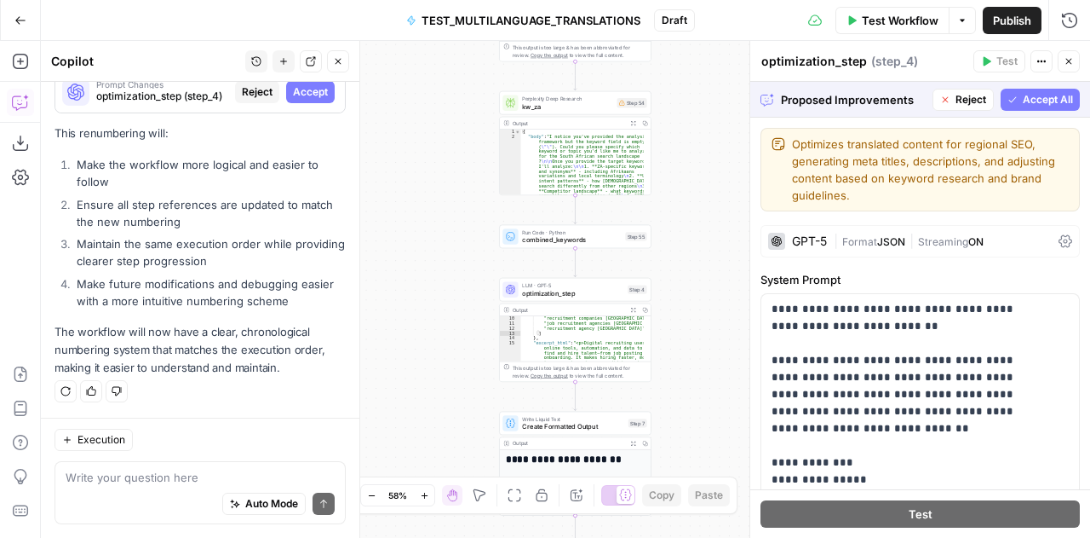
click at [1033, 104] on span "Accept All" at bounding box center [1048, 99] width 50 height 15
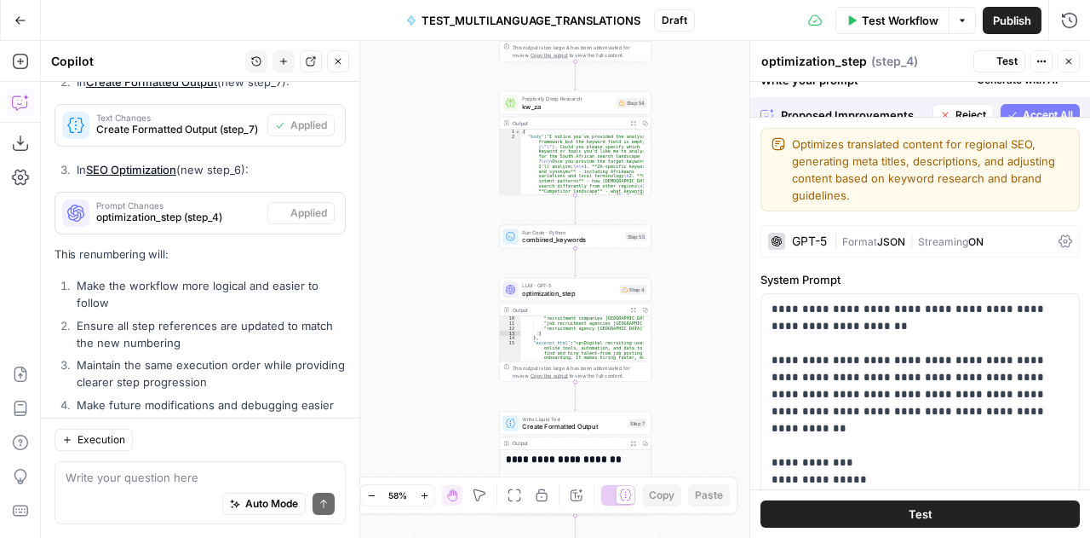
scroll to position [5103, 0]
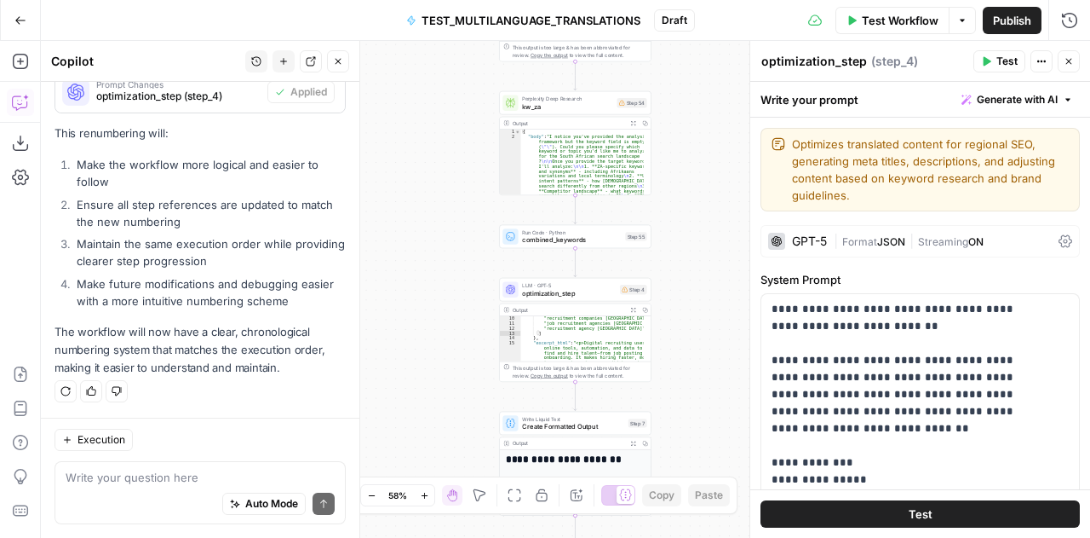
click at [1064, 57] on icon "button" at bounding box center [1069, 61] width 10 height 10
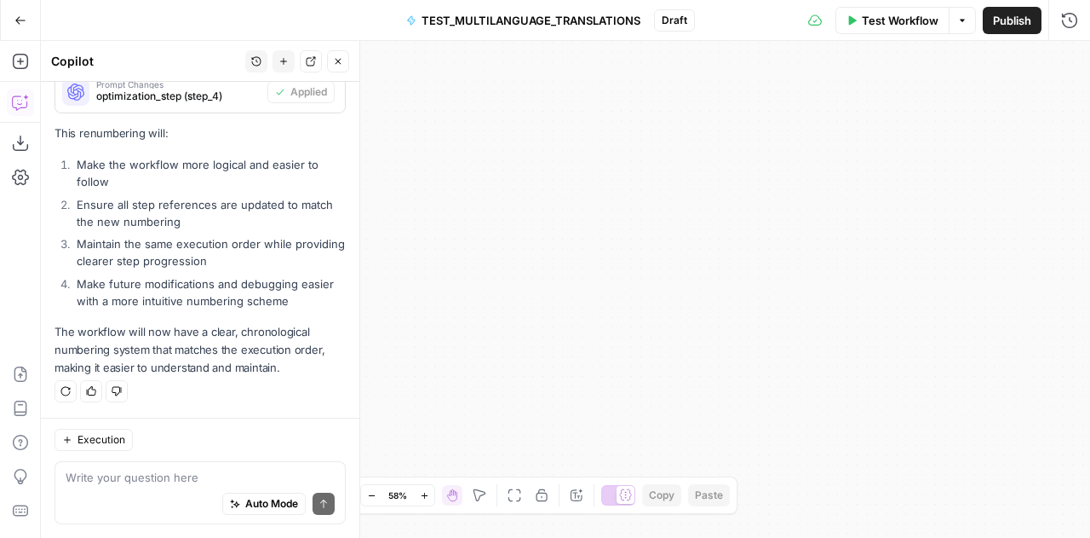
drag, startPoint x: 802, startPoint y: 286, endPoint x: 695, endPoint y: 278, distance: 106.8
click at [695, 278] on div "**********" at bounding box center [566, 289] width 1050 height 497
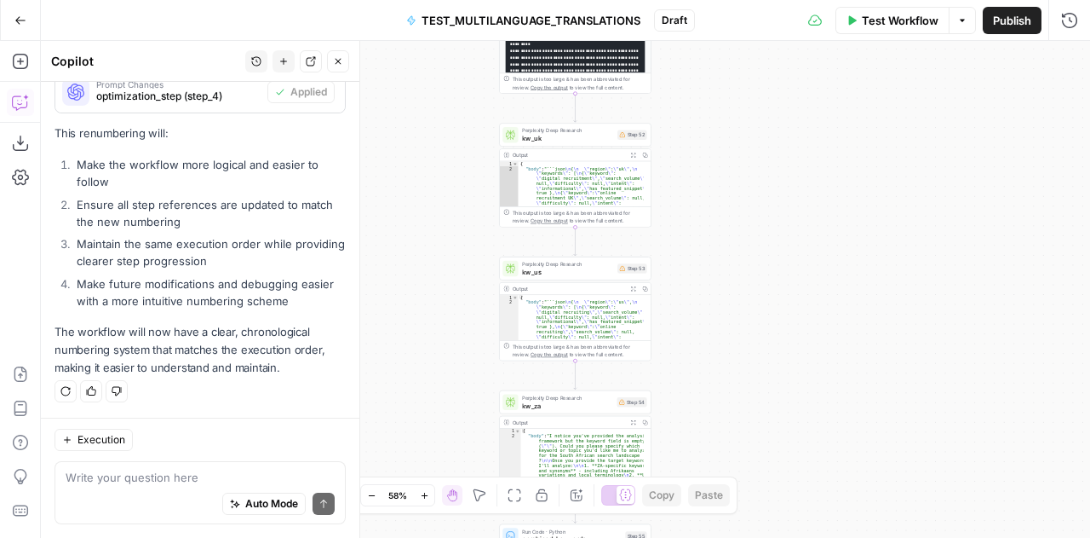
click at [121, 490] on div "Auto Mode Send" at bounding box center [200, 504] width 269 height 37
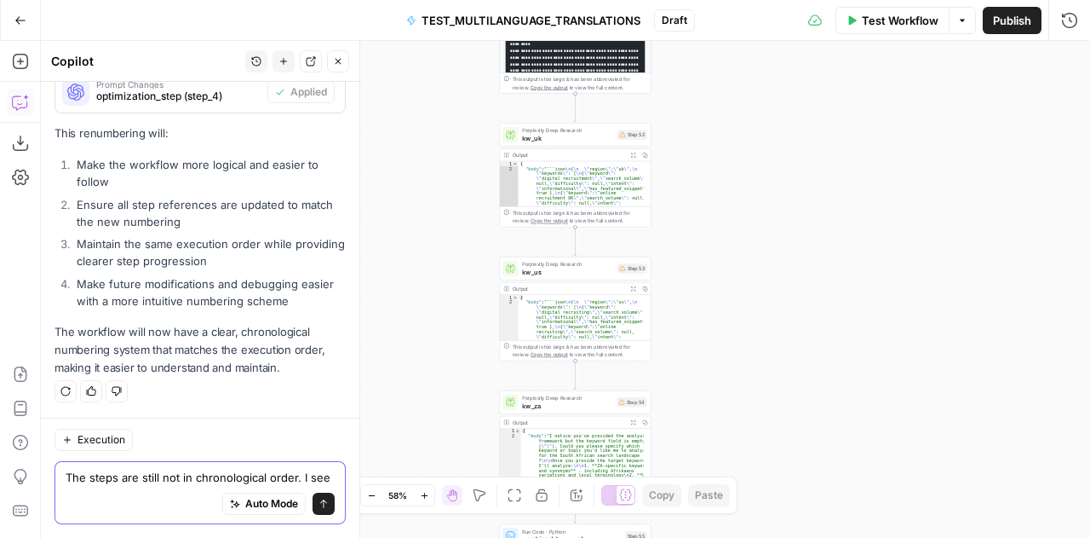
scroll to position [5120, 0]
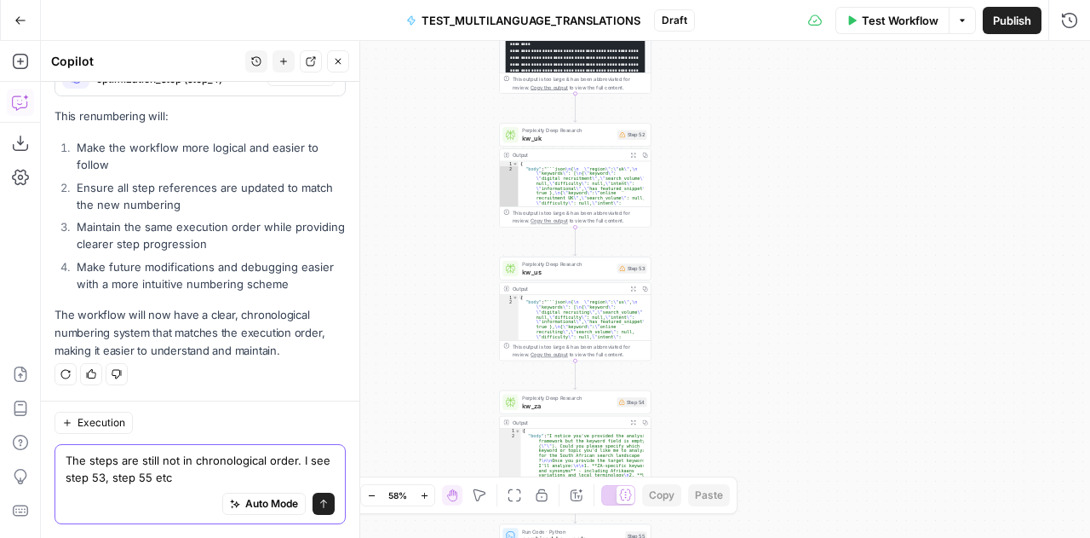
type textarea "The steps are still not in chronological order. I see step 53, step 55 etc"
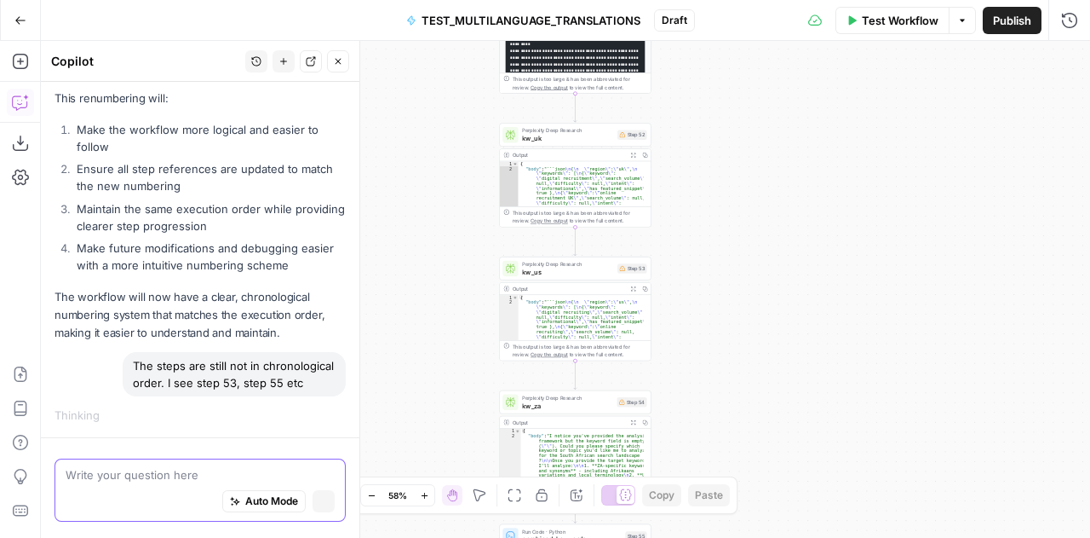
scroll to position [5010, 0]
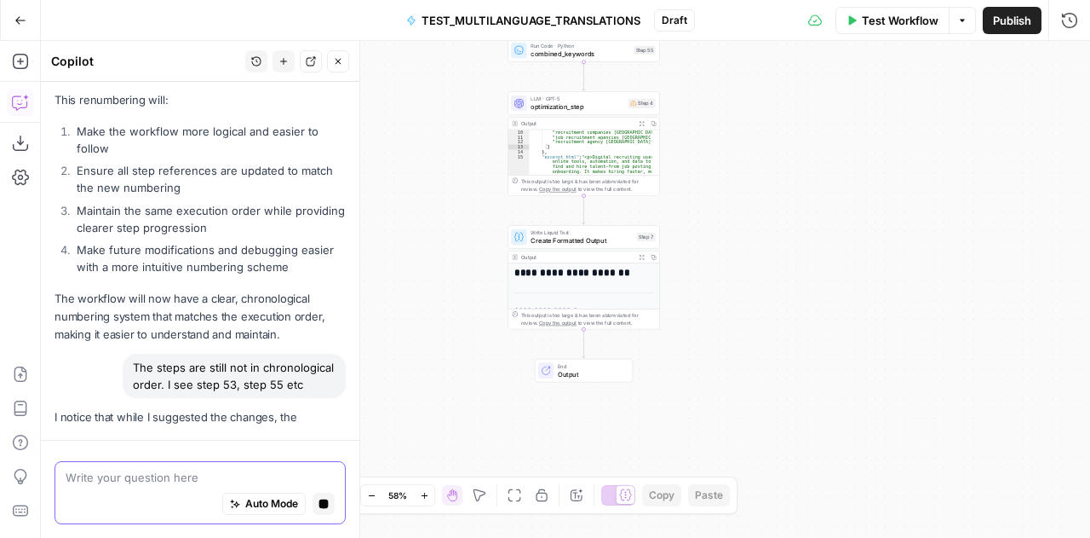
click at [104, 478] on textarea at bounding box center [200, 477] width 269 height 17
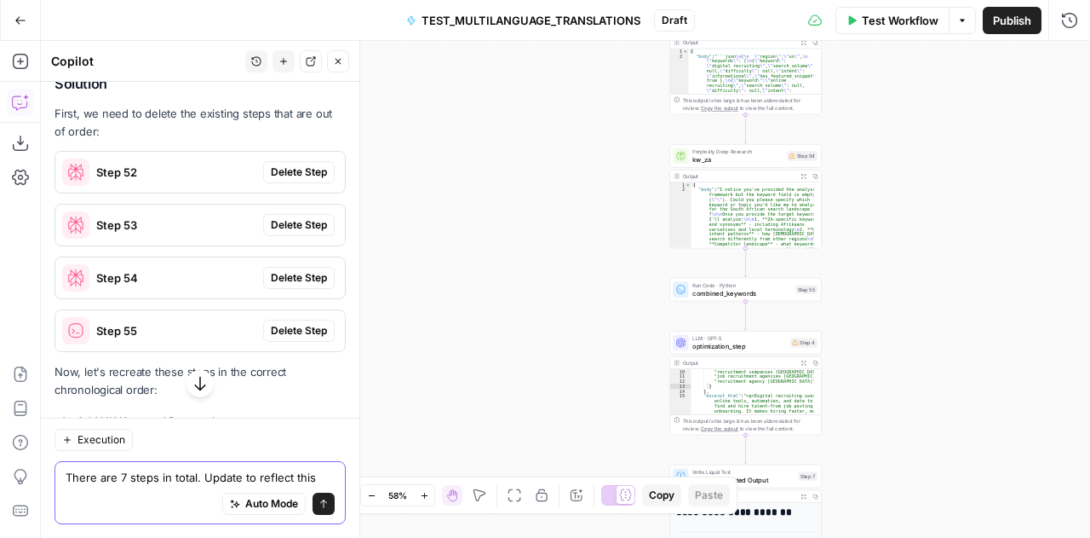
scroll to position [5535, 0]
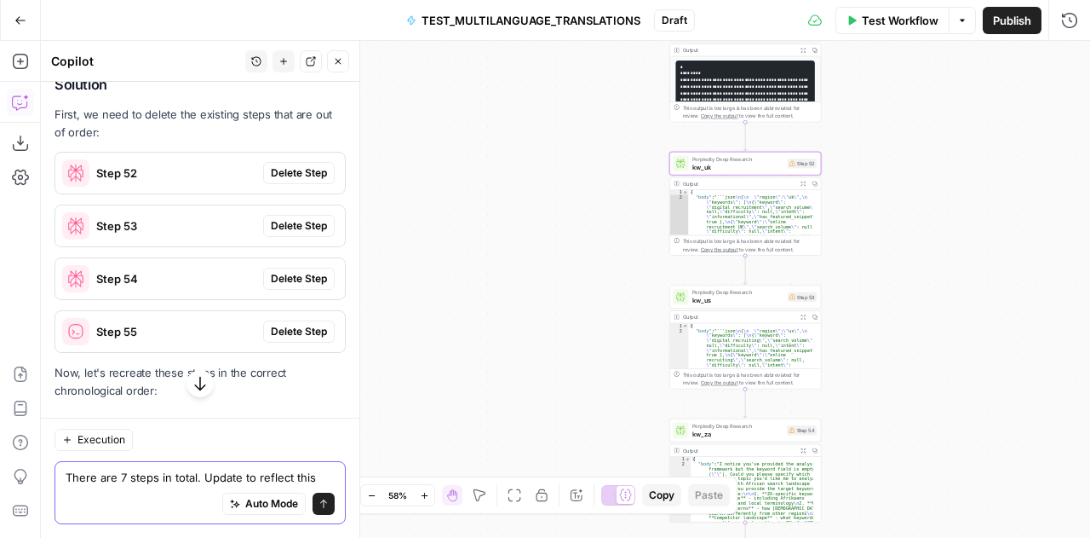
type textarea "There are 7 steps in total. Update to reflect this"
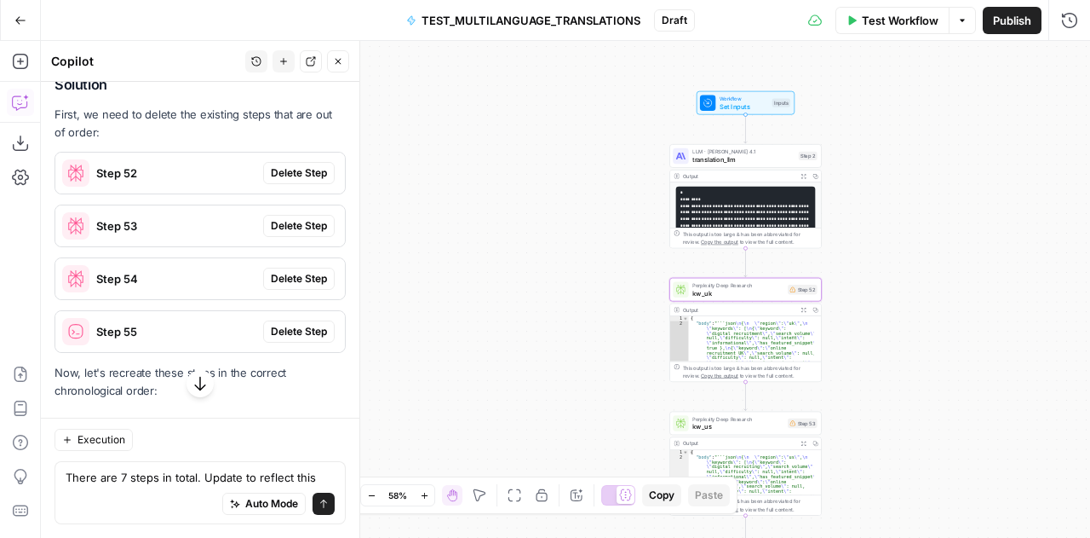
click at [285, 181] on span "Delete Step" at bounding box center [299, 172] width 56 height 15
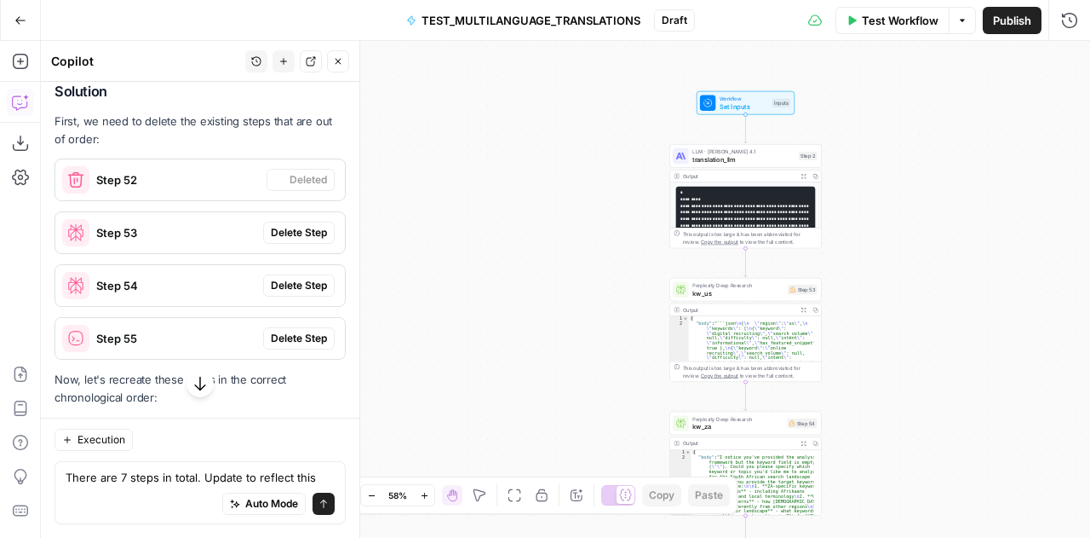
scroll to position [5542, 0]
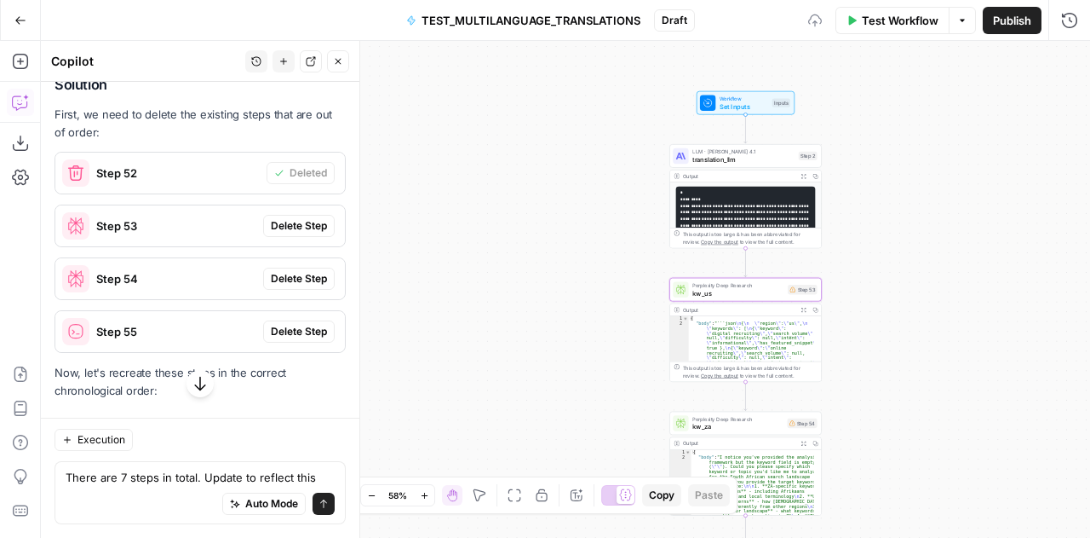
click at [278, 233] on span "Delete Step" at bounding box center [299, 225] width 56 height 15
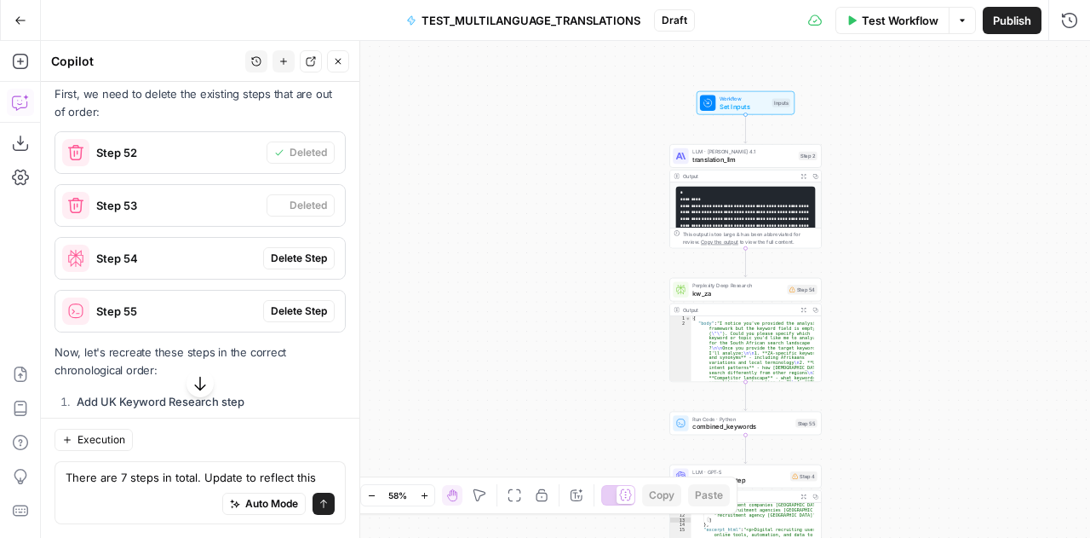
scroll to position [5522, 0]
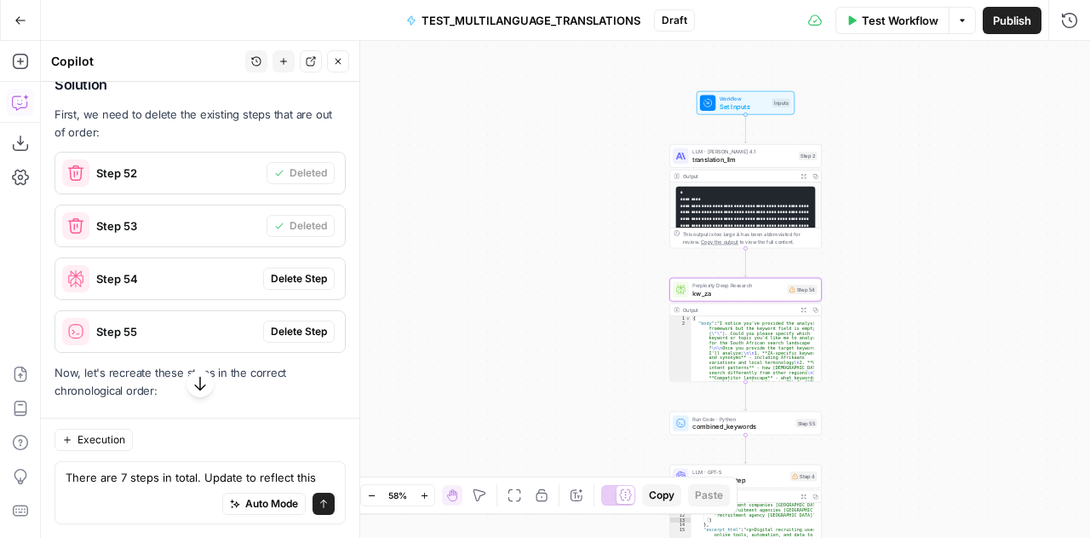
click at [285, 286] on span "Delete Step" at bounding box center [299, 278] width 56 height 15
click at [286, 339] on span "Delete Step" at bounding box center [299, 331] width 56 height 15
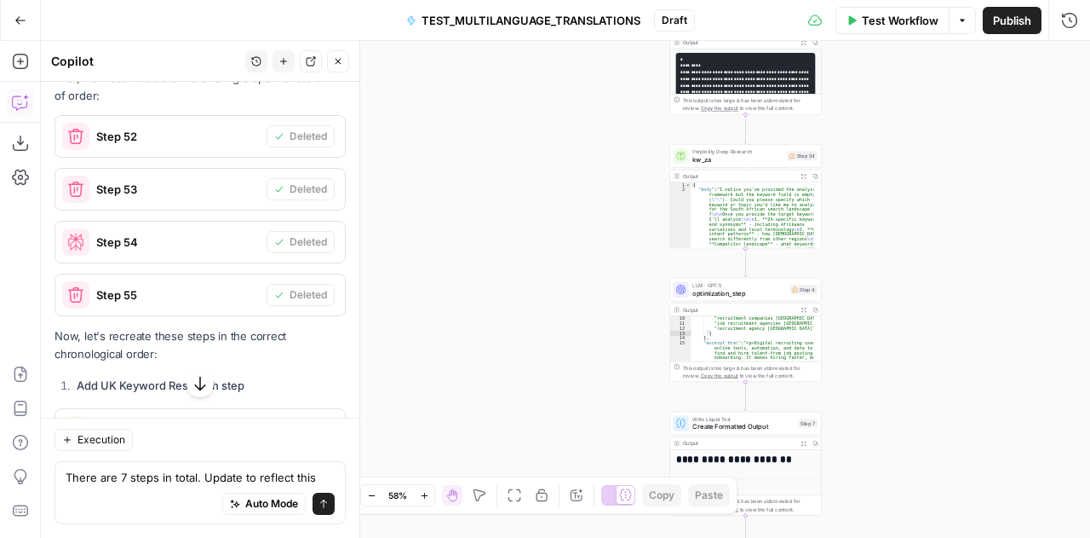
scroll to position [5725, 0]
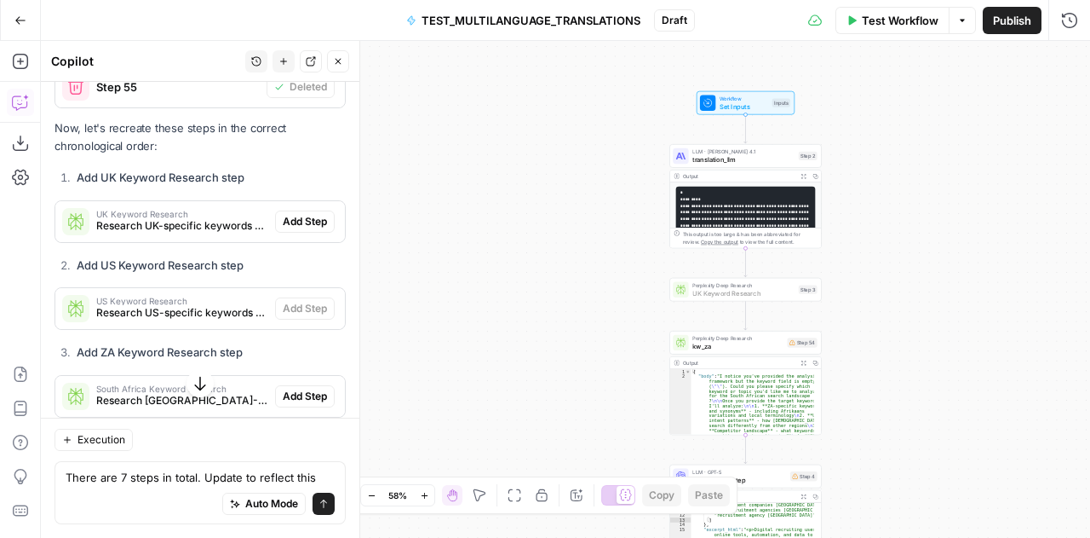
click at [288, 229] on span "Add Step" at bounding box center [305, 221] width 44 height 15
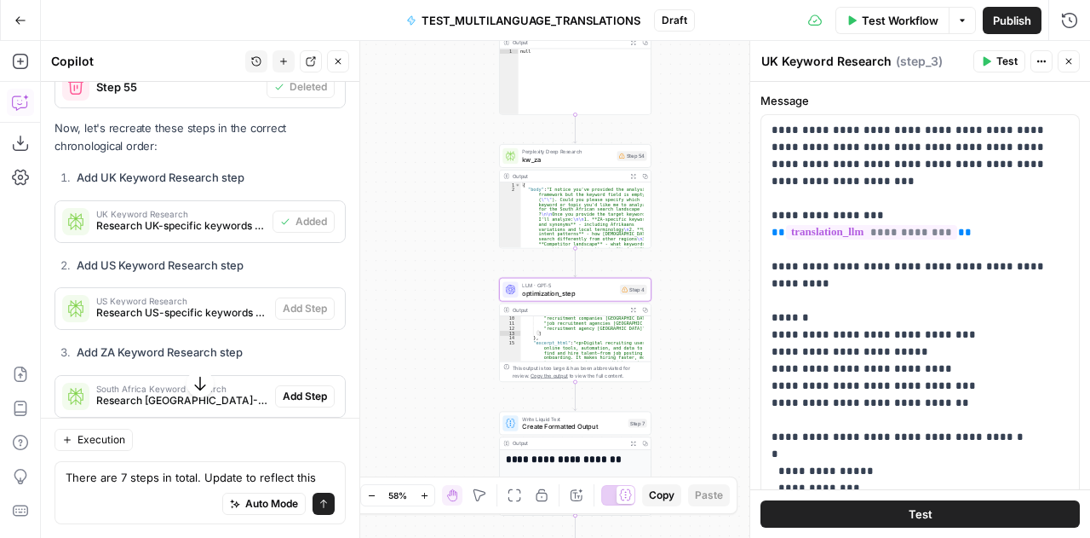
scroll to position [5832, 0]
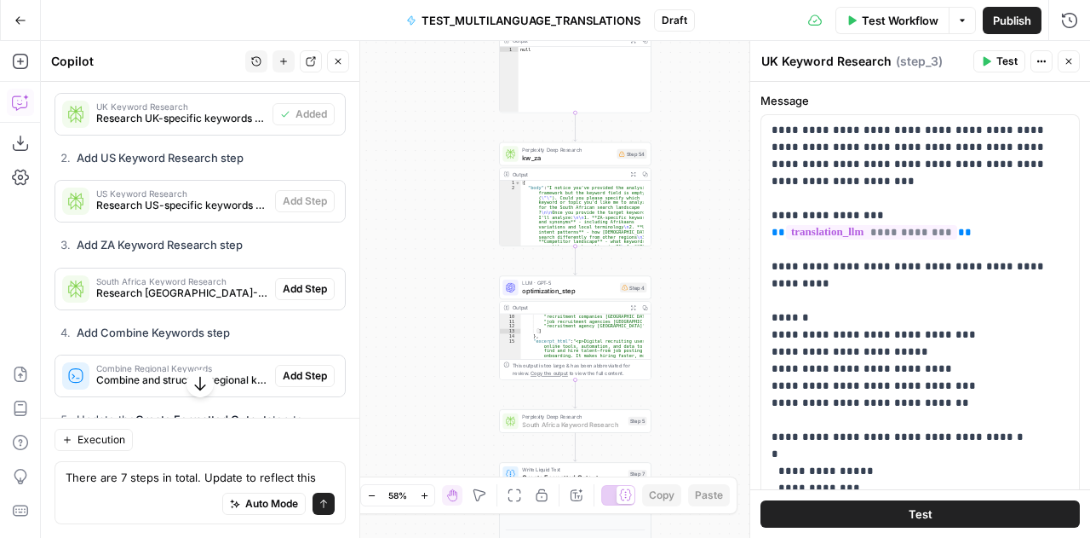
click at [288, 296] on span "Add Step" at bounding box center [305, 288] width 44 height 15
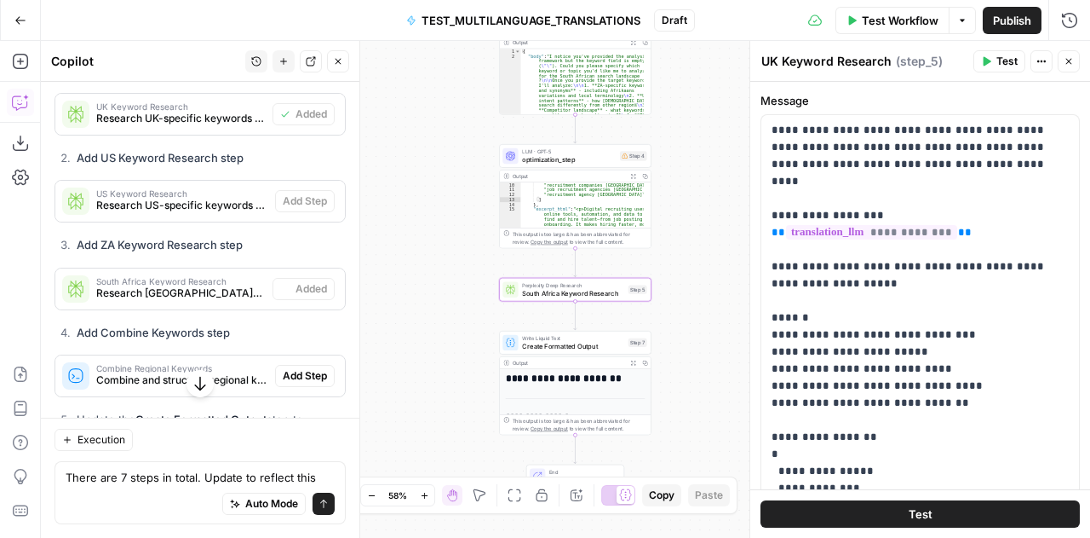
type textarea "South Africa Keyword Research"
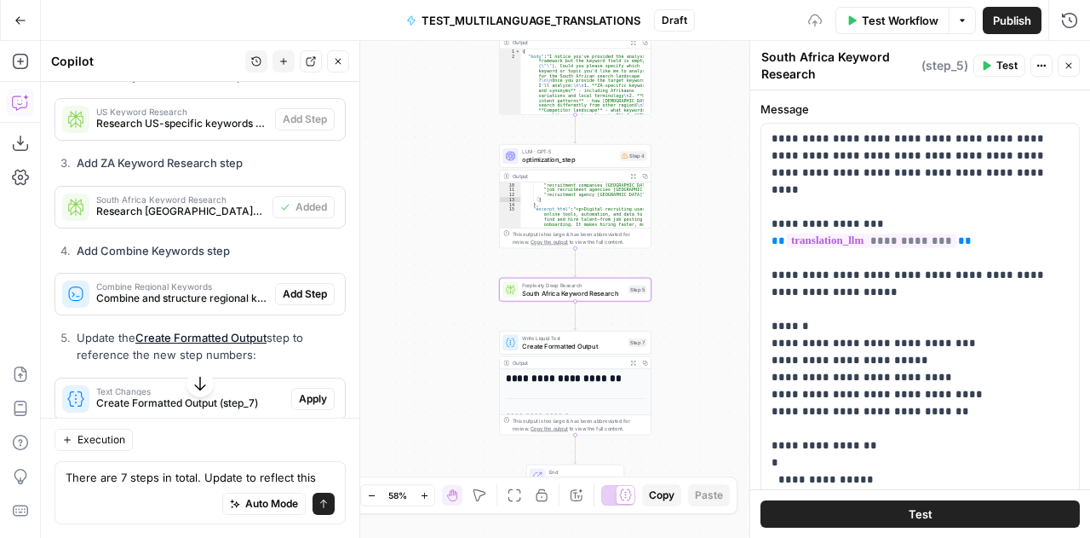
scroll to position [5923, 0]
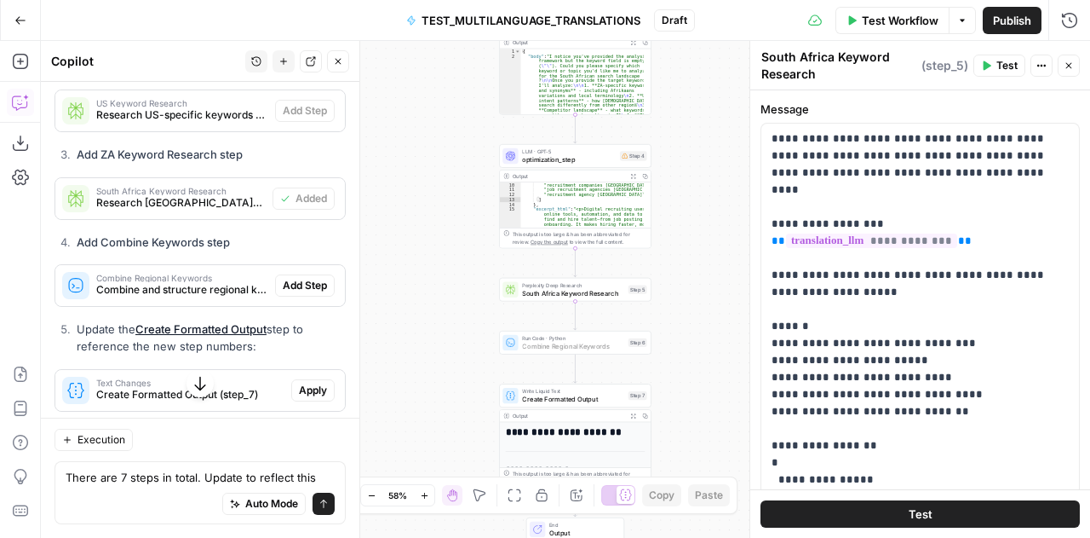
click at [288, 296] on button "Add Step" at bounding box center [305, 285] width 60 height 22
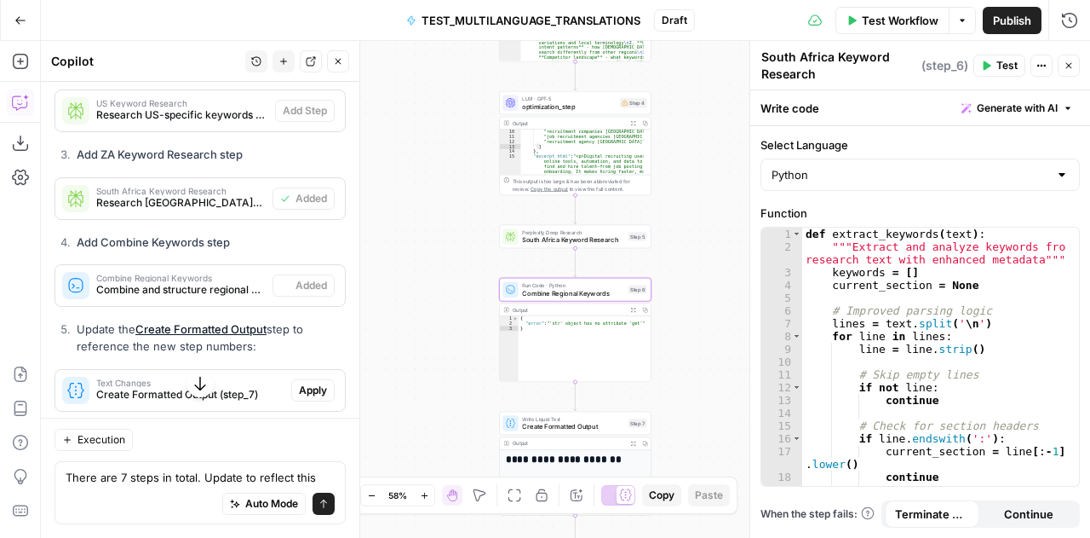
type textarea "Combine Regional Keywords"
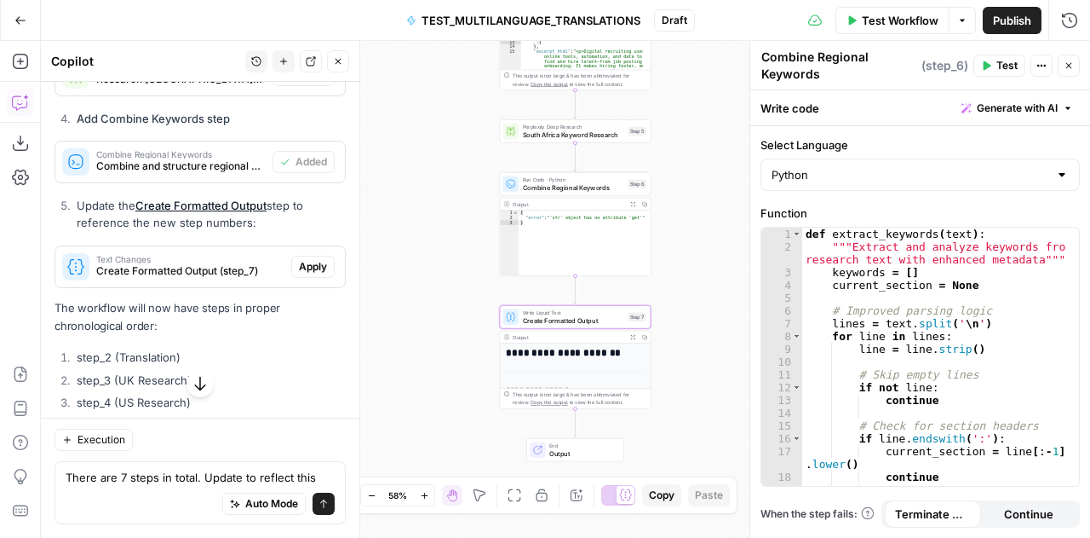
click at [299, 274] on span "Apply" at bounding box center [313, 266] width 28 height 15
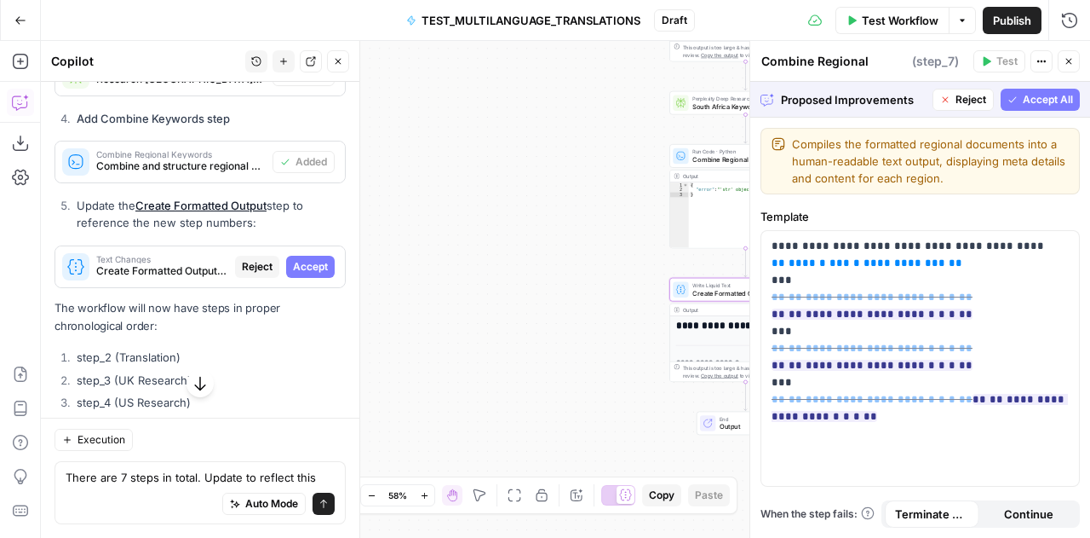
type textarea "Create Formatted Output"
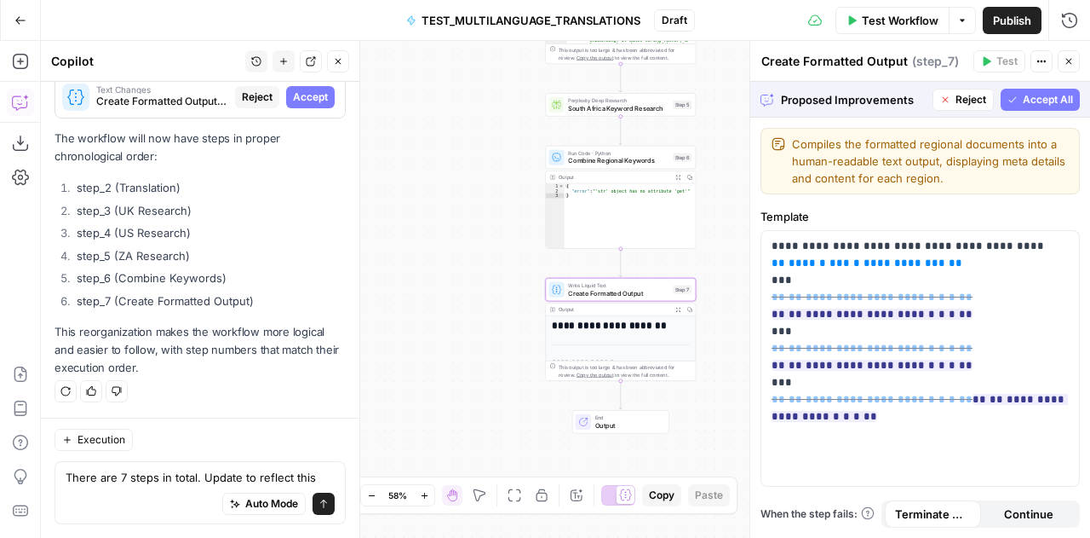
click at [300, 89] on button "Accept" at bounding box center [310, 97] width 49 height 22
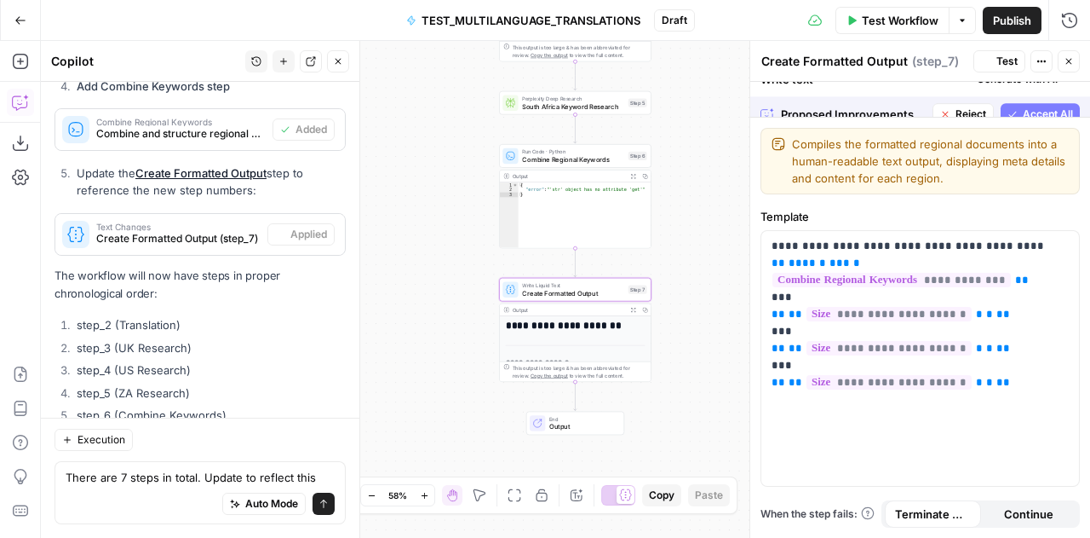
scroll to position [6242, 0]
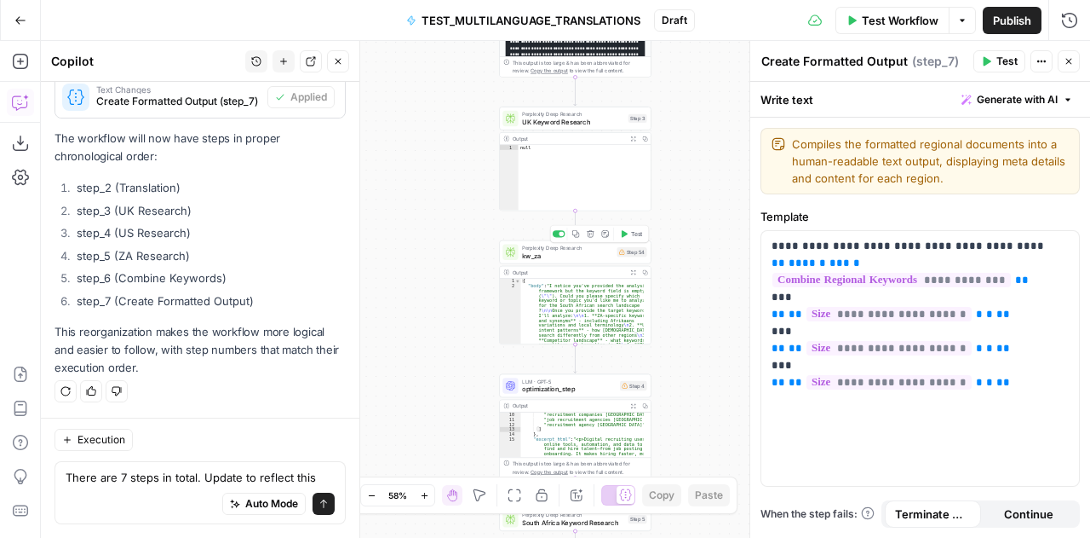
click at [545, 255] on span "kw_za" at bounding box center [567, 255] width 91 height 10
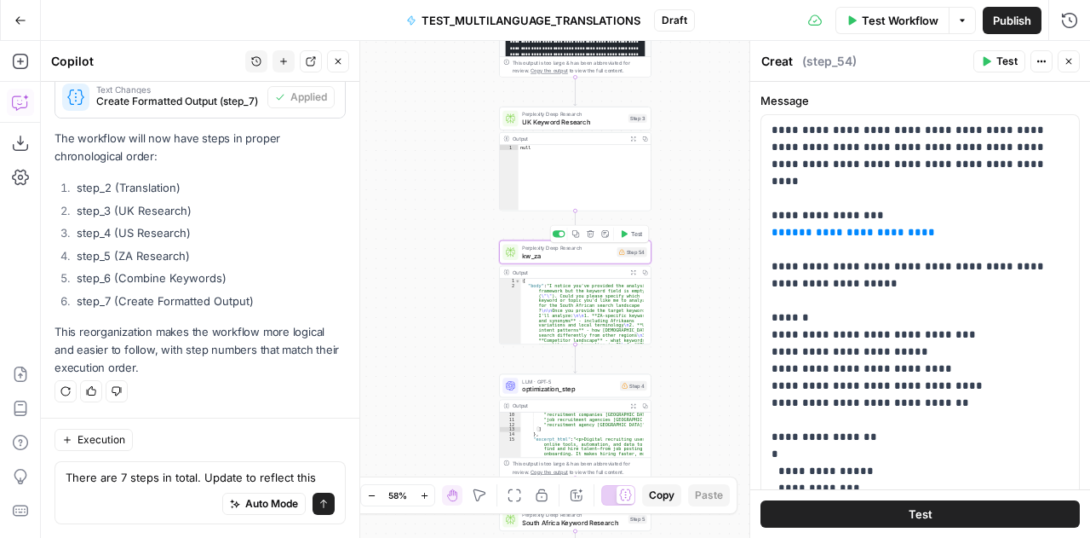
type textarea "kw_za"
click at [775, 60] on textarea "kw_za" at bounding box center [780, 61] width 37 height 17
click at [138, 475] on textarea "There are 7 steps in total. Update to reflect this" at bounding box center [200, 477] width 269 height 17
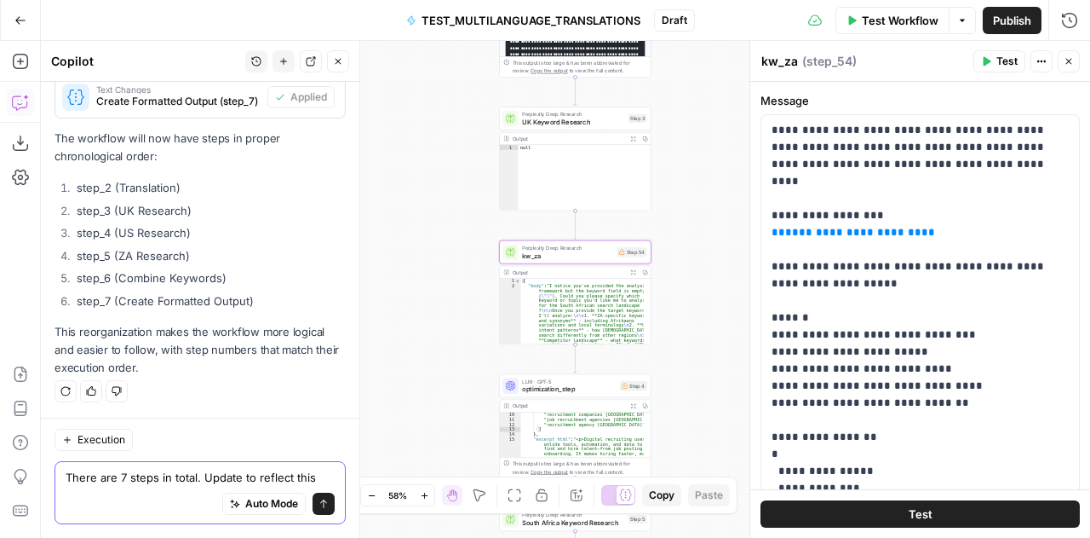
click at [138, 475] on textarea "There are 7 steps in total. Update to reflect this" at bounding box center [200, 477] width 269 height 17
paste textarea "kw_za"
type textarea "kw_za still shows as step 54"
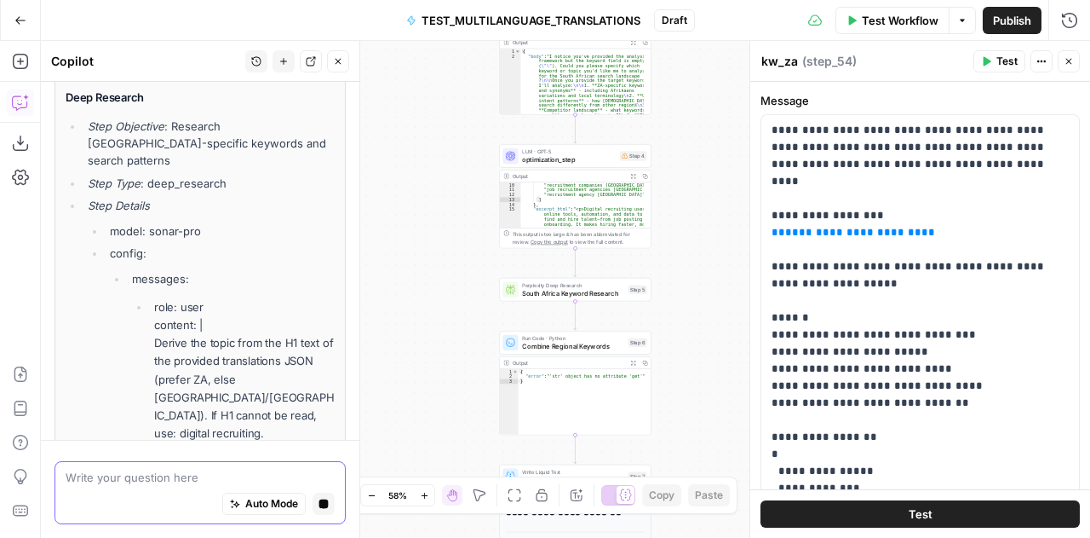
scroll to position [6316, 0]
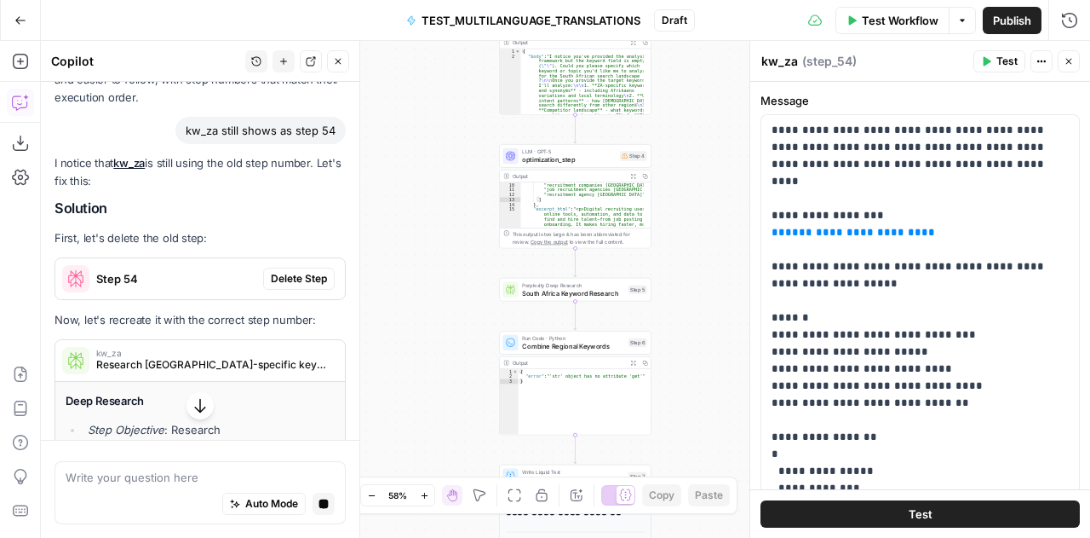
click at [295, 286] on span "Delete Step" at bounding box center [299, 278] width 56 height 15
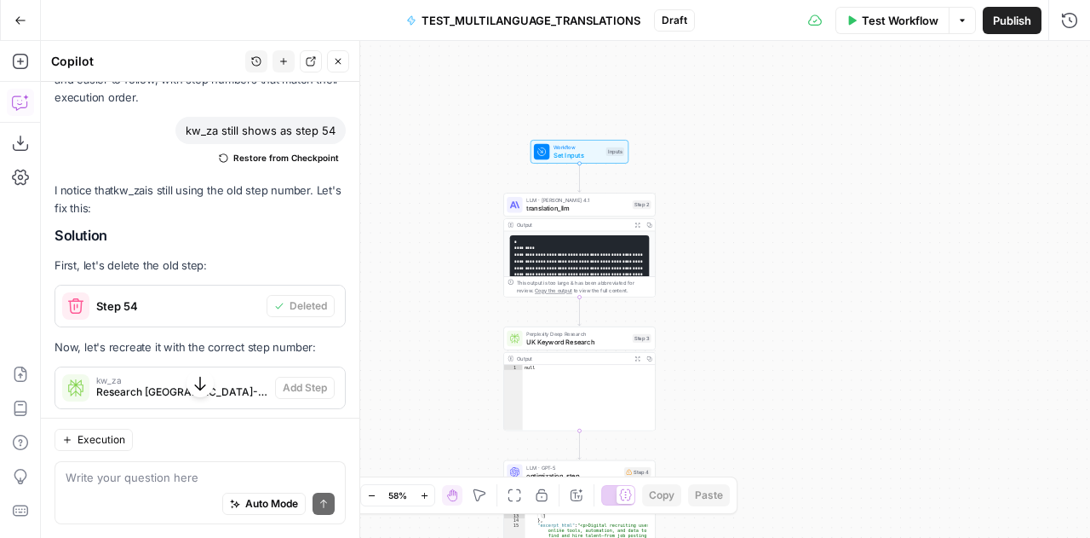
scroll to position [6611, 0]
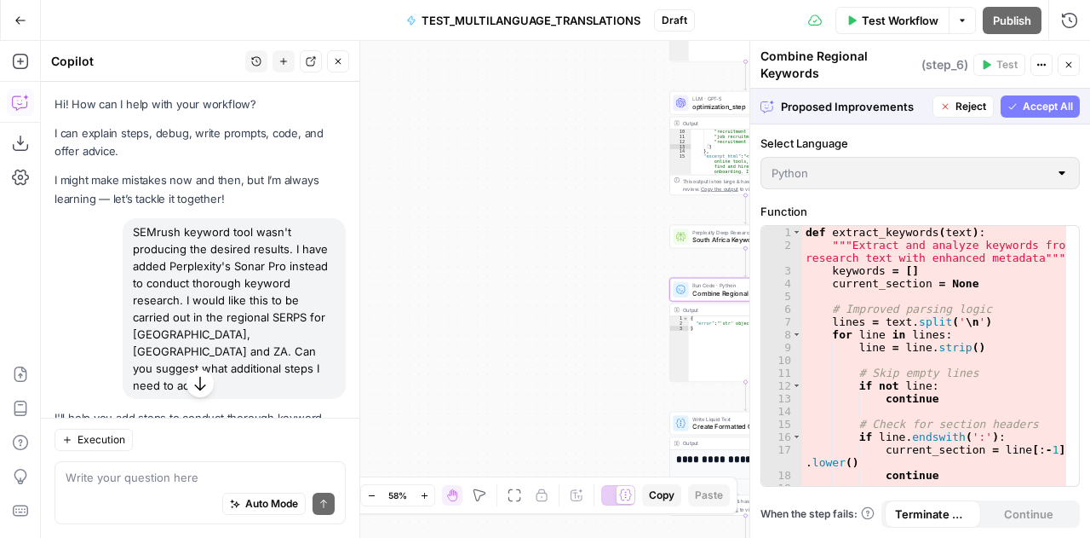
scroll to position [6420, 0]
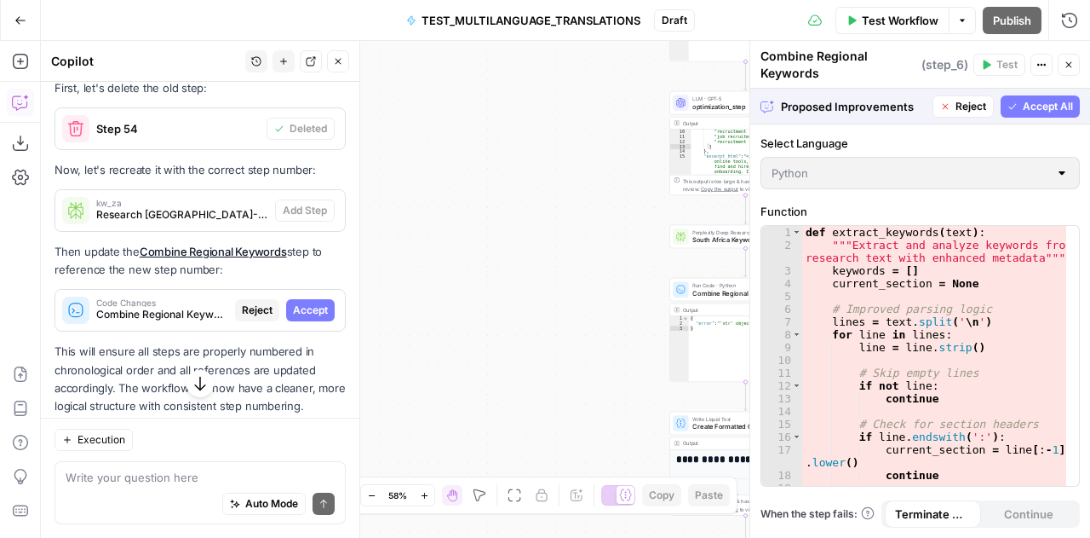
click at [1034, 105] on span "Accept All" at bounding box center [1048, 106] width 50 height 15
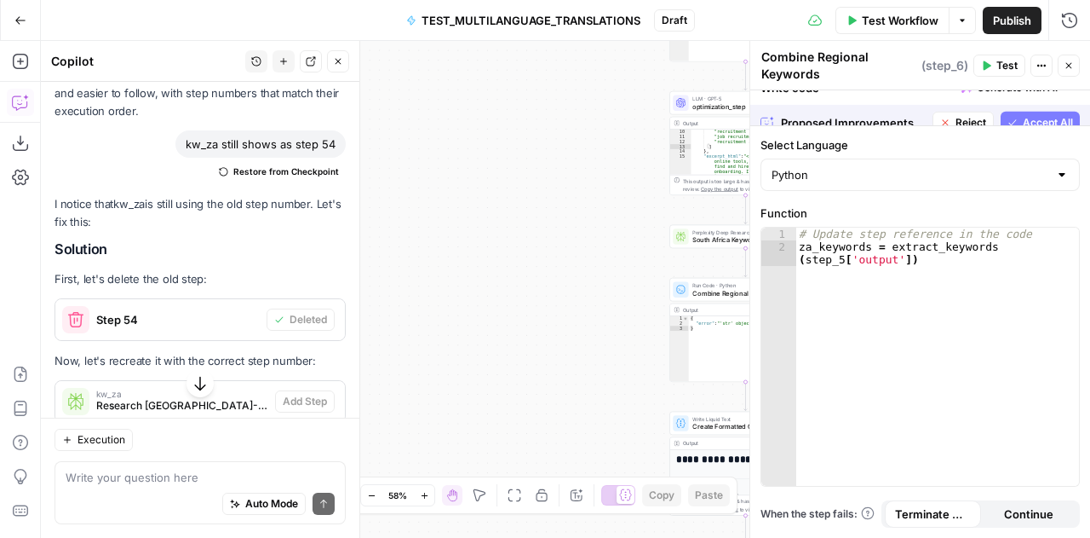
scroll to position [6611, 0]
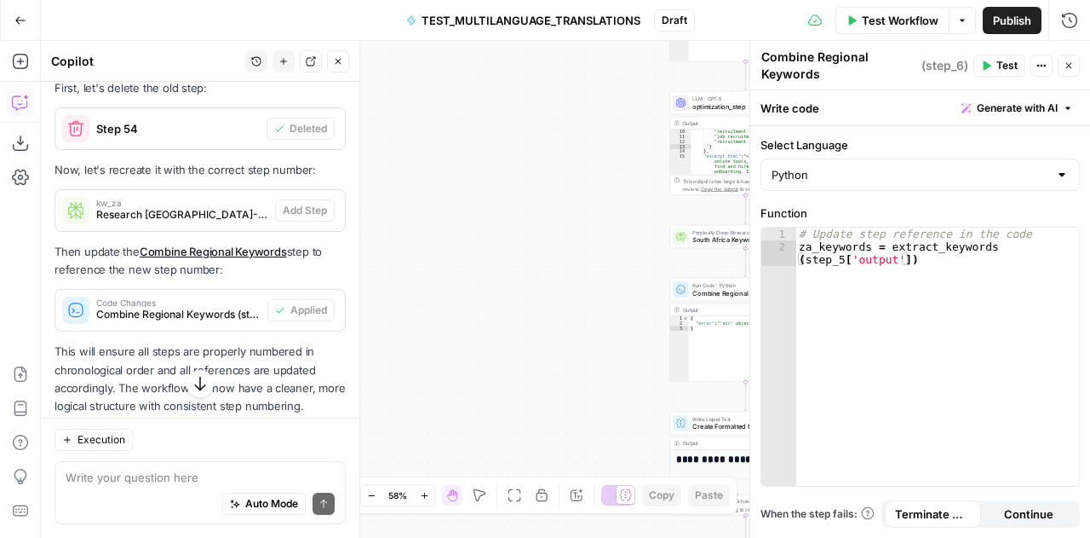
click at [518, 262] on div "Workflow Set Inputs Inputs LLM · [PERSON_NAME] Opus 4.1 translation_llm Step 2 …" at bounding box center [566, 289] width 1050 height 497
click at [1073, 60] on icon "button" at bounding box center [1069, 65] width 10 height 10
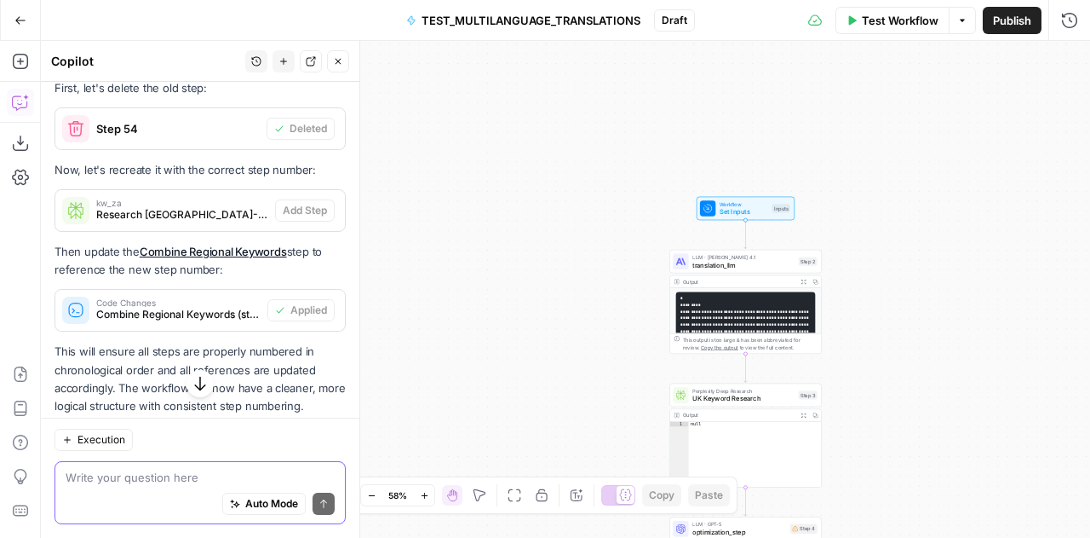
click at [124, 481] on textarea at bounding box center [200, 477] width 269 height 17
type textarea "Translation step should start at 1 not 2"
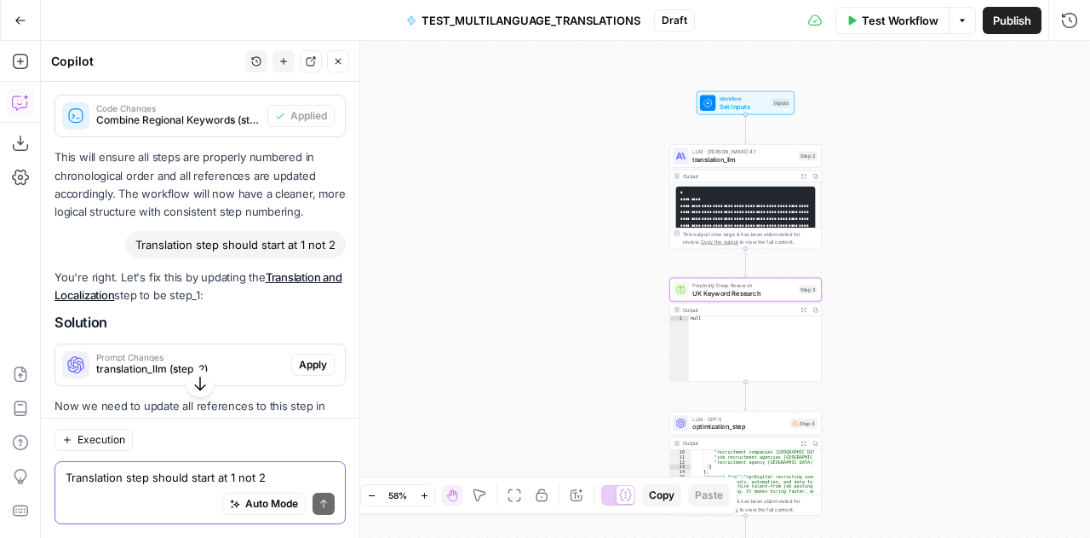
scroll to position [6805, 0]
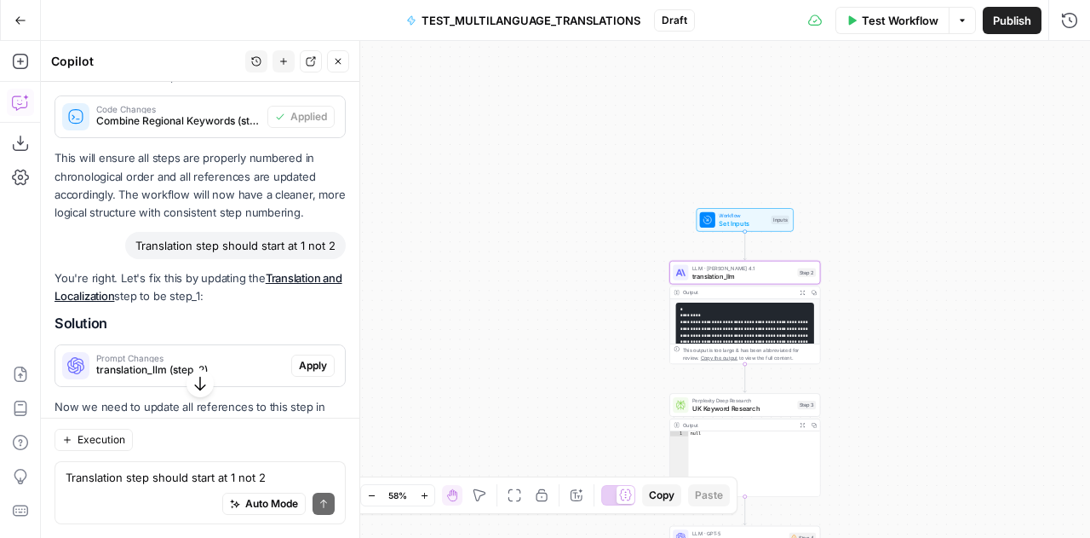
click at [300, 373] on span "Apply" at bounding box center [313, 365] width 28 height 15
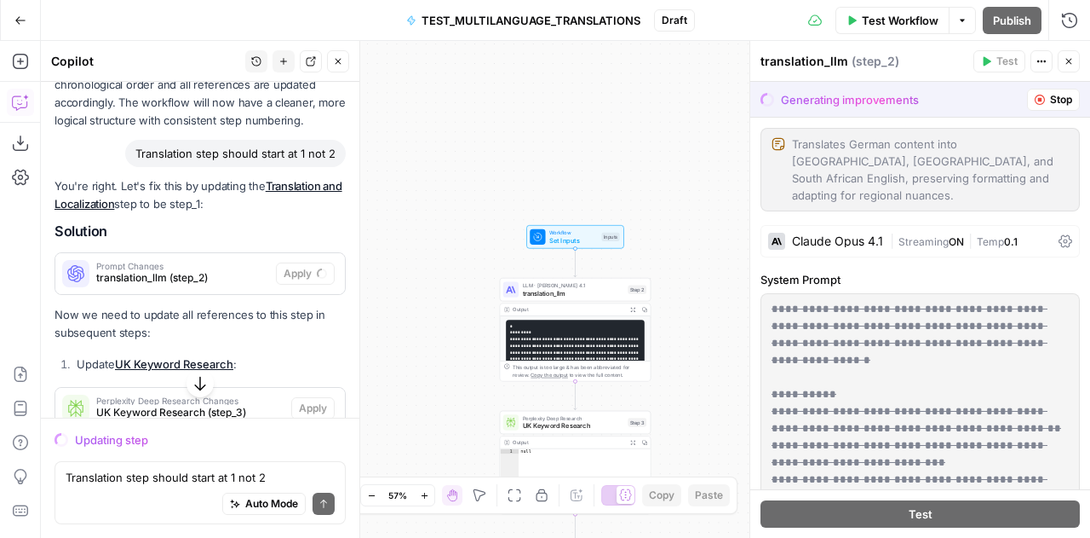
scroll to position [6903, 0]
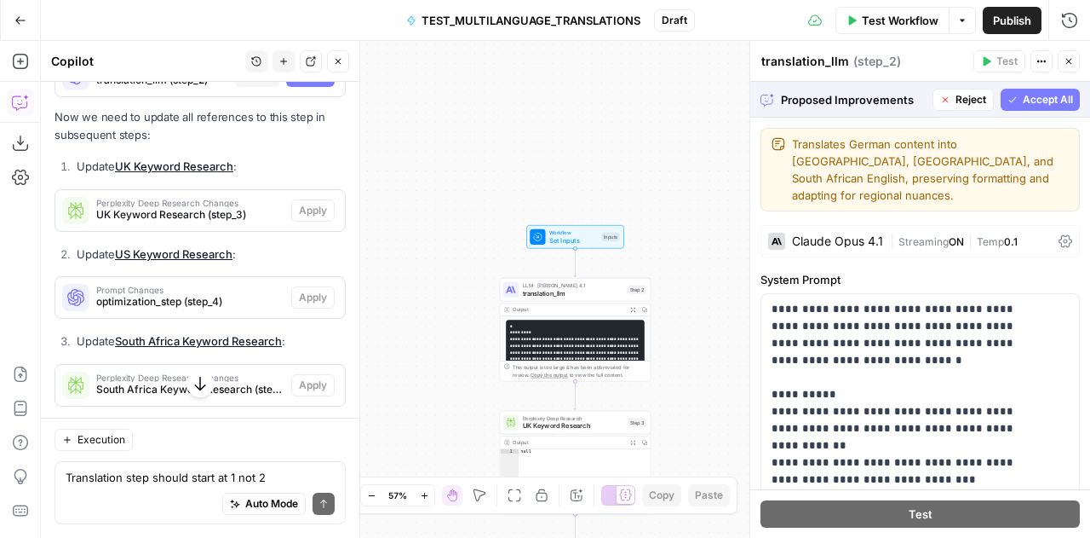
click at [1023, 98] on span "Accept All" at bounding box center [1048, 99] width 50 height 15
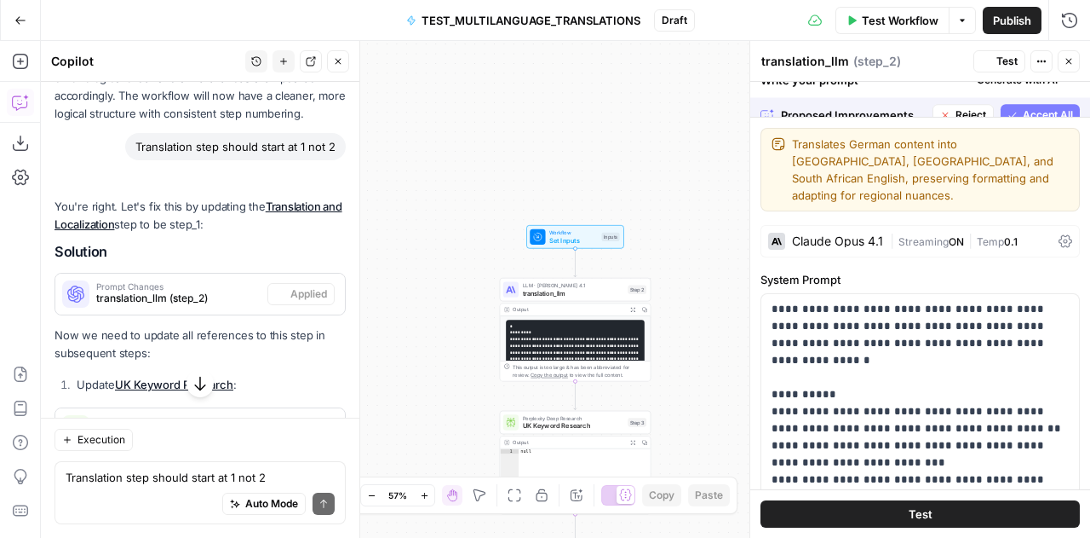
scroll to position [7121, 0]
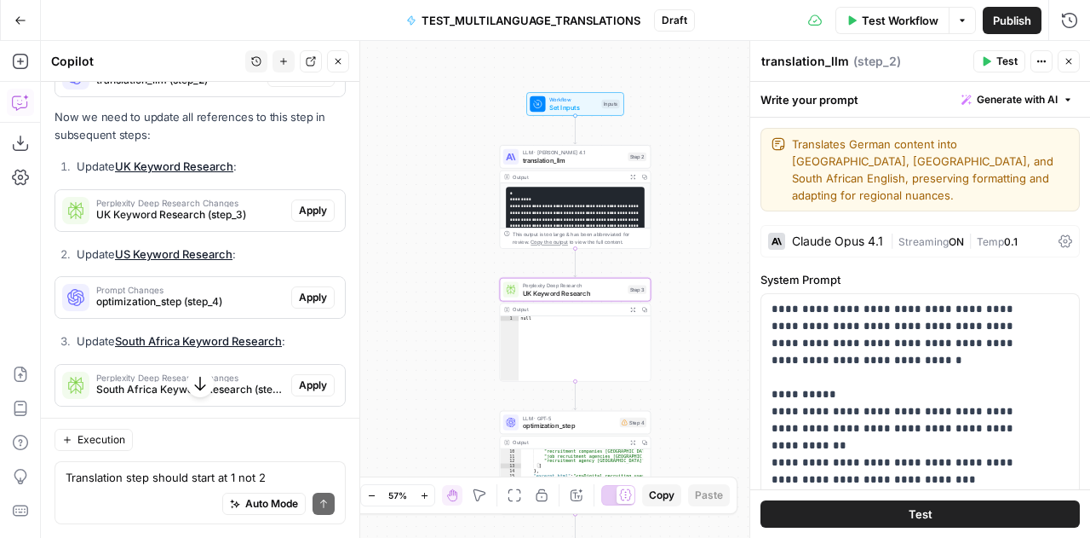
click at [299, 218] on span "Apply" at bounding box center [313, 210] width 28 height 15
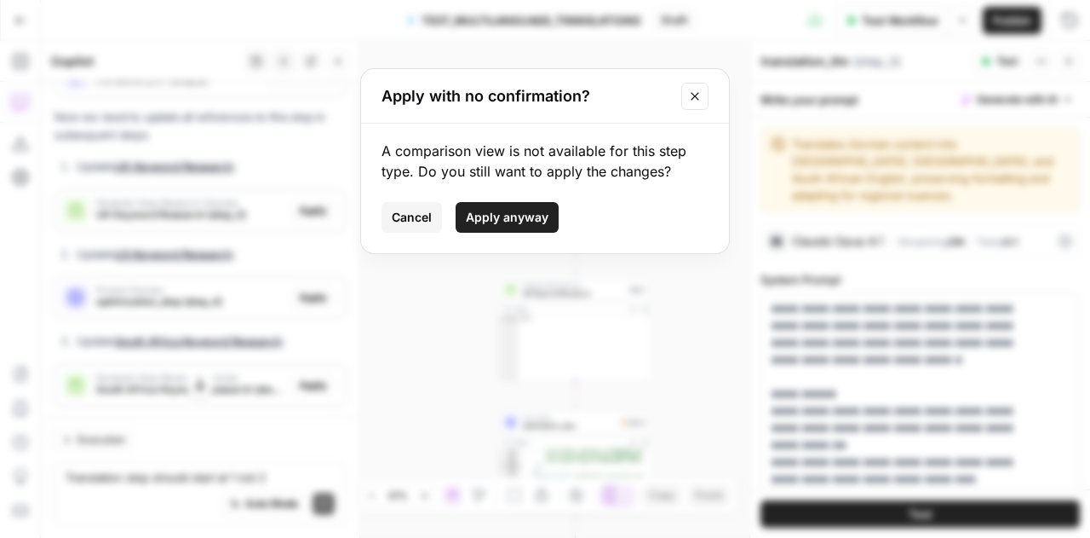
click at [486, 223] on span "Apply anyway" at bounding box center [507, 217] width 83 height 17
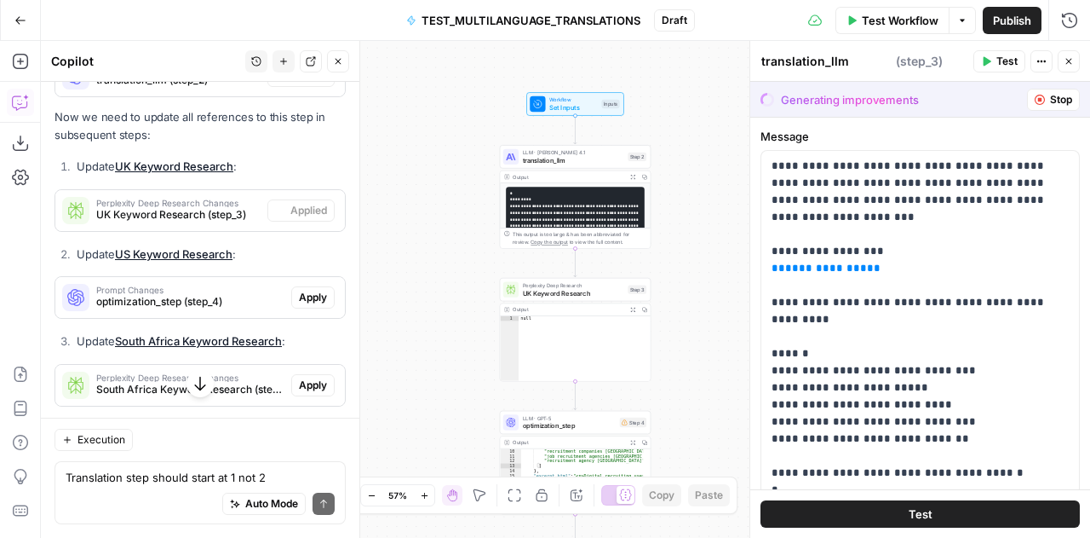
type textarea "UK Keyword Research"
type textarea "****"
click at [560, 338] on div "null" at bounding box center [585, 353] width 132 height 75
click at [544, 291] on span "UK Keyword Research" at bounding box center [573, 292] width 101 height 9
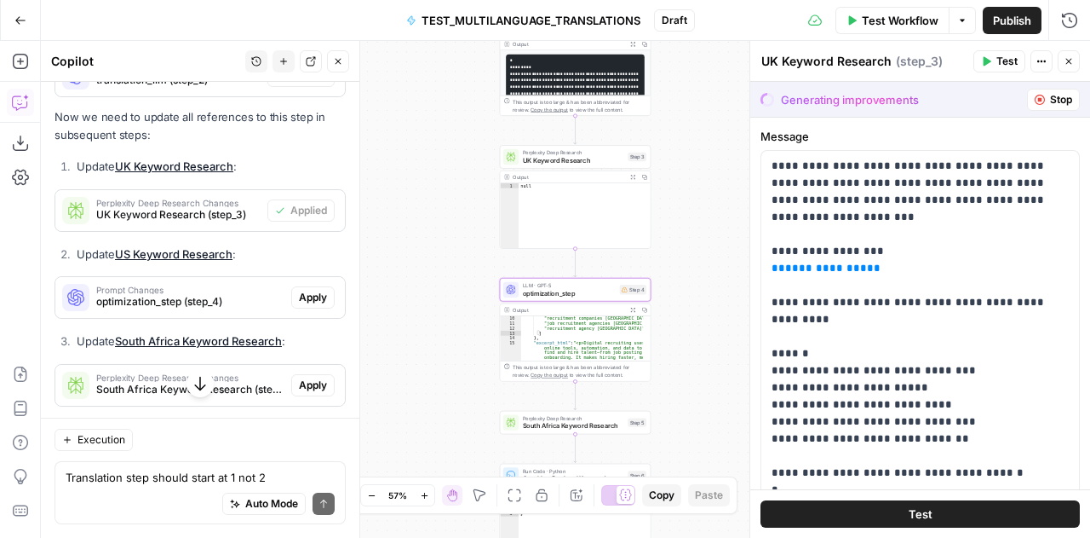
click at [299, 305] on span "Apply" at bounding box center [313, 297] width 28 height 15
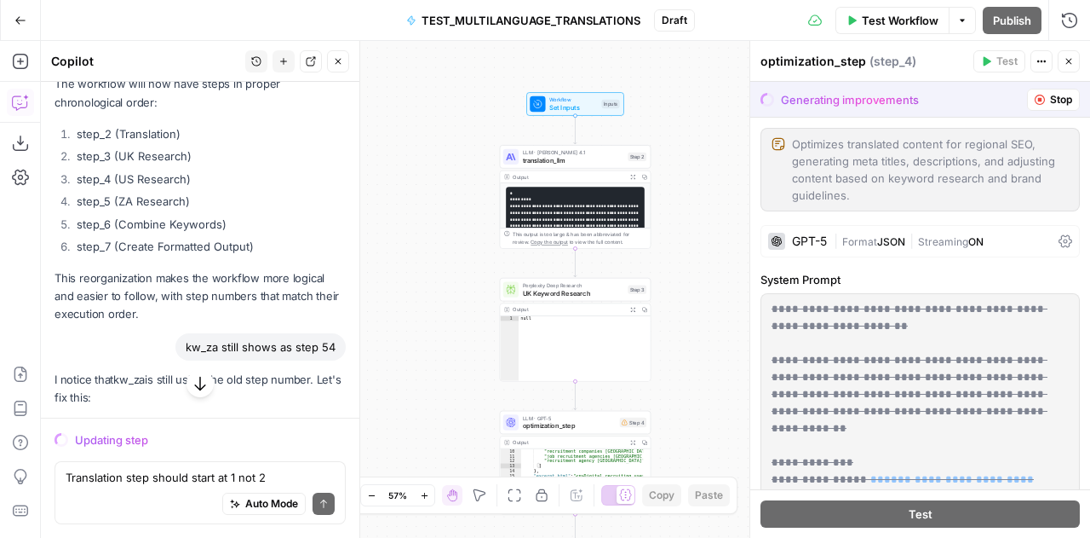
scroll to position [6044, 0]
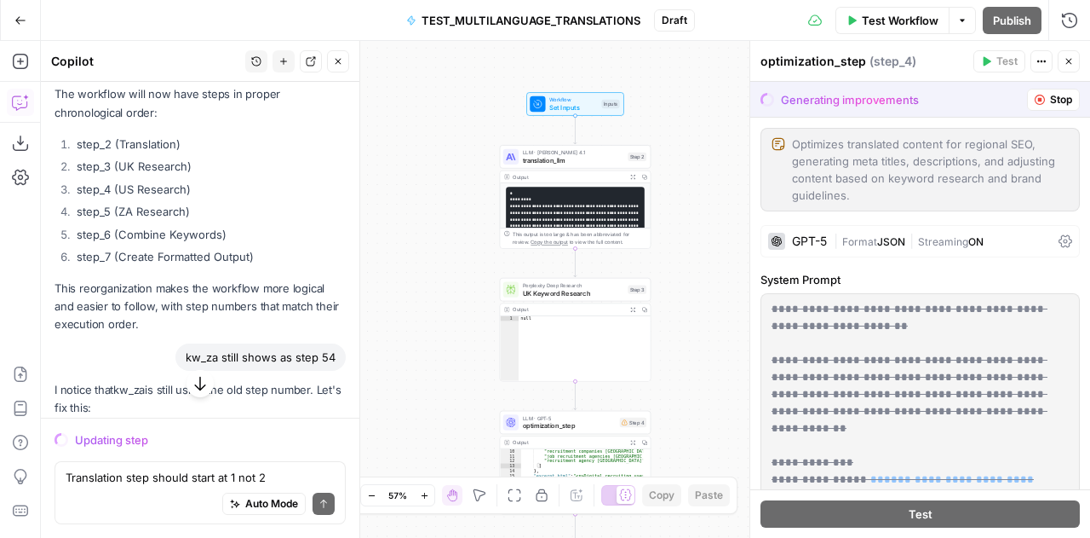
drag, startPoint x: 264, startPoint y: 287, endPoint x: 55, endPoint y: 139, distance: 256.7
copy div "chronological order: step_2 (Translation) step_3 (UK Research) step_4 (US Resea…"
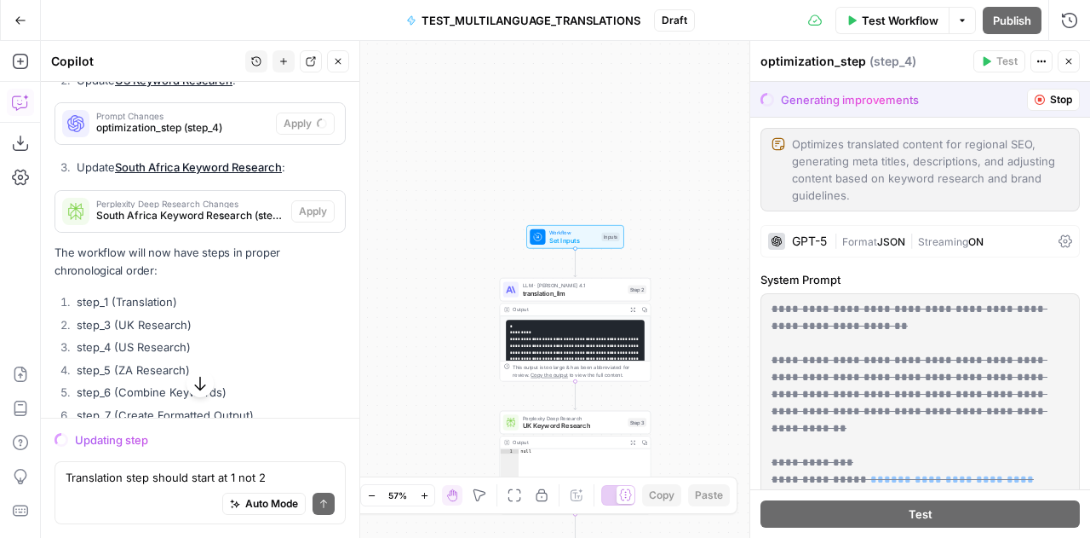
scroll to position [7231, 0]
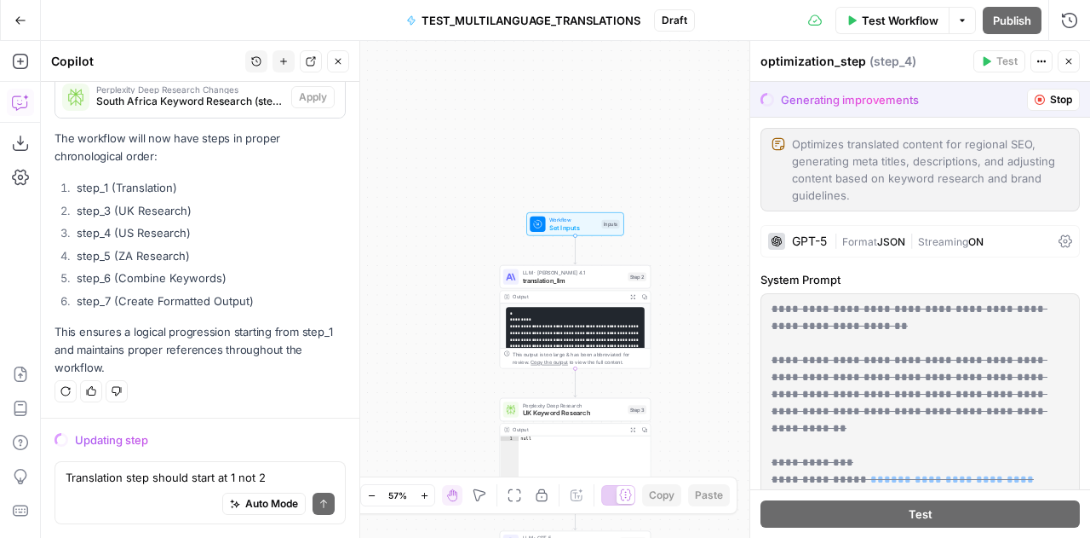
click at [1079, 57] on button "Close" at bounding box center [1069, 61] width 22 height 22
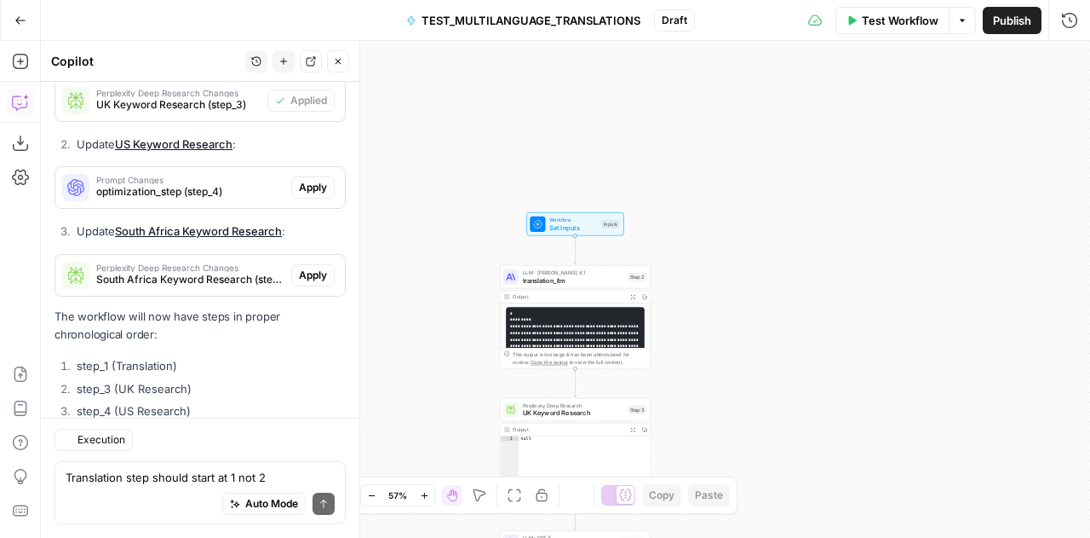
scroll to position [7449, 0]
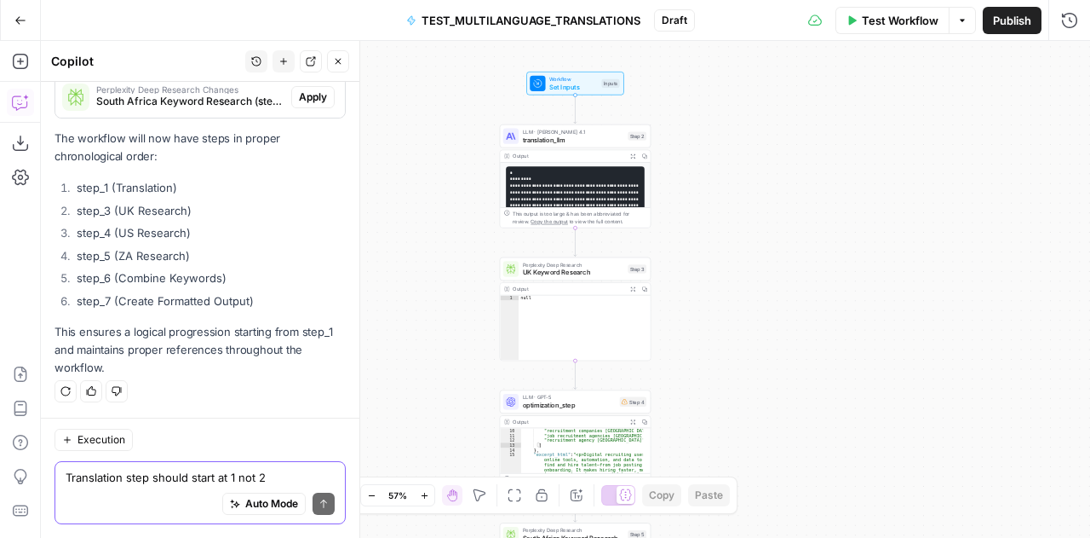
click at [129, 481] on textarea "Translation step should start at 1 not 2" at bounding box center [200, 477] width 269 height 17
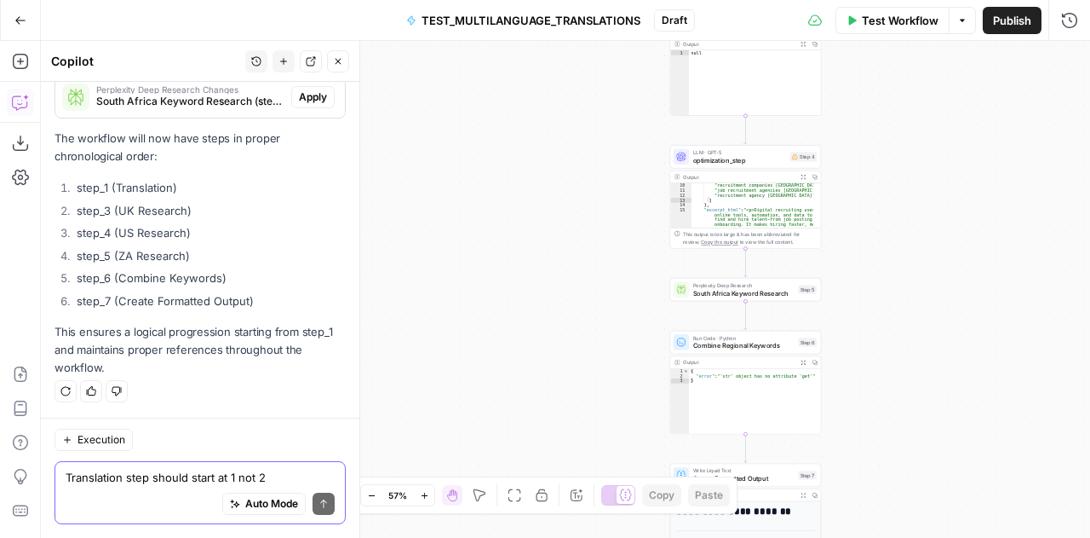
scroll to position [7299, 0]
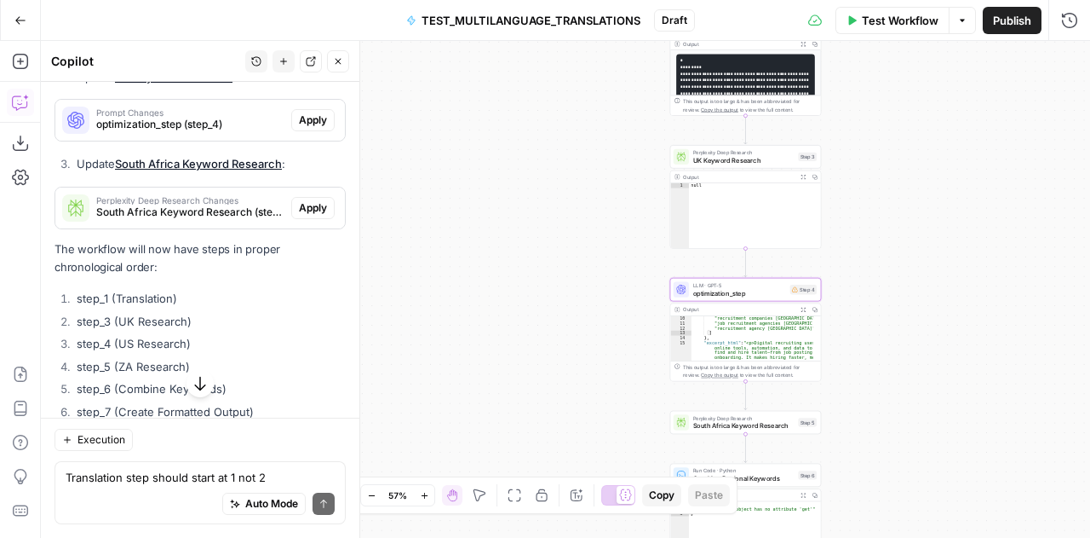
click at [307, 128] on span "Apply" at bounding box center [313, 119] width 28 height 15
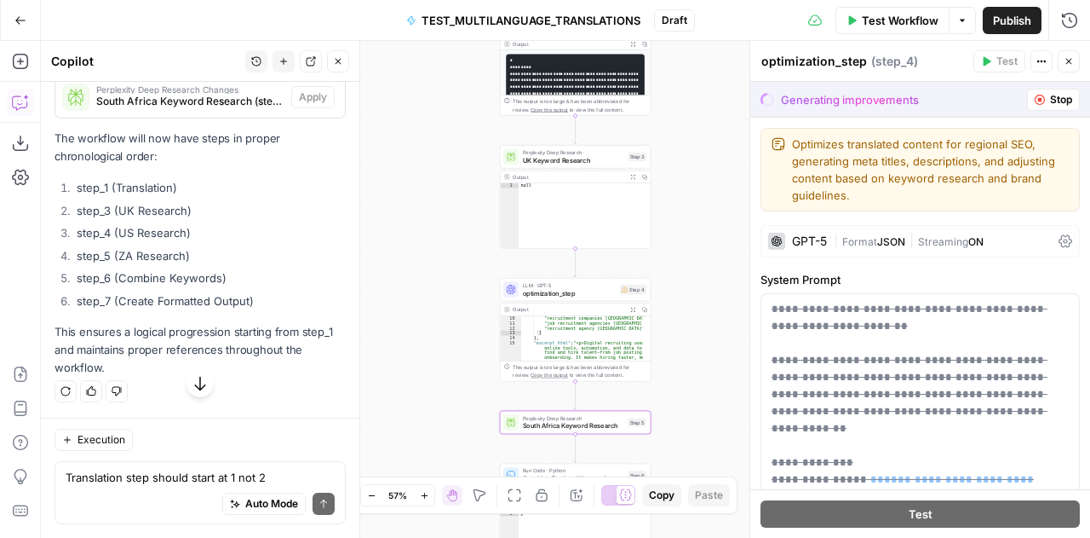
scroll to position [7081, 0]
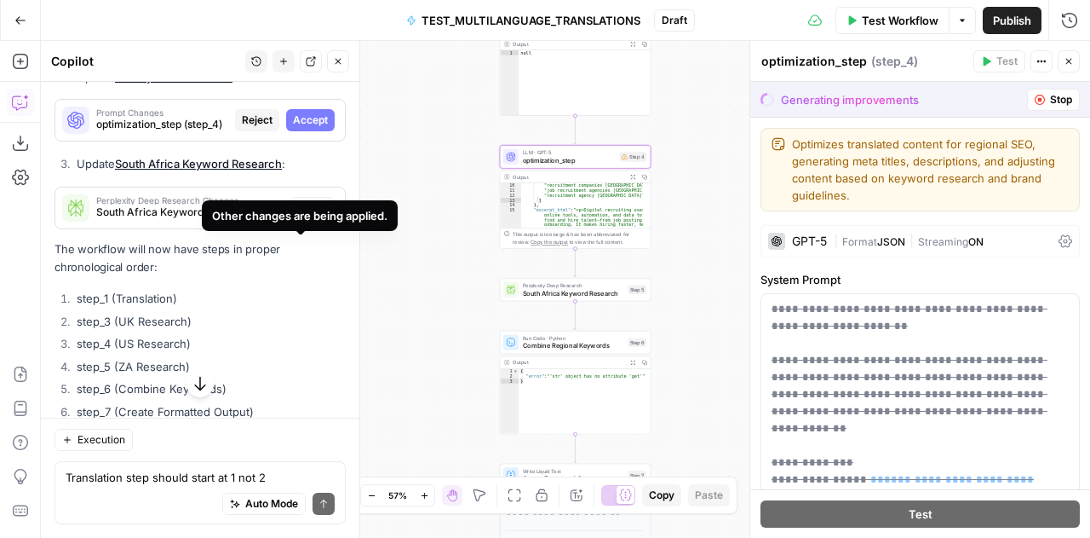
click at [301, 128] on span "Accept" at bounding box center [310, 119] width 35 height 15
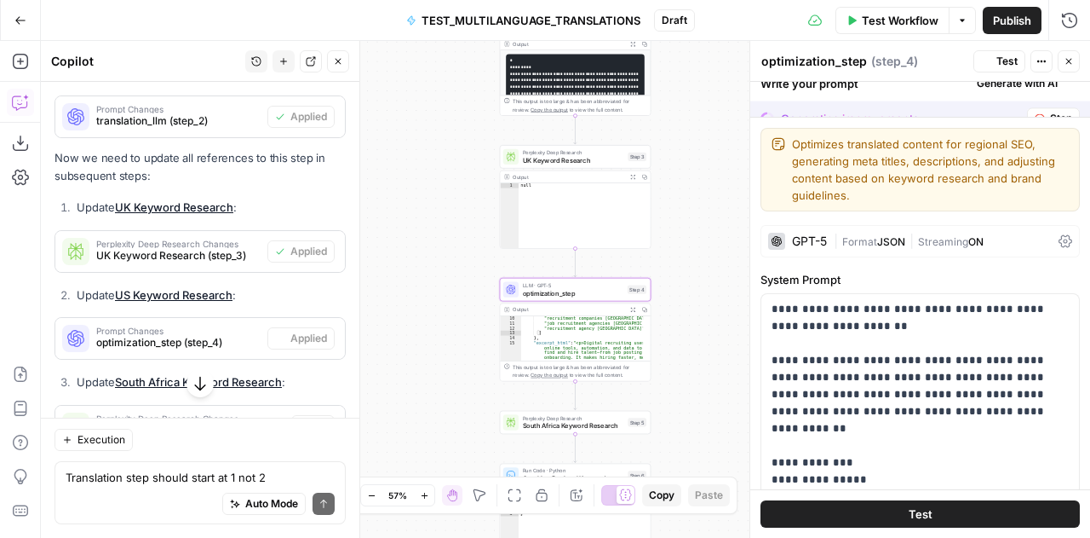
scroll to position [7299, 0]
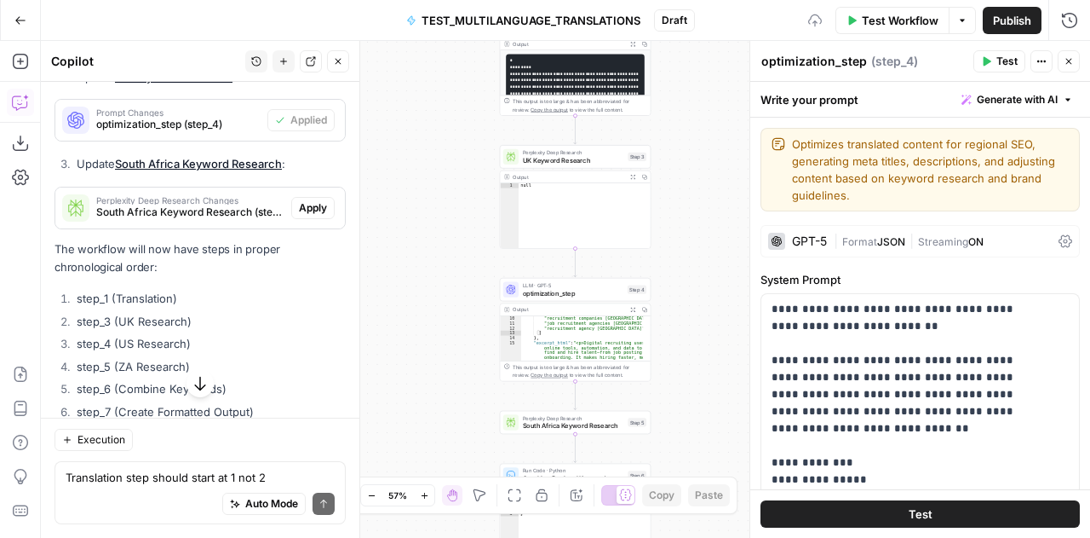
click at [299, 216] on span "Apply" at bounding box center [313, 207] width 28 height 15
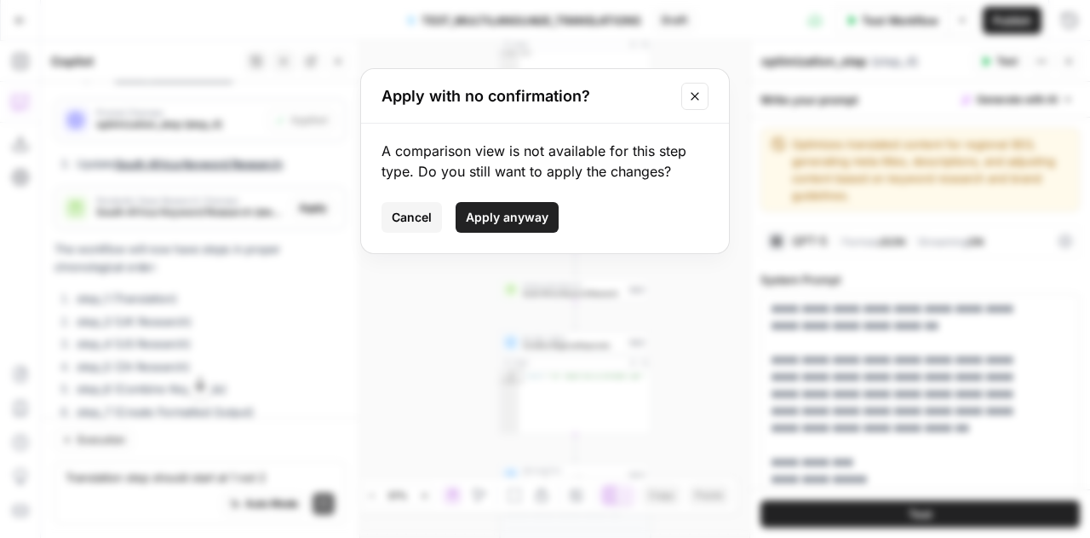
click at [492, 216] on span "Apply anyway" at bounding box center [507, 217] width 83 height 17
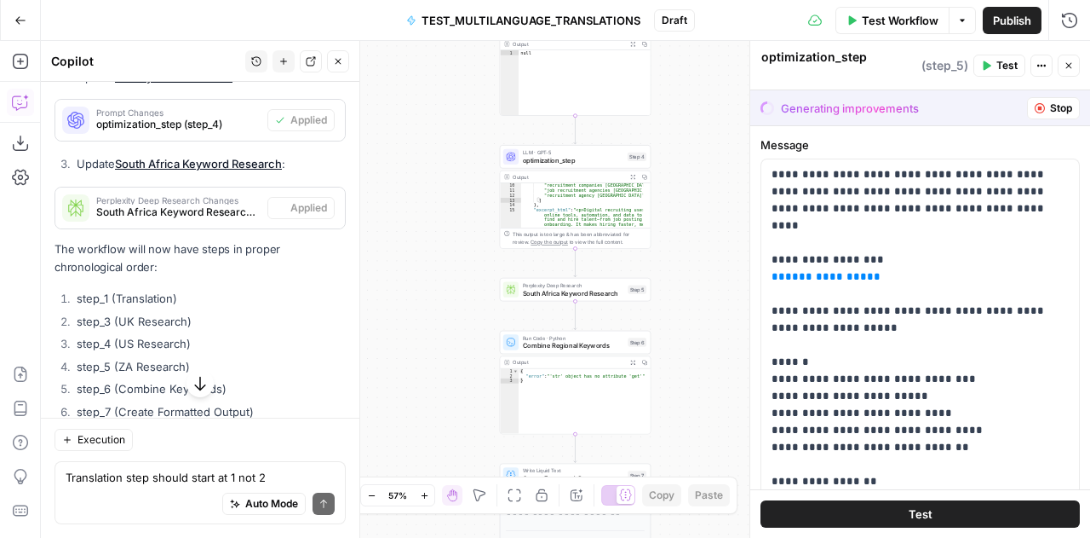
type textarea "South Africa Keyword Research"
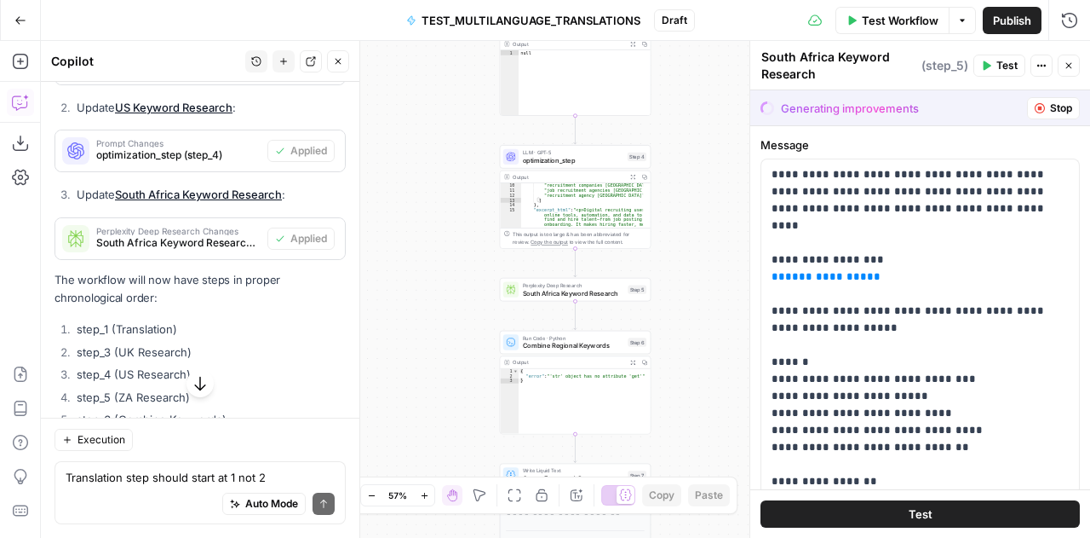
scroll to position [7449, 0]
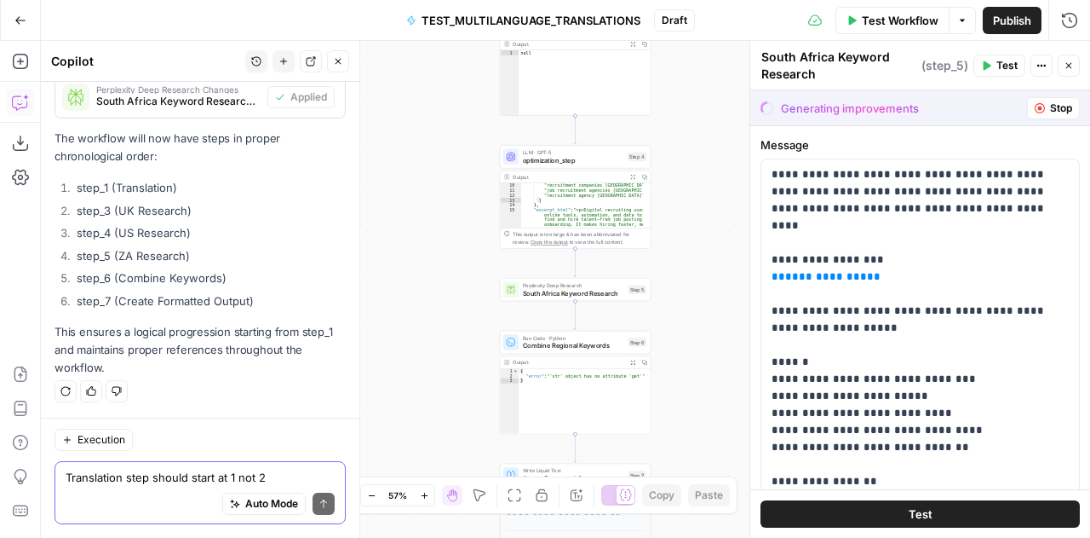
click at [145, 473] on textarea "Translation step should start at 1 not 2" at bounding box center [200, 477] width 269 height 17
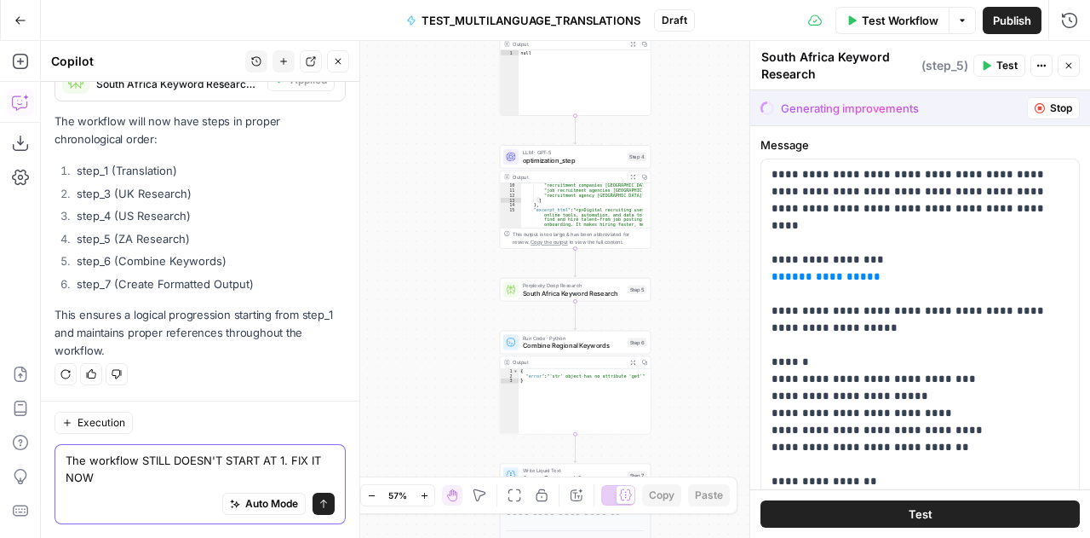
scroll to position [7467, 0]
paste textarea "chronological order: step_2 (Translation) step_3 (UK Research) step_4 (US Resea…"
type textarea "The workflow STILL DOESN'T START AT 1. FIX IT NOW TO FLOW AS chronological orde…"
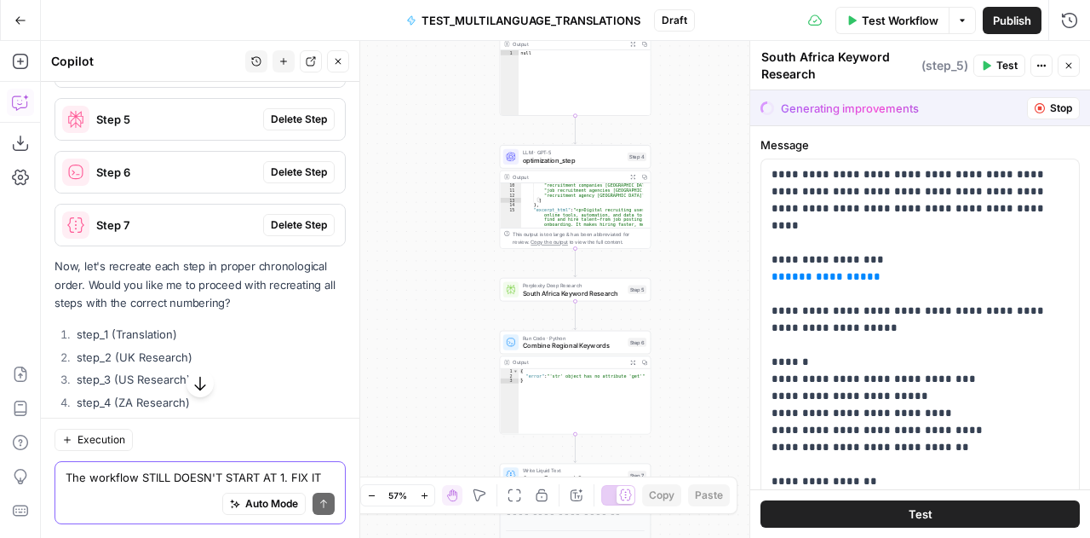
scroll to position [8404, 0]
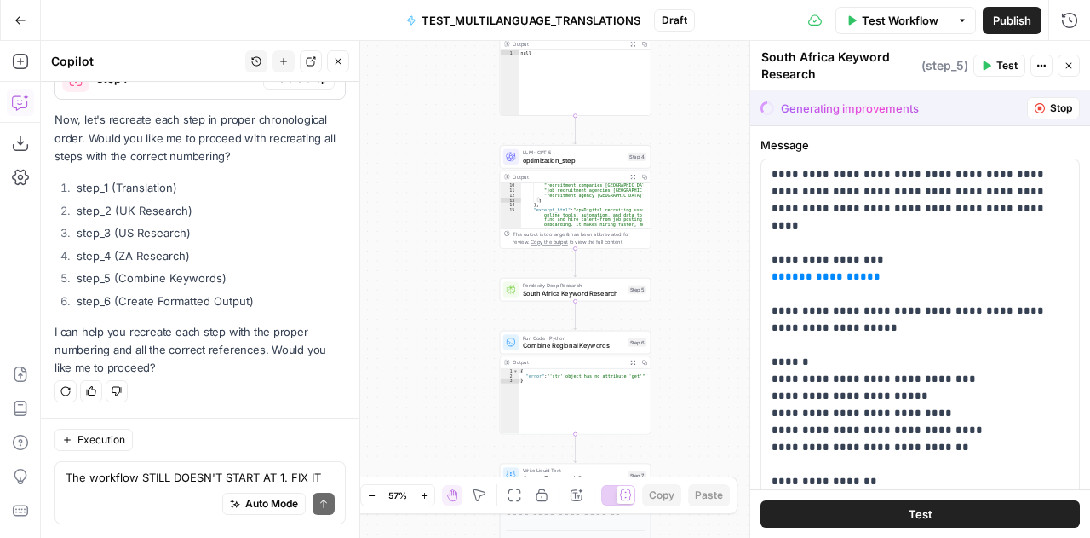
click at [137, 492] on div "Auto Mode Send" at bounding box center [200, 504] width 269 height 37
type textarea "yES"
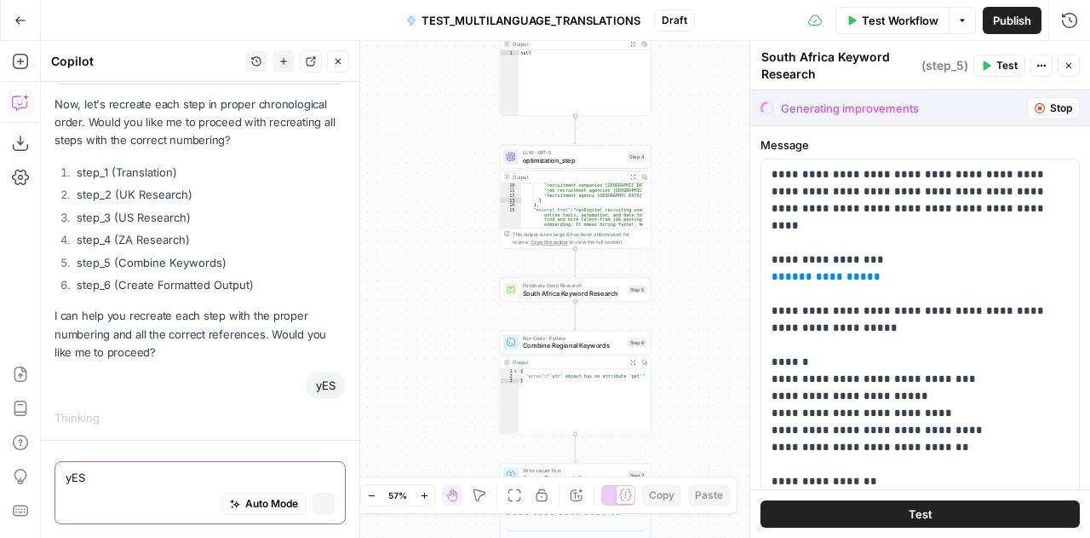
scroll to position [8195, 0]
click at [1069, 62] on icon "button" at bounding box center [1069, 65] width 10 height 10
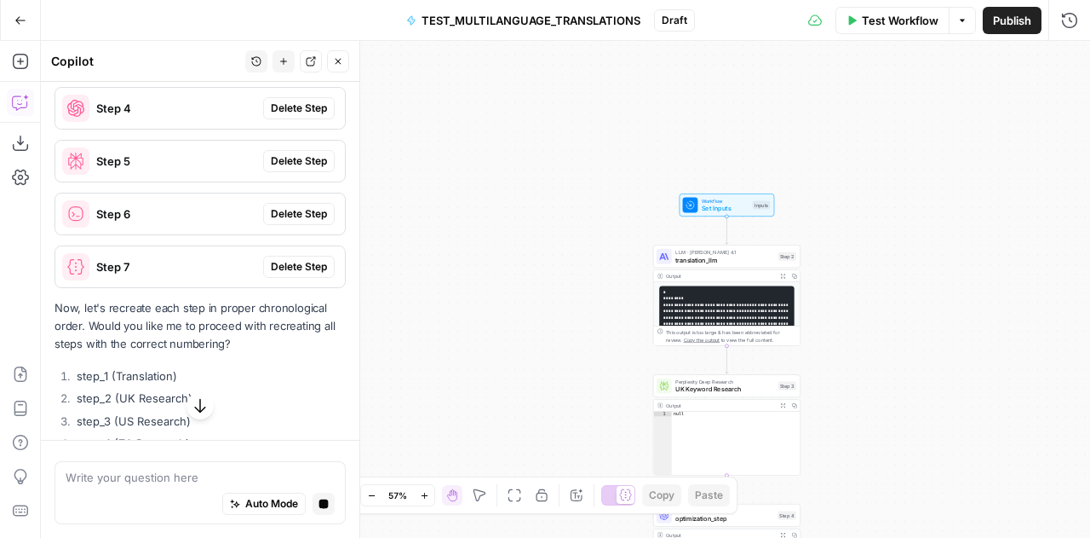
scroll to position [7758, 0]
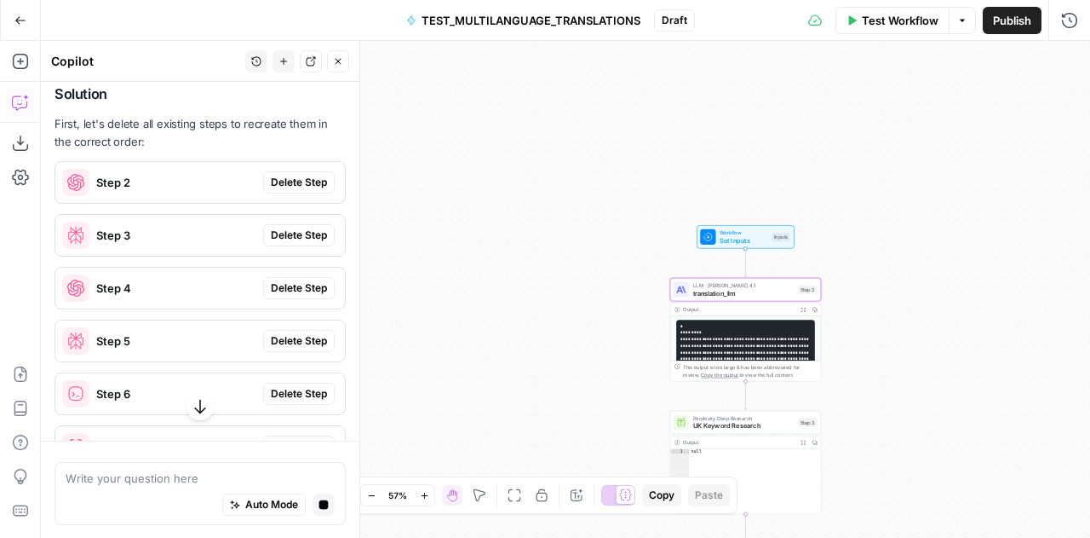
click at [296, 190] on span "Delete Step" at bounding box center [299, 182] width 56 height 15
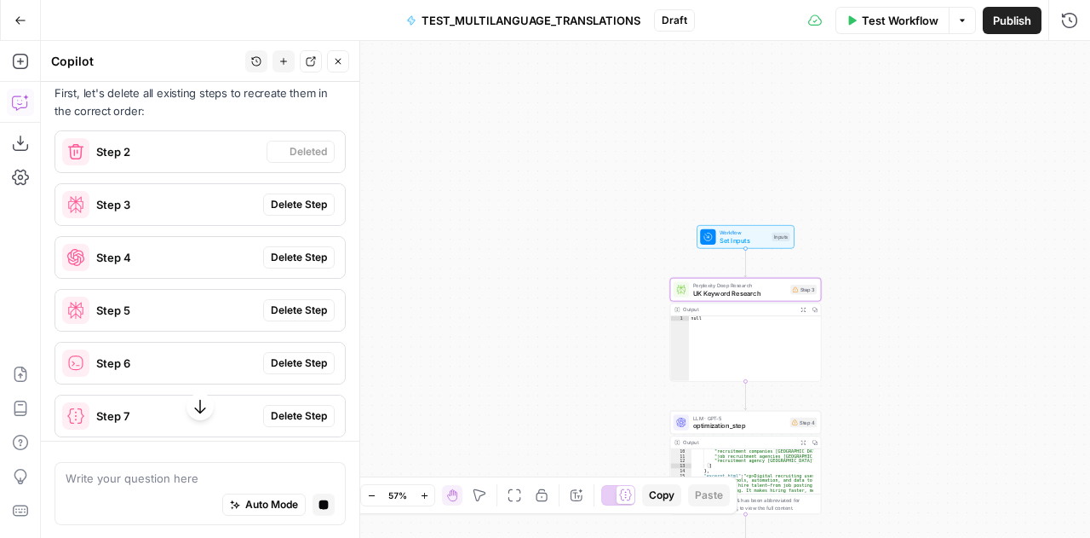
scroll to position [7727, 0]
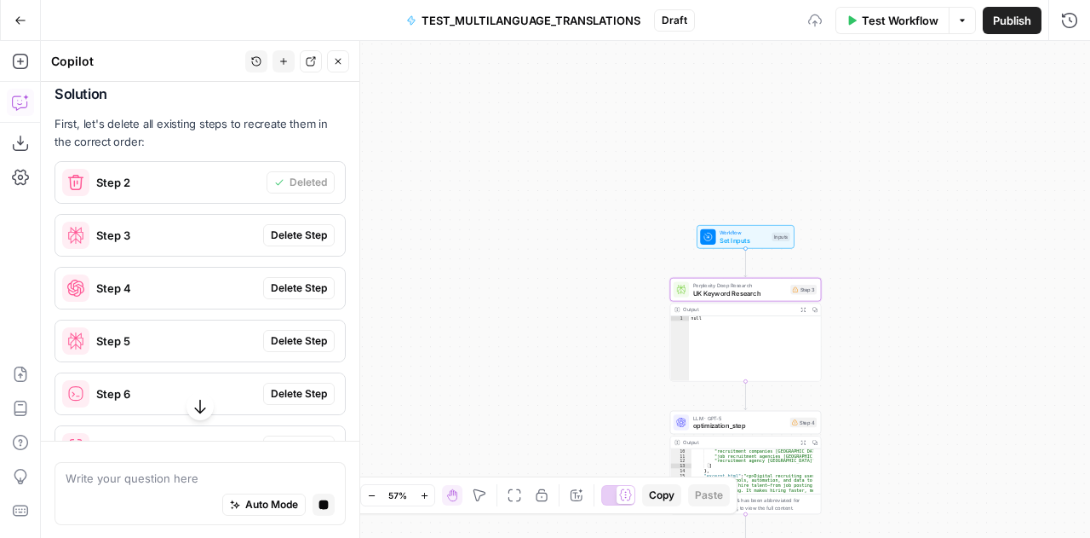
click at [293, 243] on span "Delete Step" at bounding box center [299, 234] width 56 height 15
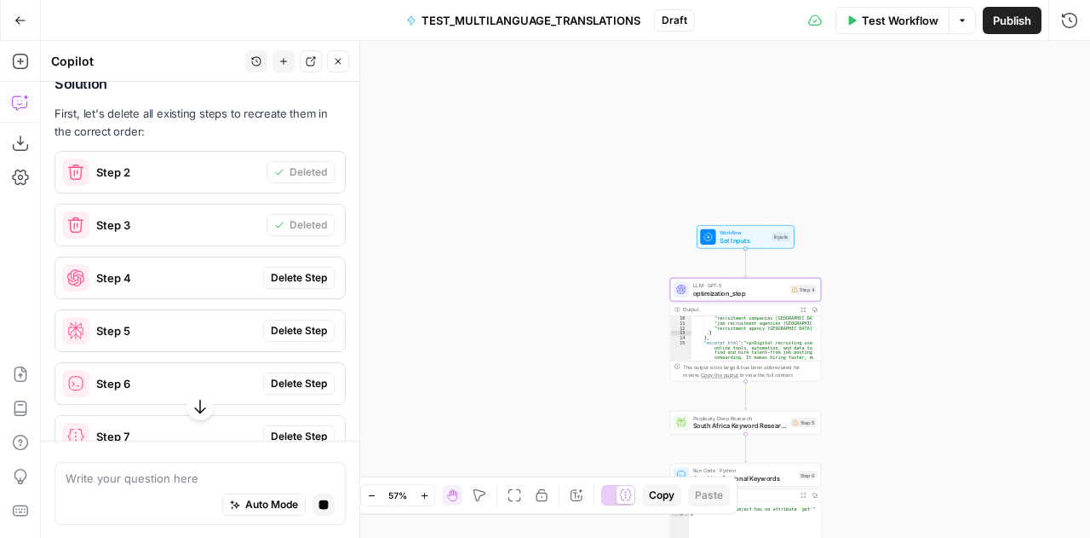
scroll to position [7717, 0]
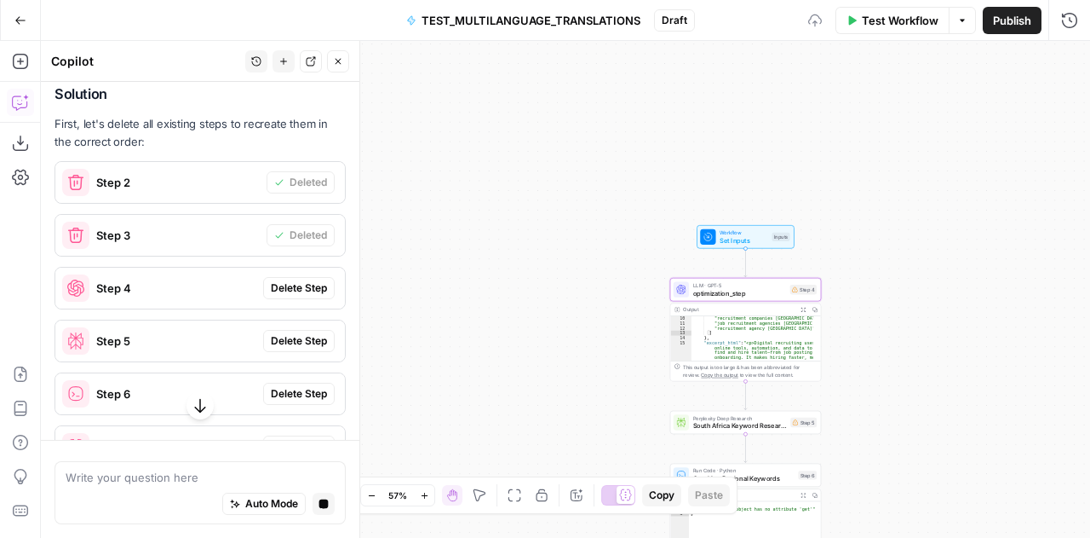
click at [286, 296] on span "Delete Step" at bounding box center [299, 287] width 56 height 15
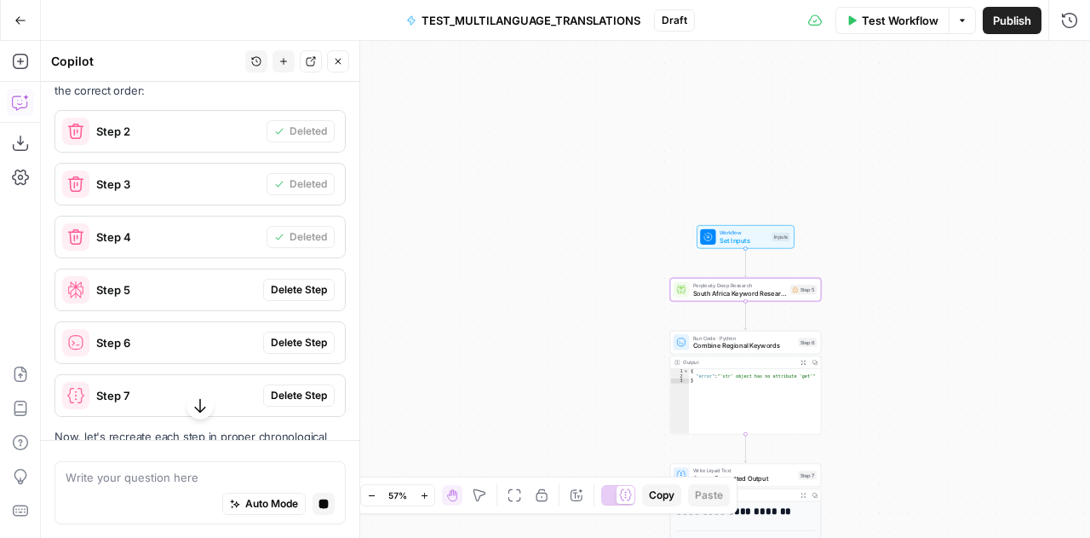
scroll to position [7666, 0]
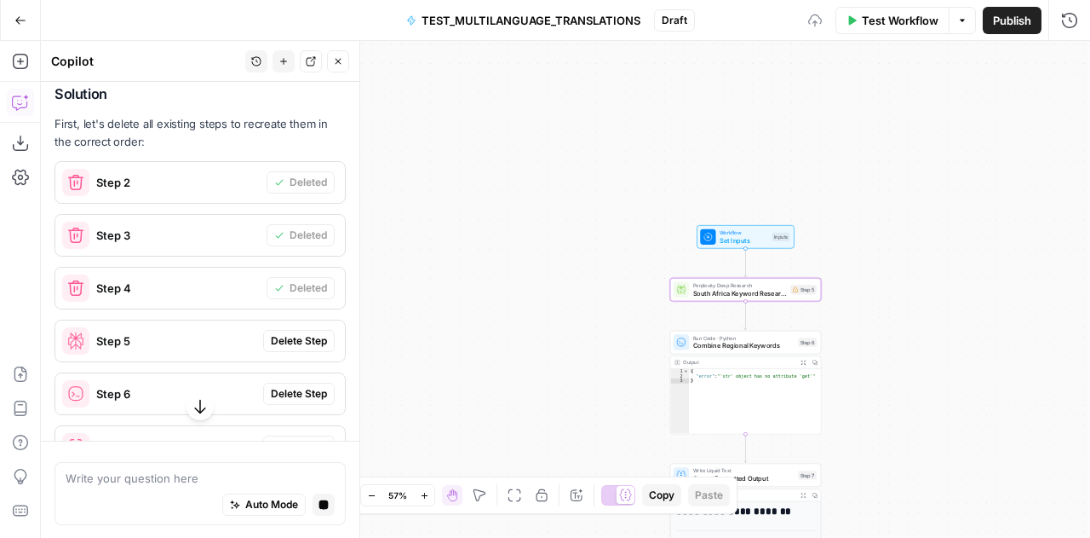
click at [281, 348] on span "Delete Step" at bounding box center [299, 340] width 56 height 15
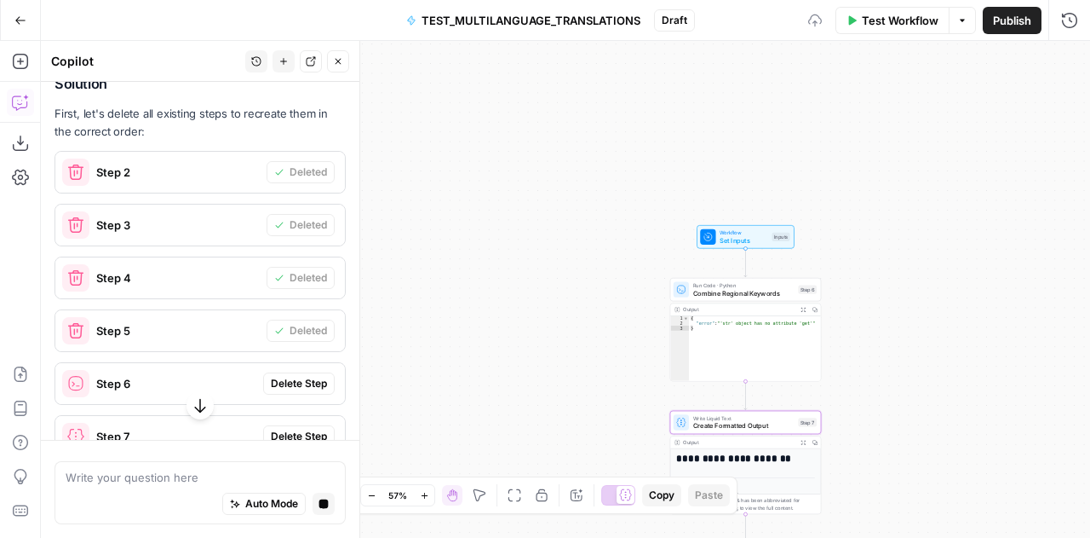
scroll to position [7763, 0]
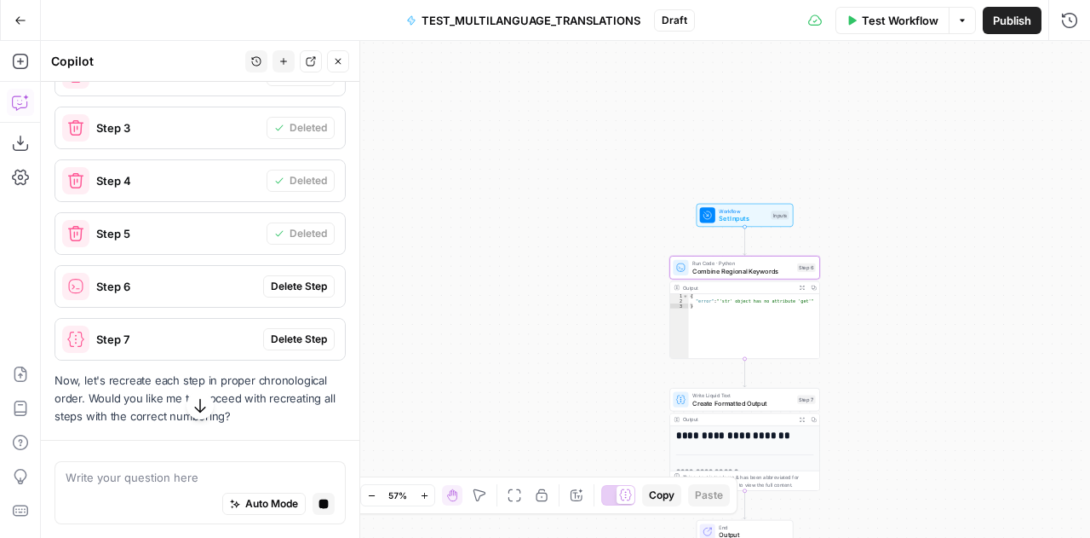
click at [281, 300] on div "Step 6 Delete Step" at bounding box center [200, 286] width 290 height 27
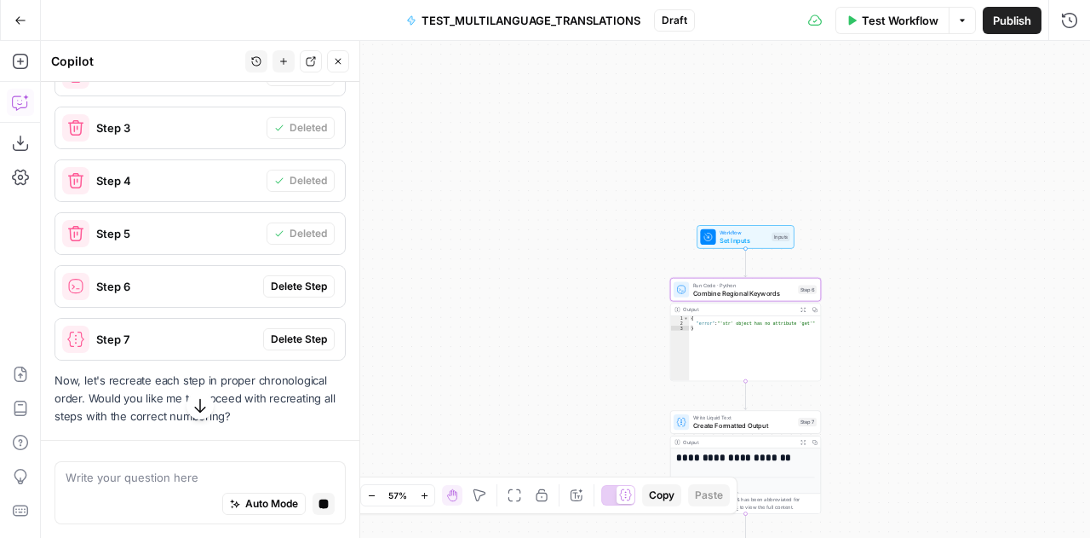
click at [288, 294] on span "Delete Step" at bounding box center [299, 286] width 56 height 15
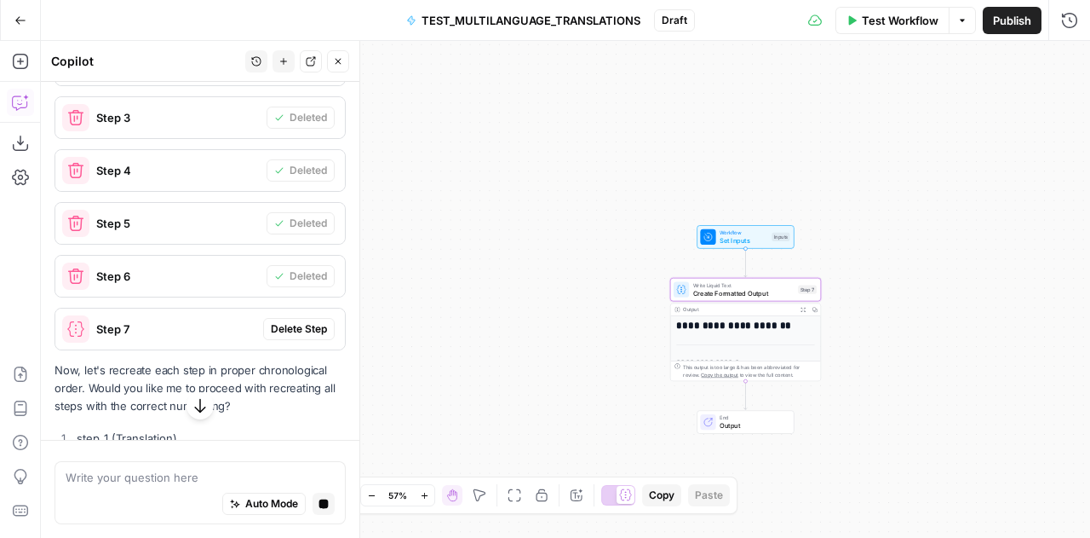
scroll to position [7753, 0]
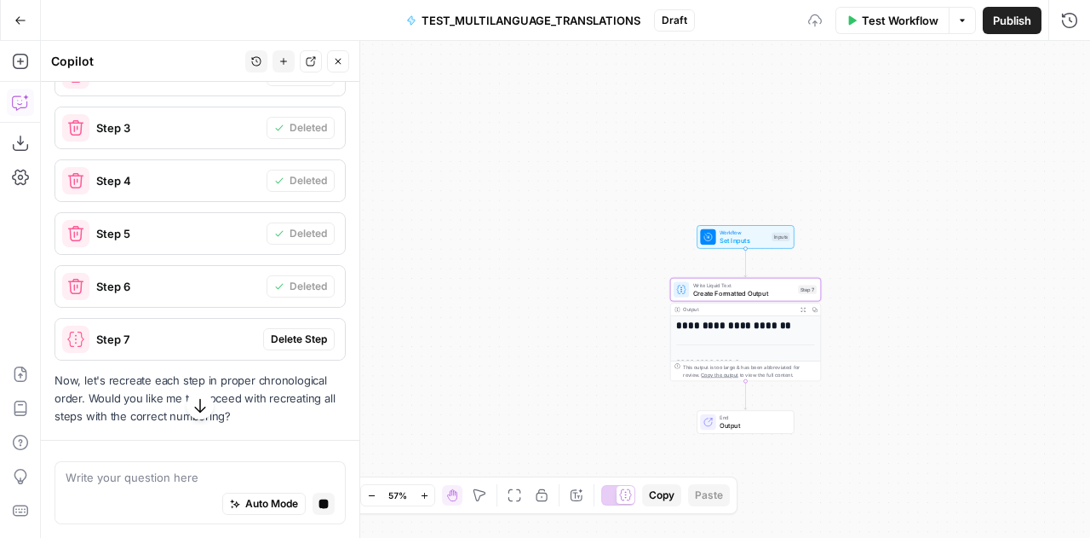
click at [286, 347] on span "Delete Step" at bounding box center [299, 338] width 56 height 15
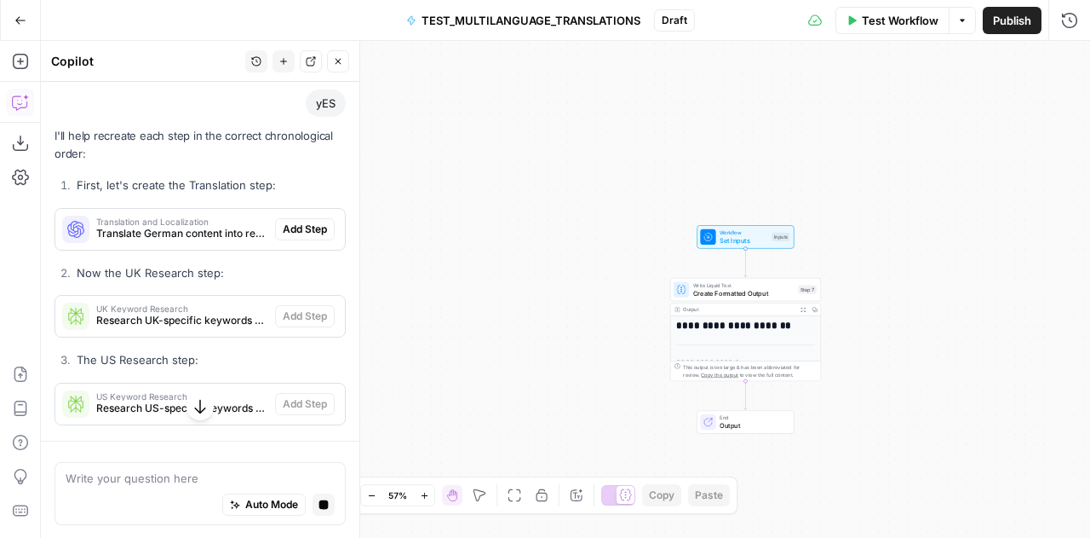
scroll to position [8317, 0]
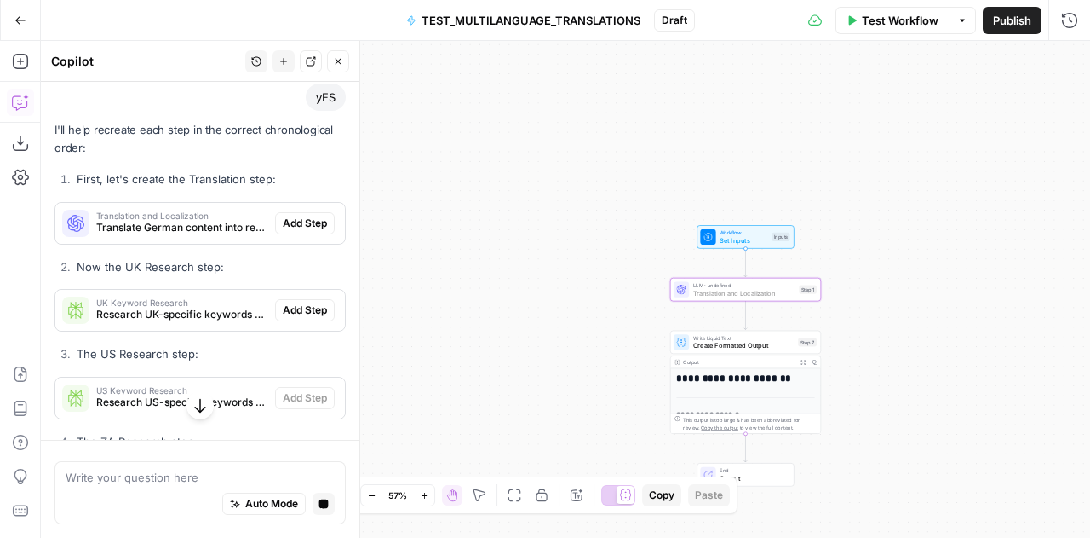
click at [298, 231] on span "Add Step" at bounding box center [305, 223] width 44 height 15
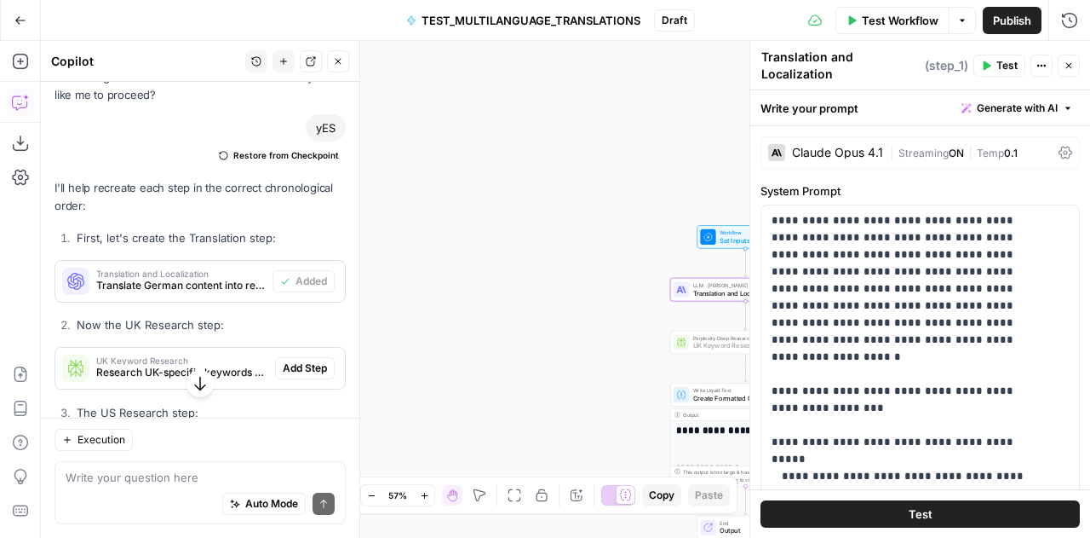
scroll to position [8599, 0]
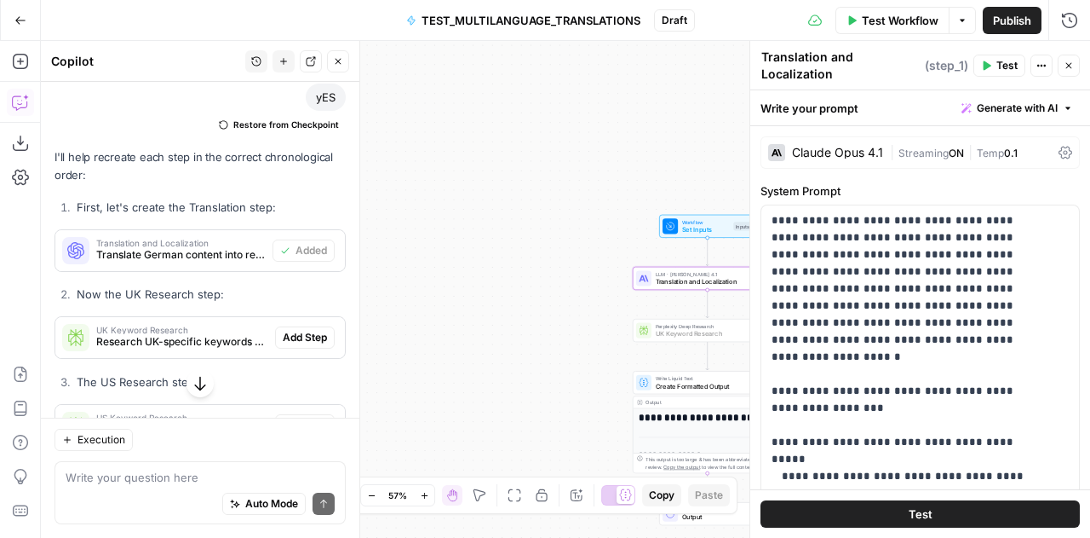
click at [303, 345] on span "Add Step" at bounding box center [305, 337] width 44 height 15
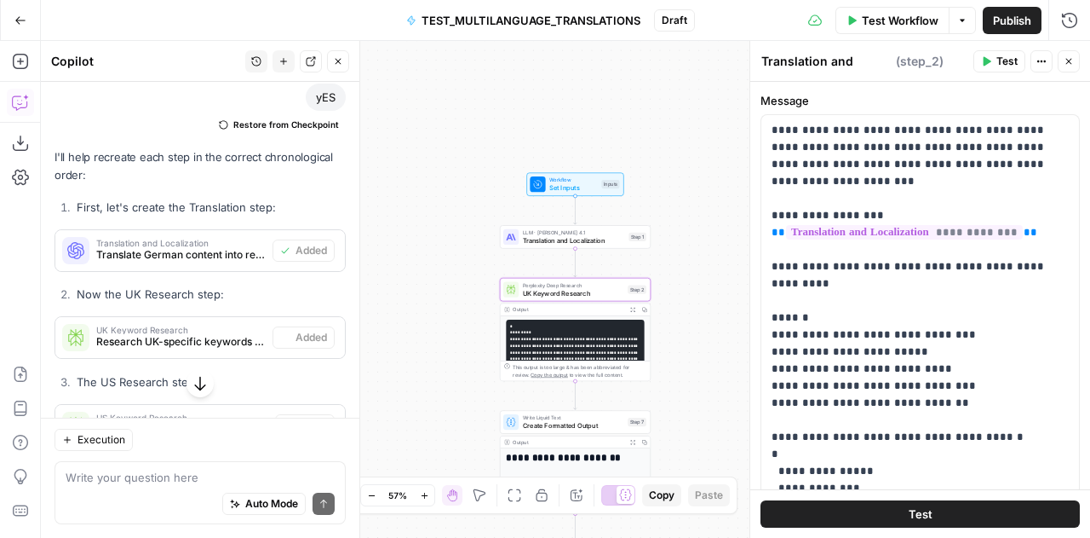
type textarea "UK Keyword Research"
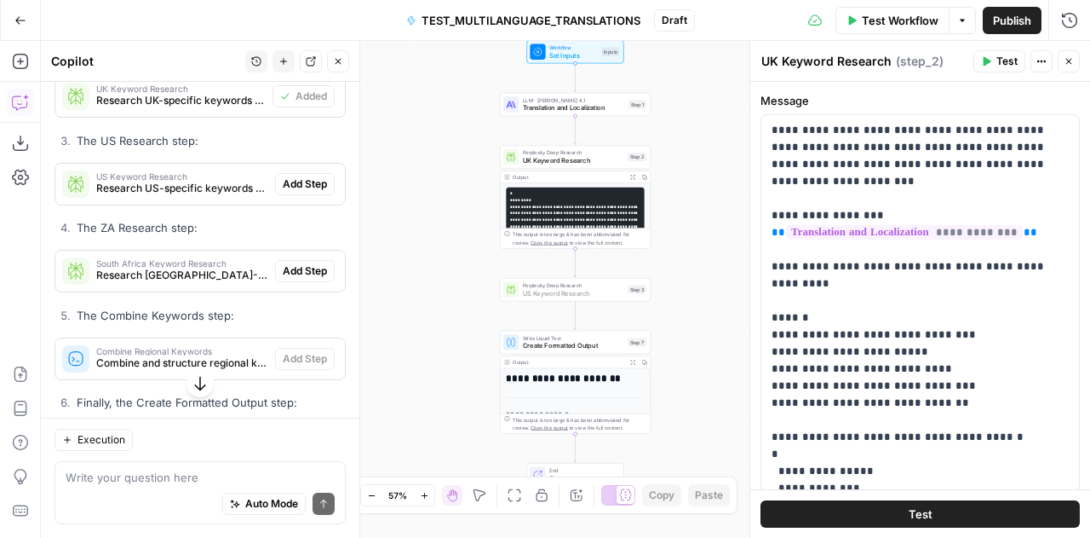
scroll to position [8860, 0]
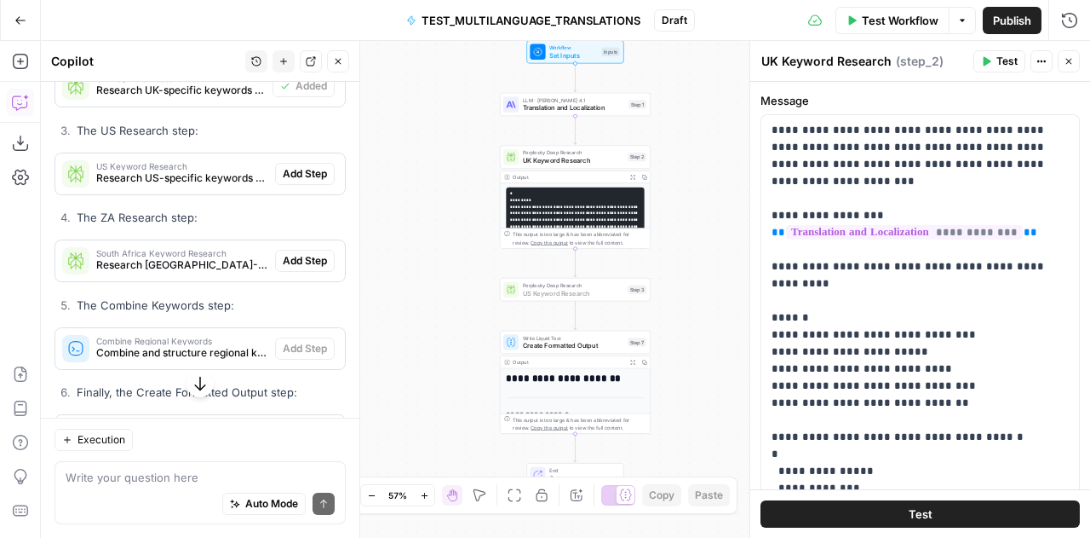
click at [283, 181] on span "Add Step" at bounding box center [305, 173] width 44 height 15
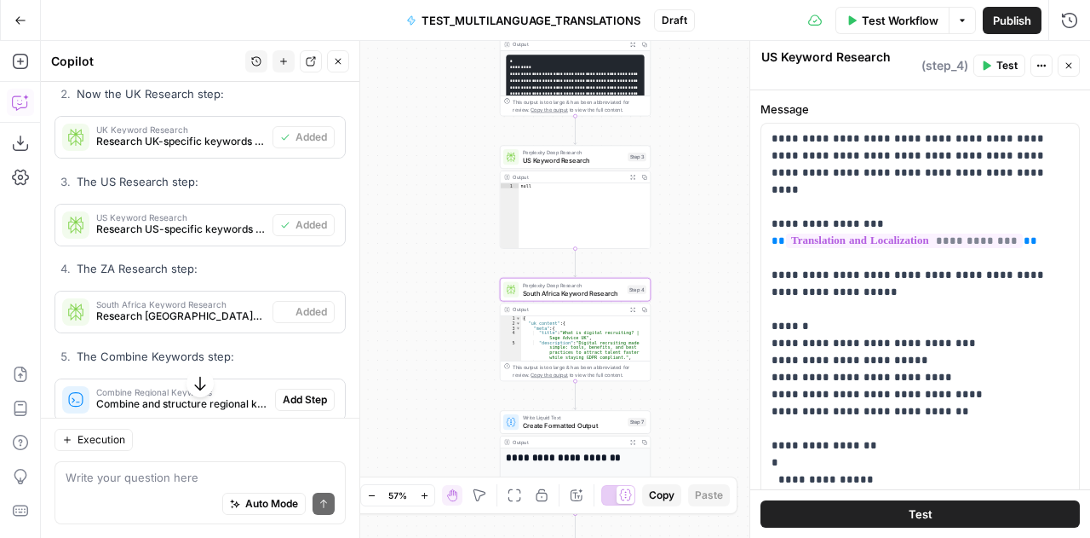
scroll to position [8911, 0]
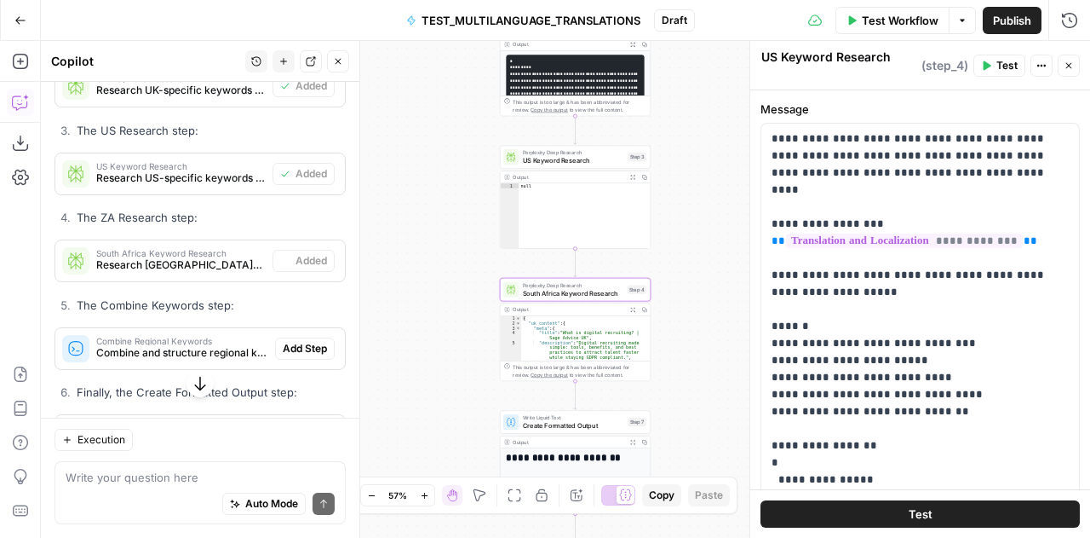
type textarea "South Africa Keyword Research"
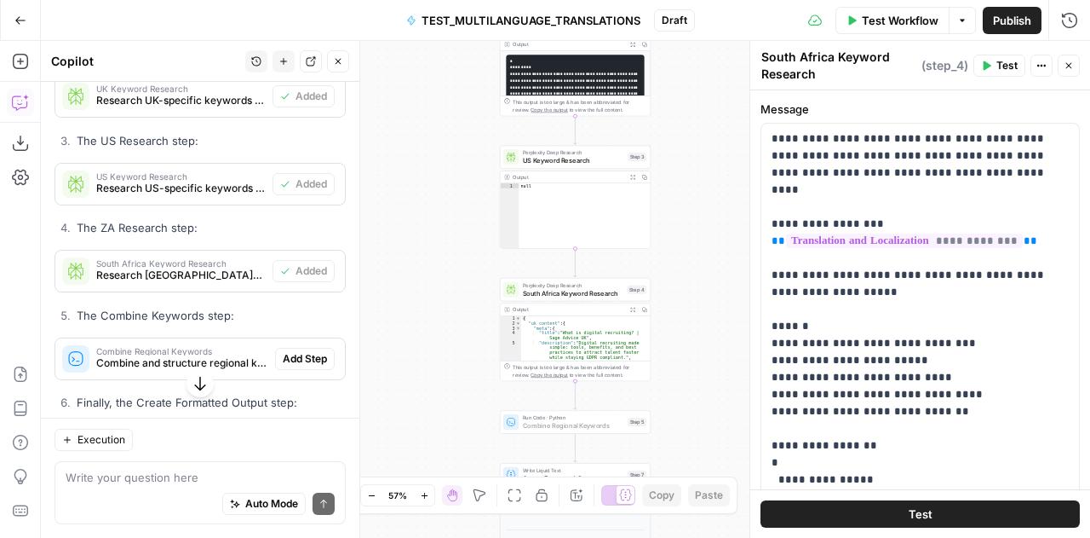
click at [291, 366] on span "Add Step" at bounding box center [305, 358] width 44 height 15
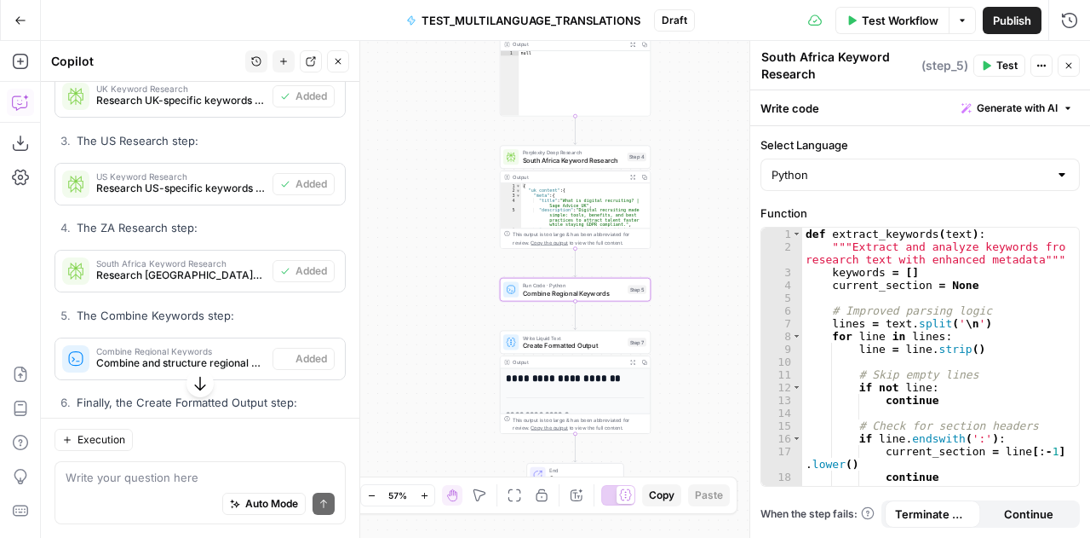
scroll to position [8922, 0]
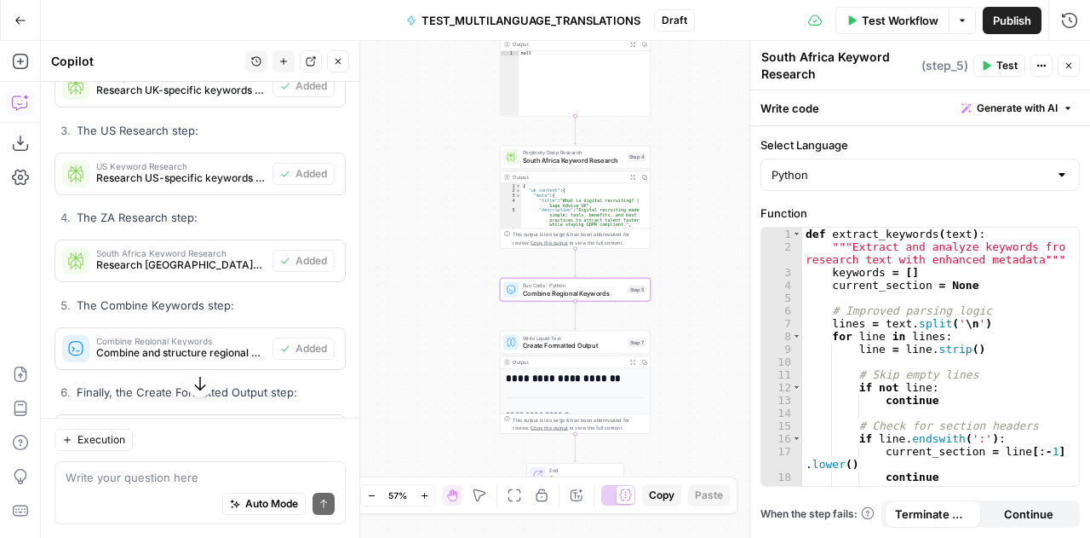
type textarea "Combine Regional Keywords"
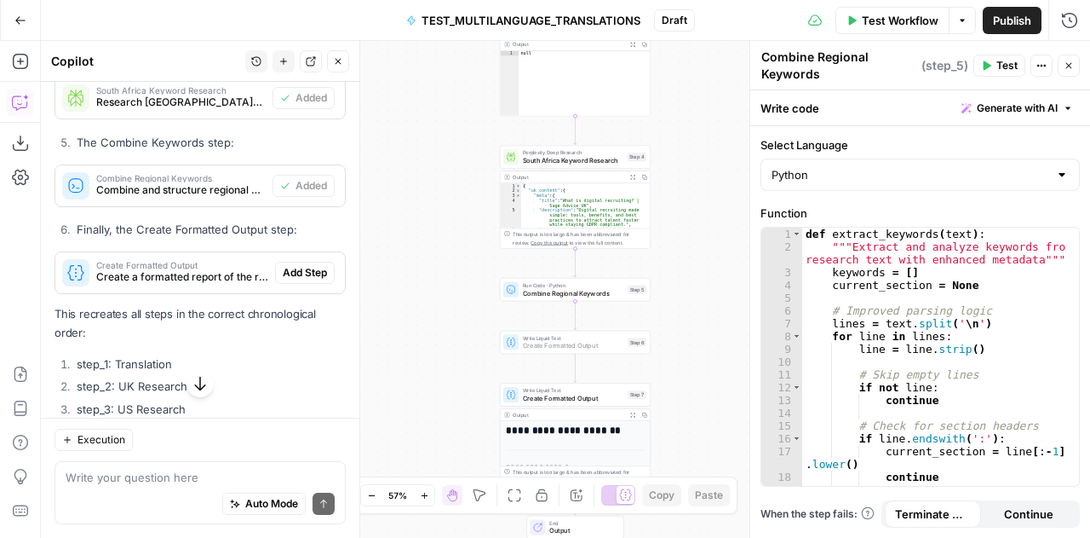
scroll to position [9105, 0]
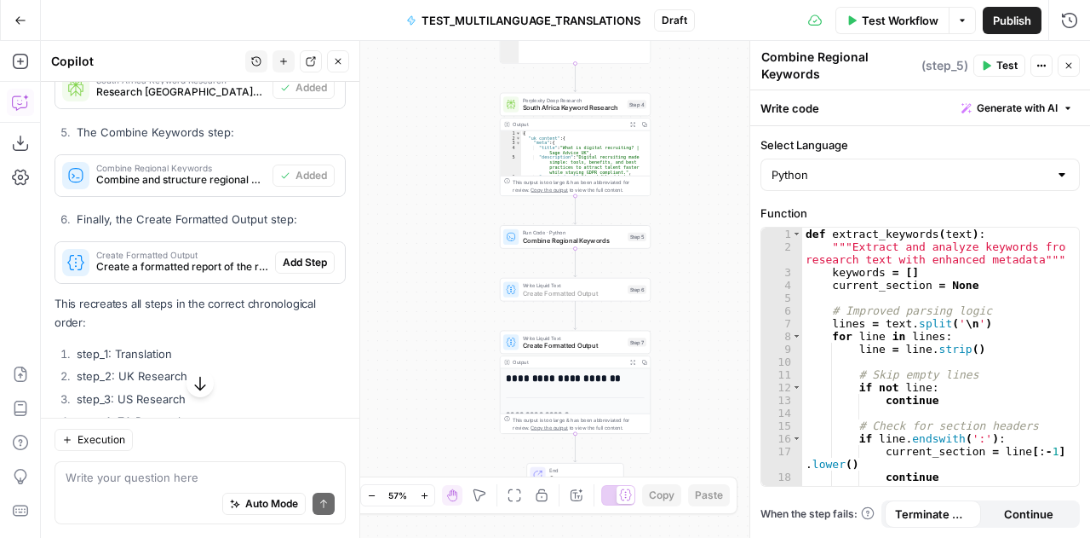
click at [290, 270] on span "Add Step" at bounding box center [305, 262] width 44 height 15
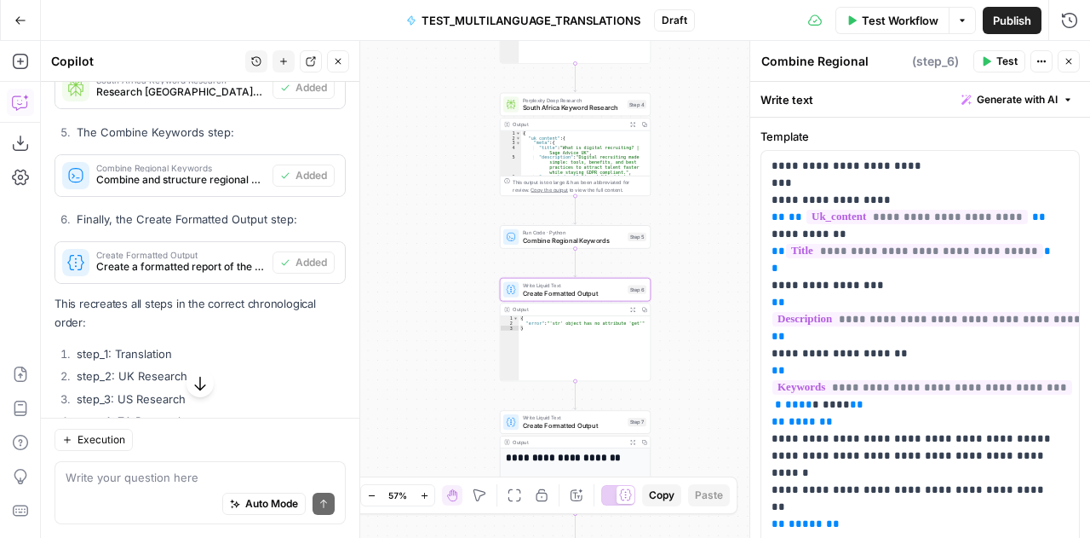
type textarea "Create Formatted Output"
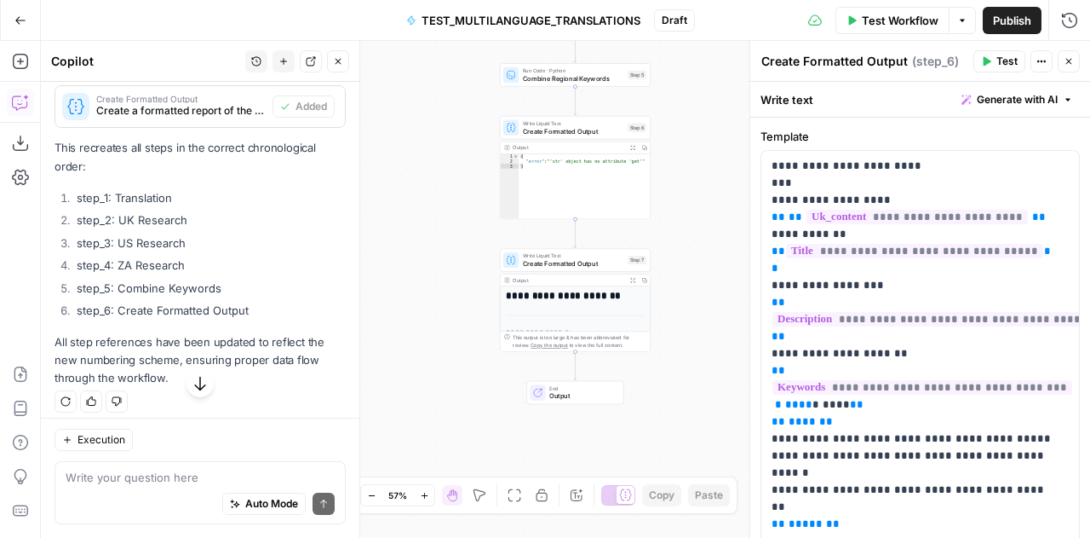
scroll to position [9320, 0]
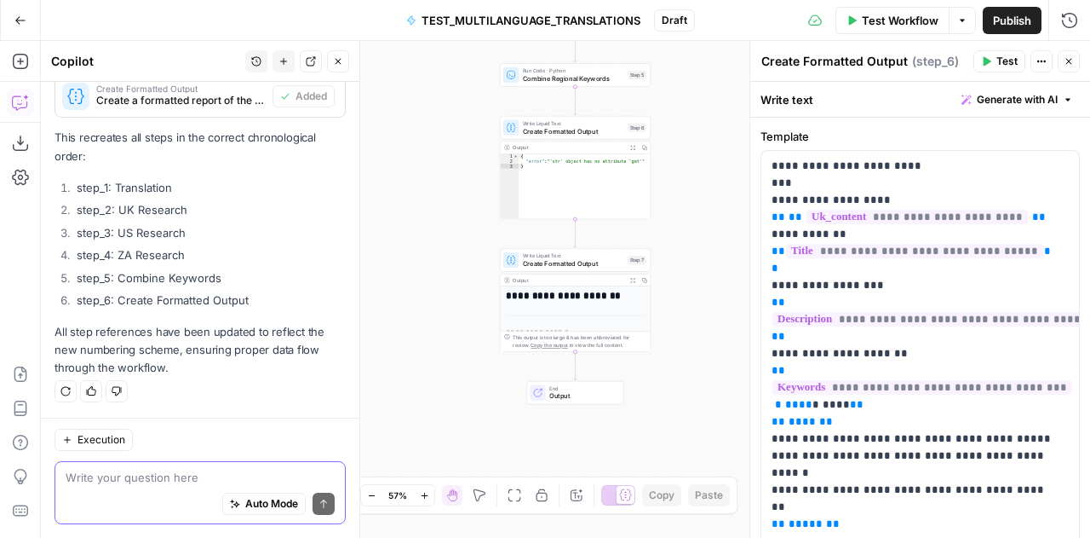
click at [129, 471] on textarea at bounding box center [200, 477] width 269 height 17
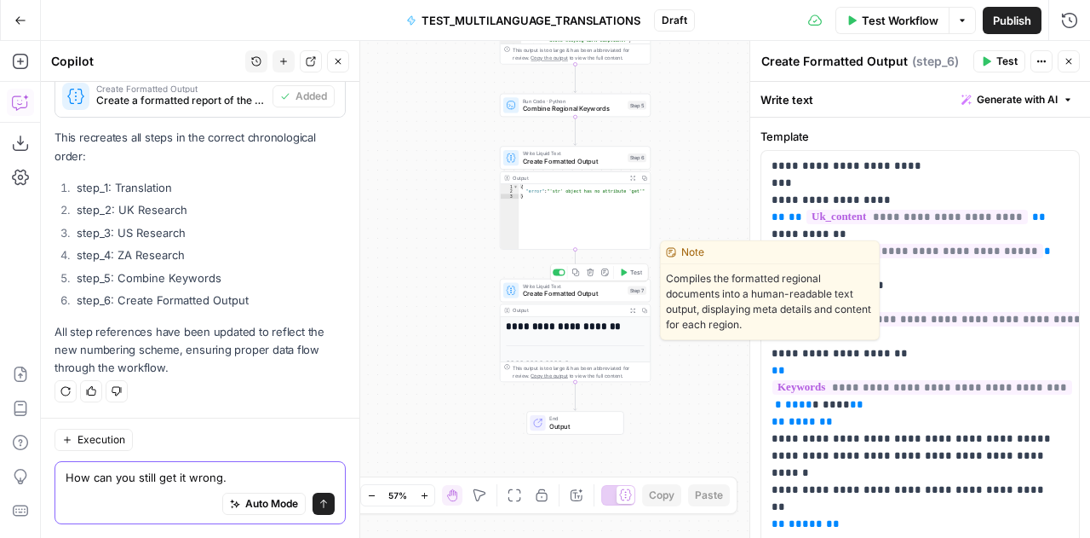
type textarea "How can you still get it wrong."
click at [554, 296] on span "Create Formatted Output" at bounding box center [573, 293] width 101 height 9
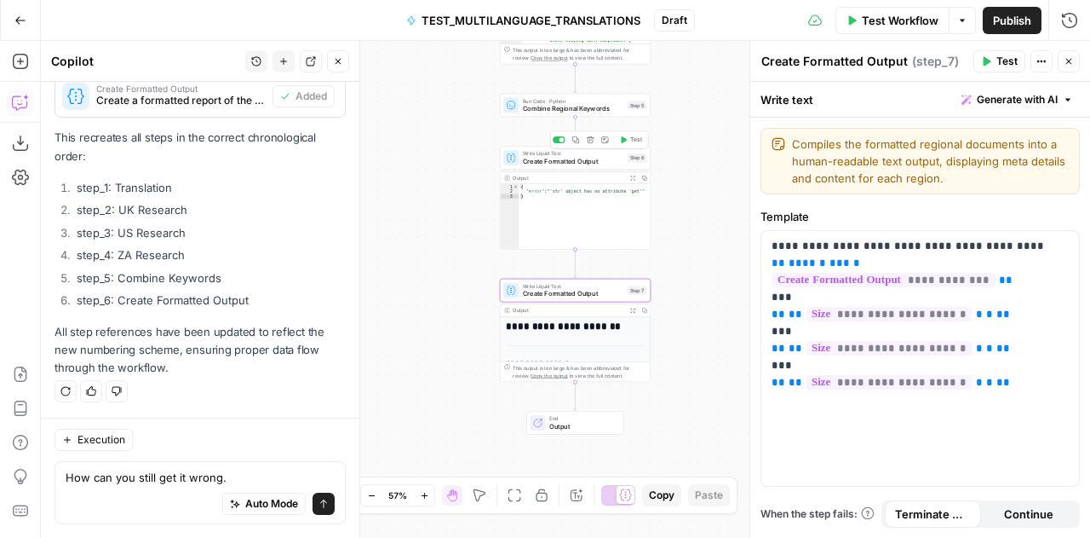
click at [537, 152] on span "Write Liquid Text" at bounding box center [573, 153] width 101 height 8
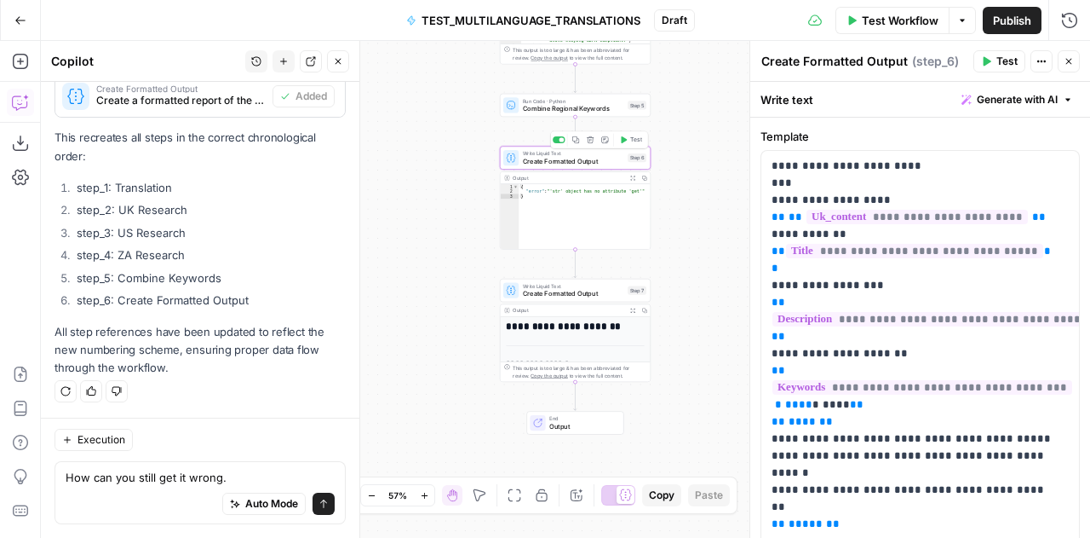
click at [537, 152] on span "Write Liquid Text" at bounding box center [573, 153] width 101 height 8
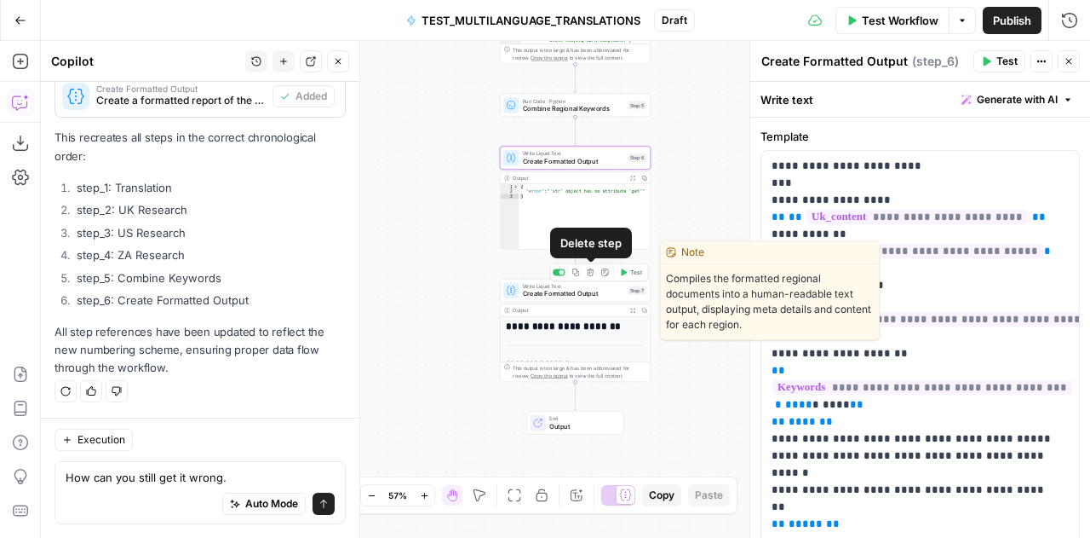
click at [588, 273] on icon "button" at bounding box center [591, 272] width 8 height 8
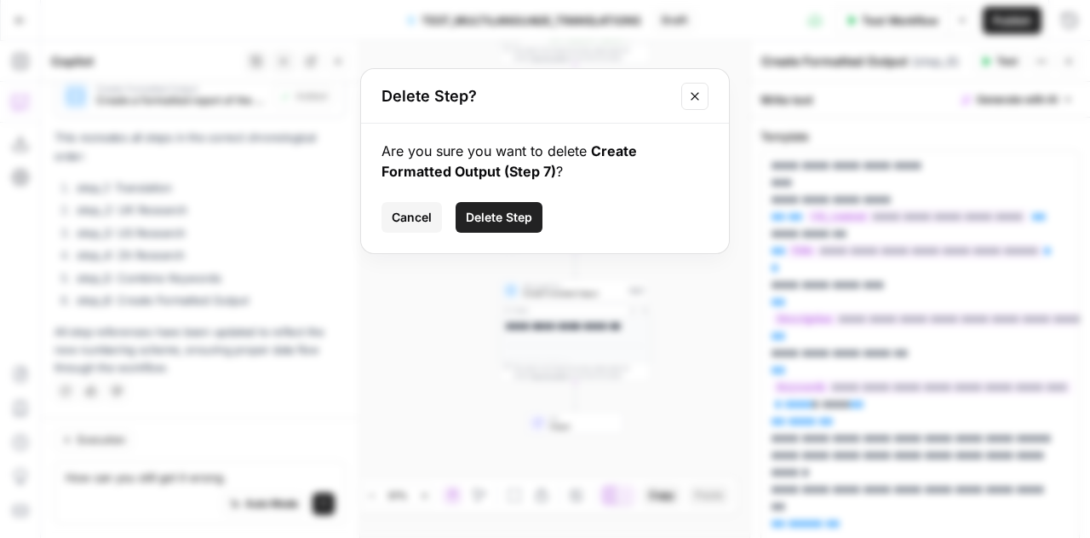
click at [529, 219] on span "Delete Step" at bounding box center [499, 217] width 66 height 17
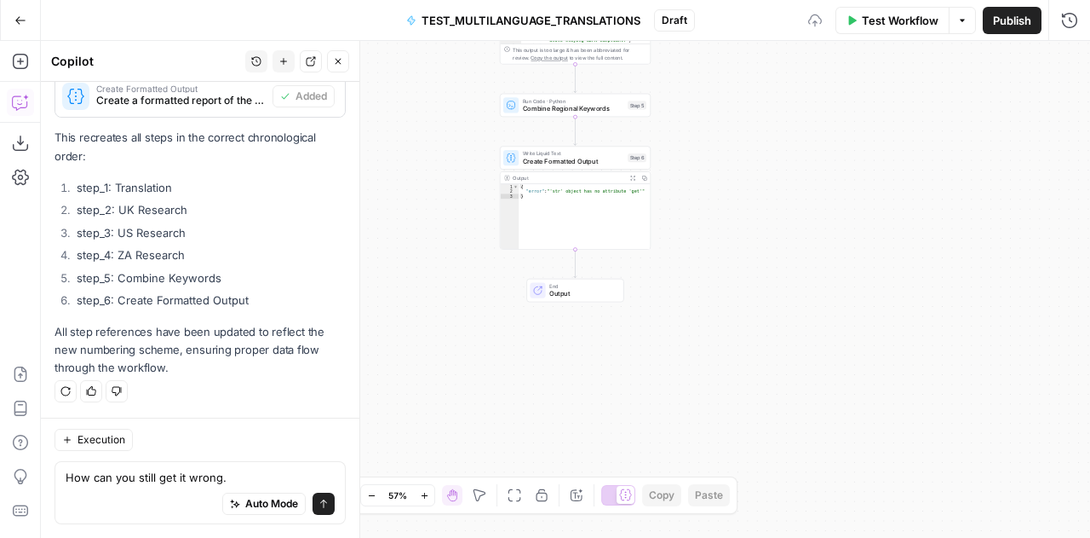
scroll to position [9269, 0]
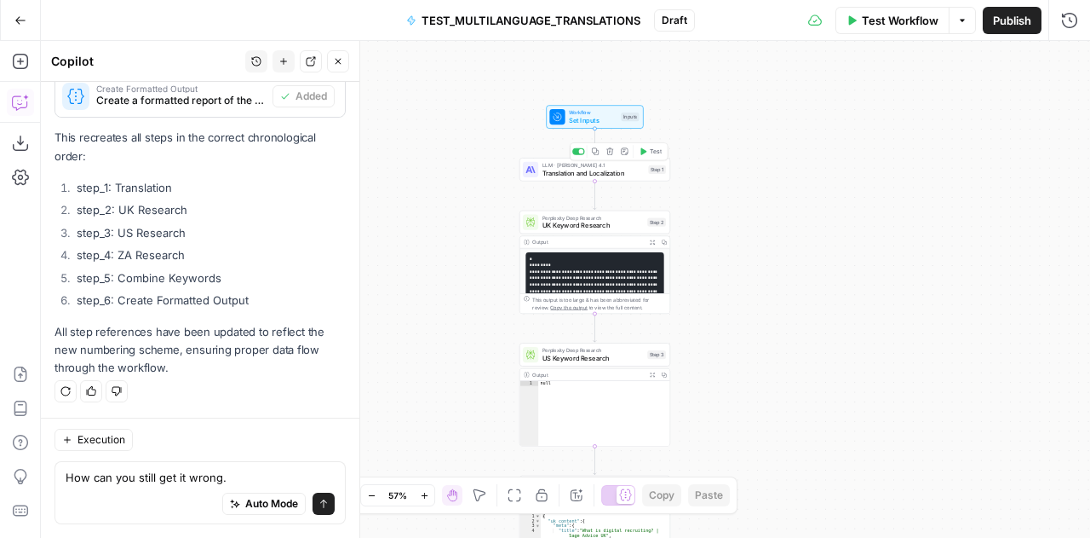
click at [571, 175] on span "Translation and Localization" at bounding box center [594, 172] width 102 height 9
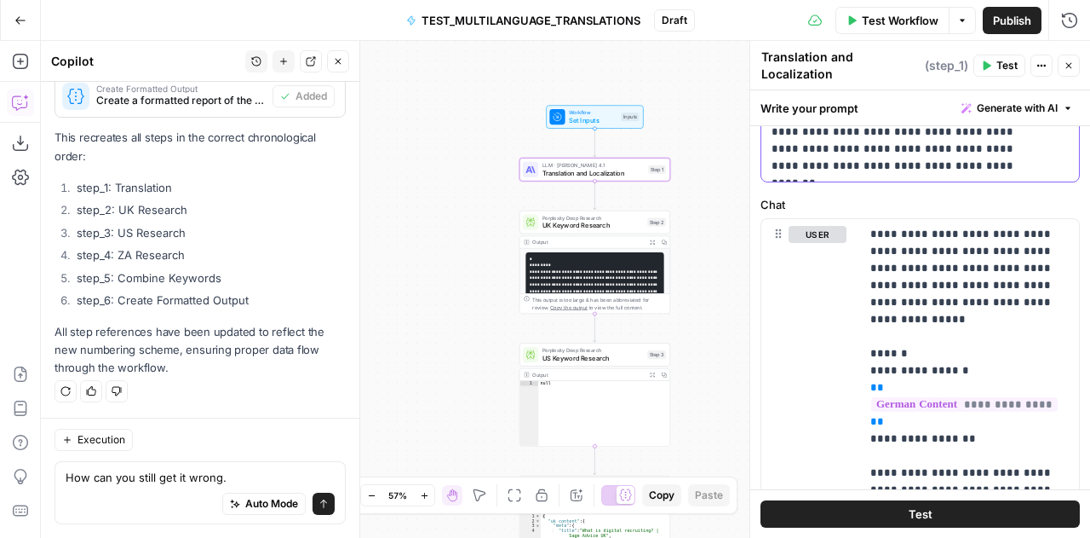
scroll to position [720, 0]
click at [929, 299] on p "**********" at bounding box center [964, 462] width 187 height 477
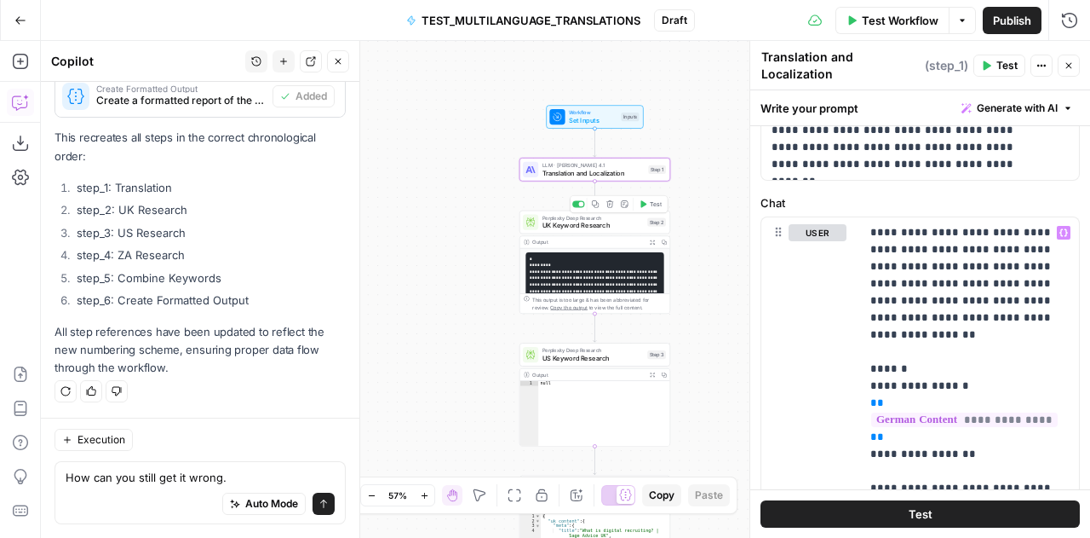
click at [566, 227] on span "UK Keyword Research" at bounding box center [593, 225] width 101 height 9
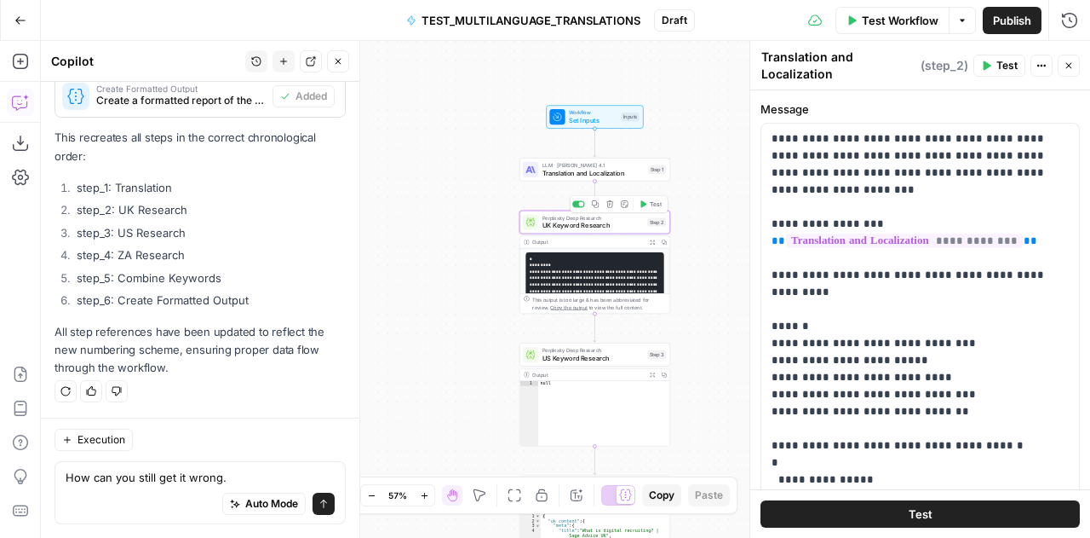
scroll to position [9269, 0]
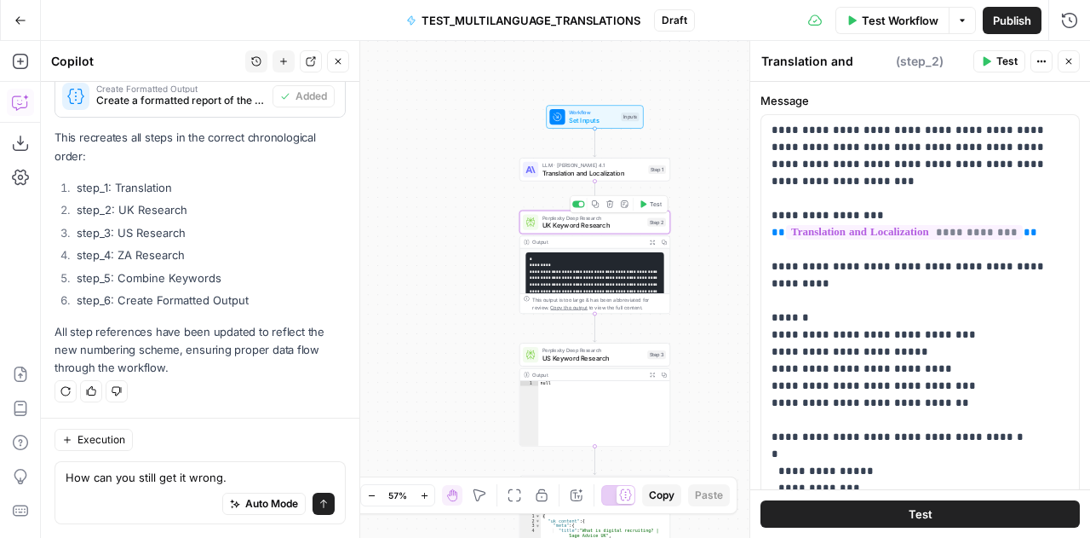
type textarea "UK Keyword Research"
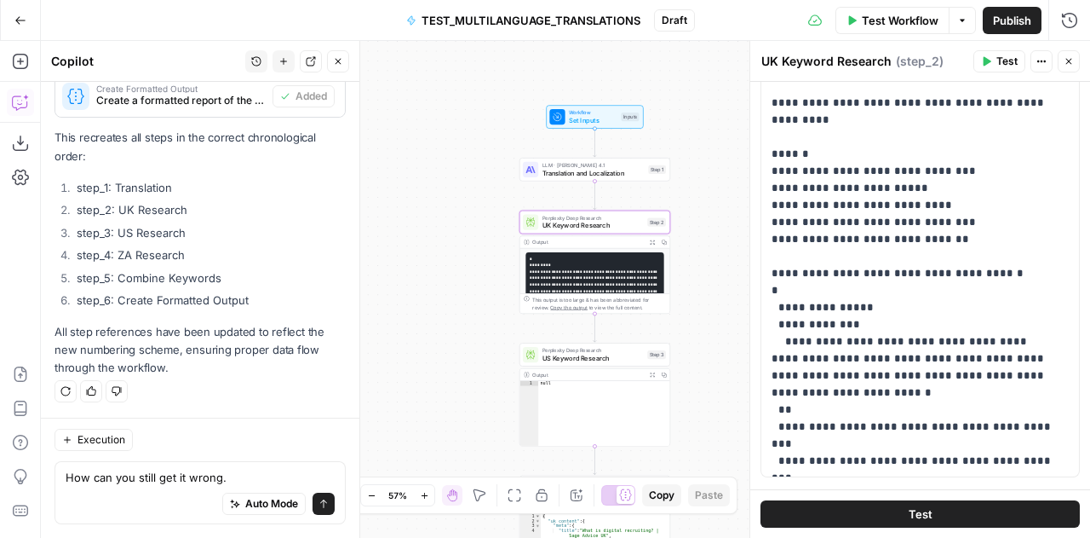
scroll to position [176, 0]
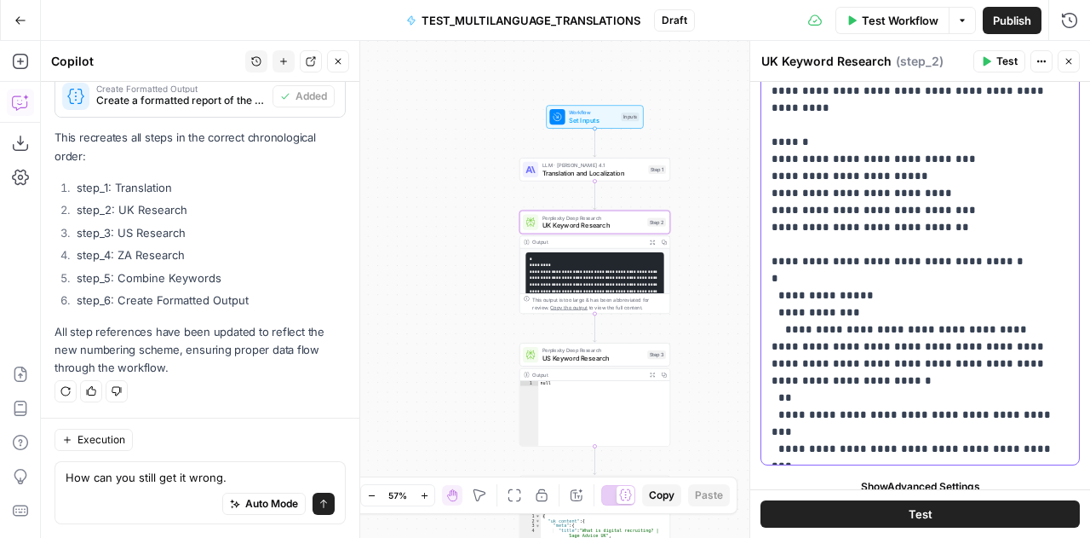
click at [920, 319] on p "**********" at bounding box center [914, 201] width 285 height 511
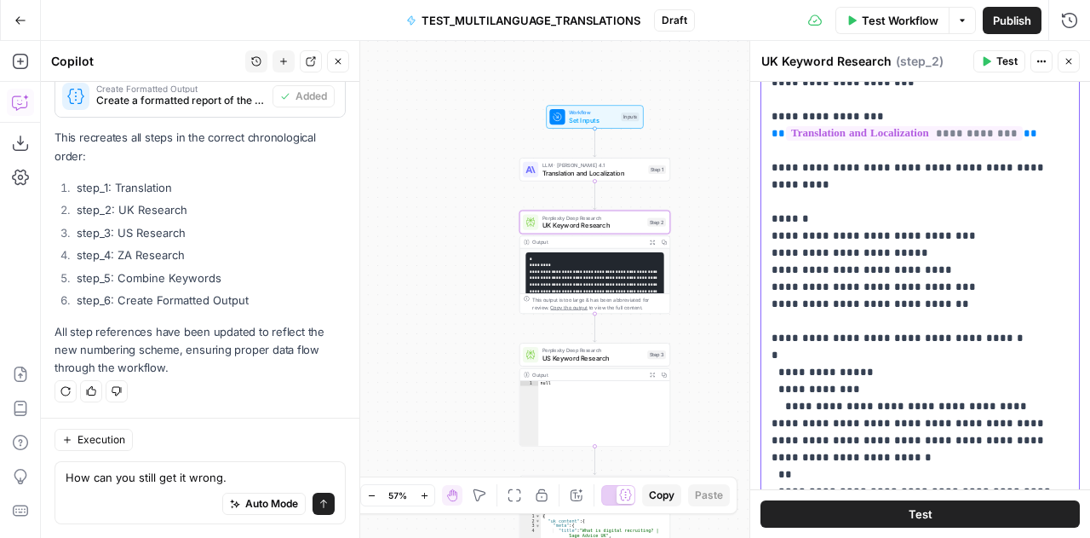
scroll to position [0, 0]
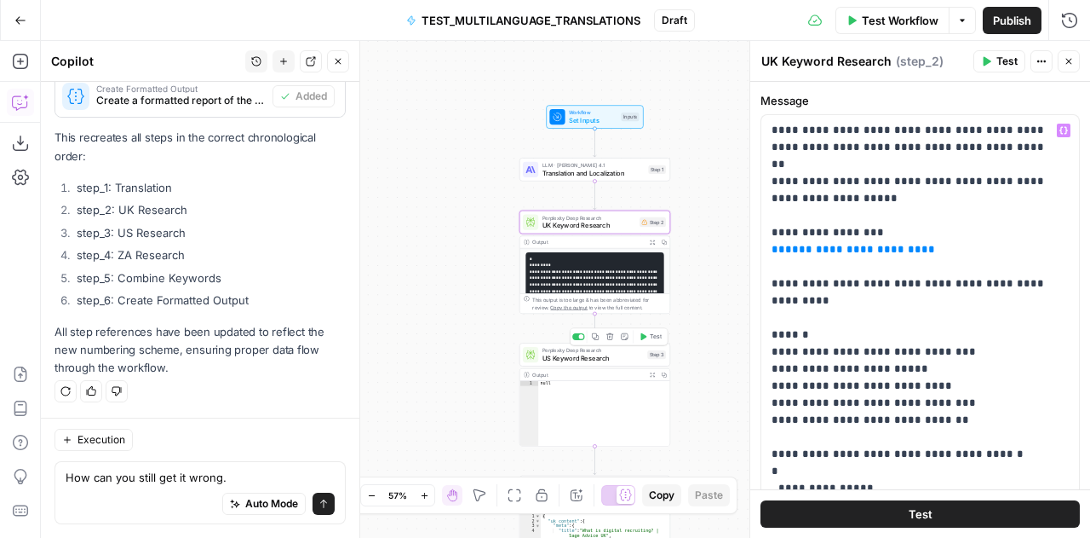
click at [550, 357] on span "US Keyword Research" at bounding box center [593, 357] width 101 height 9
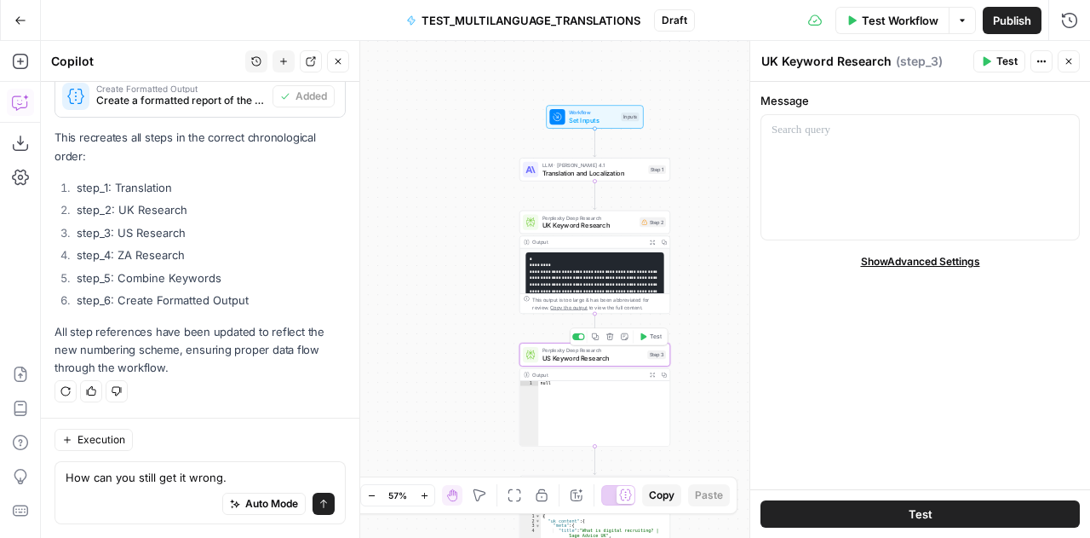
scroll to position [9269, 0]
type textarea "US Keyword Research"
click at [818, 150] on div at bounding box center [921, 177] width 318 height 124
